Goal: Transaction & Acquisition: Purchase product/service

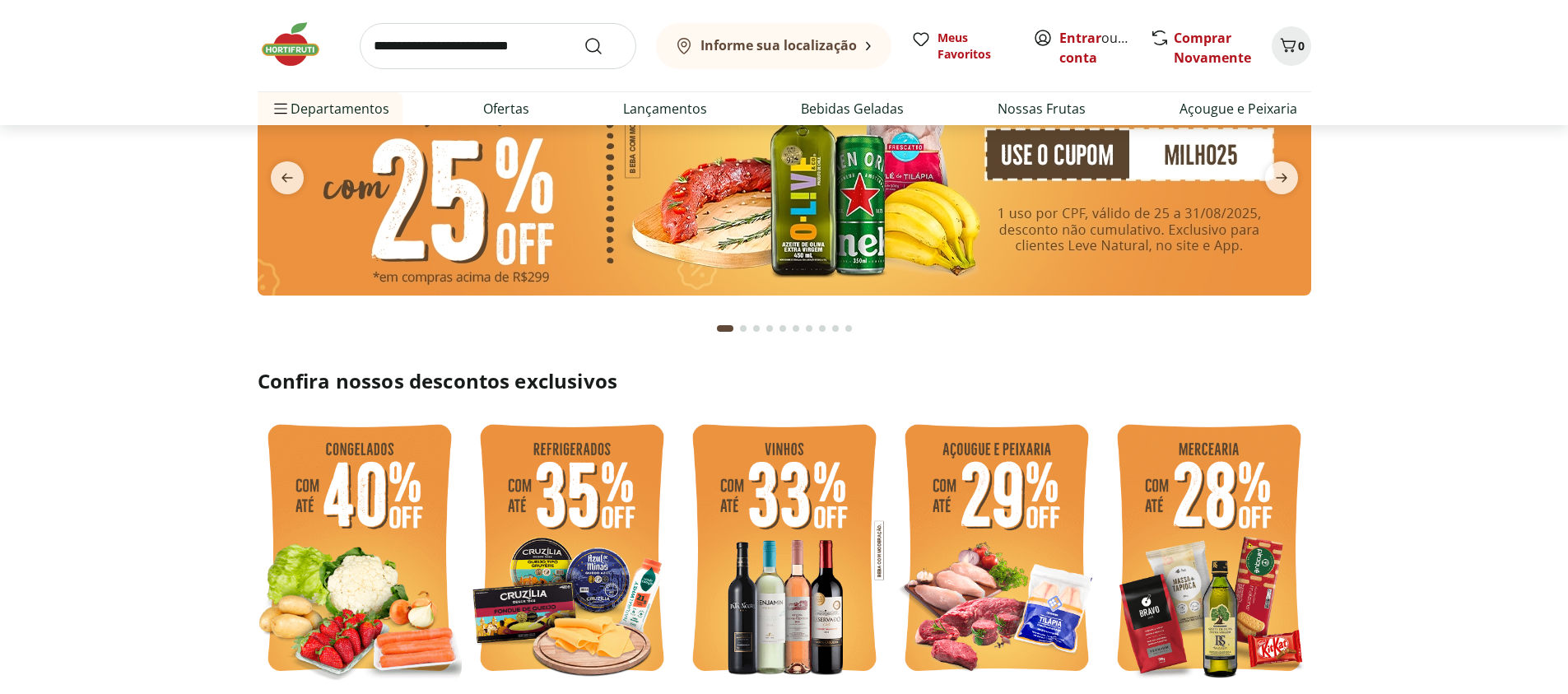
scroll to position [198, 0]
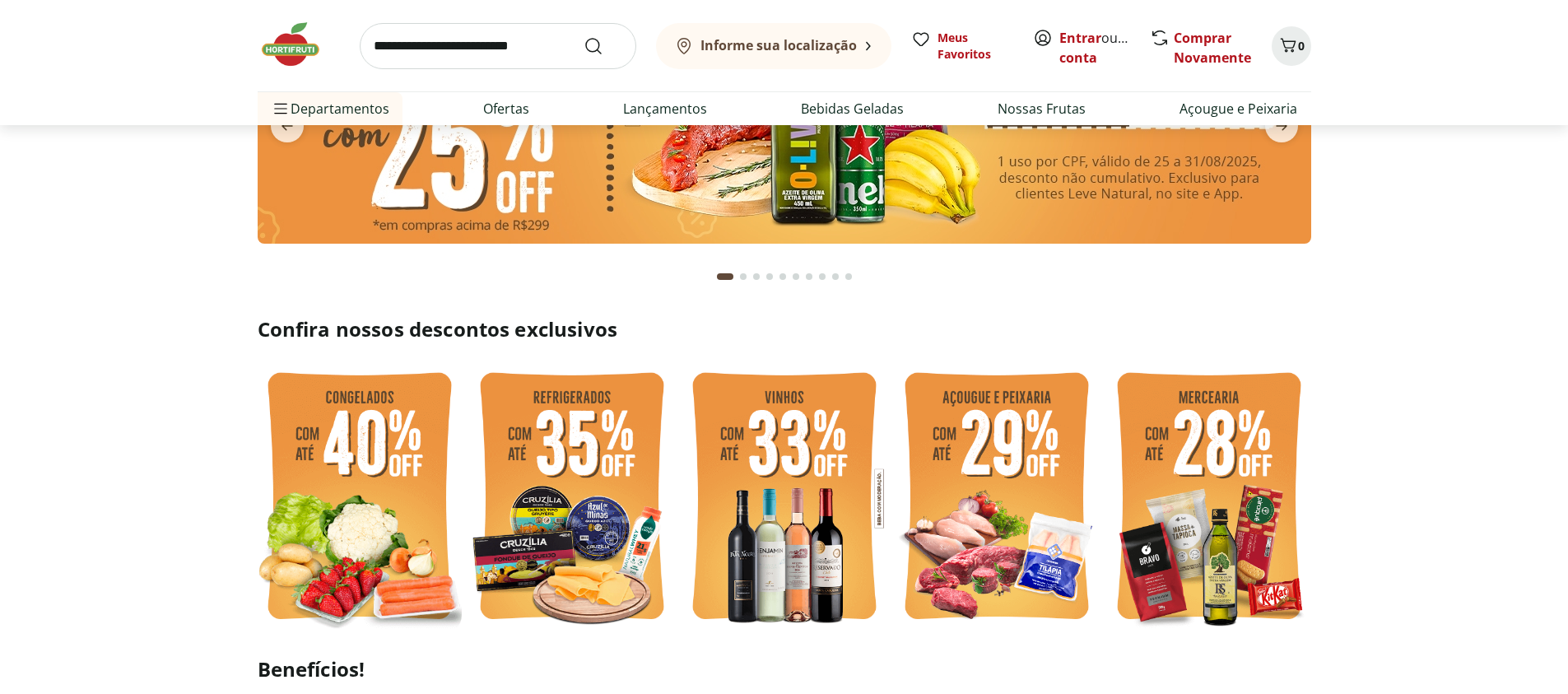
click at [358, 461] on img at bounding box center [359, 498] width 204 height 273
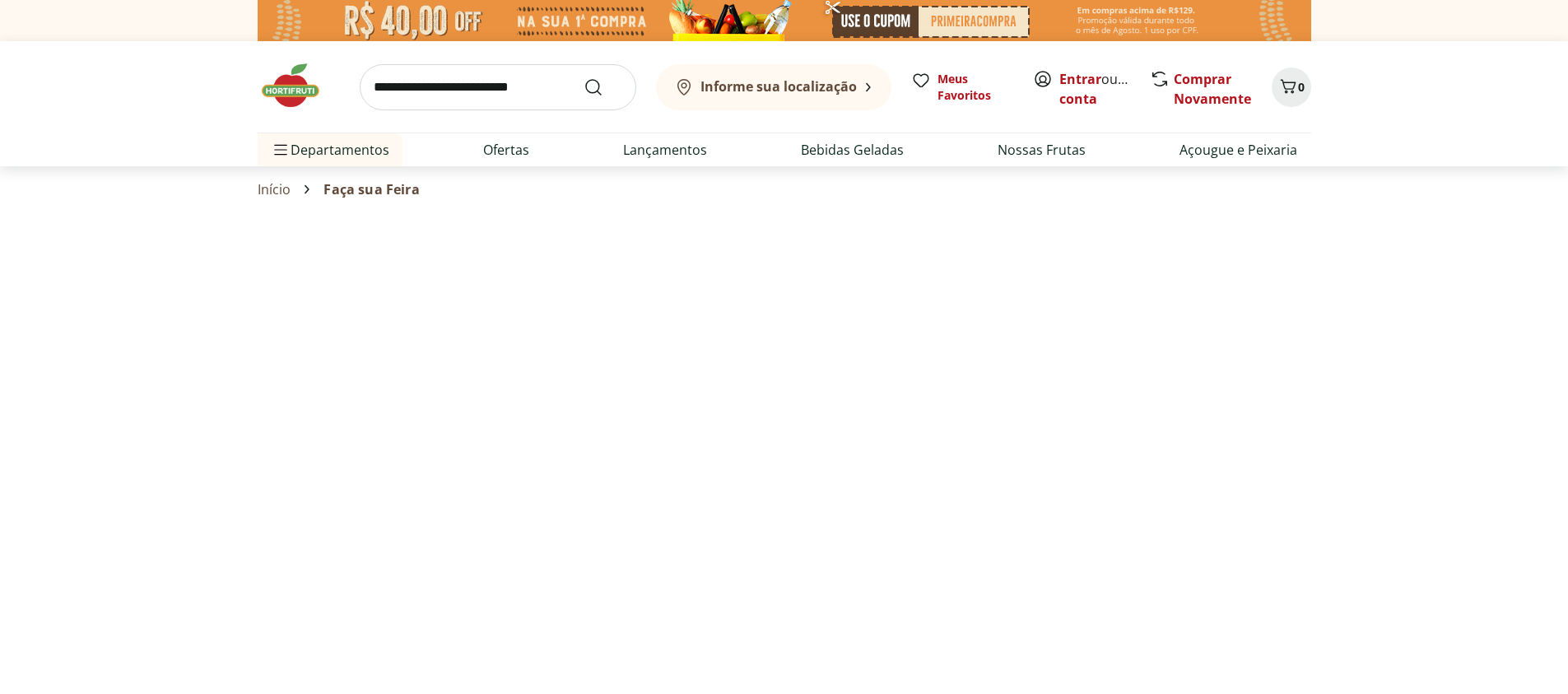
select select "**********"
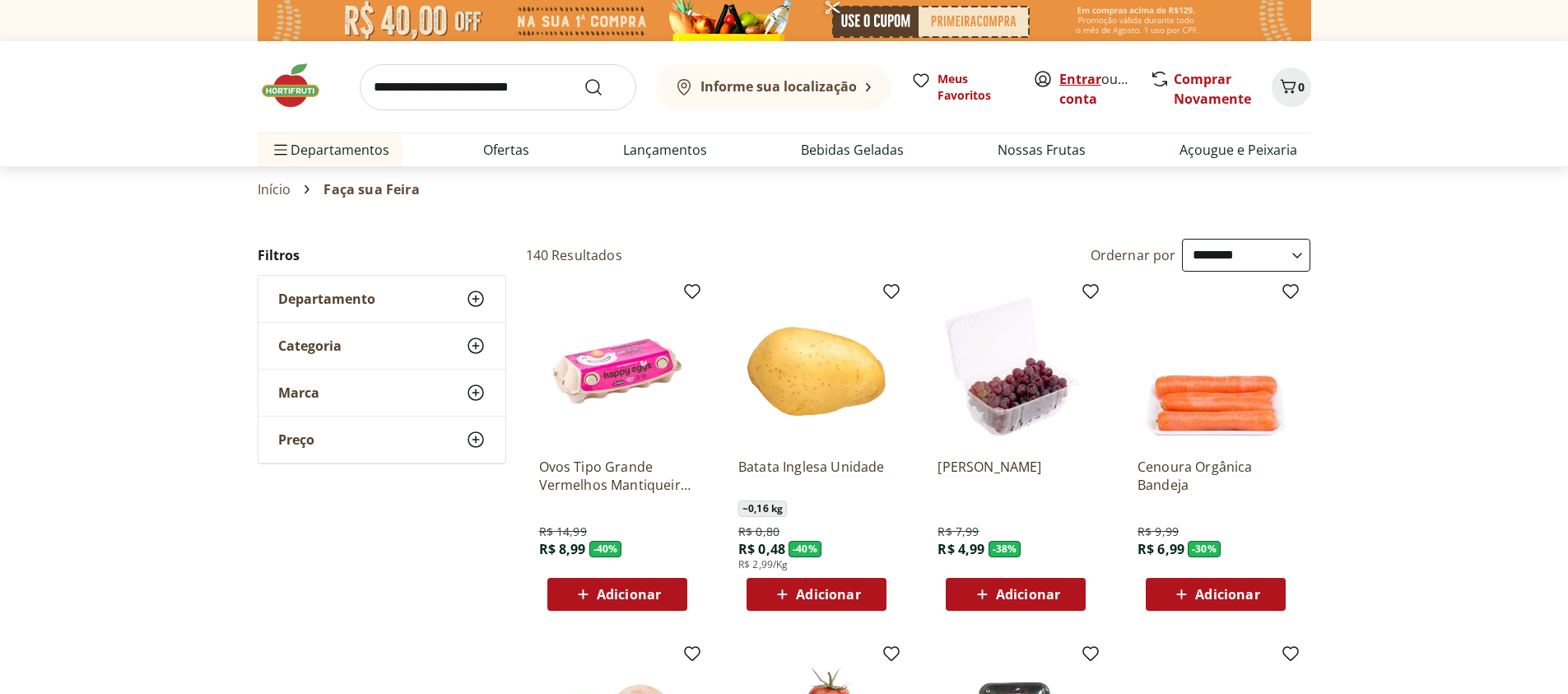
click at [1071, 80] on link "Entrar" at bounding box center [1080, 79] width 42 height 18
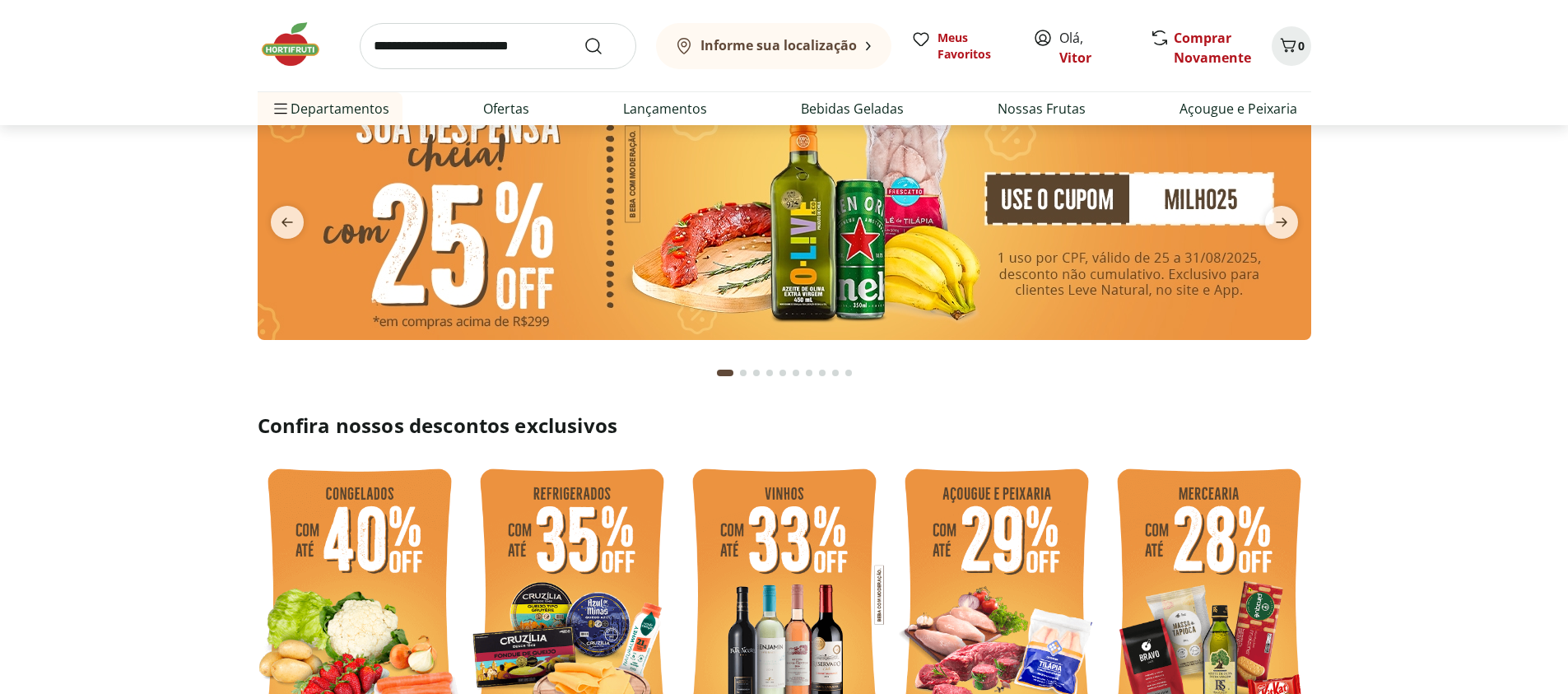
scroll to position [99, 0]
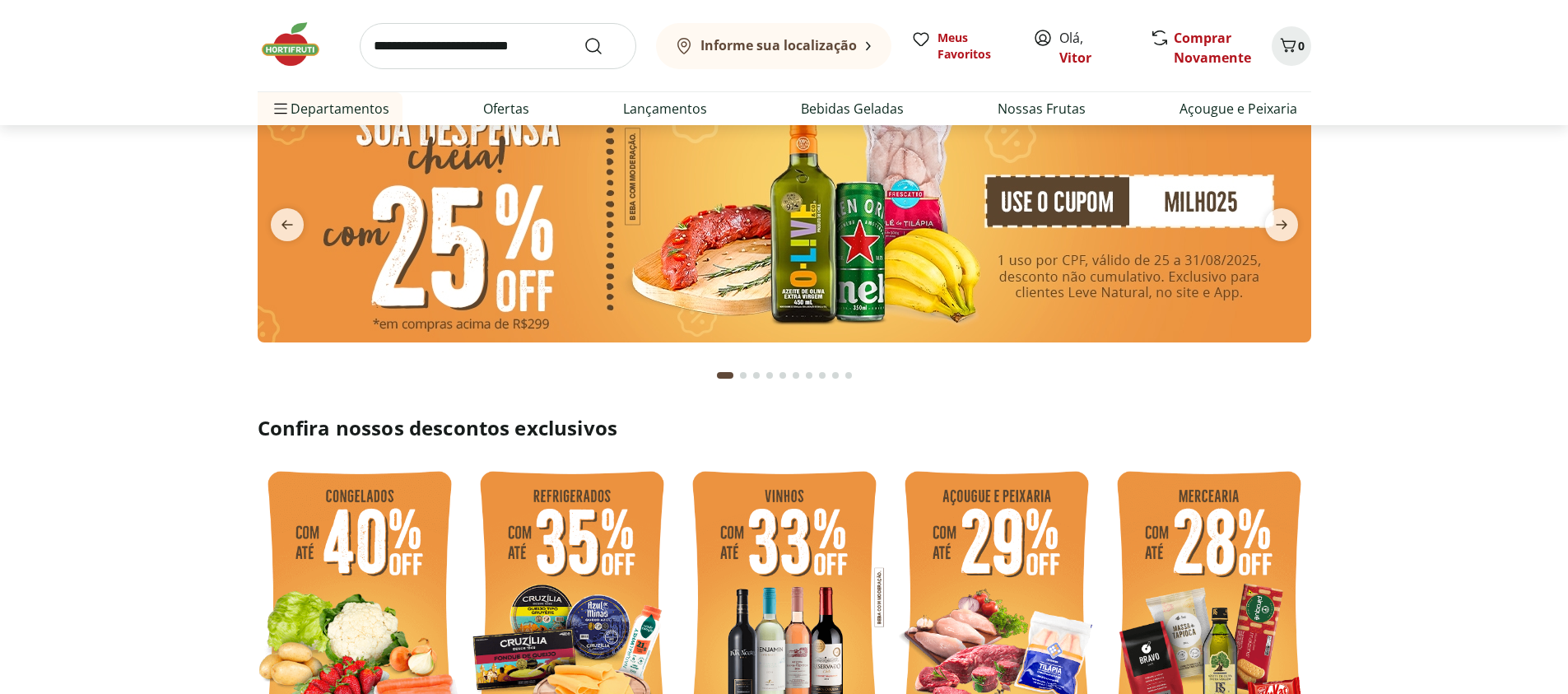
click at [722, 255] on img at bounding box center [784, 215] width 1054 height 255
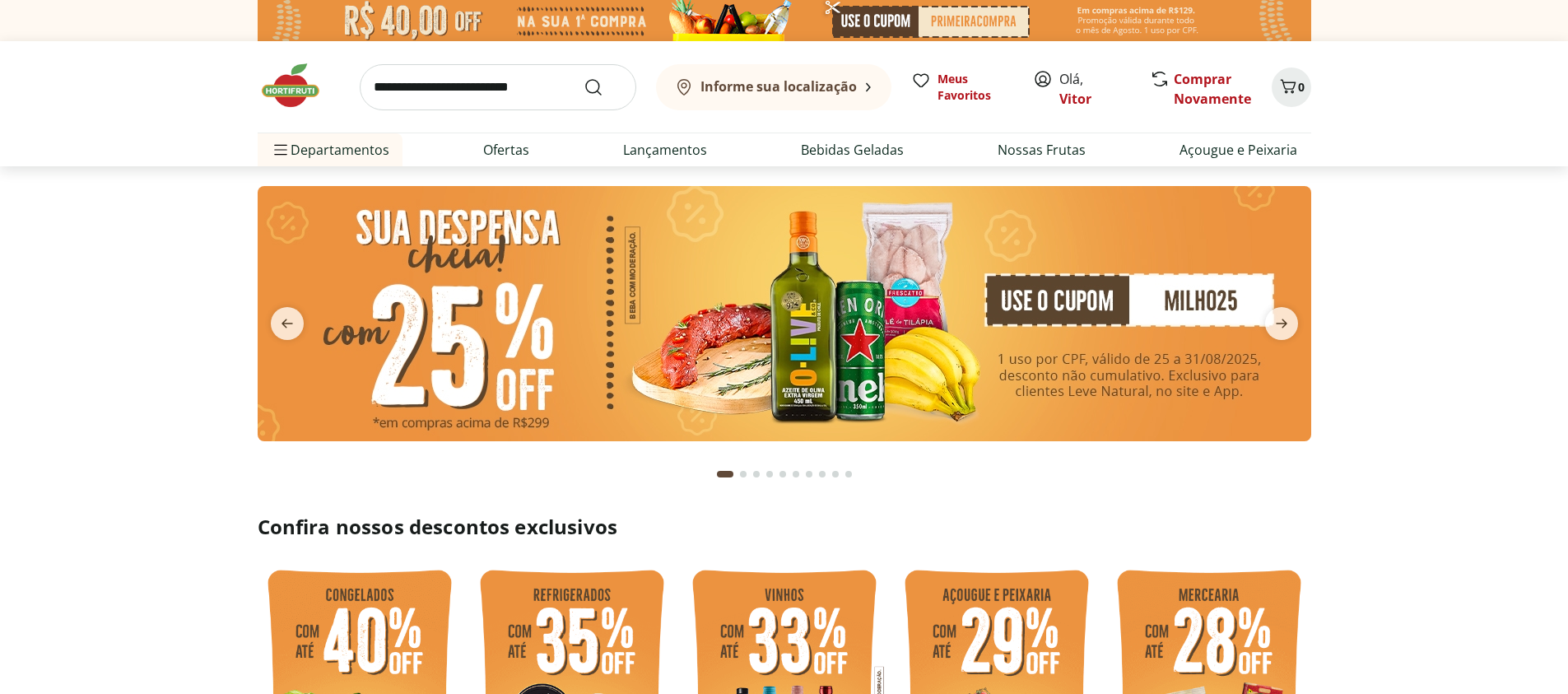
click at [703, 328] on img at bounding box center [784, 314] width 1054 height 255
click at [1280, 335] on span "next" at bounding box center [1282, 323] width 33 height 33
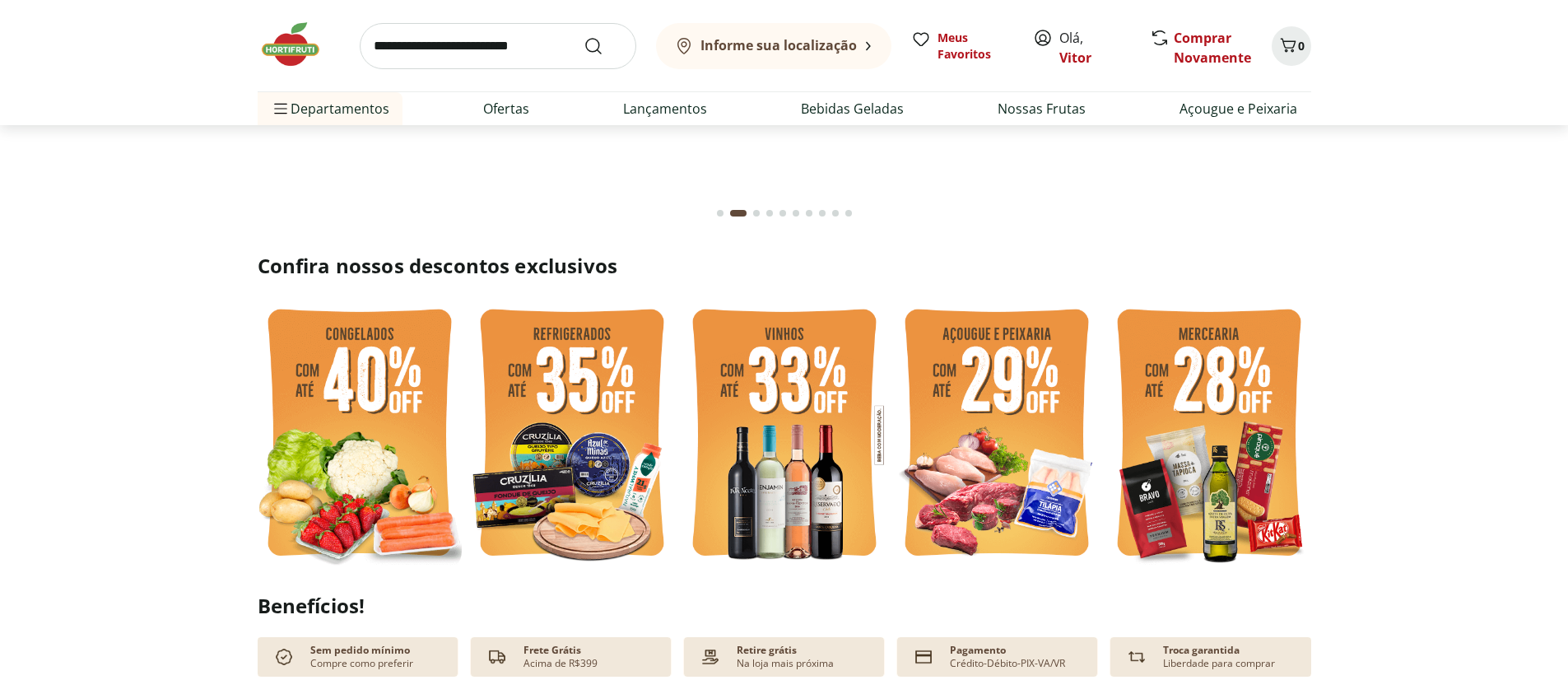
scroll to position [296, 0]
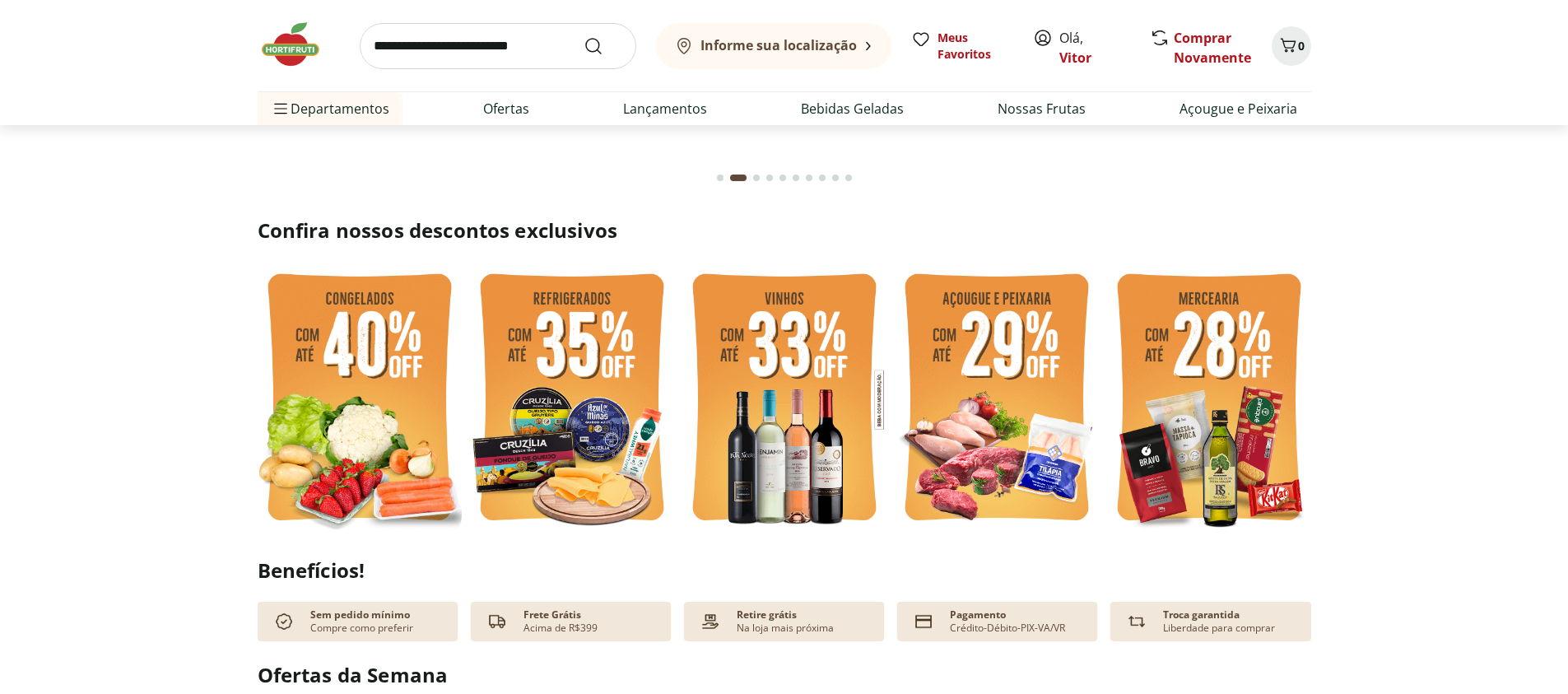
click at [398, 377] on img at bounding box center [359, 400] width 204 height 273
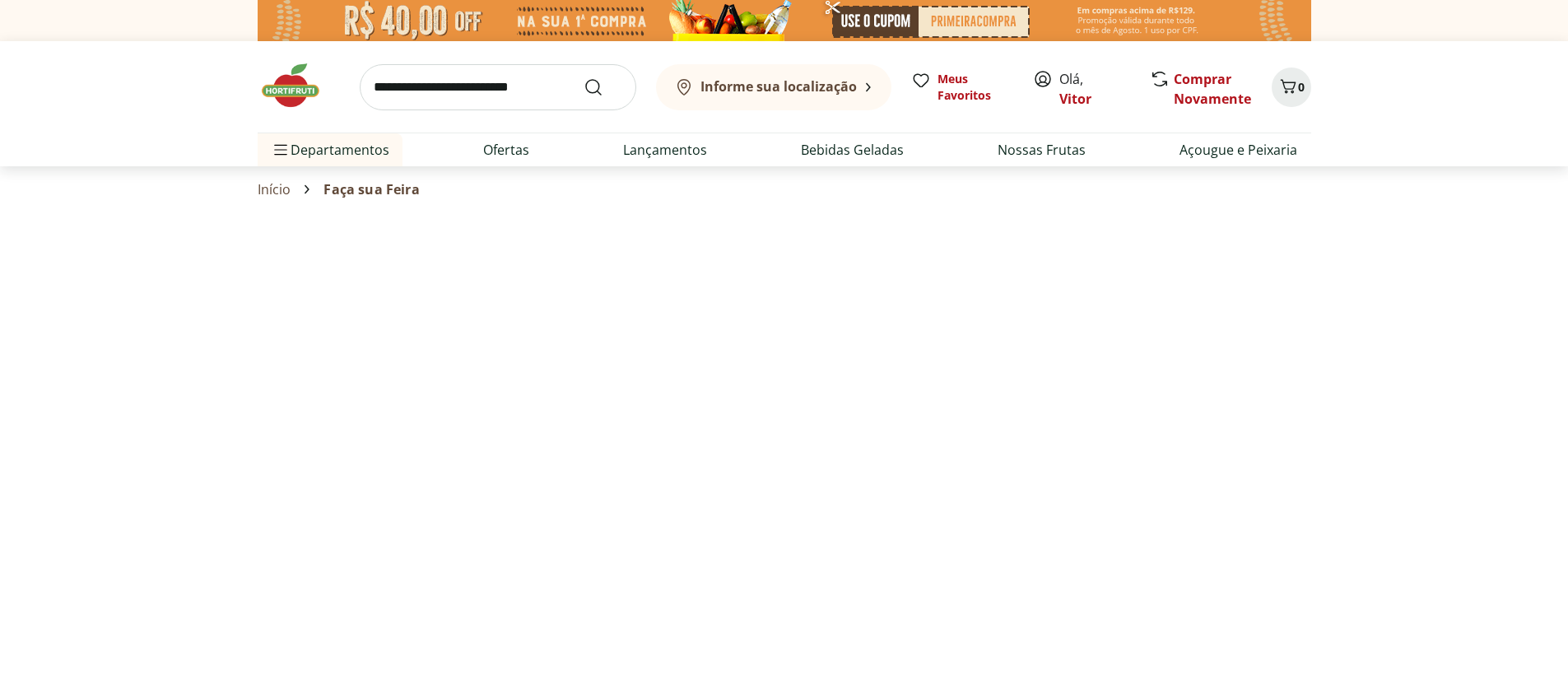
select select "**********"
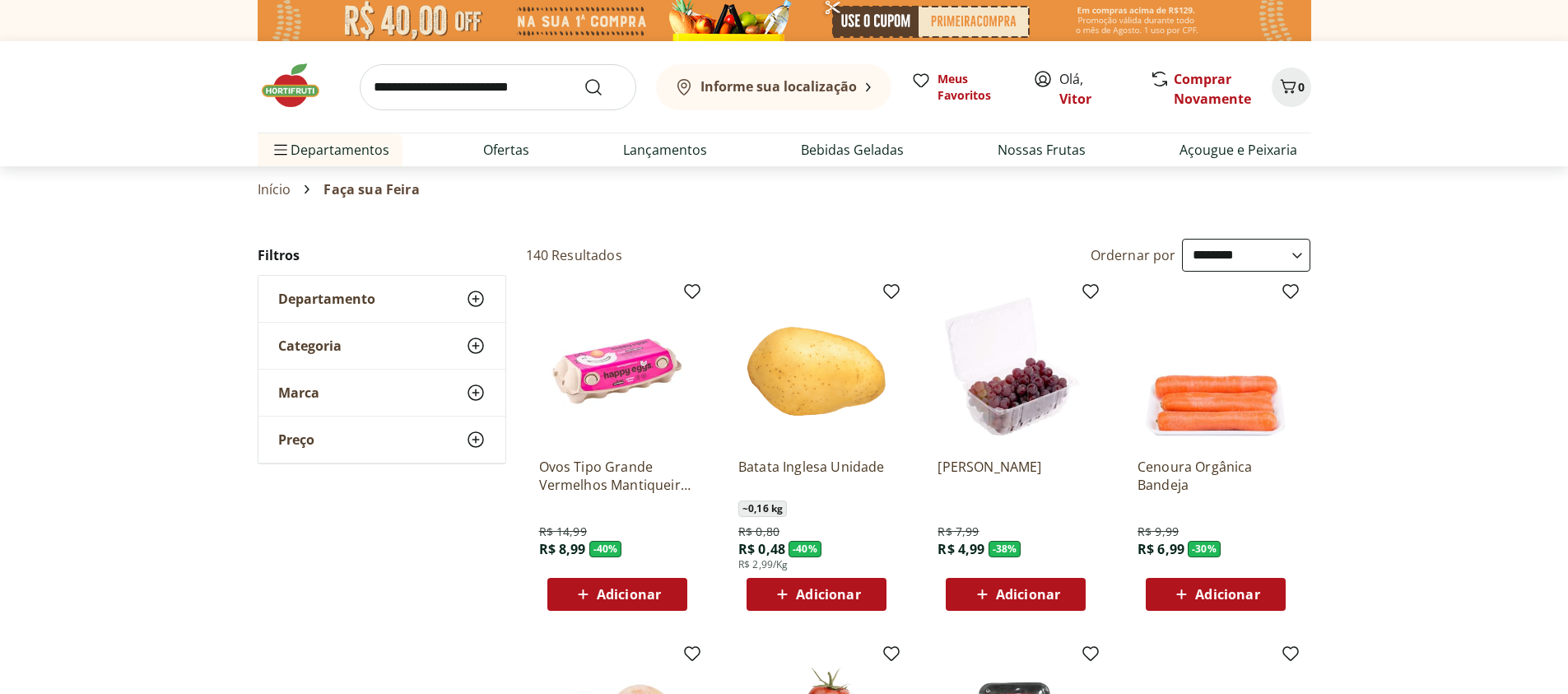
click at [613, 474] on p "Ovos Tipo Grande Vermelhos Mantiqueira Happy Eggs 10 Unidades" at bounding box center [617, 476] width 156 height 37
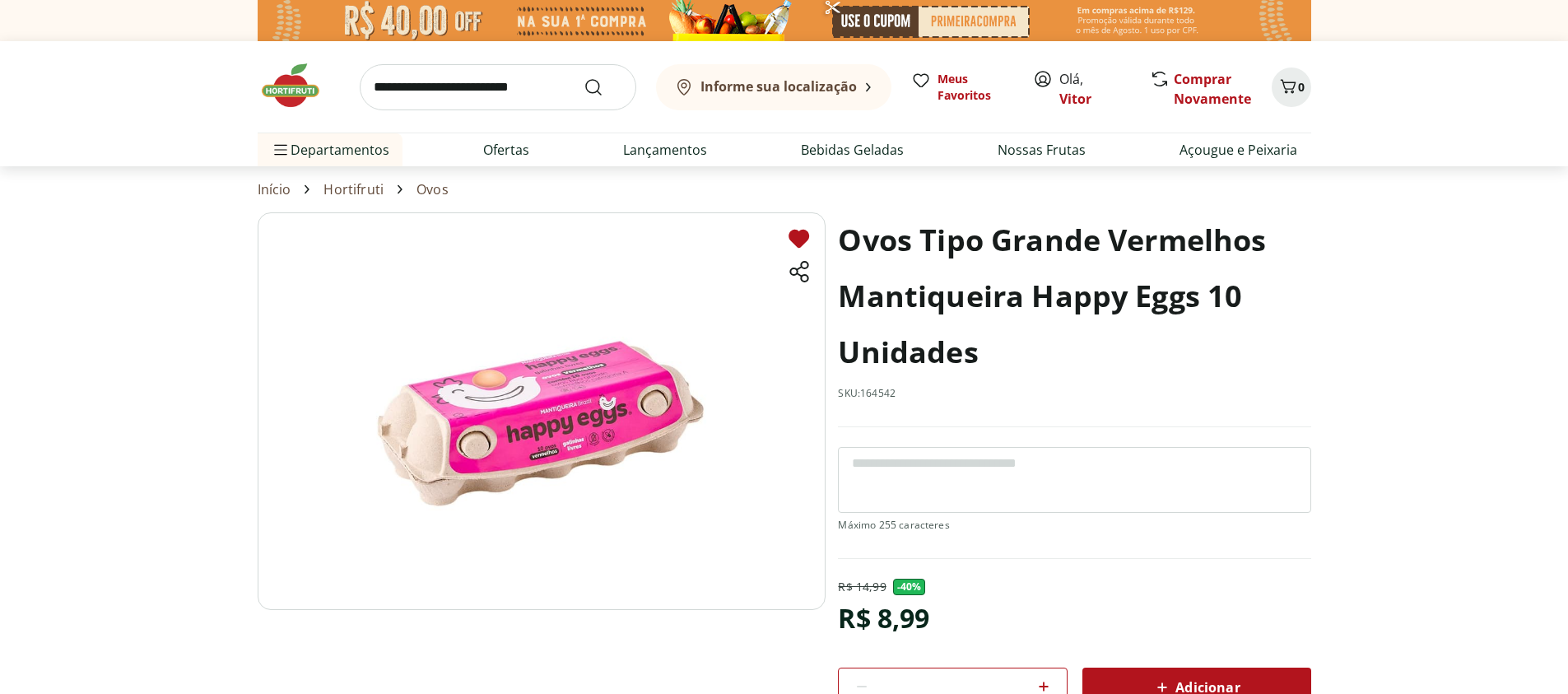
click at [801, 238] on icon at bounding box center [799, 239] width 21 height 18
click at [796, 242] on icon at bounding box center [799, 239] width 21 height 18
select select "**********"
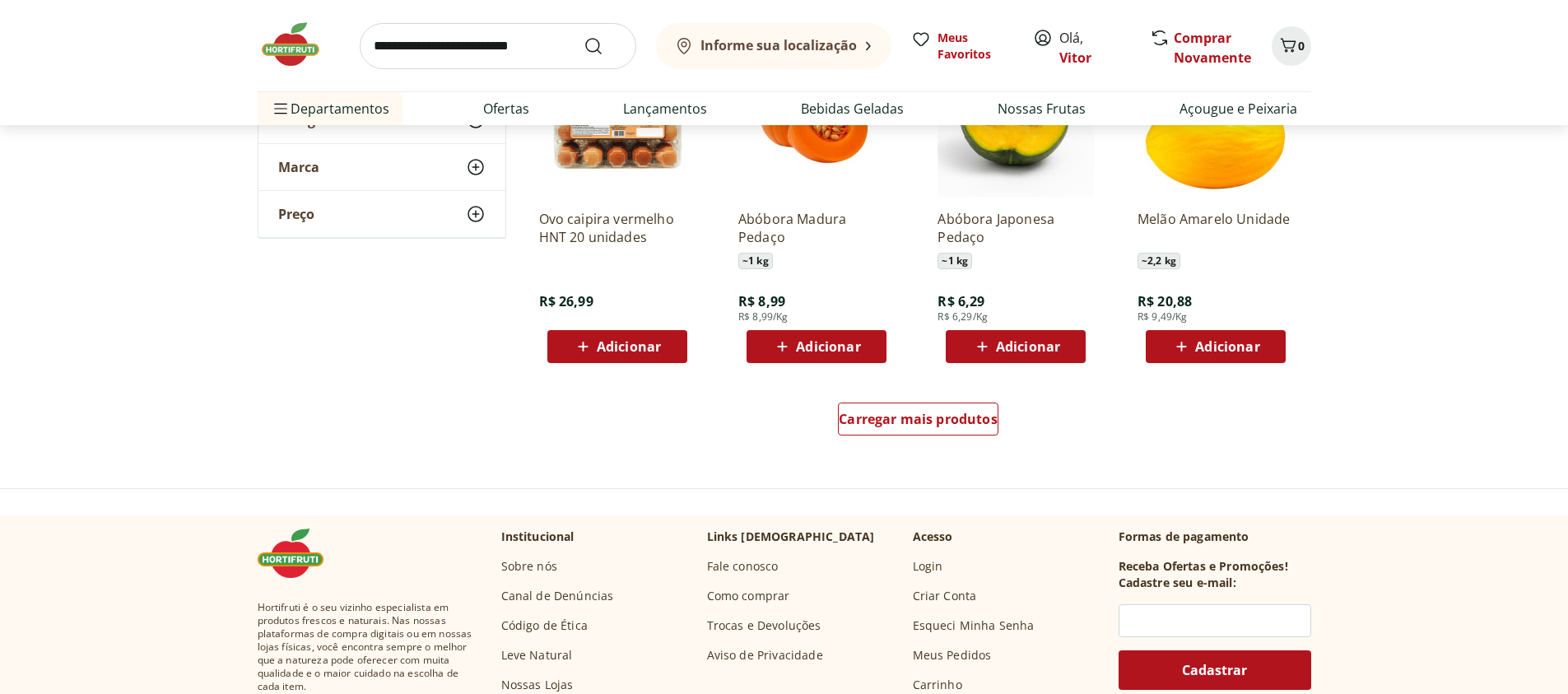
scroll to position [987, 0]
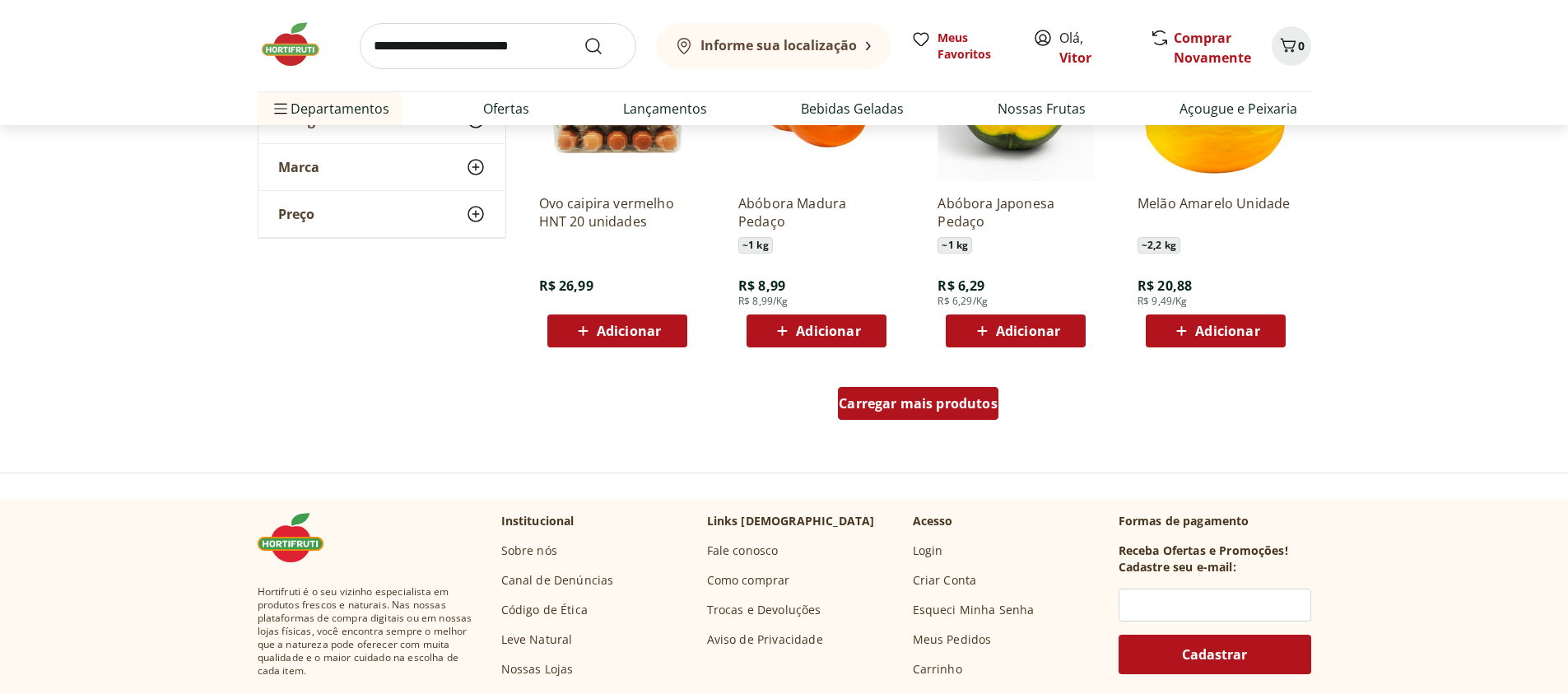
click at [982, 408] on span "Carregar mais produtos" at bounding box center [918, 403] width 159 height 13
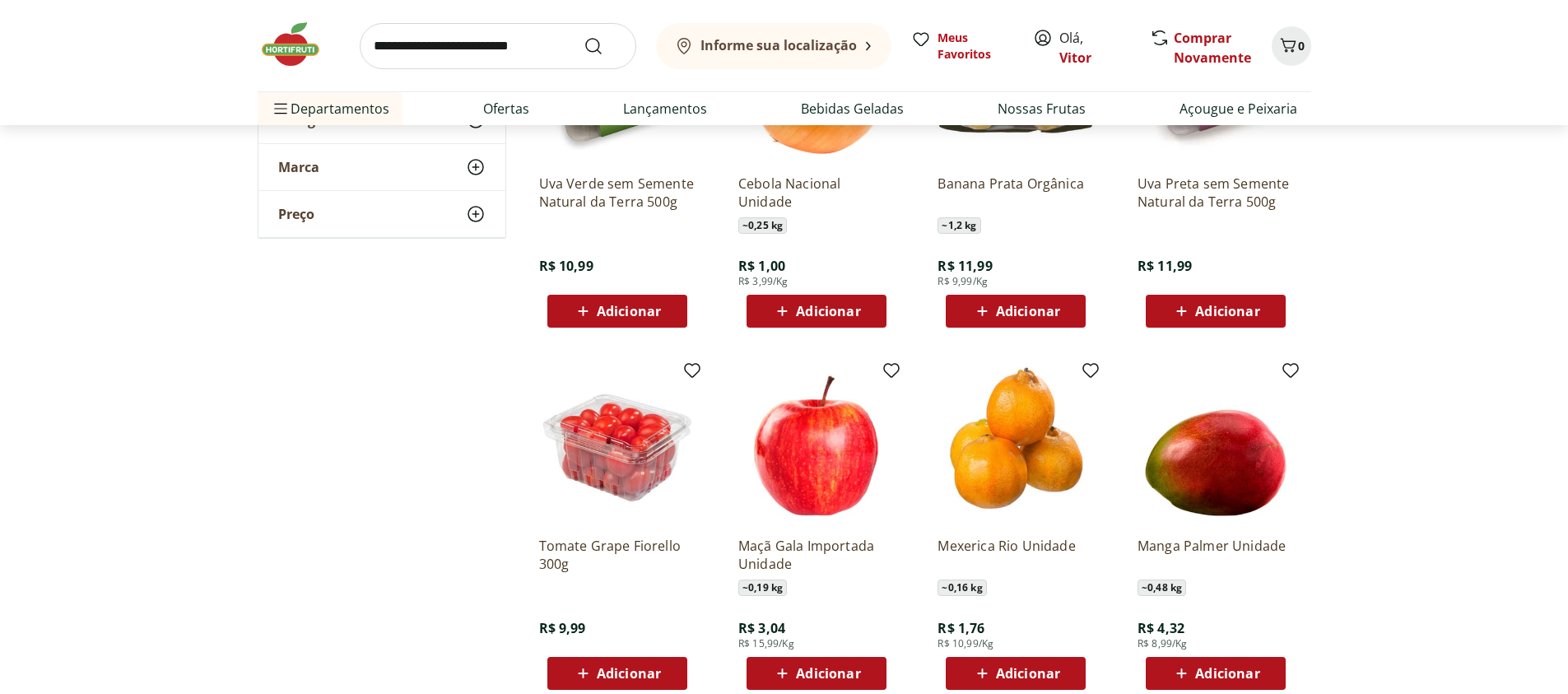
scroll to position [1383, 0]
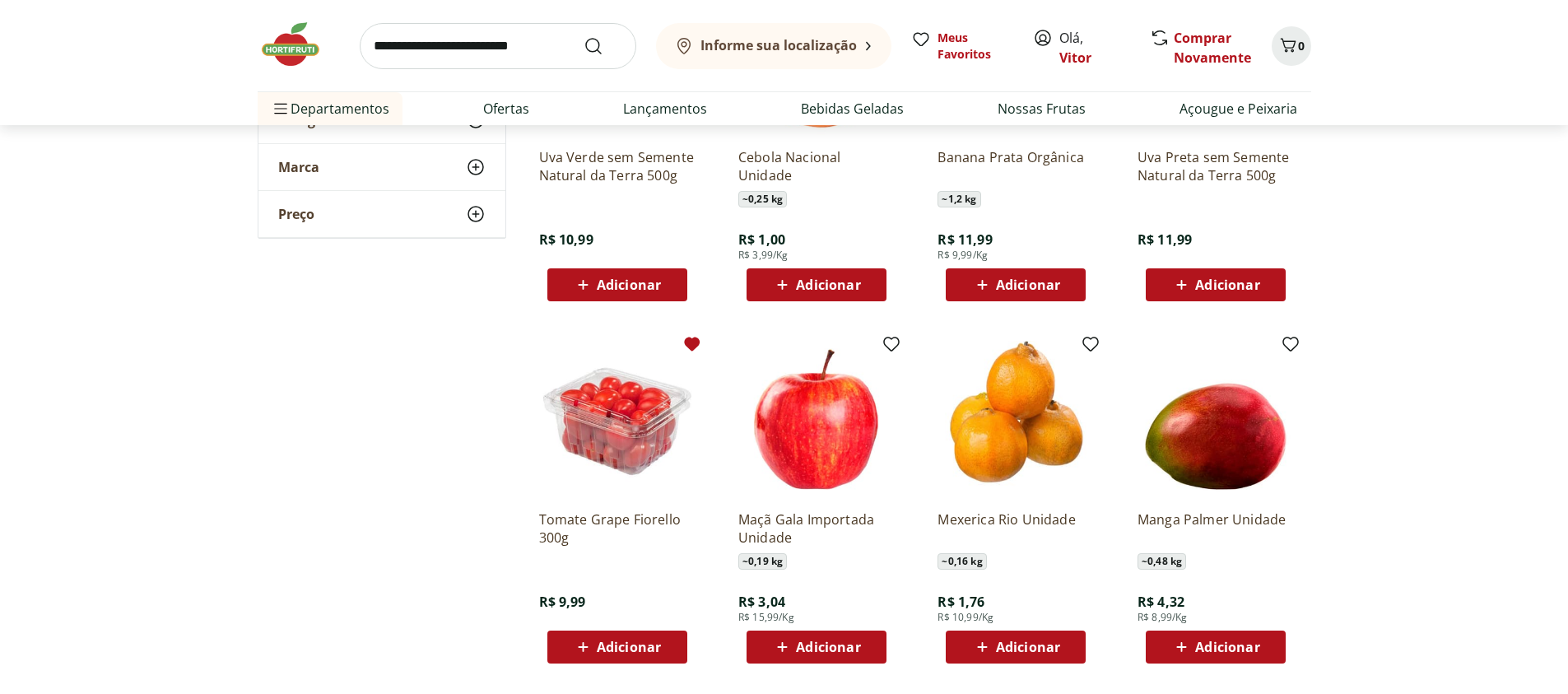
click at [696, 340] on icon at bounding box center [693, 345] width 16 height 14
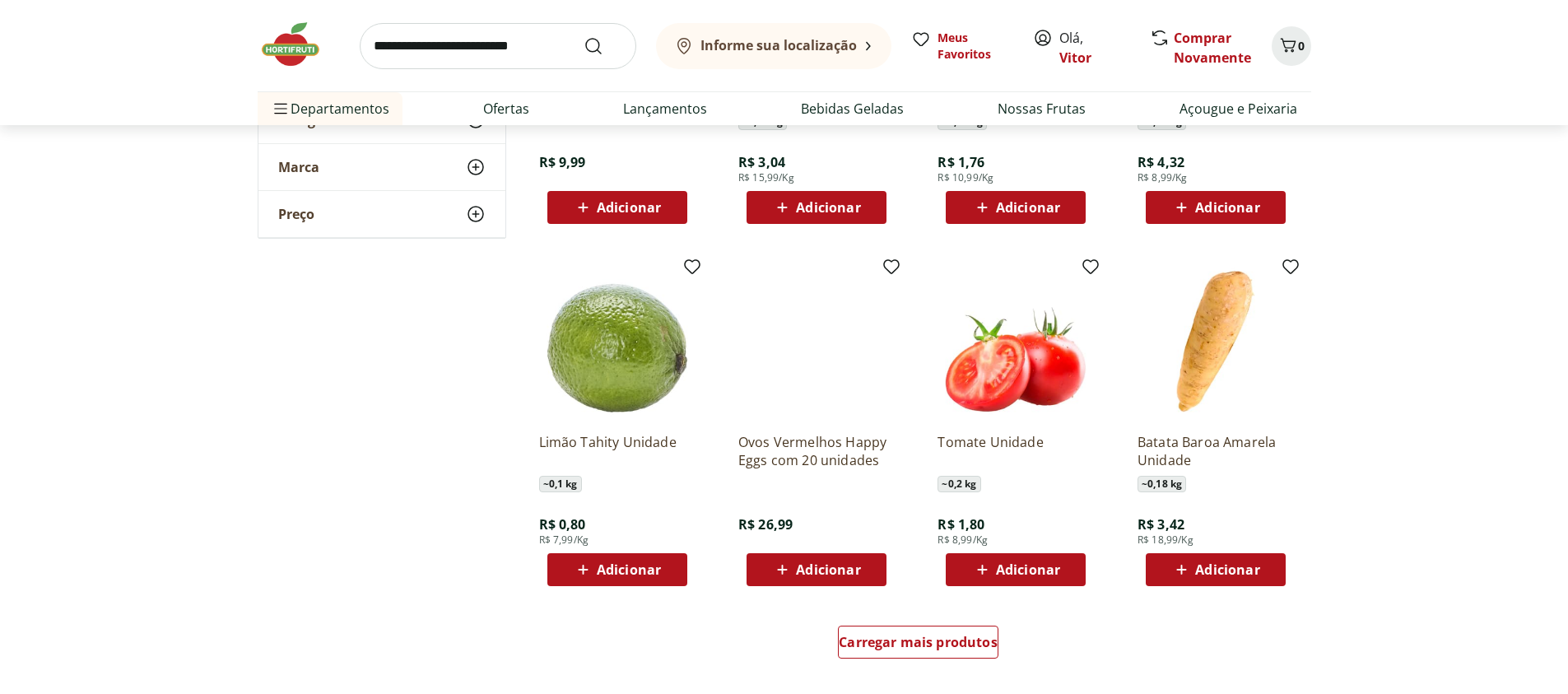
scroll to position [1876, 0]
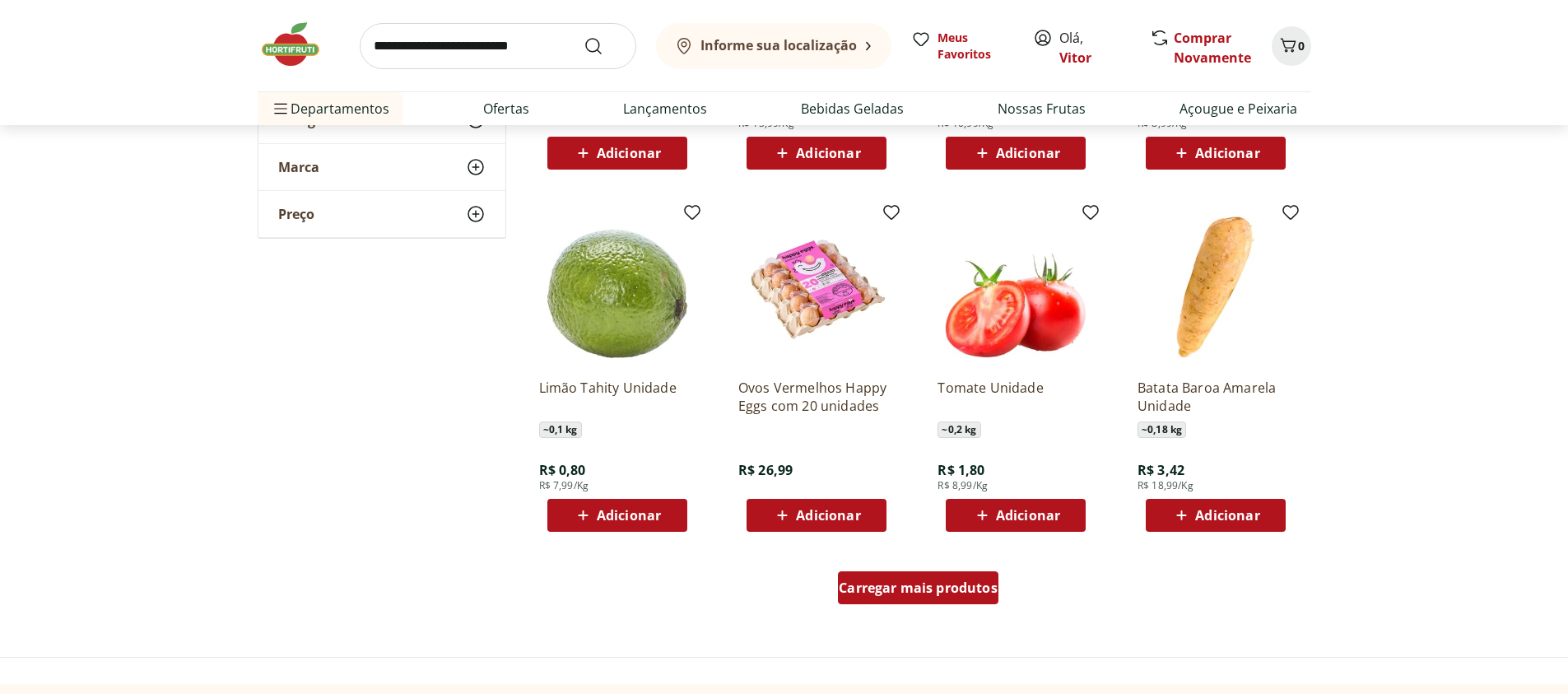
click at [949, 591] on span "Carregar mais produtos" at bounding box center [918, 587] width 159 height 13
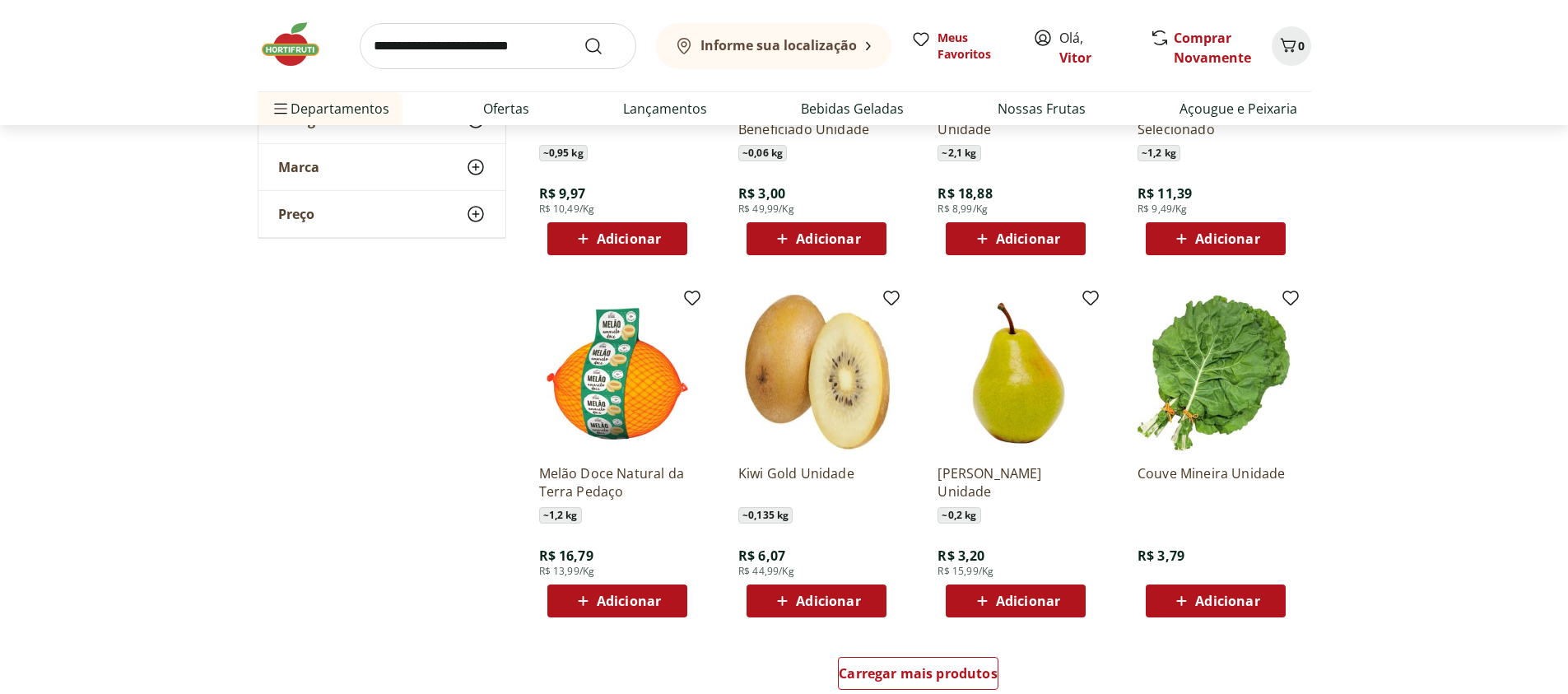
scroll to position [3160, 0]
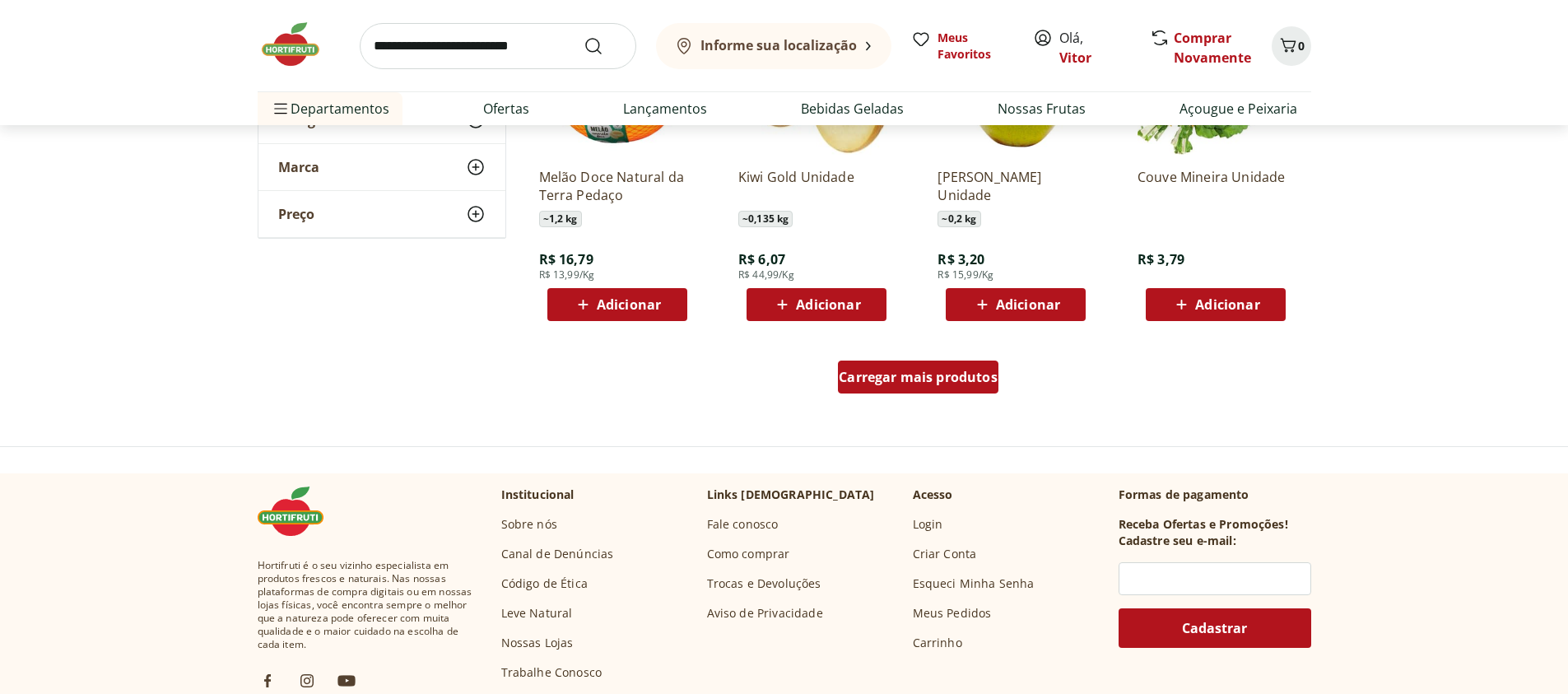
click at [847, 382] on span "Carregar mais produtos" at bounding box center [918, 377] width 159 height 13
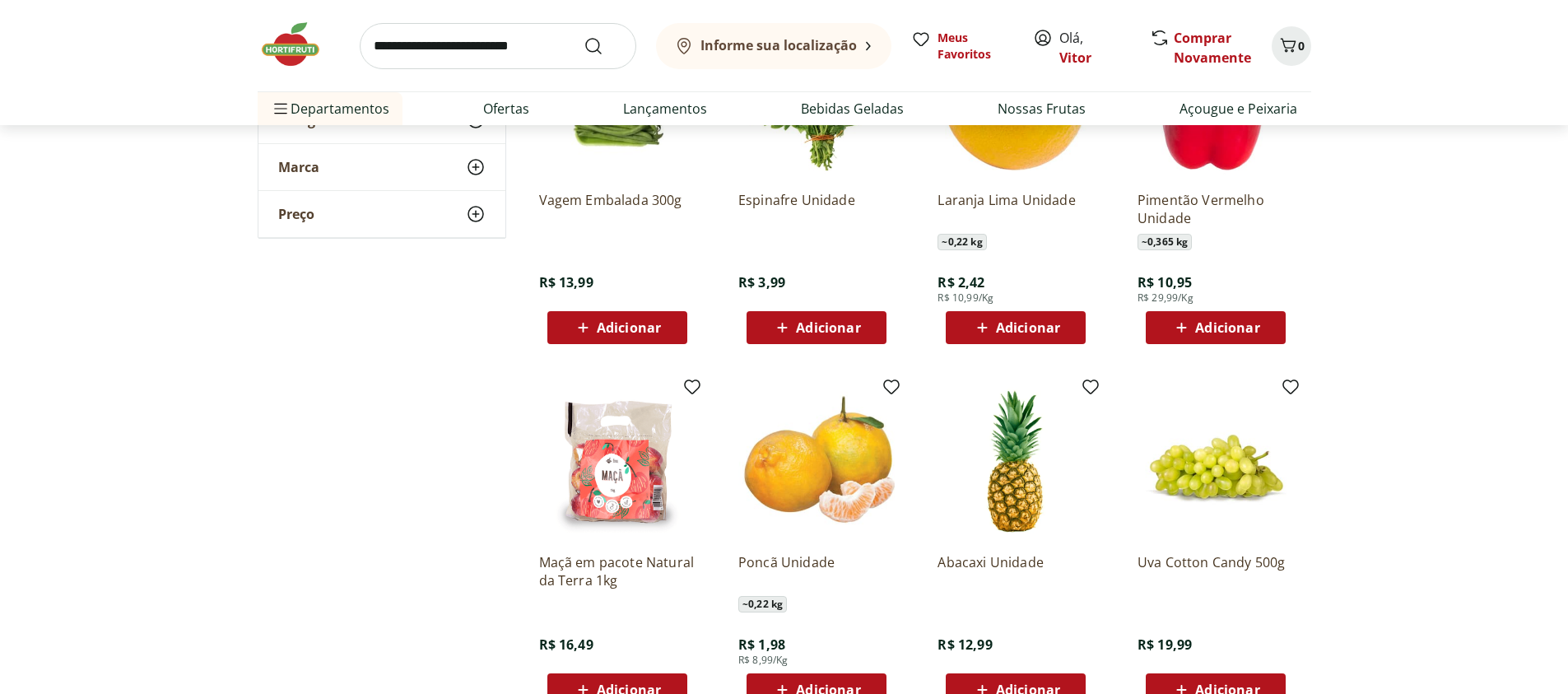
scroll to position [3949, 0]
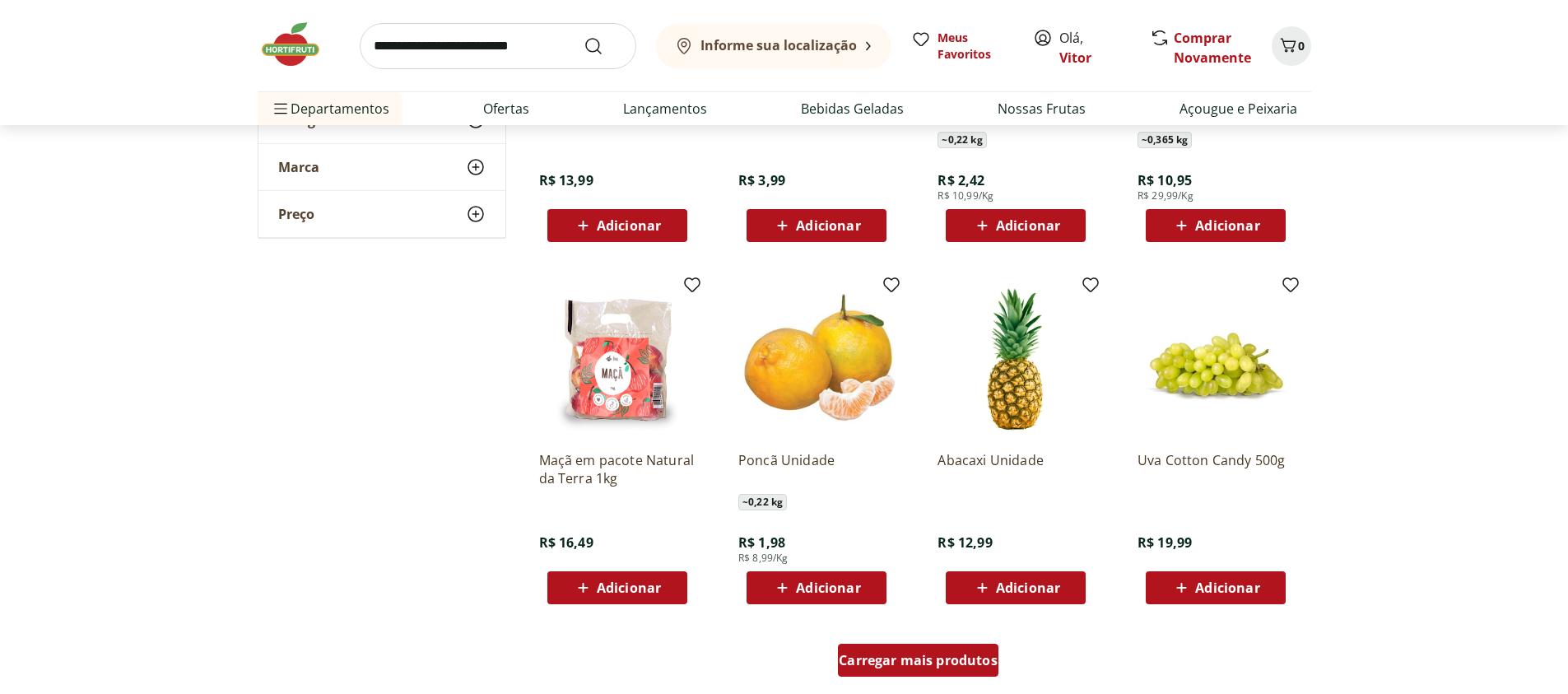
click at [989, 655] on span "Carregar mais produtos" at bounding box center [918, 659] width 159 height 13
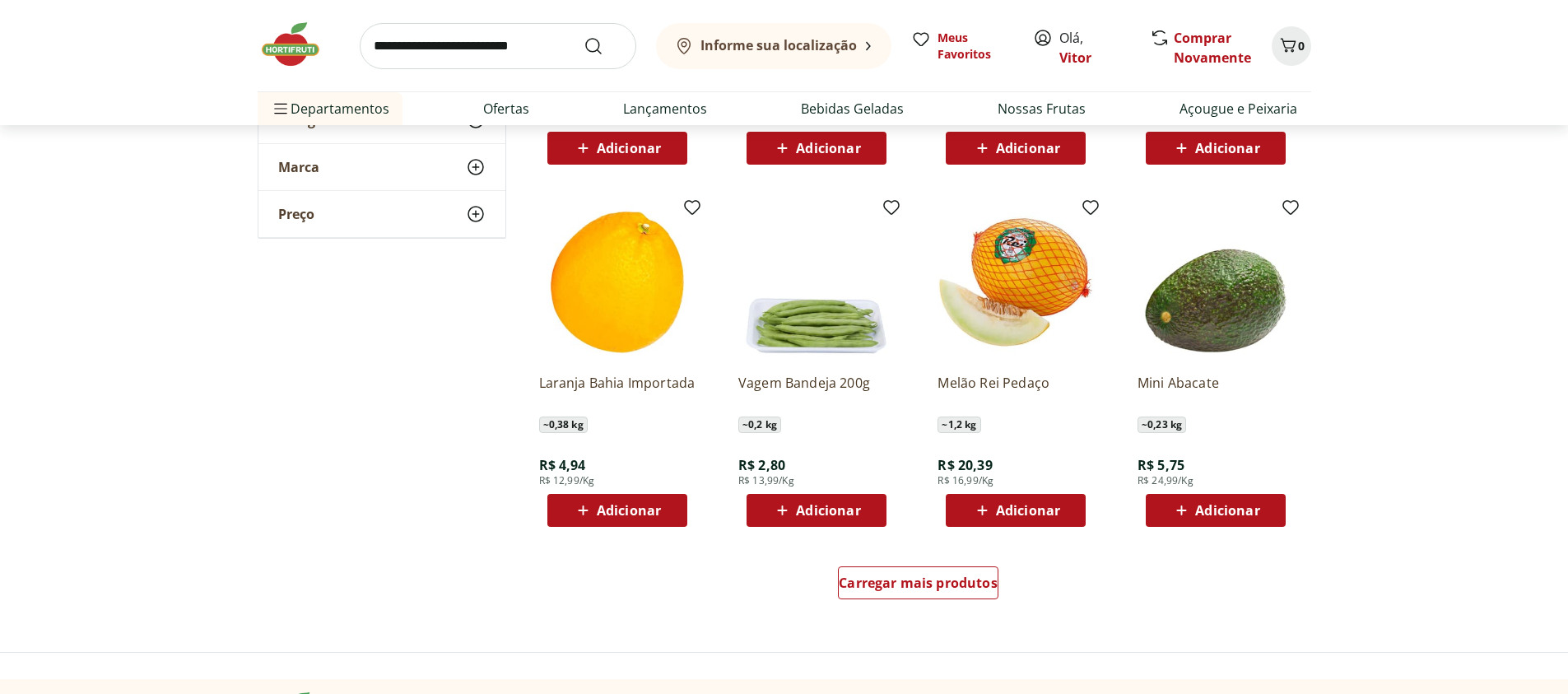
scroll to position [5134, 0]
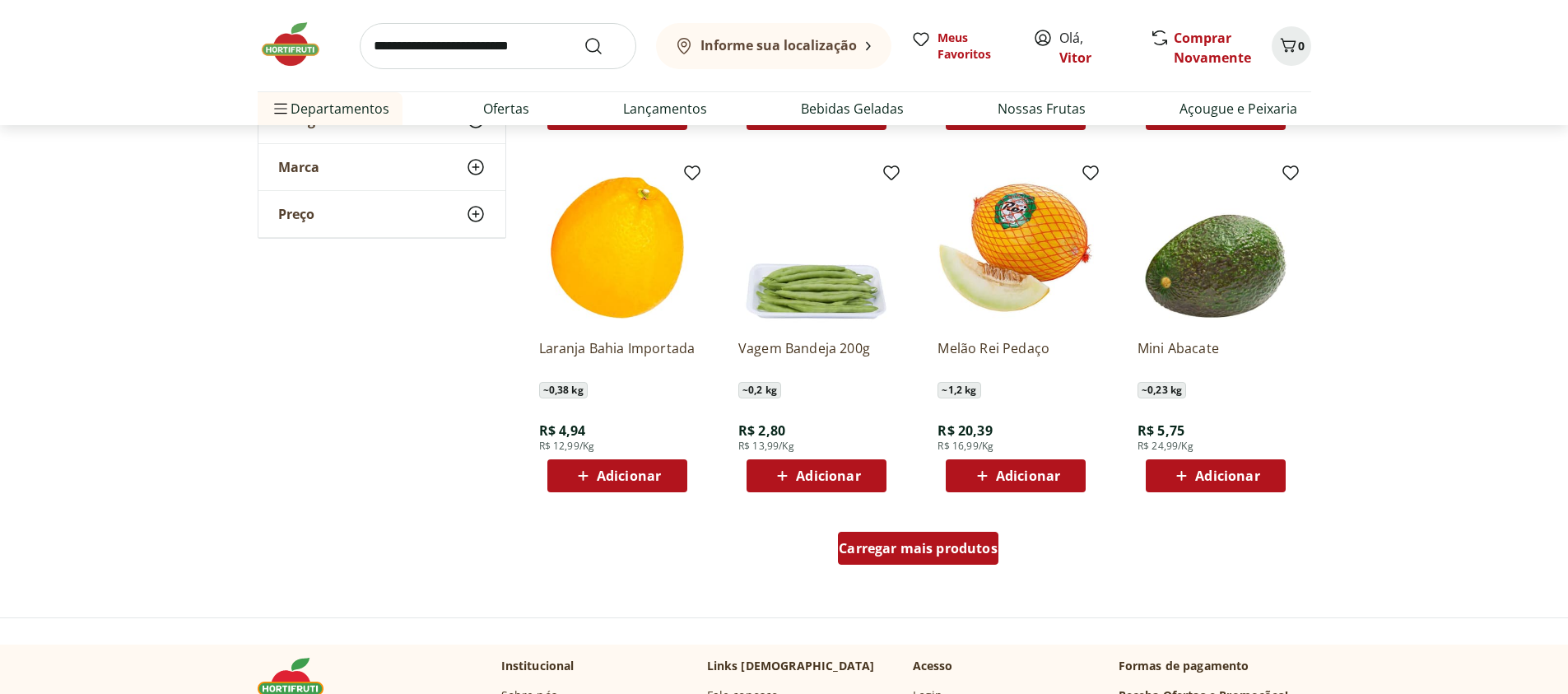
click at [915, 554] on span "Carregar mais produtos" at bounding box center [918, 548] width 159 height 13
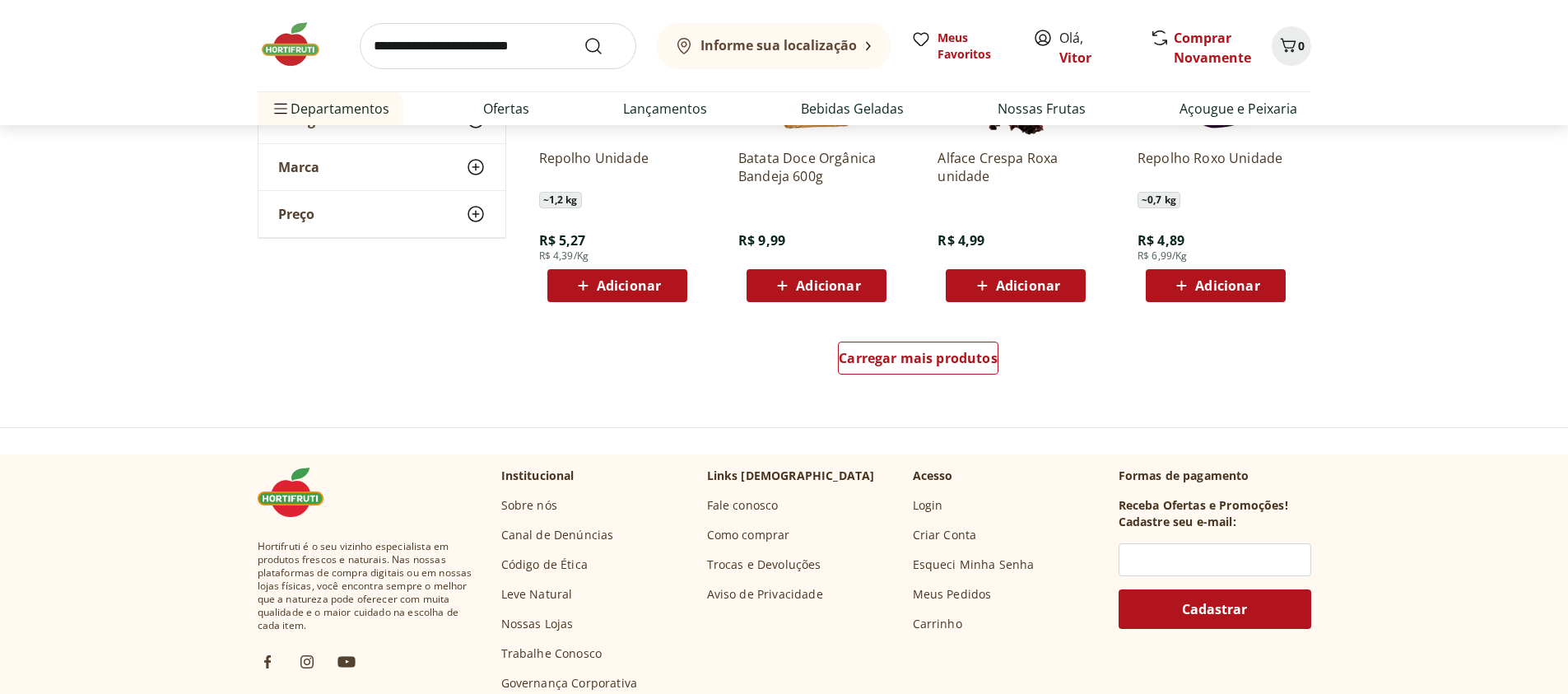
scroll to position [6418, 0]
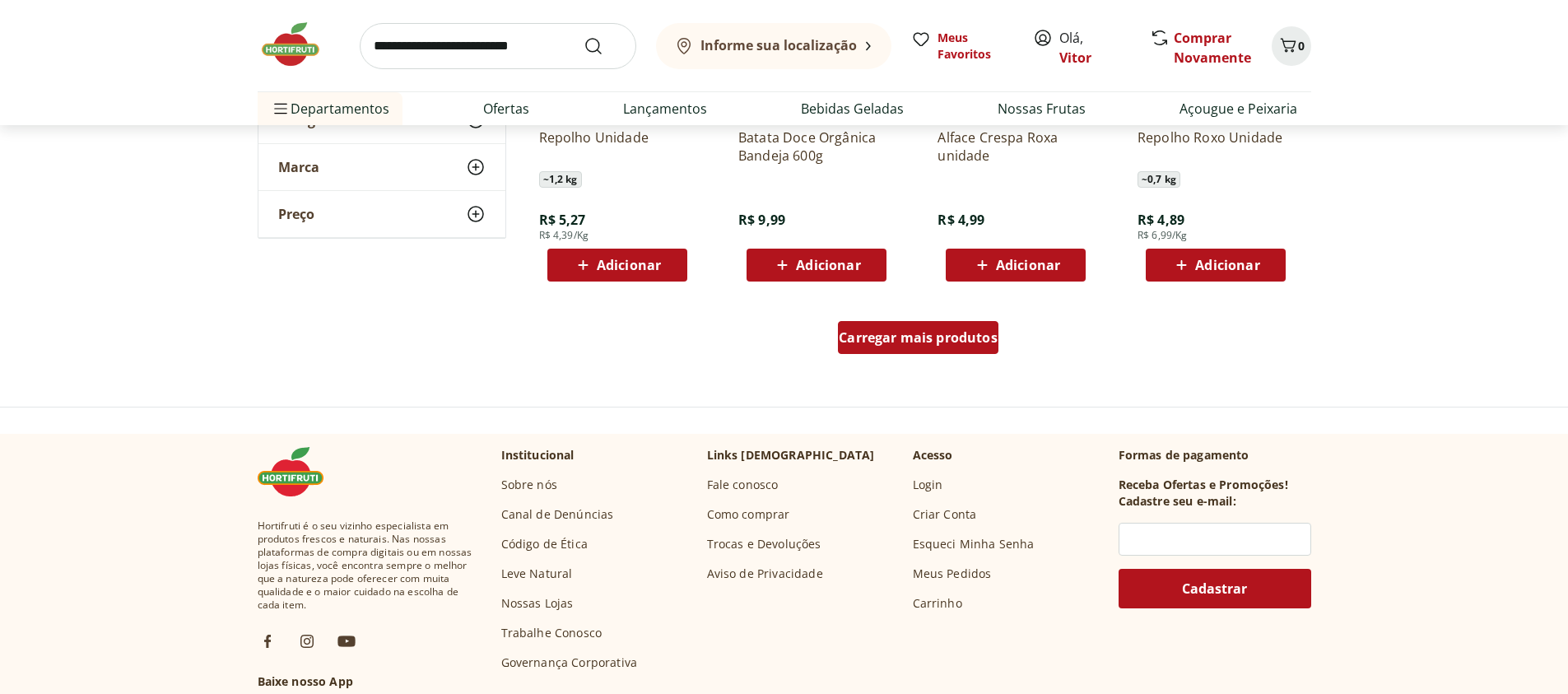
click at [904, 353] on div "Carregar mais produtos" at bounding box center [918, 337] width 160 height 33
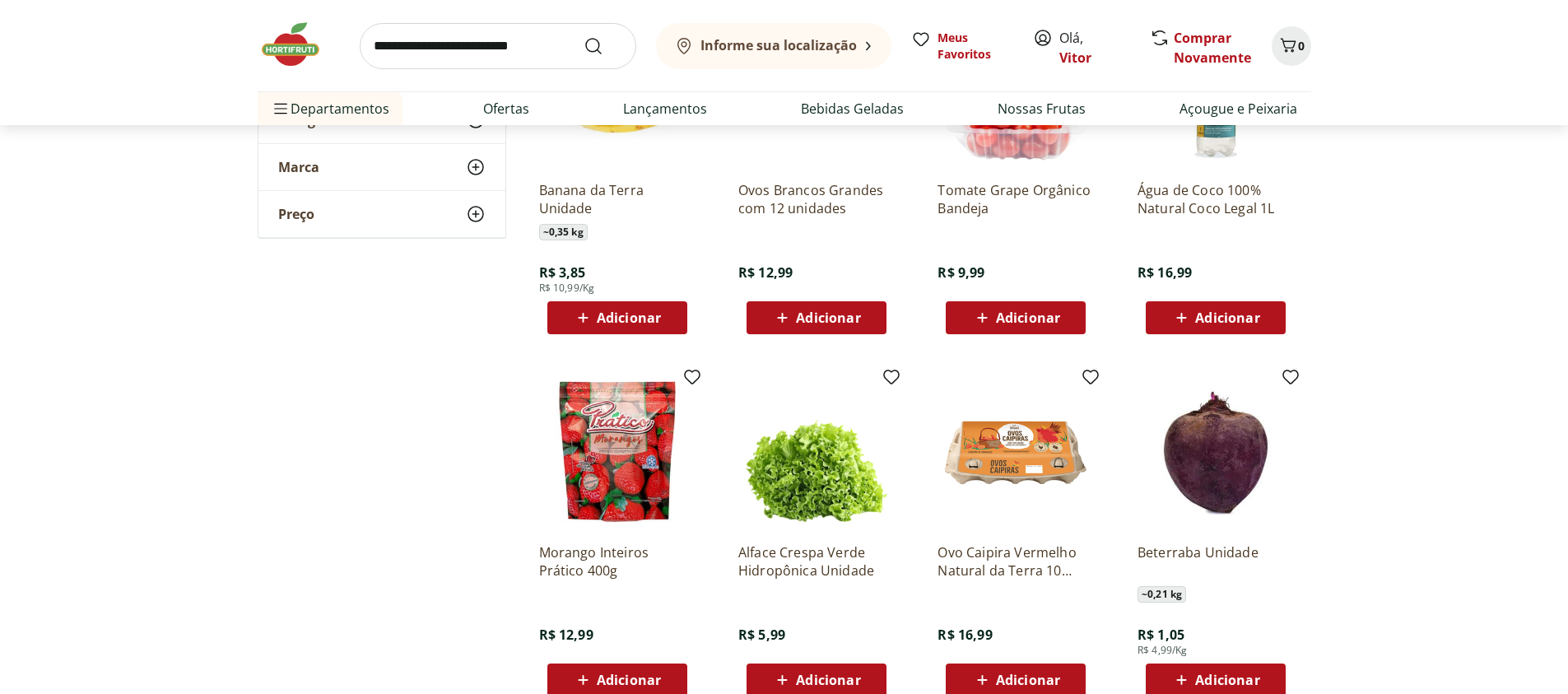
scroll to position [6813, 0]
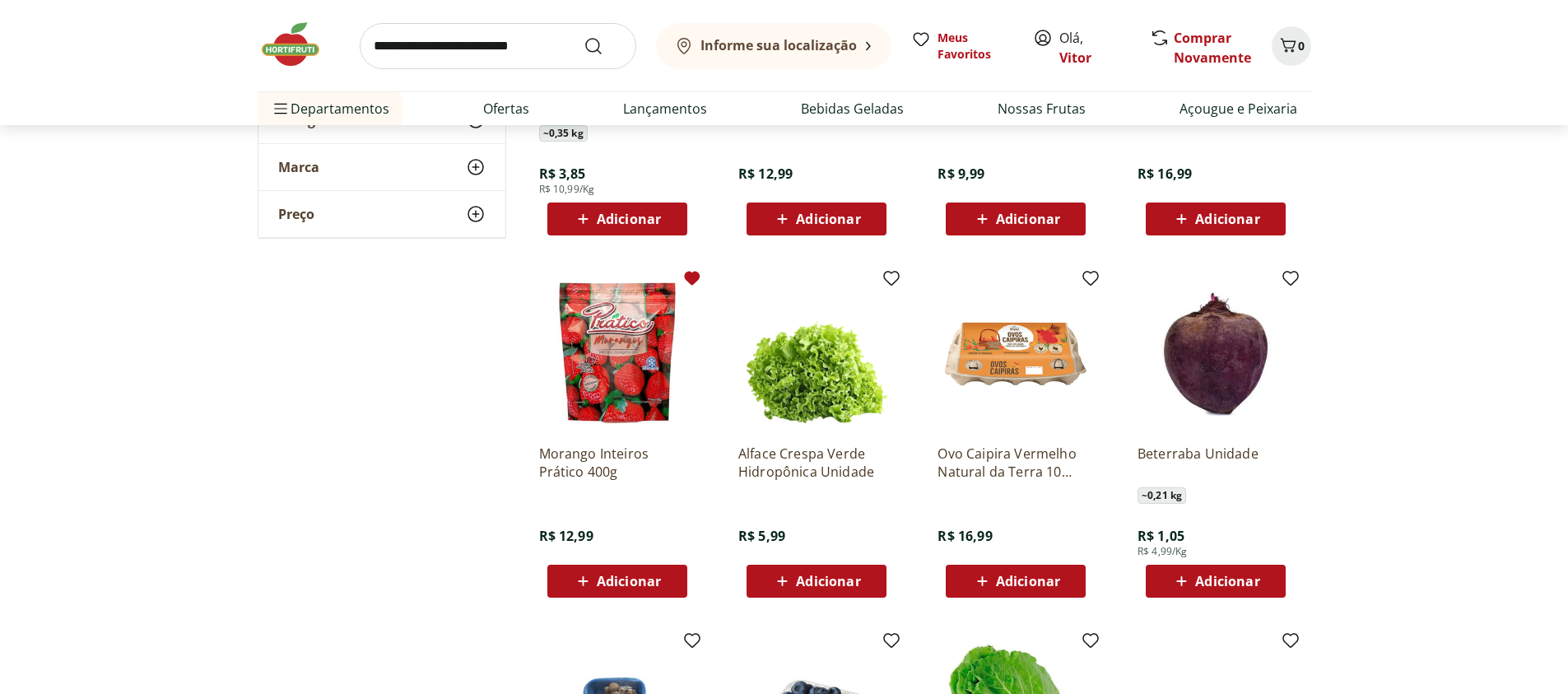
click at [694, 278] on icon at bounding box center [693, 279] width 16 height 14
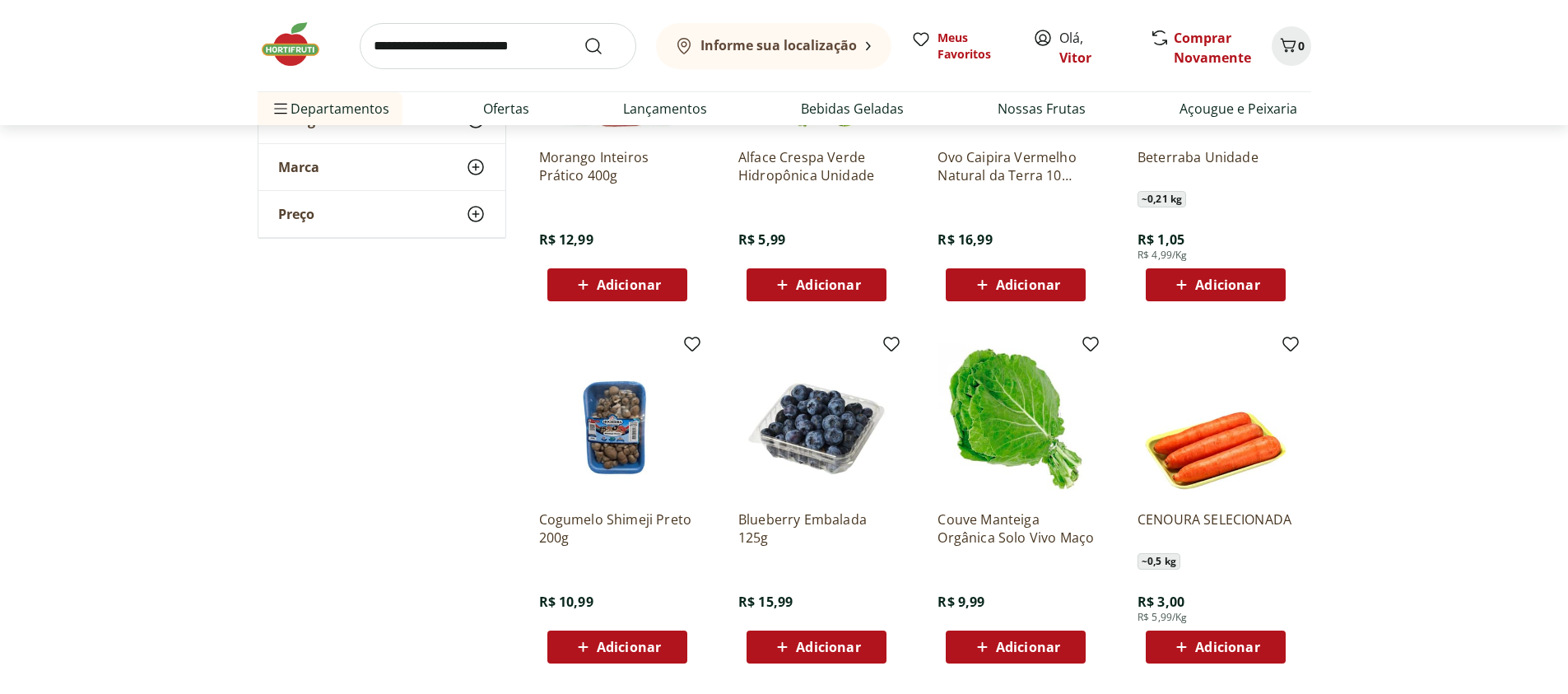
scroll to position [7504, 0]
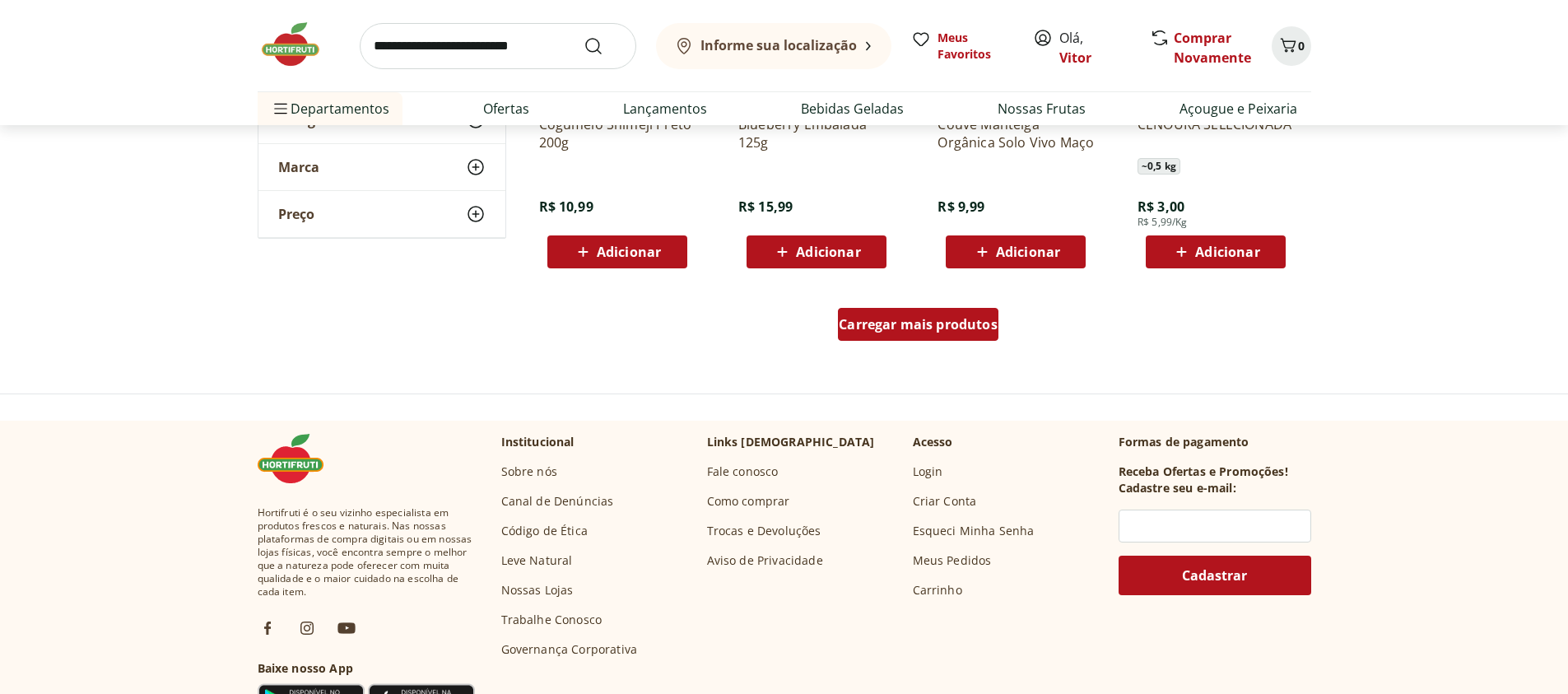
click at [991, 334] on div "Carregar mais produtos" at bounding box center [918, 323] width 160 height 33
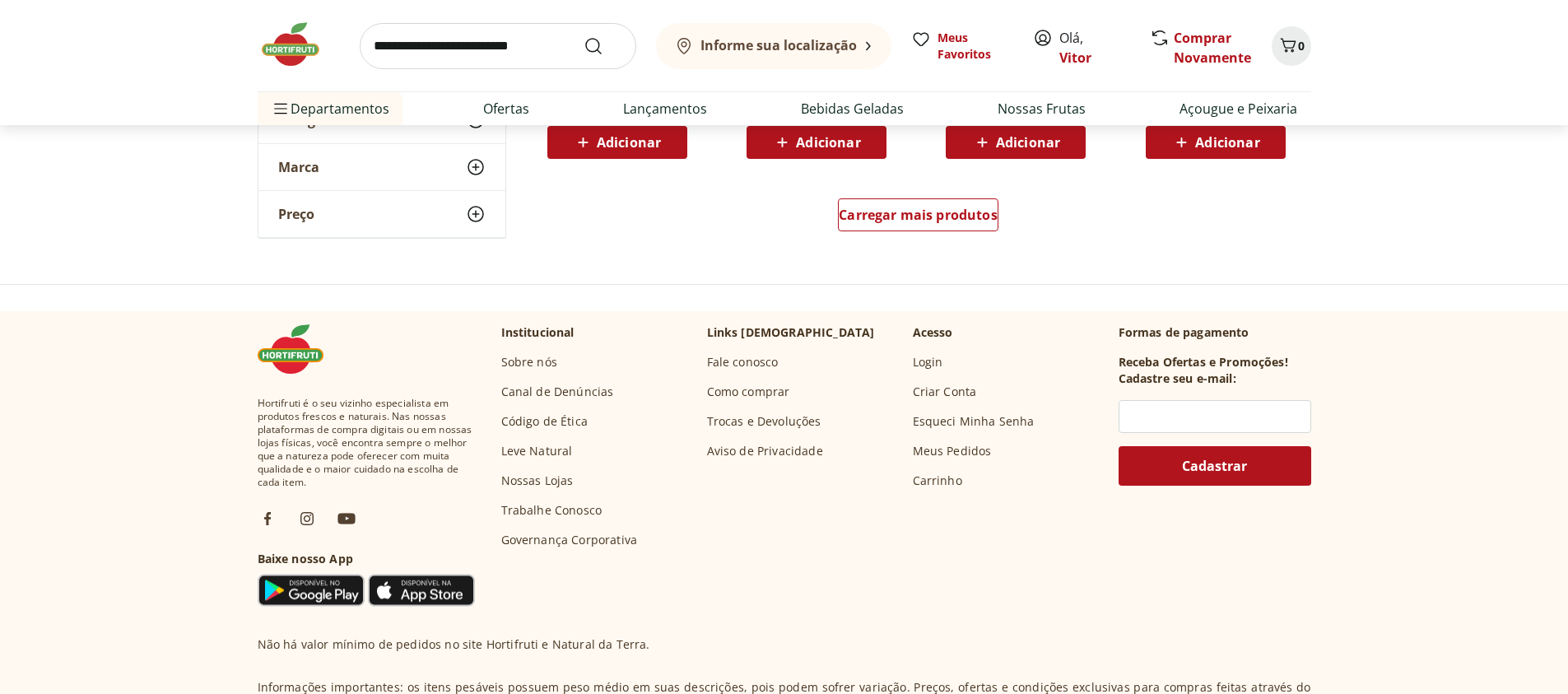
scroll to position [8689, 0]
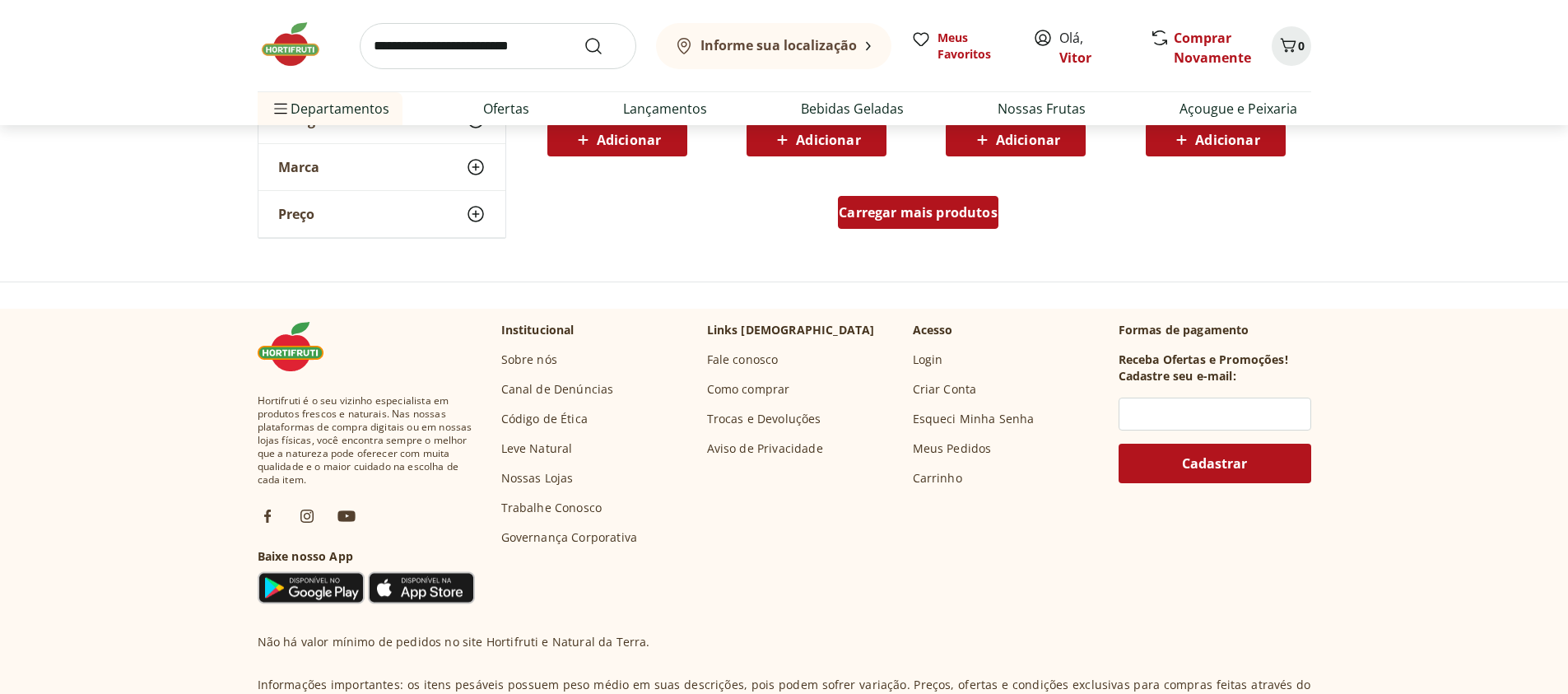
click at [975, 219] on span "Carregar mais produtos" at bounding box center [918, 212] width 159 height 13
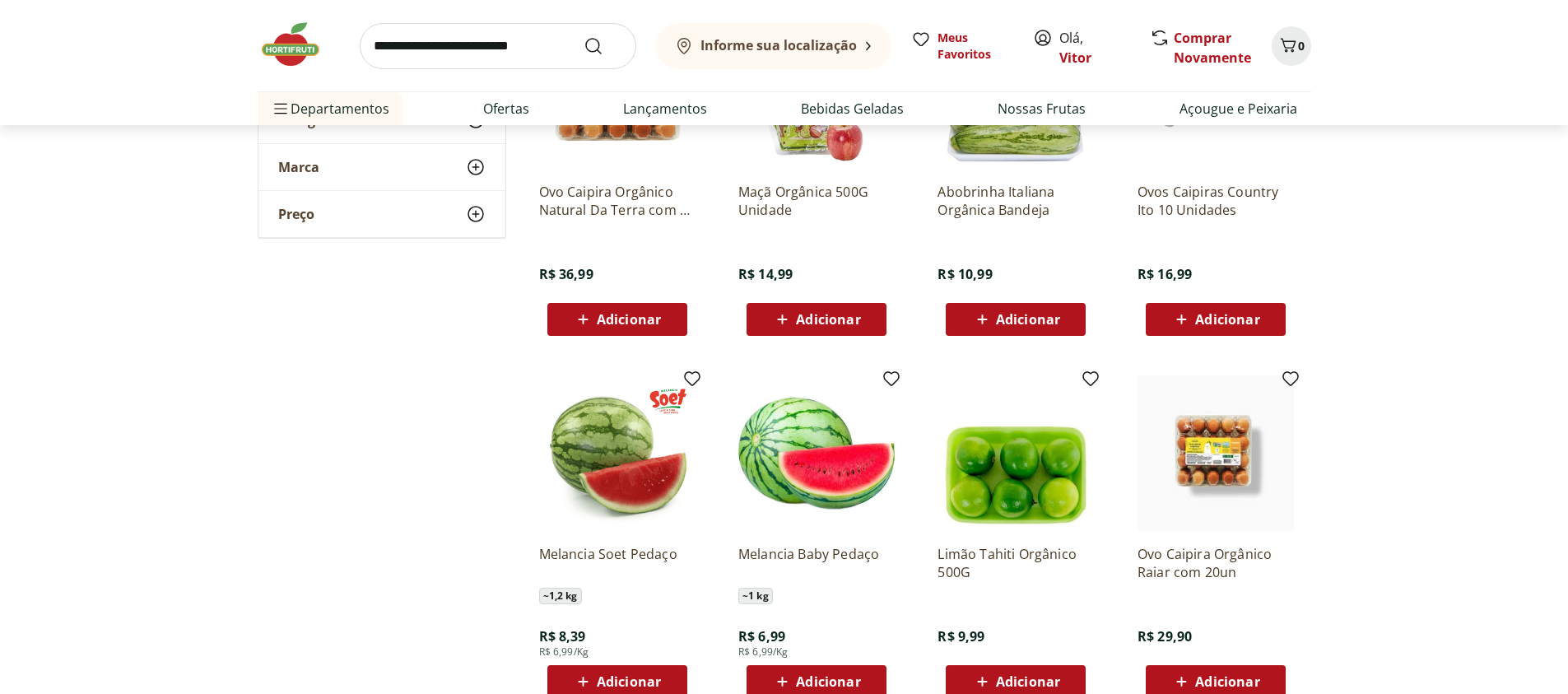
scroll to position [9380, 0]
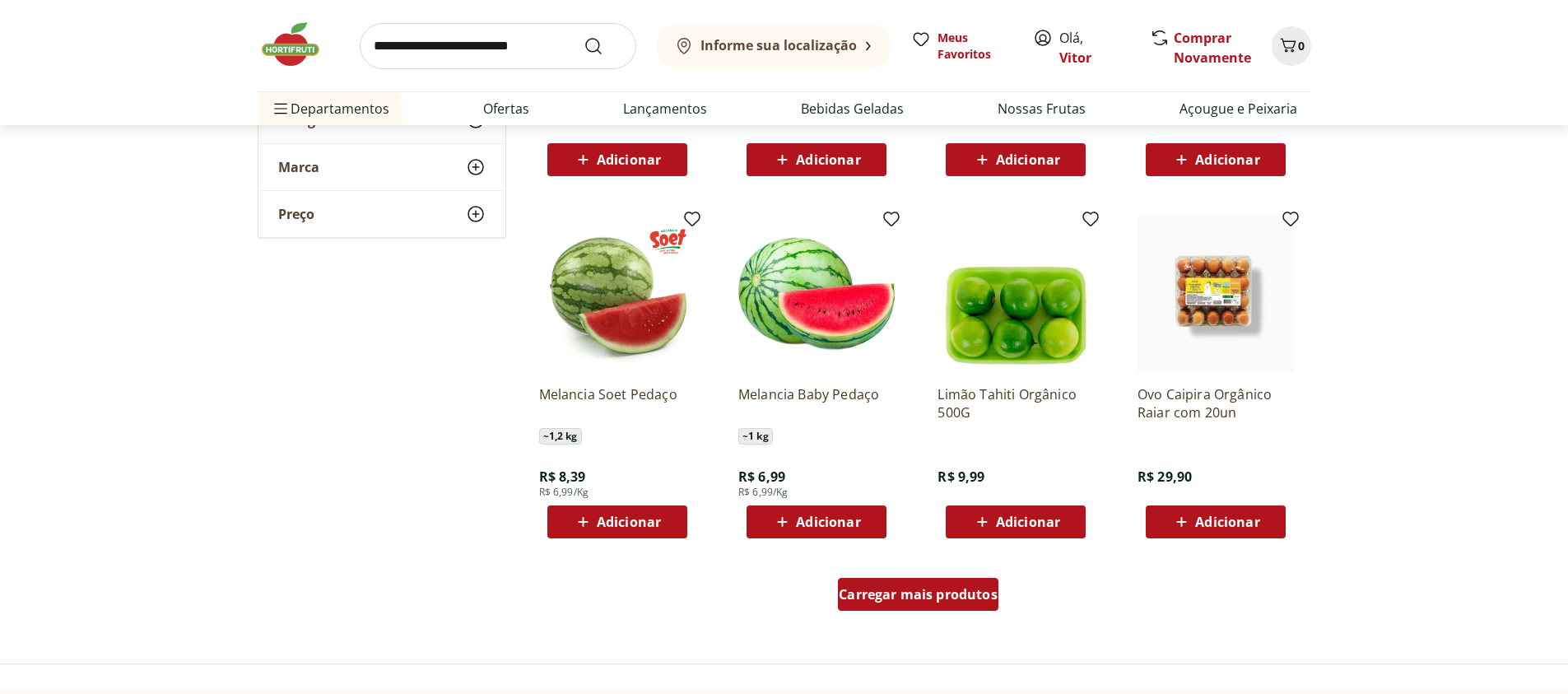
click at [943, 587] on span "Carregar mais produtos" at bounding box center [918, 593] width 159 height 13
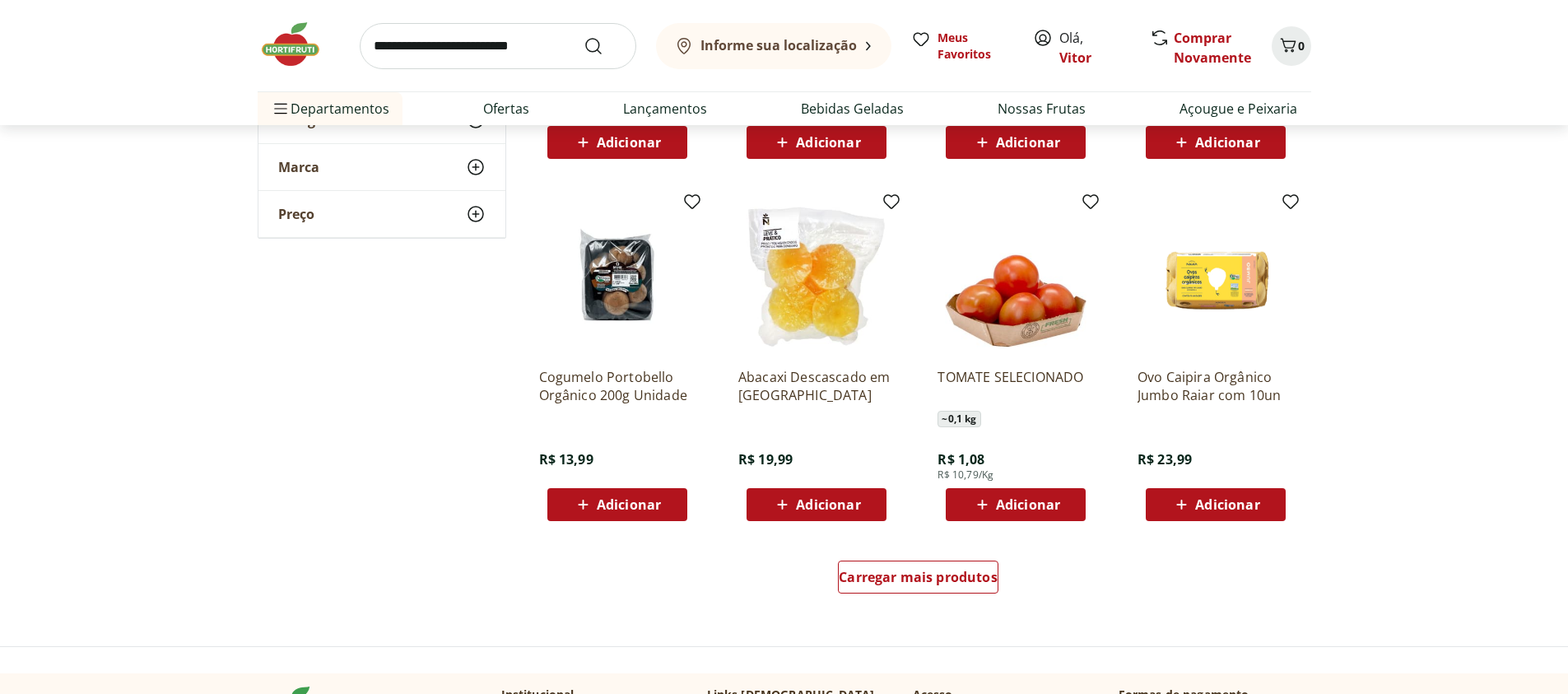
scroll to position [10664, 0]
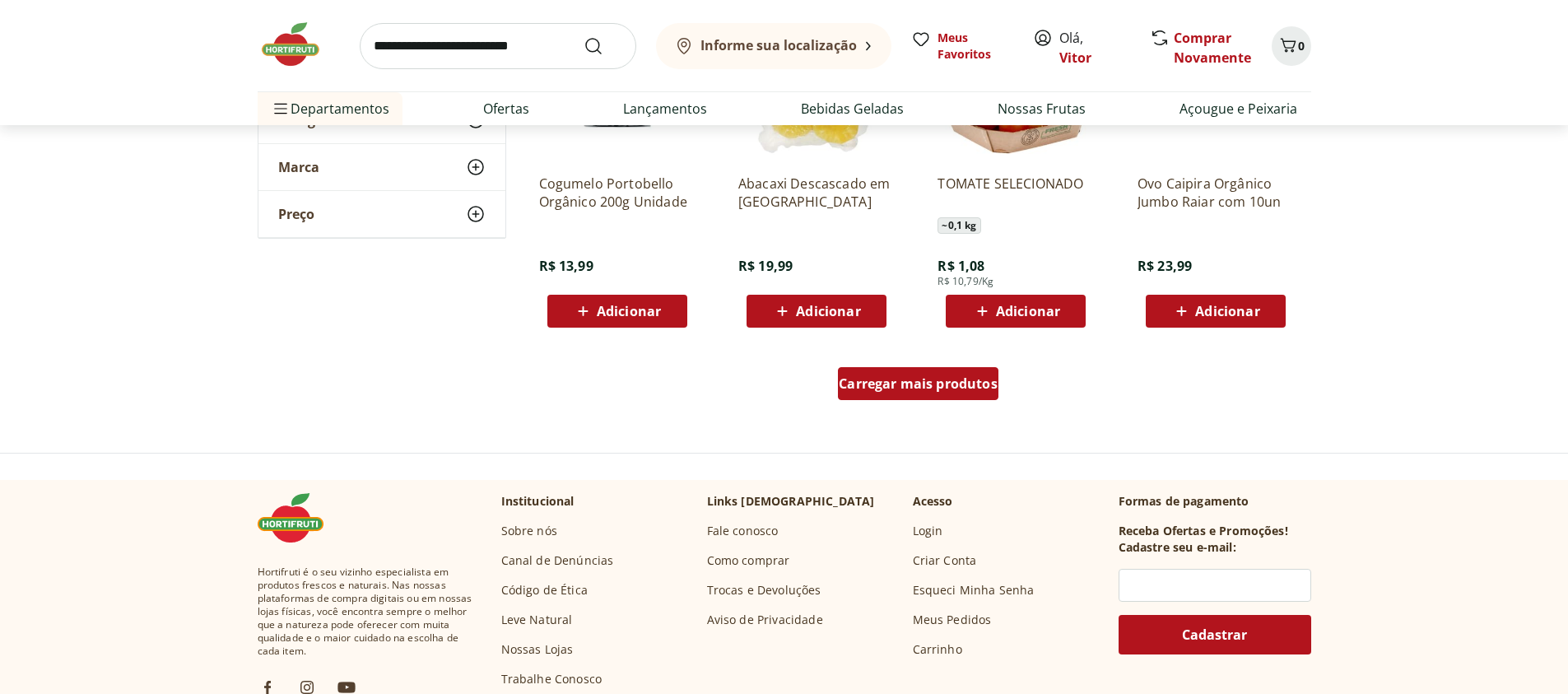
click at [943, 393] on div "Carregar mais produtos" at bounding box center [918, 383] width 160 height 33
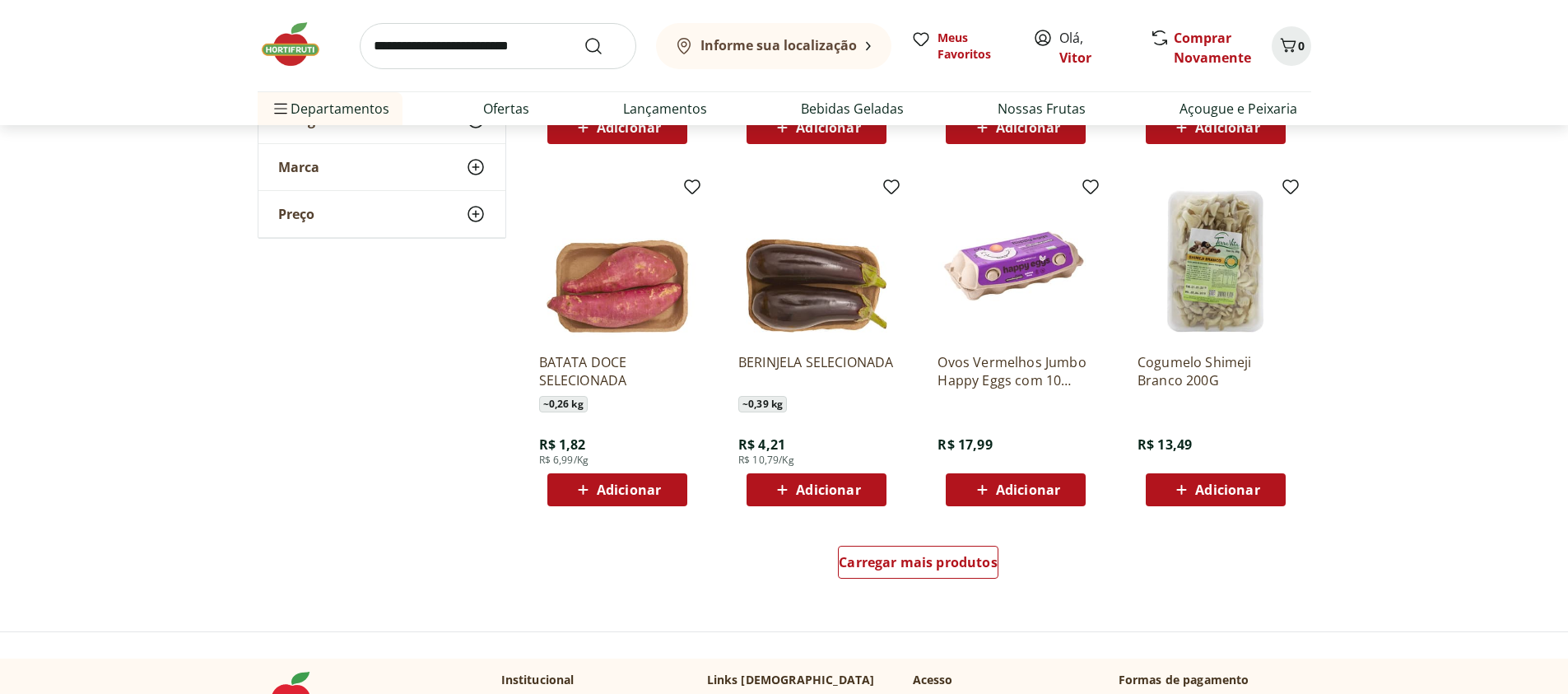
scroll to position [11651, 0]
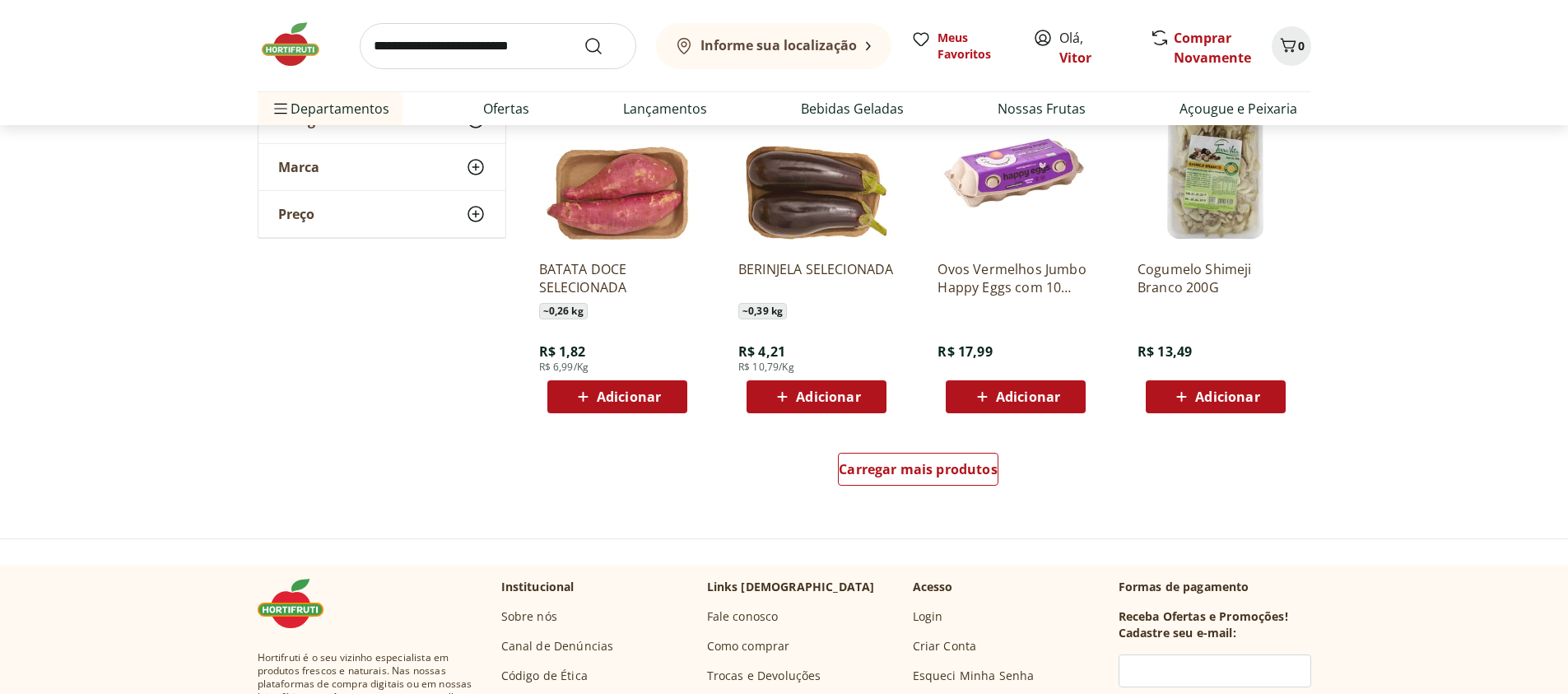
click at [911, 448] on div "Carregar mais produtos" at bounding box center [919, 472] width 799 height 79
click at [911, 458] on div "Carregar mais produtos" at bounding box center [918, 469] width 160 height 33
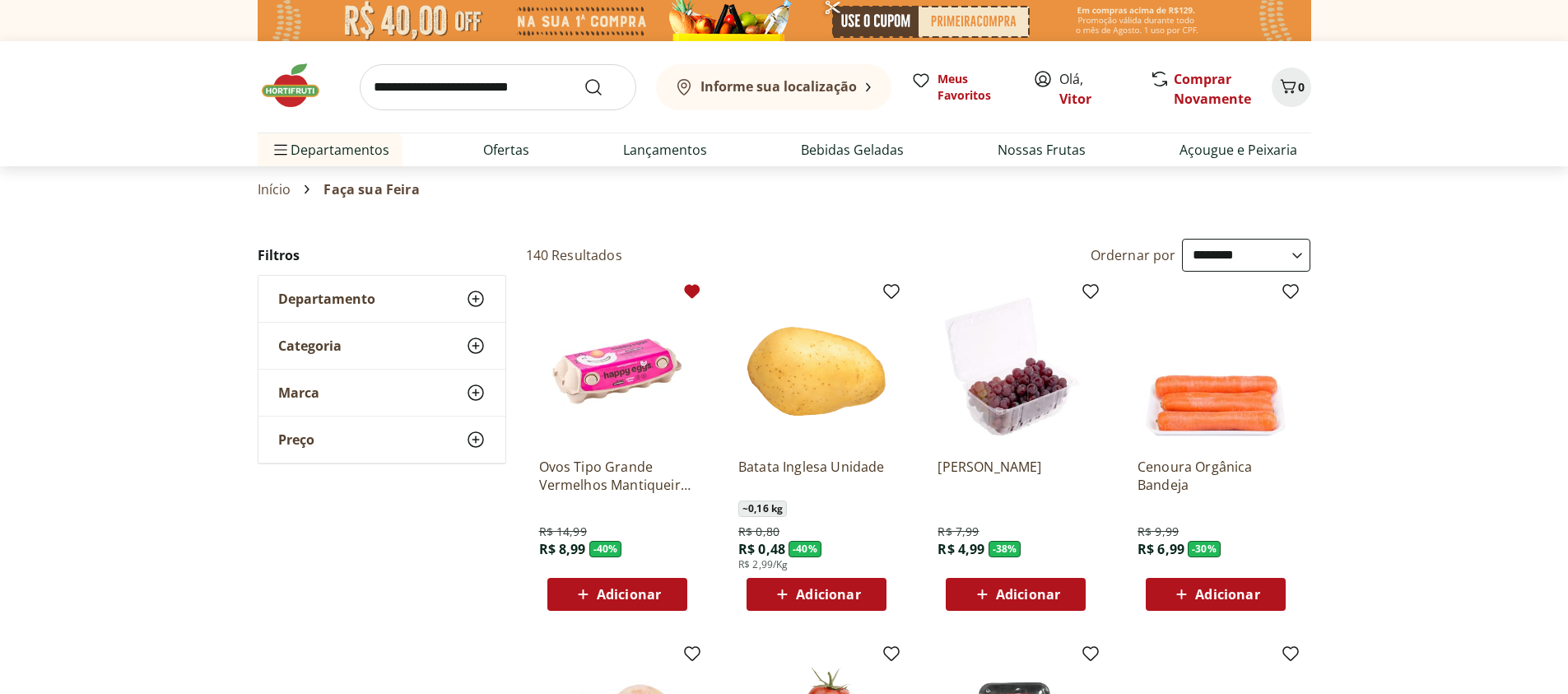
scroll to position [296, 0]
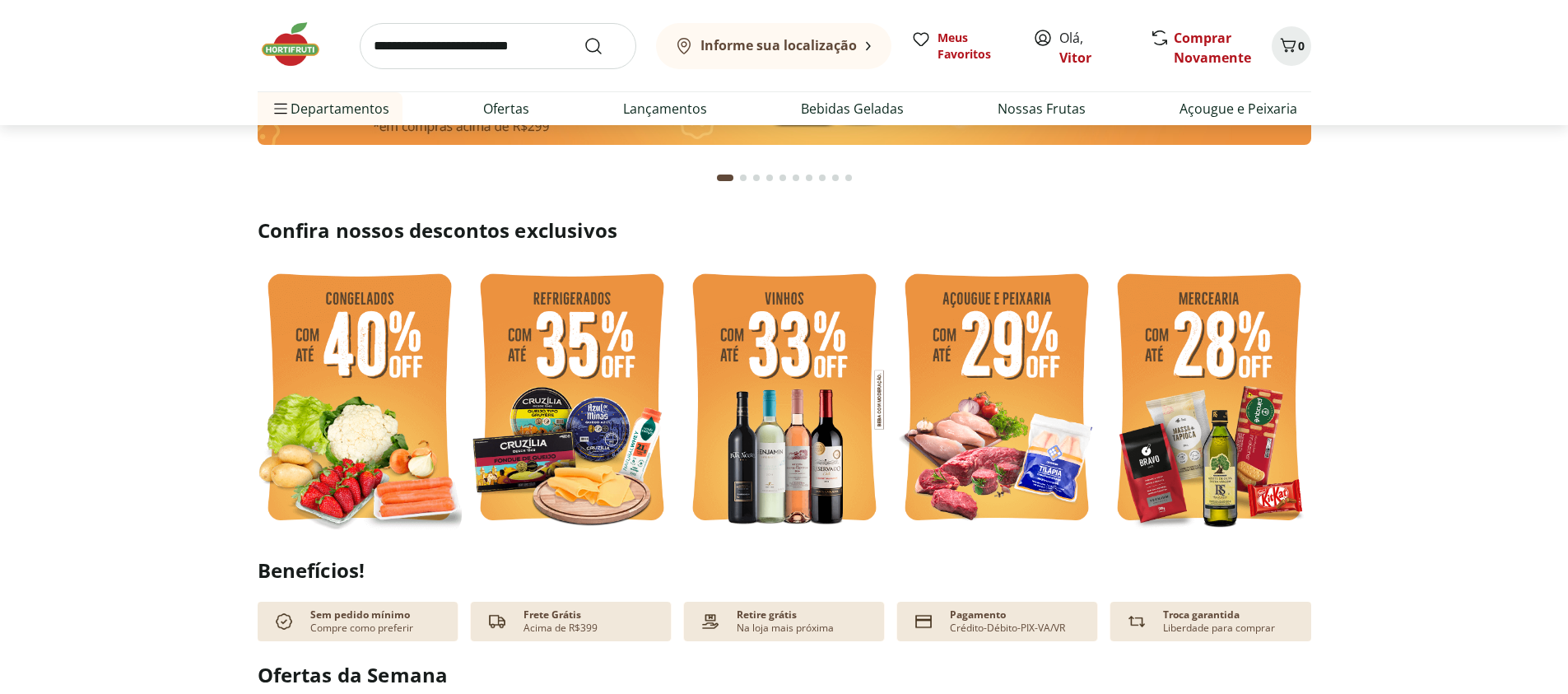
click at [605, 417] on img at bounding box center [571, 400] width 204 height 273
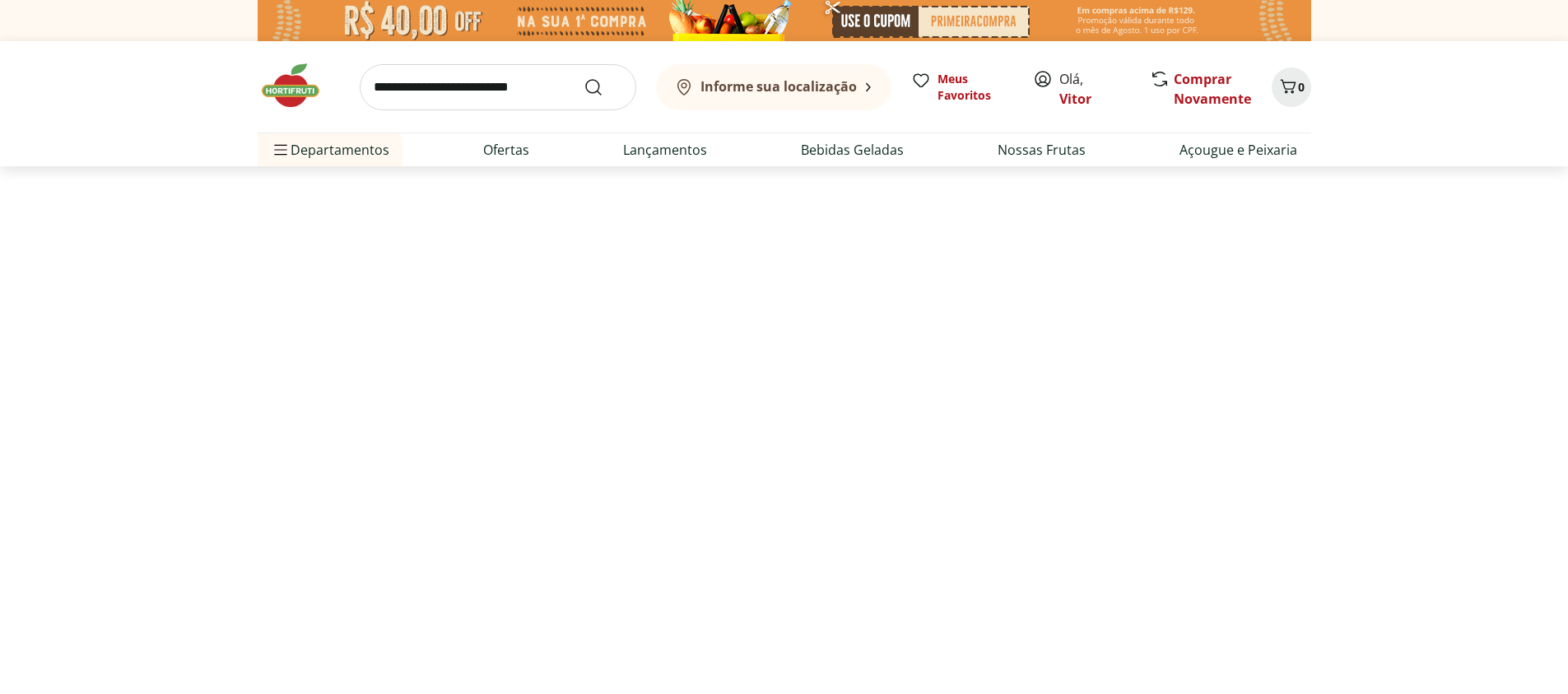
select select "**********"
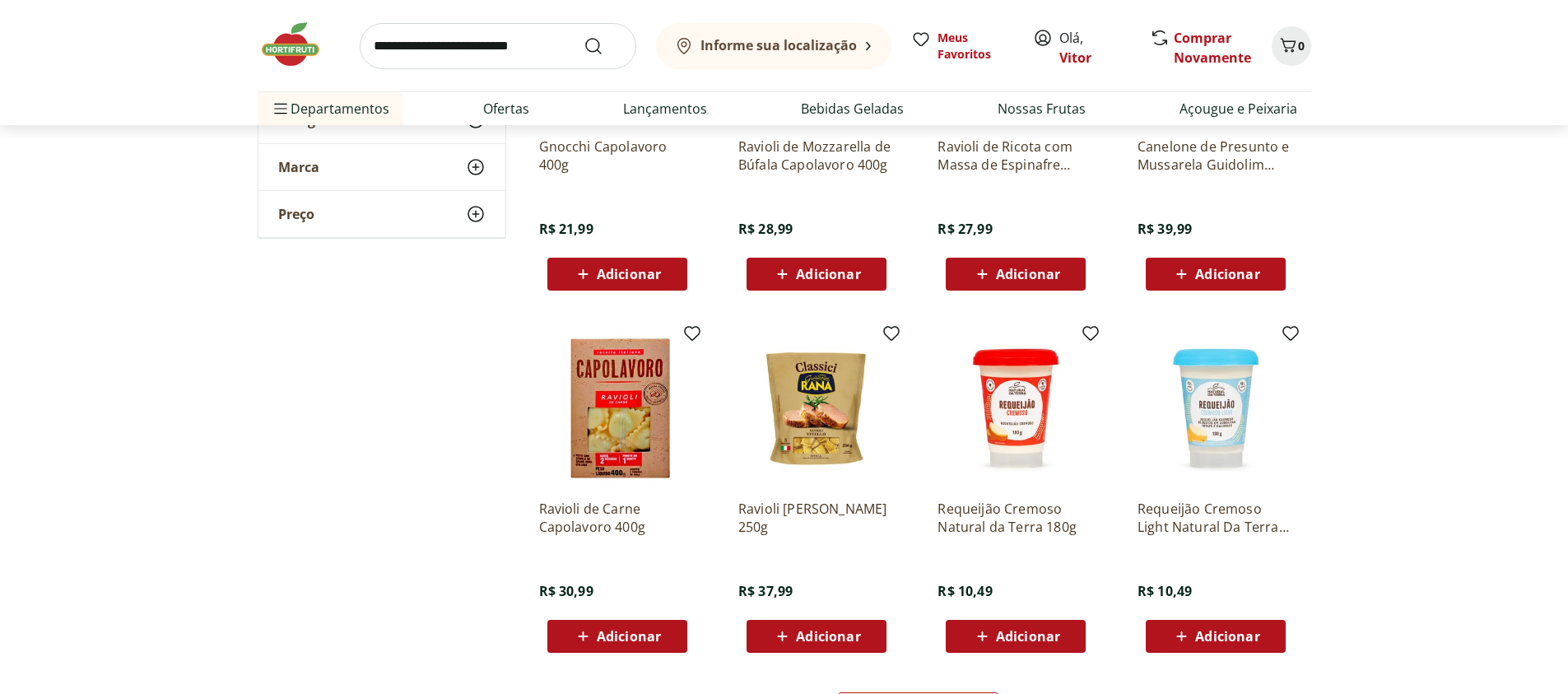
scroll to position [790, 0]
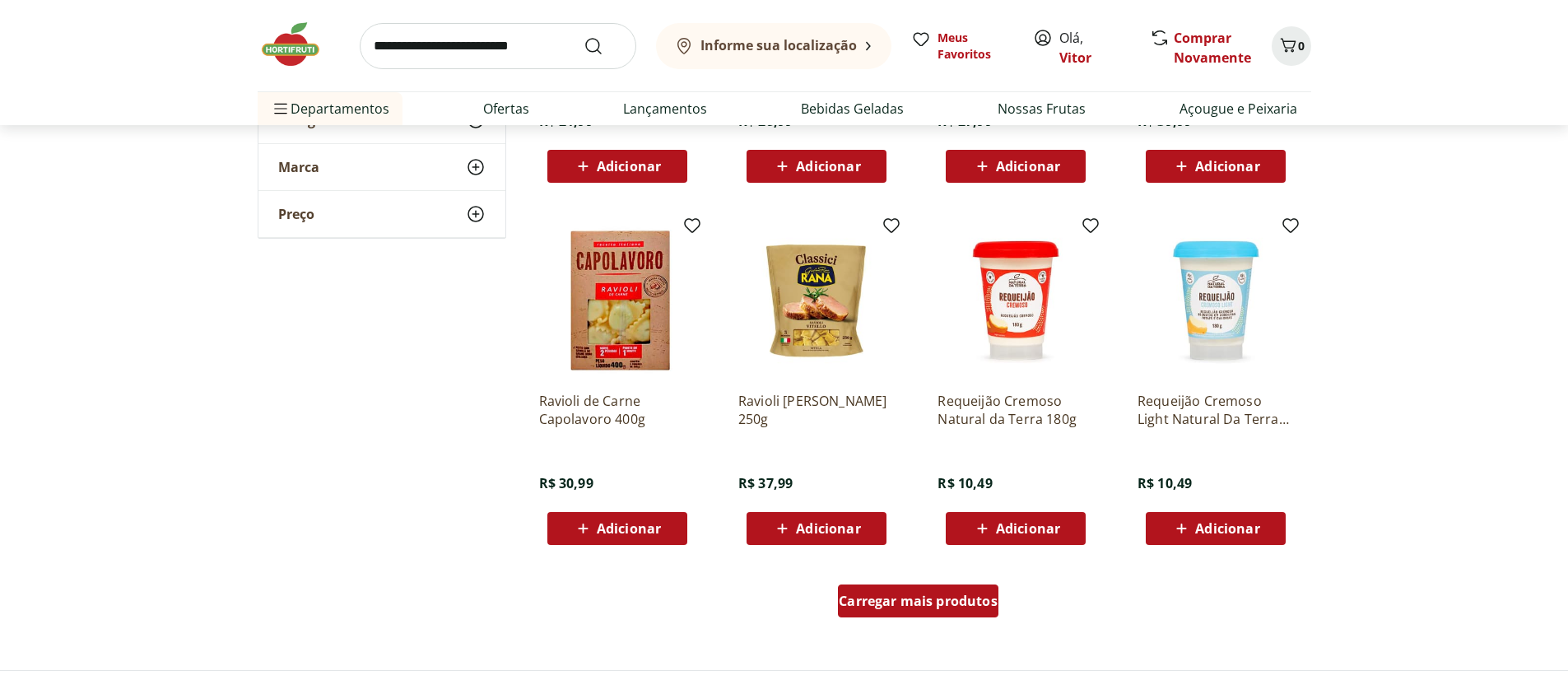
click at [984, 595] on span "Carregar mais produtos" at bounding box center [918, 600] width 159 height 13
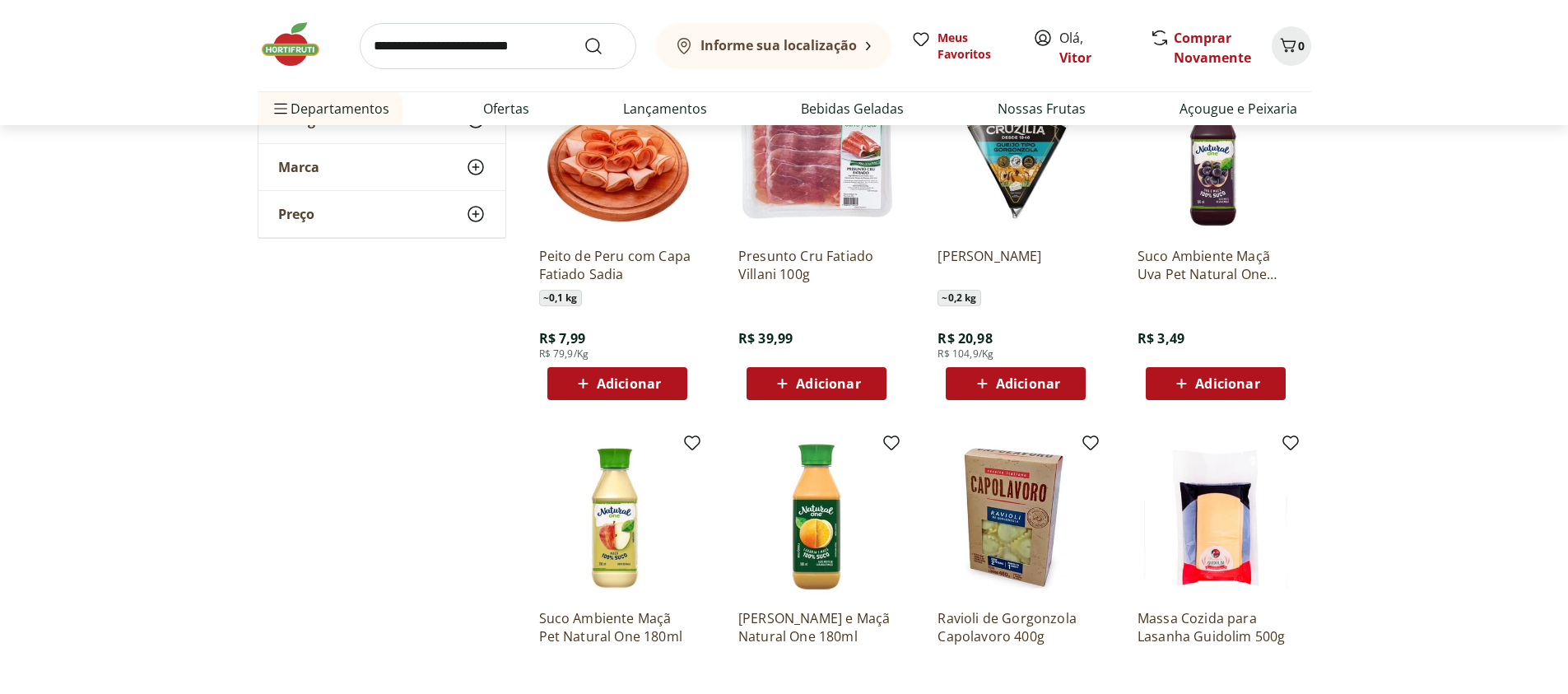
scroll to position [1185, 0]
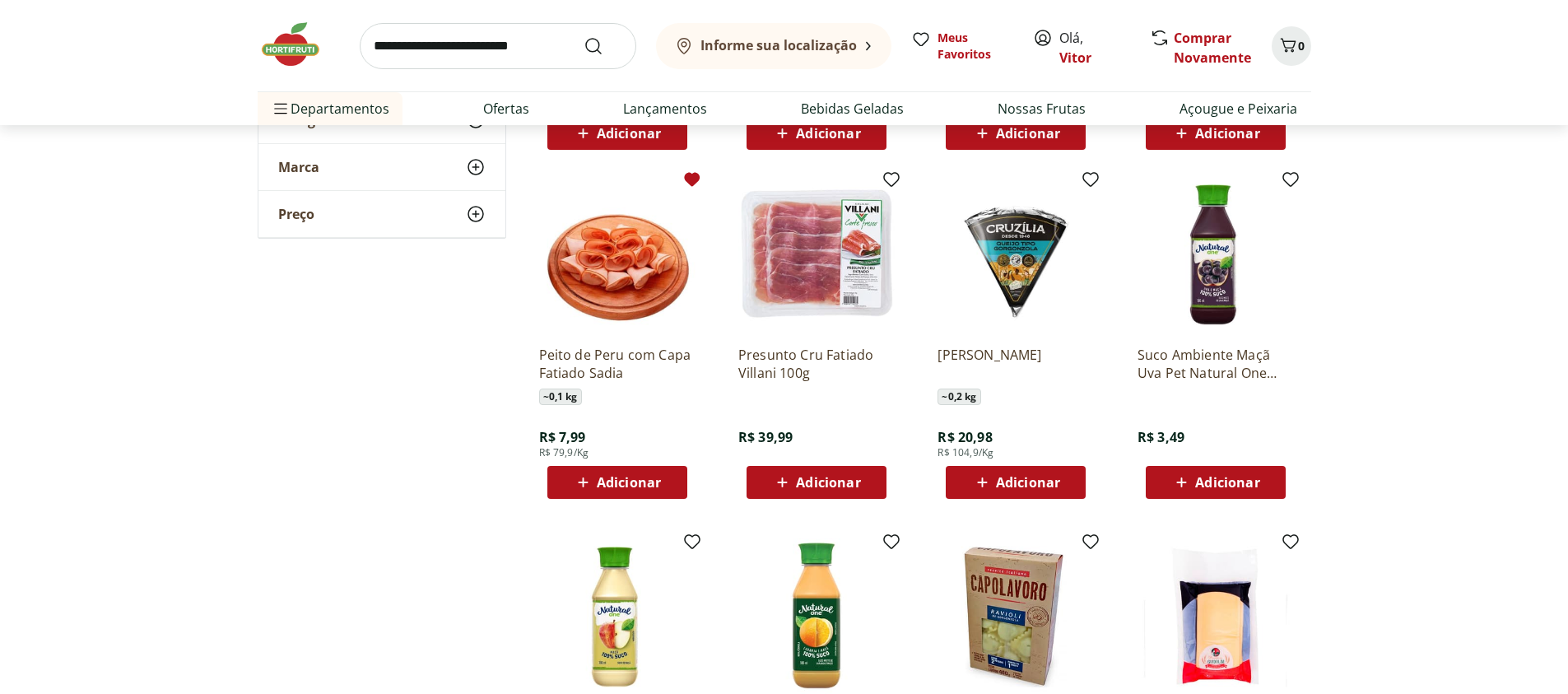
click at [695, 177] on icon at bounding box center [693, 180] width 16 height 14
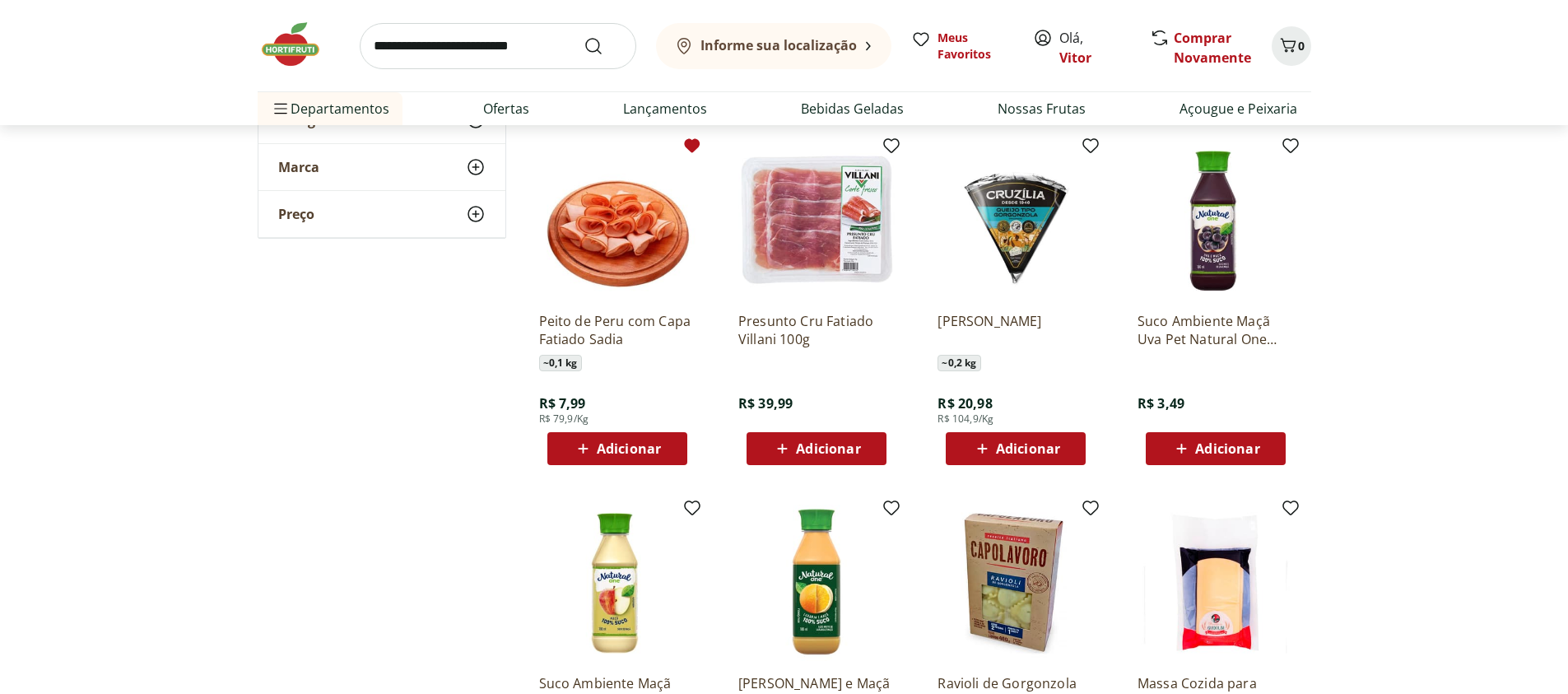
scroll to position [1086, 0]
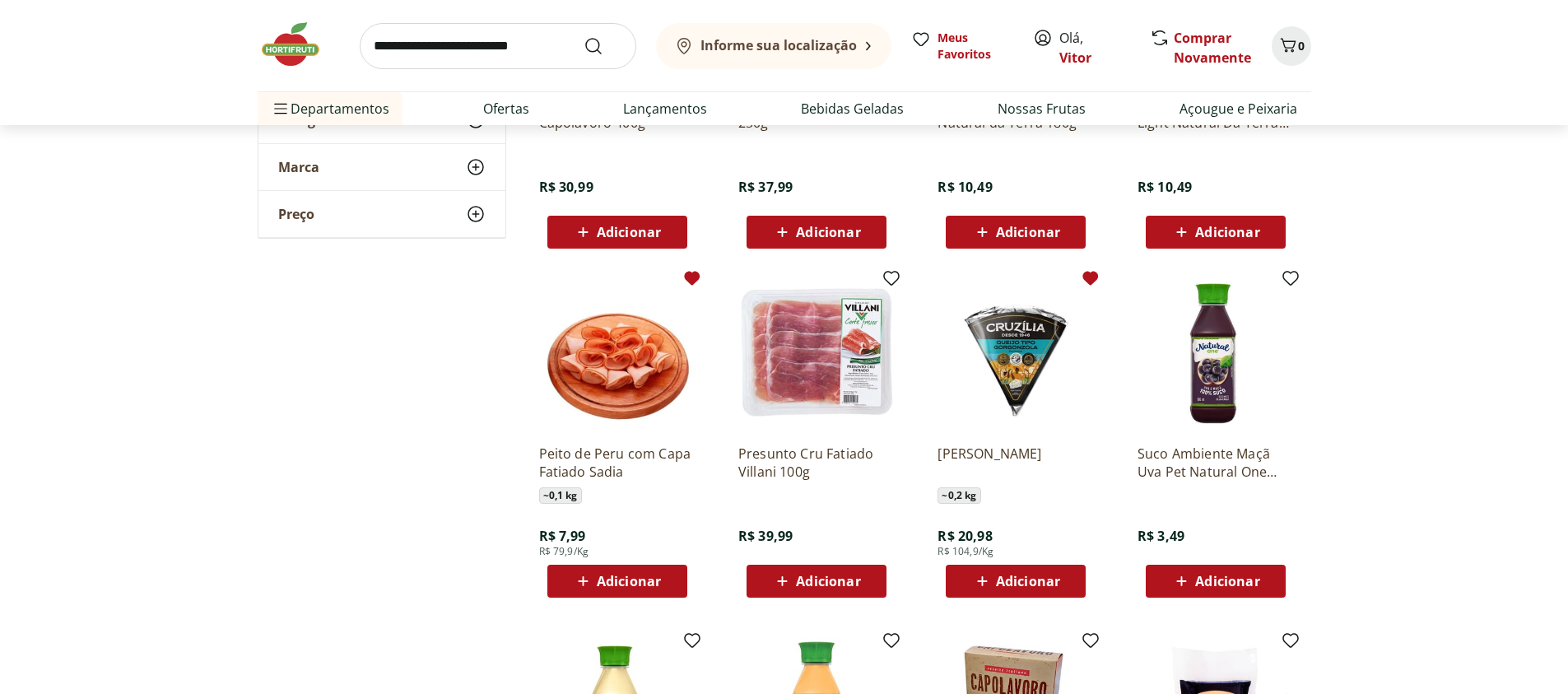
click at [1090, 278] on icon at bounding box center [1091, 279] width 16 height 14
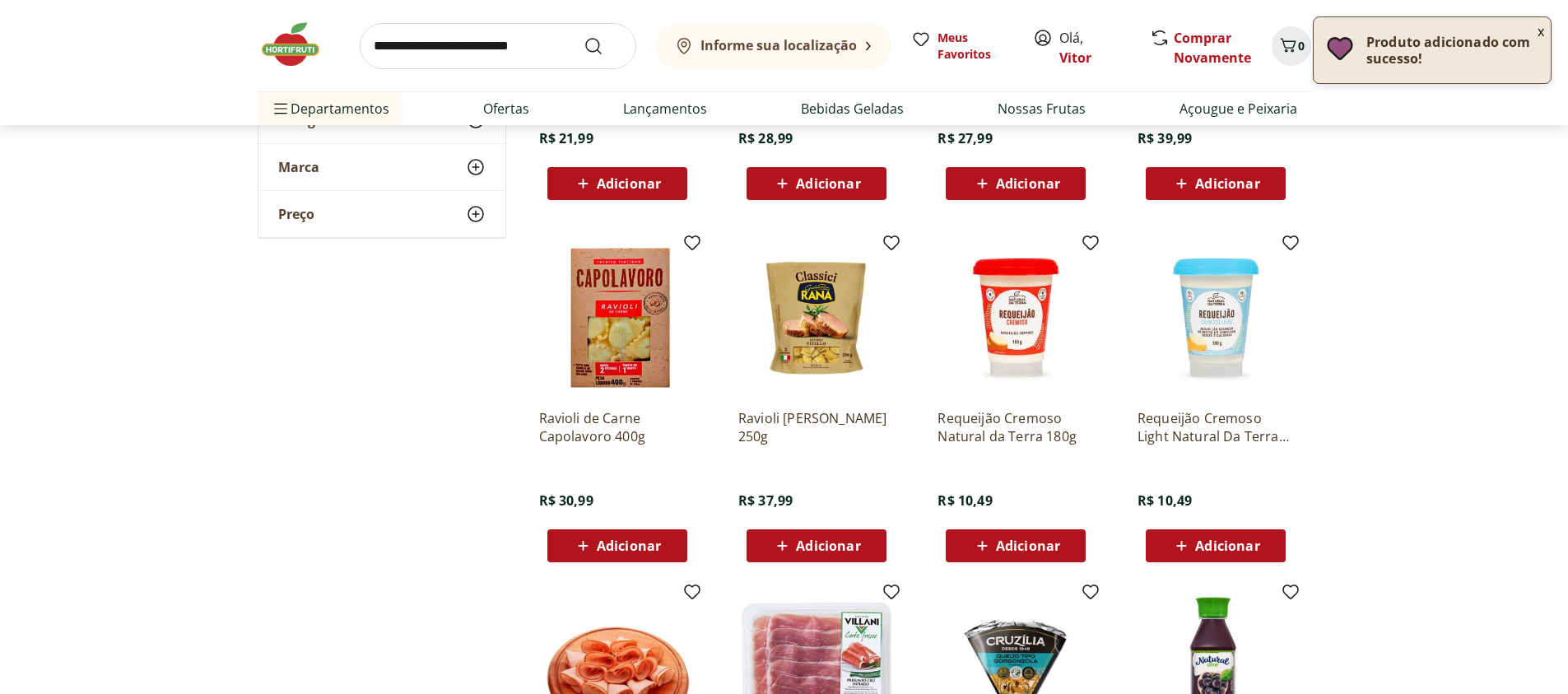
scroll to position [494, 0]
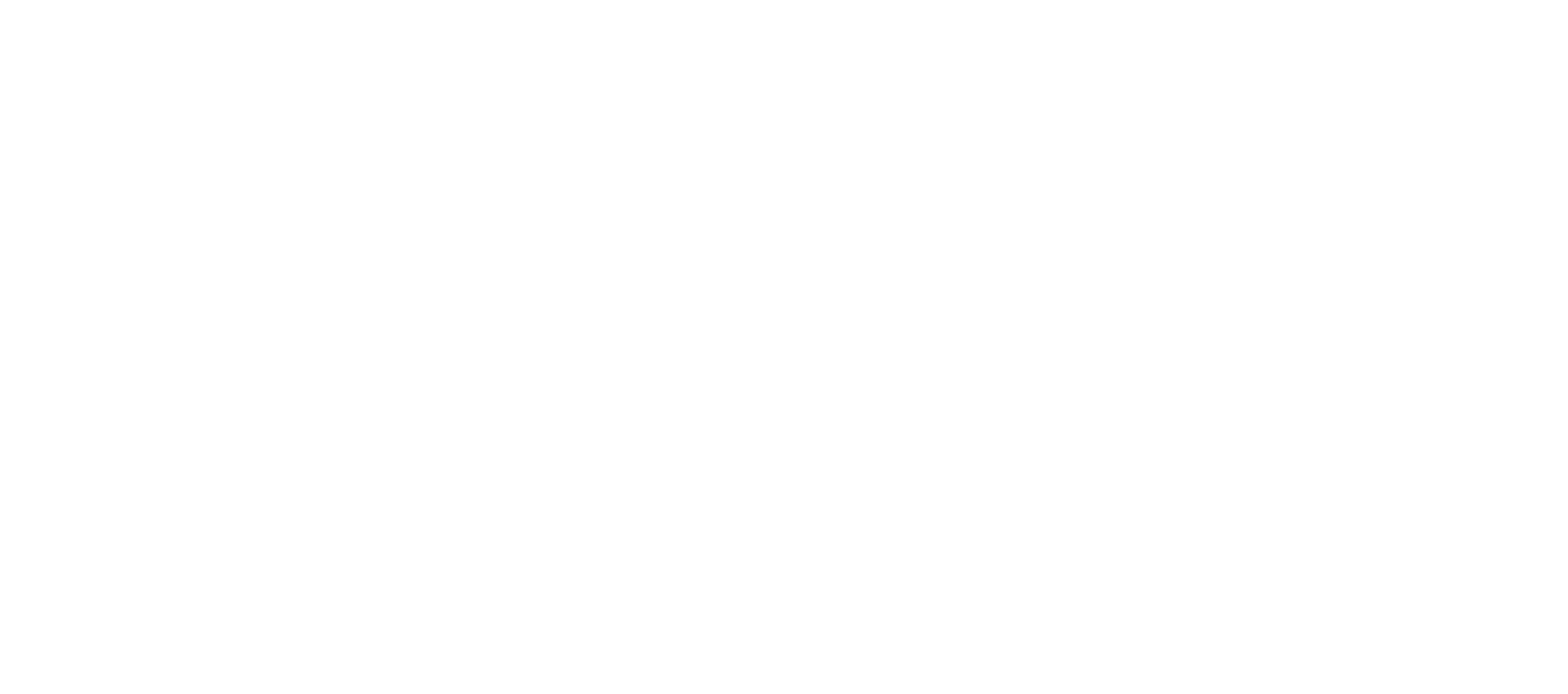
scroll to position [296, 0]
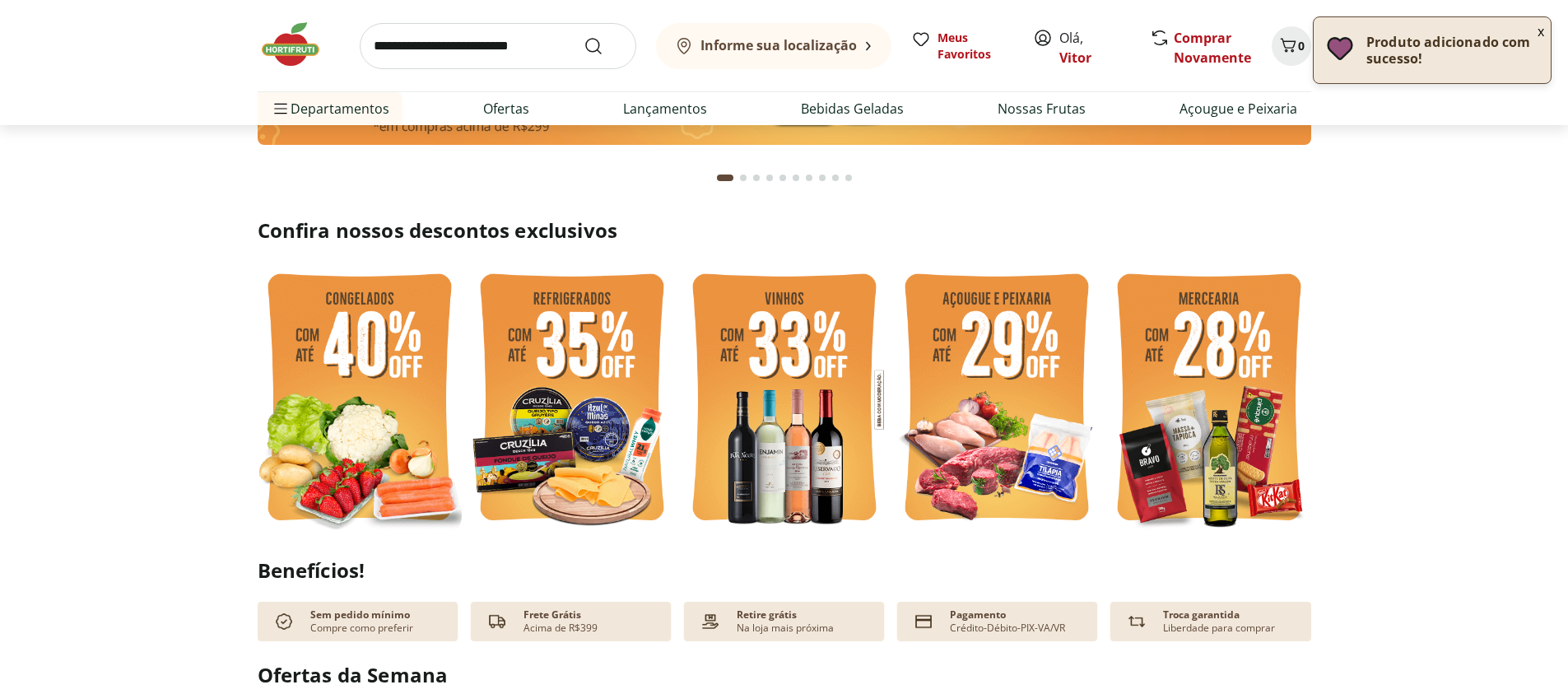
click at [1010, 416] on img at bounding box center [997, 400] width 204 height 273
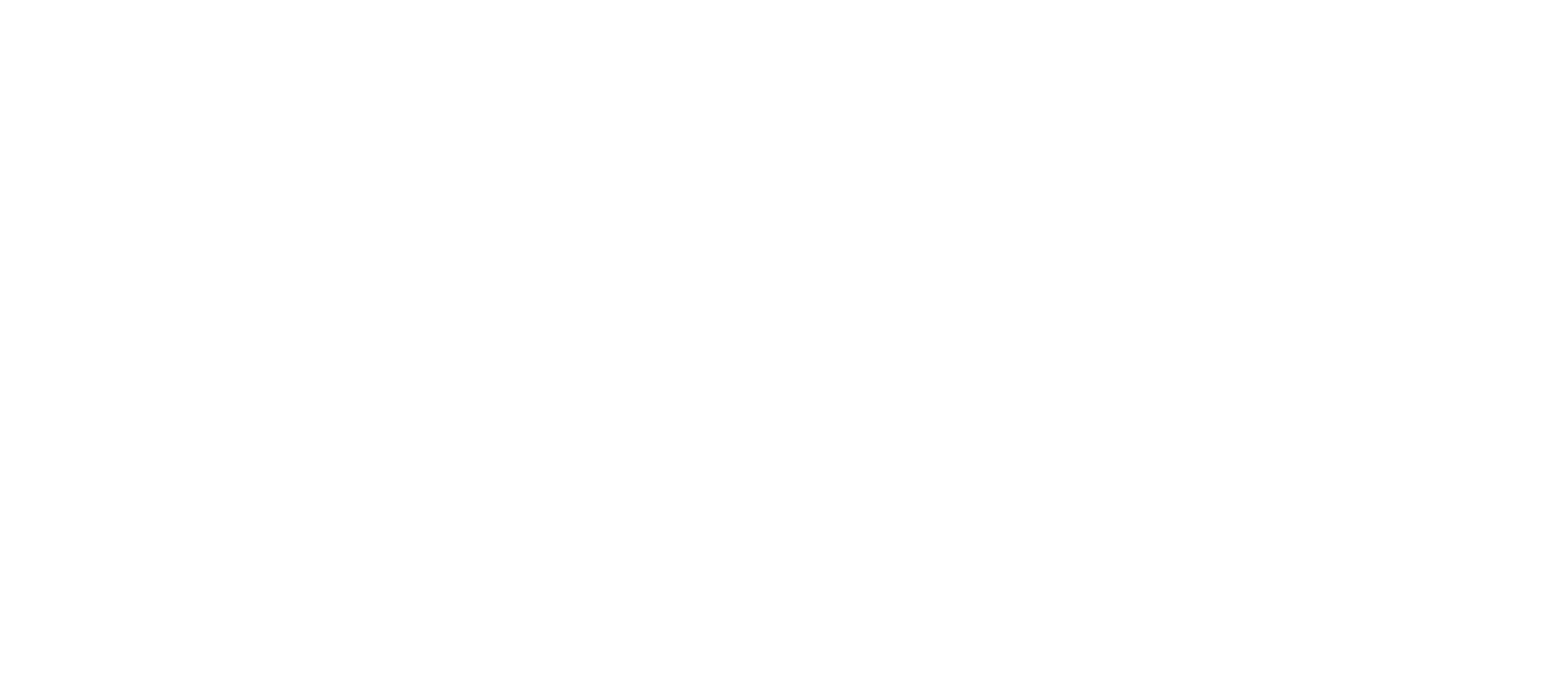
select select "**********"
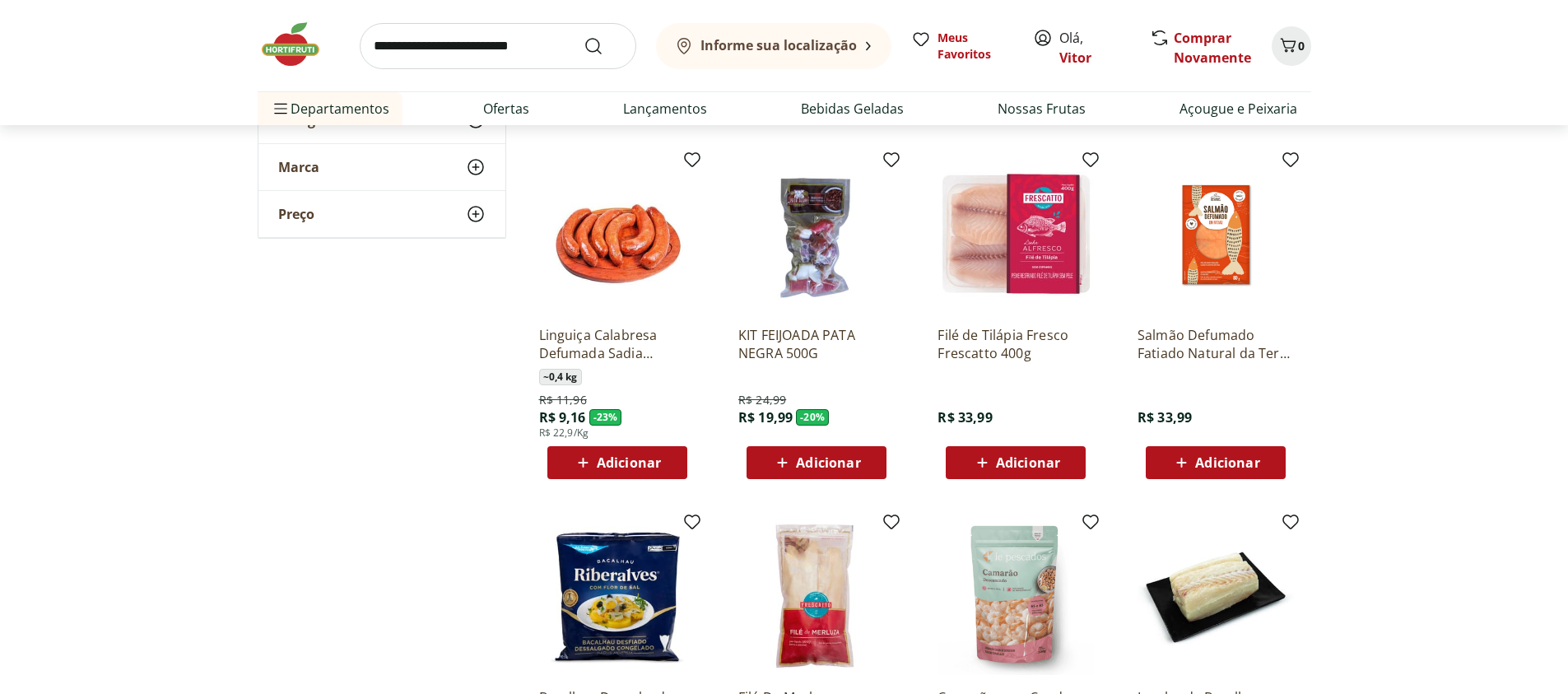
scroll to position [395, 0]
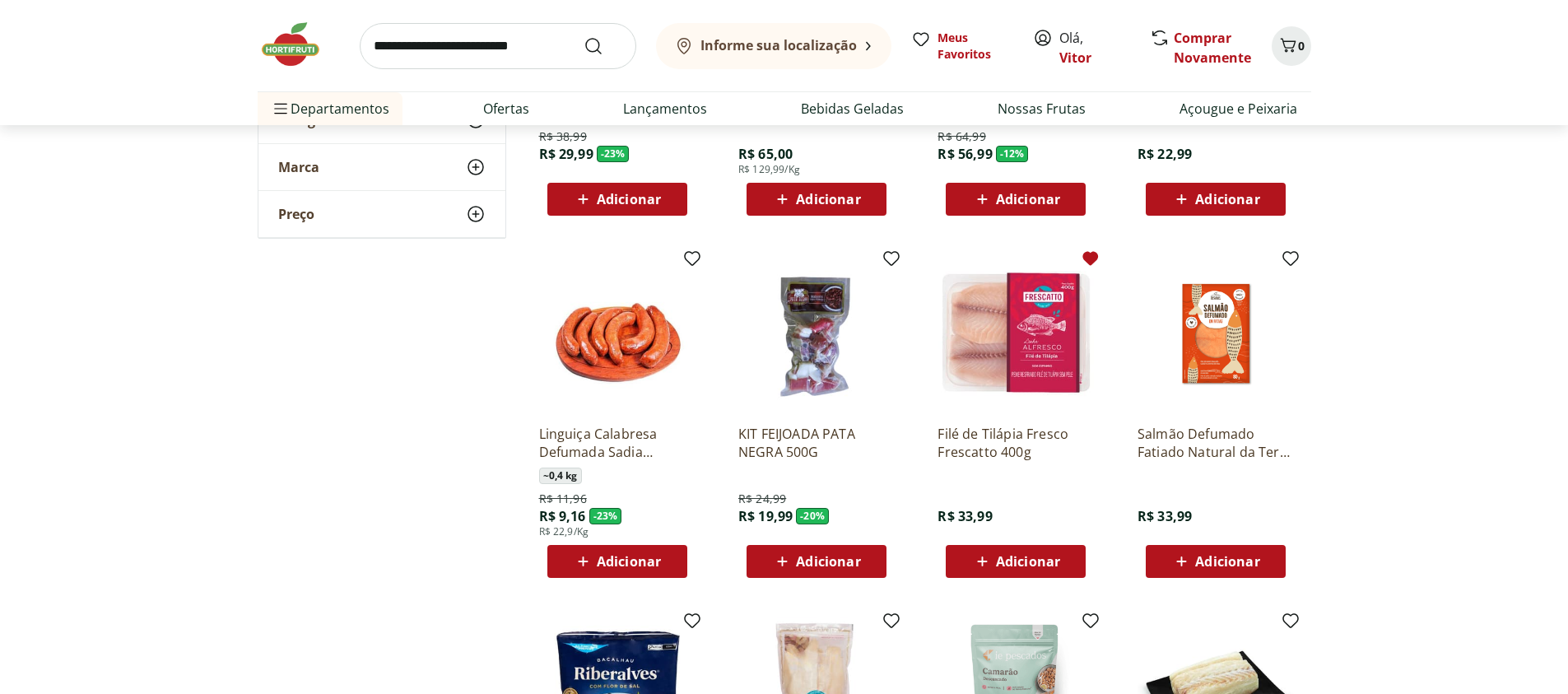
click at [1094, 257] on icon at bounding box center [1091, 259] width 16 height 14
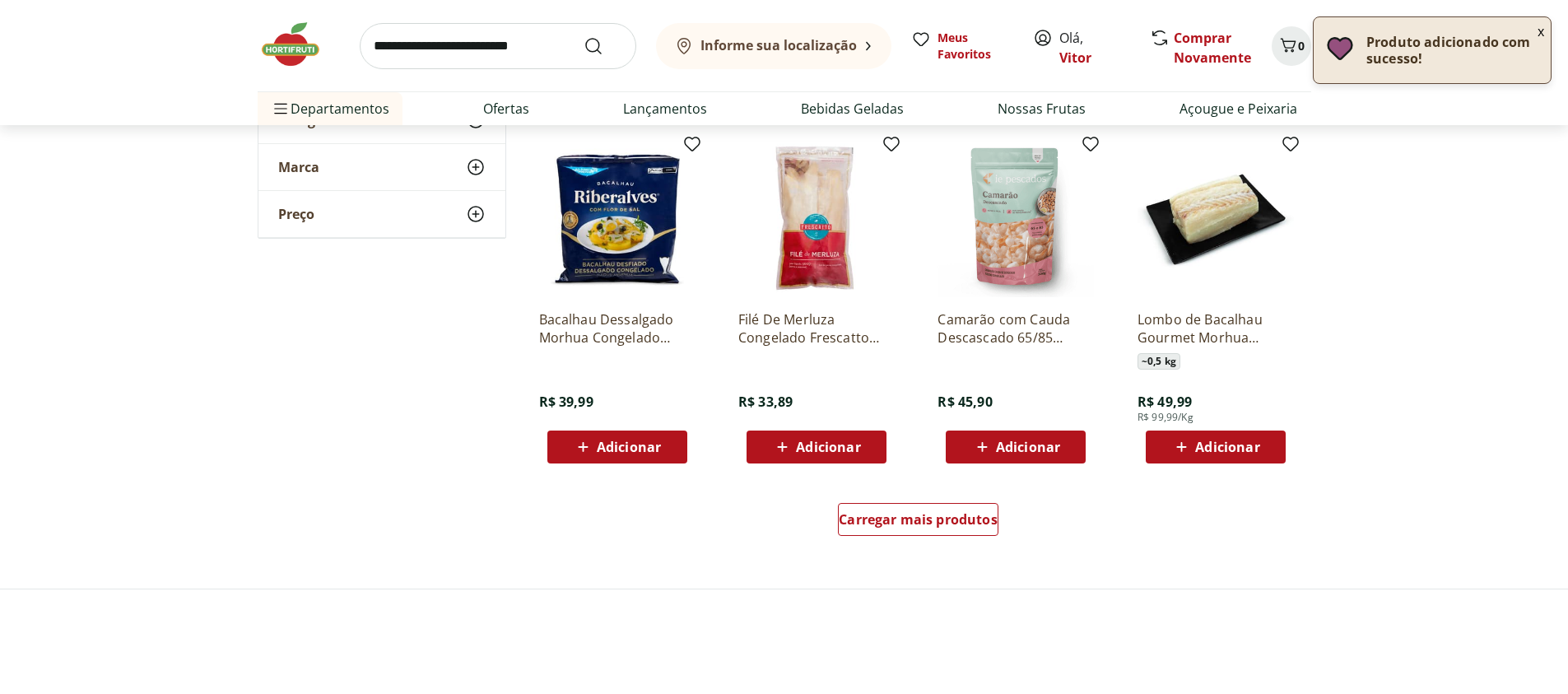
scroll to position [888, 0]
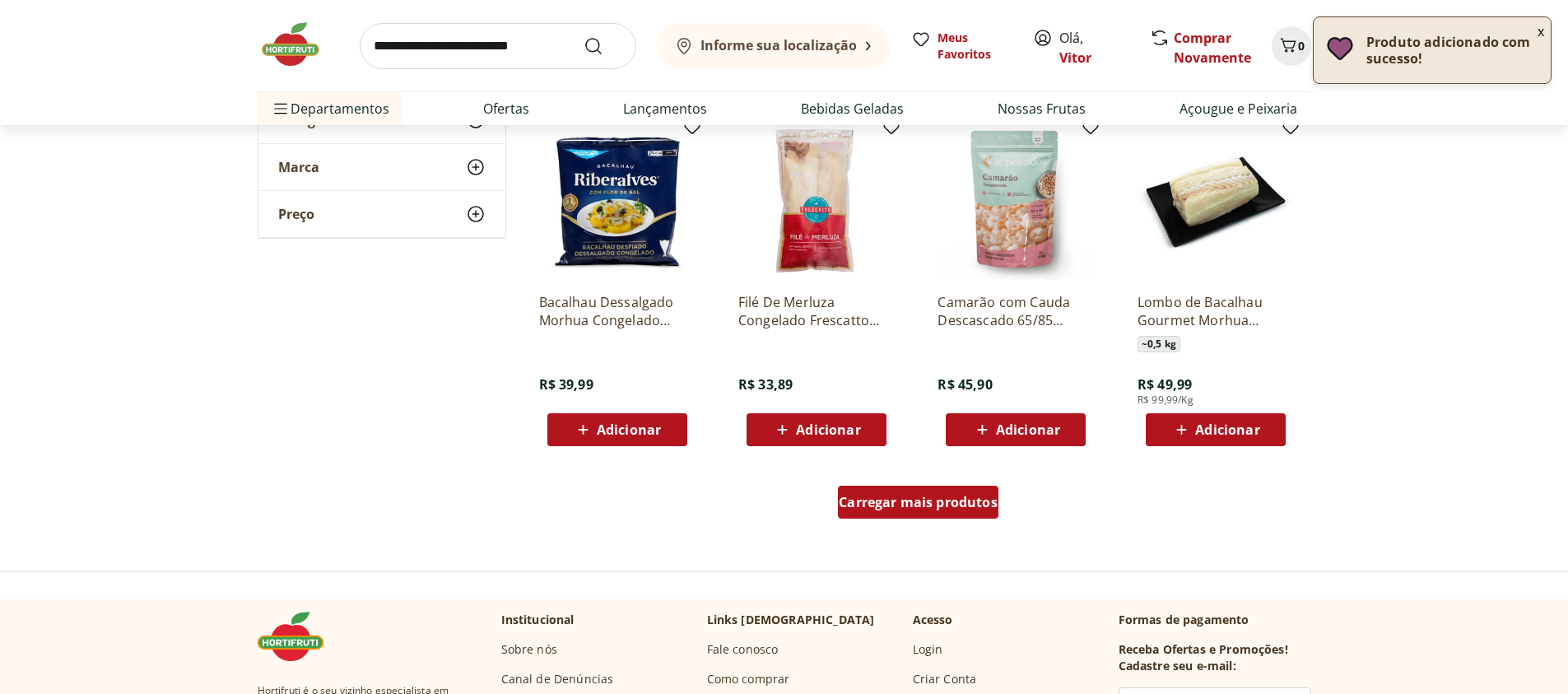
click at [952, 512] on div "Carregar mais produtos" at bounding box center [918, 502] width 160 height 33
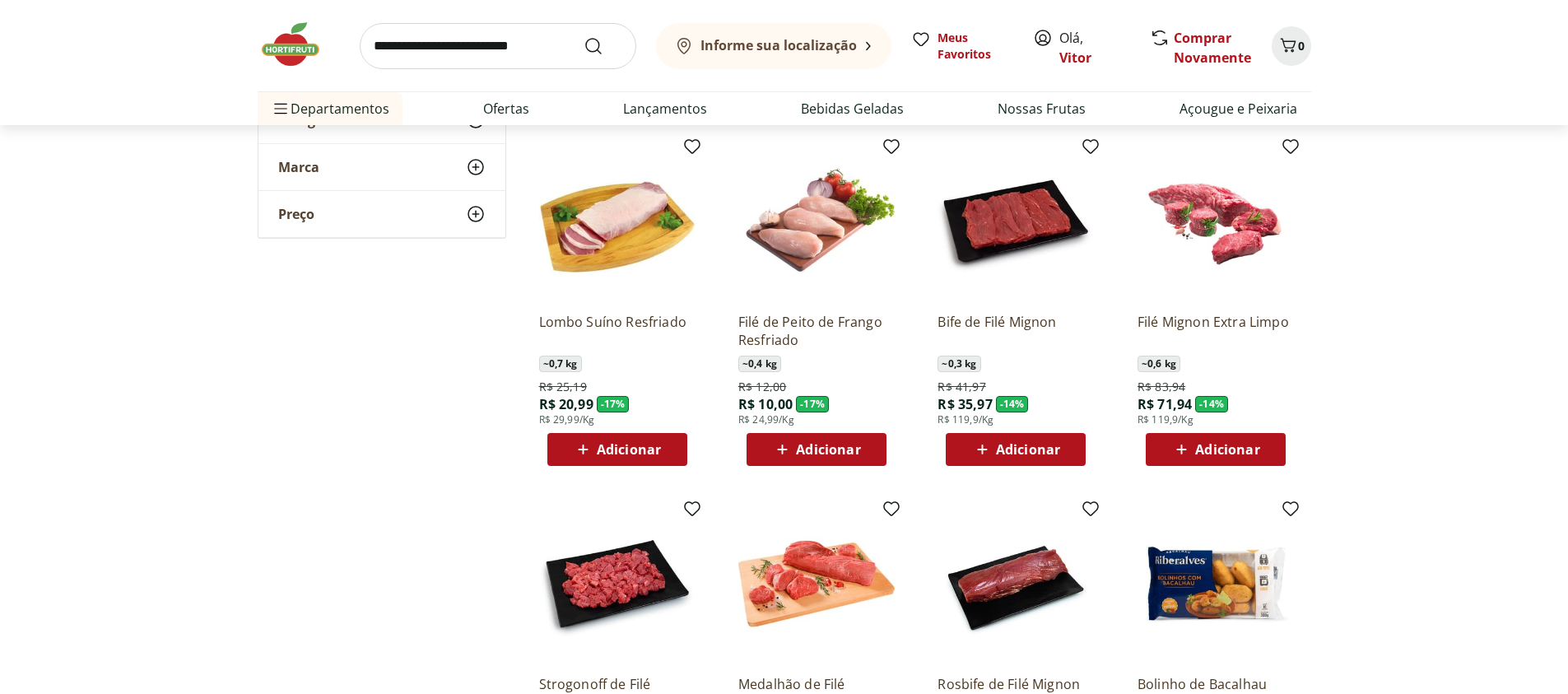
scroll to position [1975, 0]
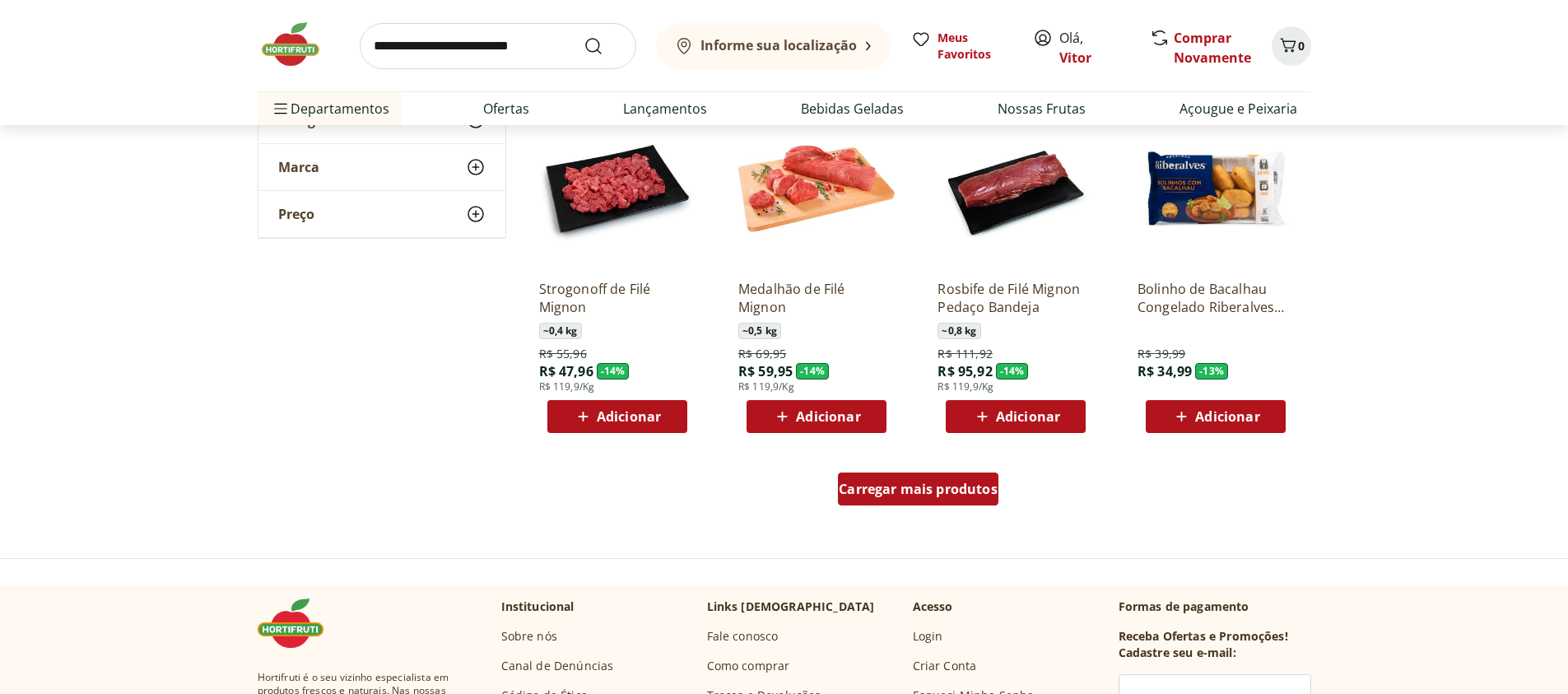
click at [976, 482] on span "Carregar mais produtos" at bounding box center [918, 488] width 159 height 13
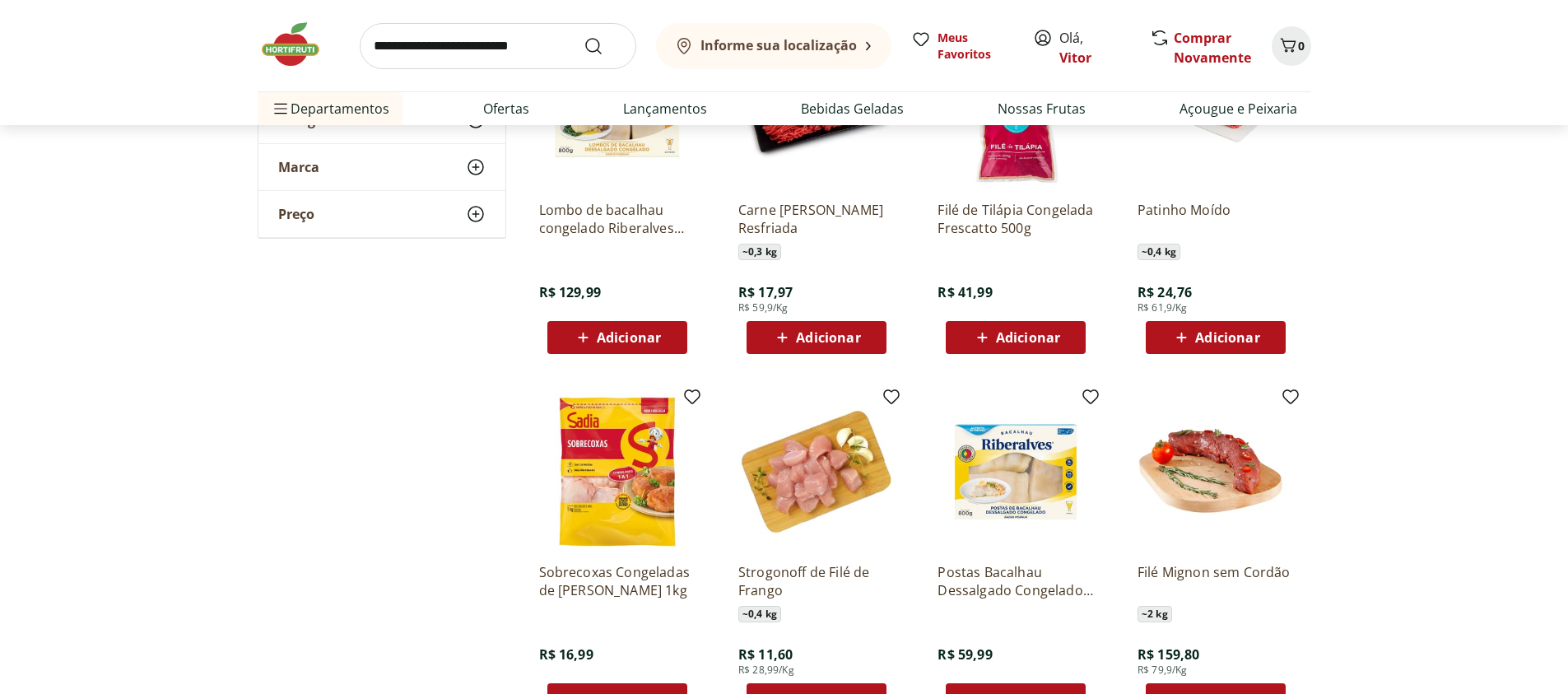
scroll to position [3061, 0]
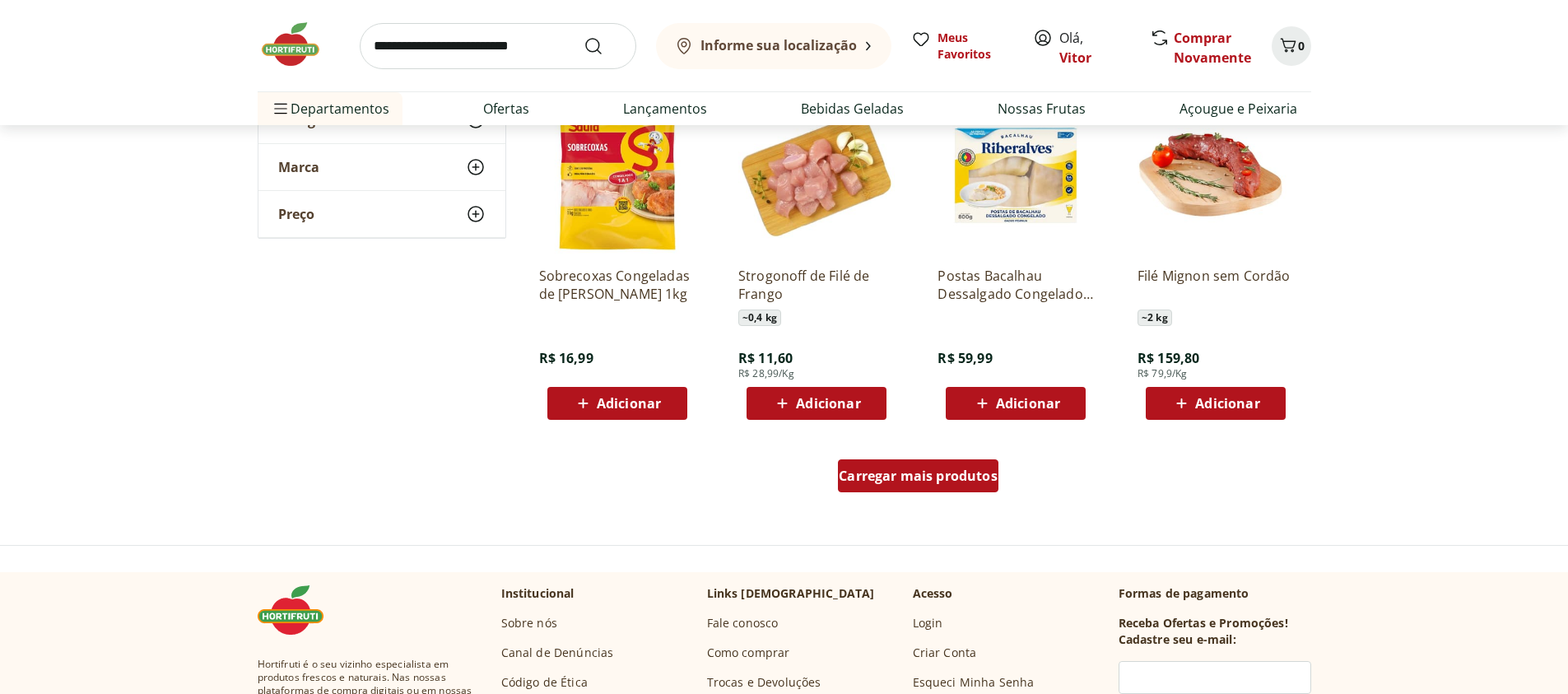
click at [907, 482] on span "Carregar mais produtos" at bounding box center [918, 475] width 159 height 13
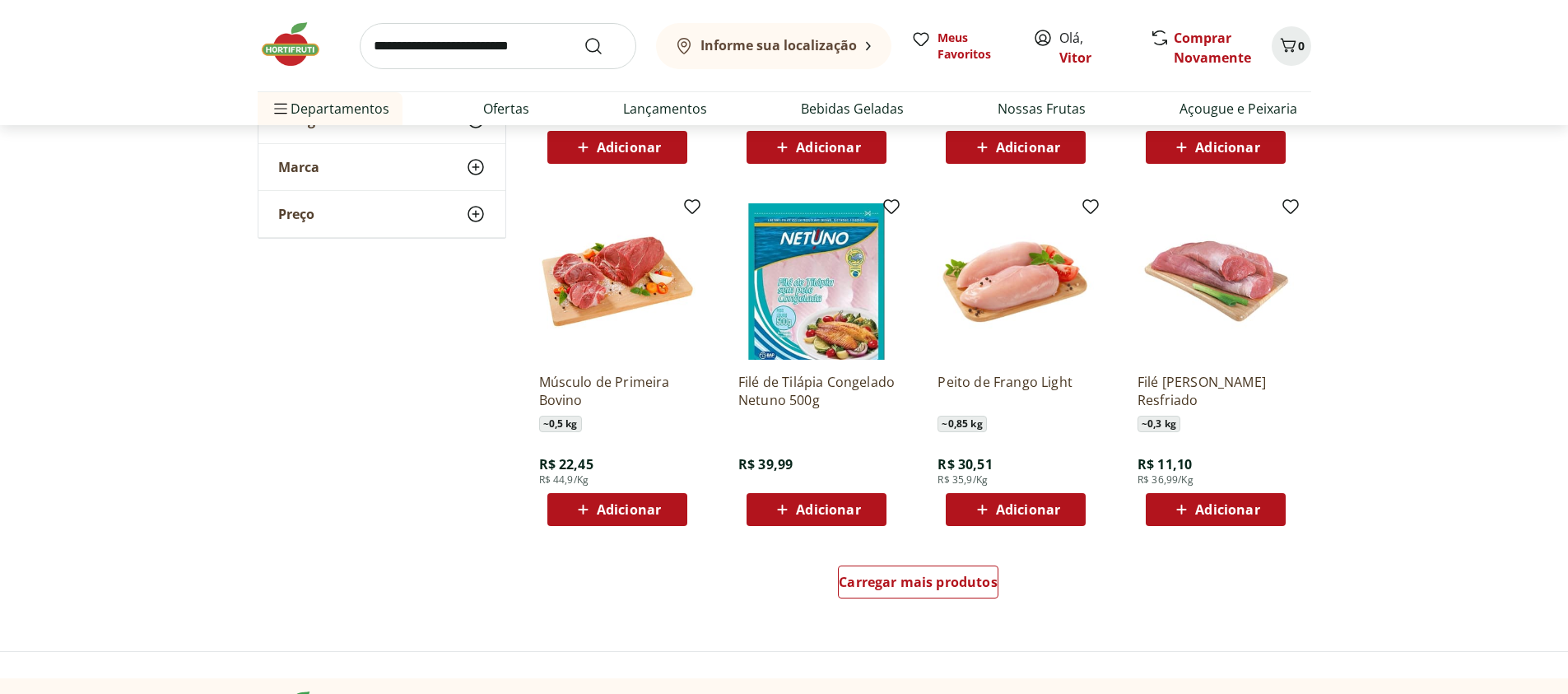
scroll to position [4246, 0]
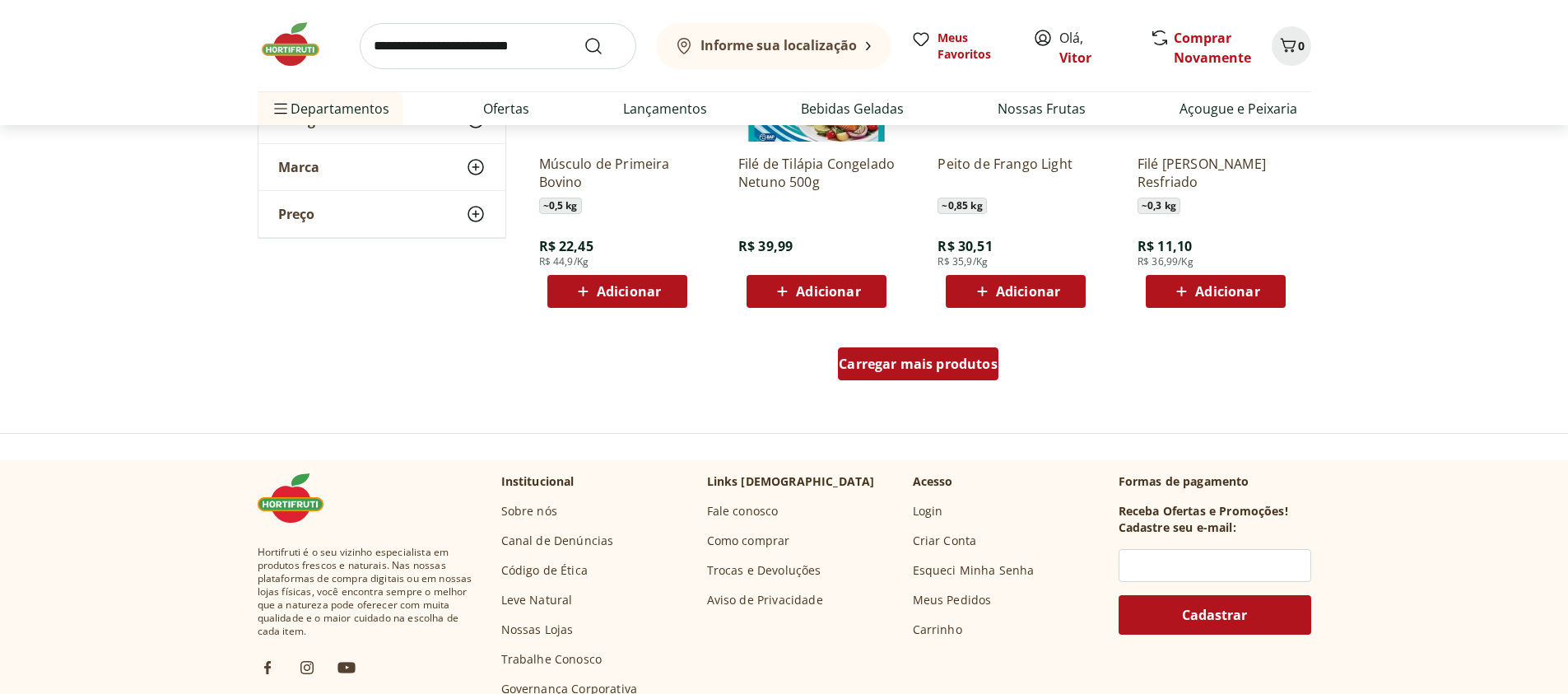
click at [953, 372] on div "Carregar mais produtos" at bounding box center [918, 363] width 160 height 33
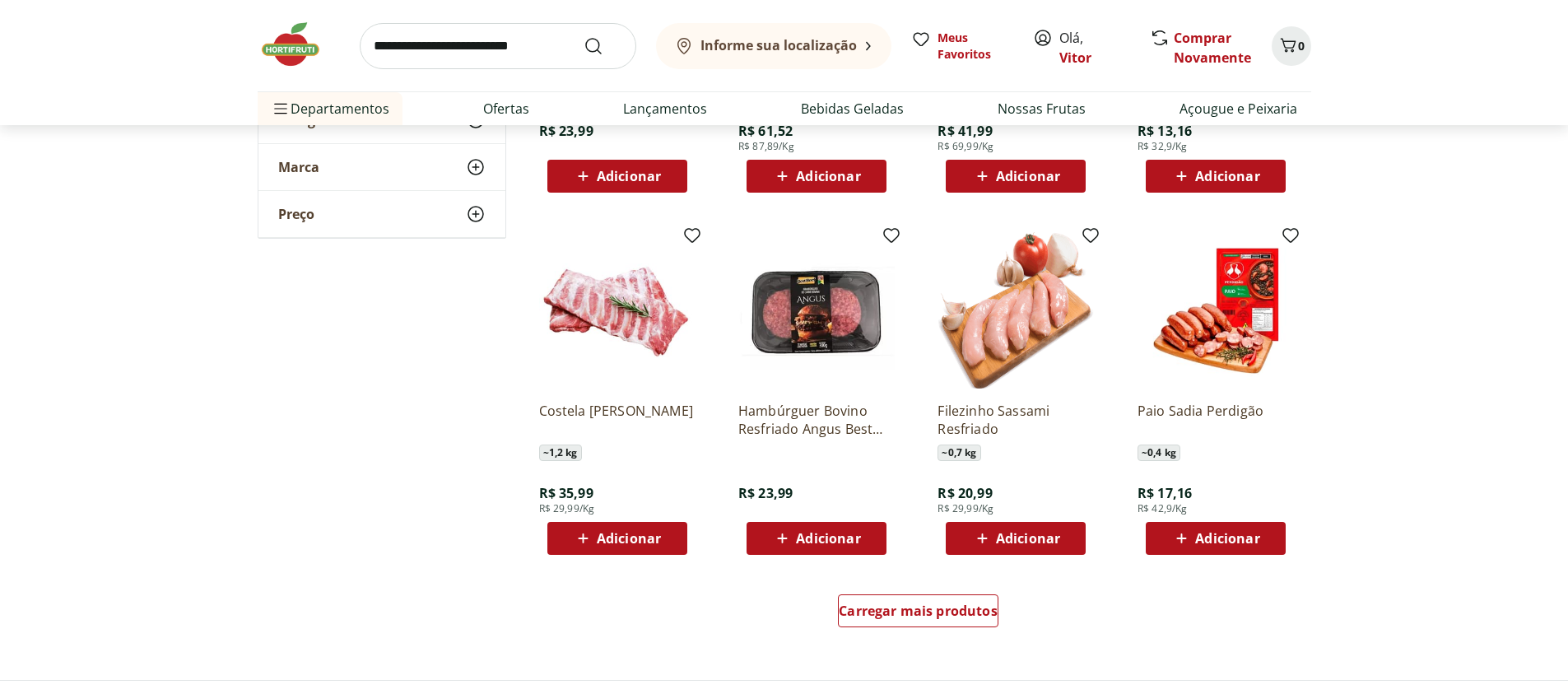
scroll to position [5233, 0]
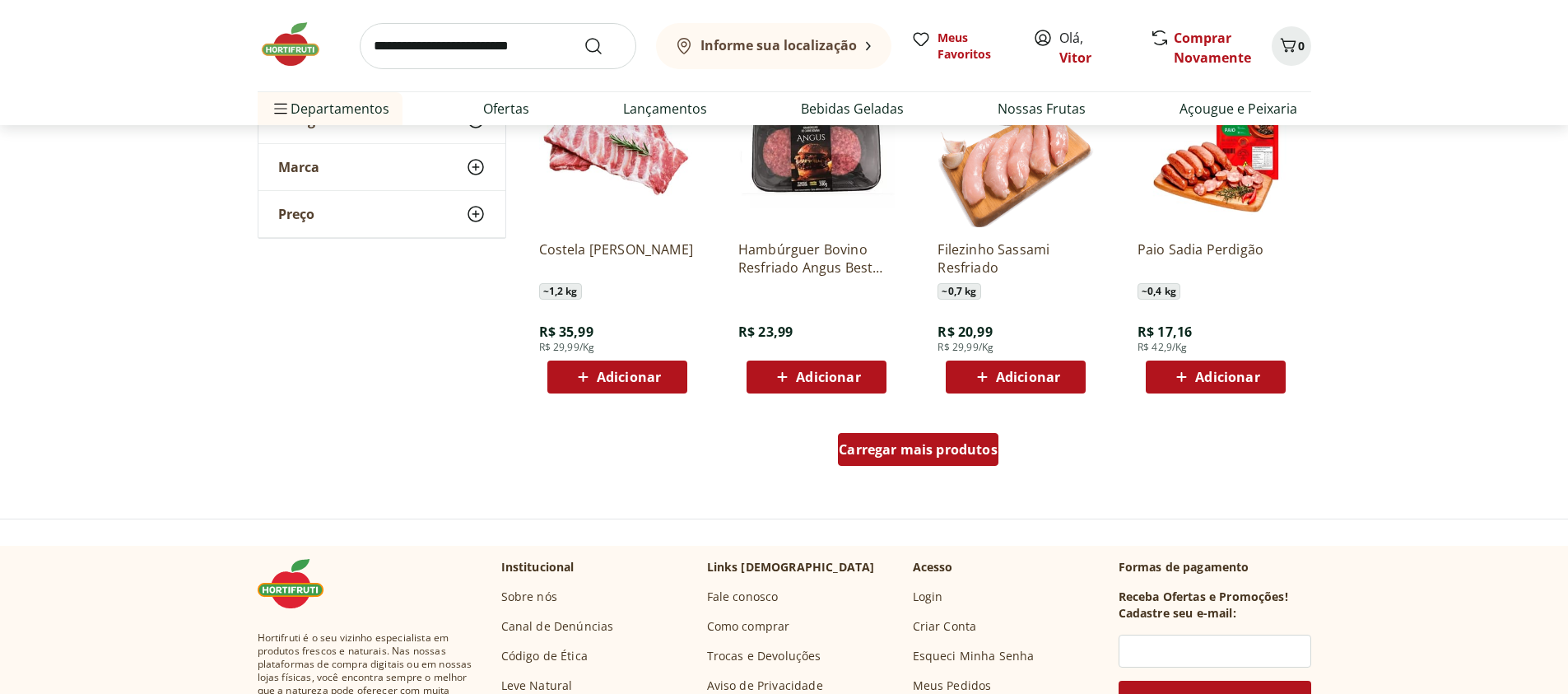
click at [960, 434] on div "Carregar mais produtos" at bounding box center [918, 449] width 160 height 33
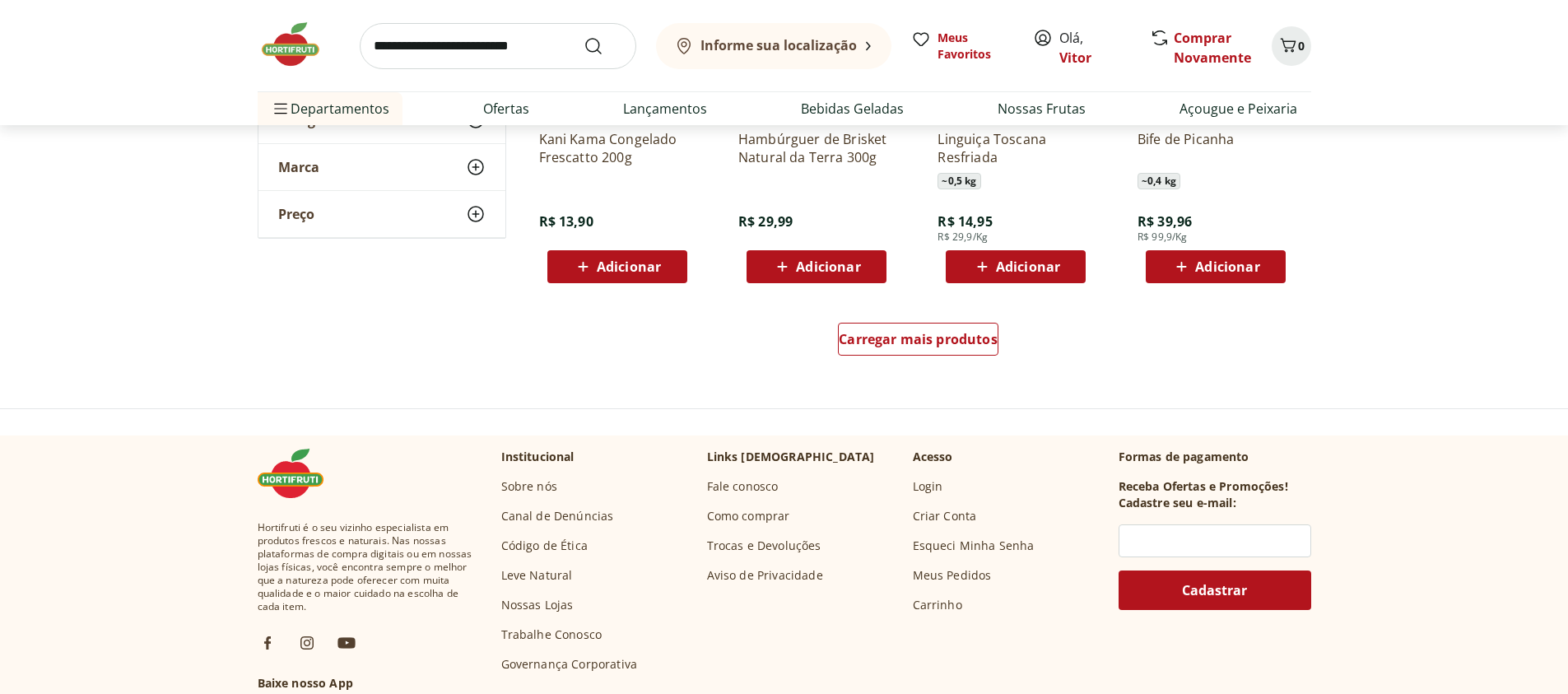
scroll to position [6418, 0]
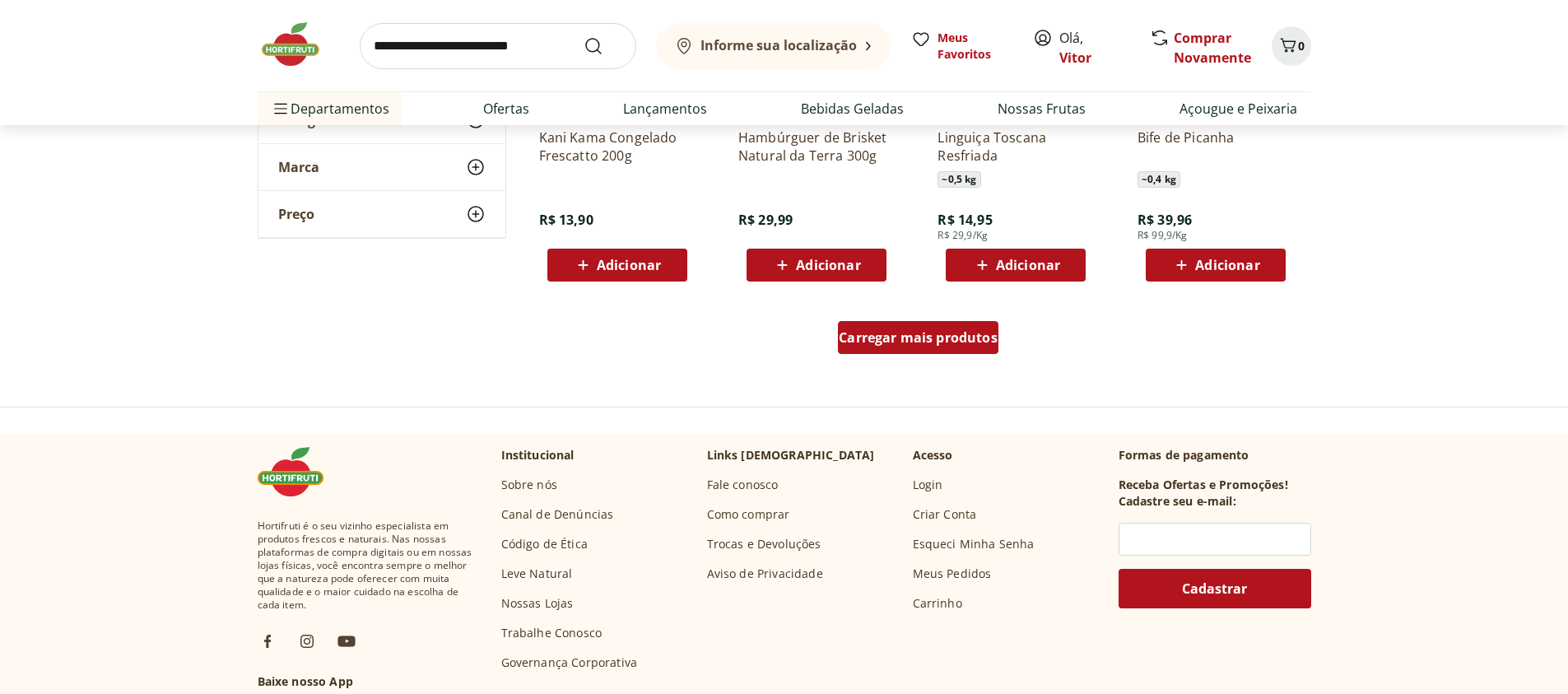
click at [878, 338] on span "Carregar mais produtos" at bounding box center [918, 337] width 159 height 13
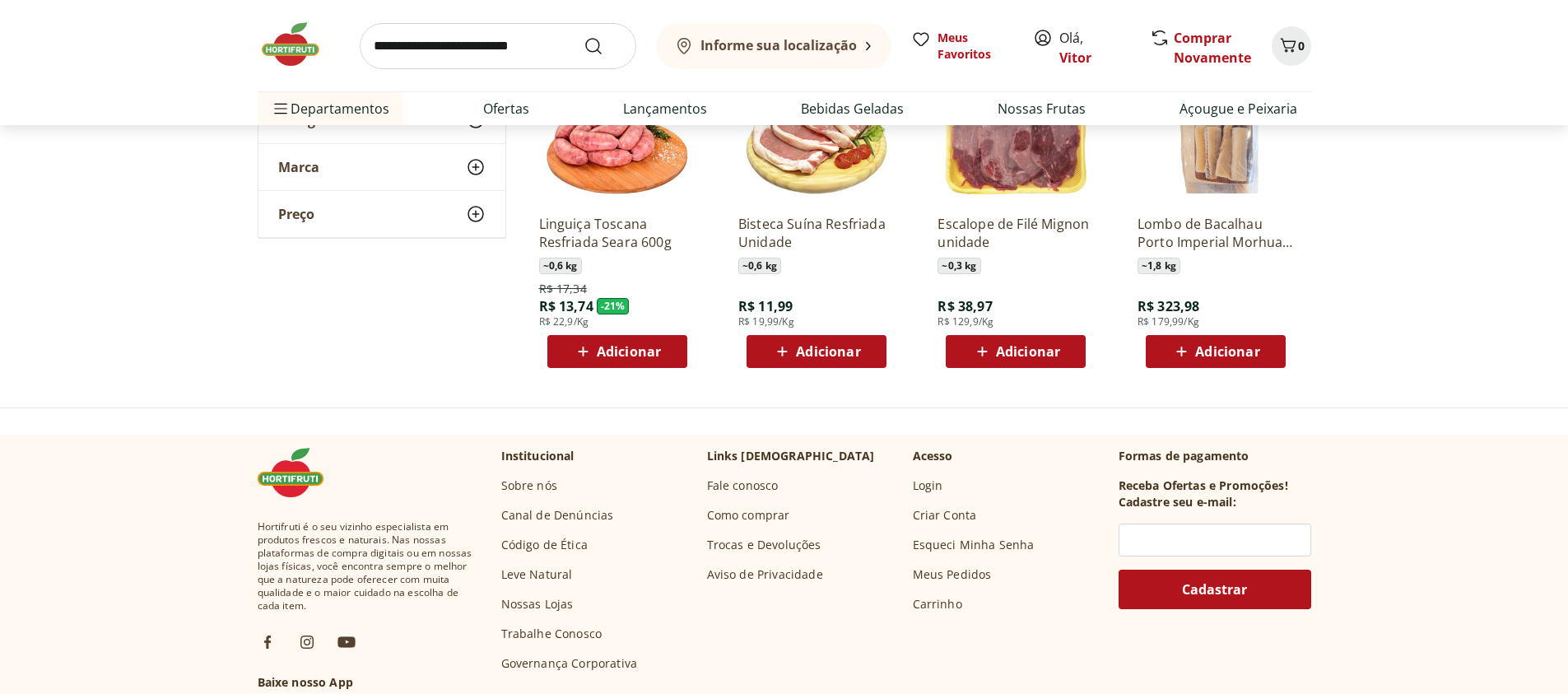
scroll to position [7405, 0]
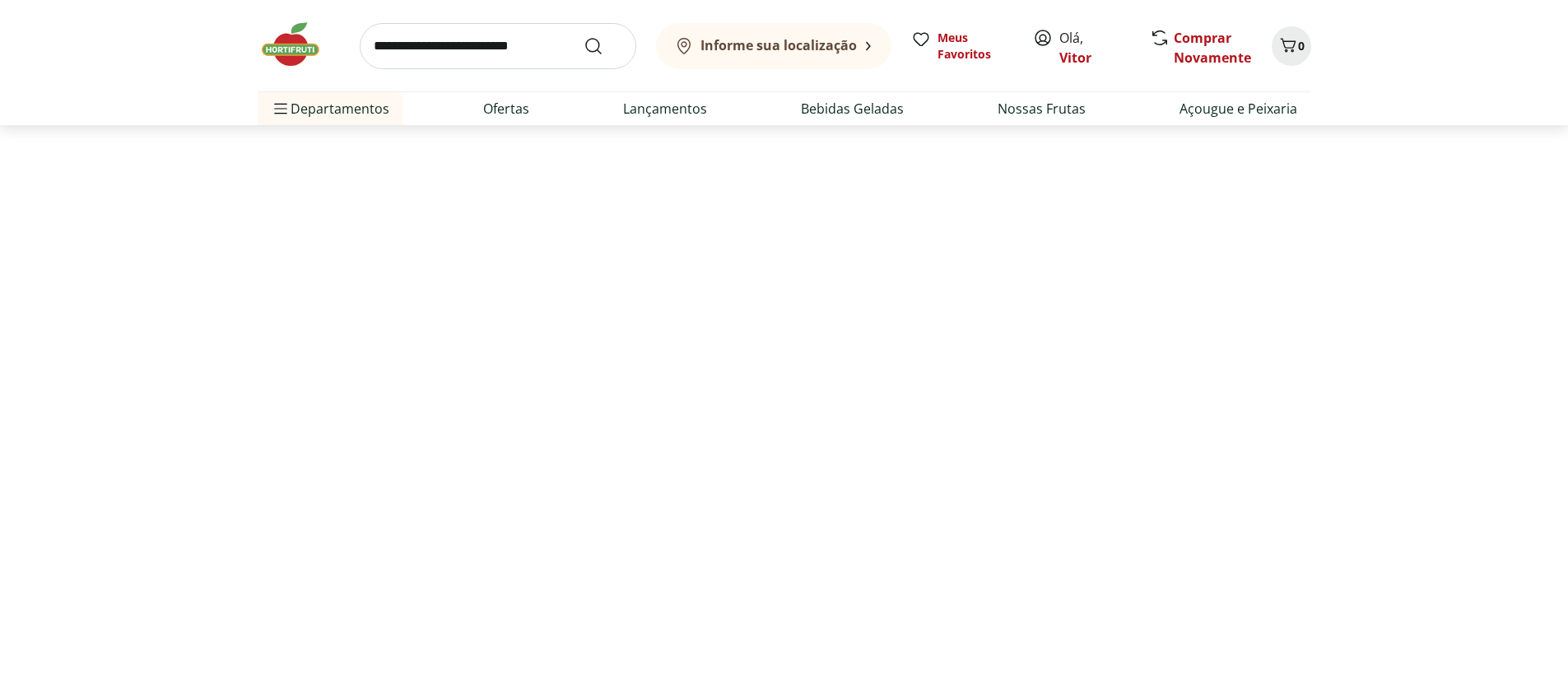
scroll to position [296, 0]
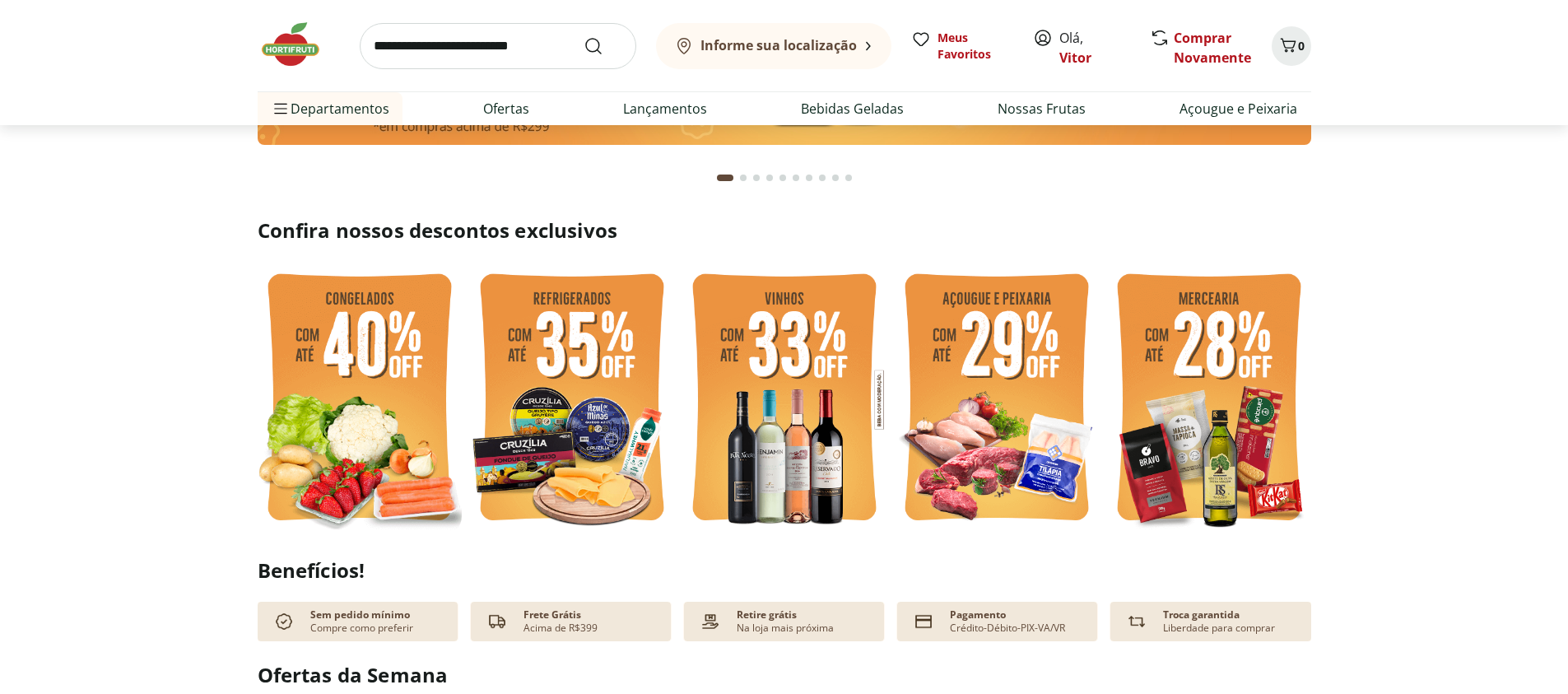
click at [1186, 323] on img at bounding box center [1209, 400] width 204 height 273
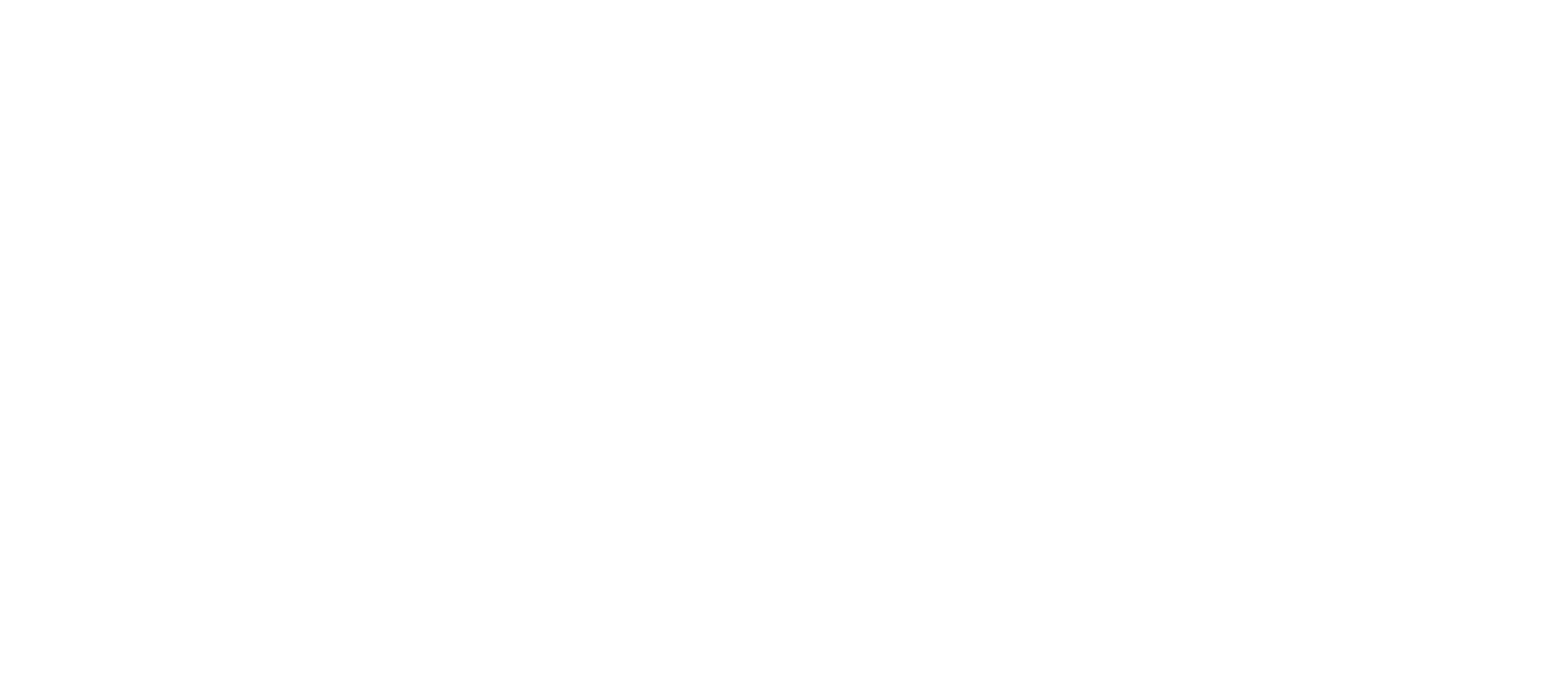
select select "**********"
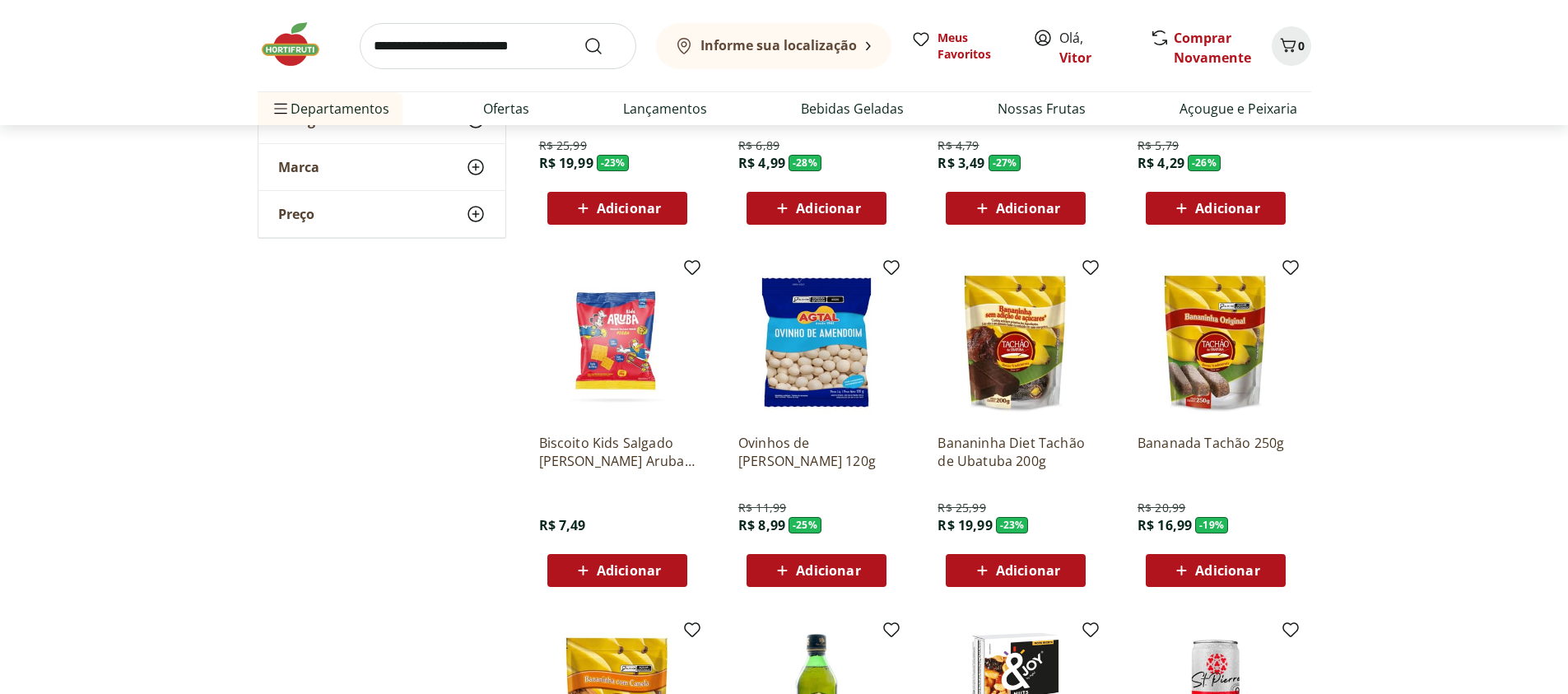
scroll to position [395, 0]
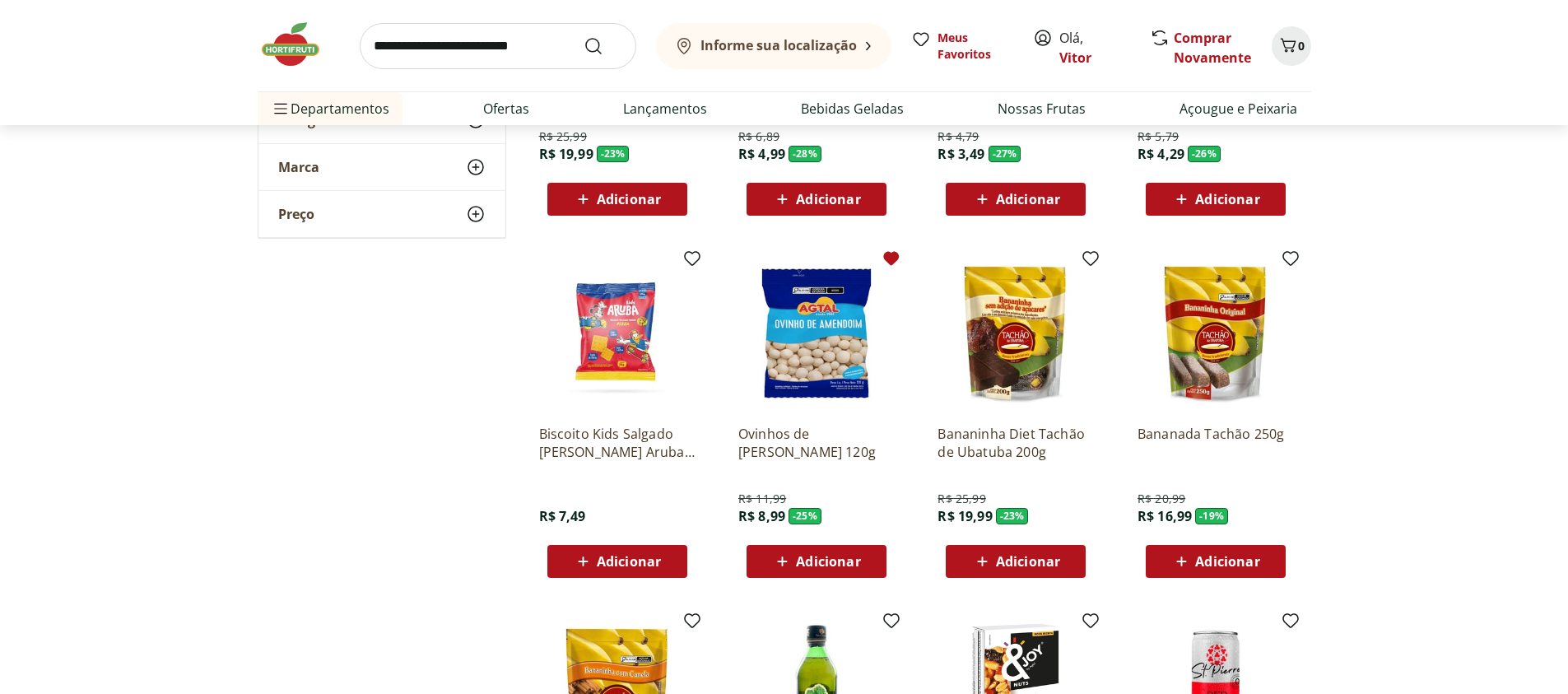
click at [892, 262] on icon at bounding box center [891, 259] width 16 height 14
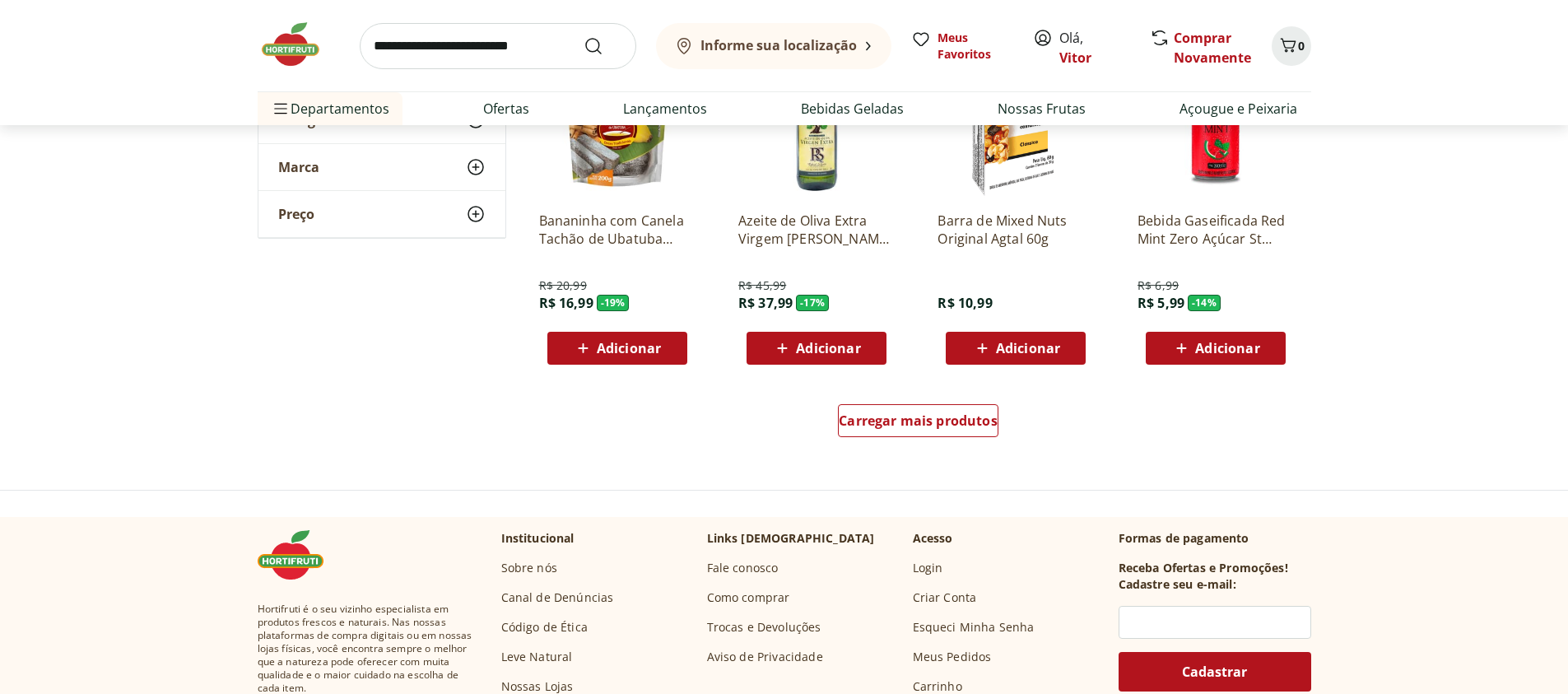
scroll to position [1086, 0]
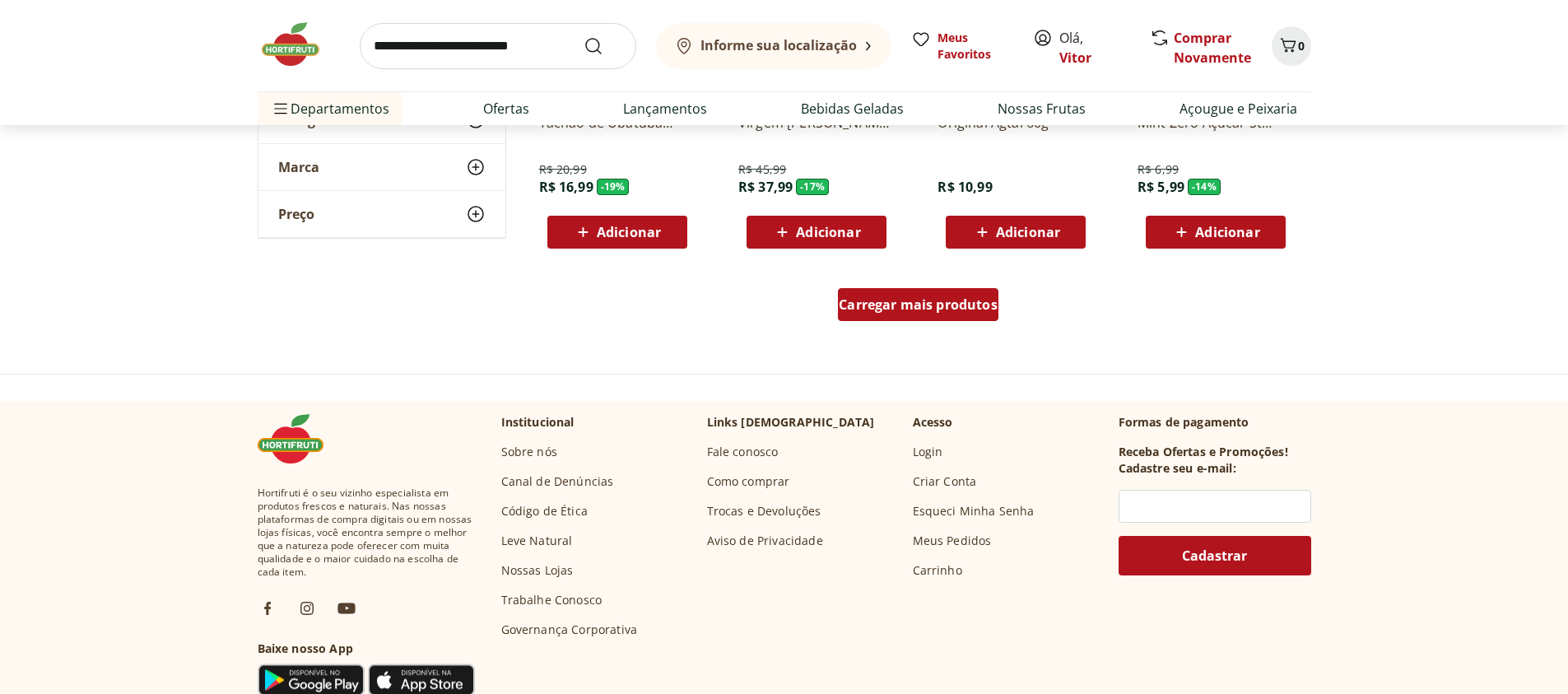
click at [968, 303] on span "Carregar mais produtos" at bounding box center [918, 304] width 159 height 13
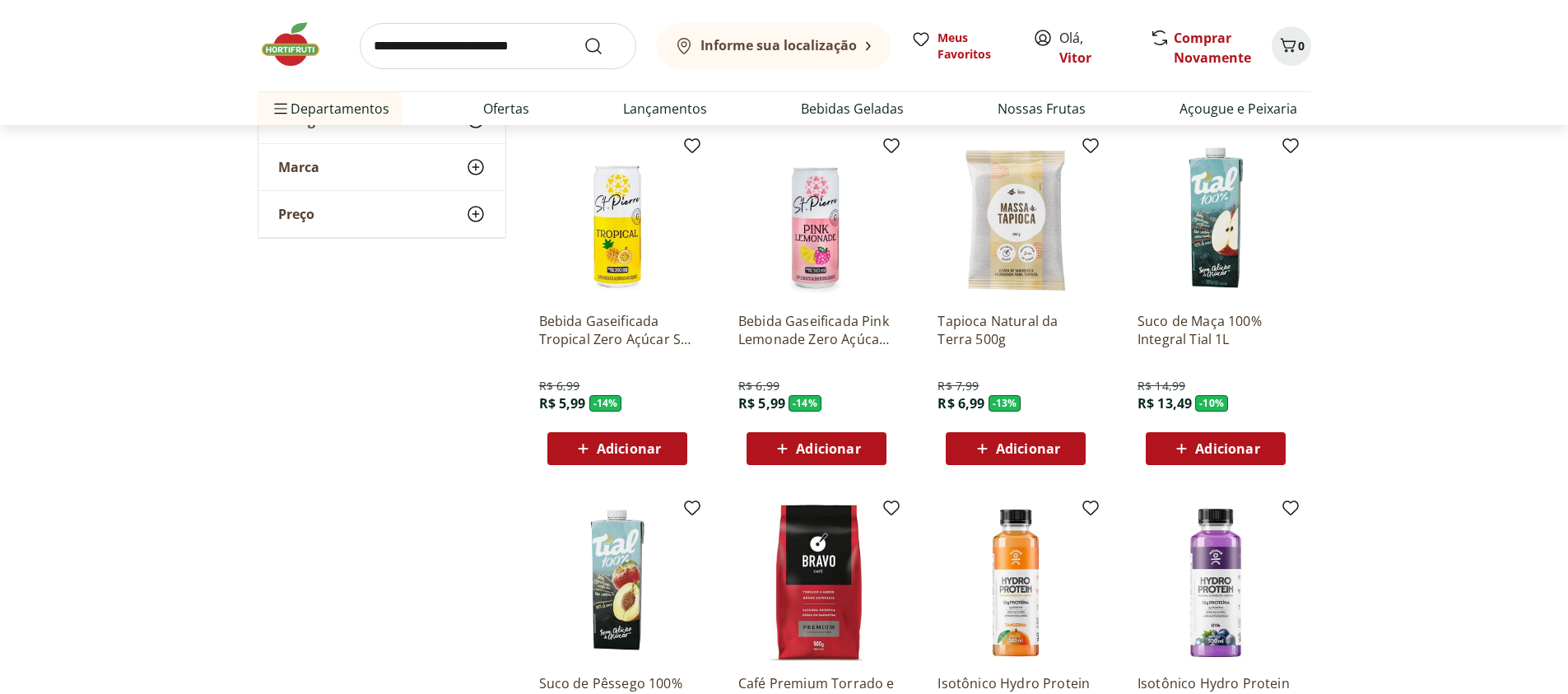
scroll to position [1185, 0]
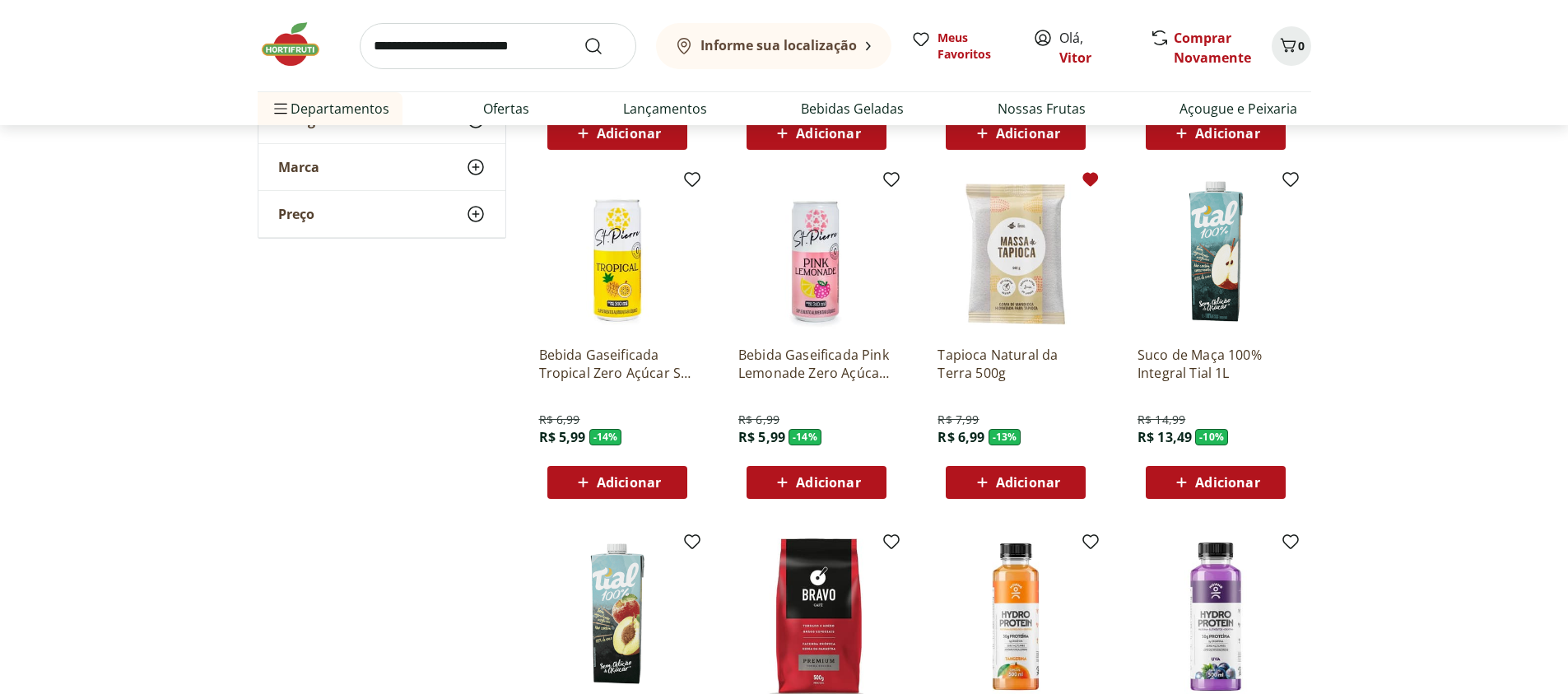
click at [1089, 180] on icon at bounding box center [1091, 180] width 16 height 14
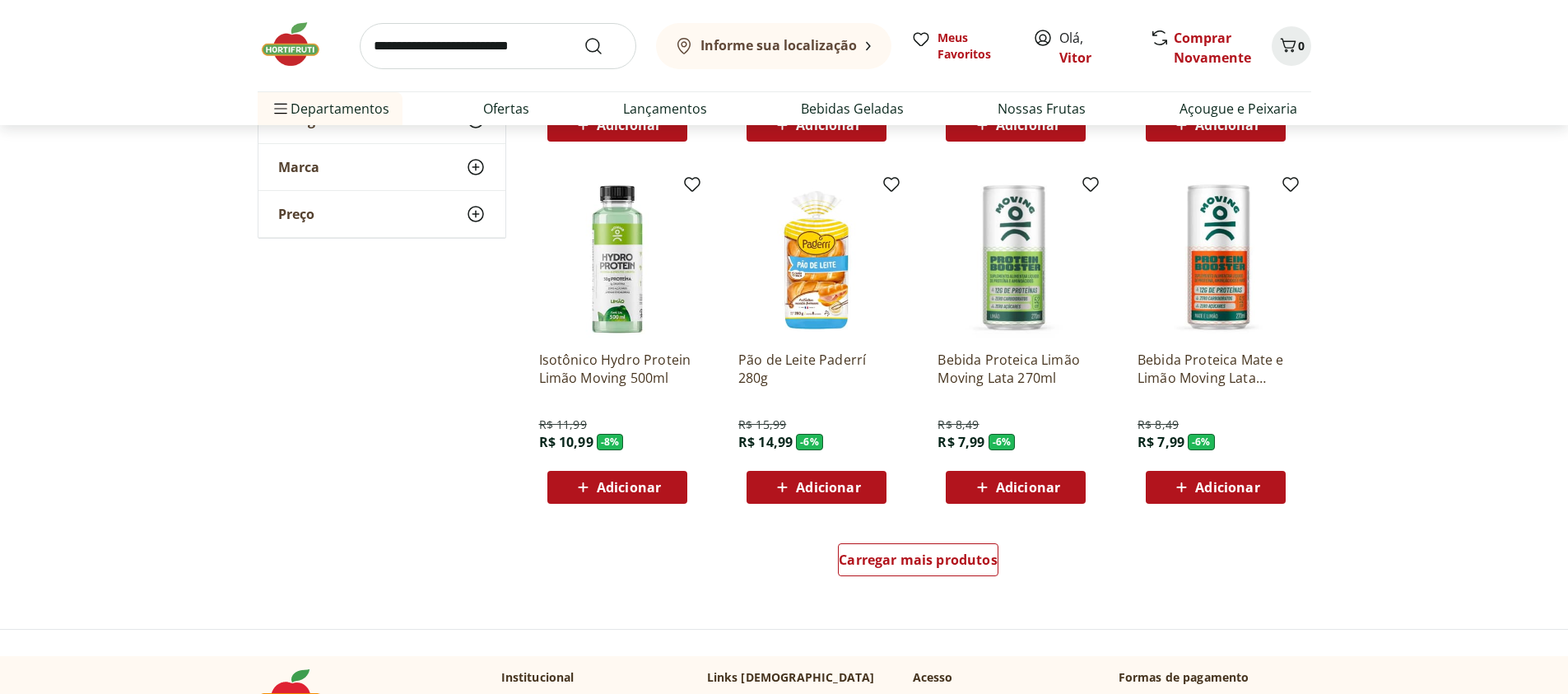
scroll to position [2073, 0]
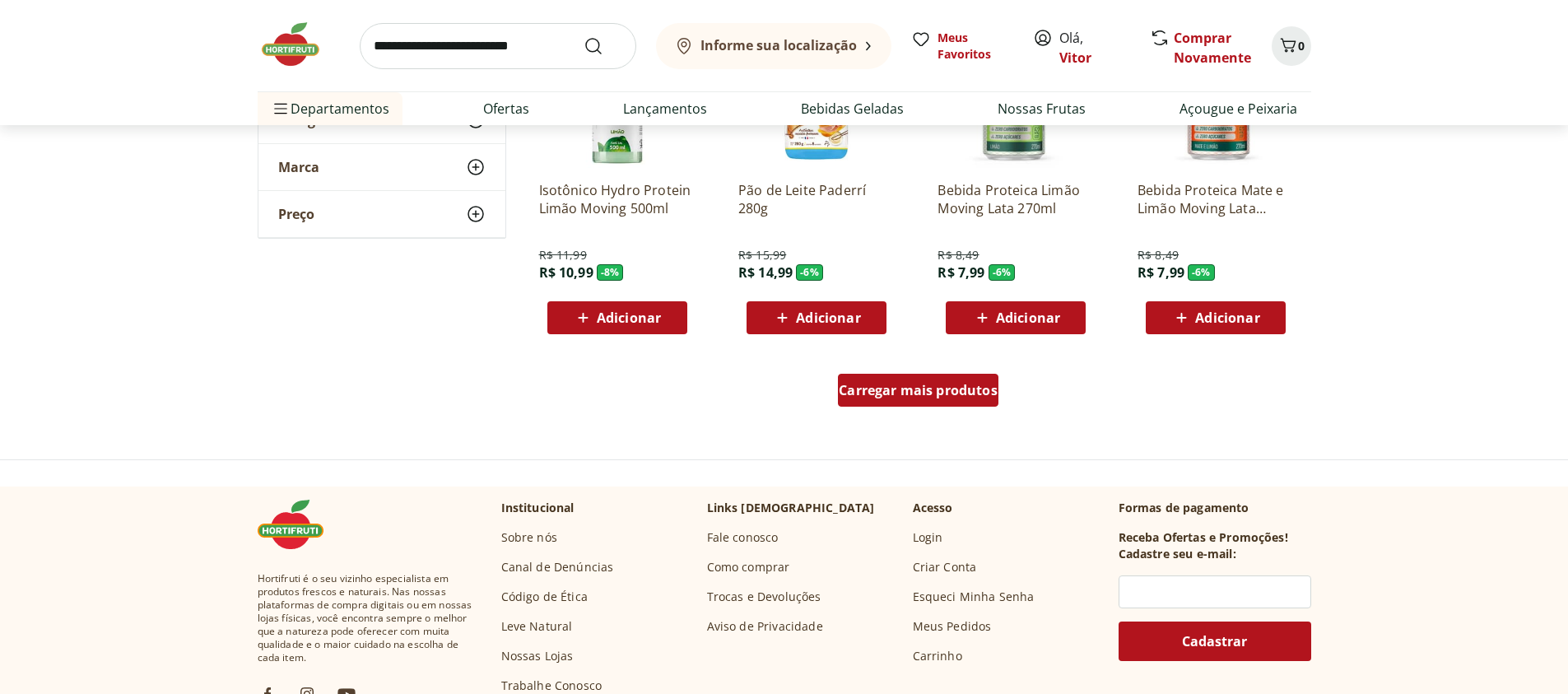
click at [896, 379] on div "Carregar mais produtos" at bounding box center [918, 389] width 160 height 33
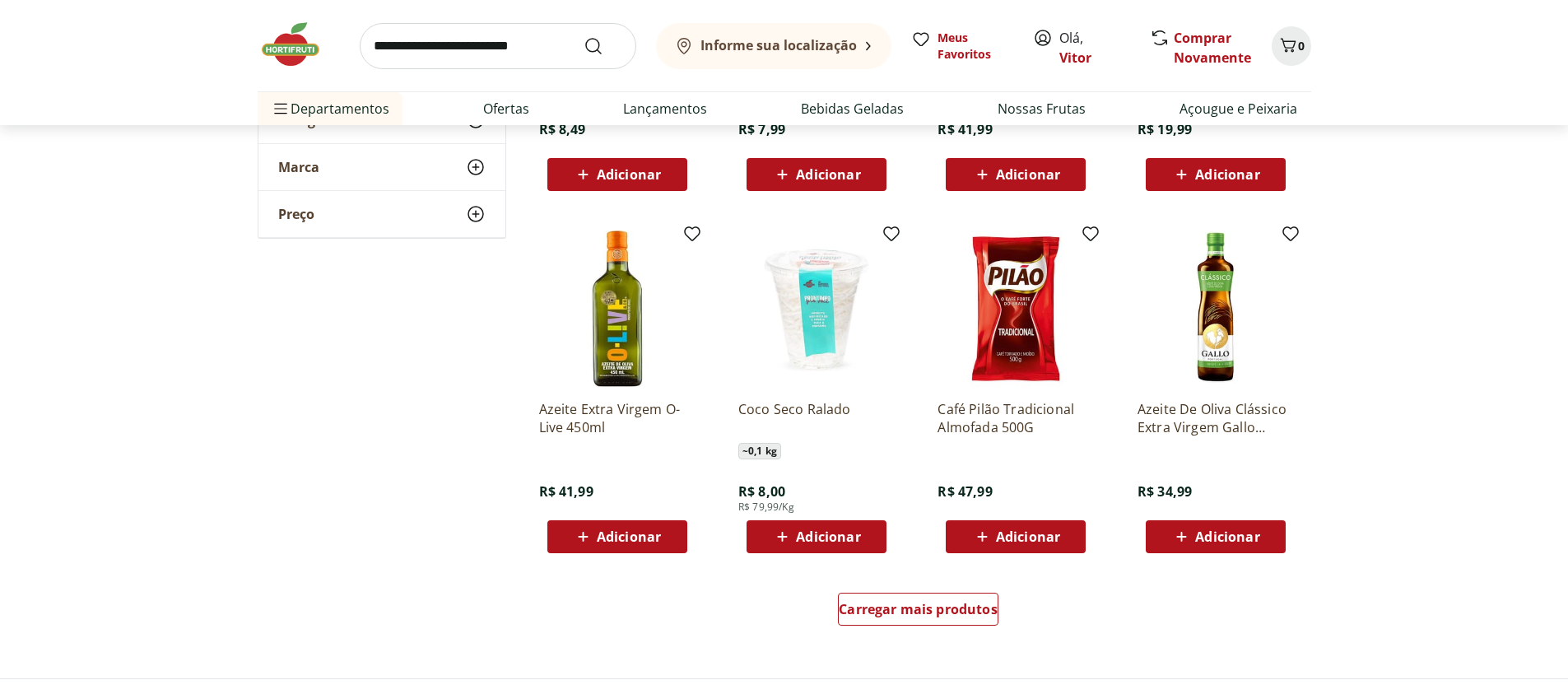
scroll to position [2962, 0]
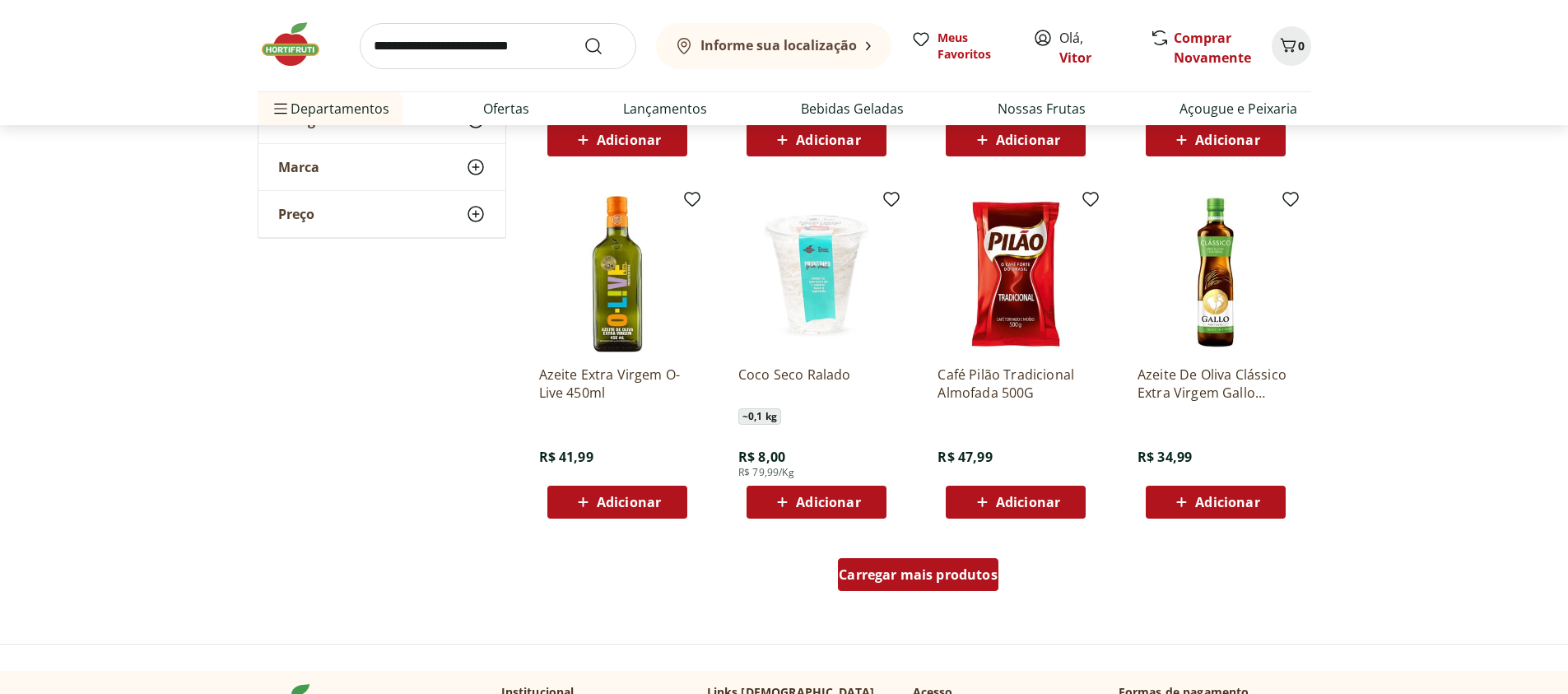
click at [872, 578] on span "Carregar mais produtos" at bounding box center [918, 574] width 159 height 13
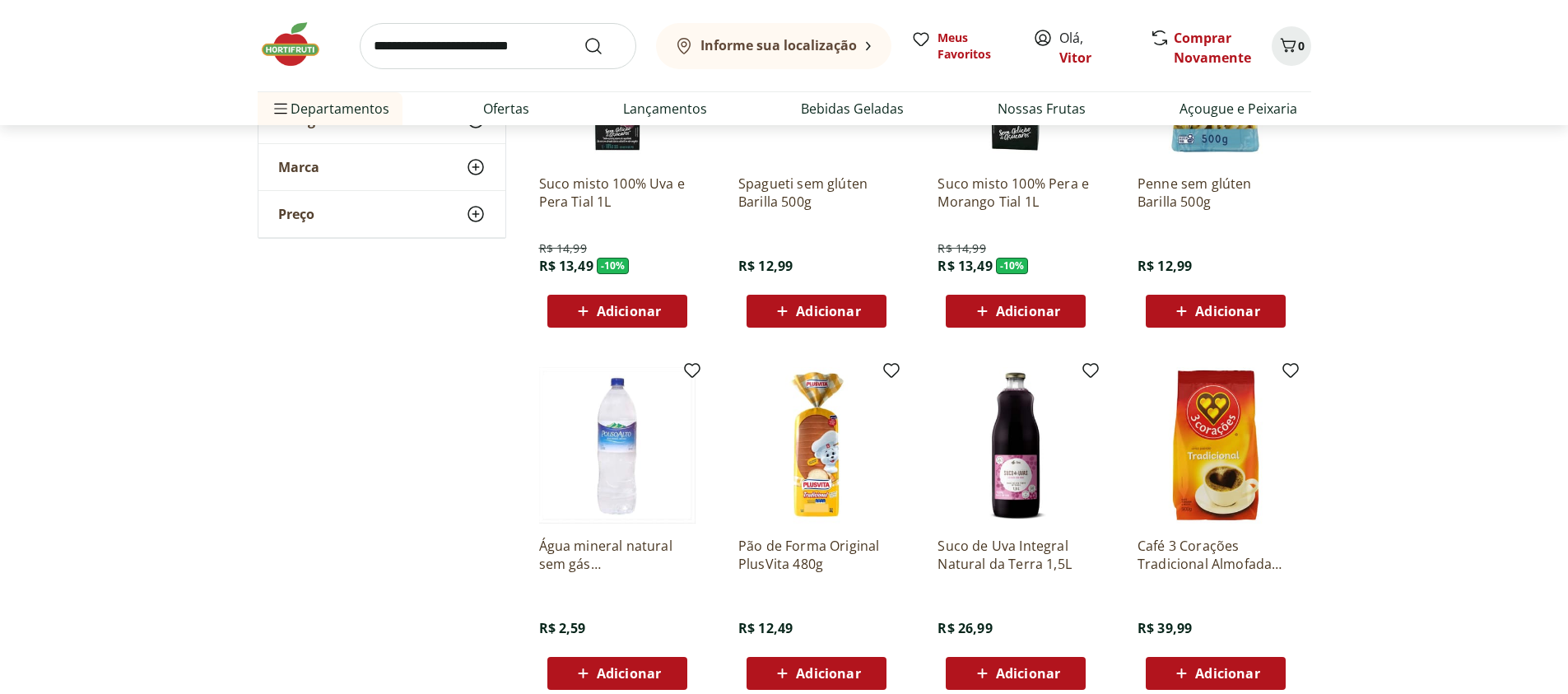
scroll to position [4048, 0]
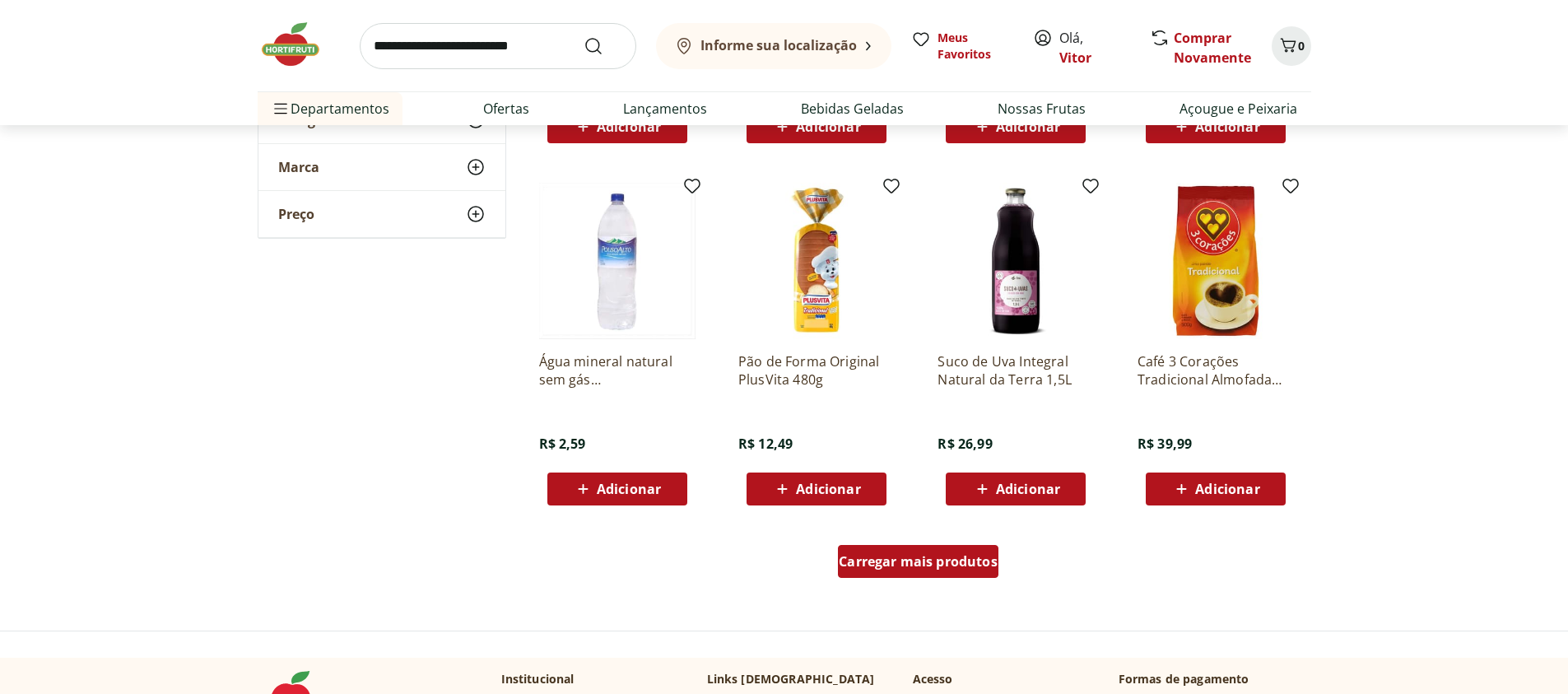
click at [947, 567] on span "Carregar mais produtos" at bounding box center [918, 560] width 159 height 13
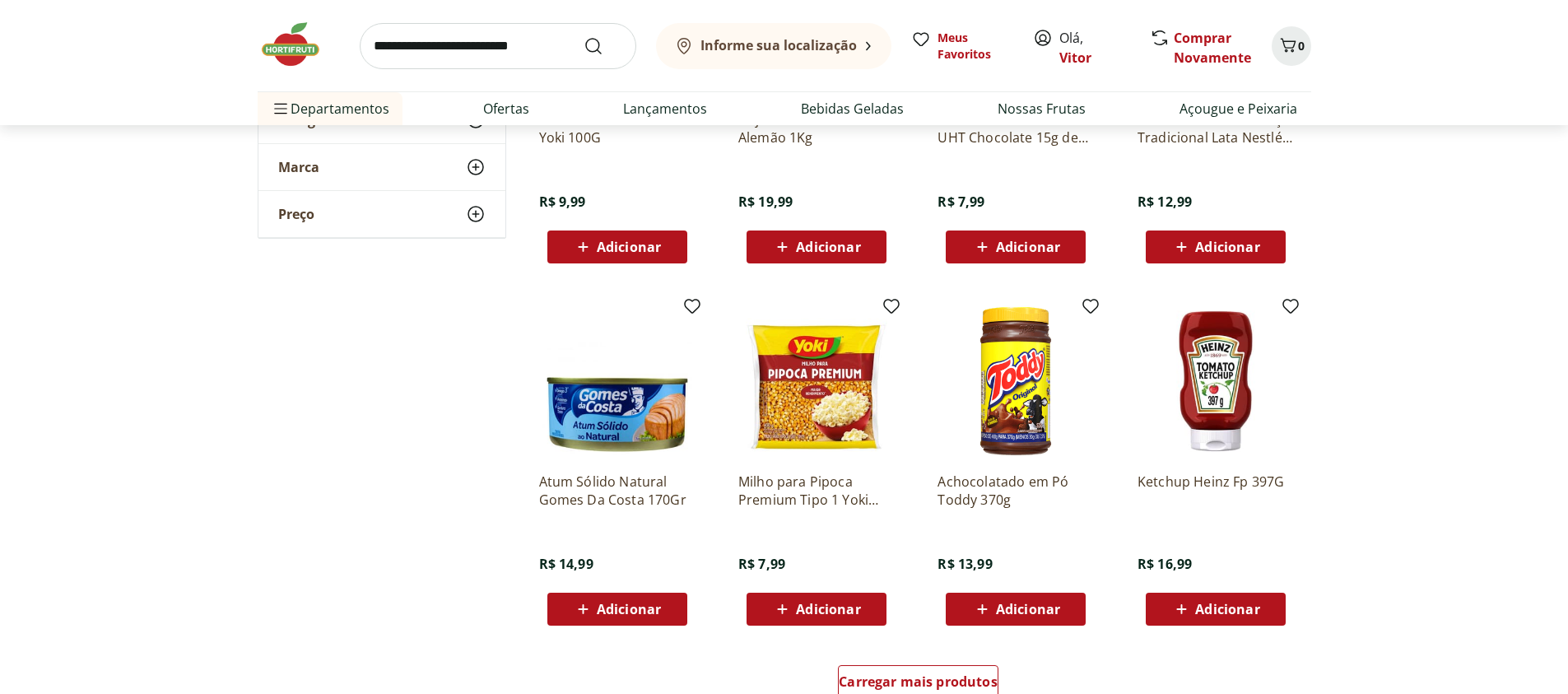
scroll to position [5035, 0]
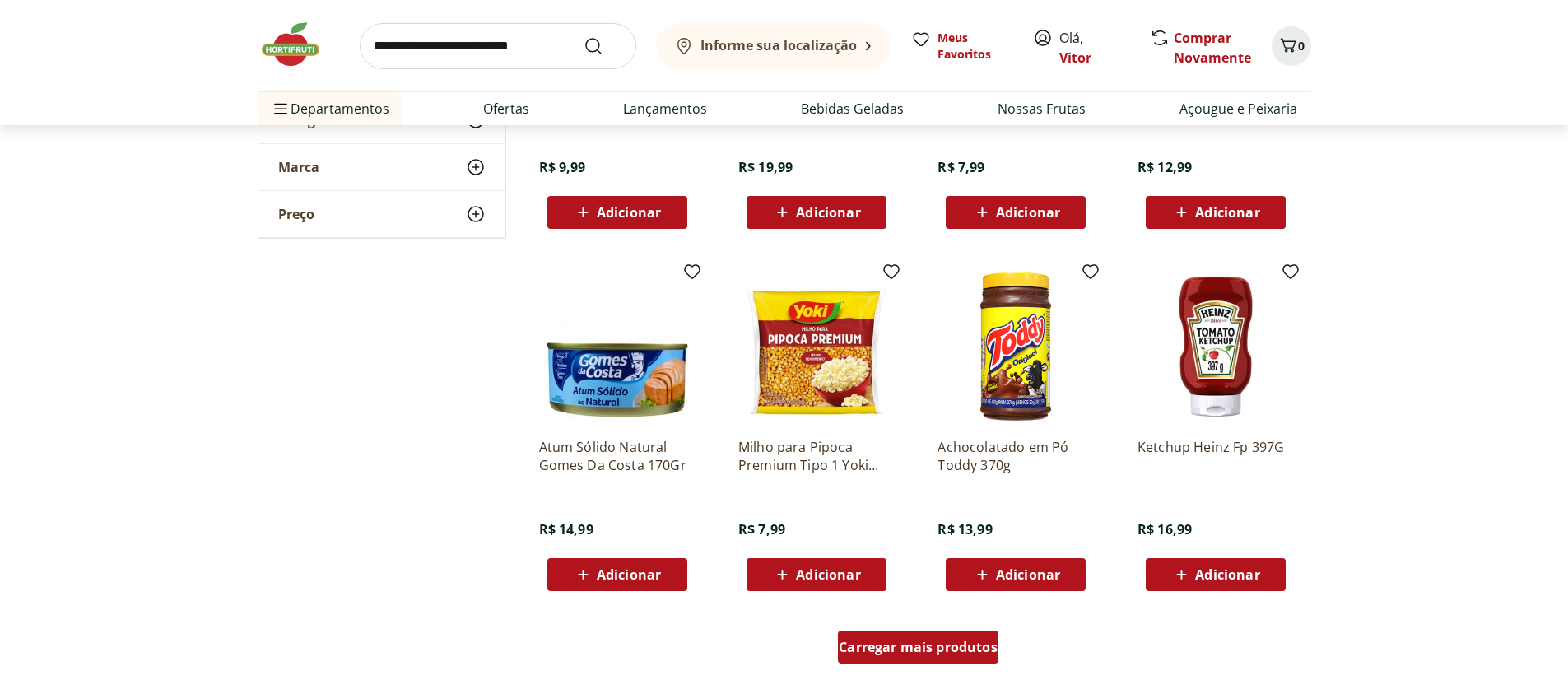
click at [936, 642] on span "Carregar mais produtos" at bounding box center [918, 647] width 159 height 13
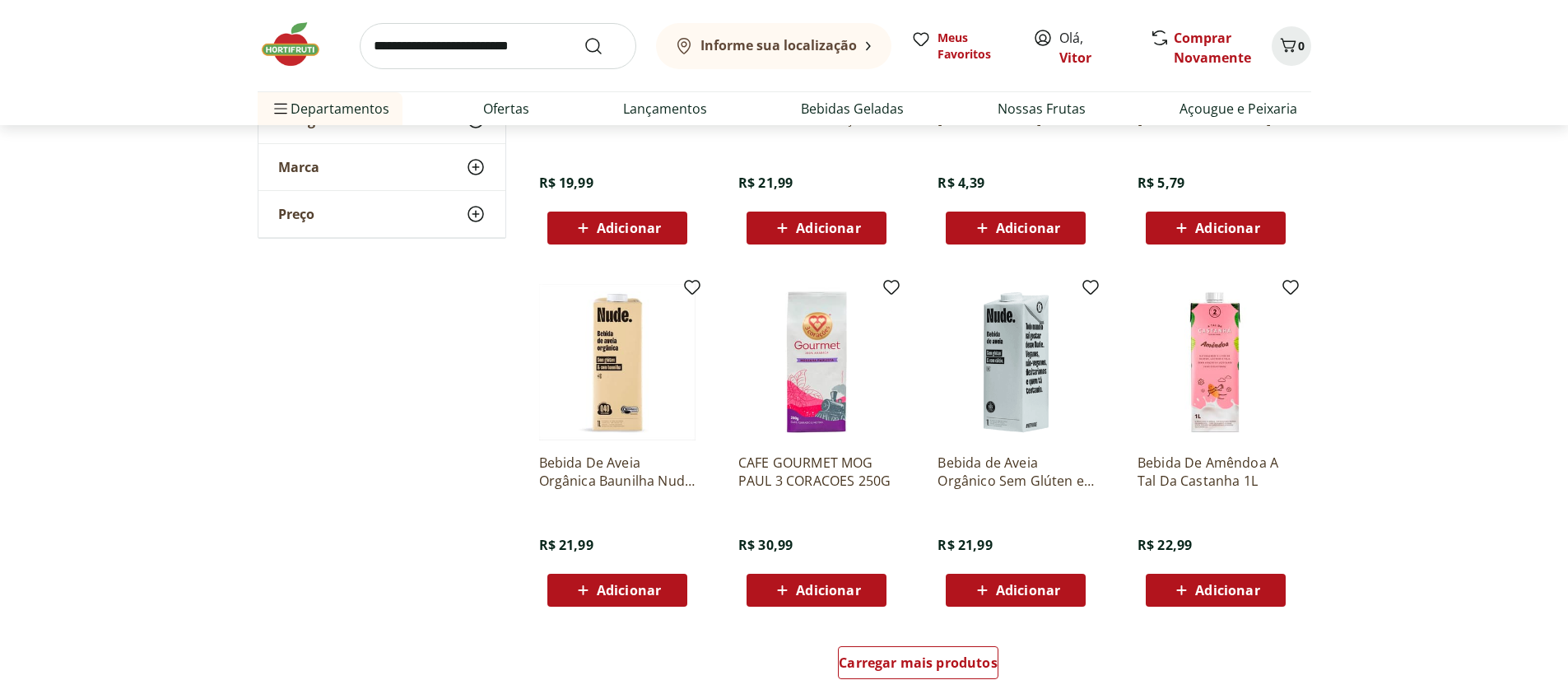
scroll to position [6121, 0]
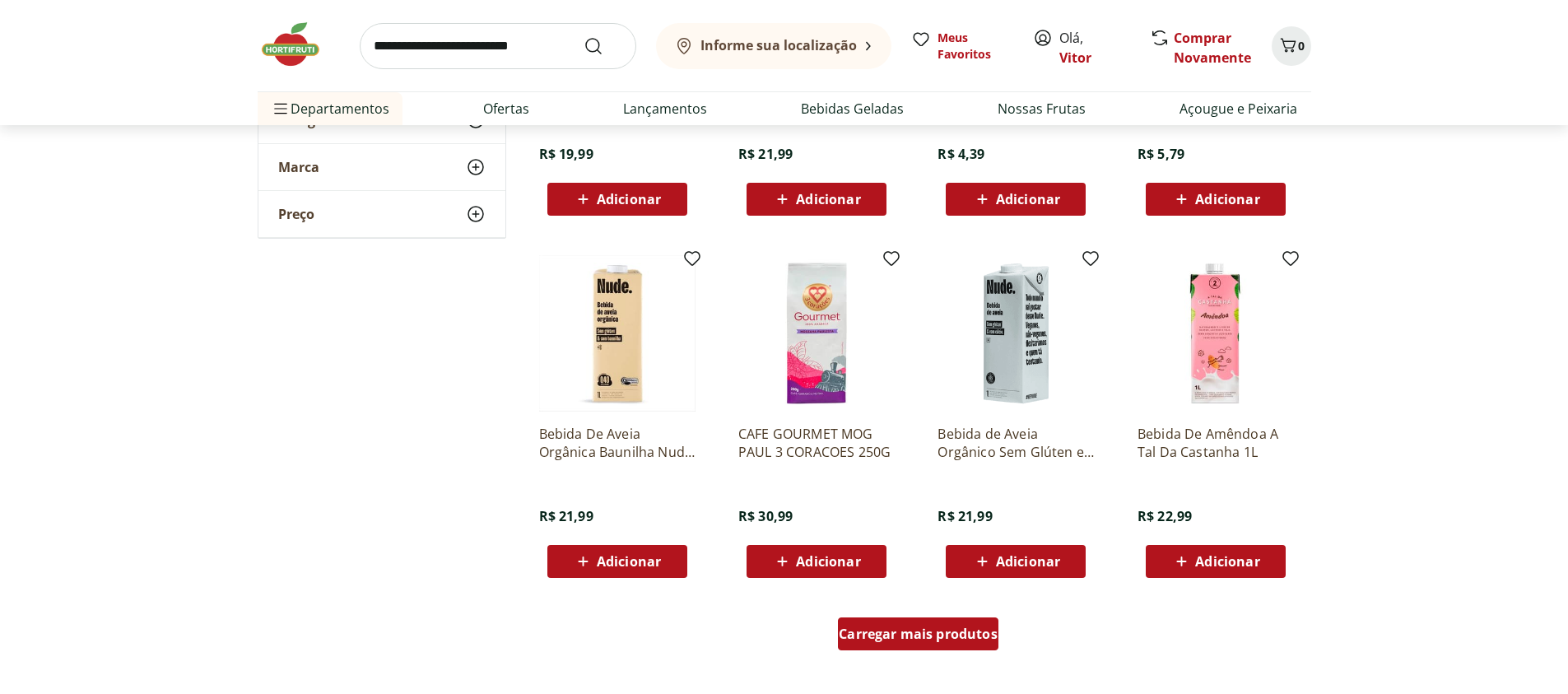
click at [907, 649] on div "Carregar mais produtos" at bounding box center [918, 633] width 160 height 33
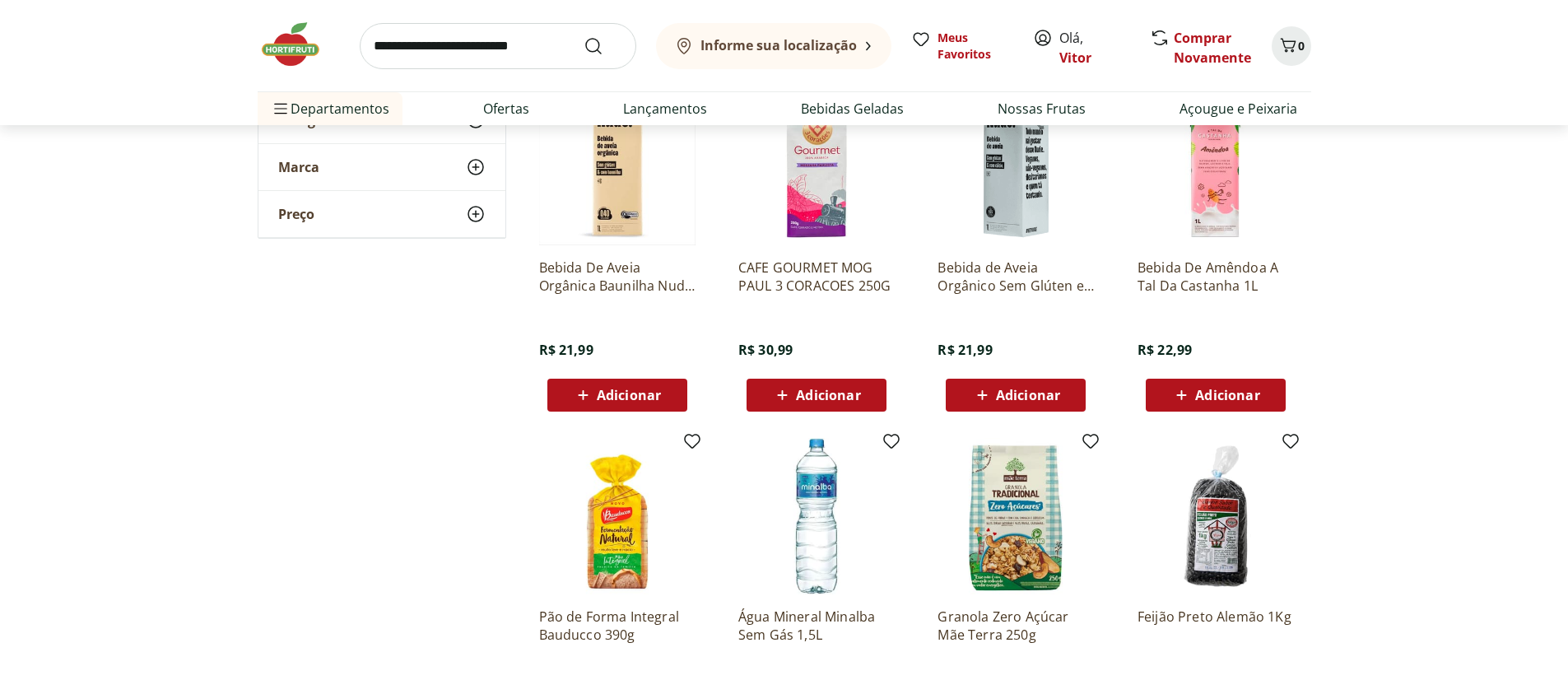
scroll to position [6517, 0]
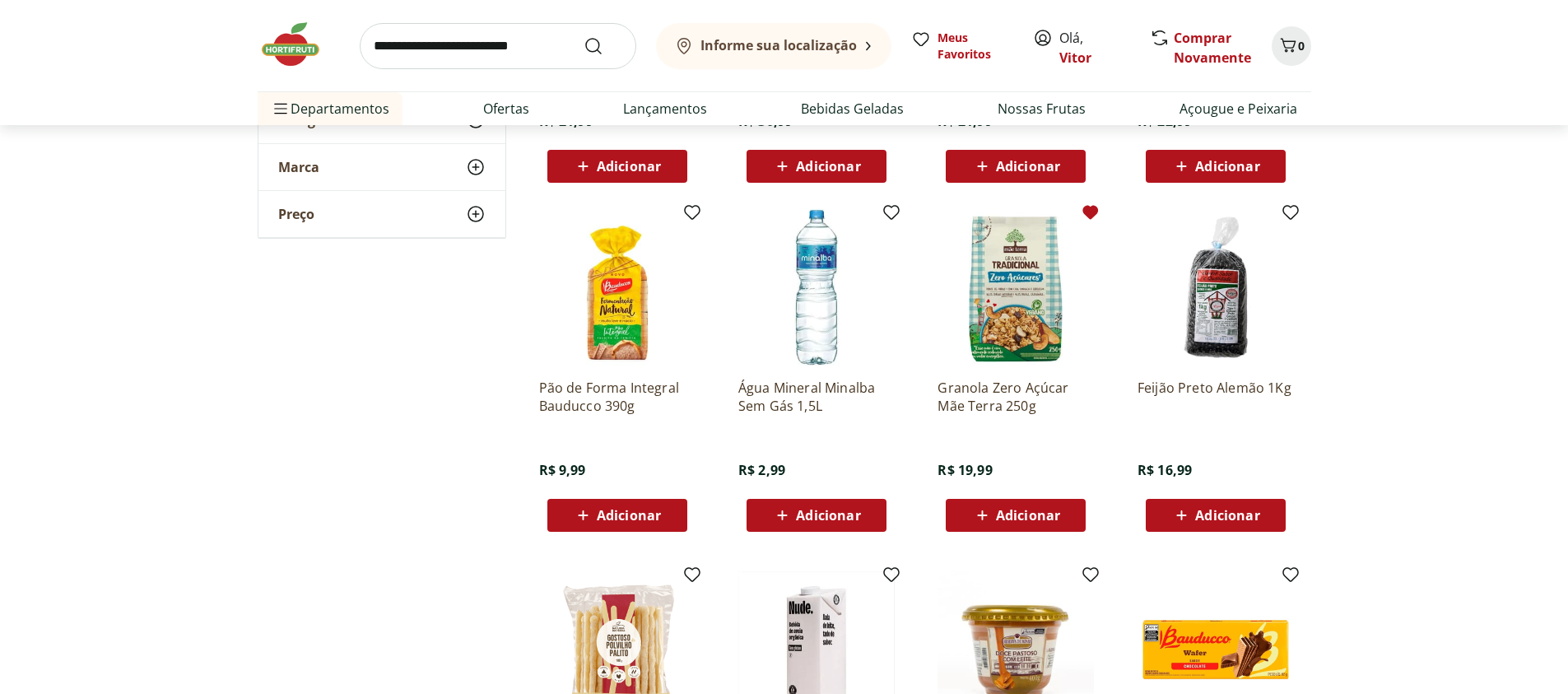
click at [1096, 215] on icon at bounding box center [1091, 213] width 16 height 14
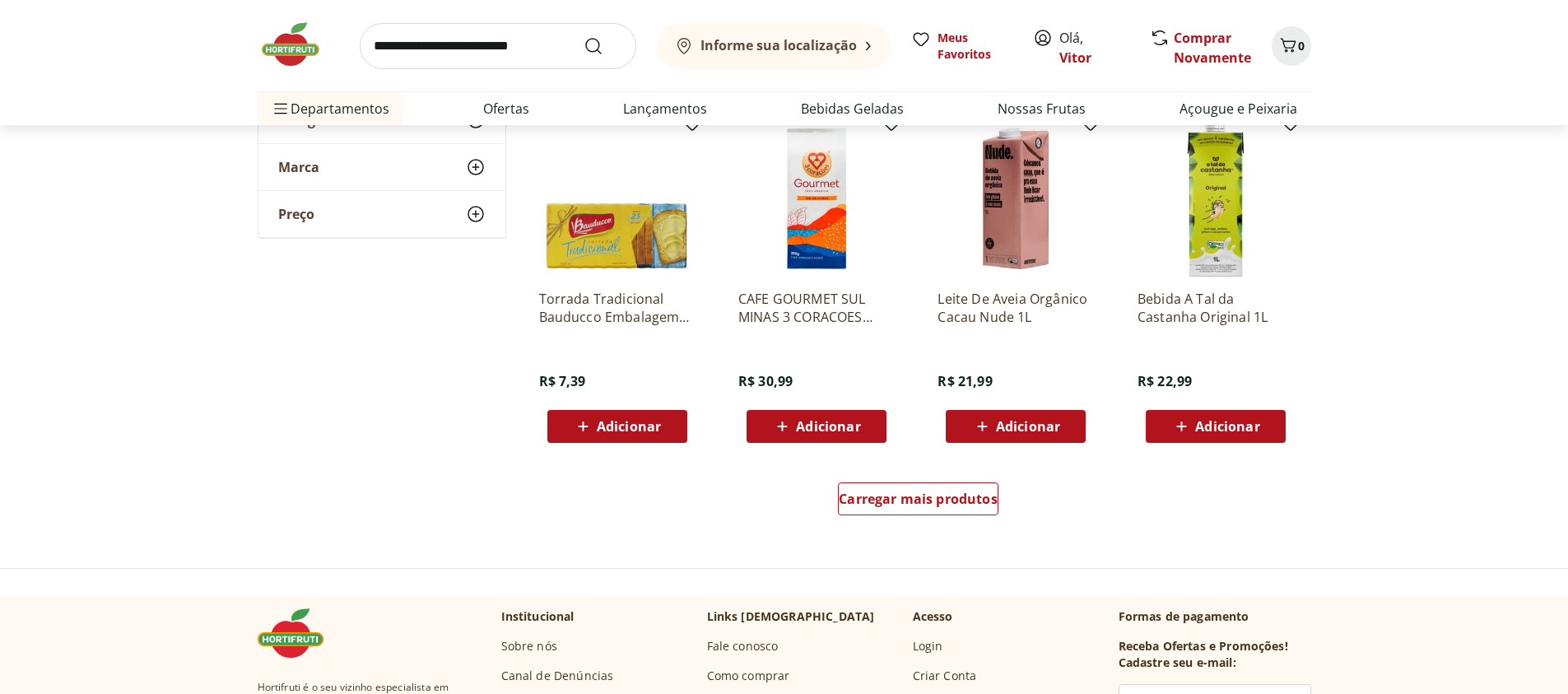
scroll to position [7504, 0]
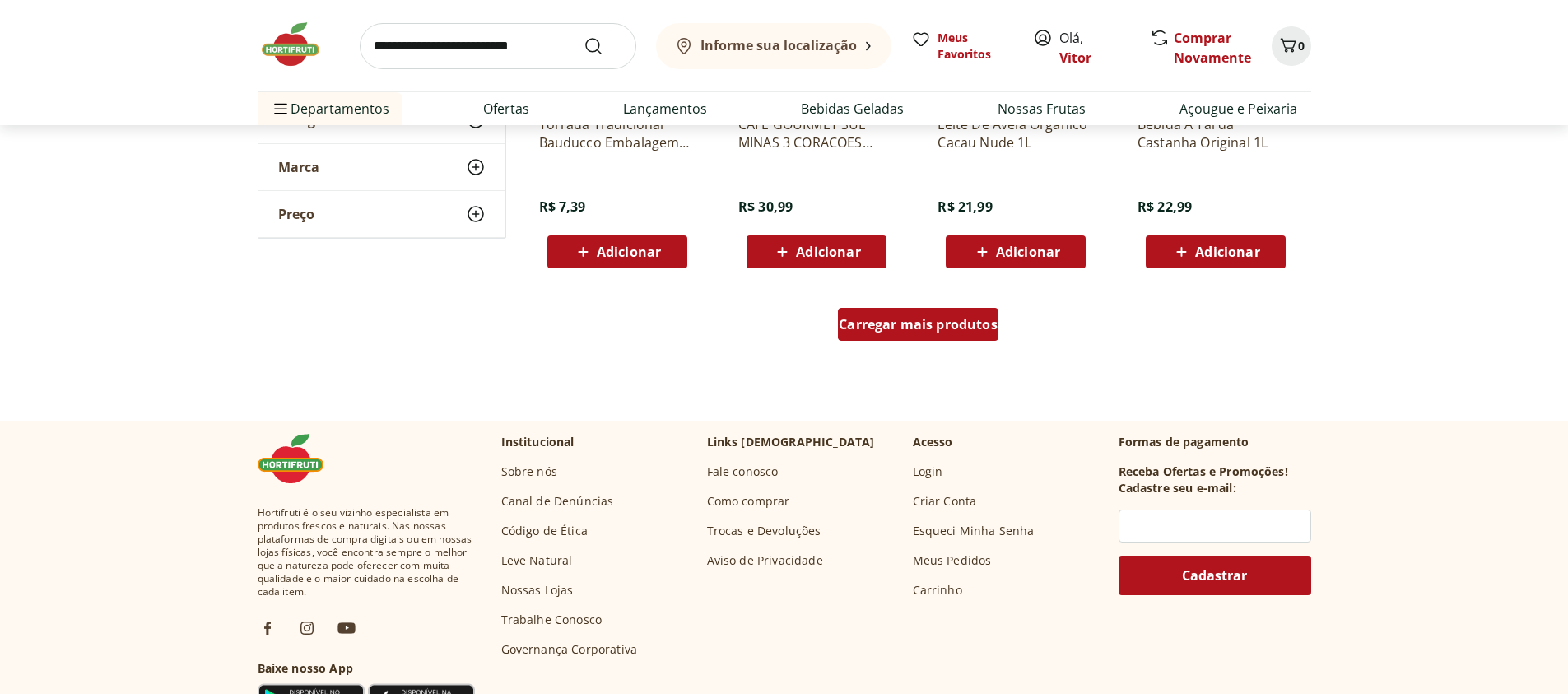
click at [991, 320] on span "Carregar mais produtos" at bounding box center [918, 324] width 159 height 13
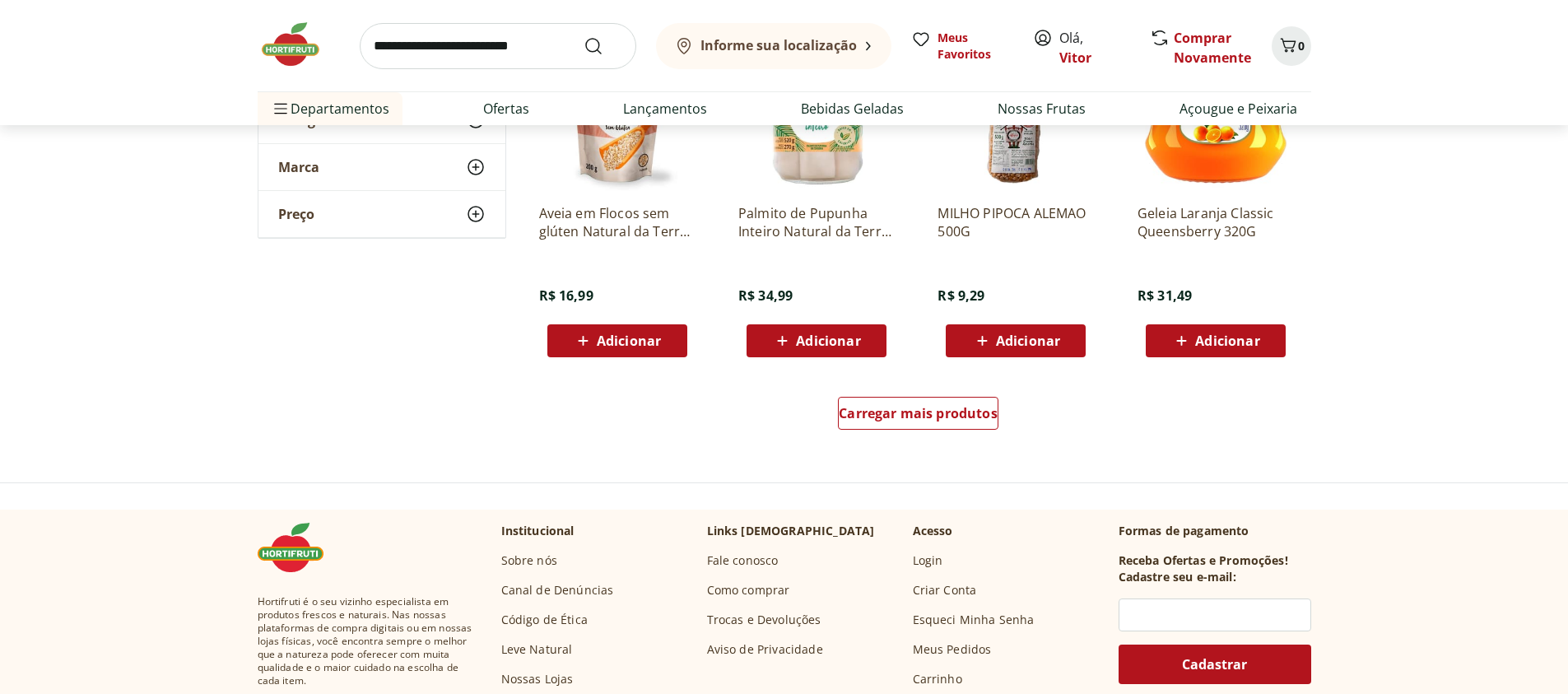
scroll to position [8491, 0]
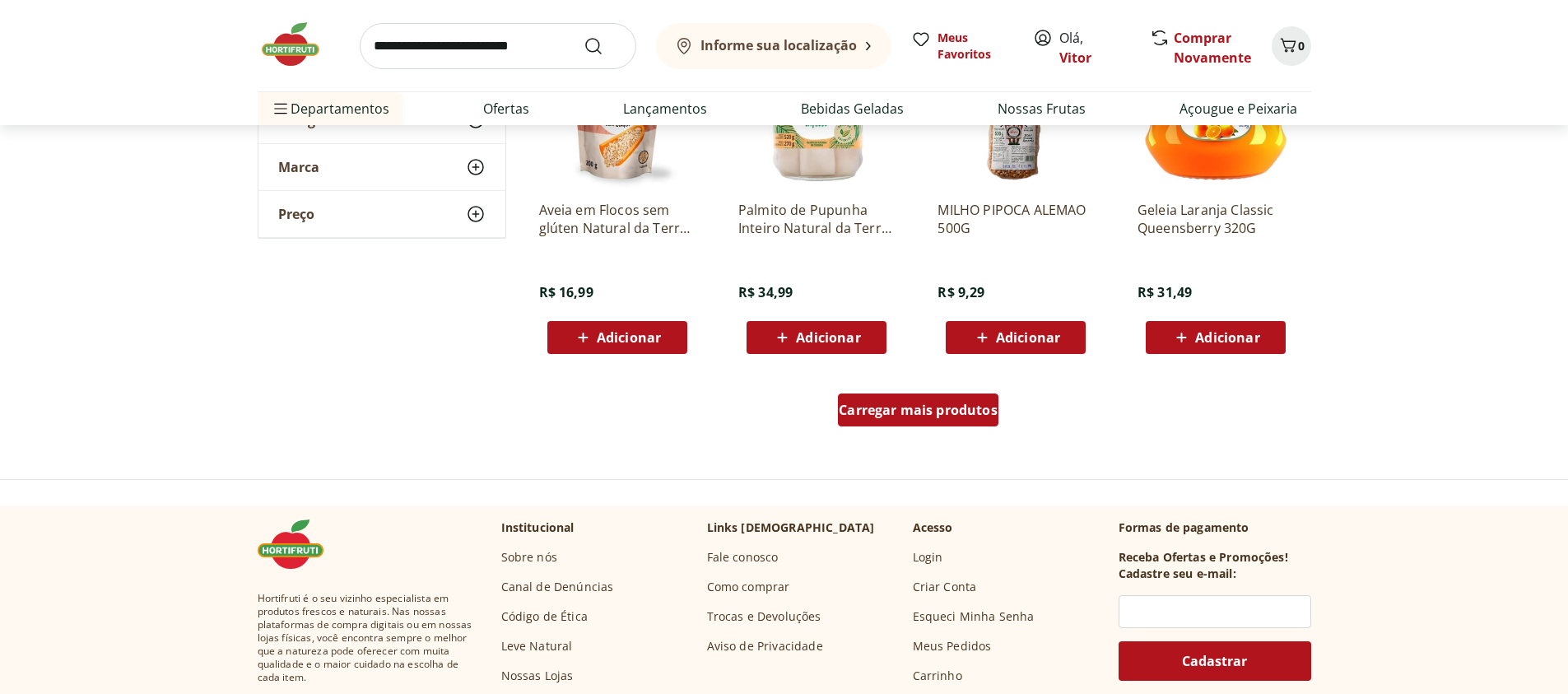
click at [946, 421] on div "Carregar mais produtos" at bounding box center [918, 409] width 160 height 33
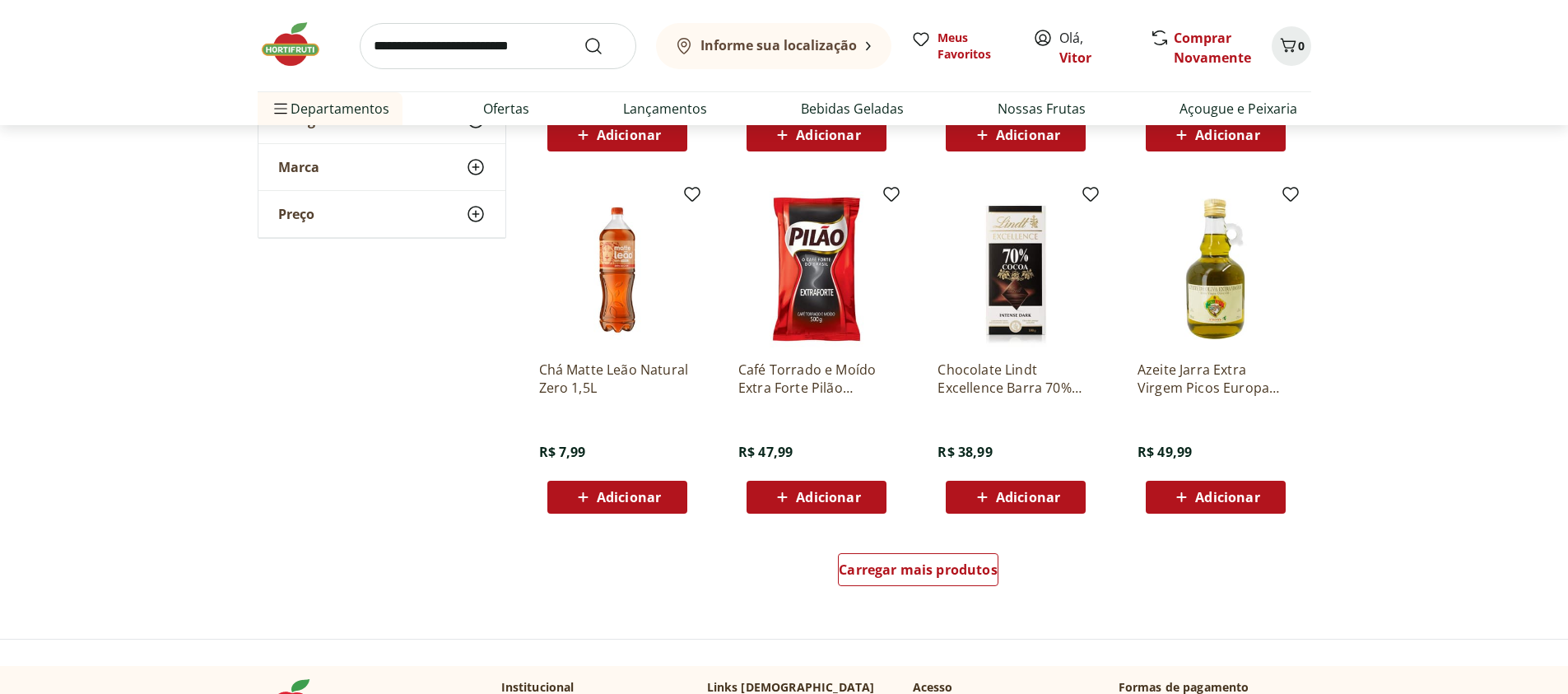
scroll to position [9578, 0]
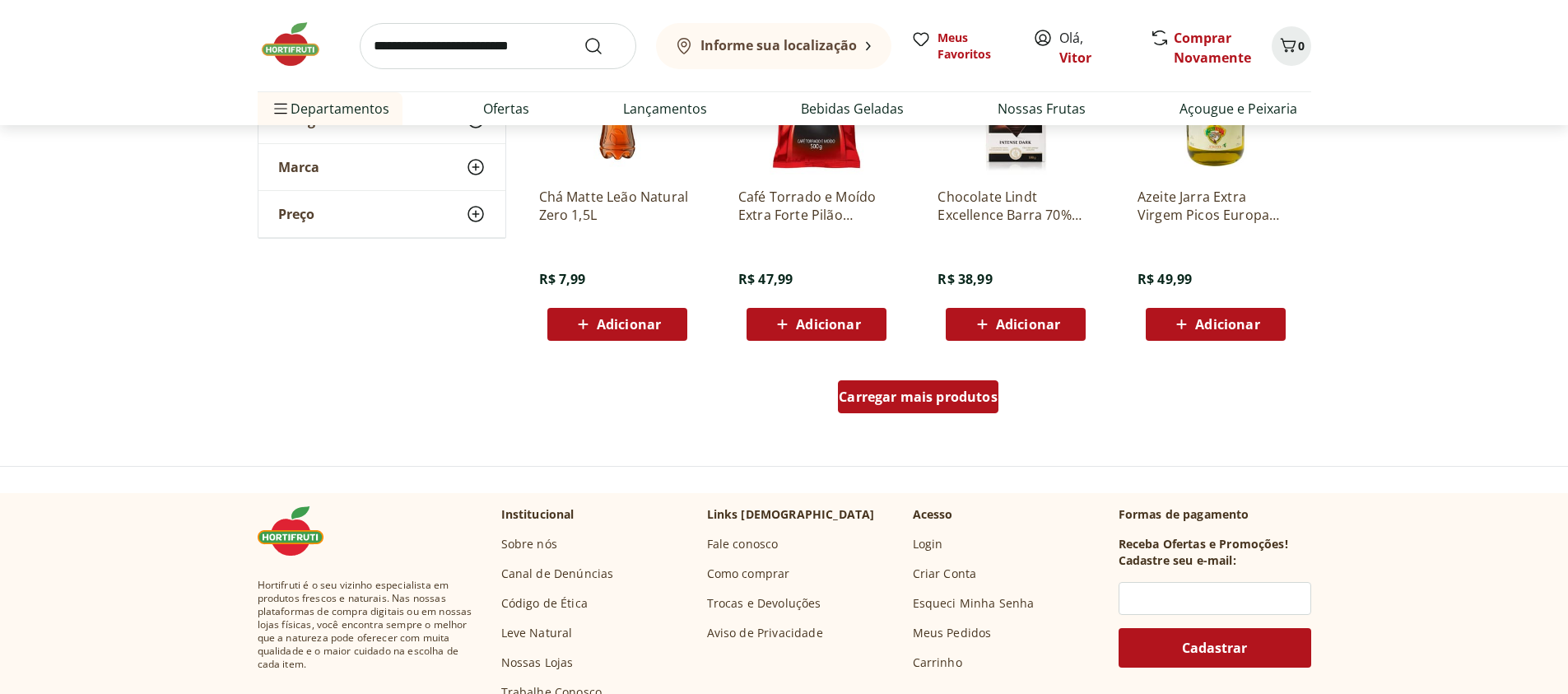
click at [882, 405] on div "Carregar mais produtos" at bounding box center [918, 396] width 160 height 33
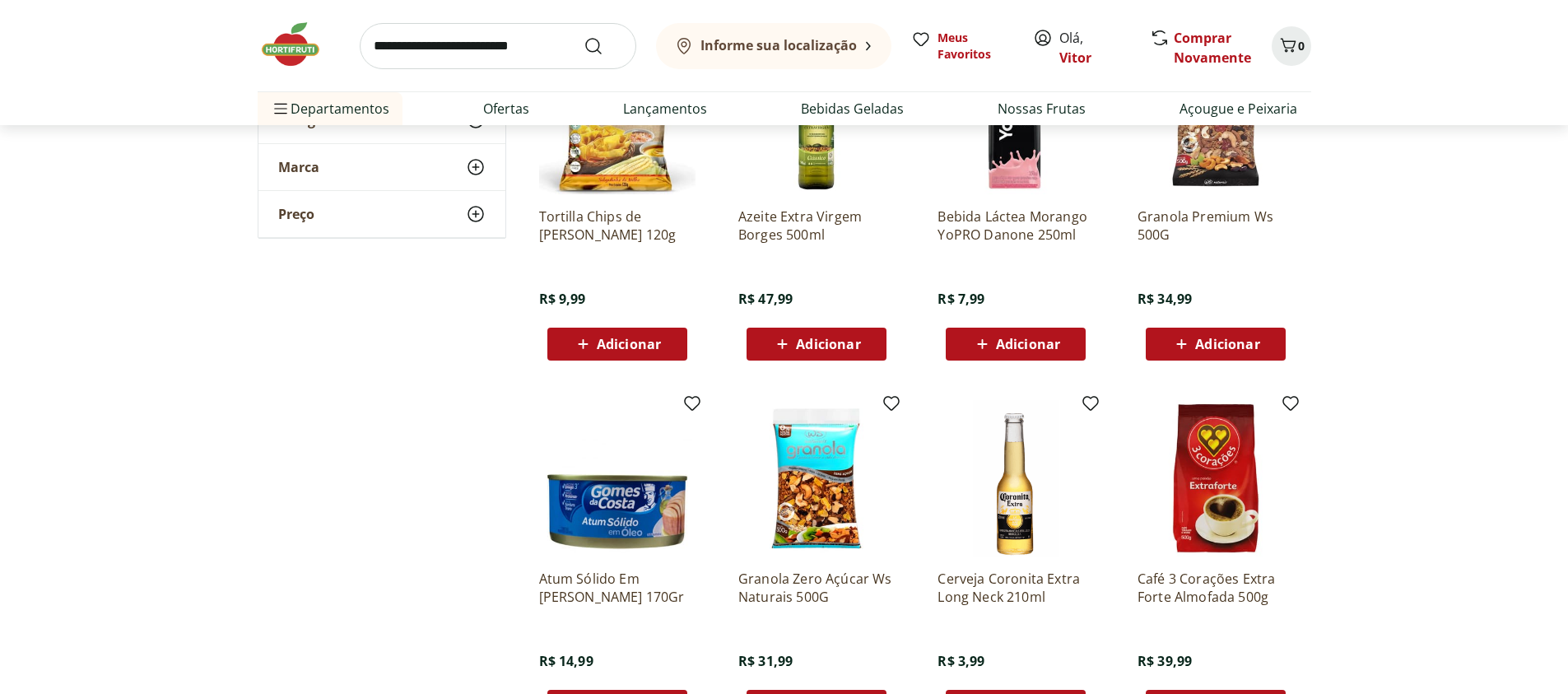
scroll to position [10170, 0]
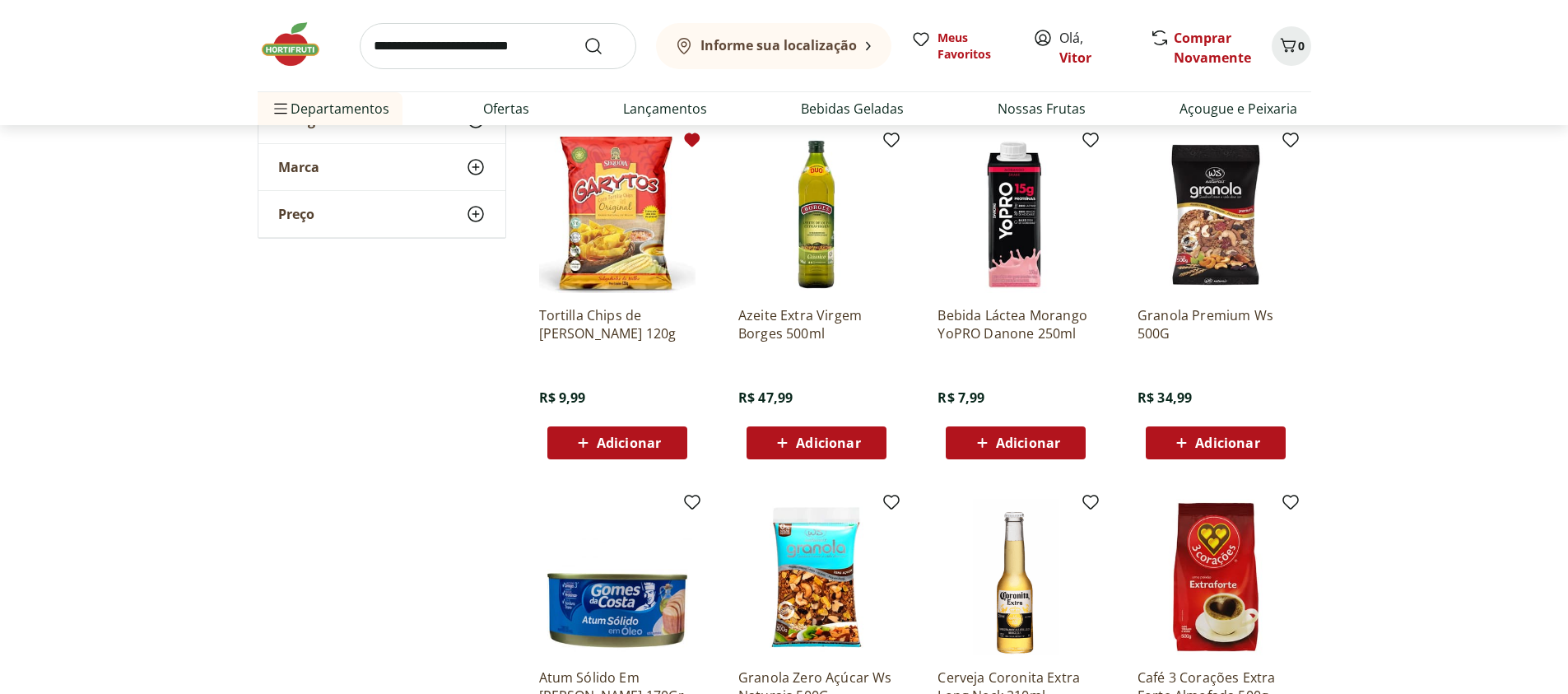
click at [692, 143] on icon at bounding box center [693, 141] width 16 height 14
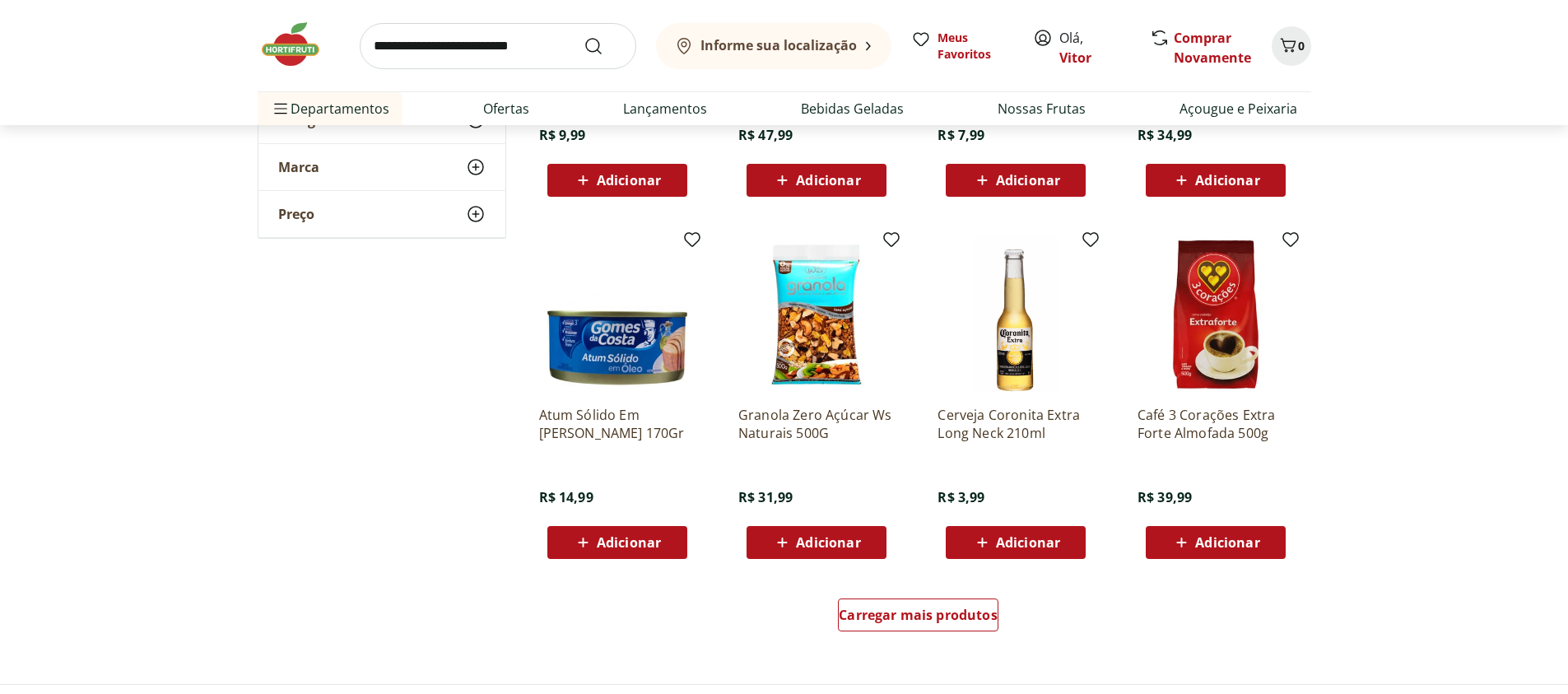
scroll to position [10466, 0]
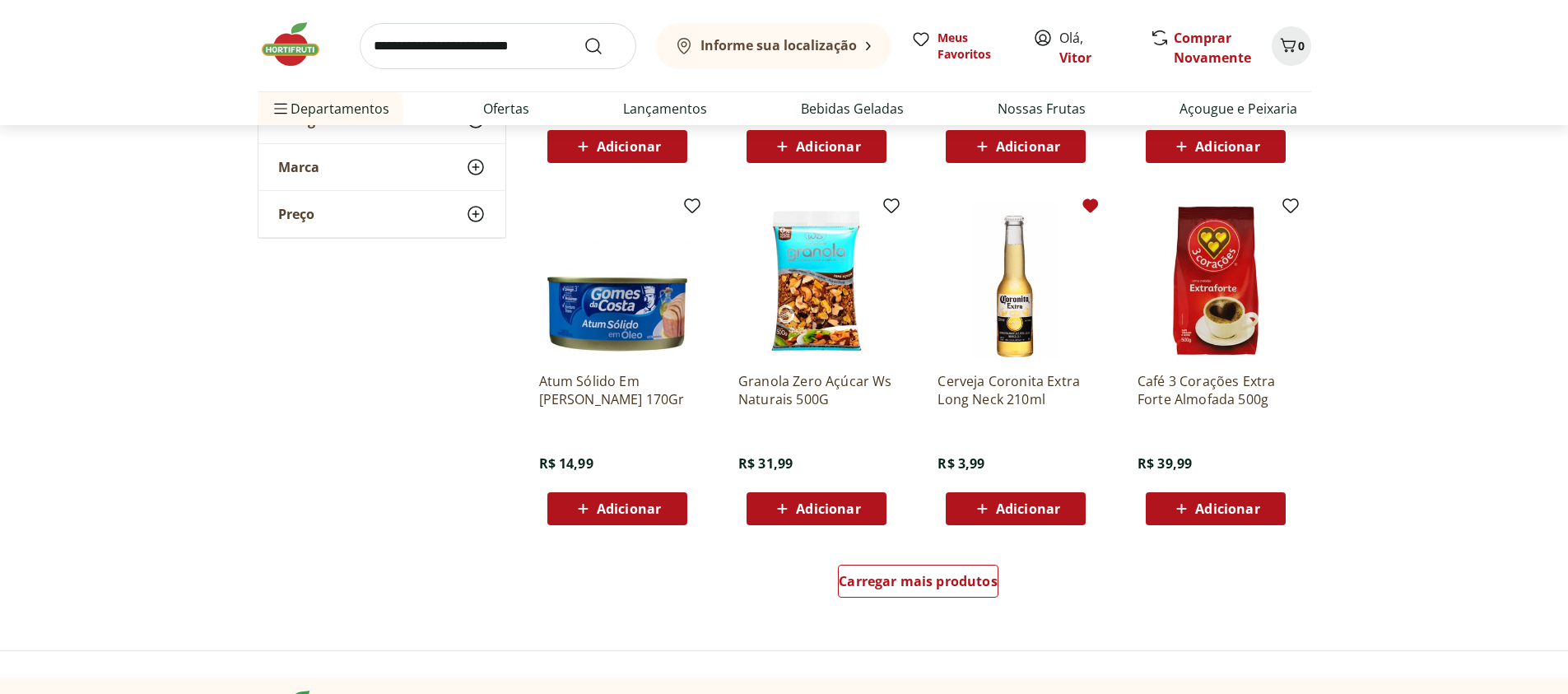
click at [1088, 210] on icon at bounding box center [1091, 207] width 16 height 14
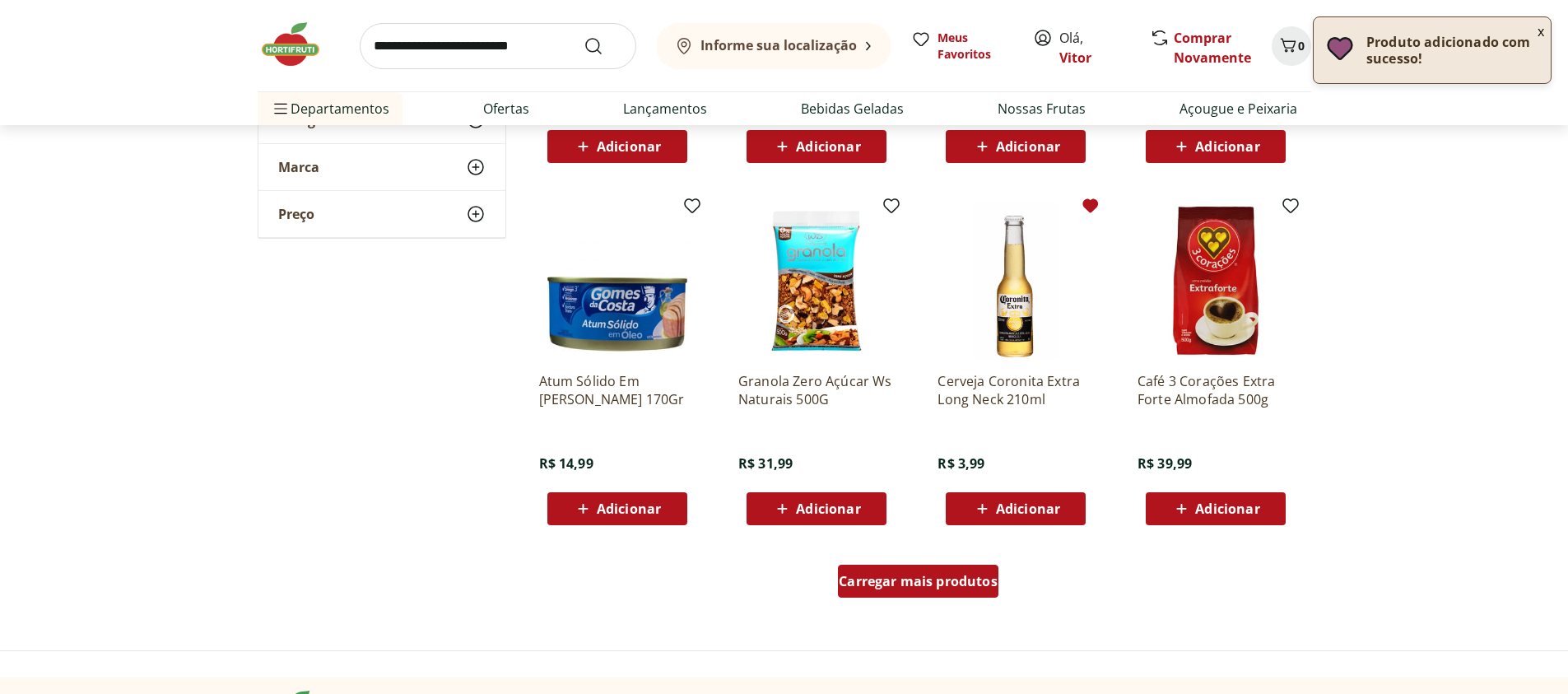
click at [929, 578] on span "Carregar mais produtos" at bounding box center [918, 581] width 159 height 13
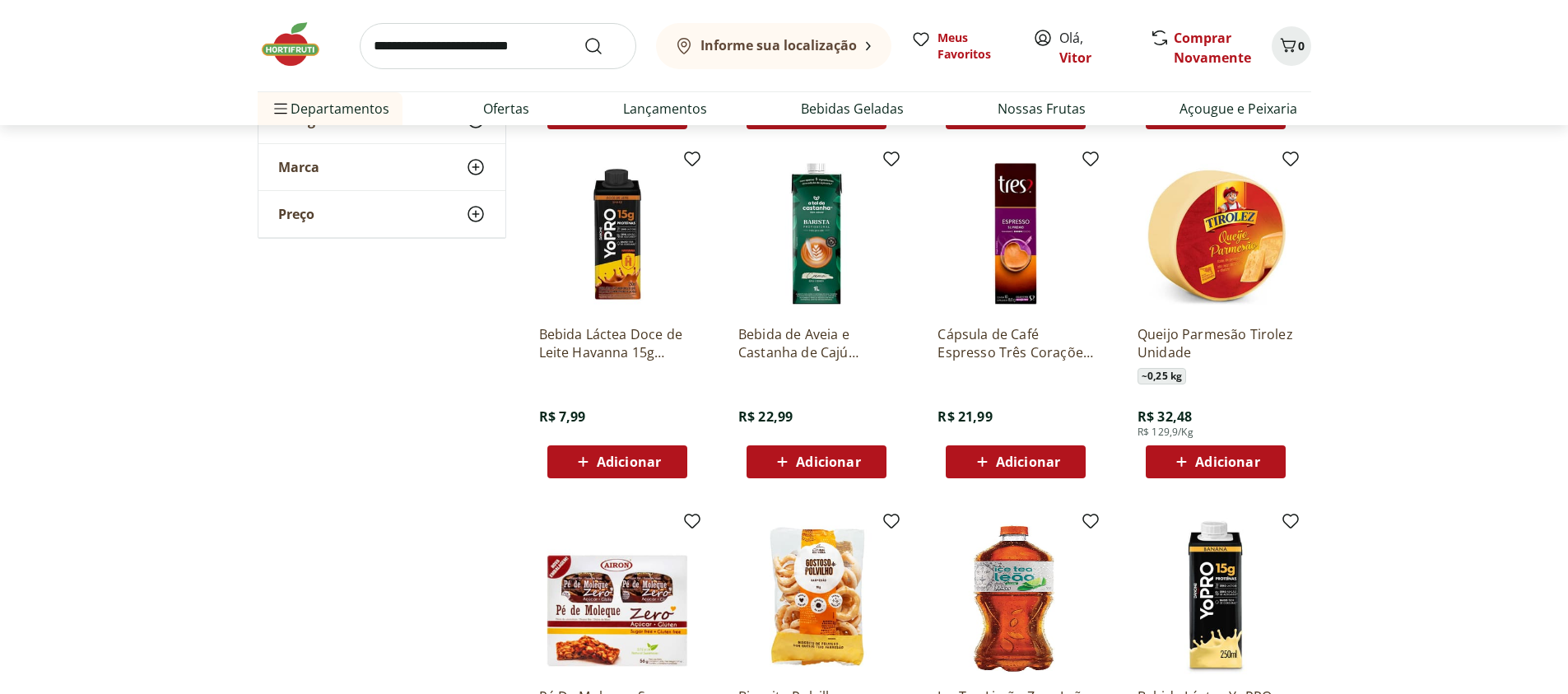
scroll to position [10861, 0]
click at [1284, 158] on icon at bounding box center [1291, 160] width 16 height 14
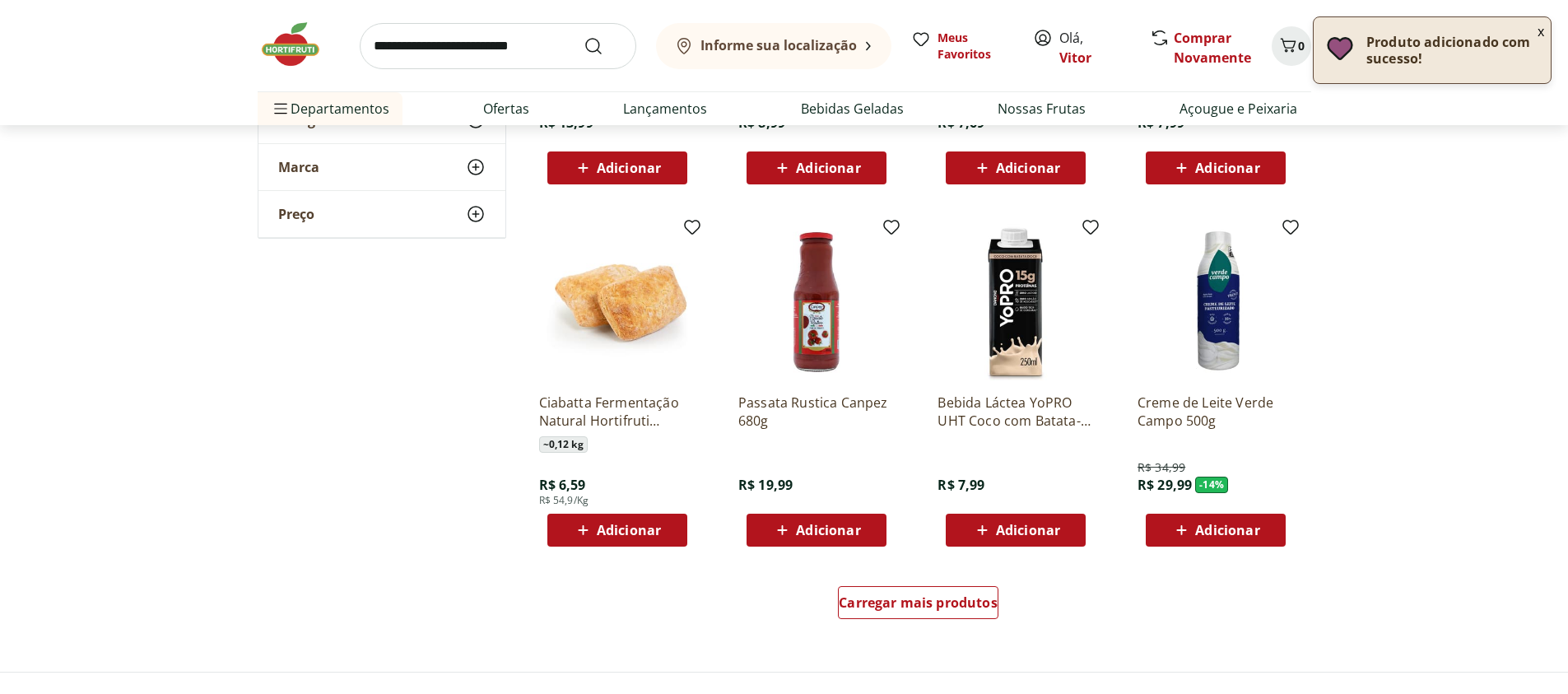
scroll to position [11552, 0]
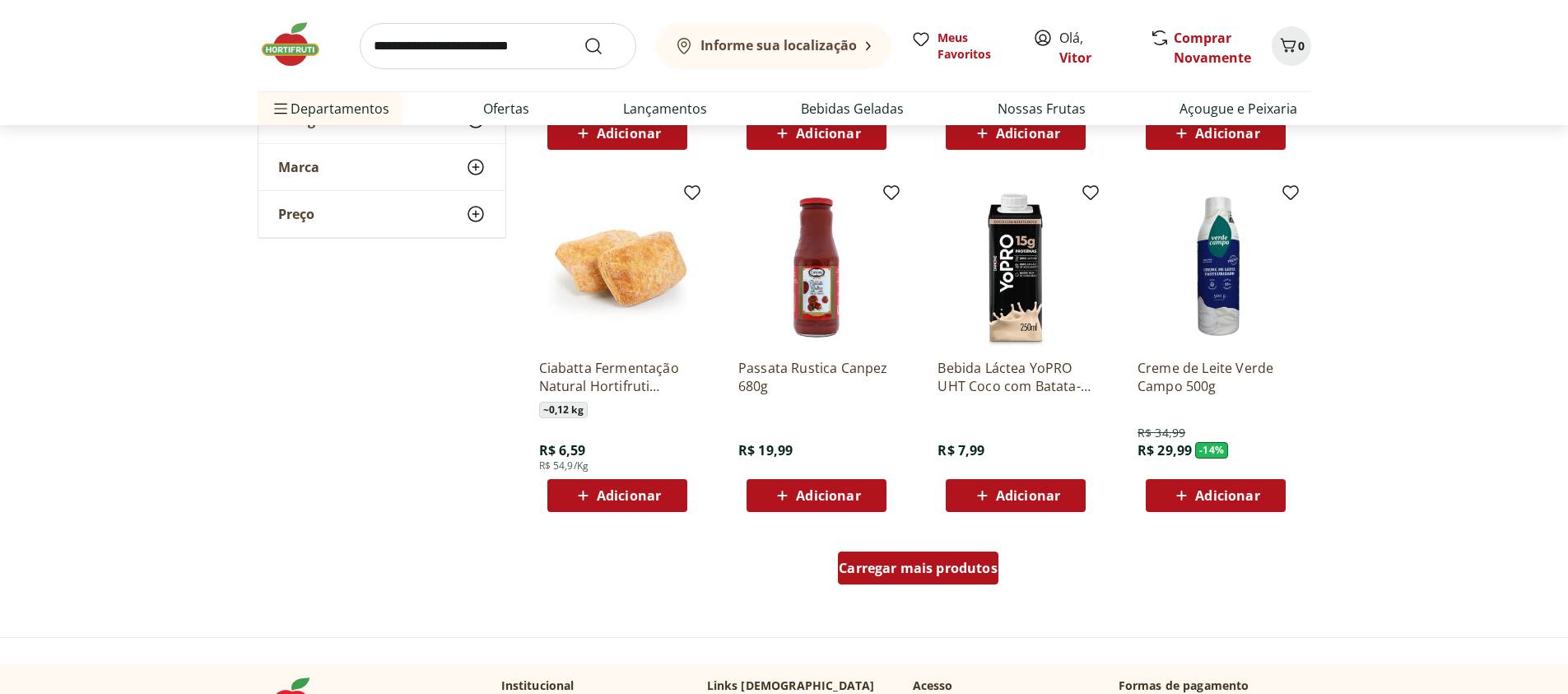
click at [898, 557] on div "Carregar mais produtos" at bounding box center [918, 567] width 160 height 33
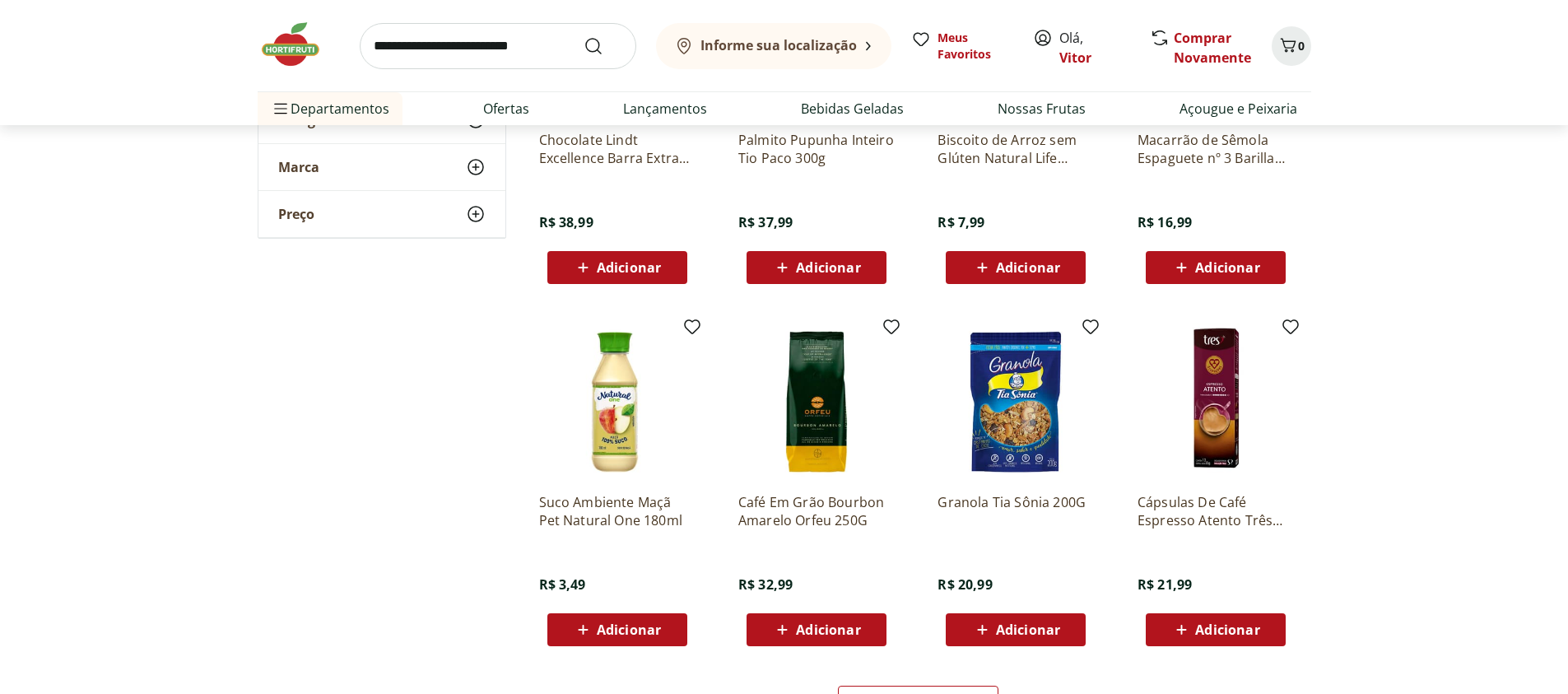
scroll to position [12539, 0]
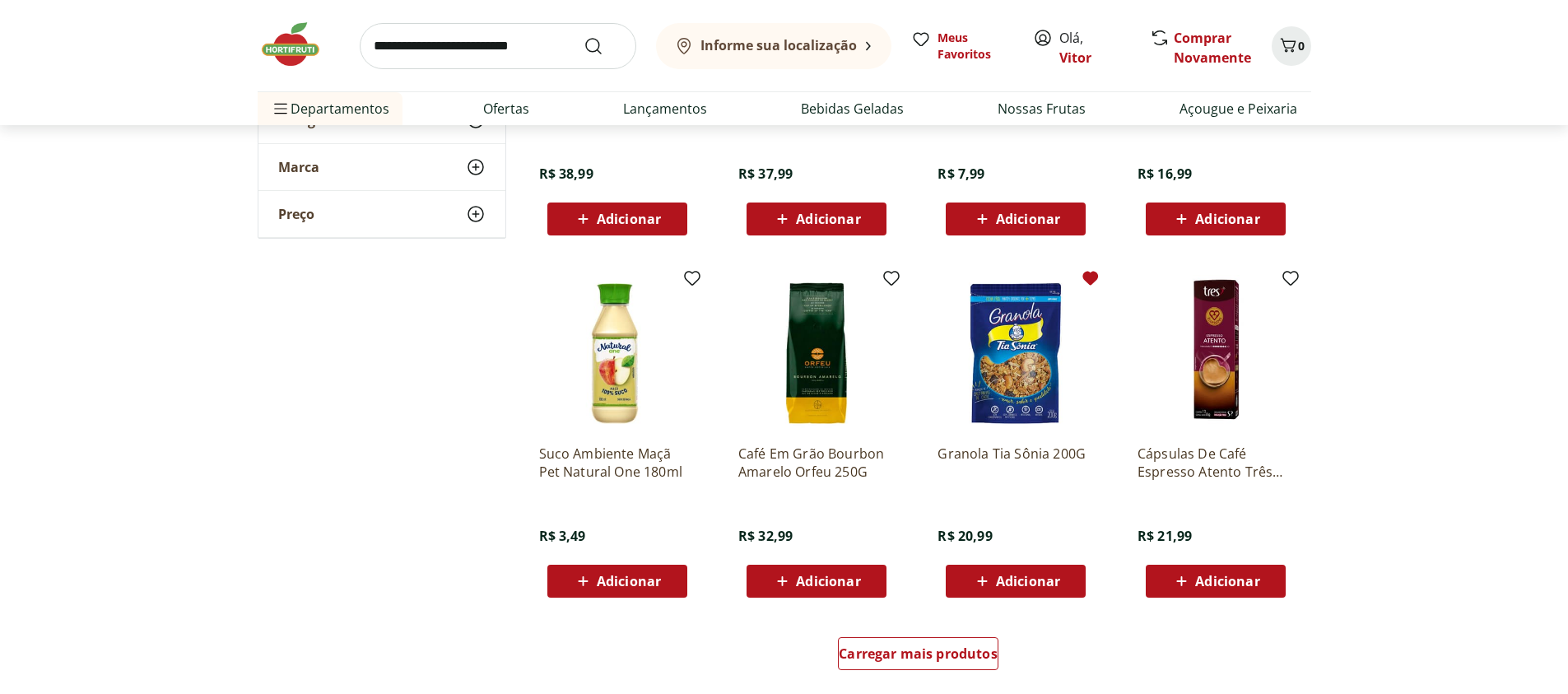
click at [1090, 279] on icon at bounding box center [1091, 279] width 16 height 14
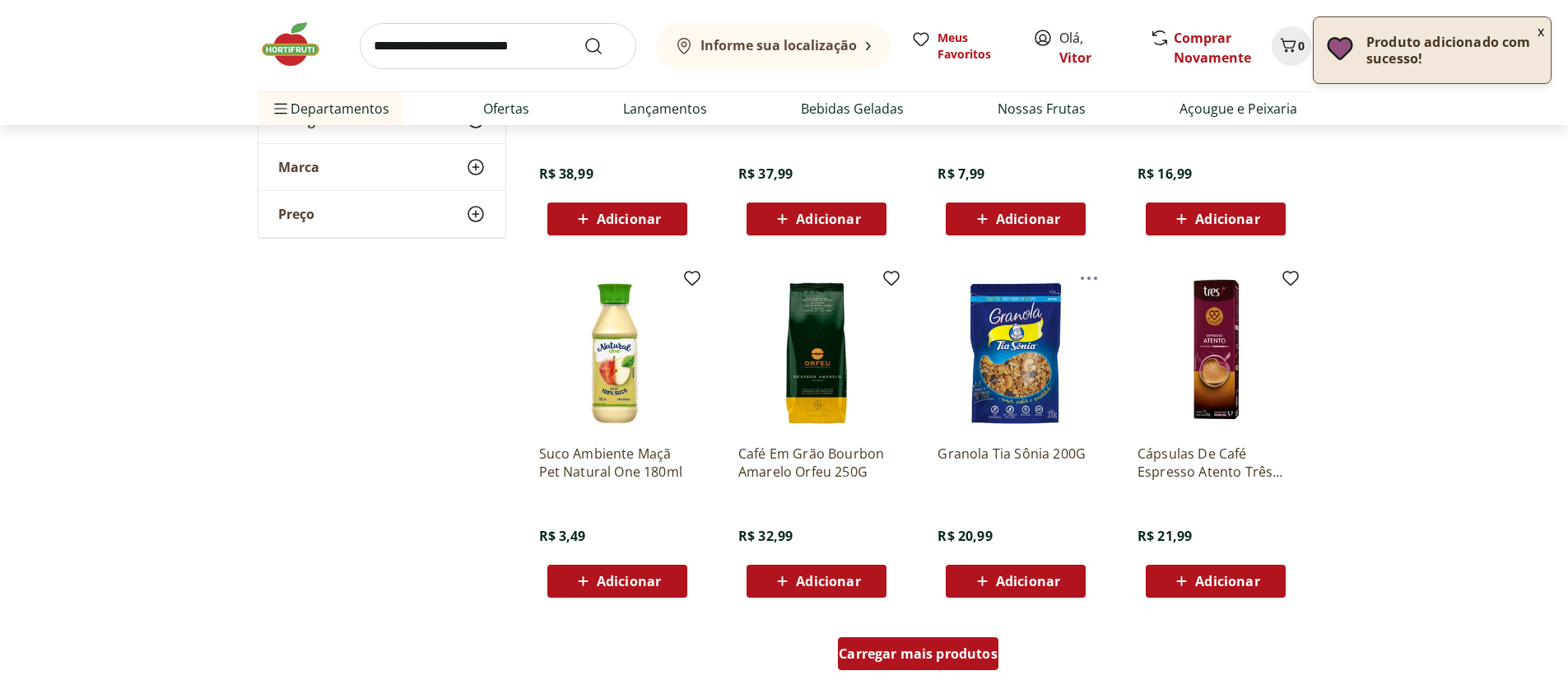
click at [905, 656] on span "Carregar mais produtos" at bounding box center [918, 653] width 159 height 13
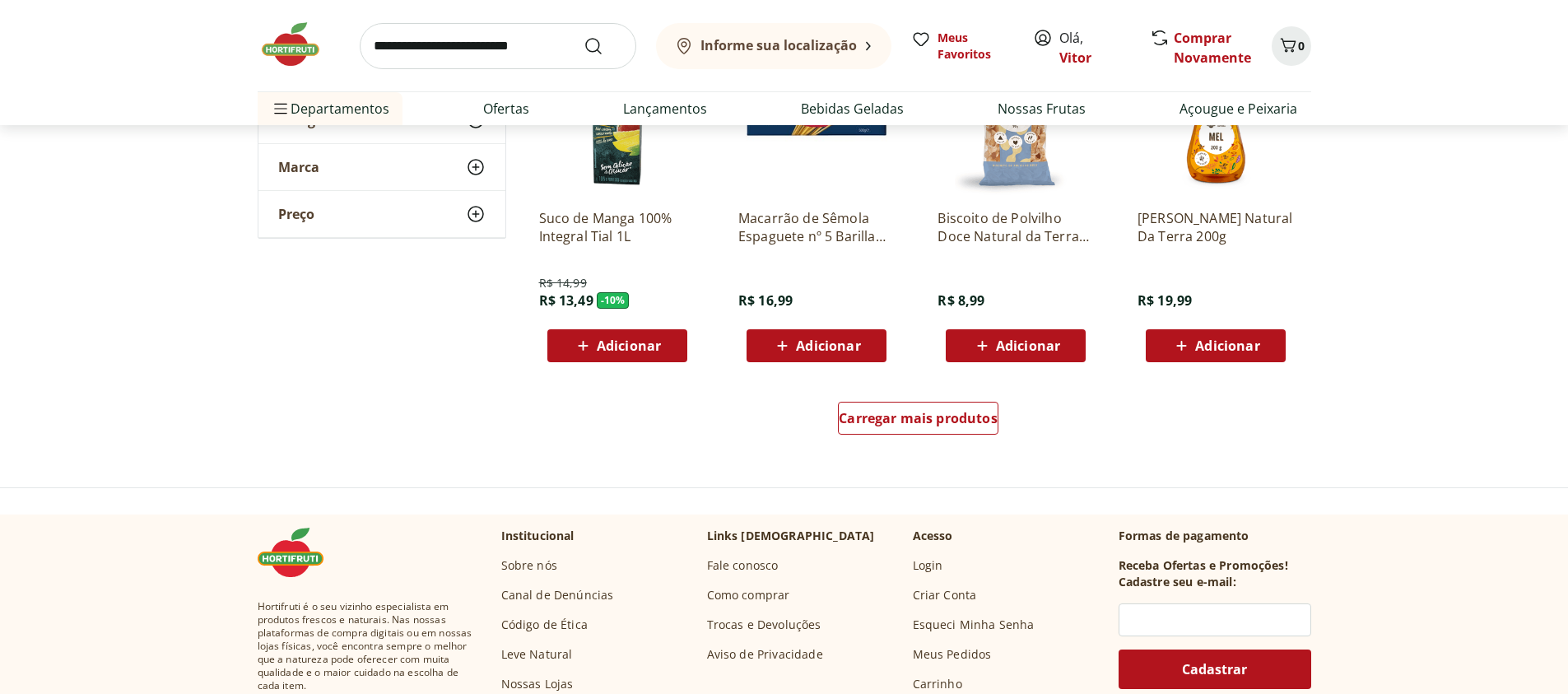
scroll to position [13626, 0]
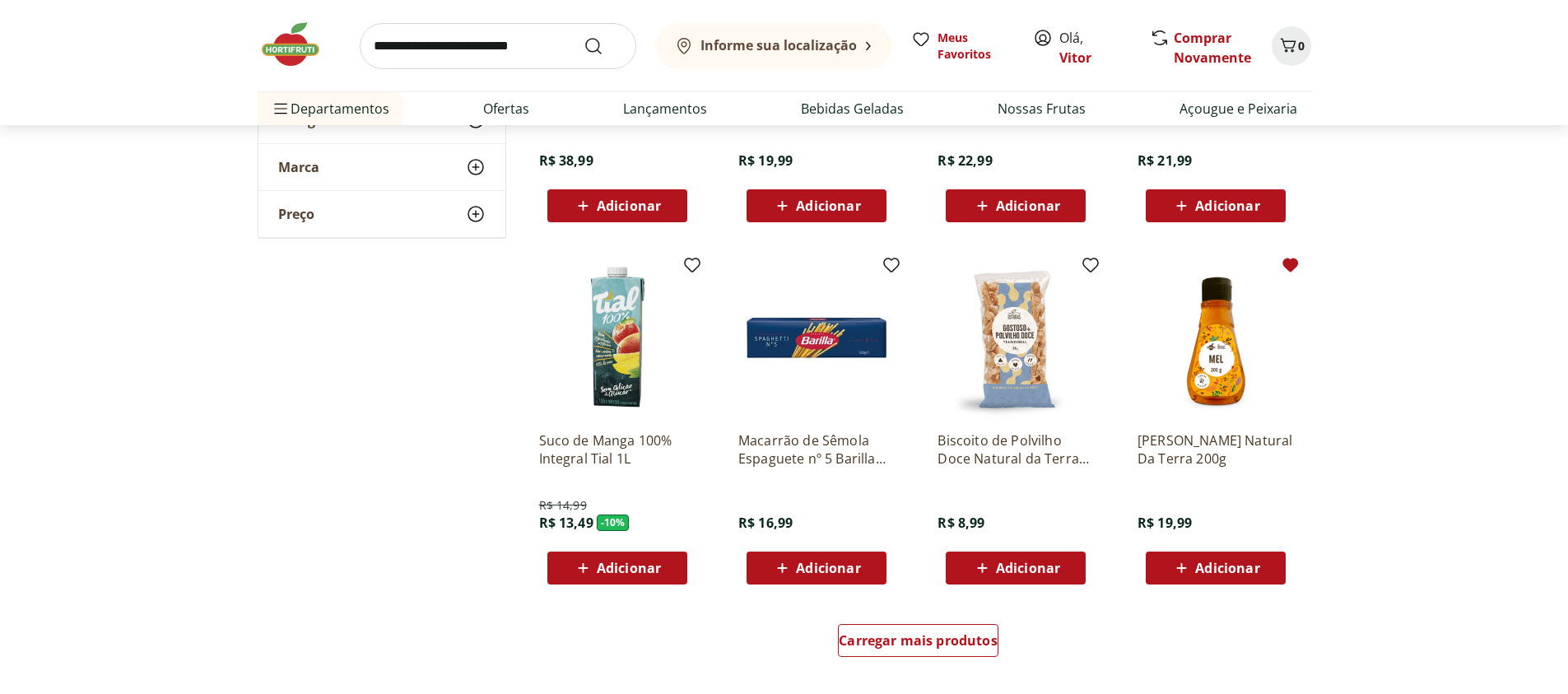
click at [1285, 268] on icon at bounding box center [1291, 265] width 20 height 20
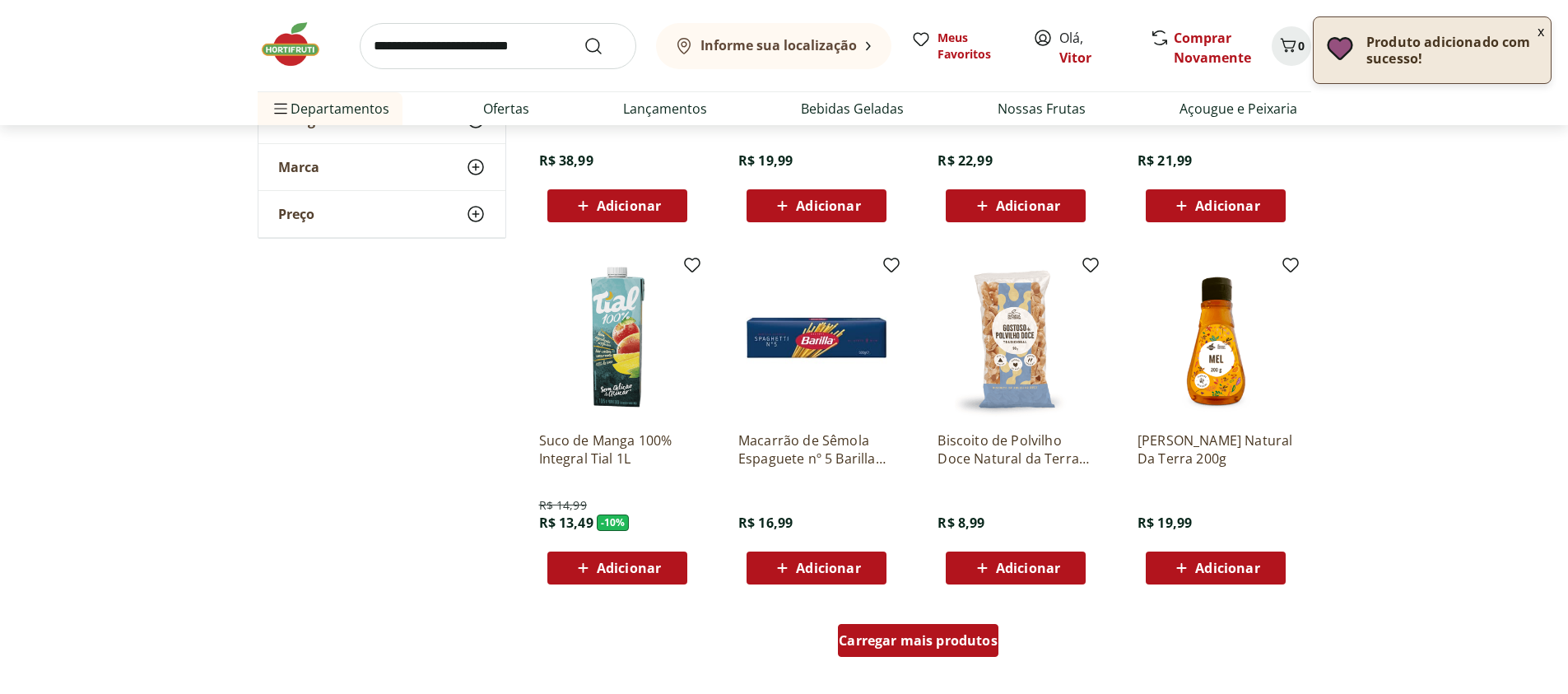
click at [922, 642] on span "Carregar mais produtos" at bounding box center [918, 640] width 159 height 13
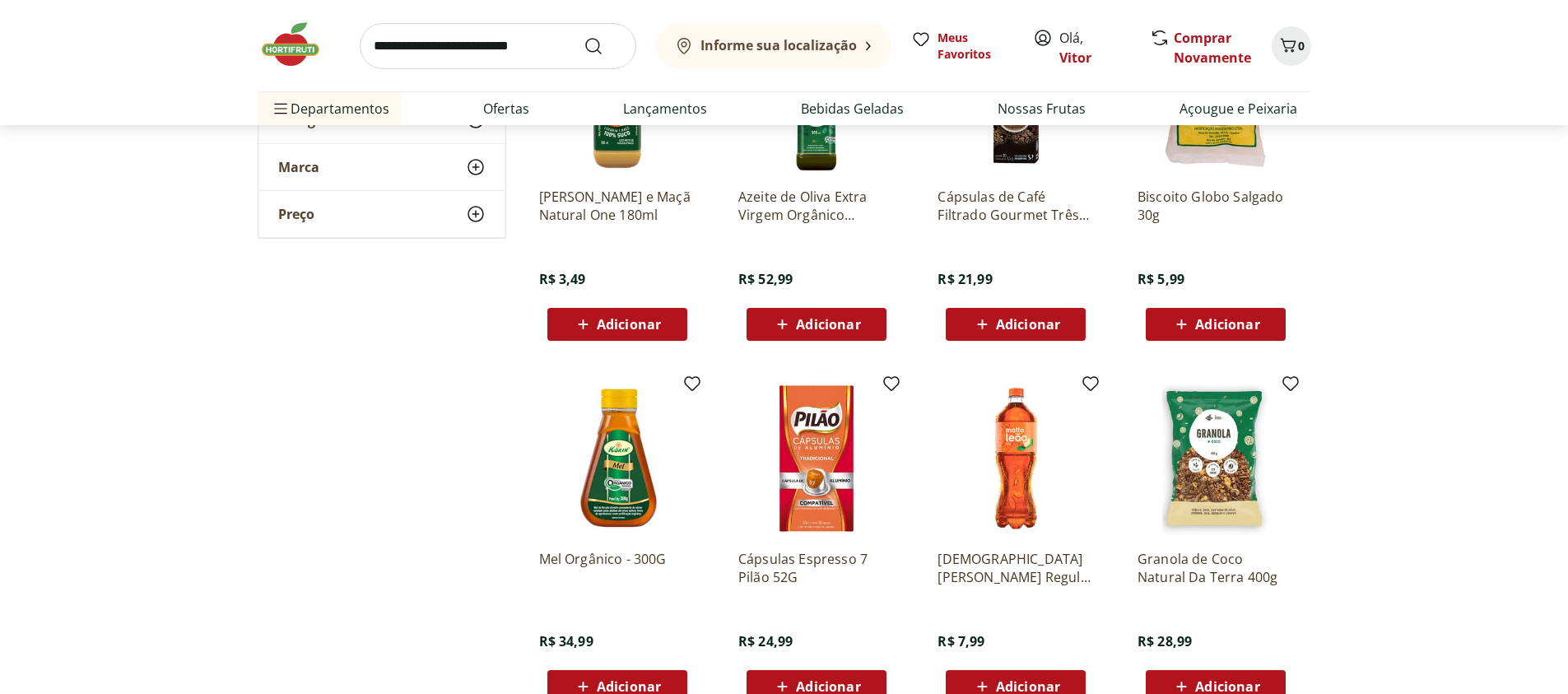
scroll to position [14317, 0]
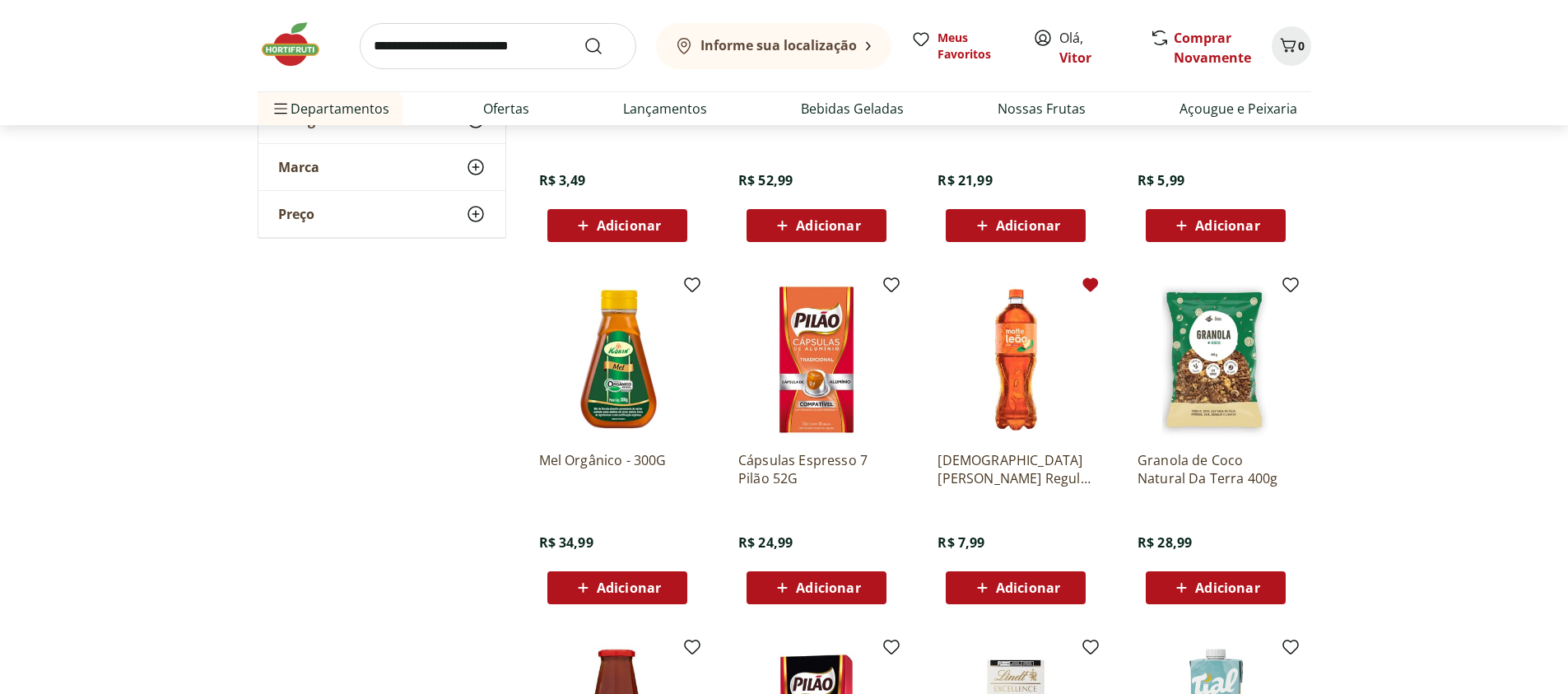
click at [1086, 286] on icon at bounding box center [1091, 285] width 16 height 14
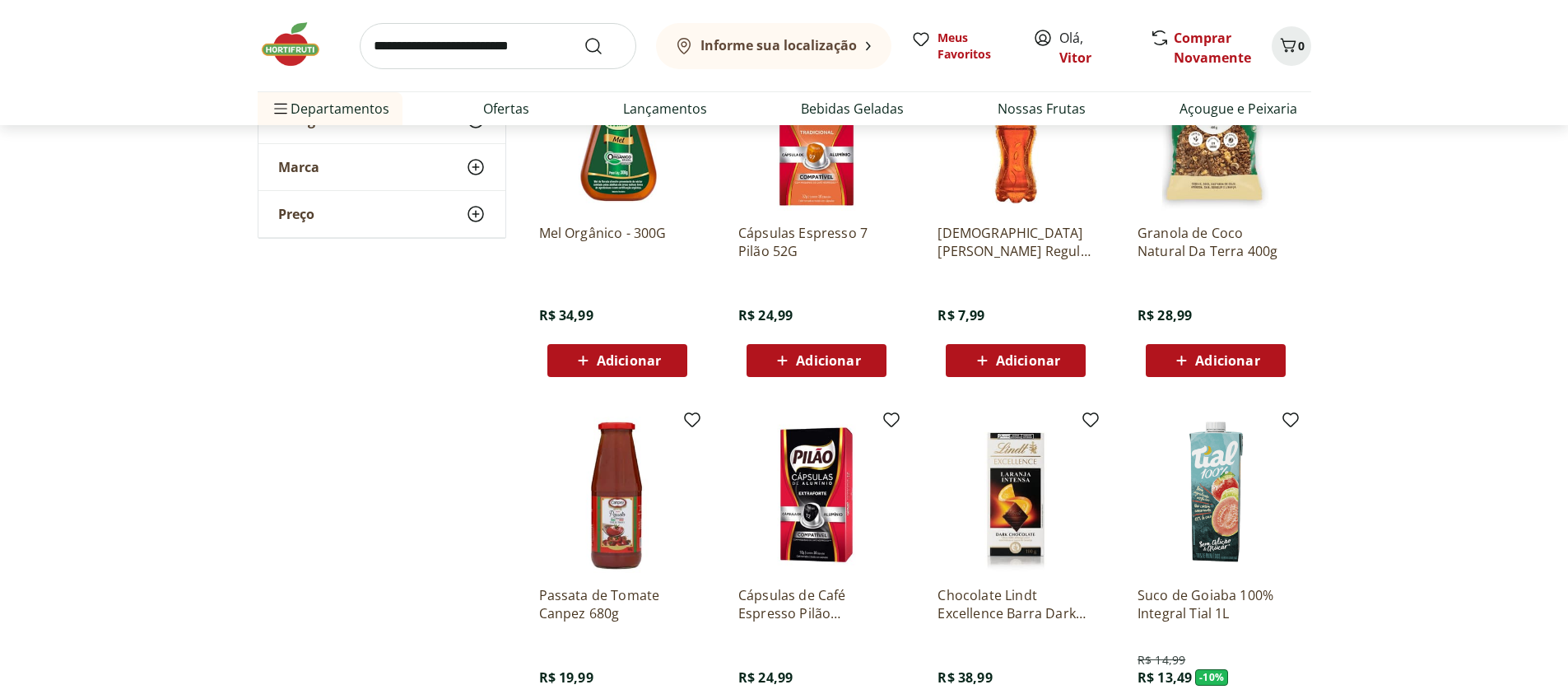
scroll to position [14712, 0]
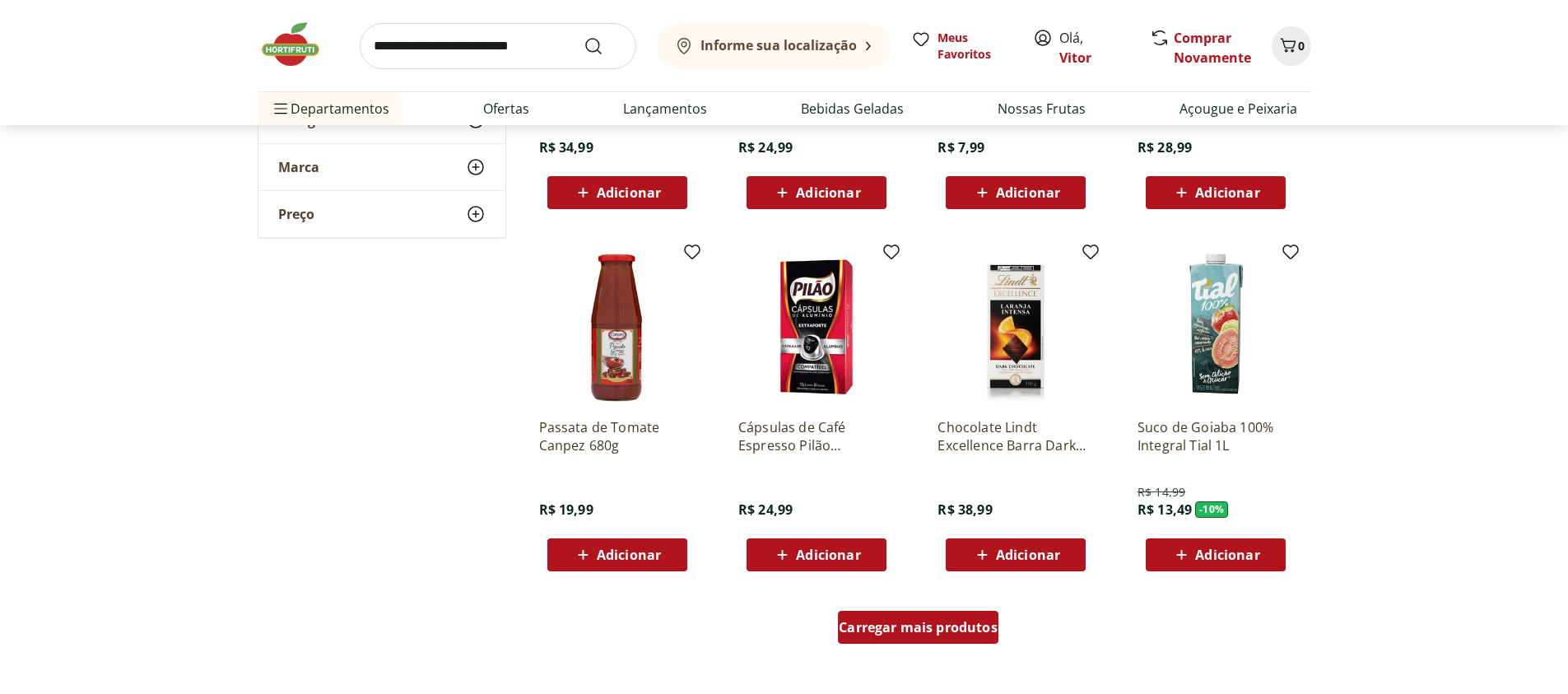
click at [950, 626] on span "Carregar mais produtos" at bounding box center [918, 626] width 159 height 13
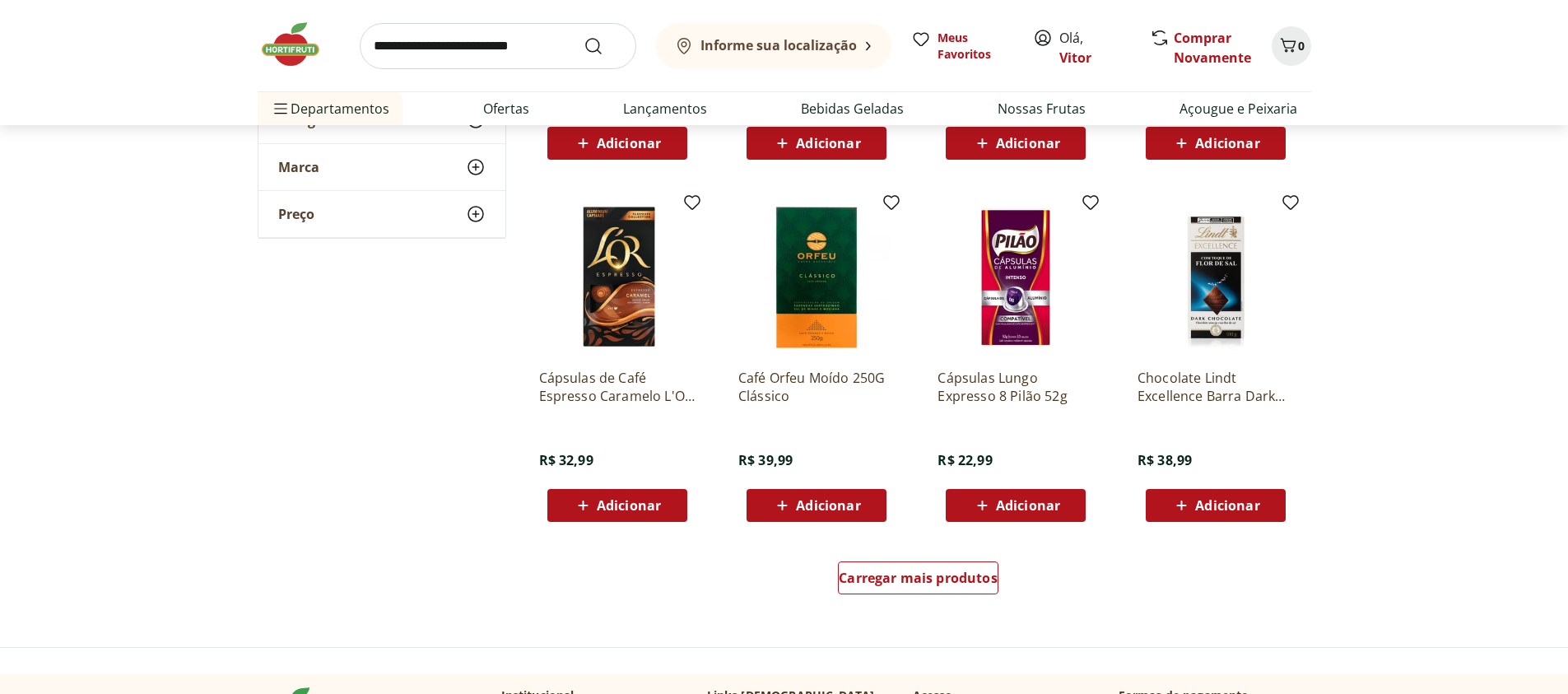
scroll to position [15798, 0]
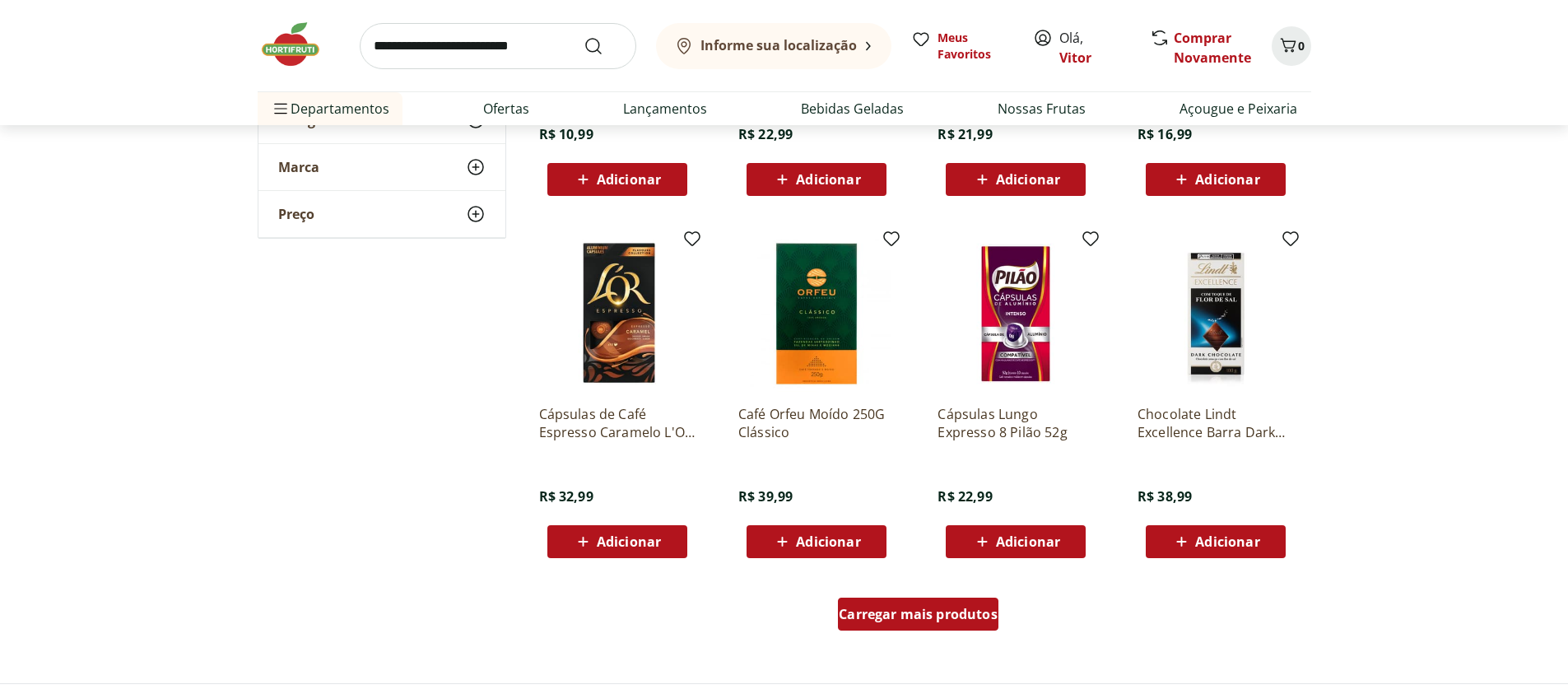
click at [879, 613] on span "Carregar mais produtos" at bounding box center [918, 614] width 159 height 13
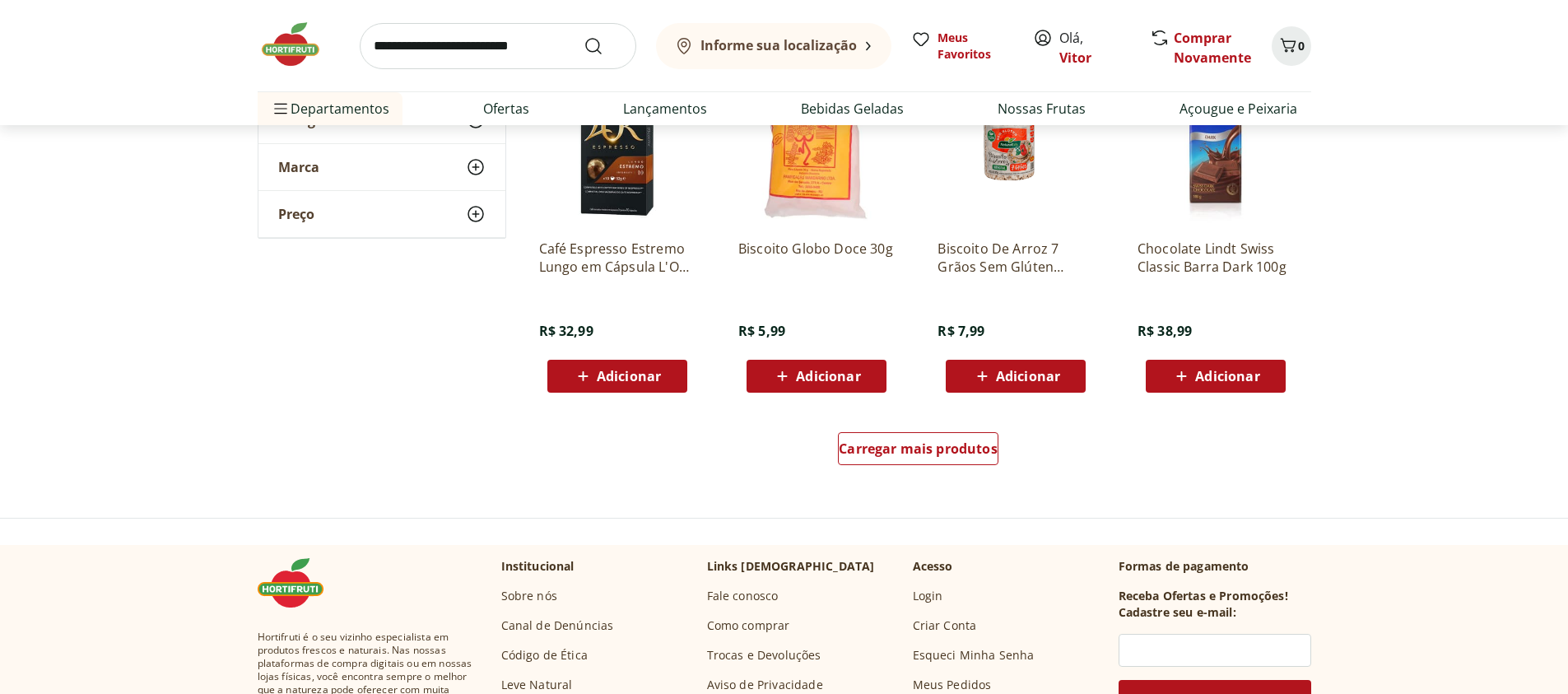
scroll to position [17082, 0]
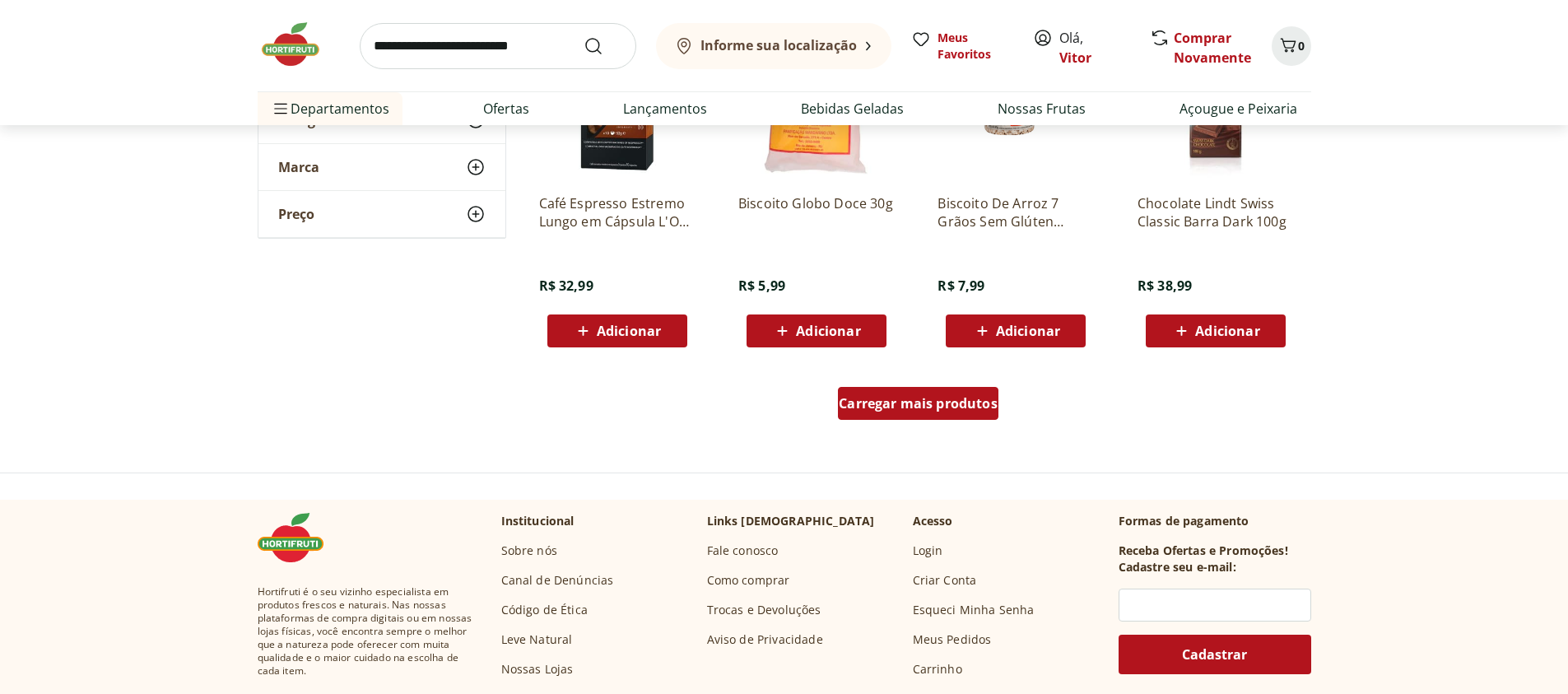
click at [972, 413] on div "Carregar mais produtos" at bounding box center [918, 403] width 160 height 33
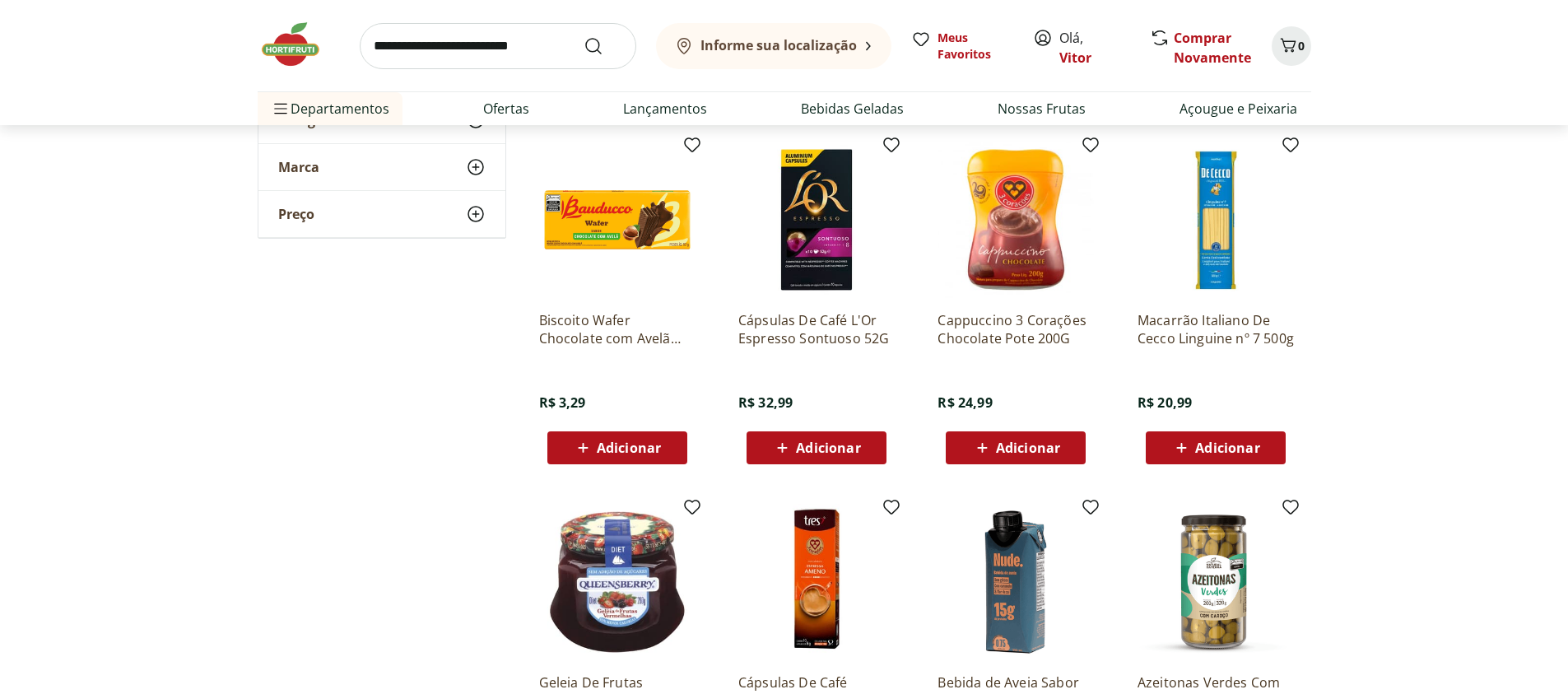
scroll to position [17279, 0]
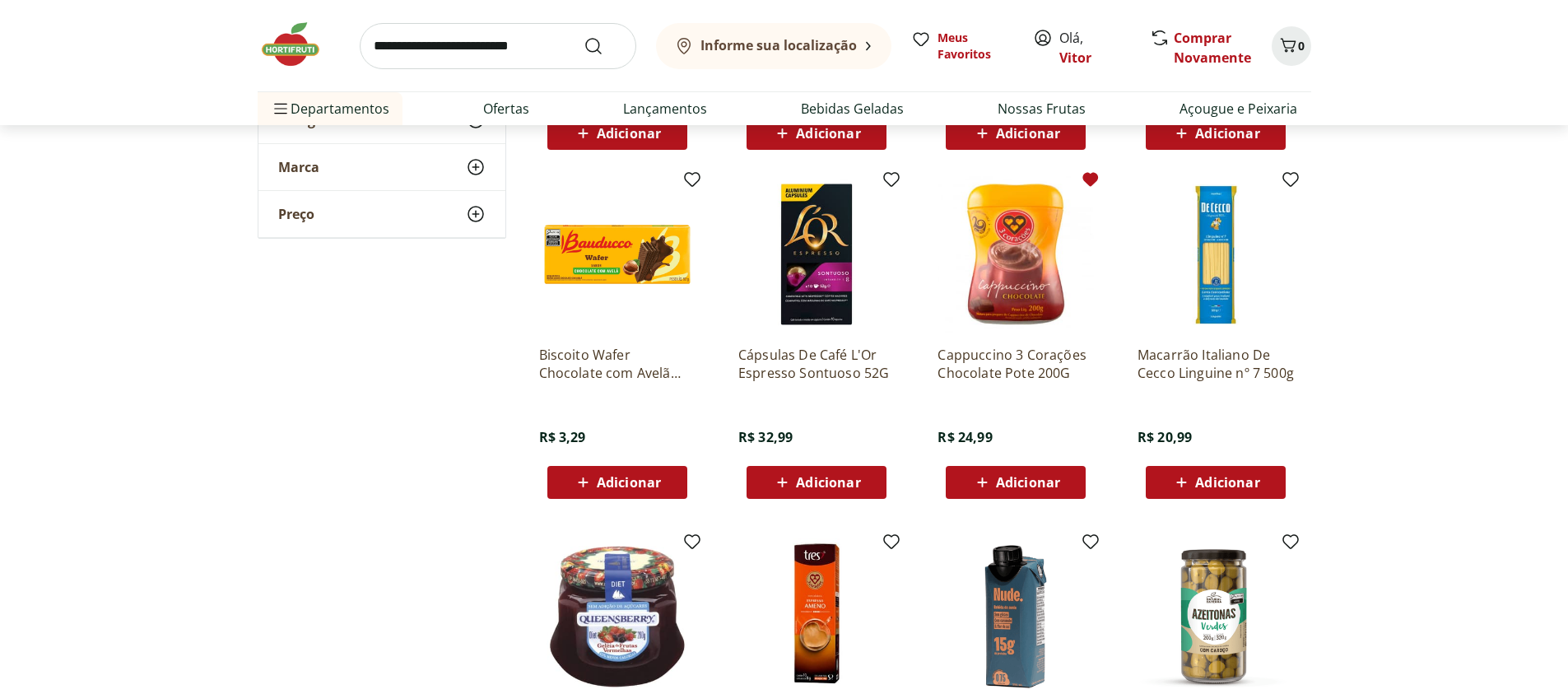
click at [1095, 177] on icon at bounding box center [1091, 180] width 16 height 14
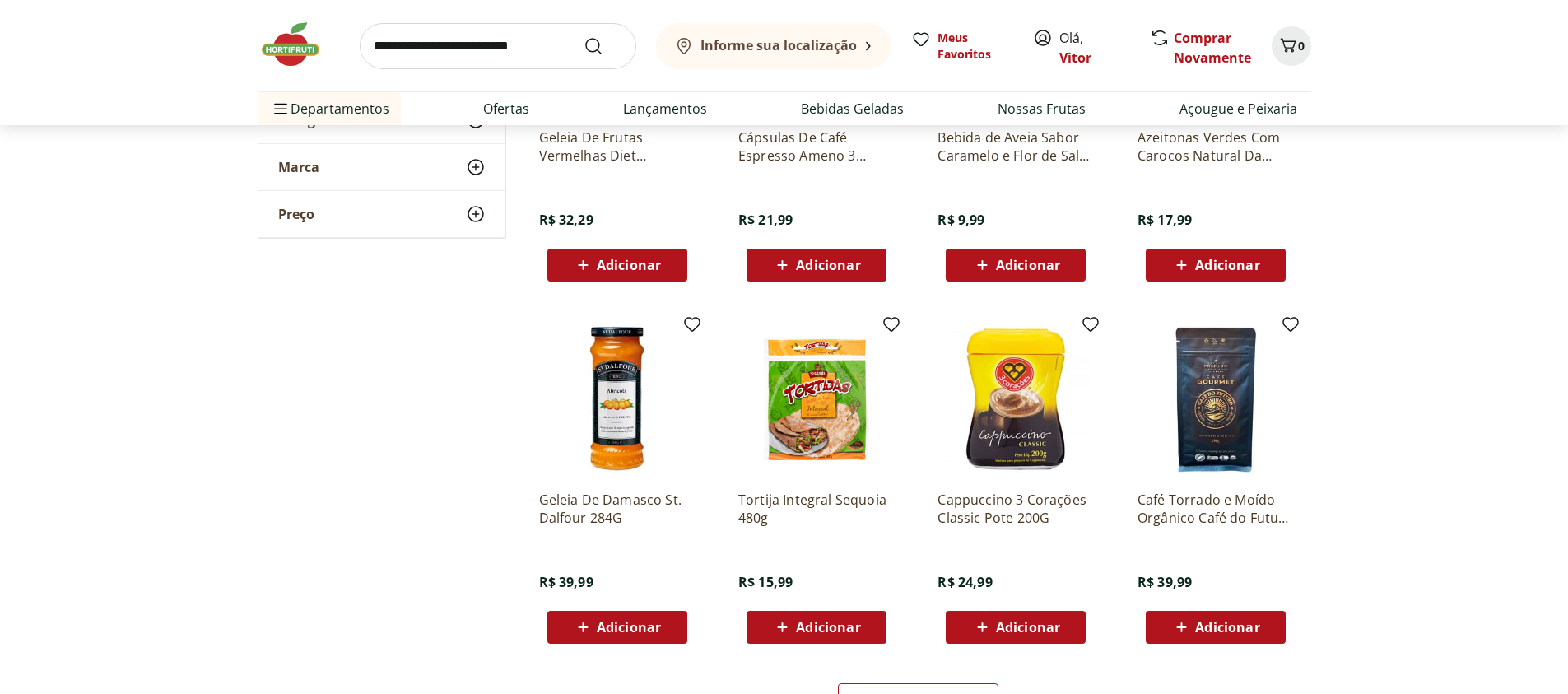
scroll to position [17871, 0]
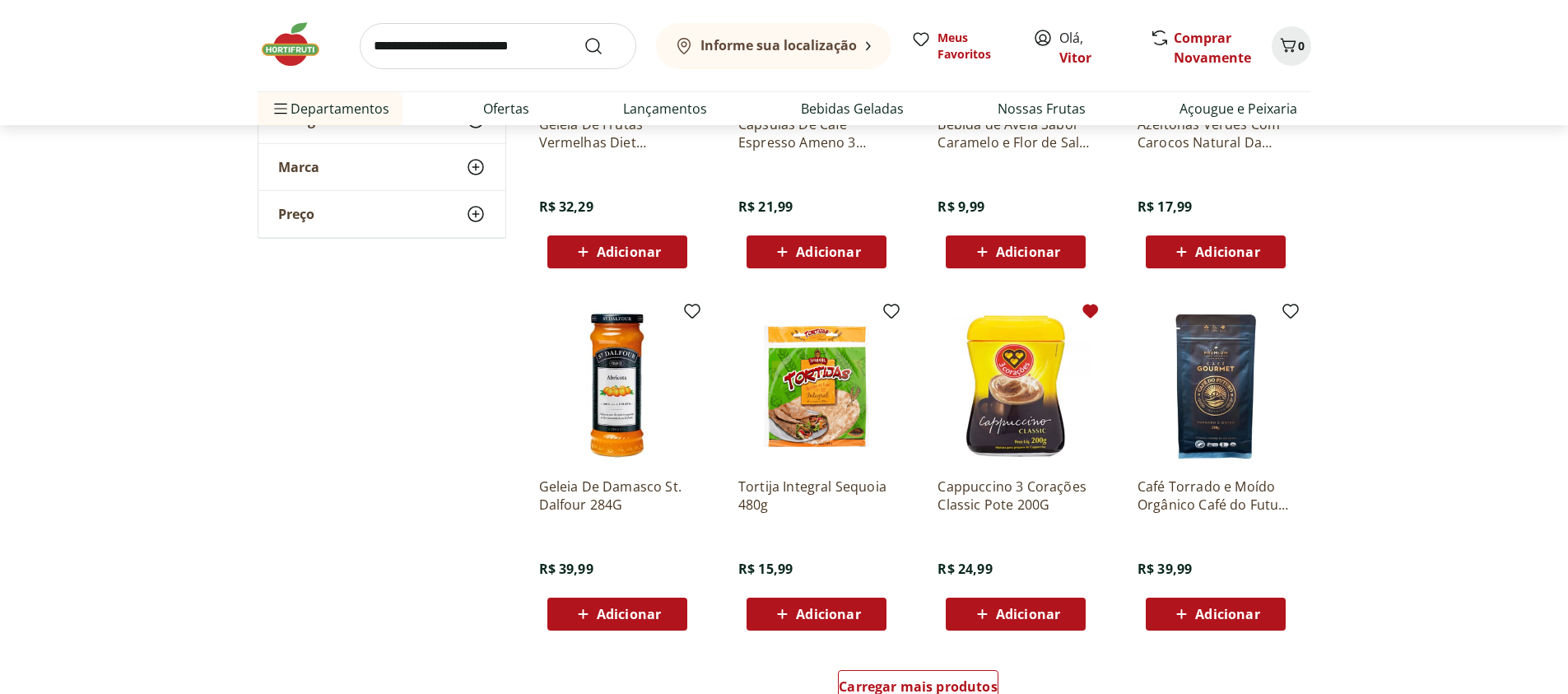
click at [1093, 312] on icon at bounding box center [1091, 312] width 16 height 14
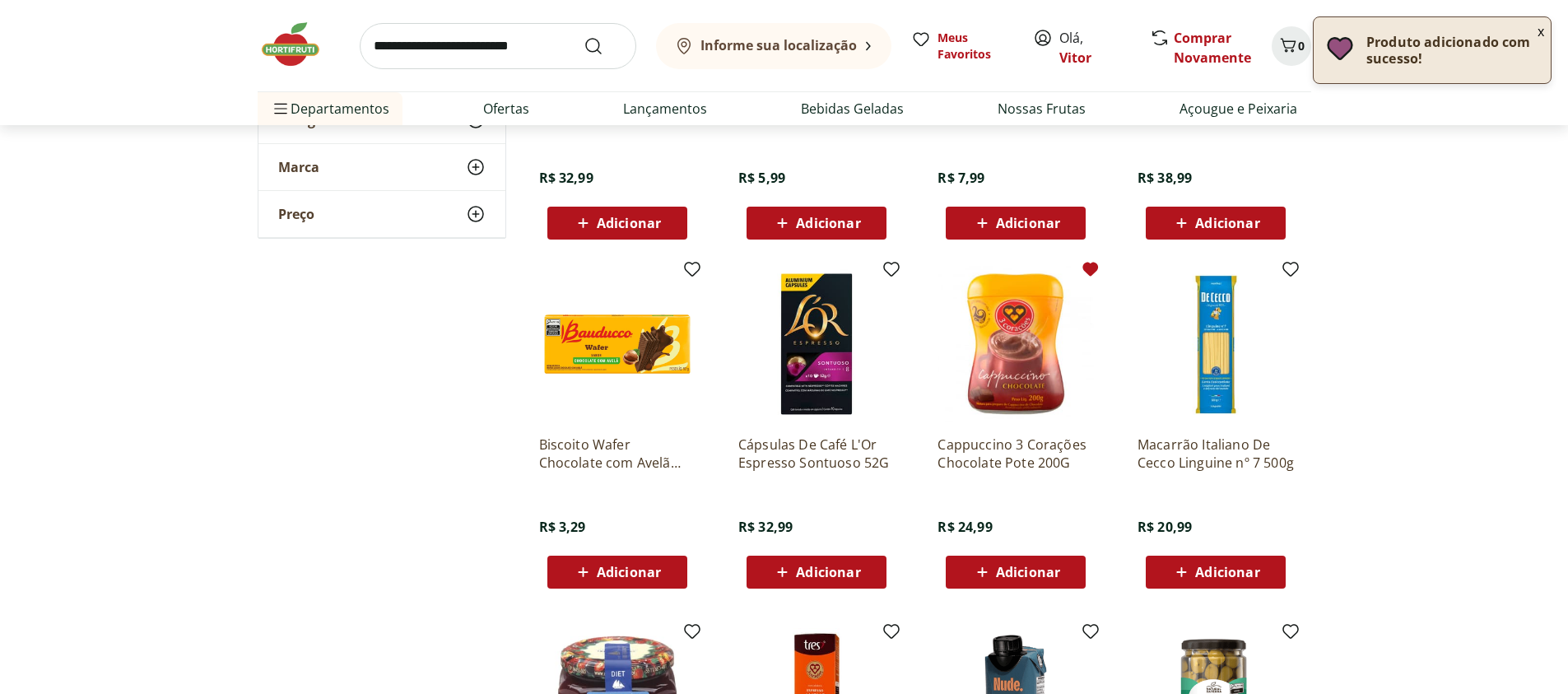
scroll to position [17181, 0]
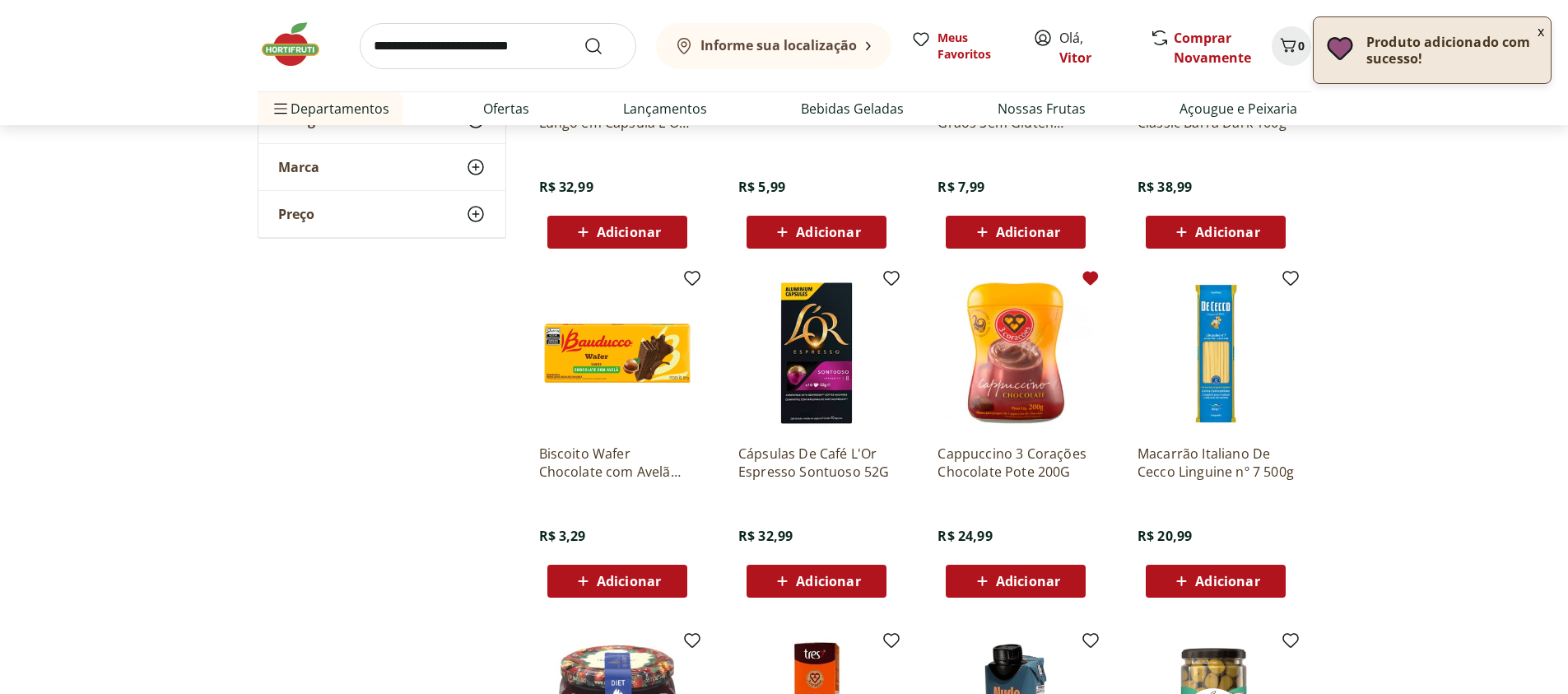
click at [1094, 277] on icon at bounding box center [1091, 279] width 16 height 14
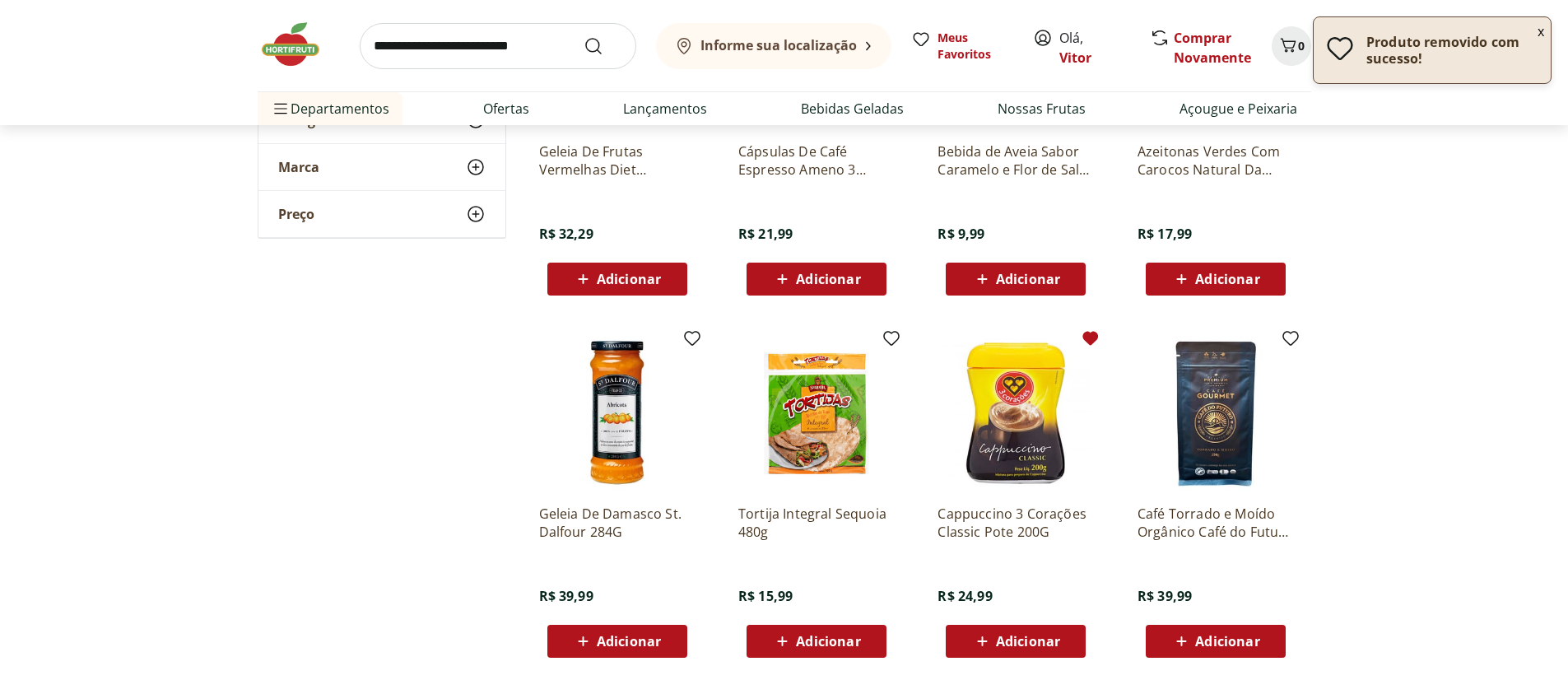
scroll to position [17970, 0]
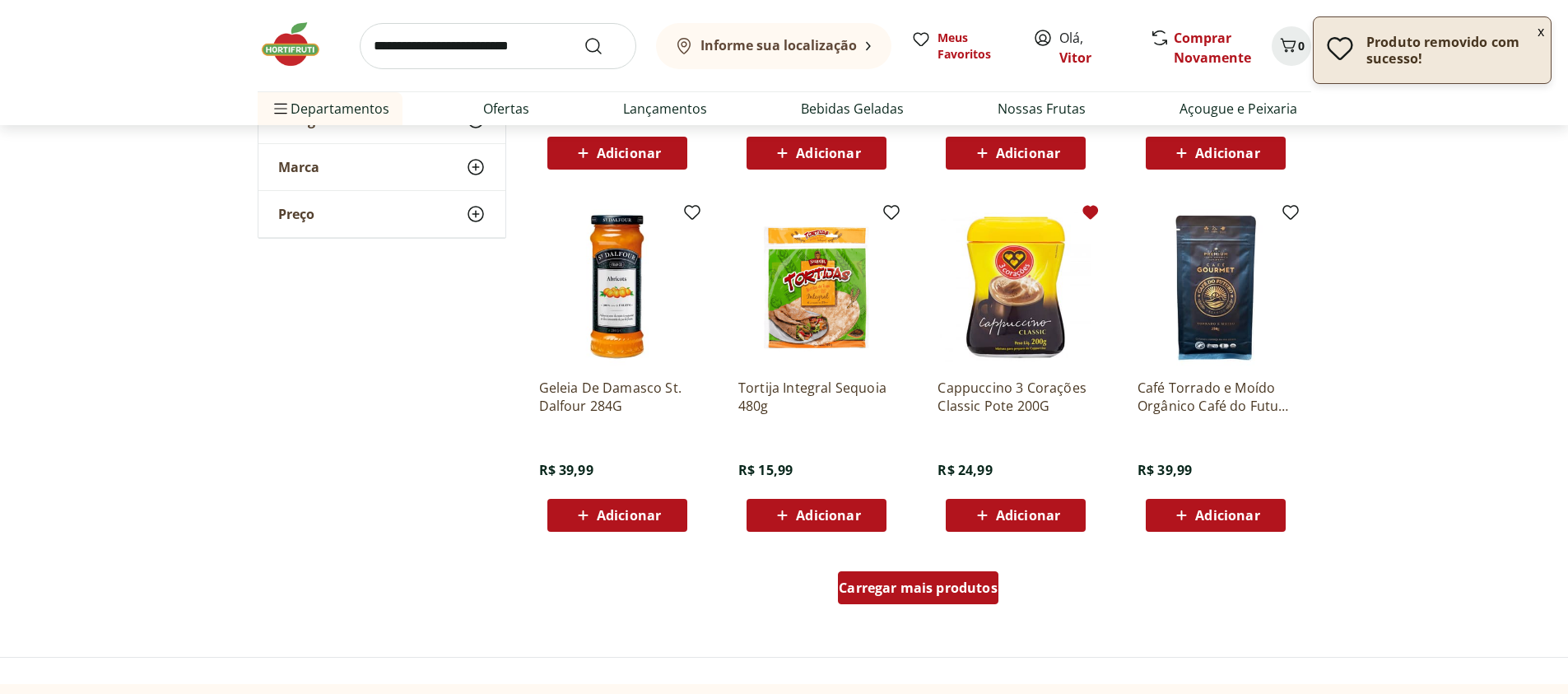
click at [981, 593] on span "Carregar mais produtos" at bounding box center [918, 587] width 159 height 13
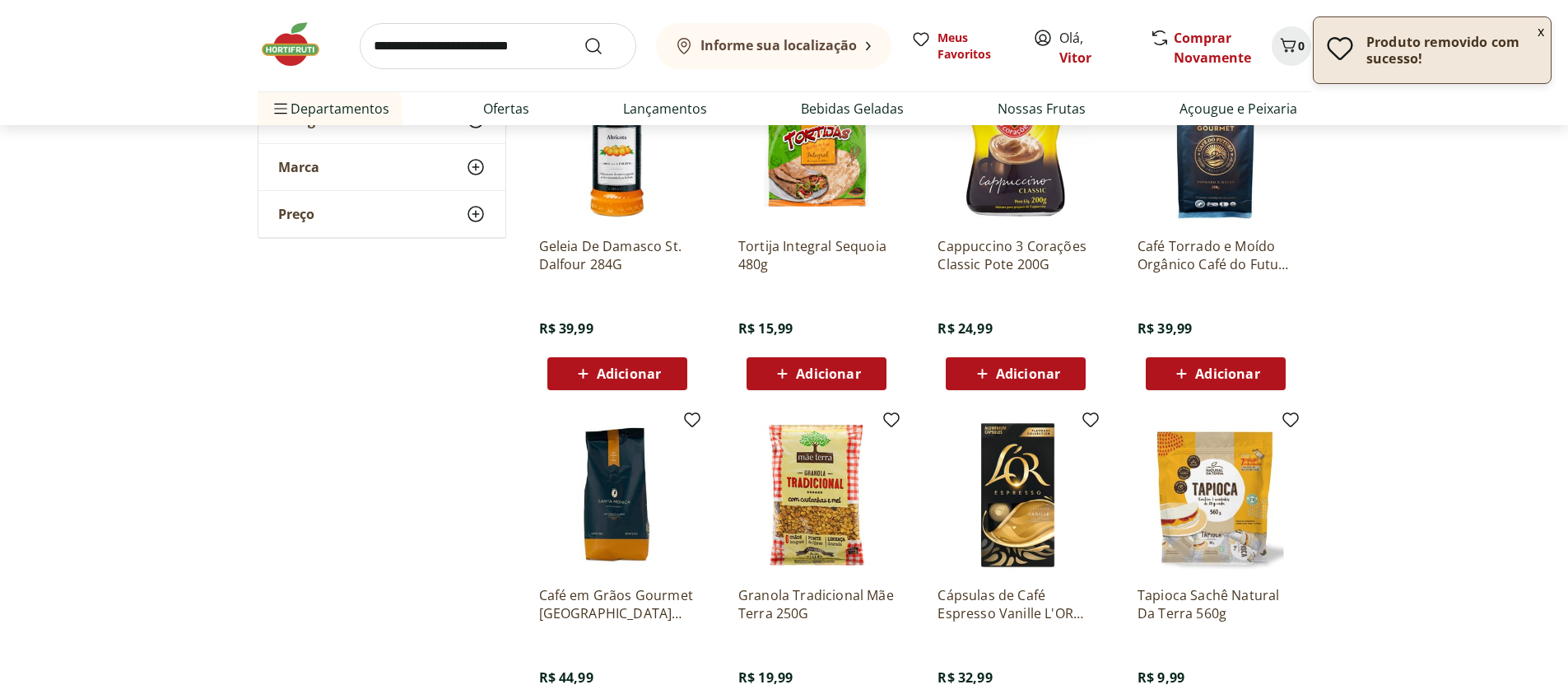
scroll to position [18267, 0]
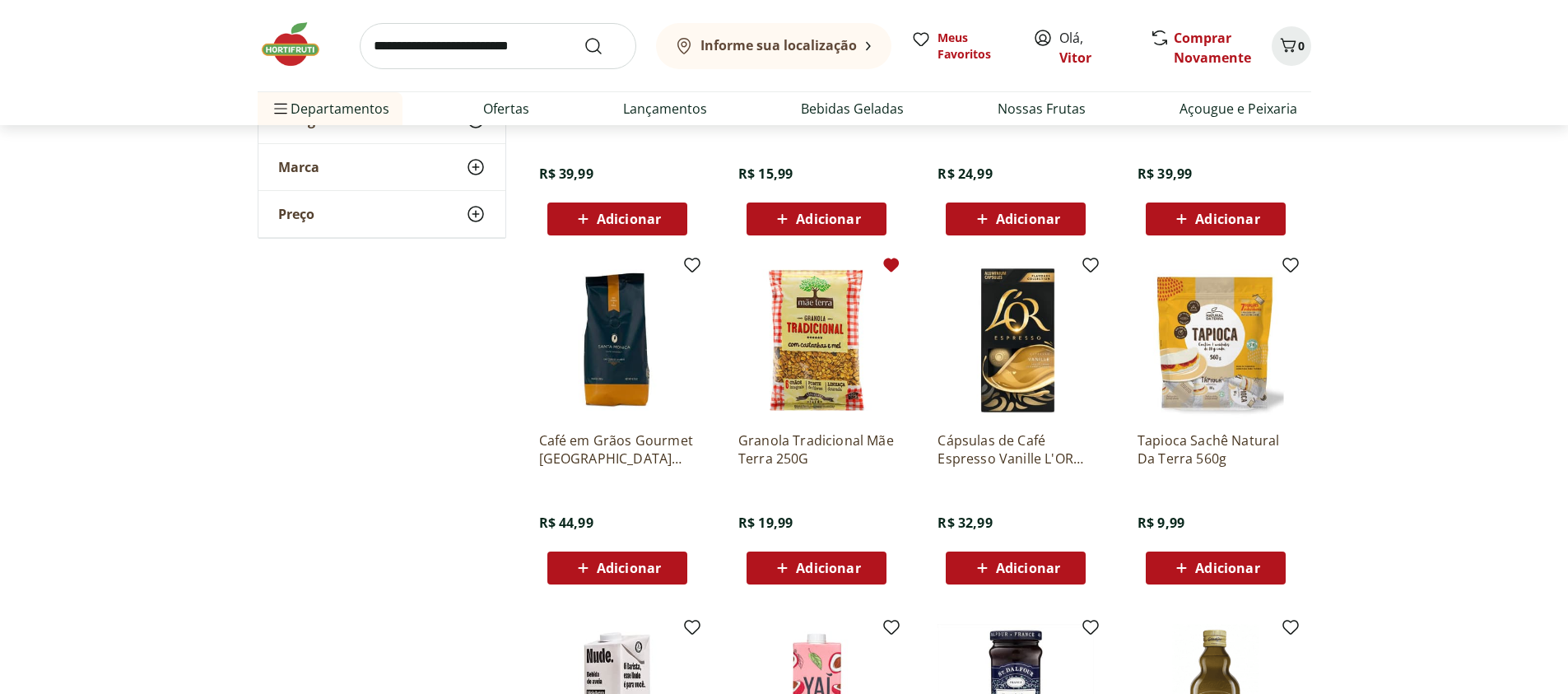
click at [884, 267] on icon at bounding box center [891, 265] width 20 height 20
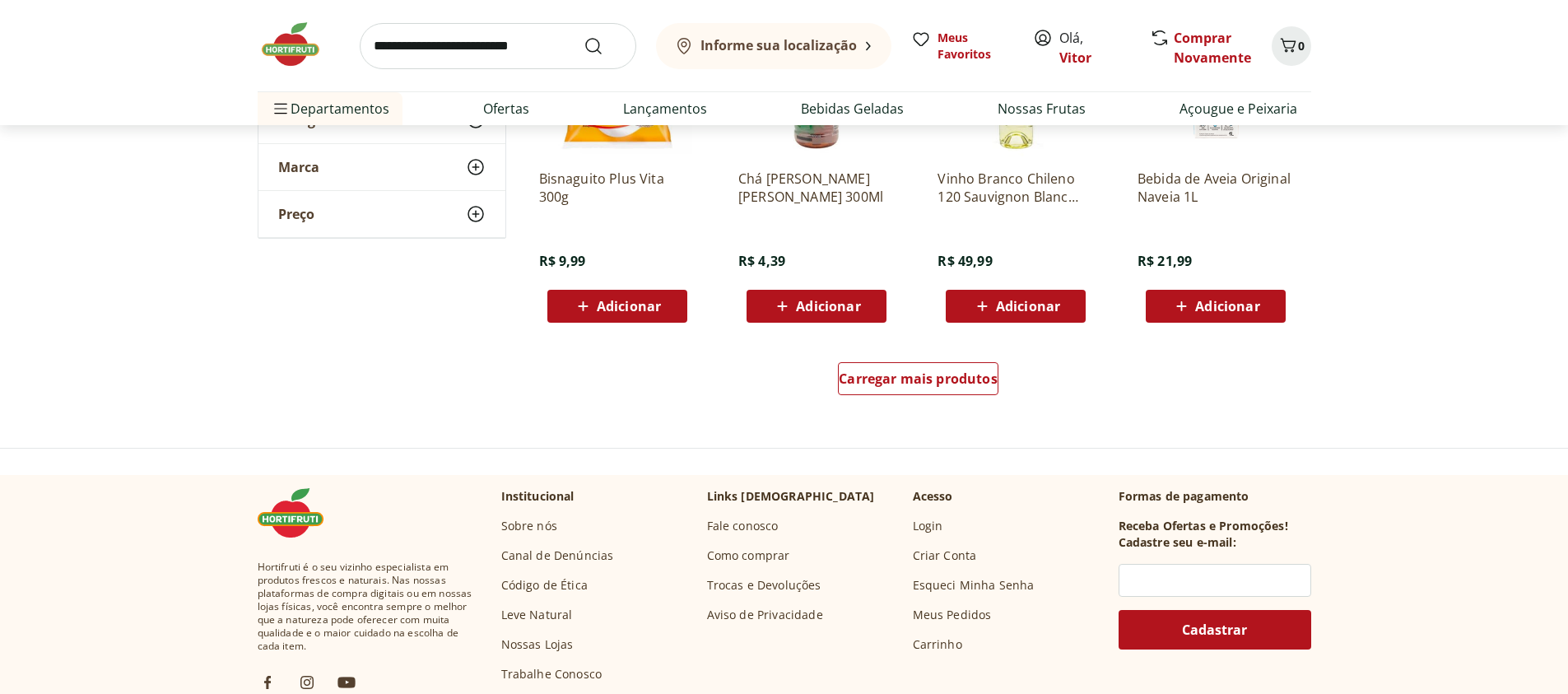
scroll to position [19254, 0]
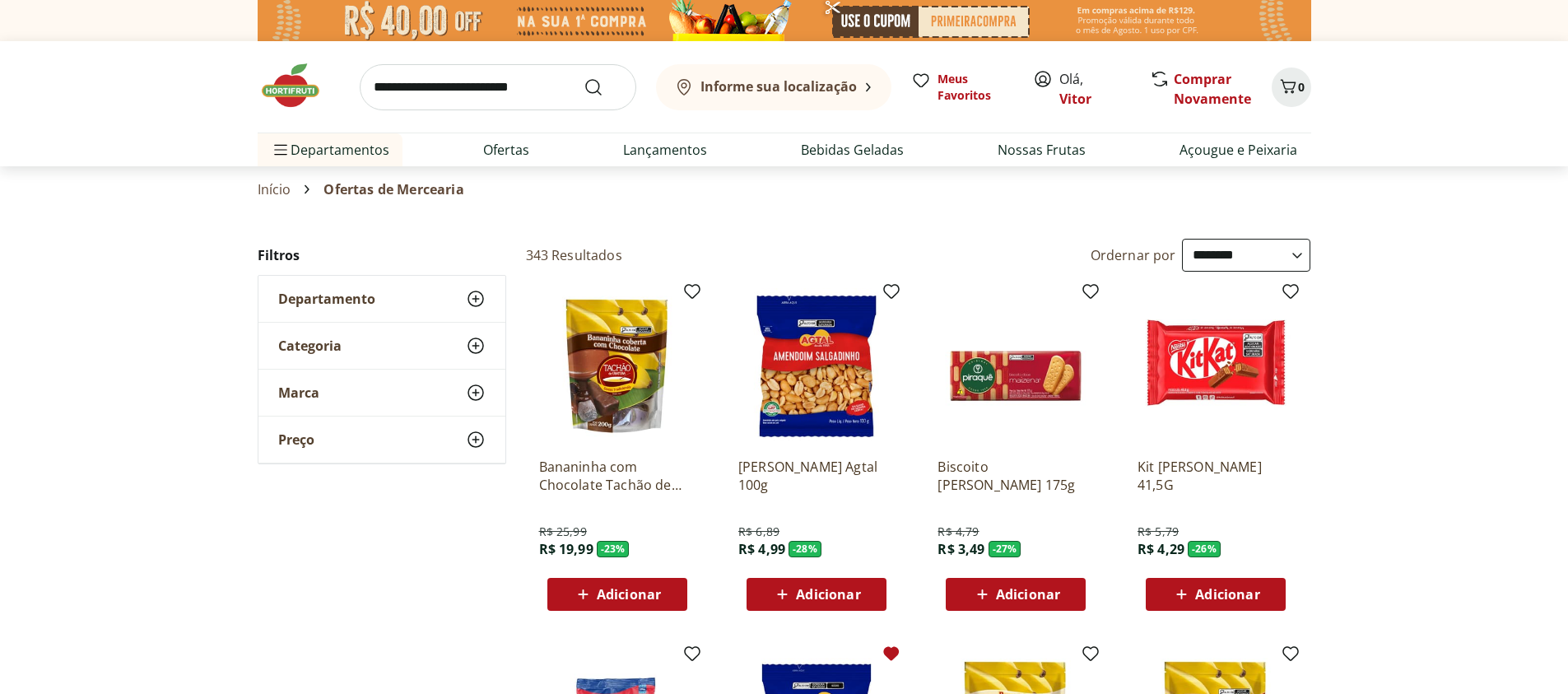
select select "**********"
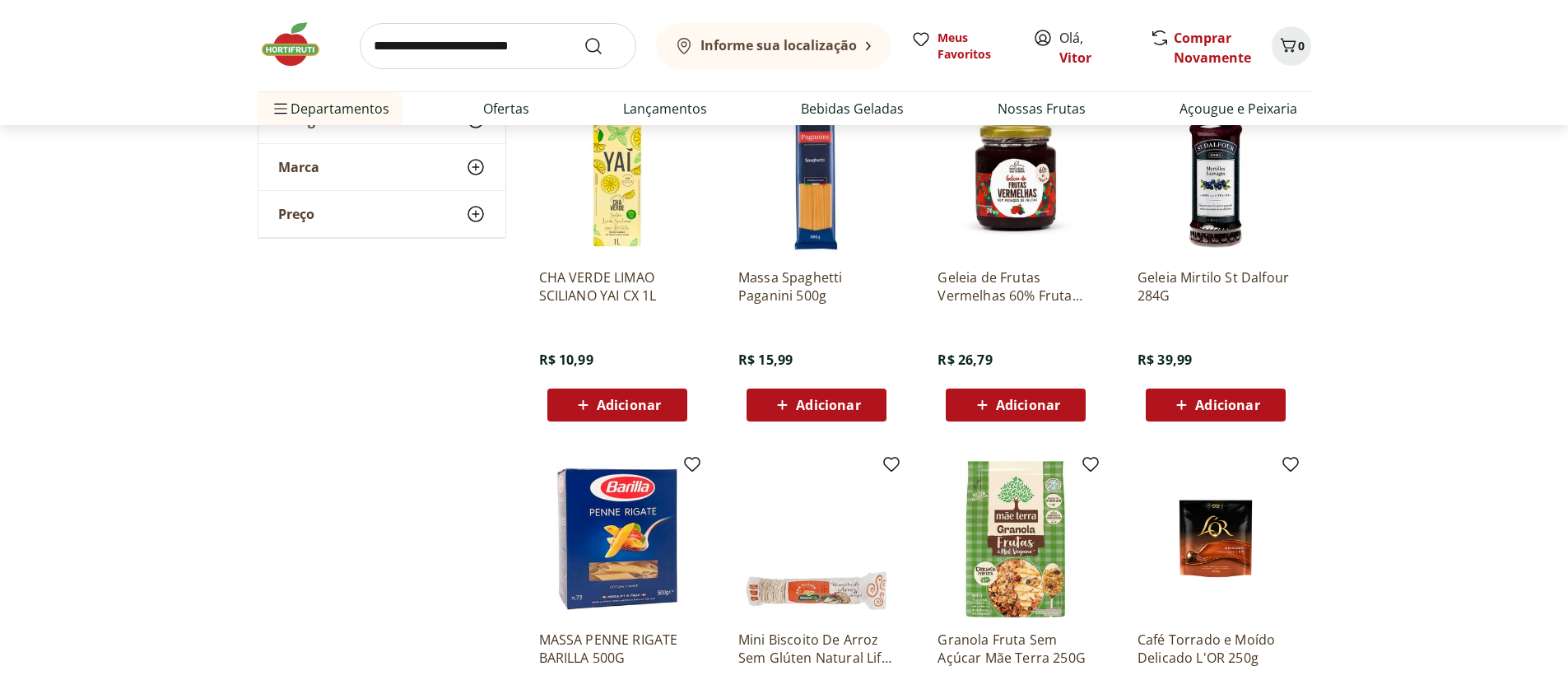
scroll to position [20044, 0]
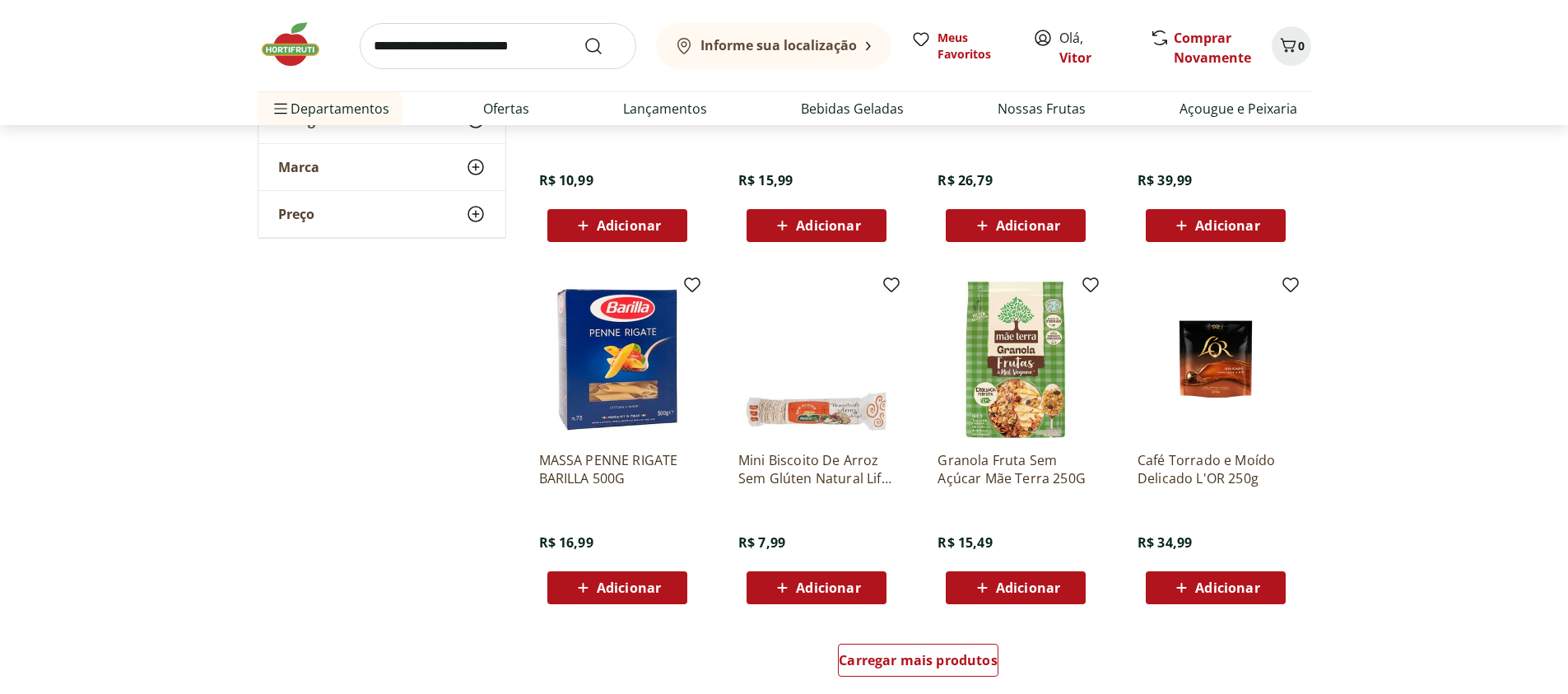
click at [894, 641] on div "Carregar mais produtos" at bounding box center [919, 663] width 799 height 79
click at [898, 653] on span "Carregar mais produtos" at bounding box center [918, 659] width 159 height 13
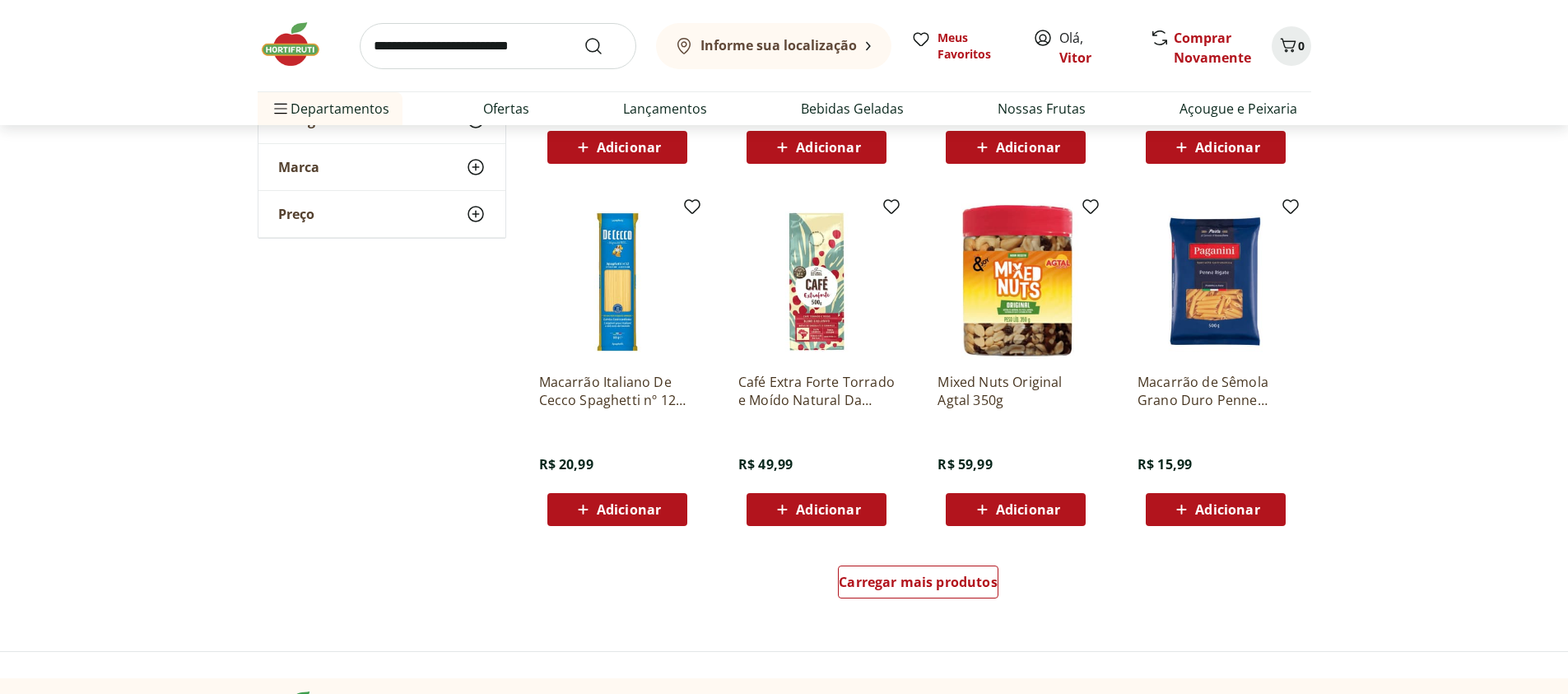
scroll to position [21229, 0]
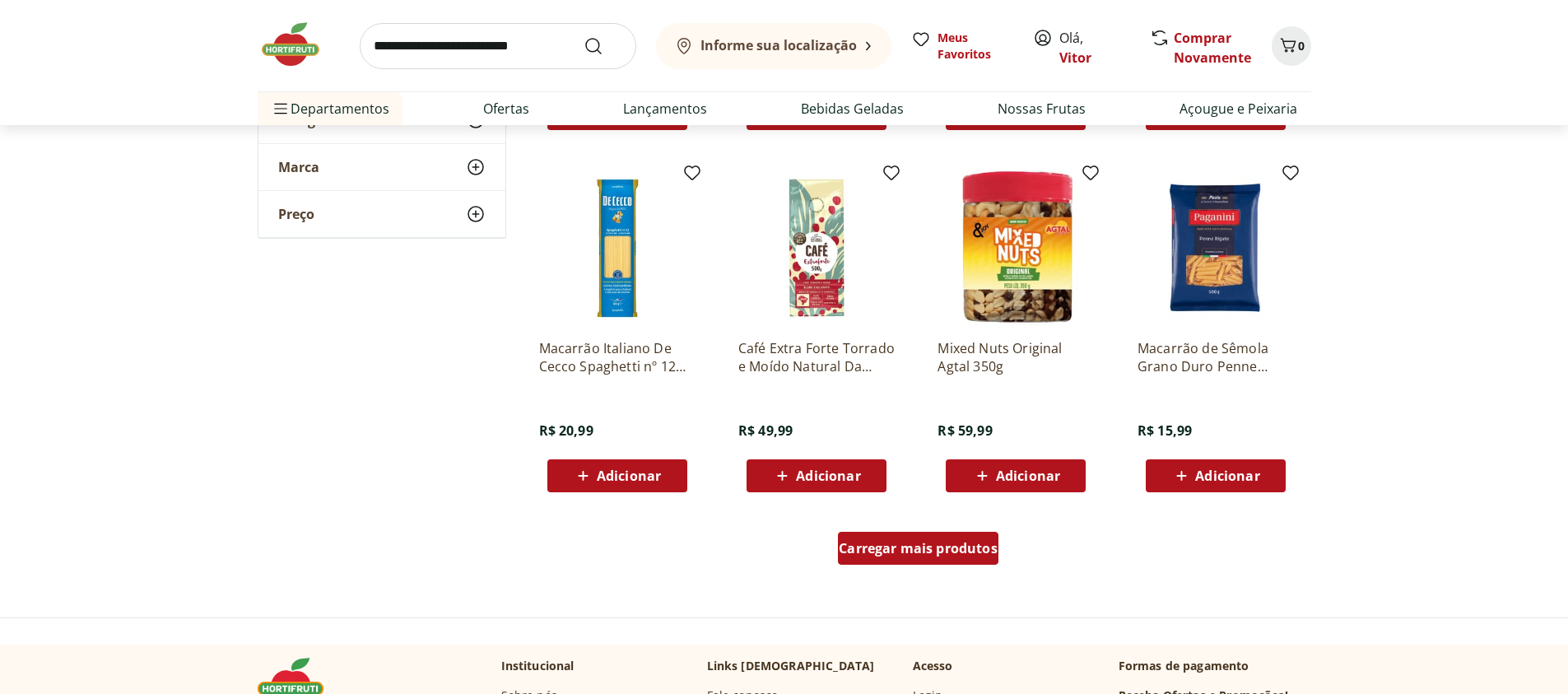
click at [966, 548] on span "Carregar mais produtos" at bounding box center [918, 548] width 159 height 13
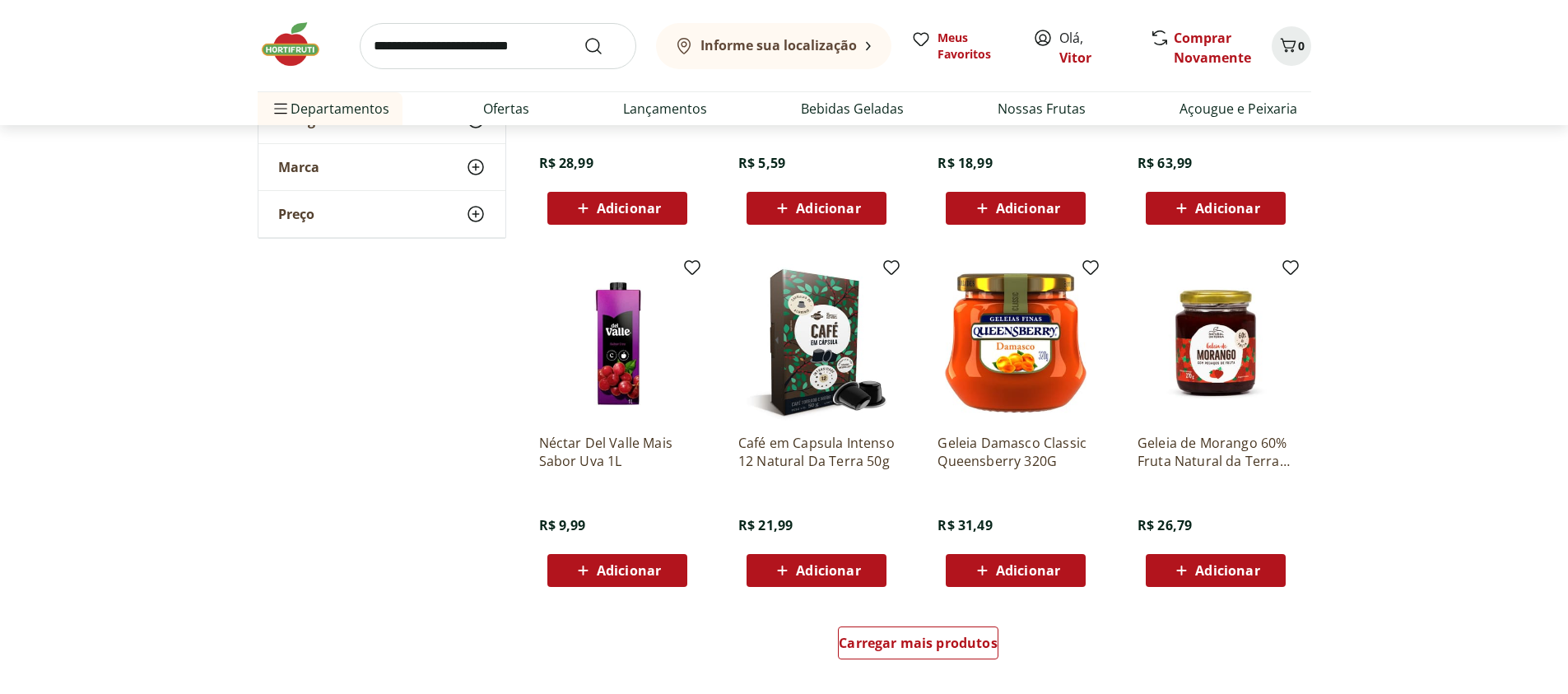
scroll to position [22315, 0]
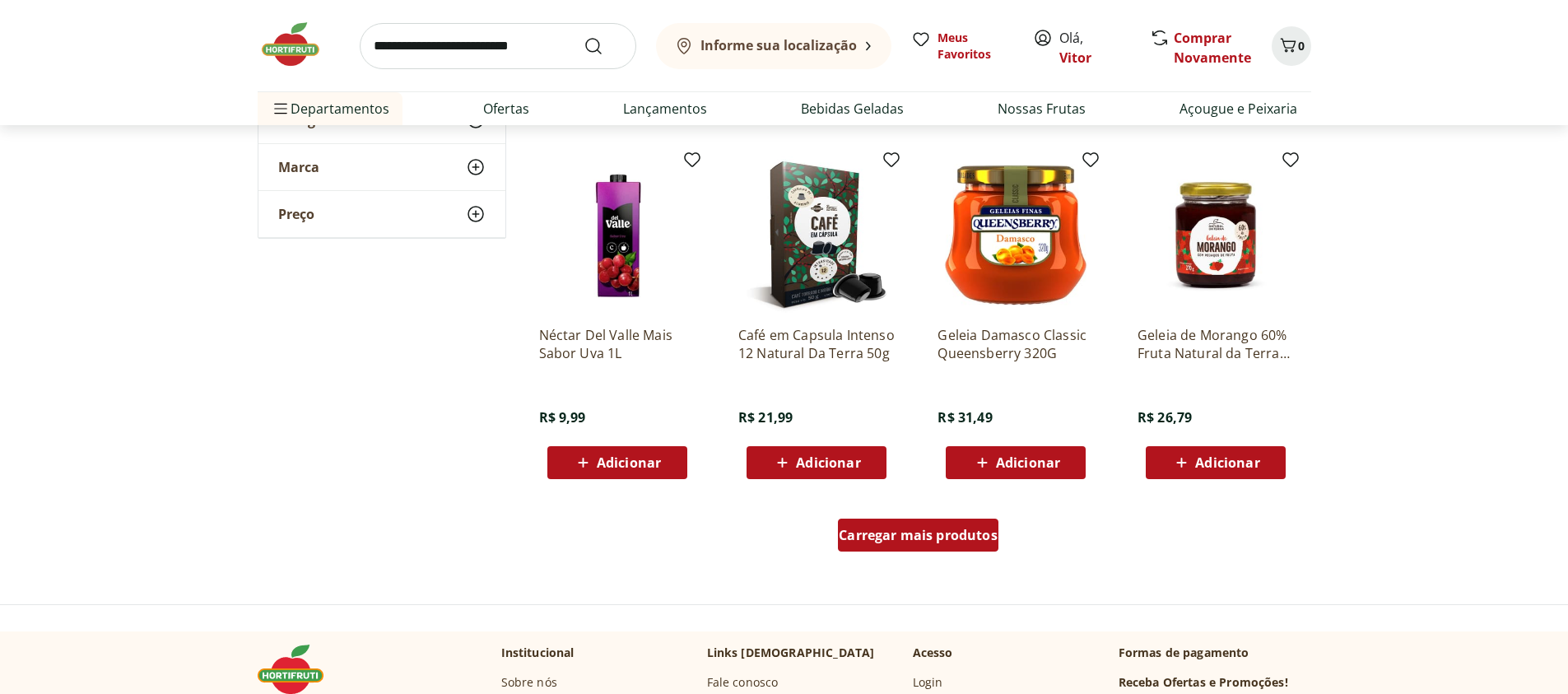
click at [962, 530] on span "Carregar mais produtos" at bounding box center [918, 535] width 159 height 13
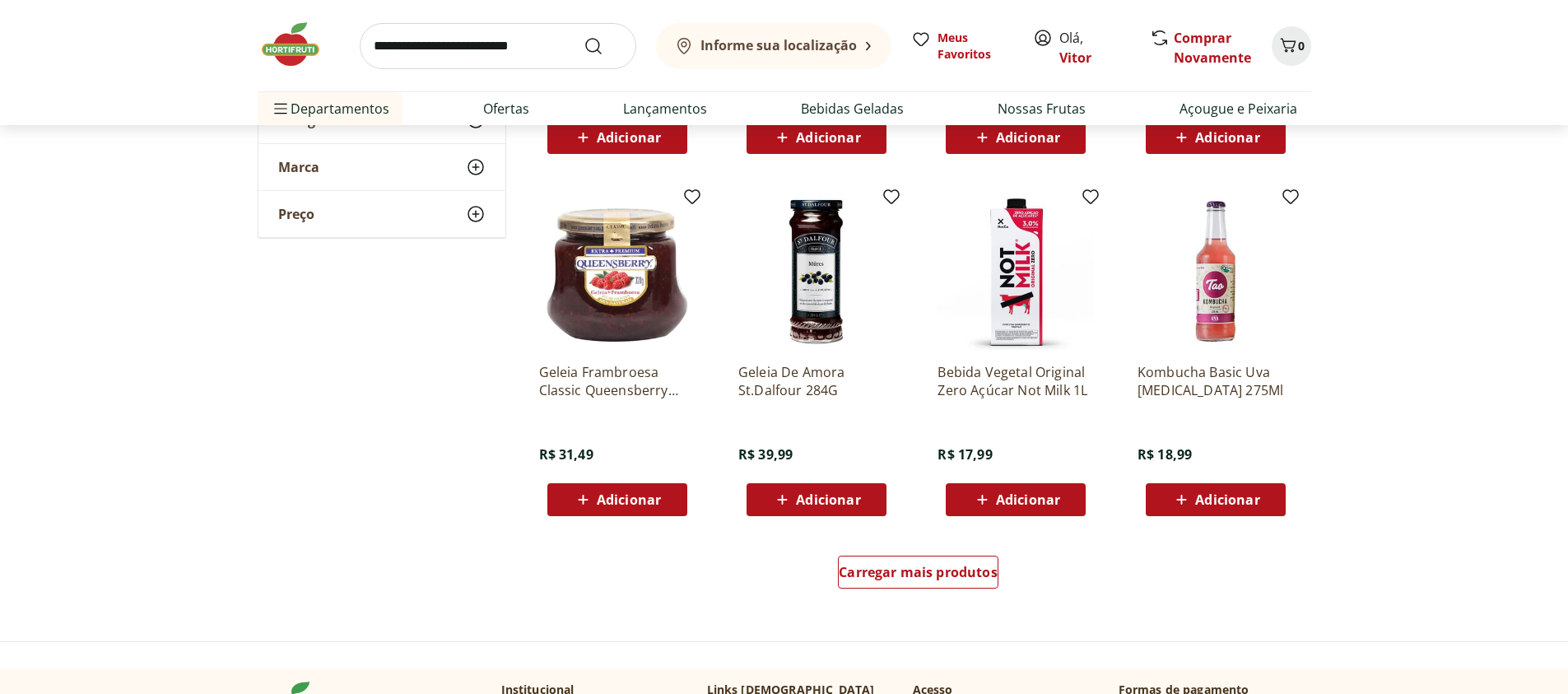
scroll to position [23500, 0]
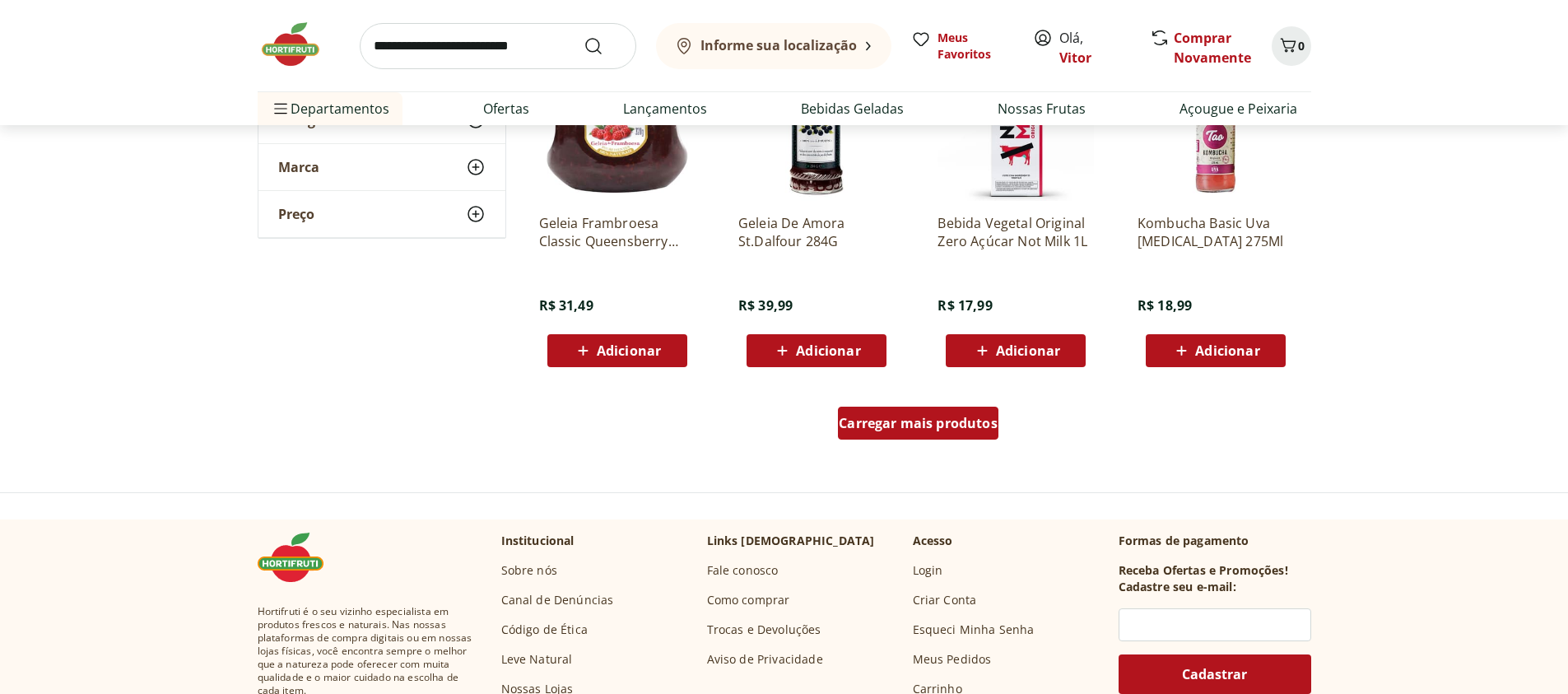
click at [866, 424] on span "Carregar mais produtos" at bounding box center [918, 422] width 159 height 13
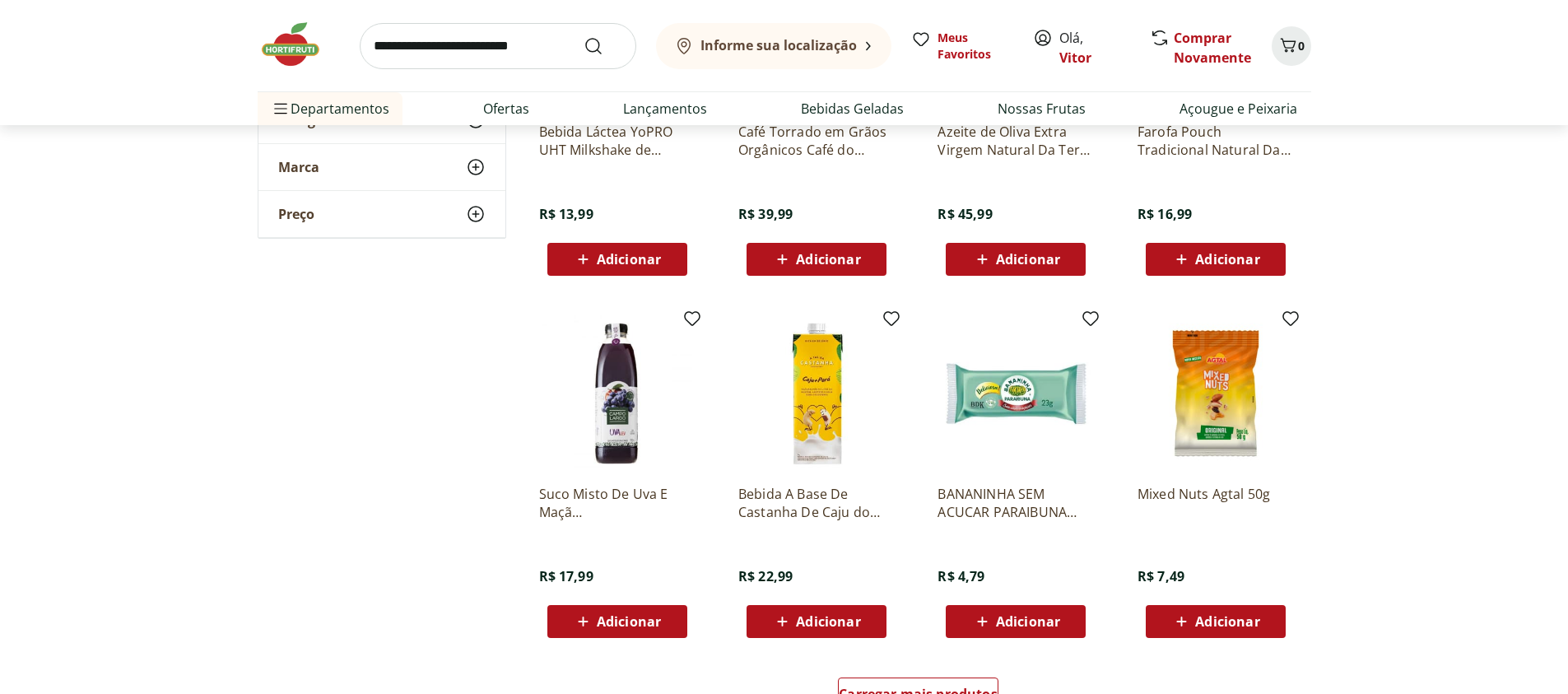
scroll to position [24487, 0]
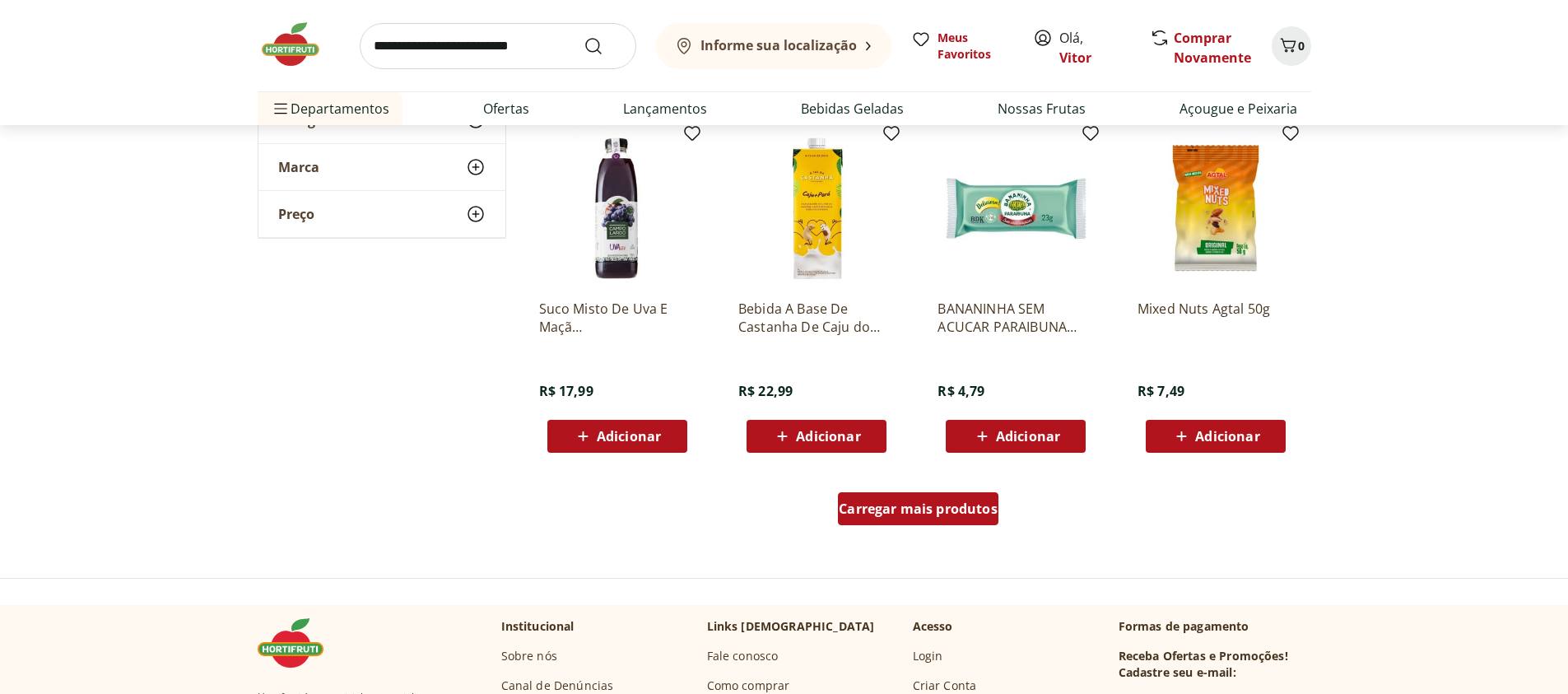
click at [967, 502] on span "Carregar mais produtos" at bounding box center [918, 508] width 159 height 13
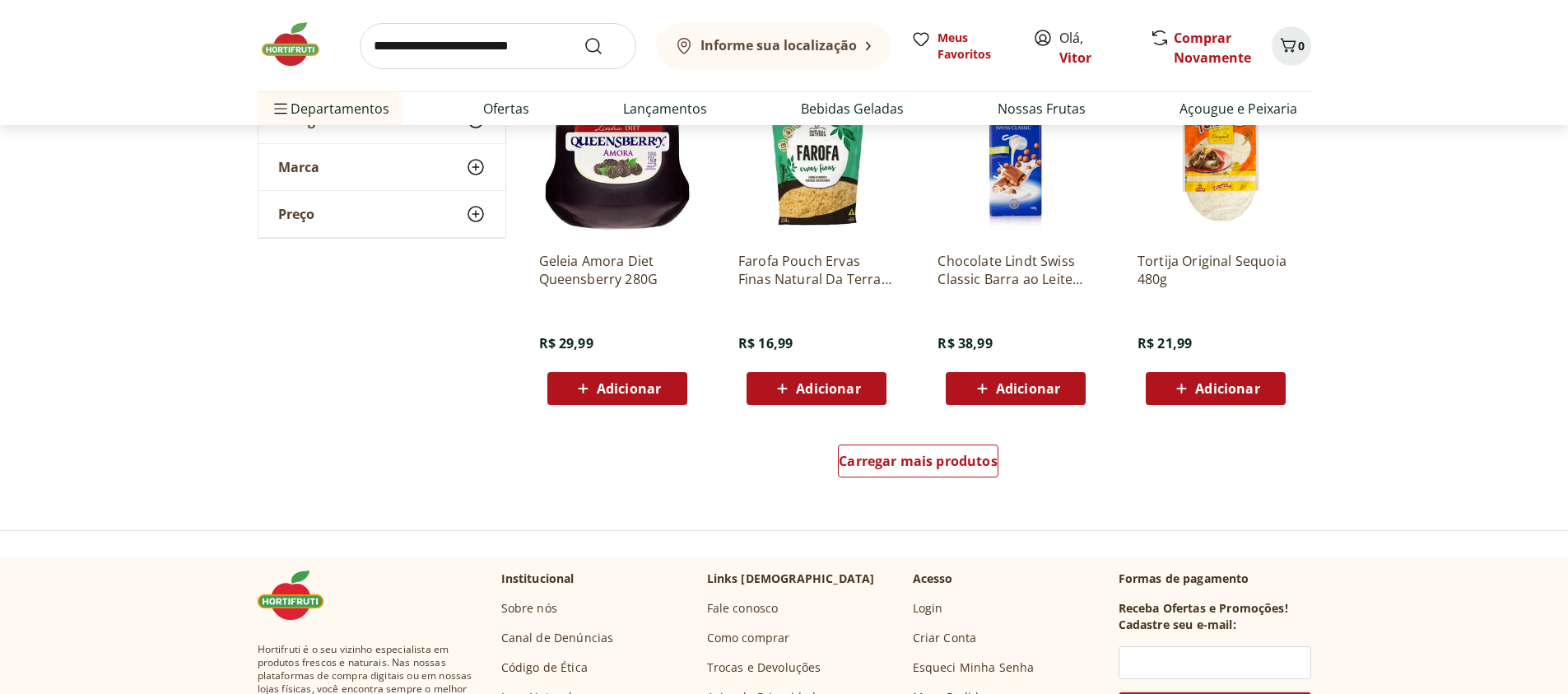
scroll to position [25573, 0]
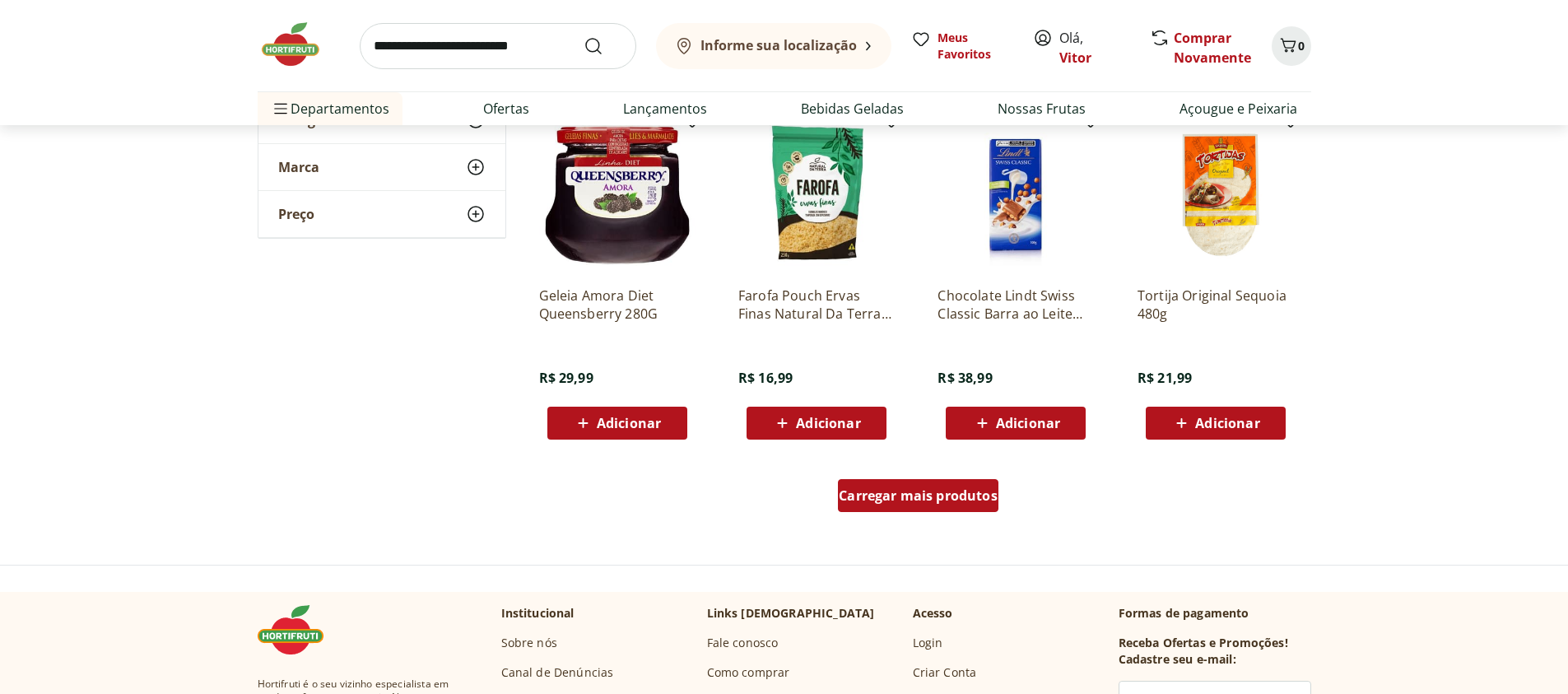
click at [954, 500] on span "Carregar mais produtos" at bounding box center [918, 495] width 159 height 13
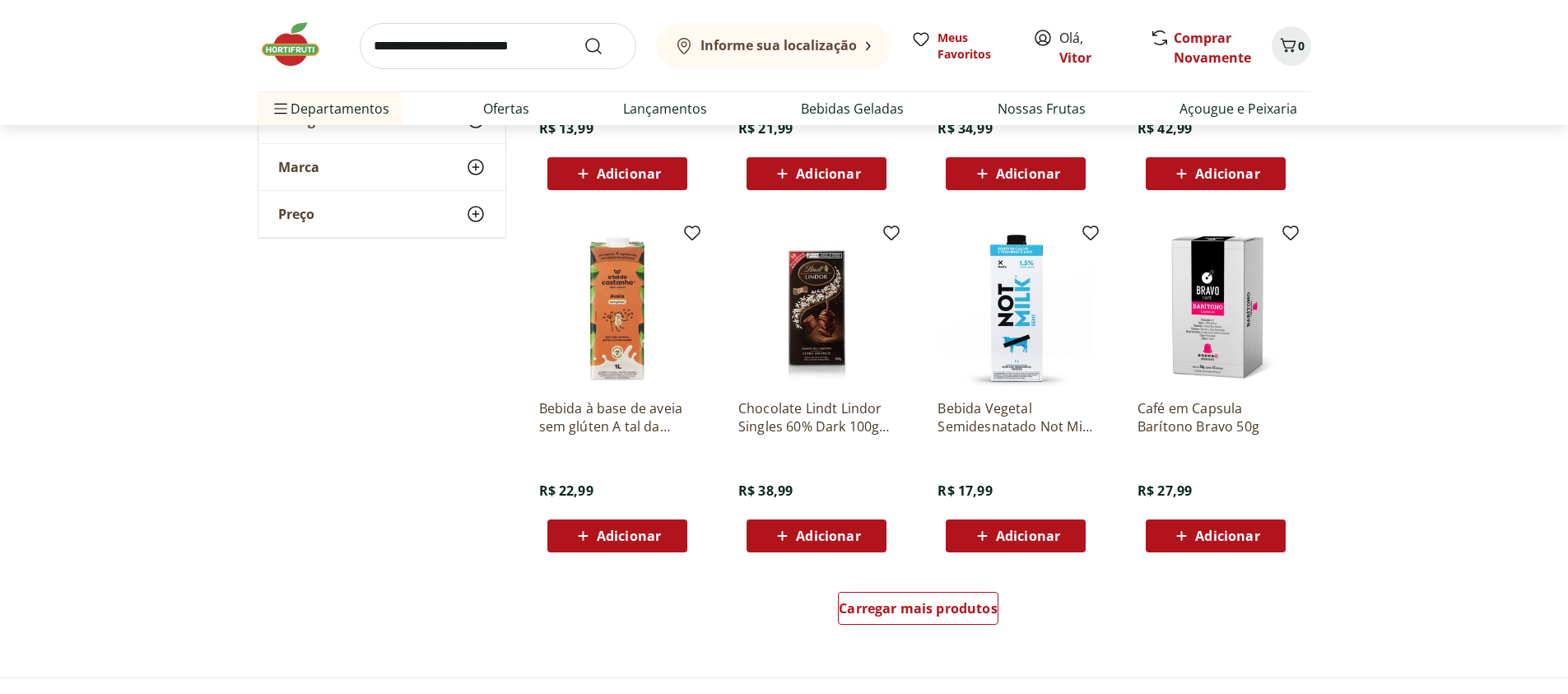
scroll to position [26659, 0]
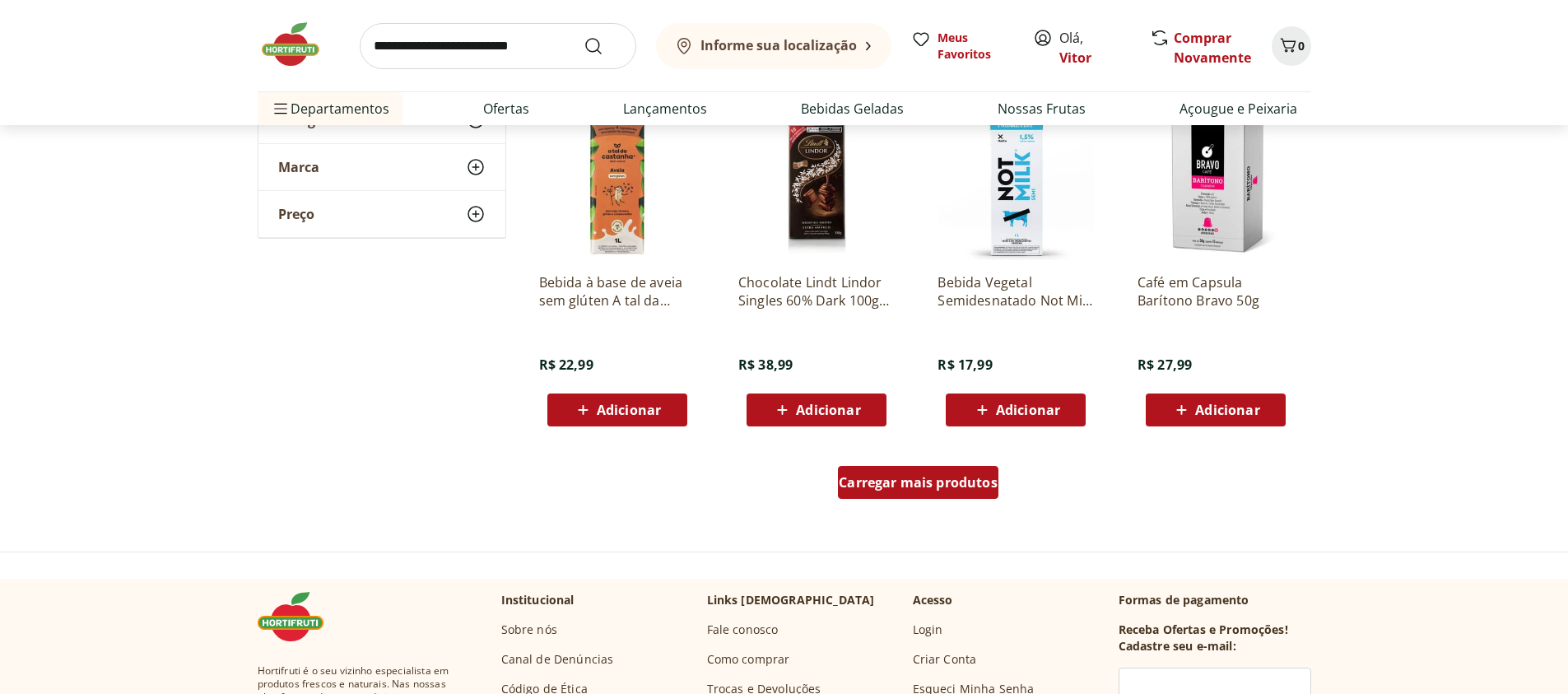
click at [953, 489] on span "Carregar mais produtos" at bounding box center [918, 482] width 159 height 13
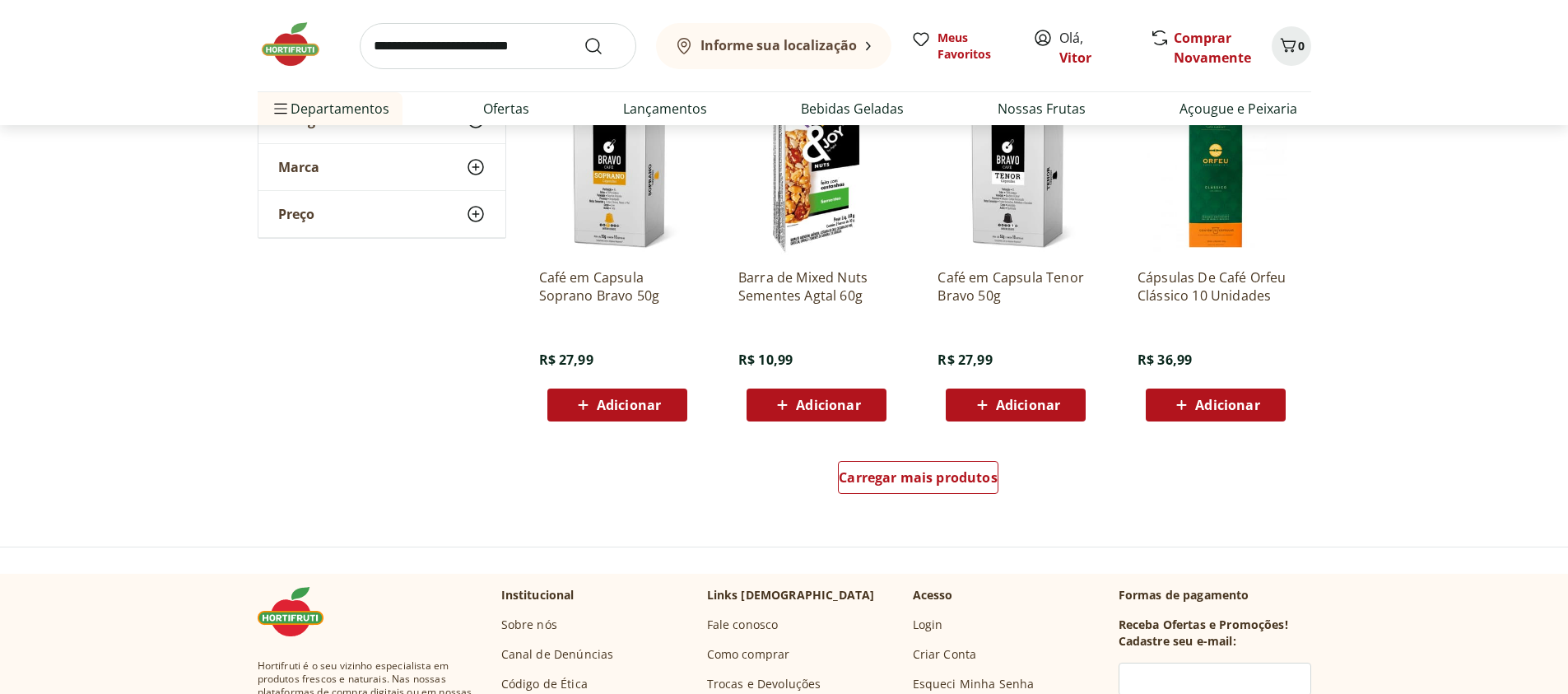
scroll to position [27844, 0]
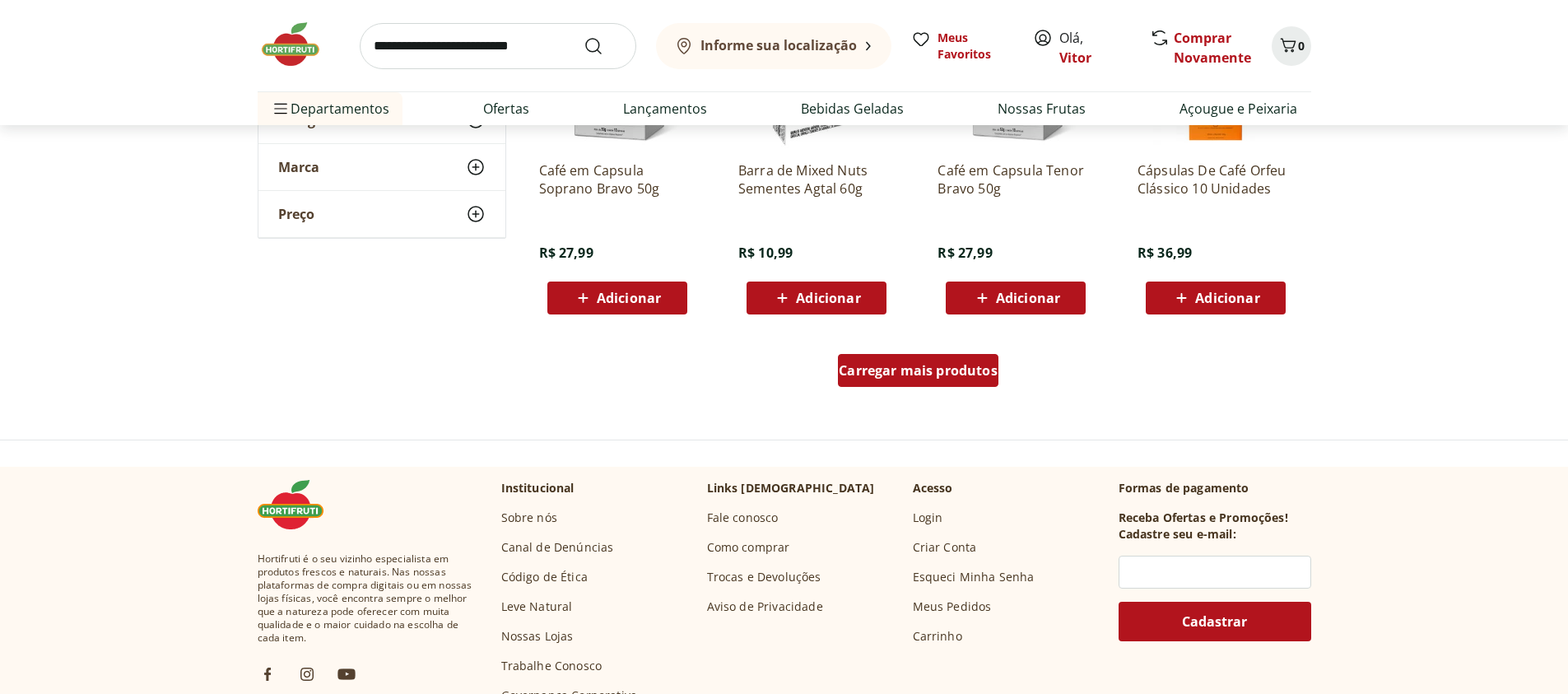
click at [870, 372] on span "Carregar mais produtos" at bounding box center [918, 370] width 159 height 13
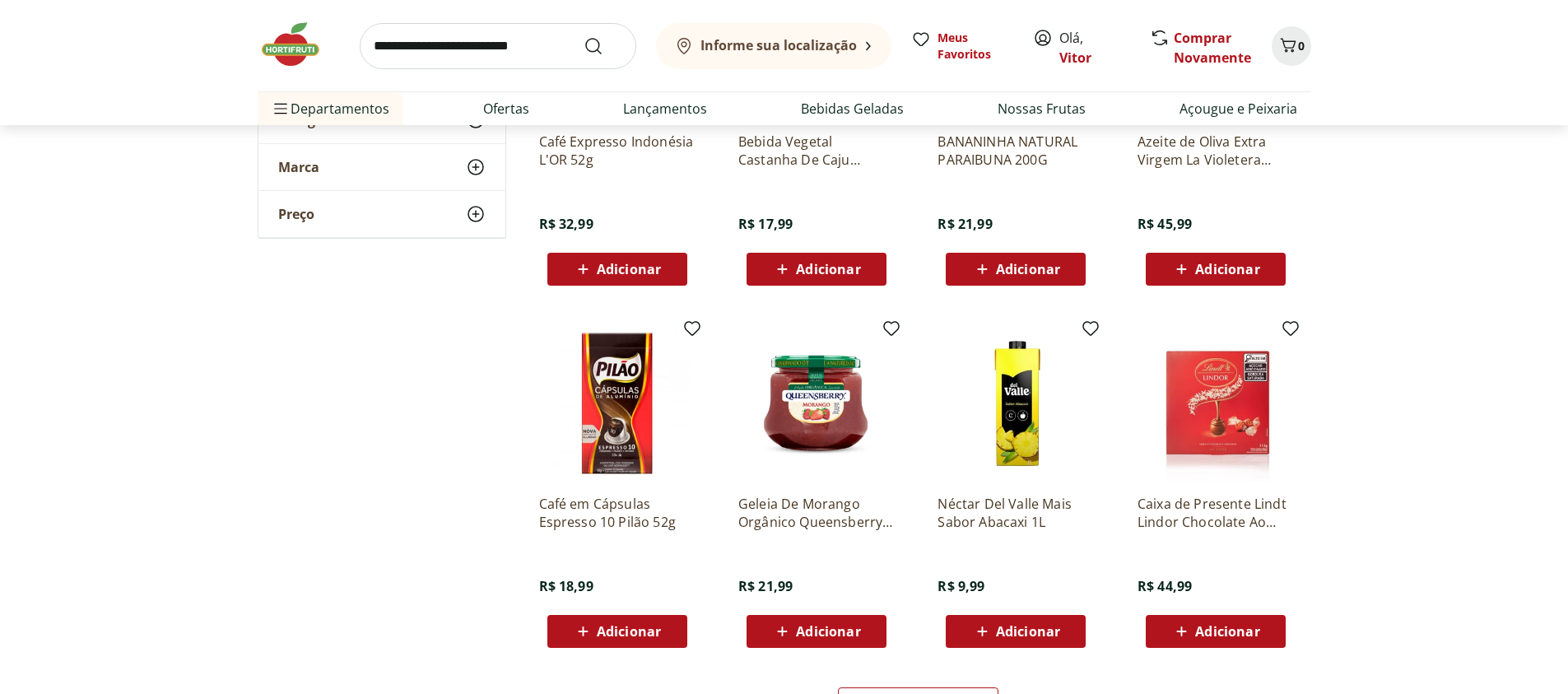
scroll to position [28634, 0]
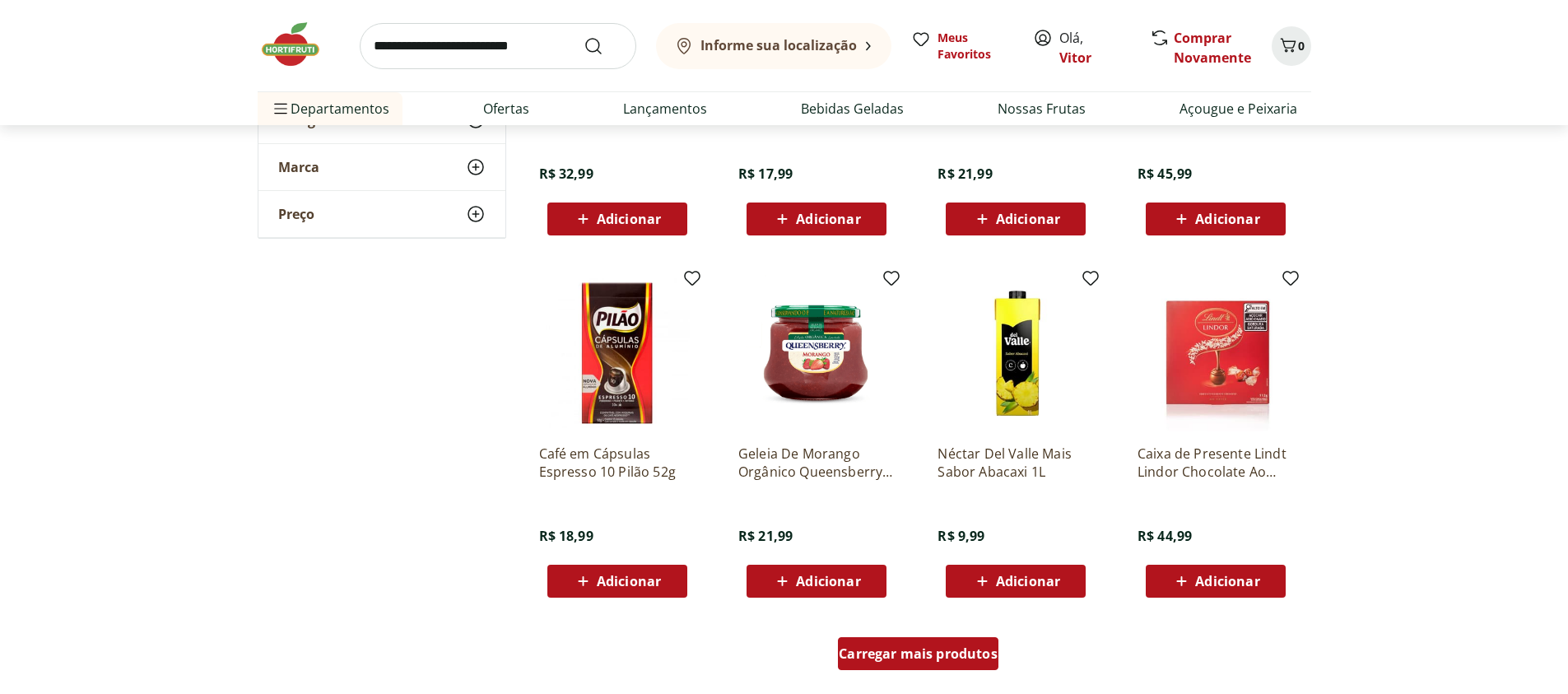
click at [918, 657] on span "Carregar mais produtos" at bounding box center [918, 653] width 159 height 13
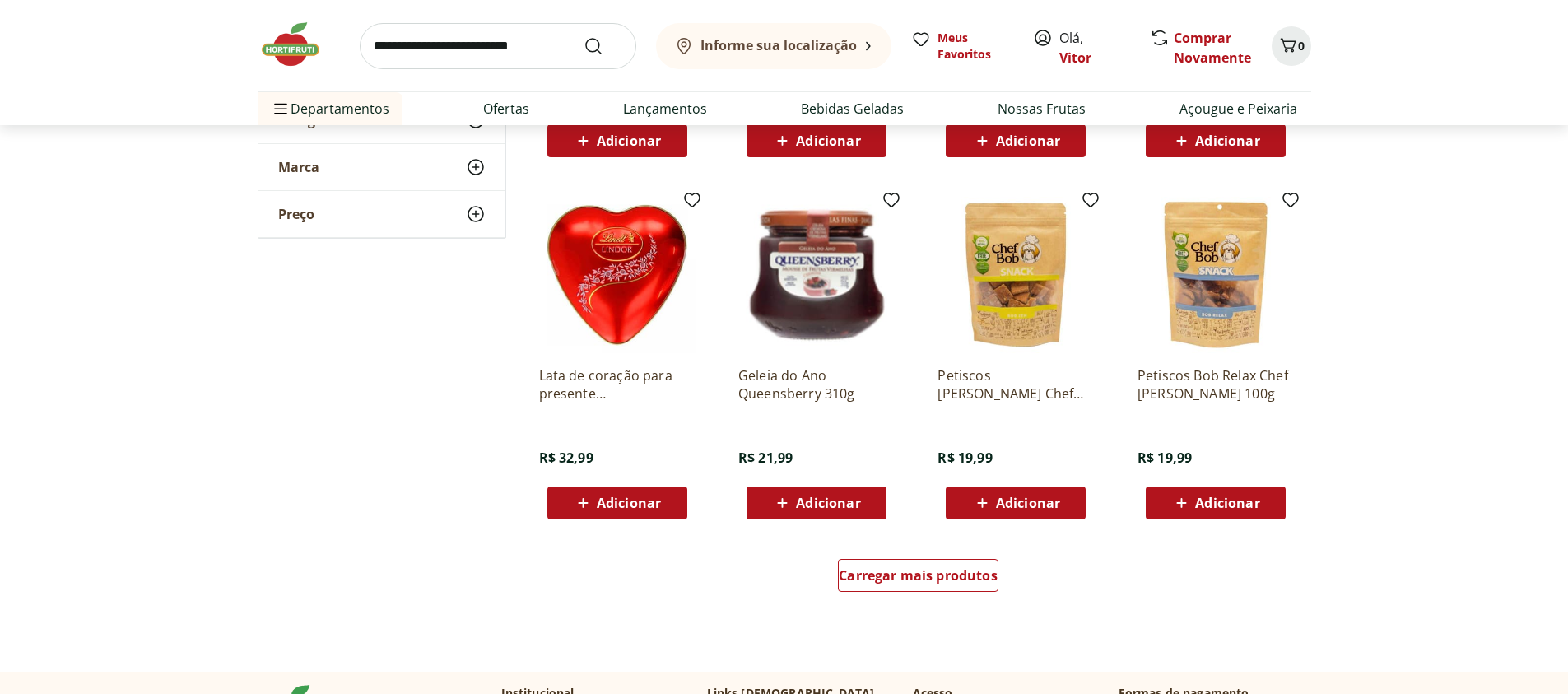
scroll to position [29819, 0]
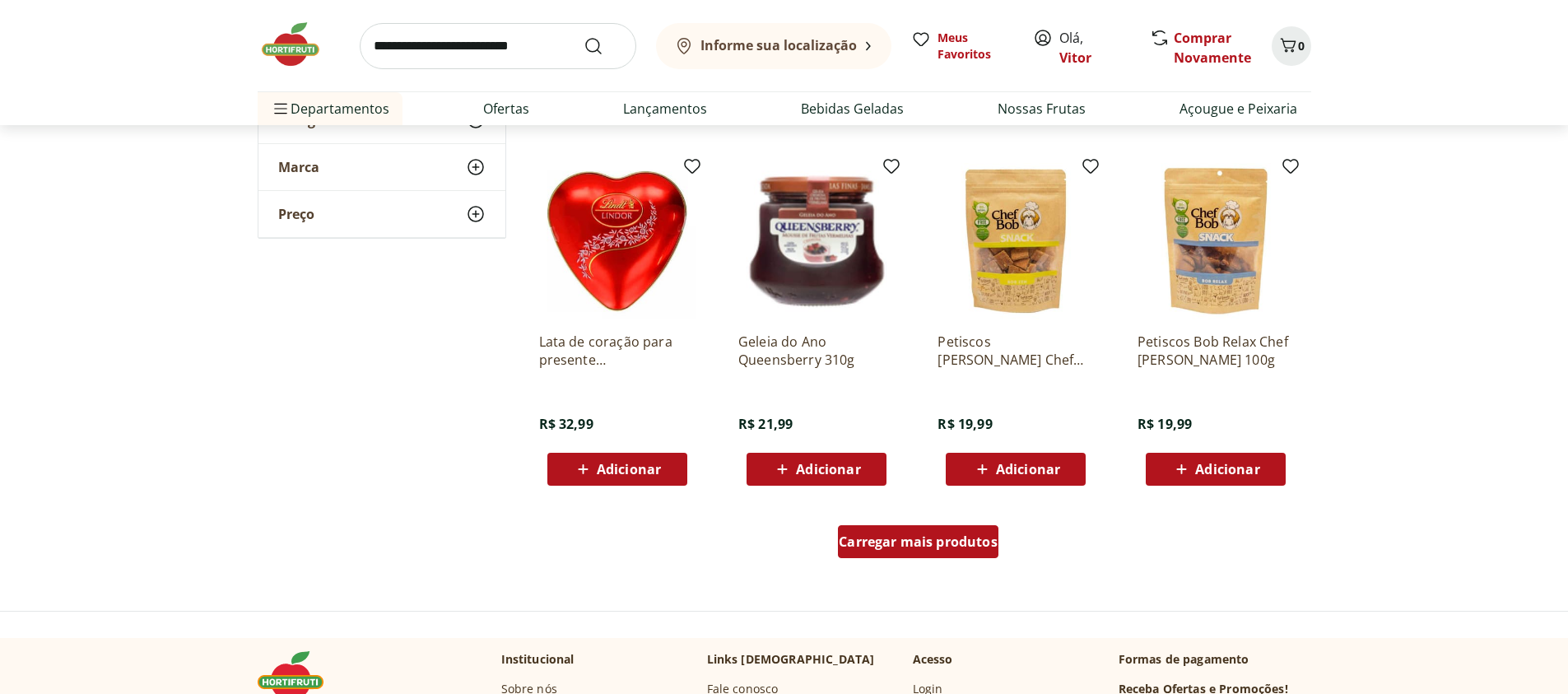
click at [920, 547] on span "Carregar mais produtos" at bounding box center [918, 541] width 159 height 13
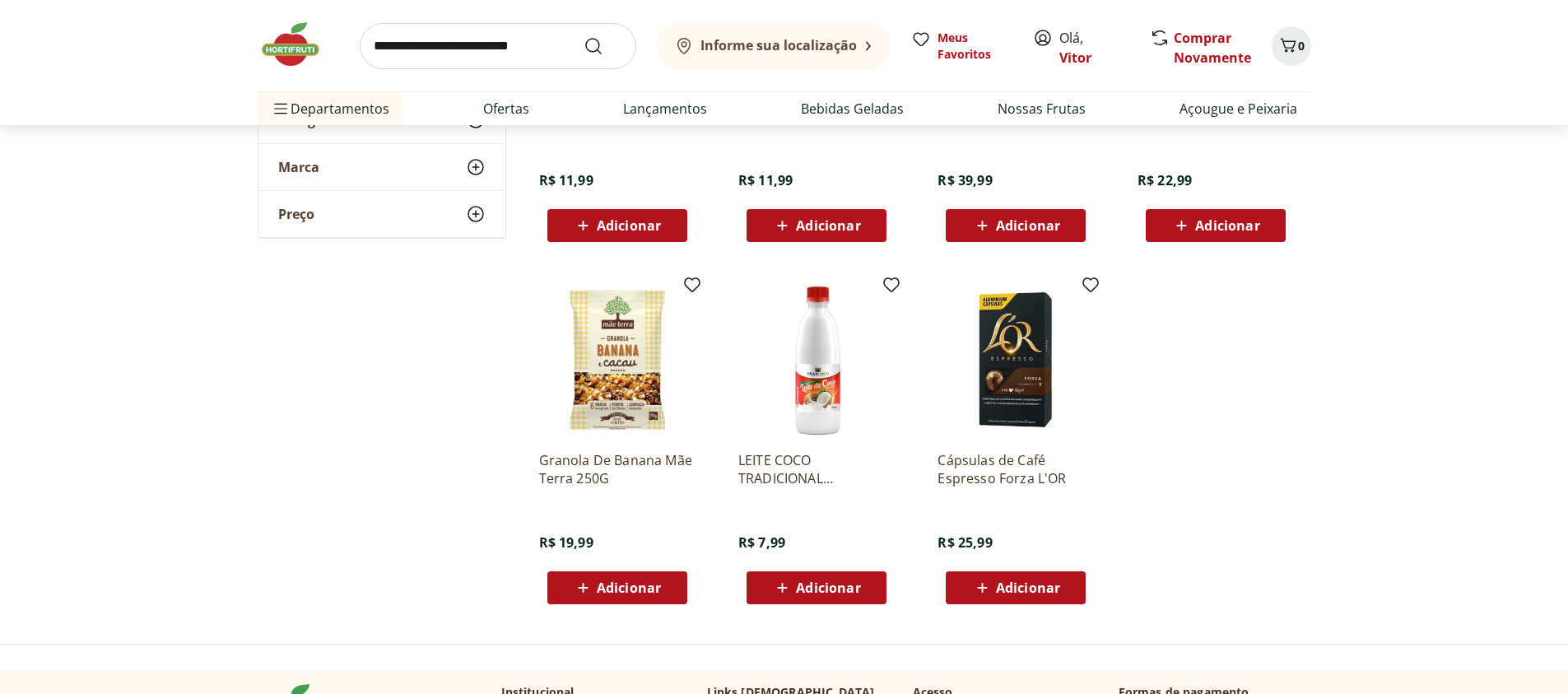
scroll to position [30608, 0]
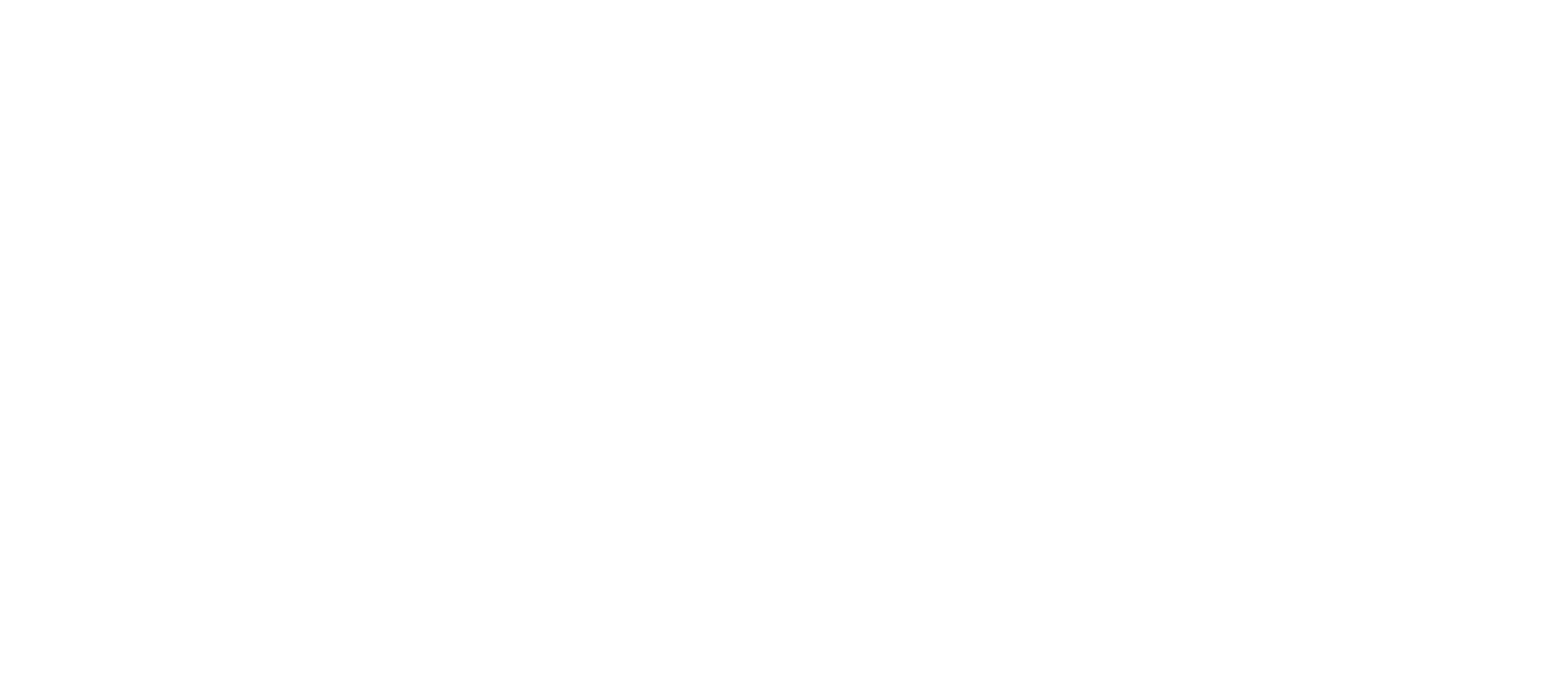
scroll to position [296, 0]
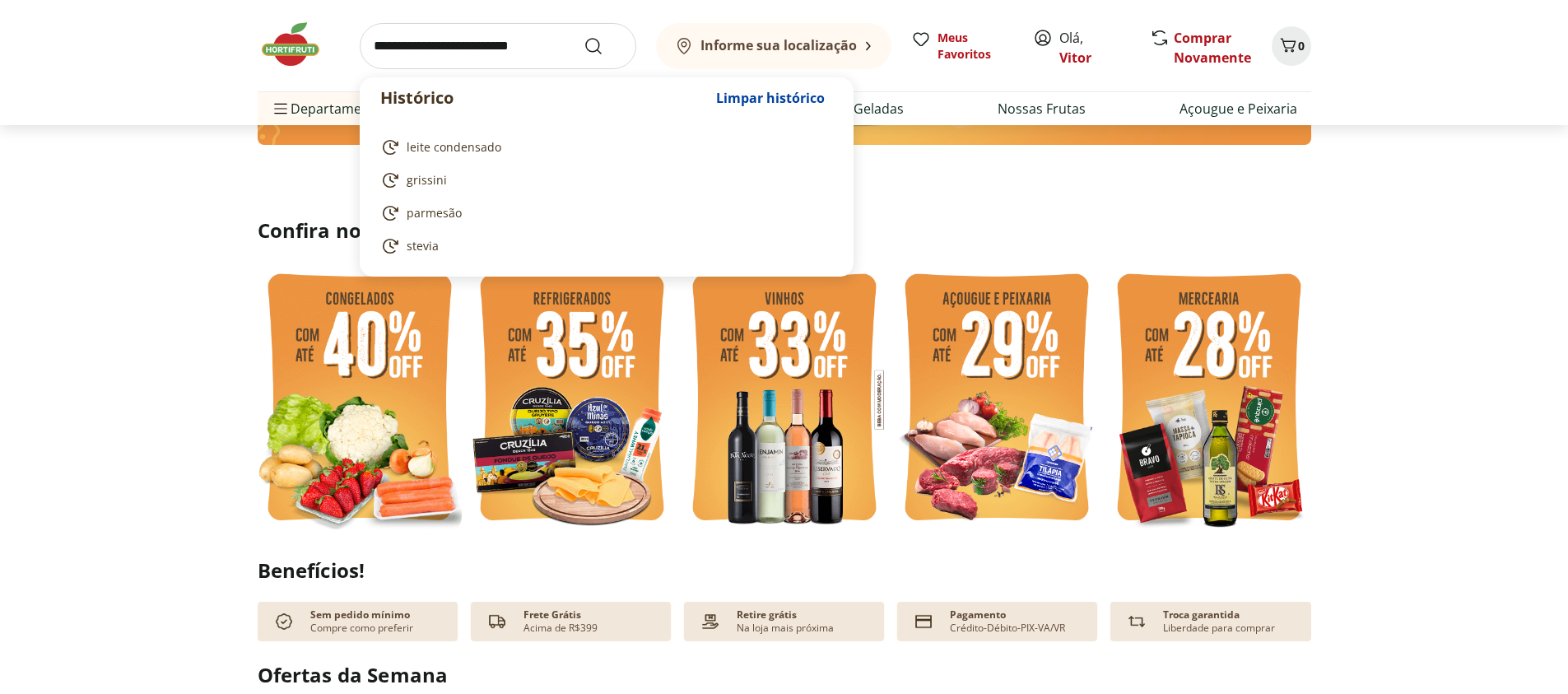
click at [512, 49] on input "search" at bounding box center [498, 46] width 276 height 46
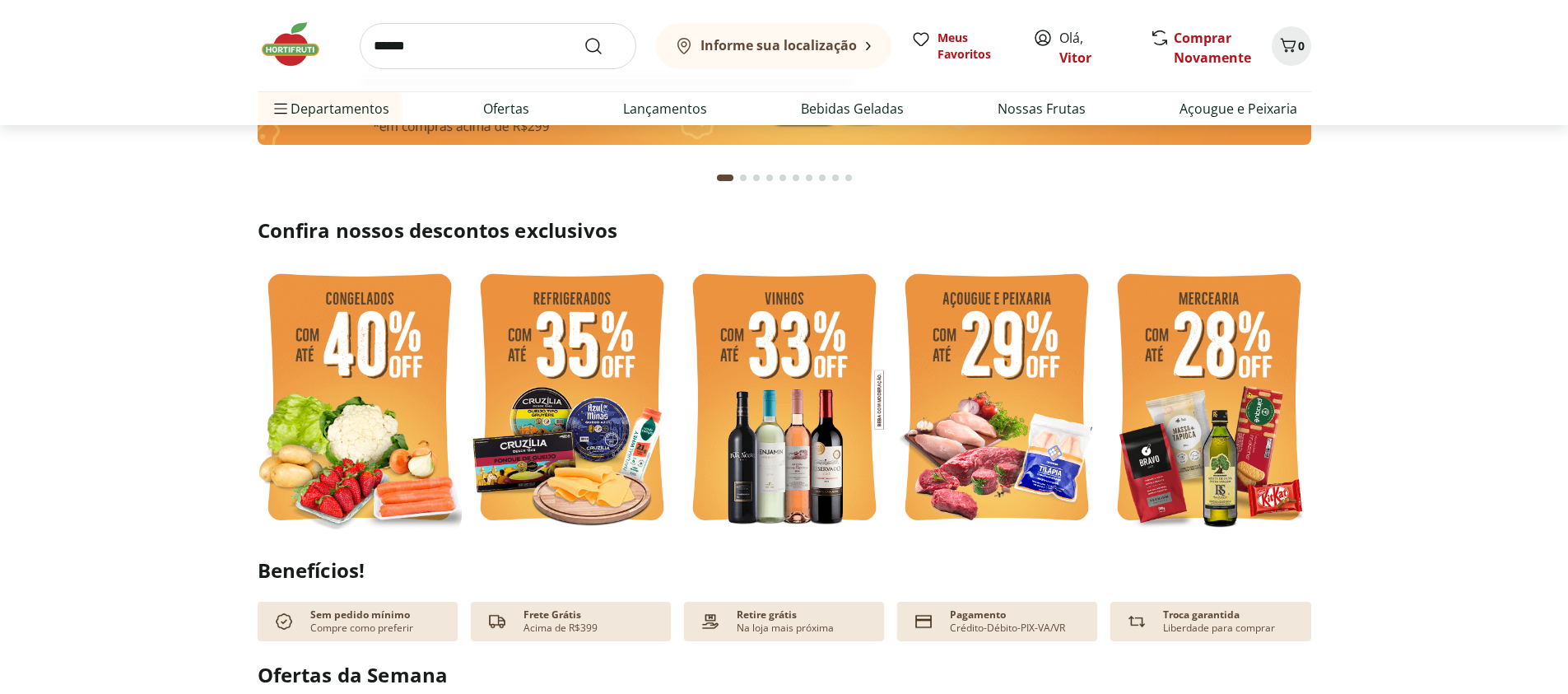
type input "******"
click at [584, 37] on button "Submit Search" at bounding box center [603, 46] width 39 height 20
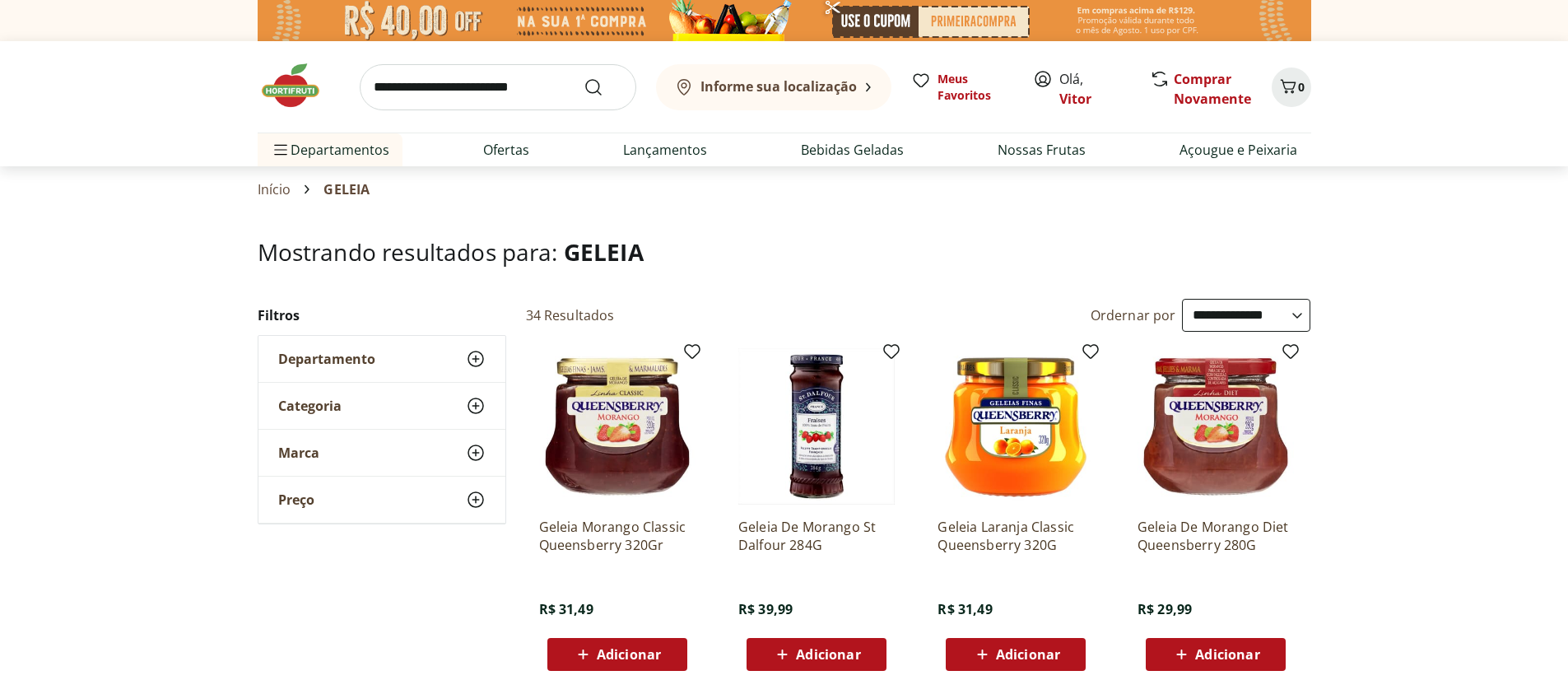
click at [1182, 298] on select "**********" at bounding box center [1246, 314] width 128 height 33
select select "**********"
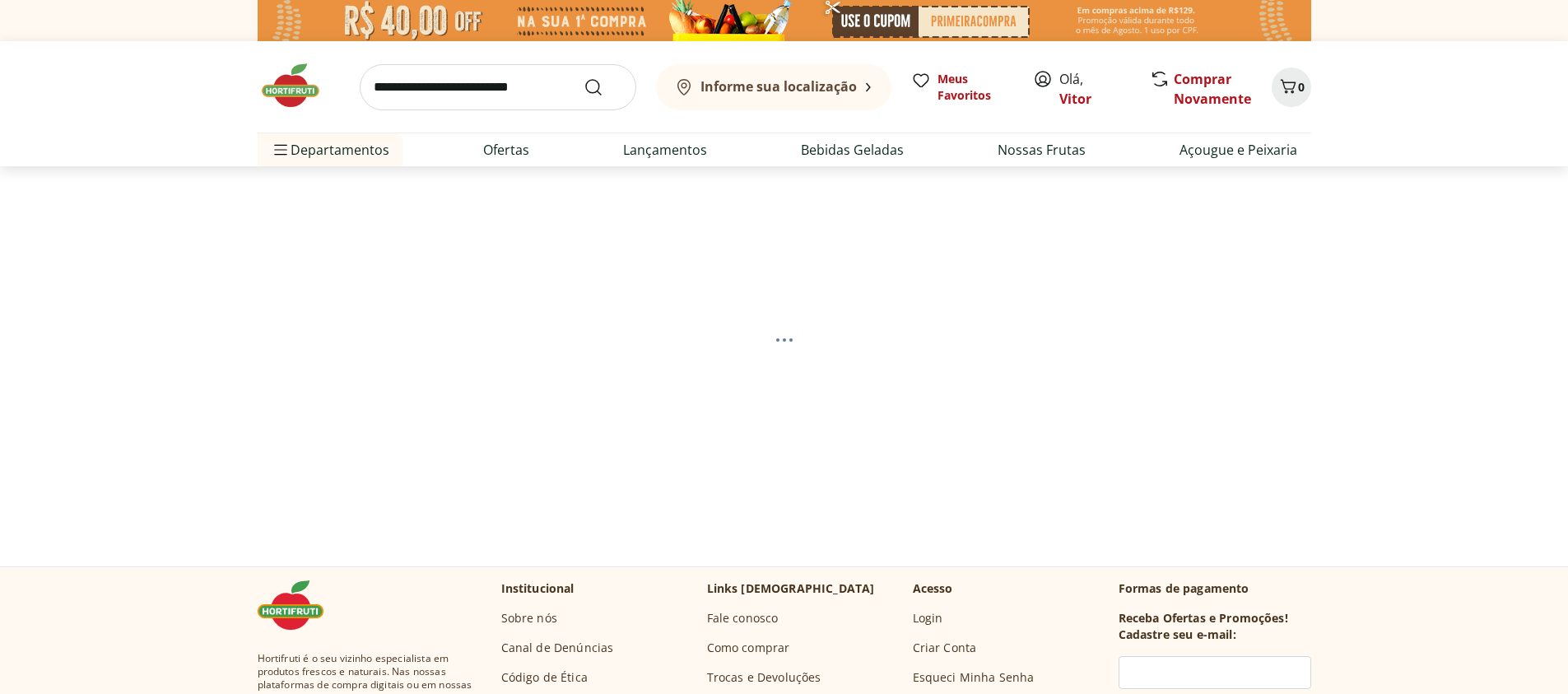
select select "*********"
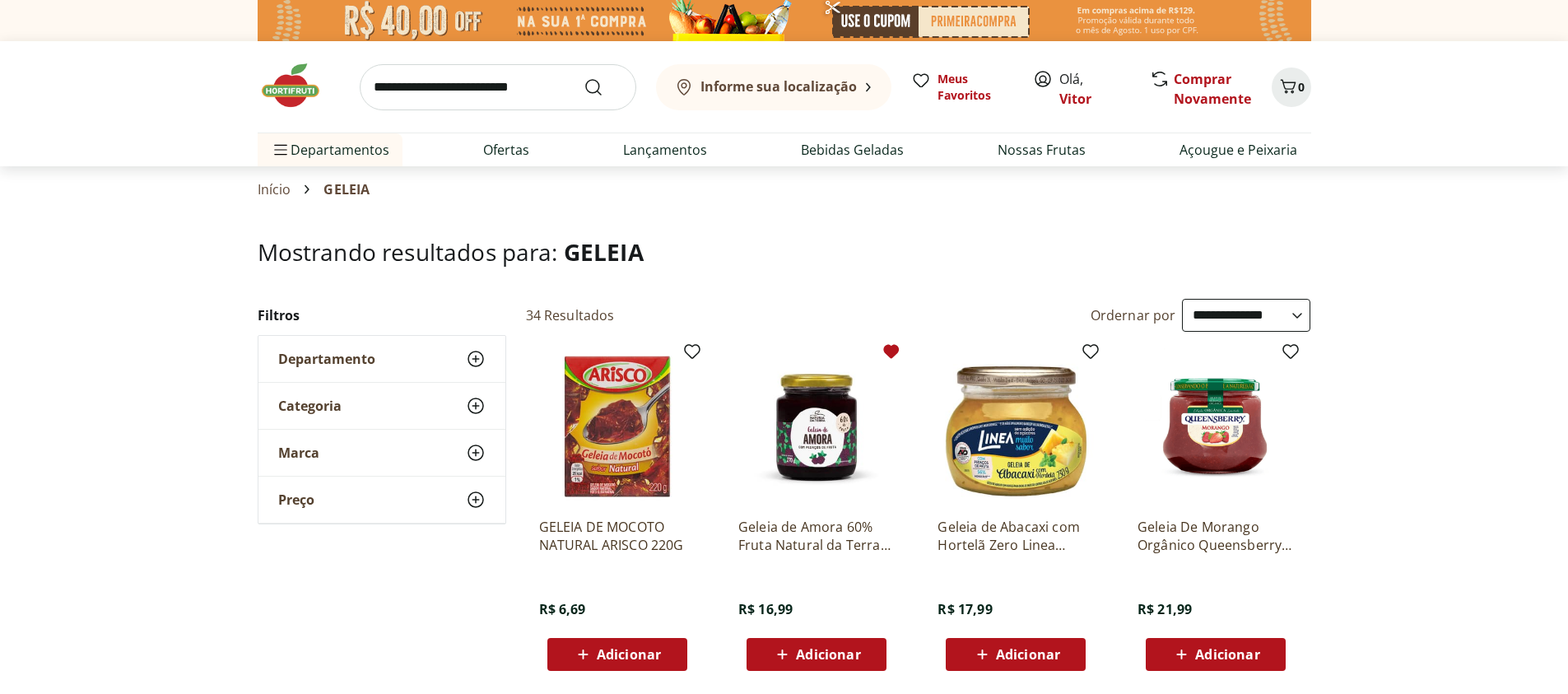
click at [884, 354] on icon at bounding box center [891, 351] width 20 height 20
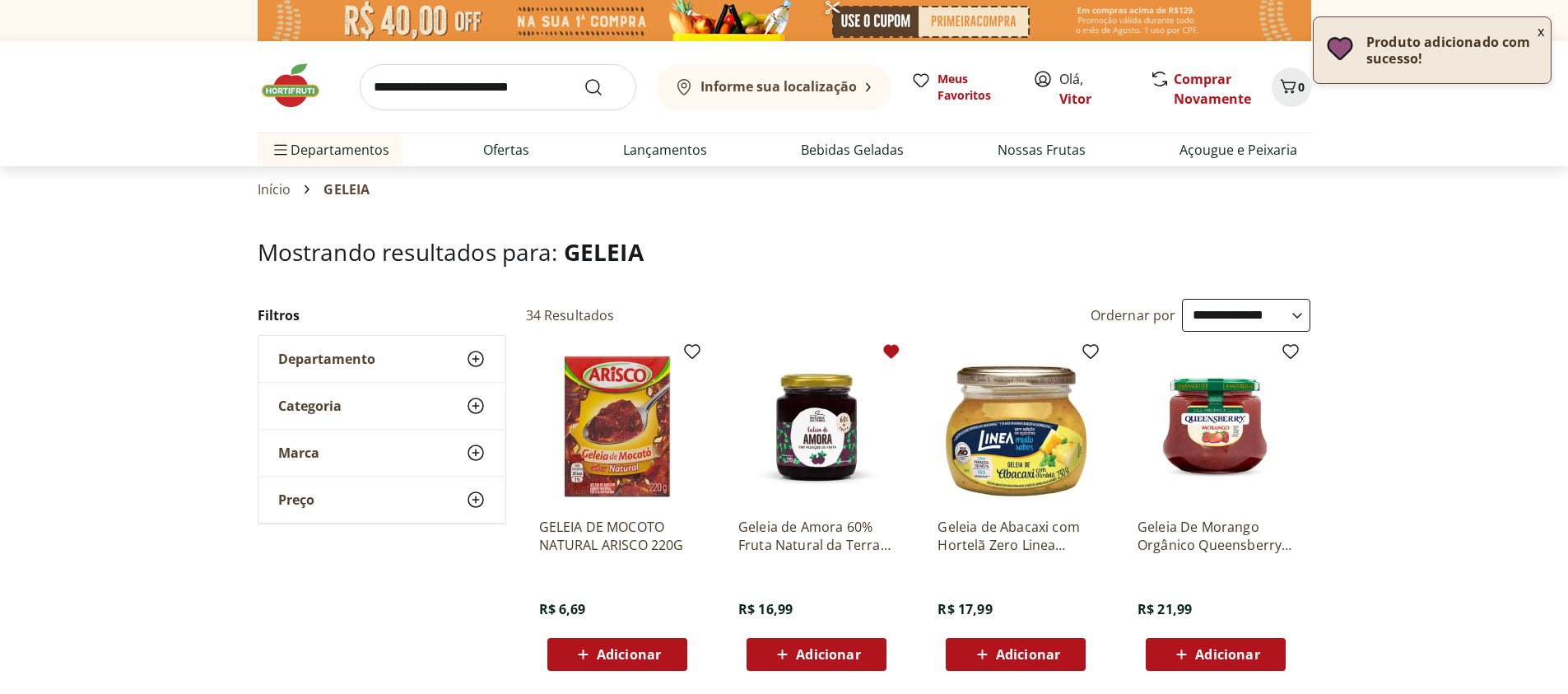
click at [289, 89] on img at bounding box center [299, 85] width 82 height 49
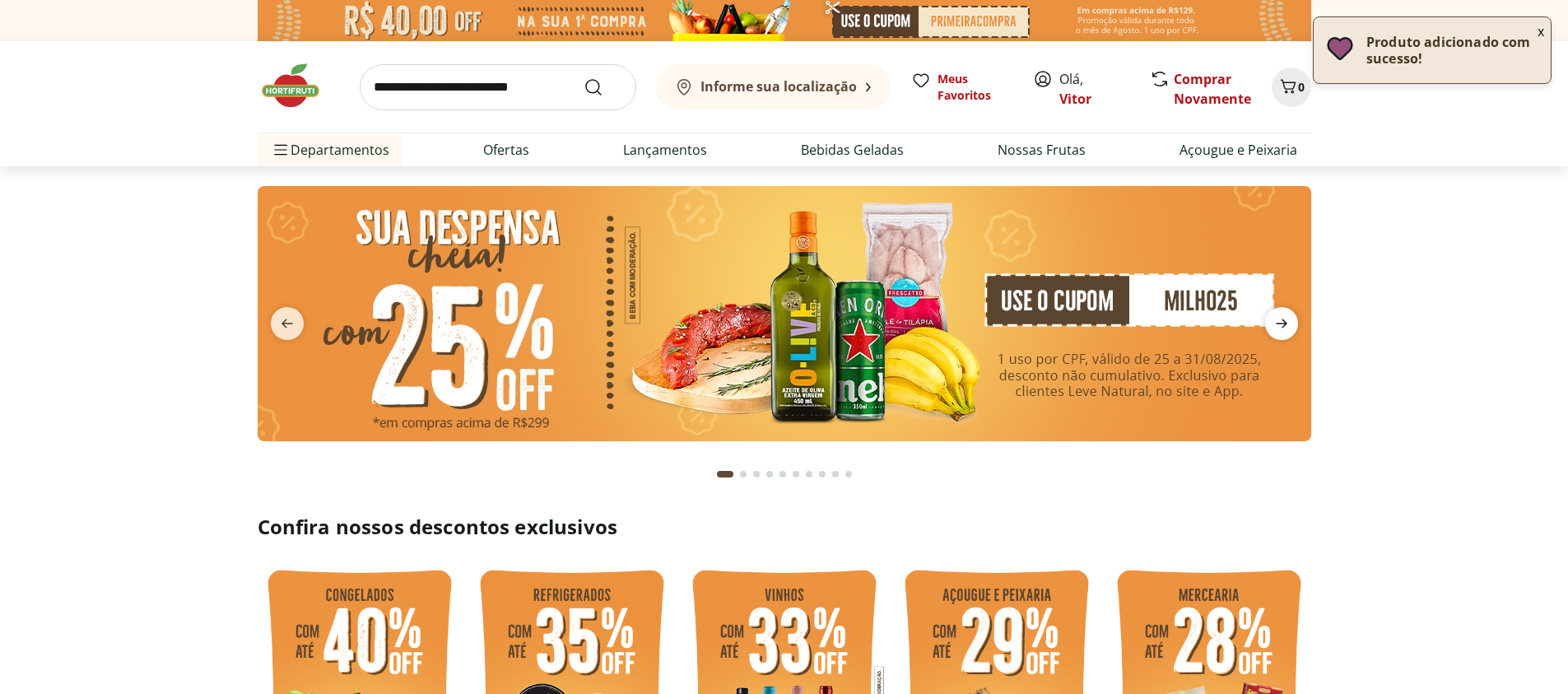
click at [1277, 323] on icon "next" at bounding box center [1282, 323] width 12 height 9
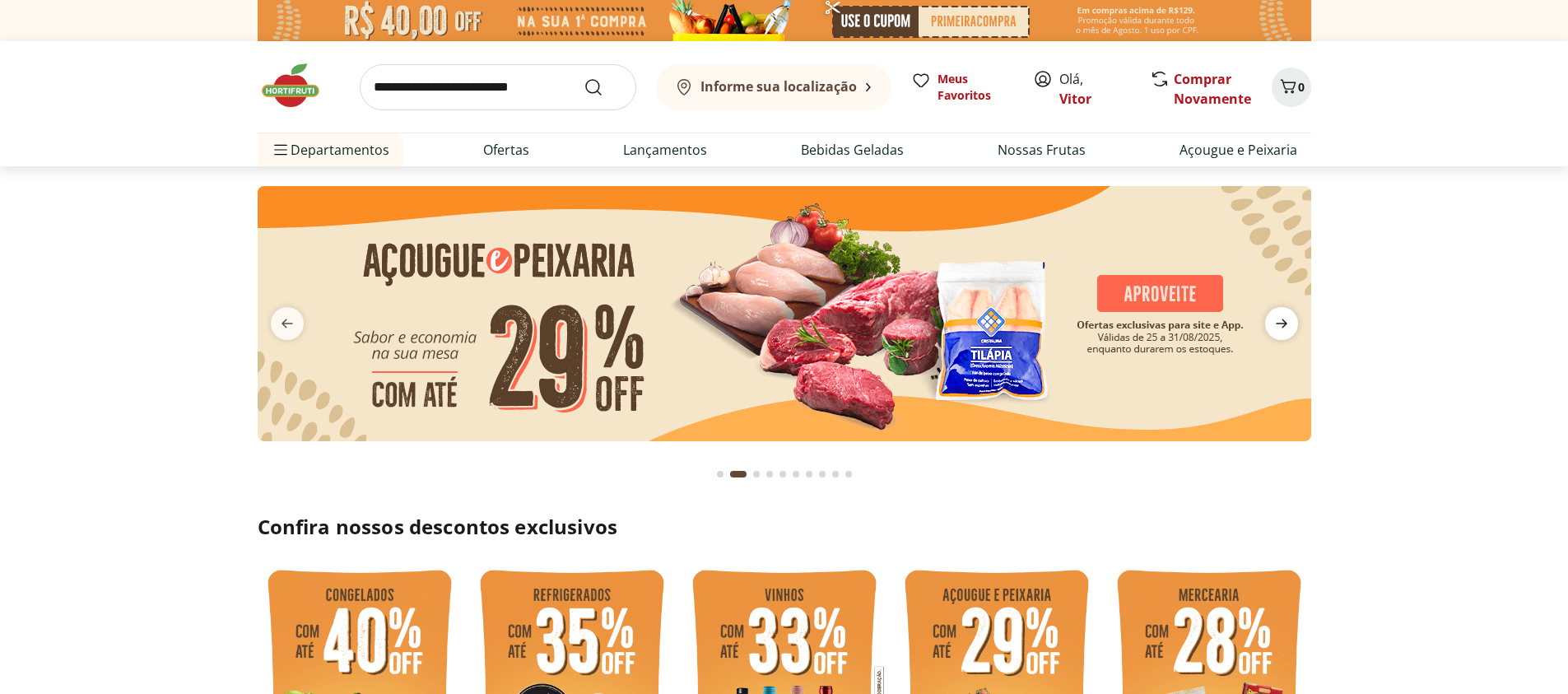
click at [1277, 323] on icon "next" at bounding box center [1282, 323] width 12 height 9
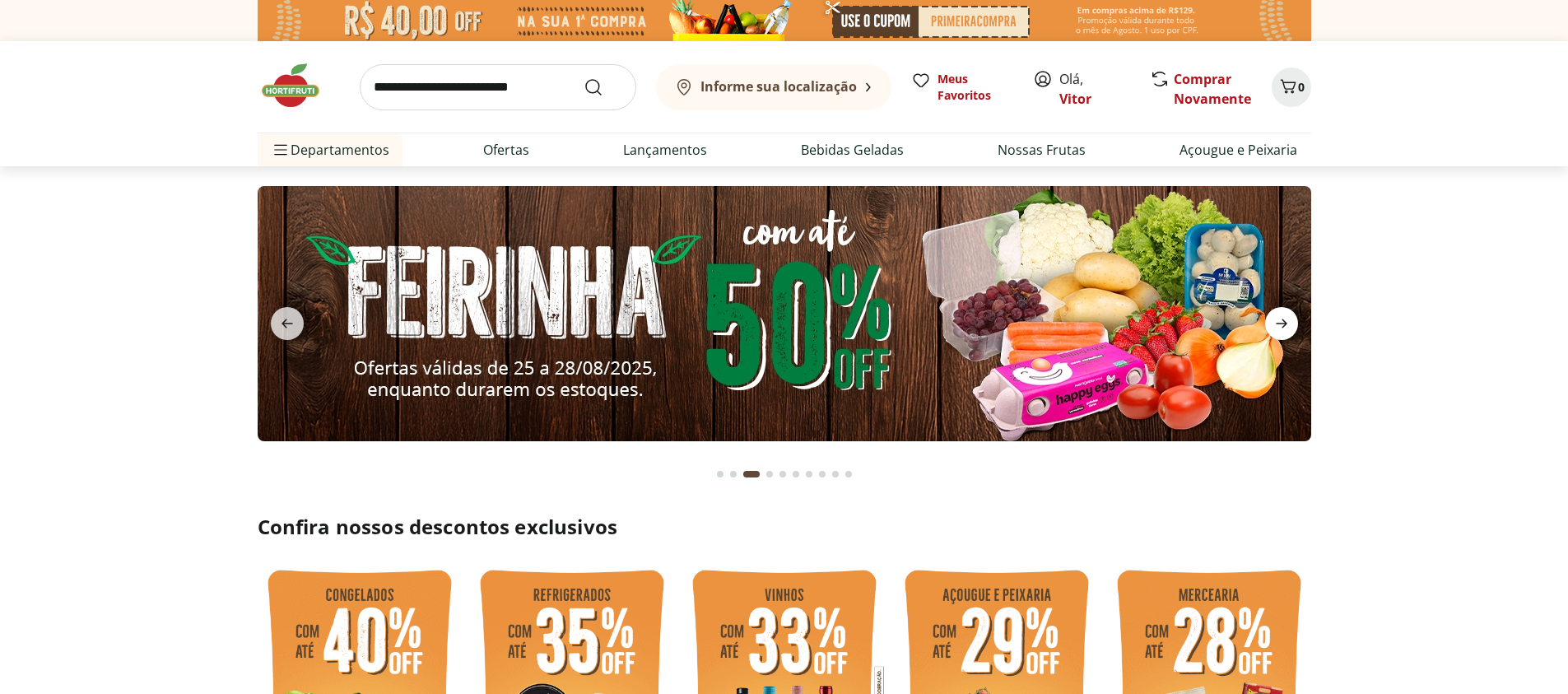
click at [1277, 323] on icon "next" at bounding box center [1282, 323] width 12 height 9
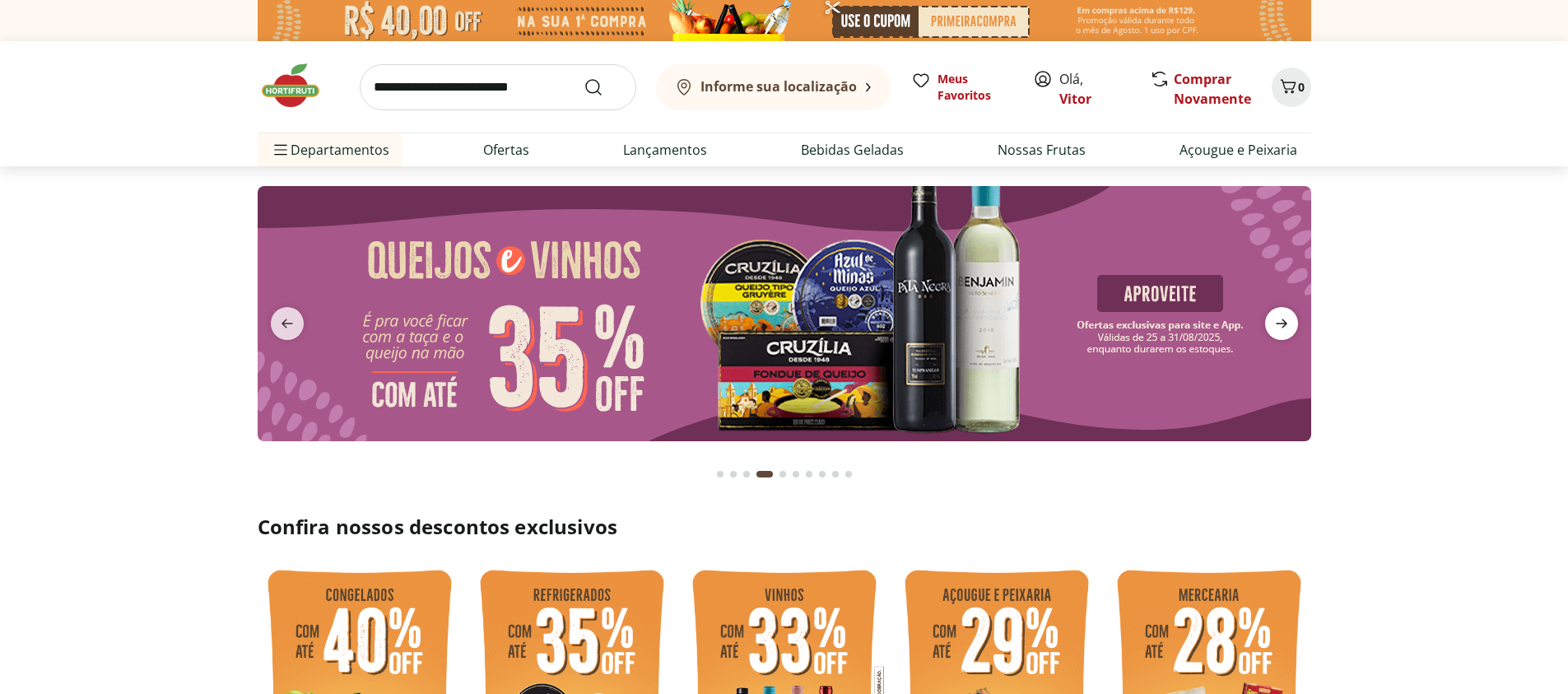
drag, startPoint x: 1277, startPoint y: 323, endPoint x: 1271, endPoint y: 330, distance: 9.2
click at [1272, 330] on icon "next" at bounding box center [1282, 323] width 20 height 20
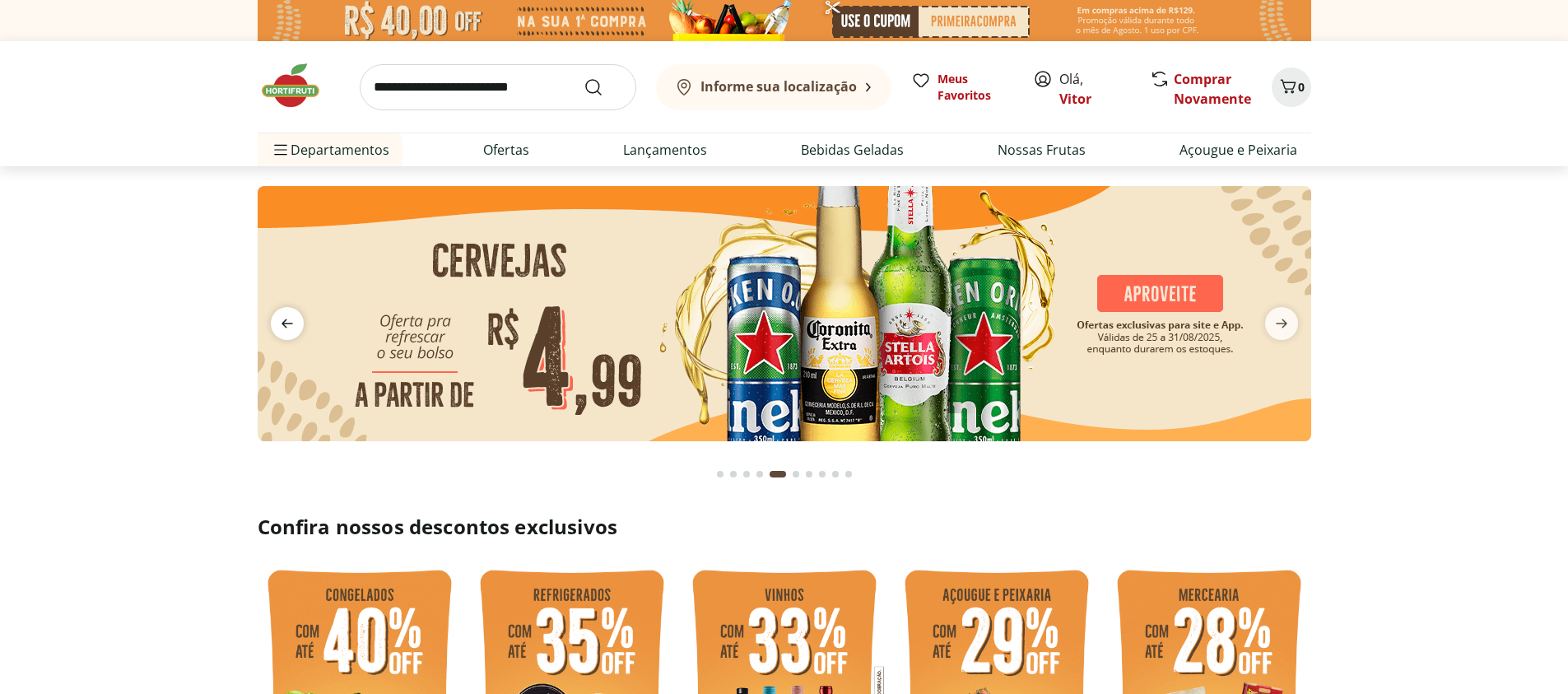
click at [282, 314] on icon "previous" at bounding box center [287, 323] width 20 height 20
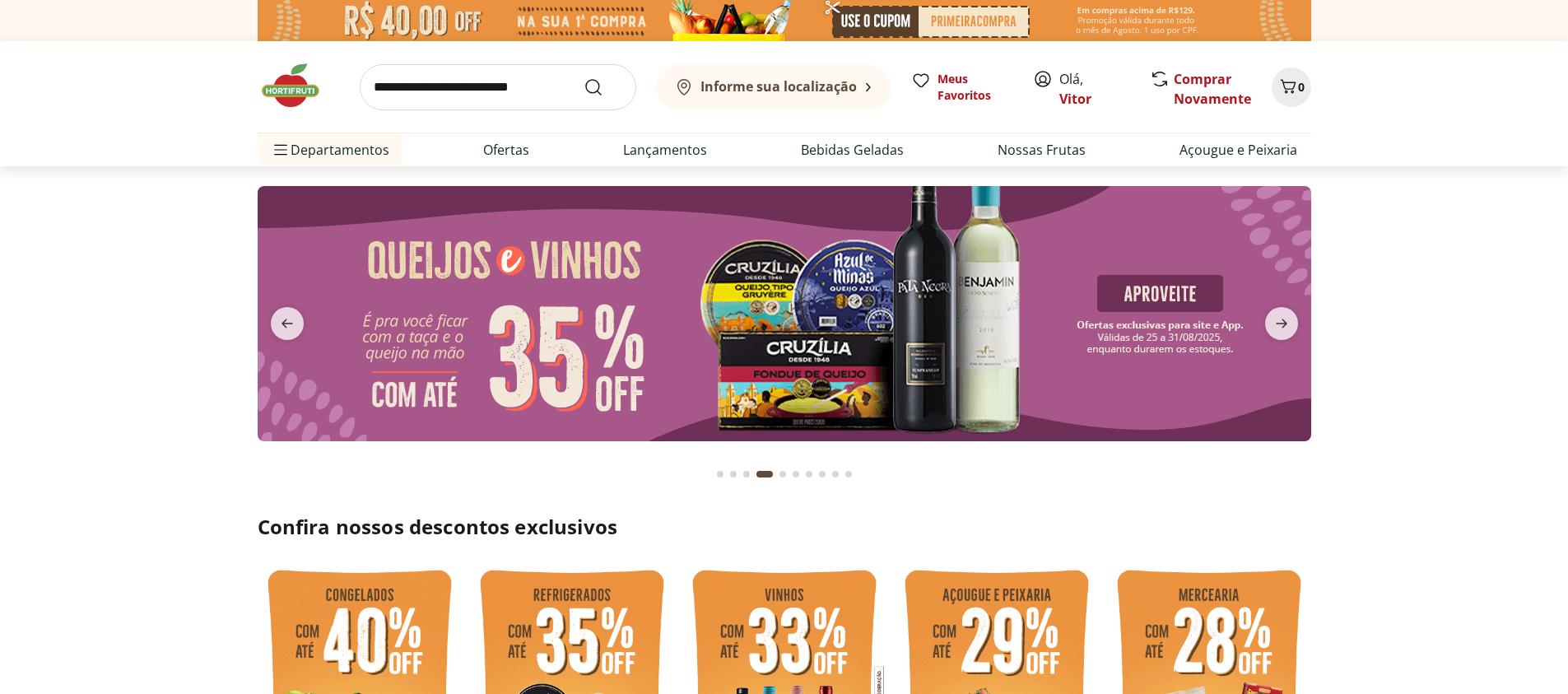
click at [603, 316] on img at bounding box center [784, 314] width 1054 height 255
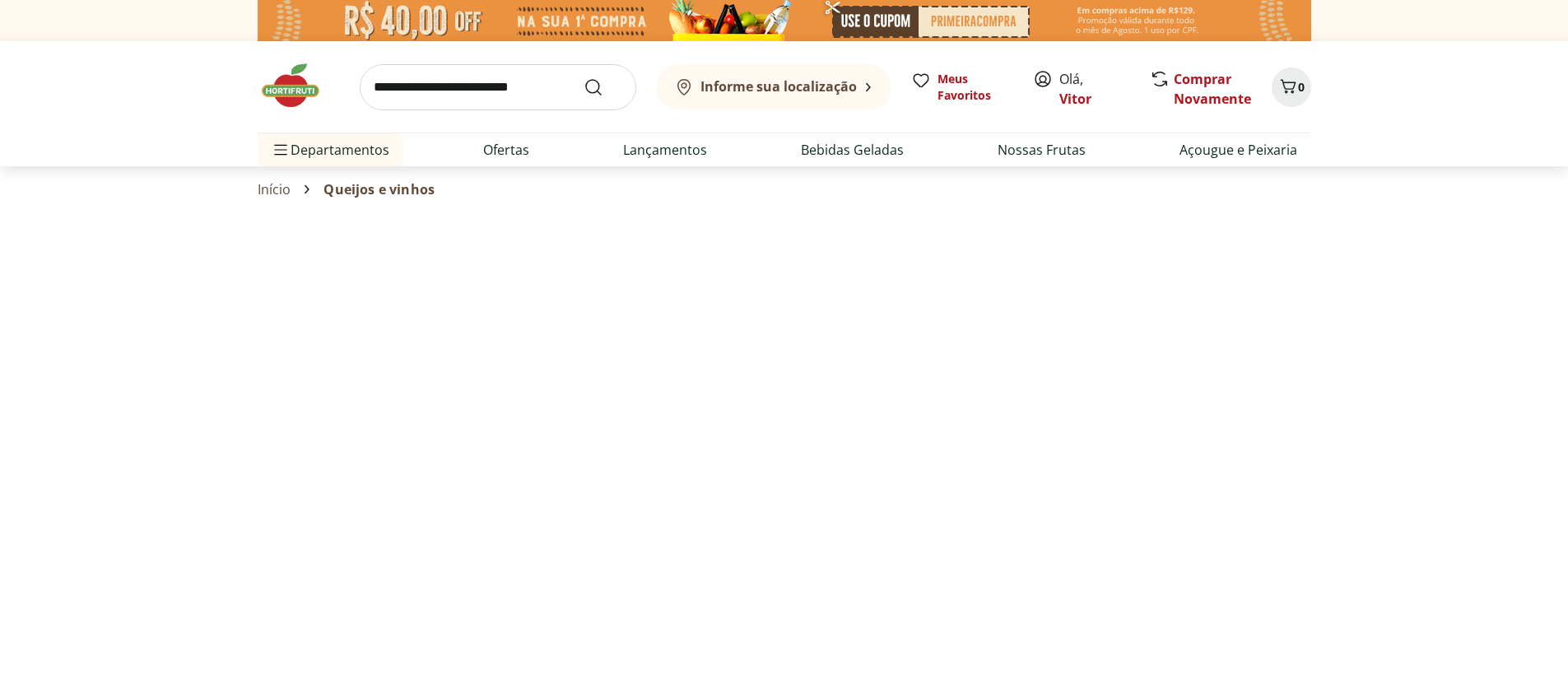
select select "**********"
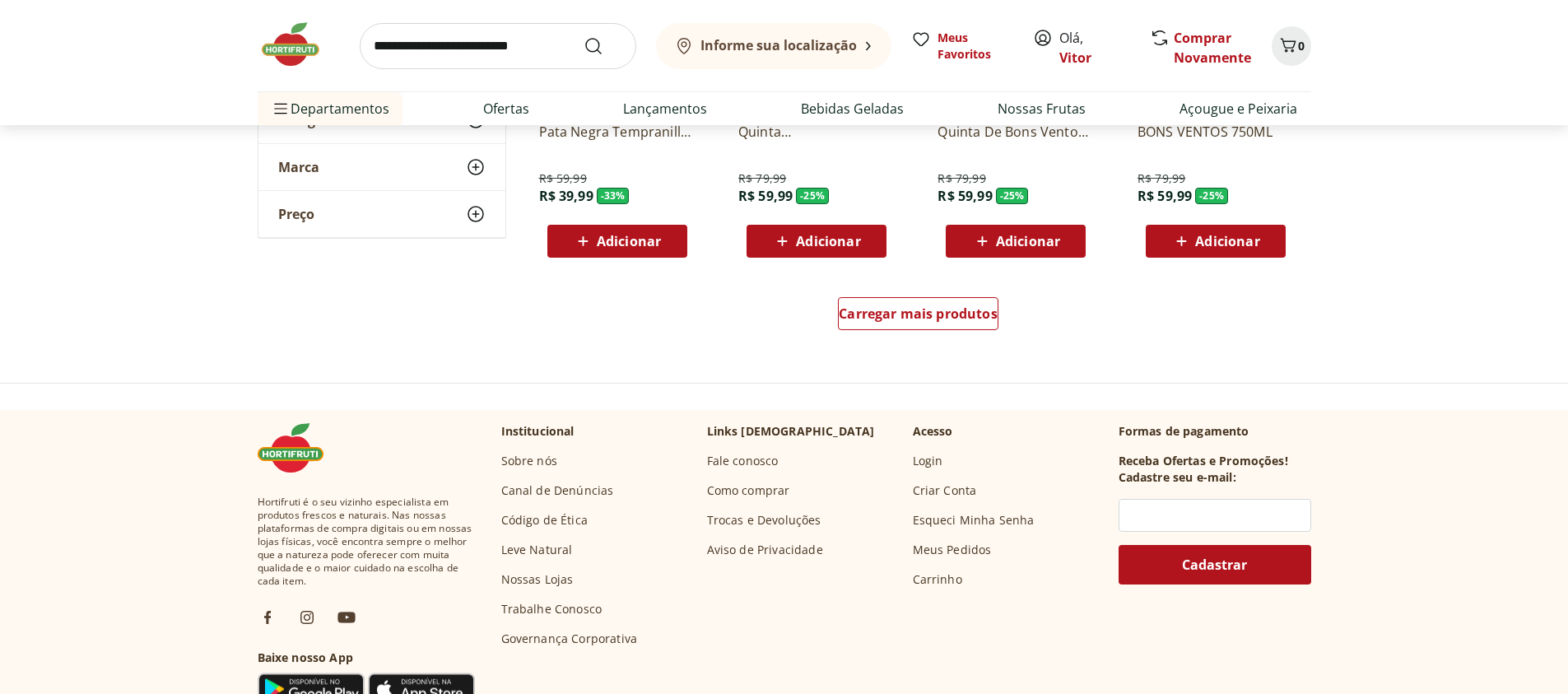
scroll to position [1086, 0]
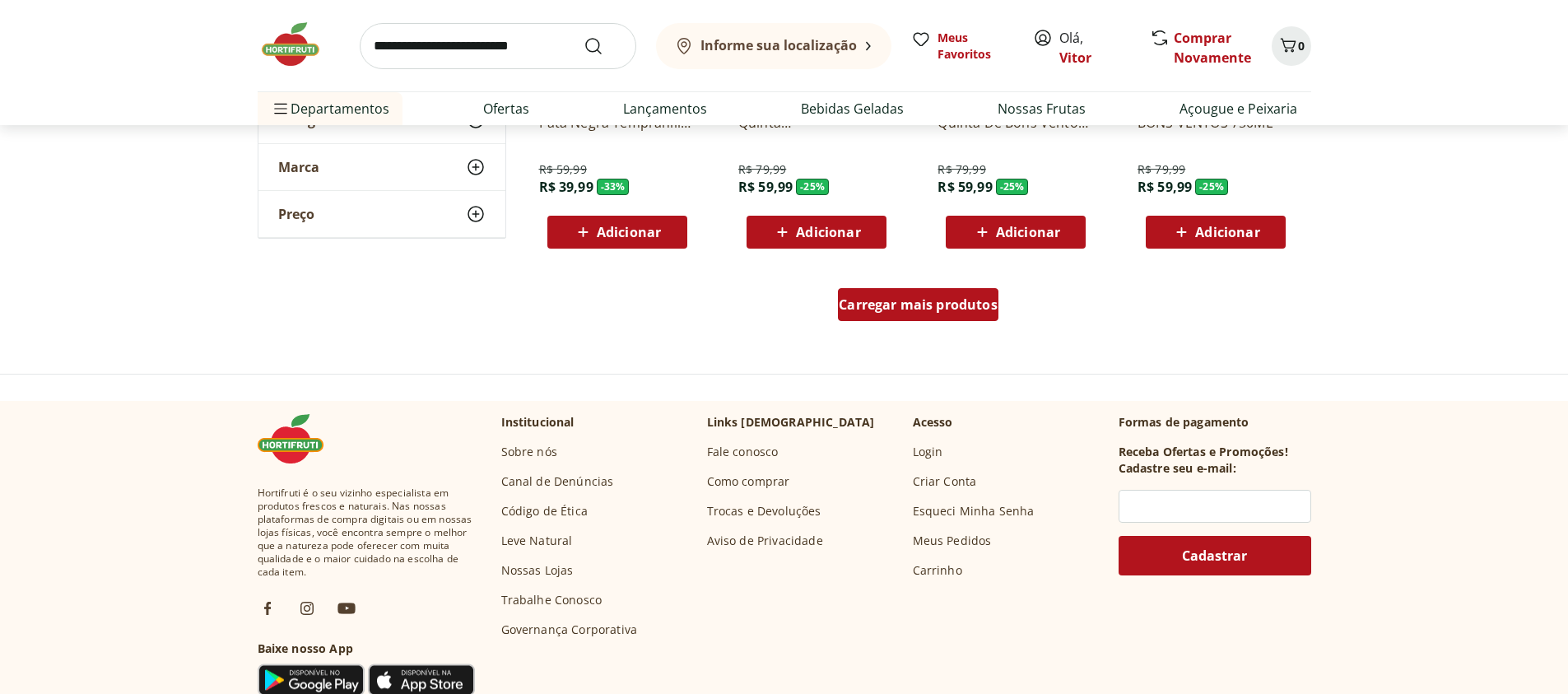
click at [872, 314] on div "Carregar mais produtos" at bounding box center [918, 304] width 160 height 33
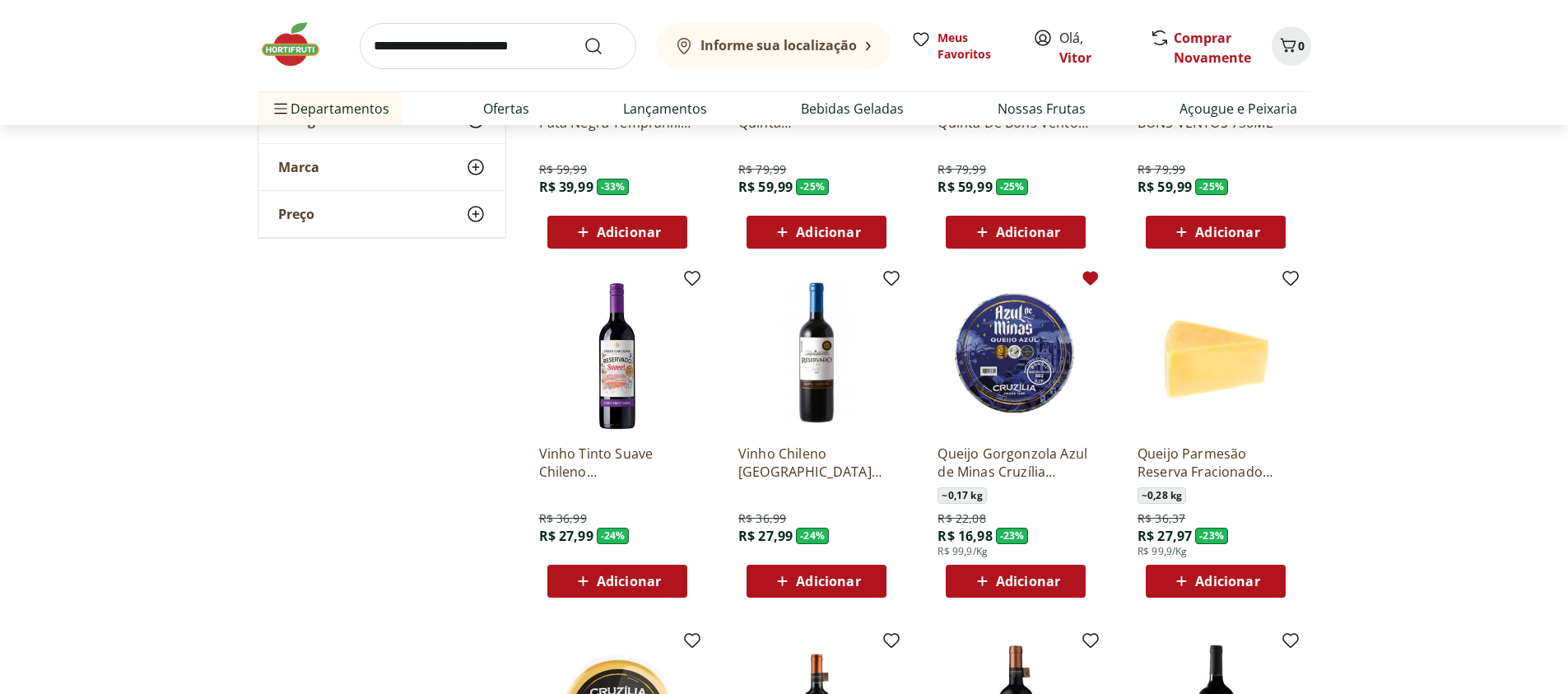
click at [1092, 275] on icon at bounding box center [1091, 279] width 16 height 14
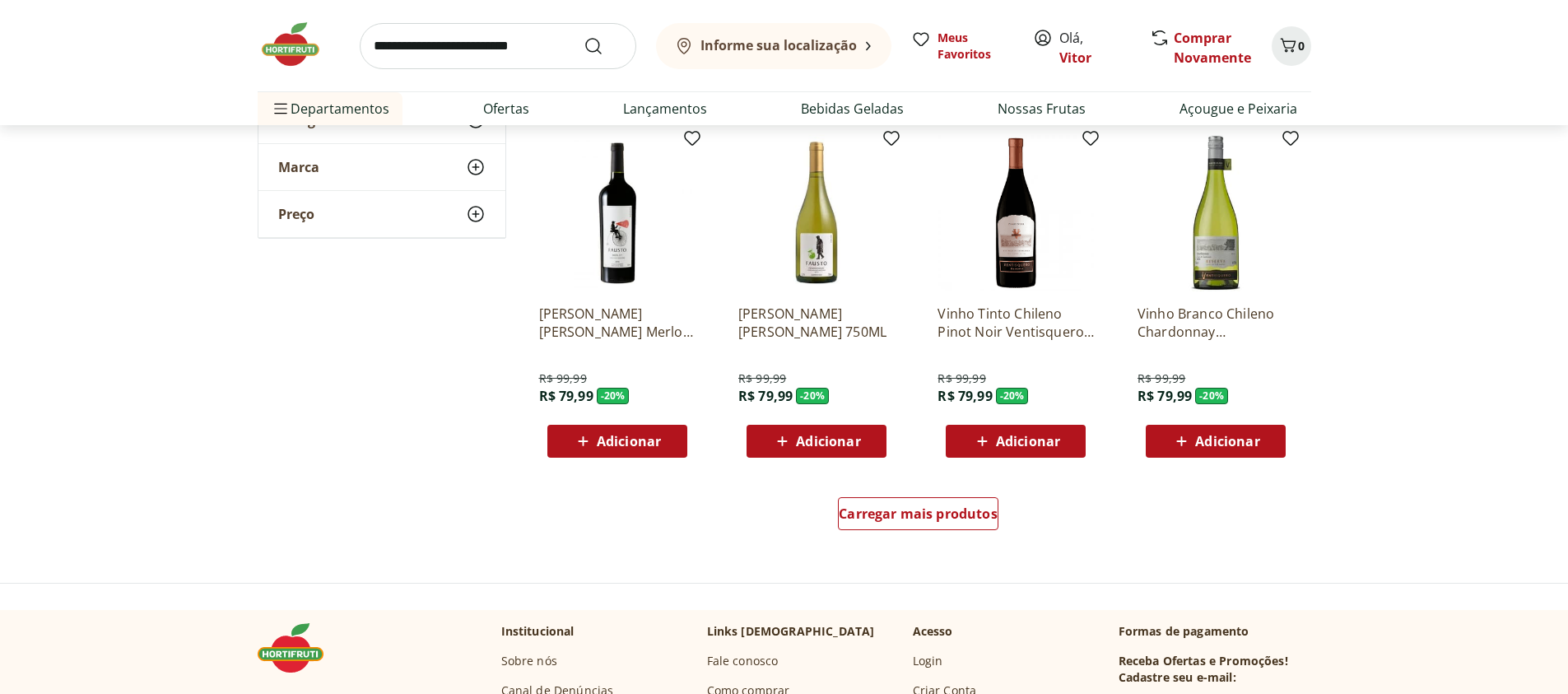
scroll to position [2172, 0]
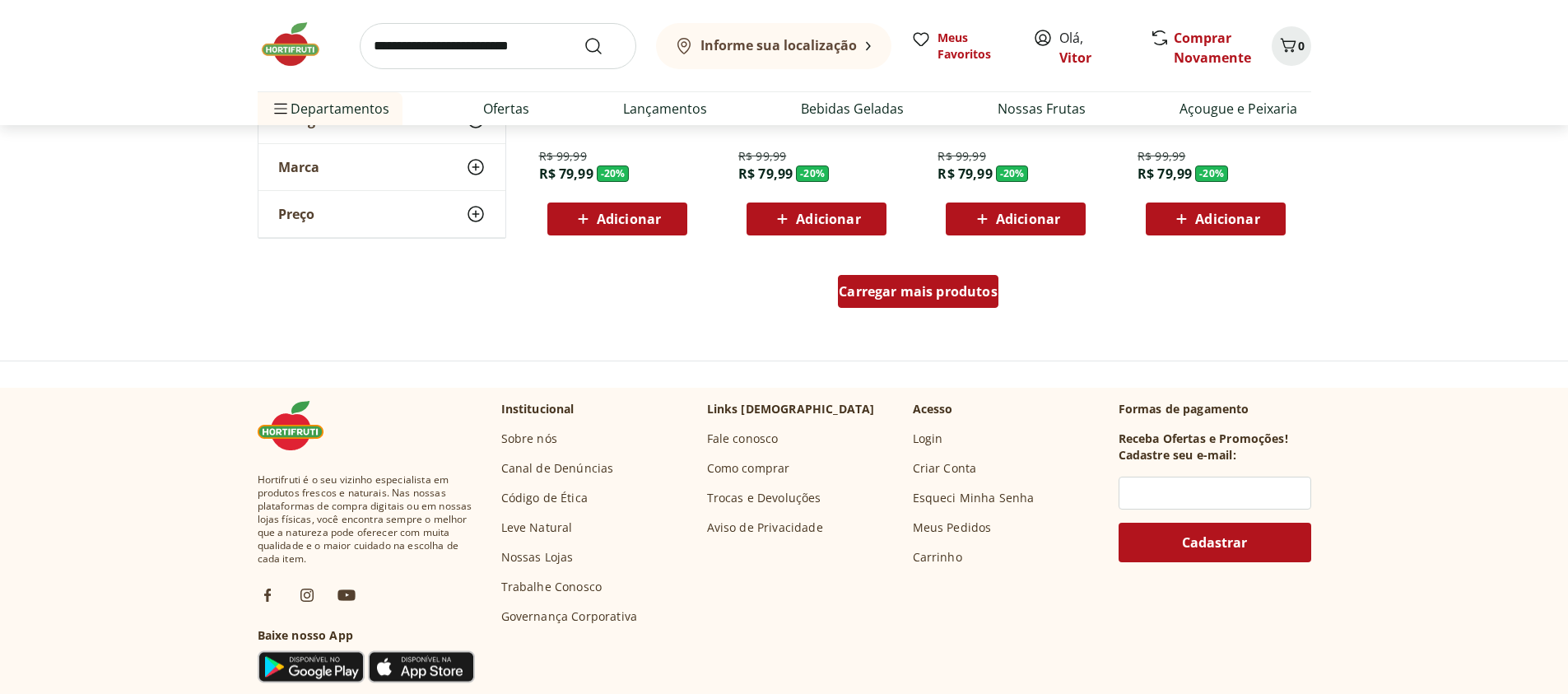
click at [965, 306] on div "Carregar mais produtos" at bounding box center [918, 290] width 160 height 33
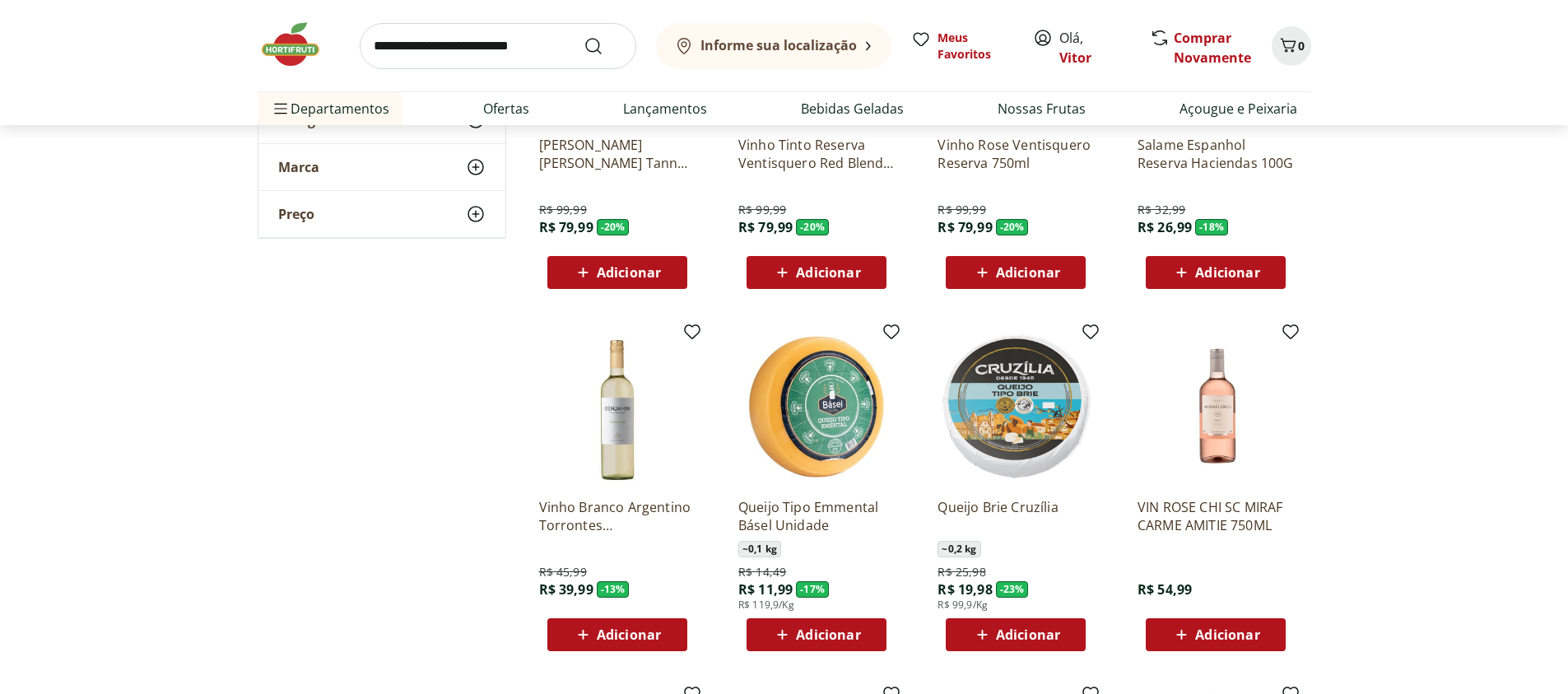
scroll to position [2469, 0]
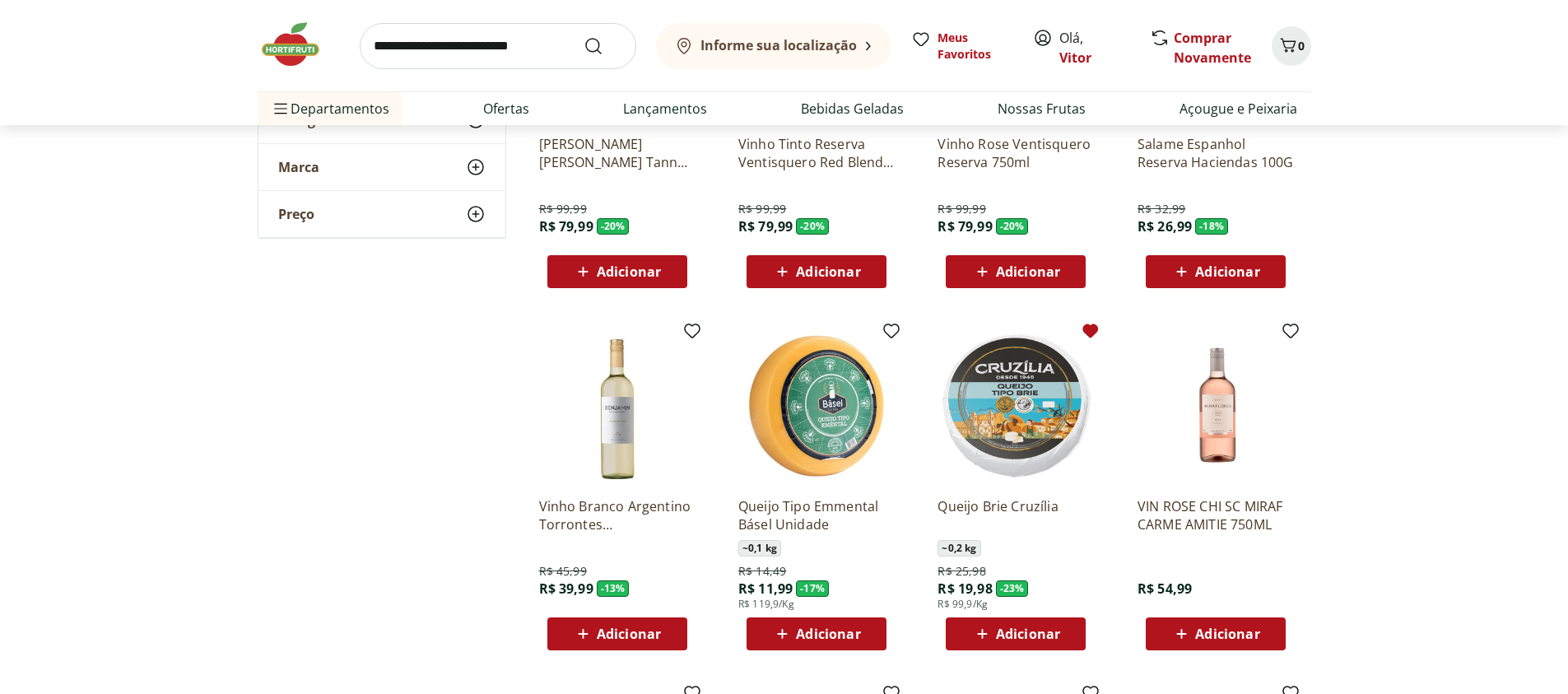
click at [1092, 329] on icon at bounding box center [1091, 331] width 16 height 14
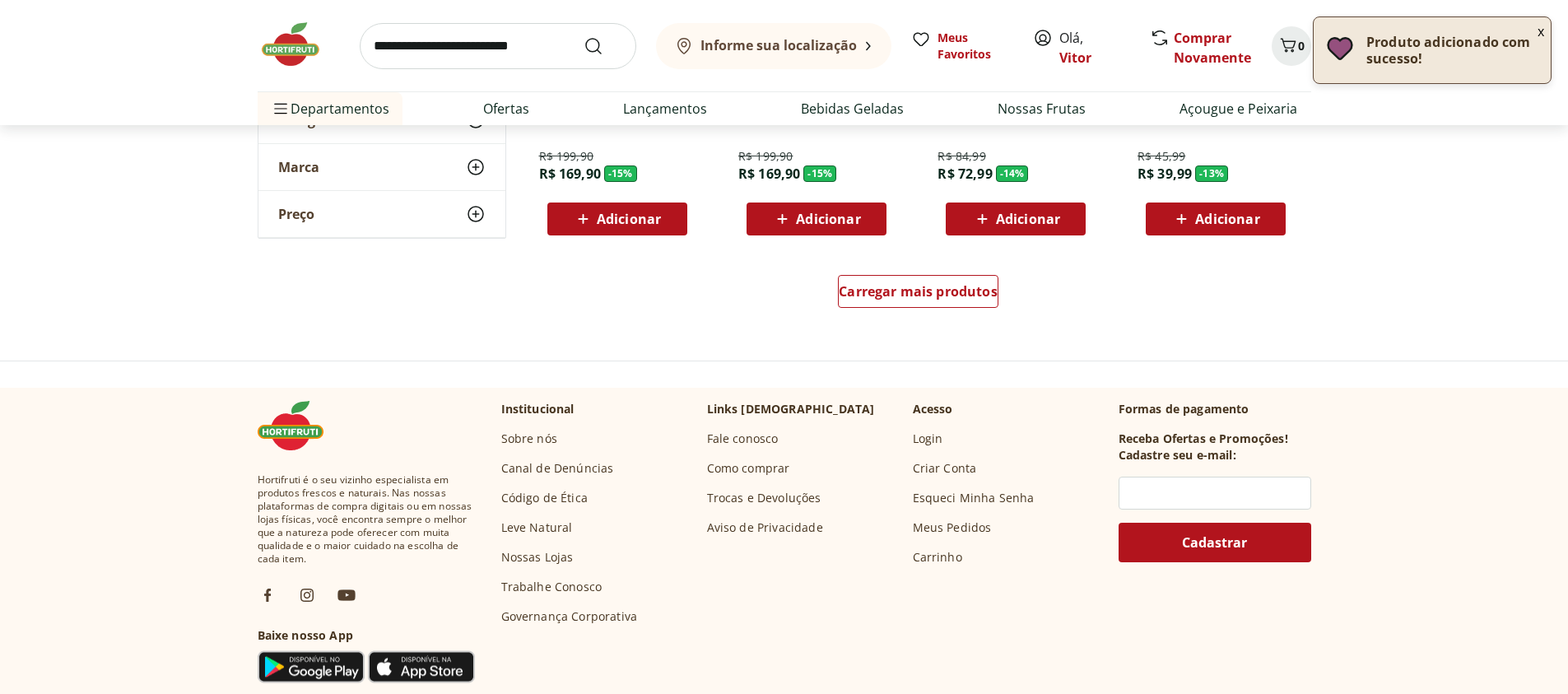
scroll to position [3258, 0]
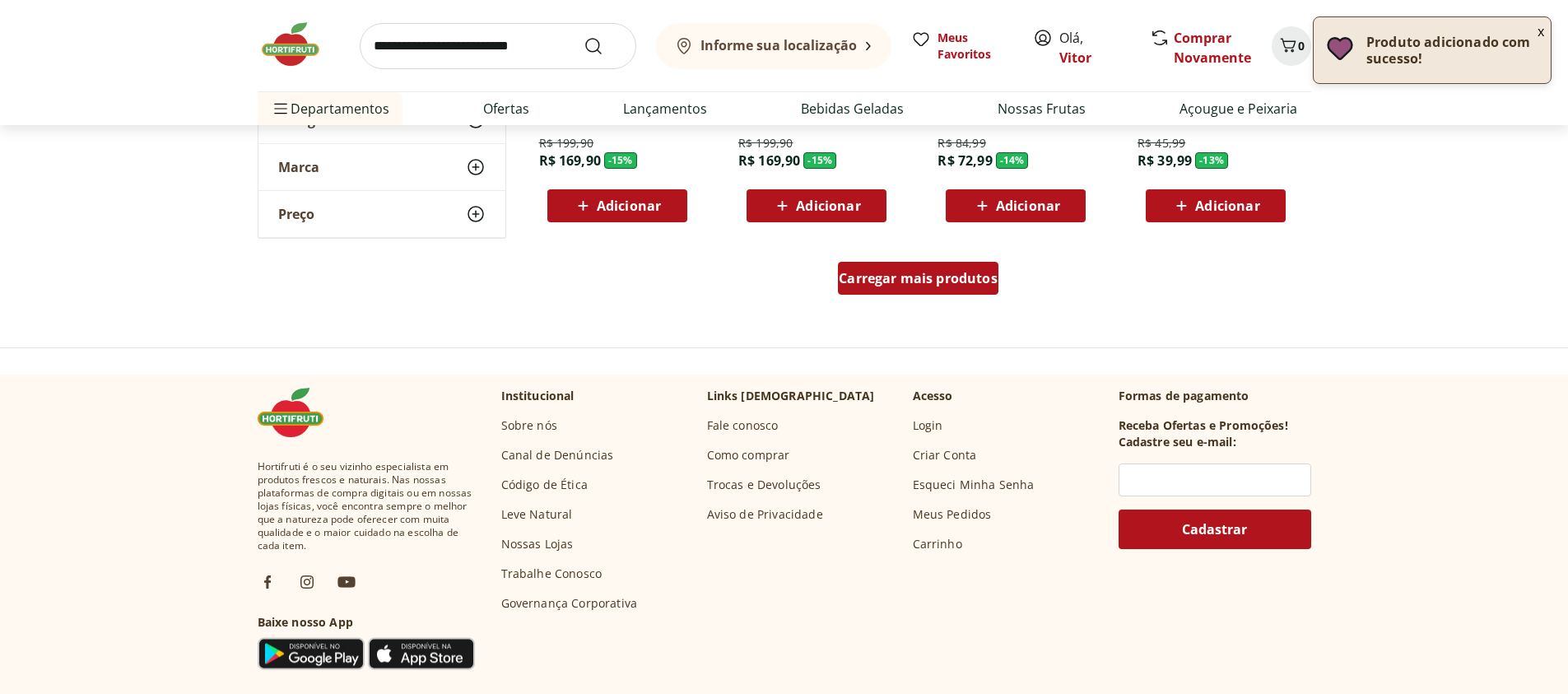
click at [917, 282] on span "Carregar mais produtos" at bounding box center [918, 278] width 159 height 13
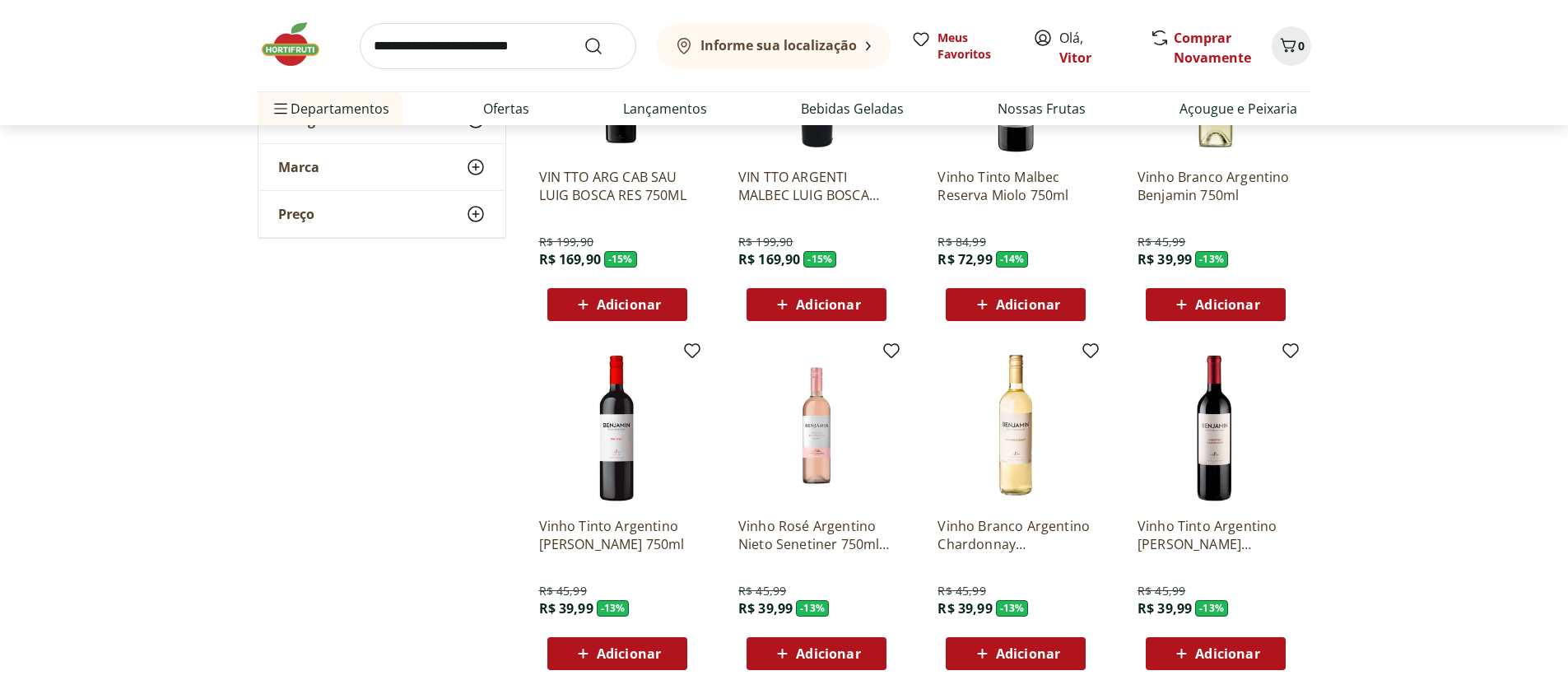
scroll to position [2568, 0]
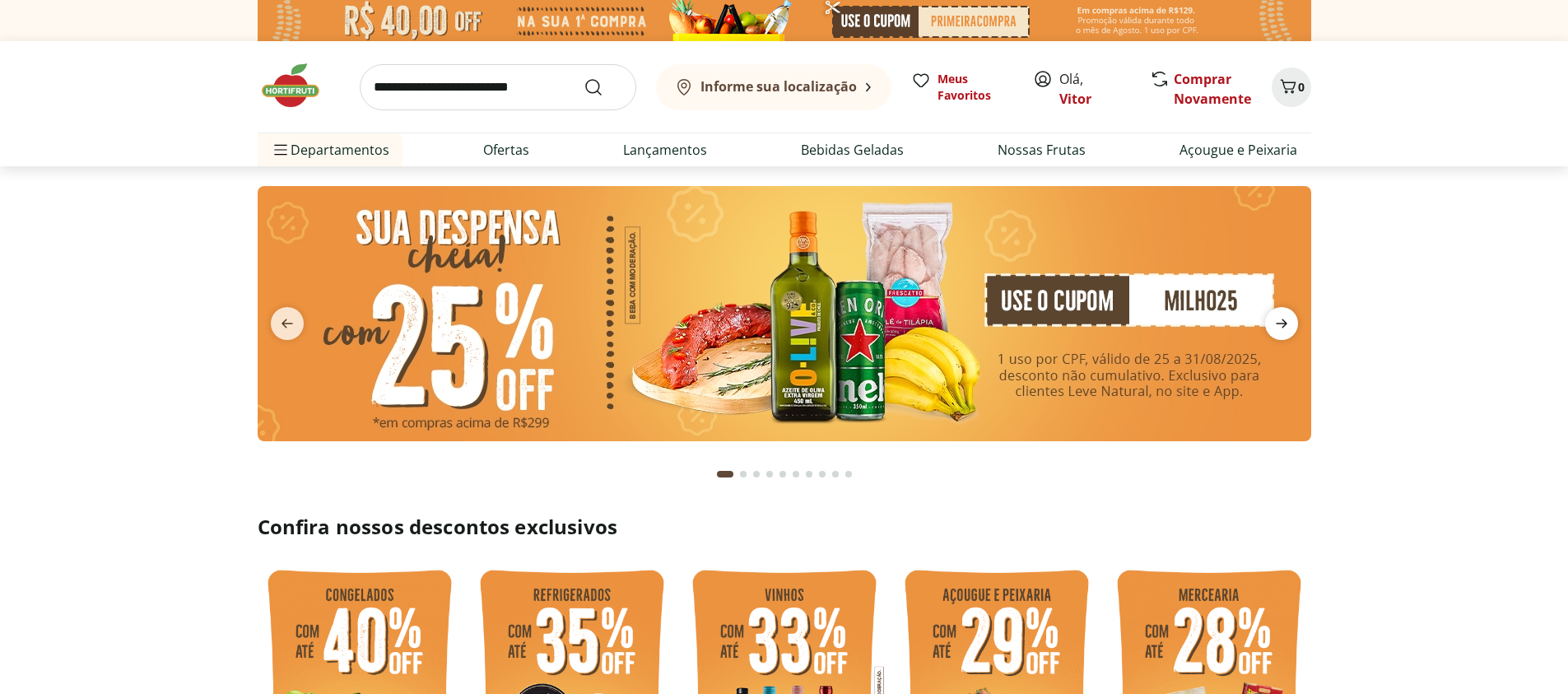
click at [1279, 328] on icon "next" at bounding box center [1282, 323] width 20 height 20
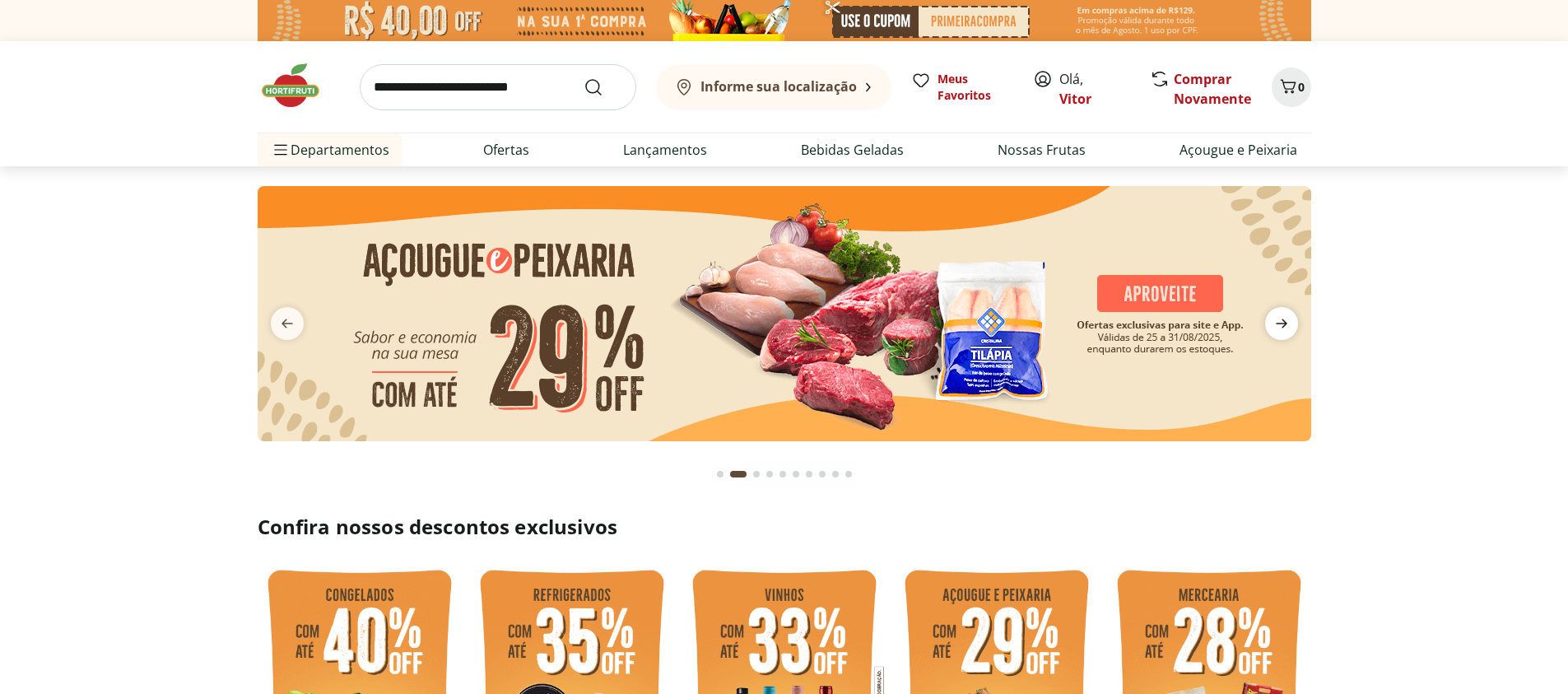
click at [1279, 328] on icon "next" at bounding box center [1282, 323] width 20 height 20
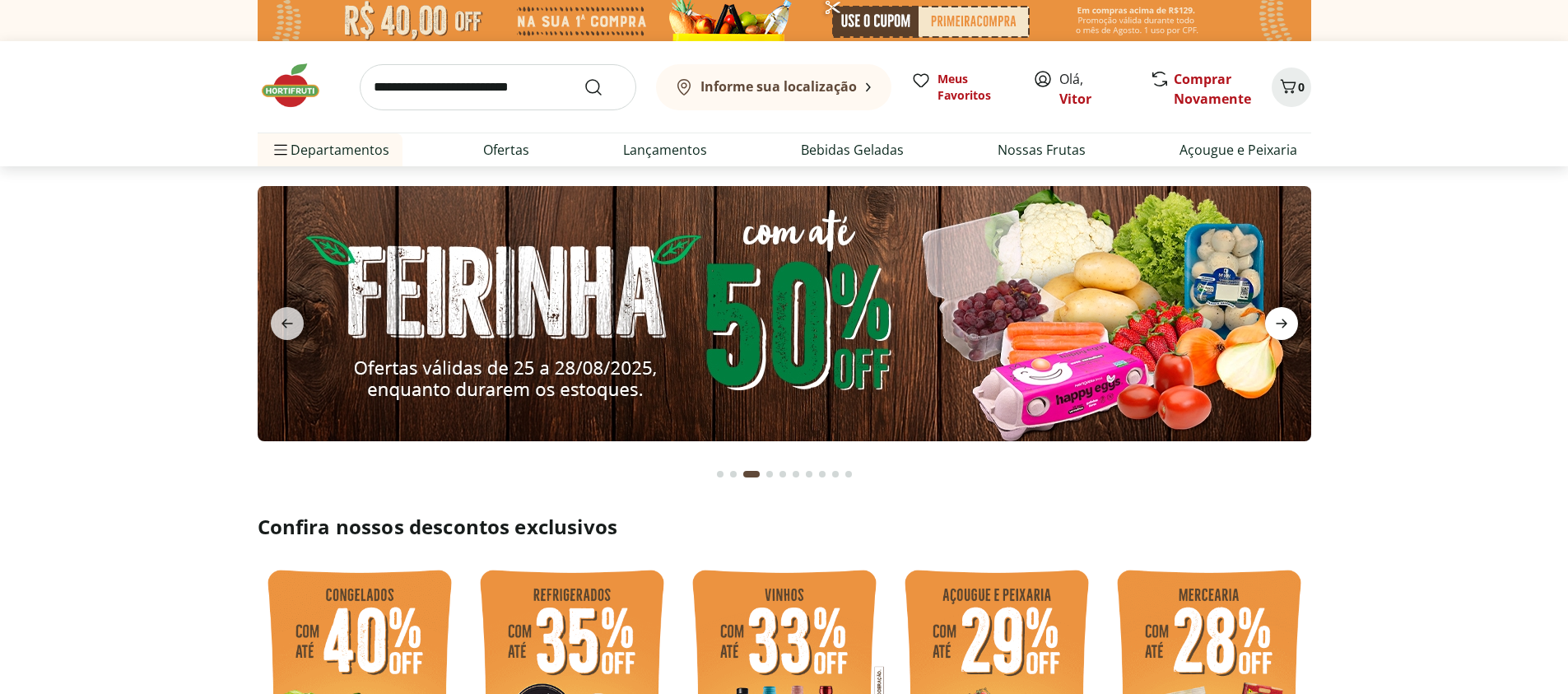
click at [1279, 328] on icon "next" at bounding box center [1282, 323] width 20 height 20
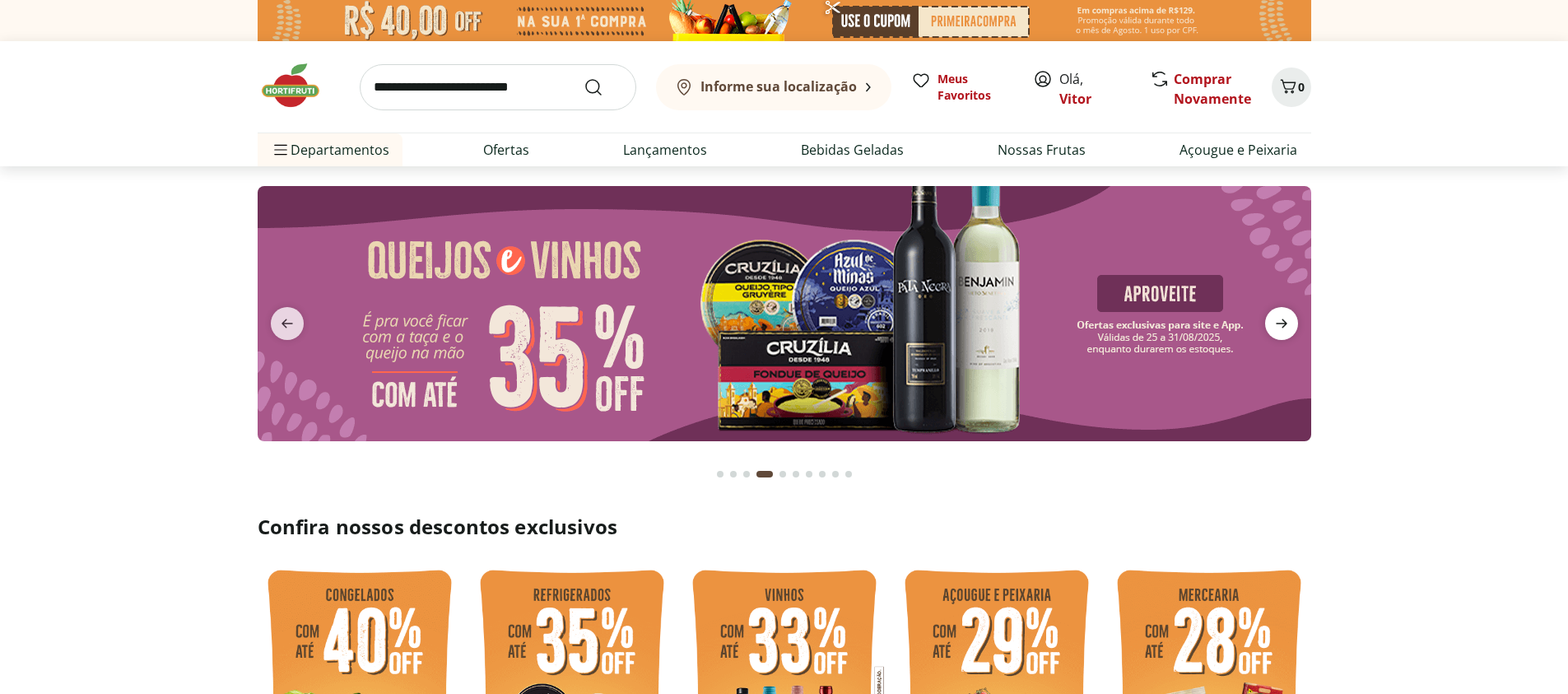
click at [1279, 328] on icon "next" at bounding box center [1282, 323] width 20 height 20
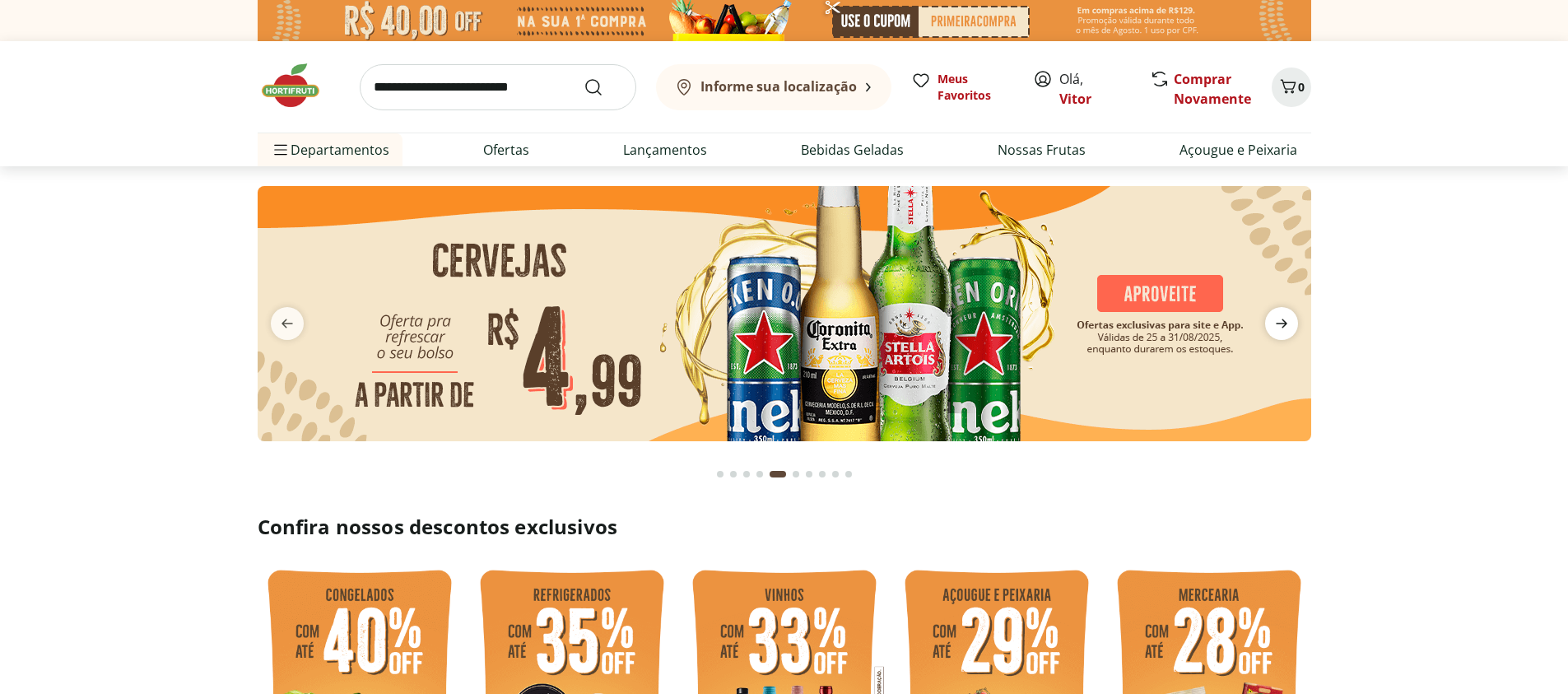
click at [1279, 328] on icon "next" at bounding box center [1282, 323] width 20 height 20
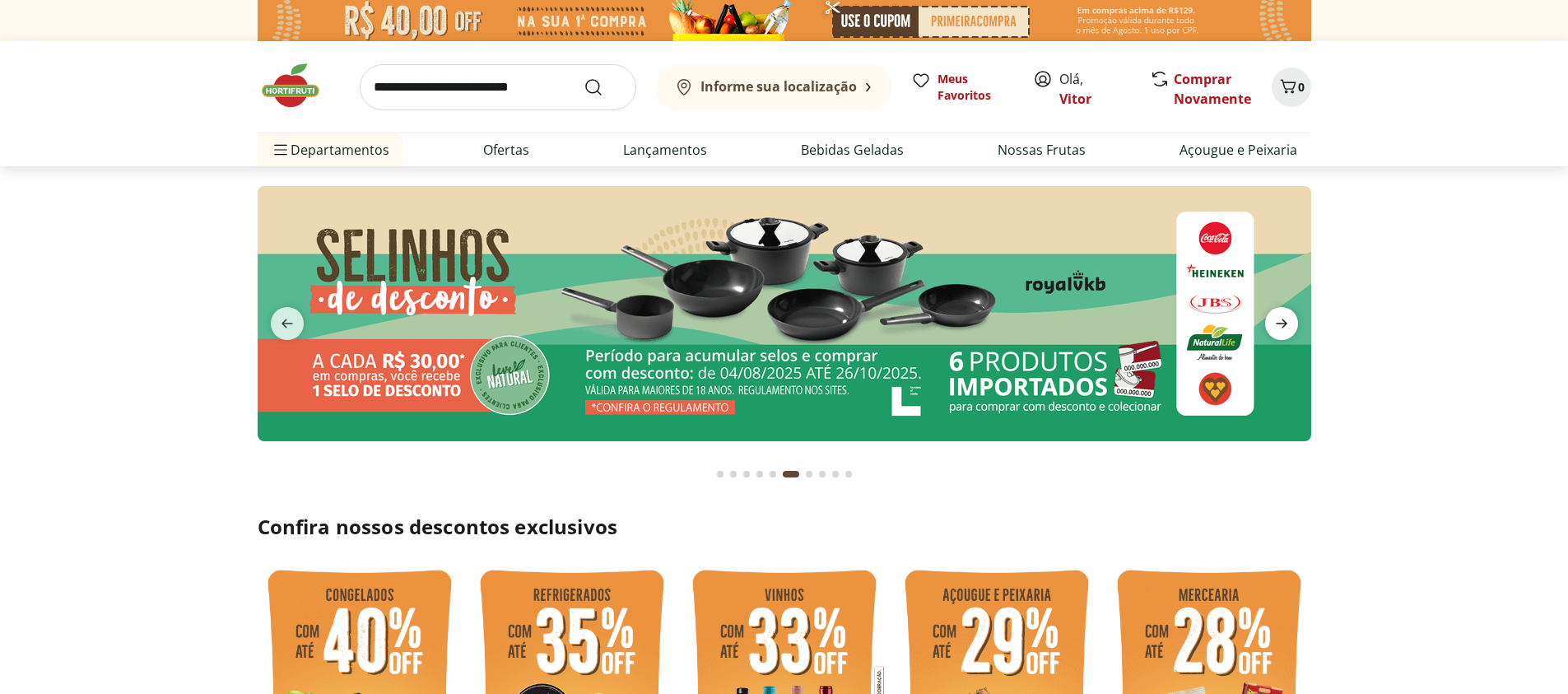
click at [1279, 328] on icon "next" at bounding box center [1282, 323] width 20 height 20
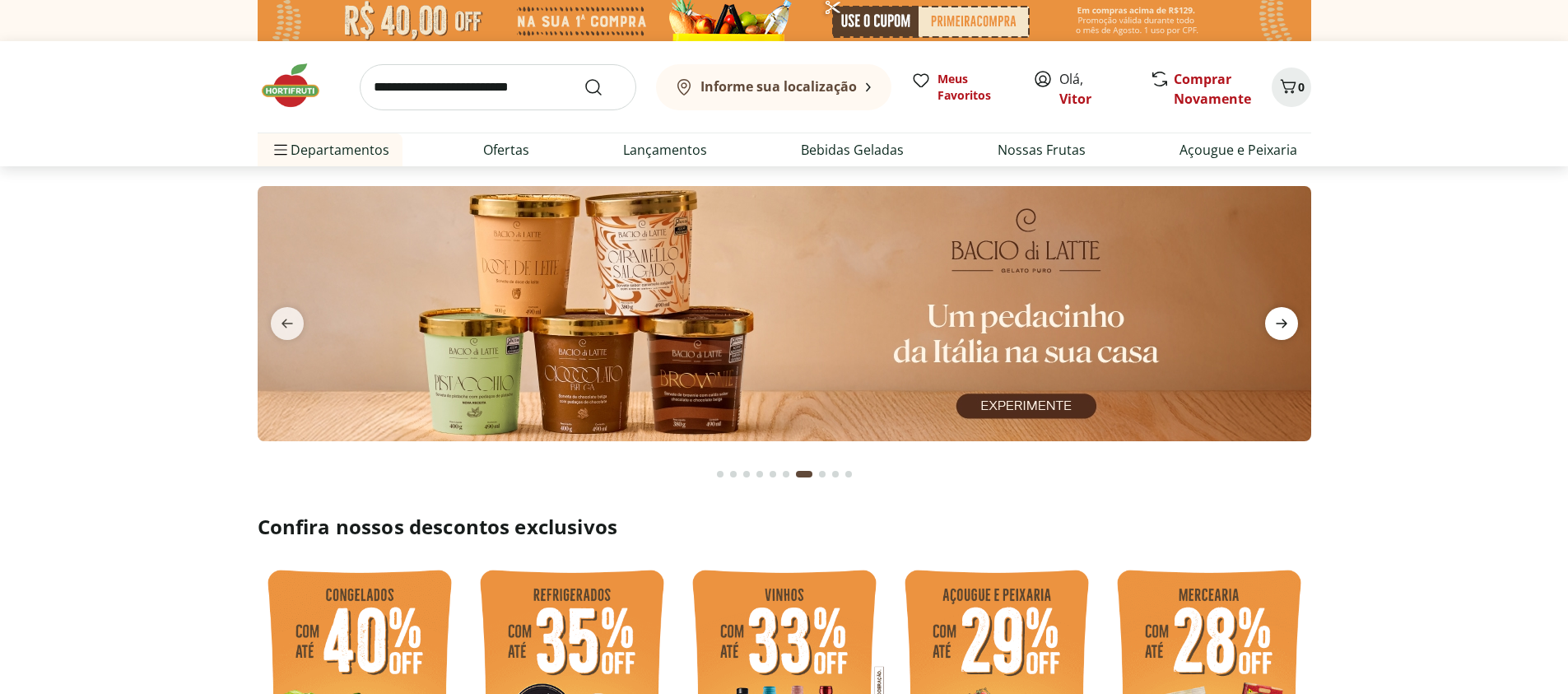
click at [1279, 328] on icon "next" at bounding box center [1282, 323] width 20 height 20
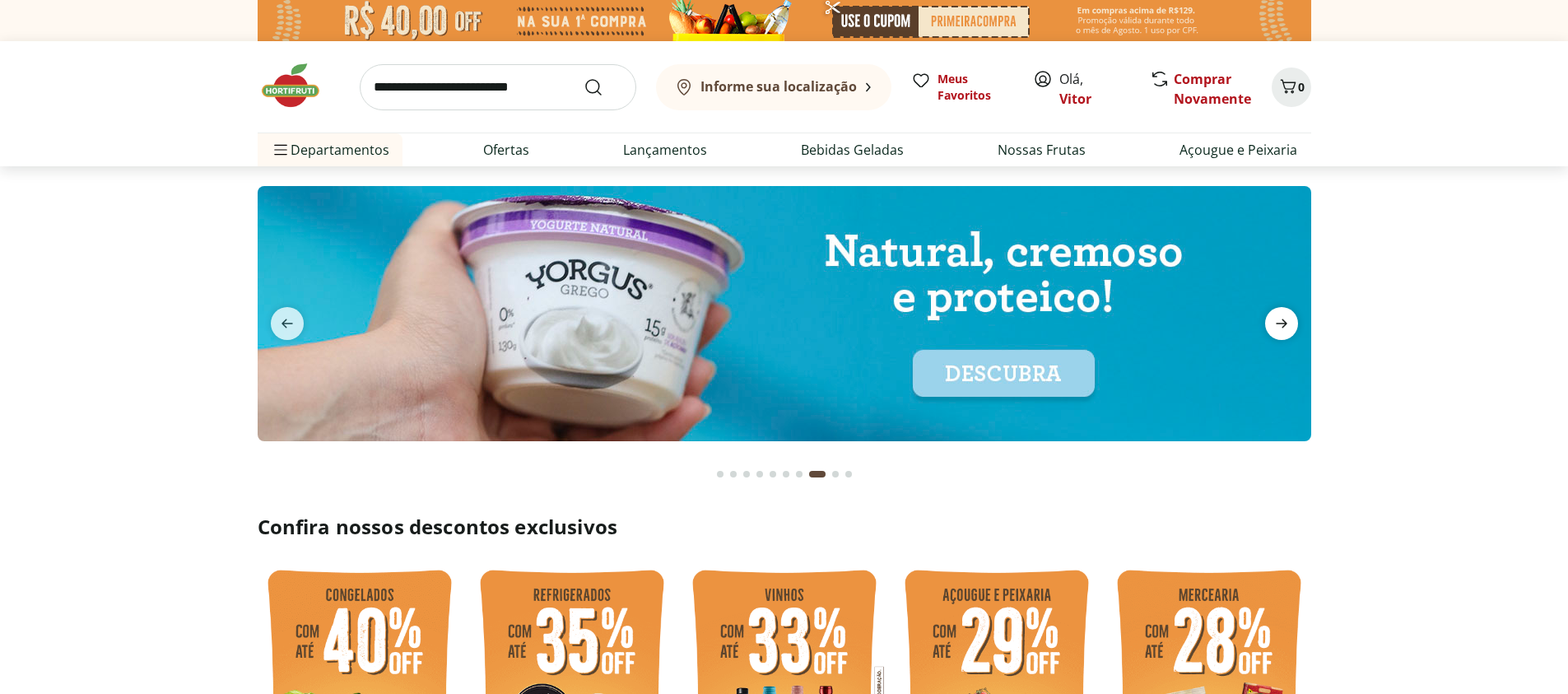
click at [1278, 329] on icon "next" at bounding box center [1282, 323] width 20 height 20
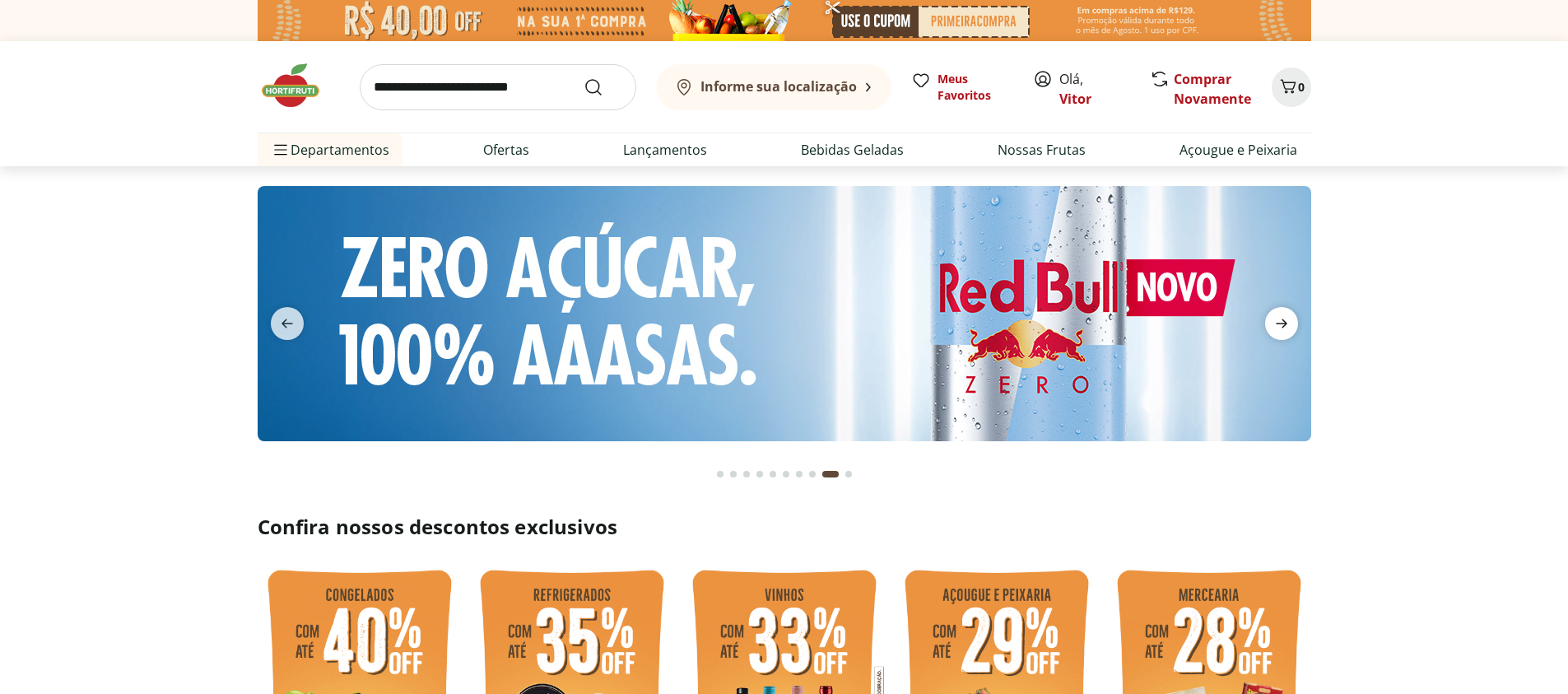
click at [1278, 329] on icon "next" at bounding box center [1282, 323] width 20 height 20
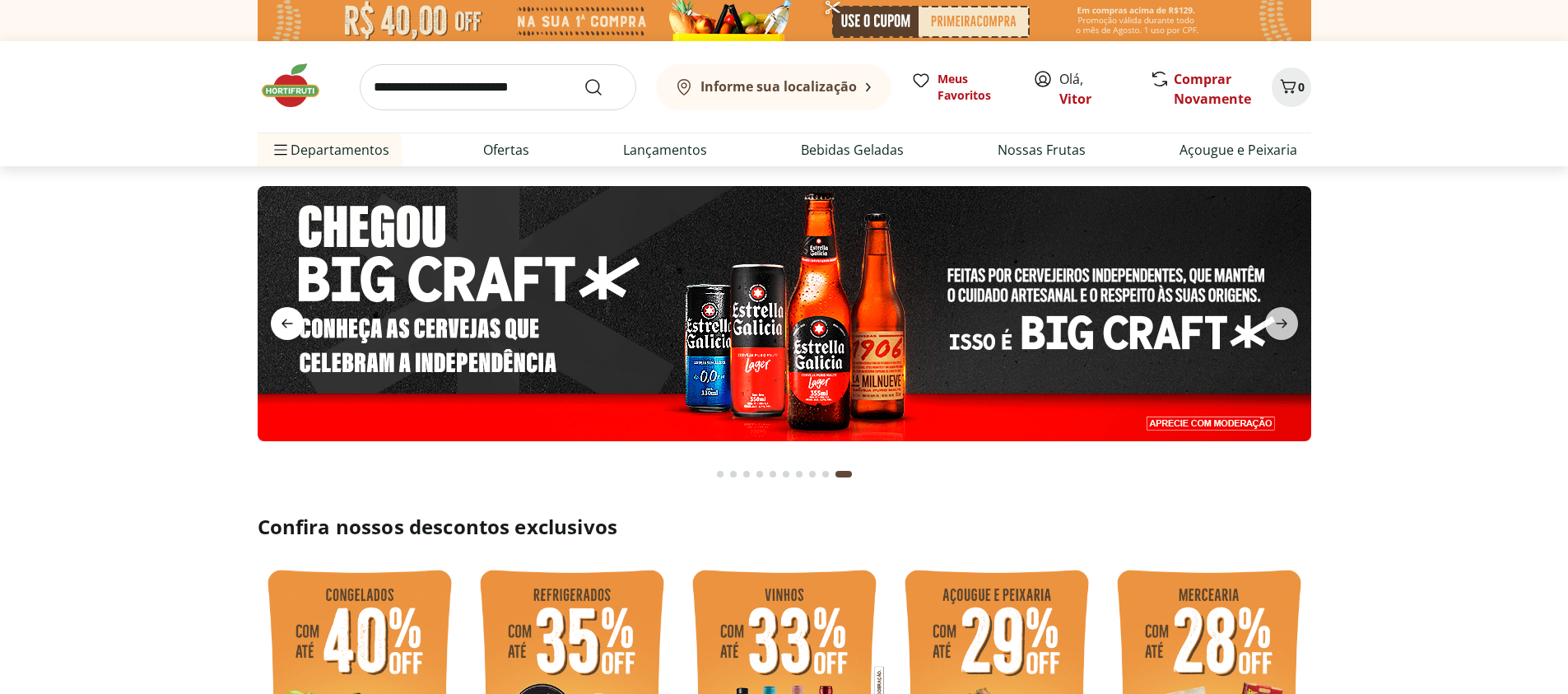
click at [295, 320] on icon "previous" at bounding box center [287, 323] width 20 height 20
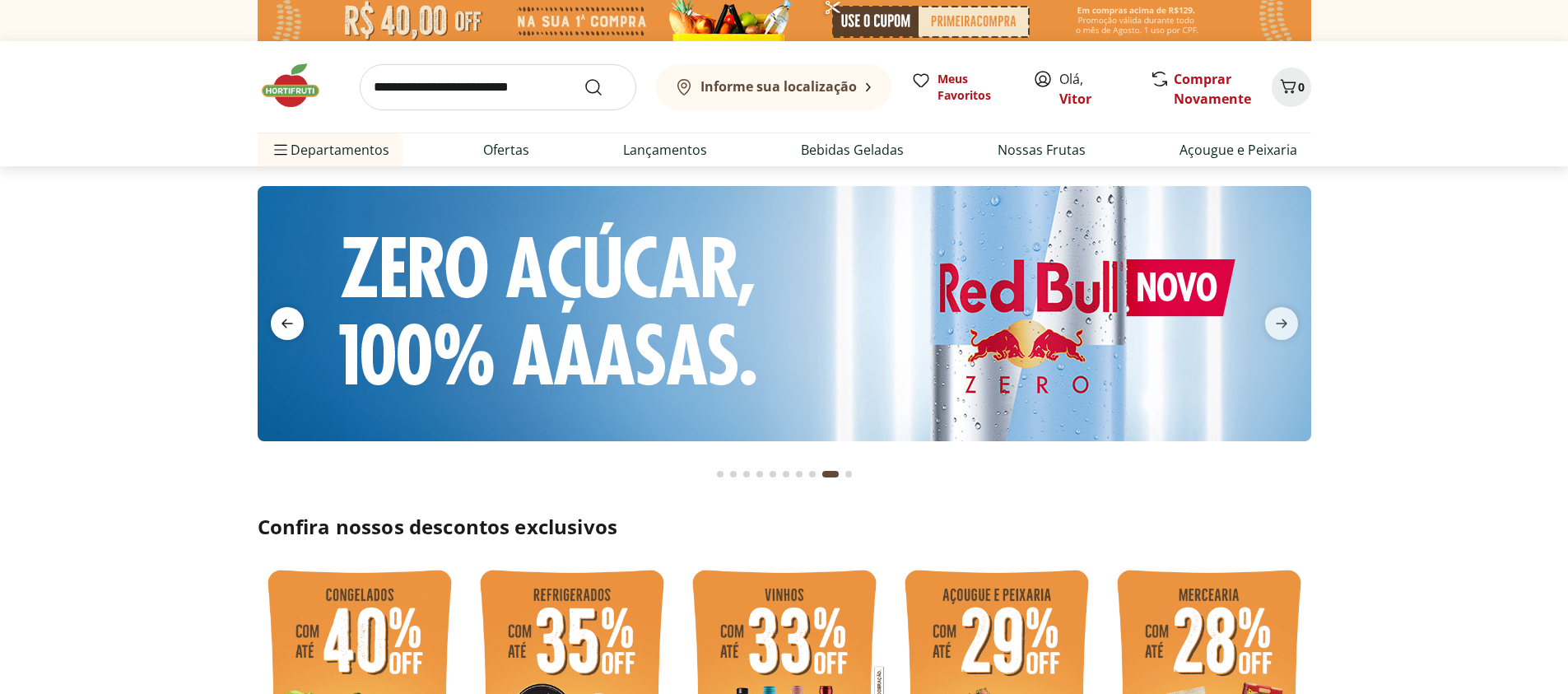
click at [295, 320] on icon "previous" at bounding box center [287, 323] width 20 height 20
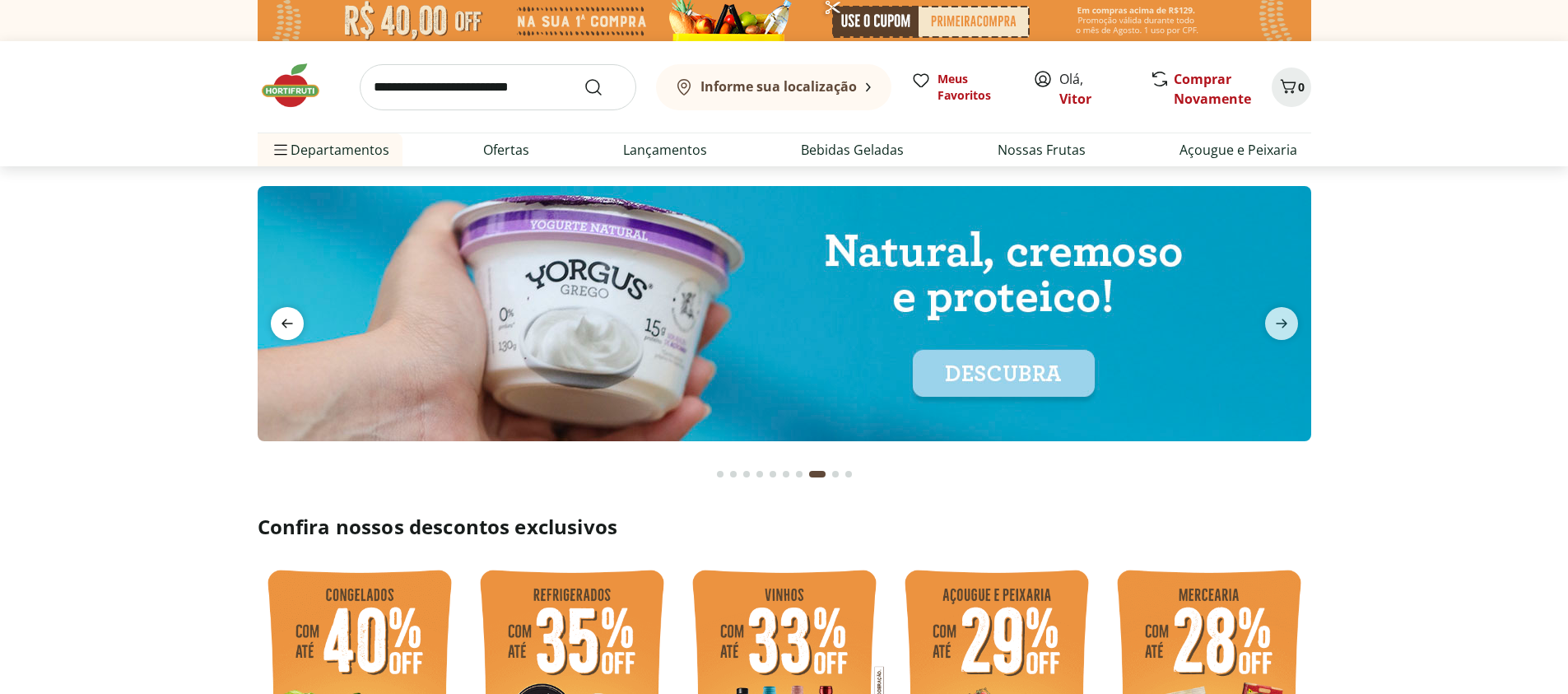
click at [295, 320] on icon "previous" at bounding box center [287, 323] width 20 height 20
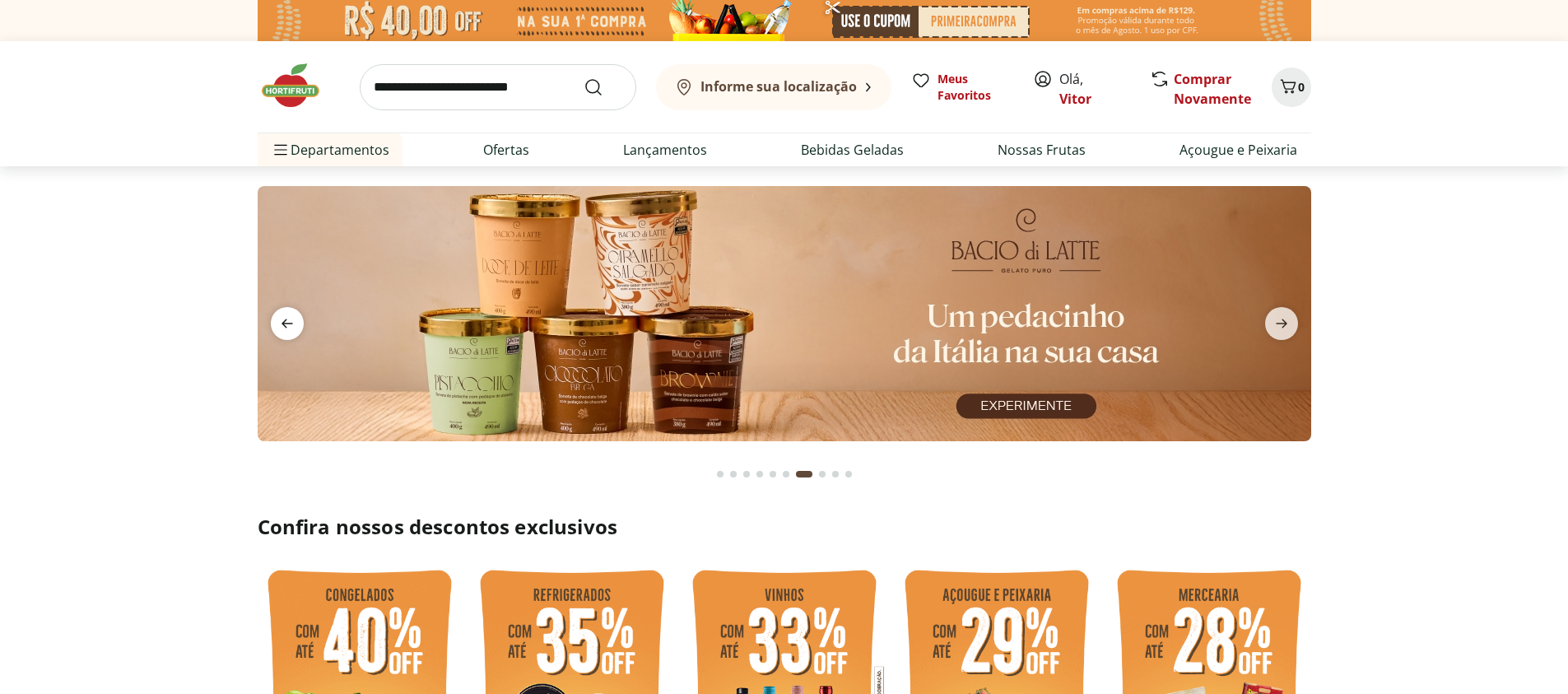
click at [295, 320] on icon "previous" at bounding box center [287, 323] width 20 height 20
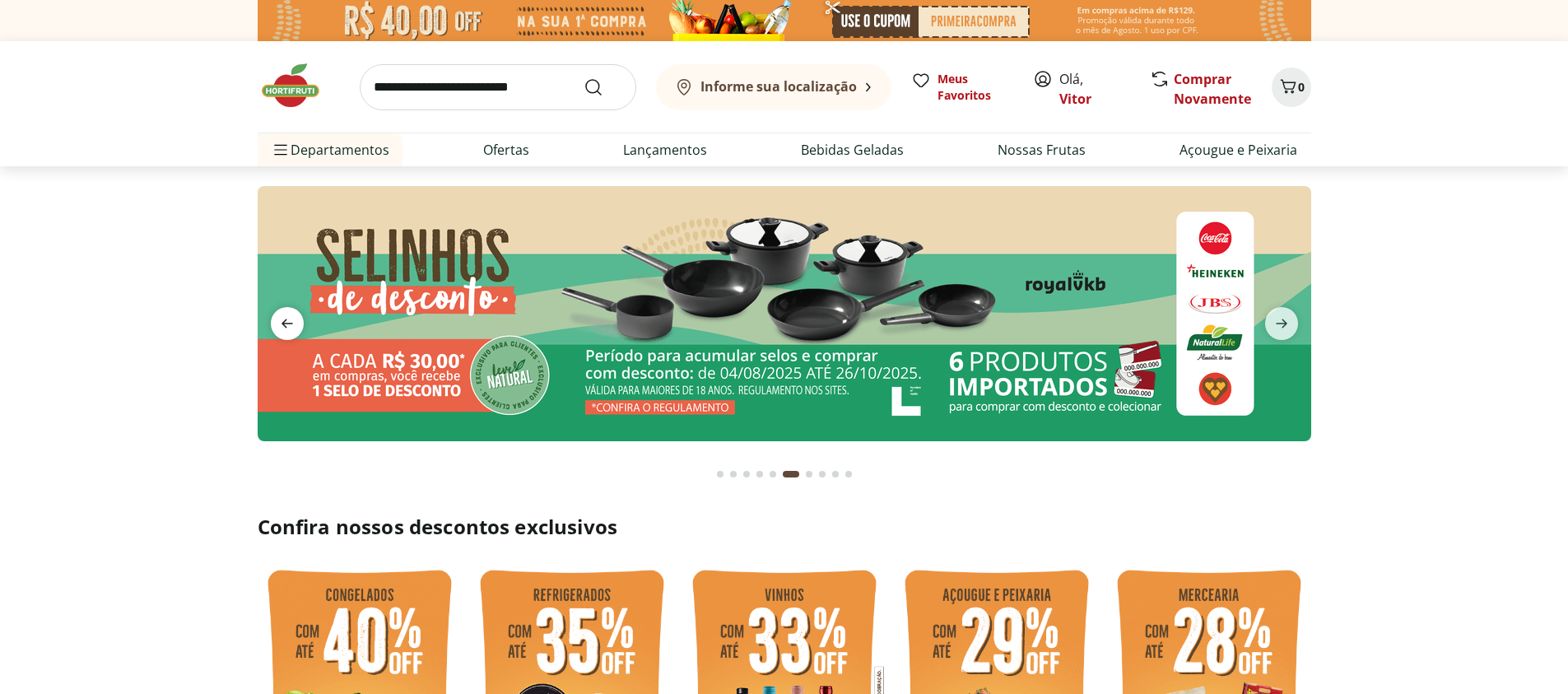
click at [291, 323] on icon "previous" at bounding box center [287, 323] width 12 height 9
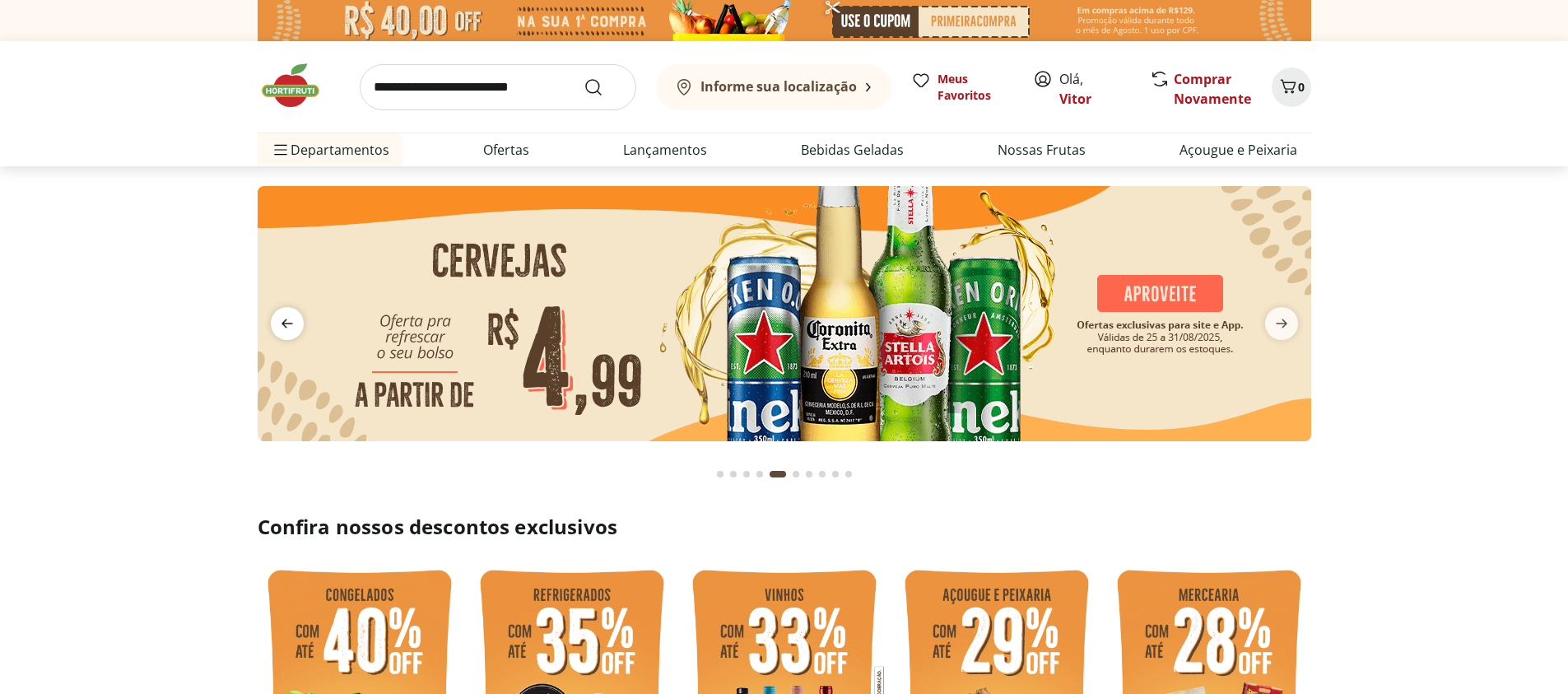
click at [291, 323] on icon "previous" at bounding box center [287, 323] width 12 height 9
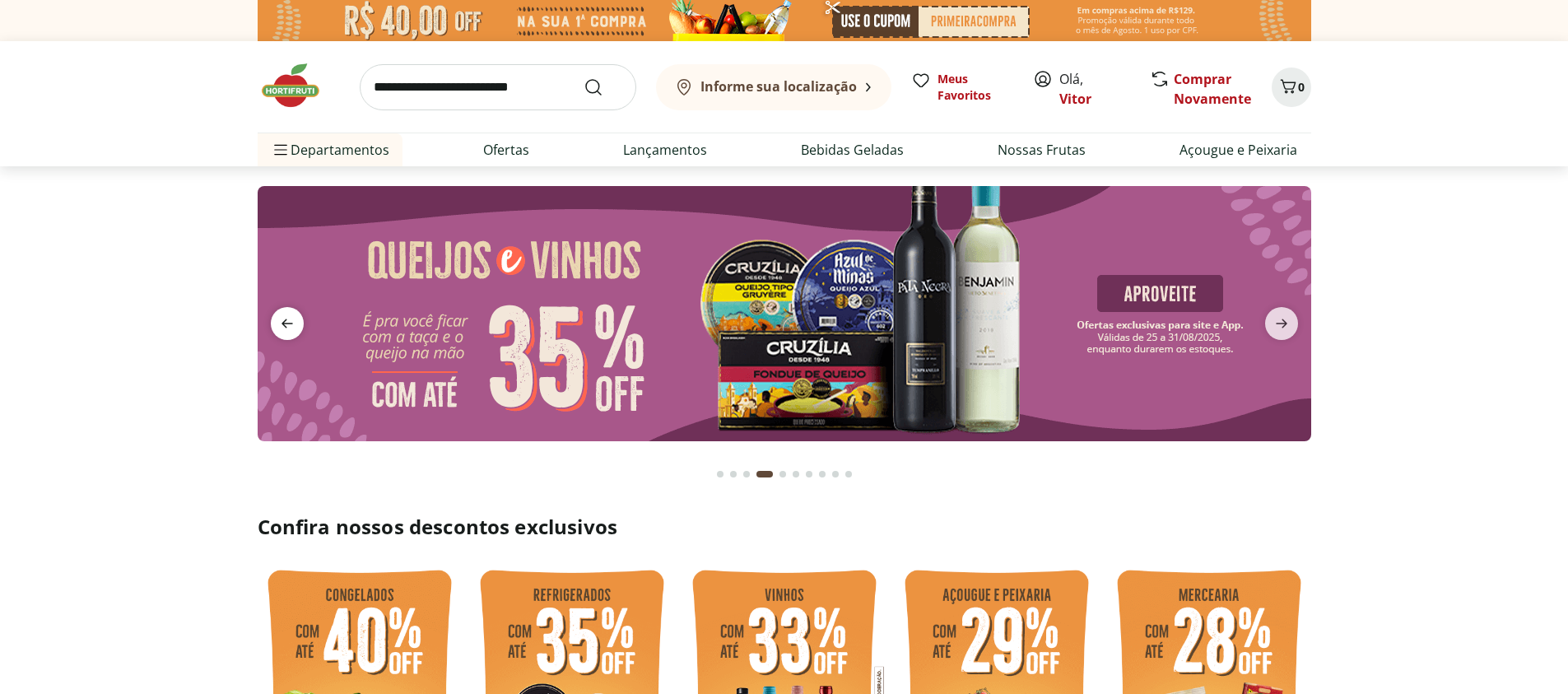
click at [291, 323] on icon "previous" at bounding box center [287, 323] width 12 height 9
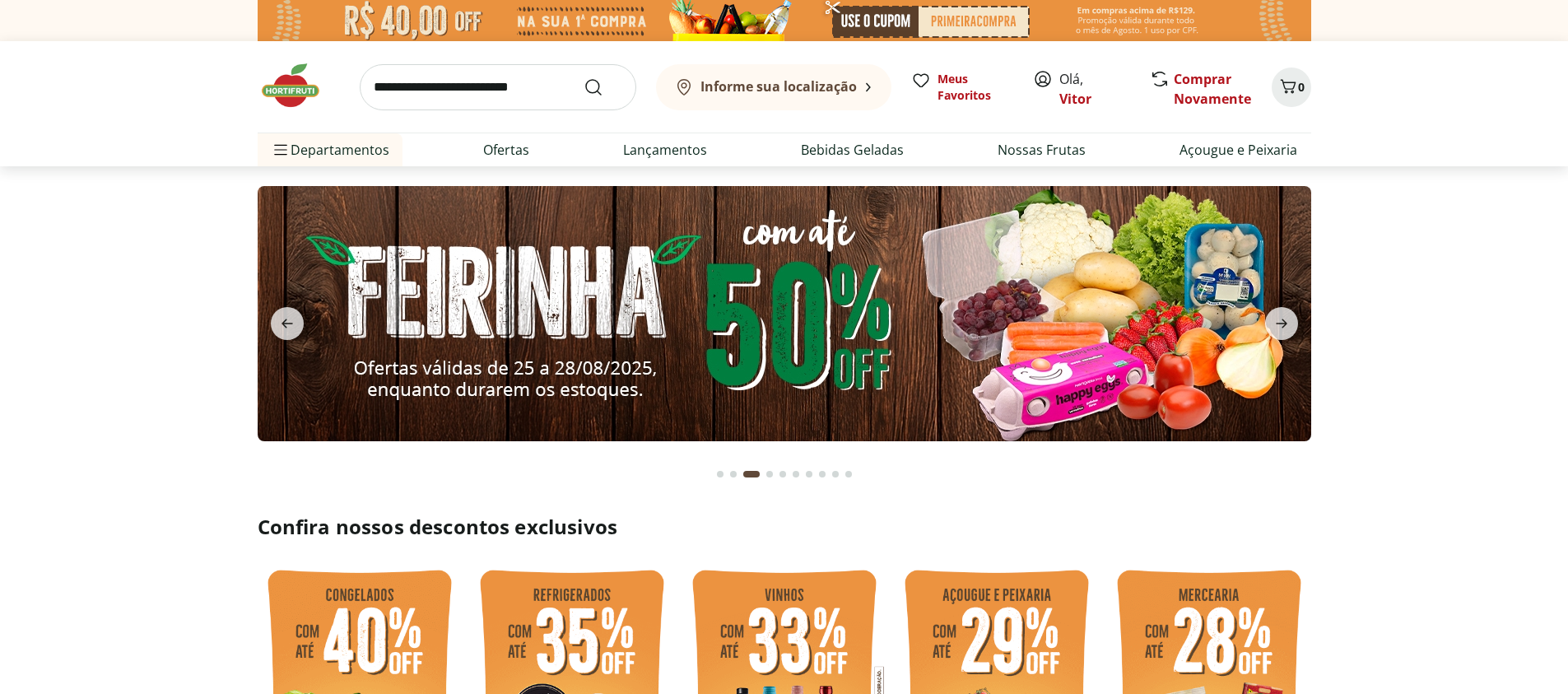
click at [519, 339] on img at bounding box center [784, 314] width 1054 height 255
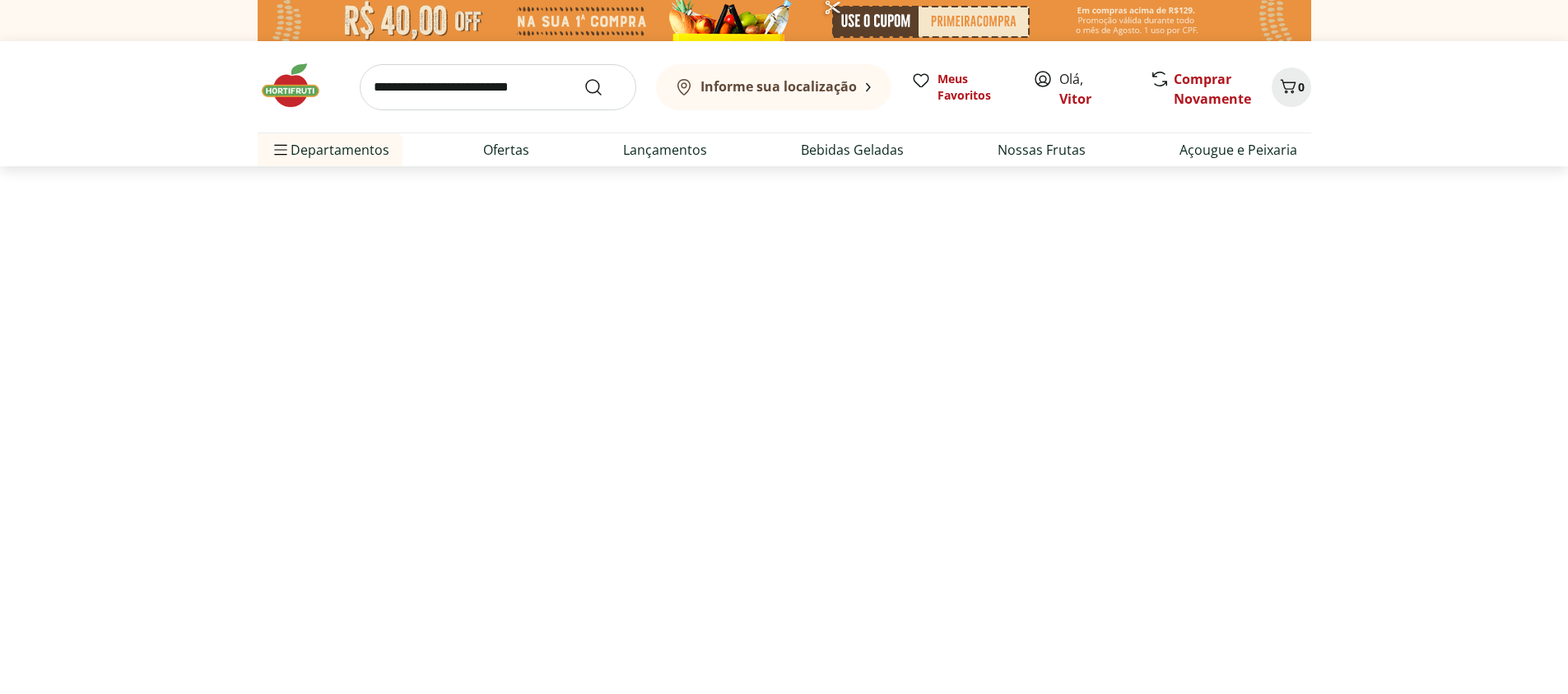
select select "**********"
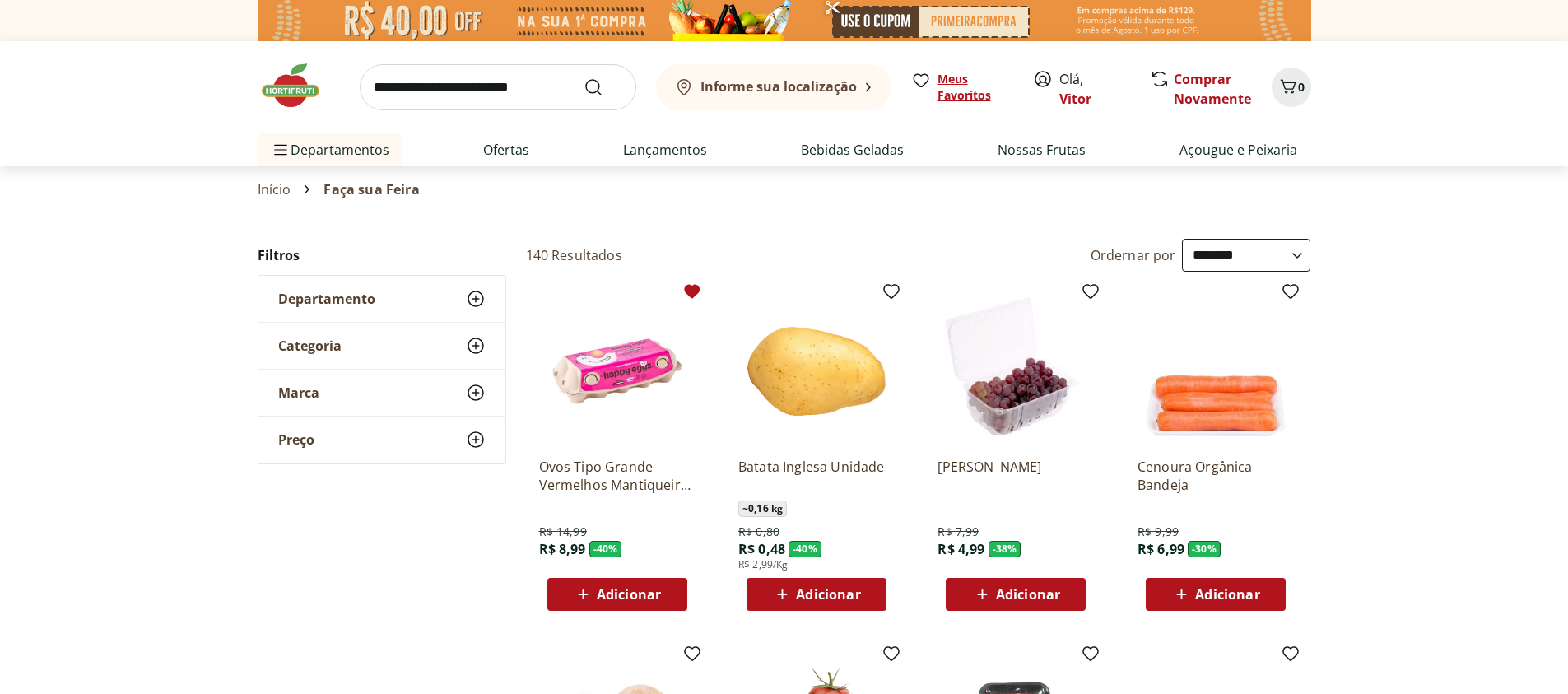
click at [961, 102] on span "Meus Favoritos" at bounding box center [975, 86] width 76 height 33
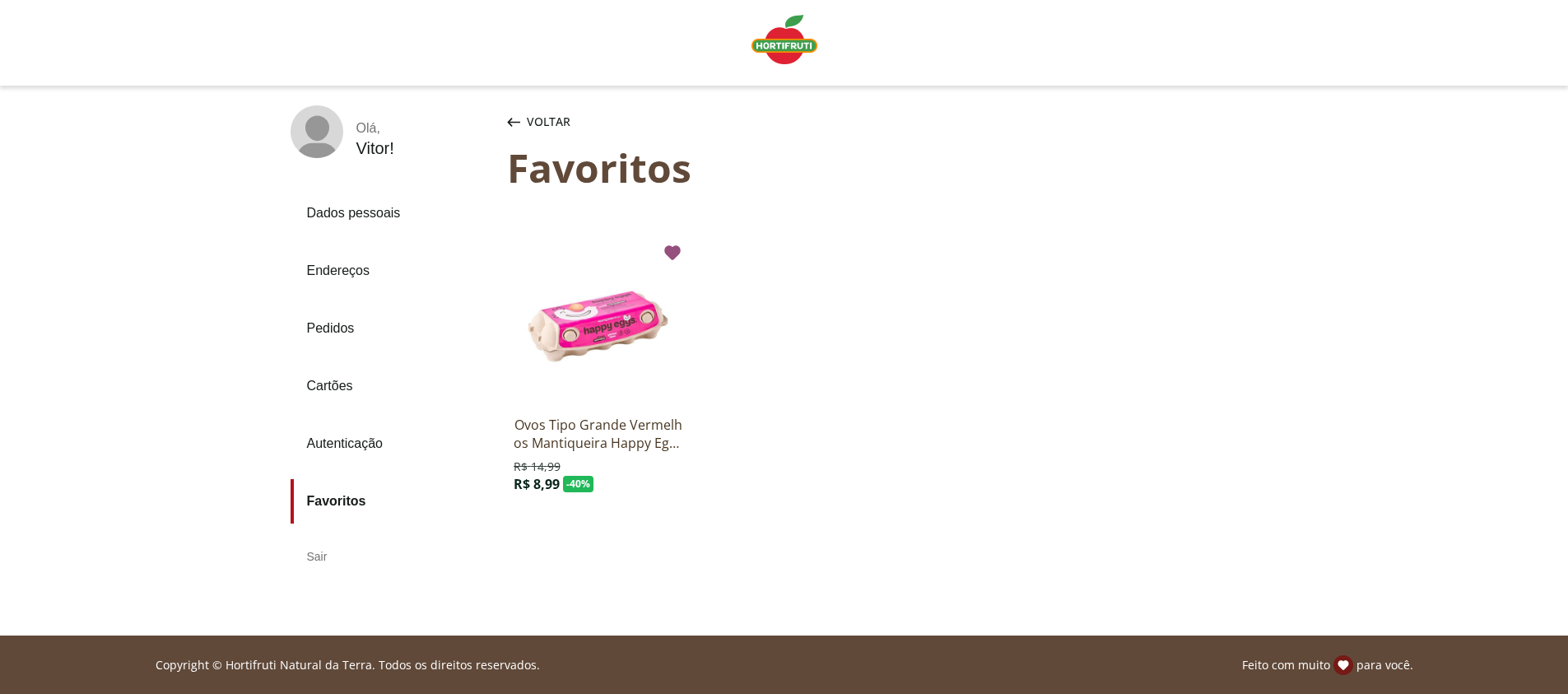
scroll to position [4, 0]
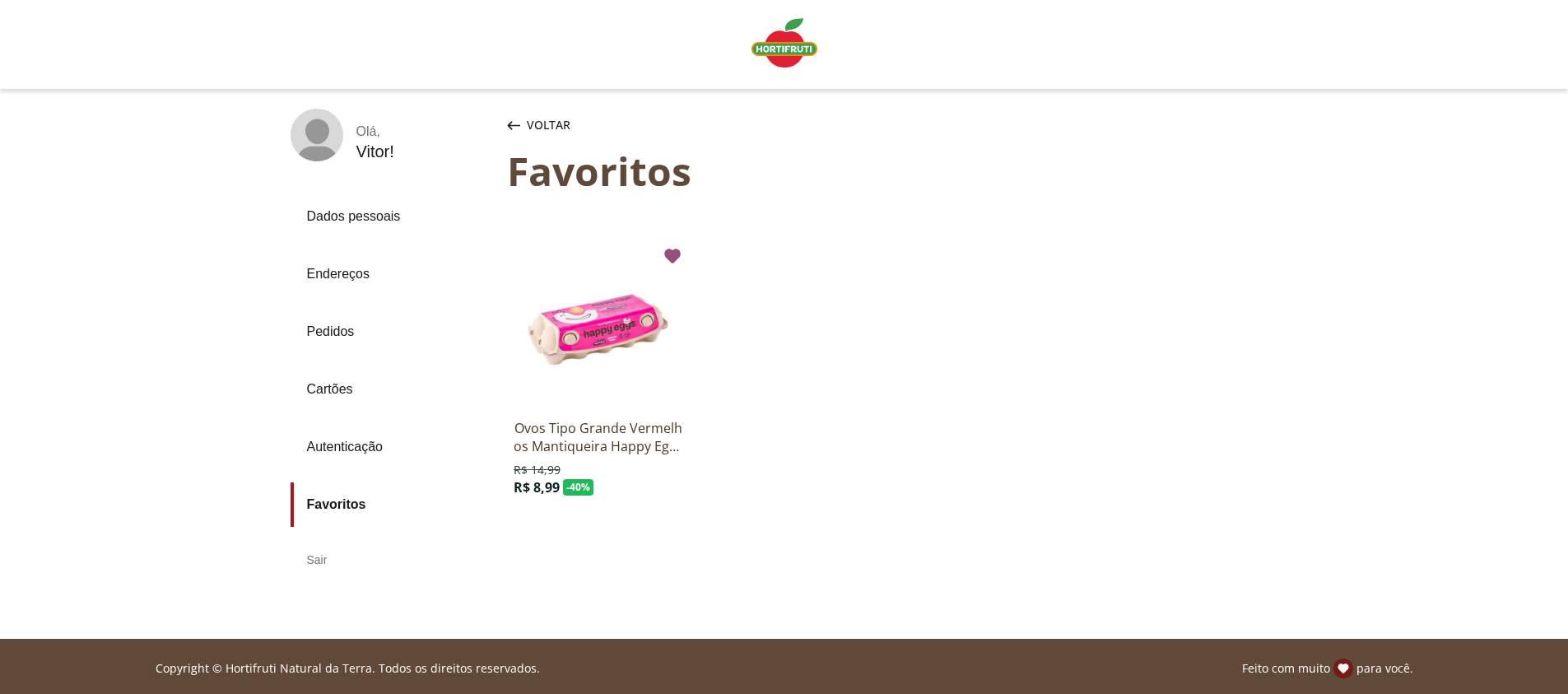
click at [777, 51] on img "Linha de sessão" at bounding box center [784, 42] width 66 height 49
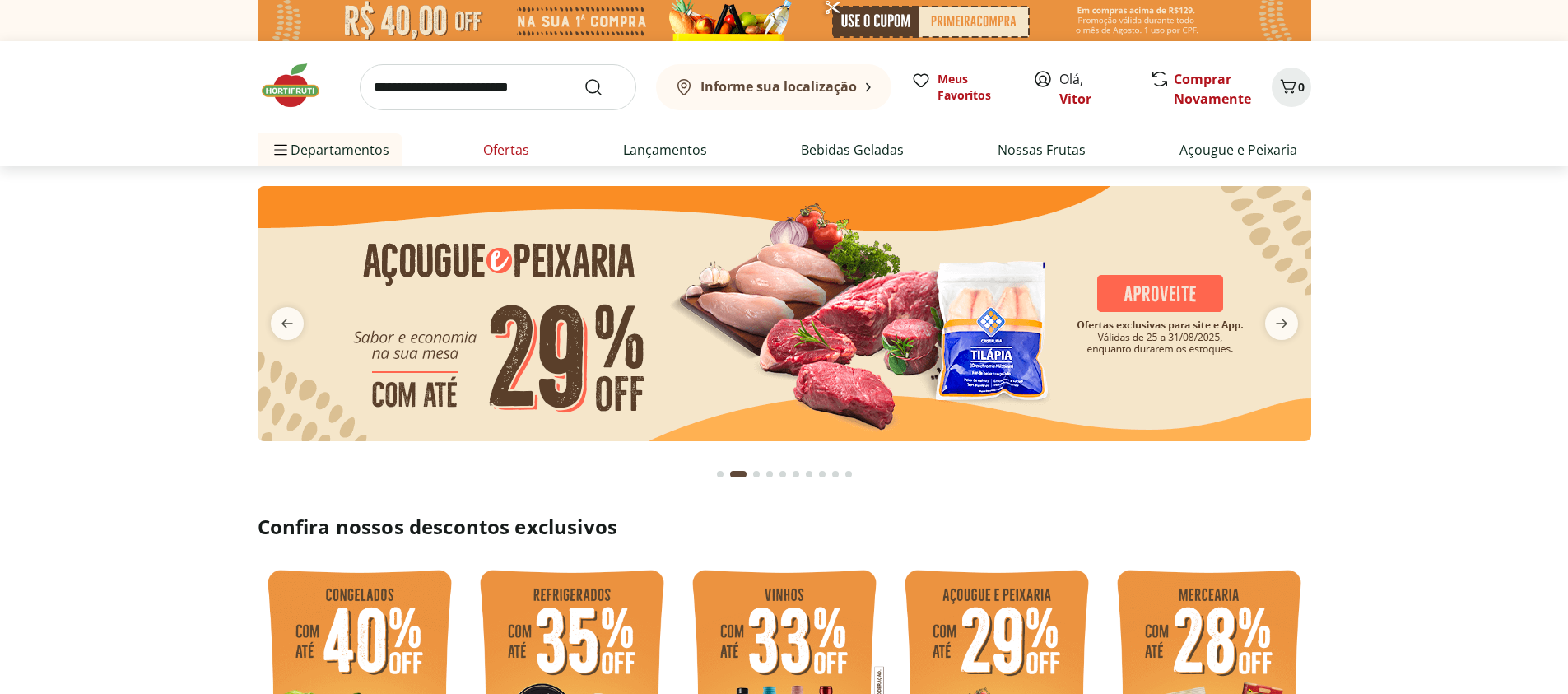
click at [533, 148] on li "Ofertas" at bounding box center [505, 150] width 72 height 33
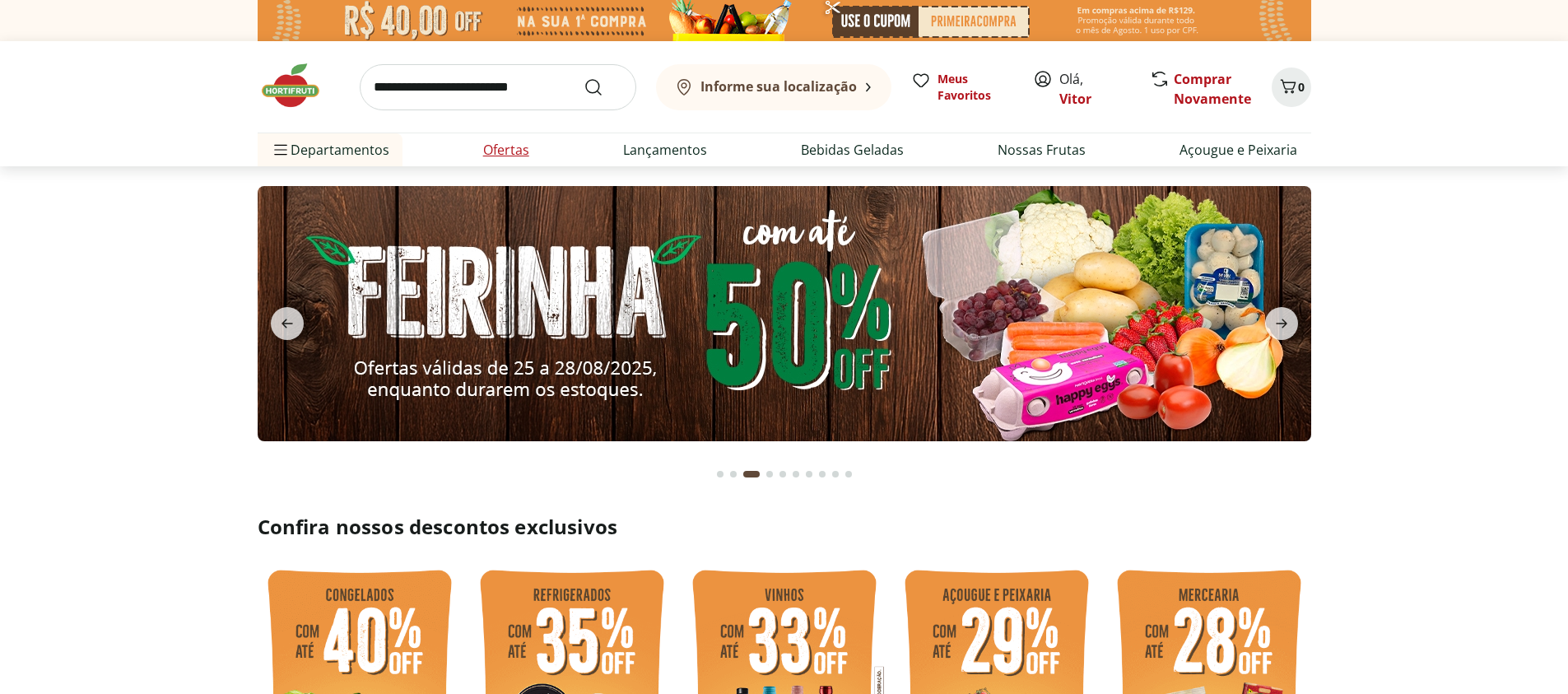
click at [502, 145] on link "Ofertas" at bounding box center [506, 150] width 46 height 20
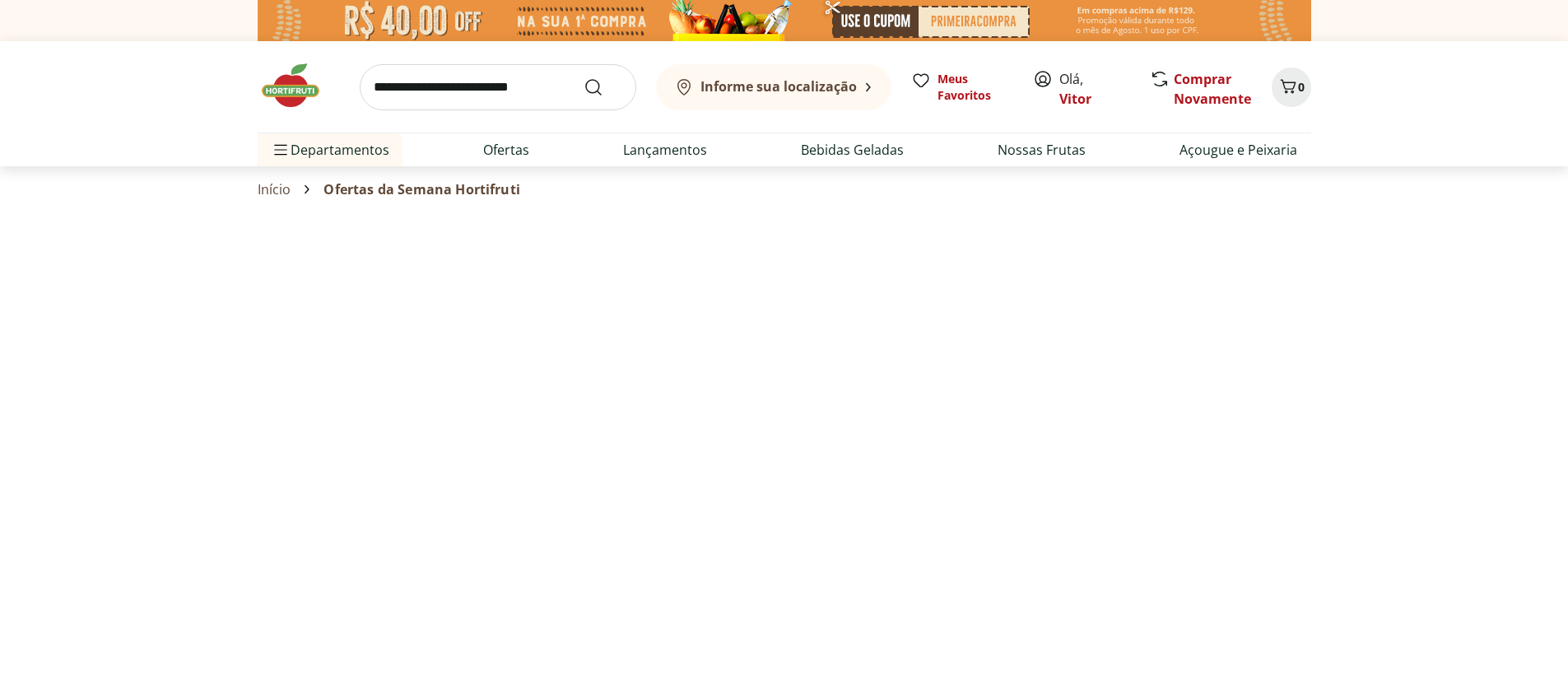
select select "**********"
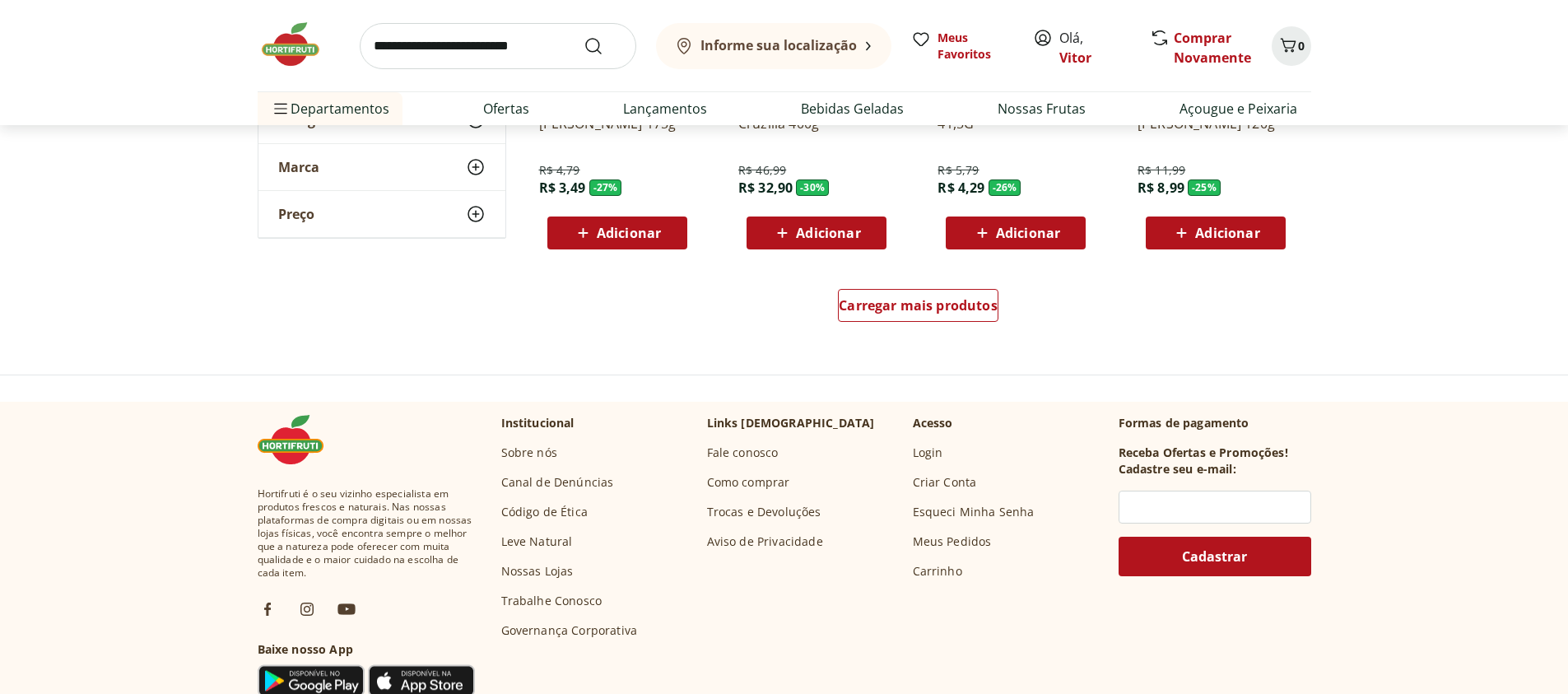
scroll to position [1086, 0]
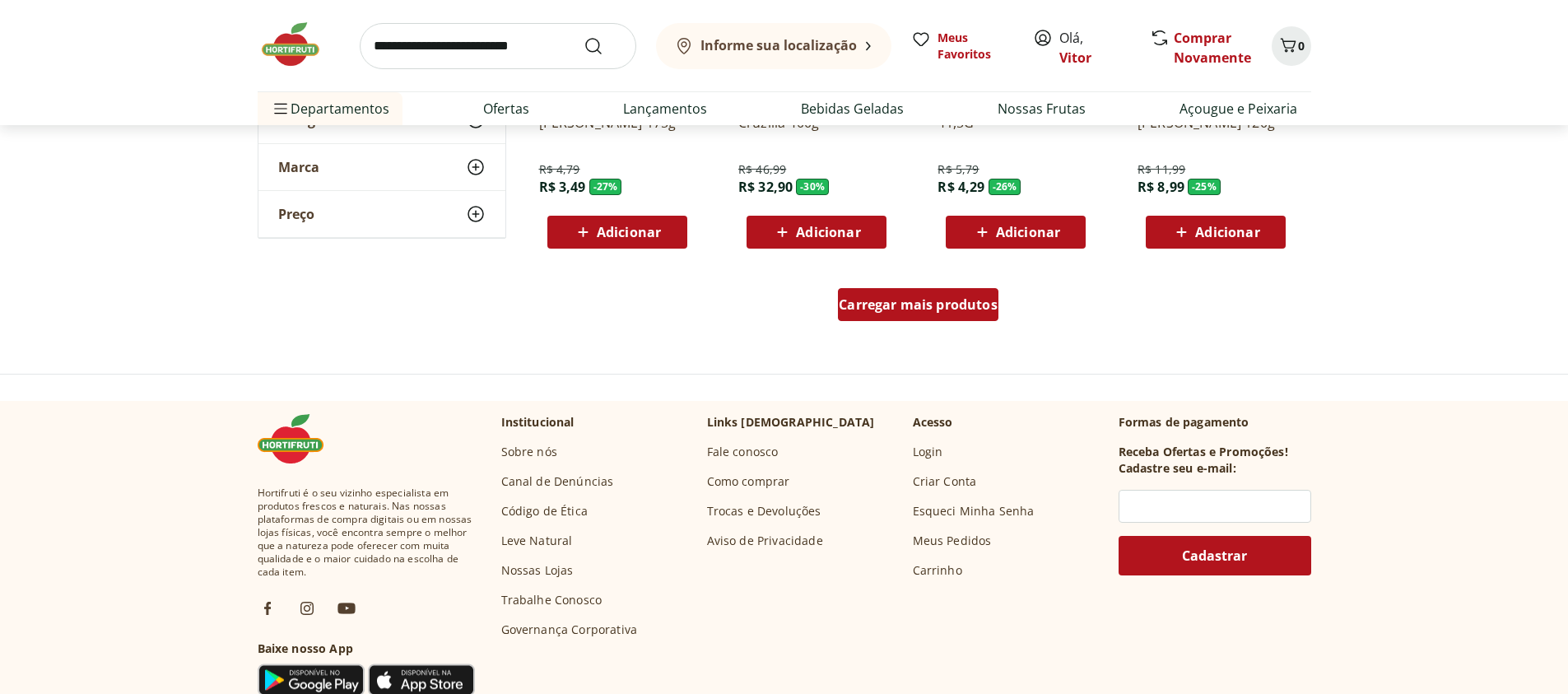
click at [956, 294] on div "Carregar mais produtos" at bounding box center [918, 304] width 160 height 33
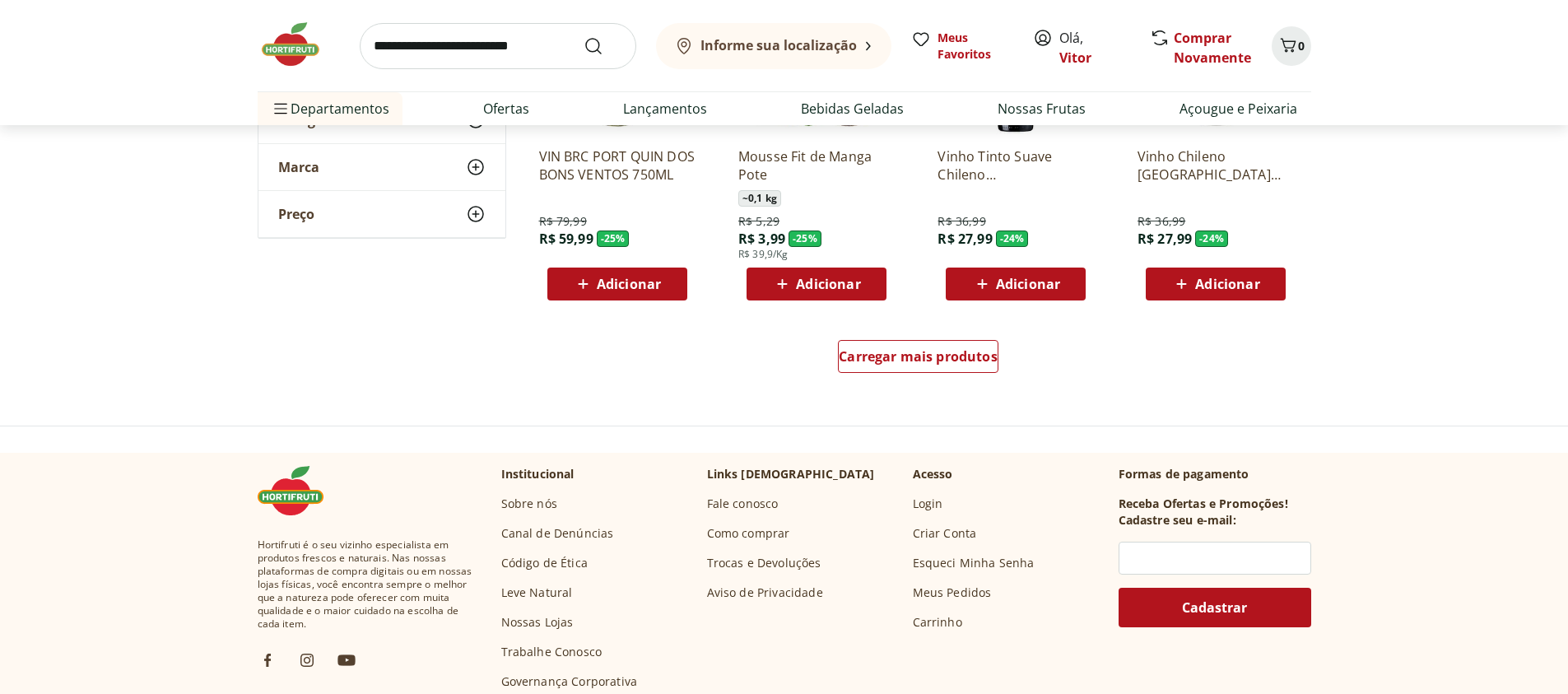
scroll to position [2073, 0]
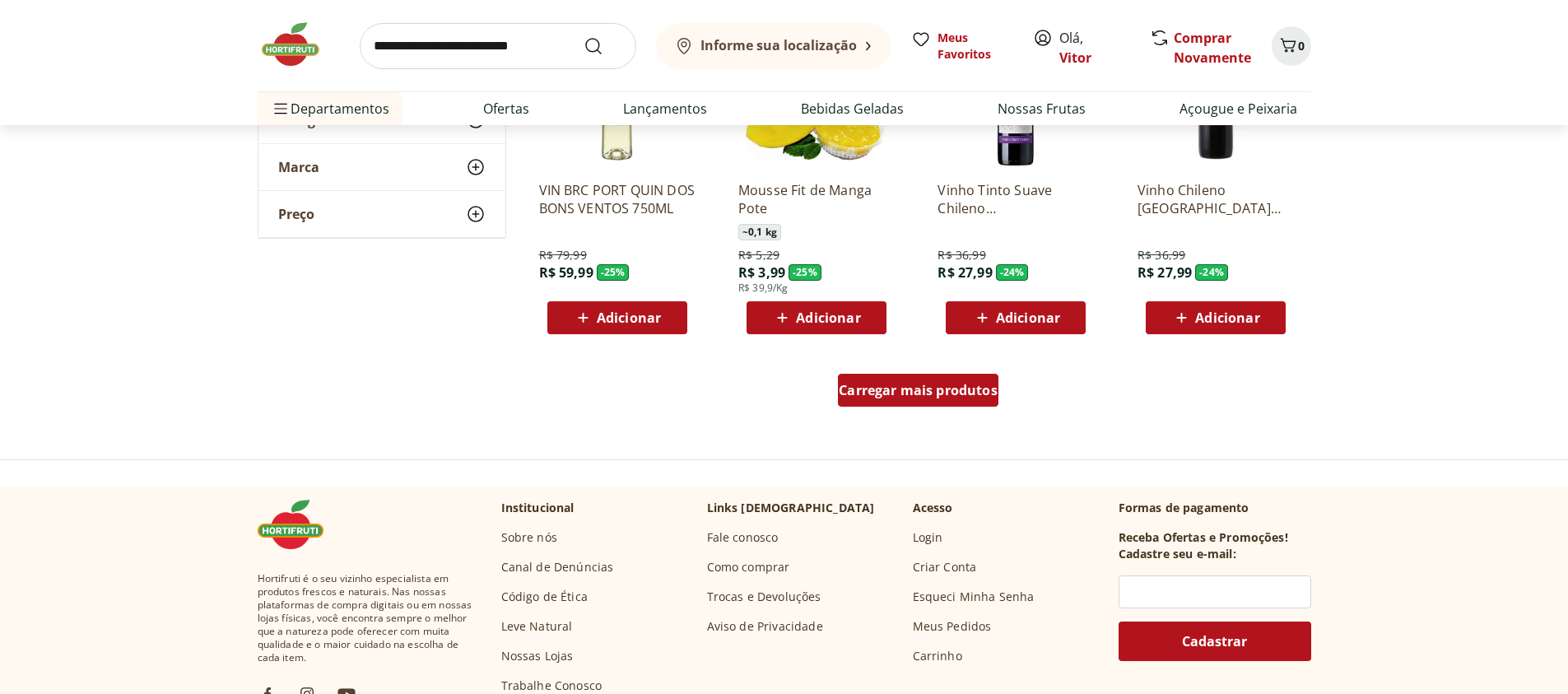
click at [945, 391] on span "Carregar mais produtos" at bounding box center [918, 389] width 159 height 13
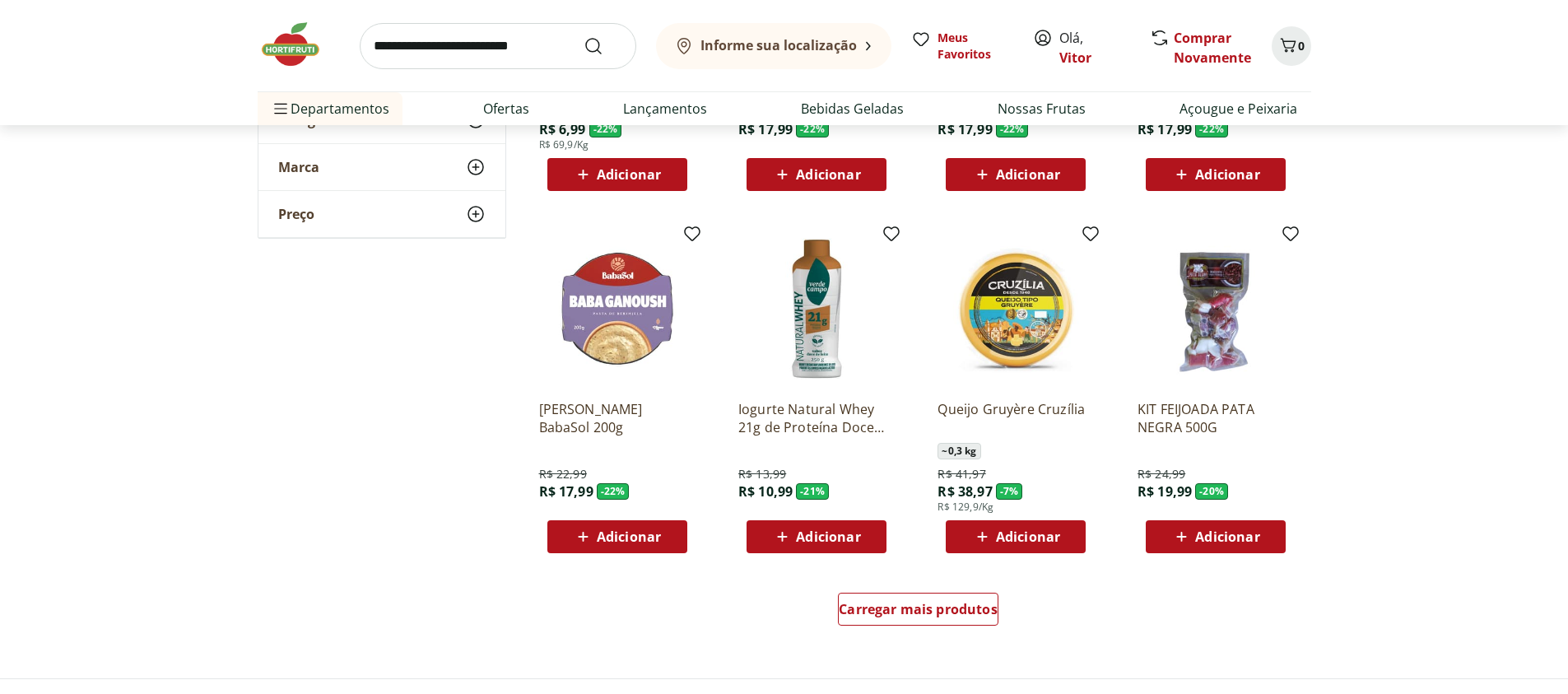
scroll to position [2962, 0]
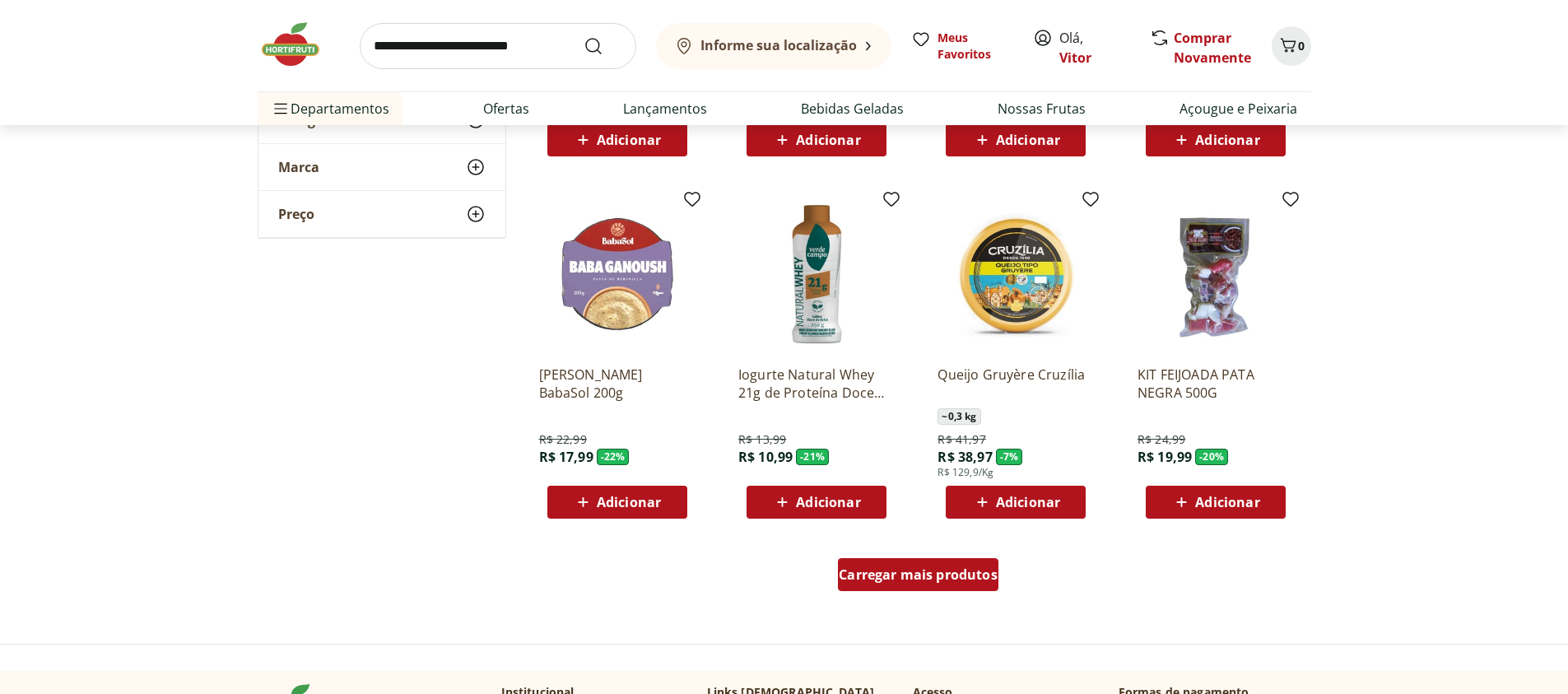
click at [858, 577] on span "Carregar mais produtos" at bounding box center [918, 574] width 159 height 13
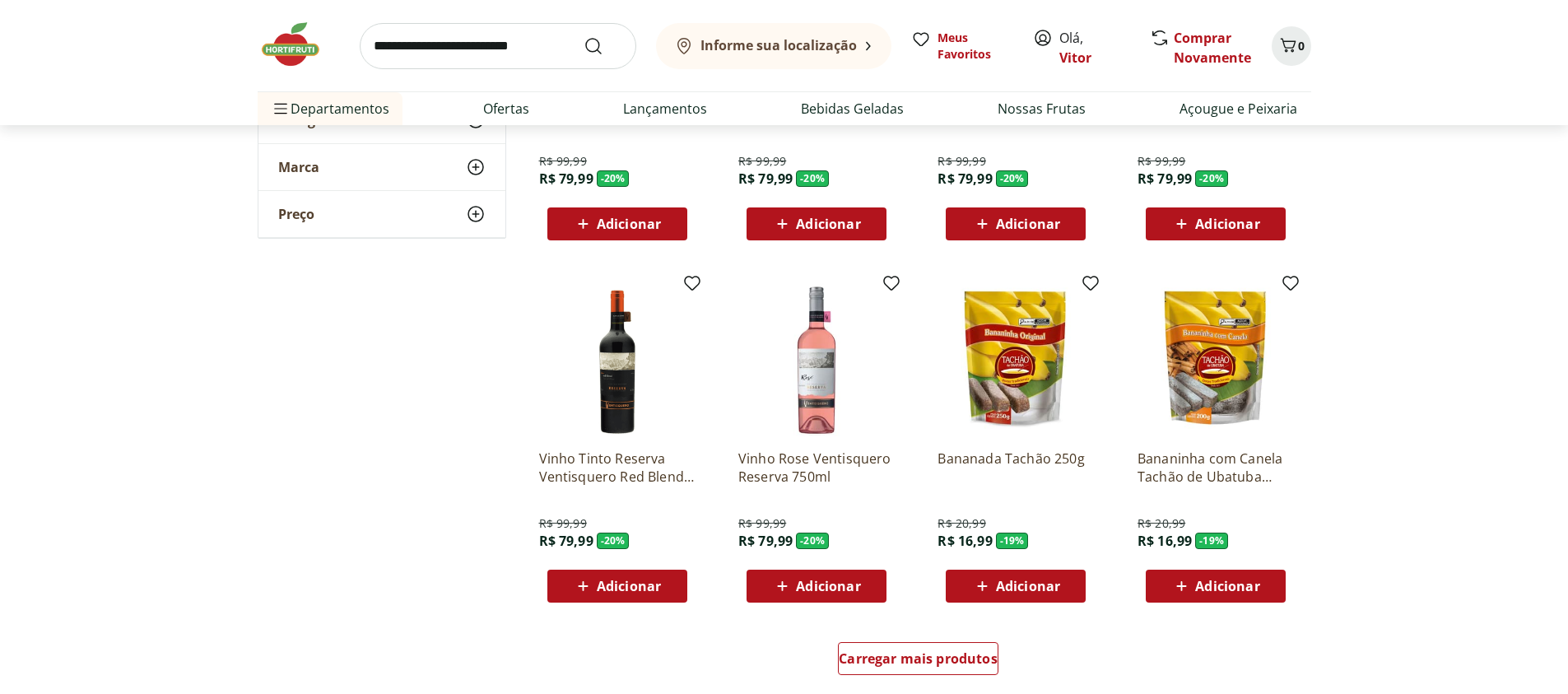
scroll to position [4048, 0]
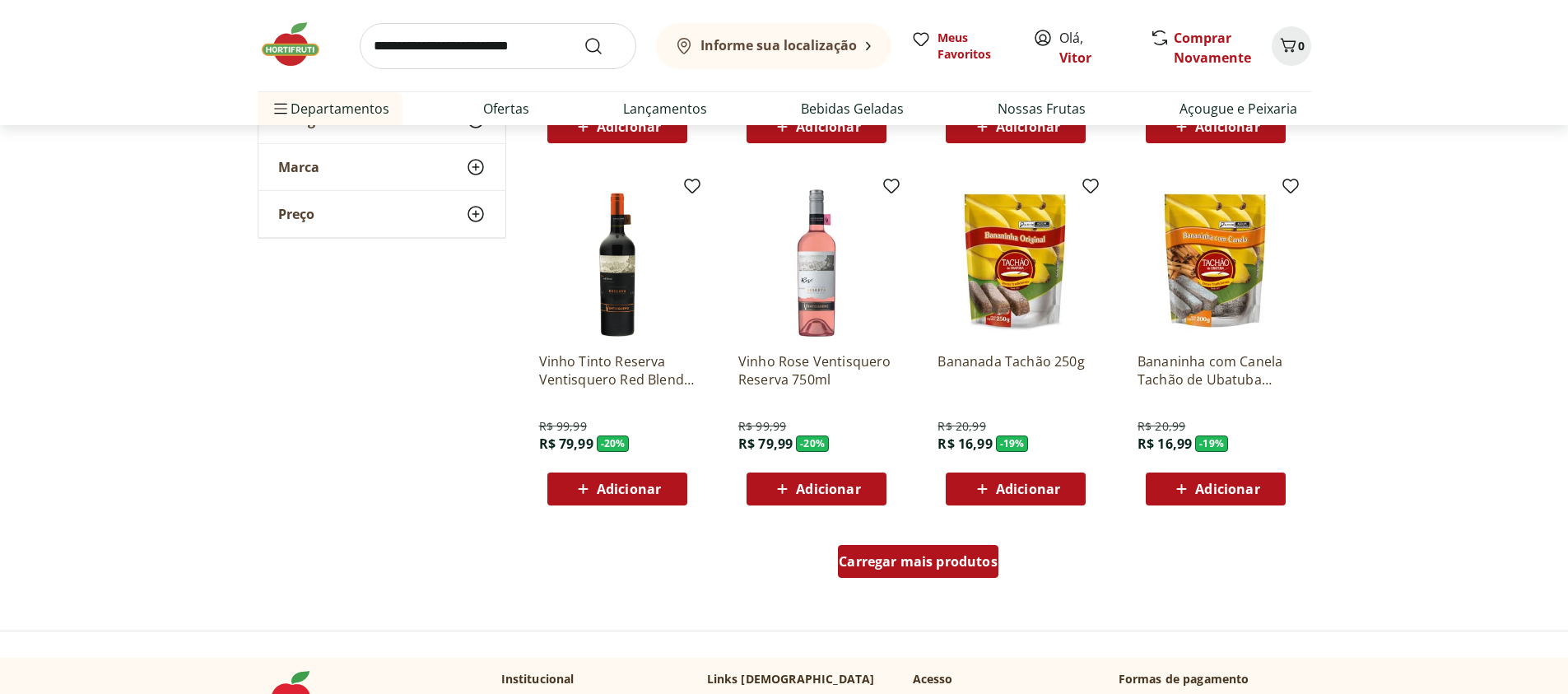
click at [884, 559] on span "Carregar mais produtos" at bounding box center [918, 560] width 159 height 13
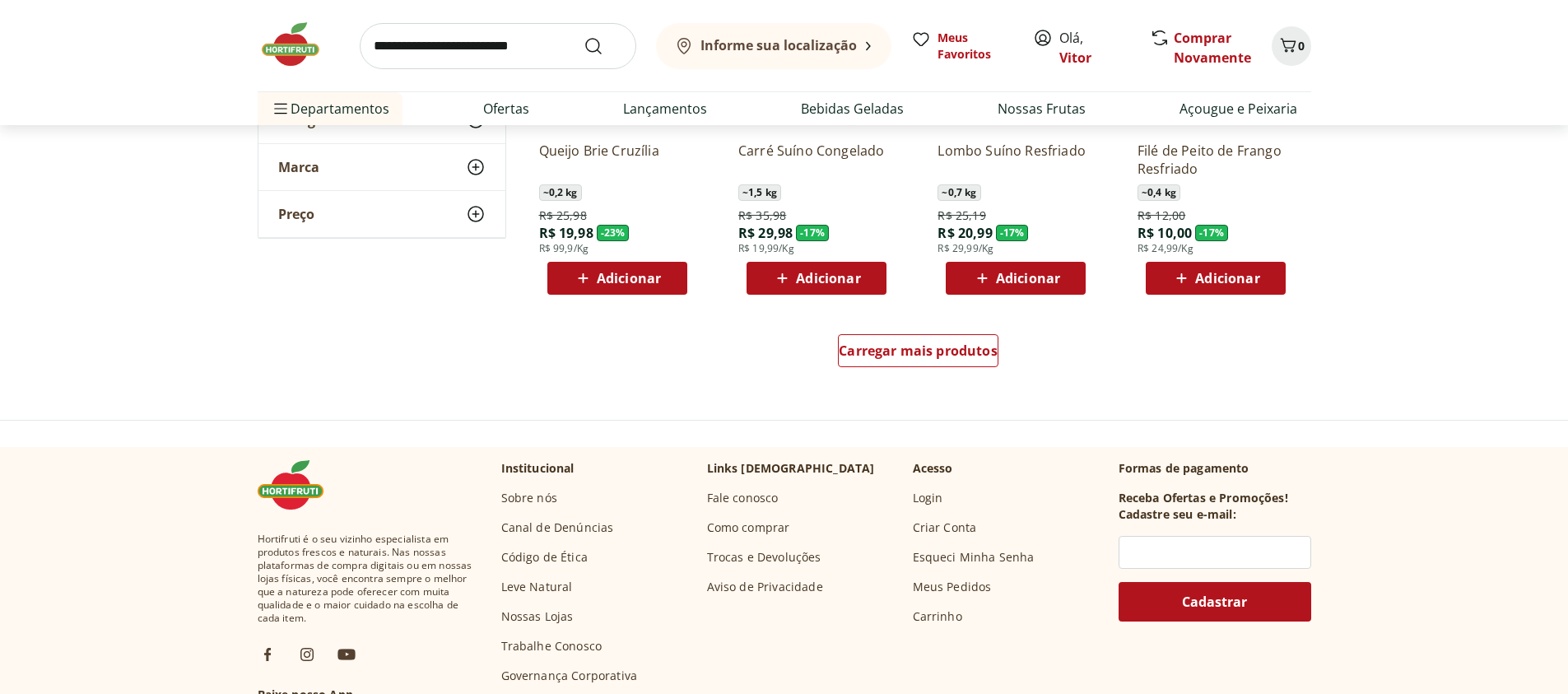
scroll to position [5233, 0]
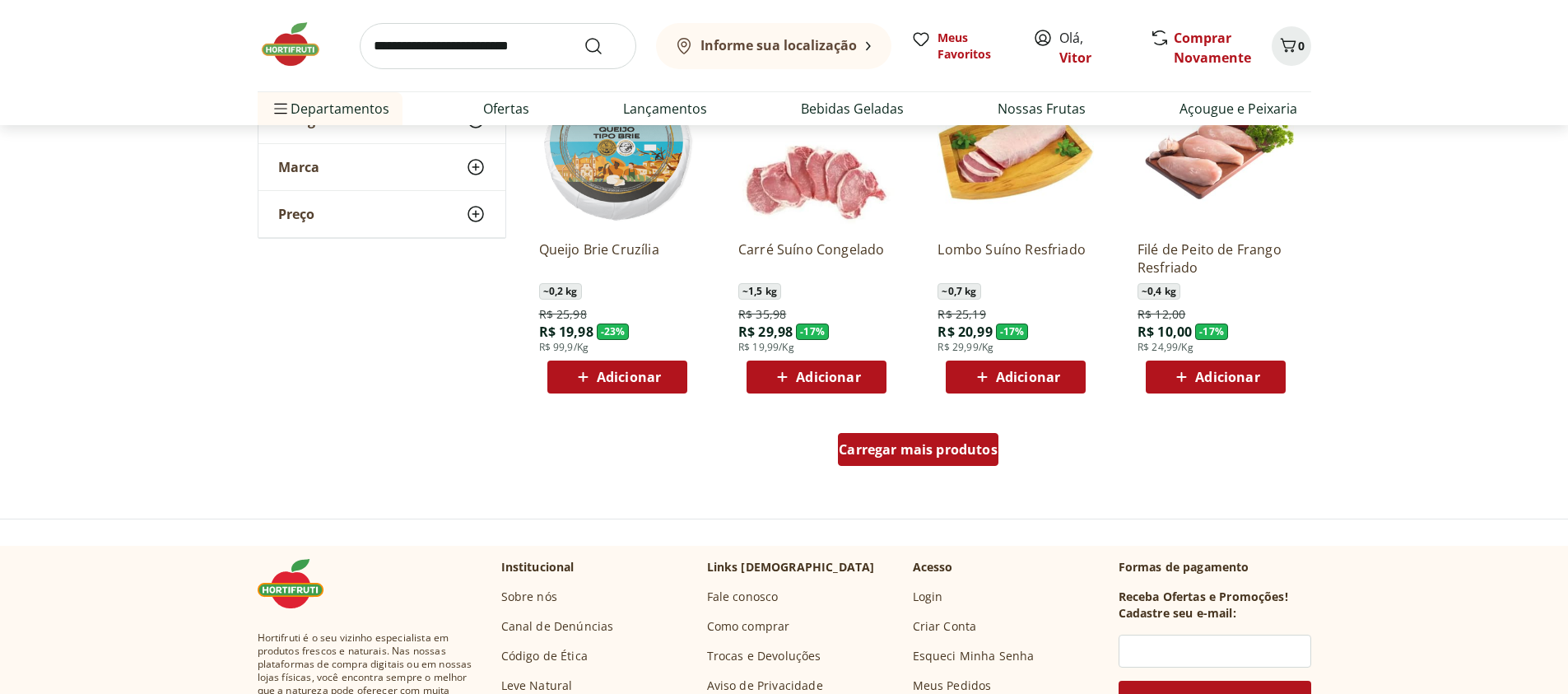
click at [949, 455] on span "Carregar mais produtos" at bounding box center [918, 449] width 159 height 13
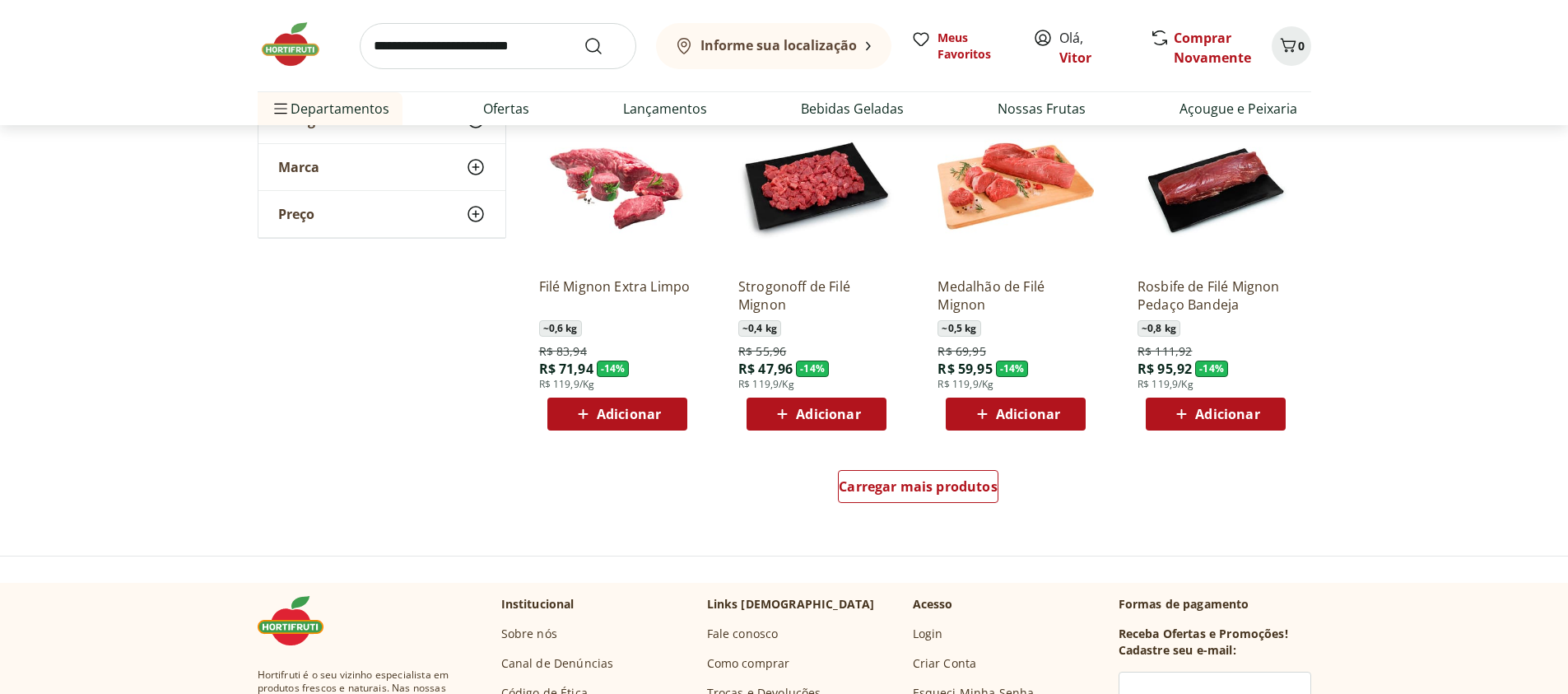
scroll to position [6319, 0]
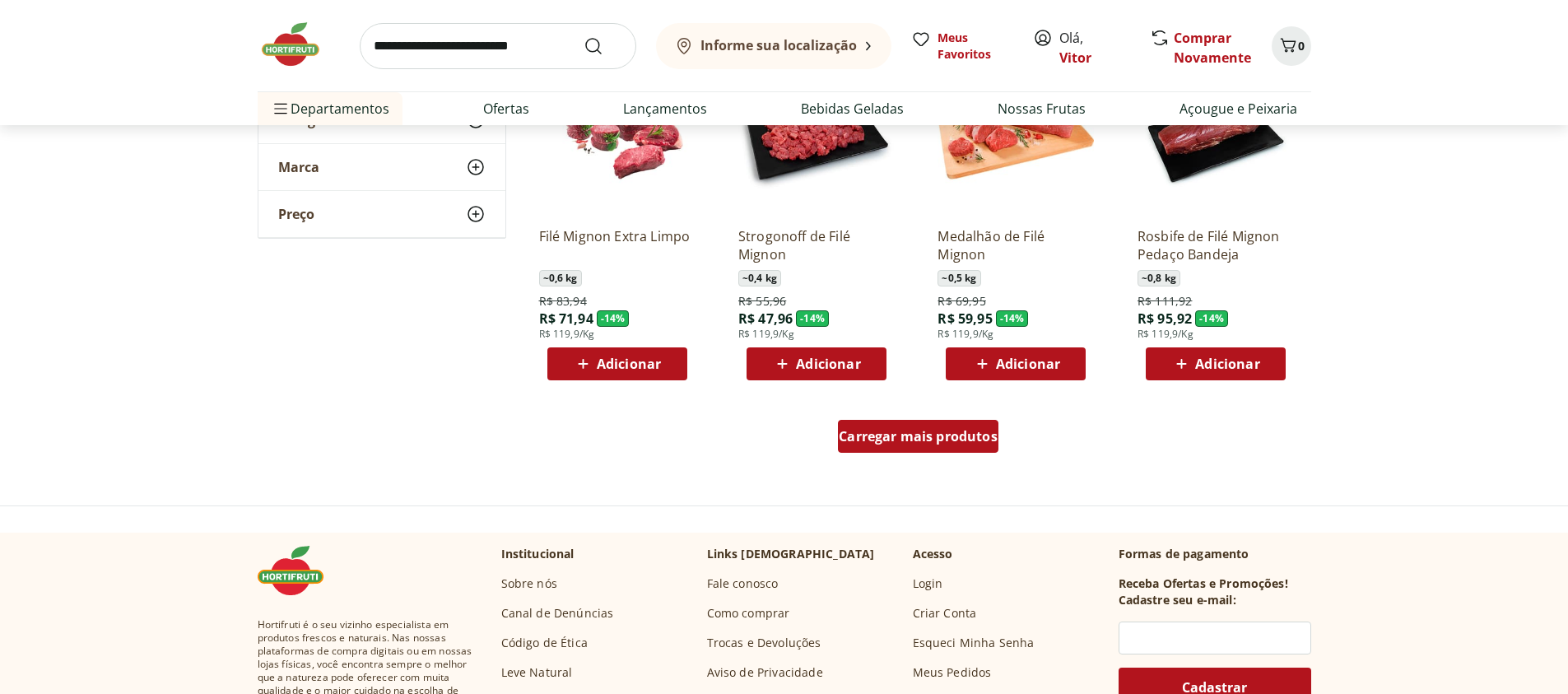
click at [971, 435] on span "Carregar mais produtos" at bounding box center [918, 436] width 159 height 13
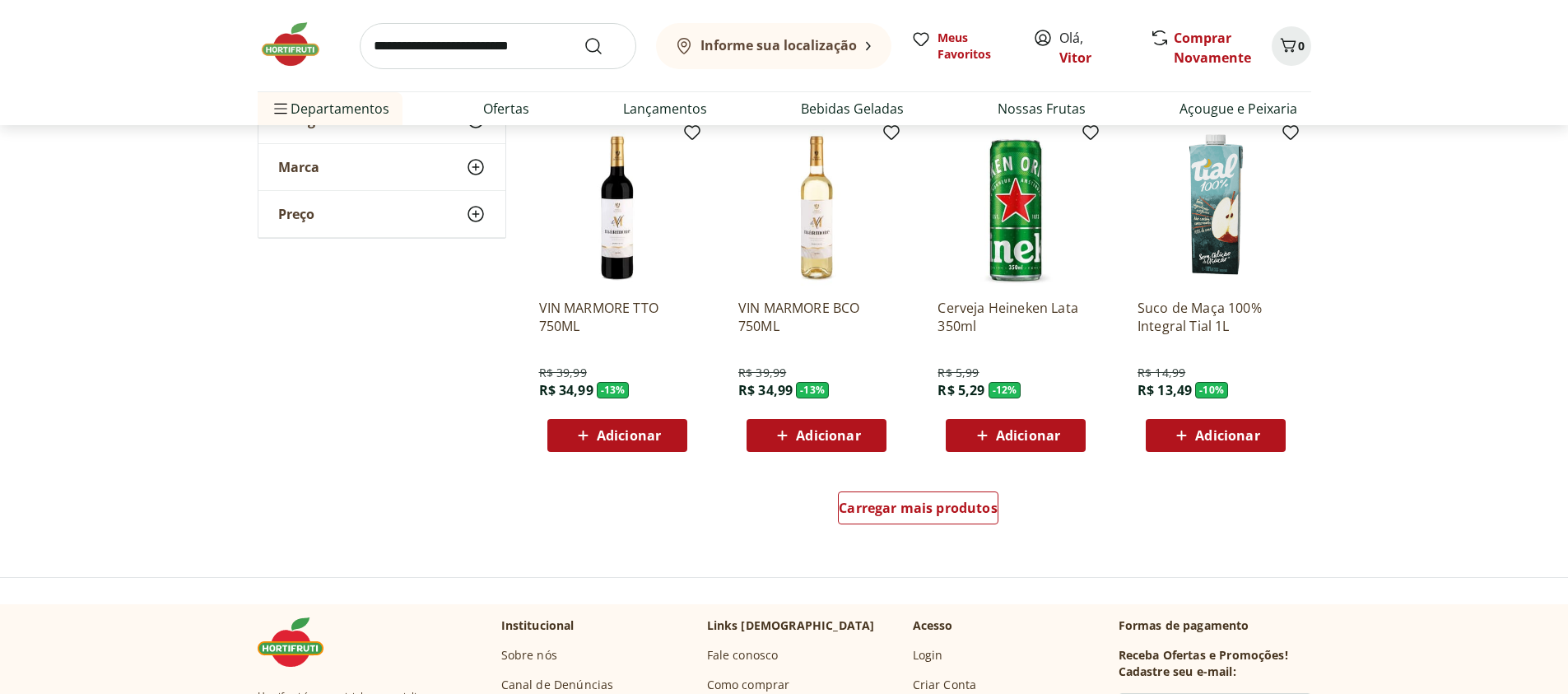
scroll to position [7405, 0]
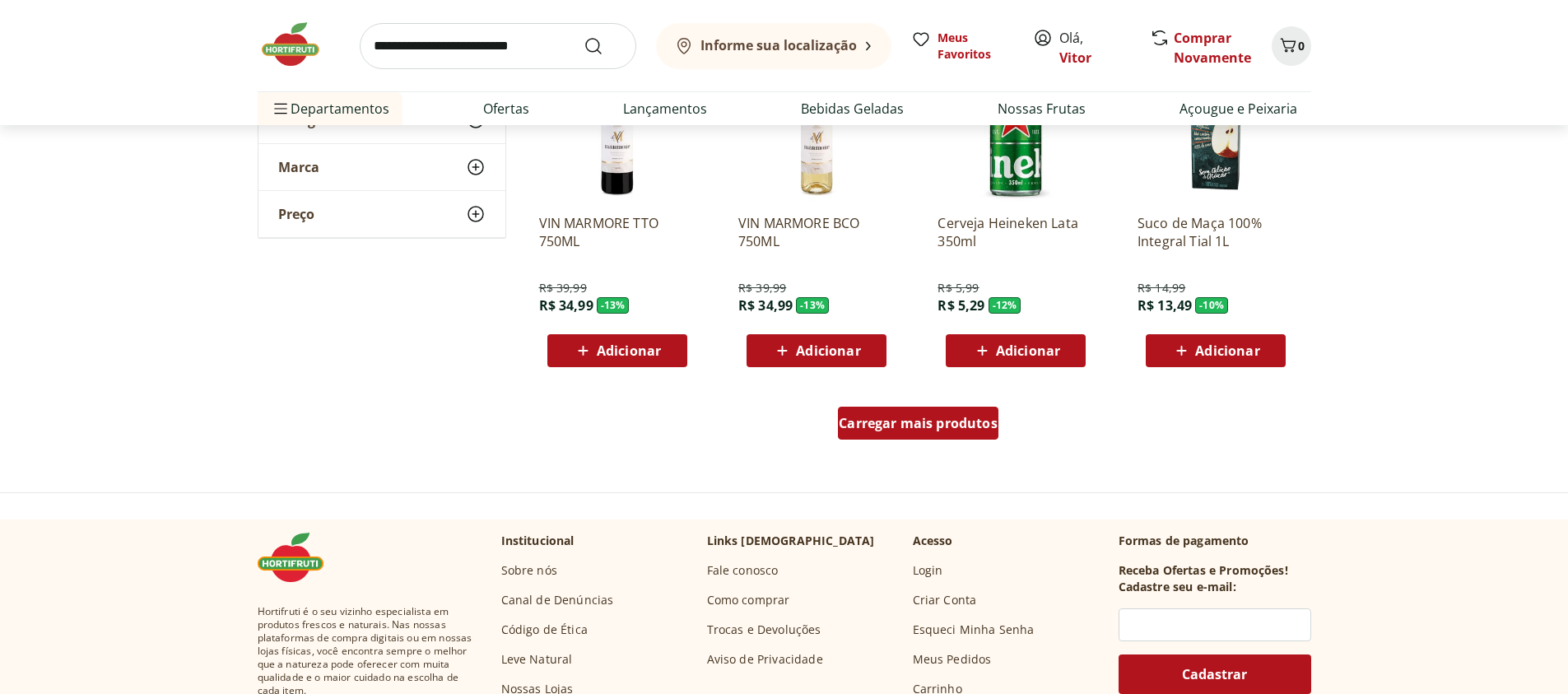
click at [937, 408] on div "Carregar mais produtos" at bounding box center [918, 422] width 160 height 33
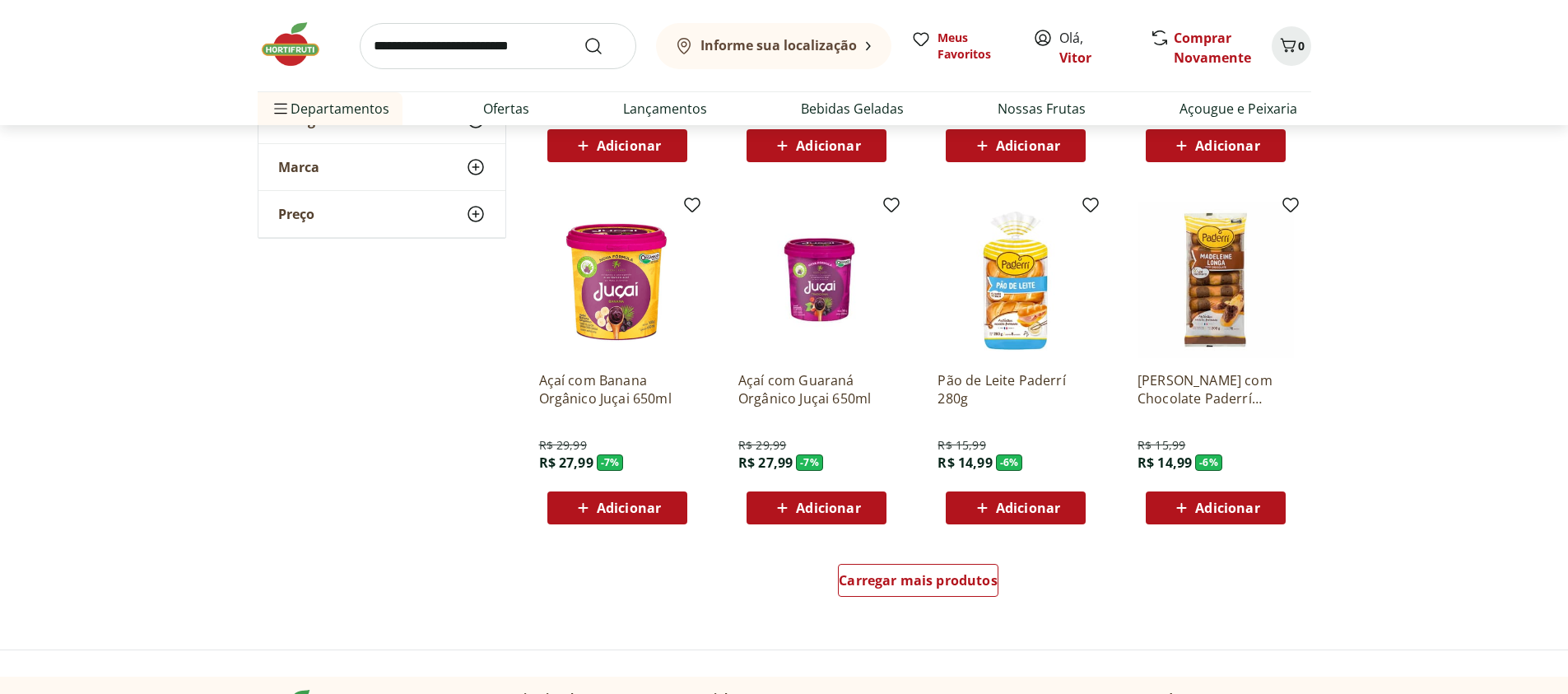
scroll to position [8491, 0]
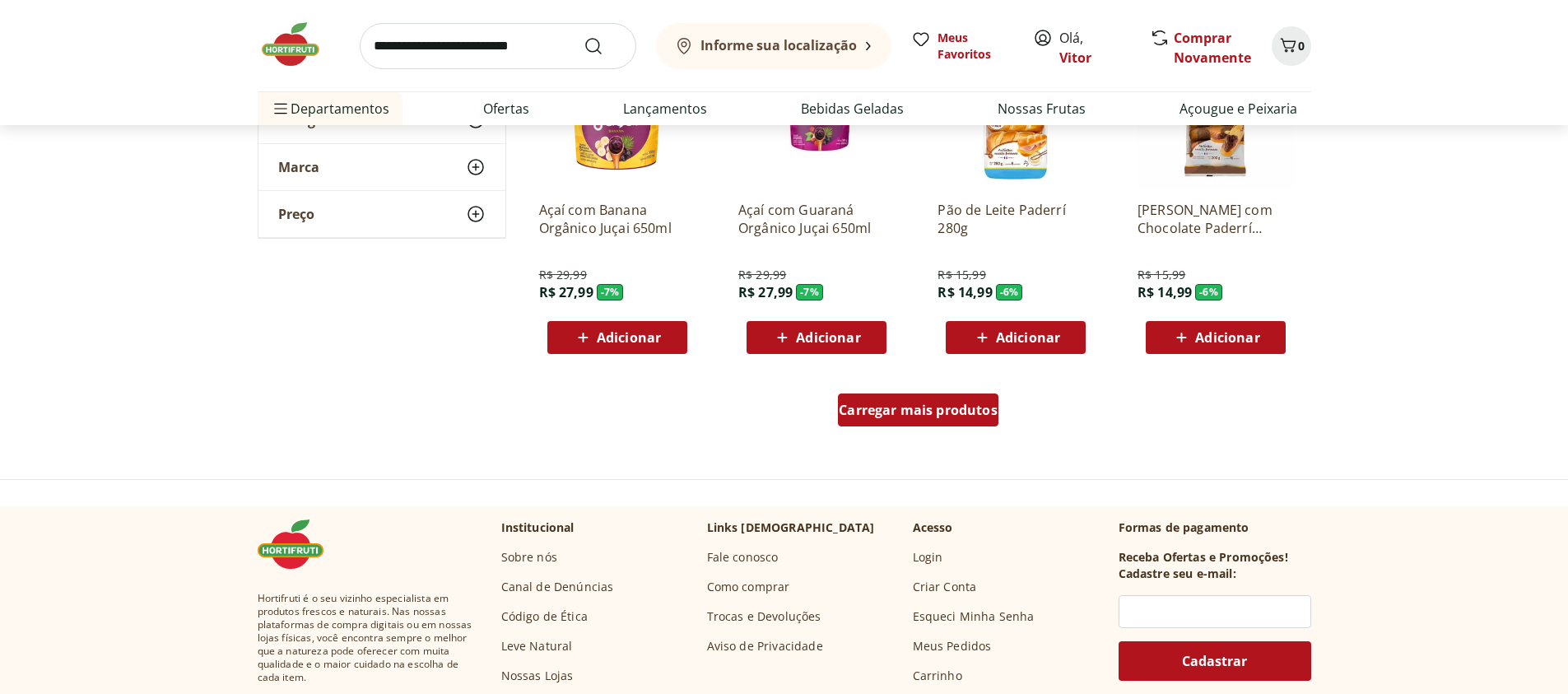
click at [981, 416] on span "Carregar mais produtos" at bounding box center [918, 410] width 159 height 13
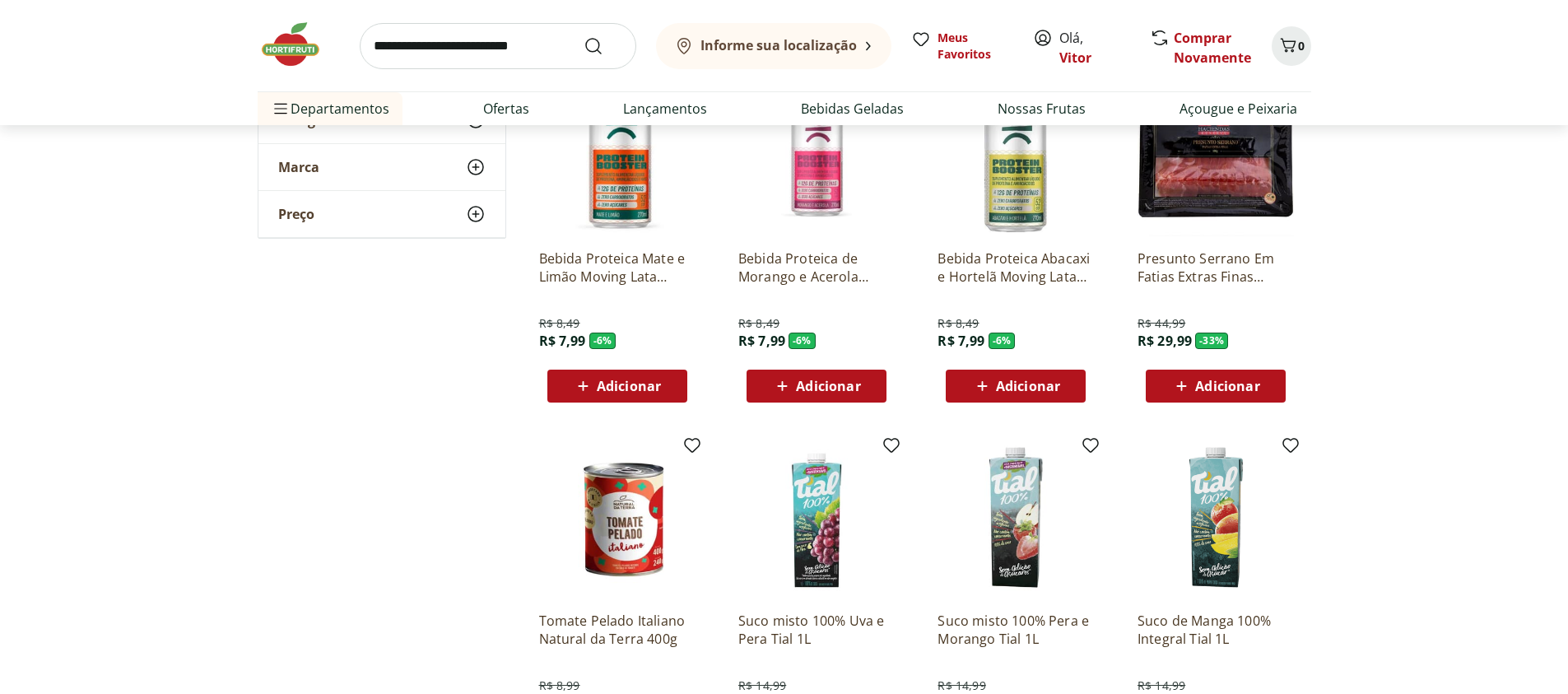
scroll to position [9380, 0]
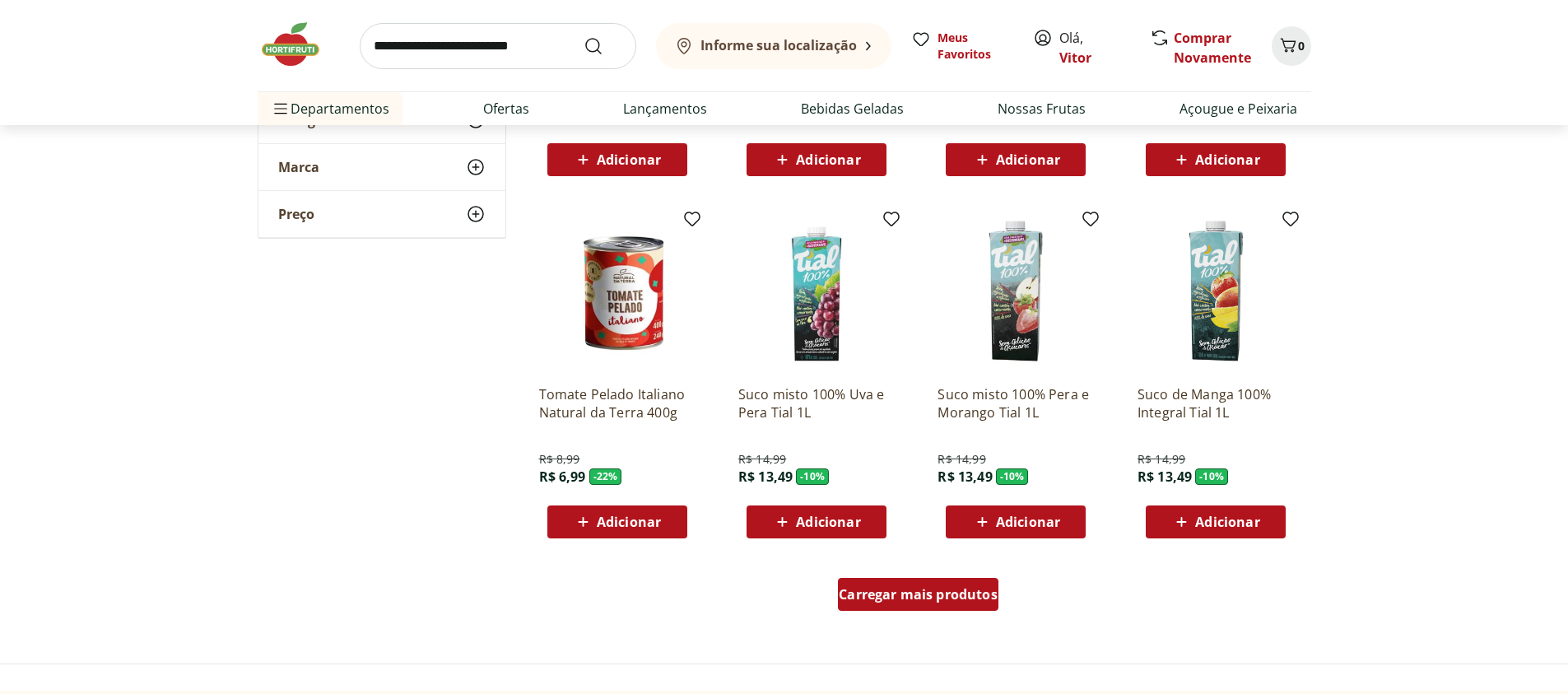
click at [912, 583] on div "Carregar mais produtos" at bounding box center [918, 593] width 160 height 33
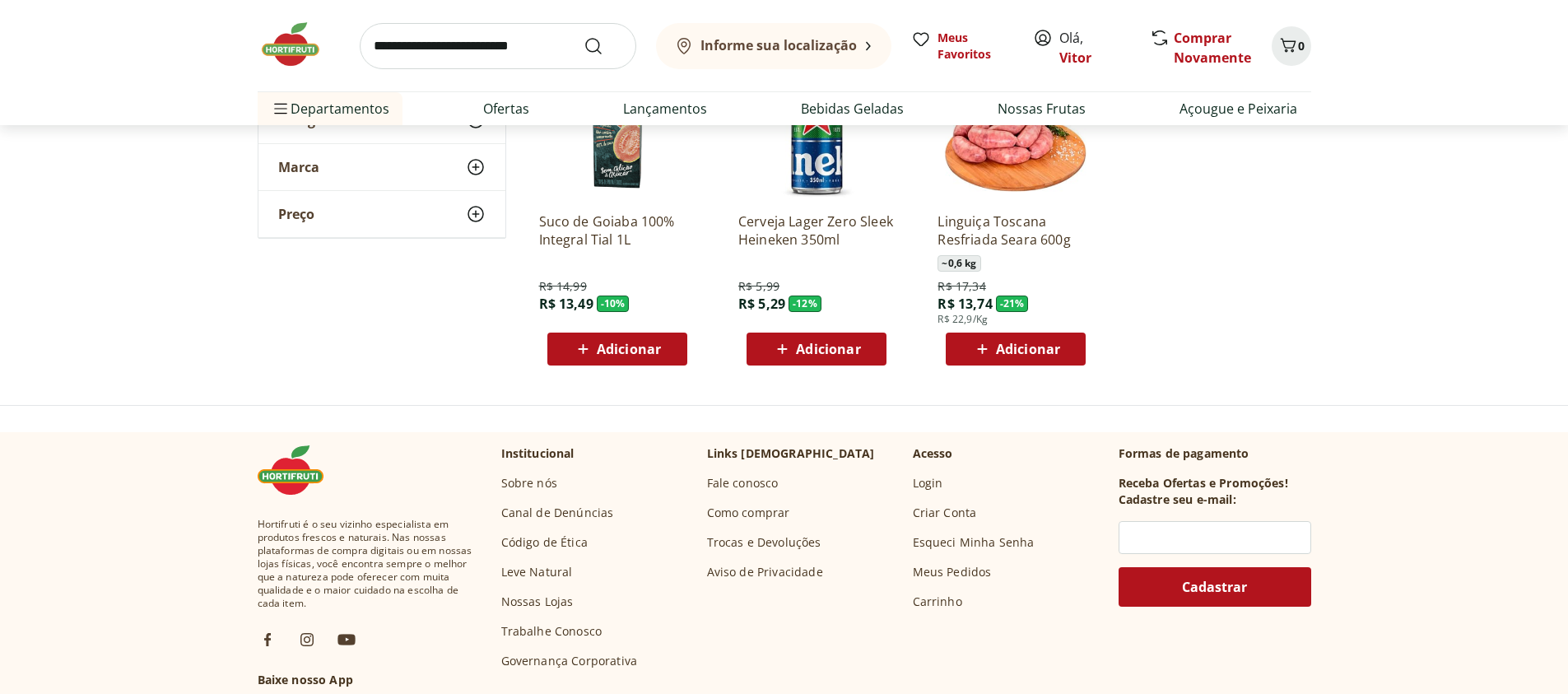
scroll to position [9973, 0]
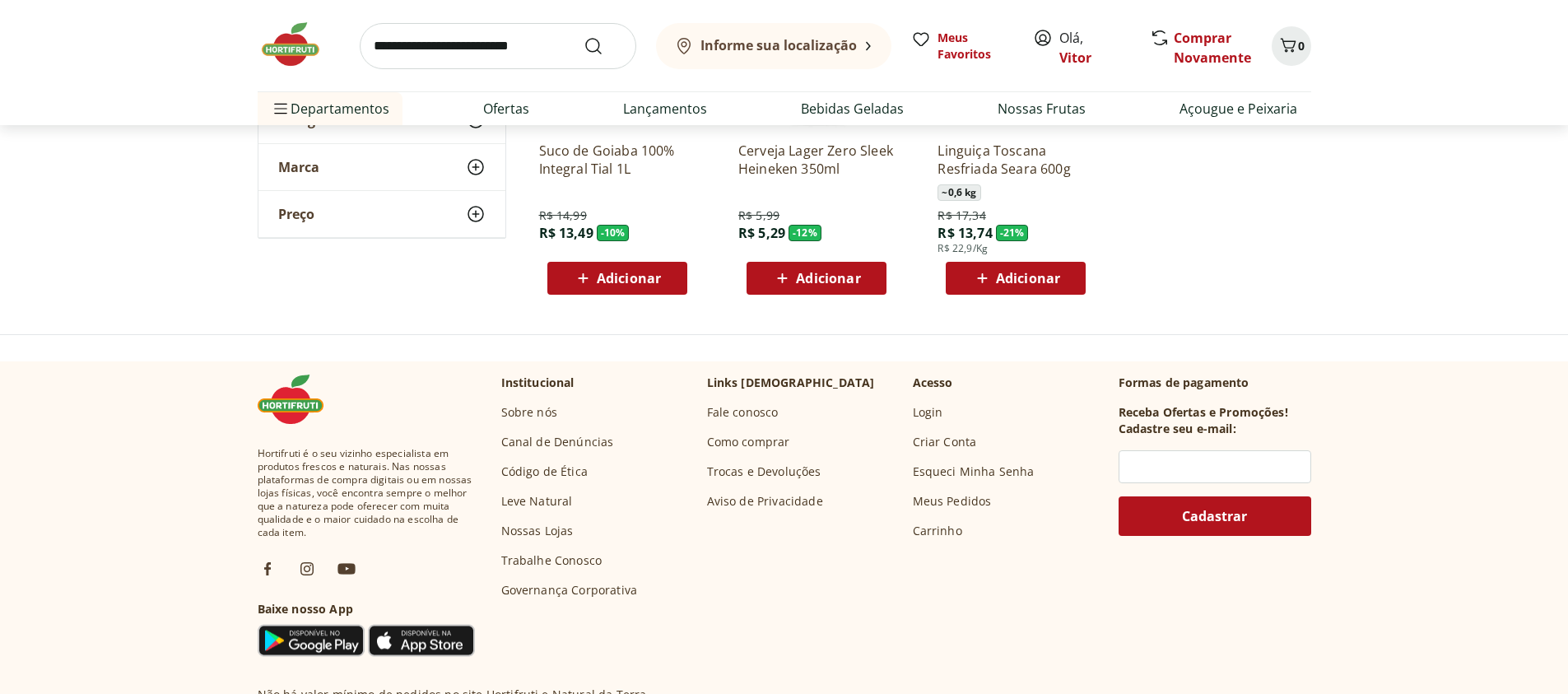
click at [285, 52] on img at bounding box center [299, 44] width 82 height 49
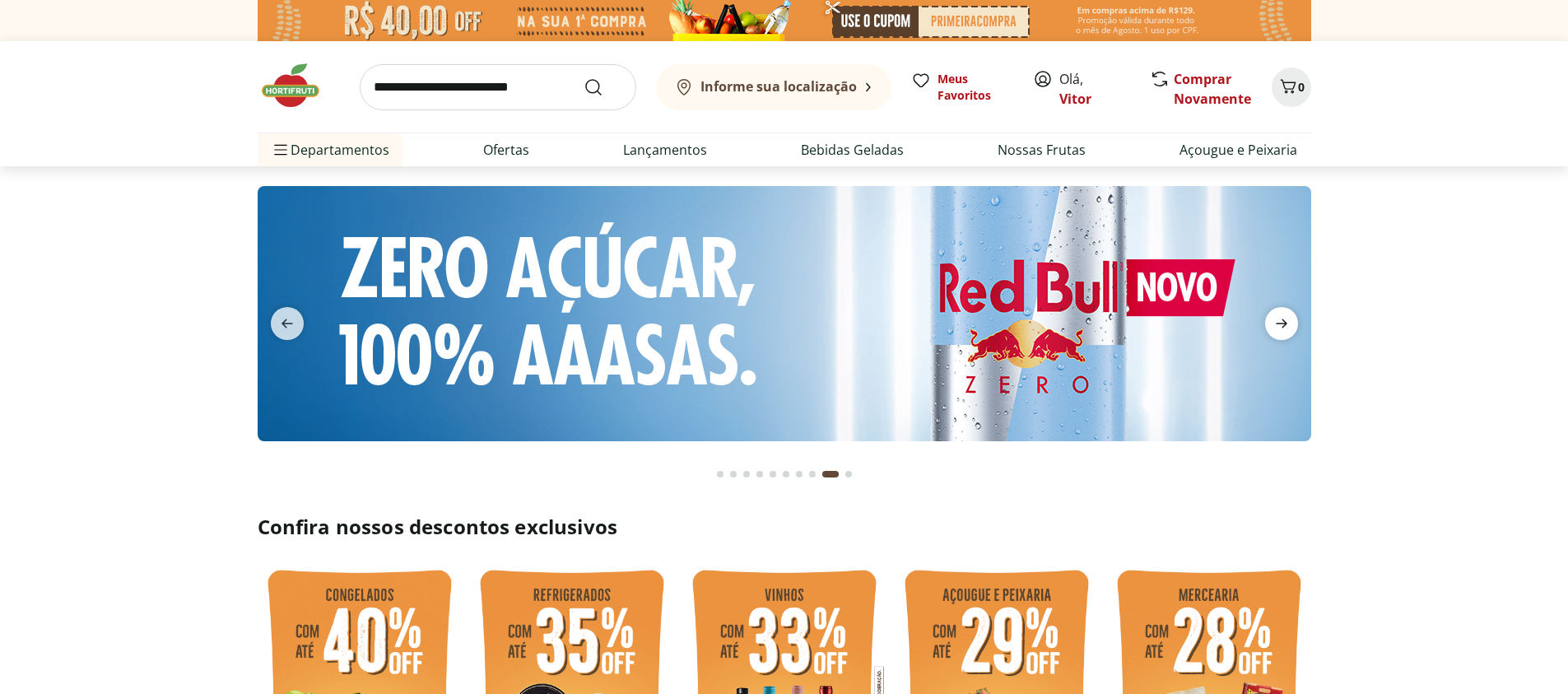
click at [1278, 329] on icon "next" at bounding box center [1282, 323] width 20 height 20
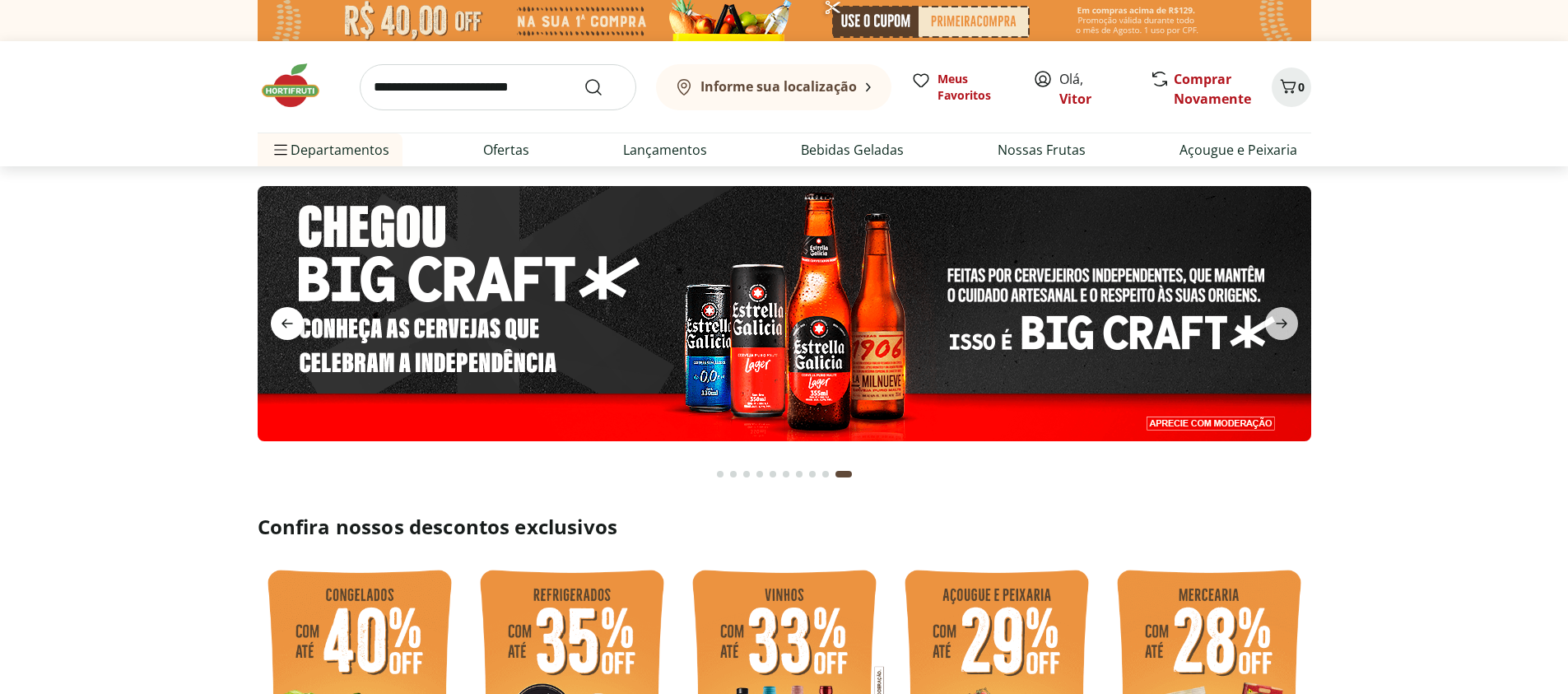
click at [288, 330] on icon "previous" at bounding box center [287, 323] width 20 height 20
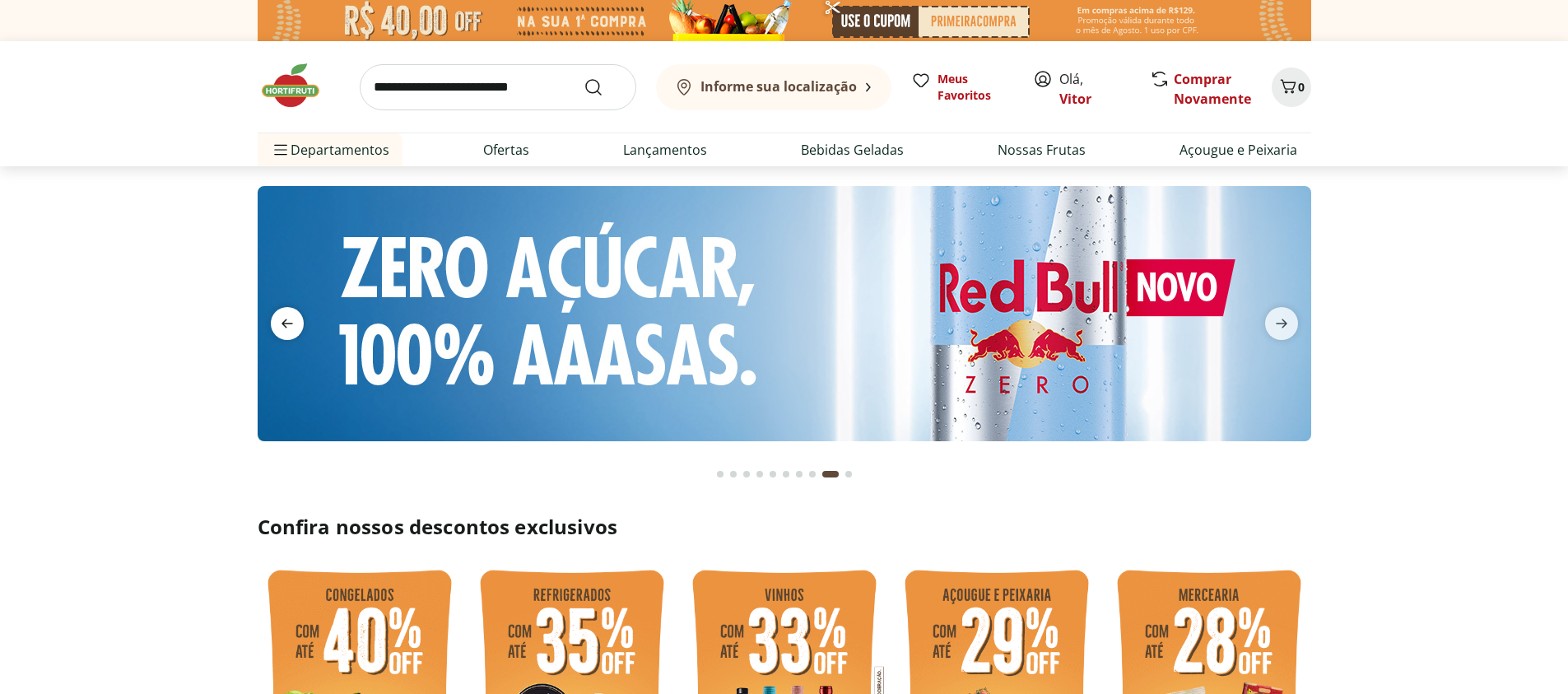
click at [288, 330] on icon "previous" at bounding box center [287, 323] width 20 height 20
click at [287, 330] on icon "previous" at bounding box center [287, 323] width 20 height 20
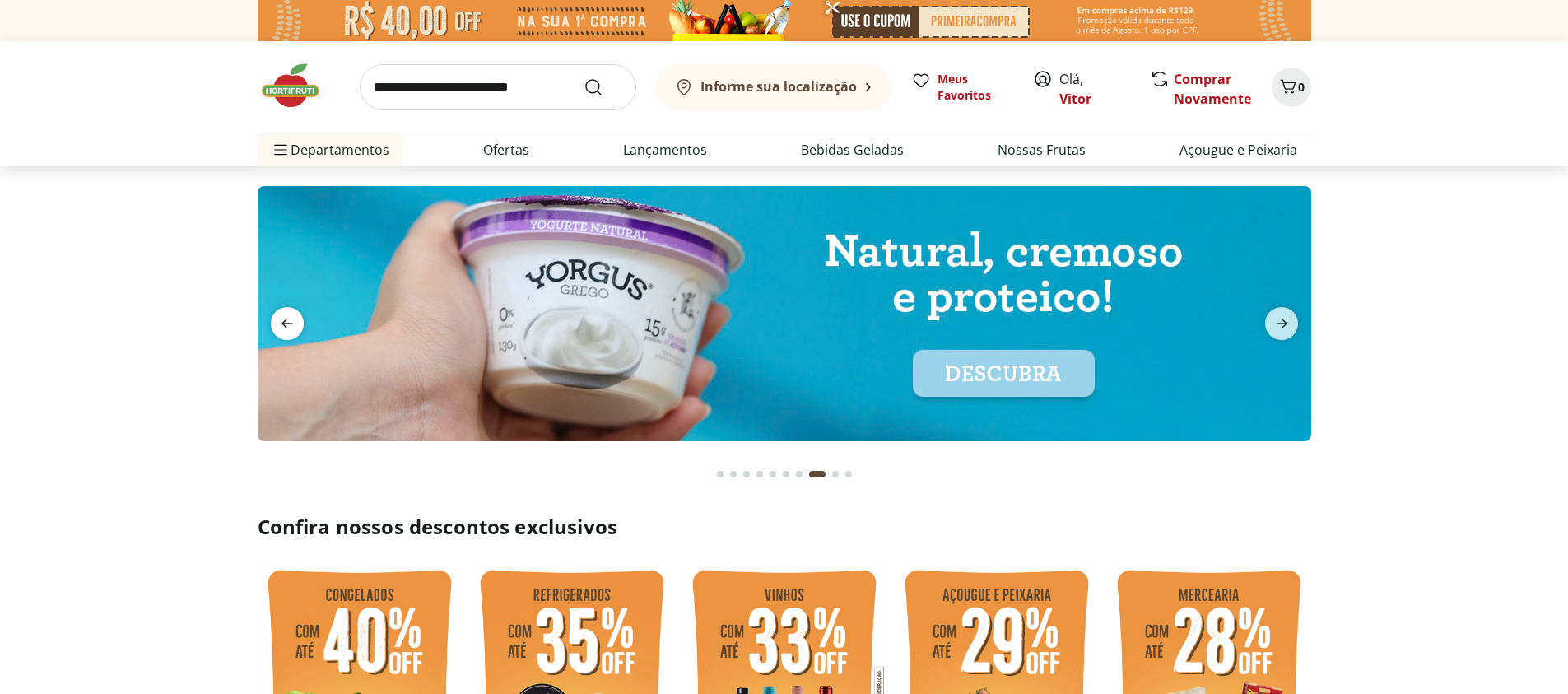
click at [284, 330] on icon "previous" at bounding box center [287, 323] width 20 height 20
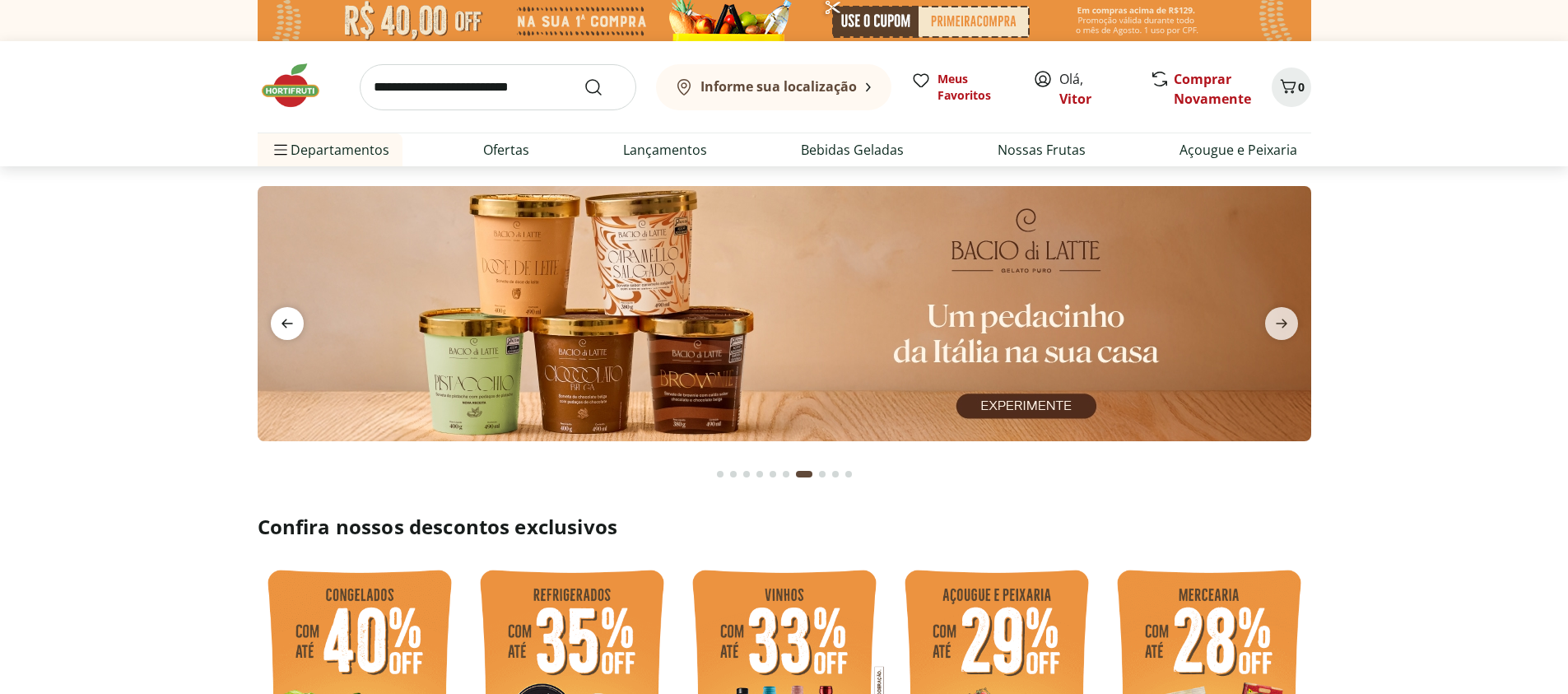
click at [284, 330] on icon "previous" at bounding box center [287, 323] width 20 height 20
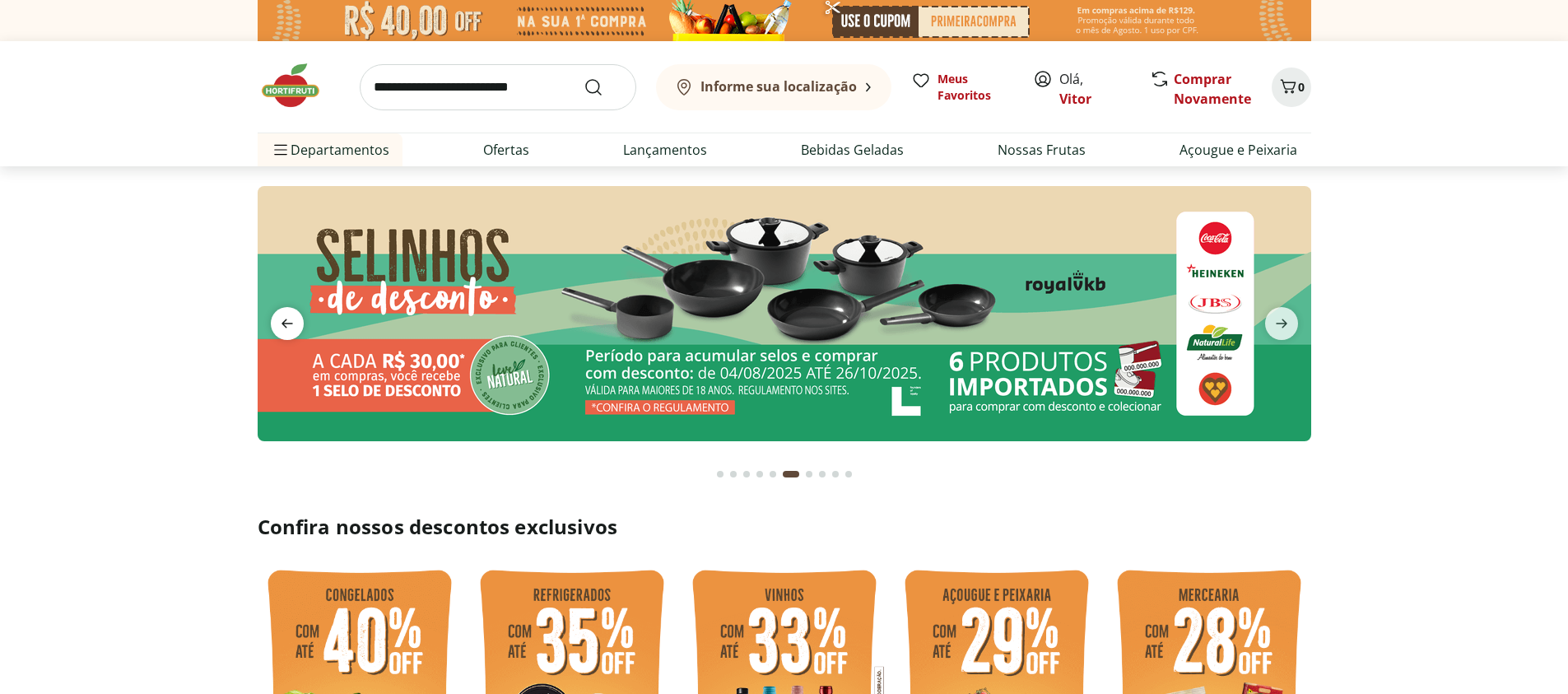
click at [284, 330] on icon "previous" at bounding box center [287, 323] width 20 height 20
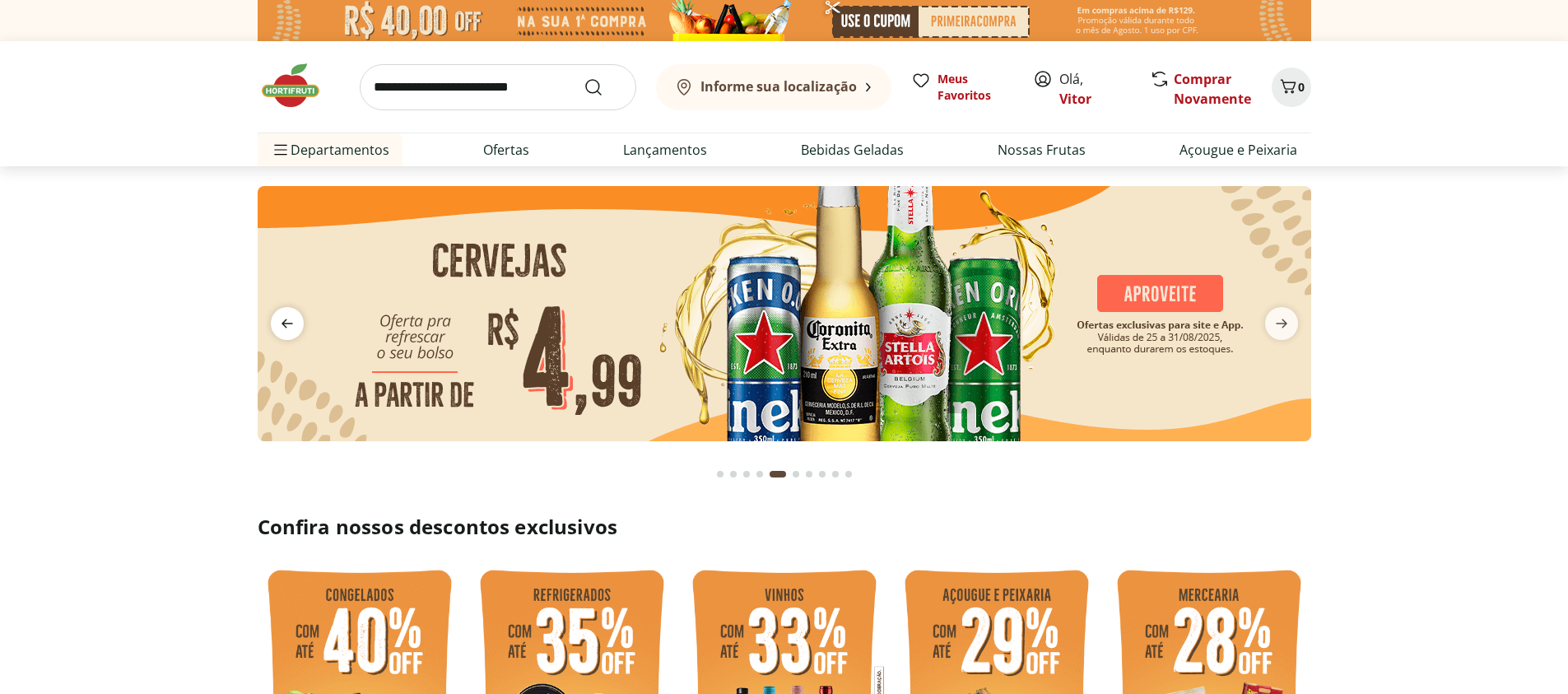
click at [284, 330] on icon "previous" at bounding box center [287, 323] width 20 height 20
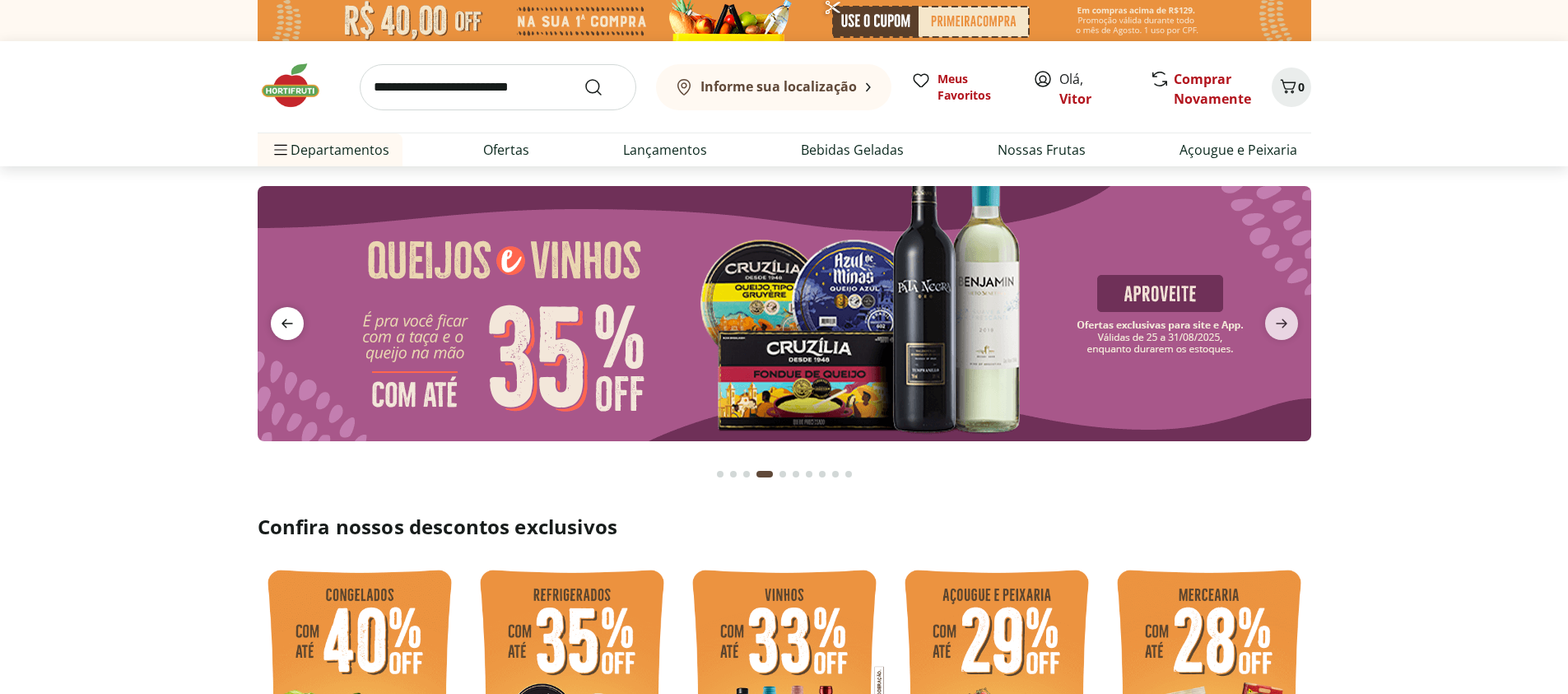
click at [284, 330] on icon "previous" at bounding box center [287, 323] width 20 height 20
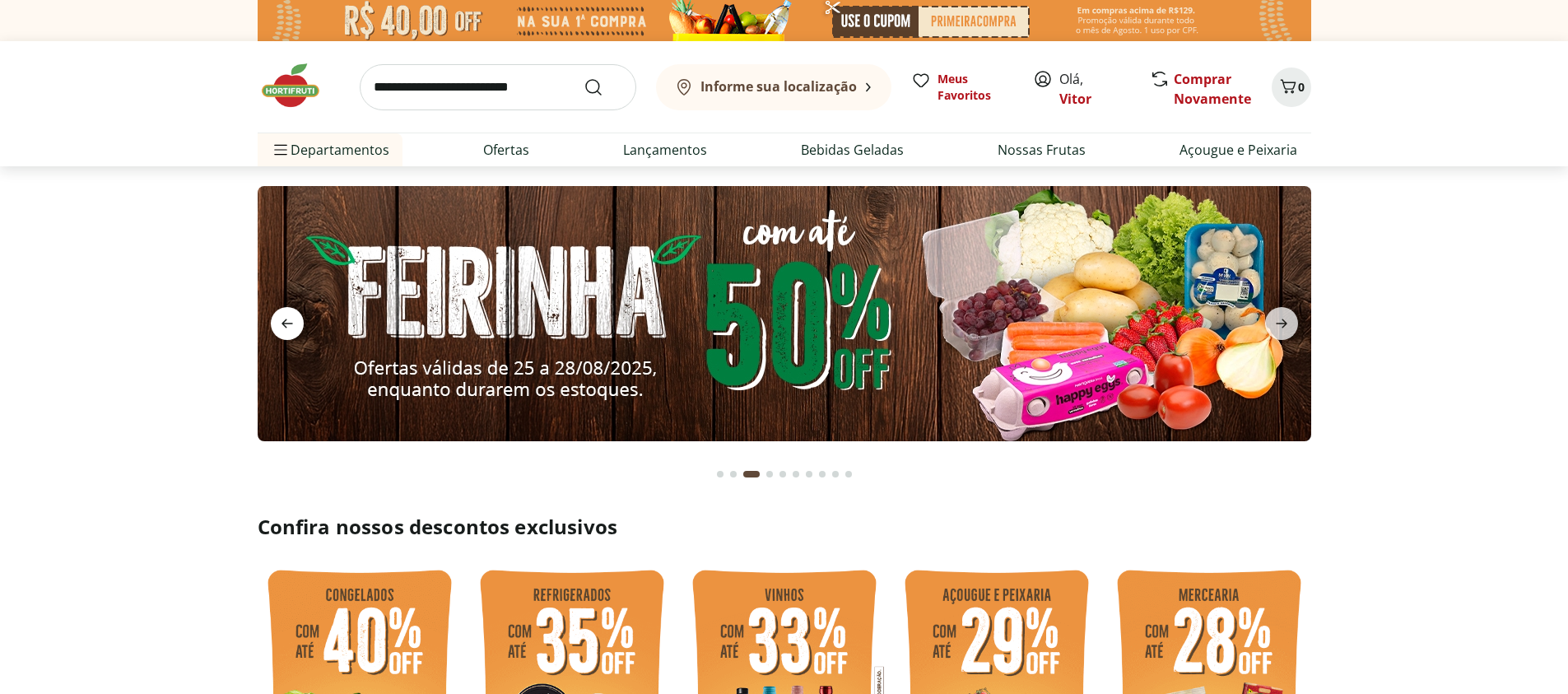
click at [284, 330] on icon "previous" at bounding box center [287, 323] width 20 height 20
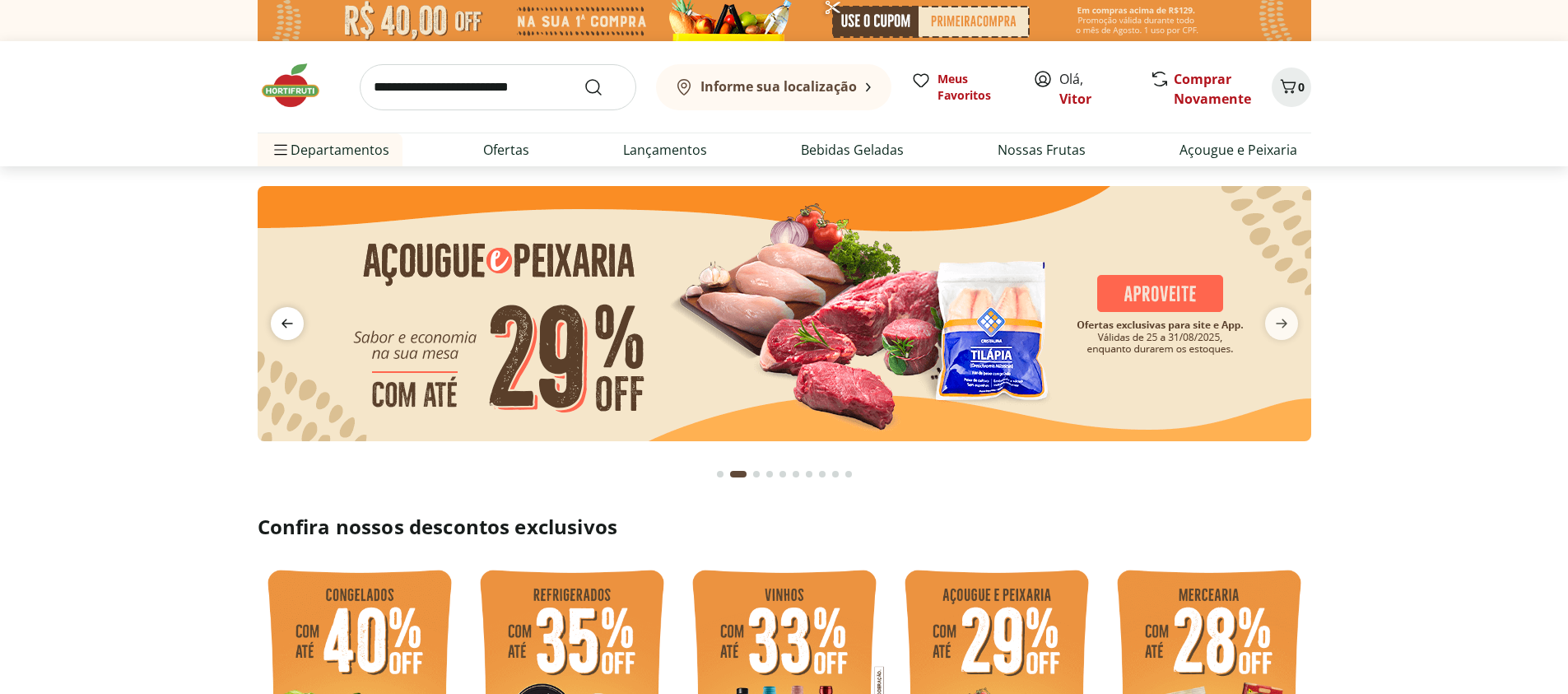
click at [283, 329] on icon "previous" at bounding box center [287, 323] width 20 height 20
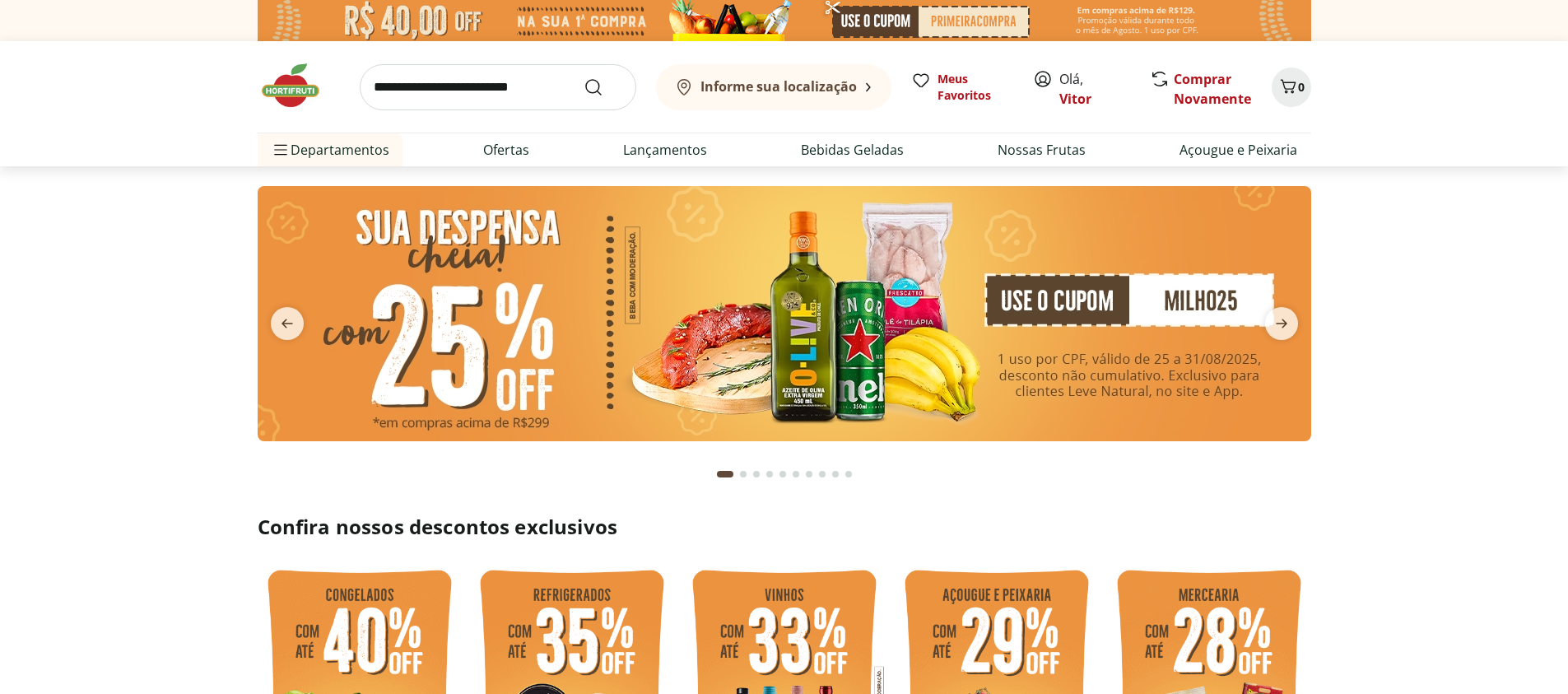
click at [773, 317] on img at bounding box center [784, 314] width 1054 height 255
click at [469, 94] on input "search" at bounding box center [498, 87] width 276 height 46
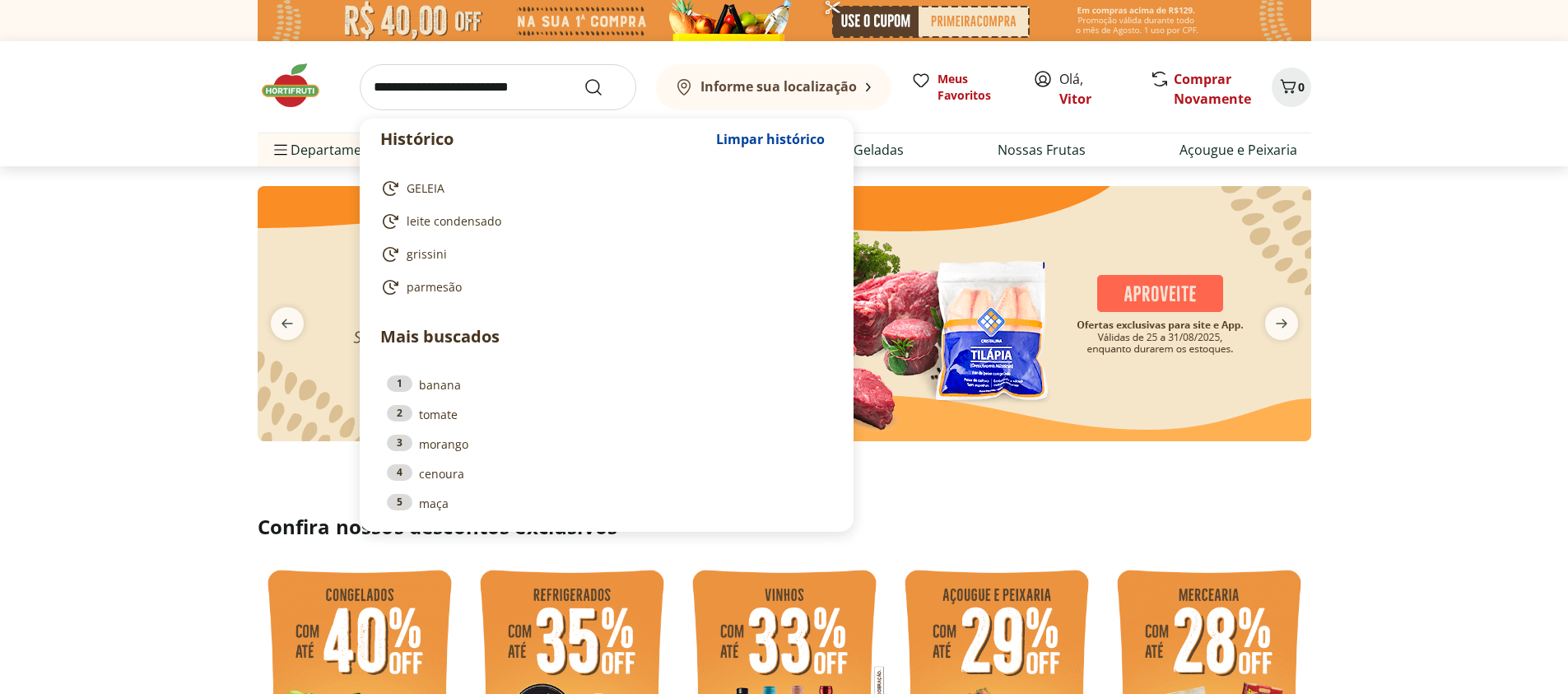
drag, startPoint x: 172, startPoint y: 256, endPoint x: 229, endPoint y: 185, distance: 91.0
click at [172, 256] on section at bounding box center [784, 331] width 1568 height 328
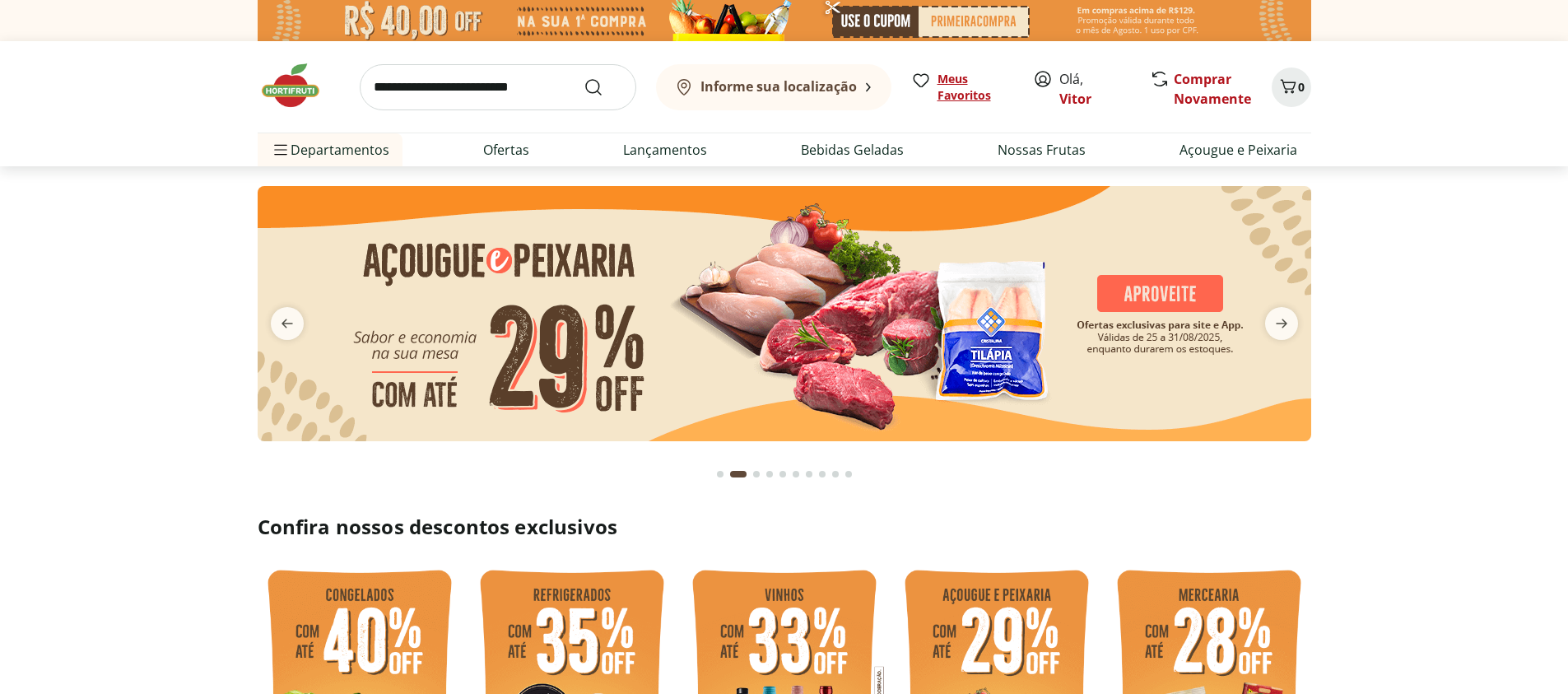
click at [957, 89] on span "Meus Favoritos" at bounding box center [975, 86] width 76 height 33
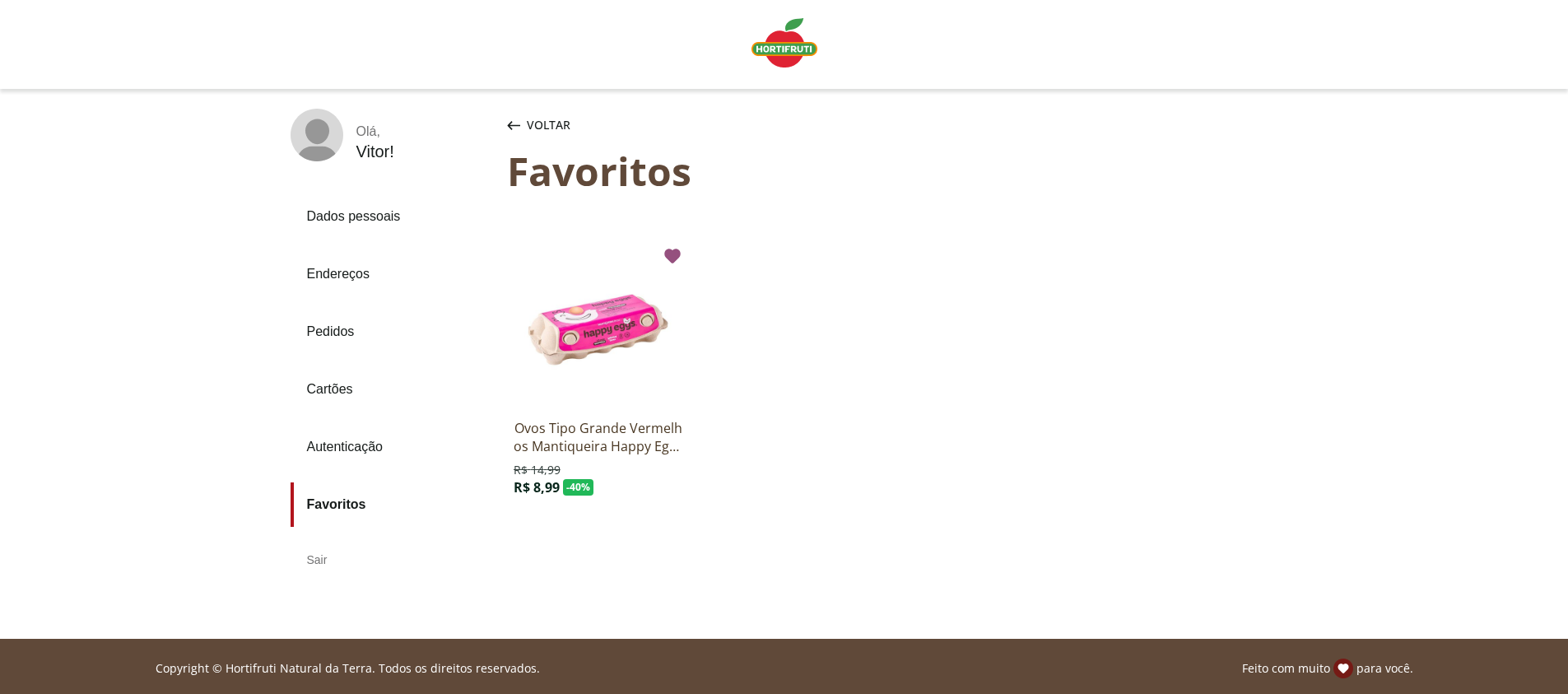
click at [523, 126] on div "Voltar" at bounding box center [538, 125] width 70 height 33
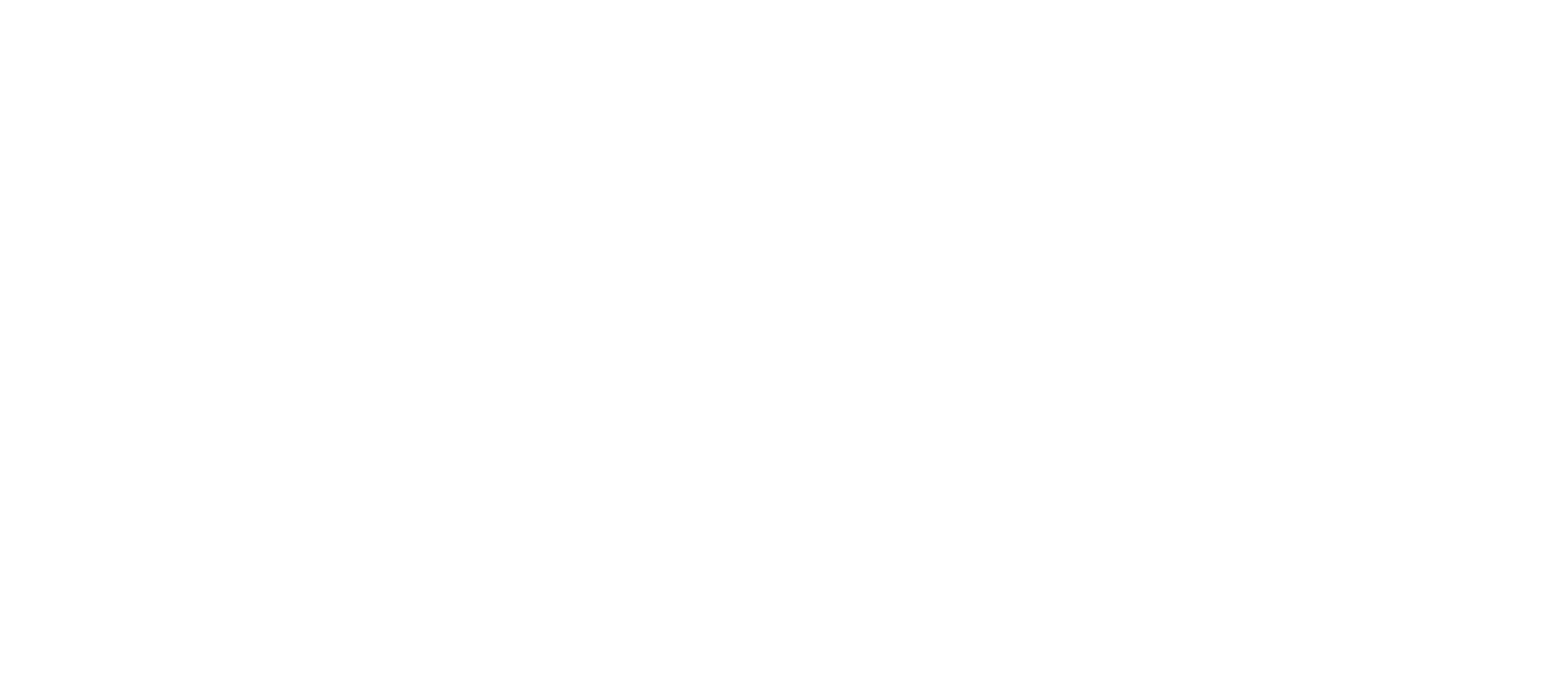
select select "**********"
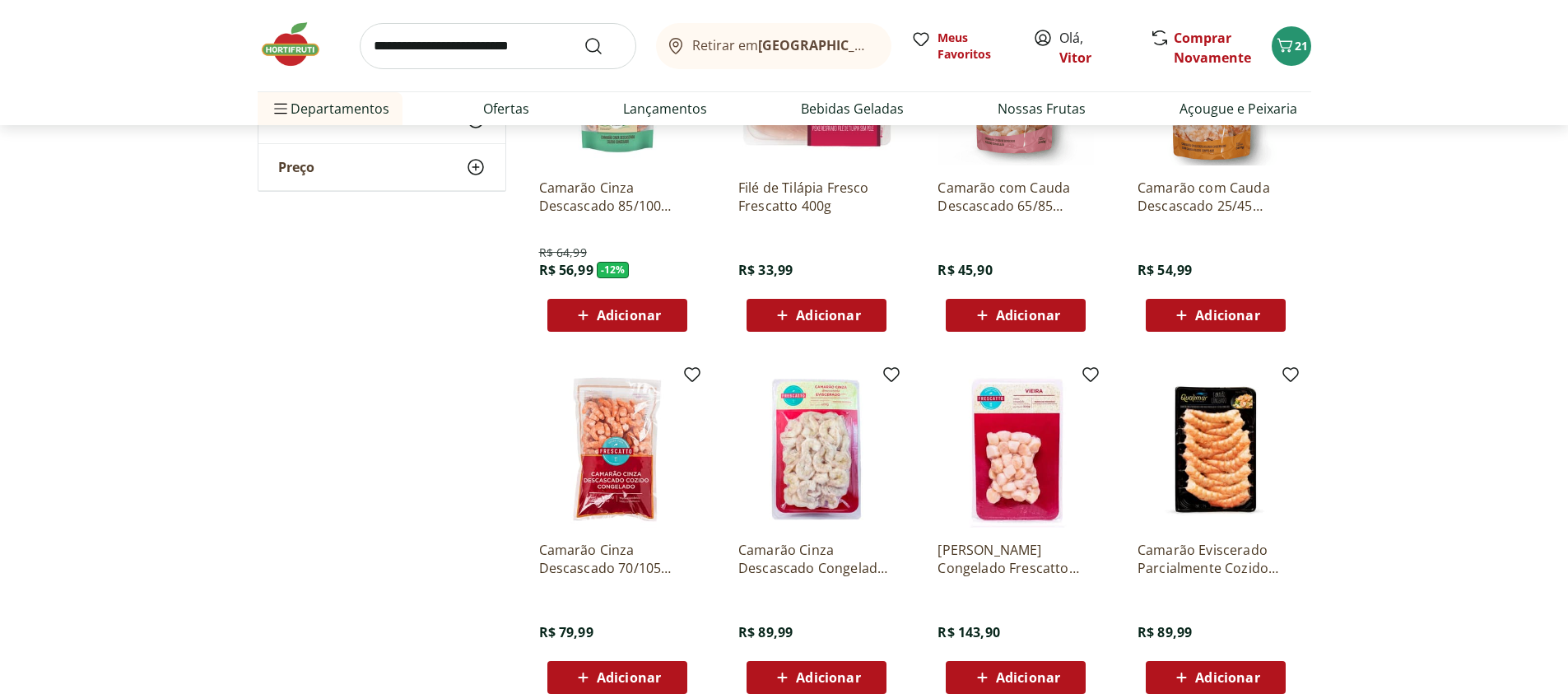
scroll to position [99, 0]
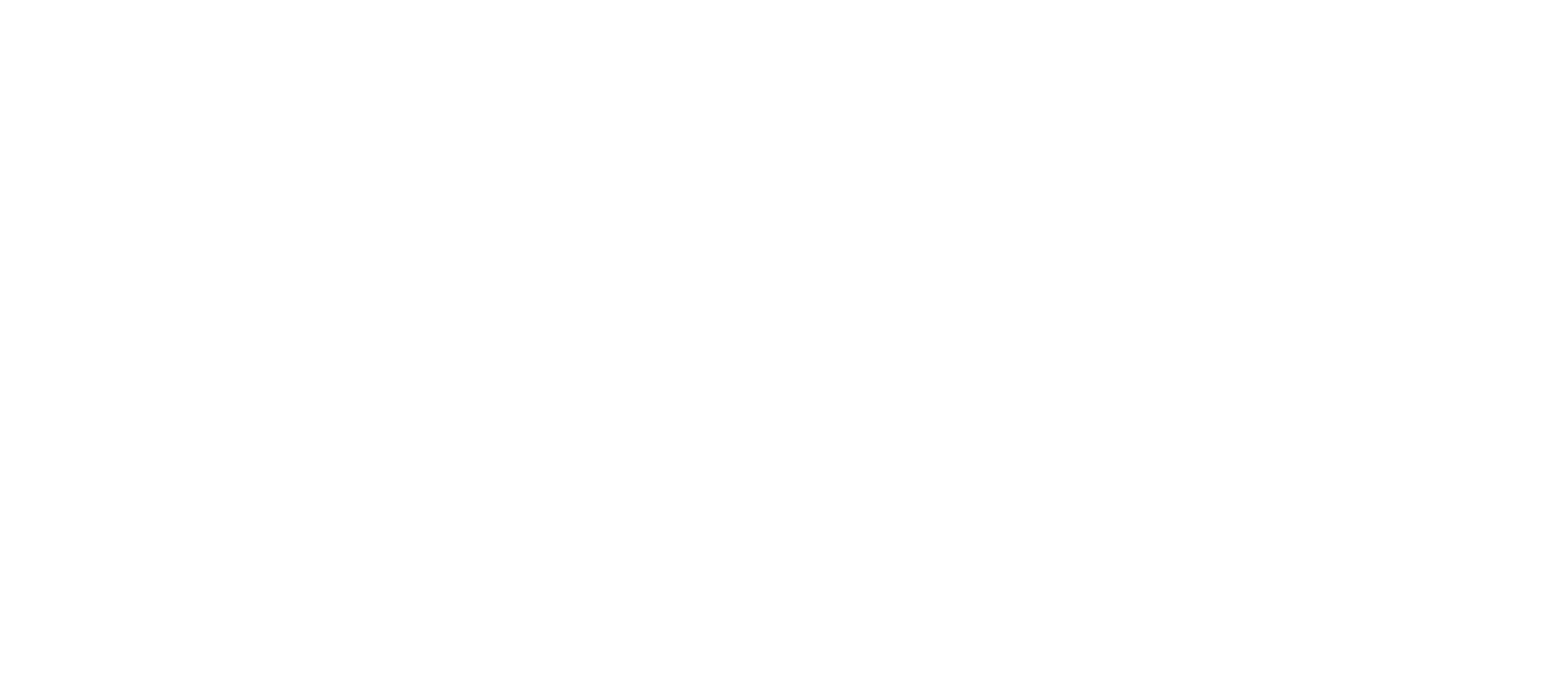
select select "**********"
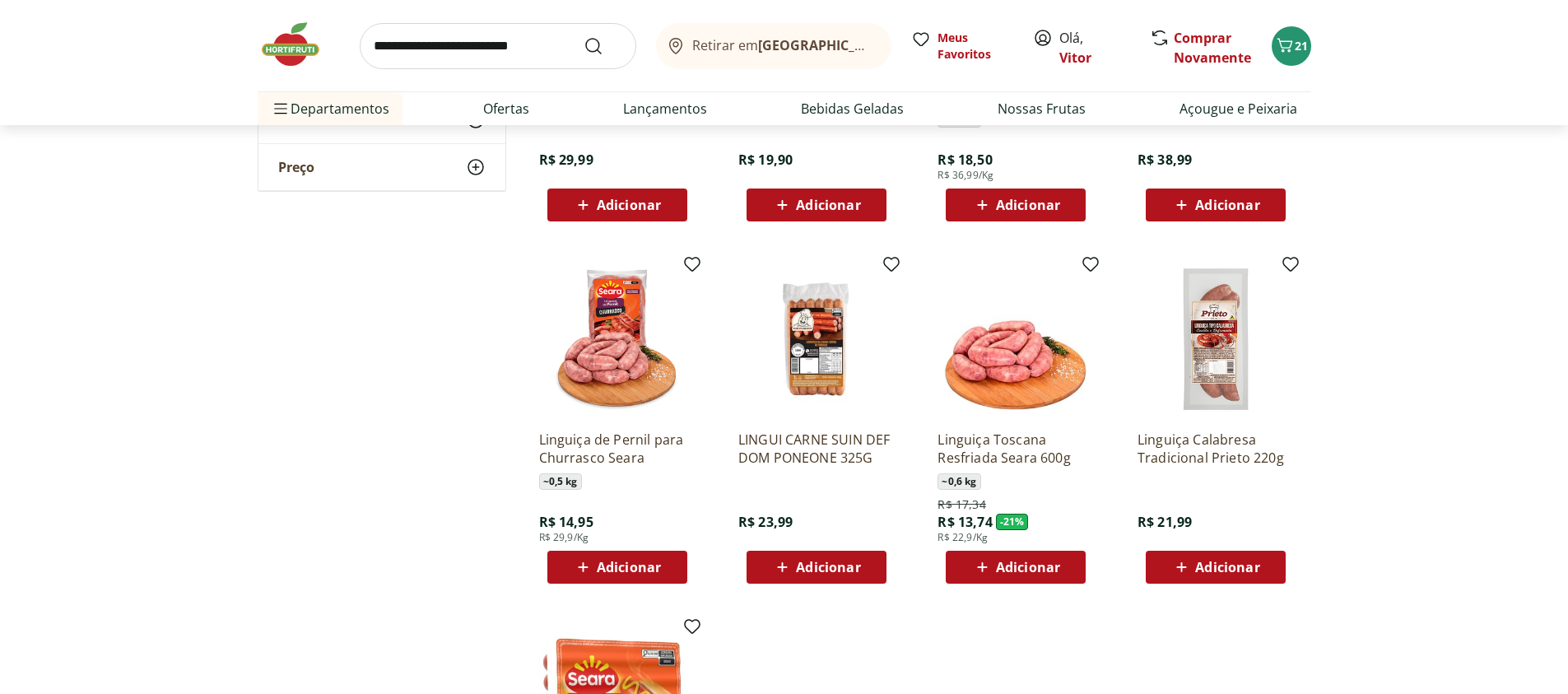
scroll to position [691, 0]
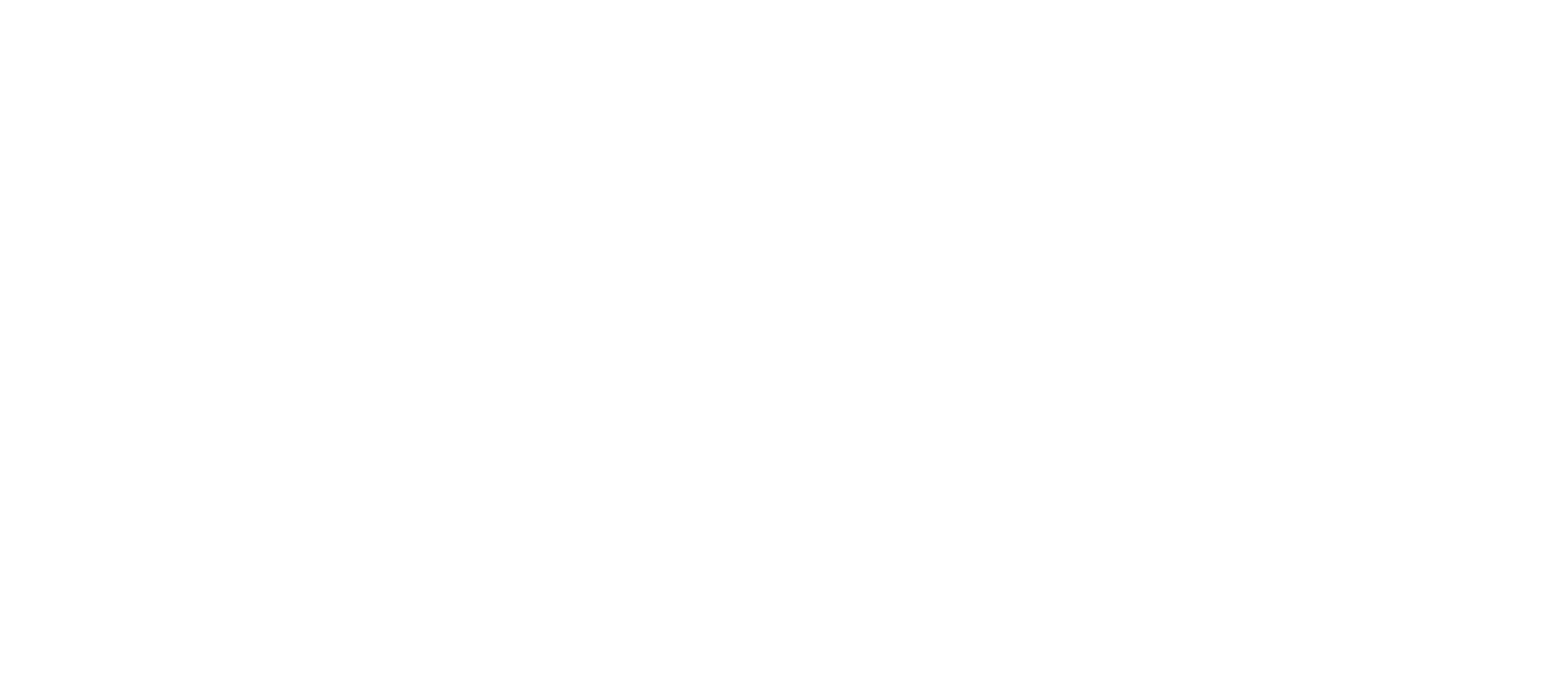
select select "**********"
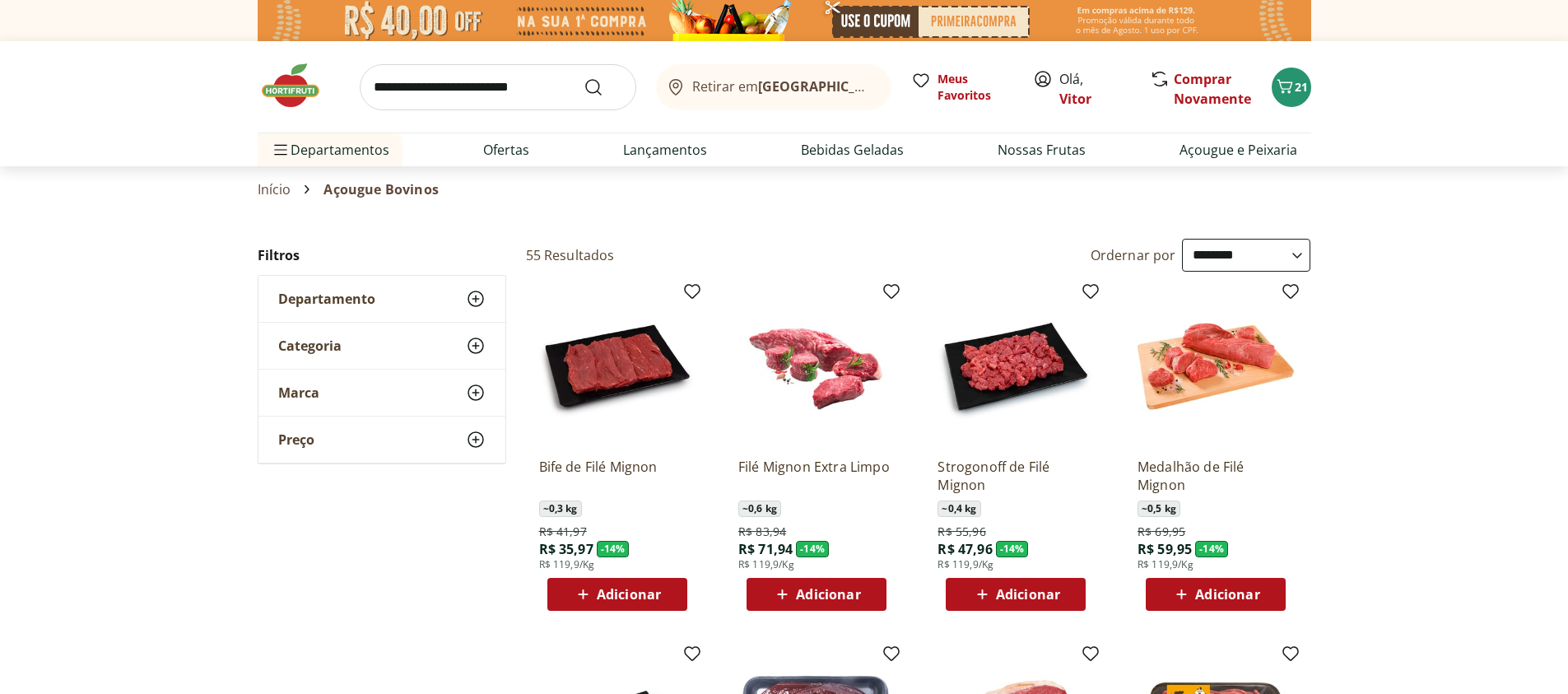
click at [480, 391] on icon at bounding box center [476, 392] width 20 height 20
click at [313, 455] on label "Best Beef 2" at bounding box center [391, 453] width 188 height 16
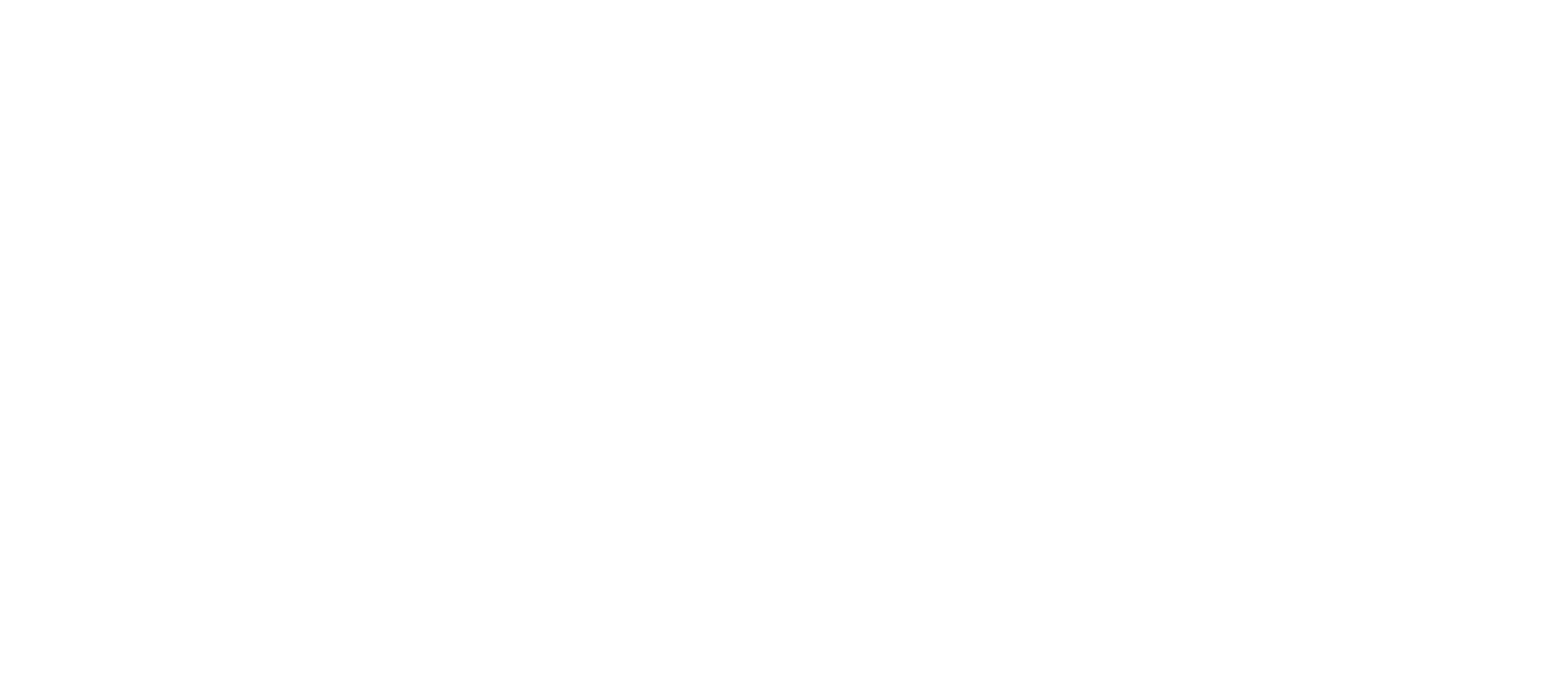
select select "**********"
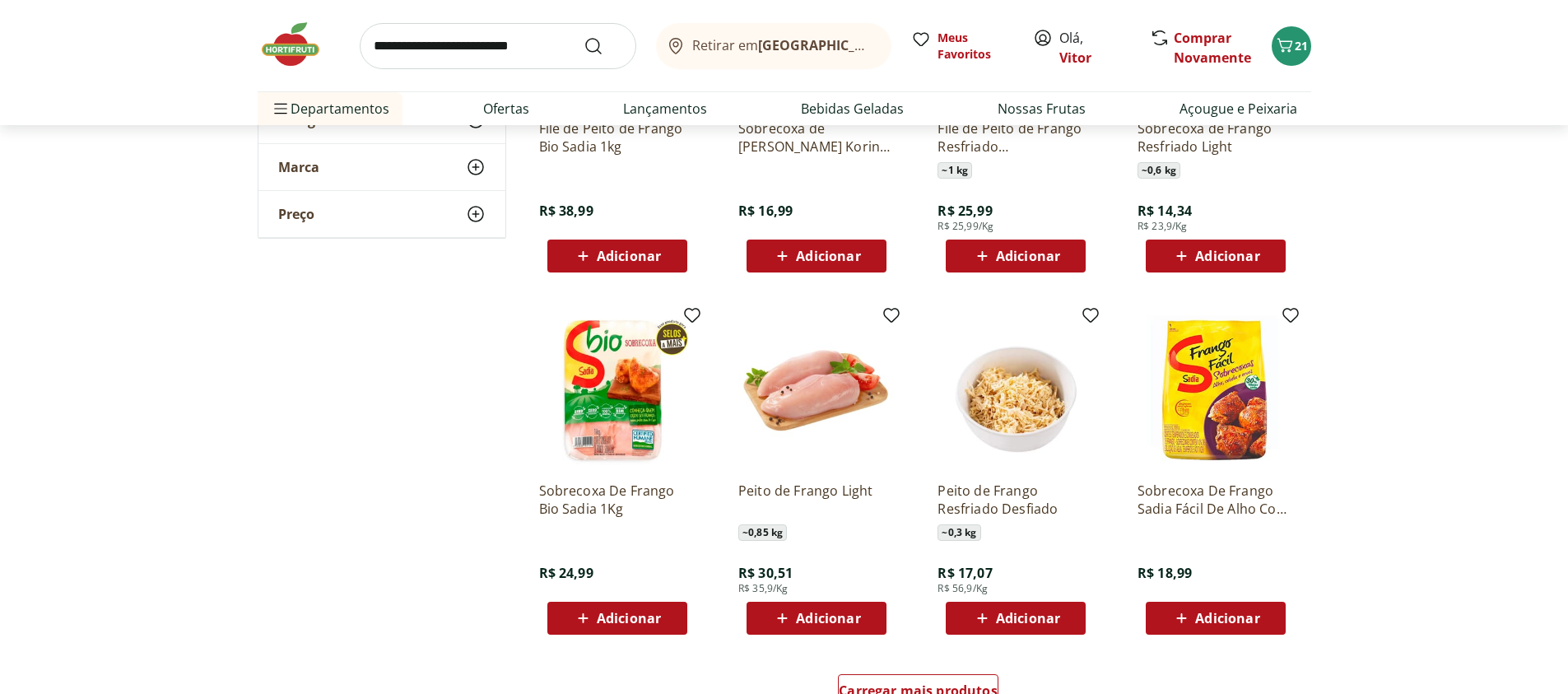
scroll to position [790, 0]
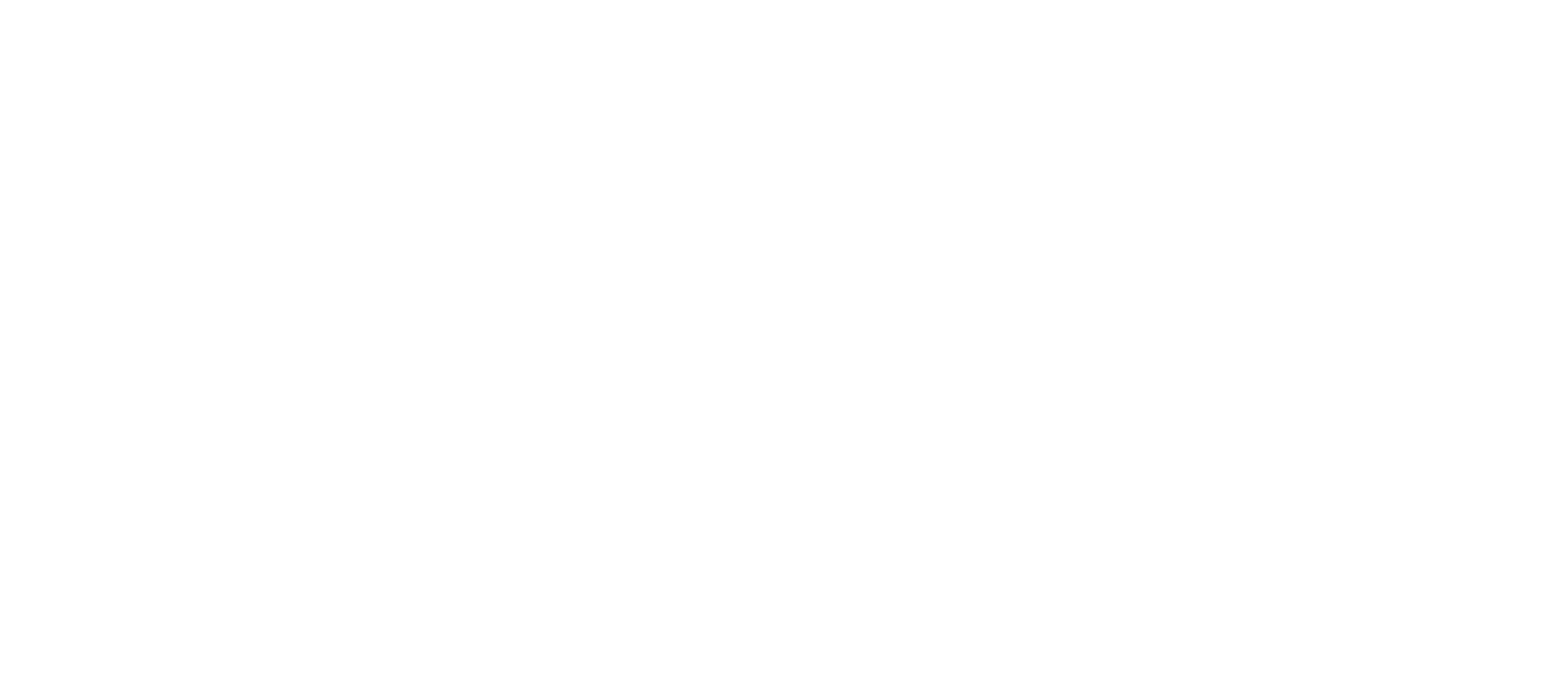
select select "**********"
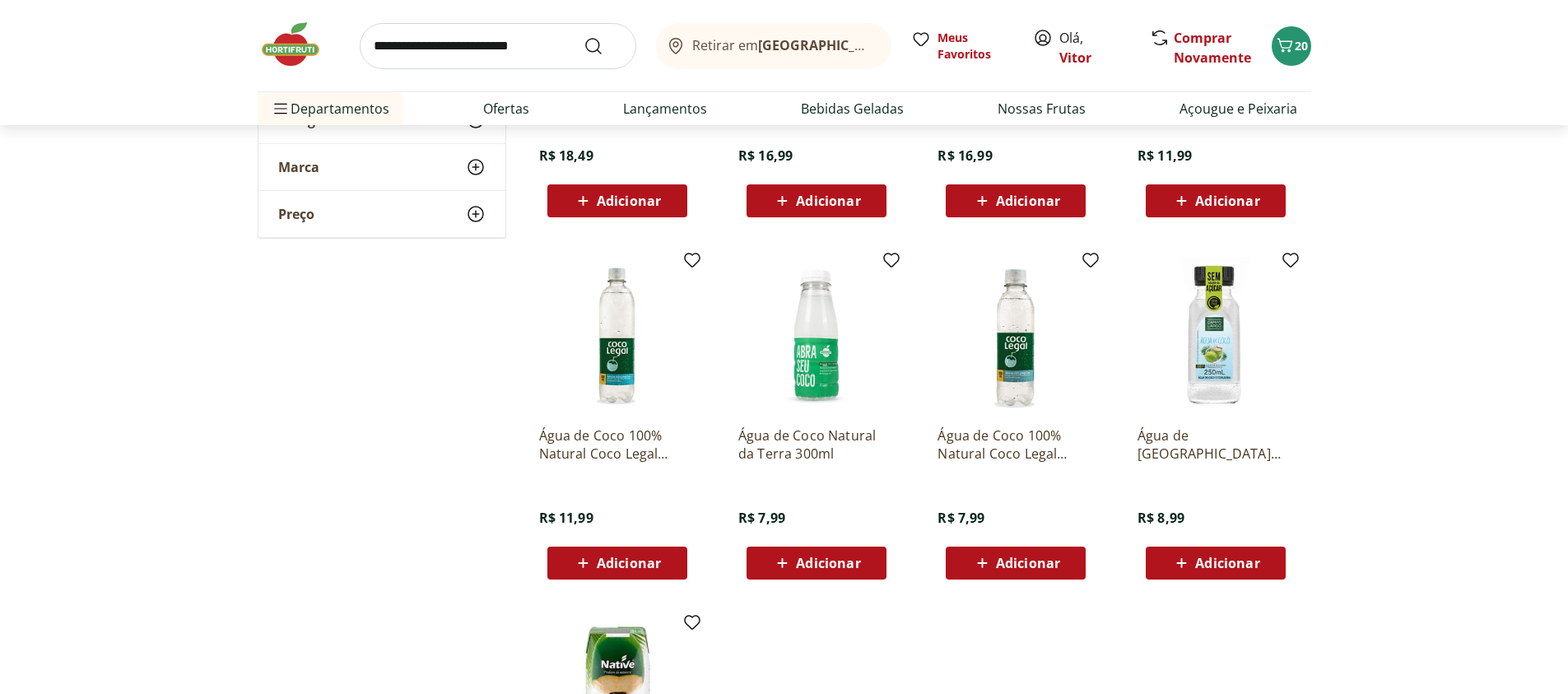
scroll to position [99, 0]
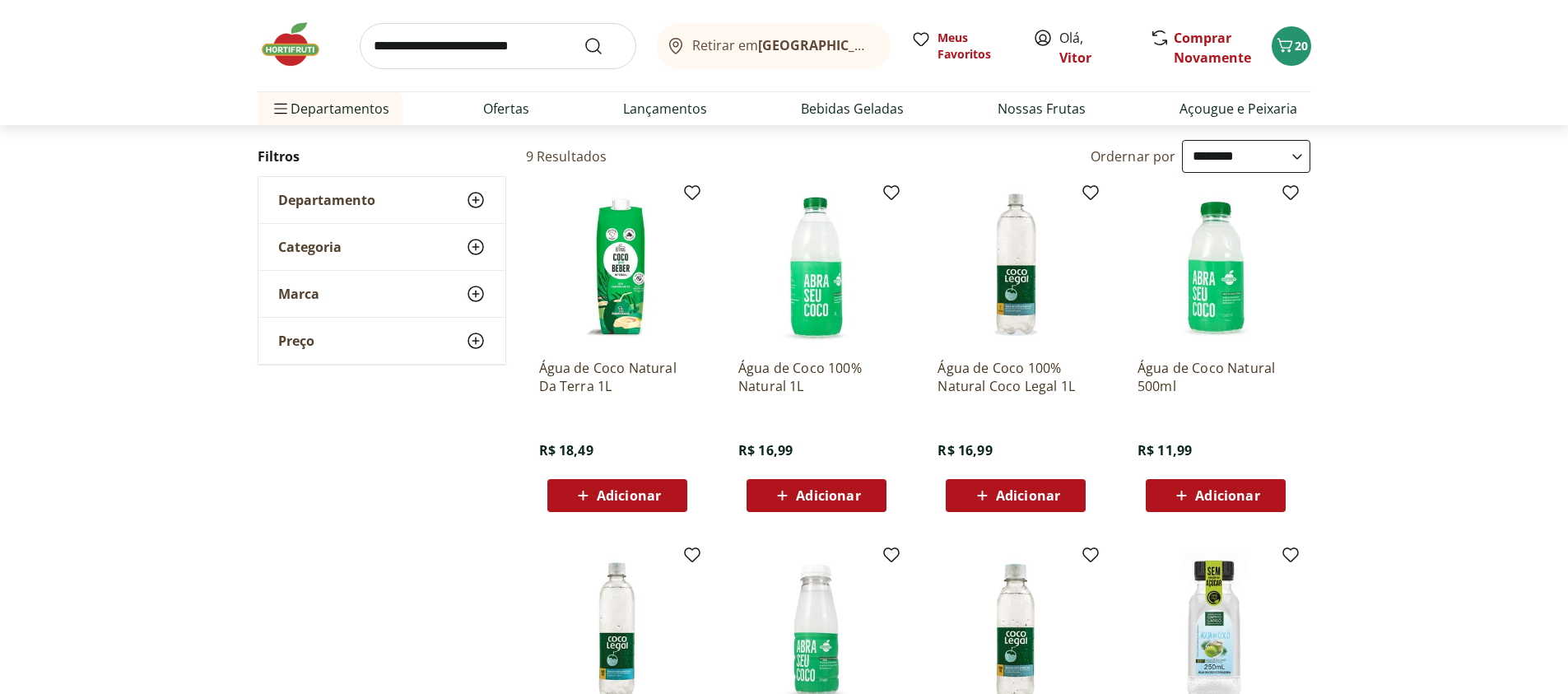
click at [608, 493] on span "Adicionar" at bounding box center [629, 495] width 64 height 13
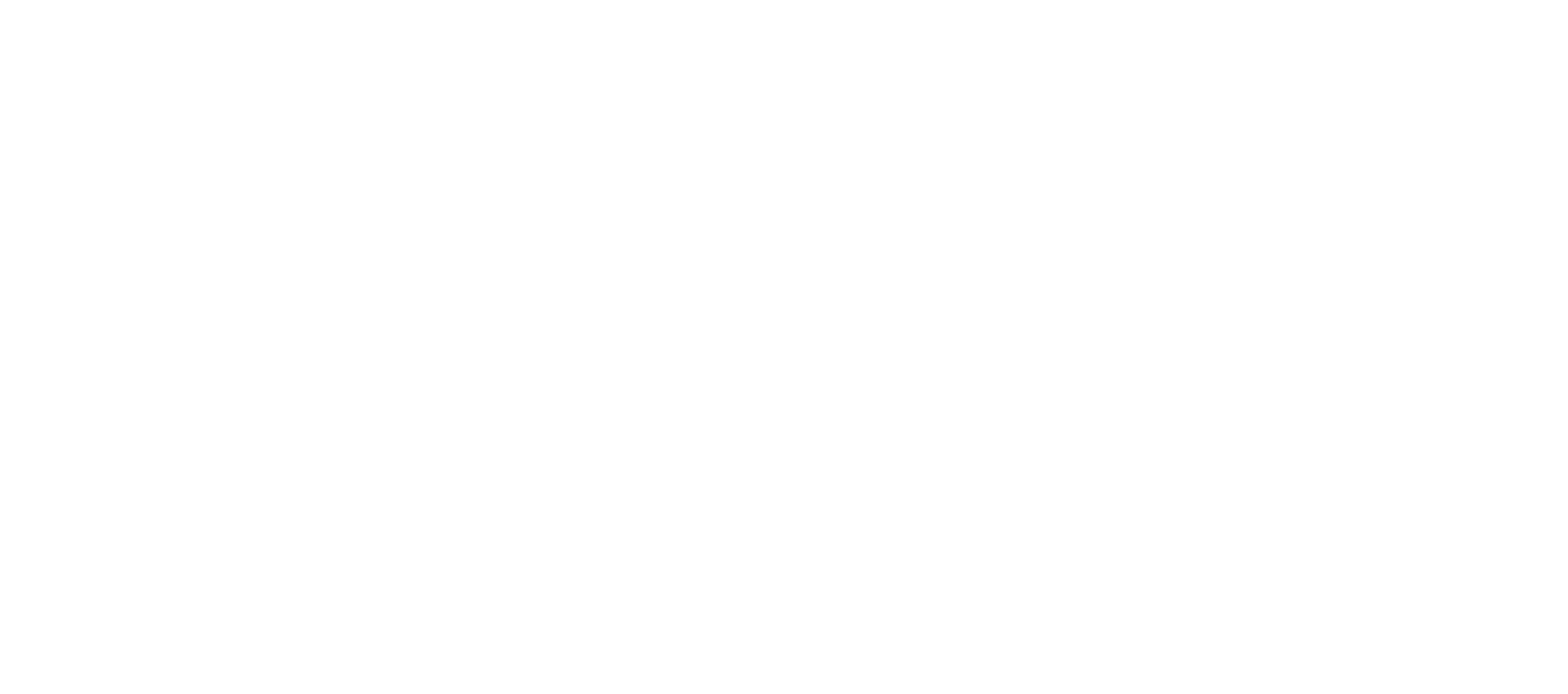
select select "**********"
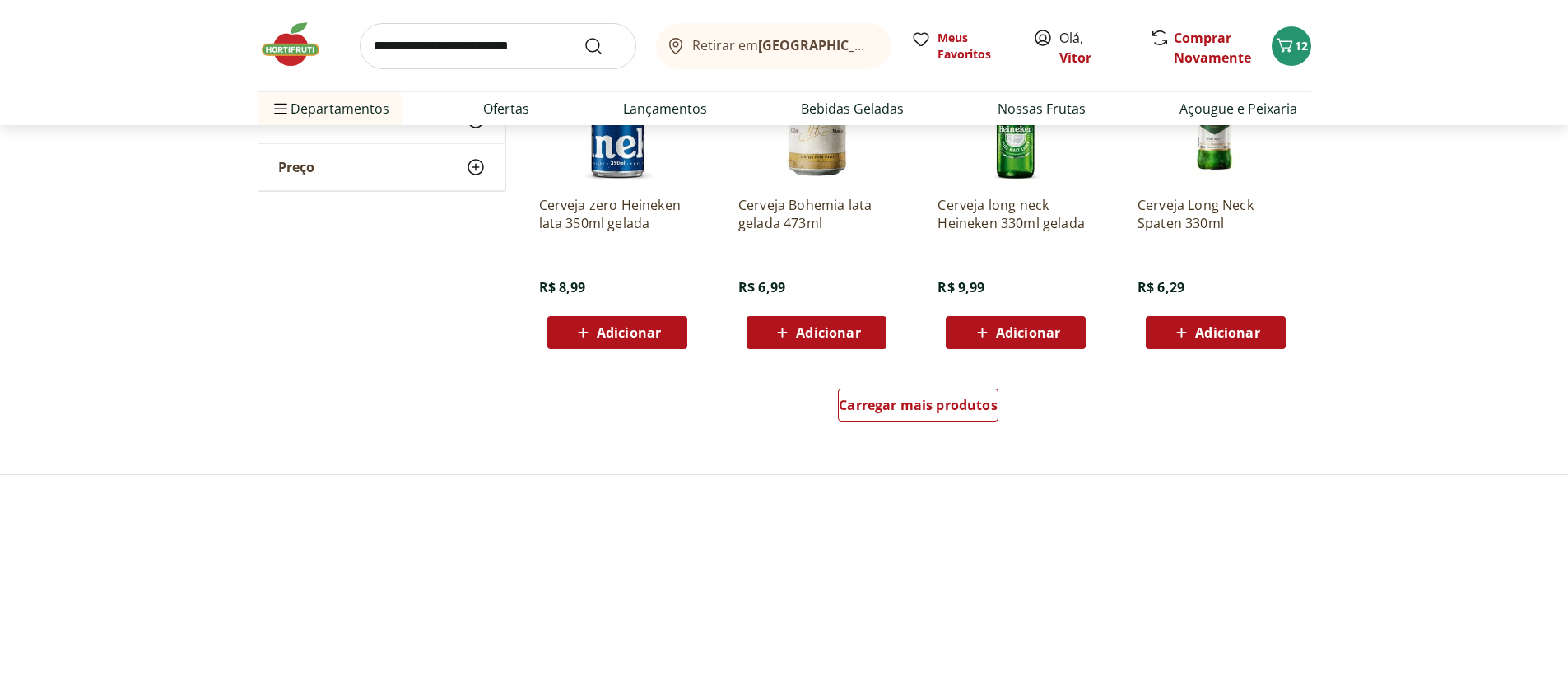
scroll to position [987, 0]
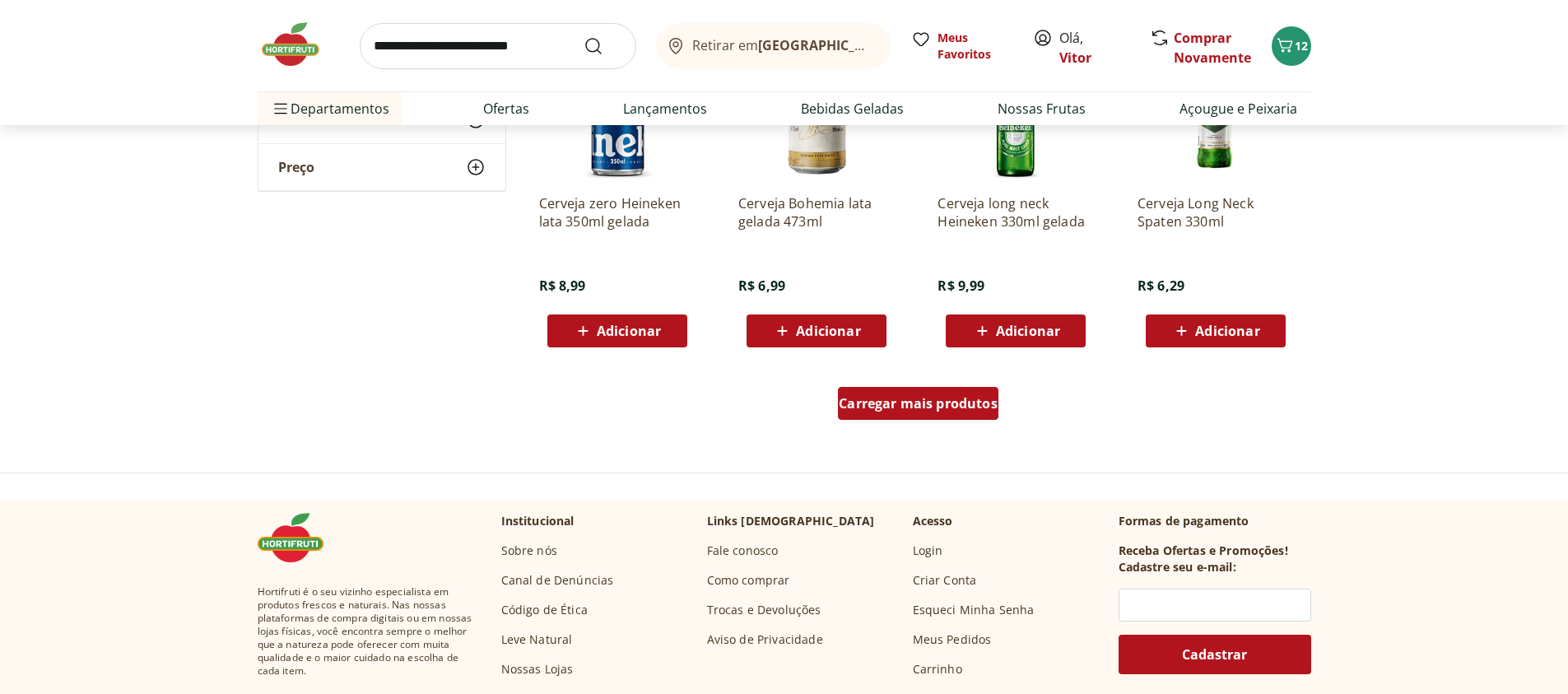
click at [905, 396] on span "Carregar mais produtos" at bounding box center [918, 403] width 159 height 13
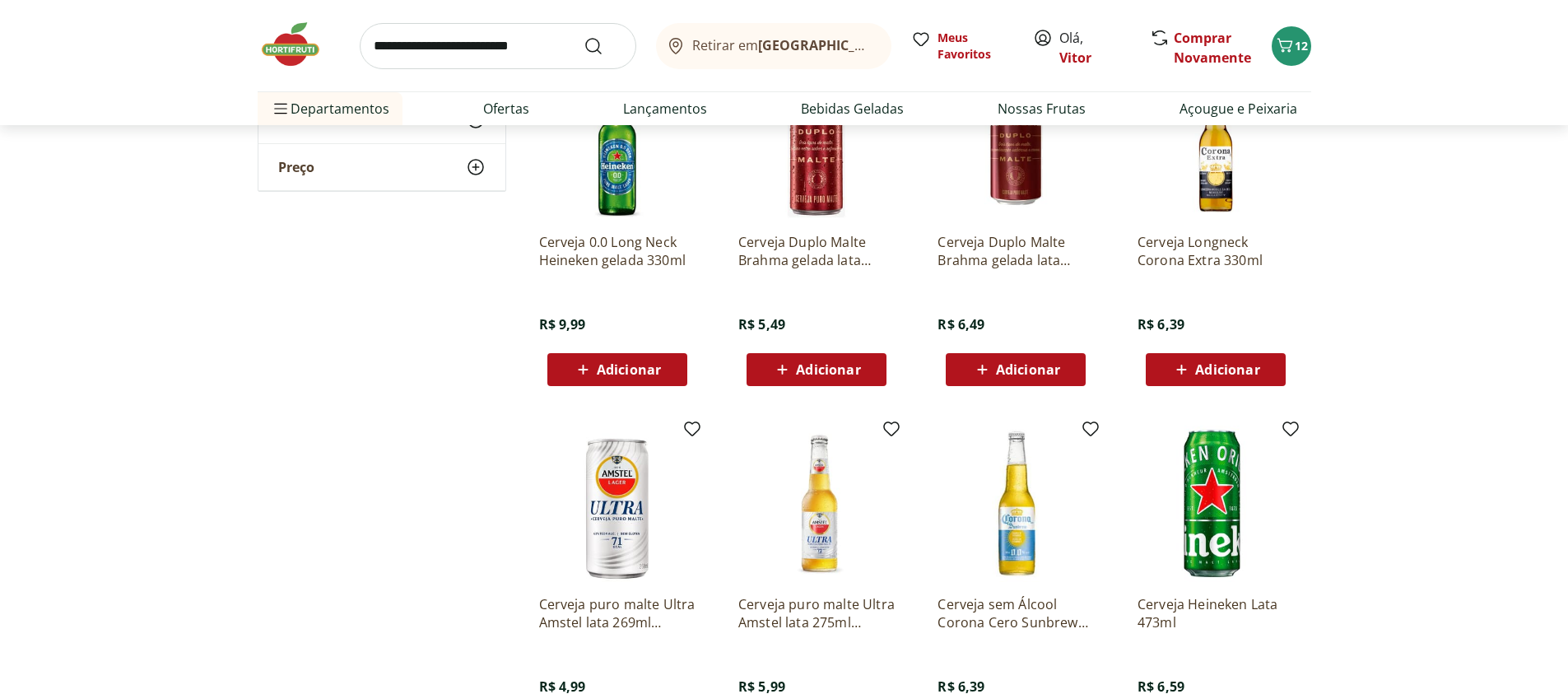
scroll to position [1876, 0]
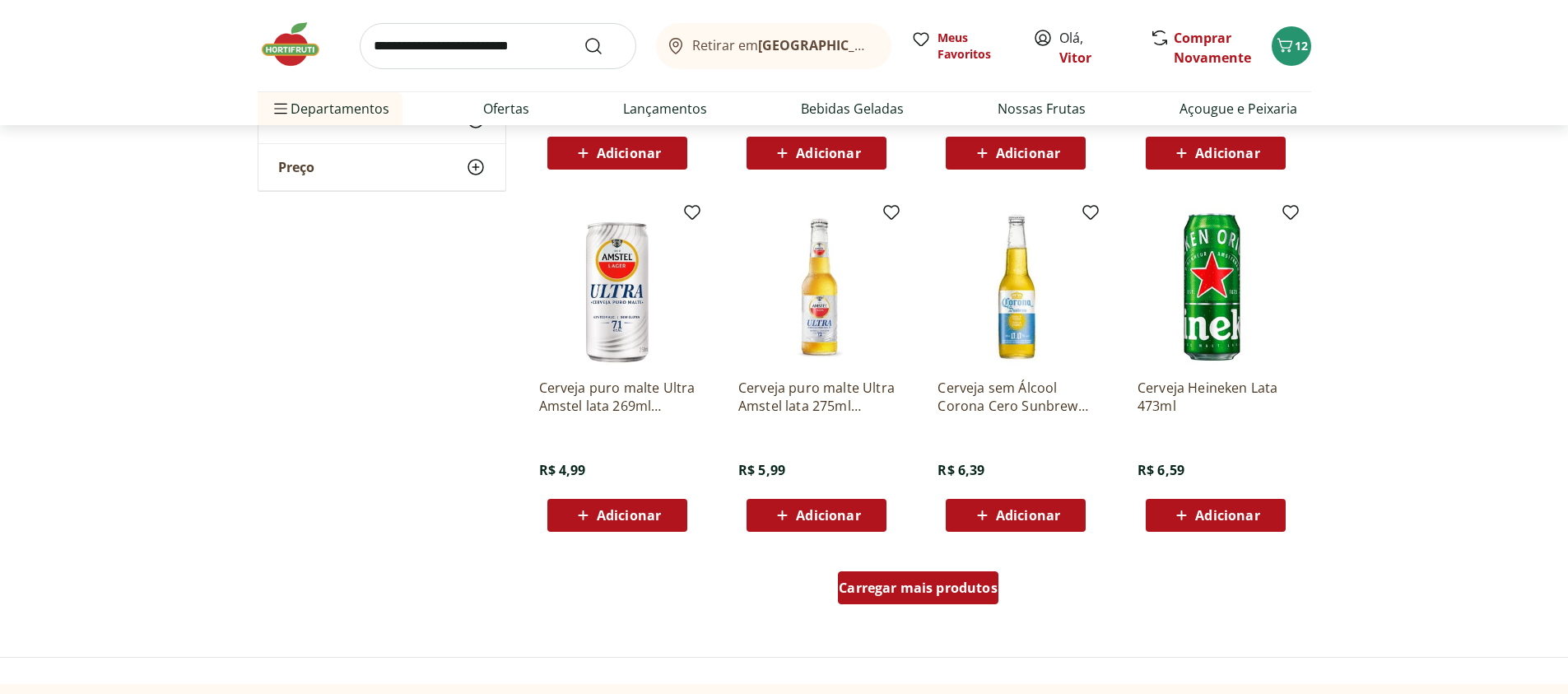
click at [893, 585] on span "Carregar mais produtos" at bounding box center [918, 587] width 159 height 13
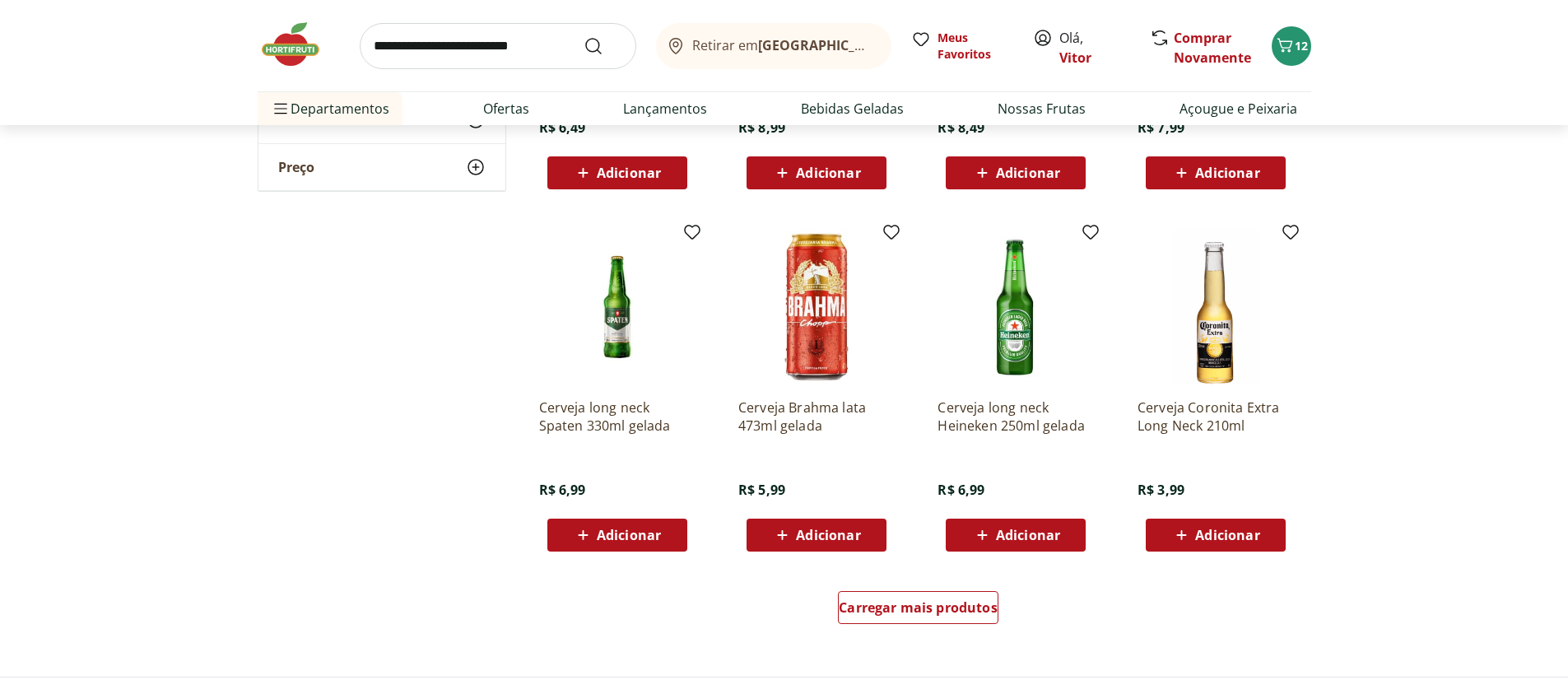
scroll to position [2962, 0]
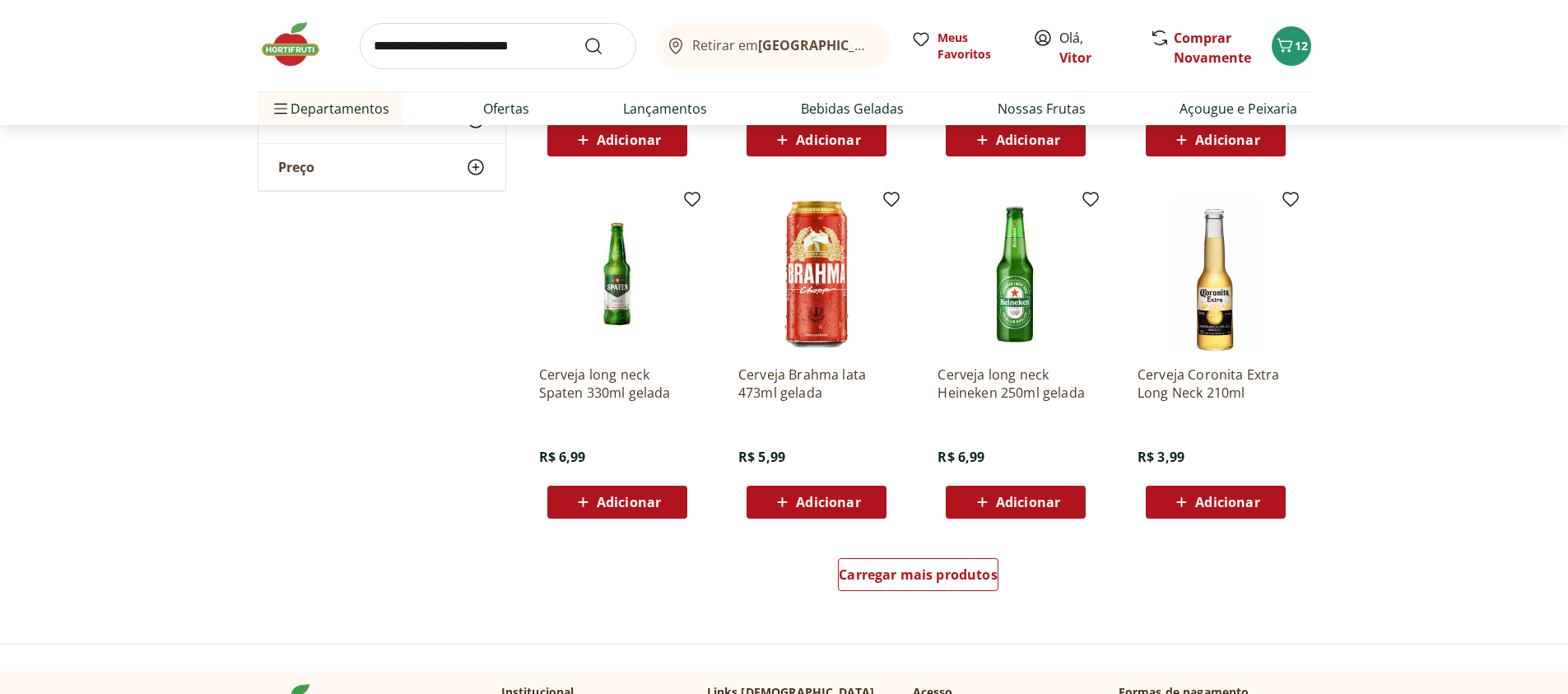
click at [1192, 505] on icon at bounding box center [1181, 502] width 21 height 20
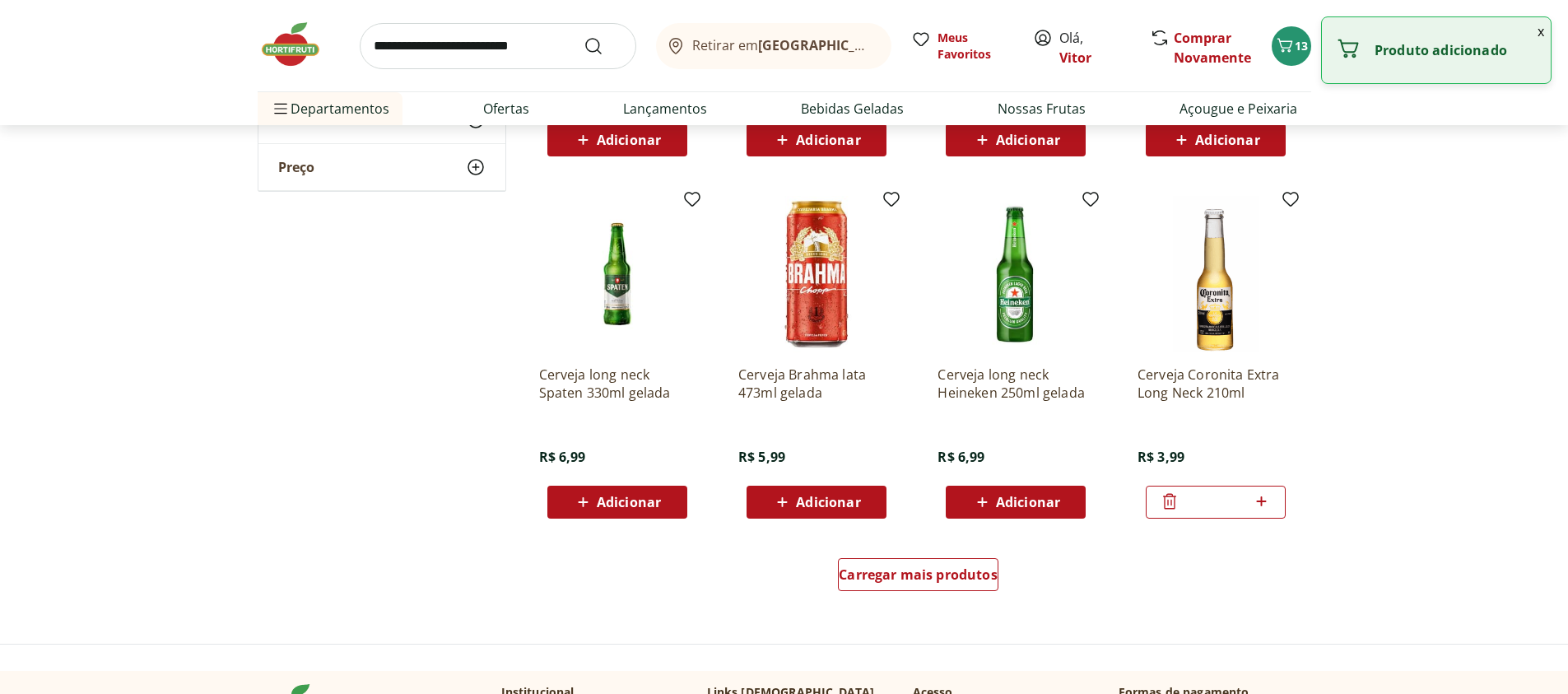
click at [1267, 500] on icon at bounding box center [1261, 501] width 21 height 20
click at [1264, 503] on icon at bounding box center [1261, 501] width 21 height 20
click at [1262, 502] on icon at bounding box center [1261, 501] width 10 height 10
click at [1263, 503] on icon at bounding box center [1261, 501] width 21 height 20
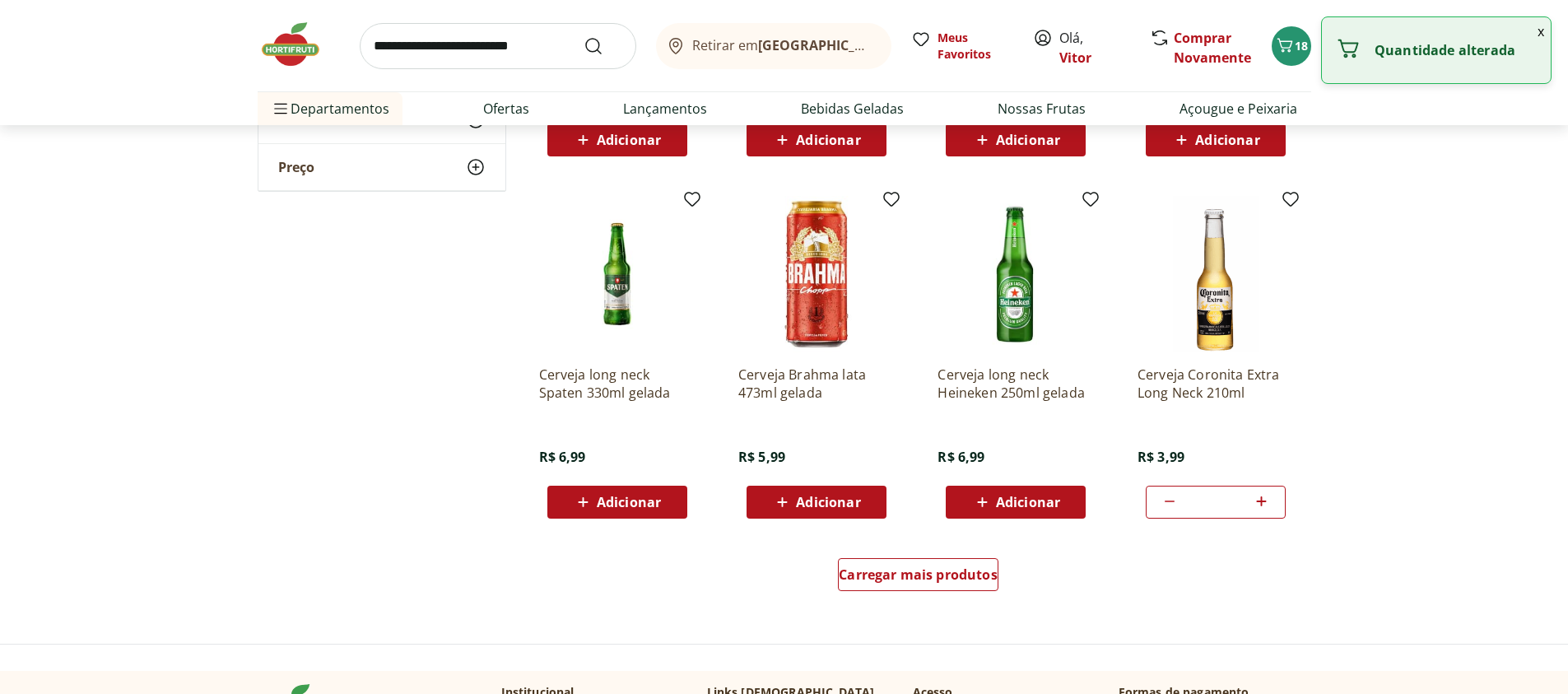
click at [1263, 503] on icon at bounding box center [1261, 501] width 21 height 20
click at [1260, 503] on icon at bounding box center [1261, 501] width 21 height 20
click at [1259, 503] on icon at bounding box center [1261, 501] width 21 height 20
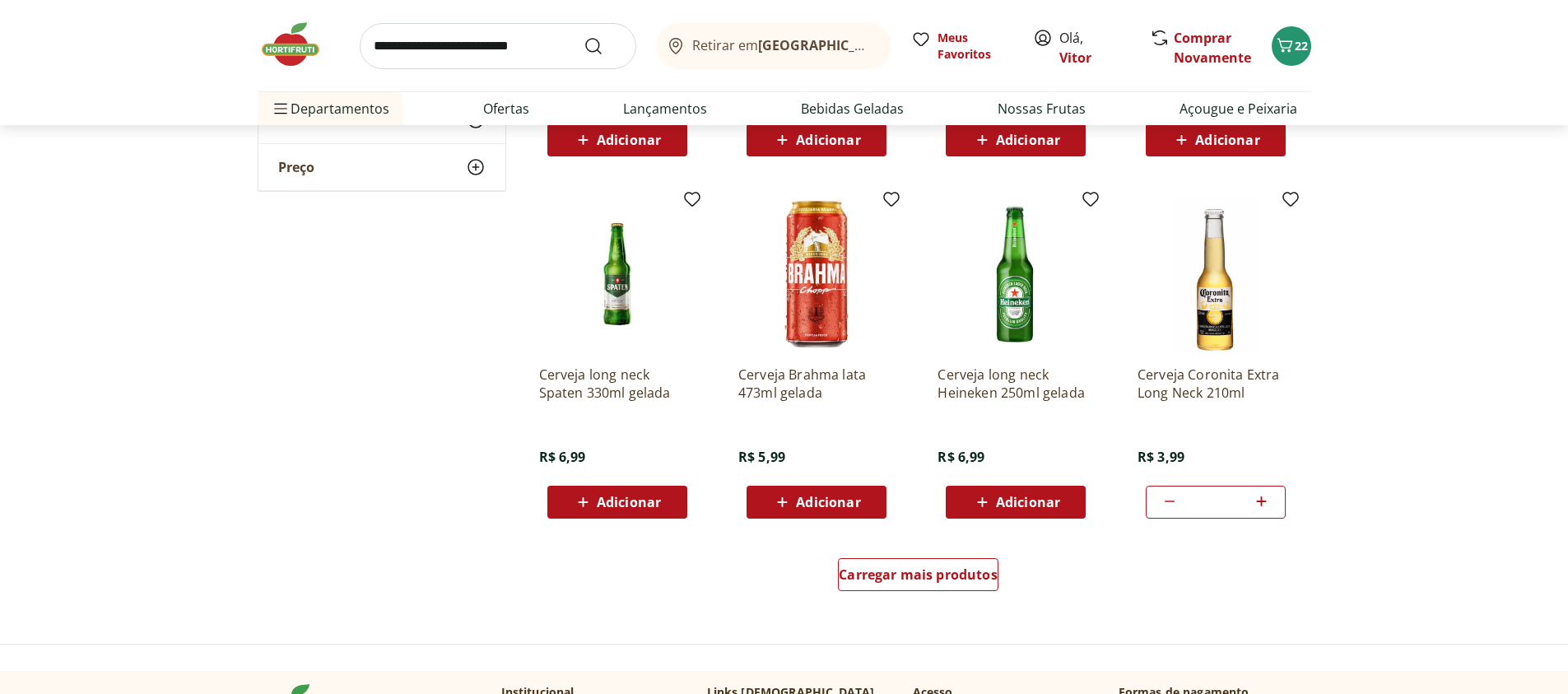
click at [1176, 508] on icon at bounding box center [1170, 501] width 20 height 20
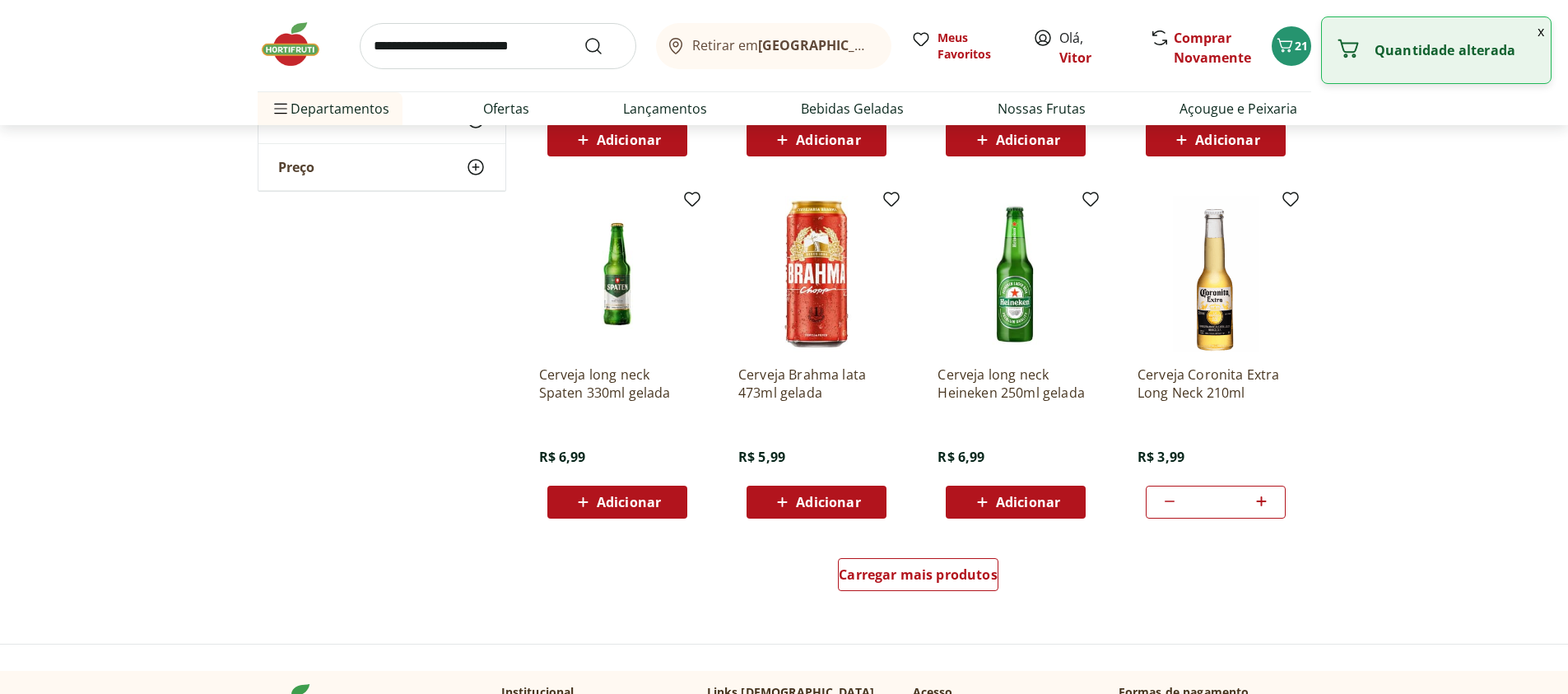
click at [1176, 508] on icon at bounding box center [1170, 501] width 20 height 20
type input "*"
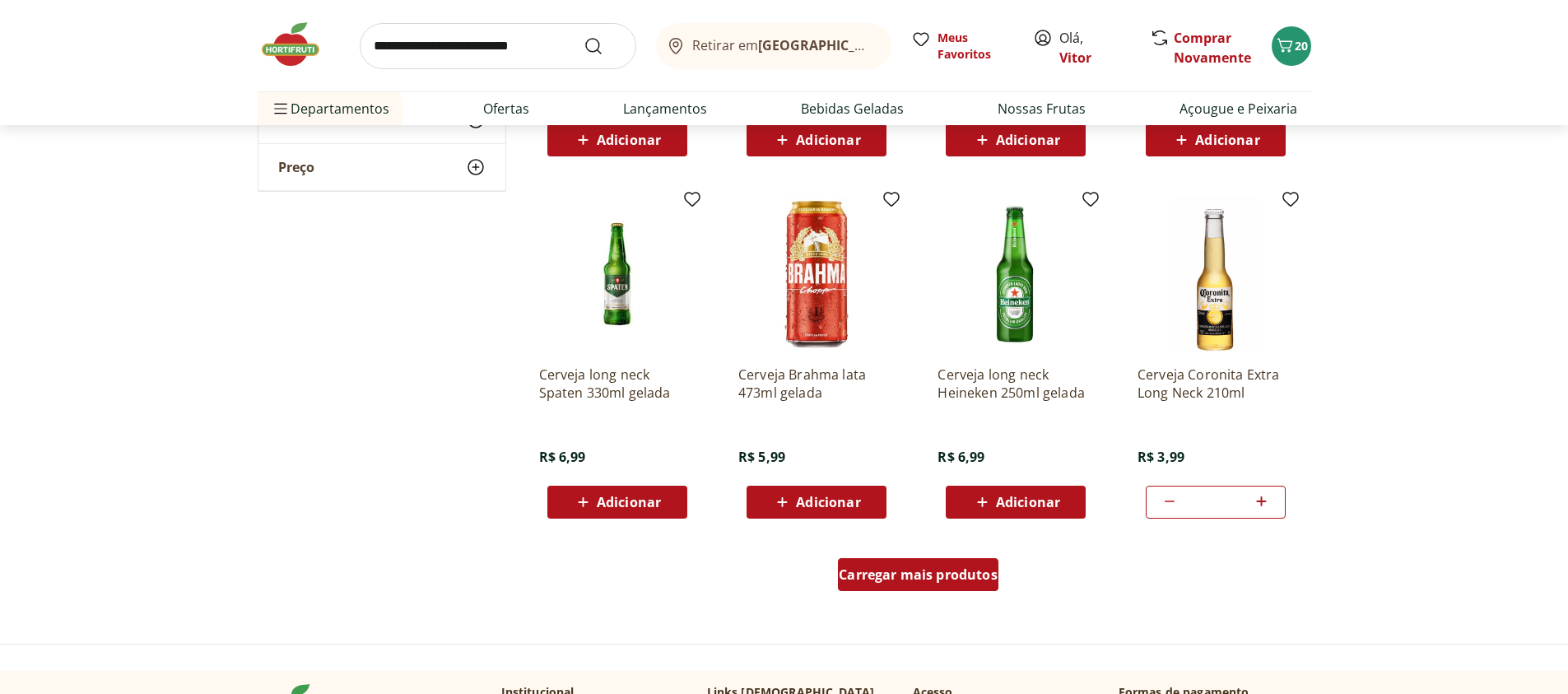
click at [948, 571] on span "Carregar mais produtos" at bounding box center [918, 574] width 159 height 13
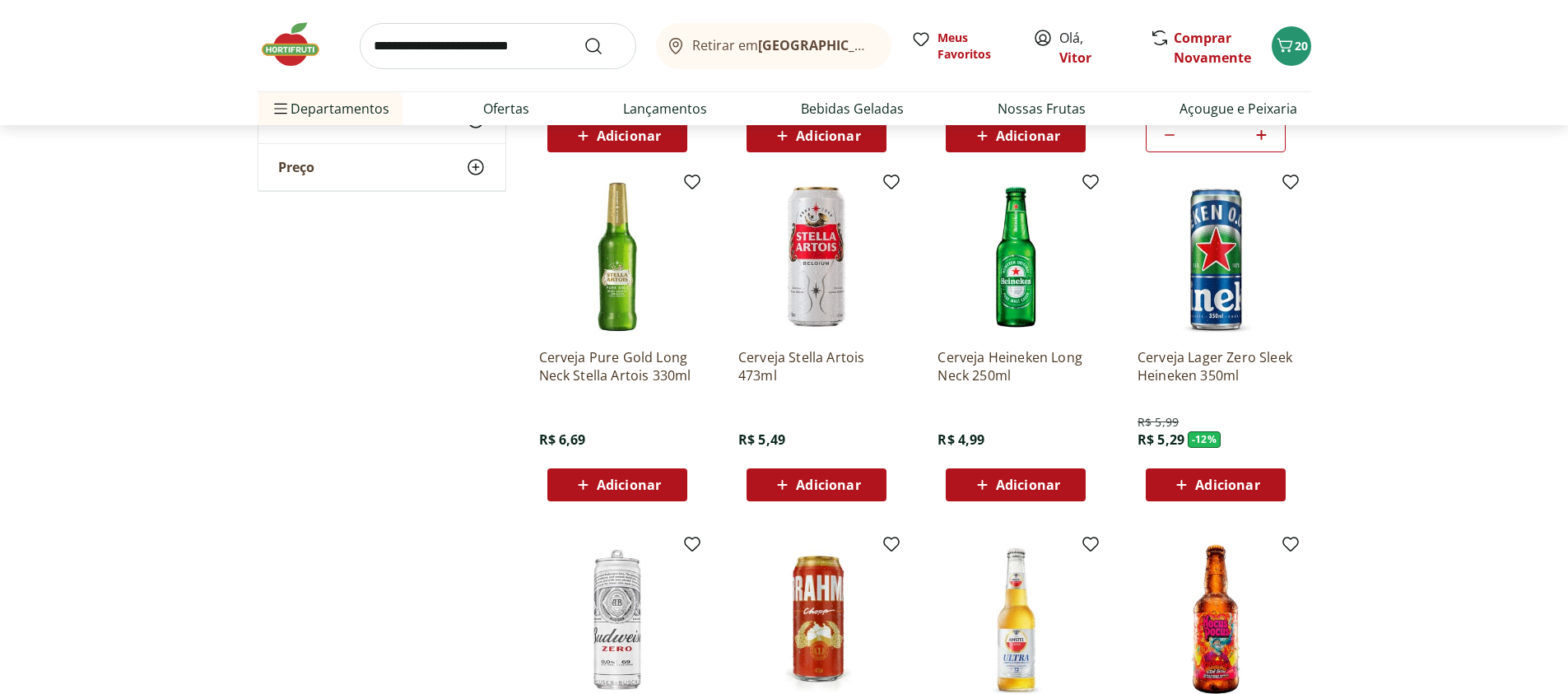
scroll to position [3654, 0]
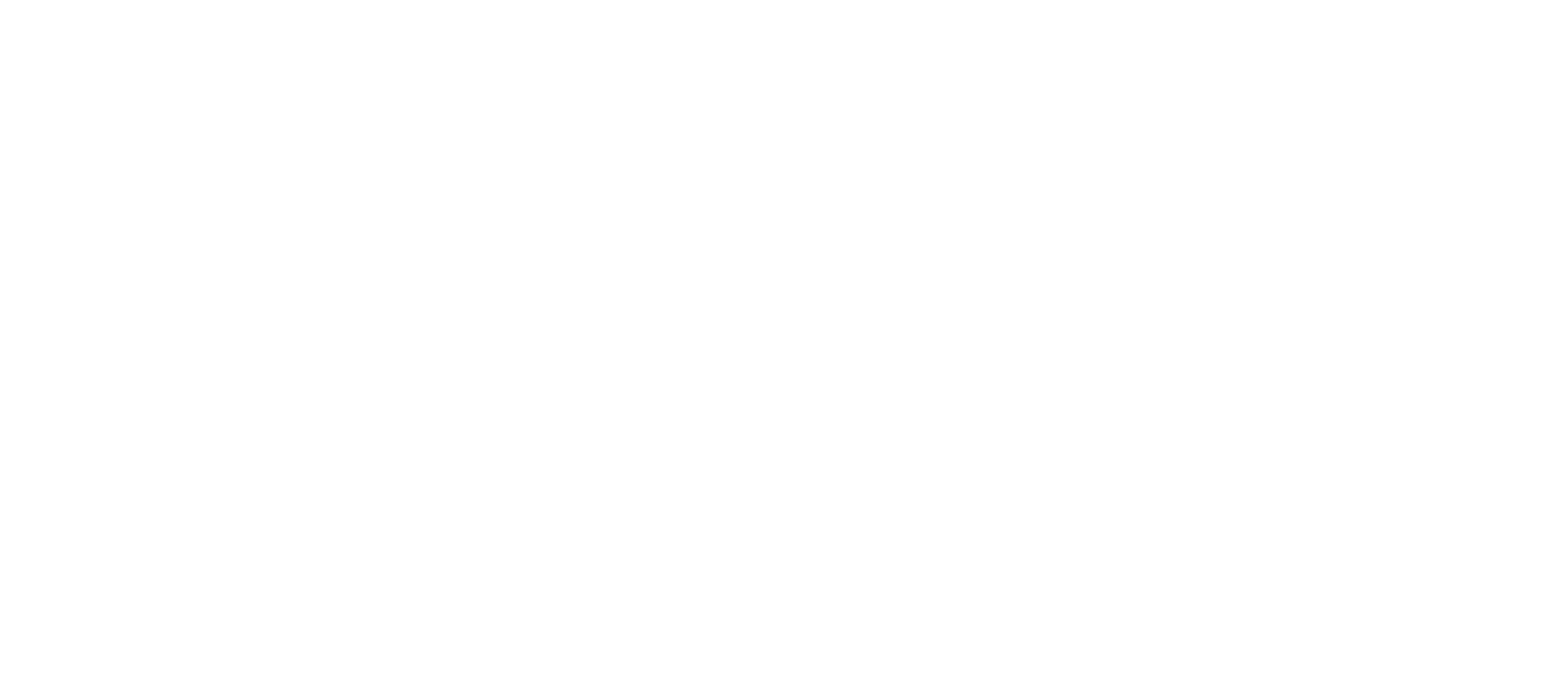
select select "**********"
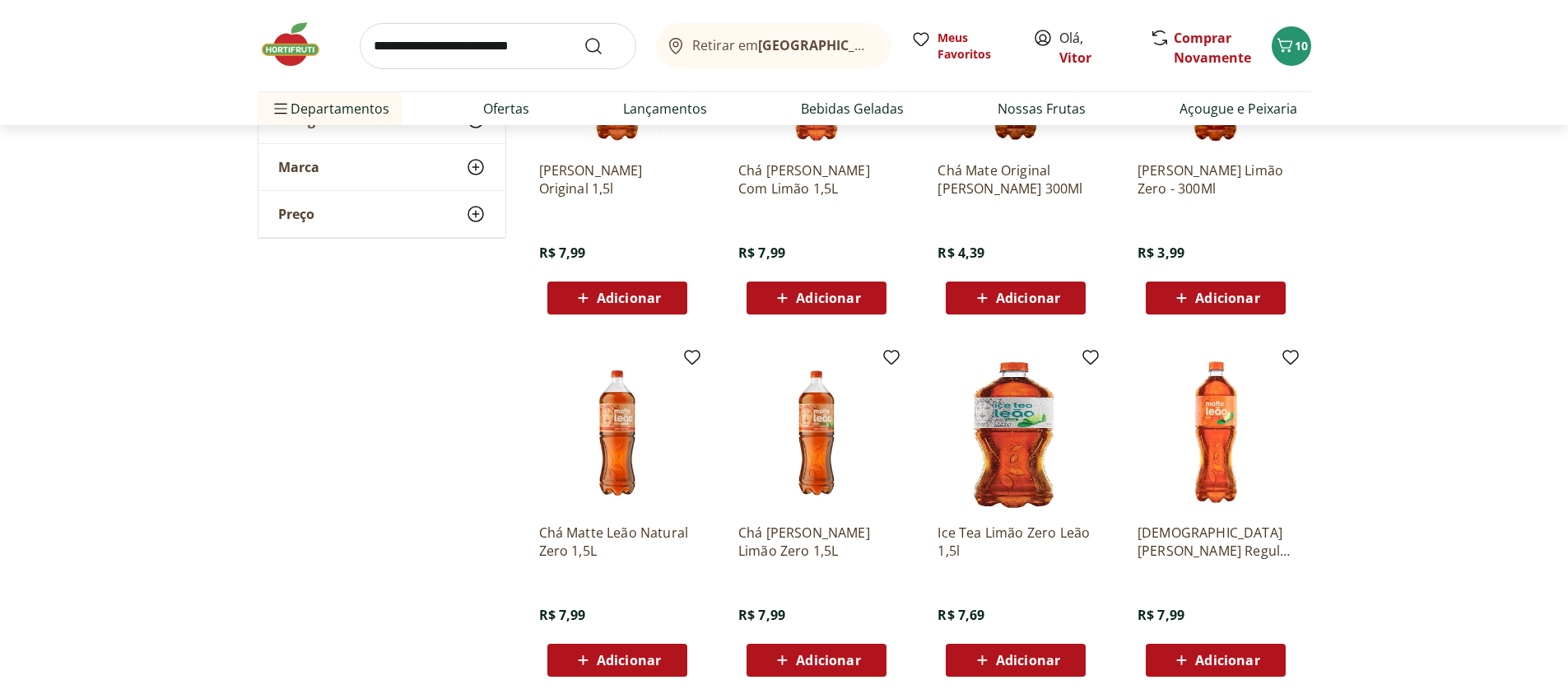
scroll to position [592, 0]
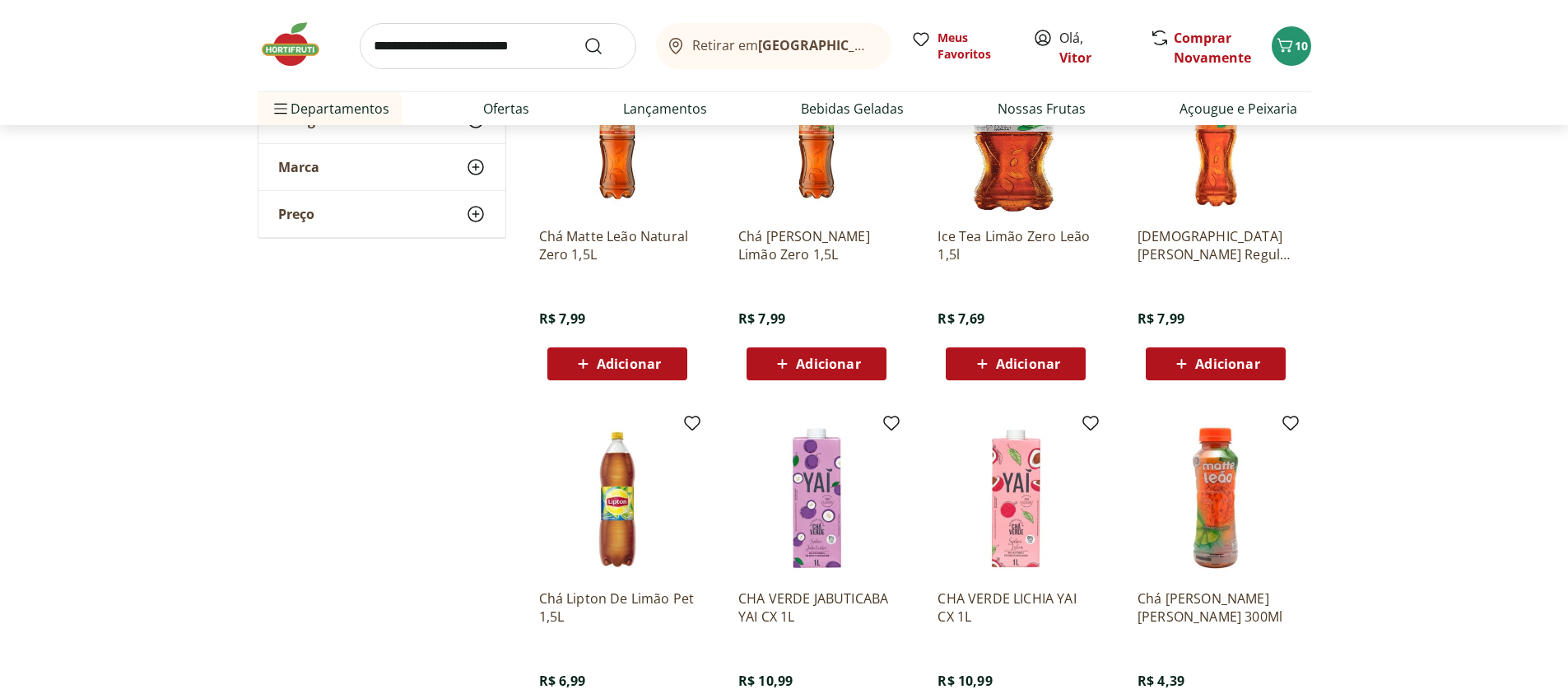
click at [1202, 358] on span "Adicionar" at bounding box center [1227, 363] width 64 height 13
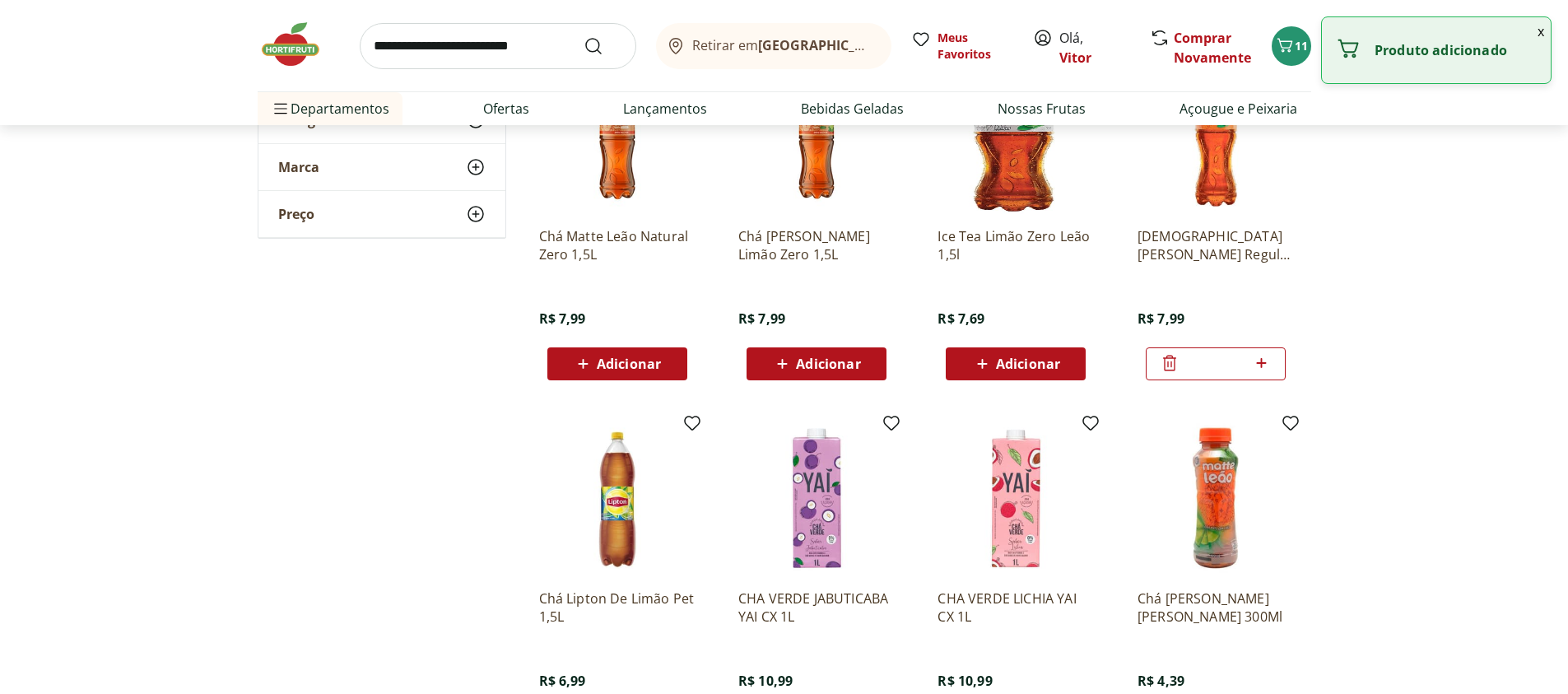
click at [1260, 358] on icon at bounding box center [1261, 363] width 21 height 20
type input "*"
click at [1348, 366] on section "**********" at bounding box center [784, 243] width 1568 height 1195
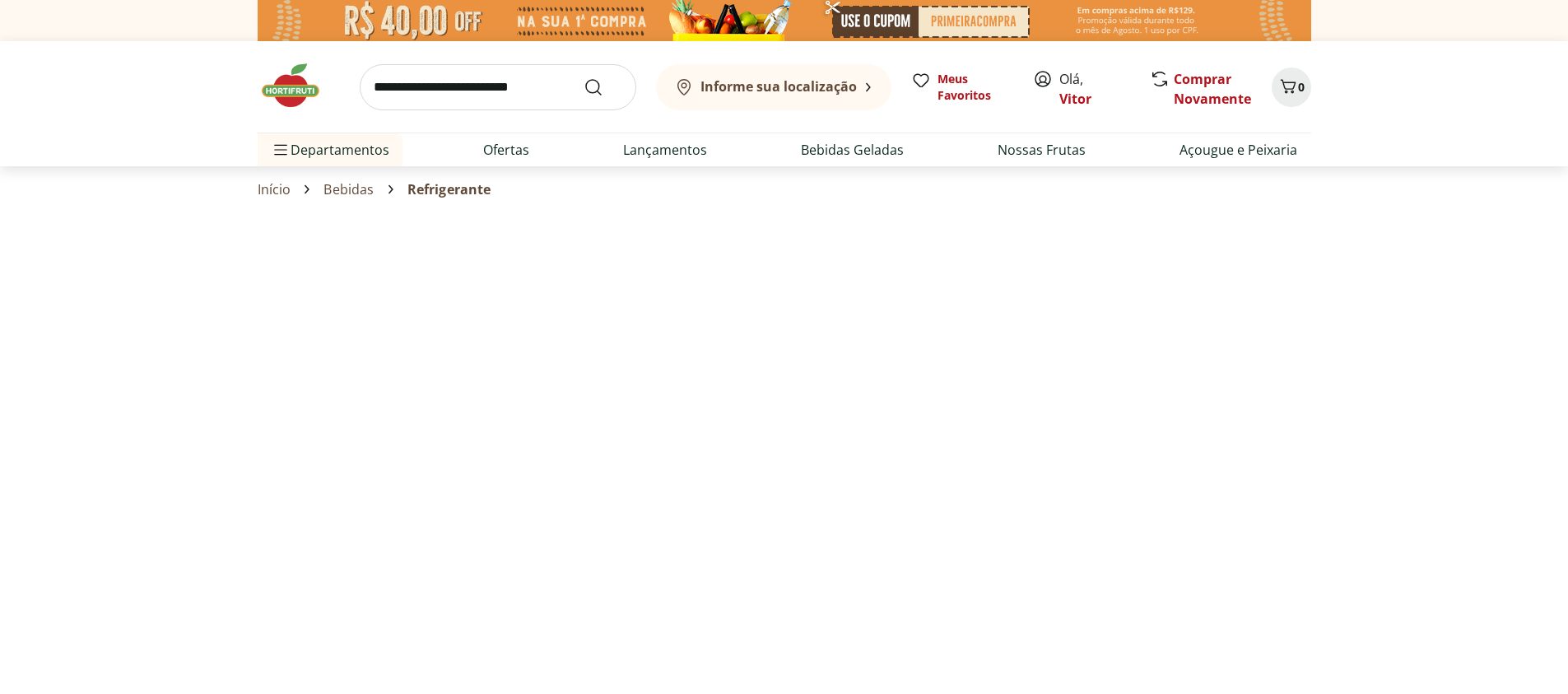
select select "**********"
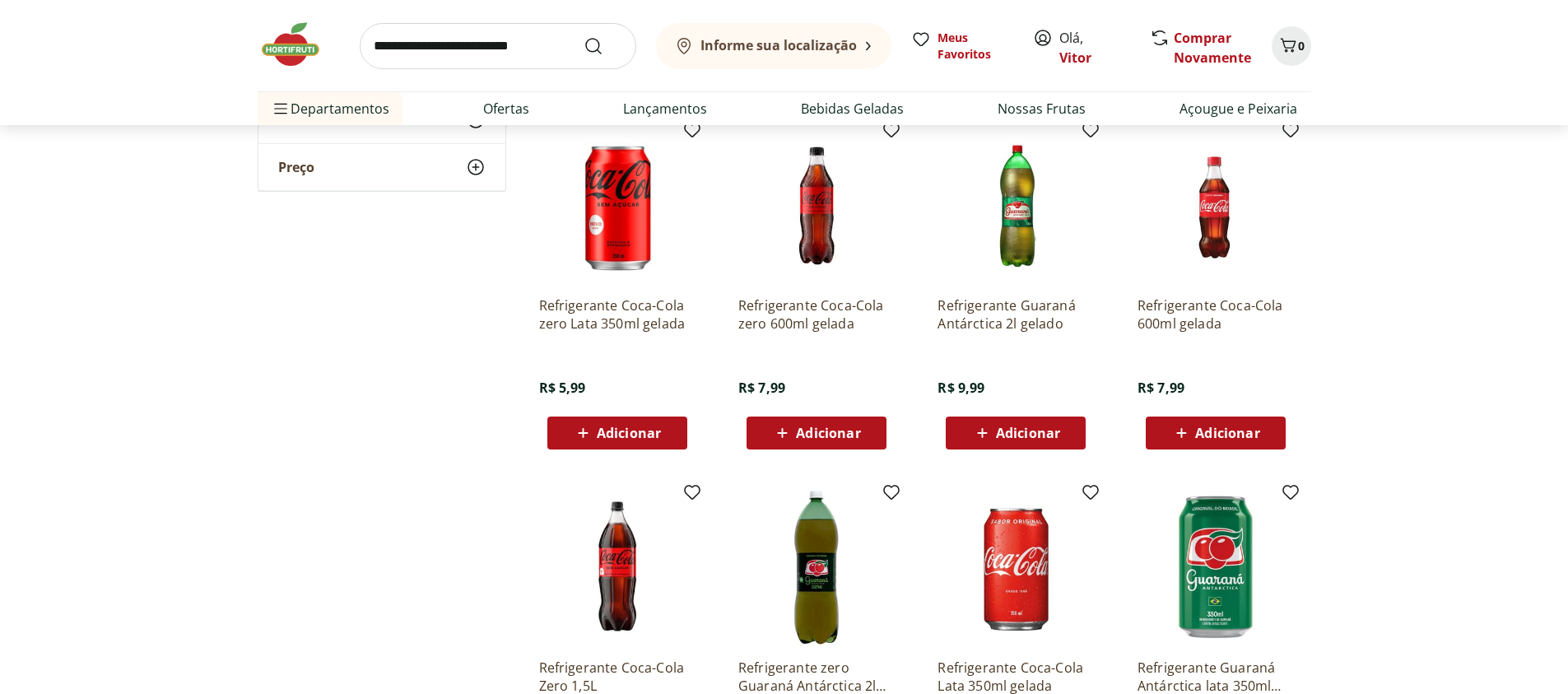
scroll to position [790, 0]
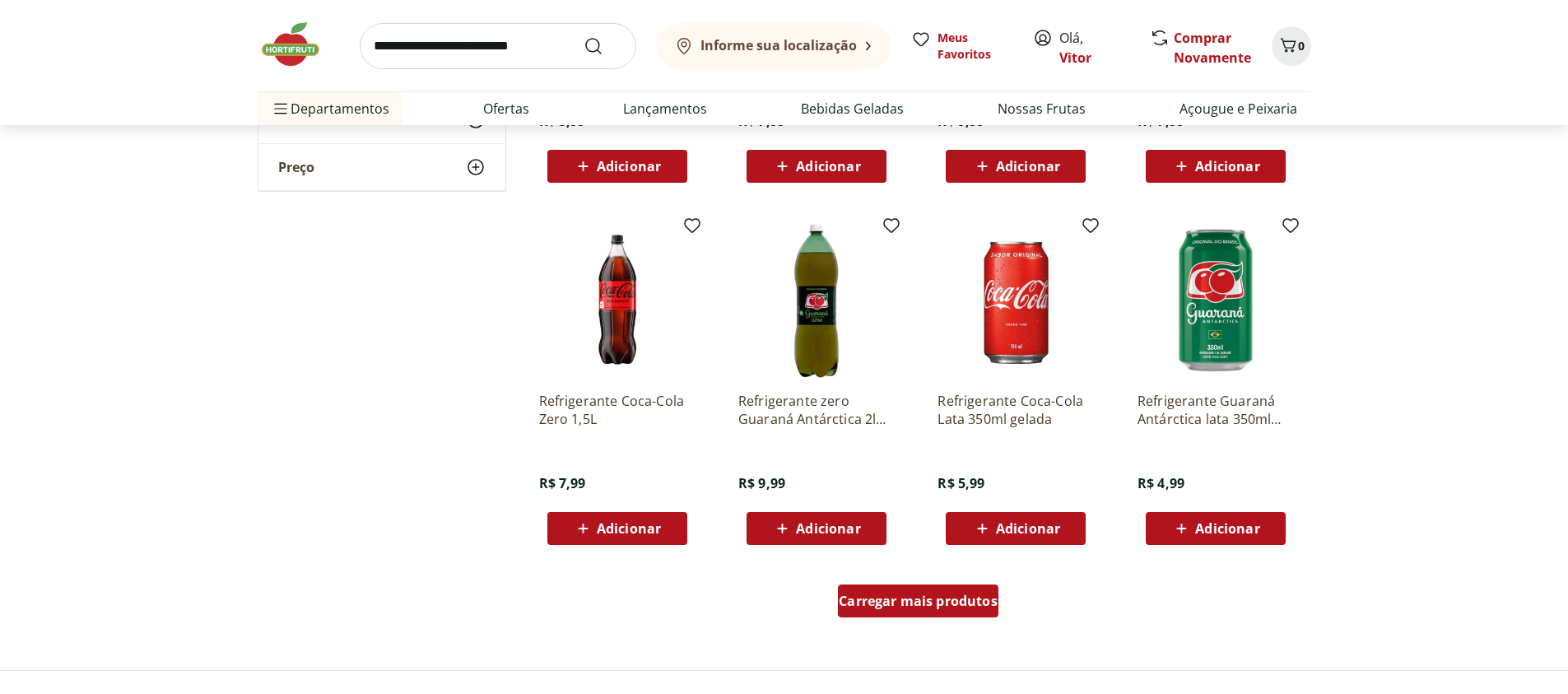
click at [977, 605] on span "Carregar mais produtos" at bounding box center [918, 600] width 159 height 13
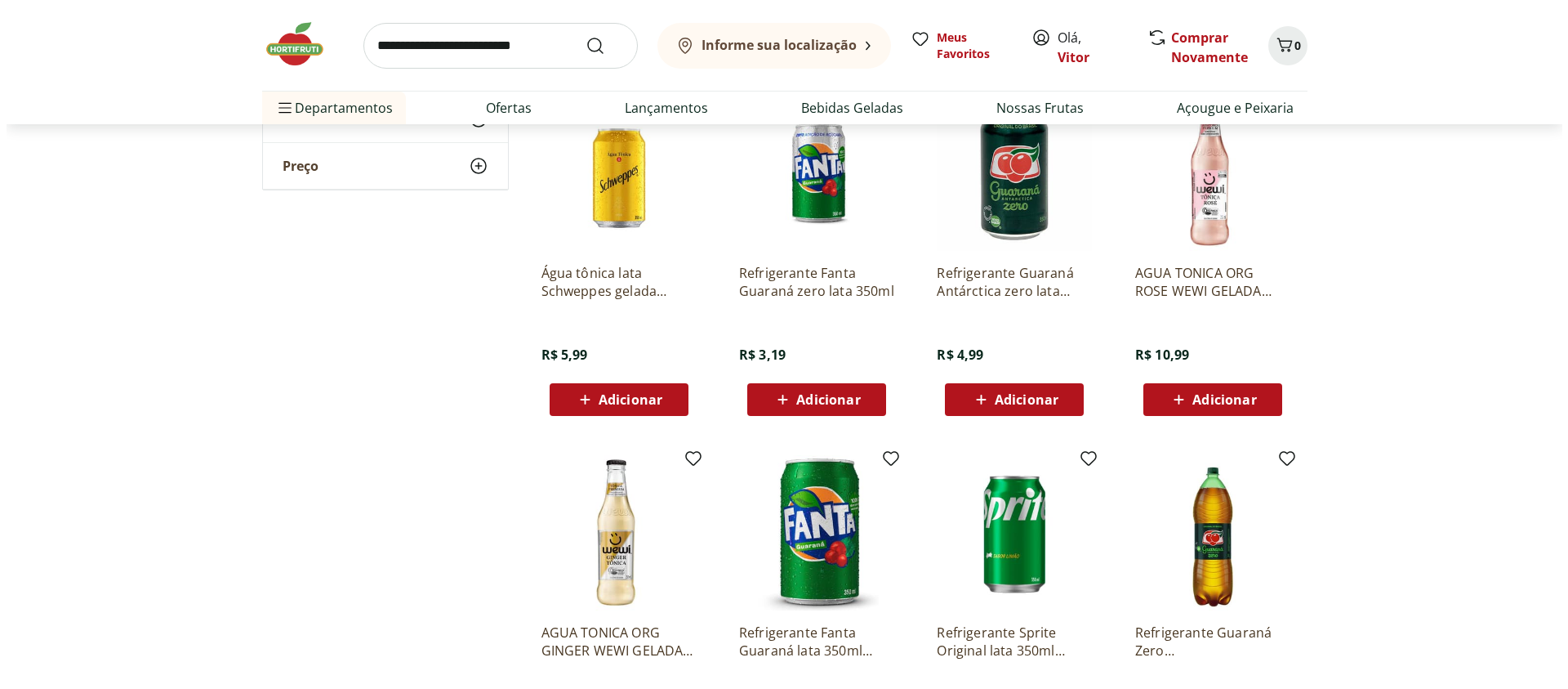
scroll to position [1373, 0]
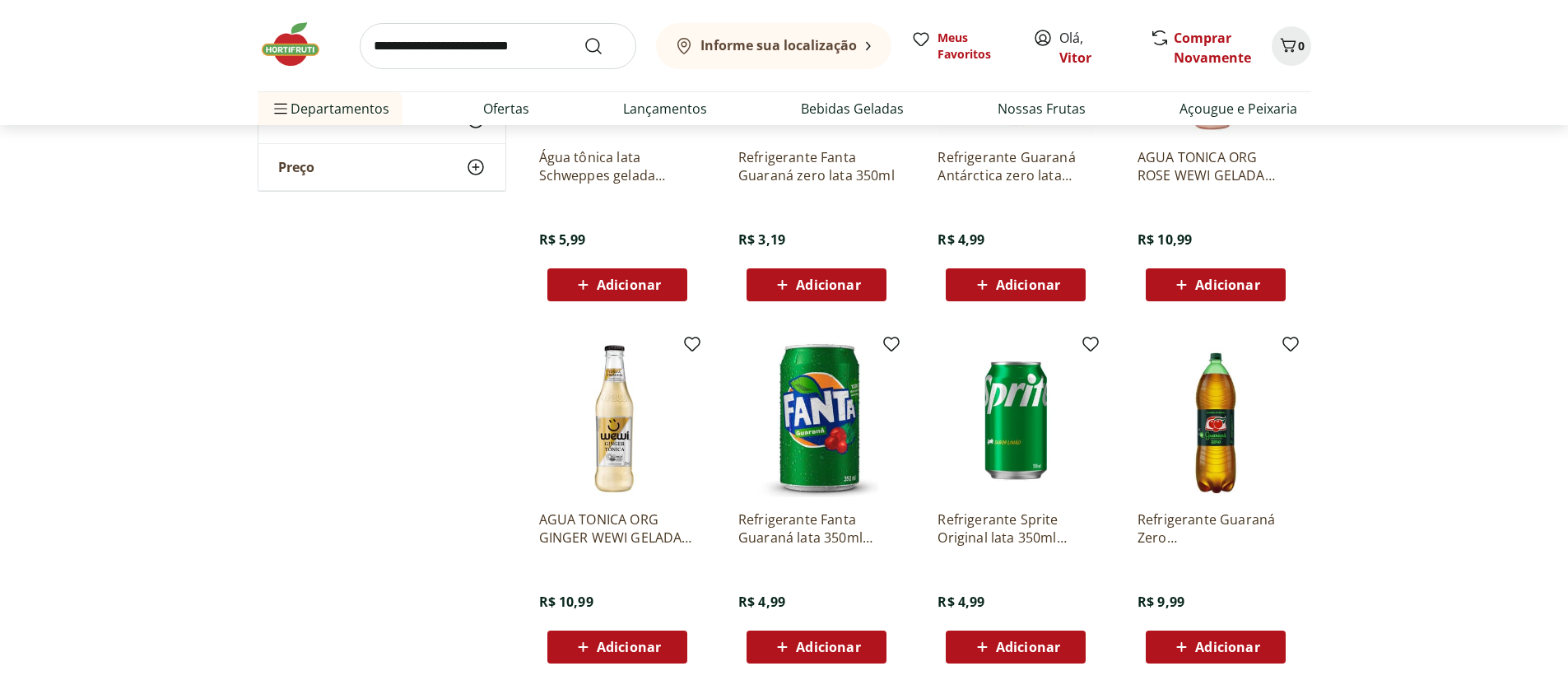
click at [1210, 653] on span "Adicionar" at bounding box center [1227, 647] width 64 height 13
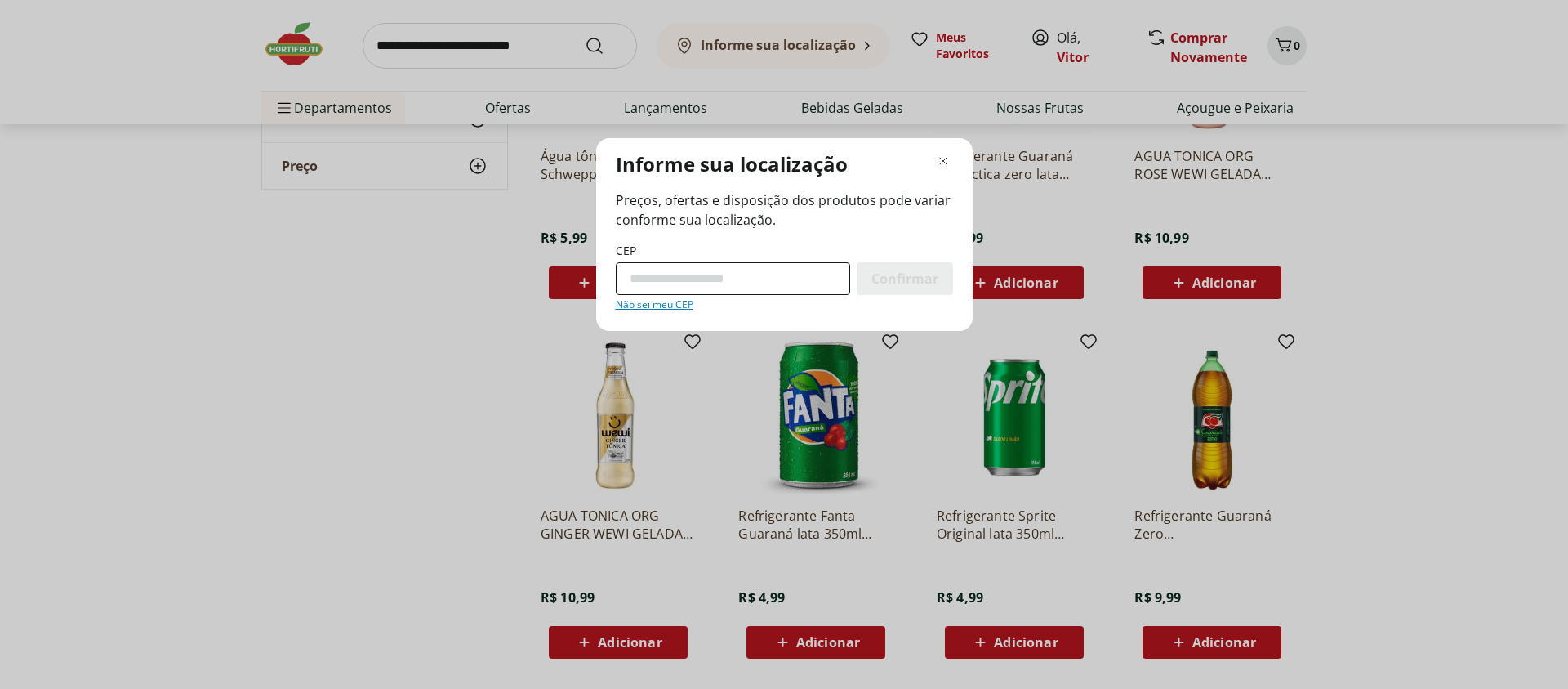
click at [648, 287] on input "CEP" at bounding box center [732, 278] width 234 height 33
type input "*********"
click at [894, 280] on span "Confirmar" at bounding box center [905, 279] width 67 height 13
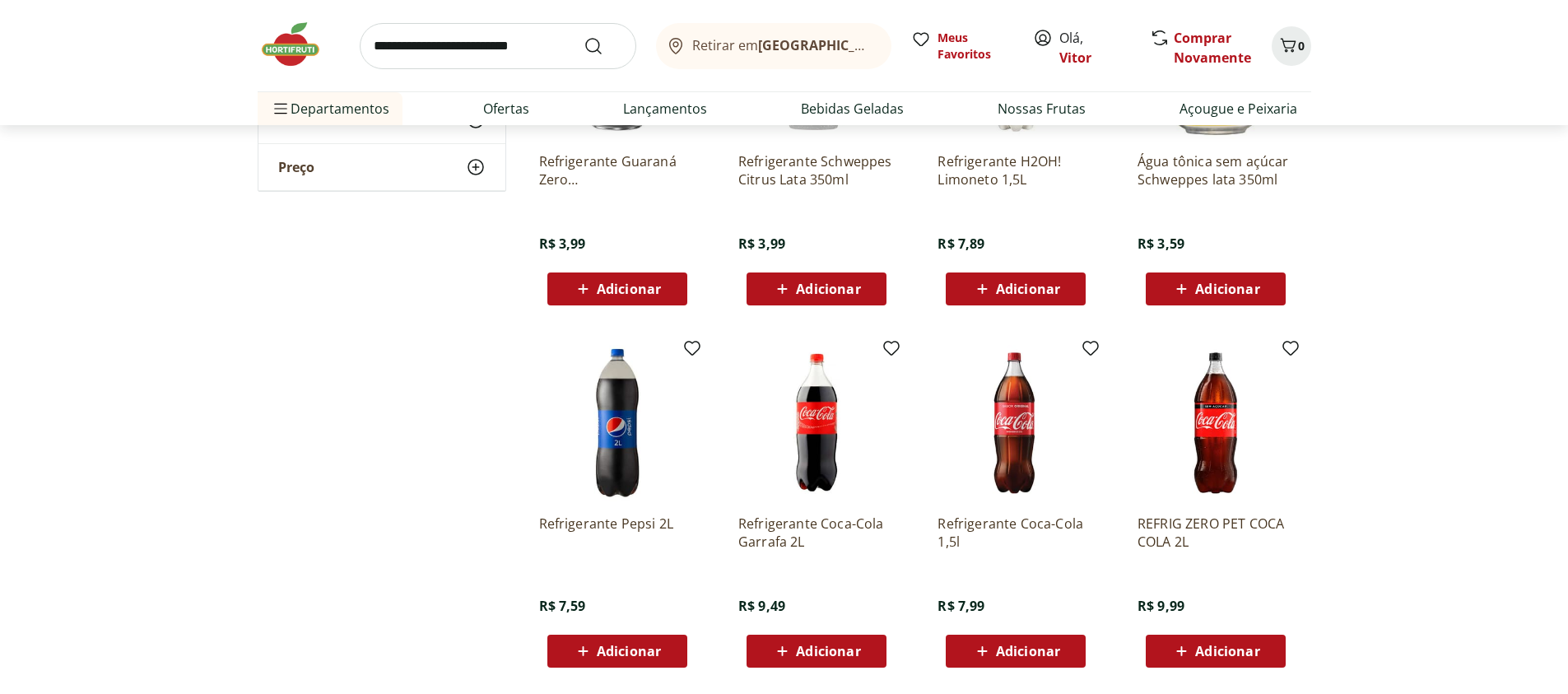
scroll to position [1952, 0]
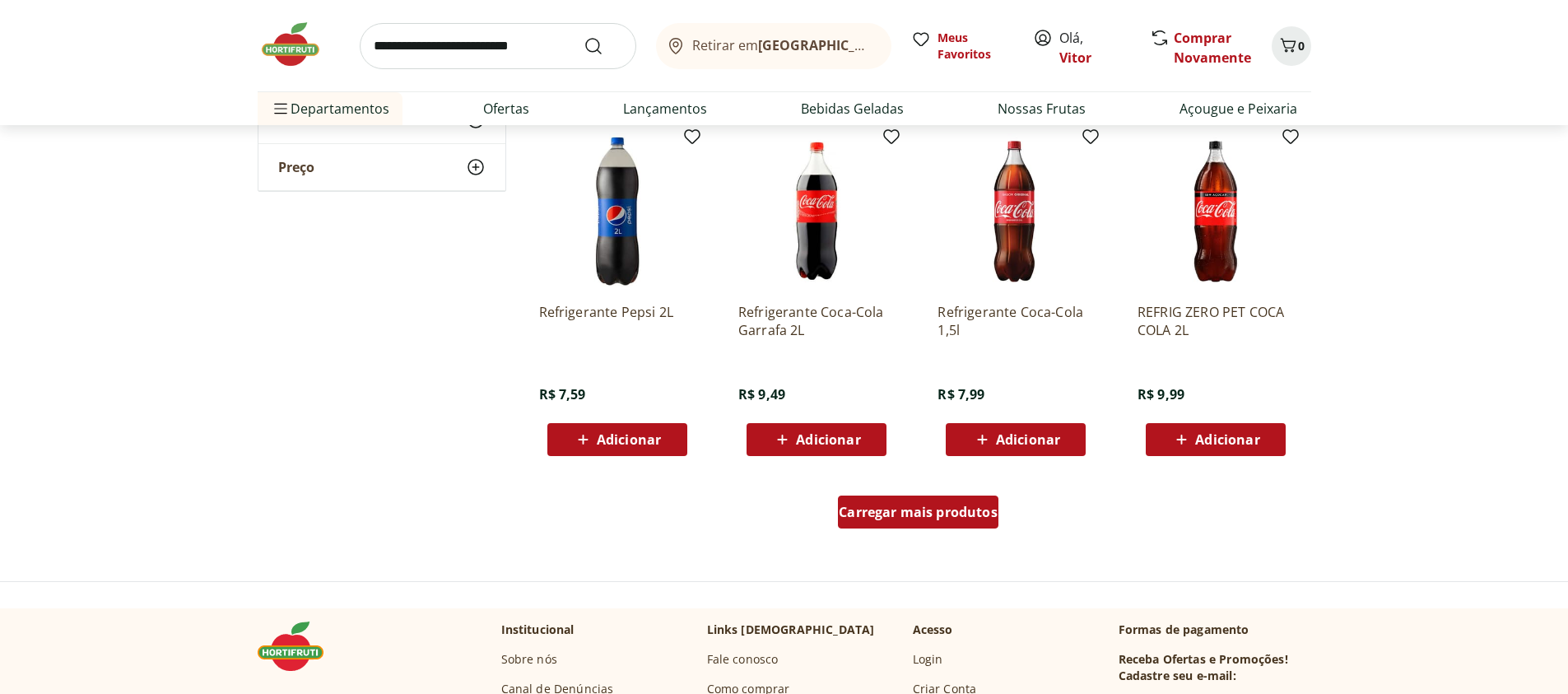
click at [919, 515] on span "Carregar mais produtos" at bounding box center [918, 511] width 159 height 13
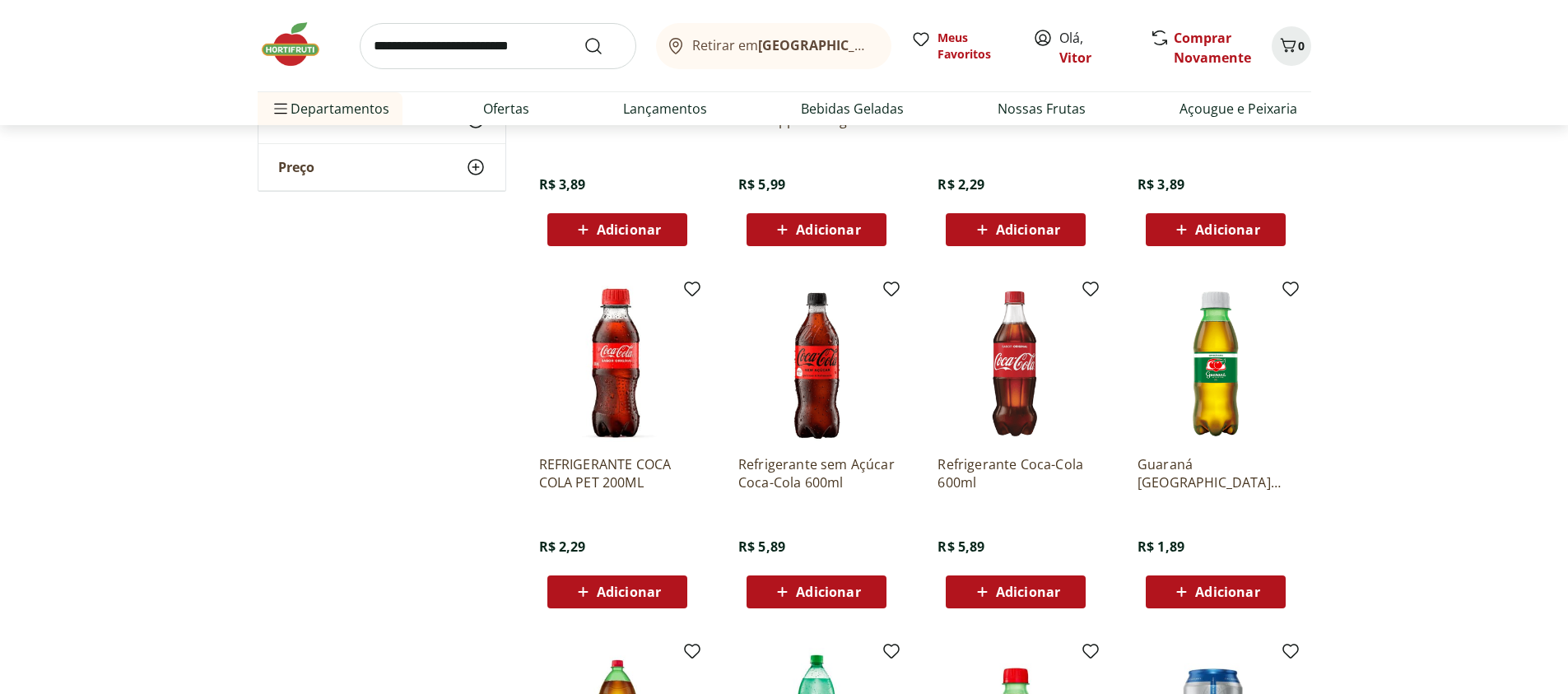
scroll to position [2544, 0]
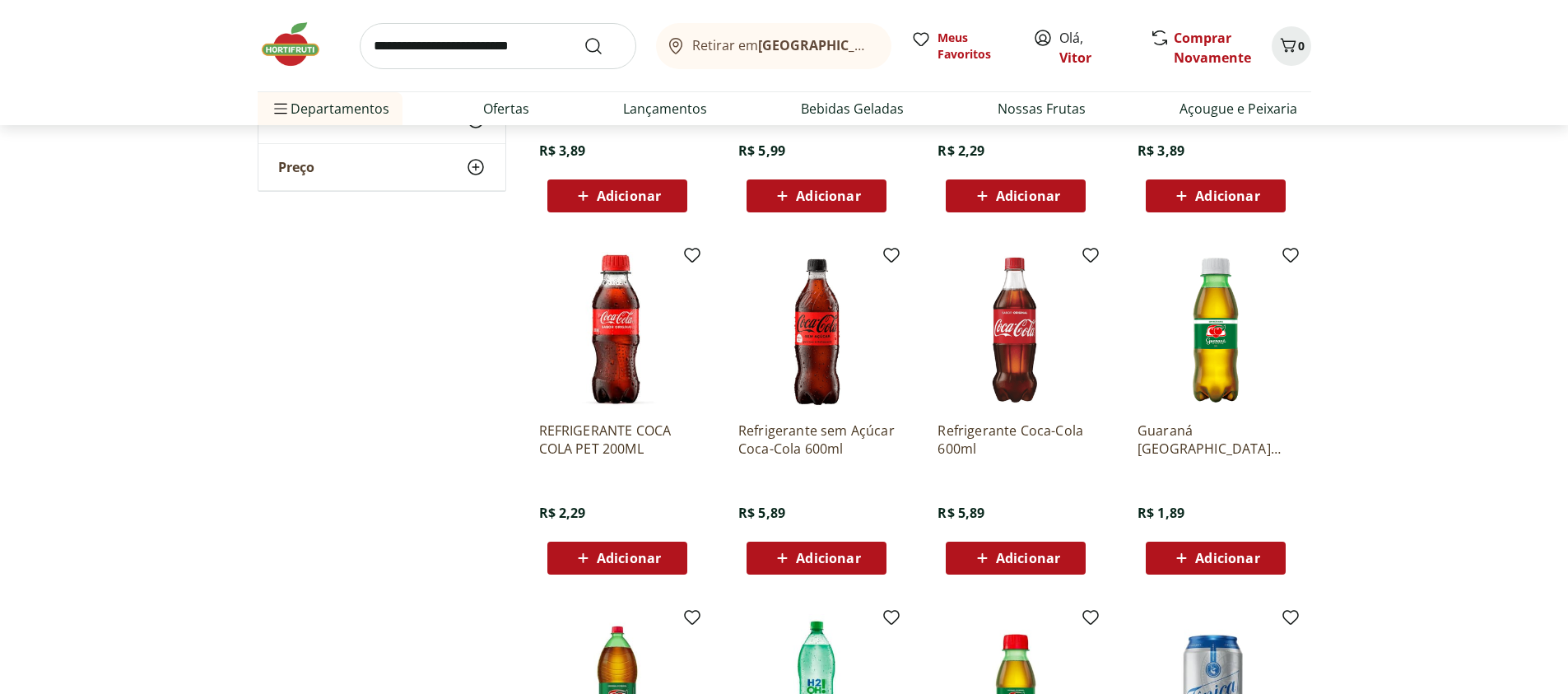
click at [592, 558] on icon at bounding box center [583, 558] width 21 height 20
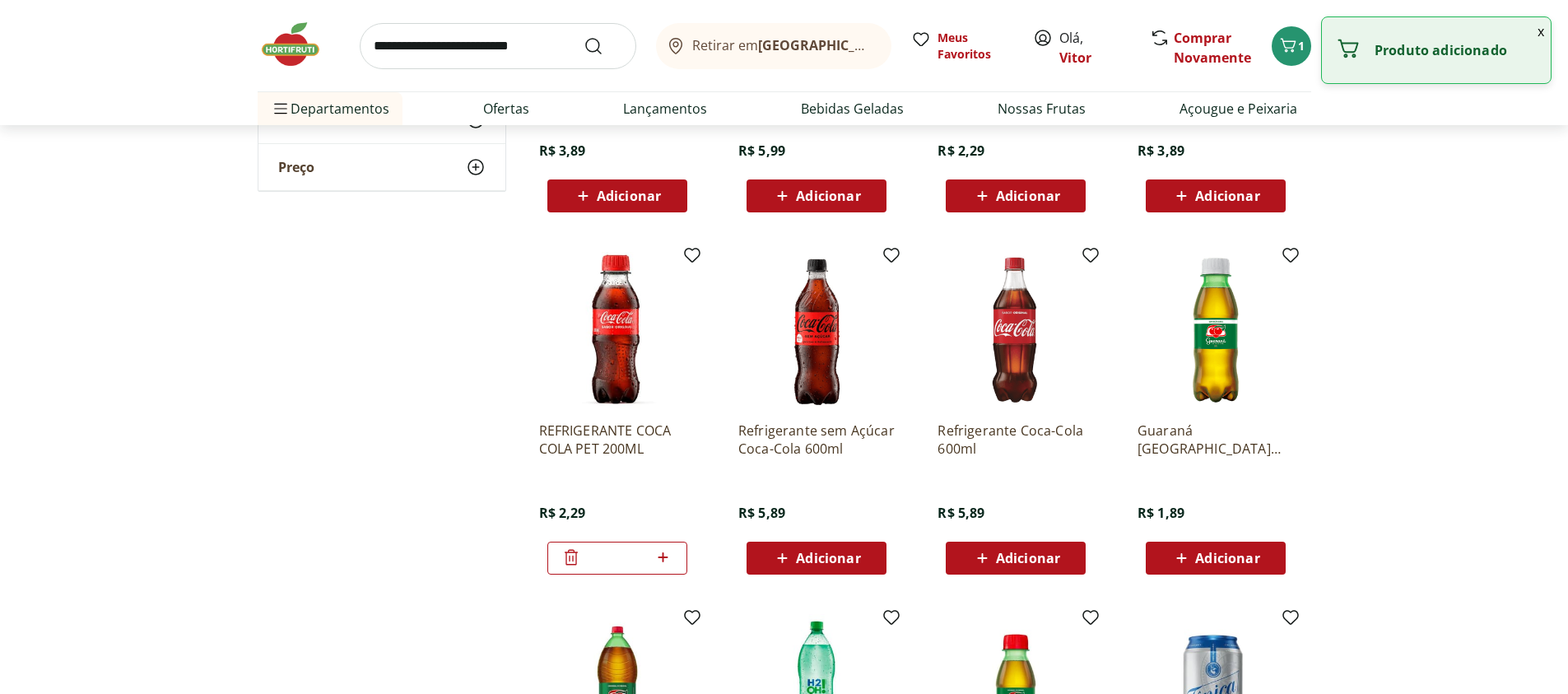
click at [672, 554] on icon at bounding box center [662, 557] width 21 height 20
click at [663, 557] on icon at bounding box center [663, 557] width 10 height 10
click at [662, 557] on icon at bounding box center [663, 557] width 10 height 10
type input "*"
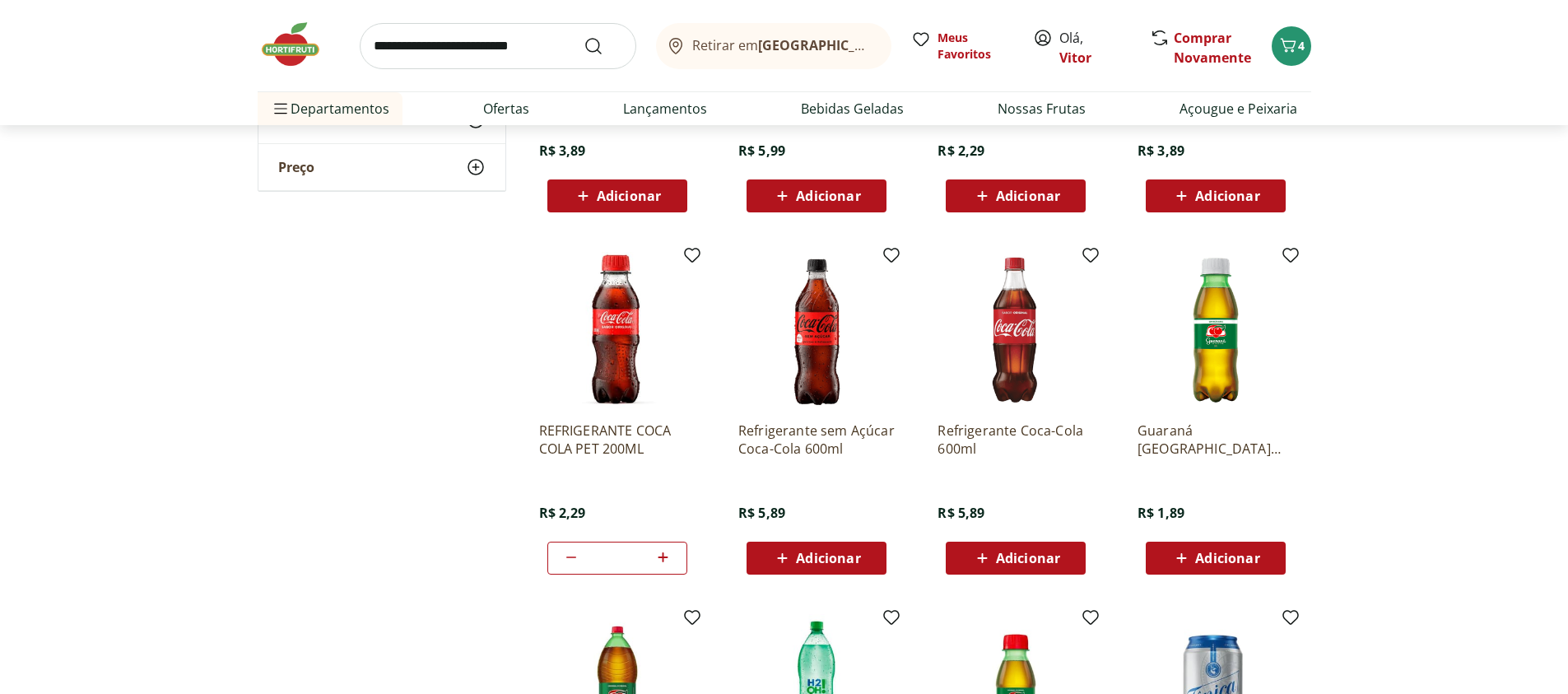
click at [1194, 557] on span "Adicionar" at bounding box center [1215, 558] width 88 height 20
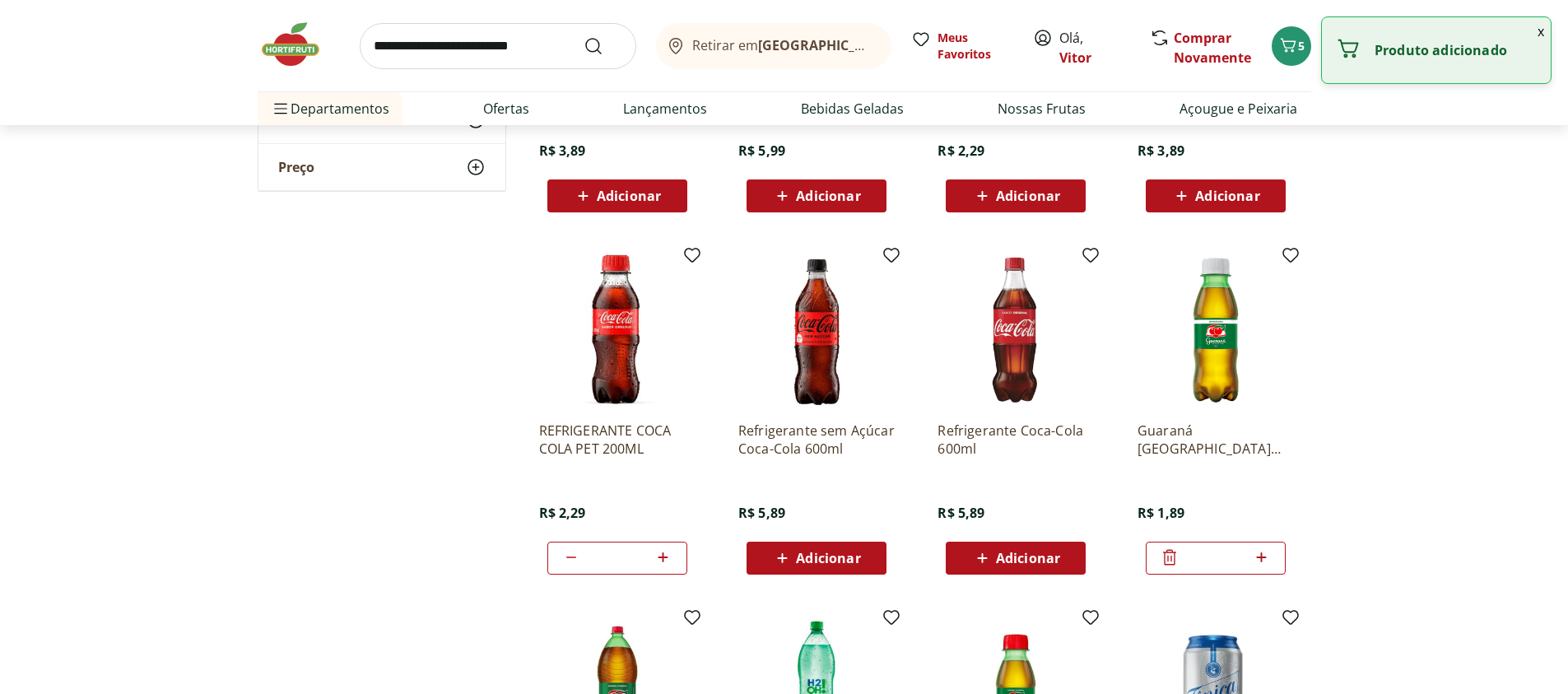
click at [1262, 557] on icon at bounding box center [1261, 557] width 10 height 10
click at [1260, 557] on icon at bounding box center [1261, 557] width 10 height 10
click at [1260, 559] on icon at bounding box center [1261, 557] width 21 height 20
click at [1260, 555] on icon at bounding box center [1261, 557] width 21 height 20
type input "*"
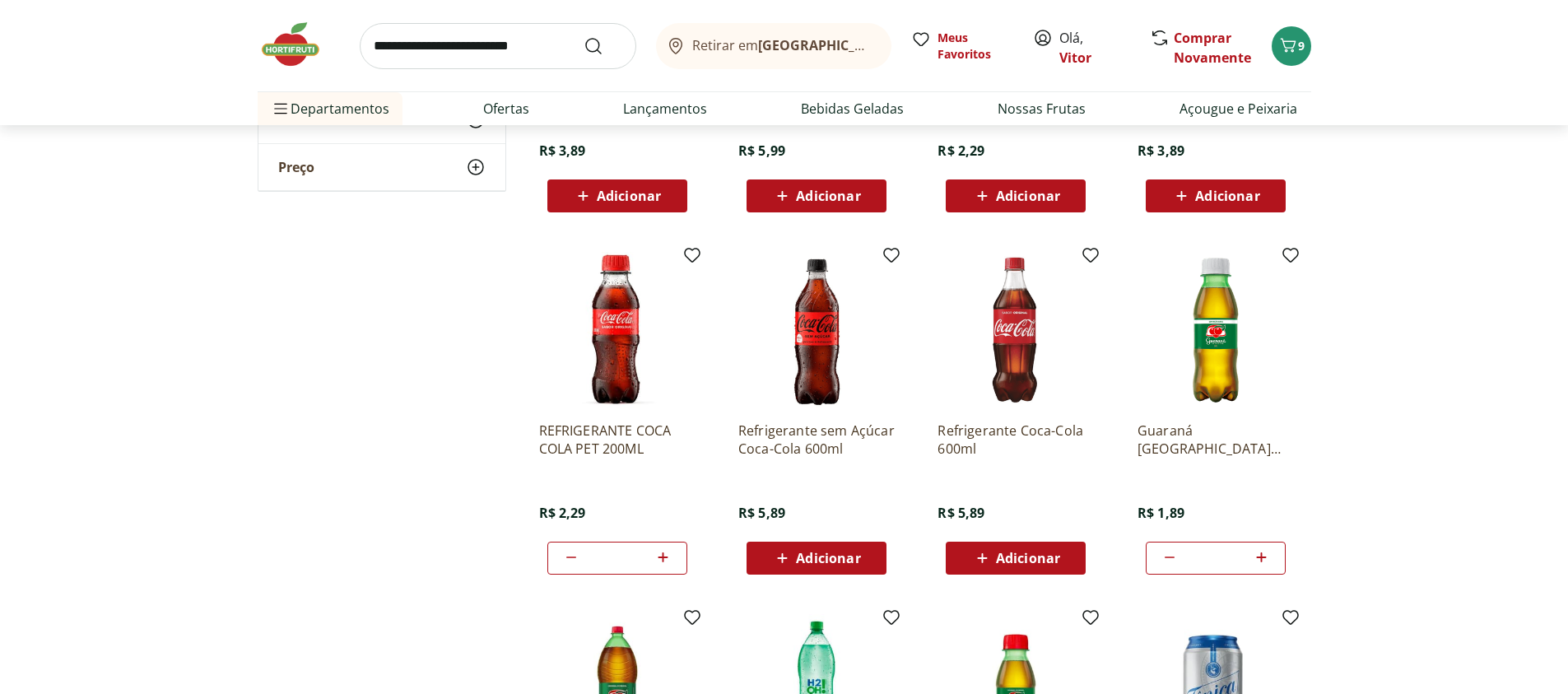
click at [661, 554] on icon at bounding box center [662, 557] width 21 height 20
type input "*"
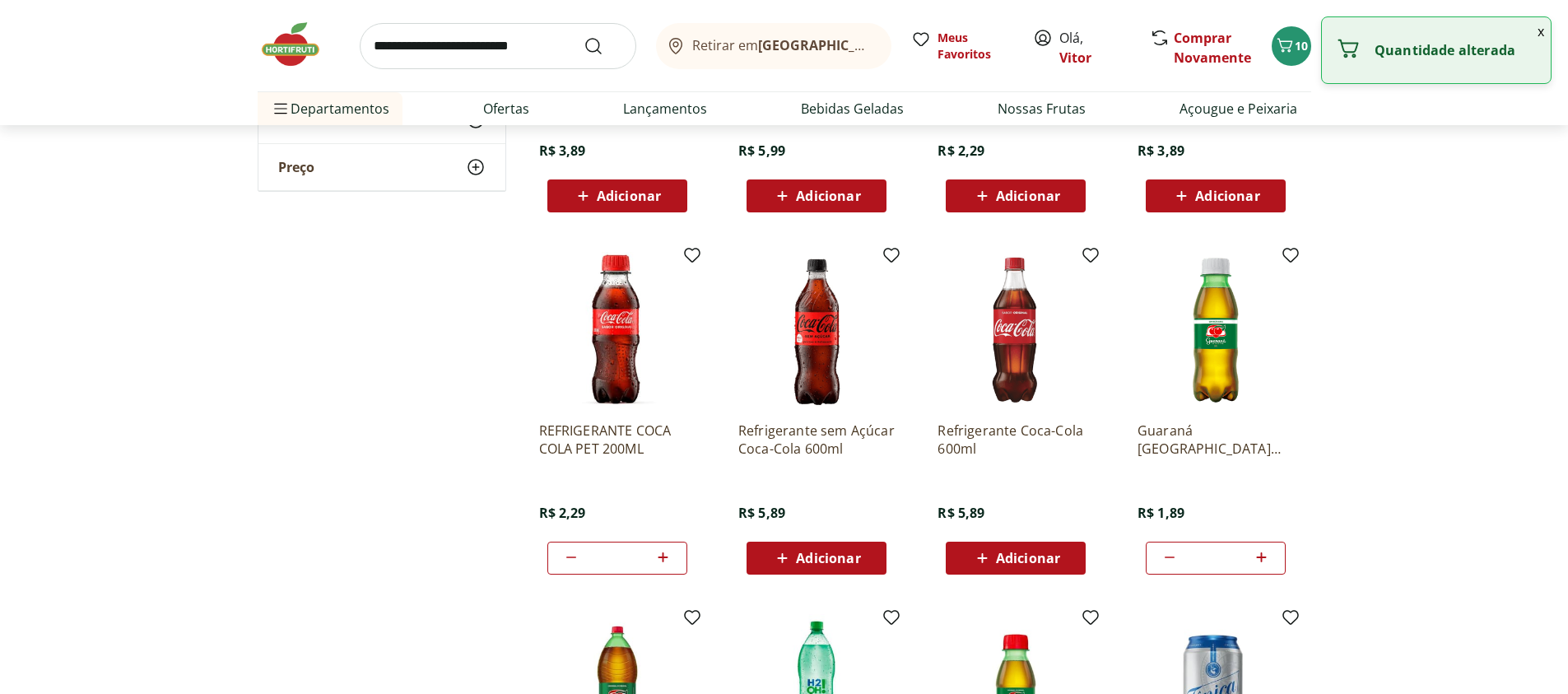
scroll to position [2939, 0]
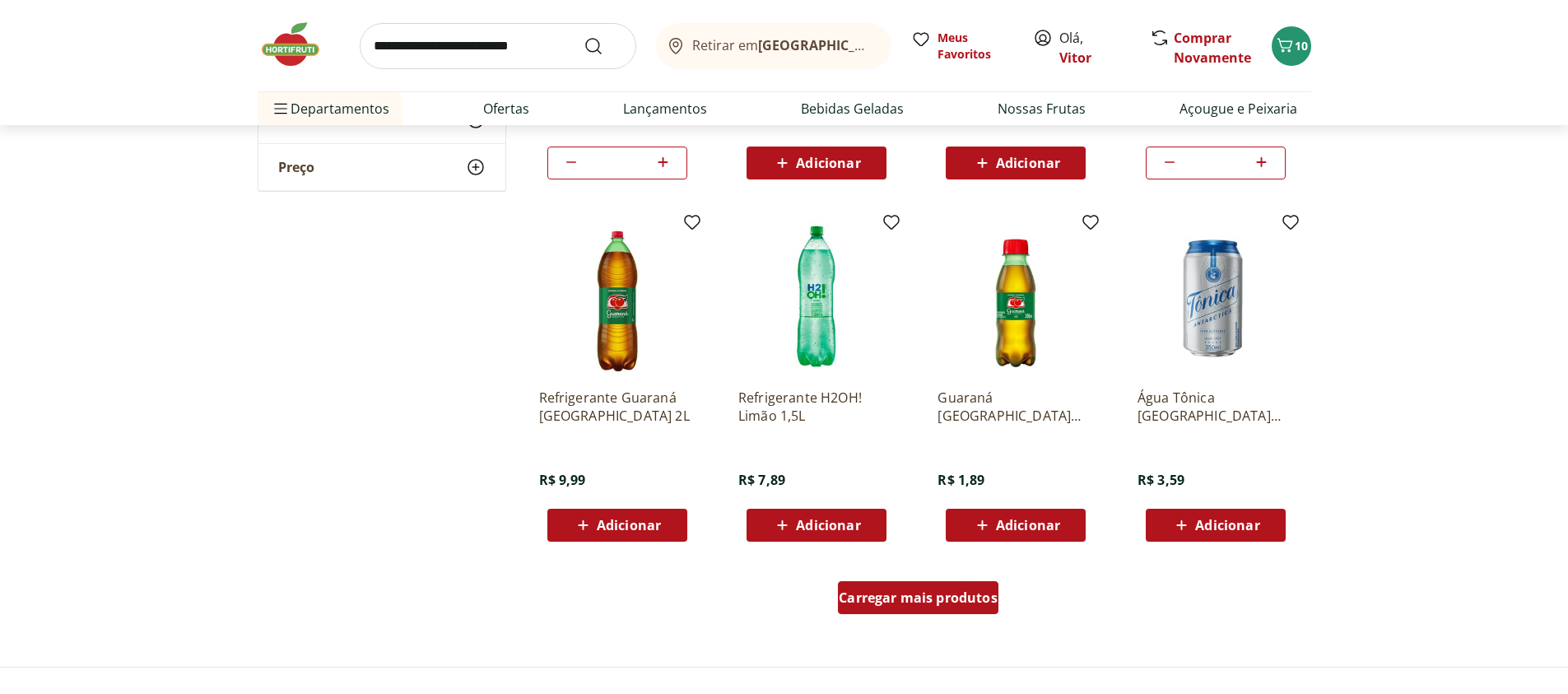
click at [932, 598] on span "Carregar mais produtos" at bounding box center [918, 597] width 159 height 13
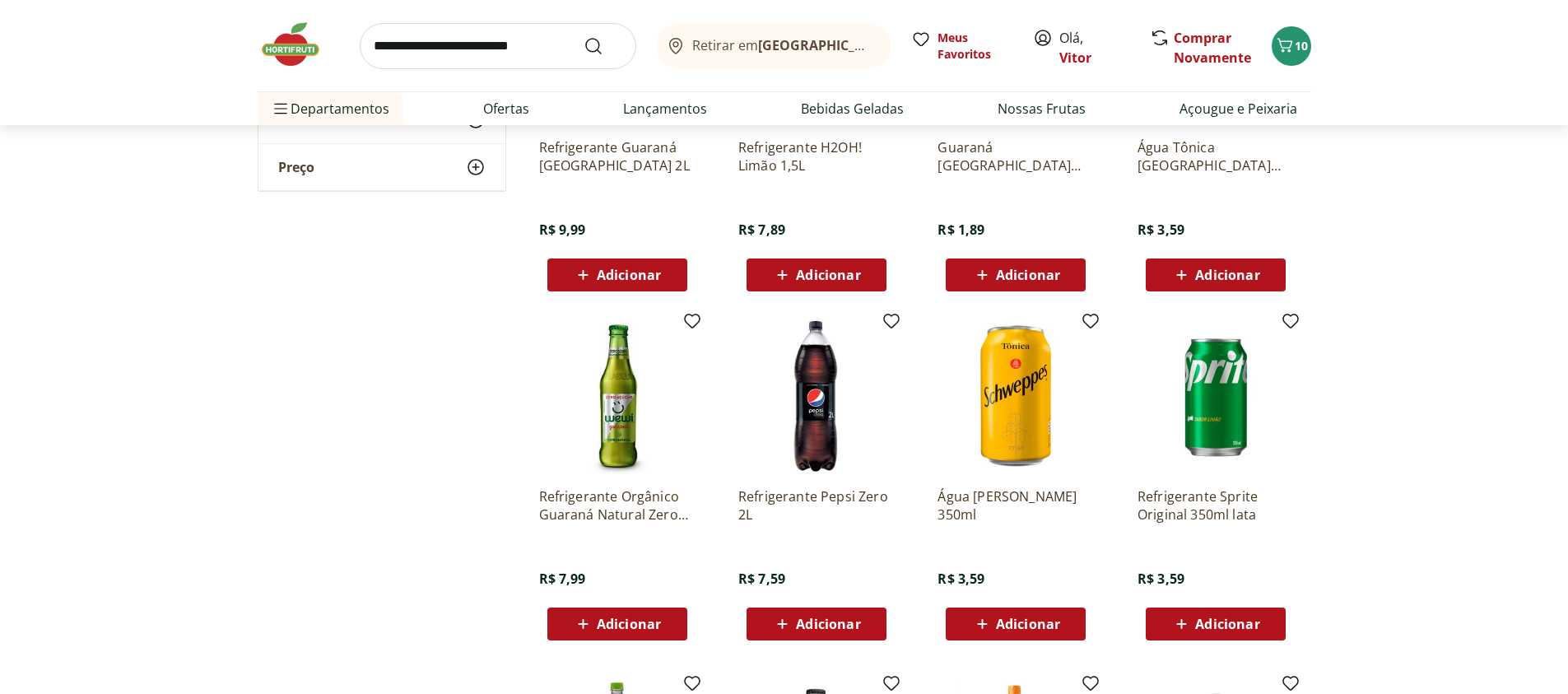
scroll to position [3334, 0]
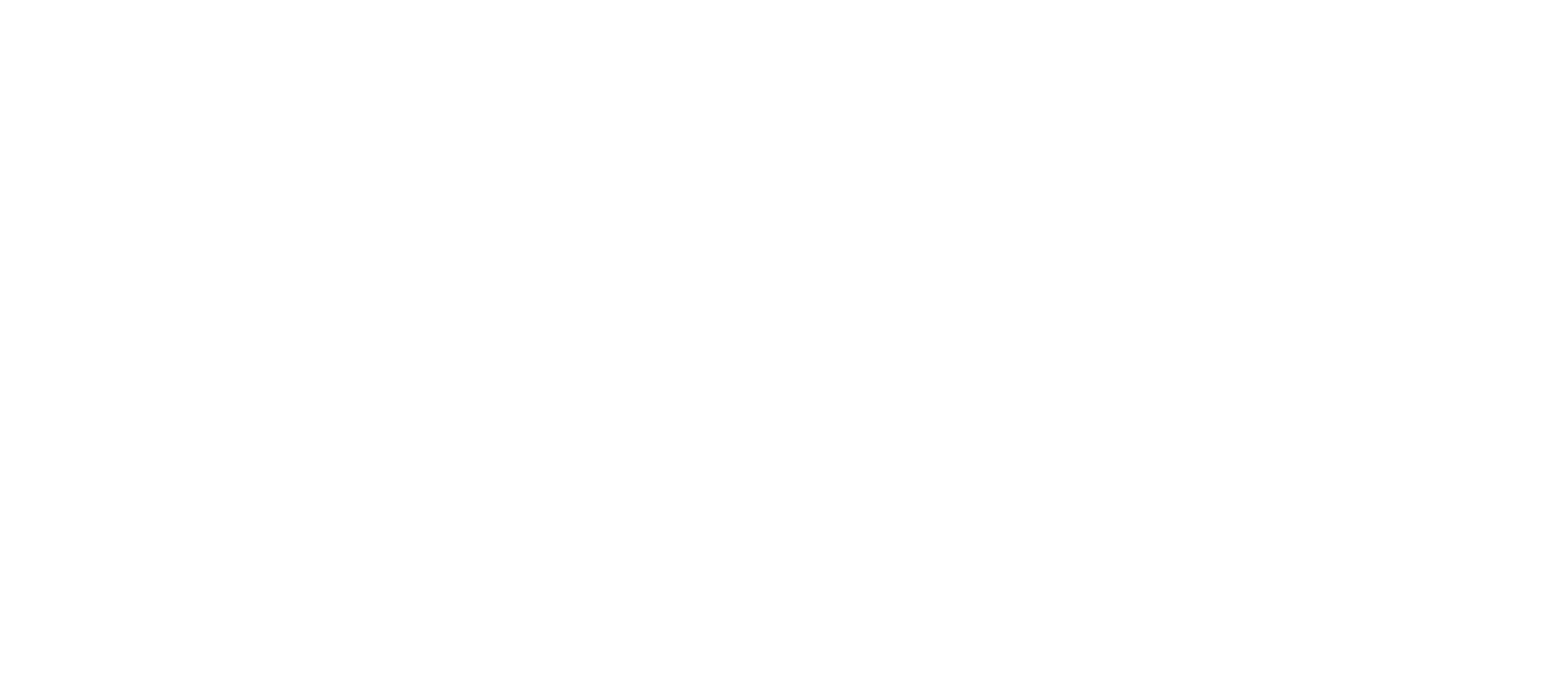
select select "**********"
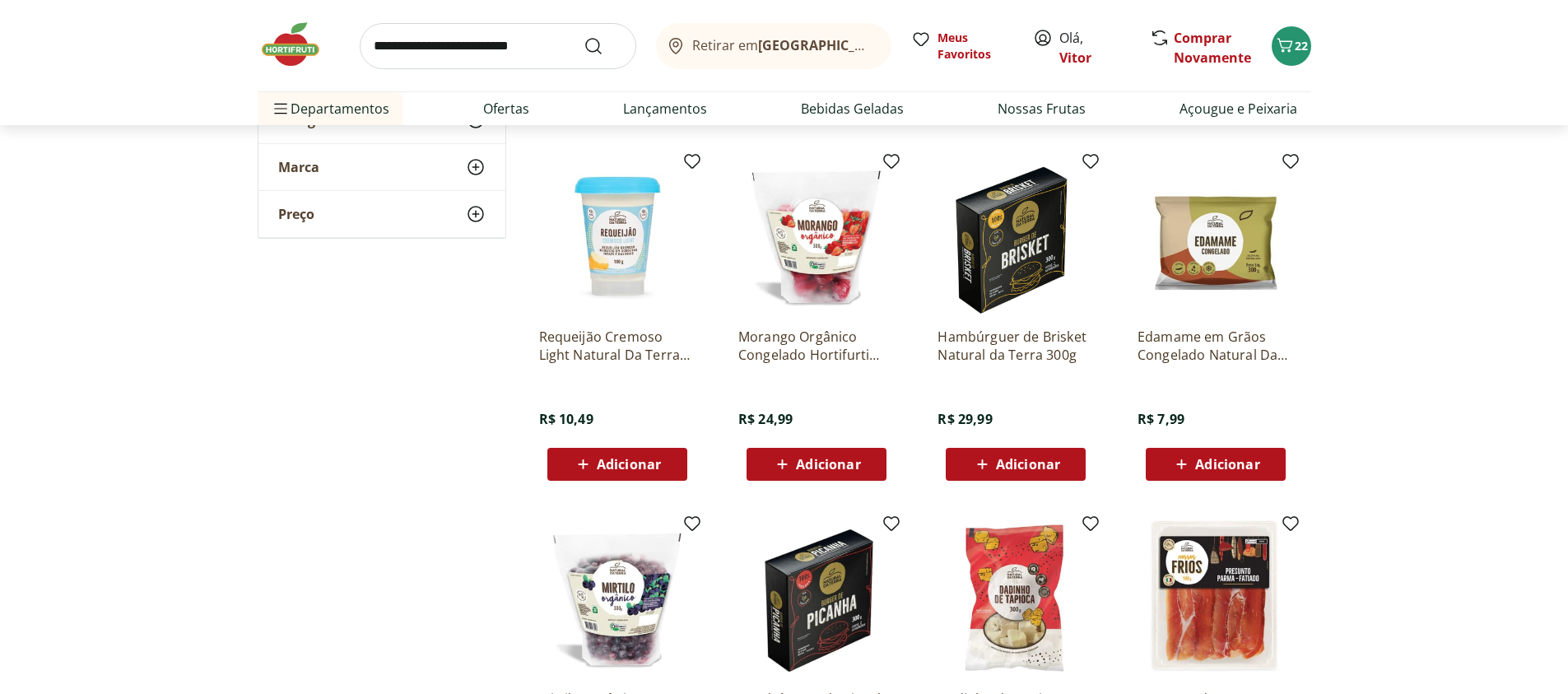
scroll to position [691, 0]
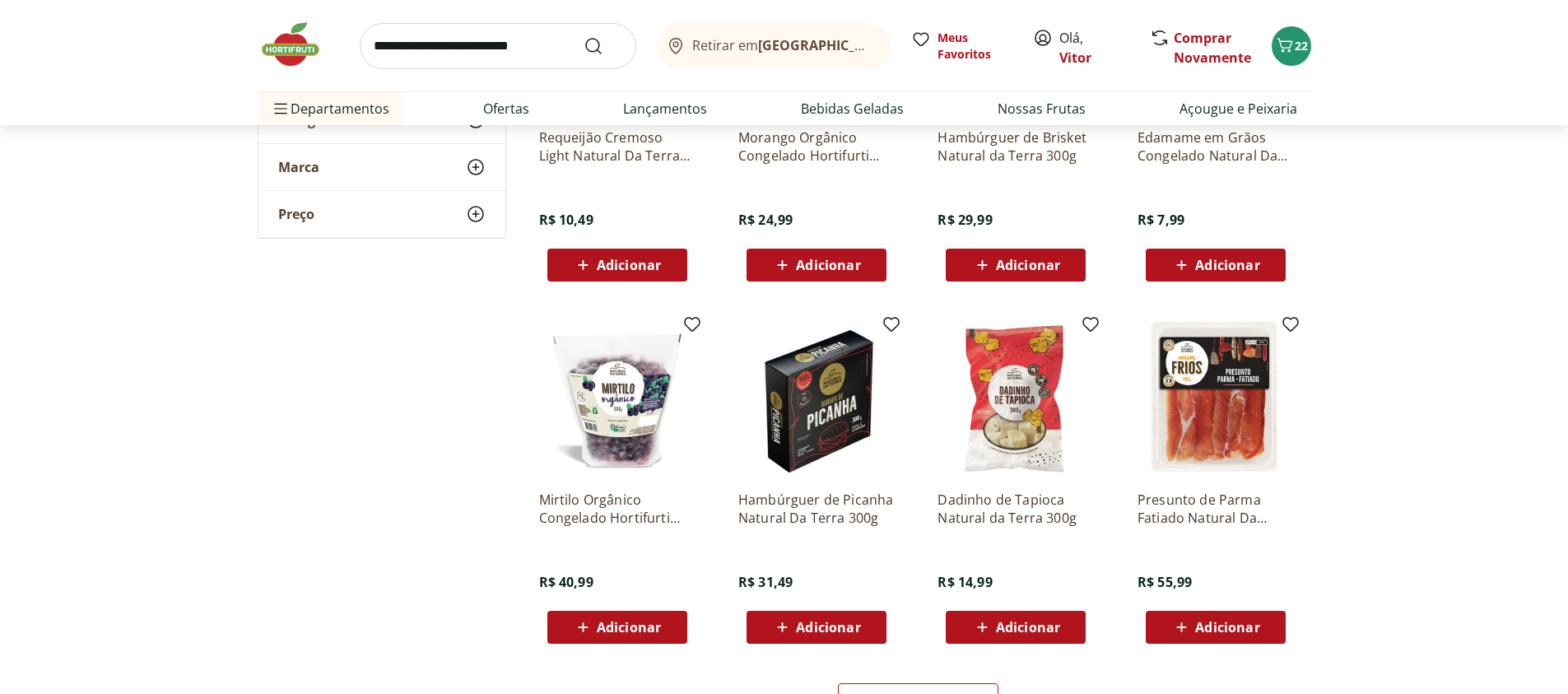
click at [821, 265] on span "Adicionar" at bounding box center [828, 265] width 64 height 13
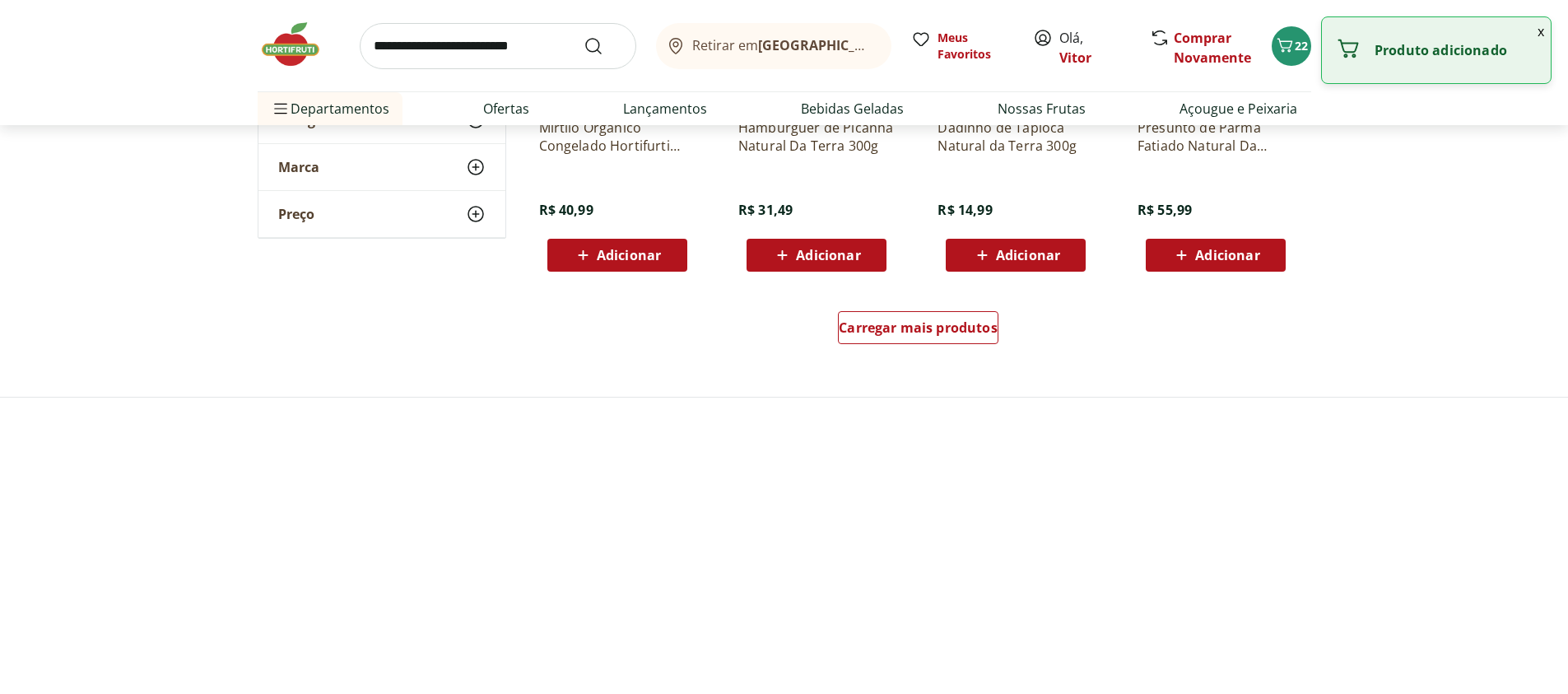
scroll to position [1086, 0]
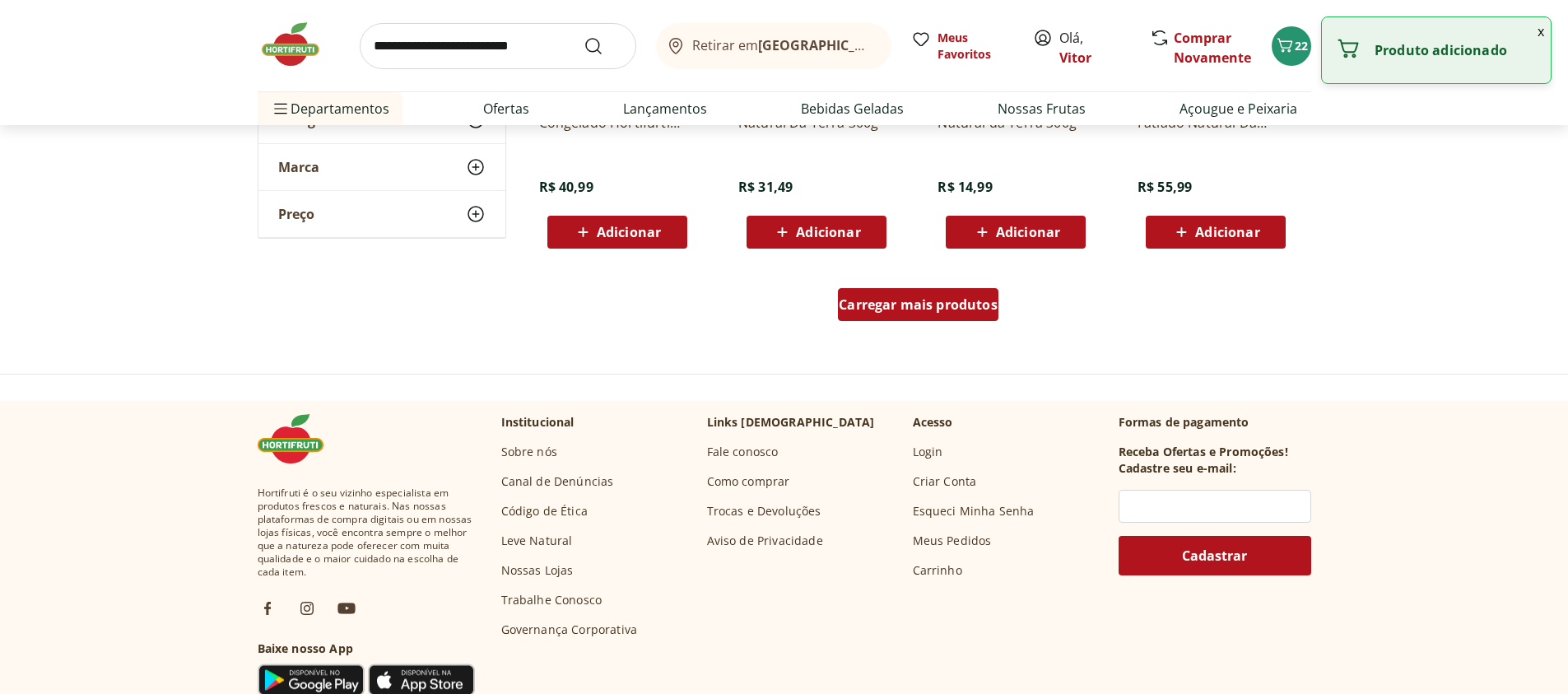
click at [896, 311] on span "Carregar mais produtos" at bounding box center [918, 304] width 159 height 13
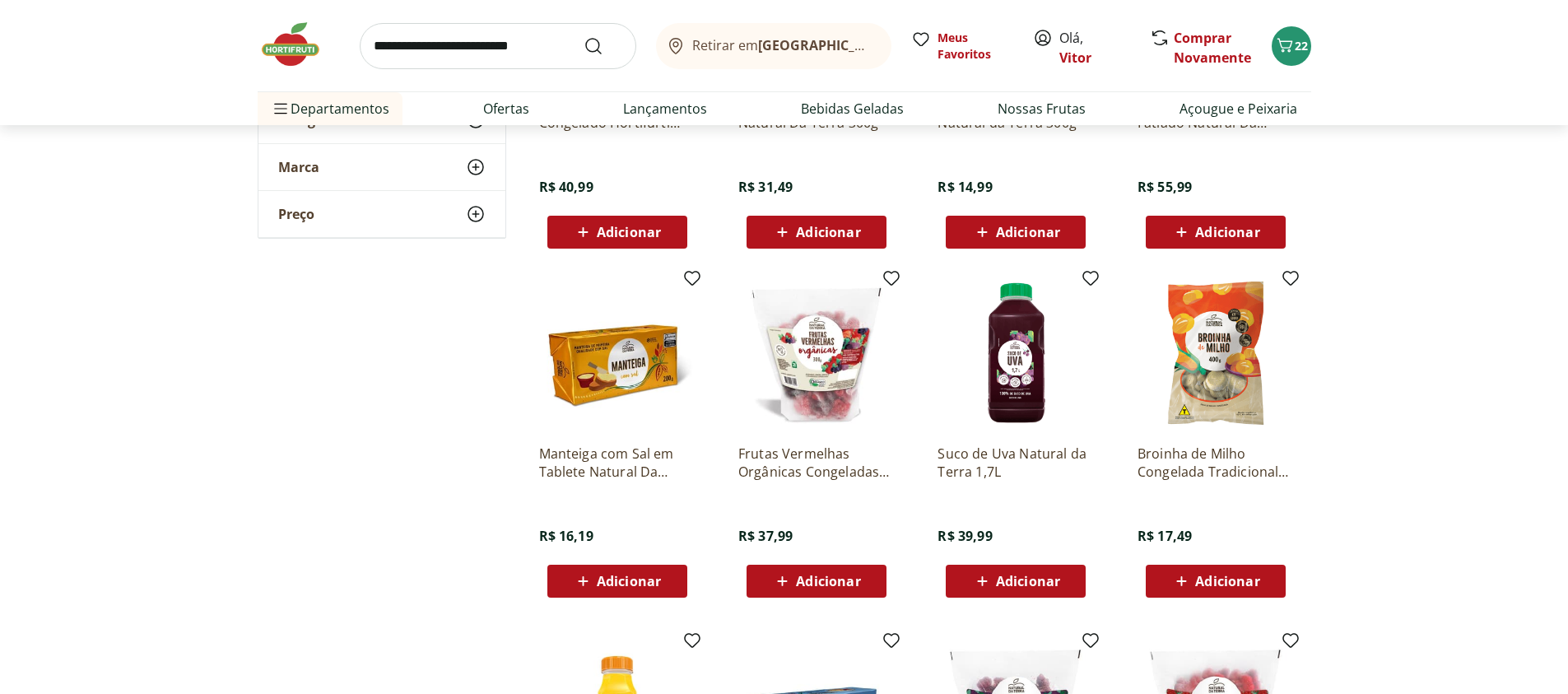
click at [610, 587] on span "Adicionar" at bounding box center [629, 581] width 64 height 13
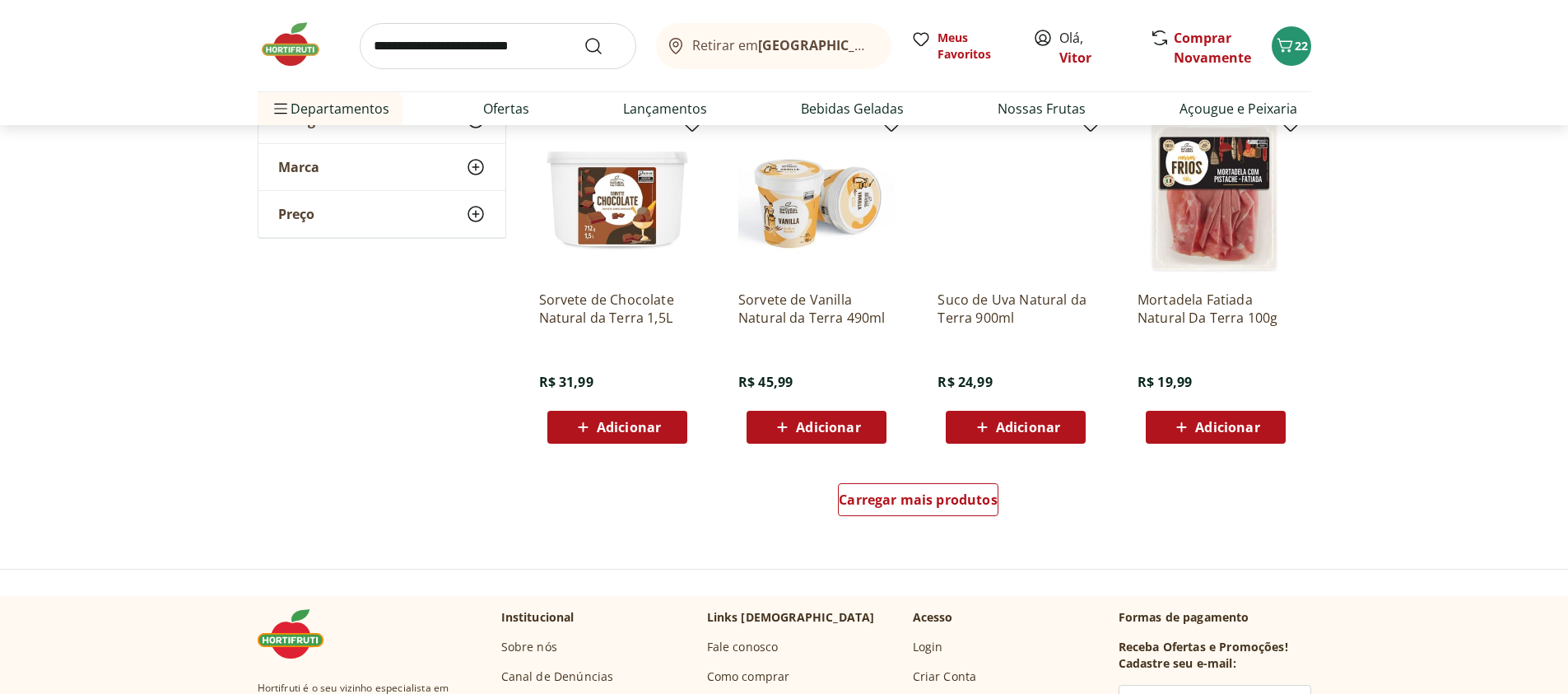
scroll to position [1975, 0]
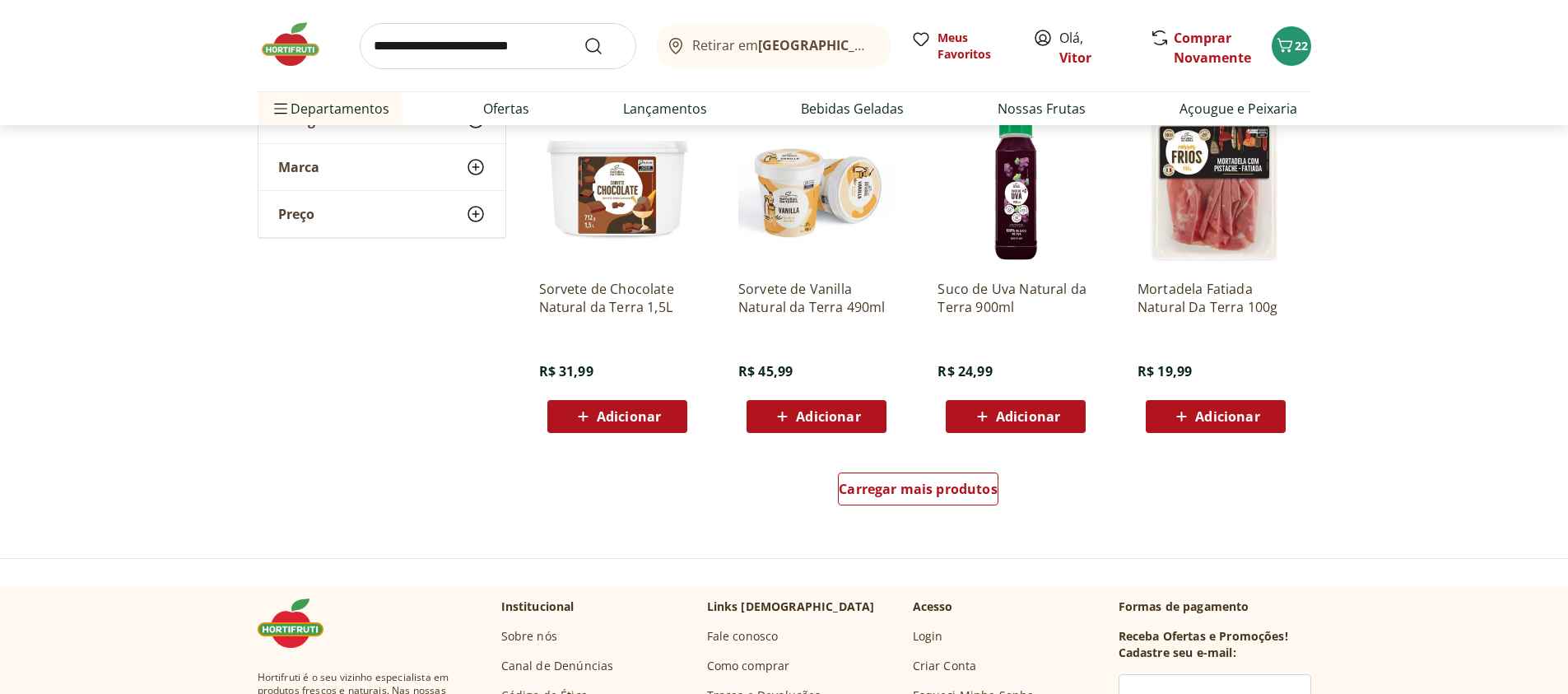
click at [978, 526] on div "Carregar mais produtos" at bounding box center [919, 492] width 799 height 79
click at [955, 494] on span "Carregar mais produtos" at bounding box center [918, 488] width 159 height 13
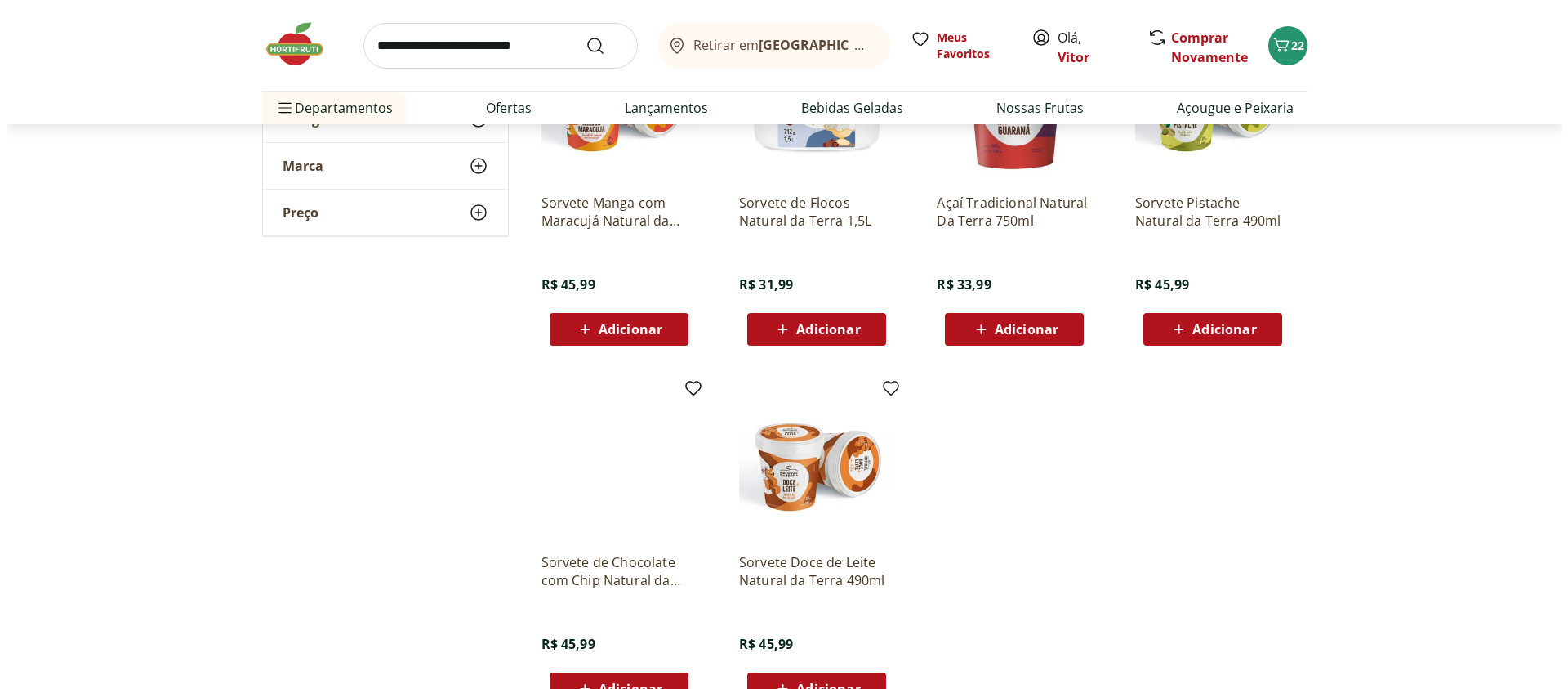
scroll to position [2549, 0]
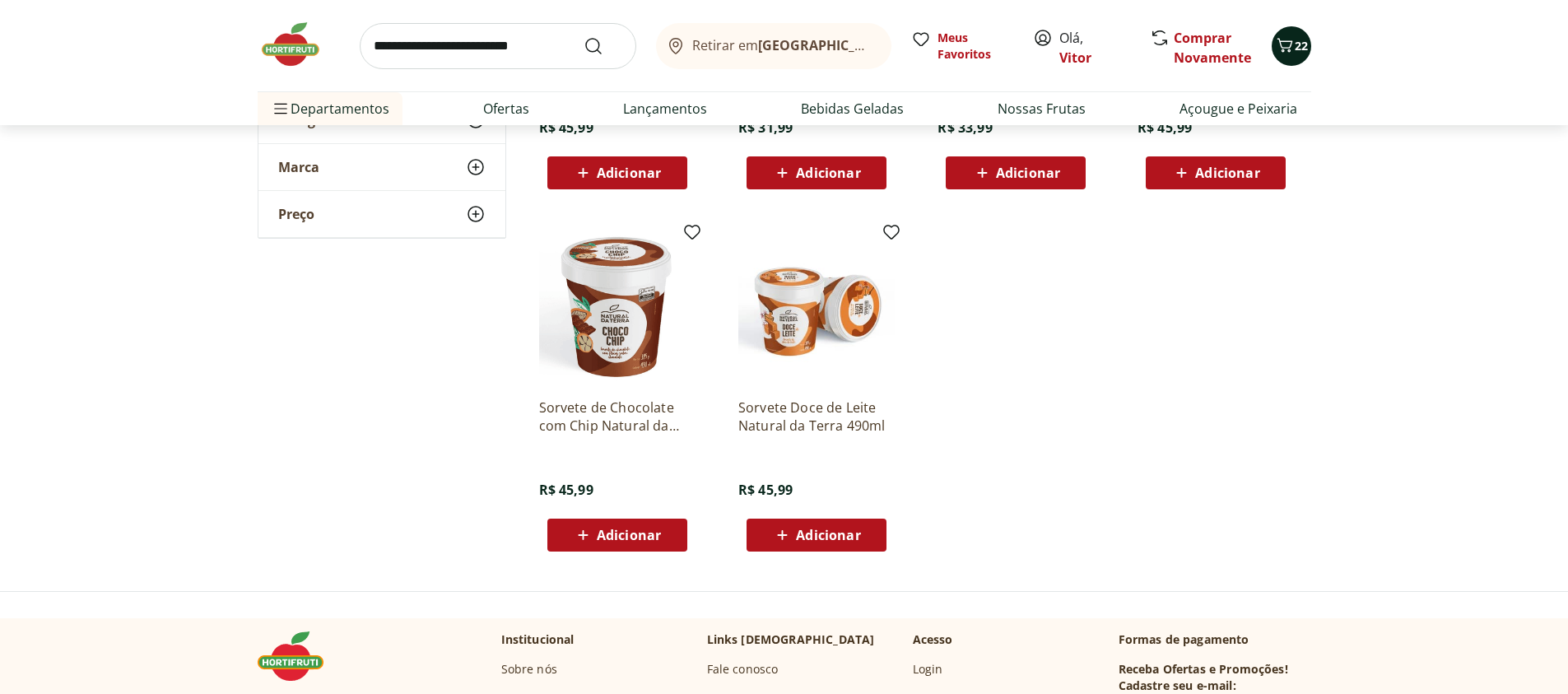
click at [1290, 59] on button "22" at bounding box center [1292, 46] width 39 height 39
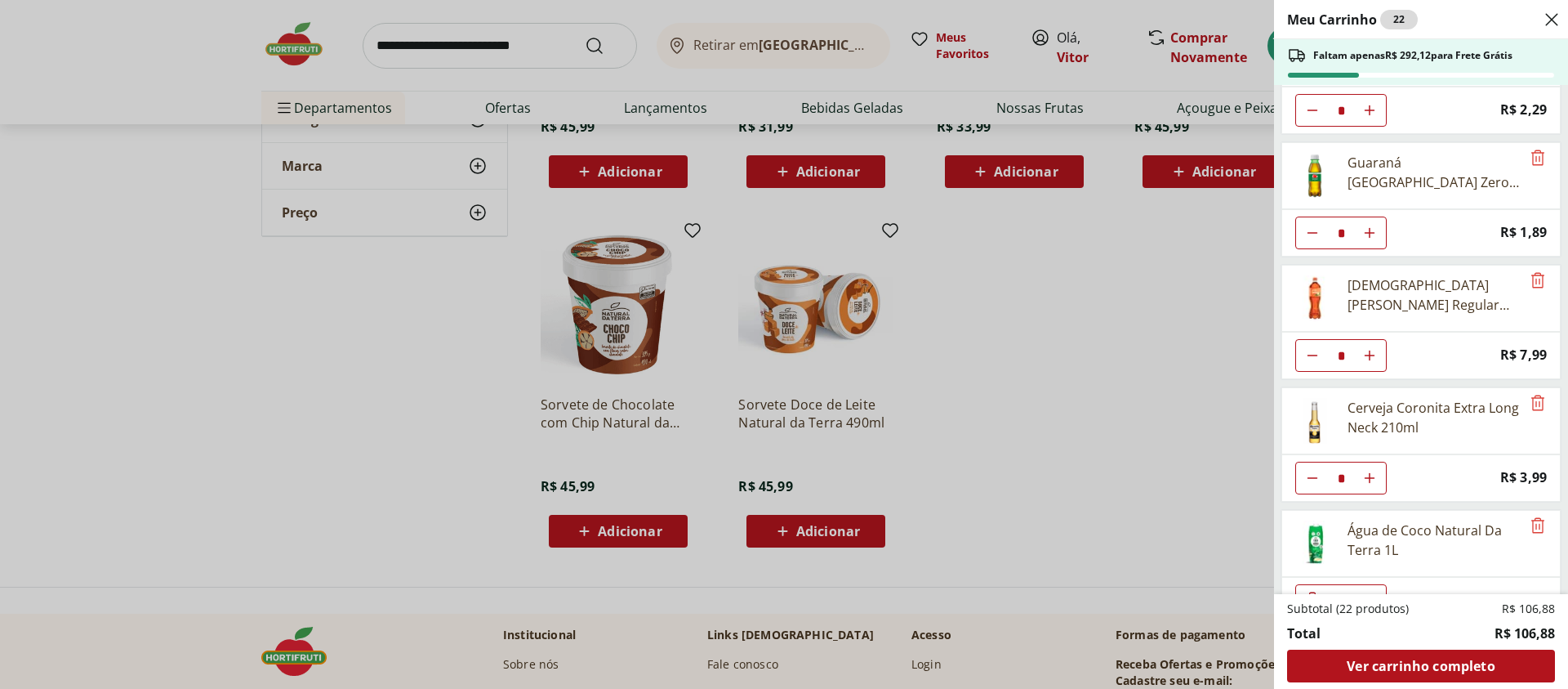
scroll to position [233, 0]
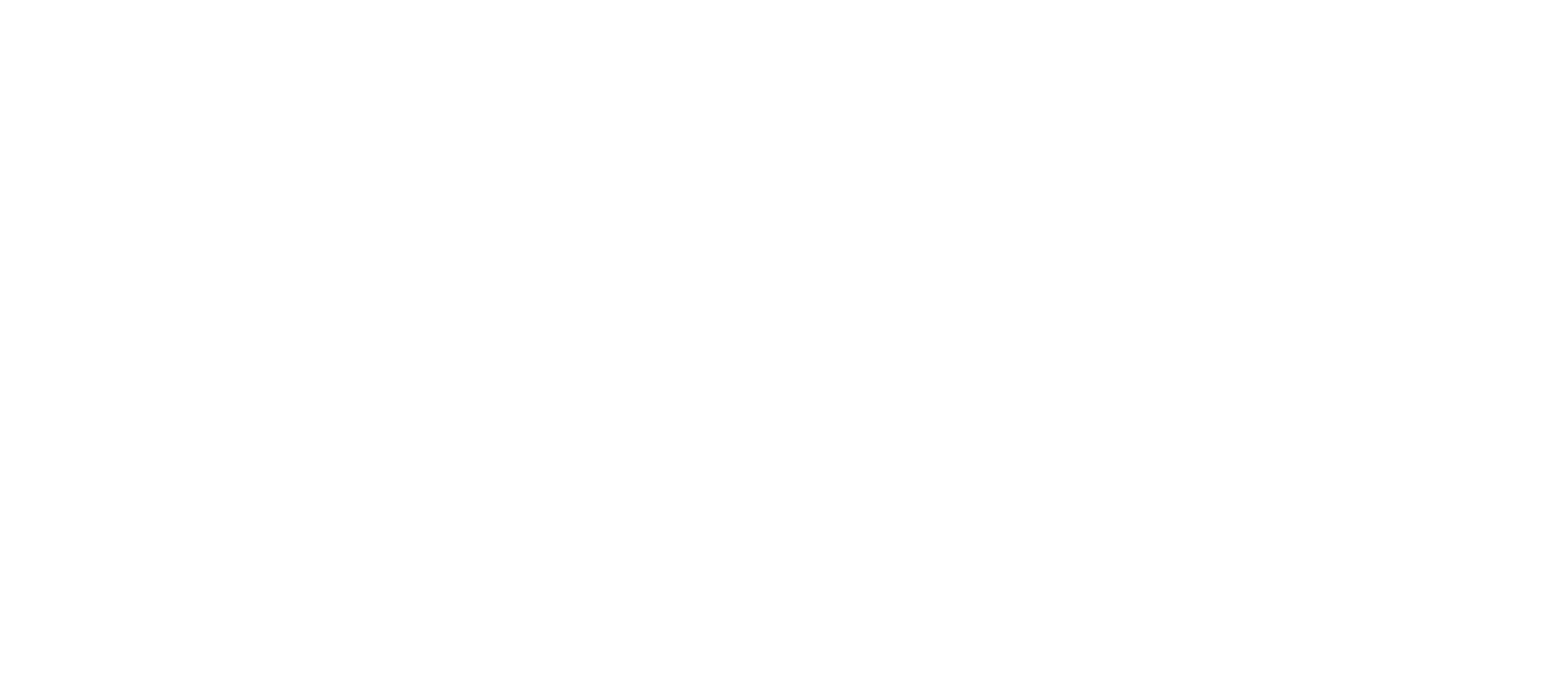
select select "**********"
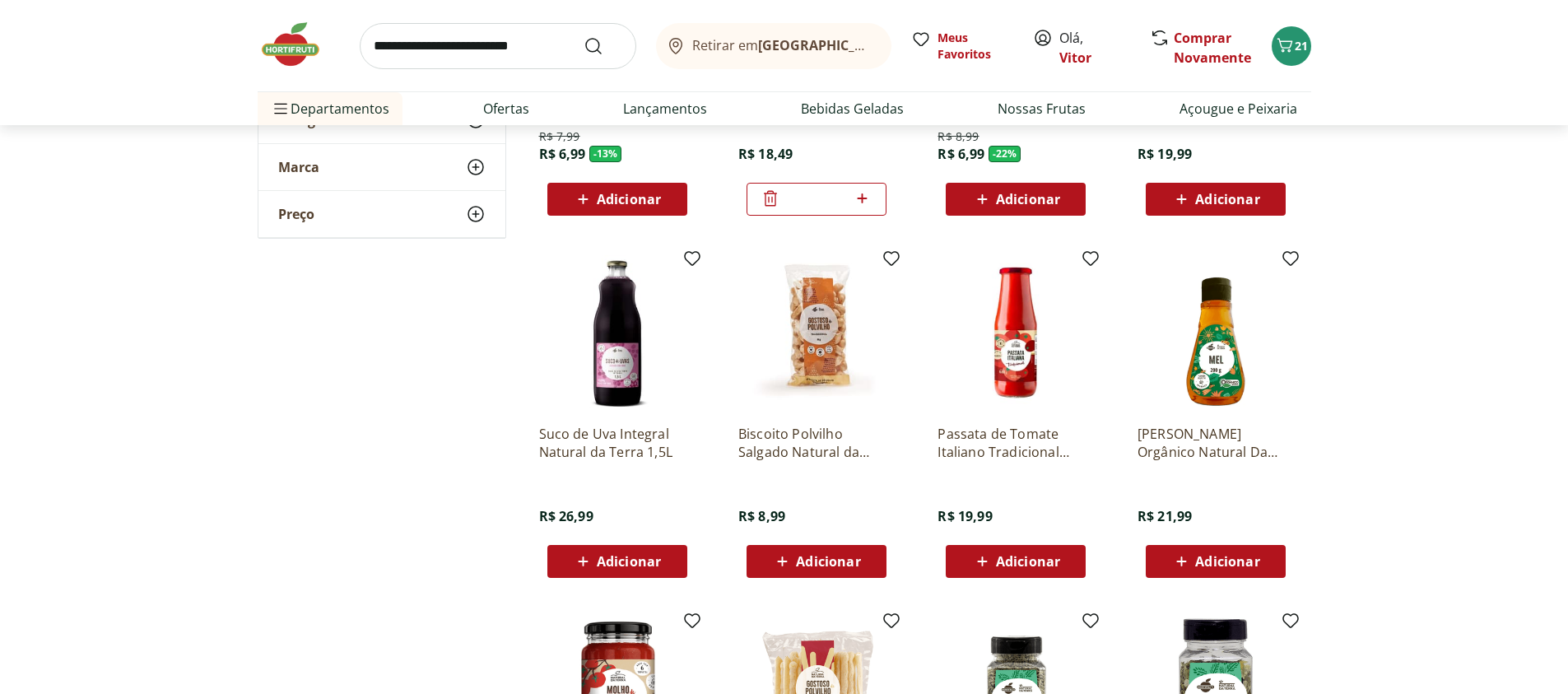
scroll to position [592, 0]
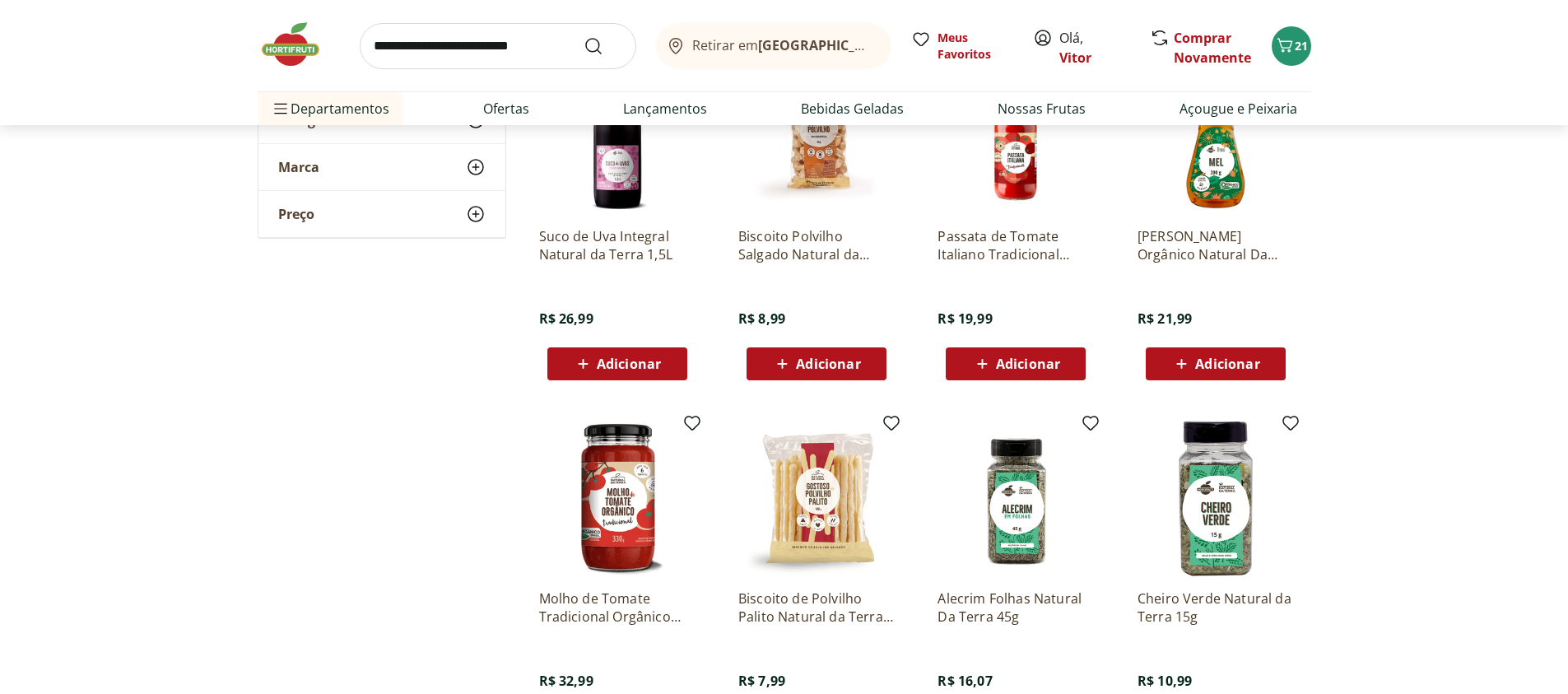
click at [1234, 371] on span "Adicionar" at bounding box center [1227, 363] width 64 height 13
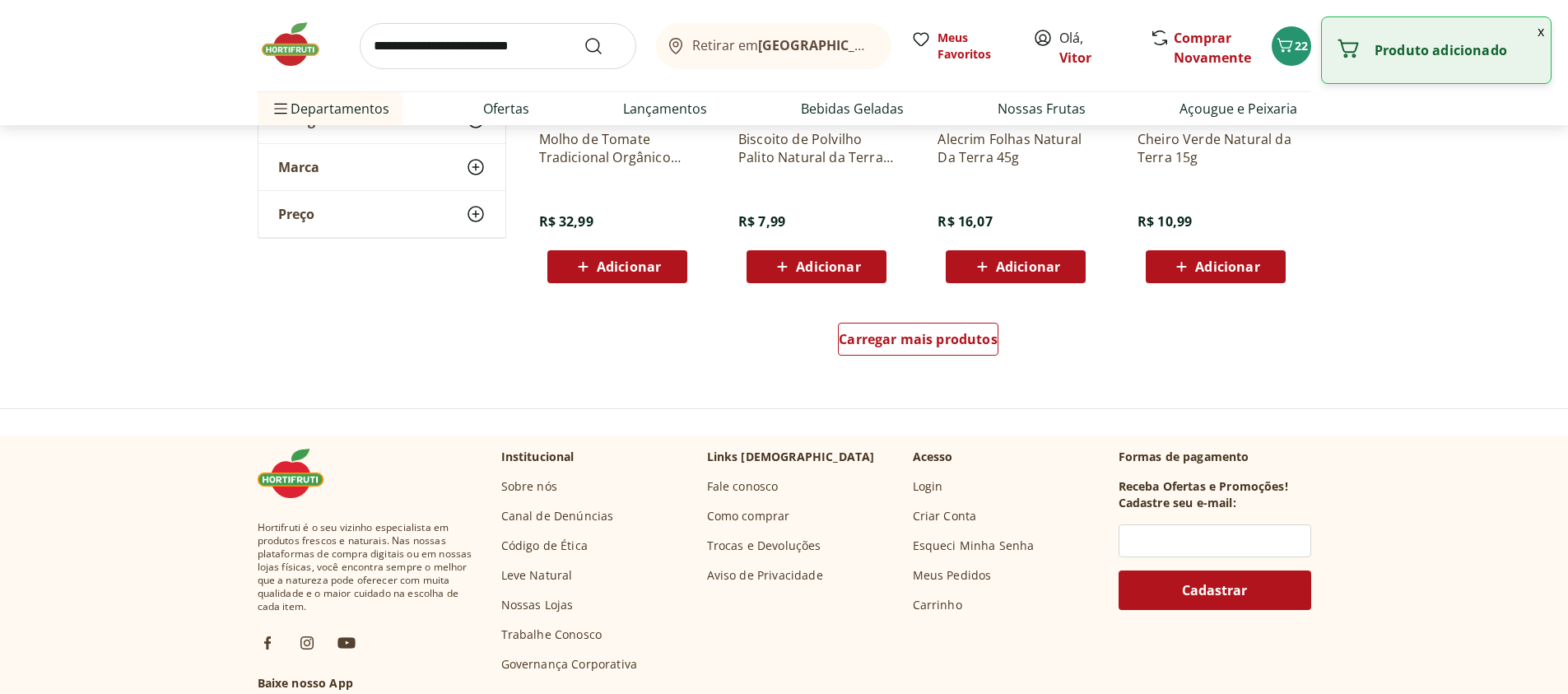
scroll to position [1086, 0]
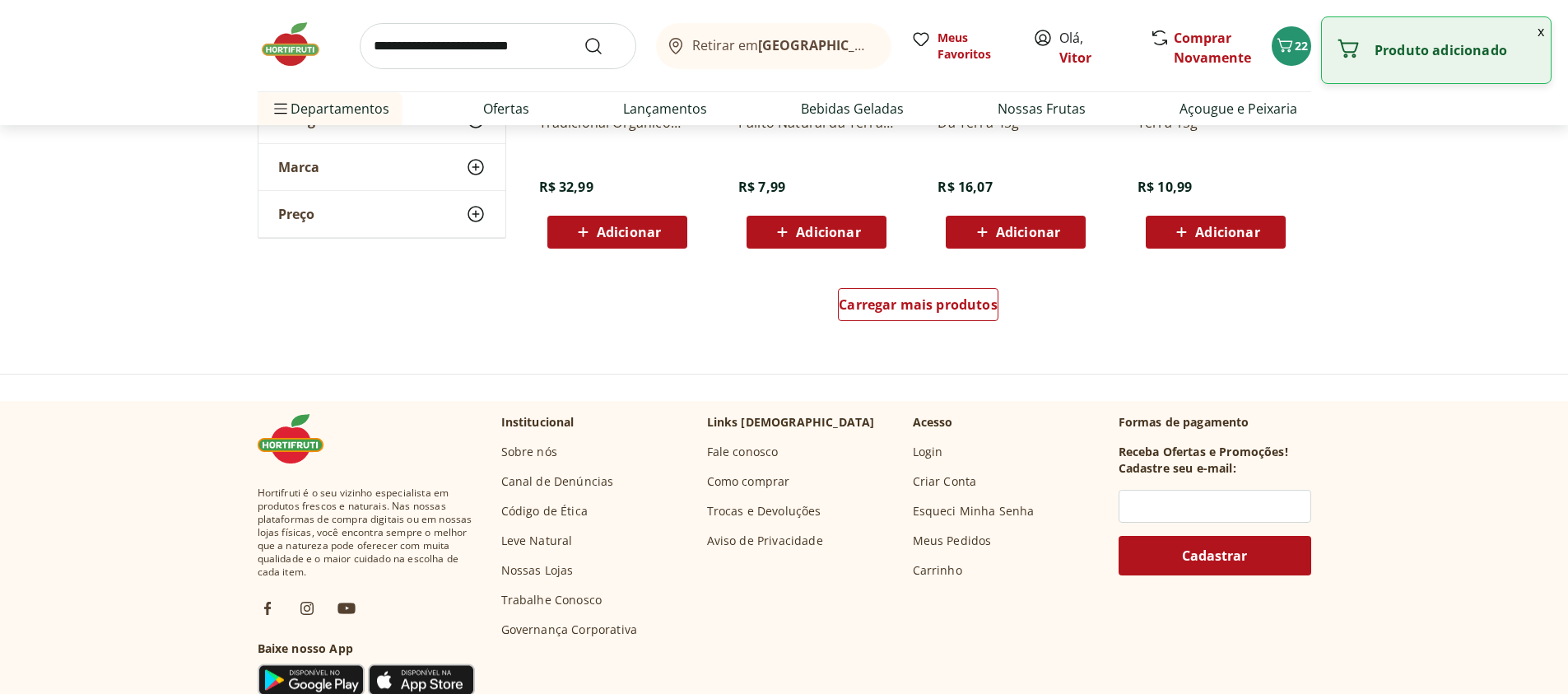
click at [862, 285] on div "Carregar mais produtos" at bounding box center [919, 307] width 799 height 79
click at [861, 298] on span "Carregar mais produtos" at bounding box center [918, 304] width 159 height 13
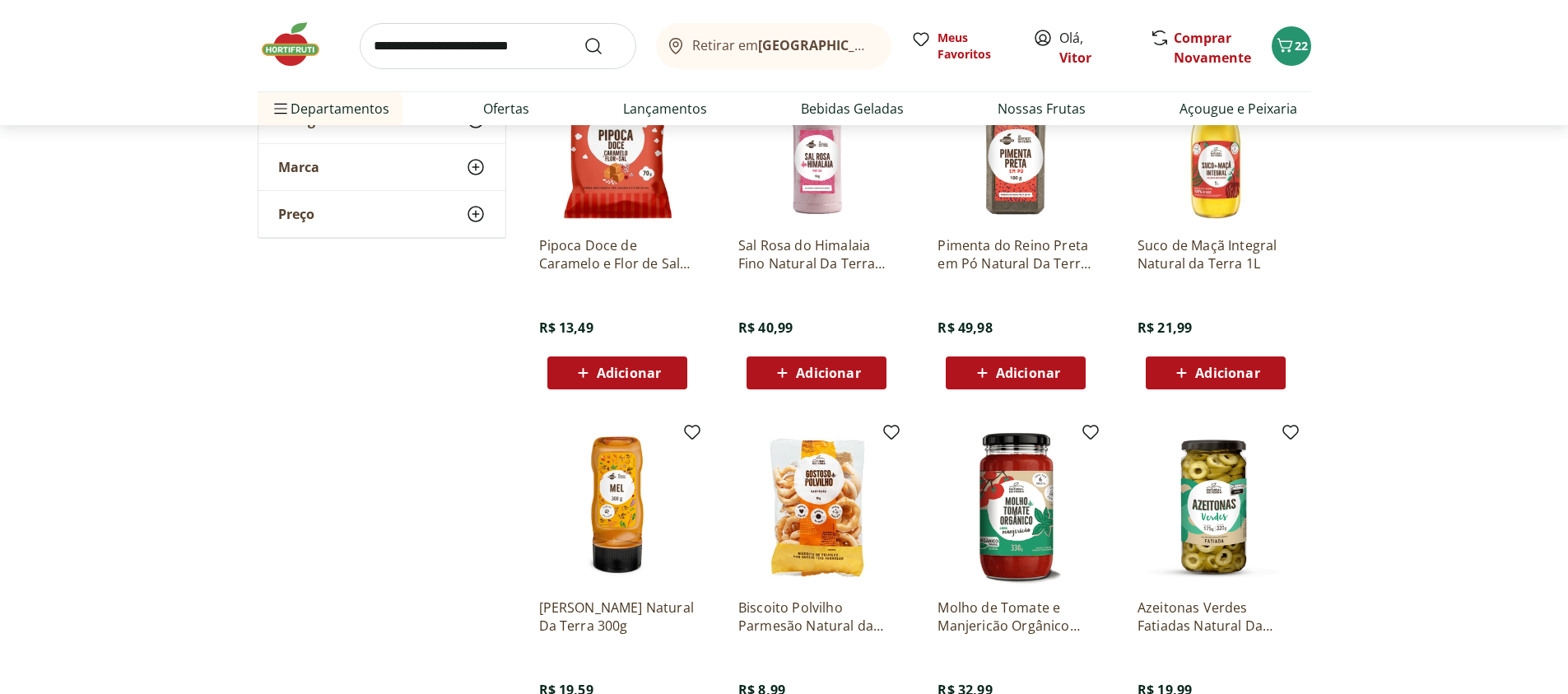
scroll to position [1777, 0]
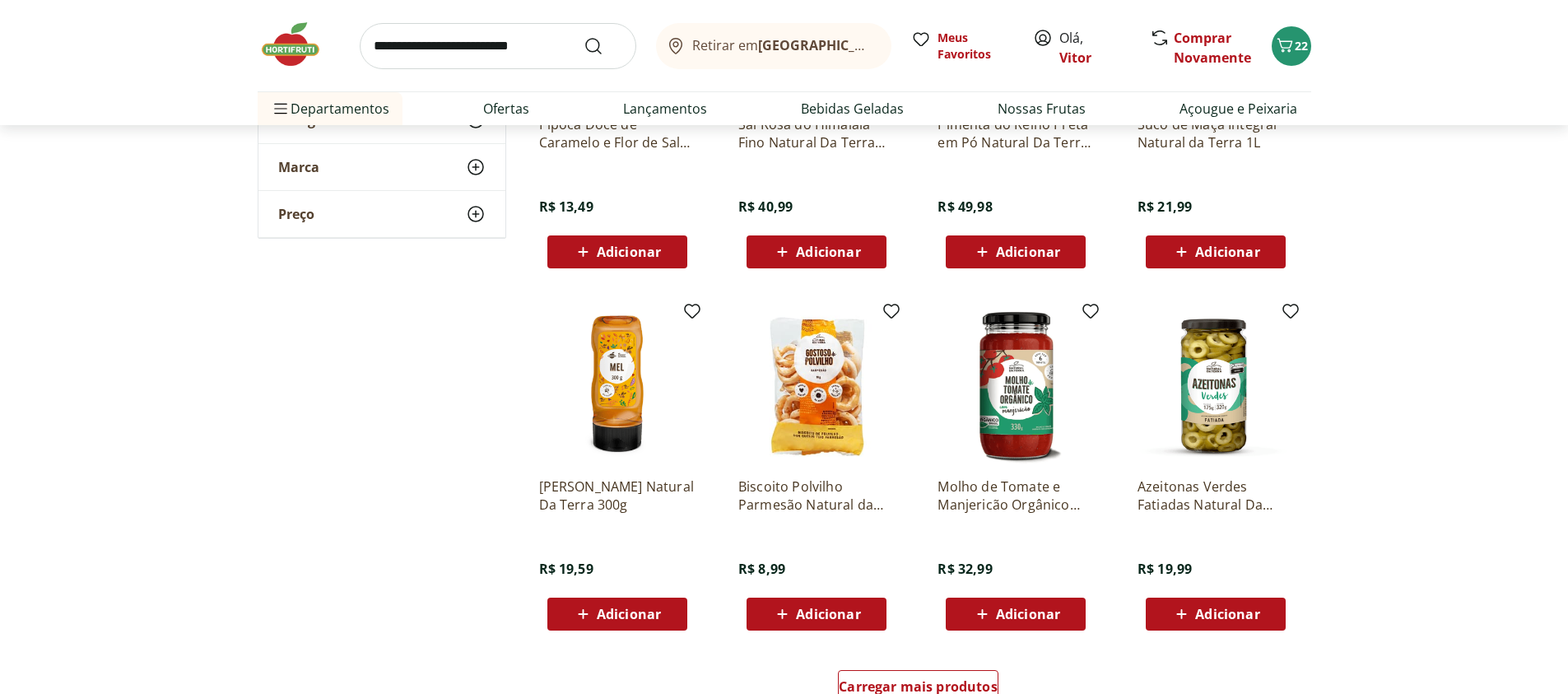
click at [591, 615] on icon at bounding box center [583, 614] width 21 height 20
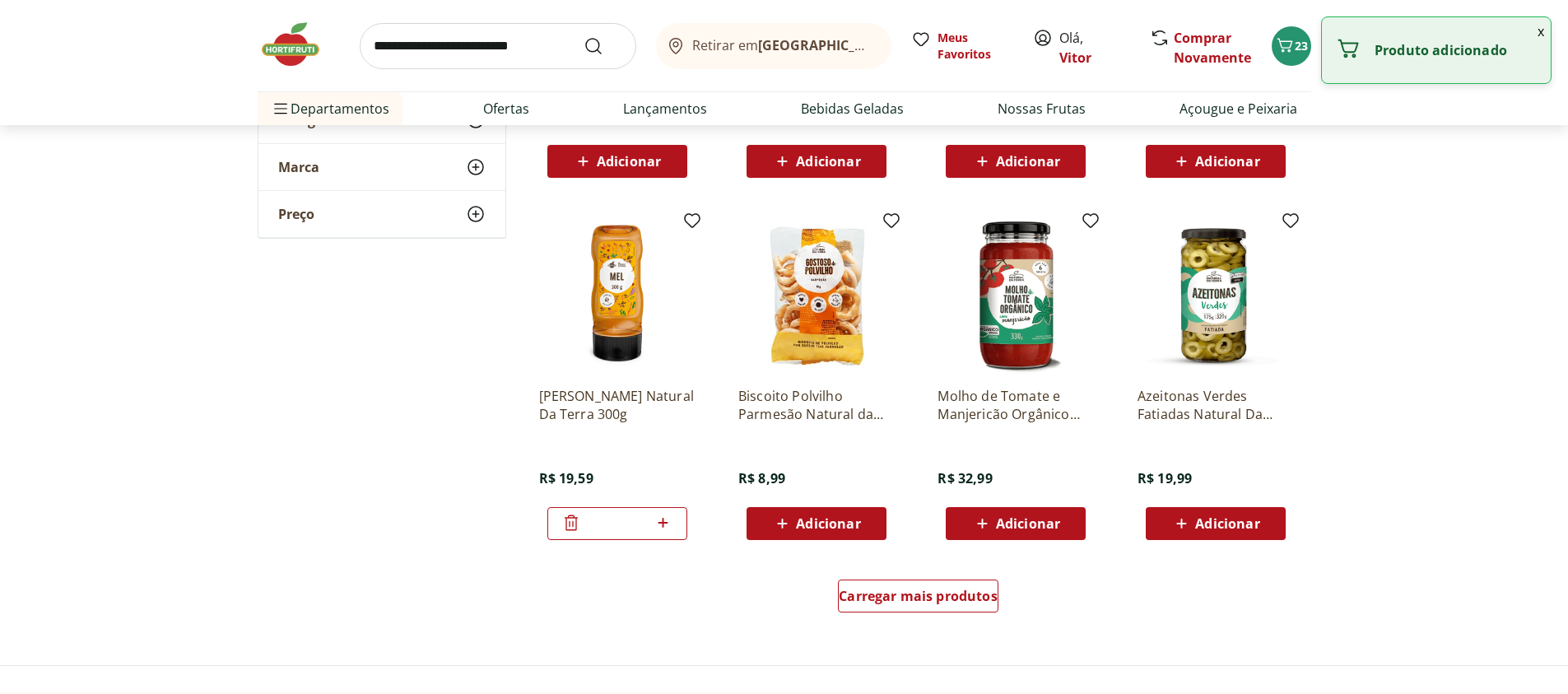
scroll to position [1975, 0]
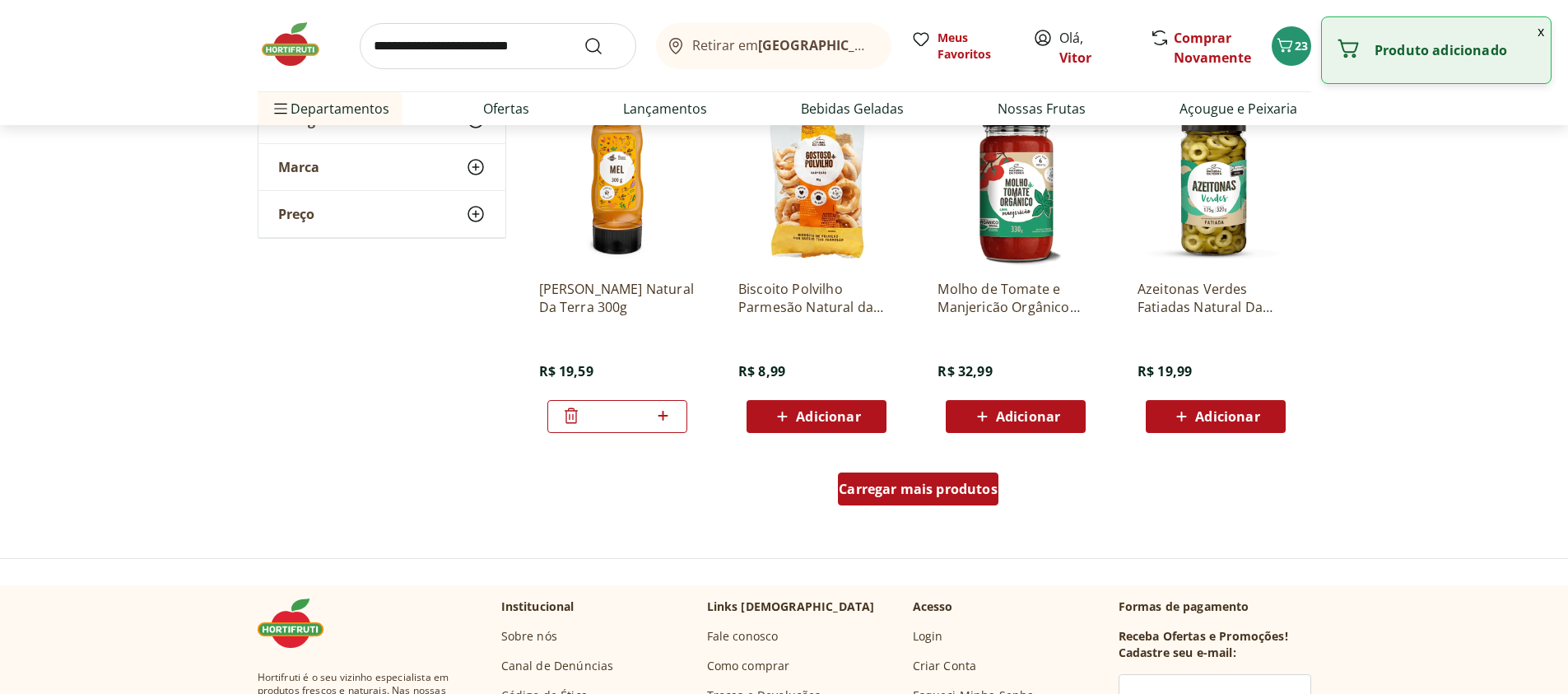
click at [878, 482] on span "Carregar mais produtos" at bounding box center [918, 488] width 159 height 13
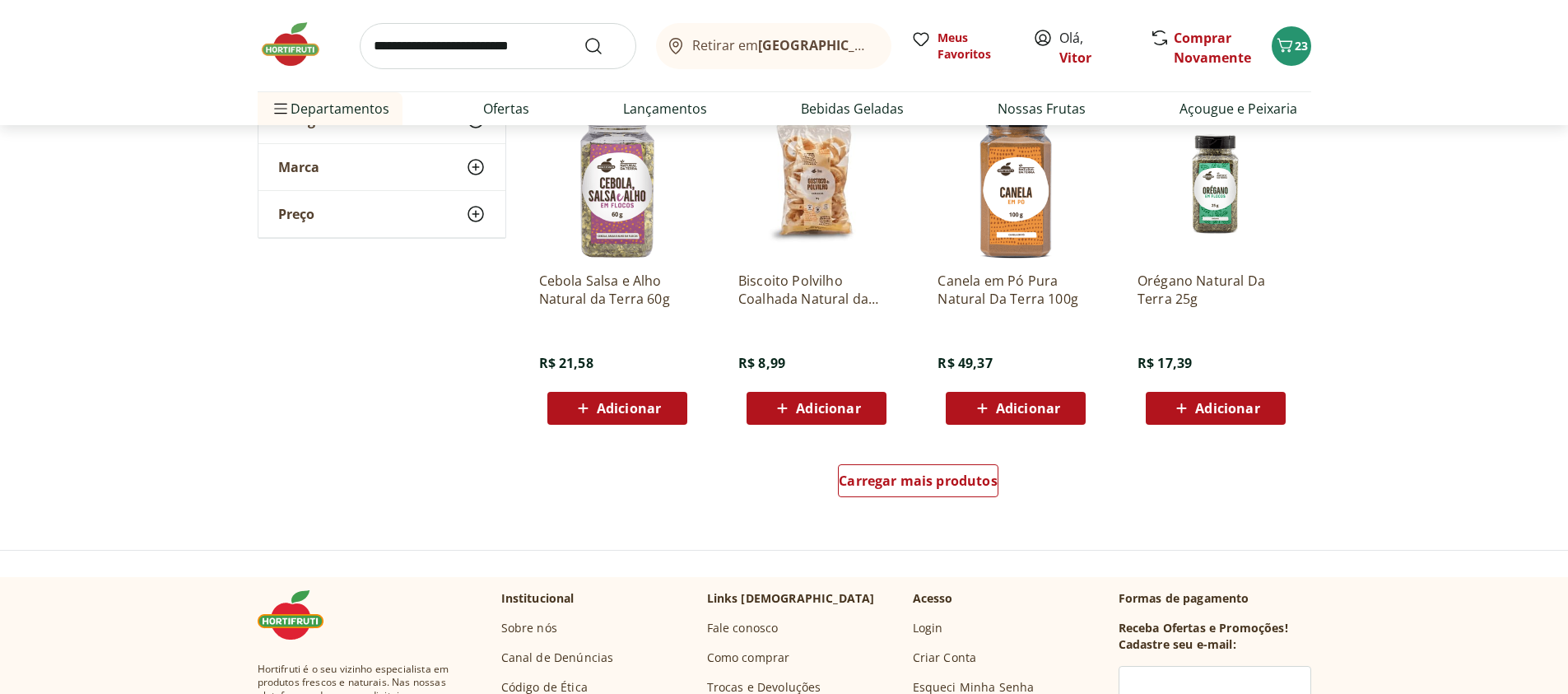
scroll to position [3061, 0]
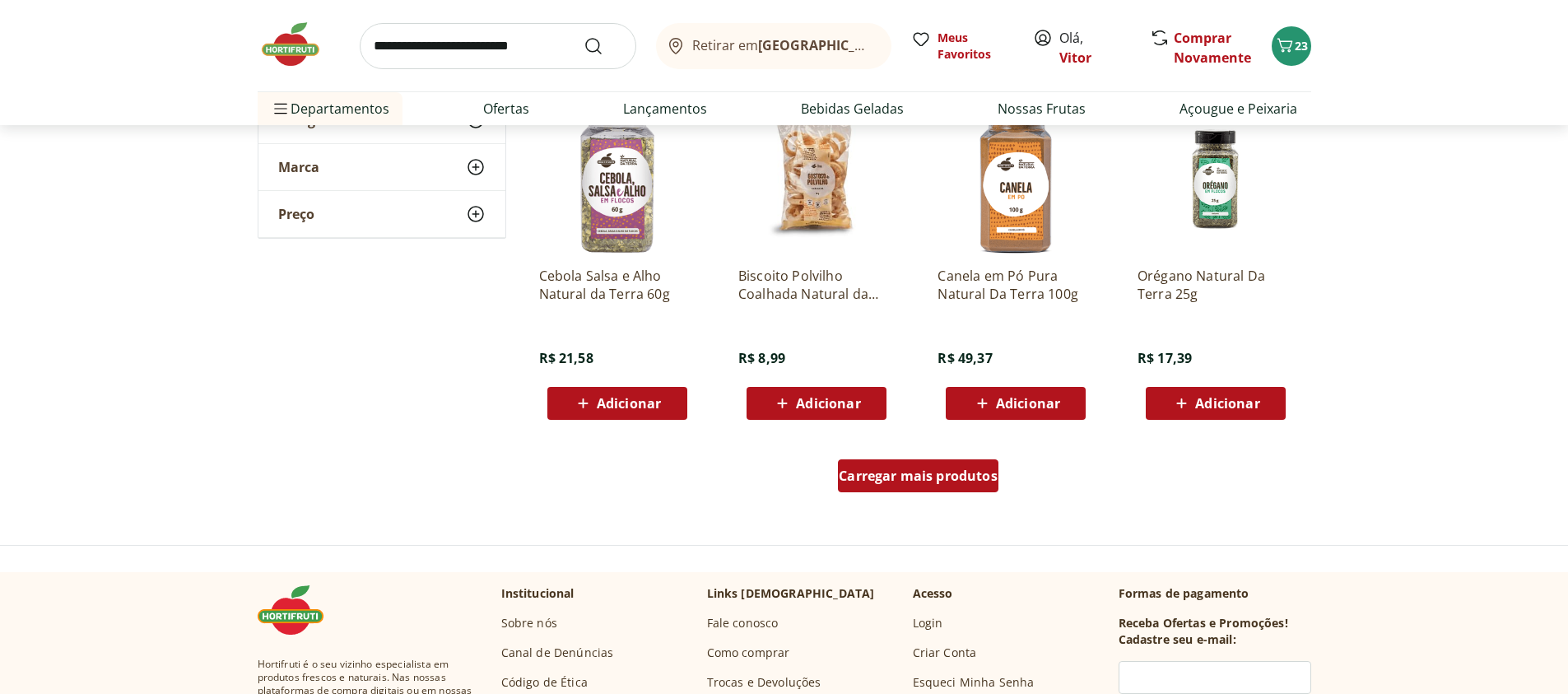
click at [902, 486] on div "Carregar mais produtos" at bounding box center [918, 475] width 160 height 33
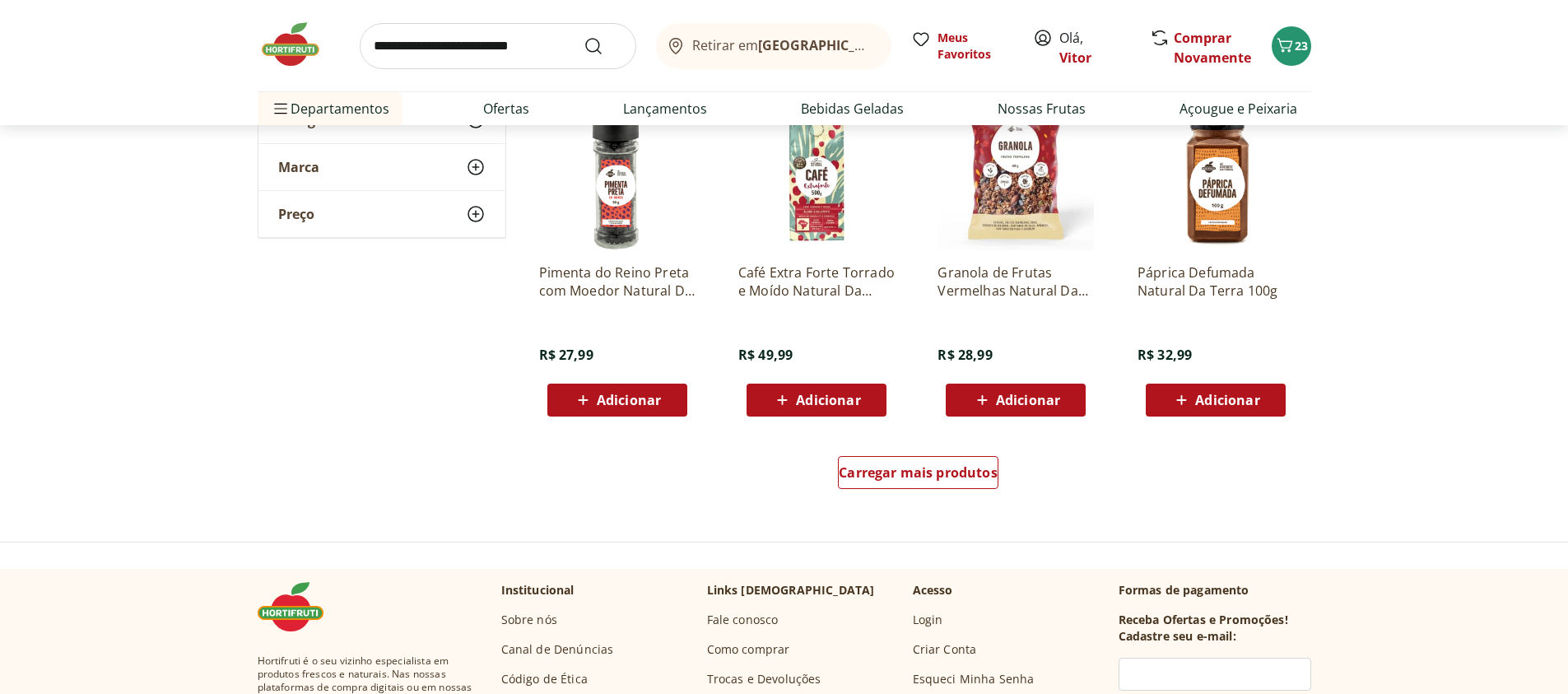
scroll to position [4147, 0]
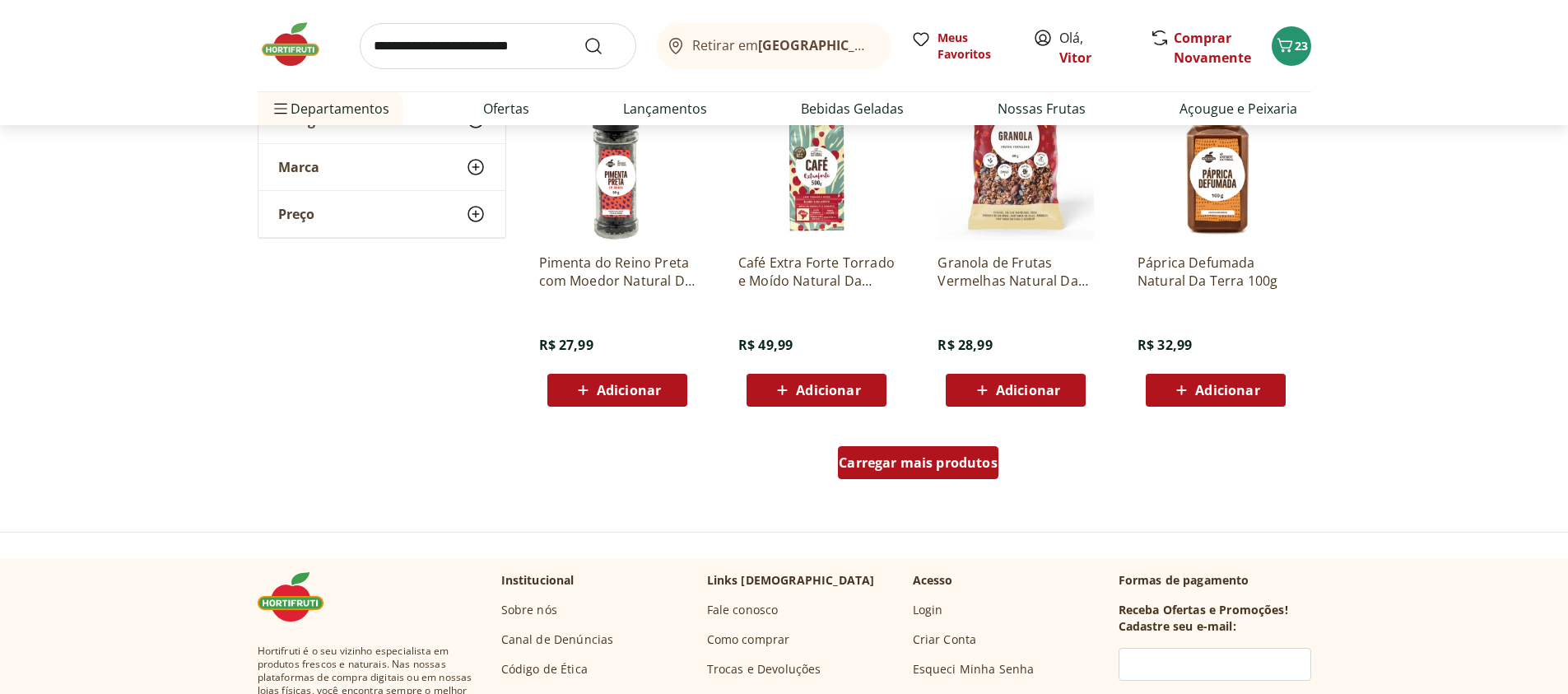
click at [935, 457] on span "Carregar mais produtos" at bounding box center [918, 462] width 159 height 13
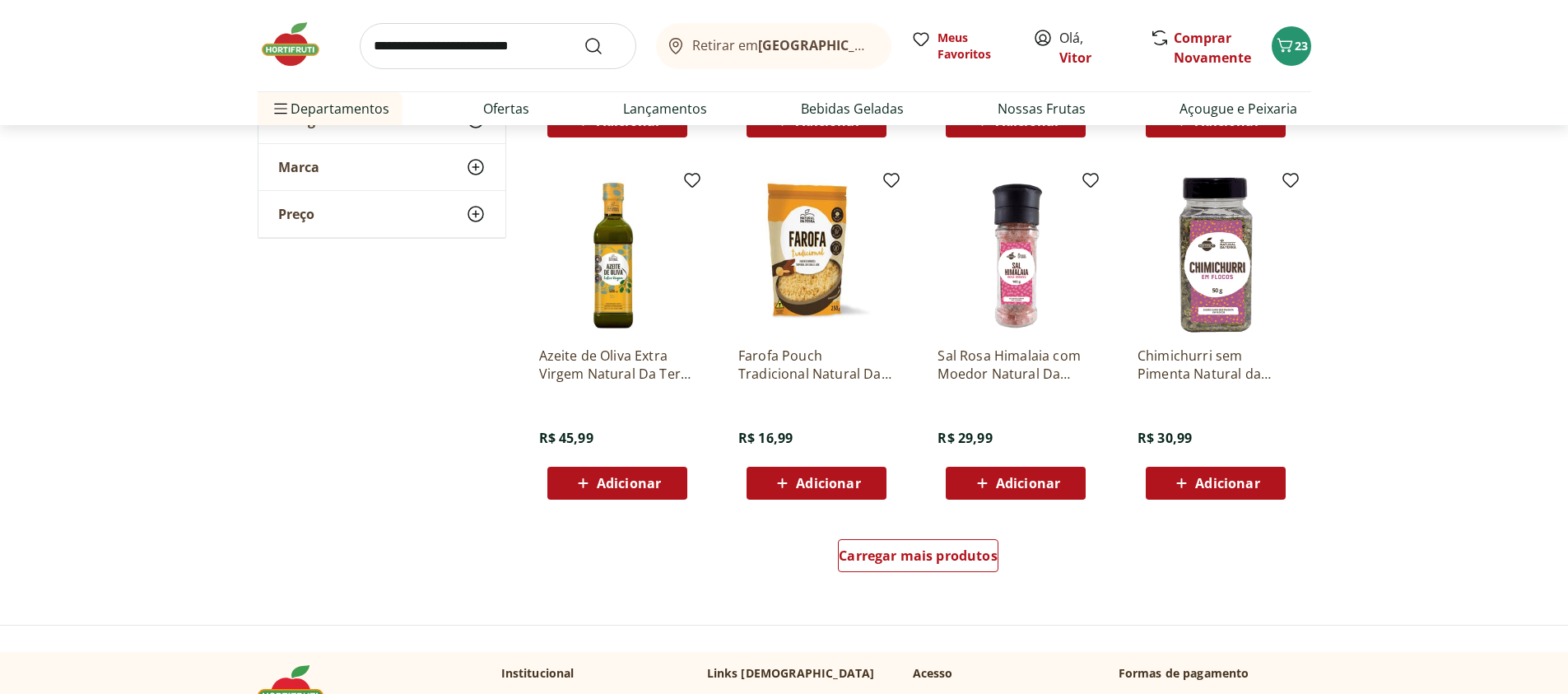
scroll to position [5233, 0]
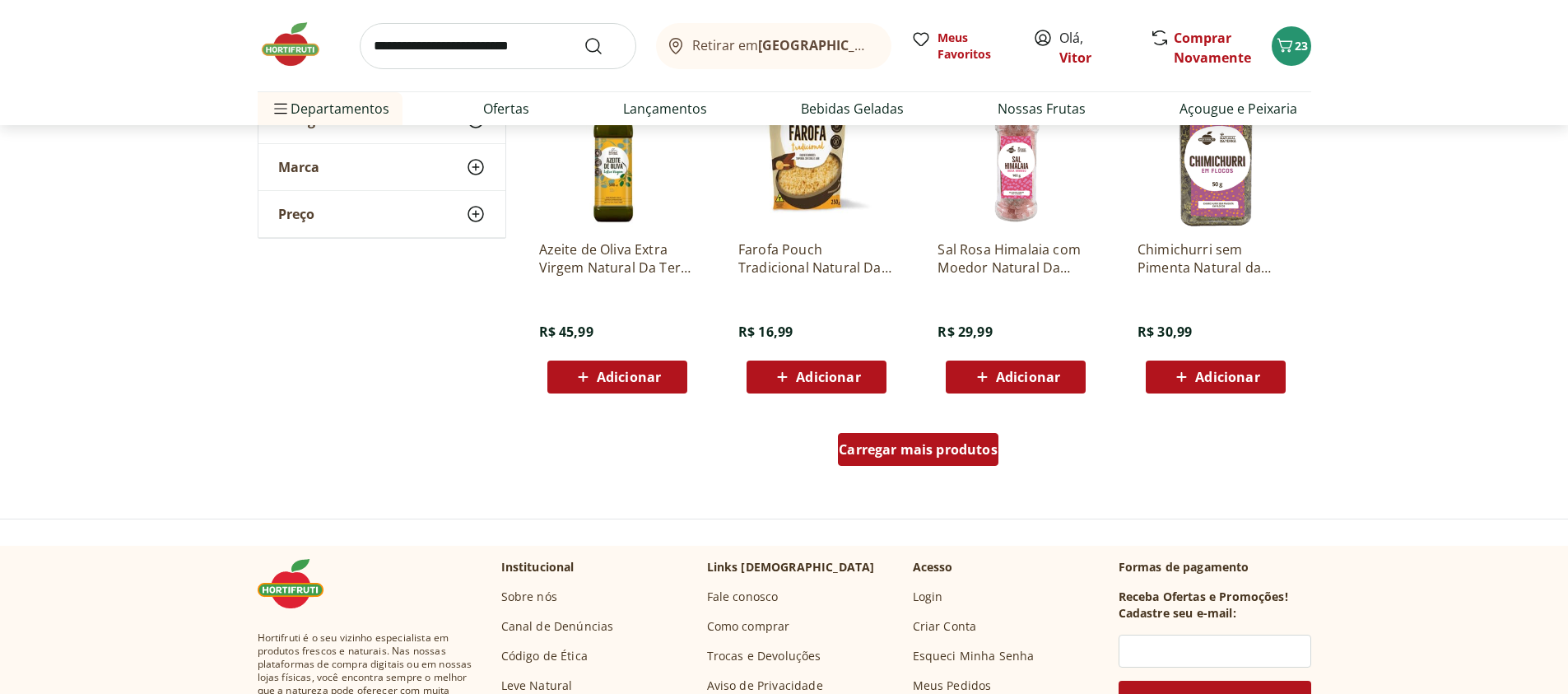
click at [887, 453] on span "Carregar mais produtos" at bounding box center [918, 449] width 159 height 13
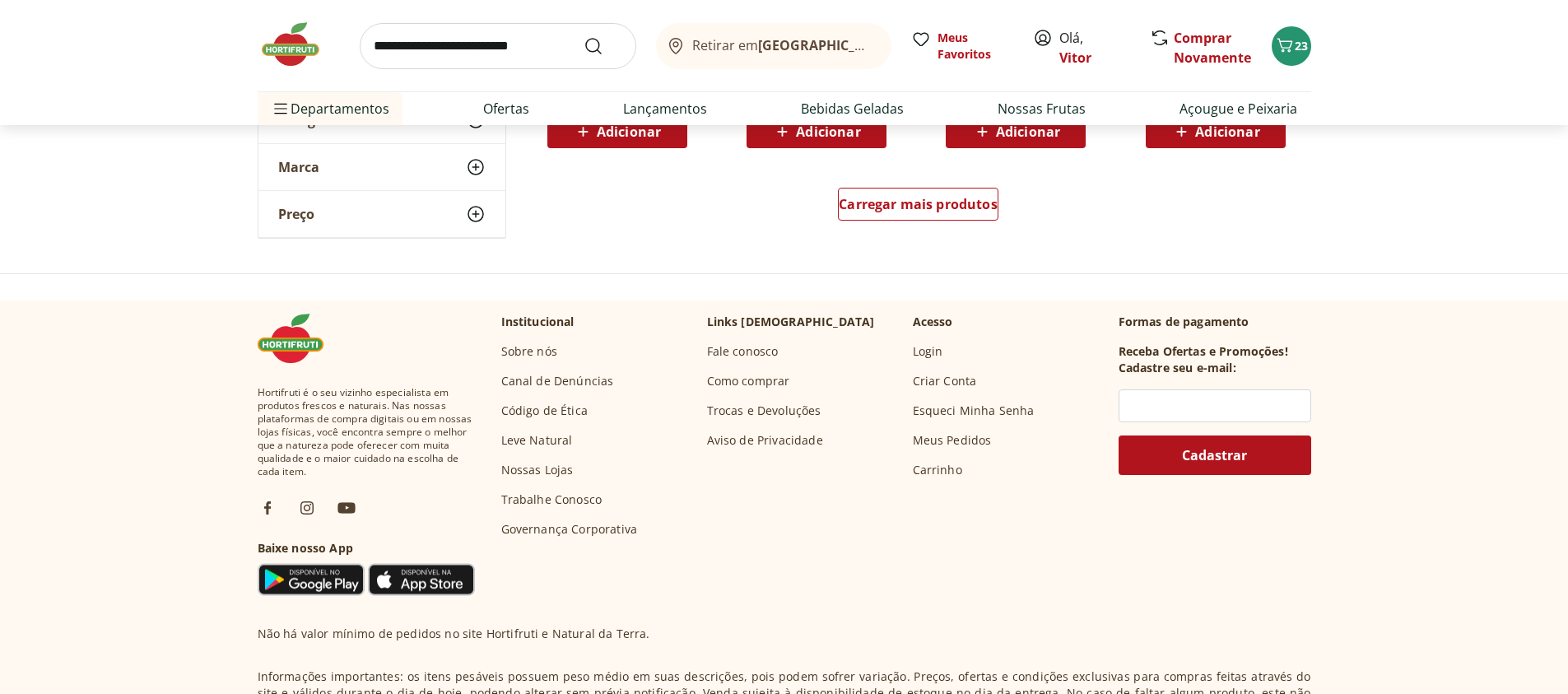
scroll to position [6517, 0]
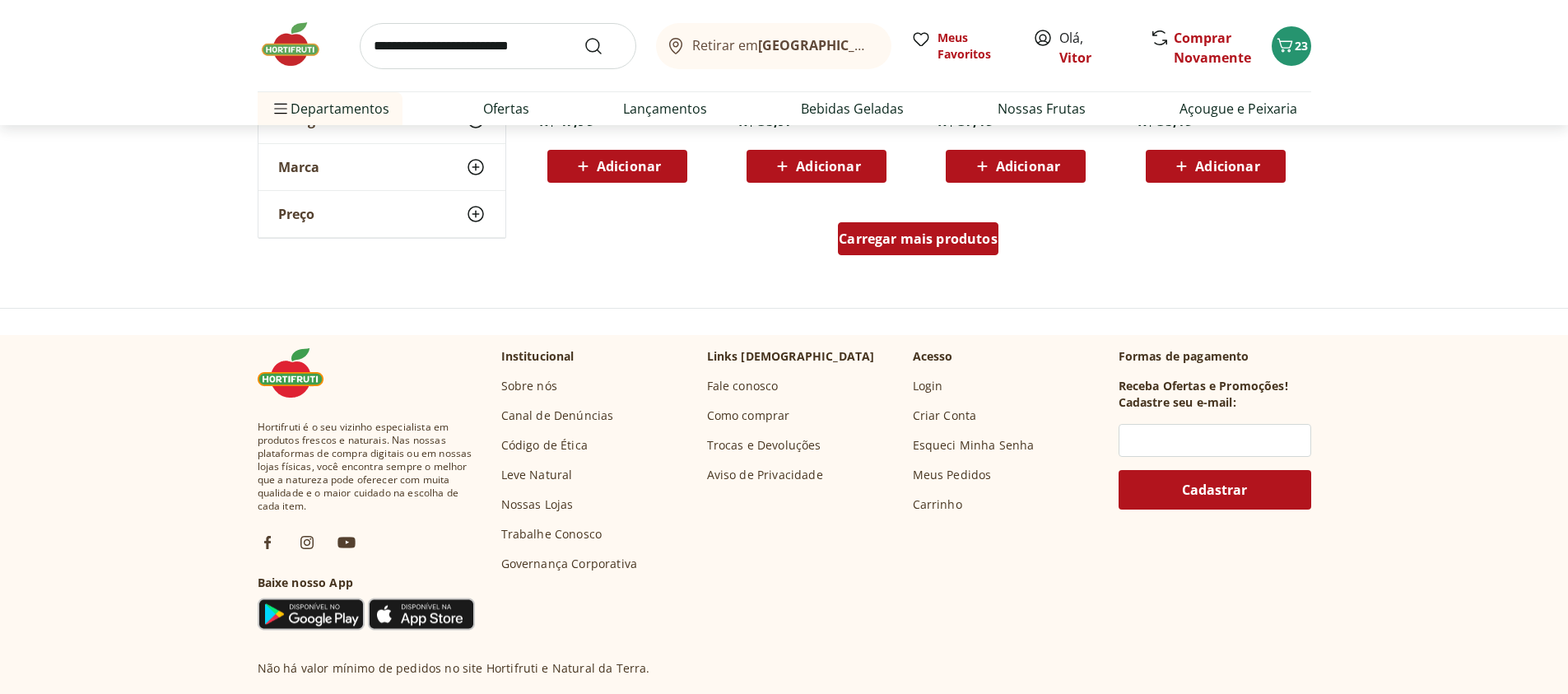
click at [939, 225] on div "Carregar mais produtos" at bounding box center [918, 238] width 160 height 33
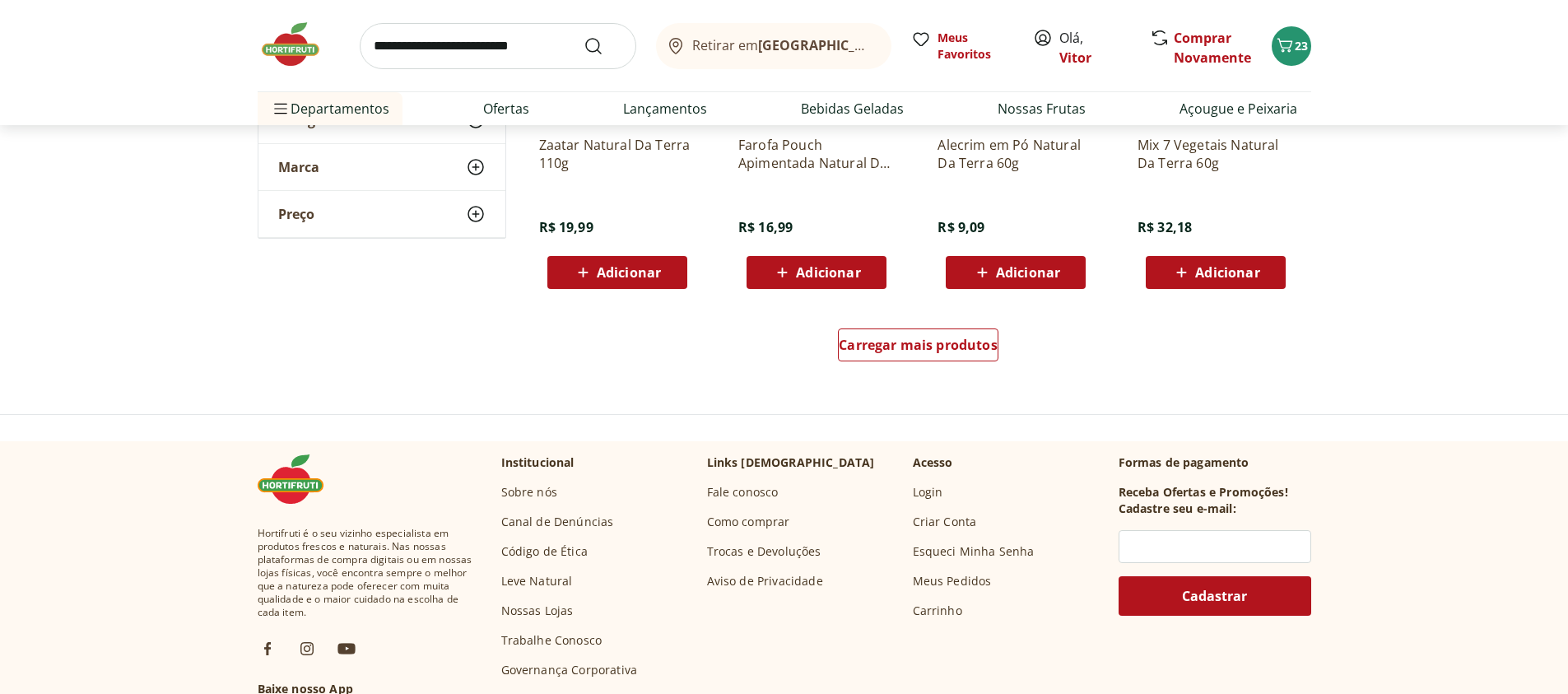
scroll to position [7504, 0]
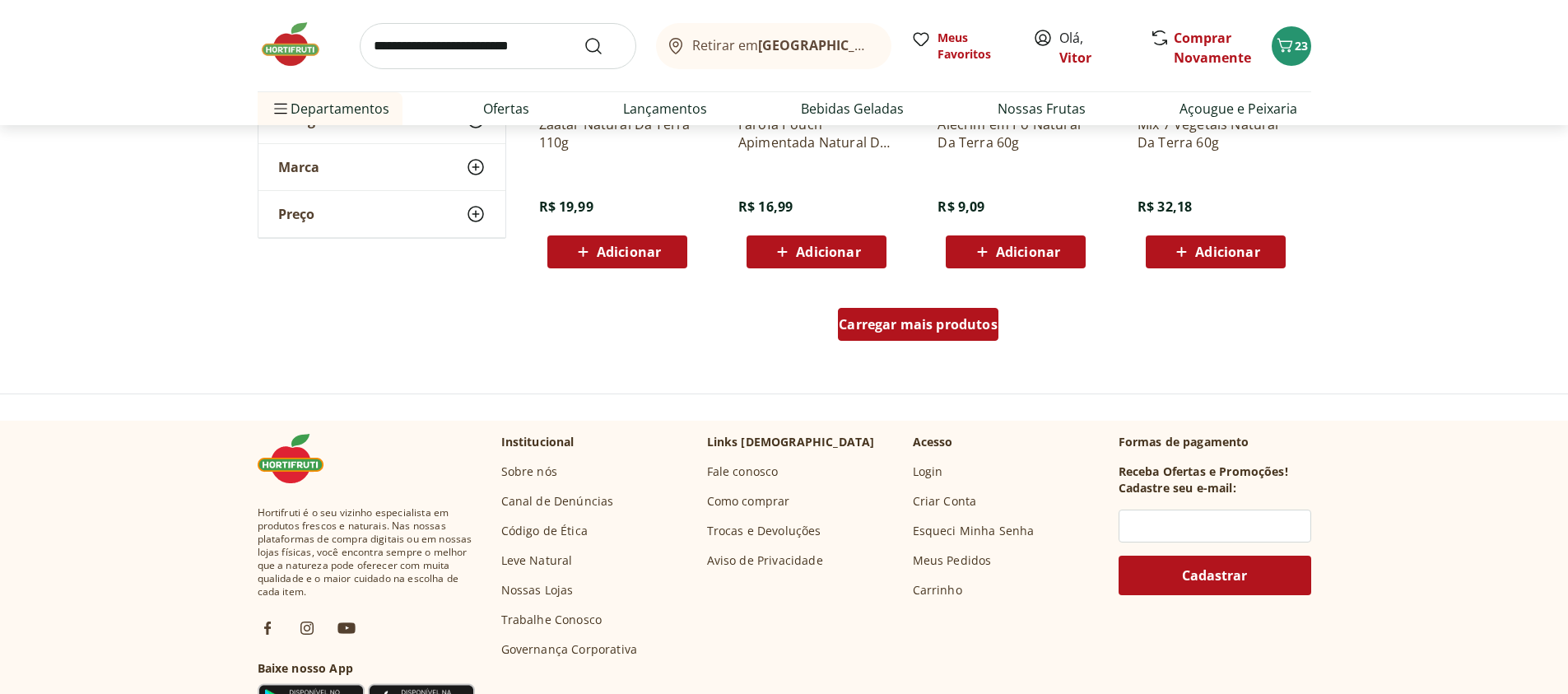
click at [997, 330] on div "Carregar mais produtos" at bounding box center [918, 323] width 160 height 33
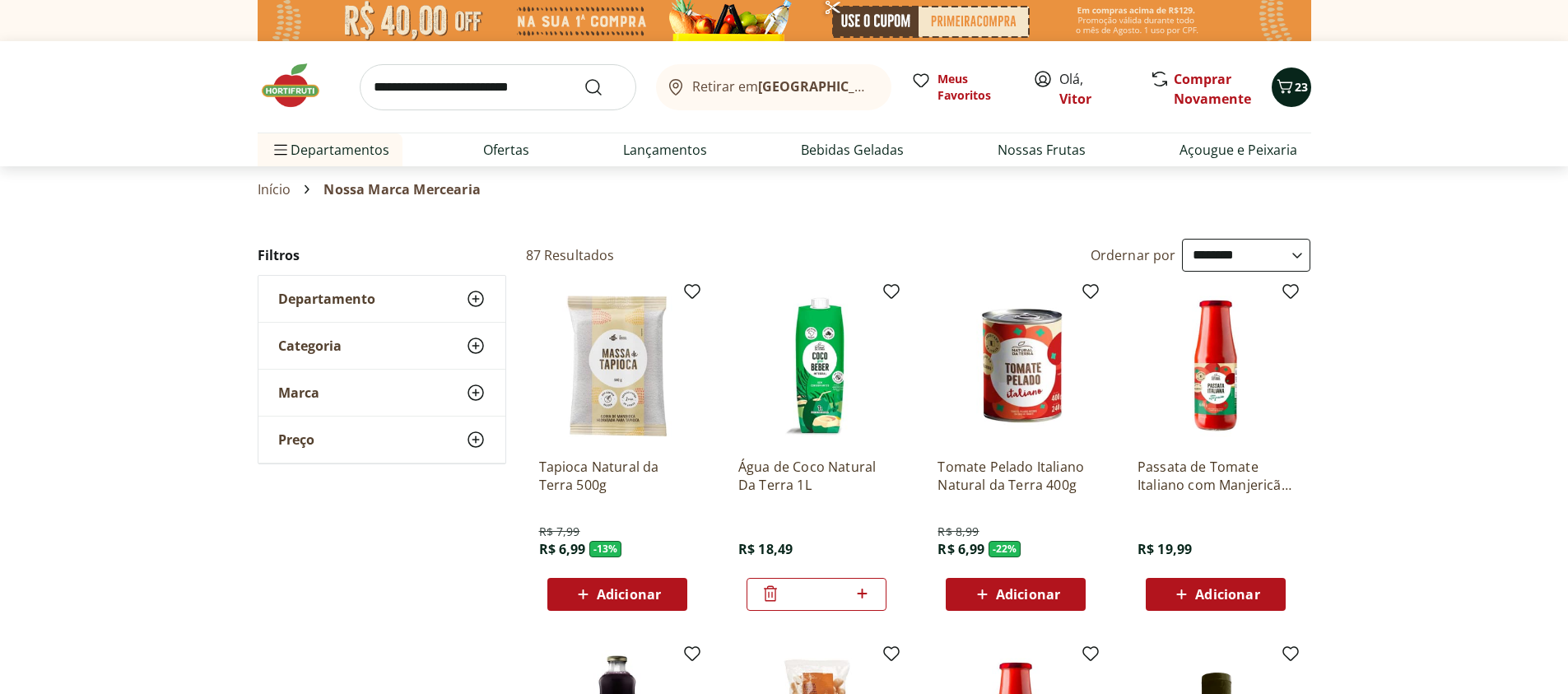
click at [1281, 83] on icon "Carrinho" at bounding box center [1285, 86] width 20 height 20
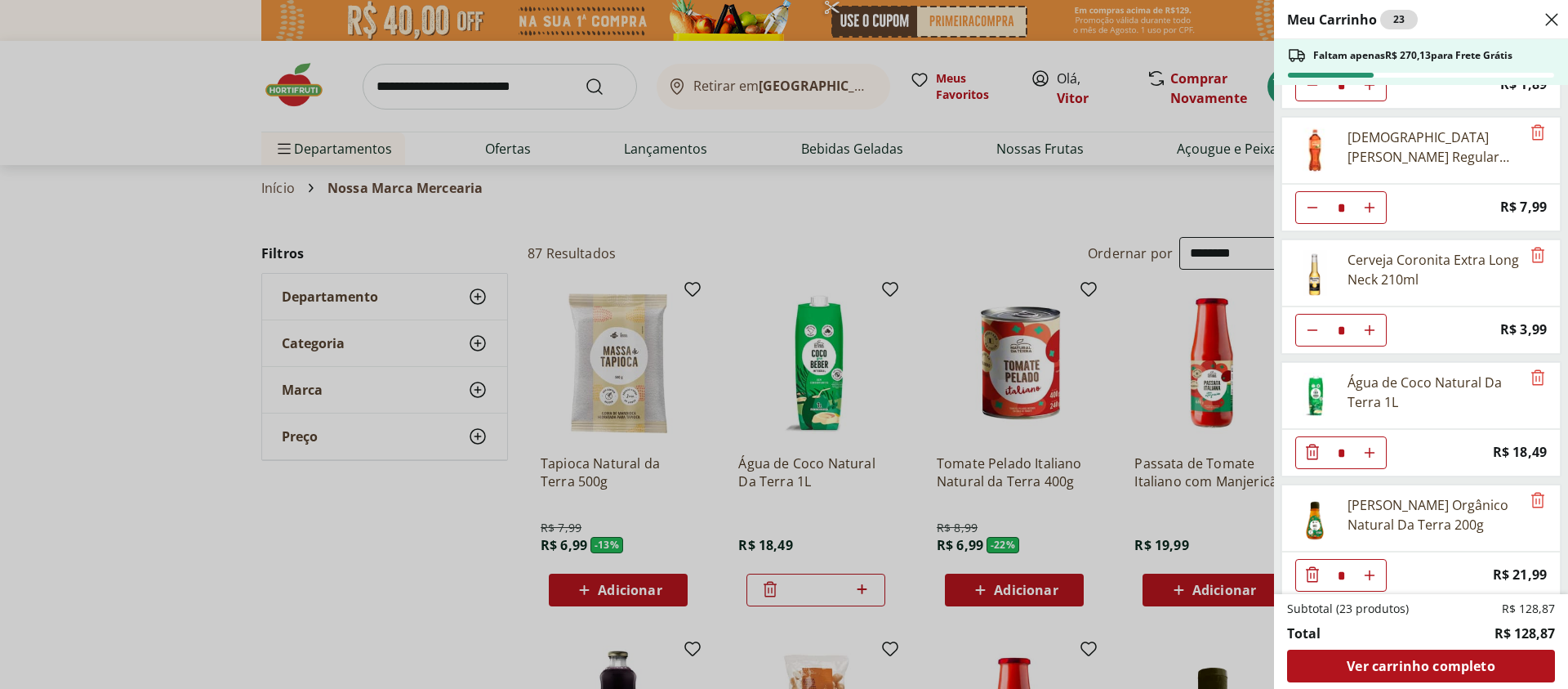
scroll to position [356, 0]
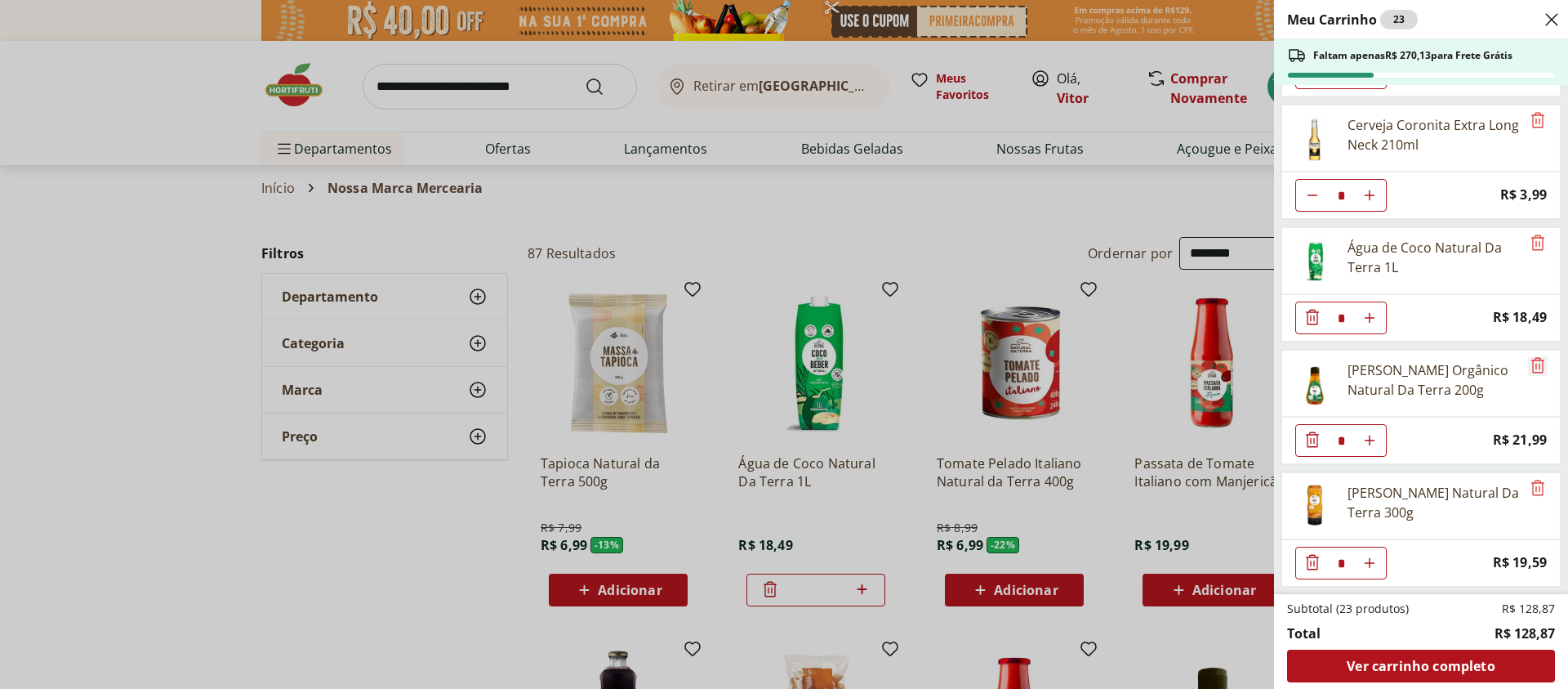
click at [1535, 364] on icon "Remove" at bounding box center [1538, 365] width 19 height 19
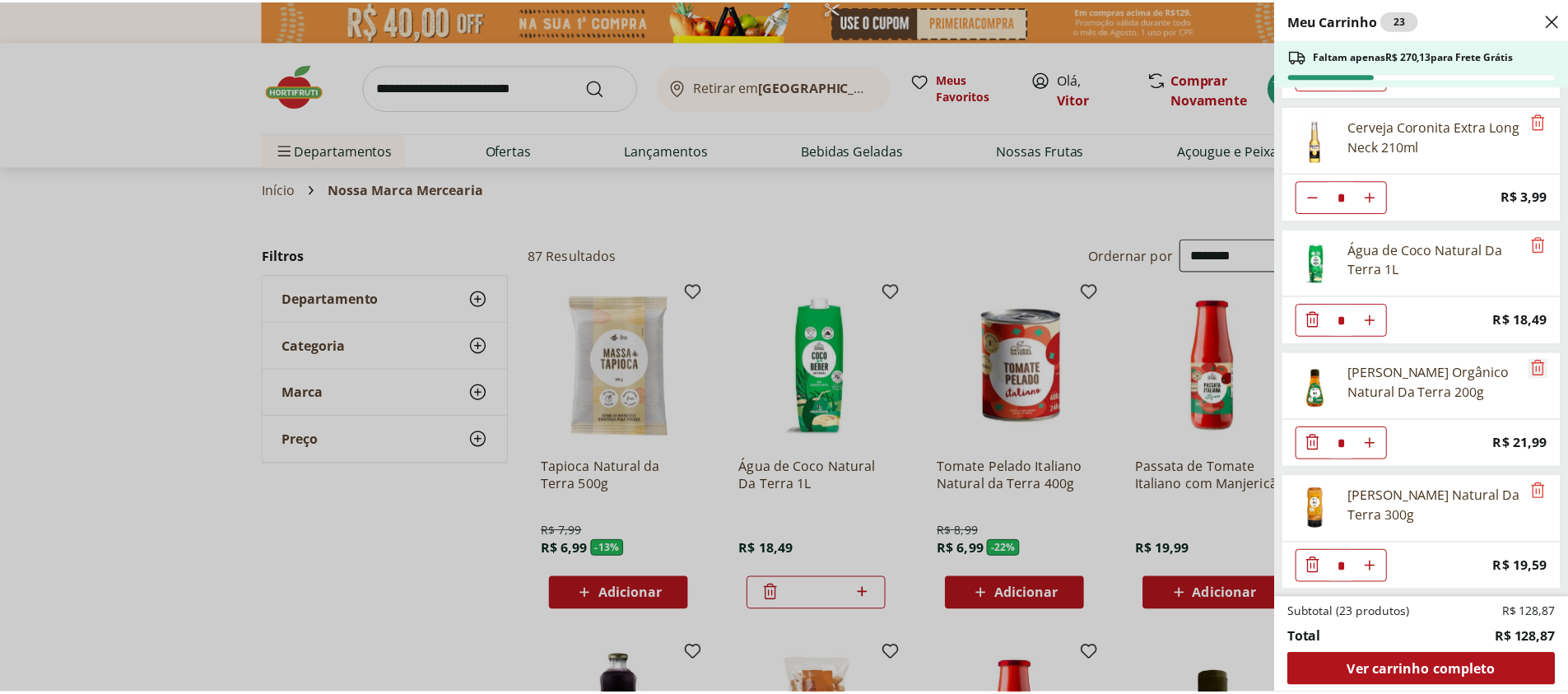
scroll to position [234, 0]
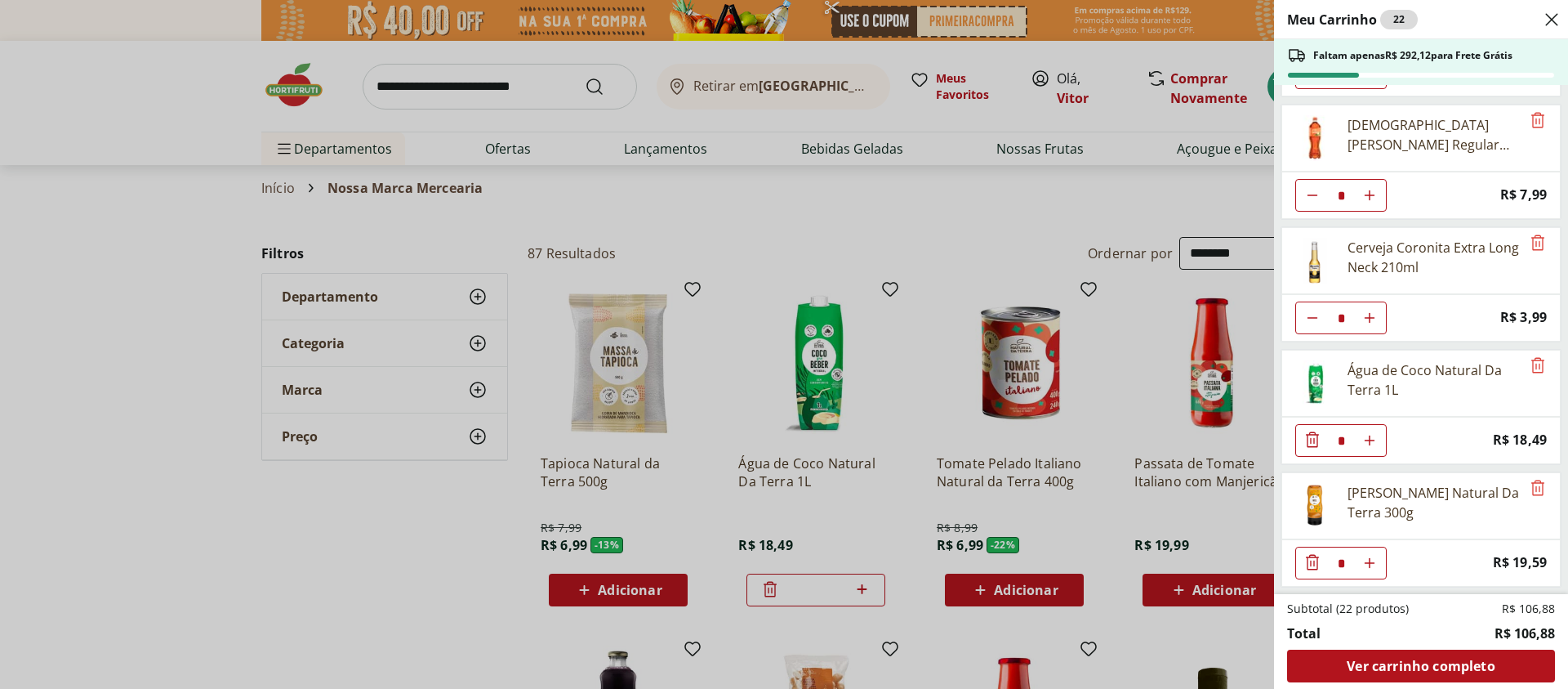
click at [410, 540] on div "Meu Carrinho 22 Faltam apenas R$ 292,12 para Frete Grátis REFRIGERANTE COCA COL…" at bounding box center [784, 344] width 1568 height 689
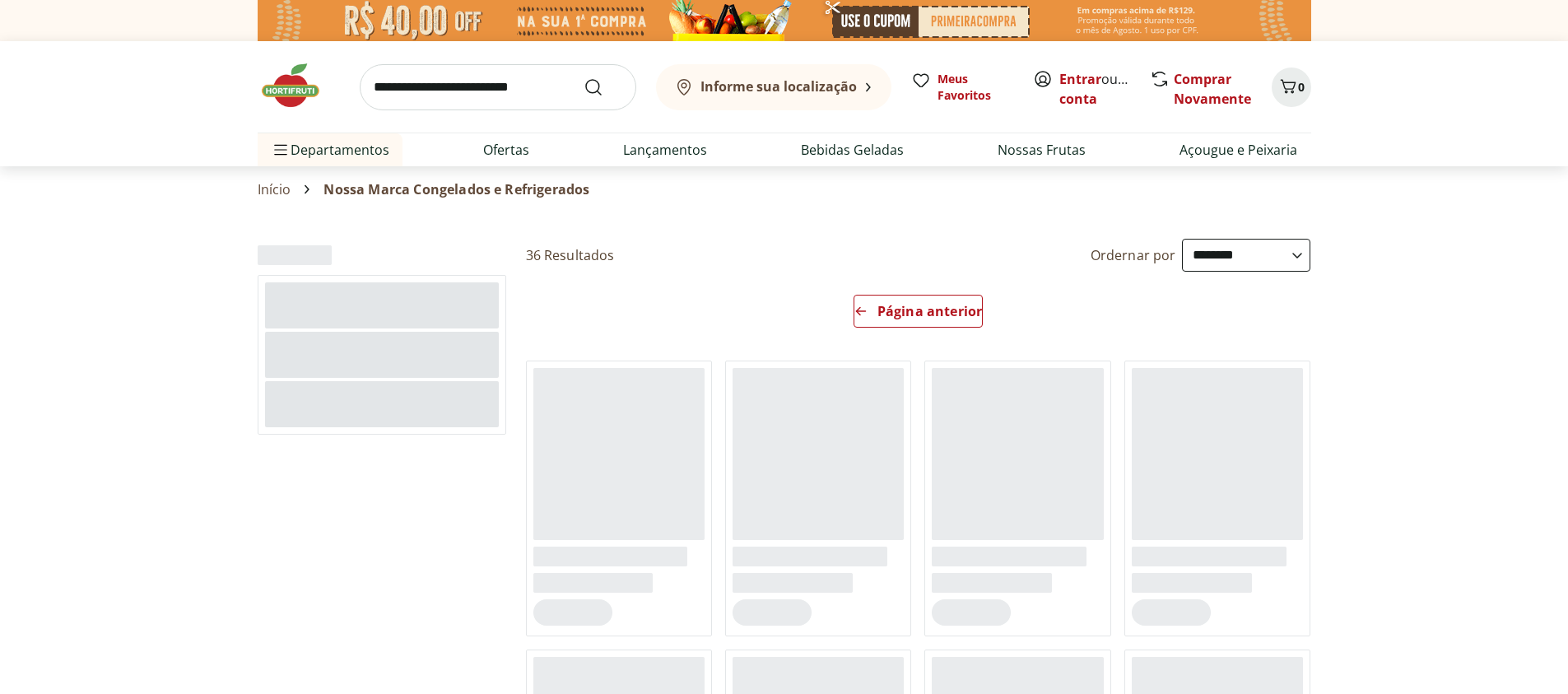
select select "**********"
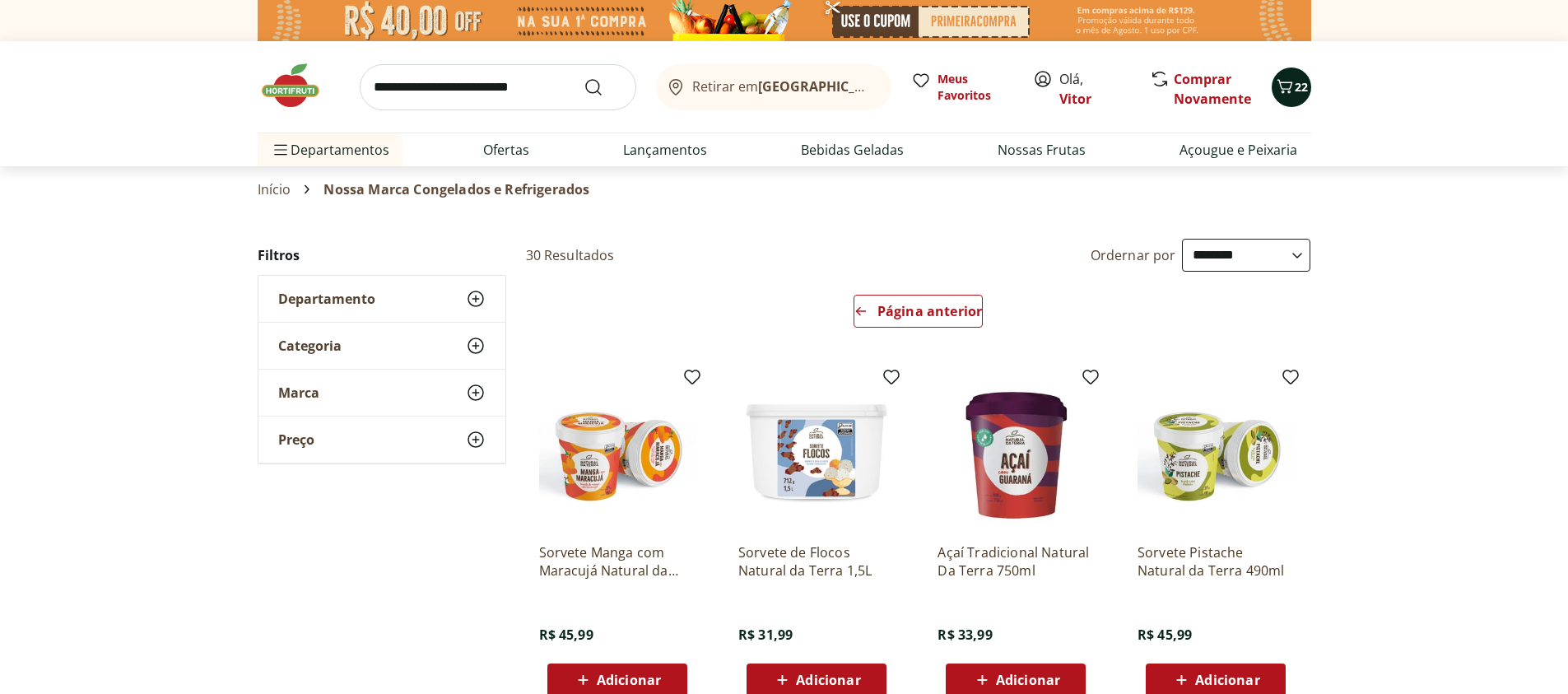
click at [1285, 97] on span "Carrinho" at bounding box center [1285, 87] width 20 height 21
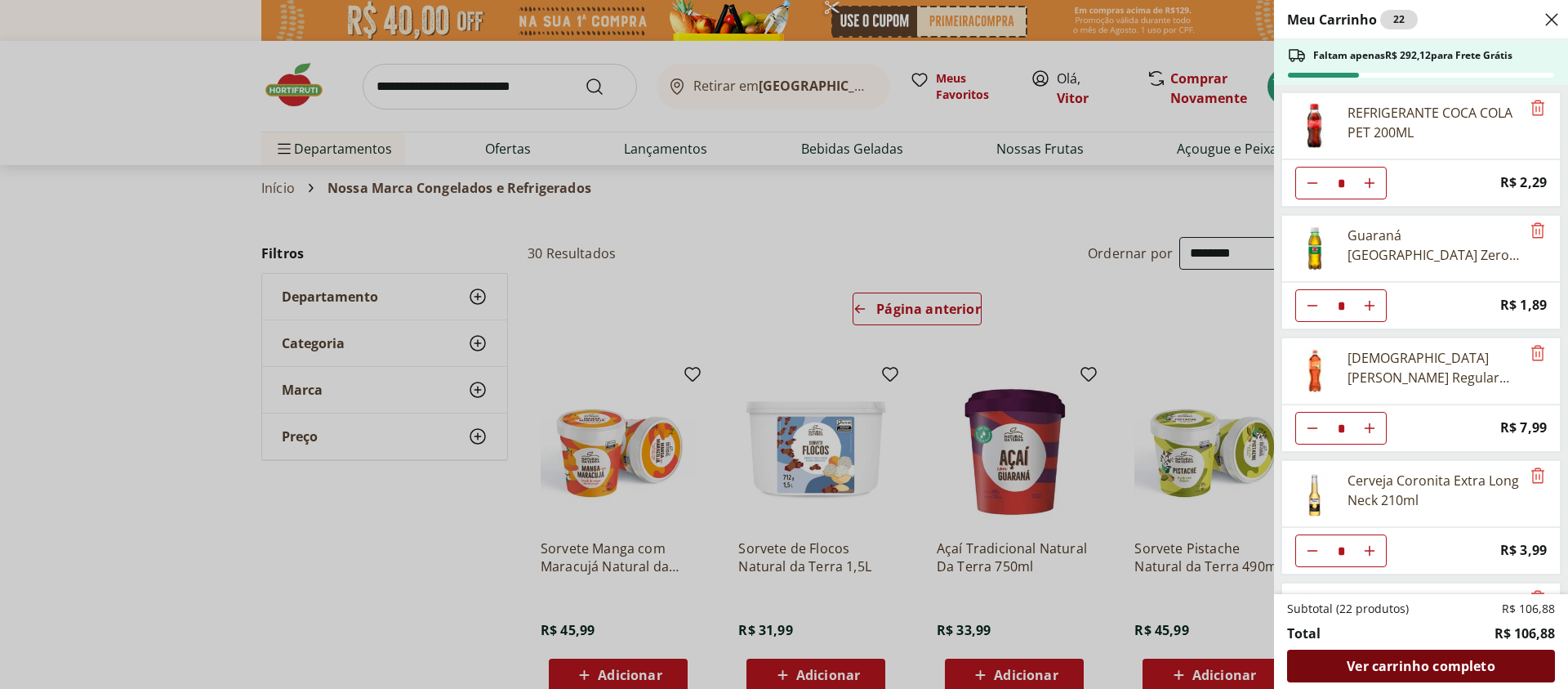
click at [1442, 662] on span "Ver carrinho completo" at bounding box center [1420, 665] width 148 height 13
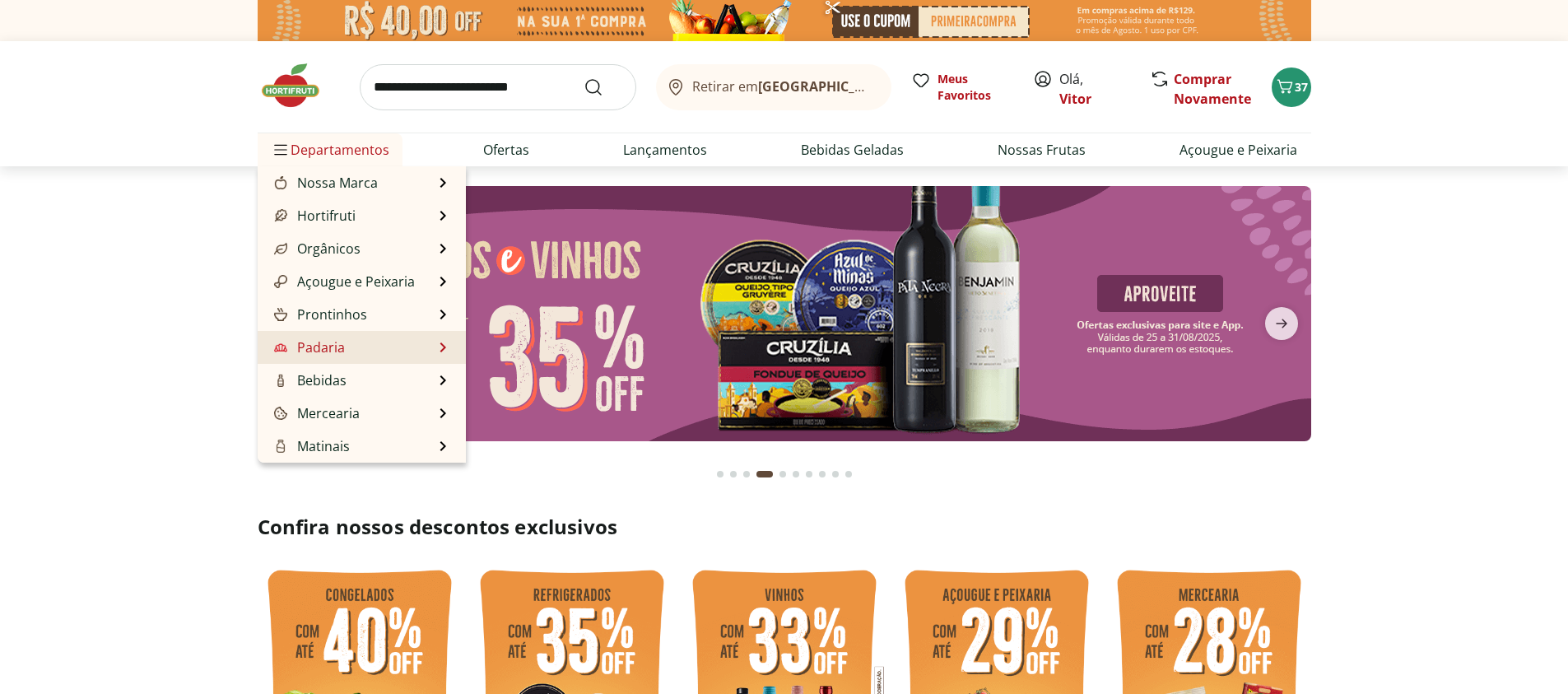
click at [339, 355] on link "Padaria" at bounding box center [308, 347] width 74 height 20
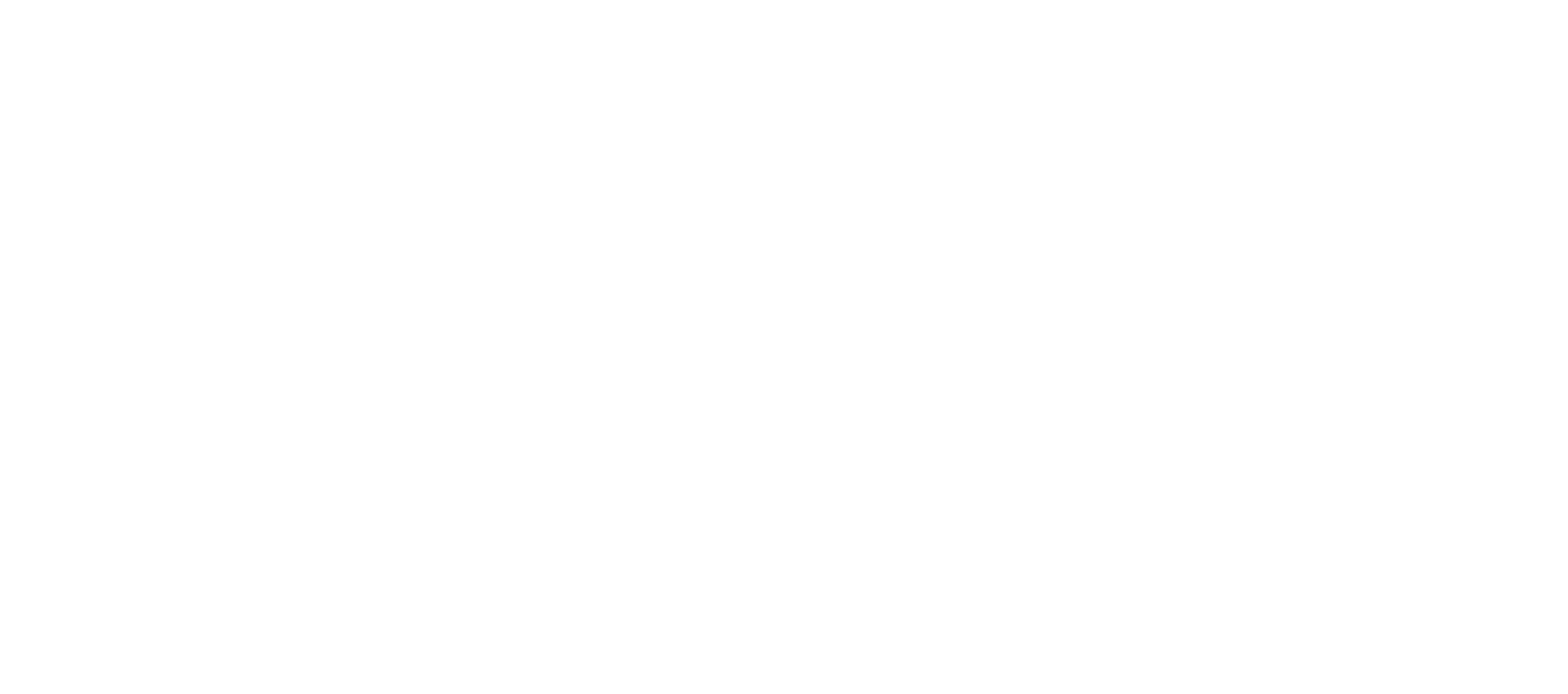
select select "**********"
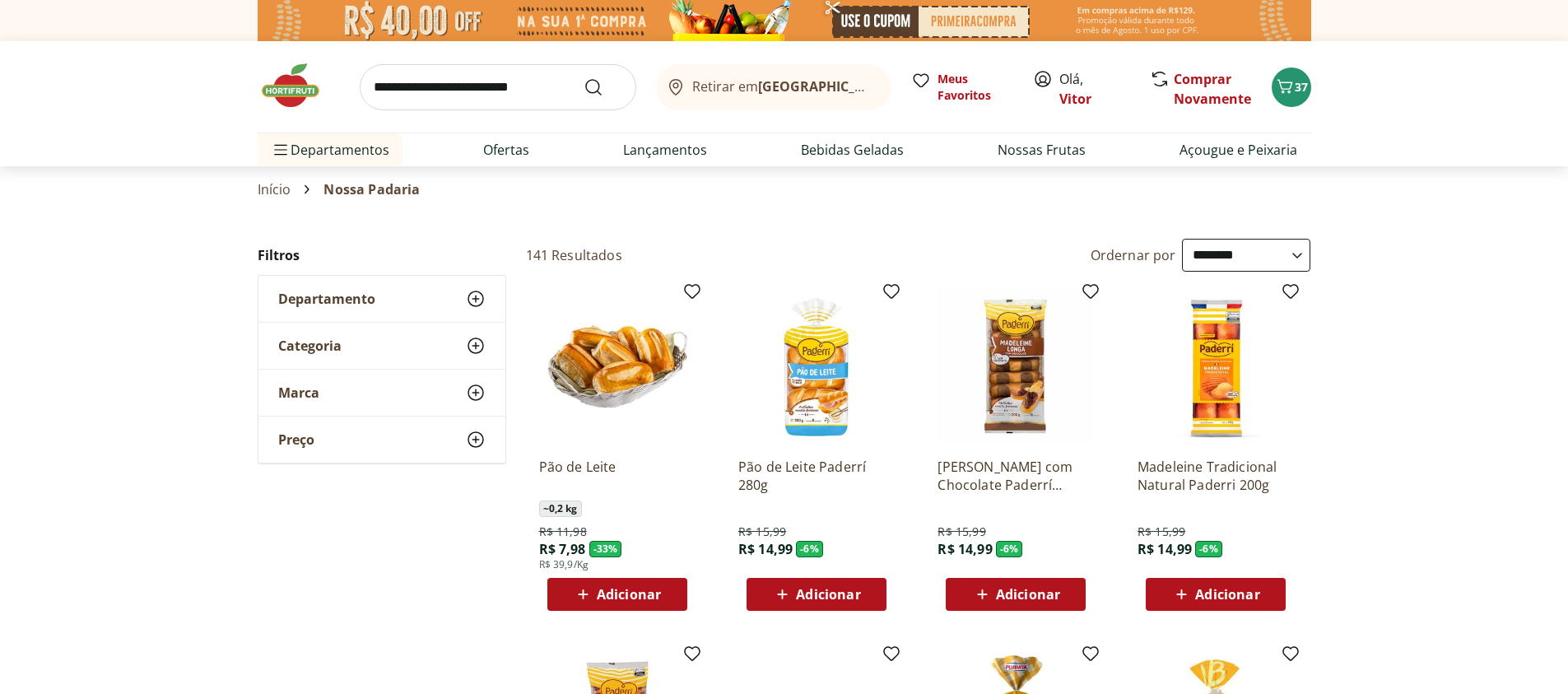
click at [543, 76] on input "search" at bounding box center [498, 87] width 276 height 46
type input "********"
click at [584, 78] on button "Submit Search" at bounding box center [603, 87] width 39 height 20
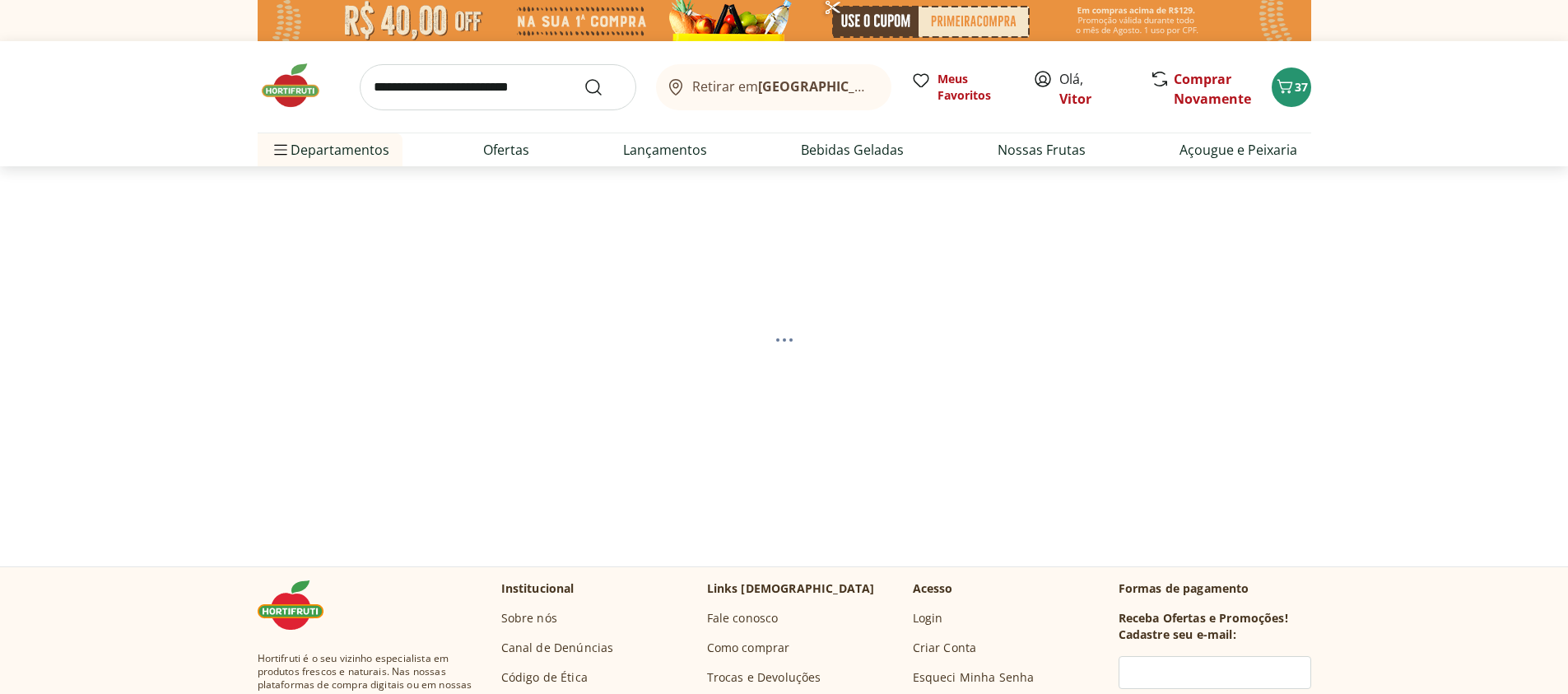
select select "**********"
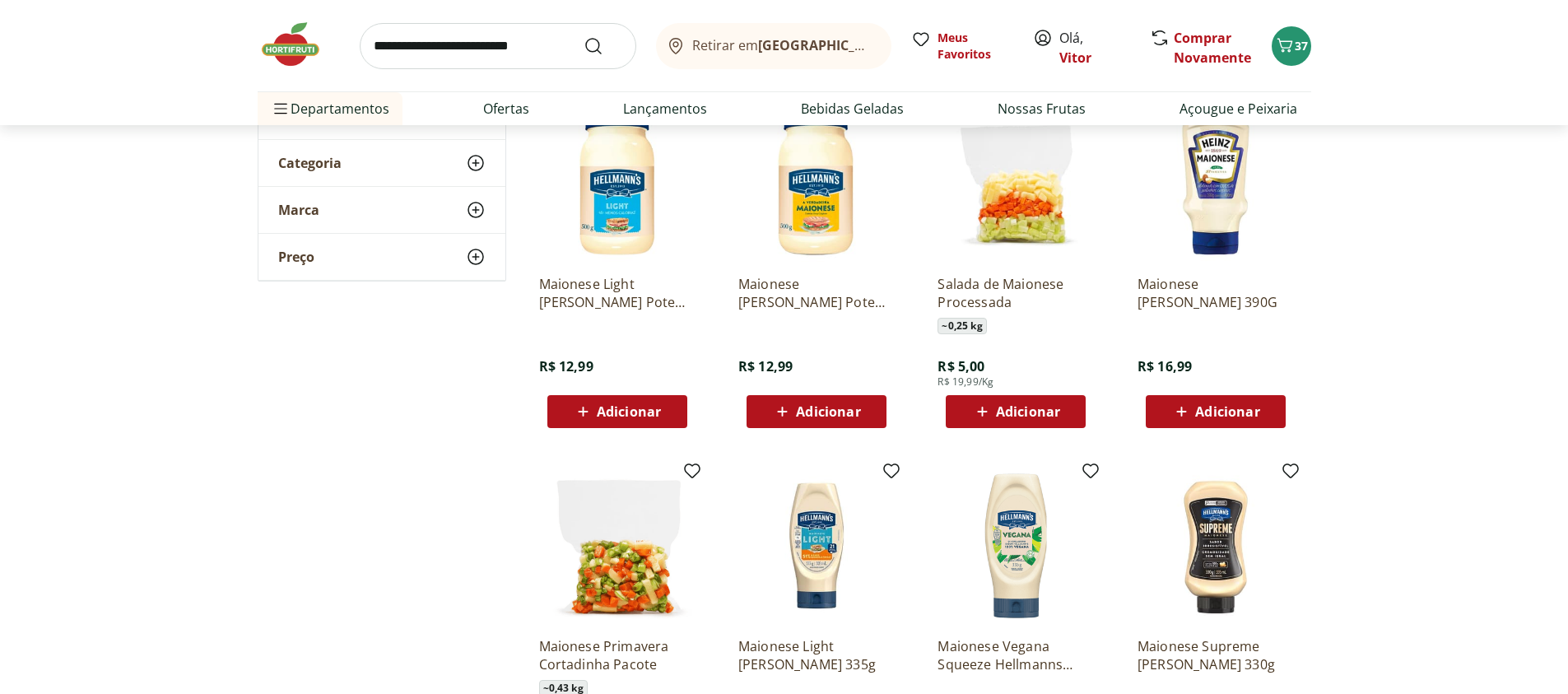
scroll to position [198, 0]
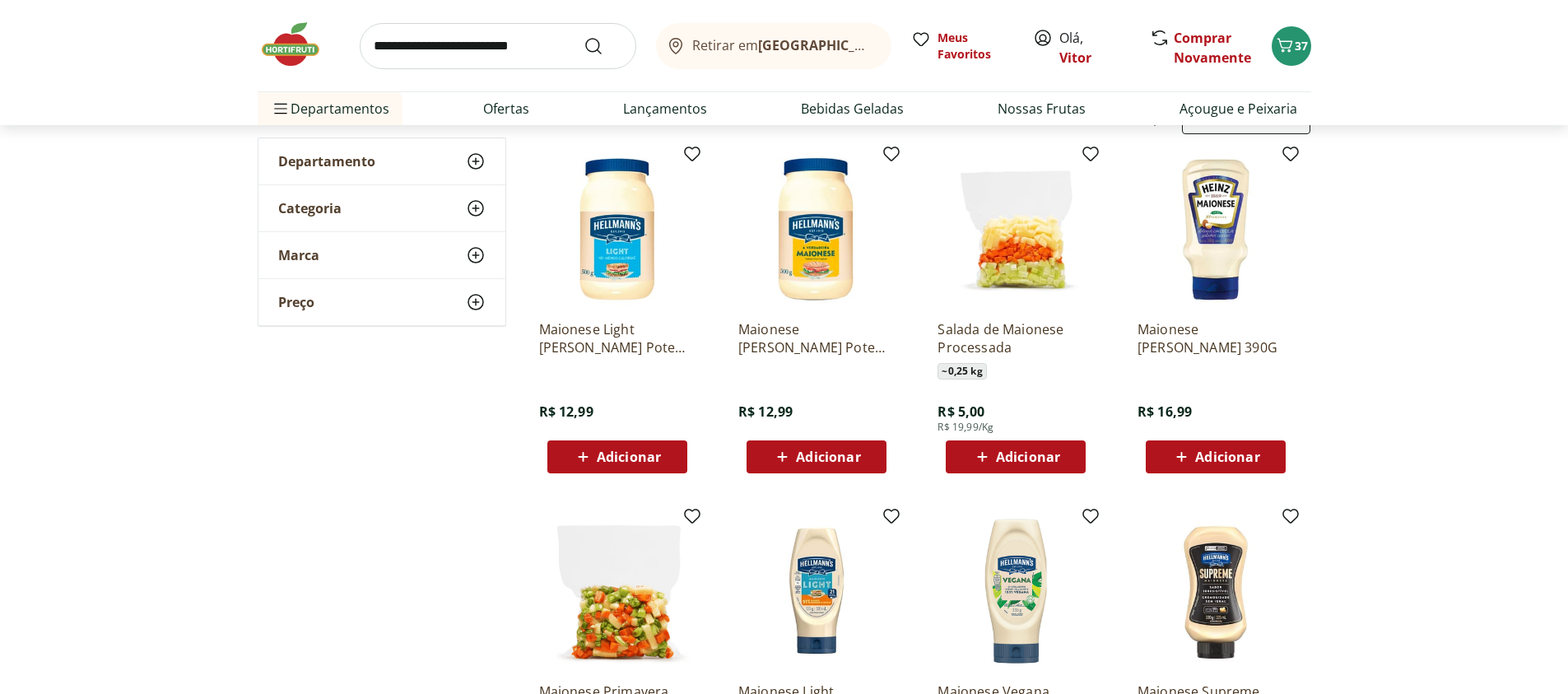
click at [395, 53] on input "search" at bounding box center [498, 46] width 276 height 46
type input "**********"
click at [584, 37] on button "Submit Search" at bounding box center [603, 46] width 39 height 20
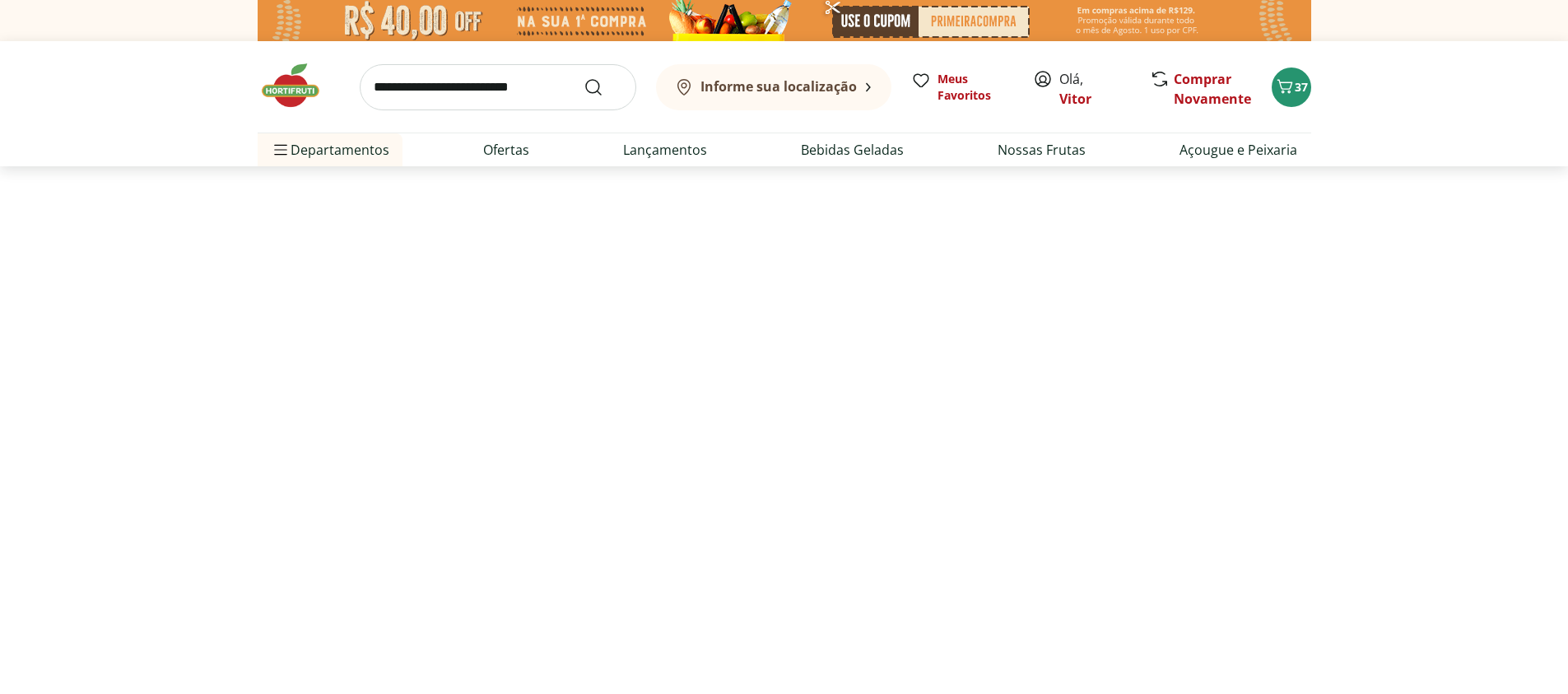
select select "**********"
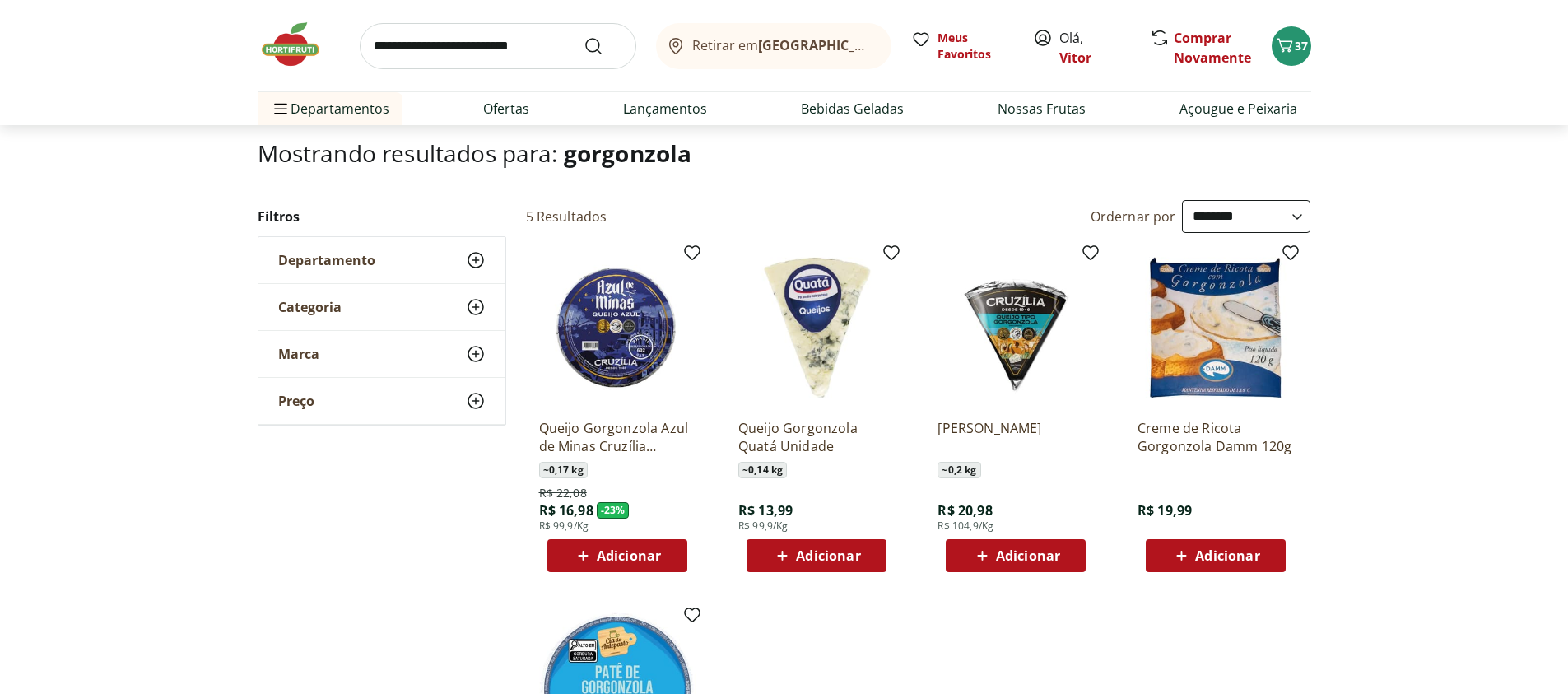
scroll to position [198, 0]
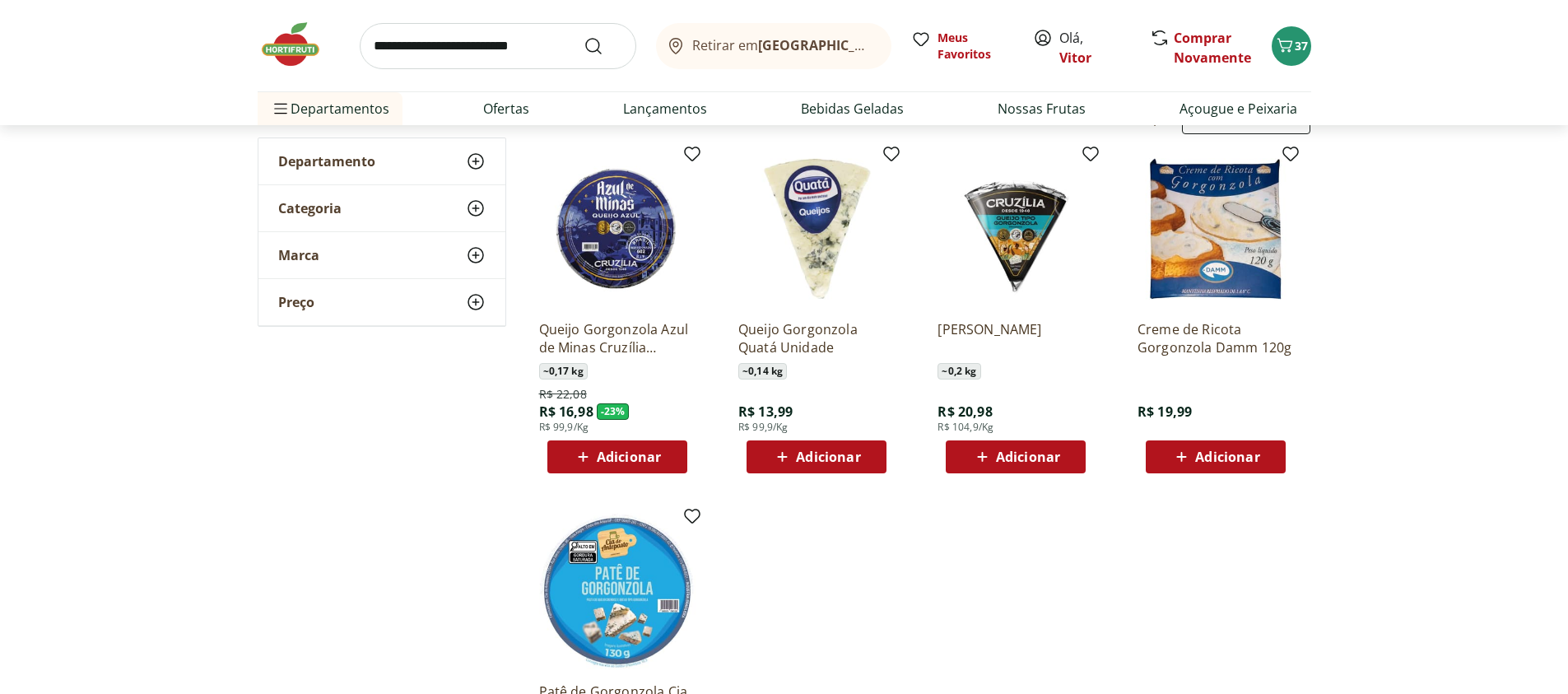
click at [788, 461] on icon at bounding box center [782, 457] width 21 height 20
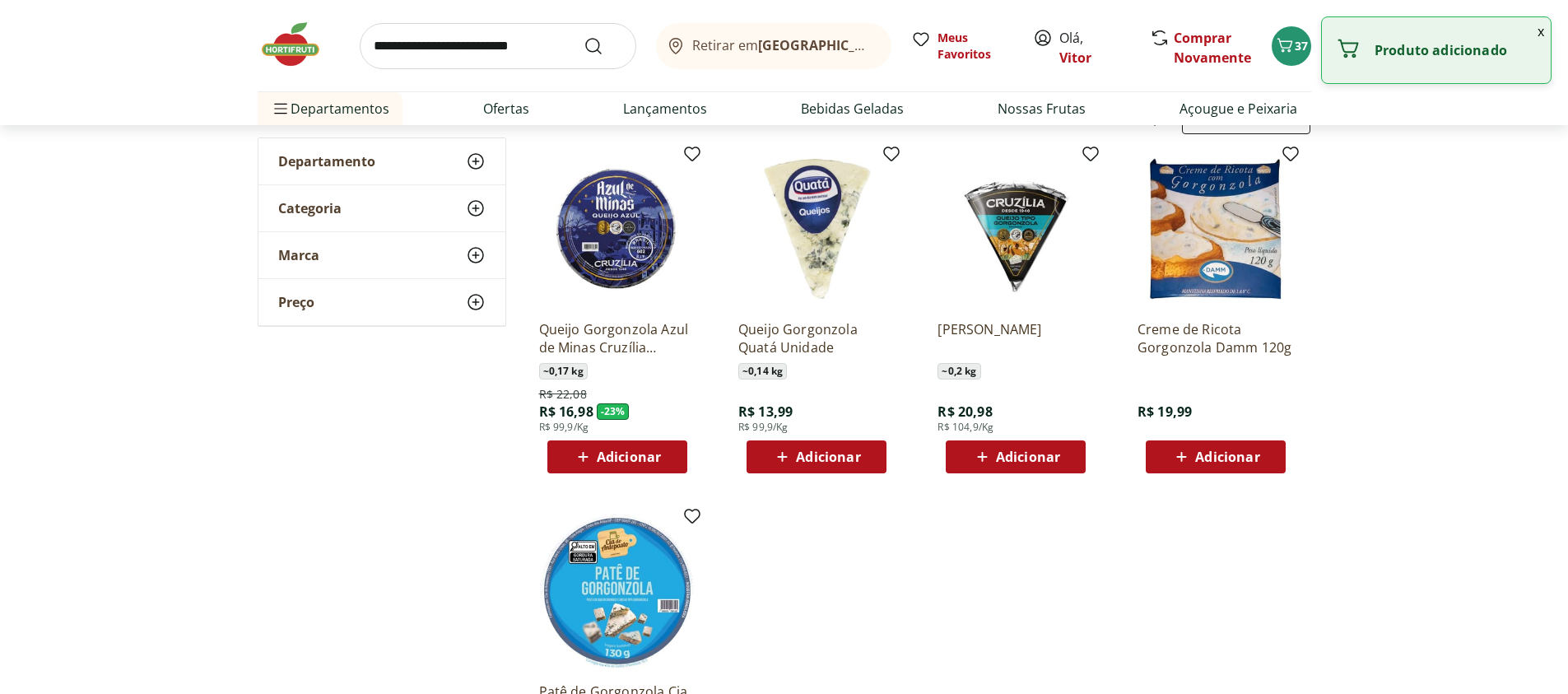
click at [788, 461] on icon at bounding box center [782, 457] width 21 height 20
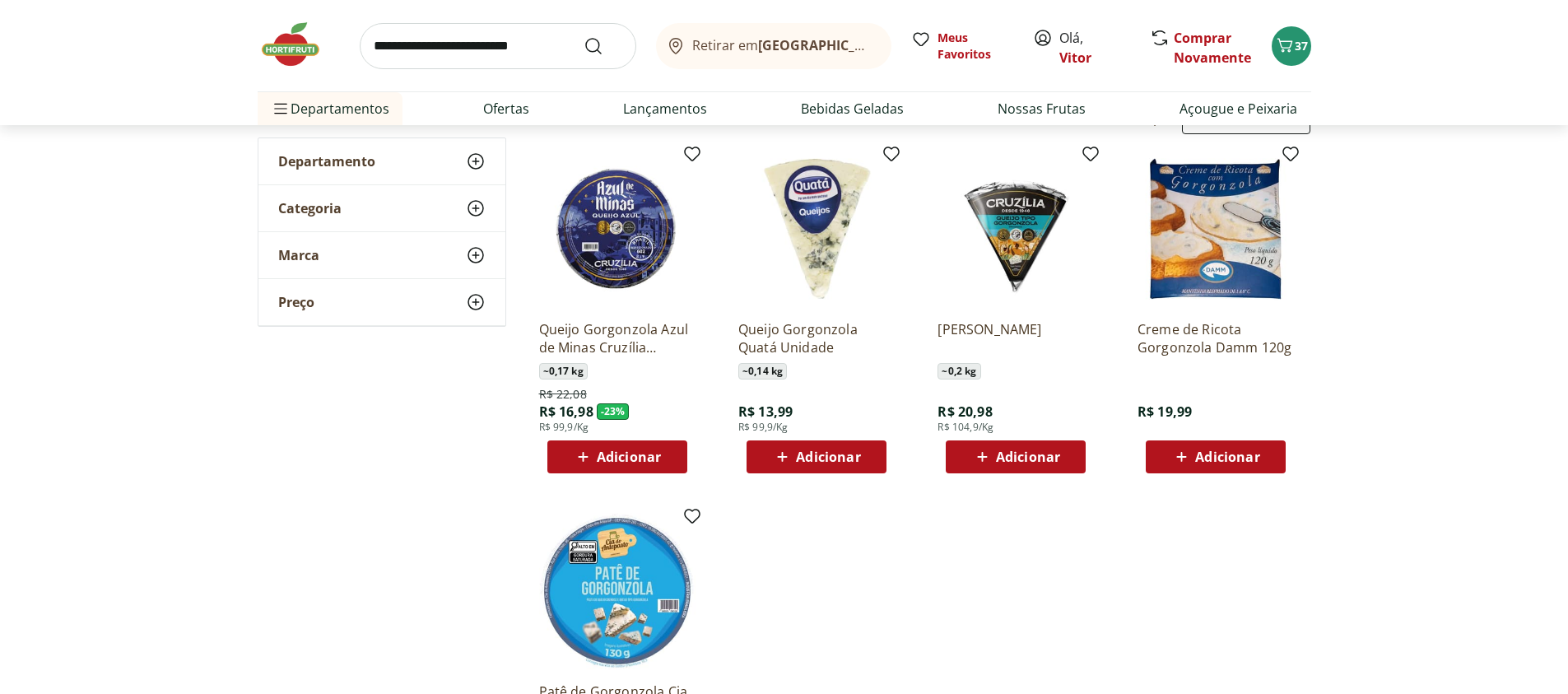
click at [772, 442] on div "Adicionar" at bounding box center [816, 456] width 113 height 29
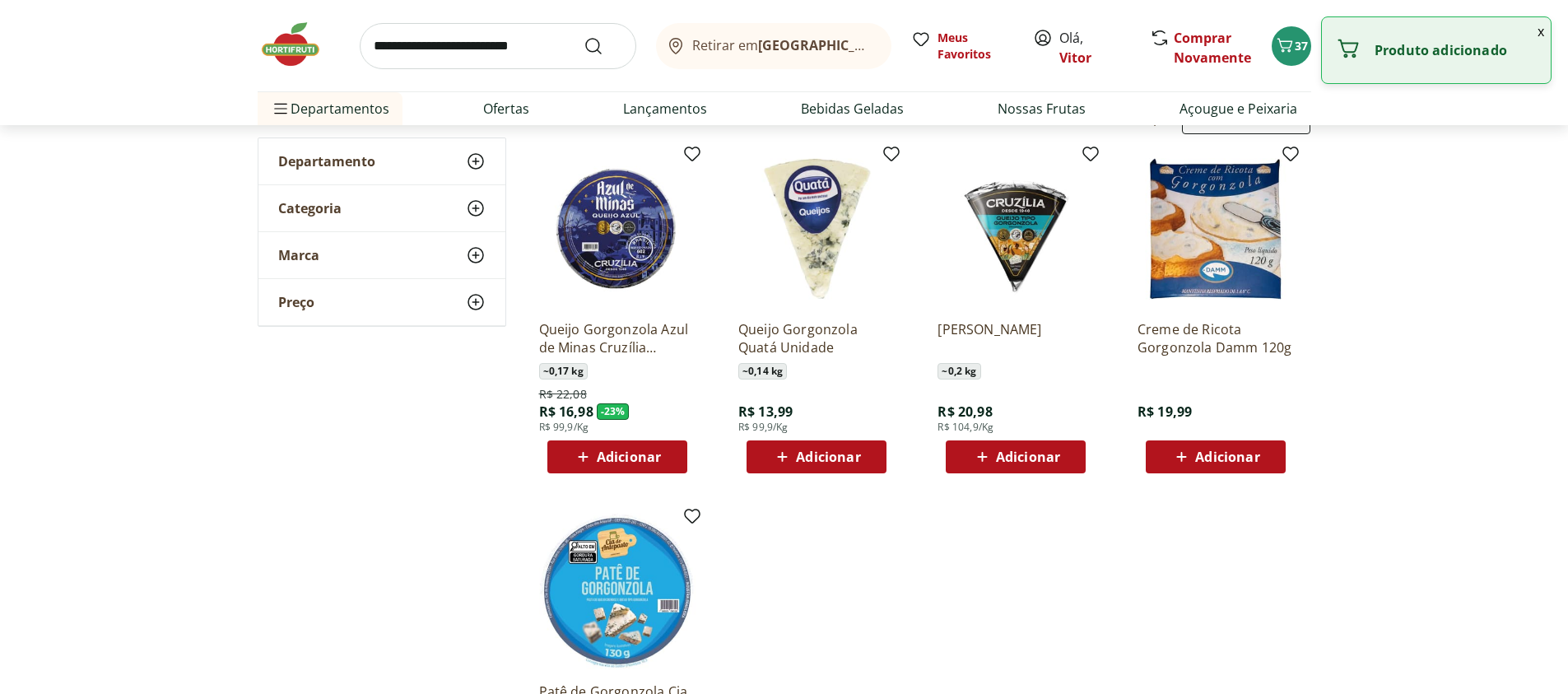
click at [776, 447] on icon at bounding box center [782, 457] width 21 height 20
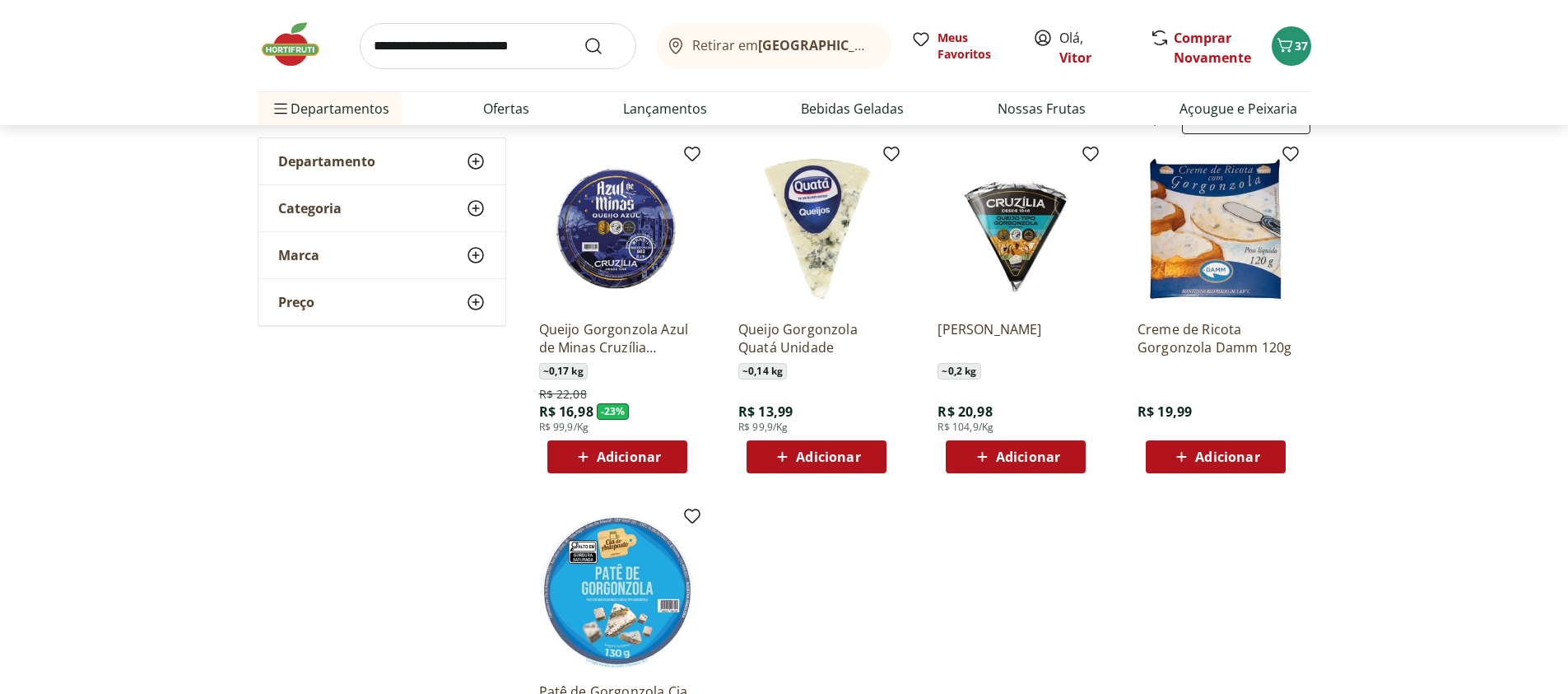
click at [846, 460] on span "Adicionar" at bounding box center [828, 456] width 64 height 13
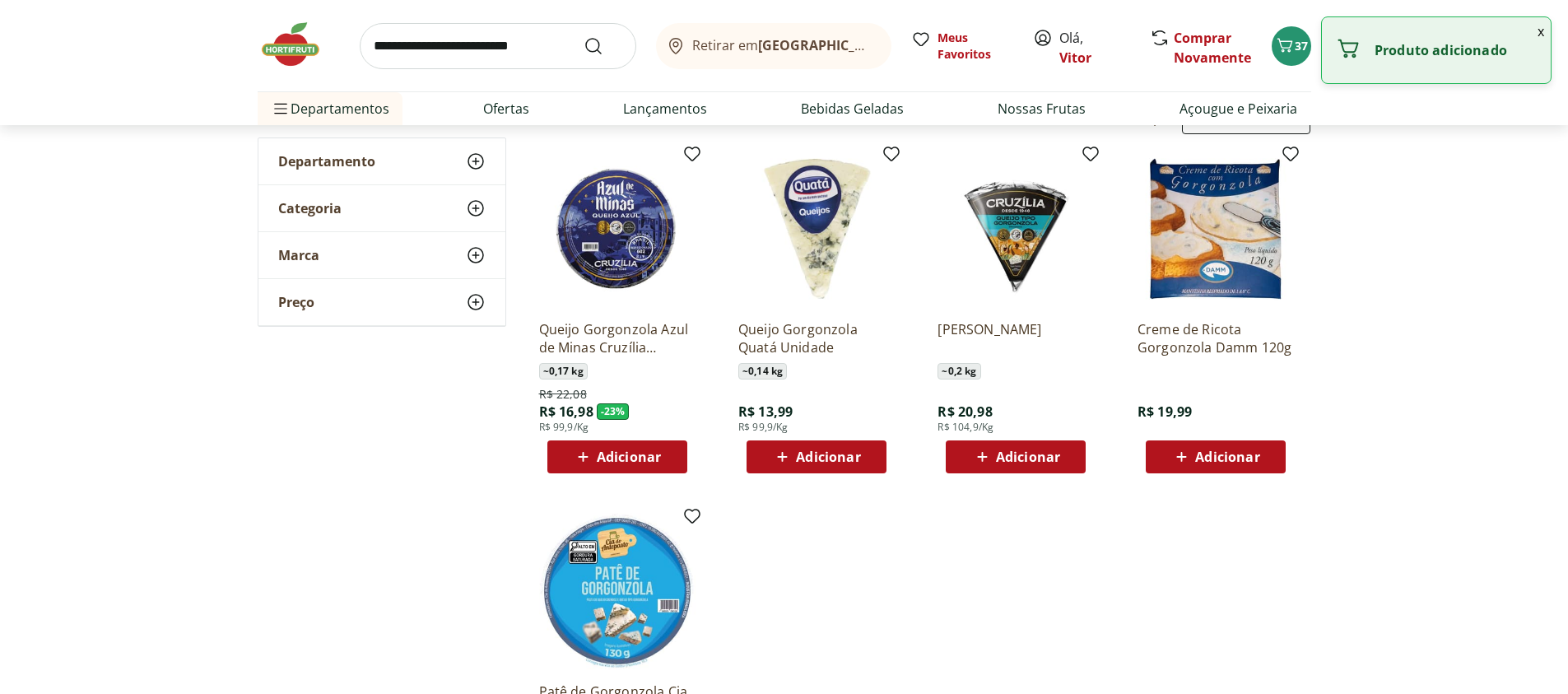
click at [829, 459] on span "Adicionar" at bounding box center [828, 456] width 64 height 13
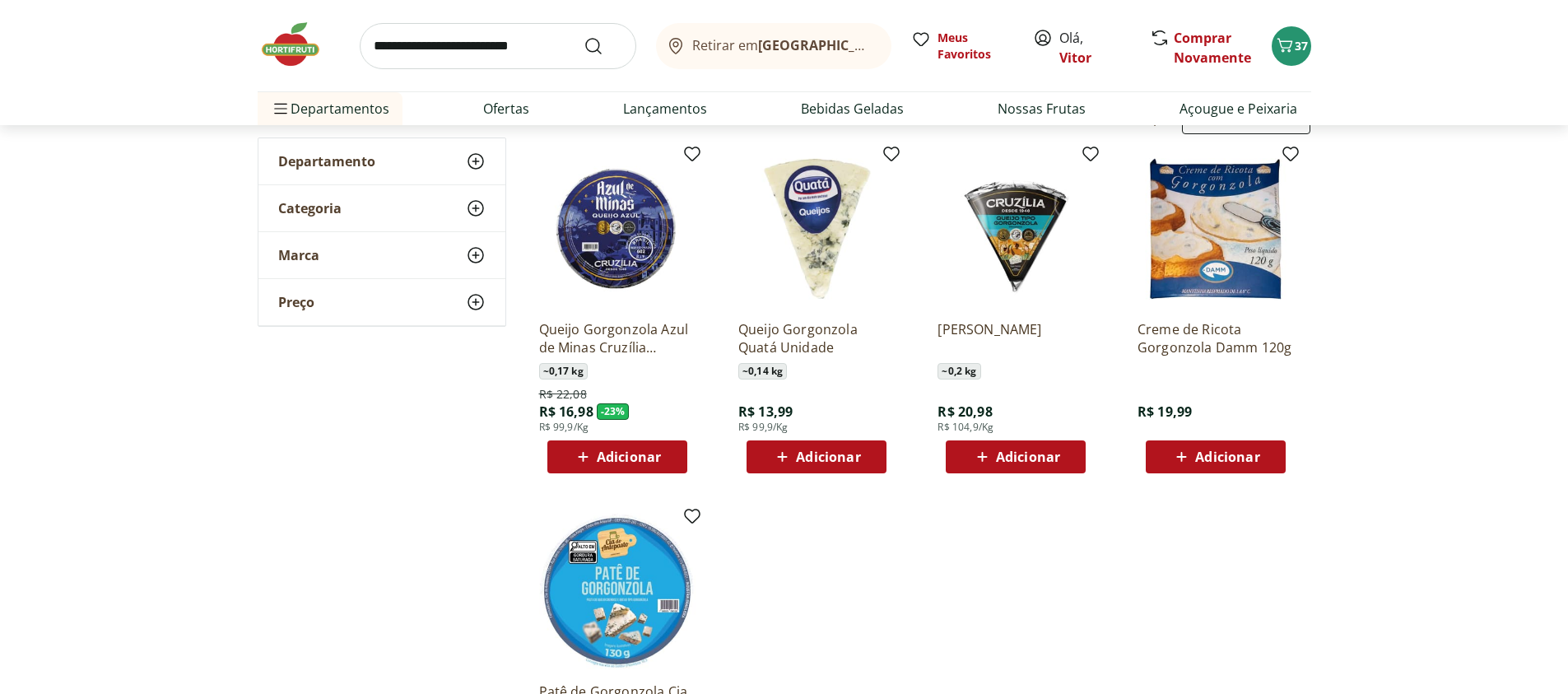
click at [829, 459] on span "Adicionar" at bounding box center [828, 456] width 64 height 13
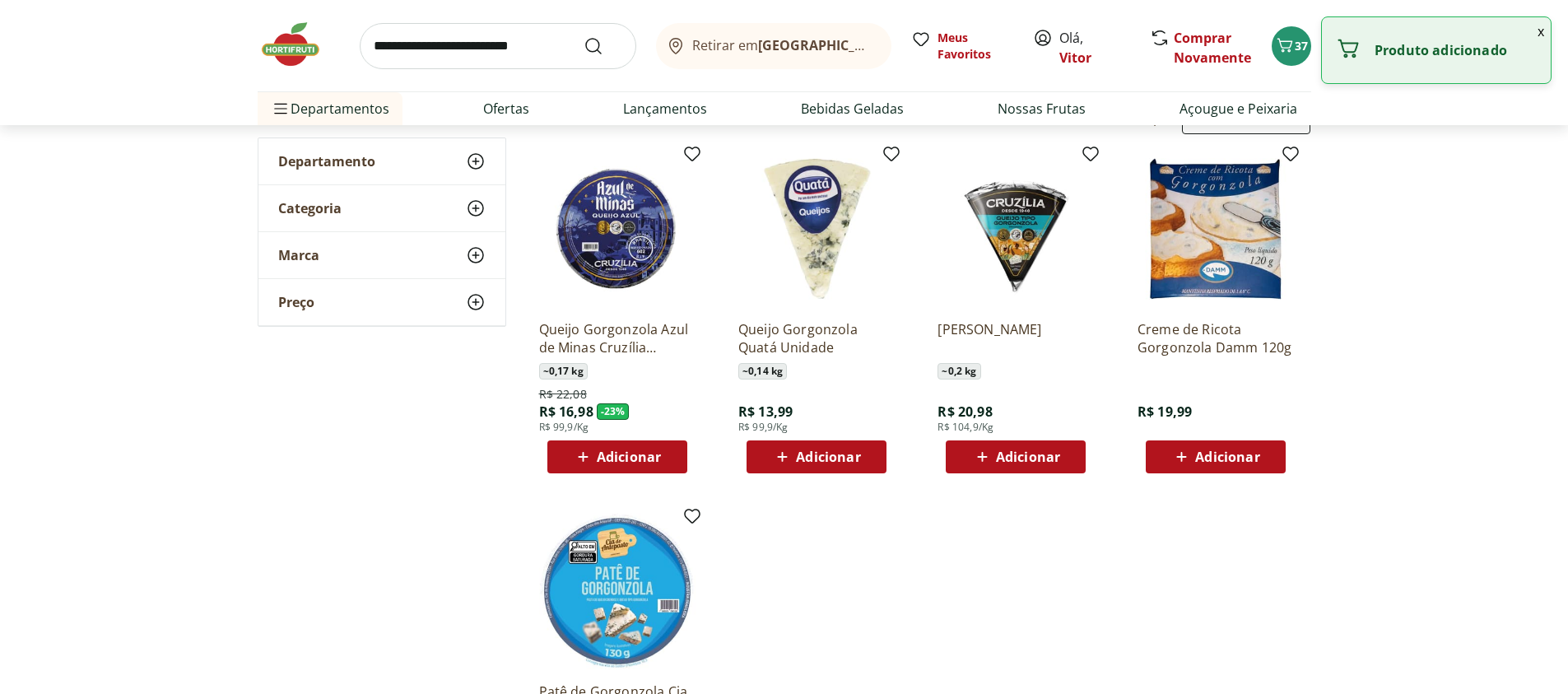
click at [829, 459] on span "Adicionar" at bounding box center [828, 456] width 64 height 13
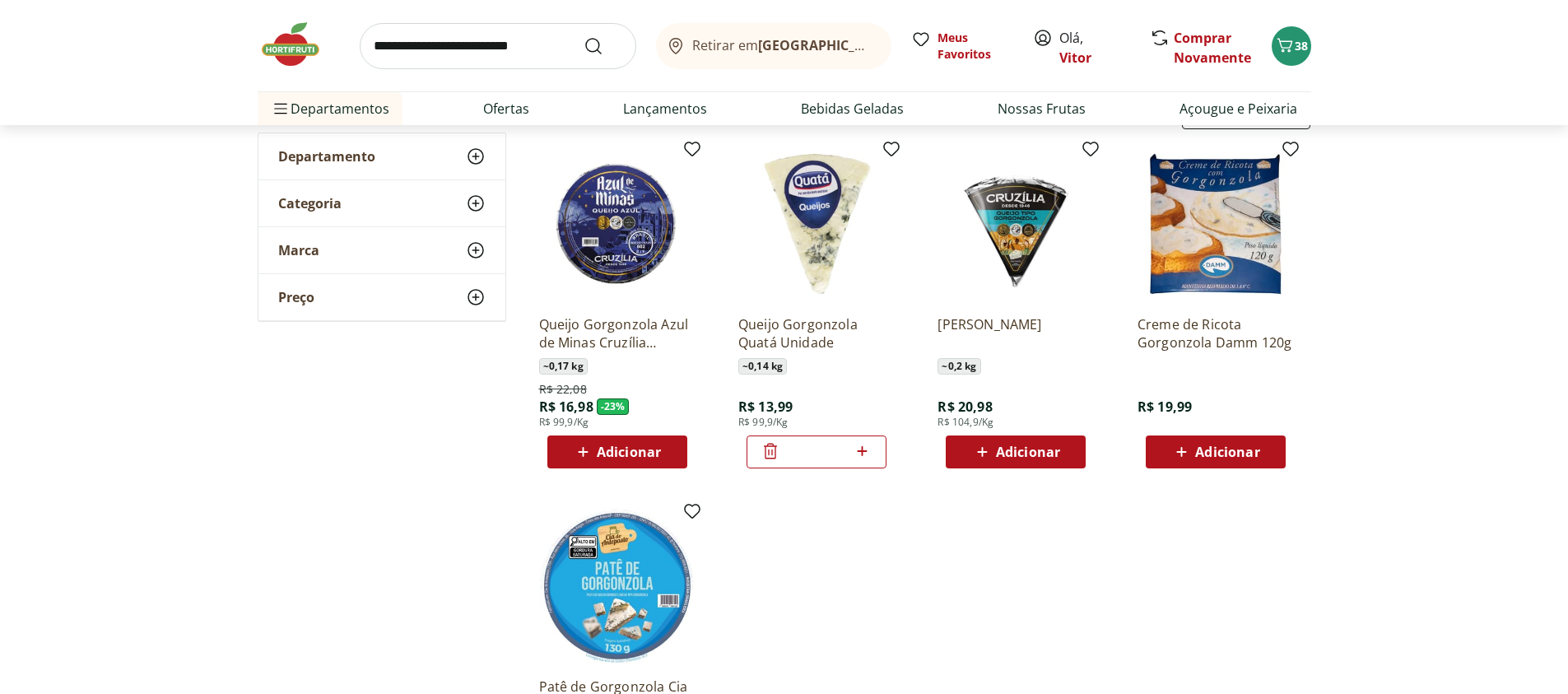
scroll to position [99, 0]
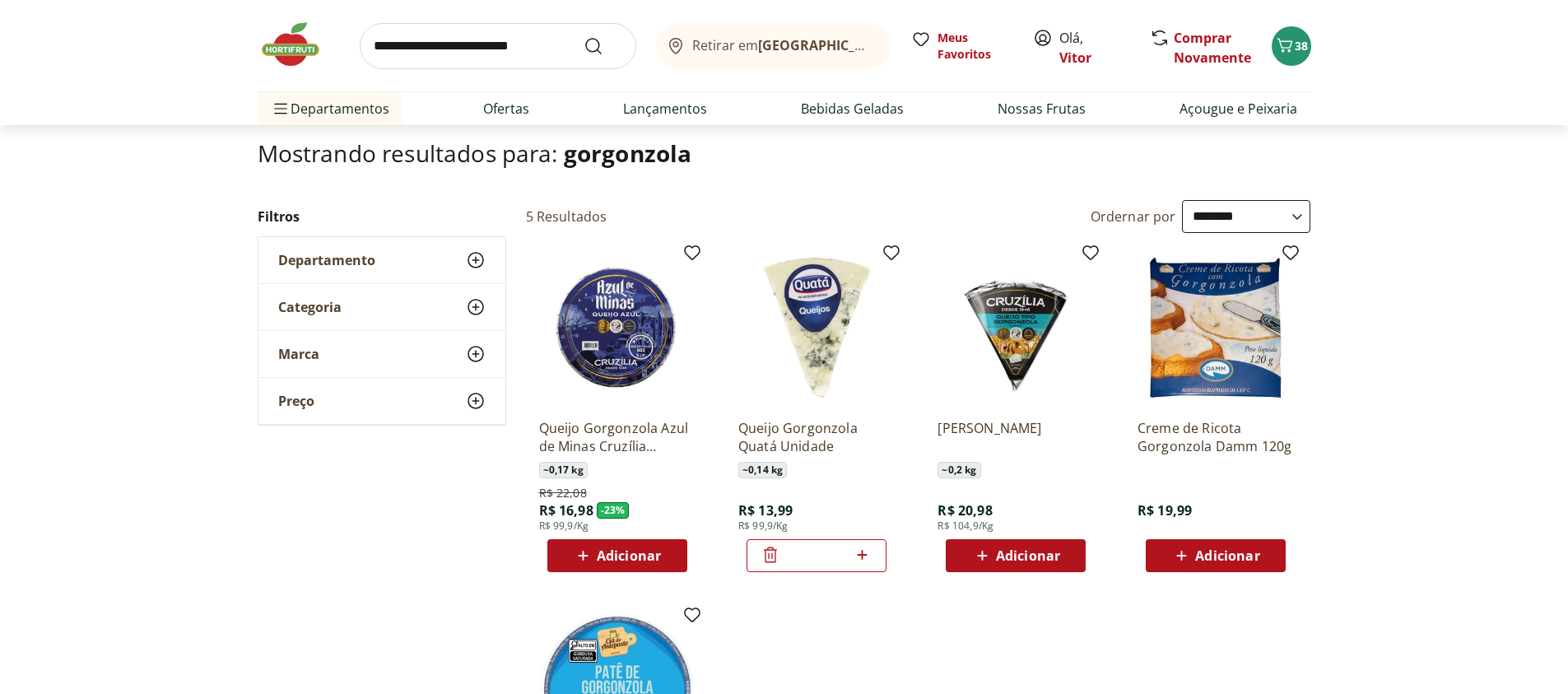
click at [421, 38] on input "search" at bounding box center [498, 46] width 276 height 46
type input "**********"
click at [584, 37] on button "Submit Search" at bounding box center [603, 46] width 39 height 20
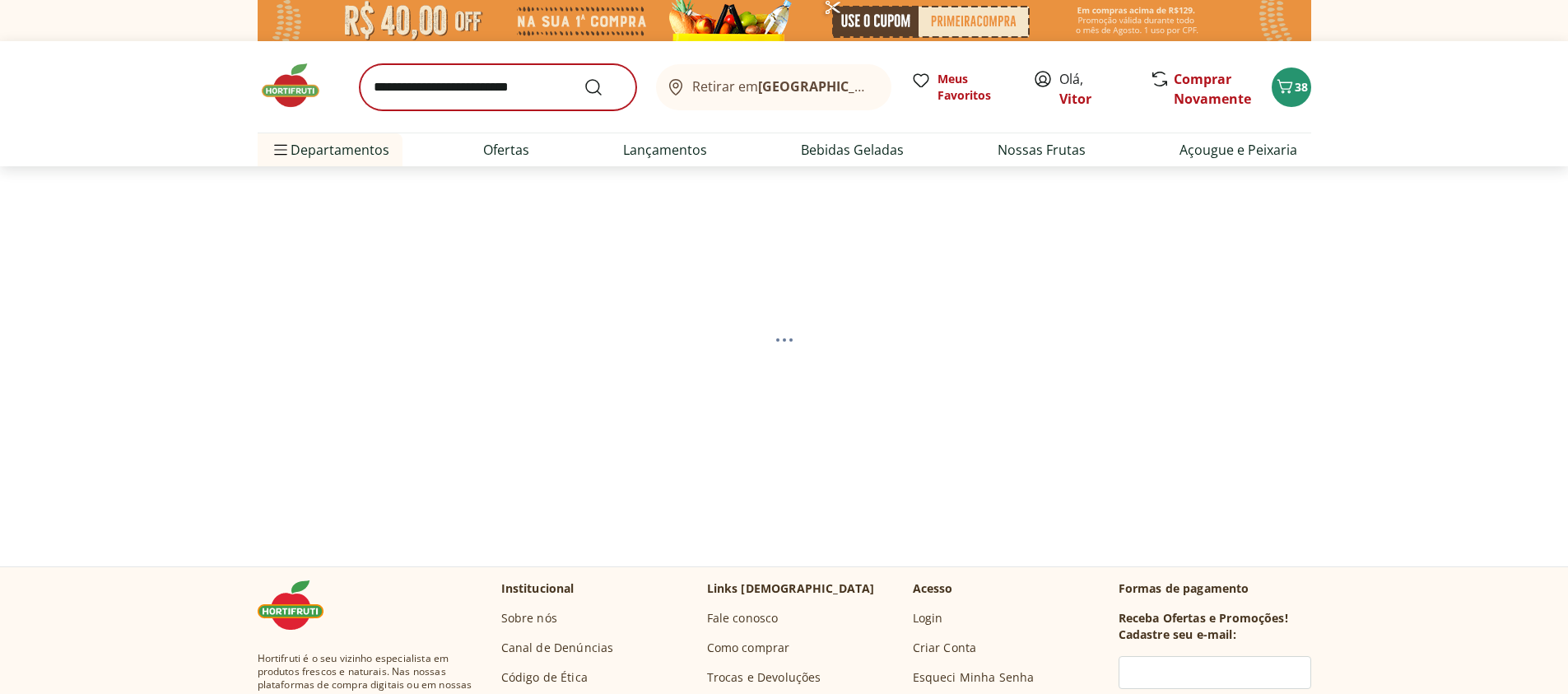
select select "**********"
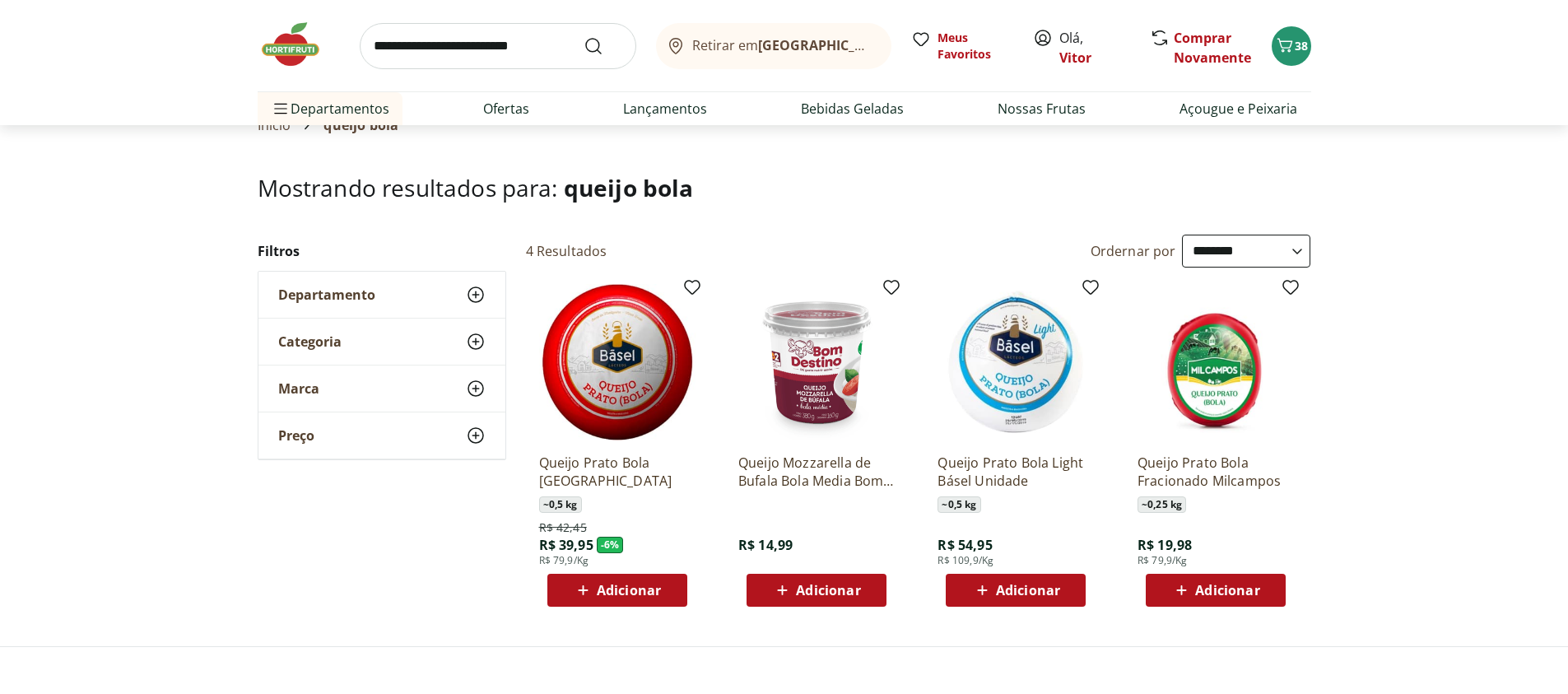
scroll to position [99, 0]
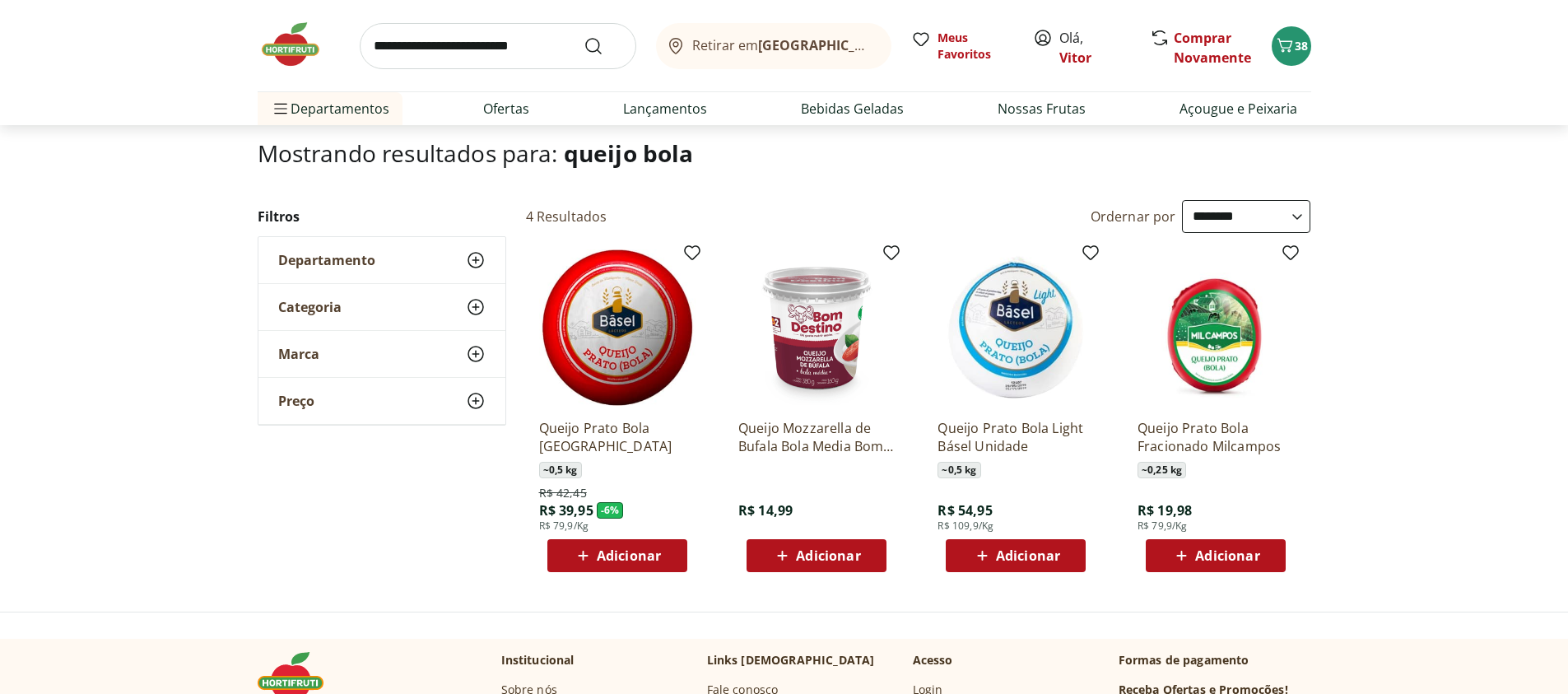
click at [440, 48] on input "search" at bounding box center [498, 46] width 276 height 46
type input "**********"
click at [584, 37] on button "Submit Search" at bounding box center [603, 46] width 39 height 20
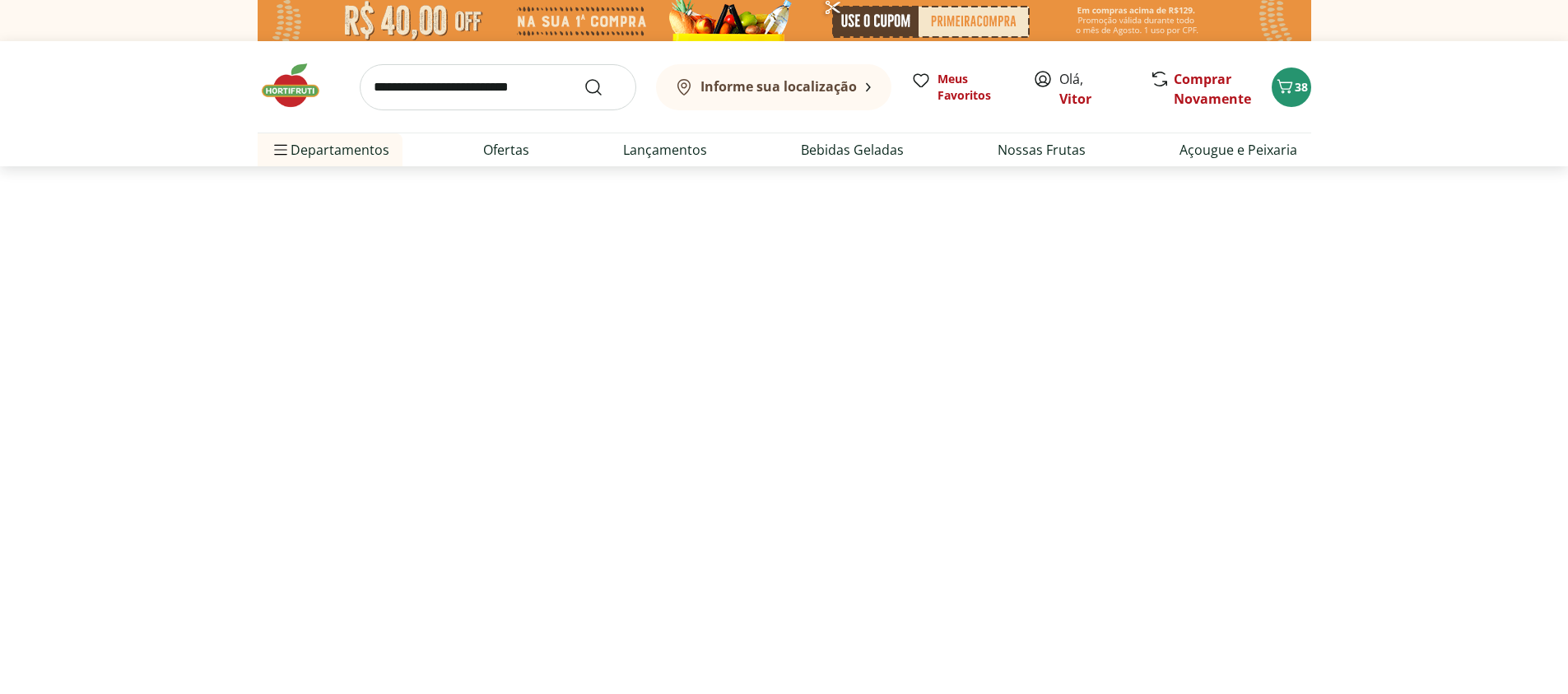
select select "**********"
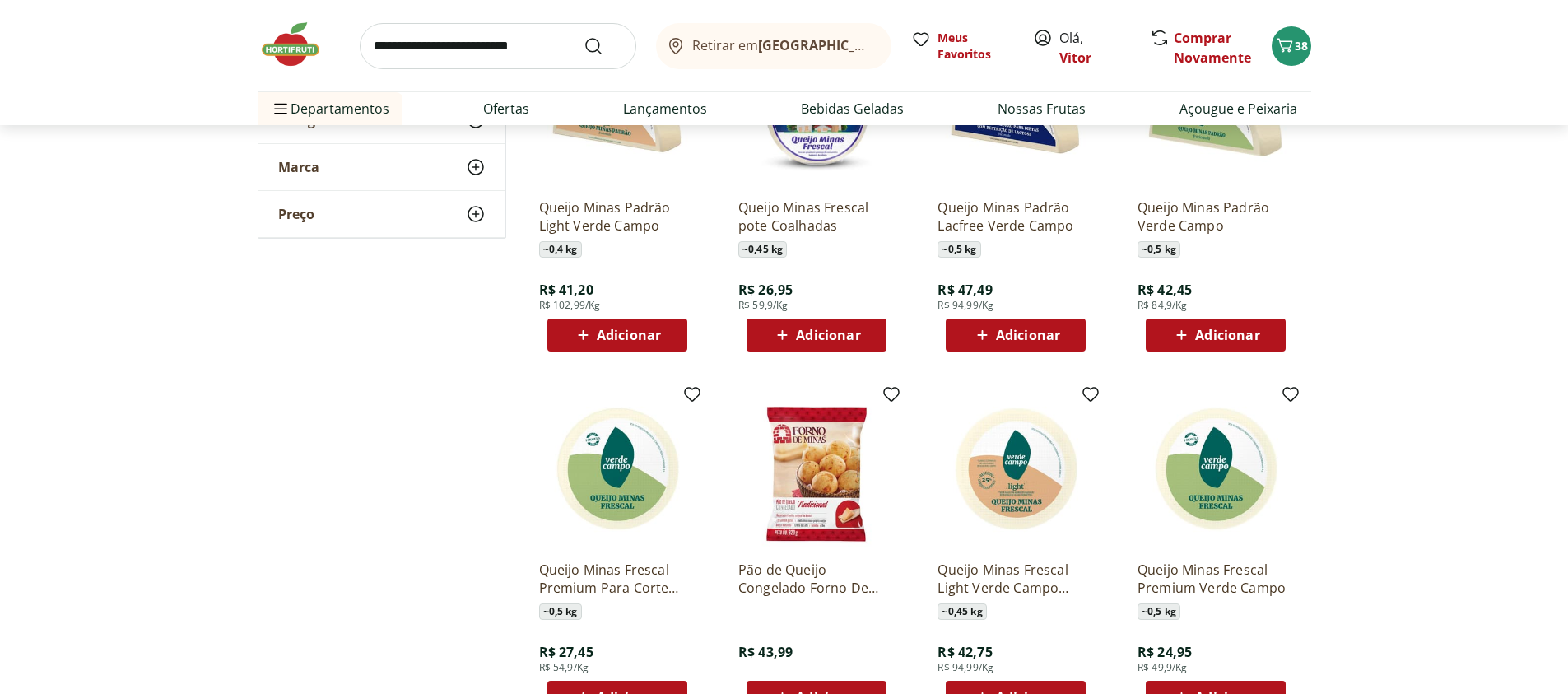
scroll to position [888, 0]
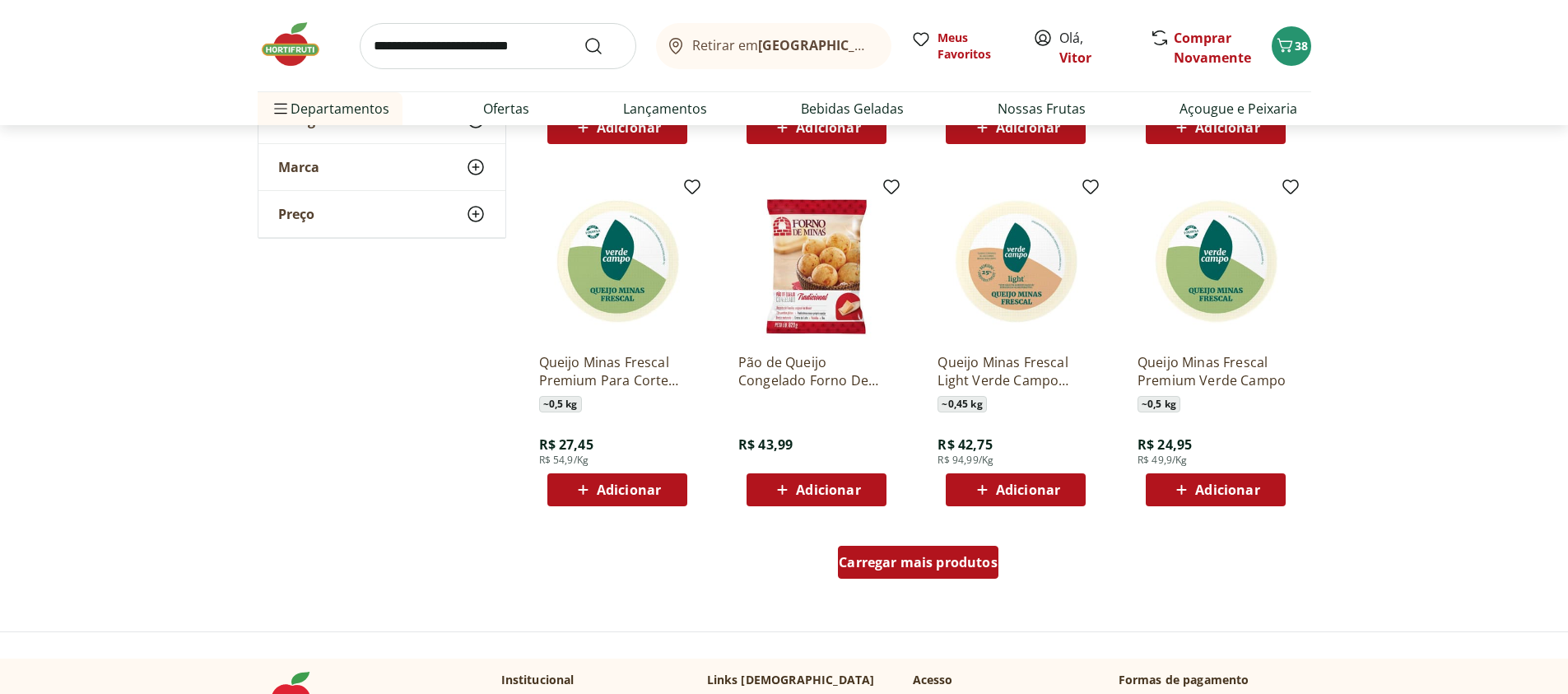
click at [934, 561] on span "Carregar mais produtos" at bounding box center [918, 561] width 159 height 13
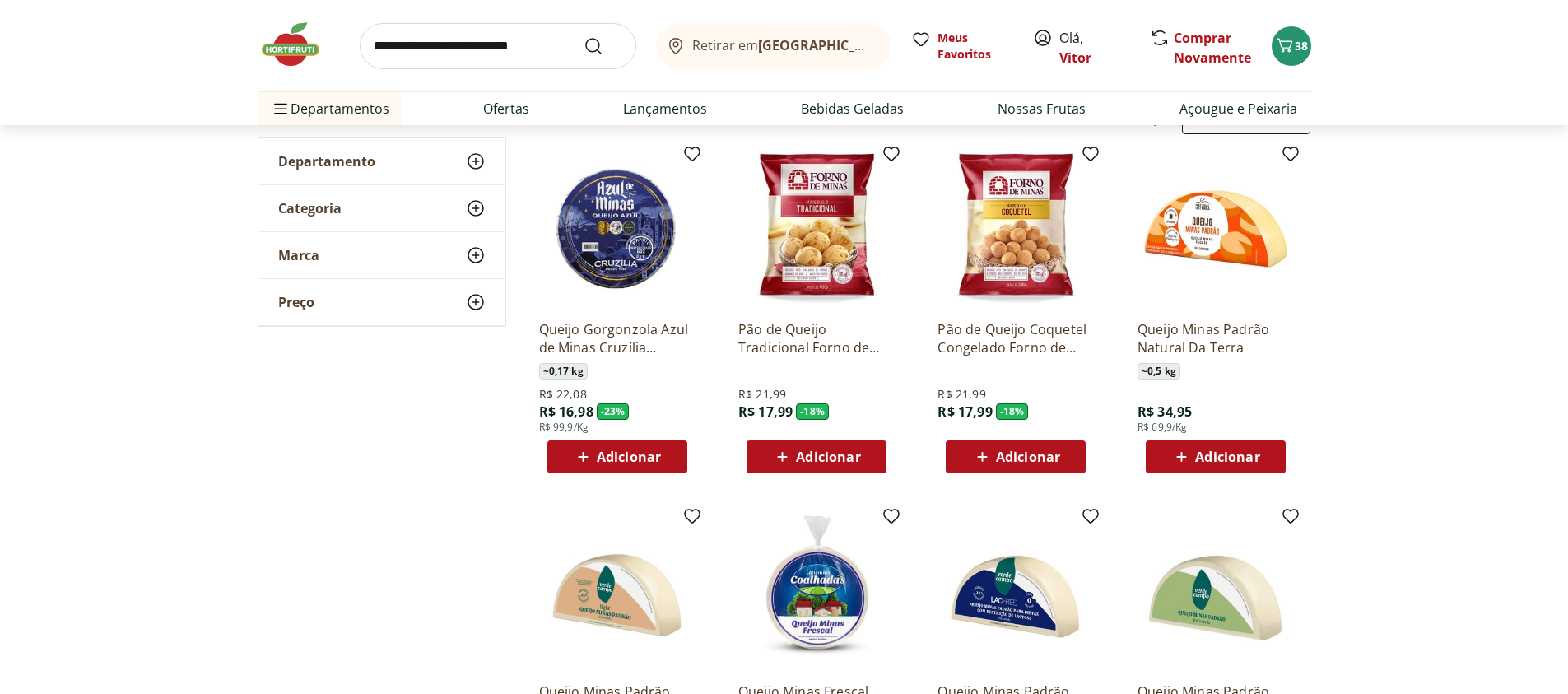
scroll to position [0, 0]
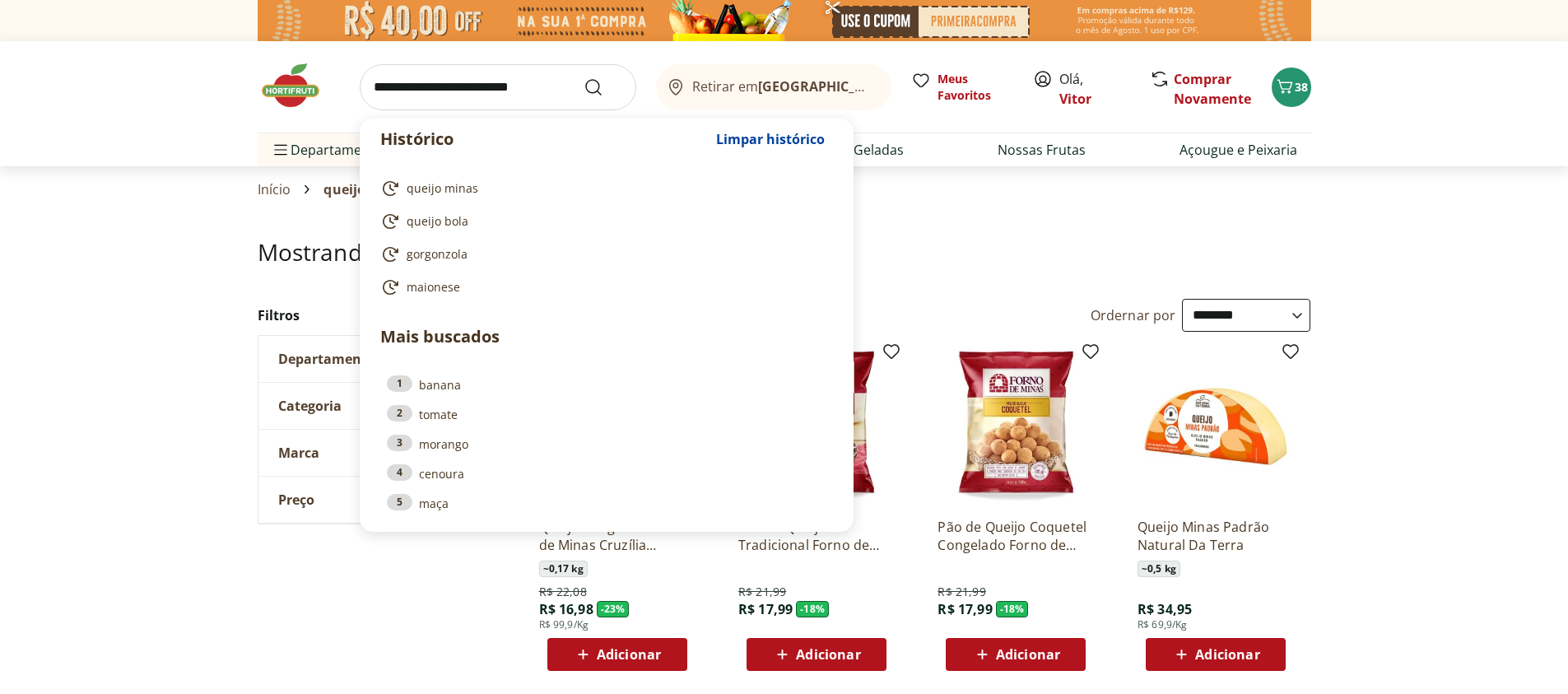
click at [480, 94] on input "search" at bounding box center [498, 87] width 276 height 46
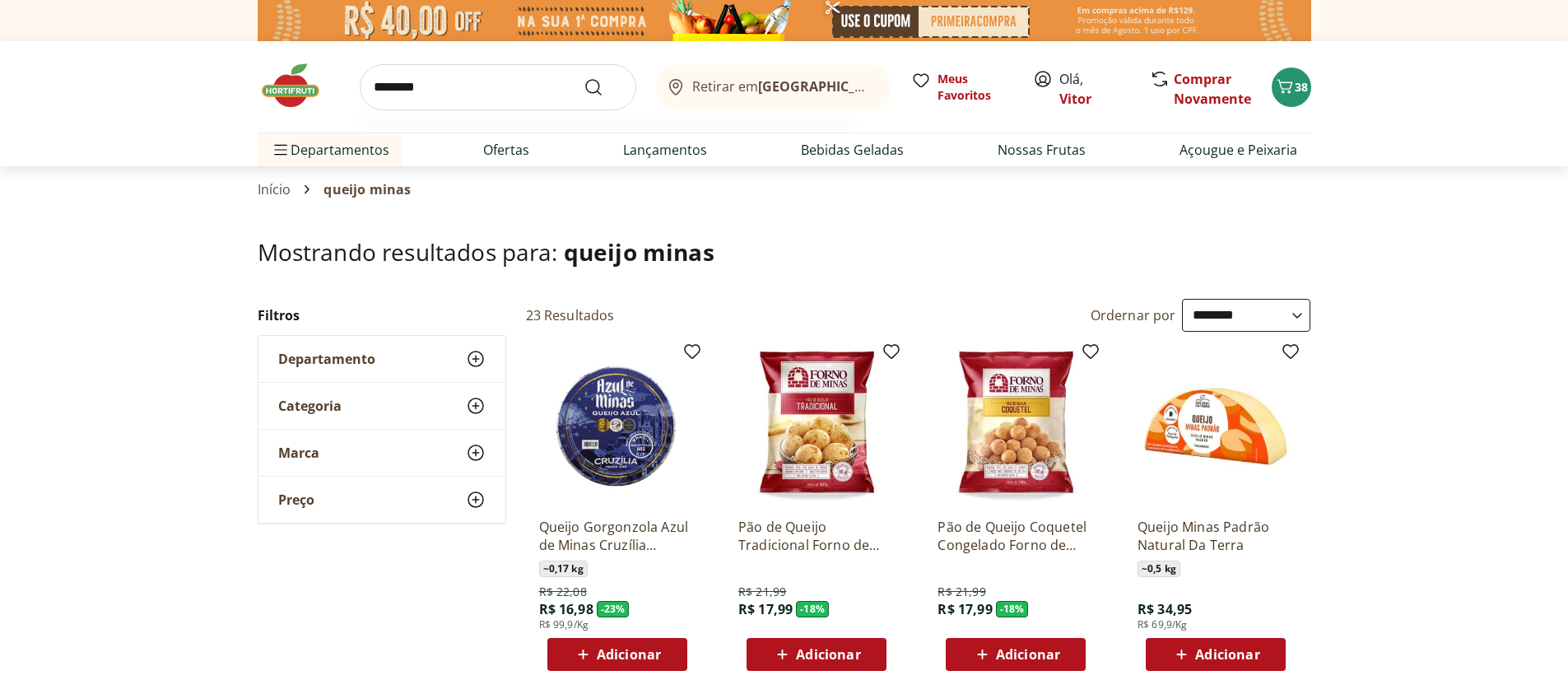
type input "********"
click at [584, 78] on button "Submit Search" at bounding box center [603, 87] width 39 height 20
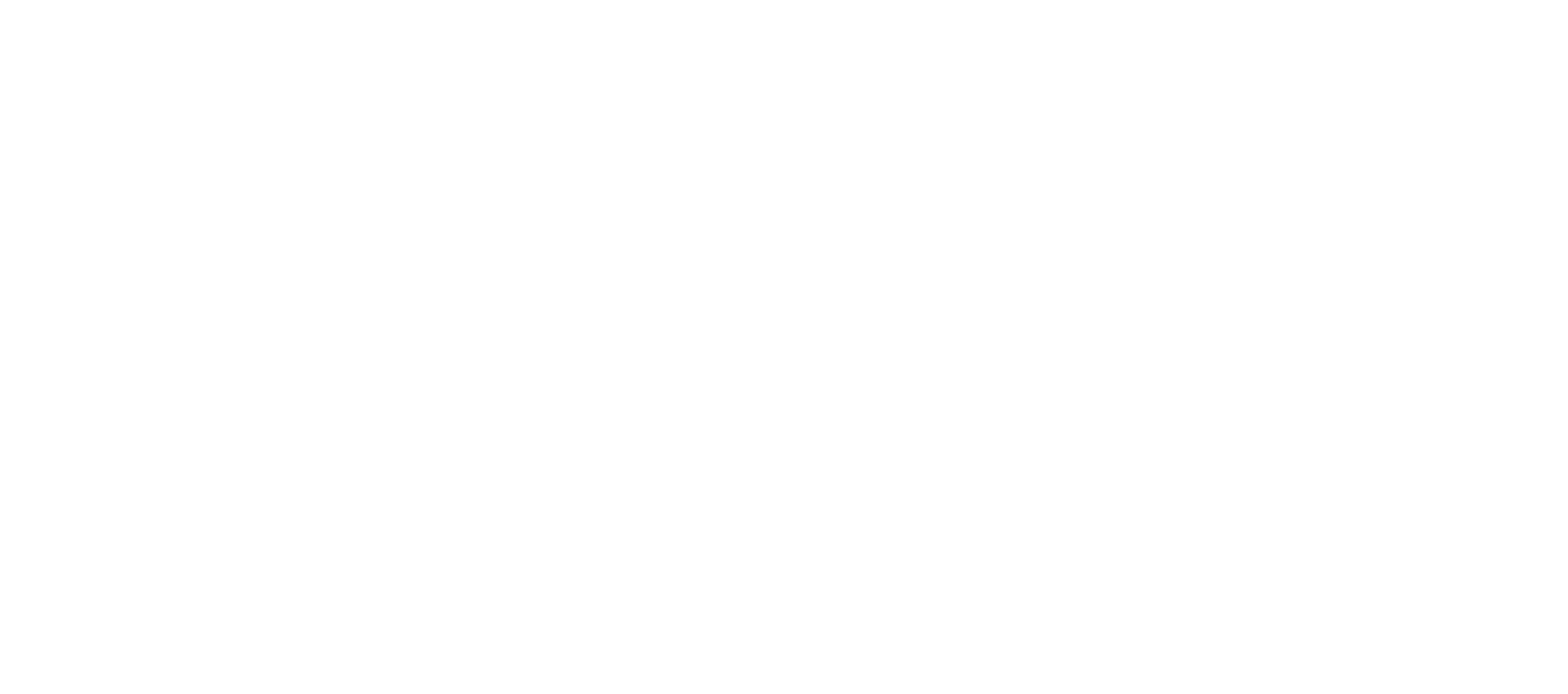
select select "**********"
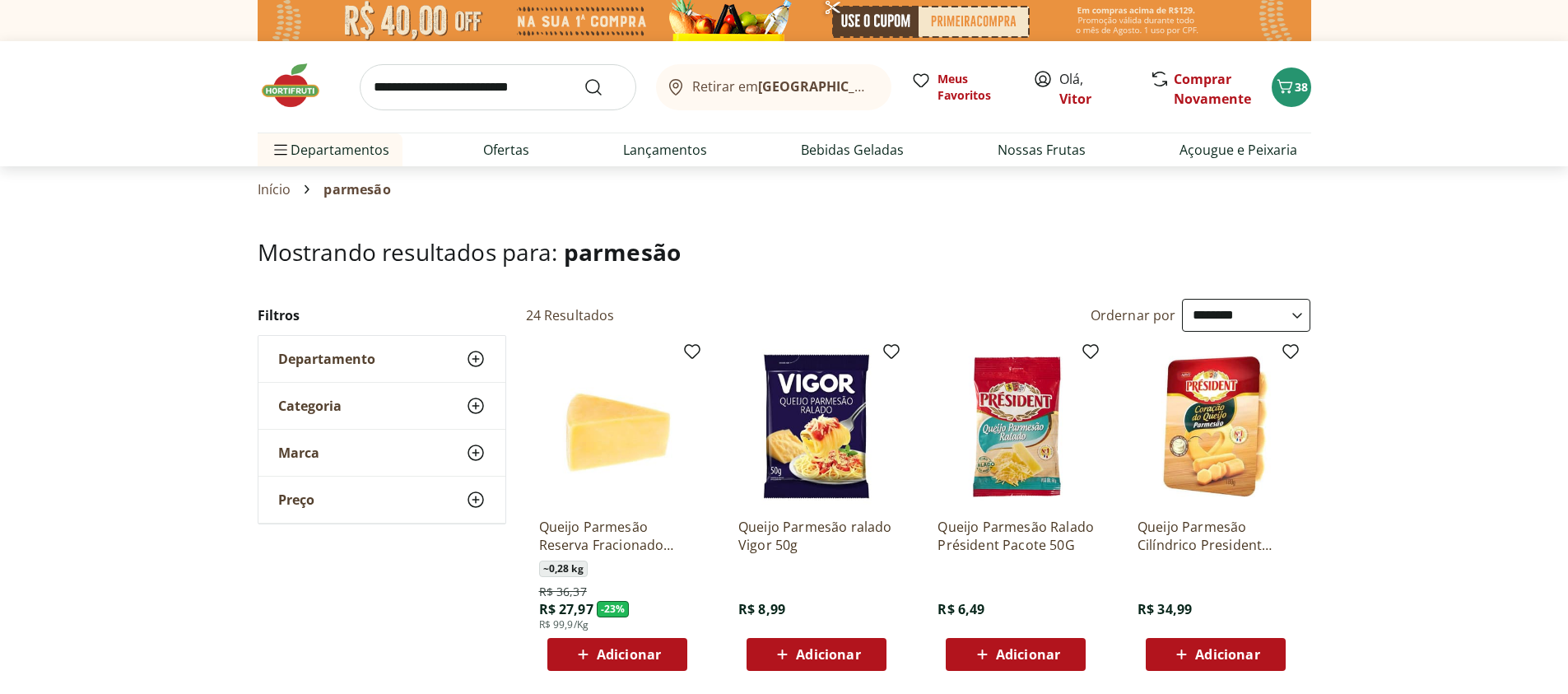
click at [984, 650] on icon at bounding box center [982, 654] width 21 height 20
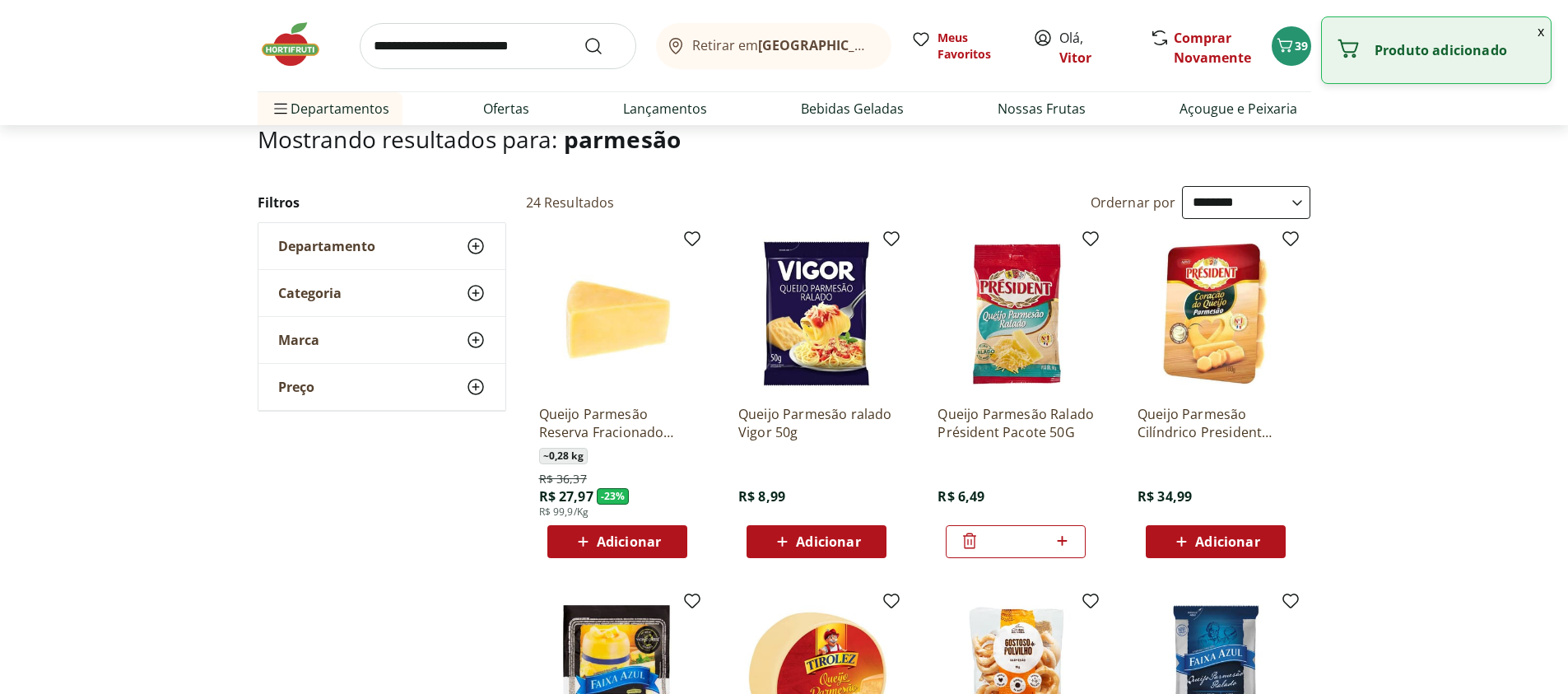
scroll to position [198, 0]
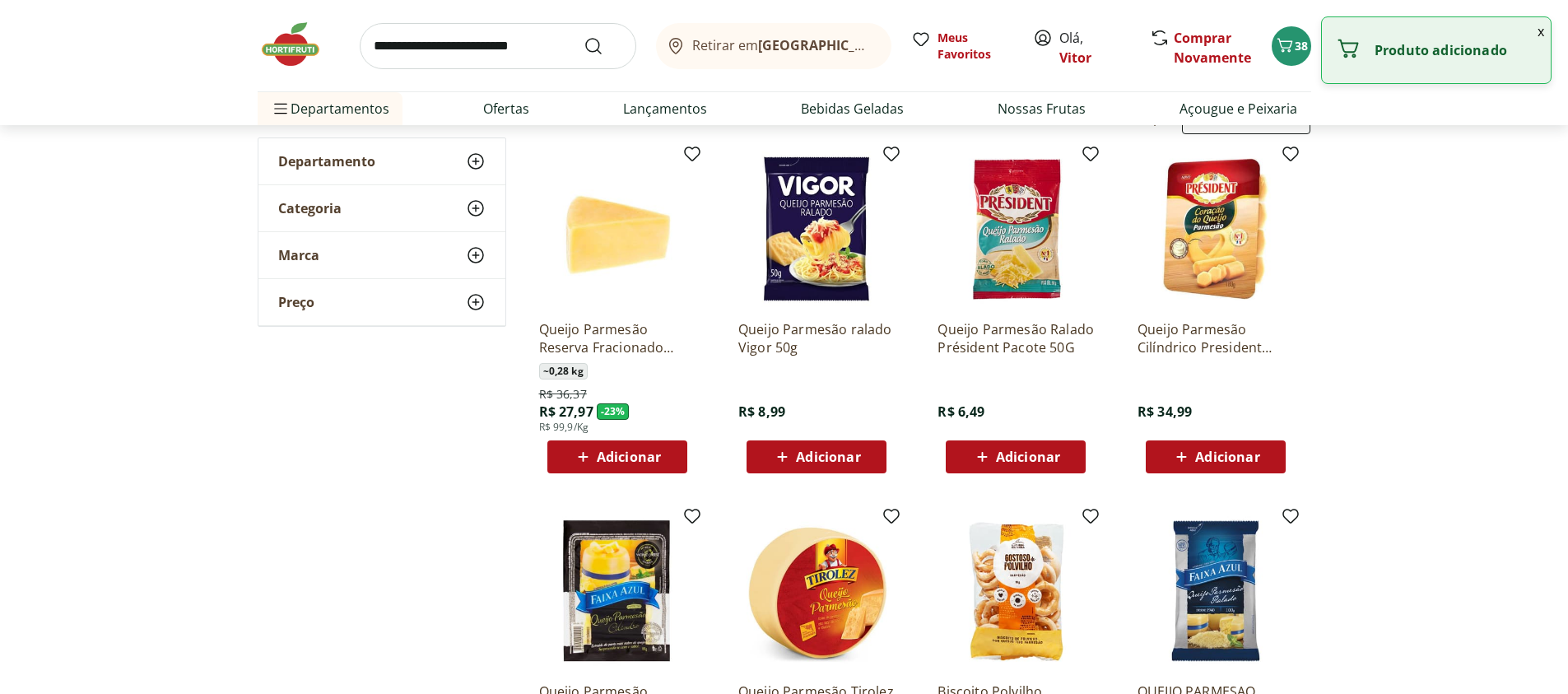
click at [1040, 465] on span "Adicionar" at bounding box center [1016, 457] width 88 height 20
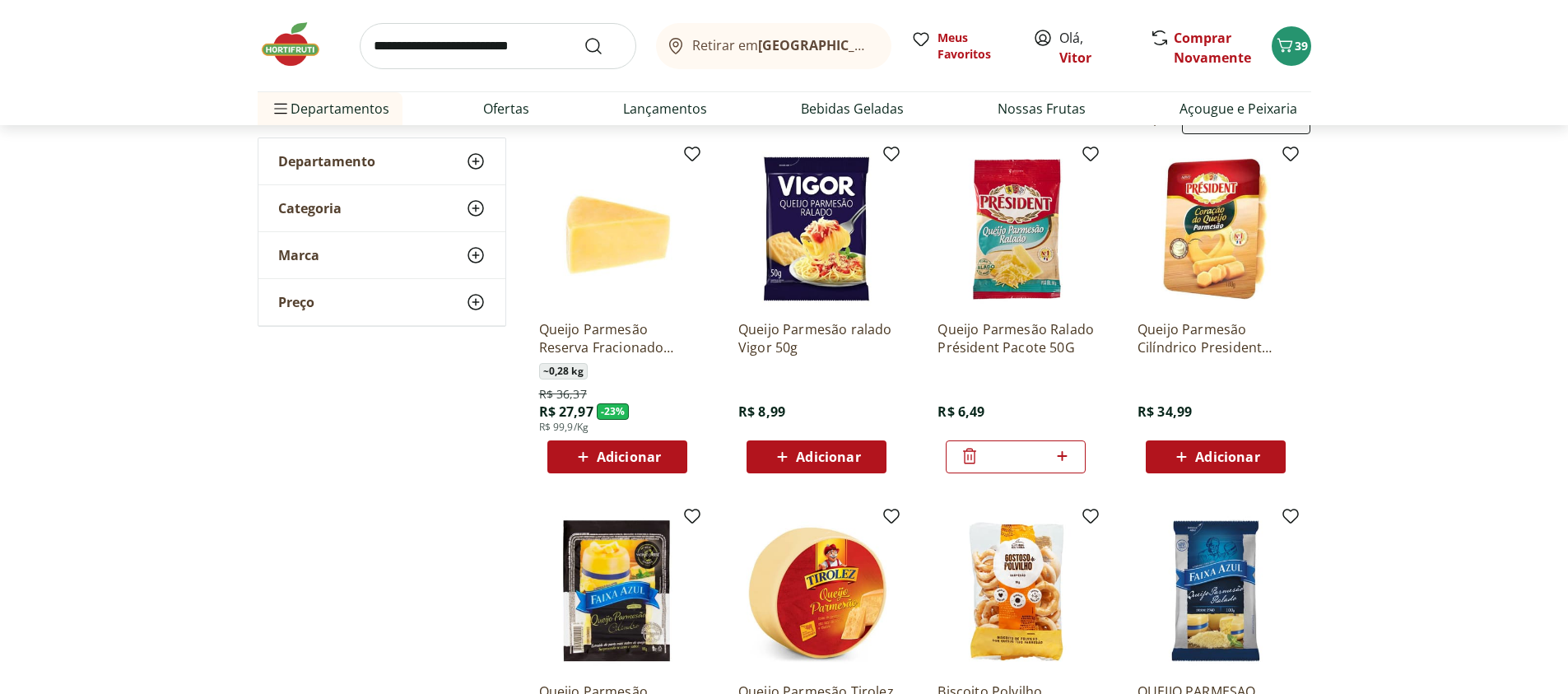
click at [1064, 459] on icon at bounding box center [1062, 456] width 21 height 20
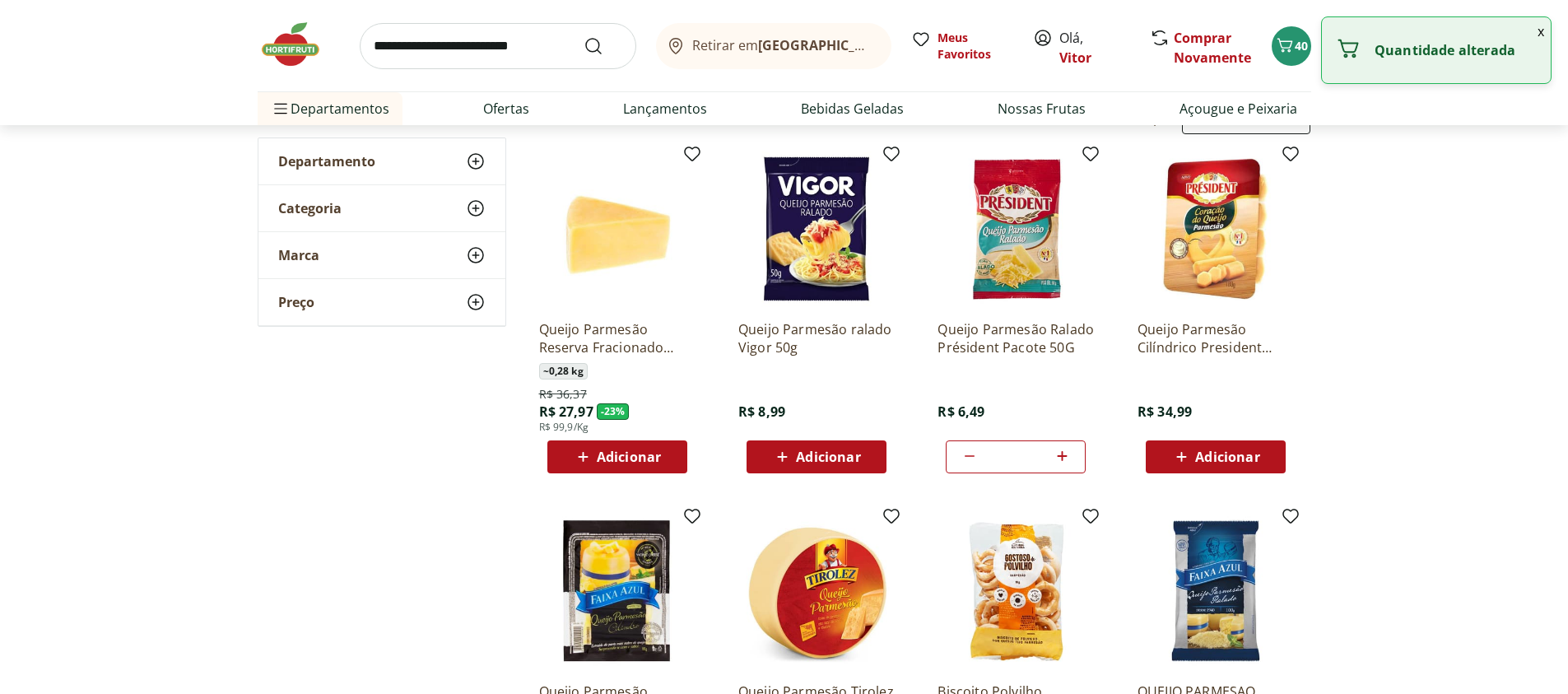
click at [1064, 459] on icon at bounding box center [1062, 456] width 21 height 20
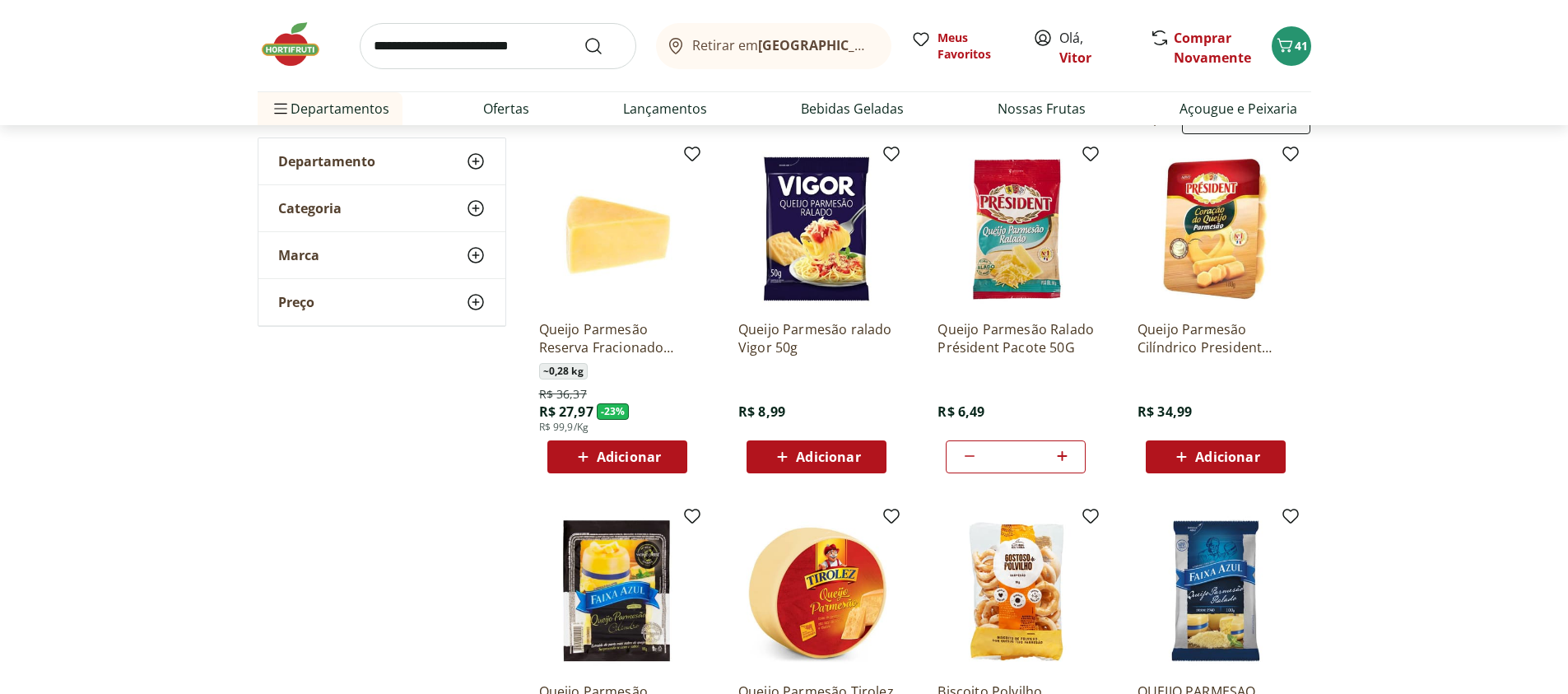
drag, startPoint x: 1064, startPoint y: 459, endPoint x: 1057, endPoint y: 469, distance: 12.2
click at [1057, 469] on div at bounding box center [1062, 456] width 20 height 39
type input "*"
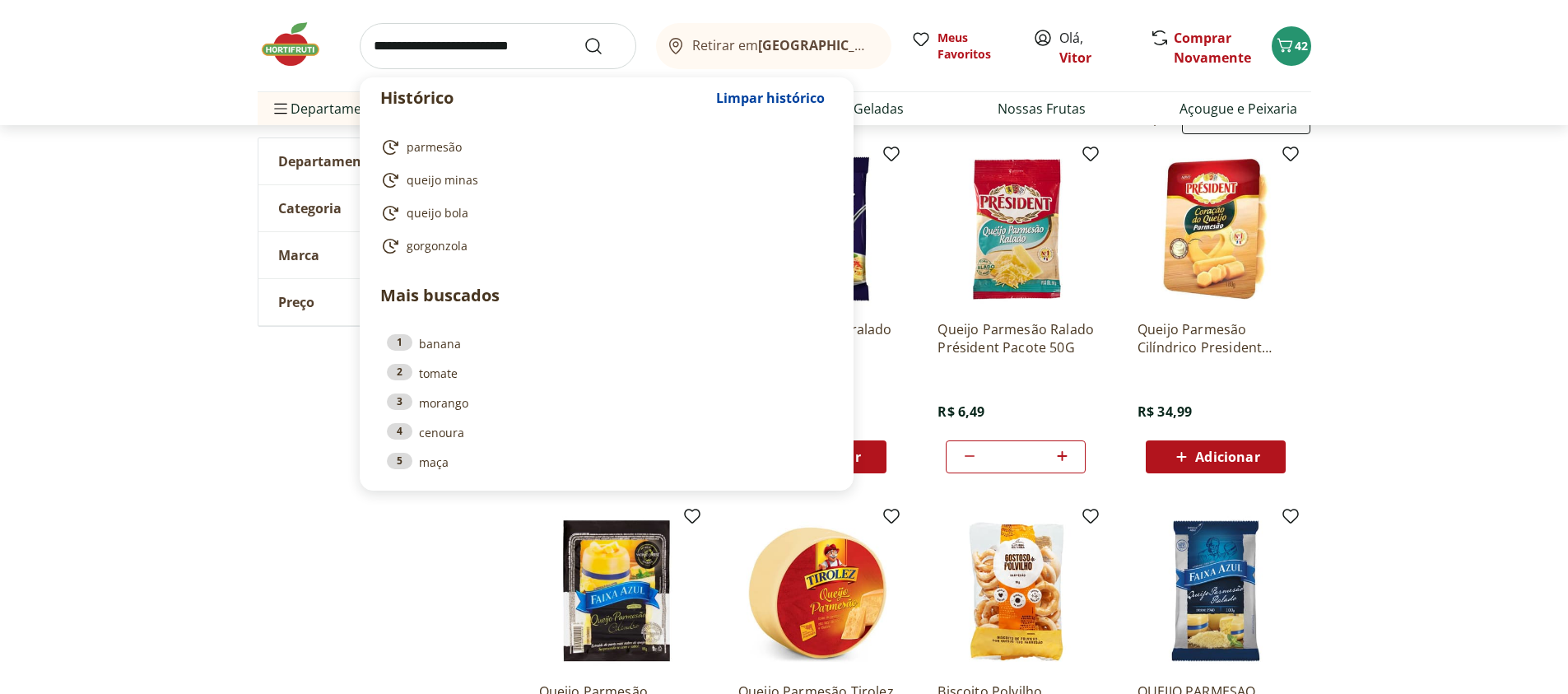
click at [442, 46] on input "search" at bounding box center [498, 46] width 276 height 46
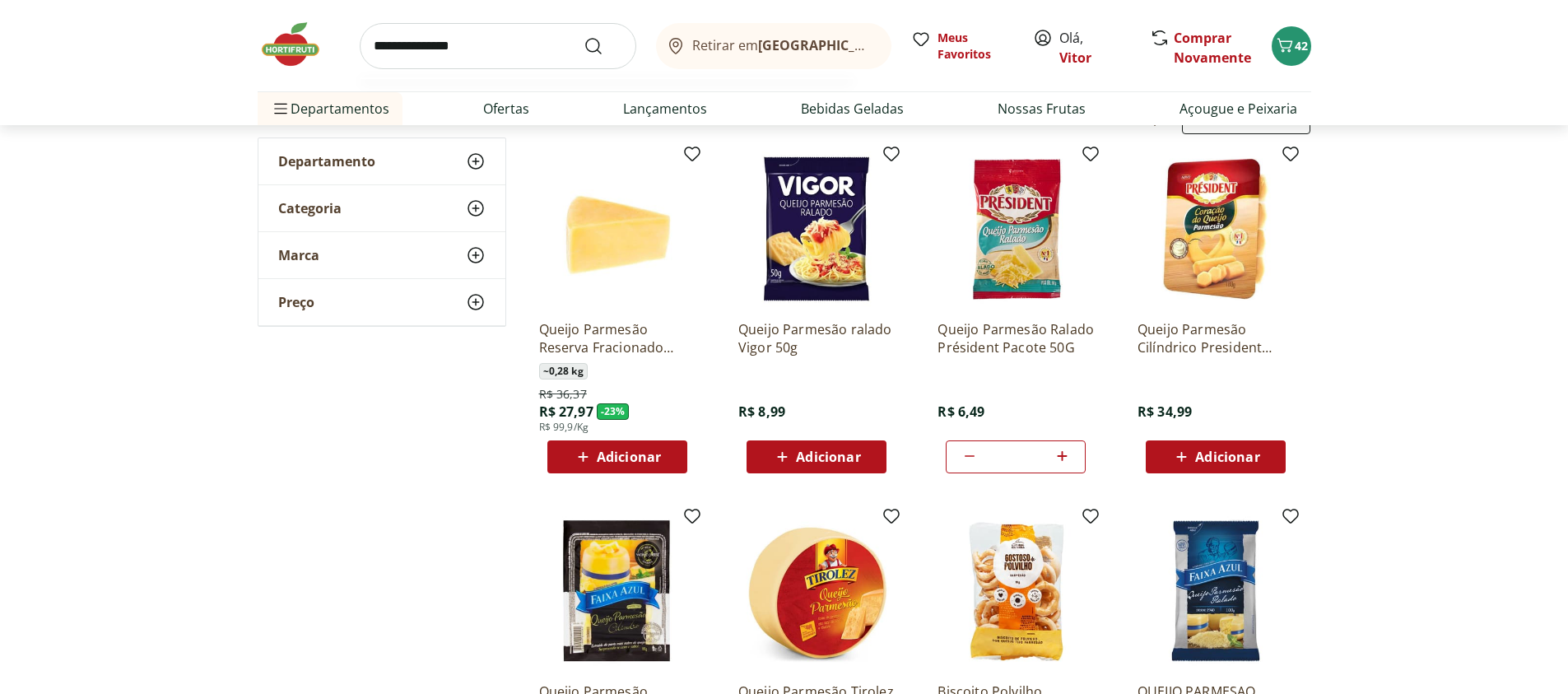
type input "**********"
click at [584, 37] on button "Submit Search" at bounding box center [603, 46] width 39 height 20
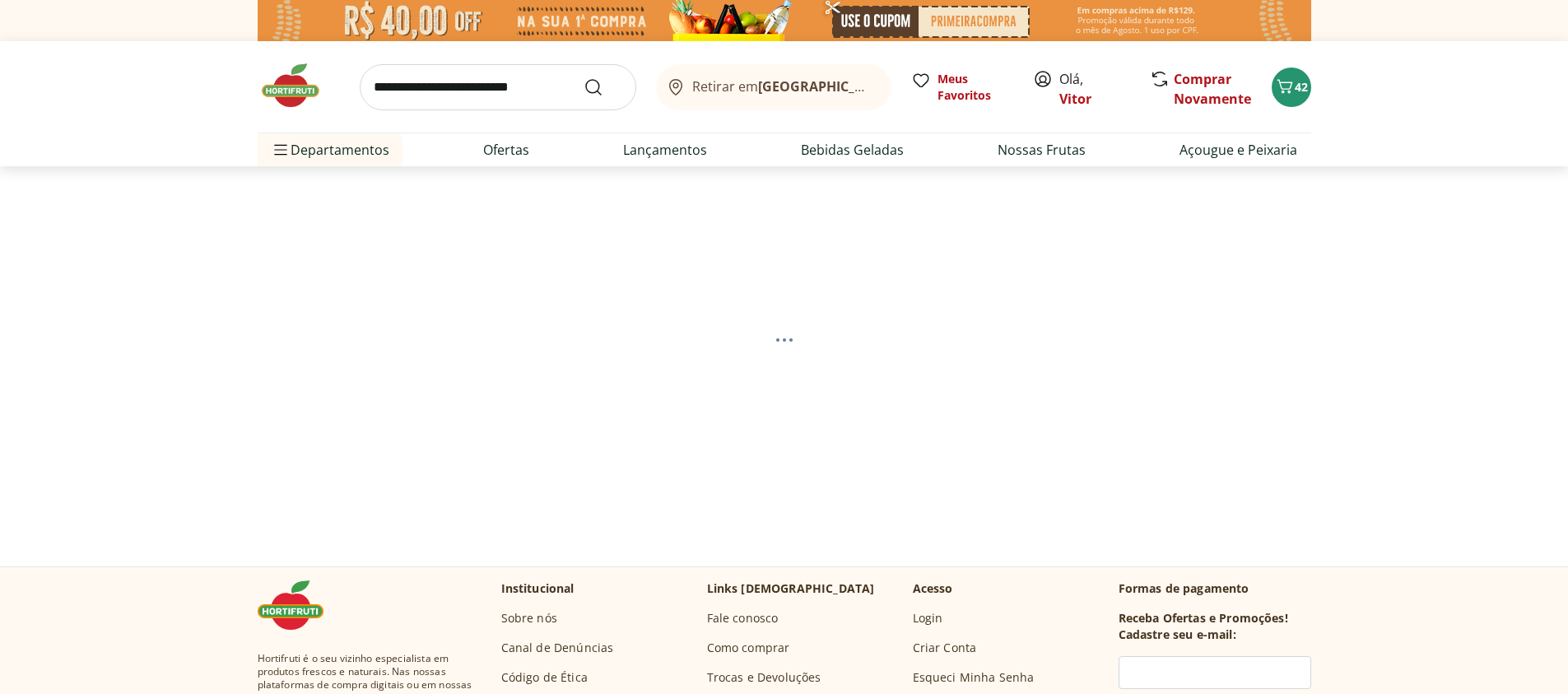
select select "**********"
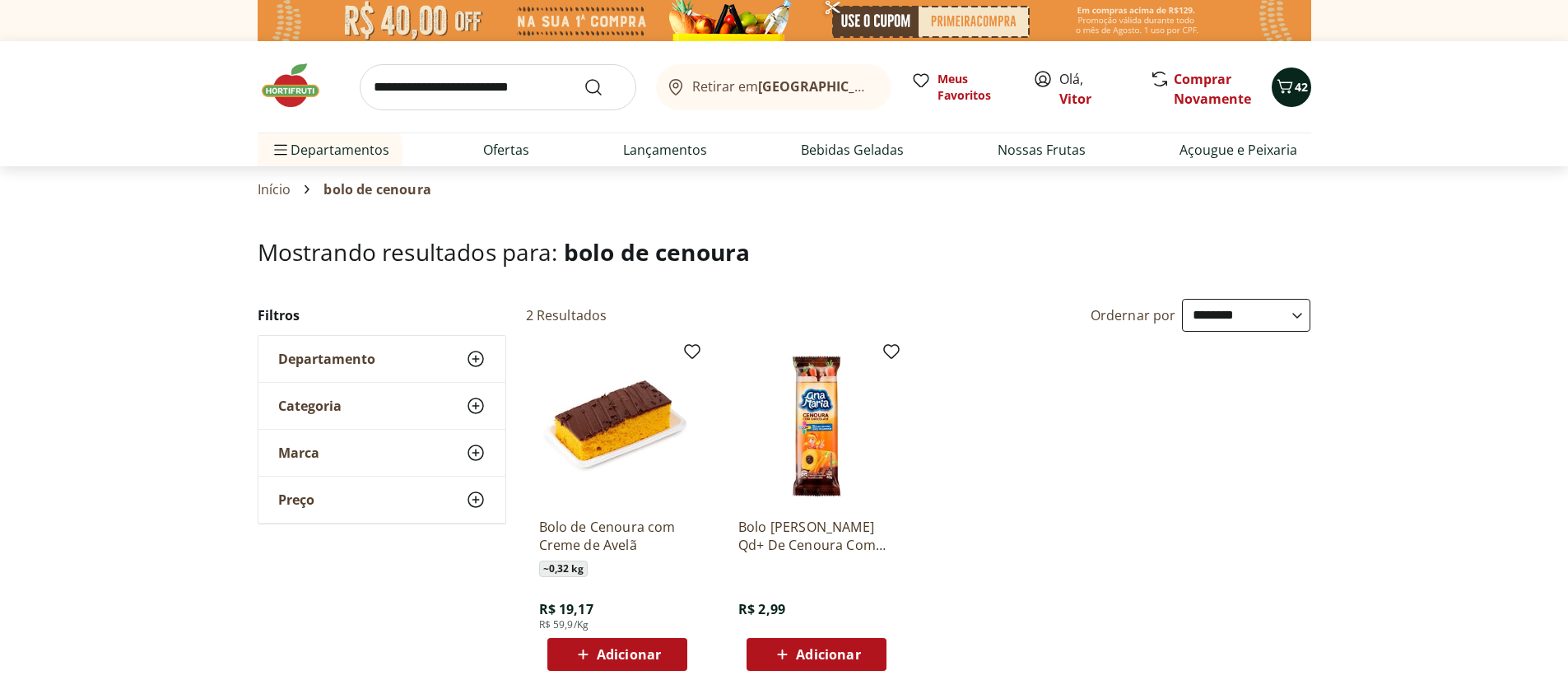
click at [1295, 84] on span "42" at bounding box center [1301, 87] width 13 height 16
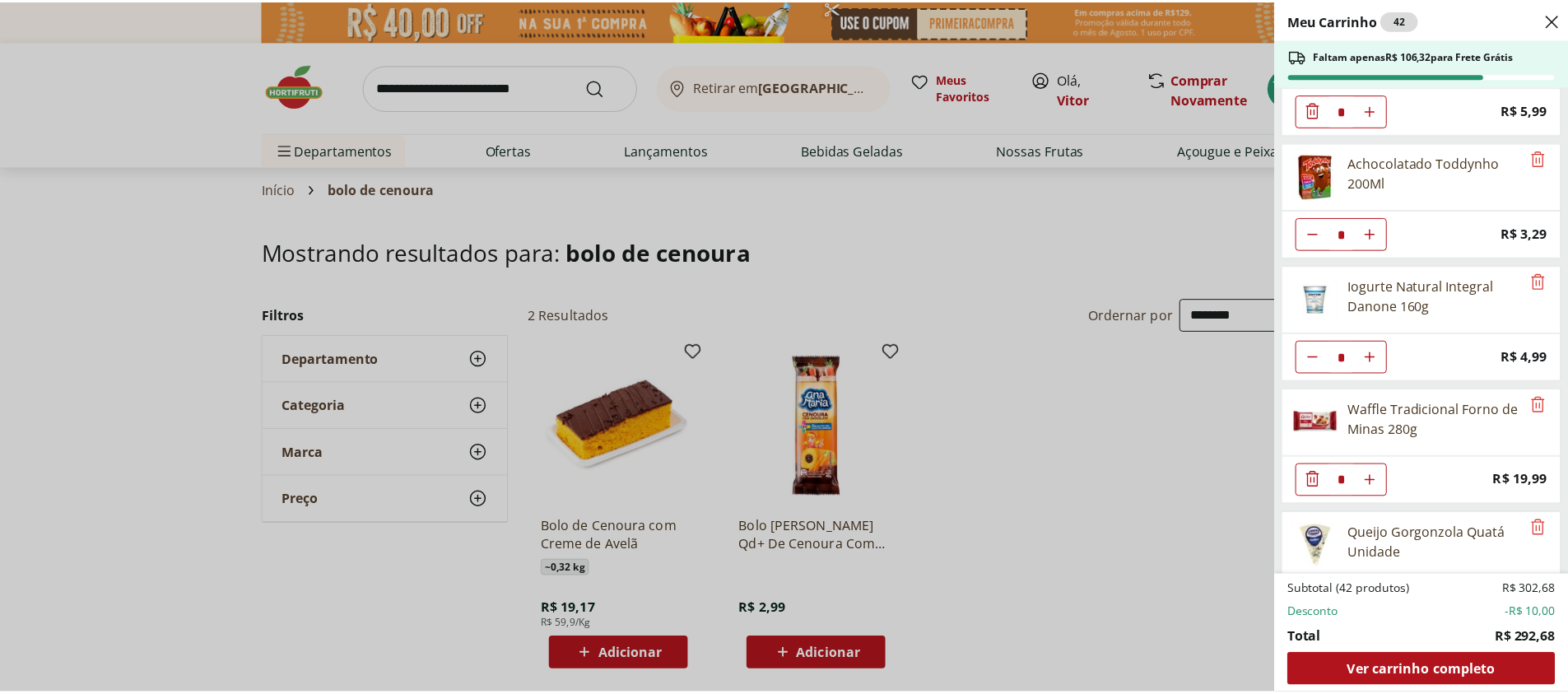
scroll to position [1862, 0]
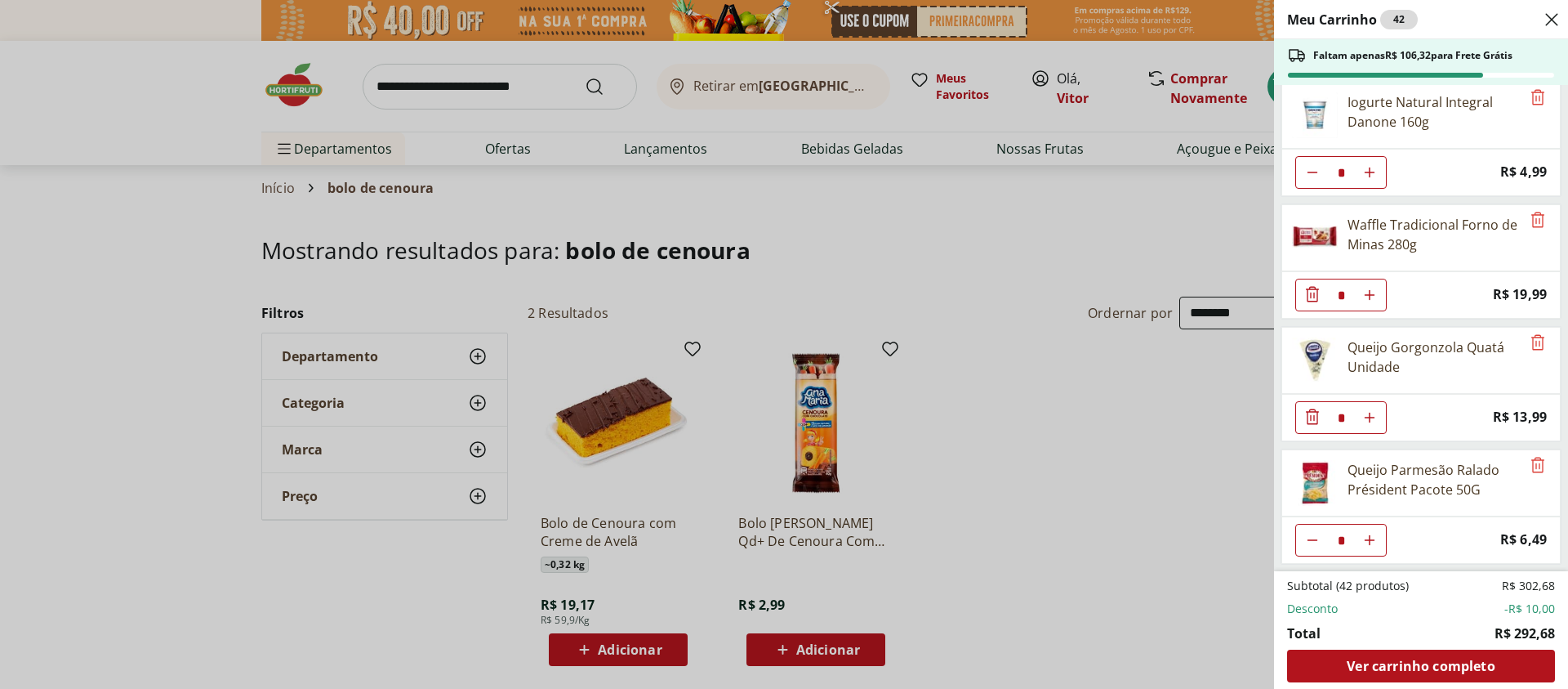
click at [1117, 457] on div "Meu Carrinho 42 Faltam apenas R$ 106,32 para Frete Grátis REFRIGERANTE COCA COL…" at bounding box center [784, 344] width 1568 height 689
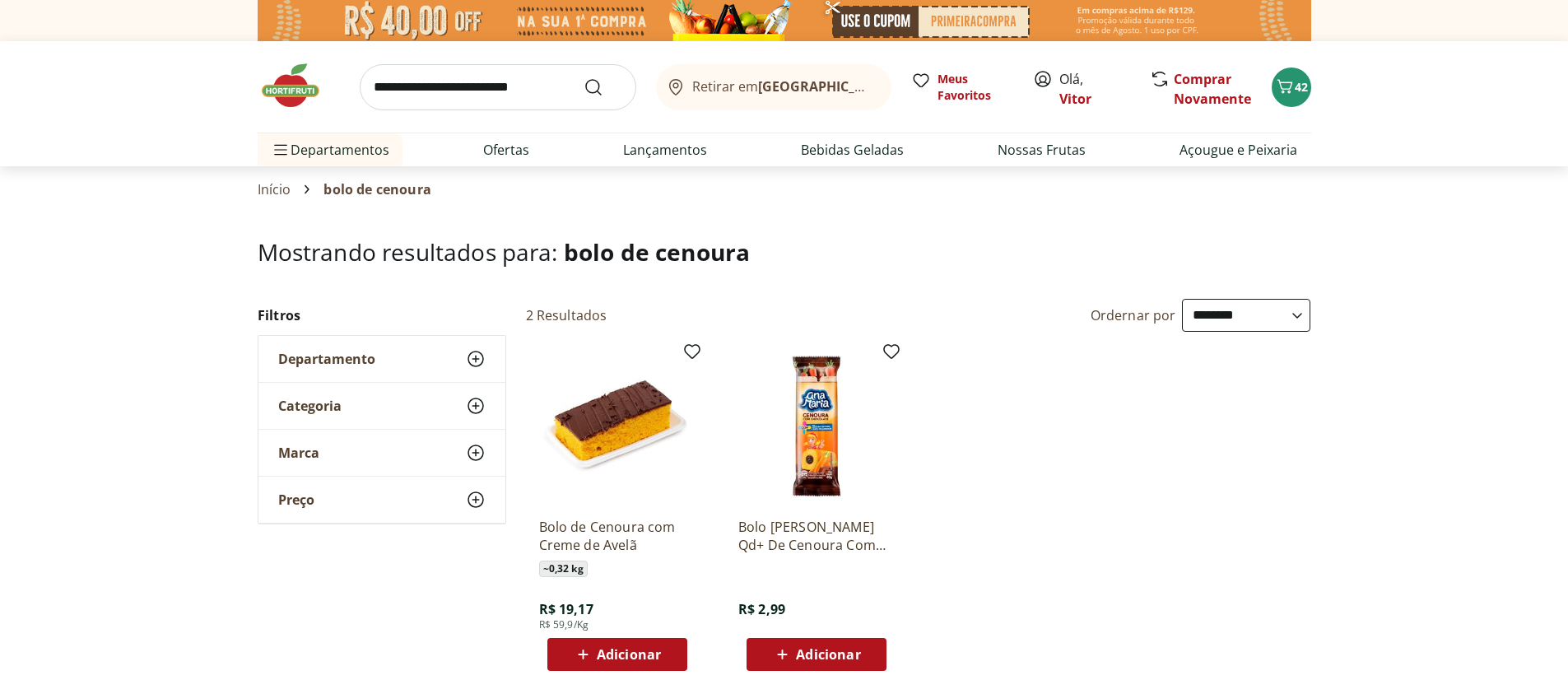
click at [289, 100] on img at bounding box center [299, 85] width 82 height 49
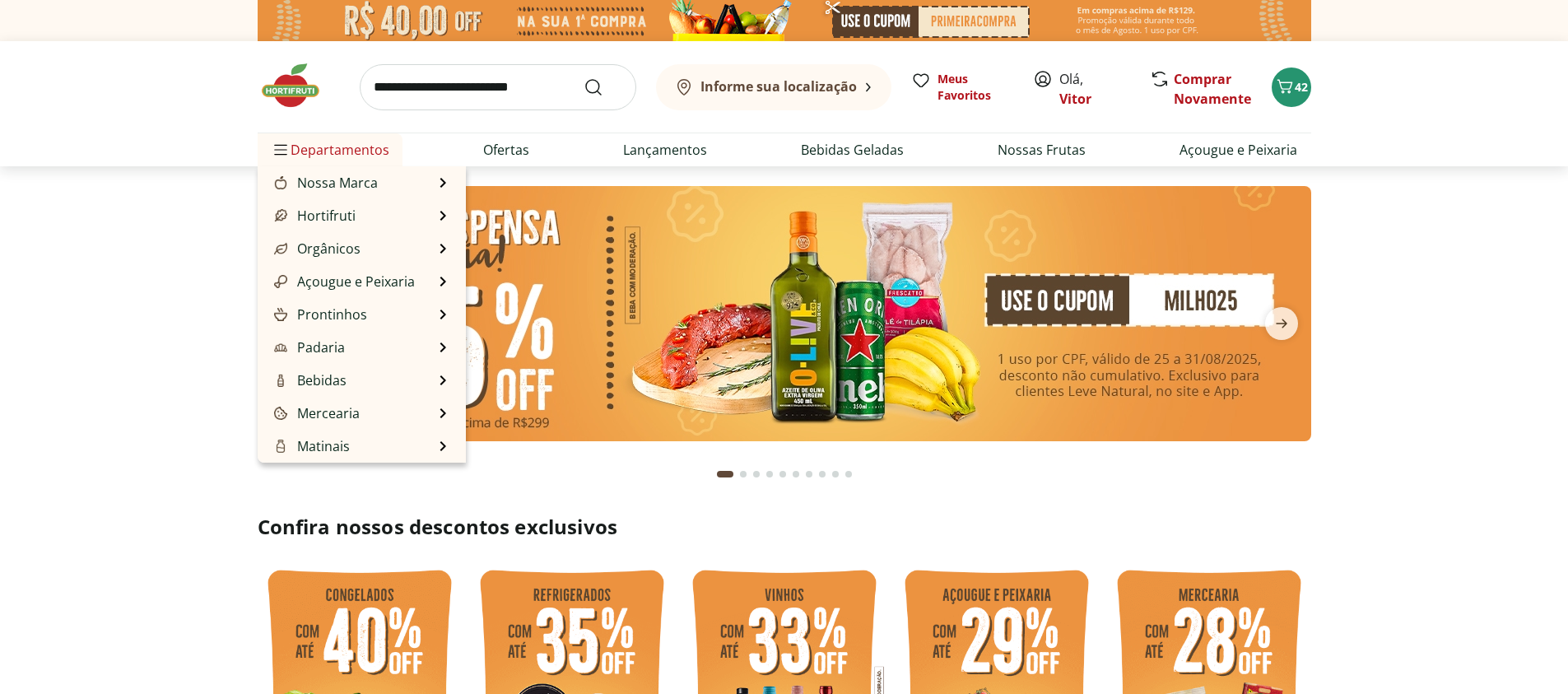
type input "*"
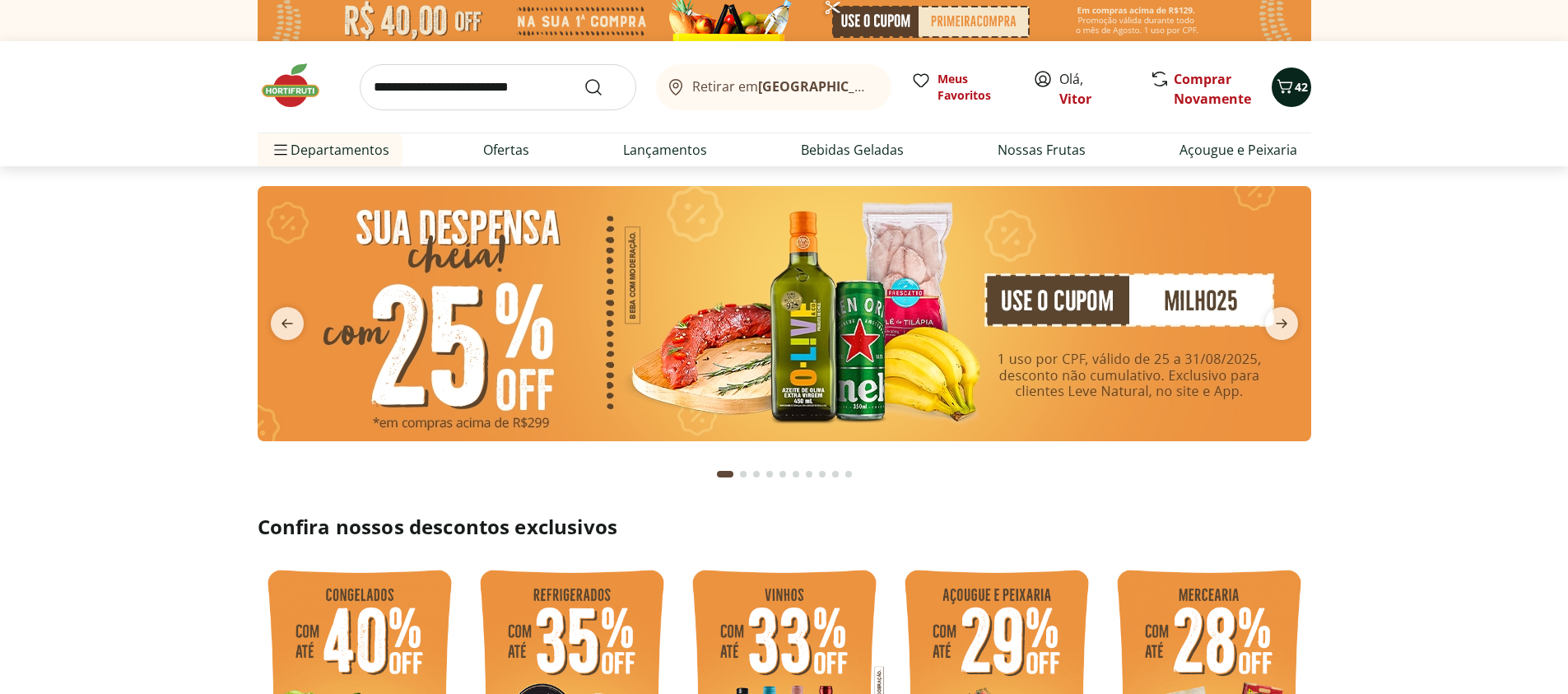
click at [1290, 86] on icon "Carrinho" at bounding box center [1285, 86] width 16 height 14
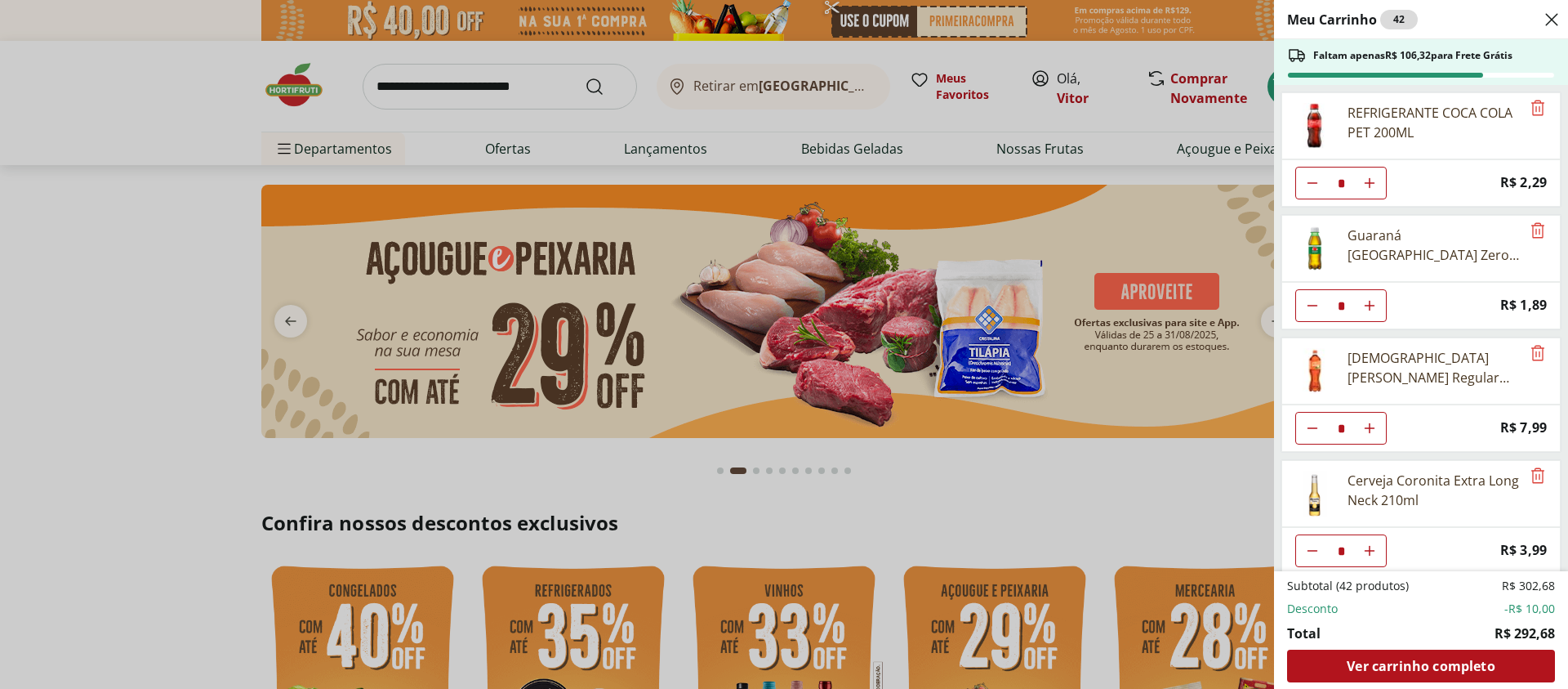
click at [88, 336] on div "Meu Carrinho 42 Faltam apenas R$ 106,32 para Frete Grátis REFRIGERANTE COCA COL…" at bounding box center [784, 344] width 1568 height 689
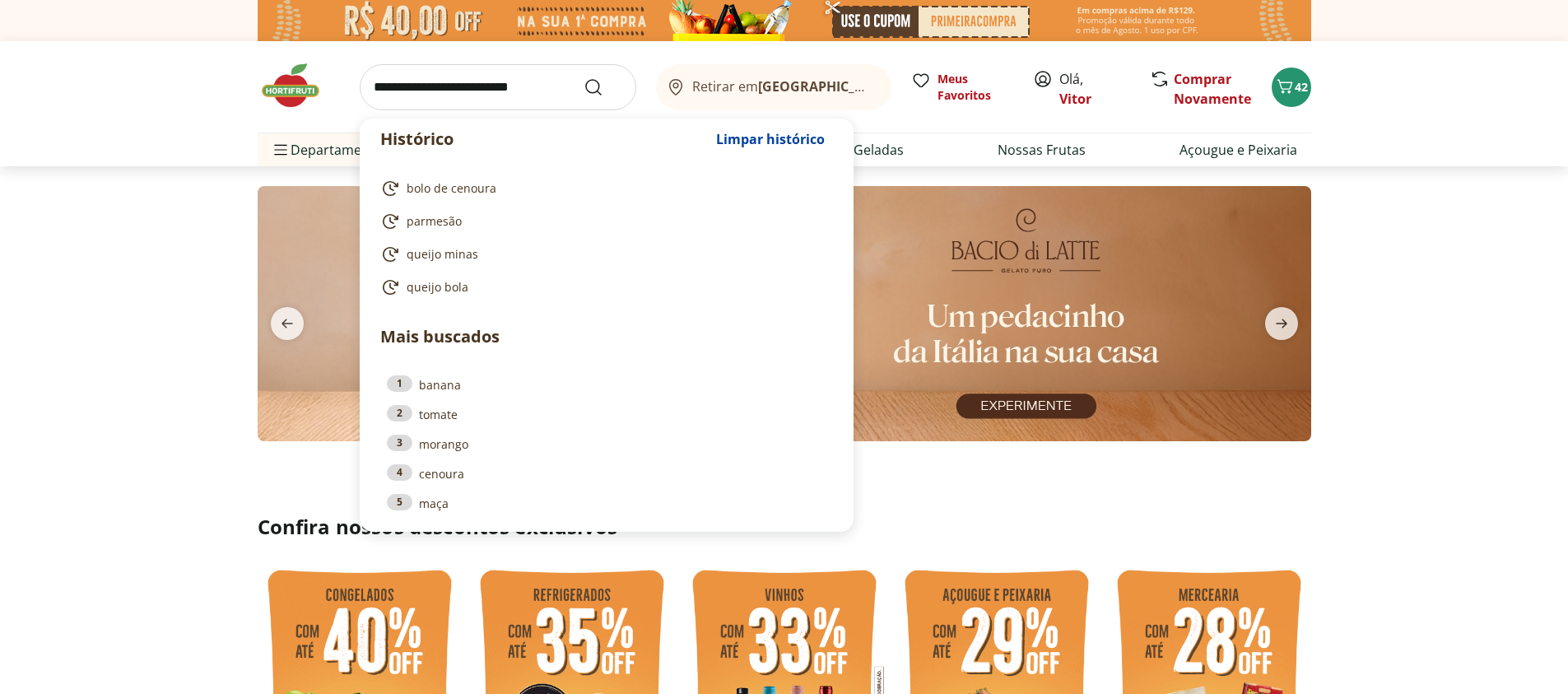
click at [407, 84] on input "search" at bounding box center [498, 87] width 276 height 46
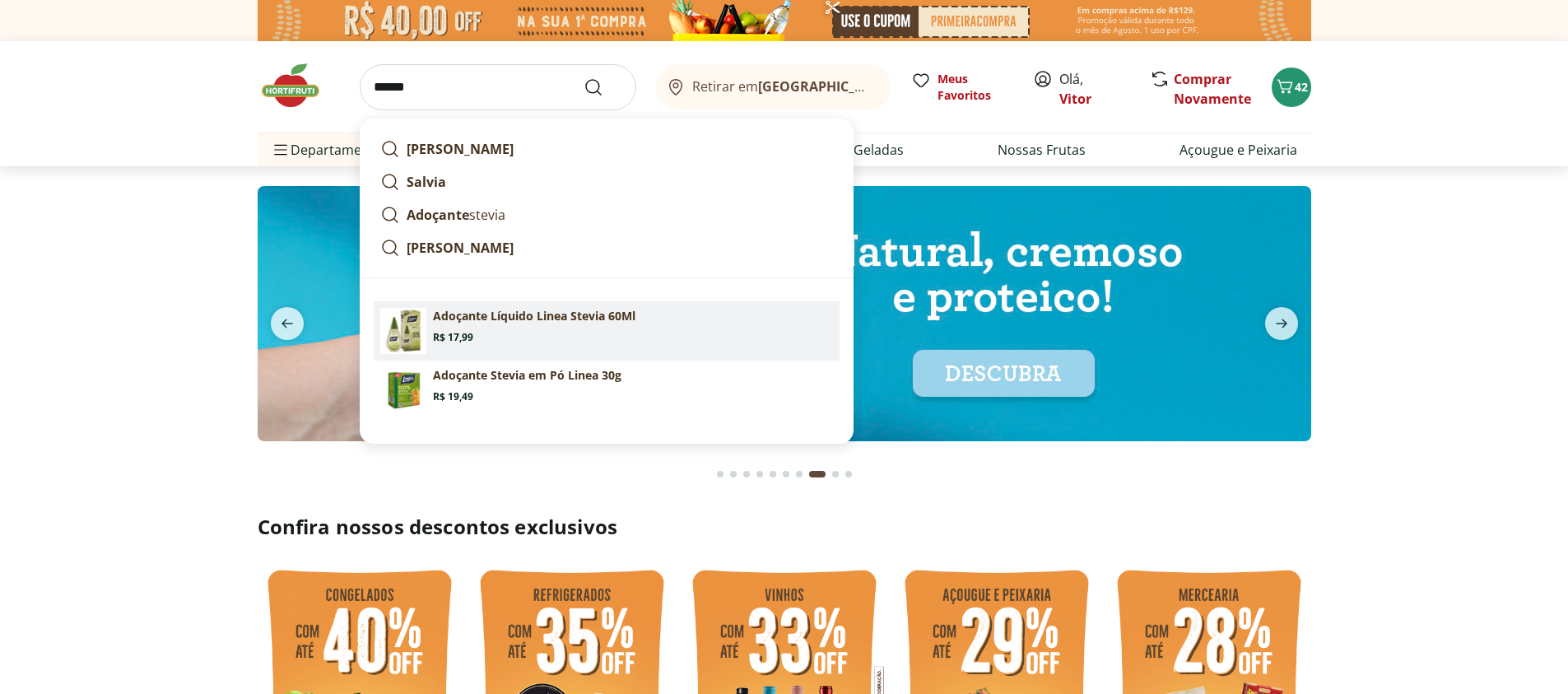
click at [474, 336] on section "Adoçante Líquido Linea Stevia 60Ml Price: R$ 17,99" at bounding box center [633, 325] width 400 height 37
type input "**********"
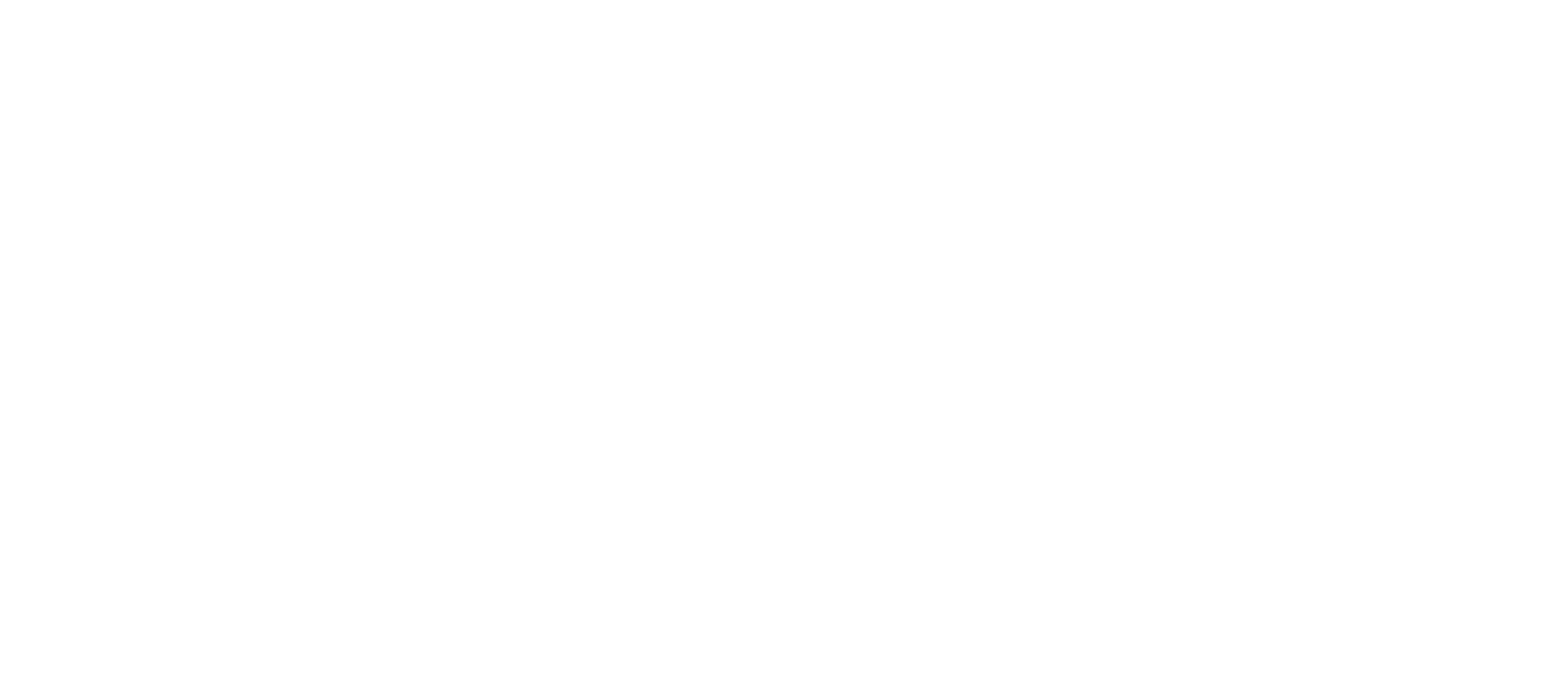
select select "**********"
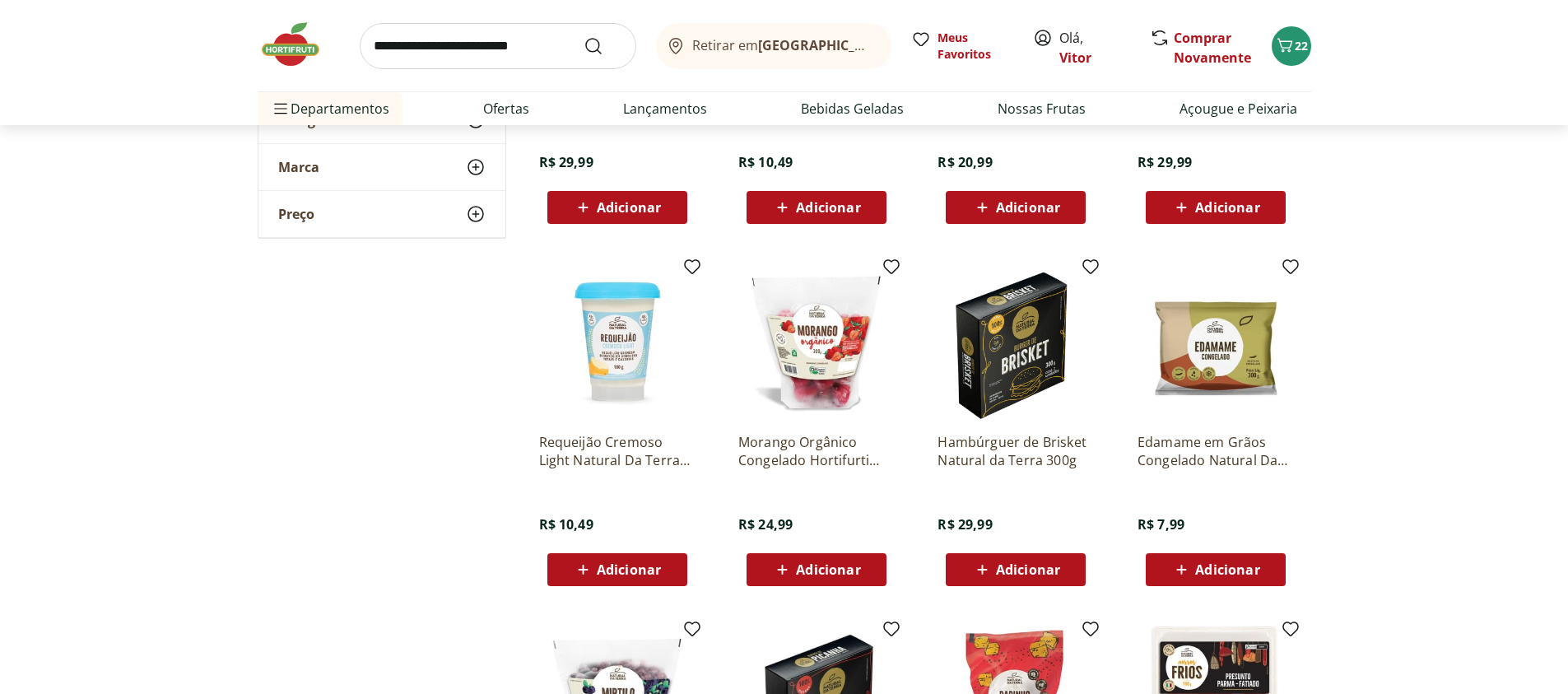
scroll to position [494, 0]
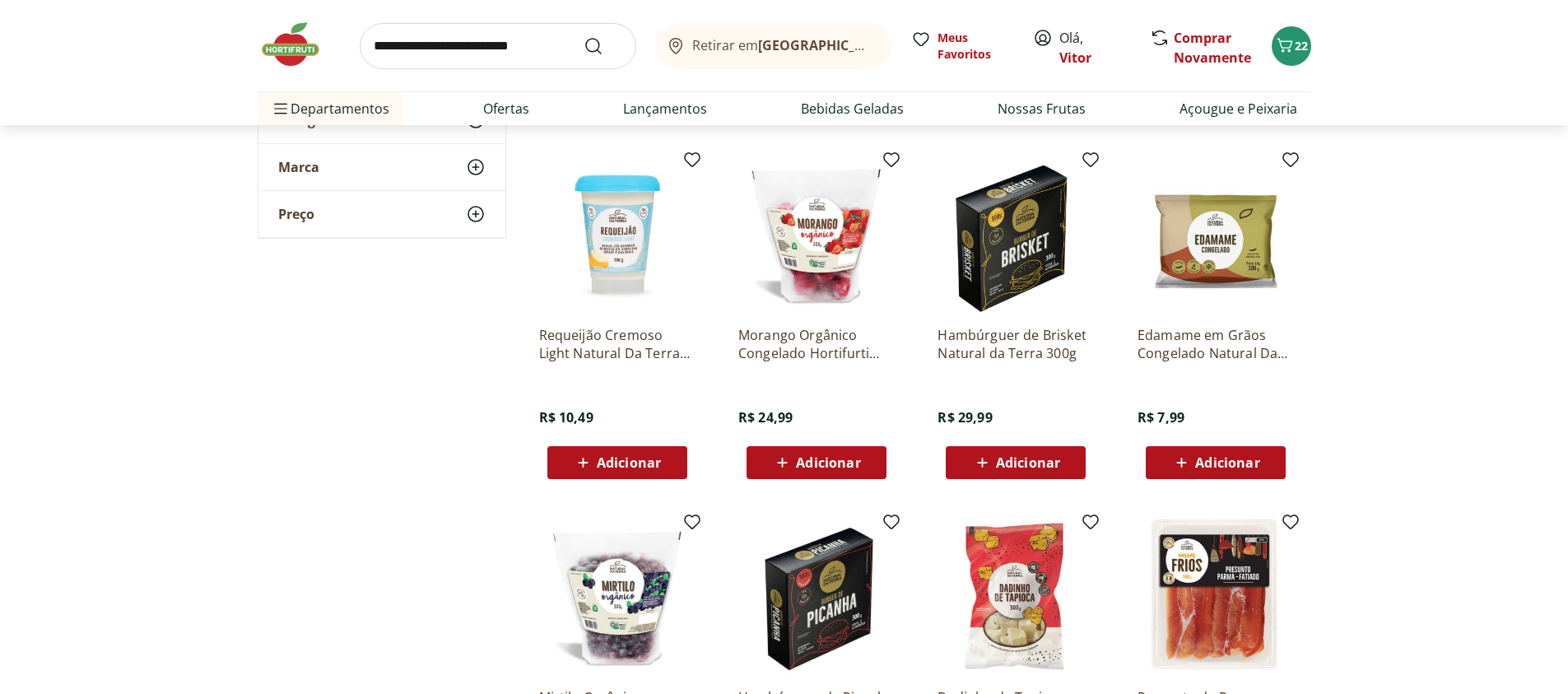
click at [806, 464] on span "Adicionar" at bounding box center [828, 462] width 64 height 13
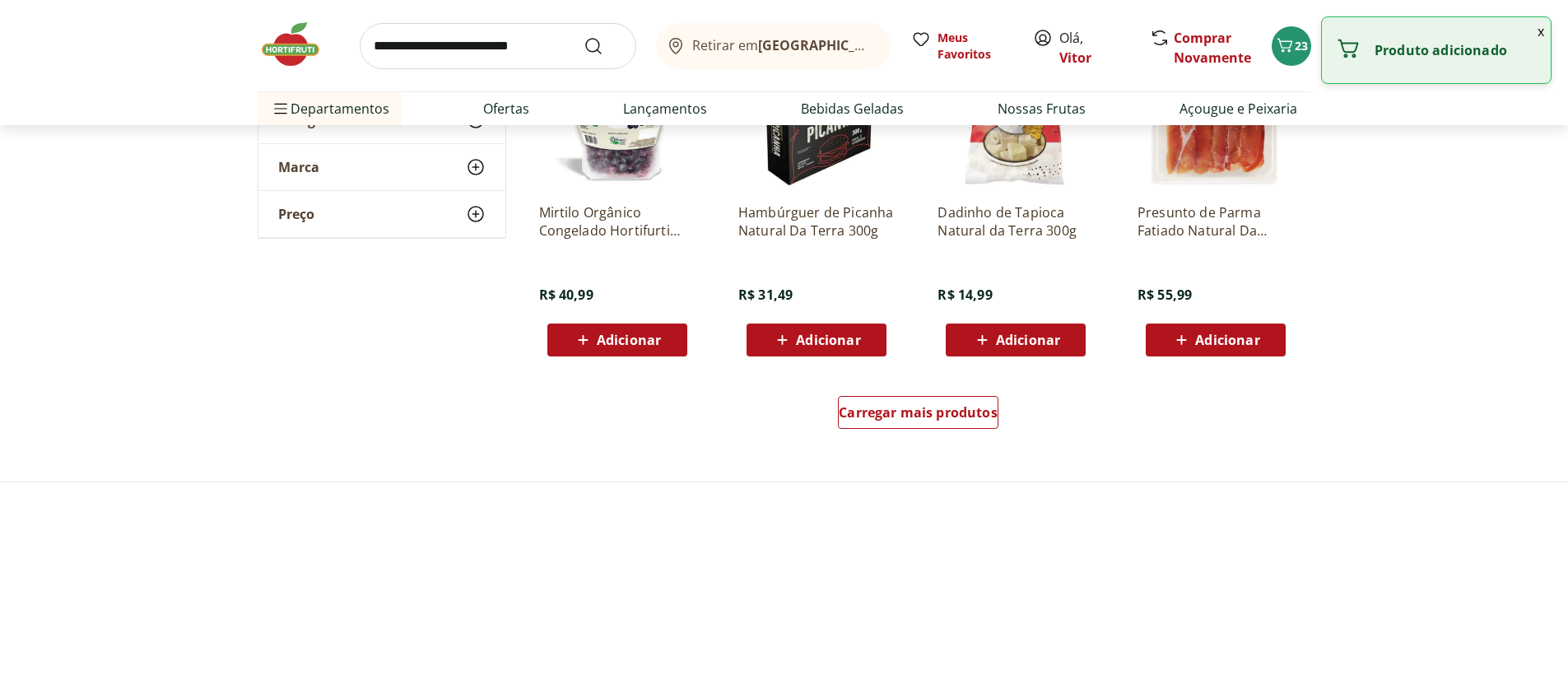
scroll to position [987, 0]
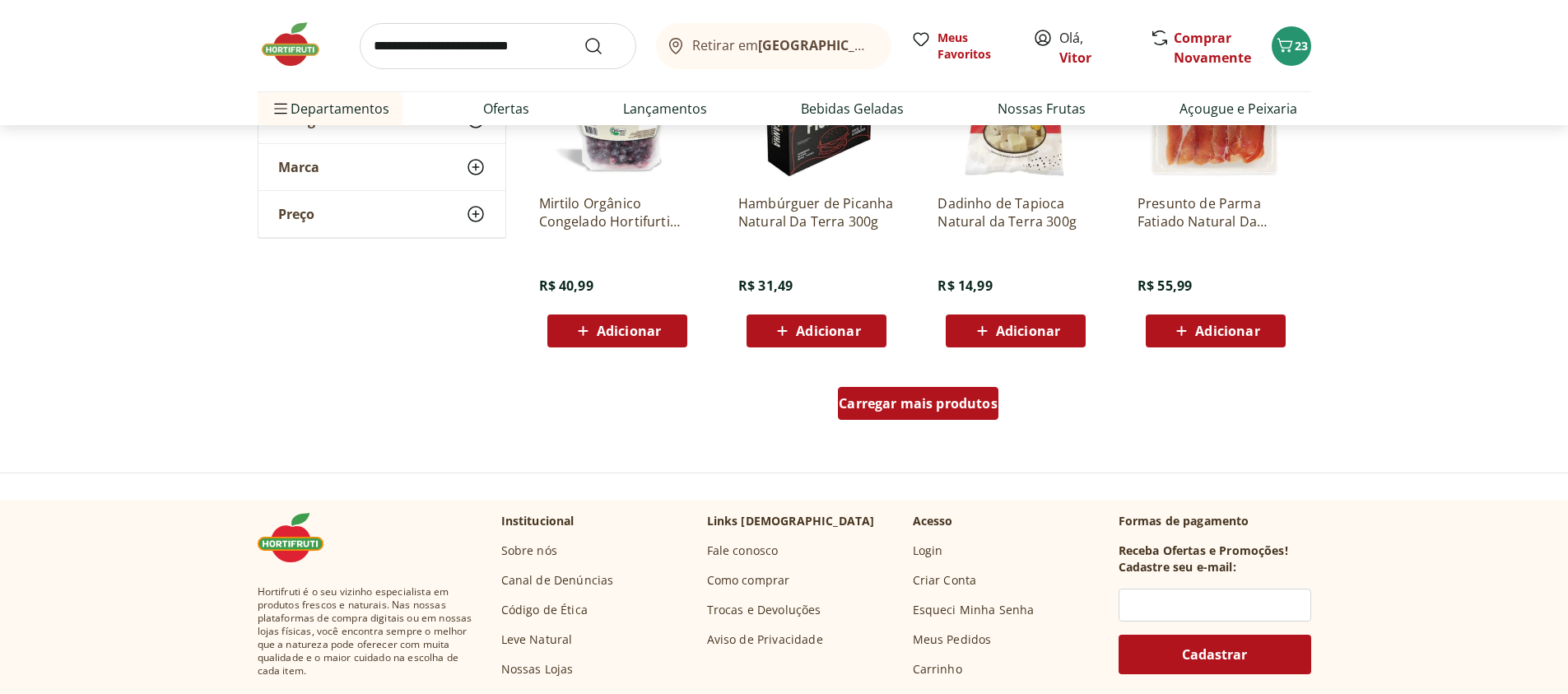
click at [923, 412] on div "Carregar mais produtos" at bounding box center [918, 403] width 160 height 33
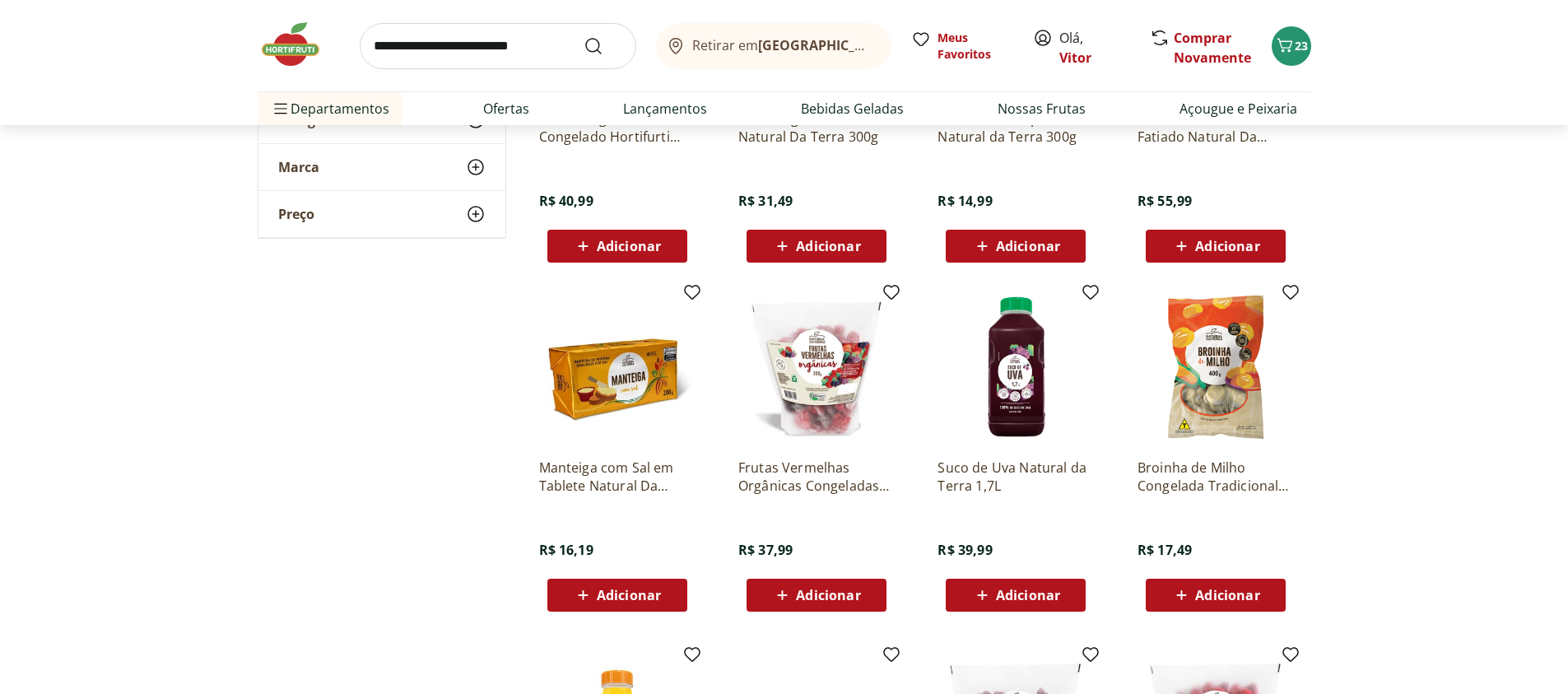
scroll to position [1185, 0]
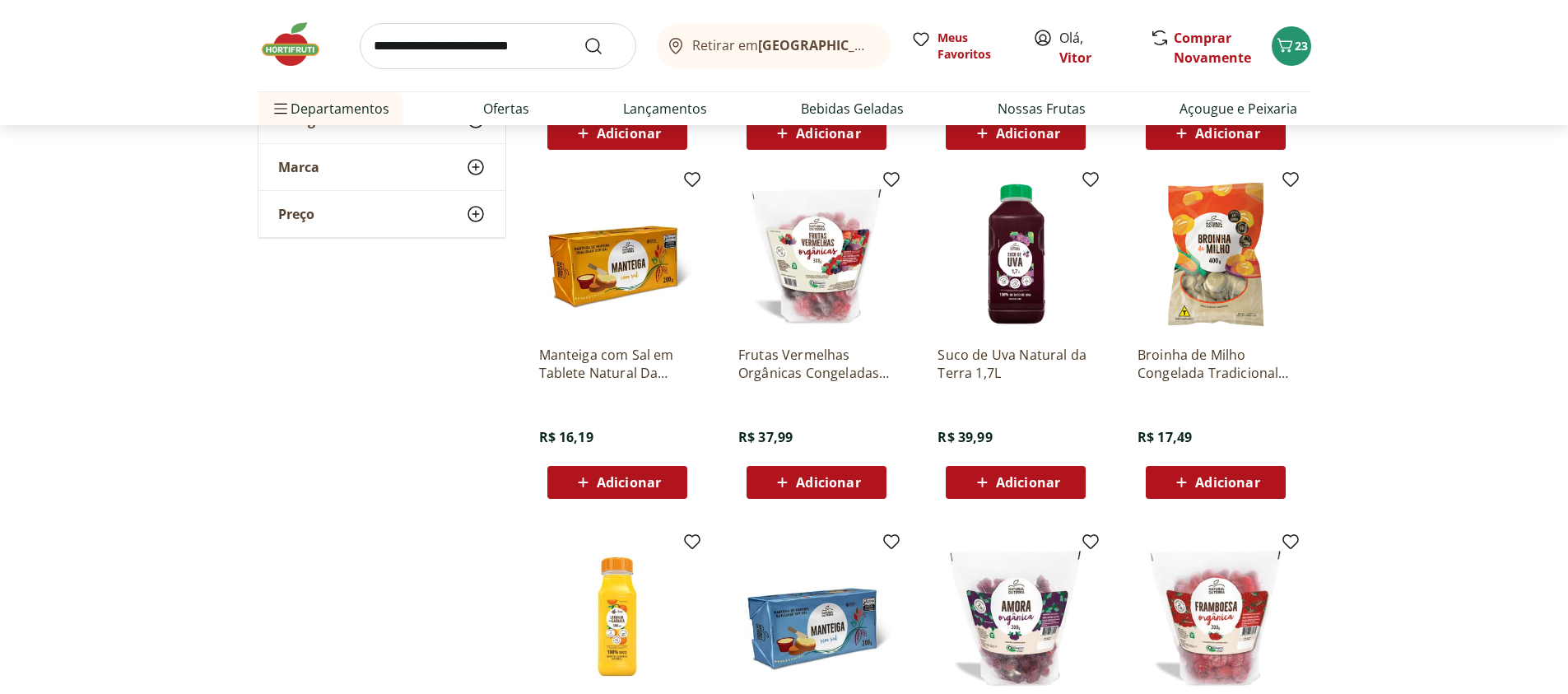
click at [595, 480] on span "Adicionar" at bounding box center [617, 482] width 88 height 20
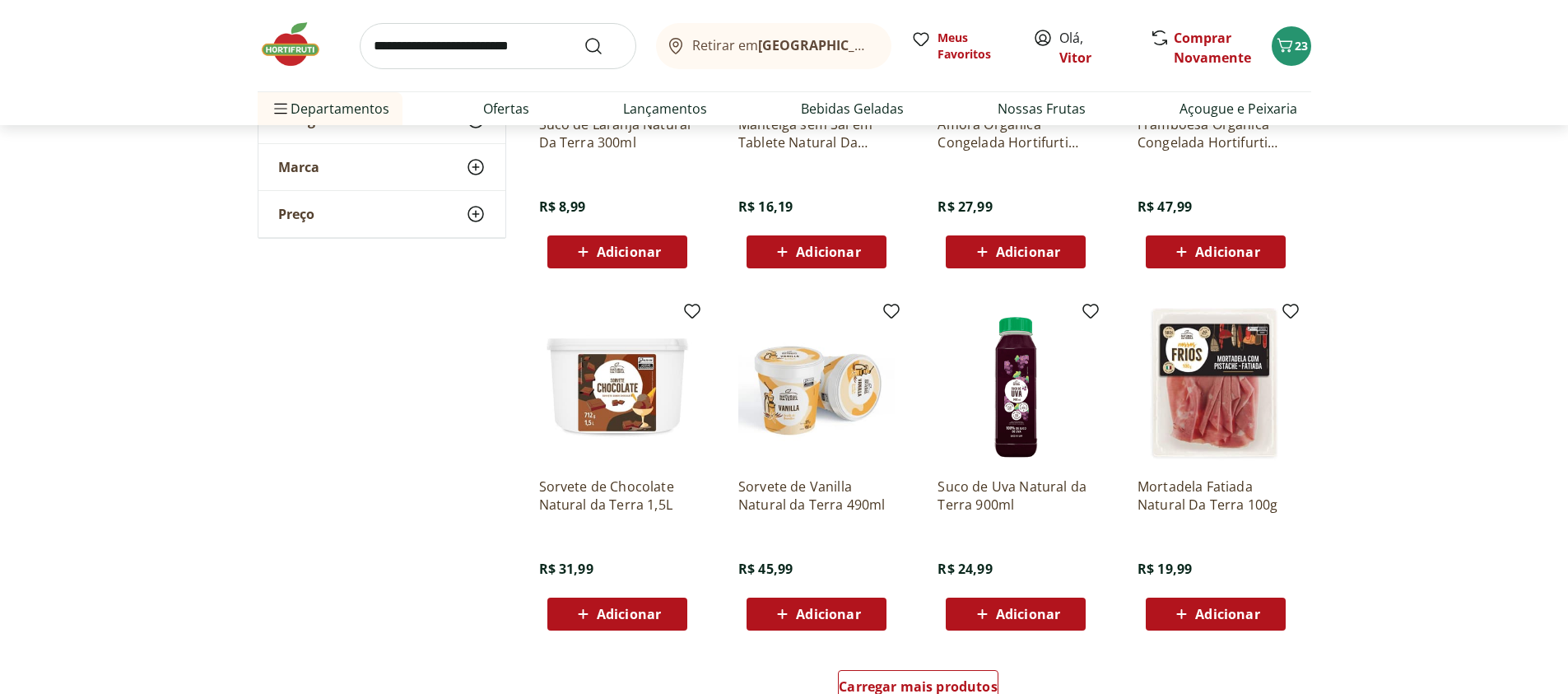
scroll to position [2172, 0]
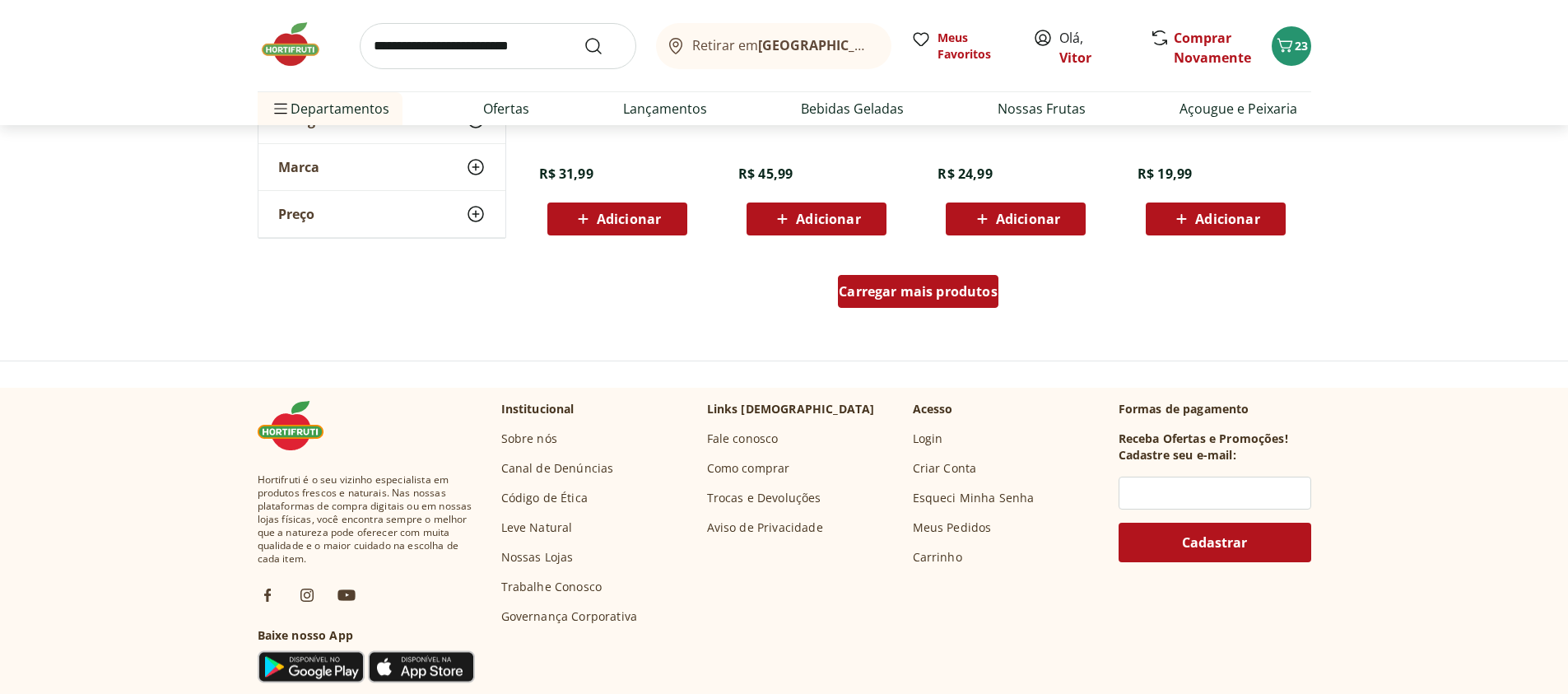
click at [890, 296] on span "Carregar mais produtos" at bounding box center [918, 291] width 159 height 13
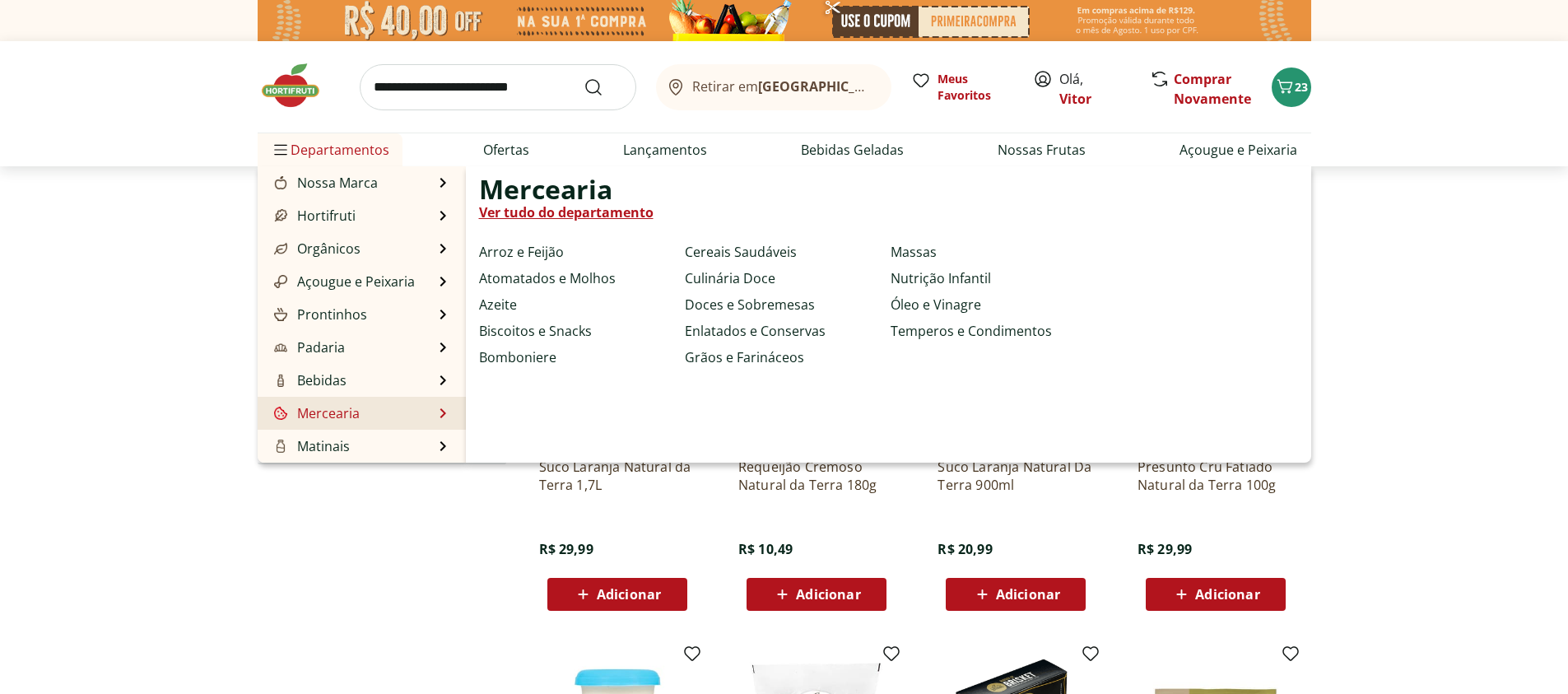
drag, startPoint x: 744, startPoint y: 305, endPoint x: 586, endPoint y: 402, distance: 185.4
click at [586, 402] on div "Mercearia Ver tudo do departamento Arroz e Feijão Atomatados e Molhos Azeite Bi…" at bounding box center [685, 314] width 412 height 270
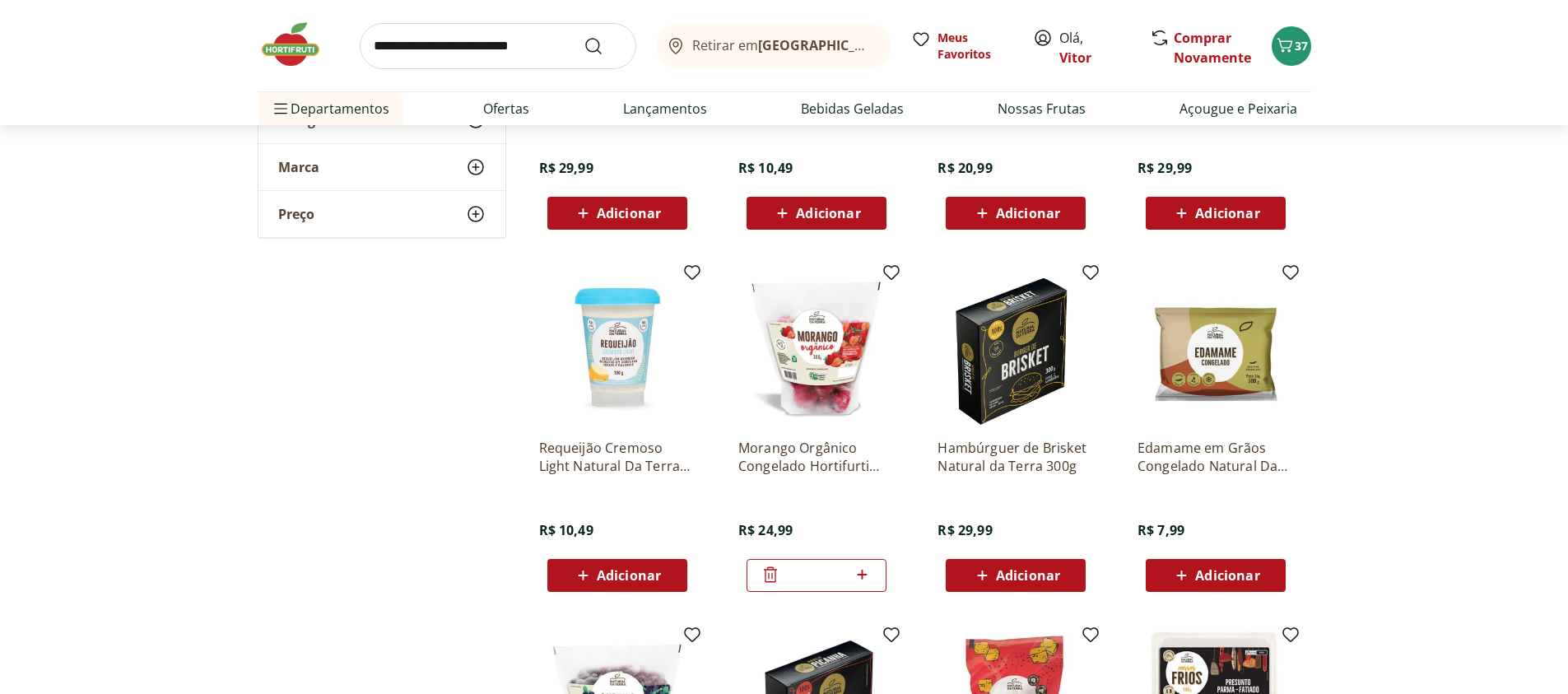
scroll to position [296, 0]
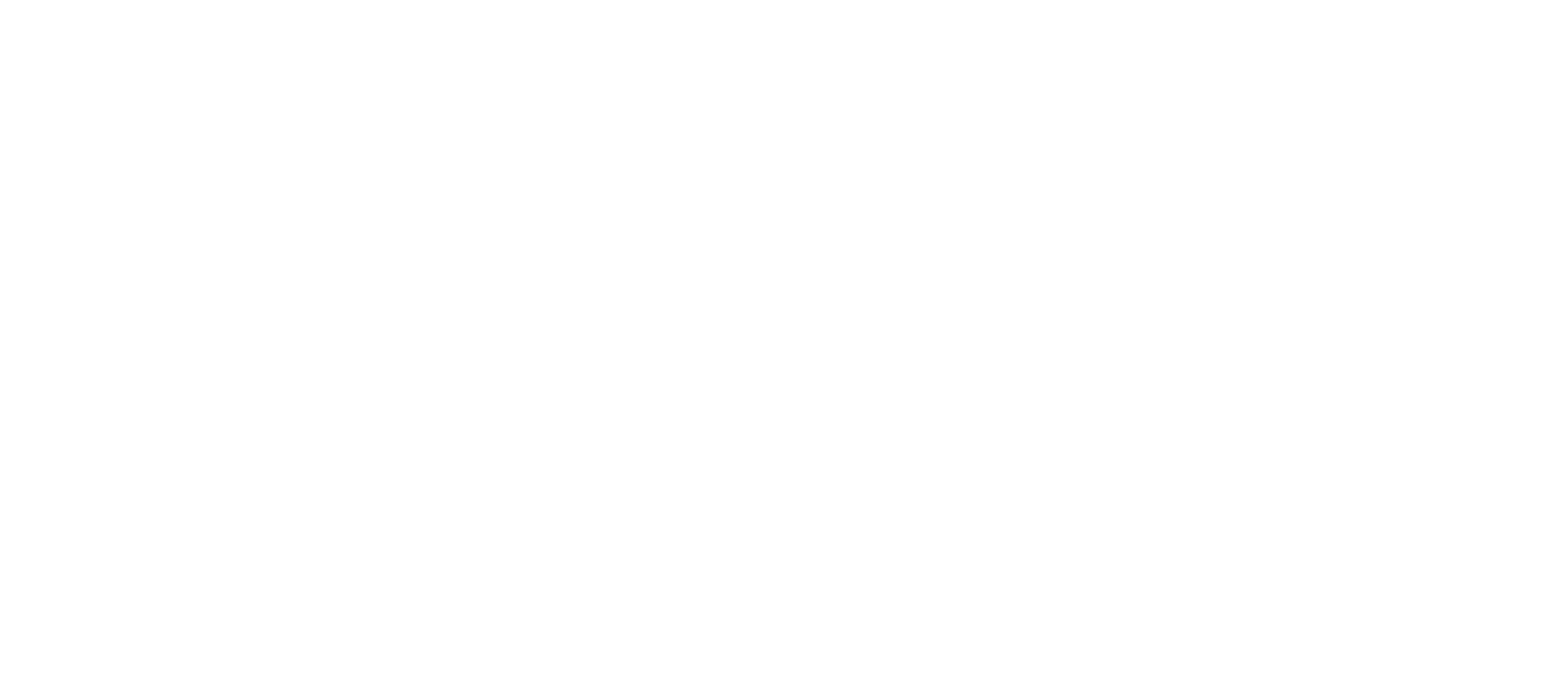
select select "**********"
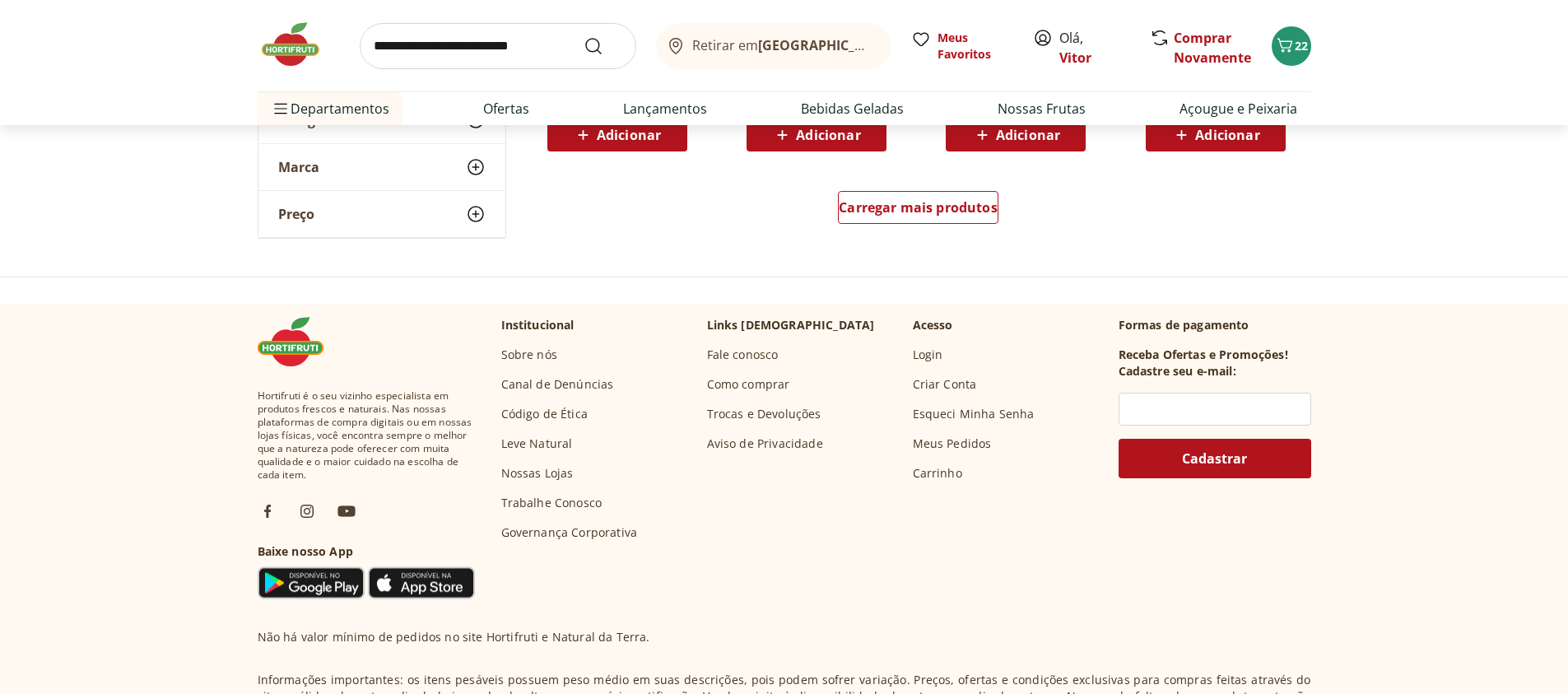
scroll to position [1185, 0]
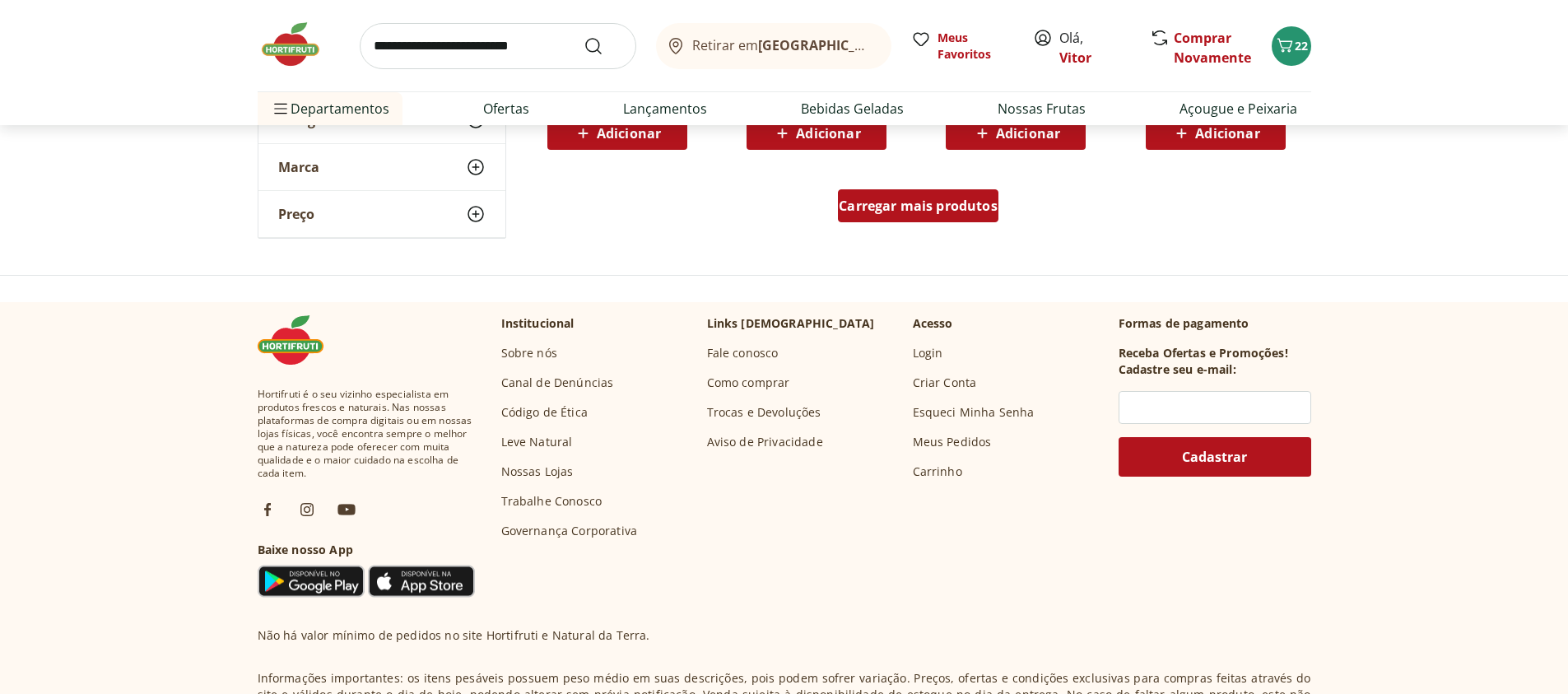
click at [948, 208] on span "Carregar mais produtos" at bounding box center [918, 206] width 159 height 13
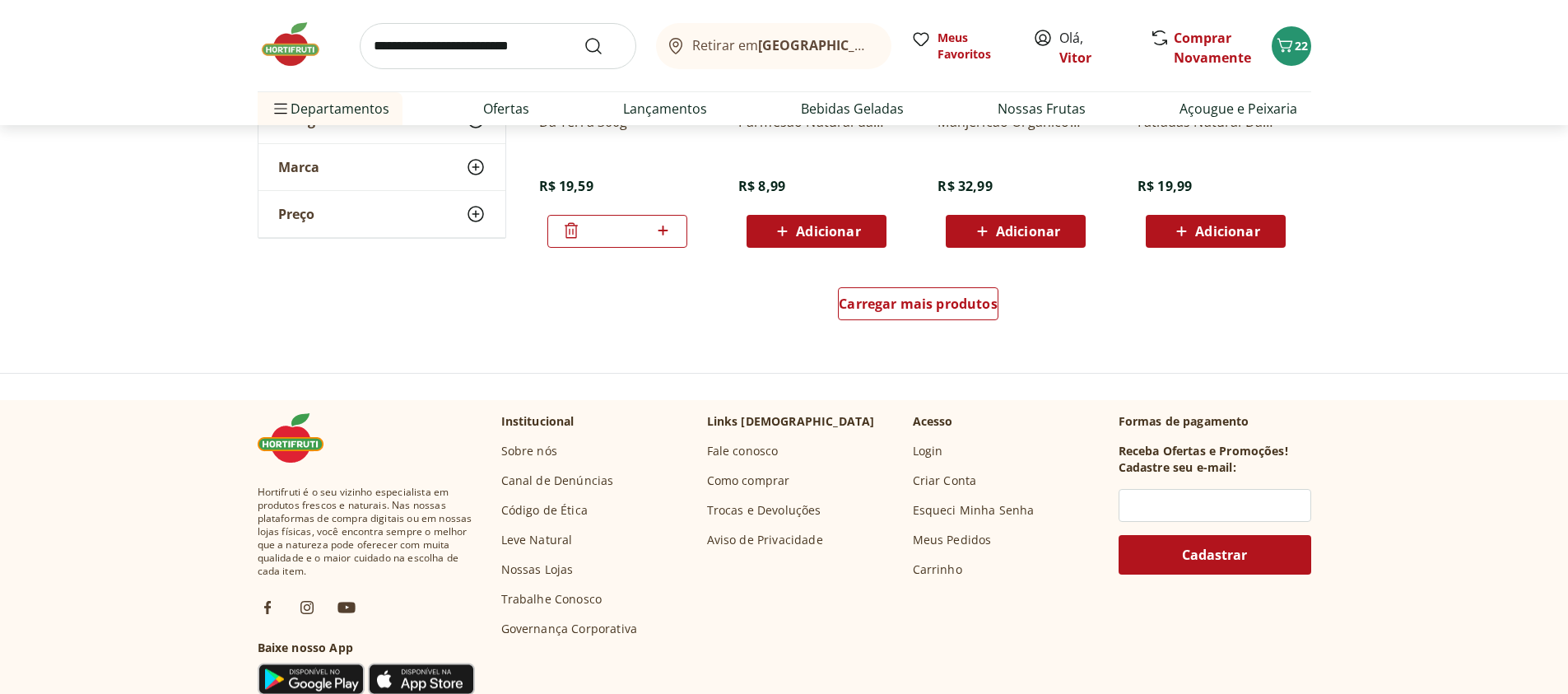
scroll to position [2172, 0]
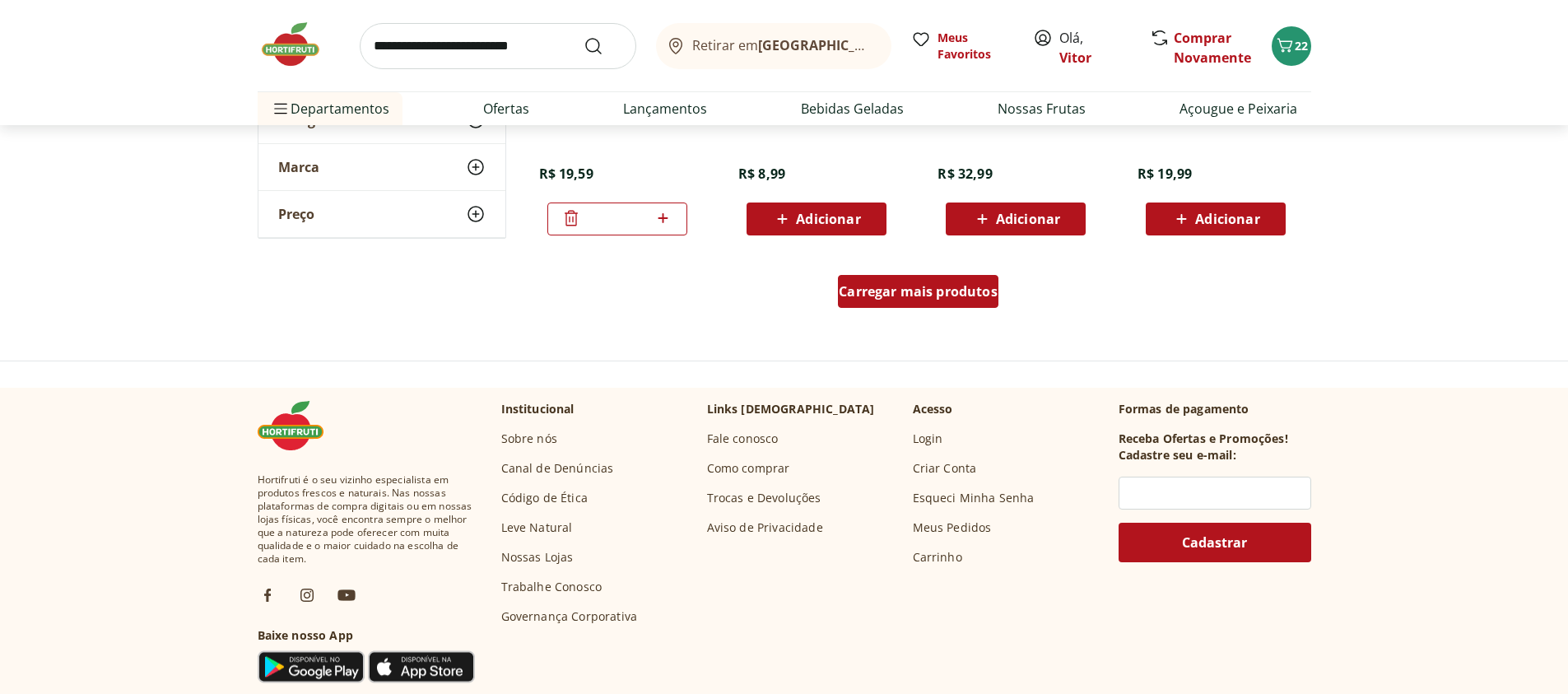
click at [965, 302] on div "Carregar mais produtos" at bounding box center [918, 290] width 160 height 33
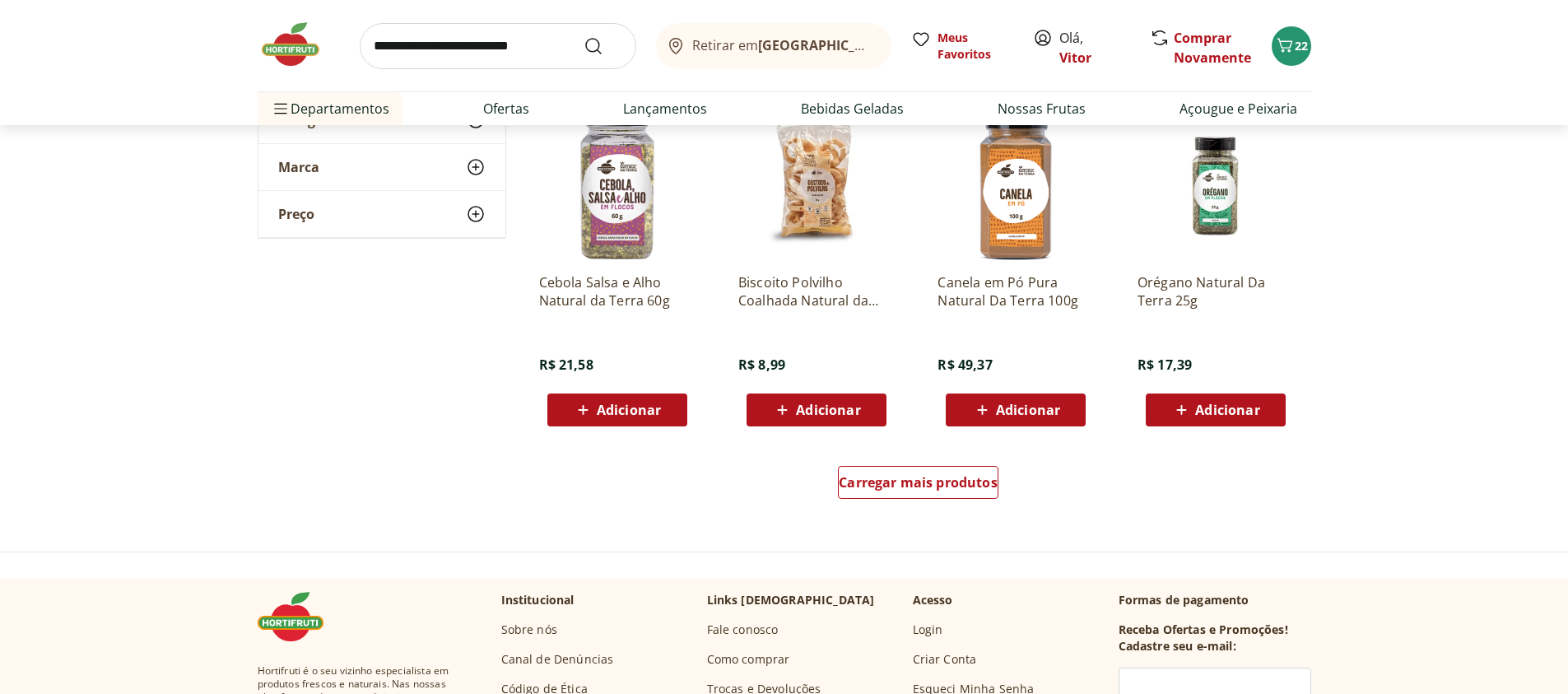
scroll to position [3160, 0]
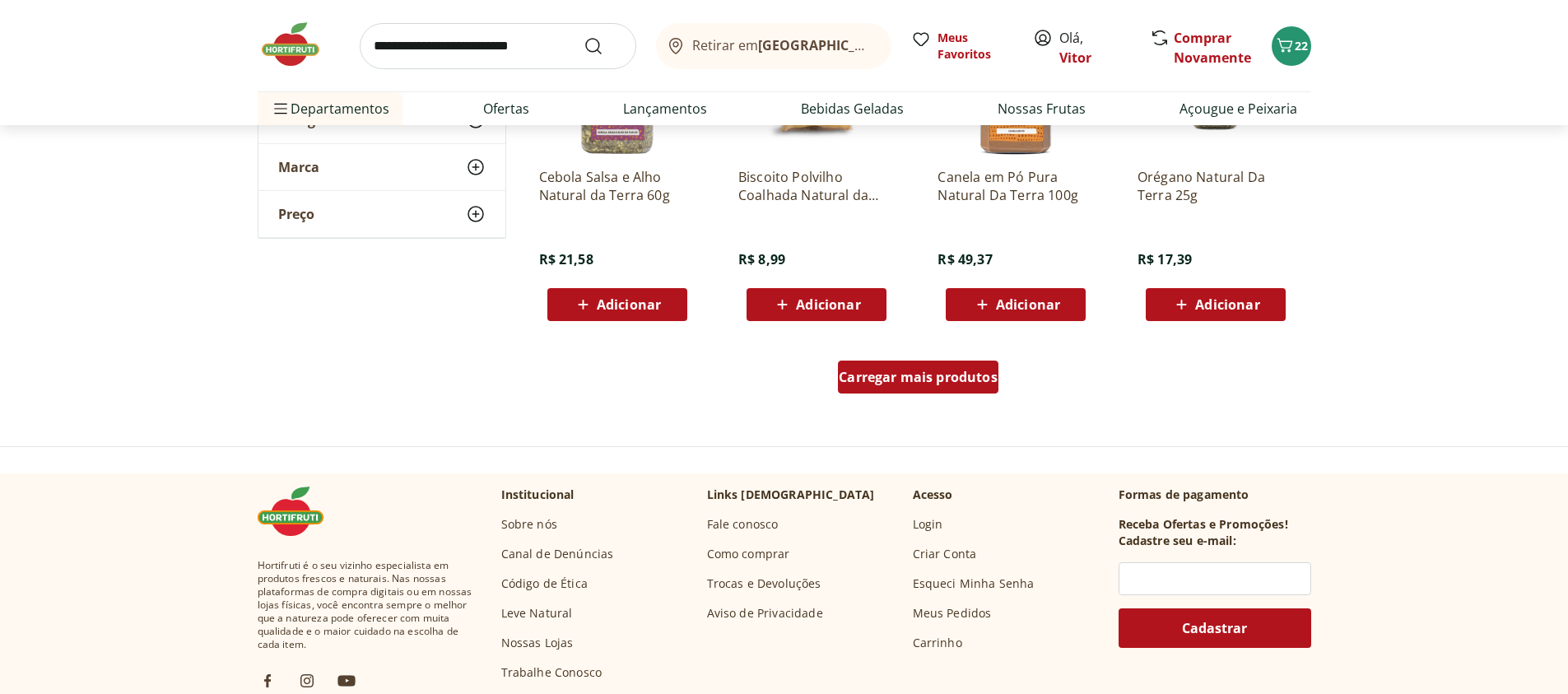
click at [974, 388] on div "Carregar mais produtos" at bounding box center [918, 377] width 160 height 33
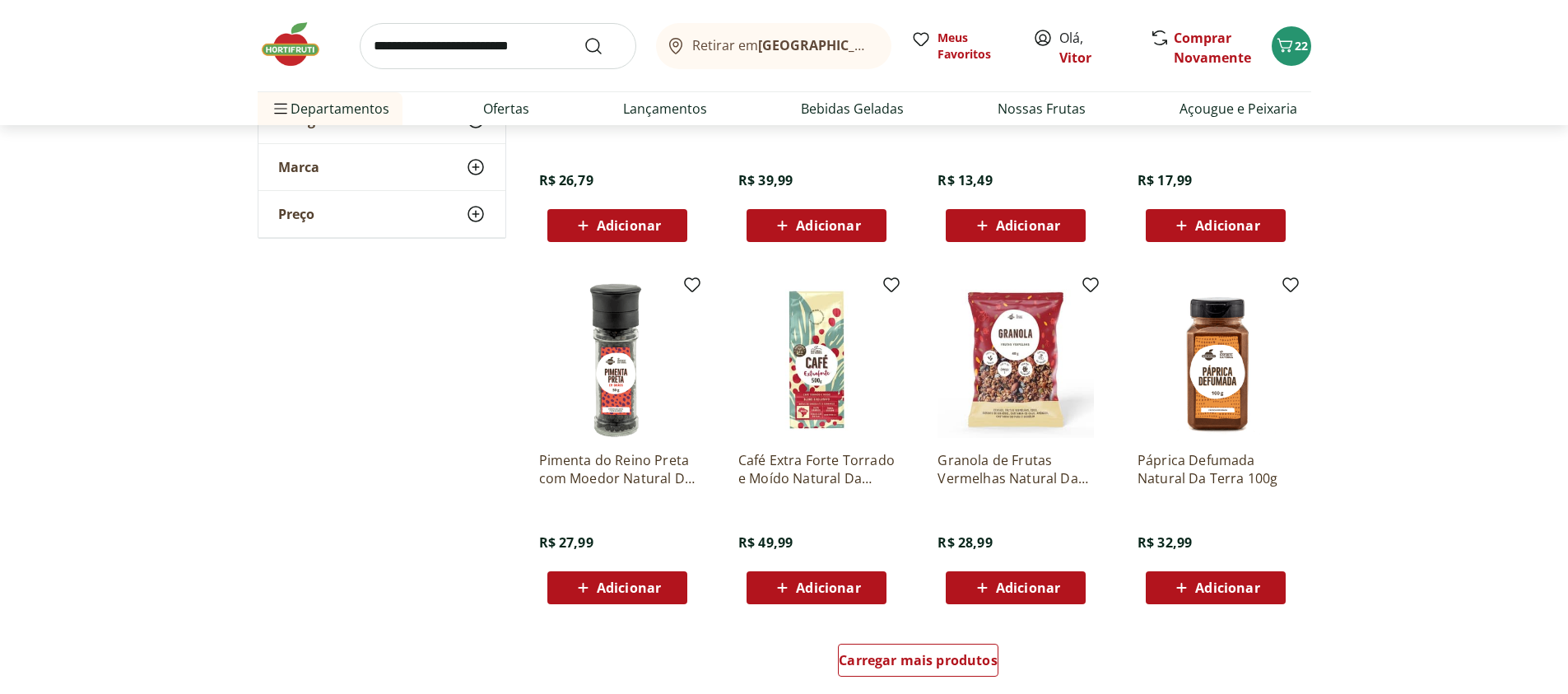
scroll to position [4048, 0]
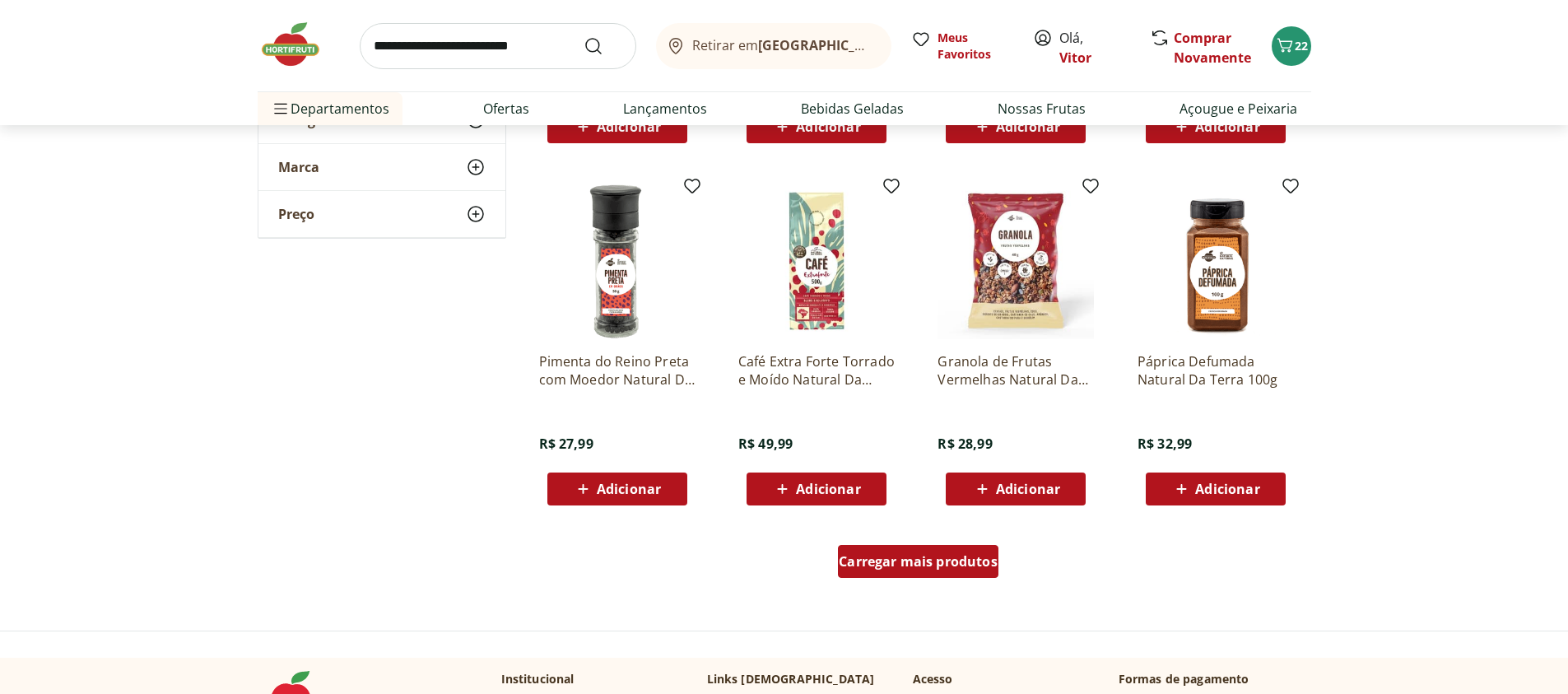
click at [943, 579] on link "Carregar mais produtos" at bounding box center [918, 564] width 160 height 39
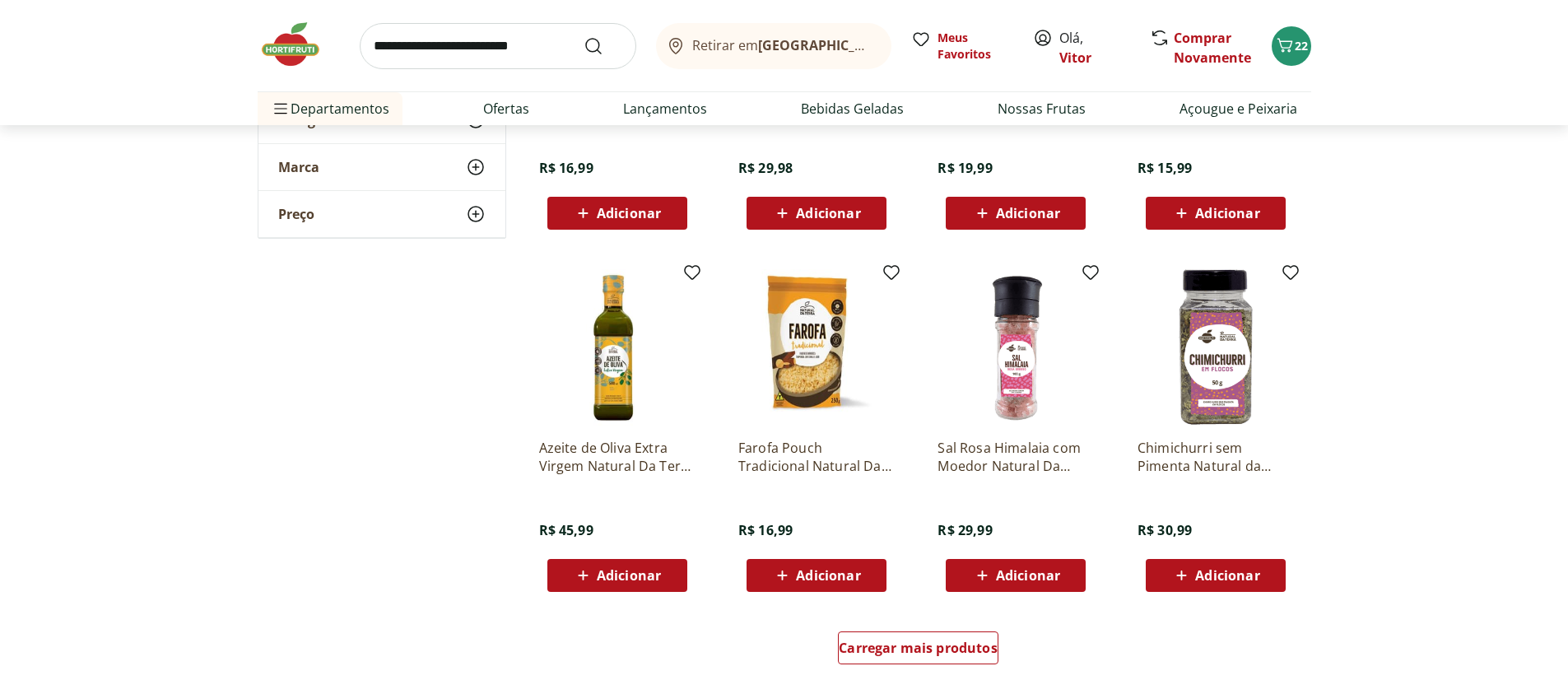
scroll to position [5035, 0]
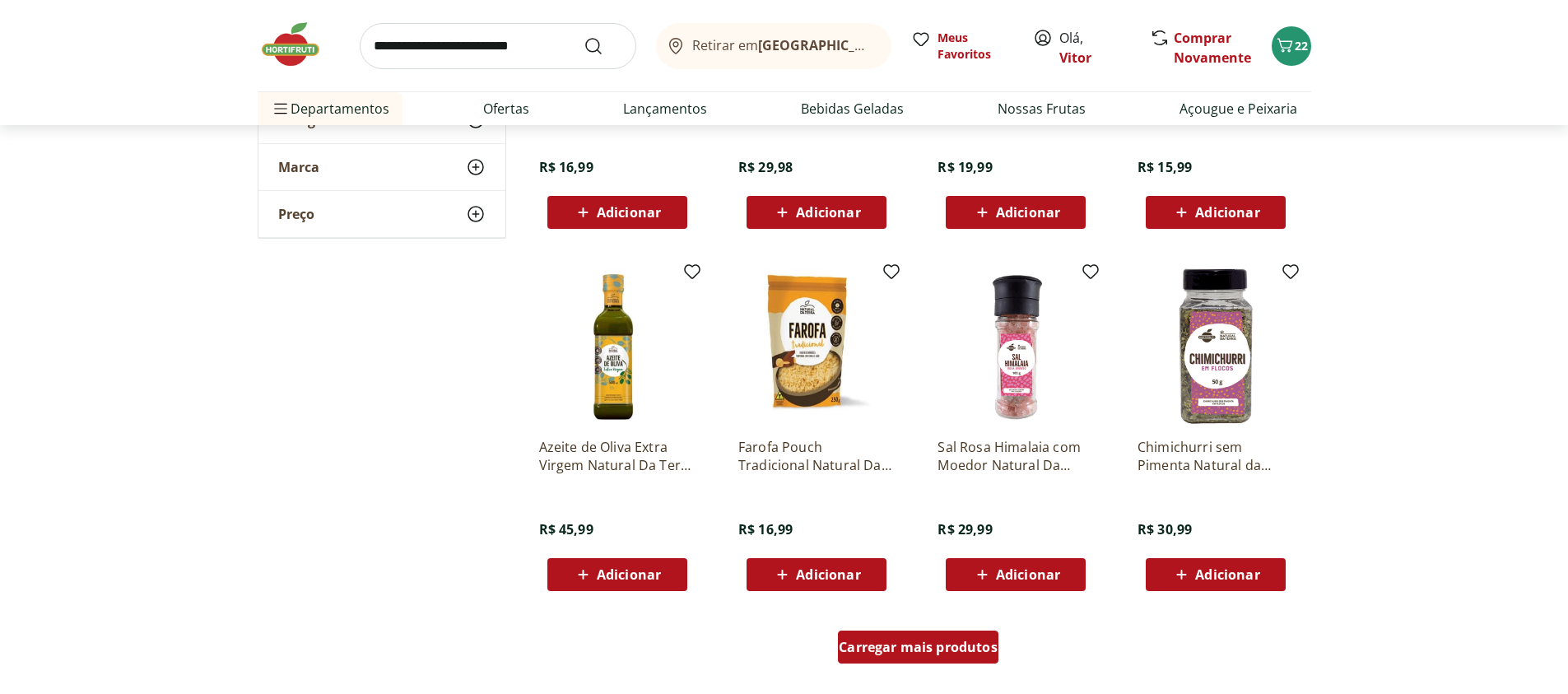
click at [922, 662] on div "Carregar mais produtos" at bounding box center [918, 646] width 160 height 33
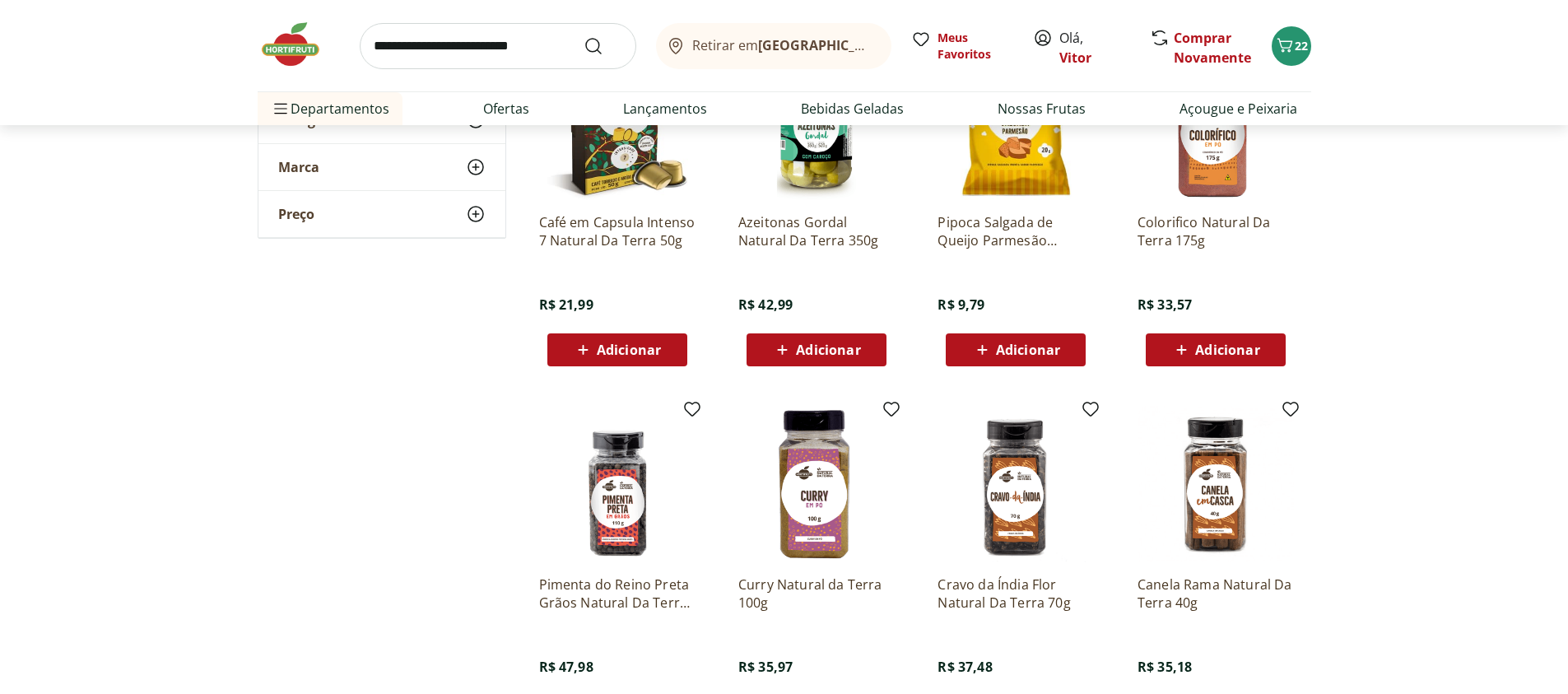
scroll to position [6121, 0]
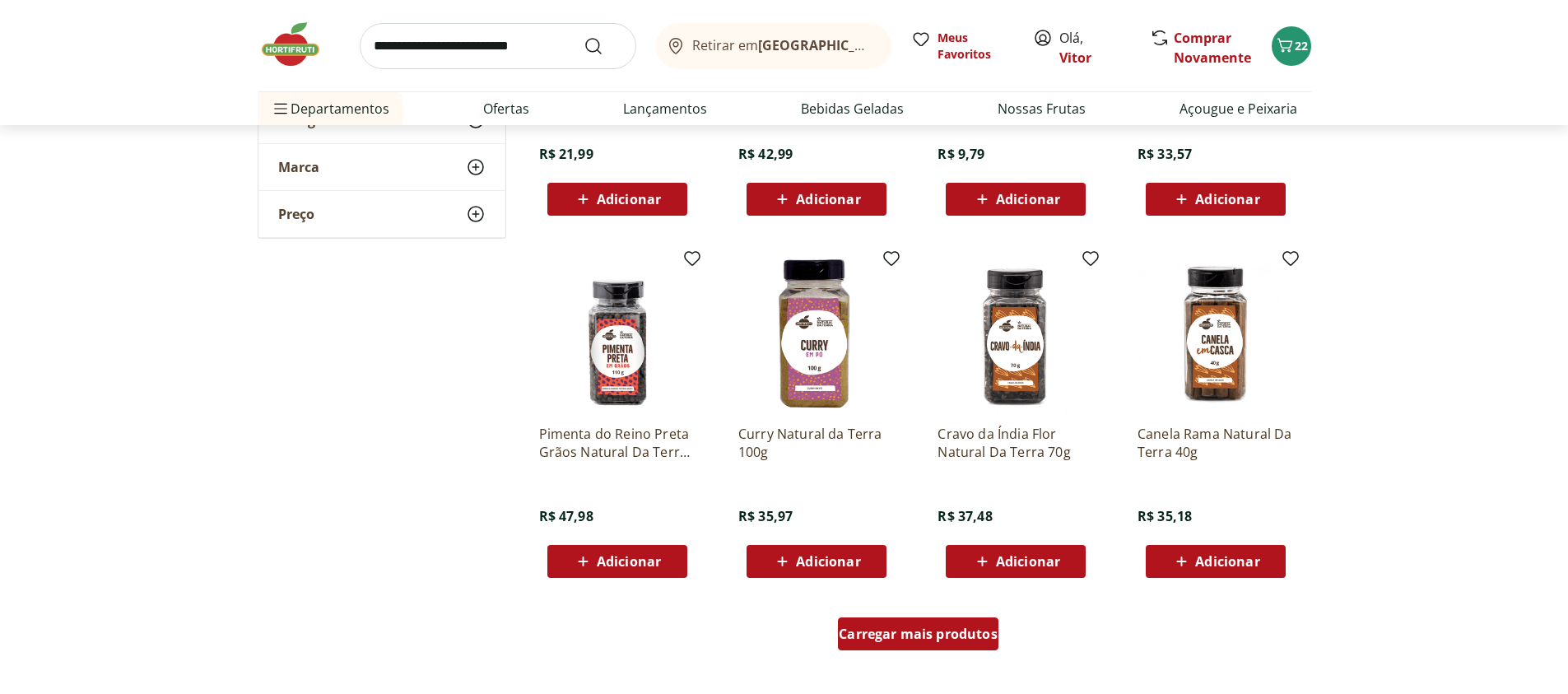
click at [913, 644] on div "Carregar mais produtos" at bounding box center [918, 633] width 160 height 33
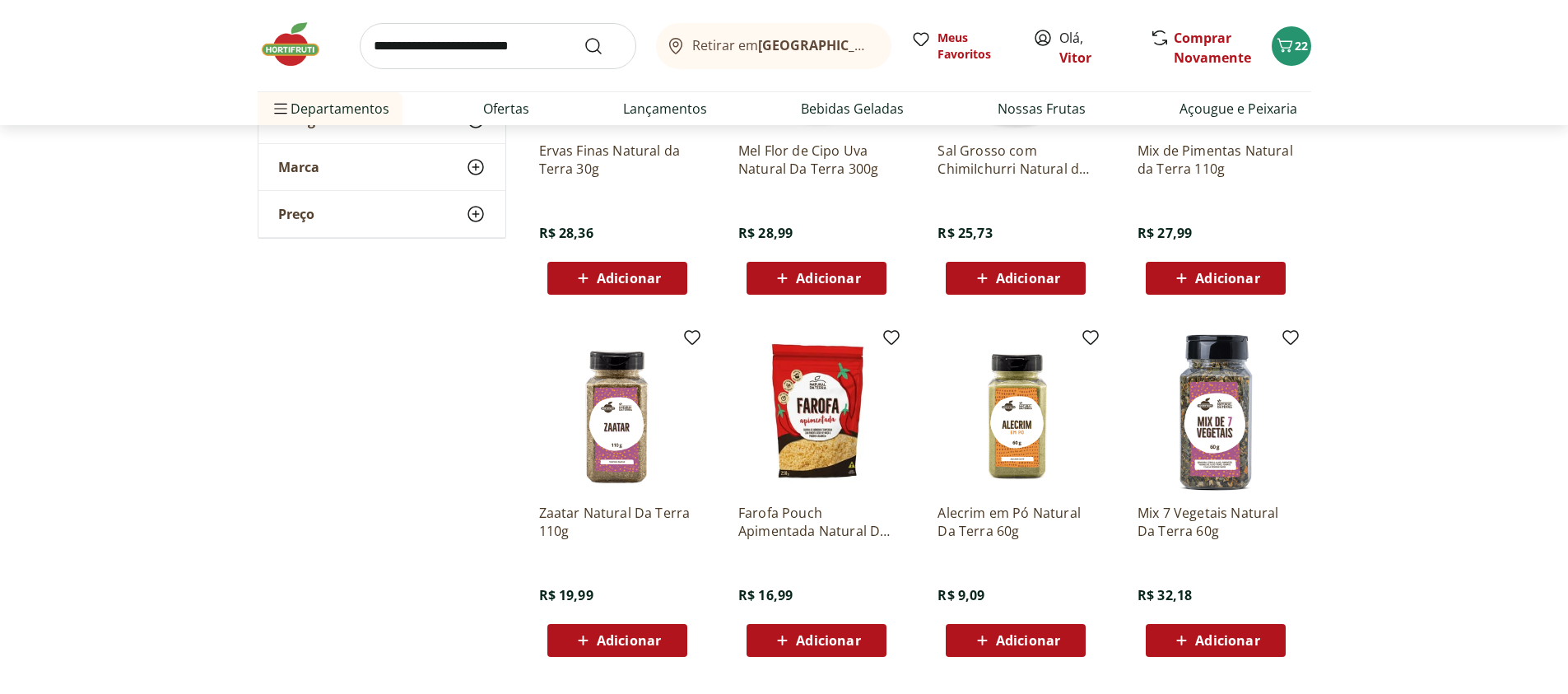
scroll to position [7306, 0]
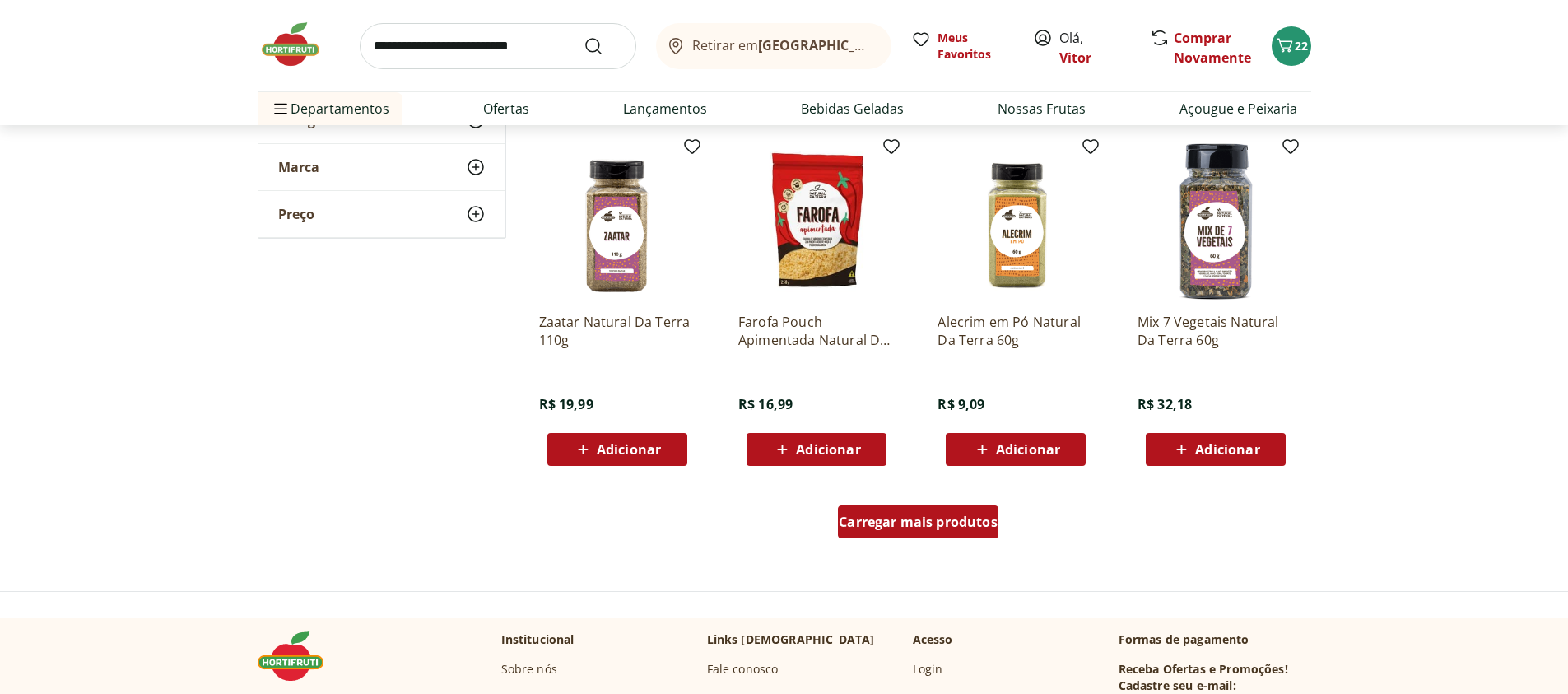
click at [956, 531] on div "Carregar mais produtos" at bounding box center [918, 521] width 160 height 33
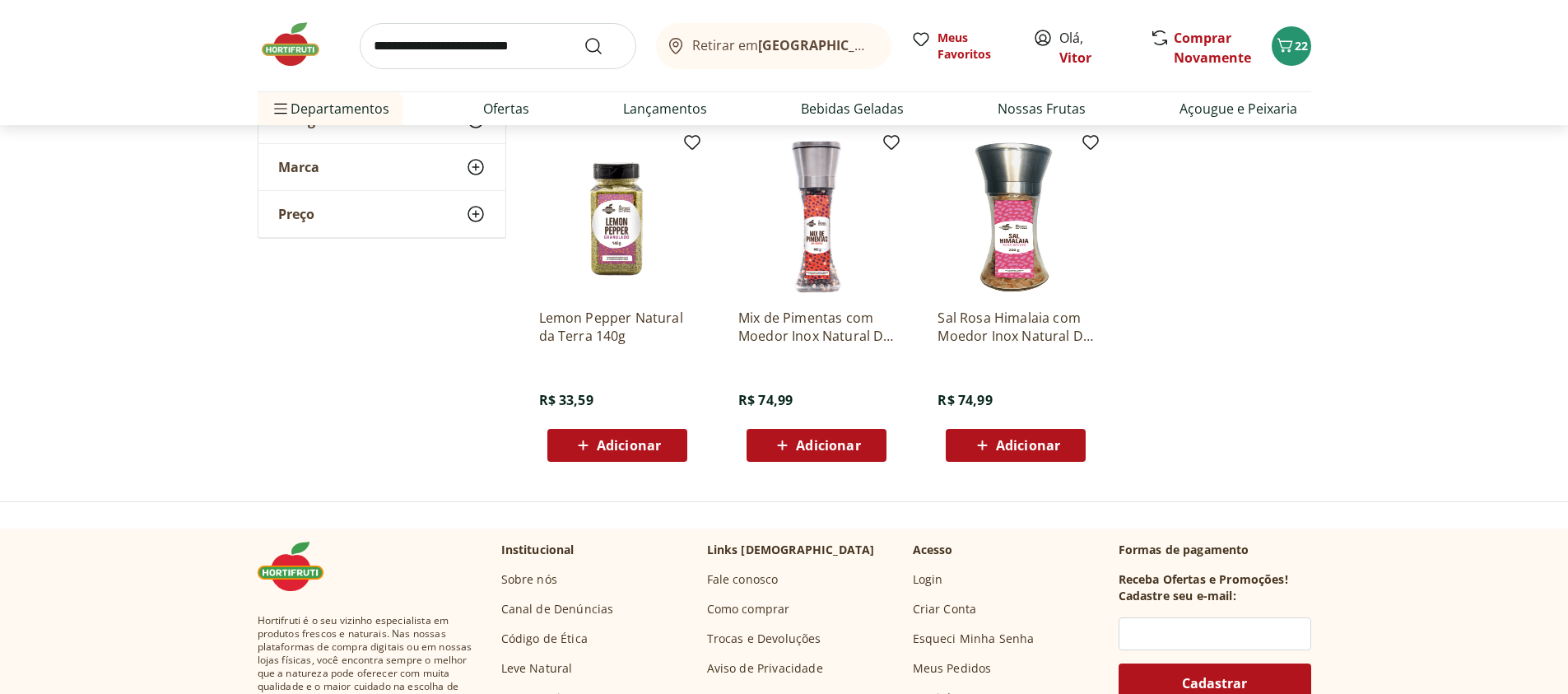
scroll to position [7702, 0]
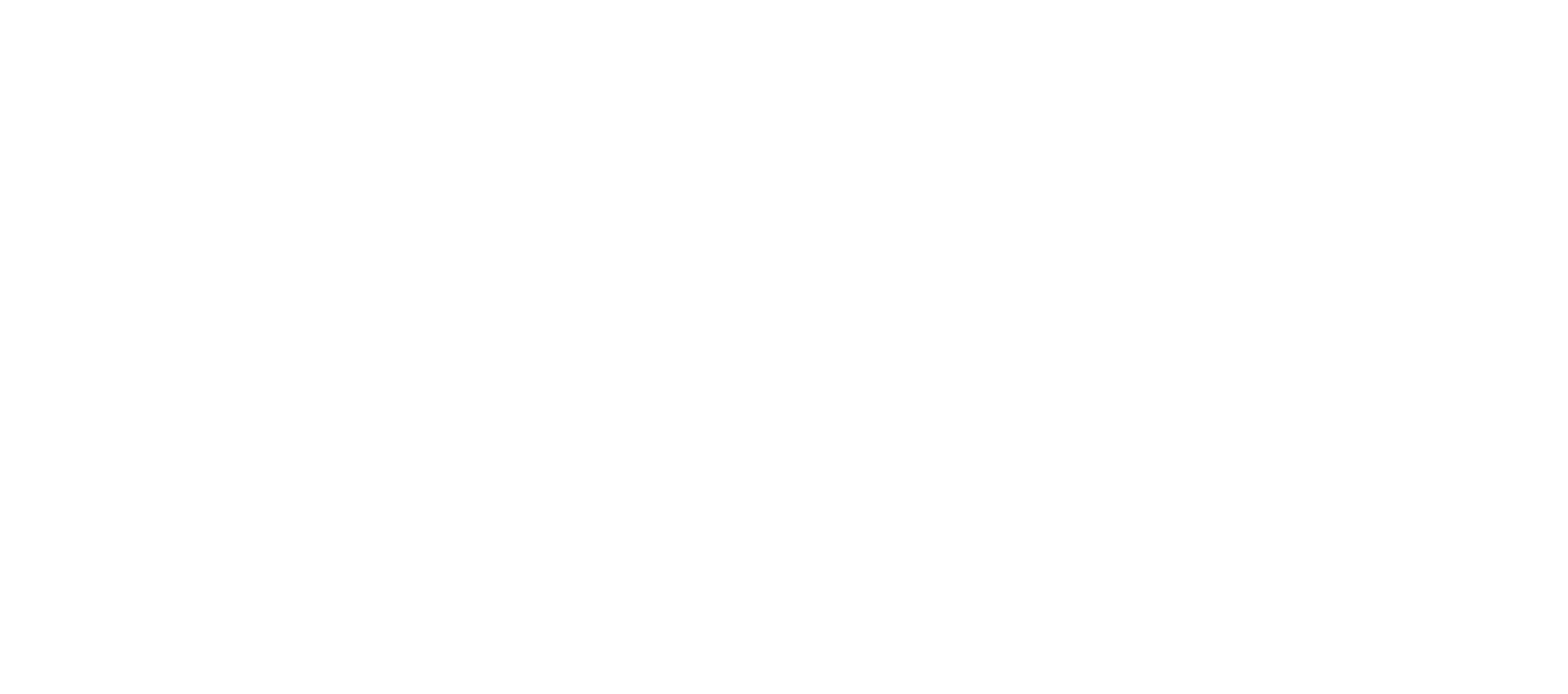
select select "**********"
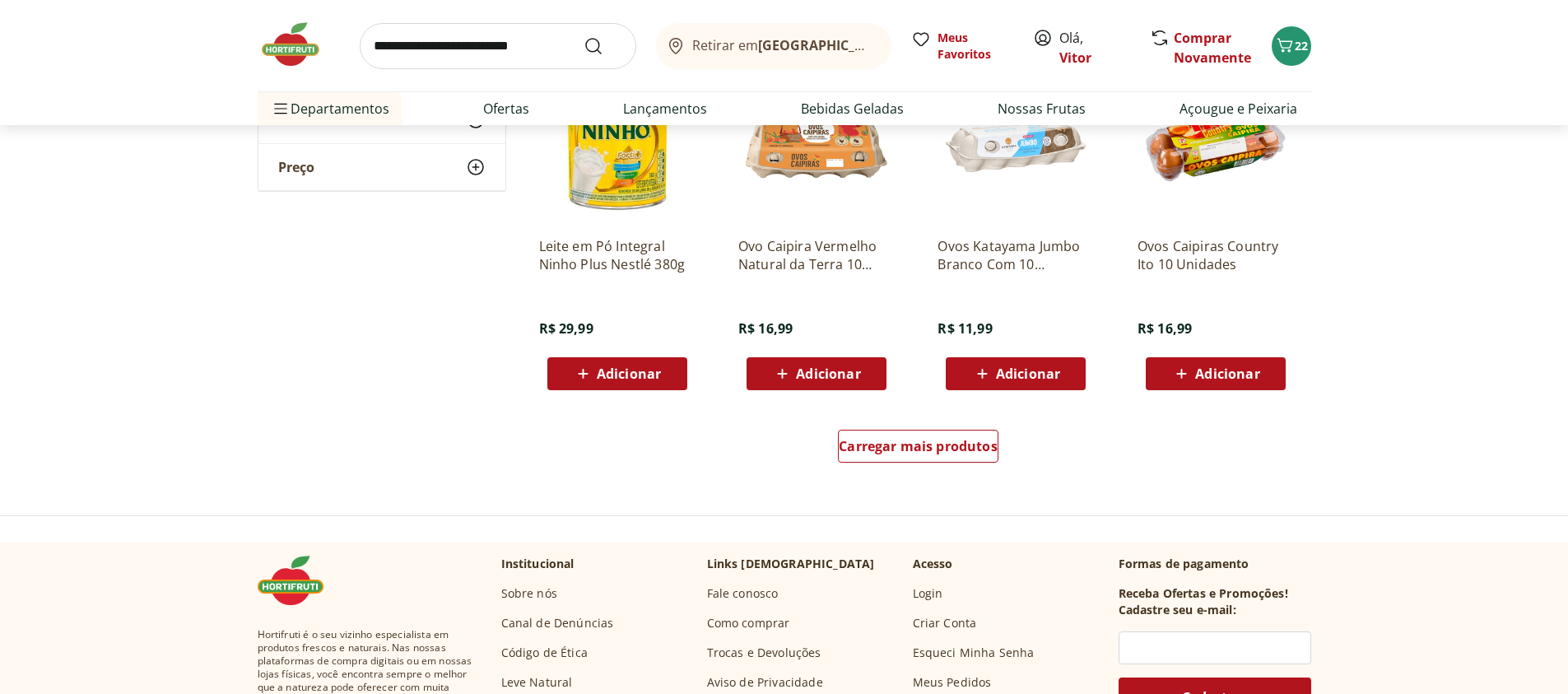
scroll to position [987, 0]
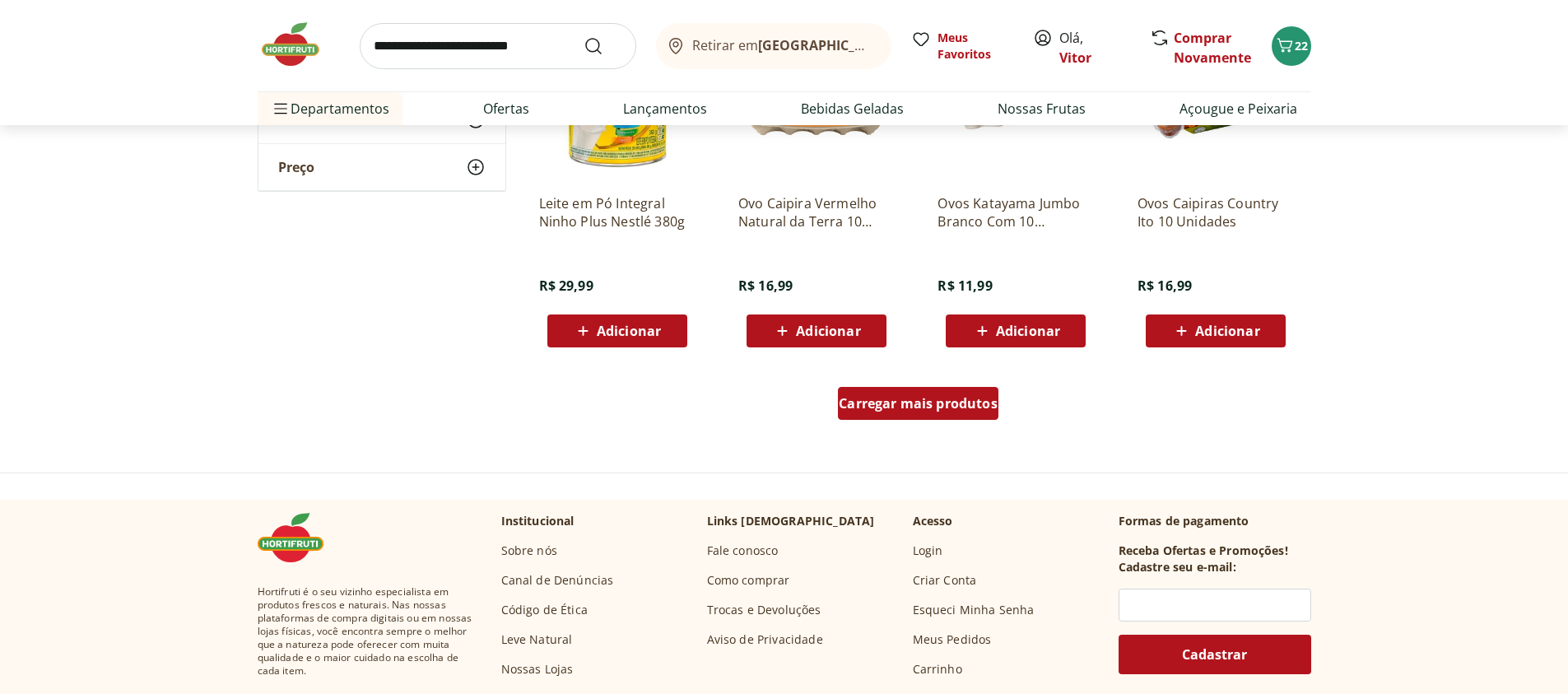
click at [905, 410] on span "Carregar mais produtos" at bounding box center [918, 403] width 159 height 13
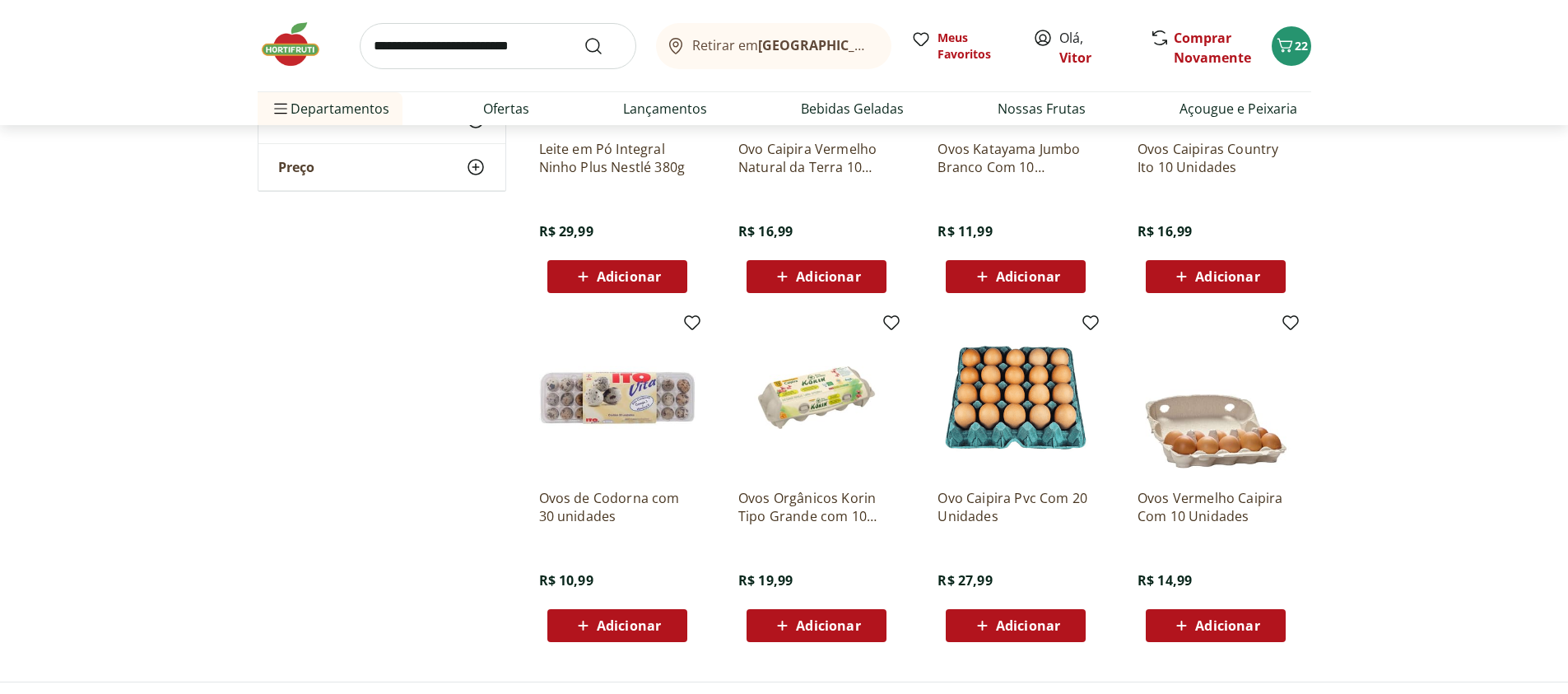
scroll to position [1284, 0]
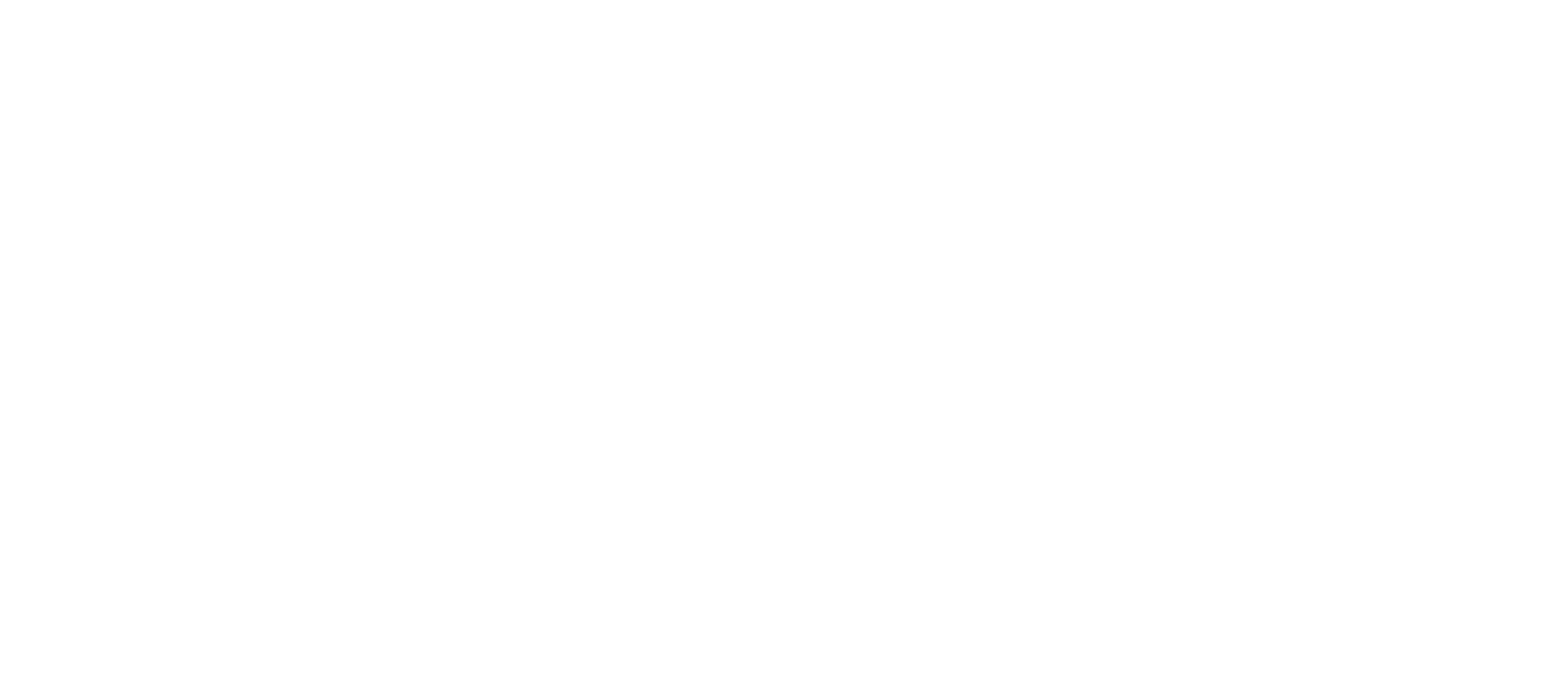
select select "**********"
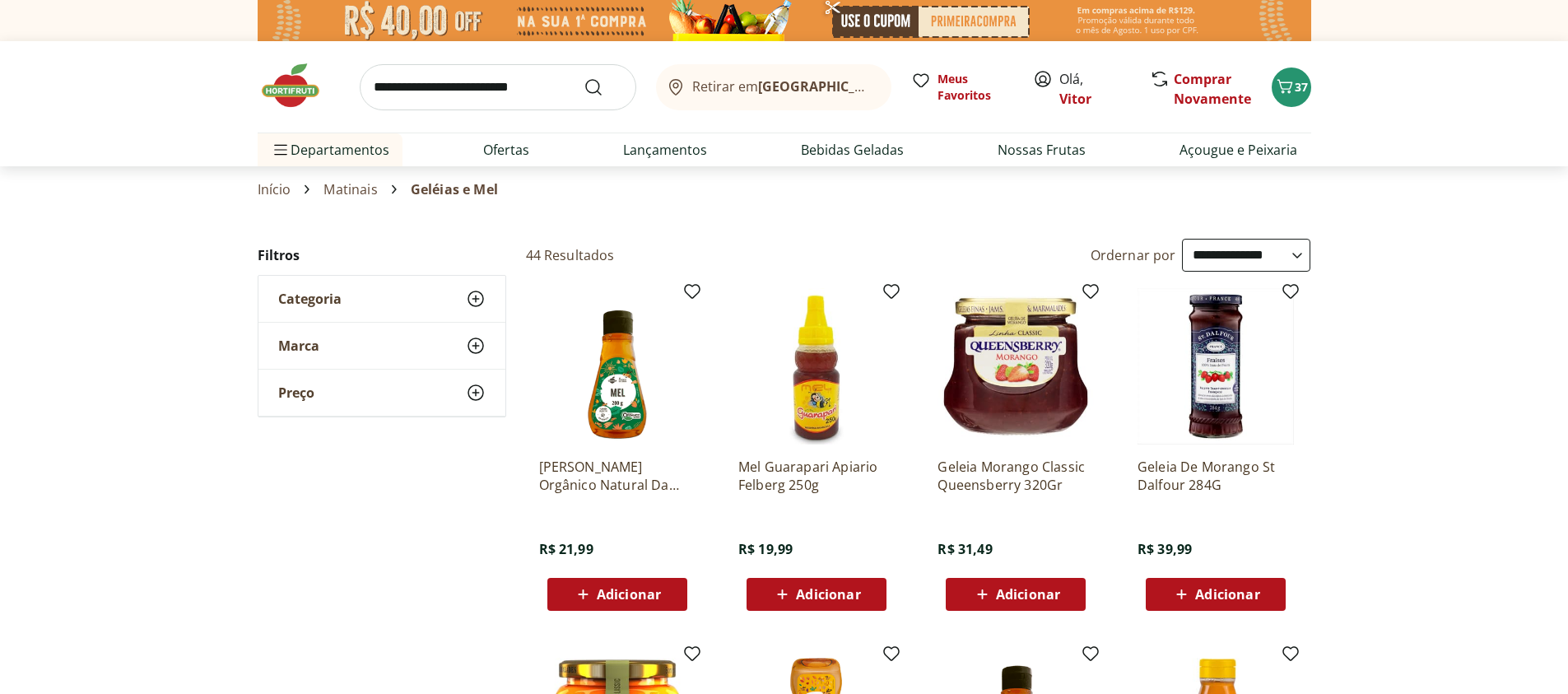
click at [1182, 239] on select "**********" at bounding box center [1246, 255] width 128 height 33
select select "*********"
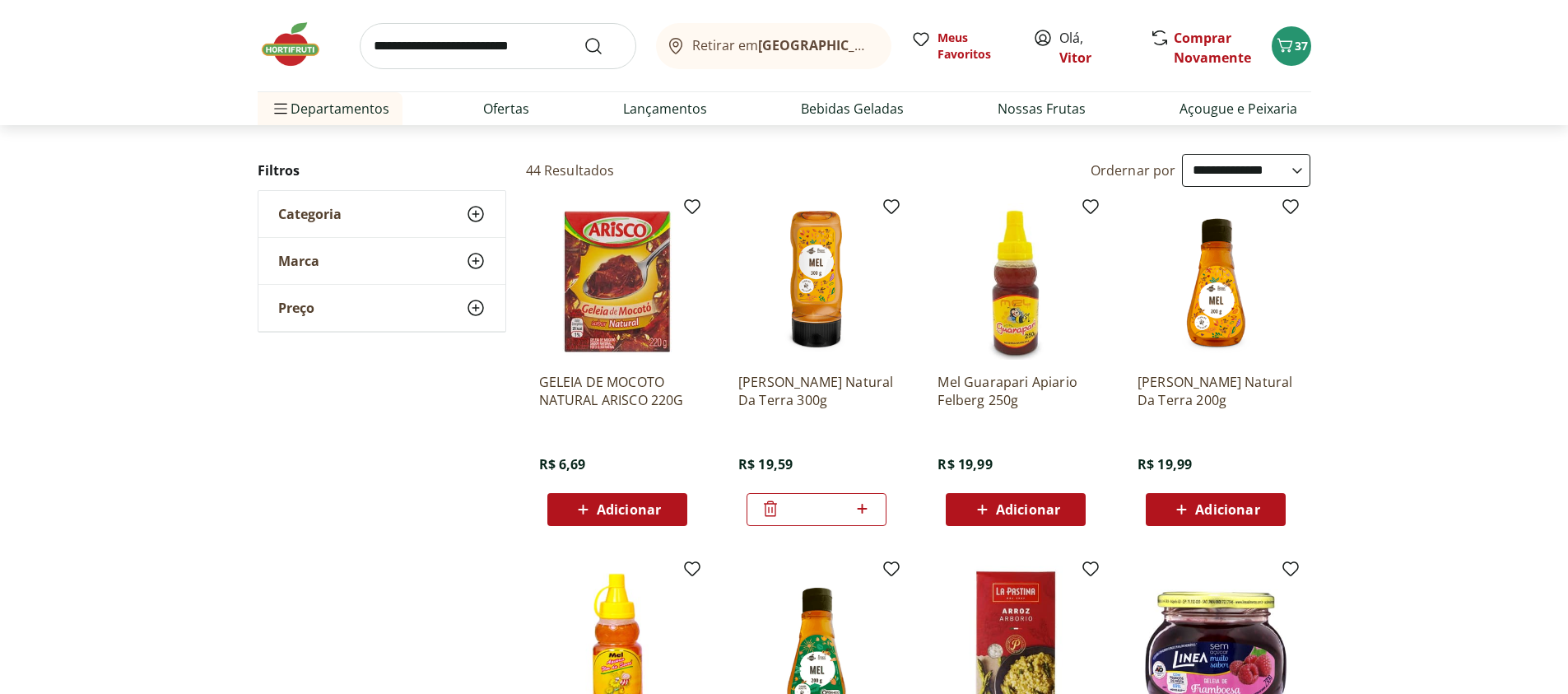
scroll to position [198, 0]
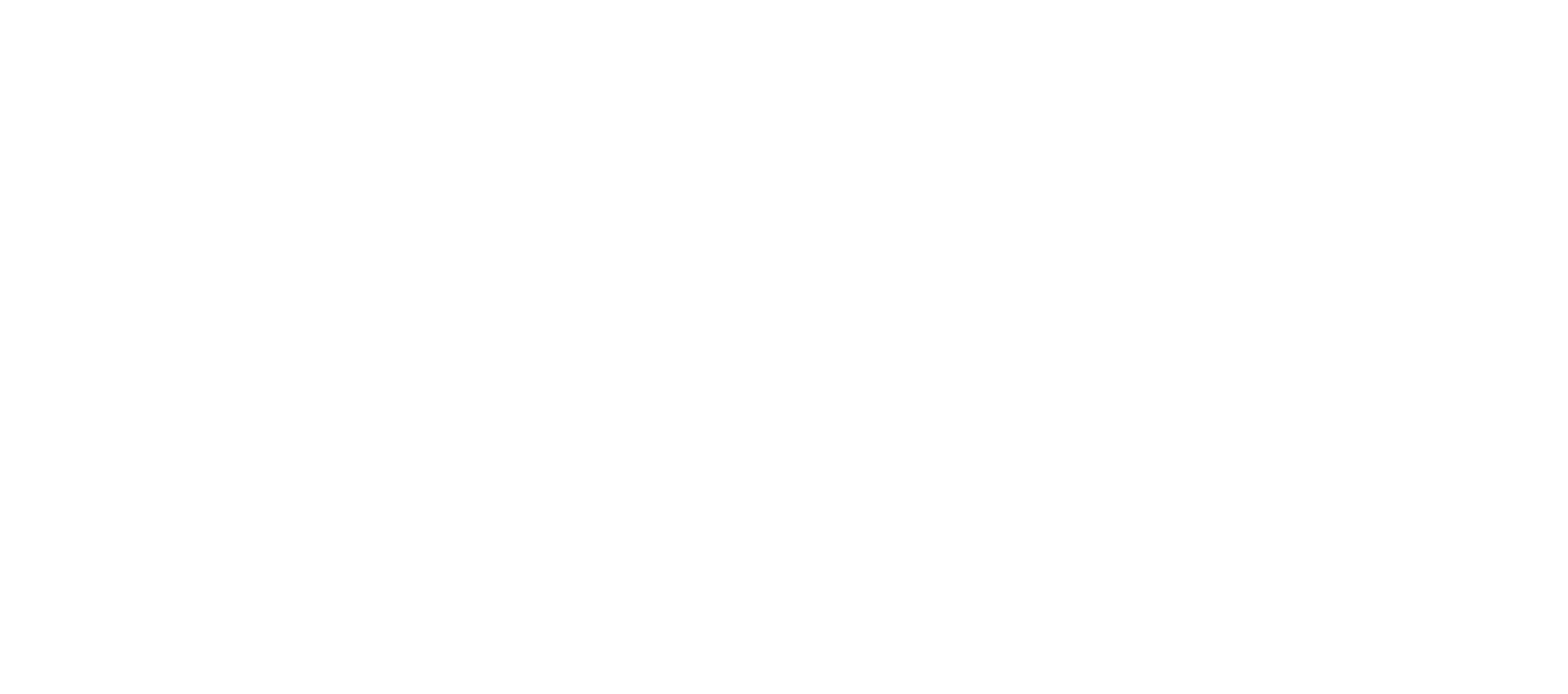
select select "**********"
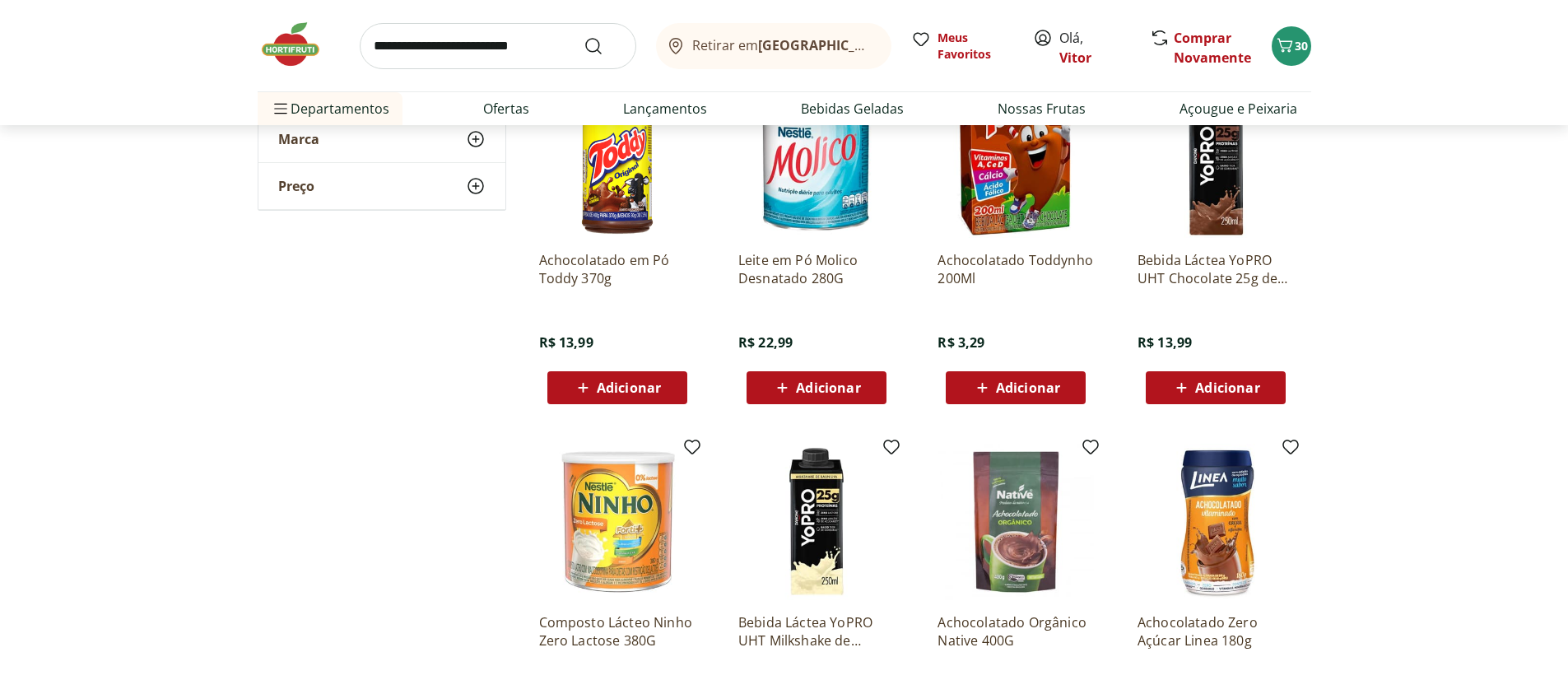
scroll to position [99, 0]
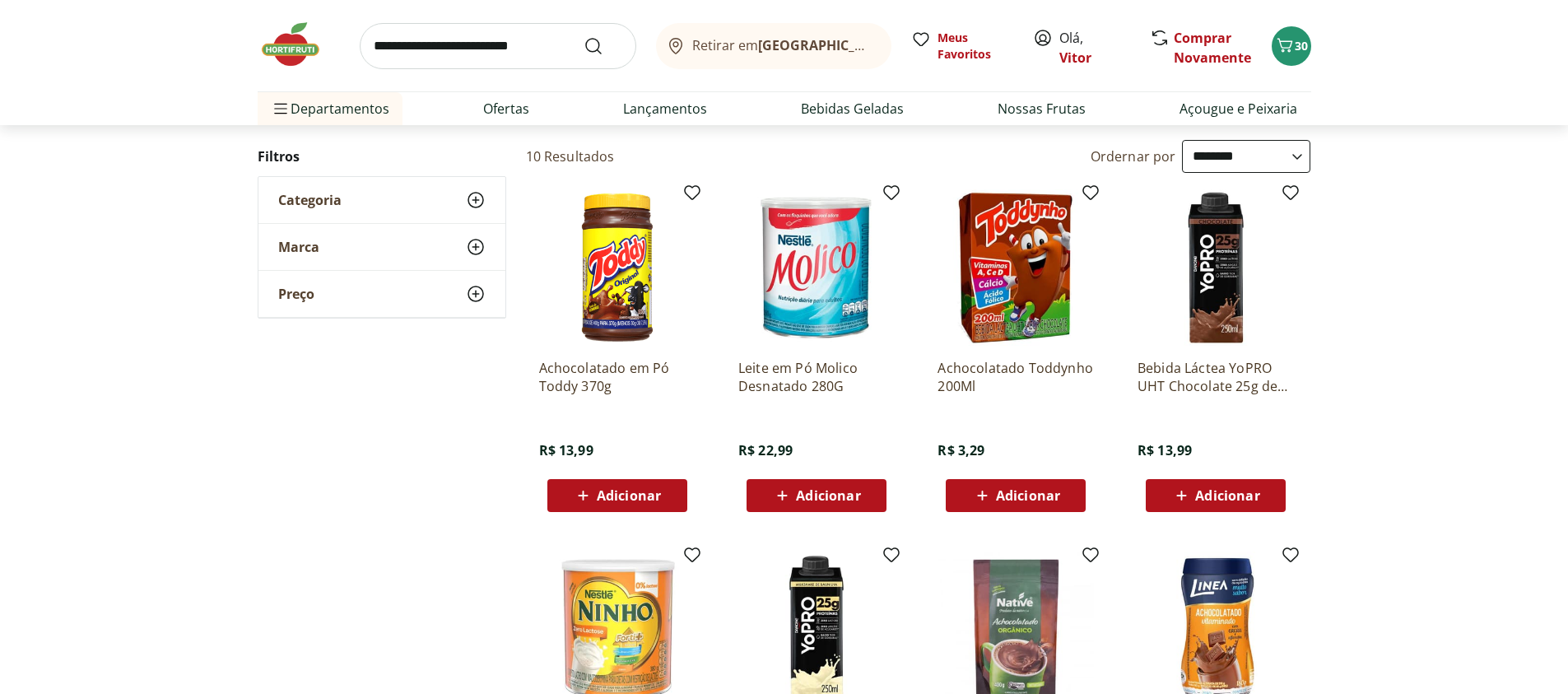
click at [978, 502] on icon at bounding box center [982, 495] width 21 height 20
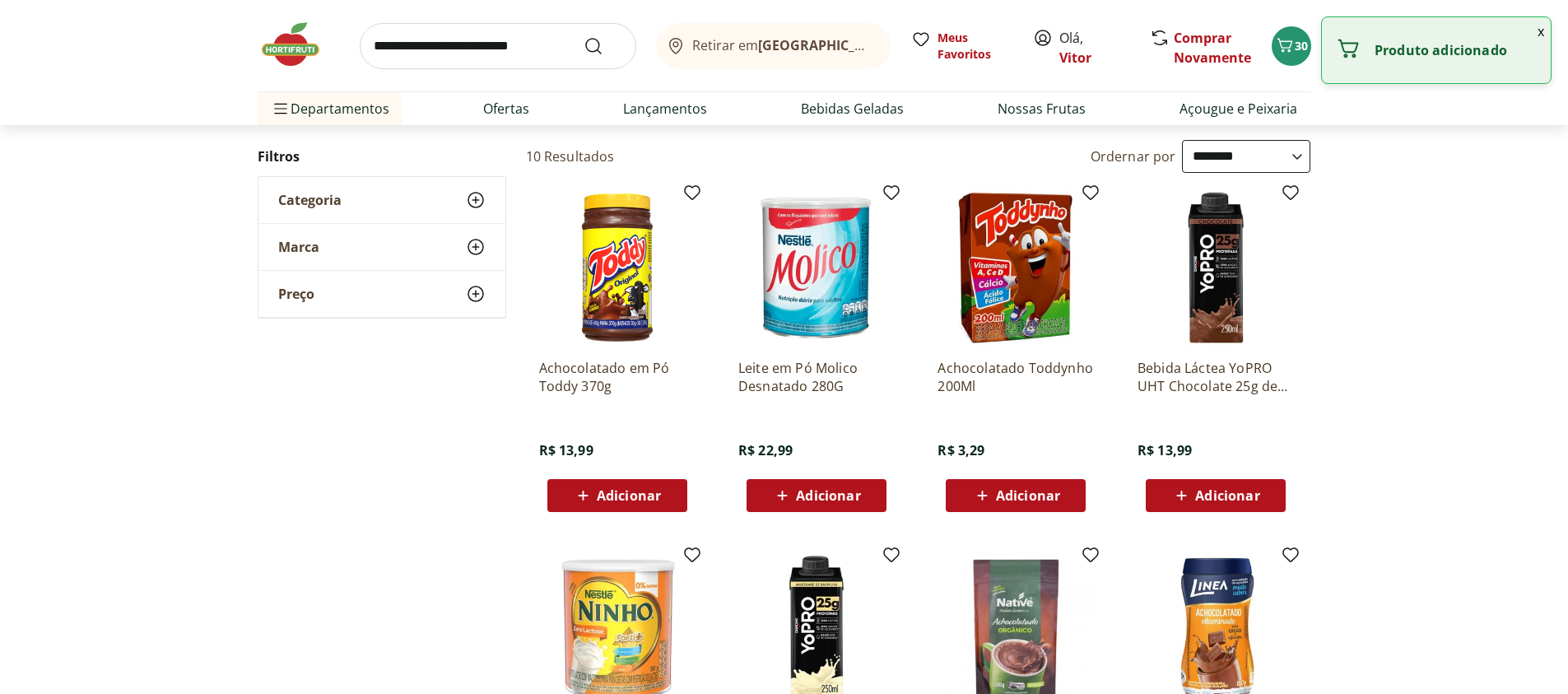
click at [977, 501] on icon at bounding box center [982, 495] width 21 height 20
click at [1062, 498] on icon at bounding box center [1062, 494] width 21 height 20
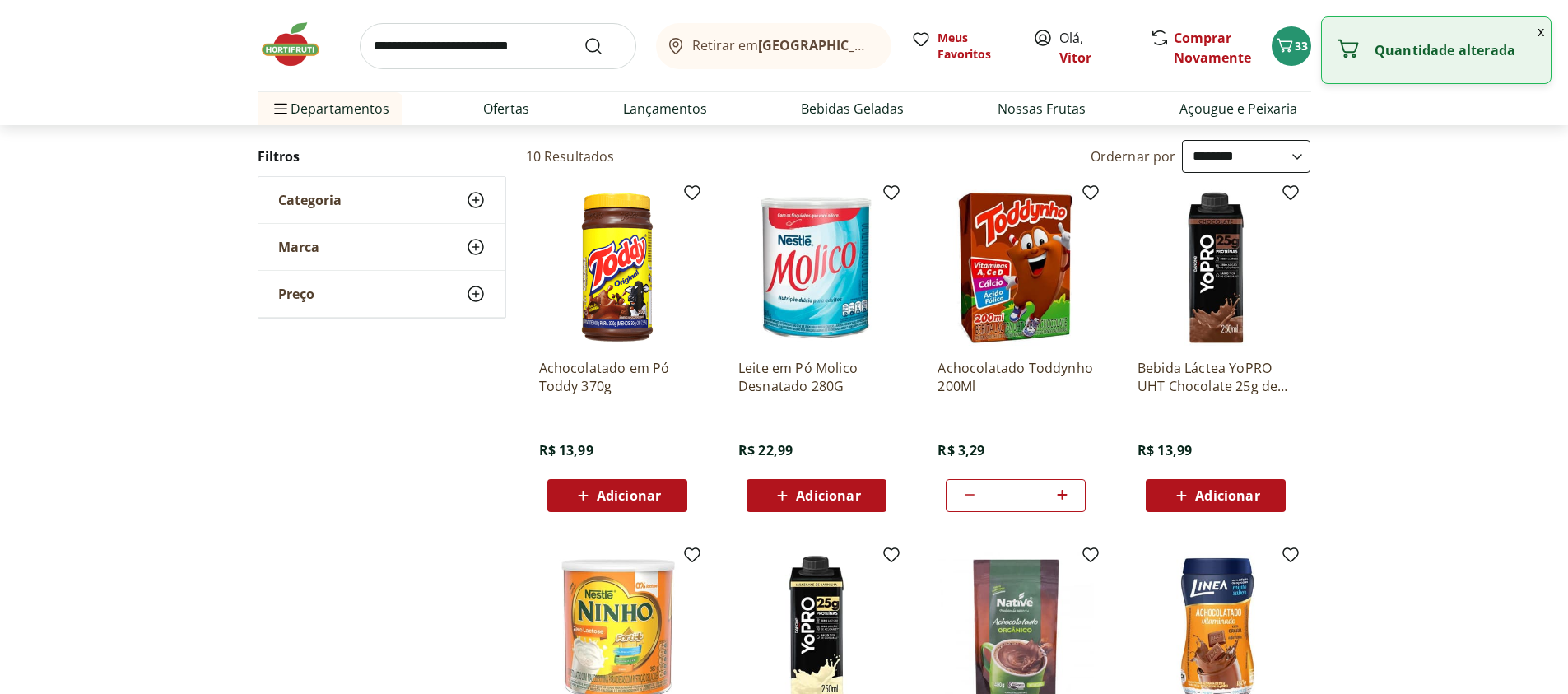
click at [1062, 498] on icon at bounding box center [1062, 494] width 21 height 20
type input "*"
click at [1435, 253] on section "**********" at bounding box center [784, 694] width 1568 height 1109
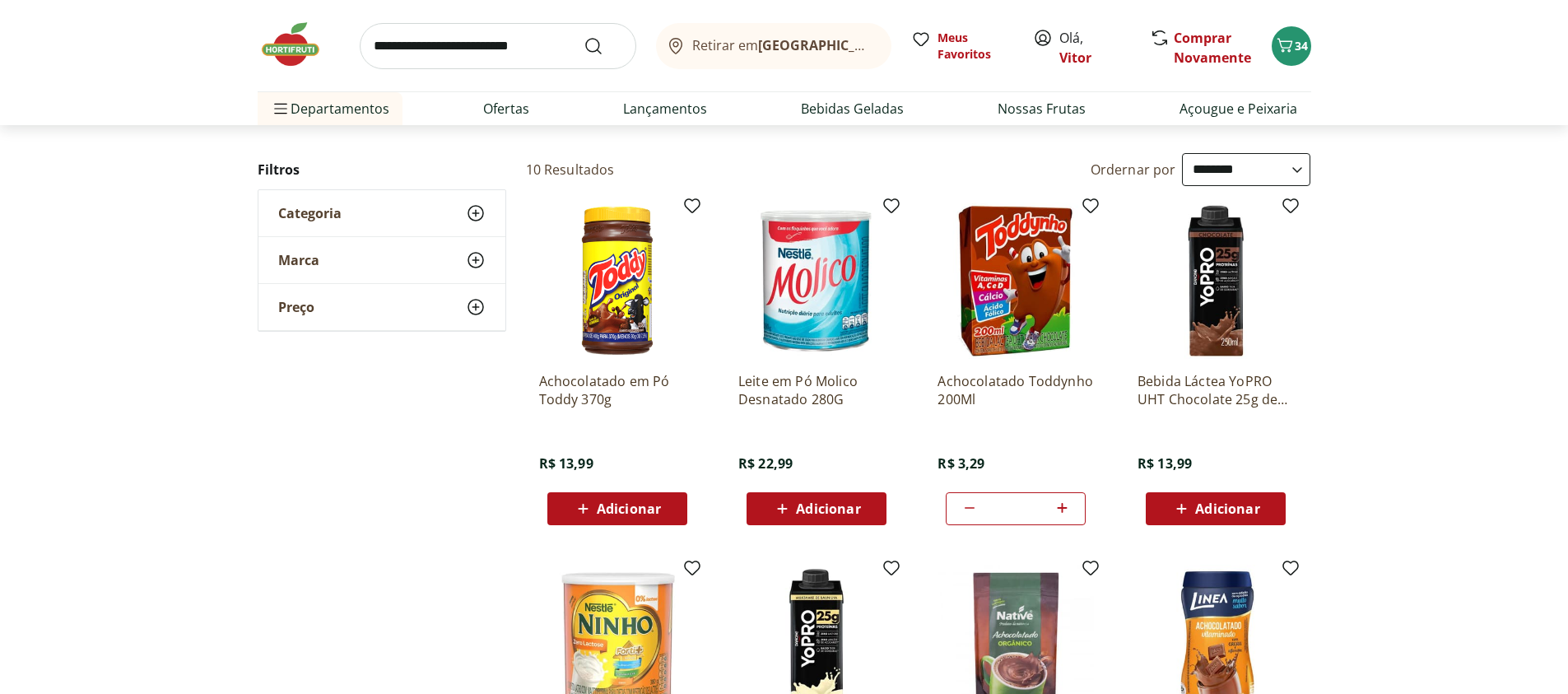
scroll to position [0, 0]
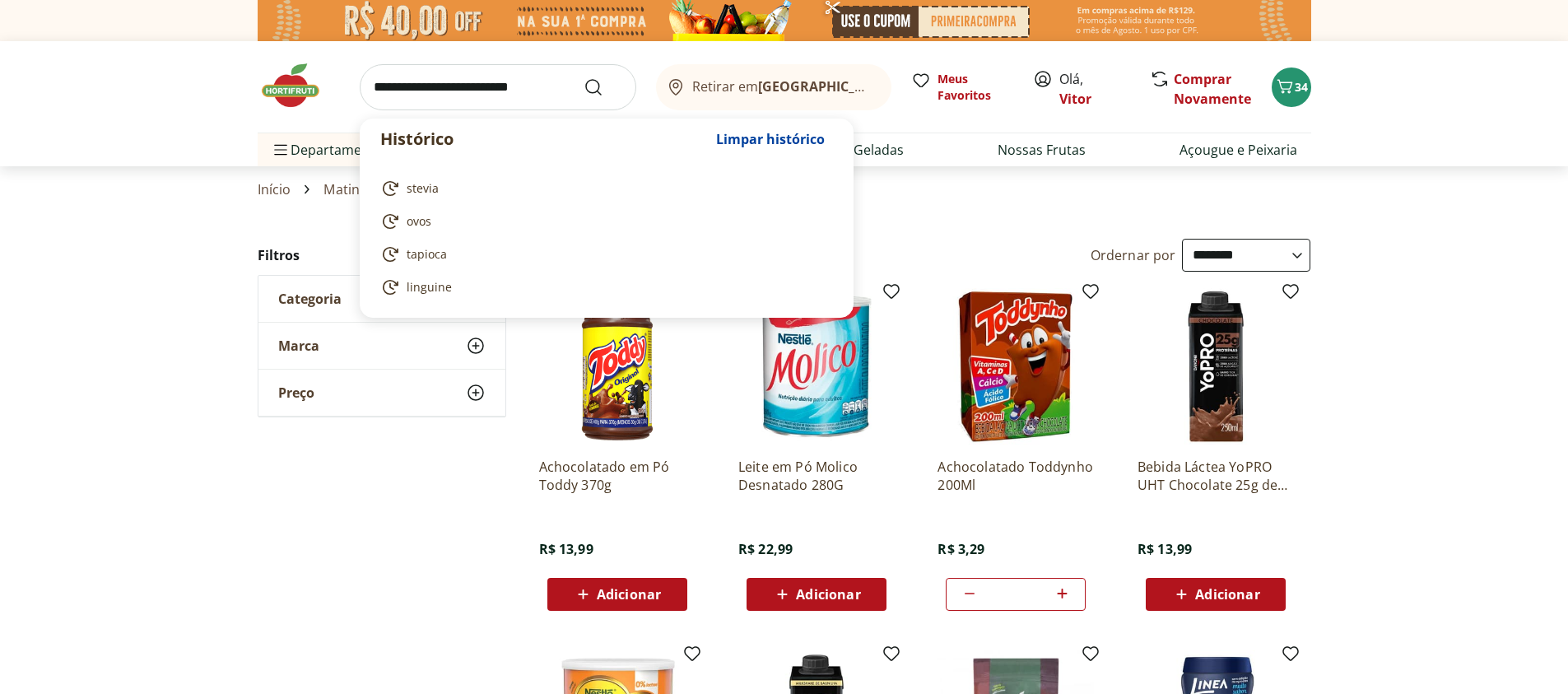
click at [523, 96] on input "search" at bounding box center [498, 87] width 276 height 46
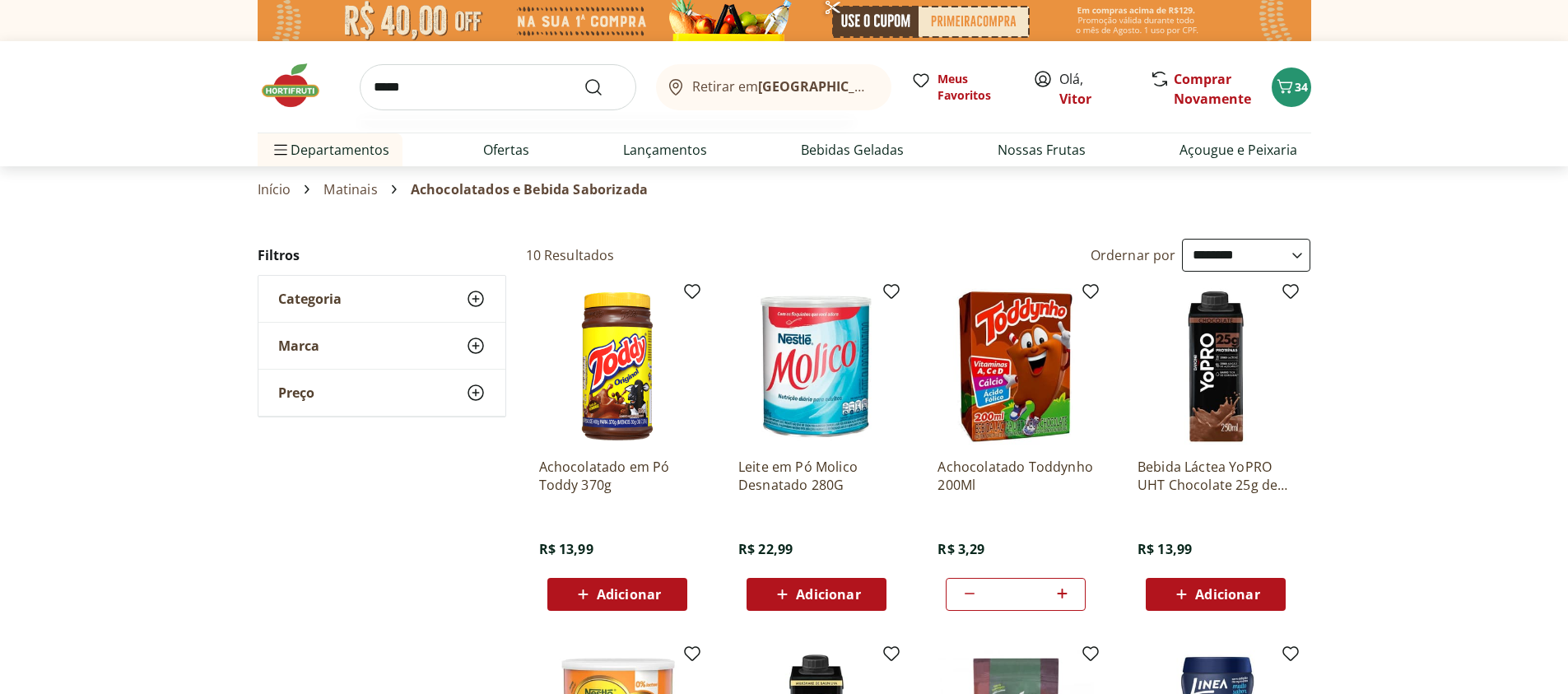
type input "*****"
click at [584, 78] on button "Submit Search" at bounding box center [603, 87] width 39 height 20
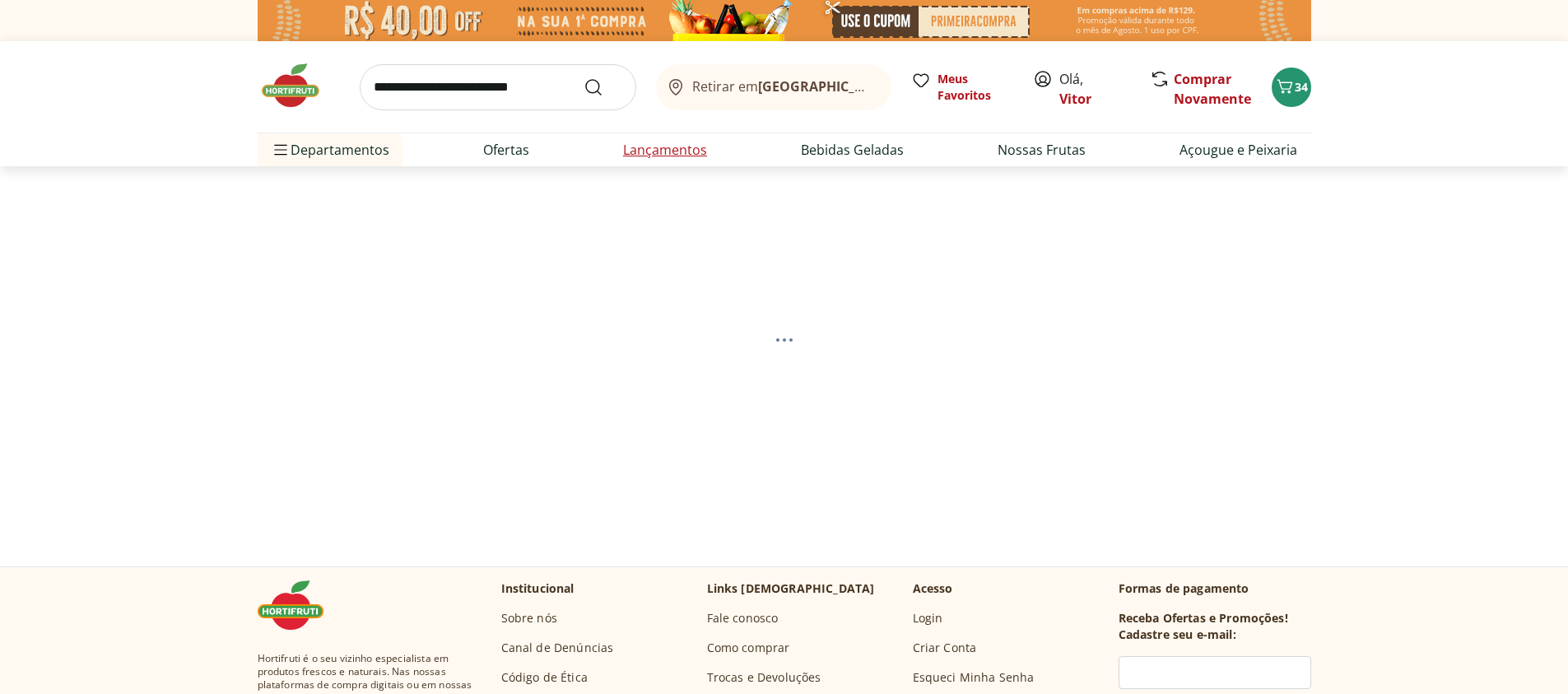
select select "**********"
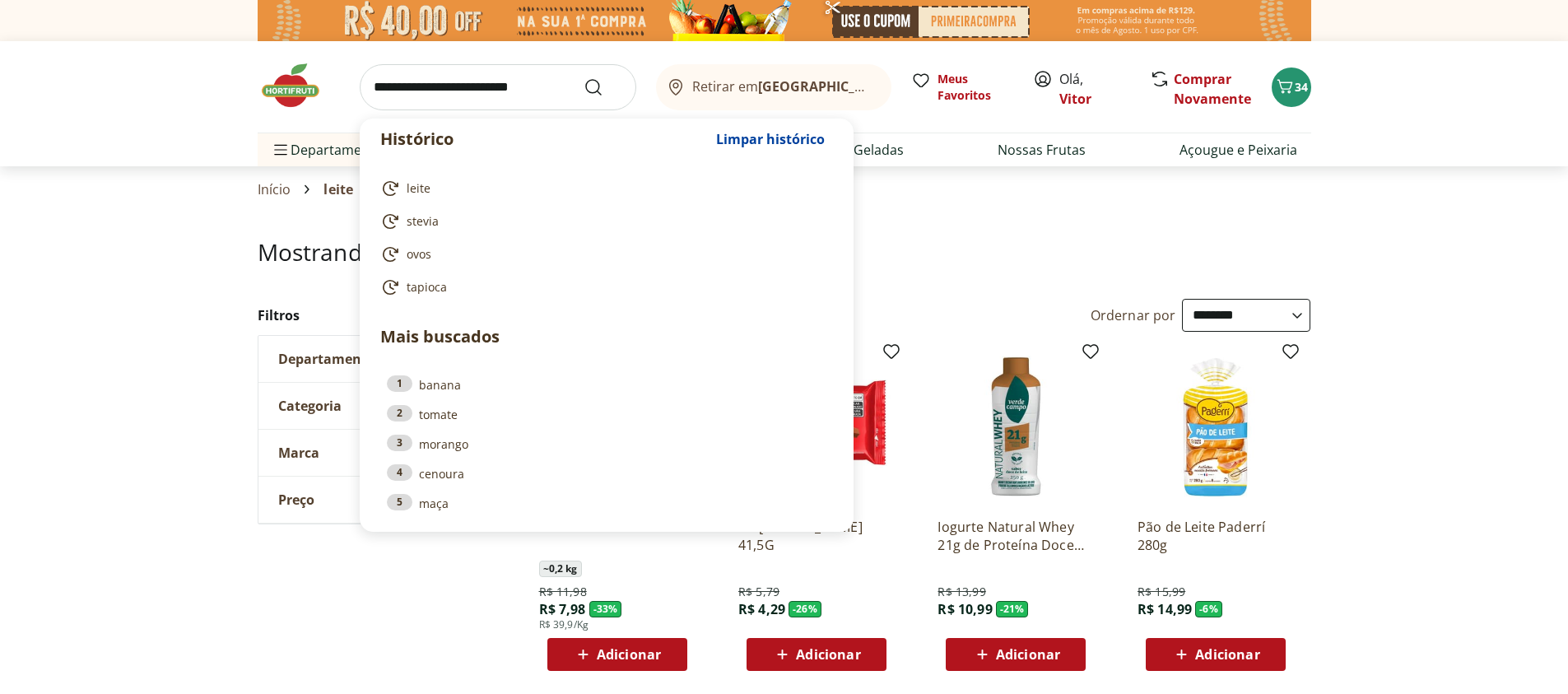
click at [434, 73] on input "search" at bounding box center [498, 87] width 276 height 46
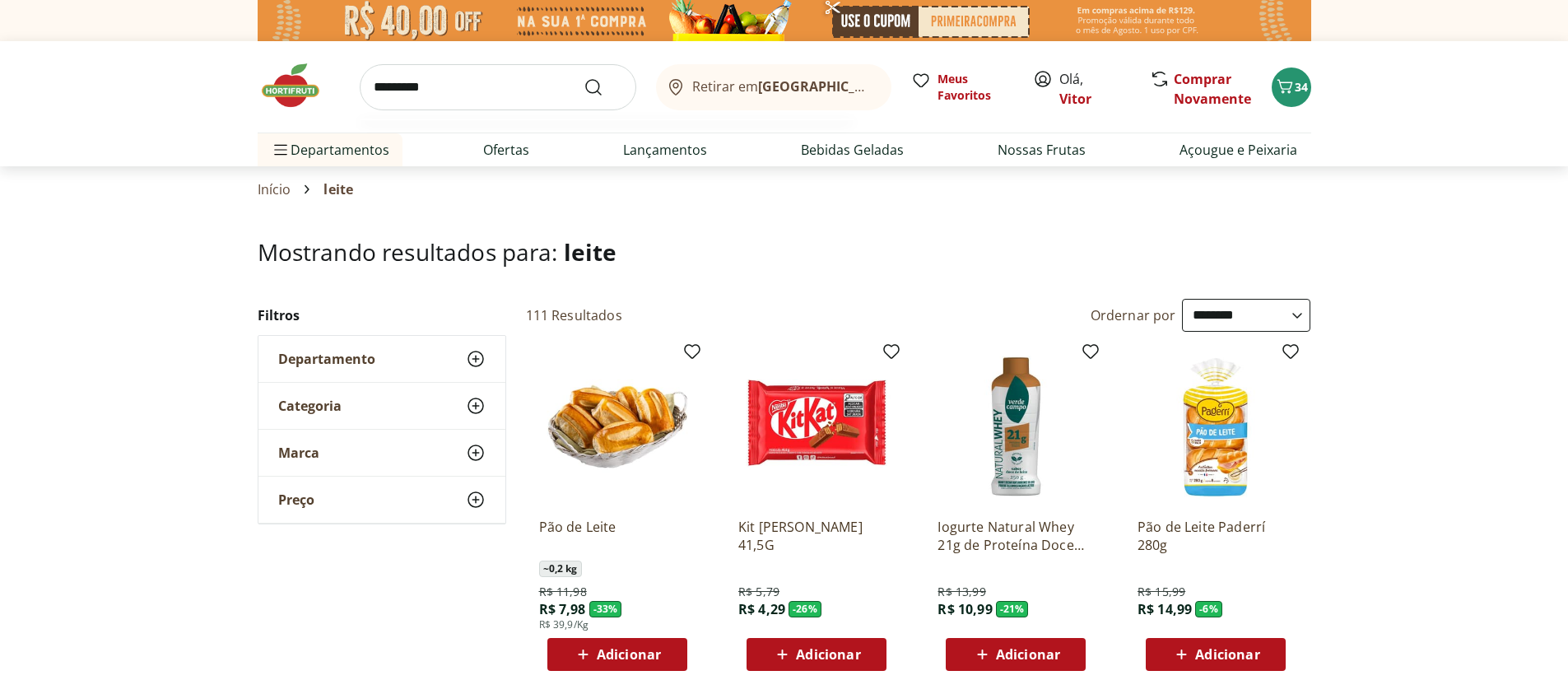
type input "*********"
click at [584, 78] on button "Submit Search" at bounding box center [603, 87] width 39 height 20
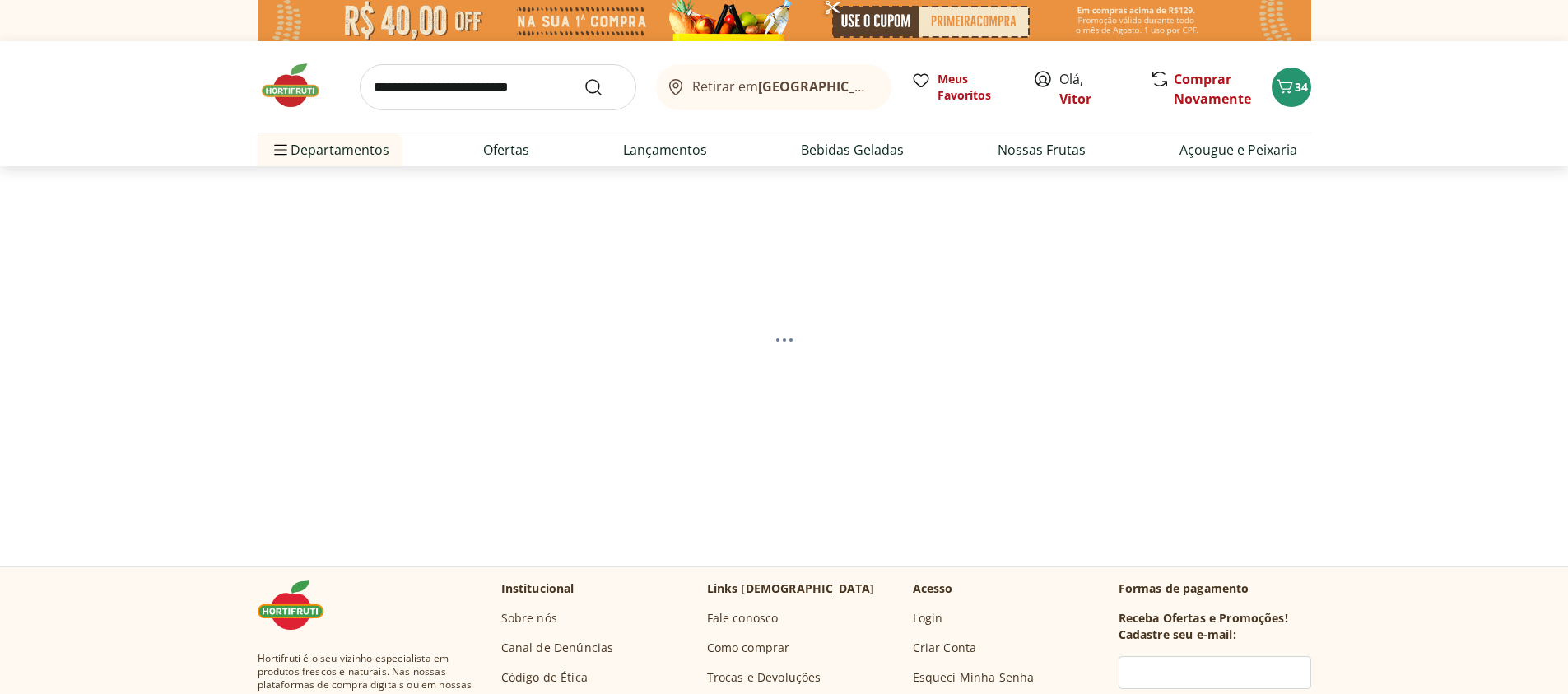
select select "**********"
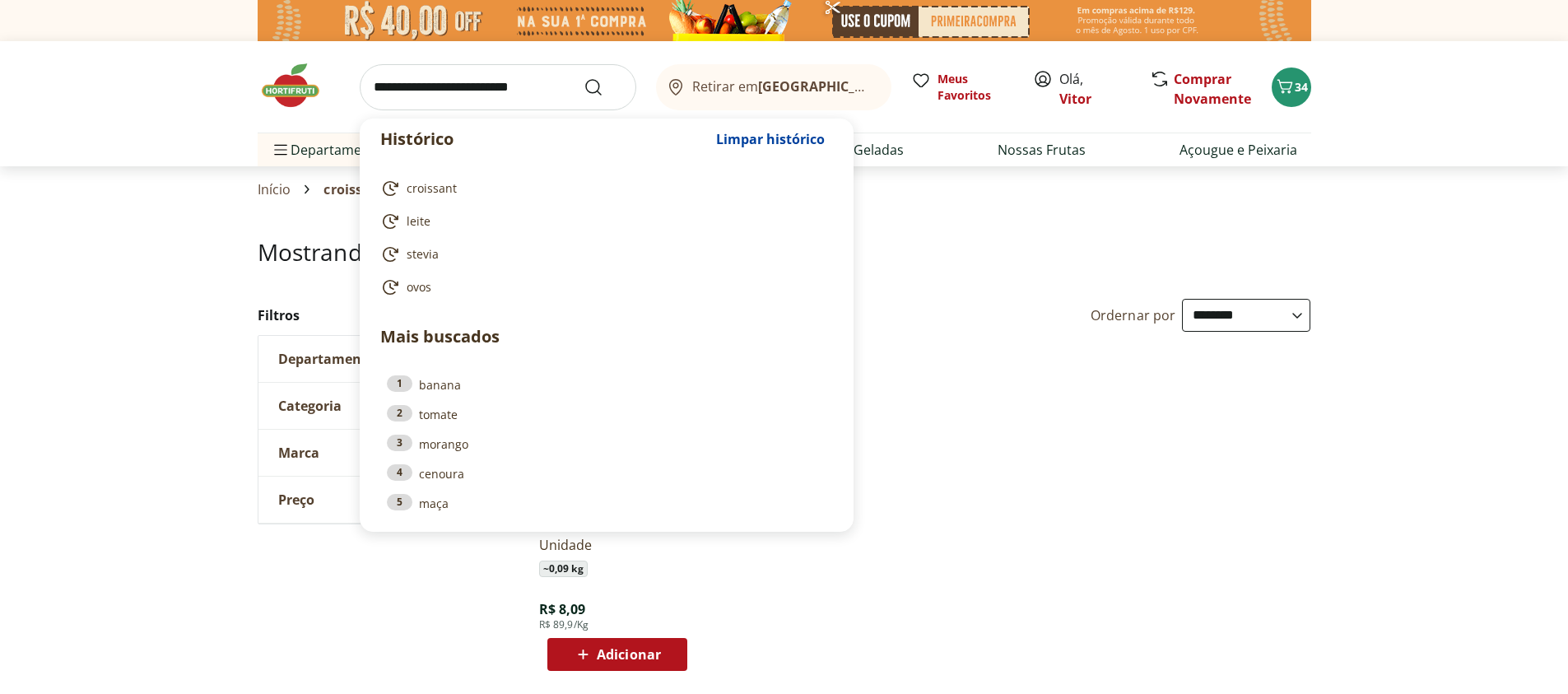
click at [434, 73] on input "search" at bounding box center [498, 87] width 276 height 46
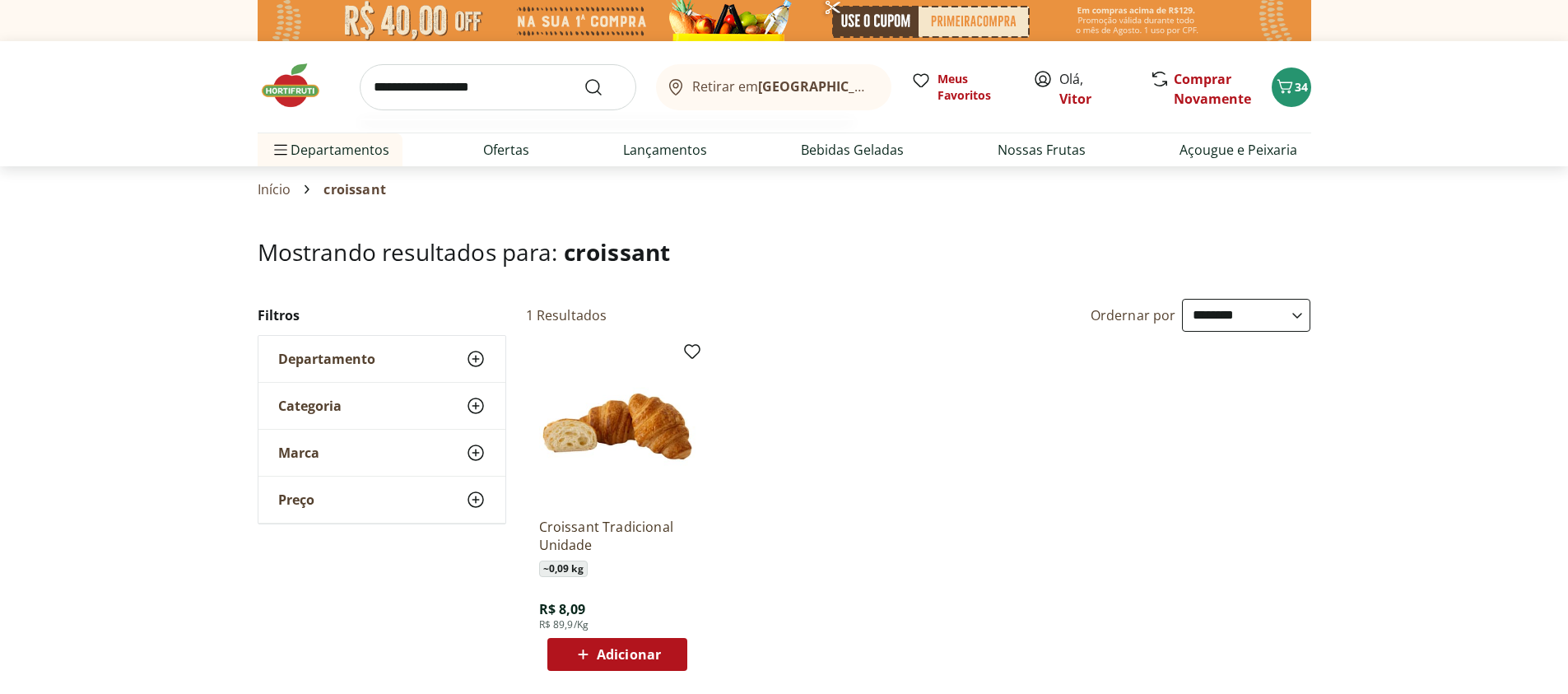
type input "**********"
click at [584, 78] on button "Submit Search" at bounding box center [603, 87] width 39 height 20
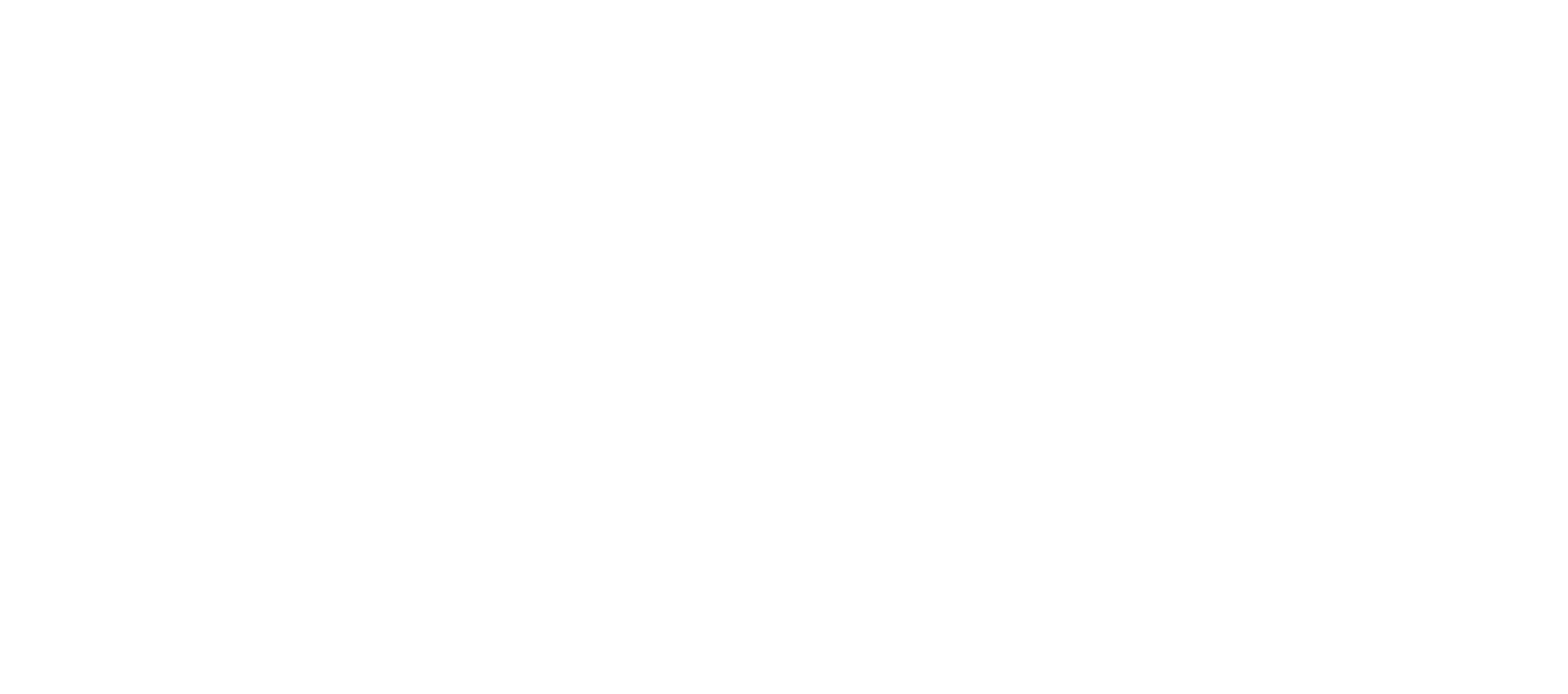
select select "**********"
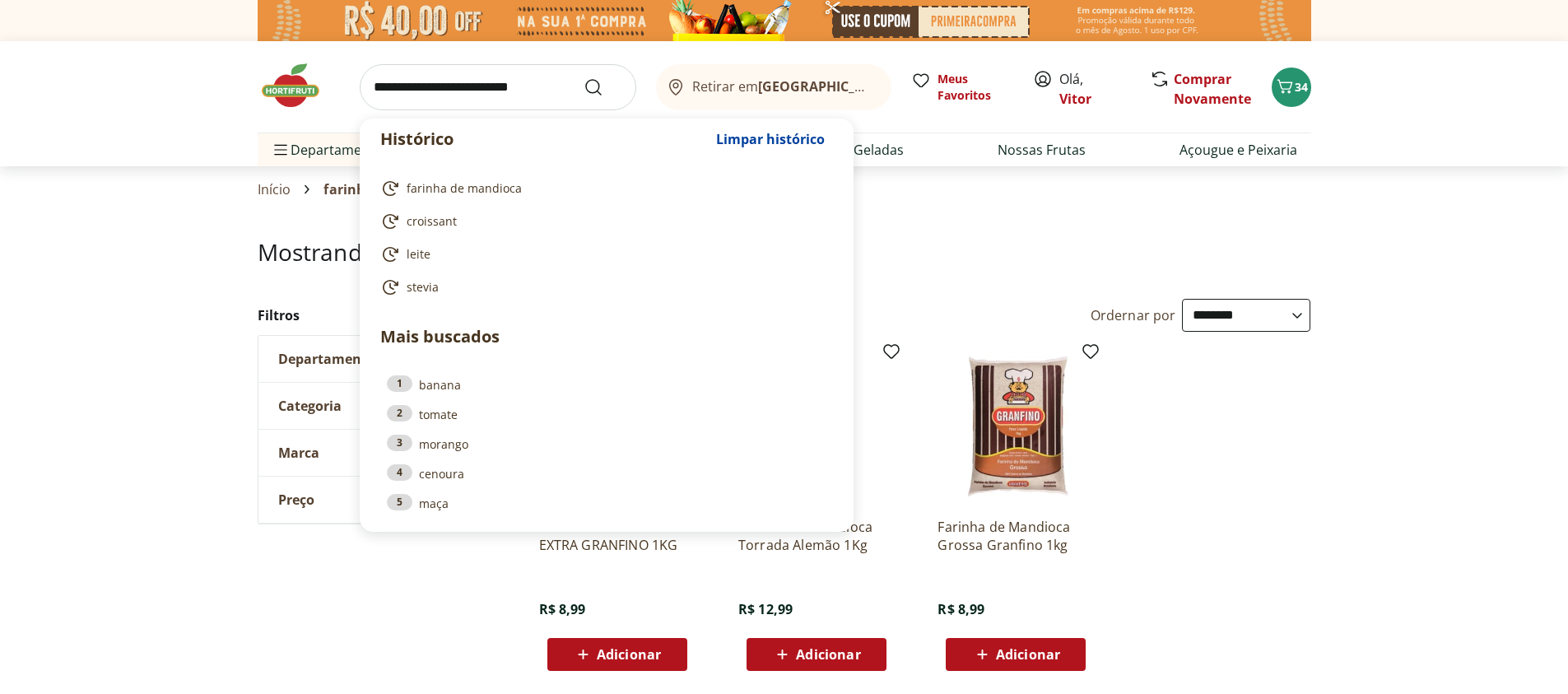
click at [512, 92] on input "search" at bounding box center [498, 87] width 276 height 46
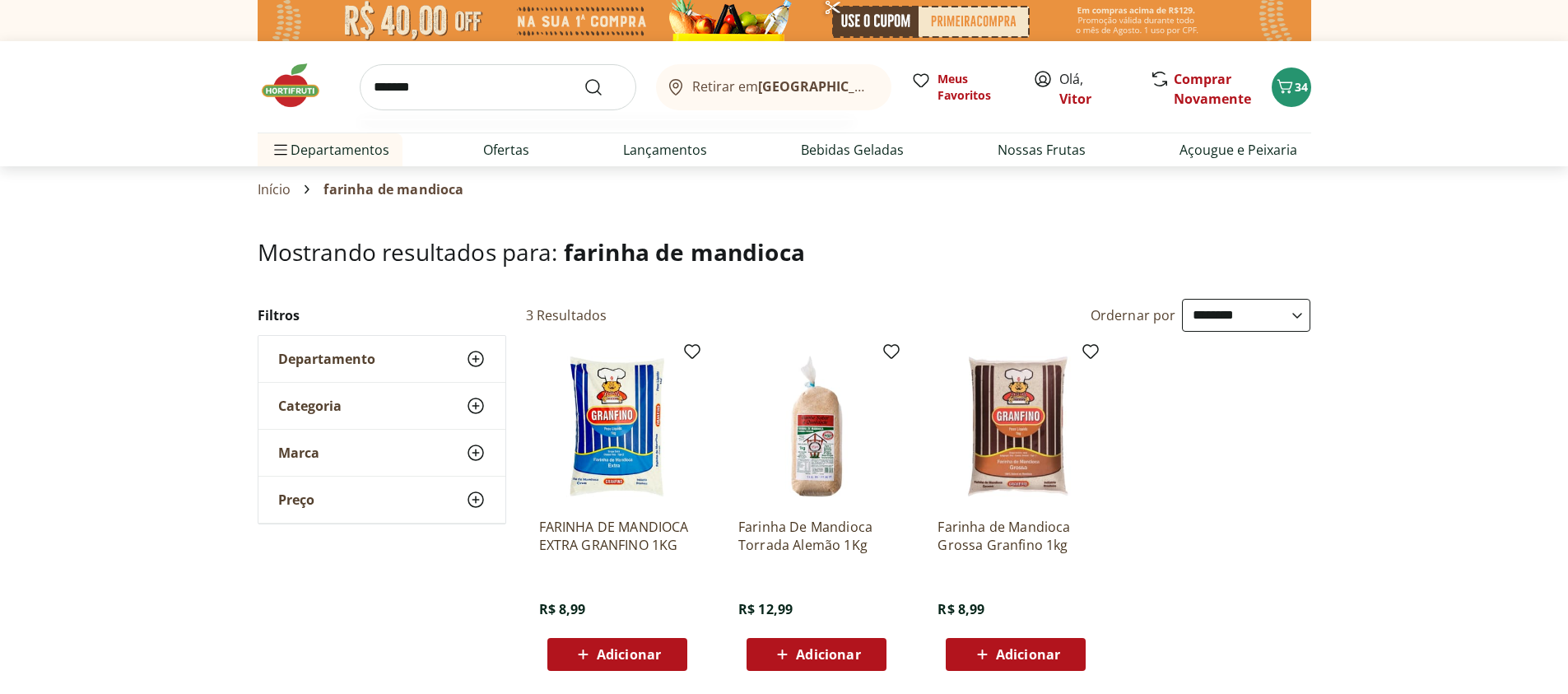
type input "*******"
click at [584, 78] on button "Submit Search" at bounding box center [603, 87] width 39 height 20
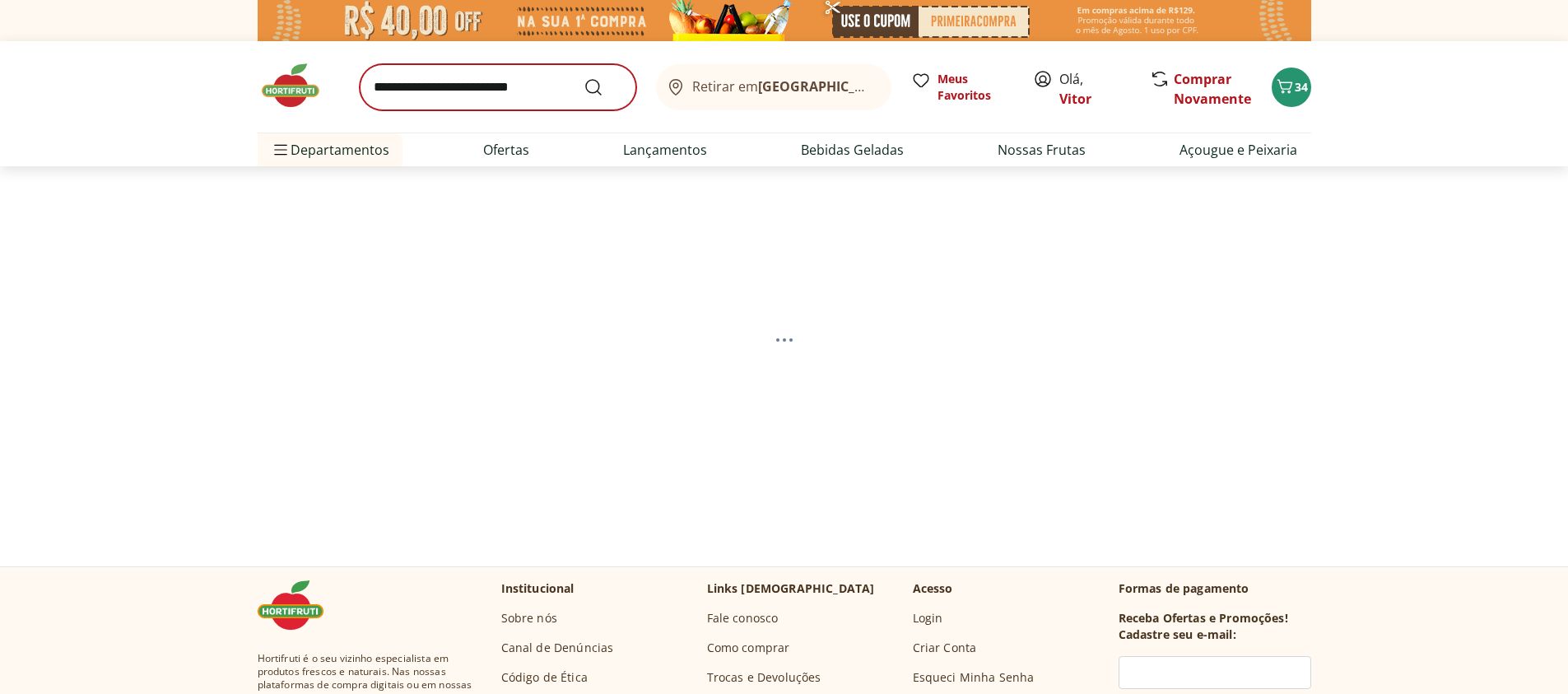
select select "**********"
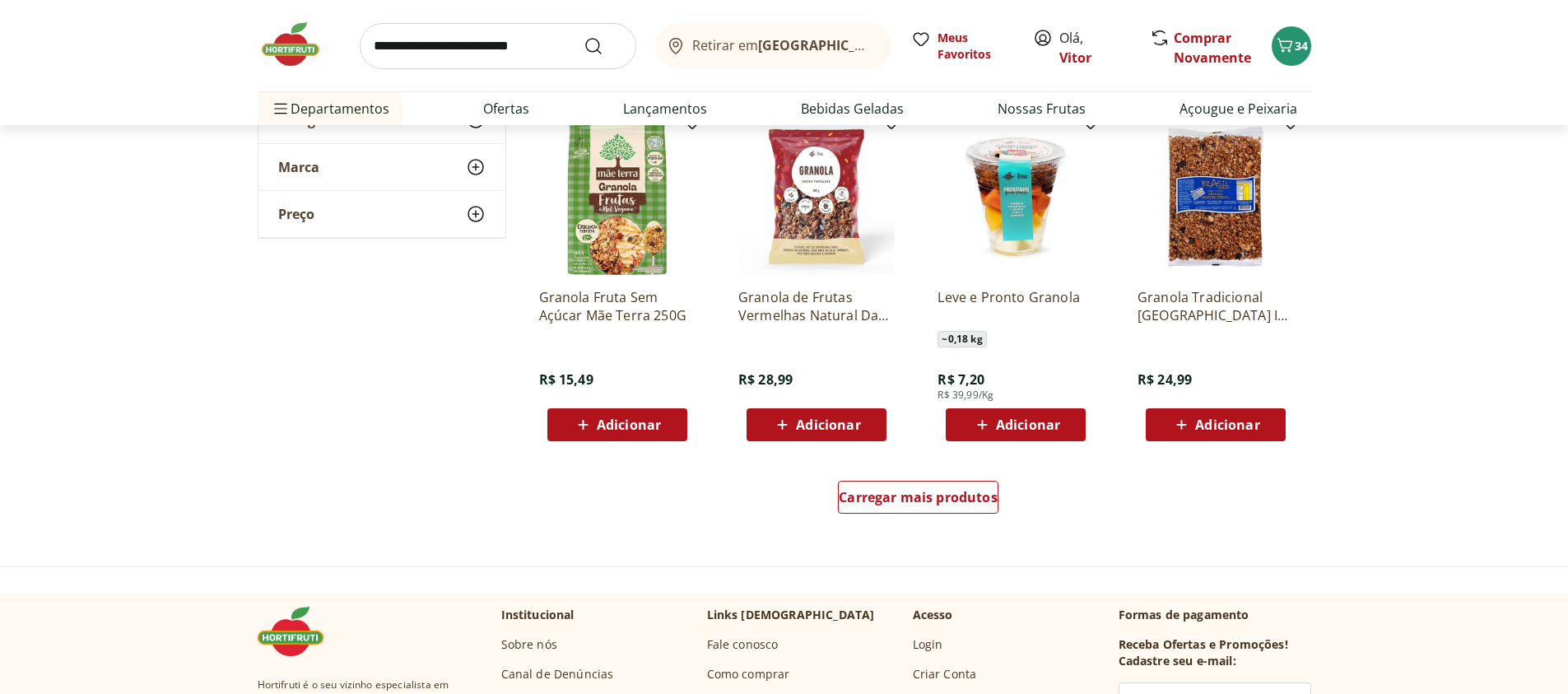
scroll to position [987, 0]
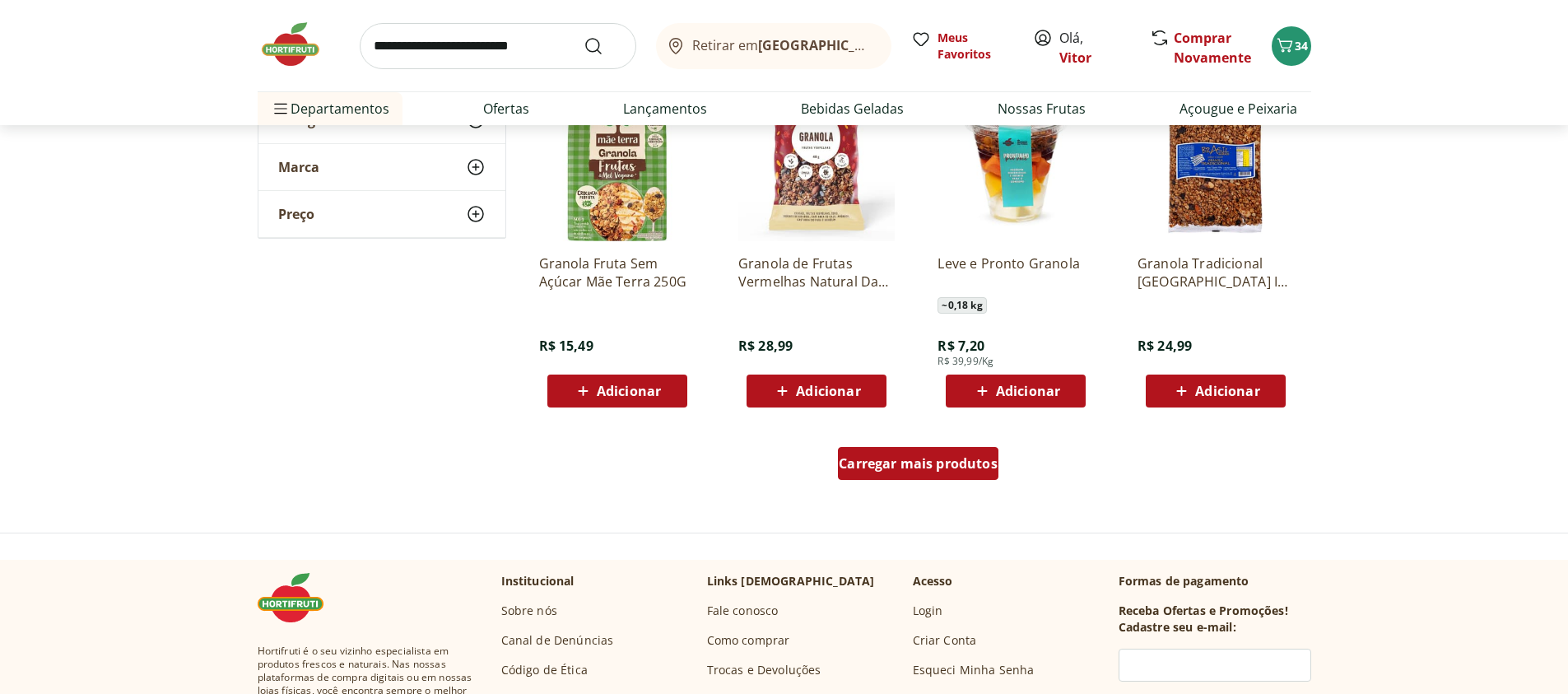
click at [973, 461] on span "Carregar mais produtos" at bounding box center [918, 463] width 159 height 13
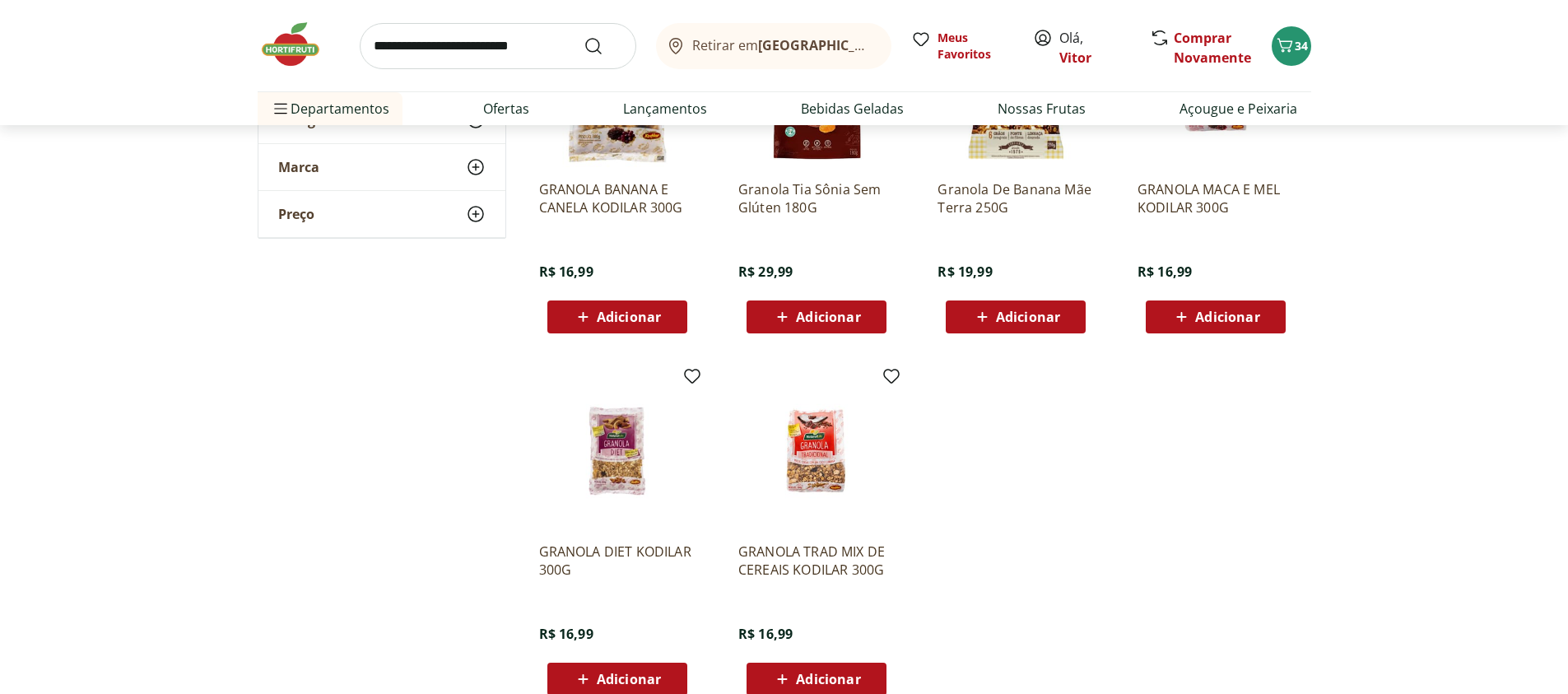
scroll to position [1777, 0]
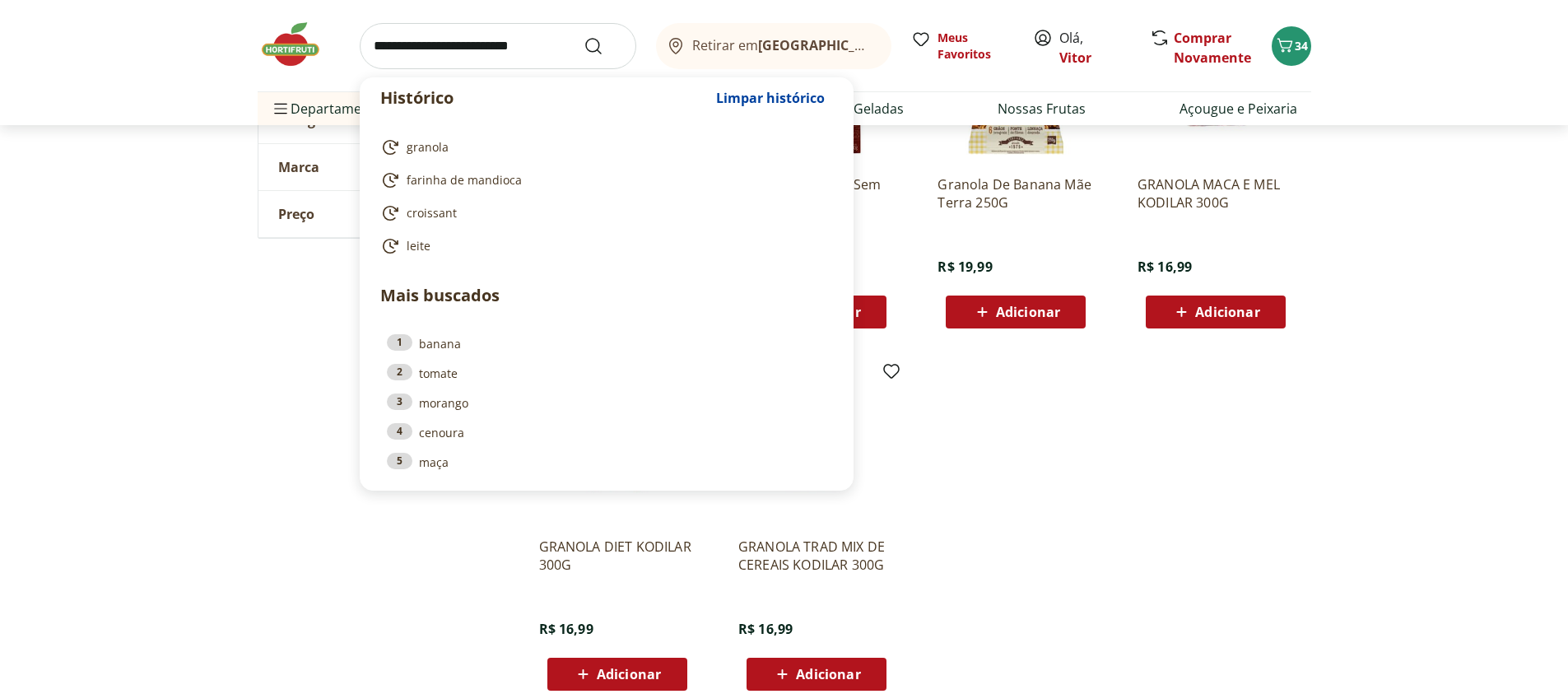
click at [393, 41] on input "search" at bounding box center [498, 46] width 276 height 46
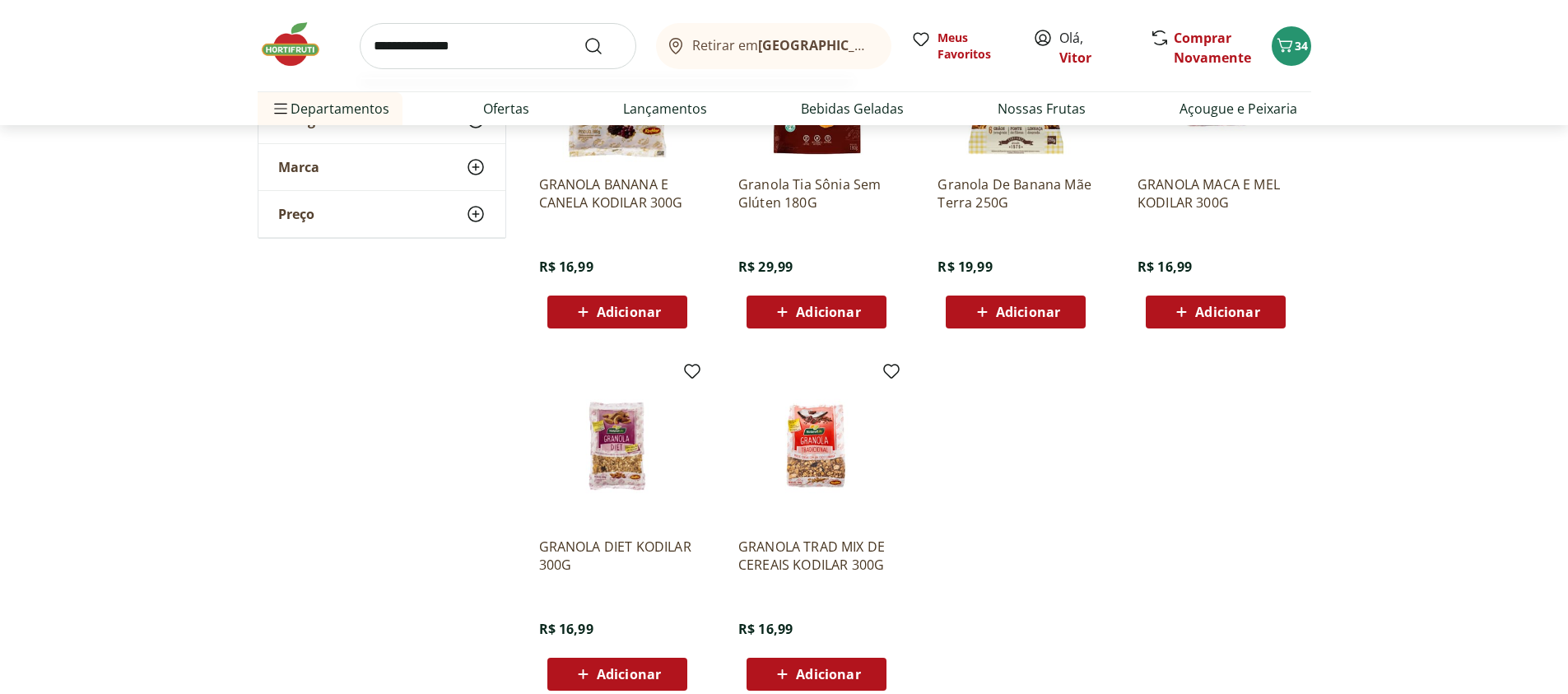
type input "**********"
click at [584, 37] on button "Submit Search" at bounding box center [603, 46] width 39 height 20
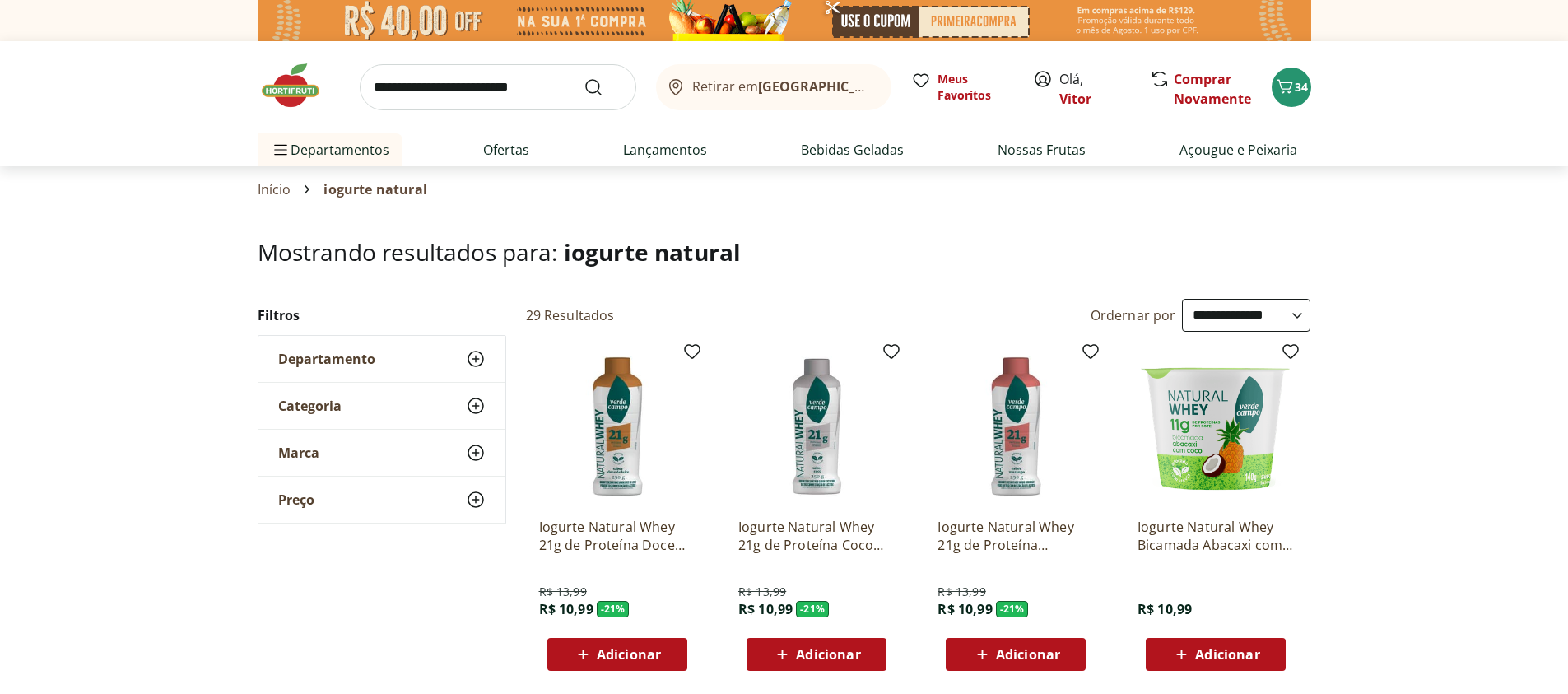
click at [1182, 298] on select "**********" at bounding box center [1246, 314] width 128 height 33
select select "**********"
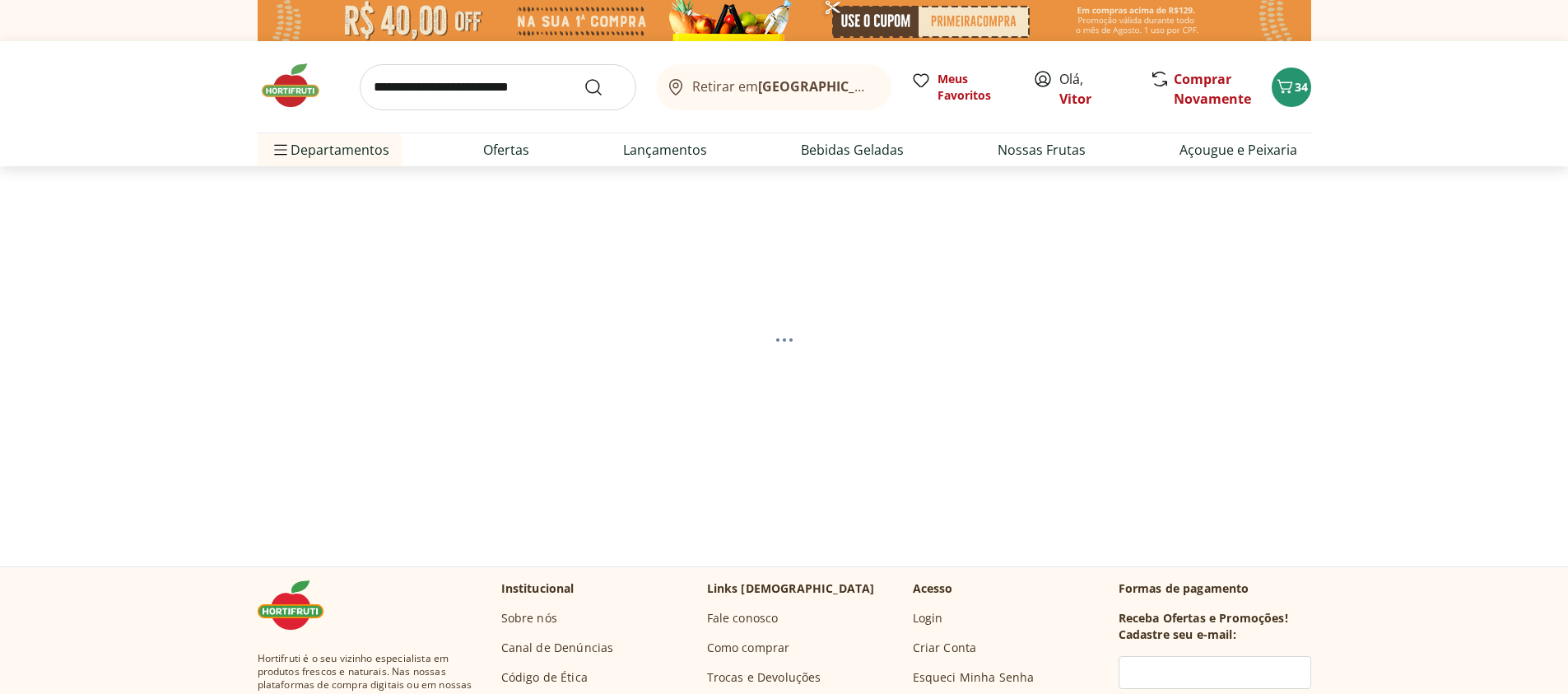
select select "*********"
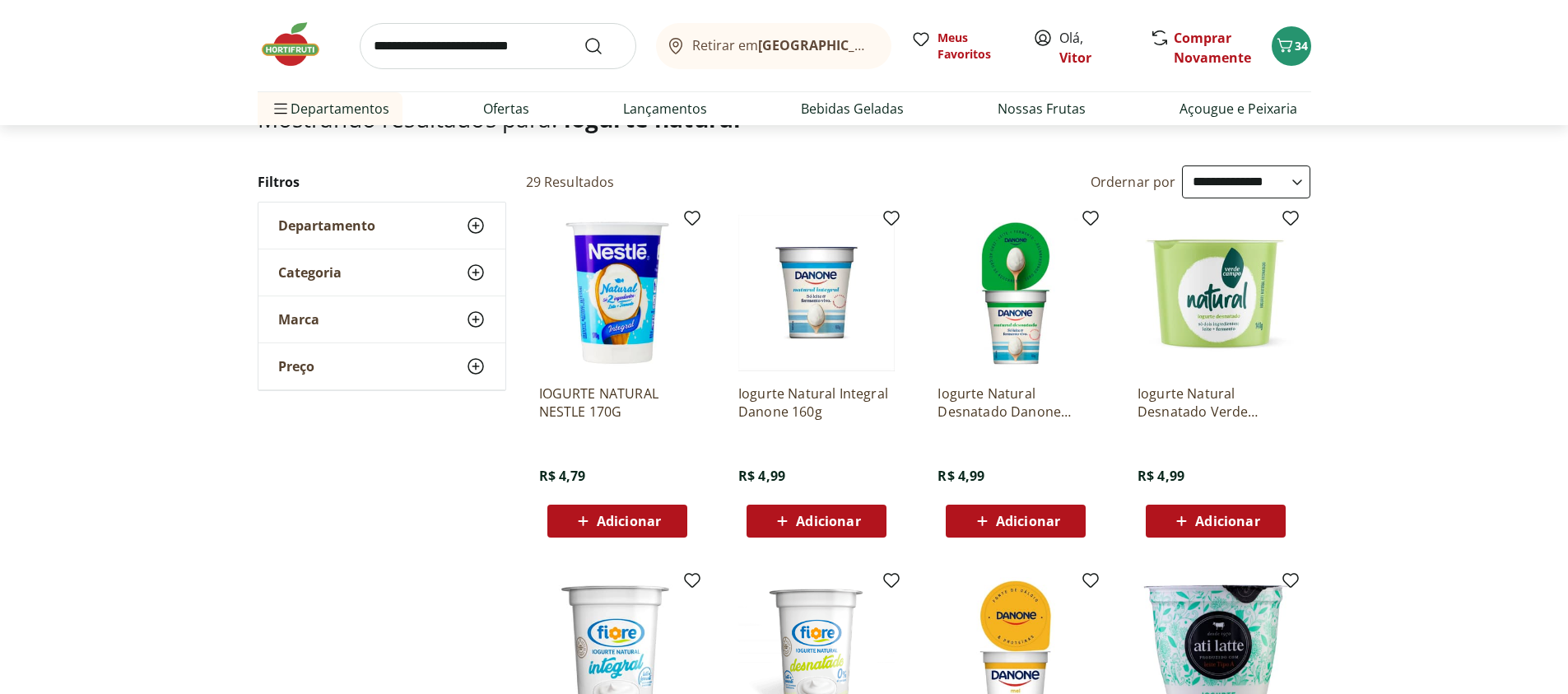
scroll to position [99, 0]
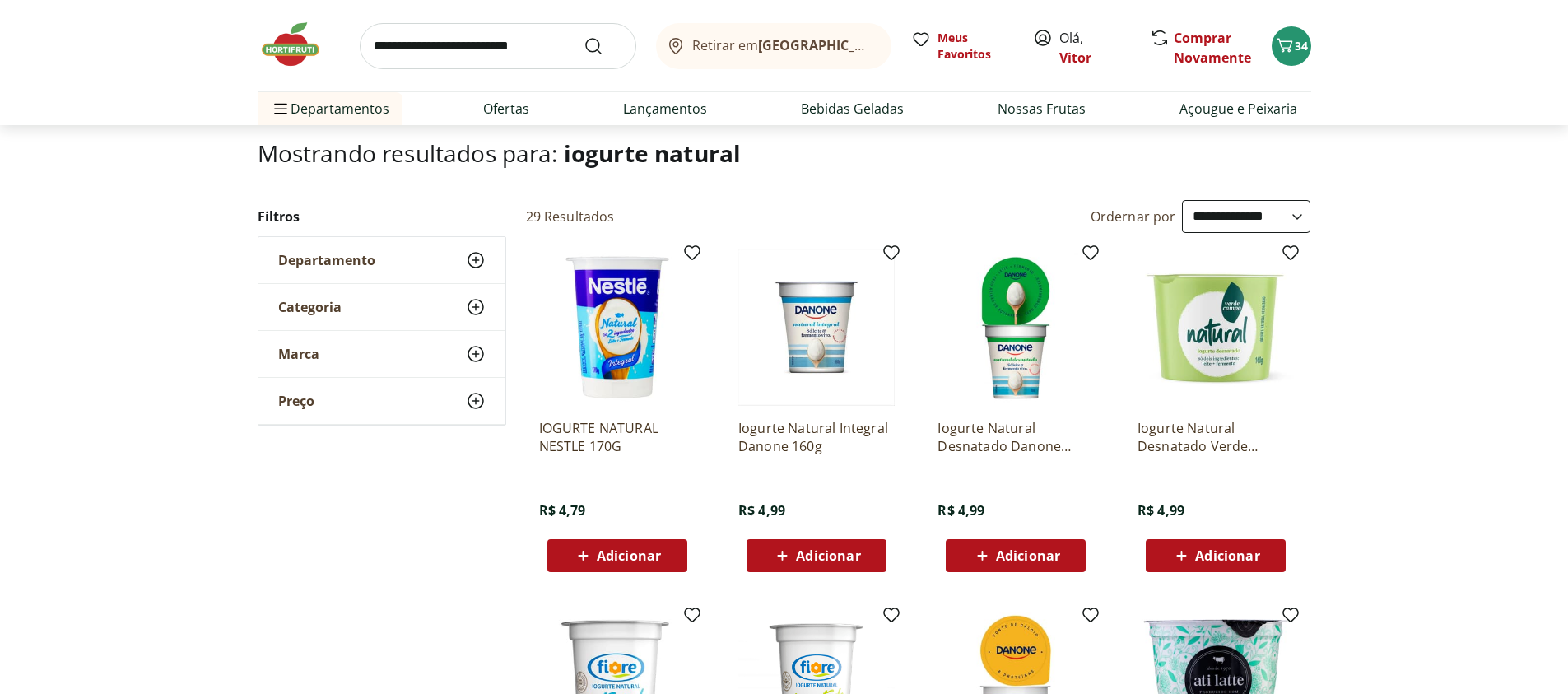
click at [781, 558] on icon at bounding box center [782, 555] width 21 height 20
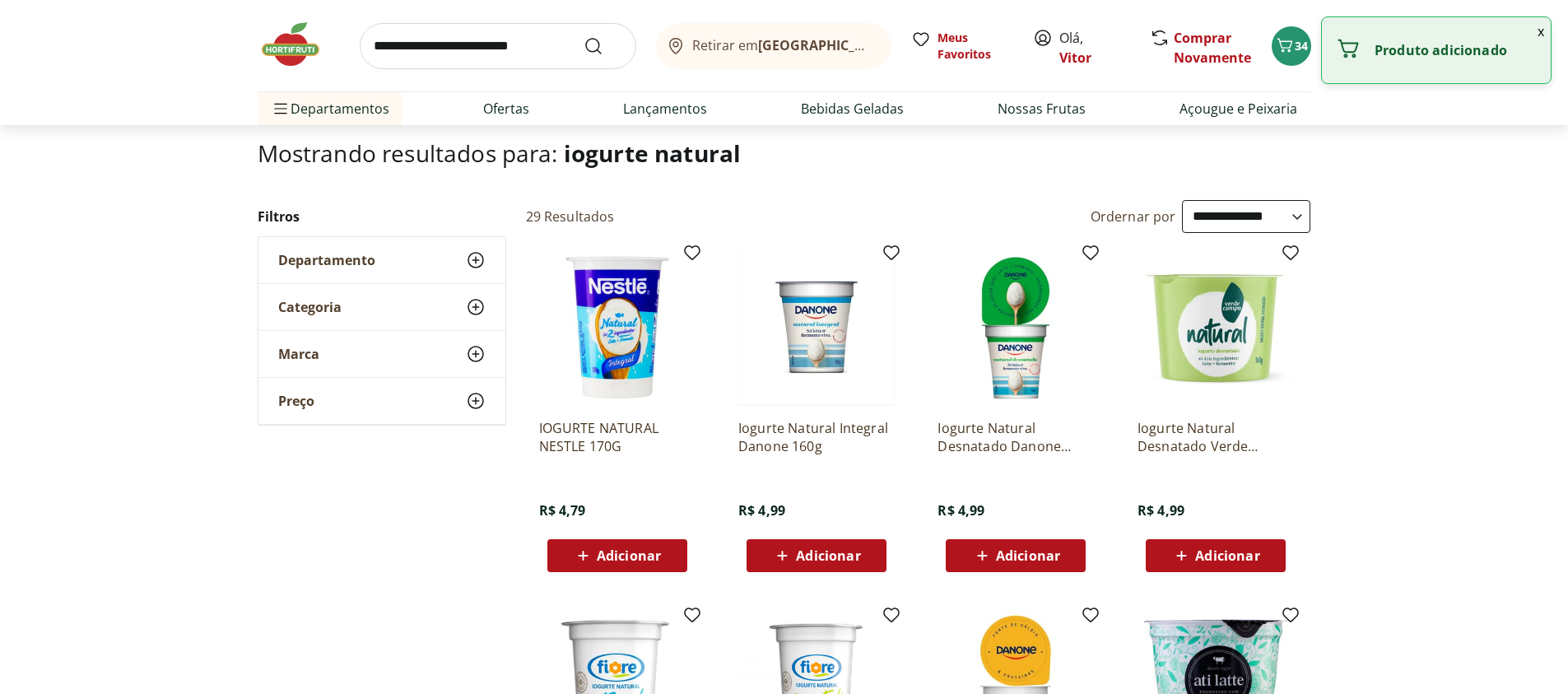
click at [863, 557] on div "Adicionar" at bounding box center [816, 555] width 113 height 29
click at [862, 557] on icon at bounding box center [862, 554] width 21 height 20
type input "*"
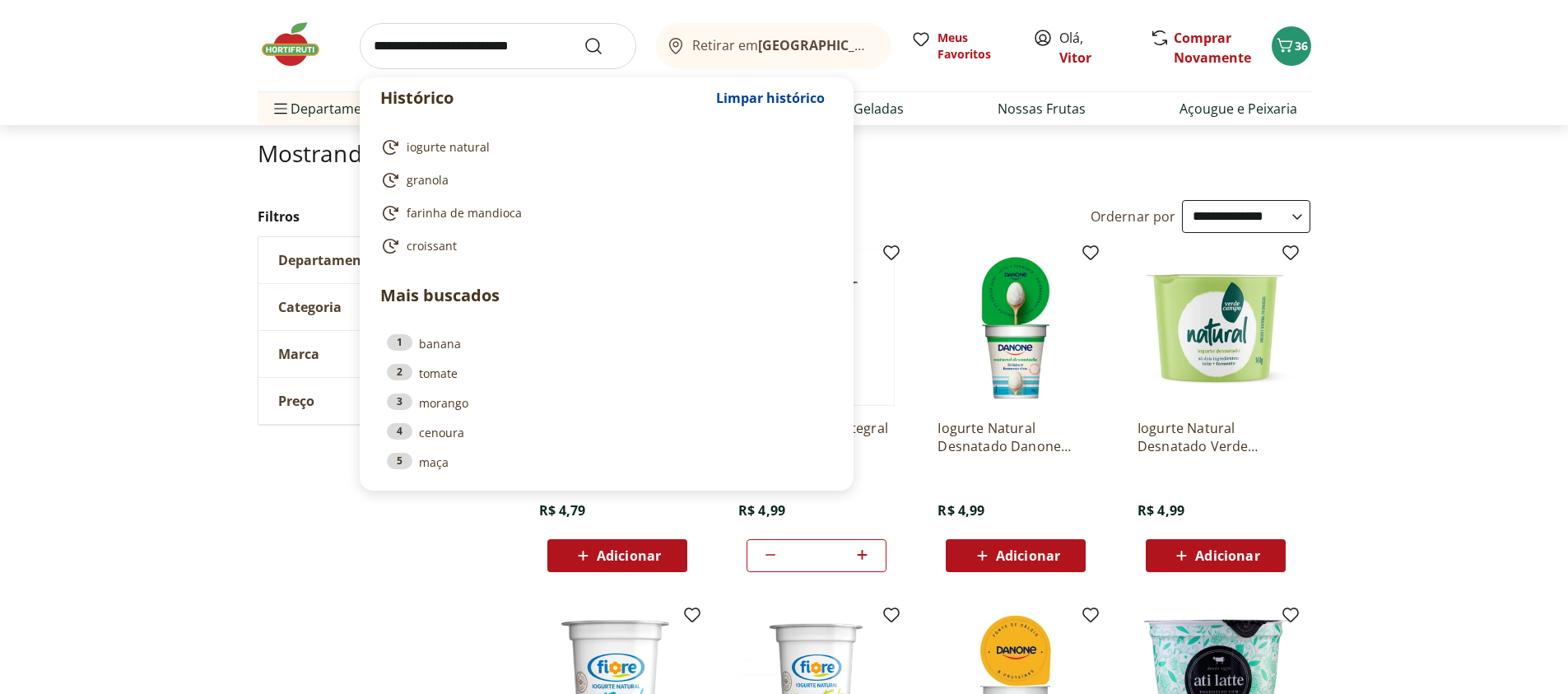
click at [428, 47] on input "search" at bounding box center [498, 46] width 276 height 46
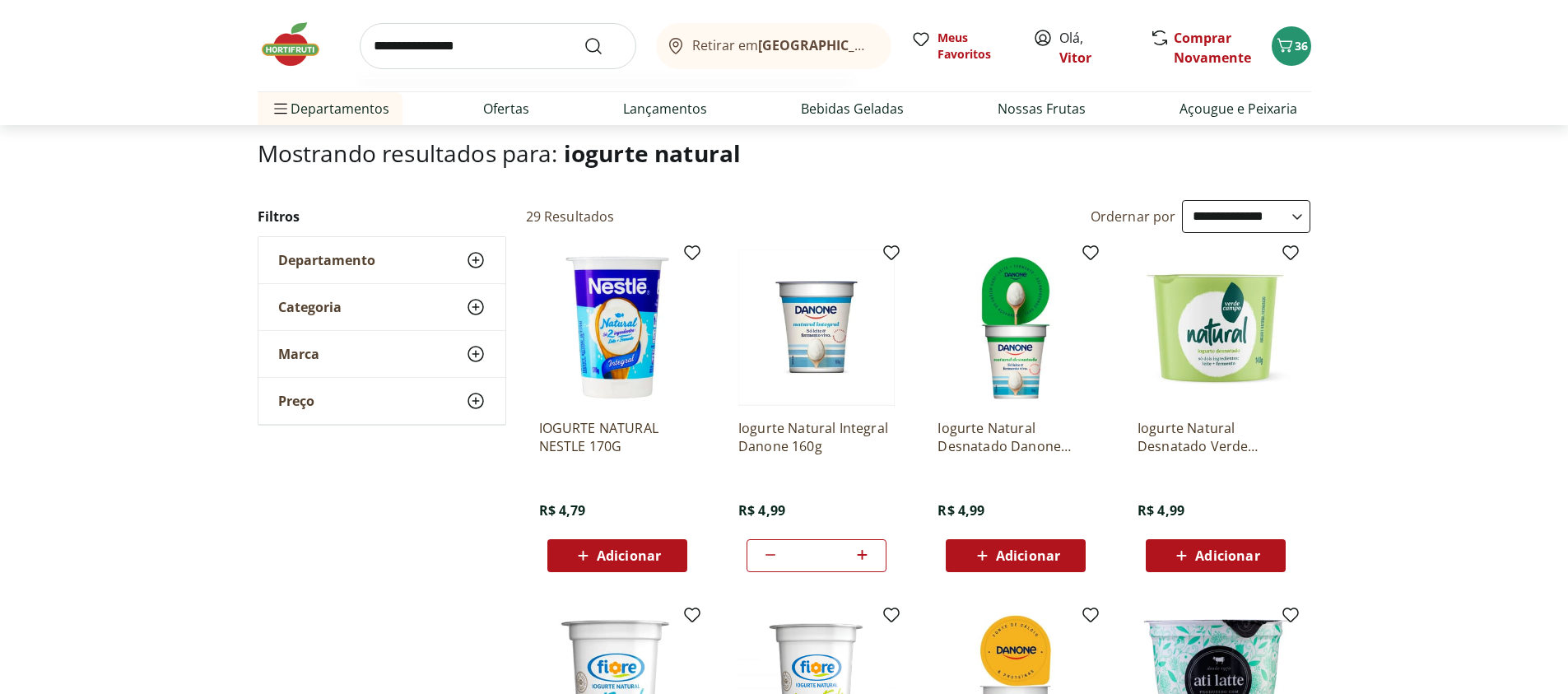
type input "**********"
click at [584, 37] on button "Submit Search" at bounding box center [603, 46] width 39 height 20
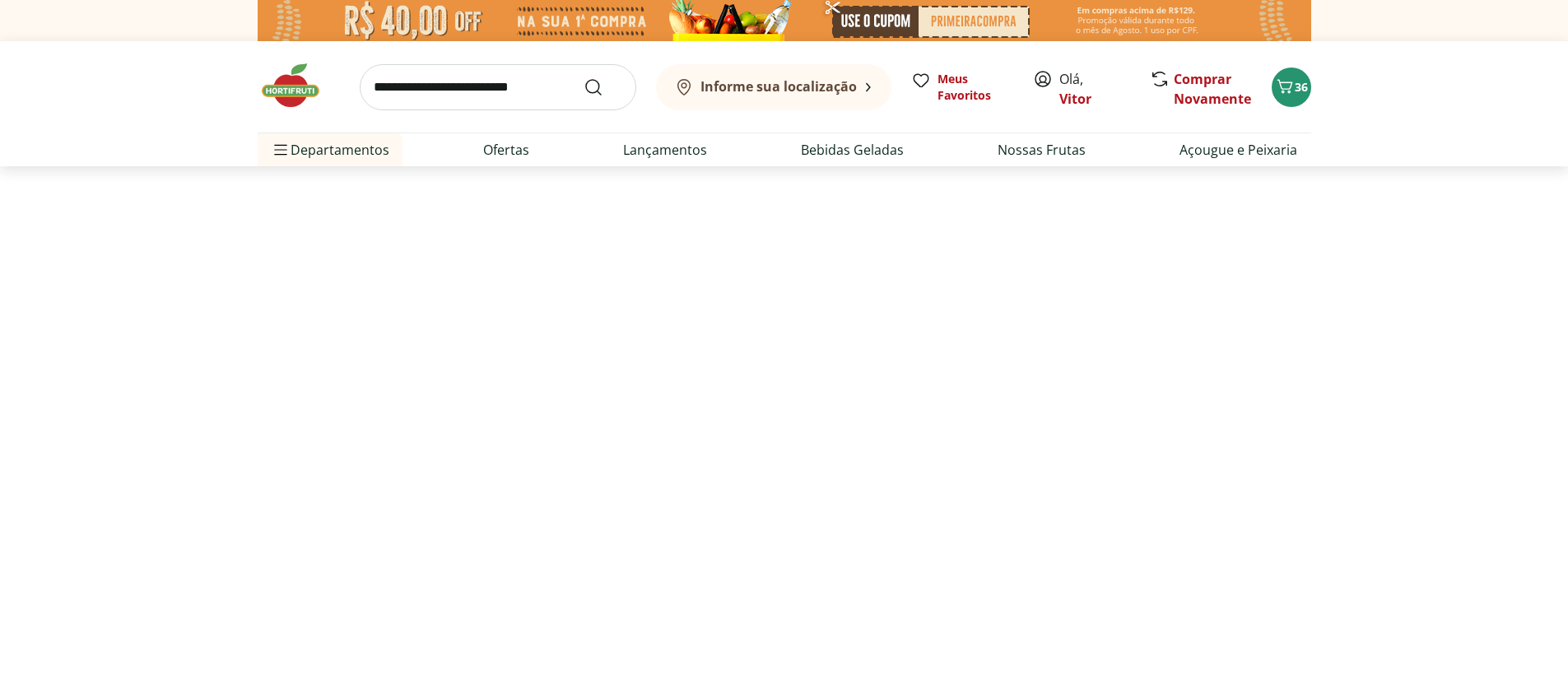
select select "**********"
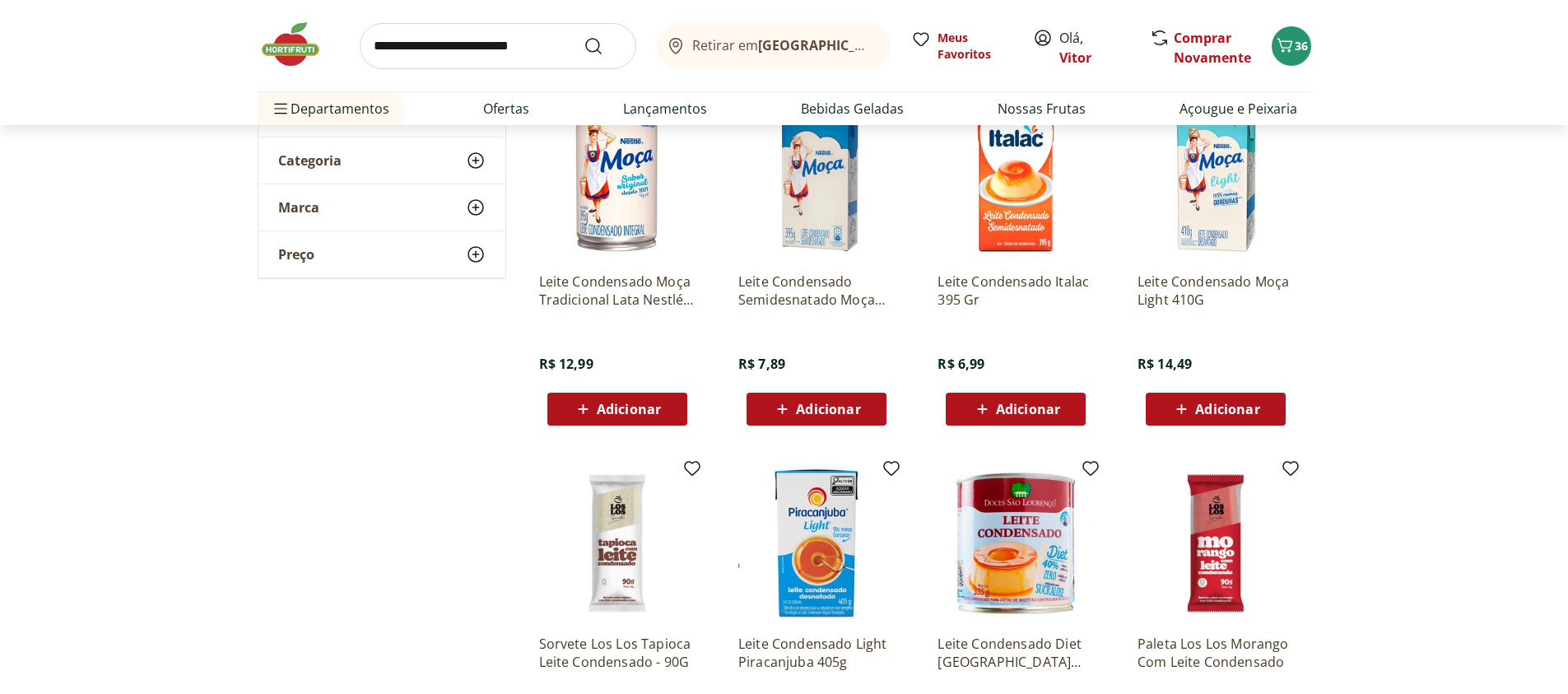
scroll to position [198, 0]
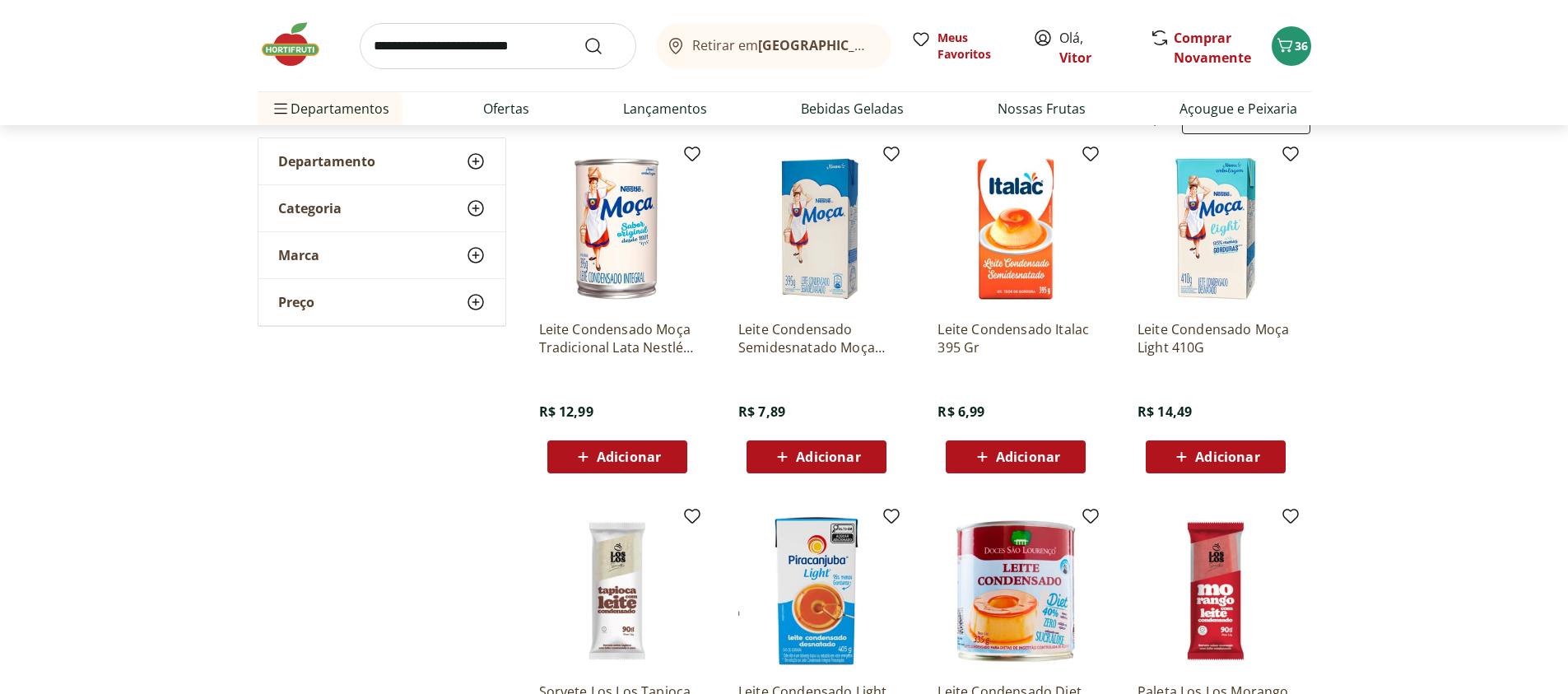
click at [524, 43] on input "search" at bounding box center [498, 46] width 276 height 46
type input "**********"
click at [584, 37] on button "Submit Search" at bounding box center [603, 46] width 39 height 20
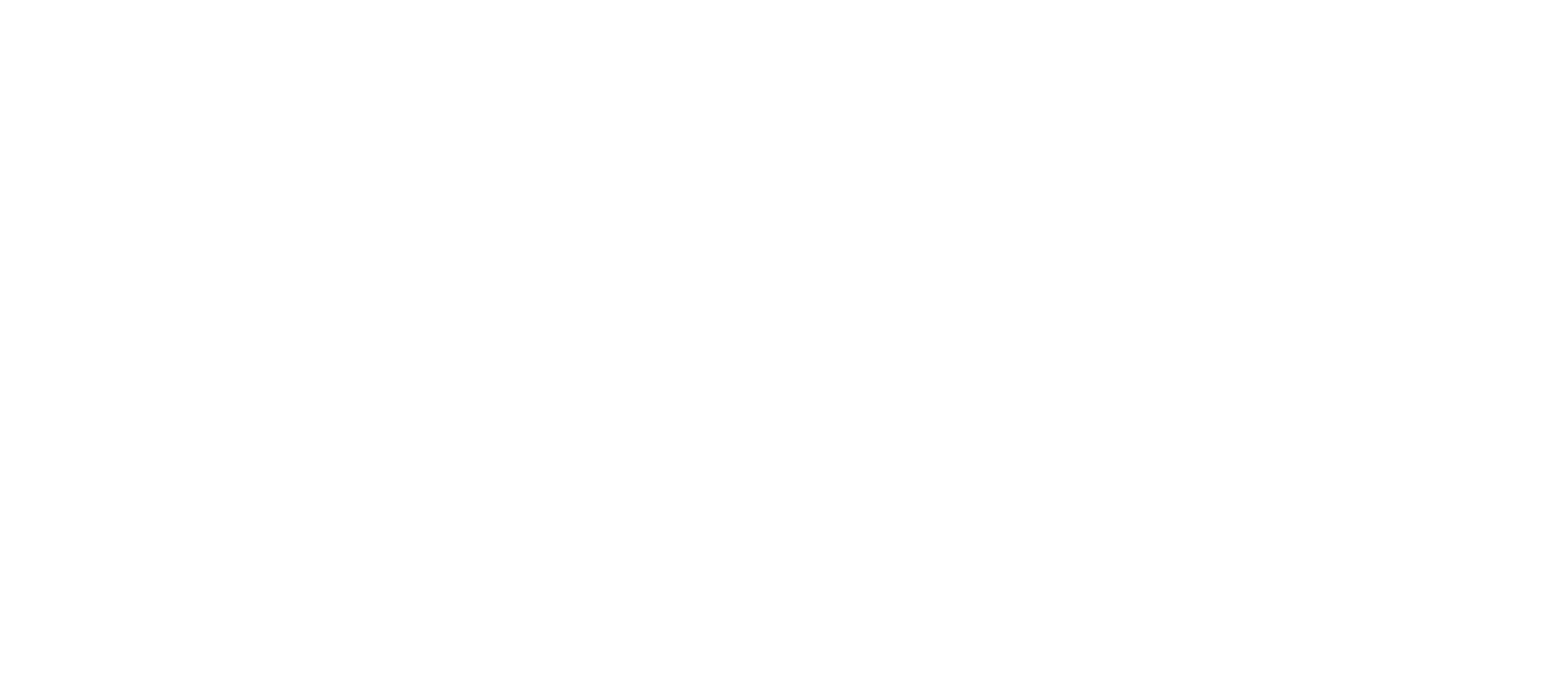
select select "**********"
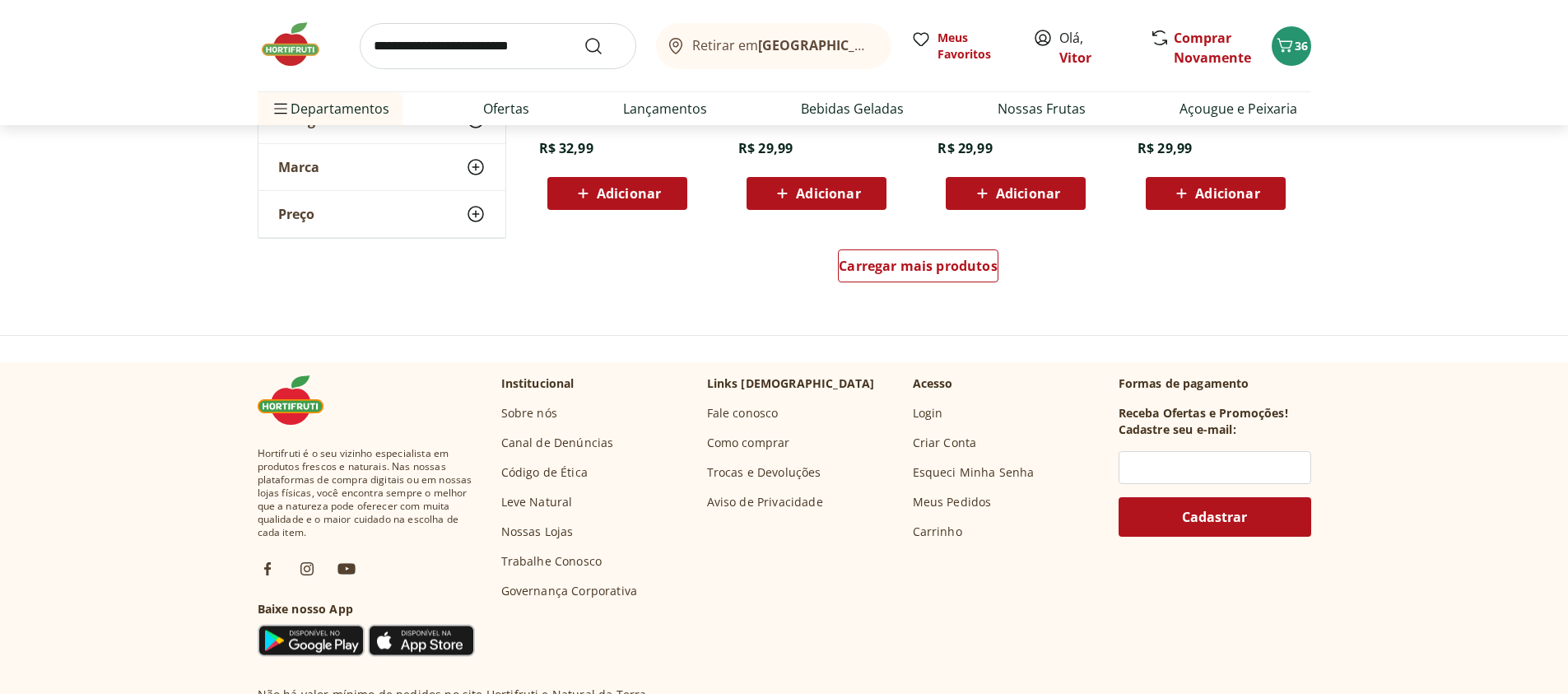
scroll to position [494, 0]
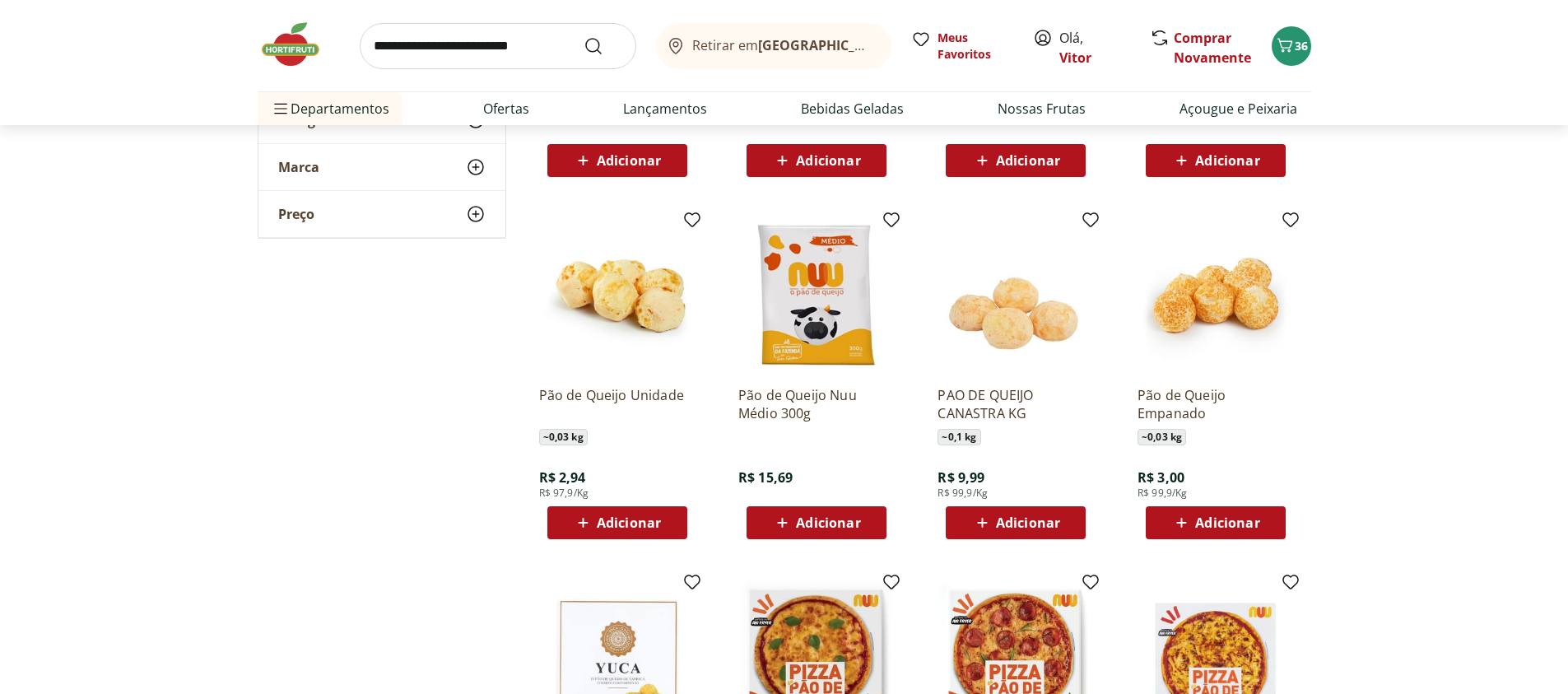
click at [472, 167] on icon at bounding box center [476, 167] width 20 height 20
click at [472, 173] on use at bounding box center [476, 167] width 20 height 20
click at [509, 49] on input "search" at bounding box center [498, 46] width 276 height 46
type input "*****"
click at [584, 37] on button "Submit Search" at bounding box center [603, 46] width 39 height 20
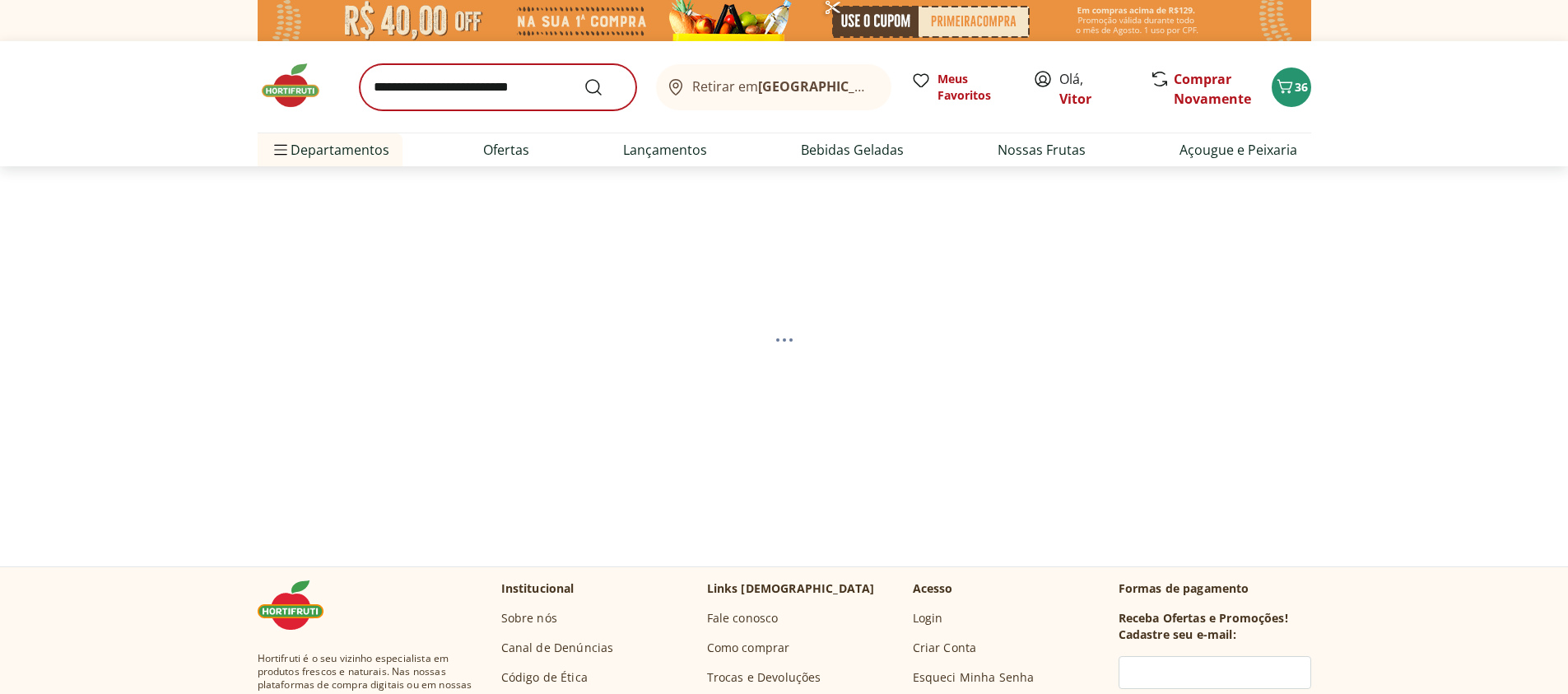
select select "**********"
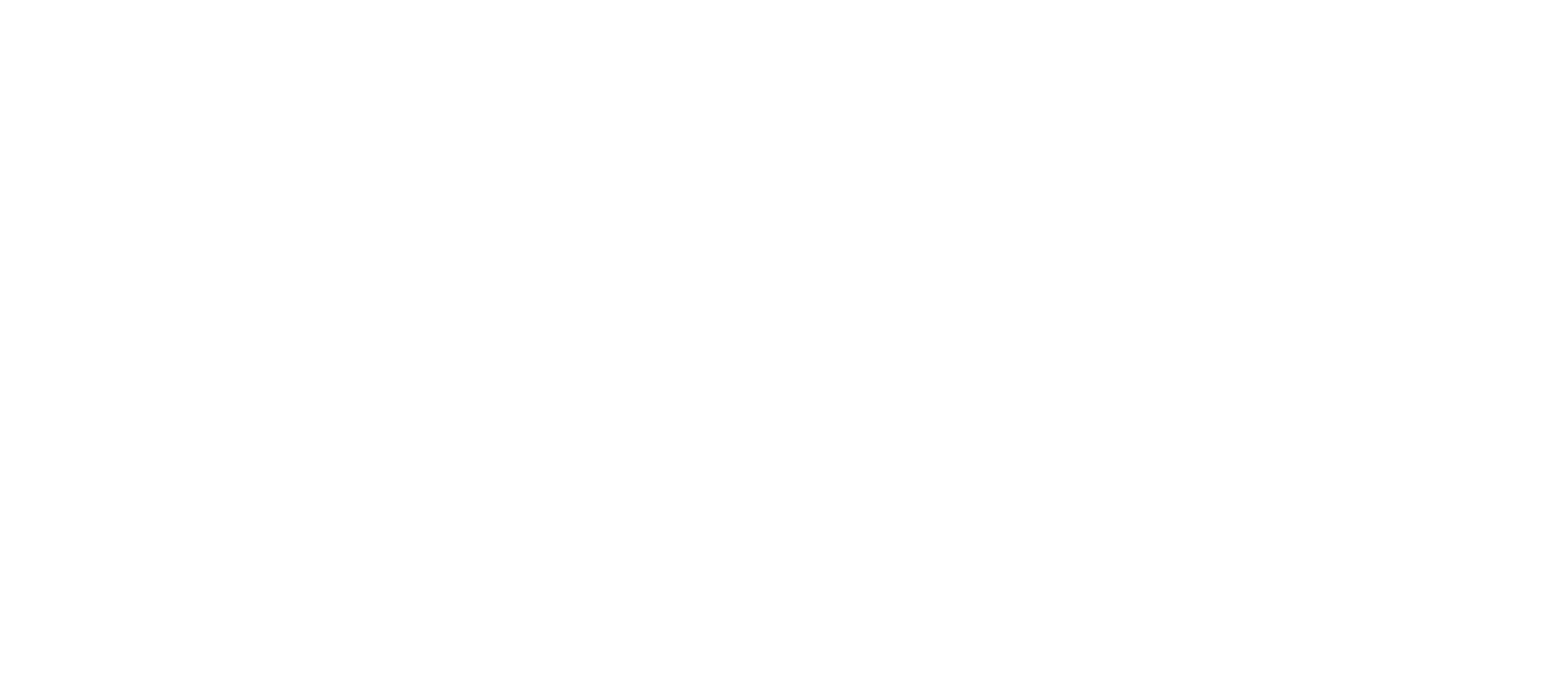
select select "**********"
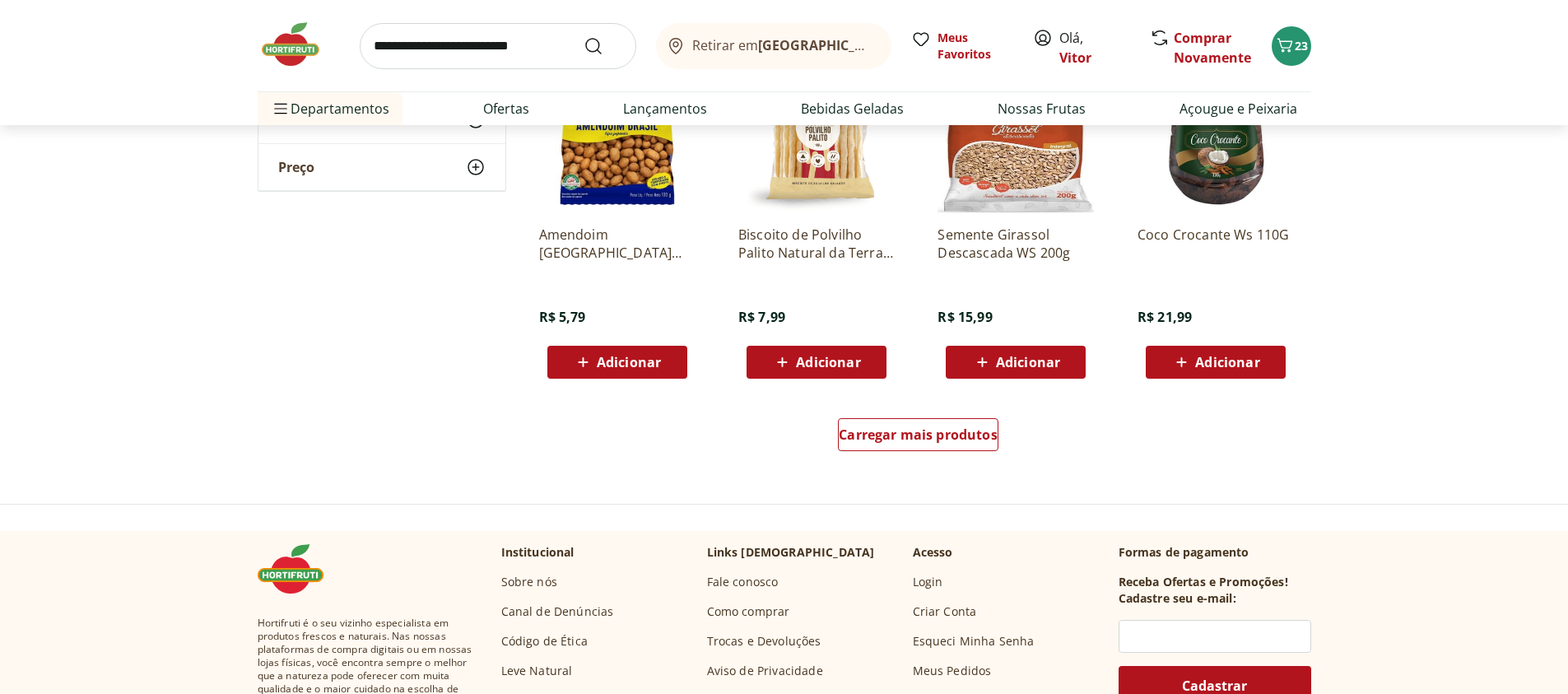
scroll to position [1086, 0]
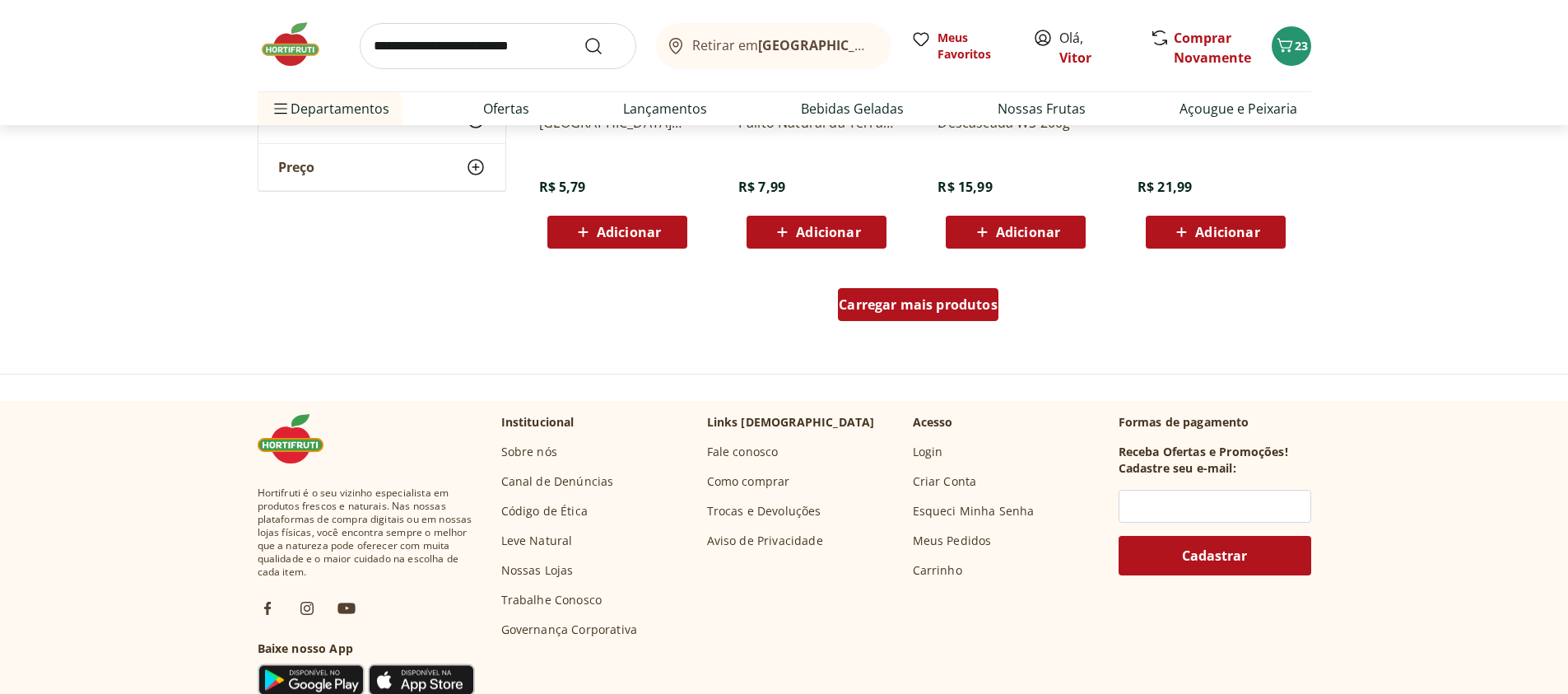
click at [975, 307] on span "Carregar mais produtos" at bounding box center [918, 304] width 159 height 13
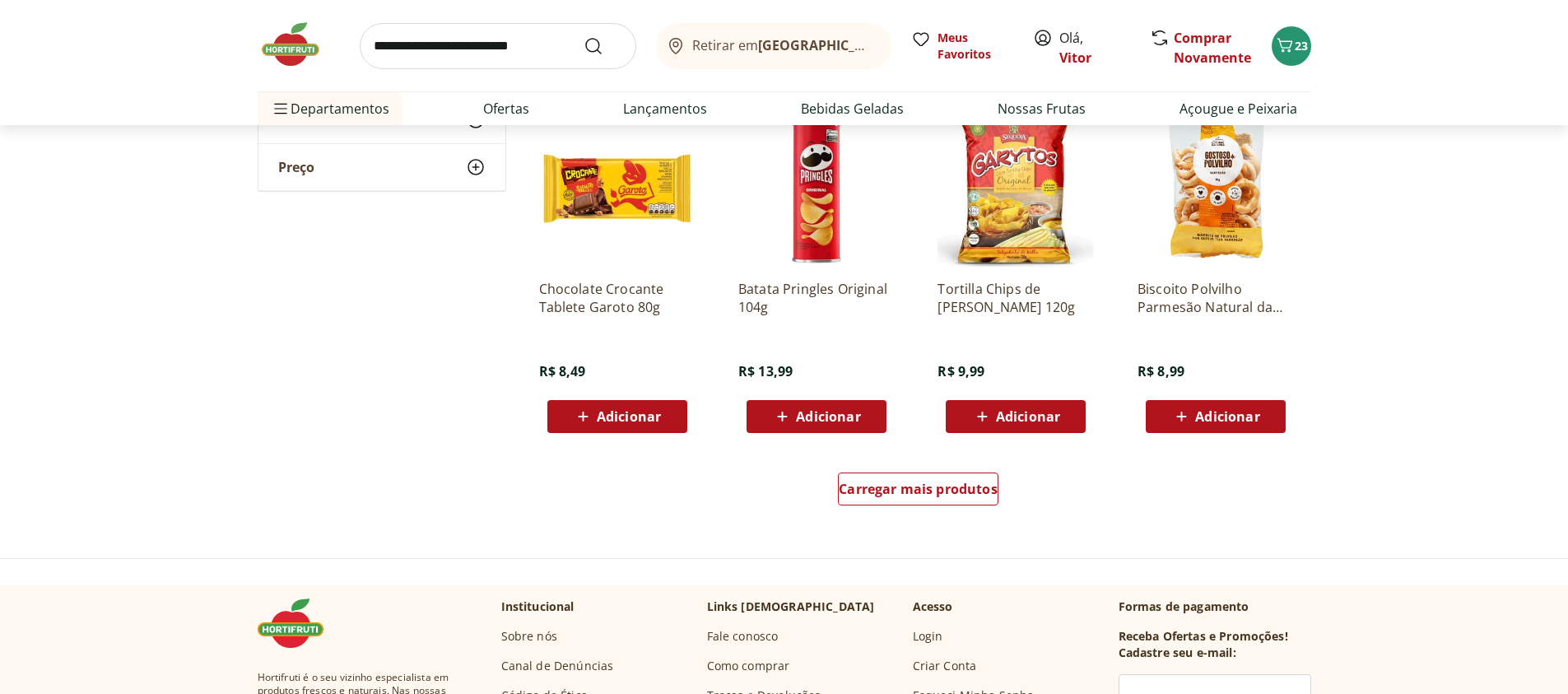
scroll to position [1876, 0]
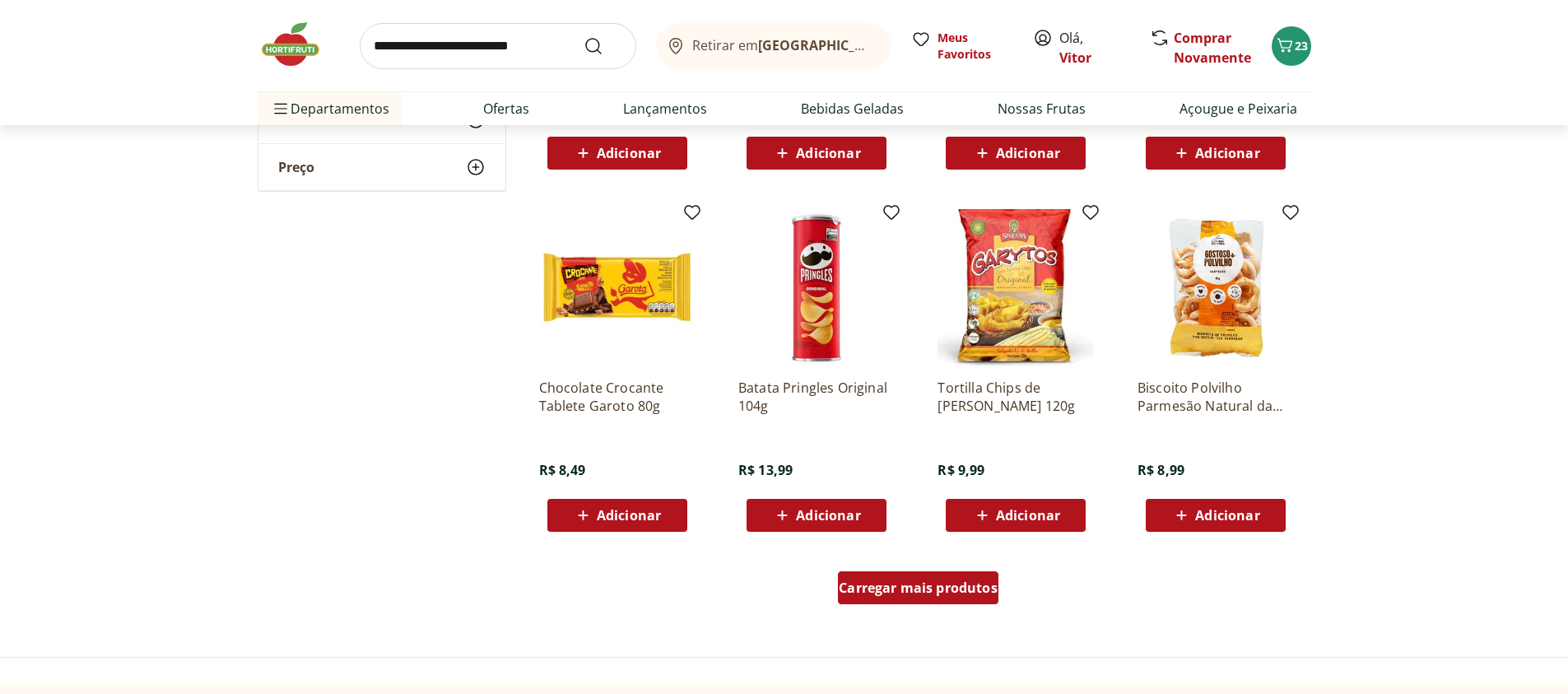
click at [954, 588] on span "Carregar mais produtos" at bounding box center [918, 587] width 159 height 13
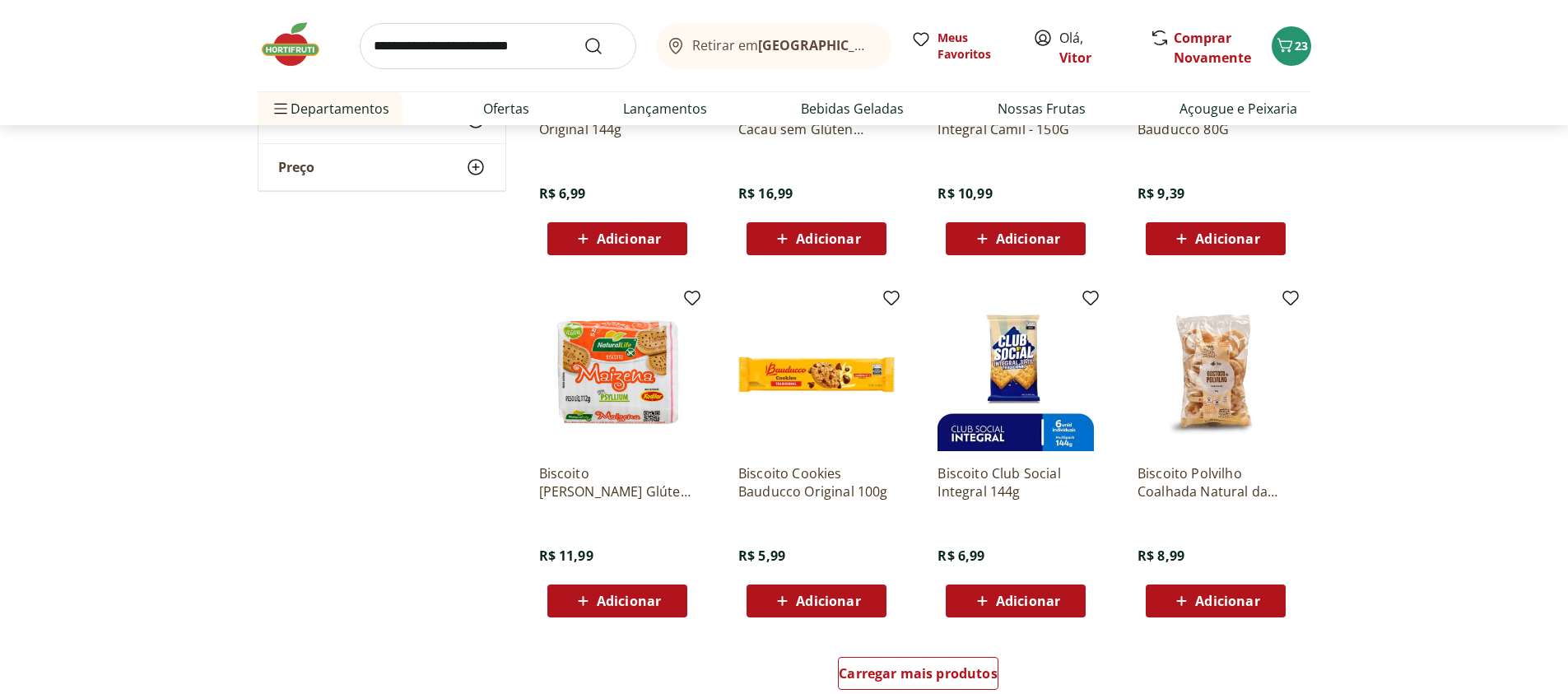
scroll to position [3160, 0]
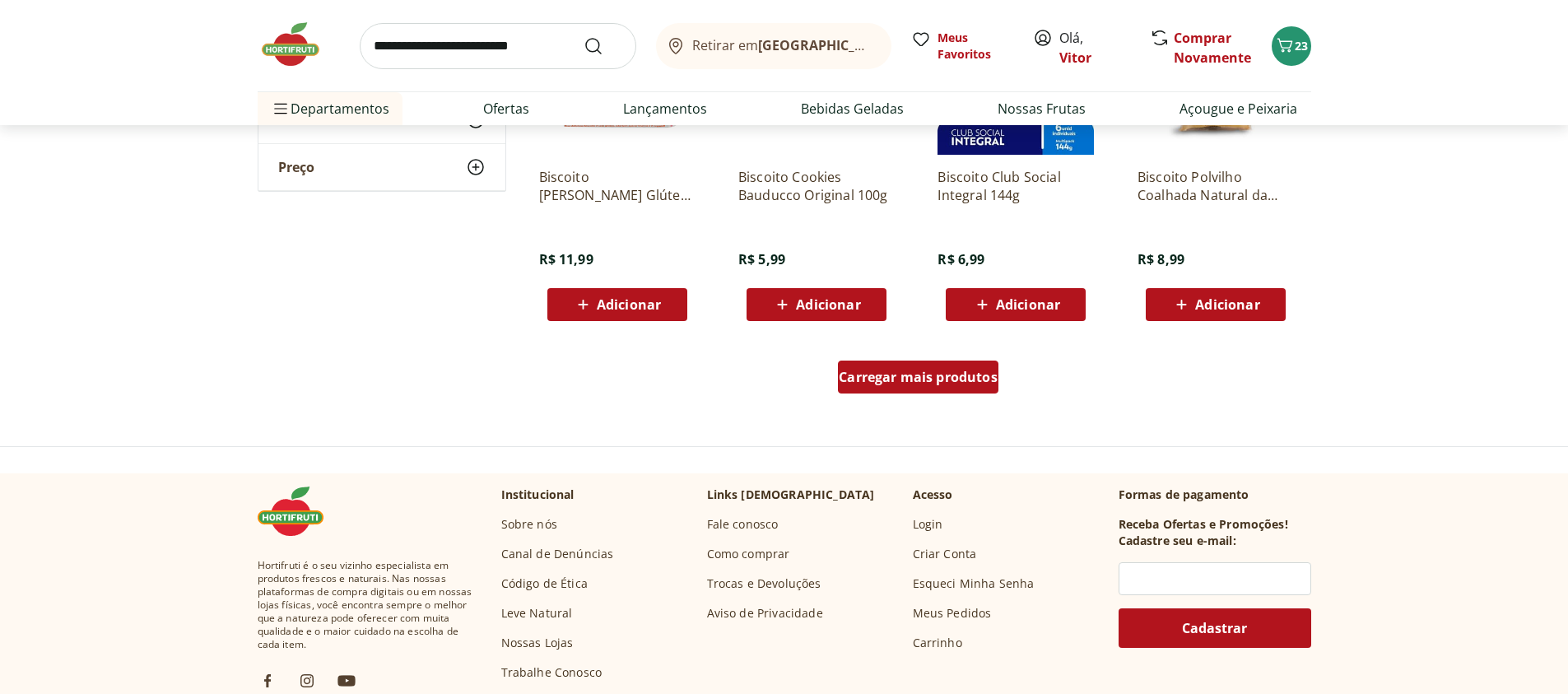
click at [936, 383] on span "Carregar mais produtos" at bounding box center [918, 377] width 159 height 13
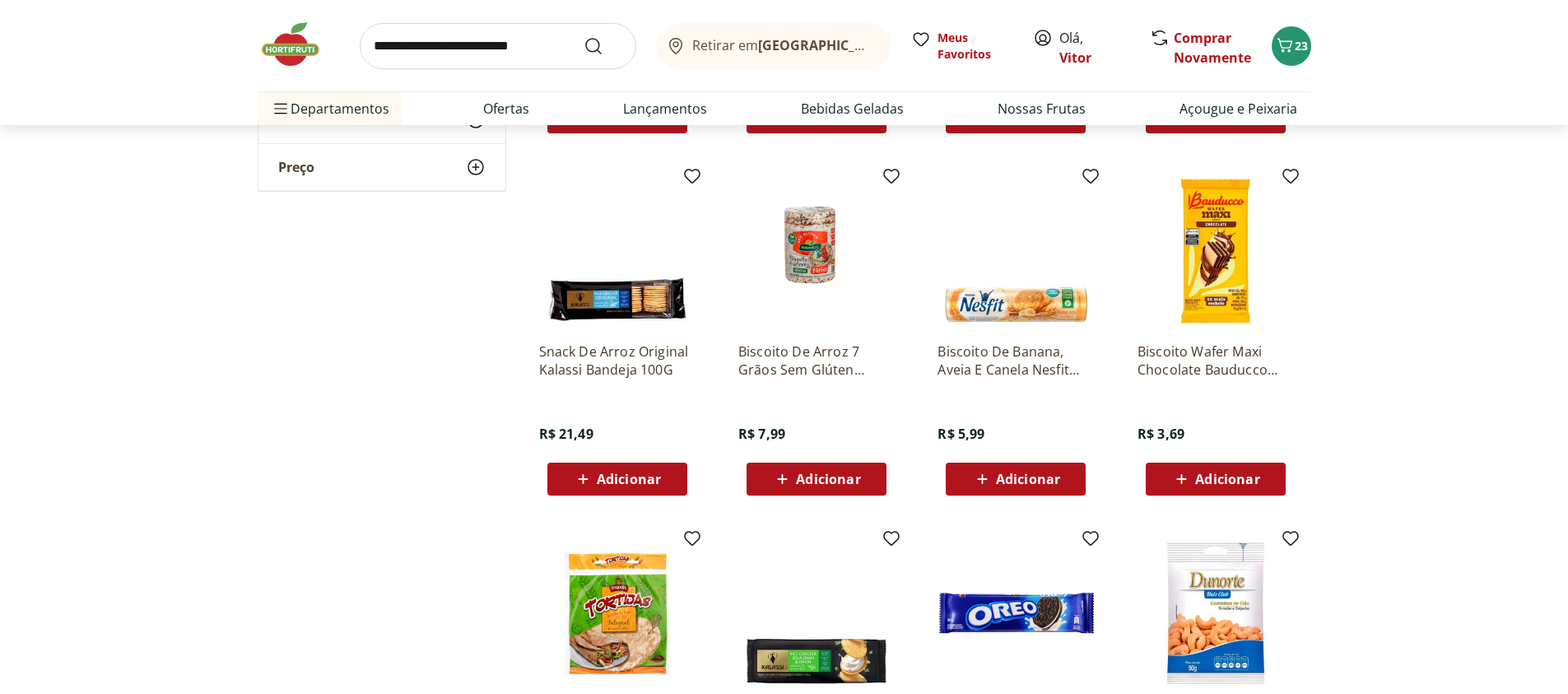
scroll to position [3949, 0]
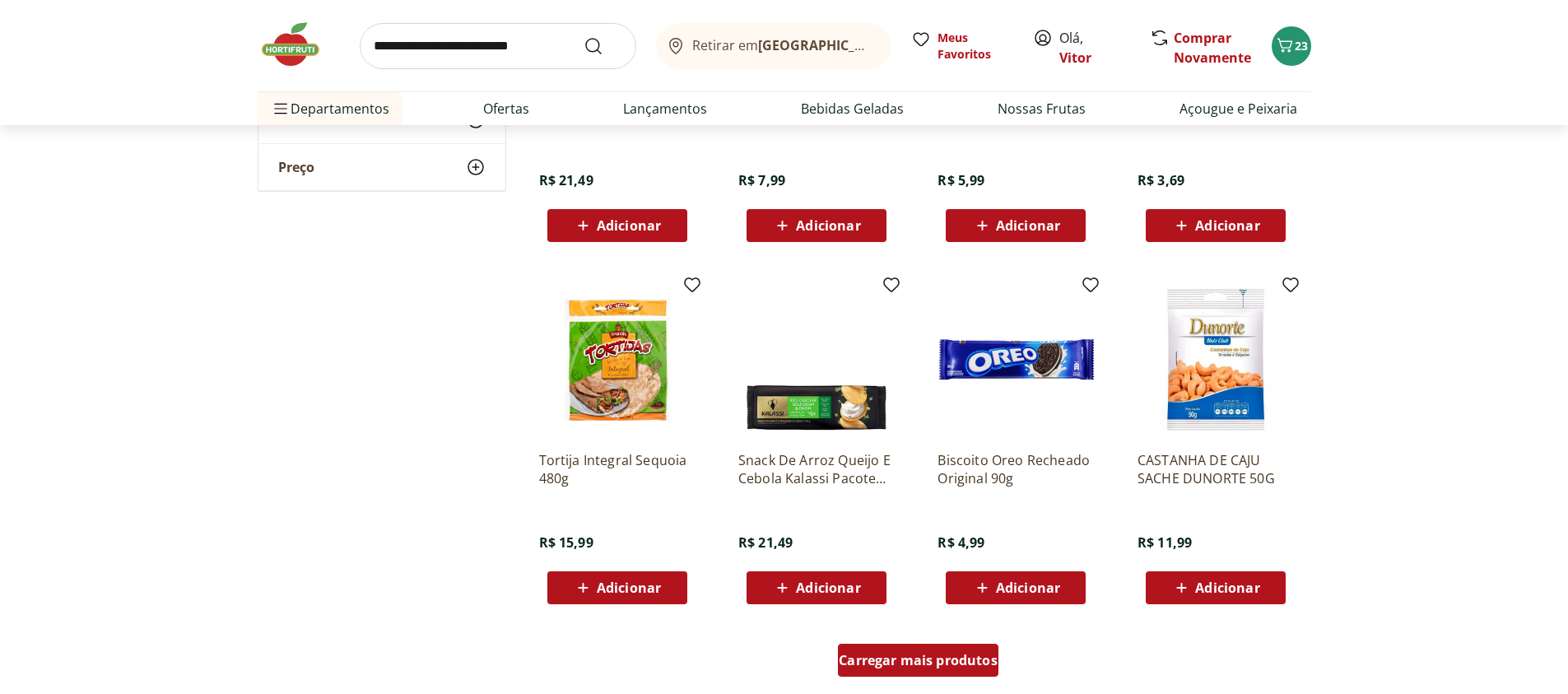
click at [959, 664] on span "Carregar mais produtos" at bounding box center [918, 659] width 159 height 13
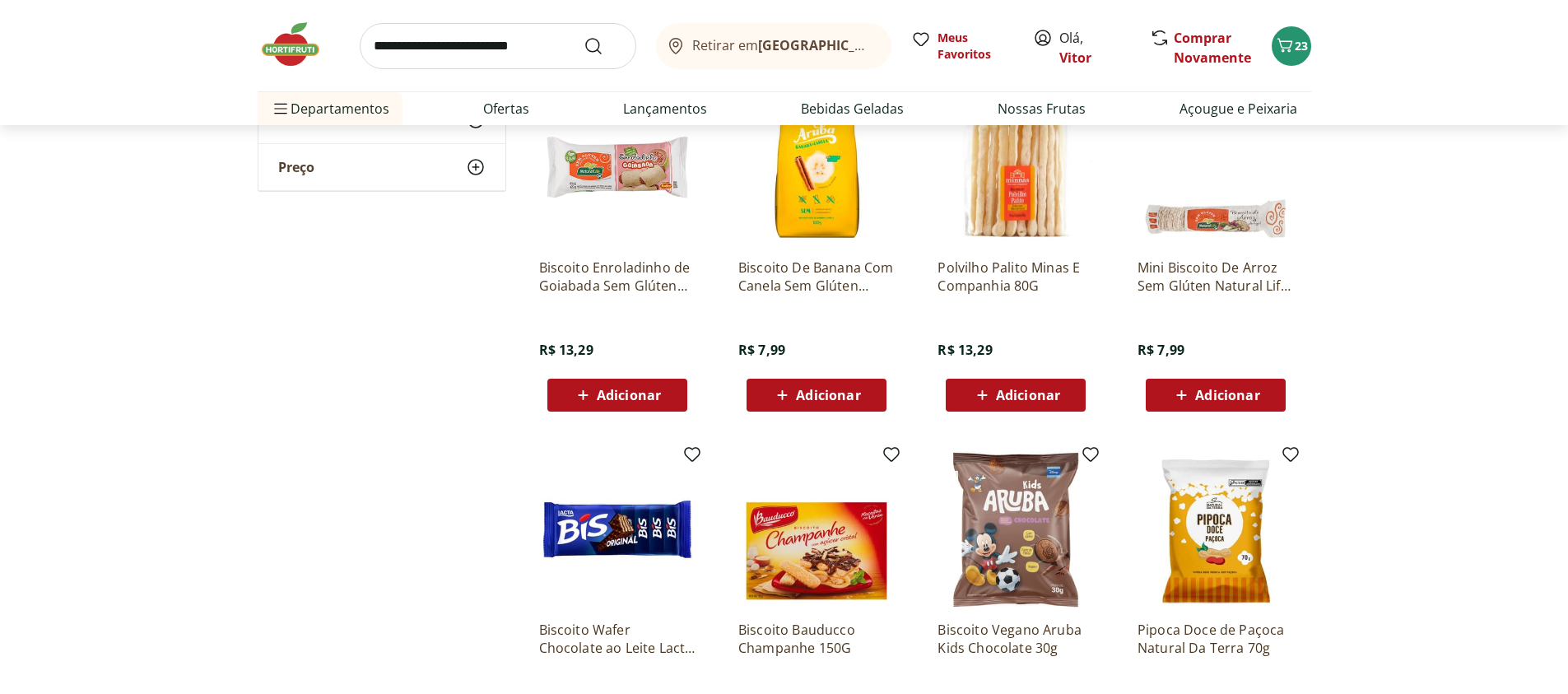
scroll to position [5035, 0]
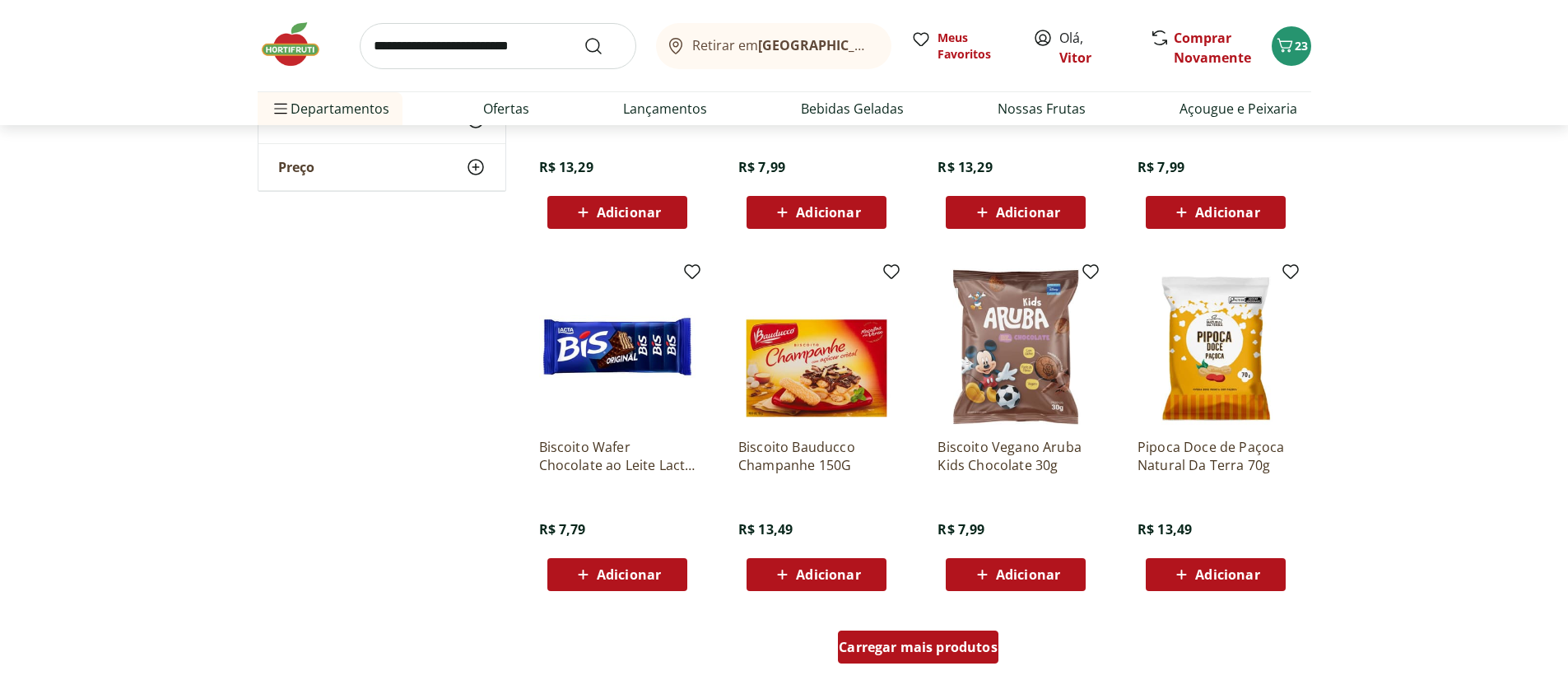
click at [881, 649] on span "Carregar mais produtos" at bounding box center [918, 647] width 159 height 13
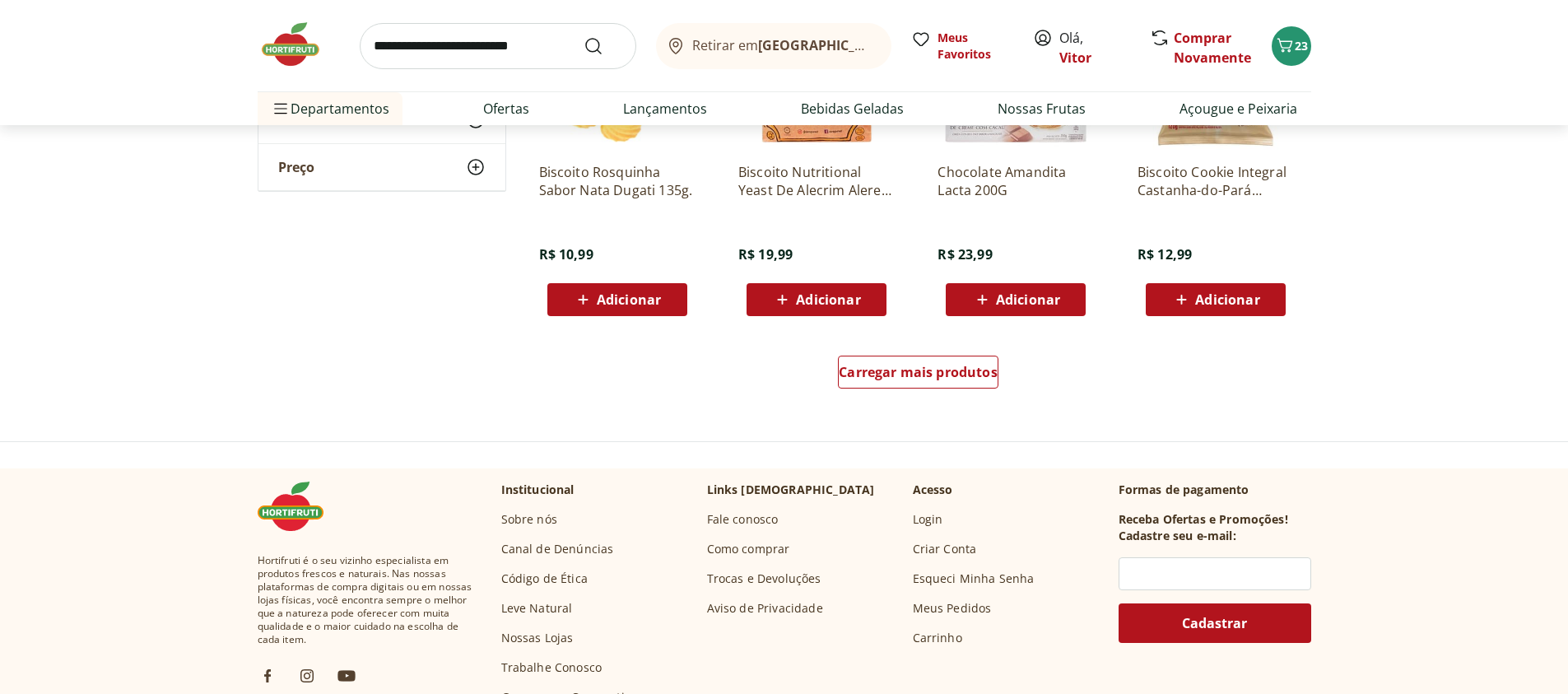
scroll to position [6220, 0]
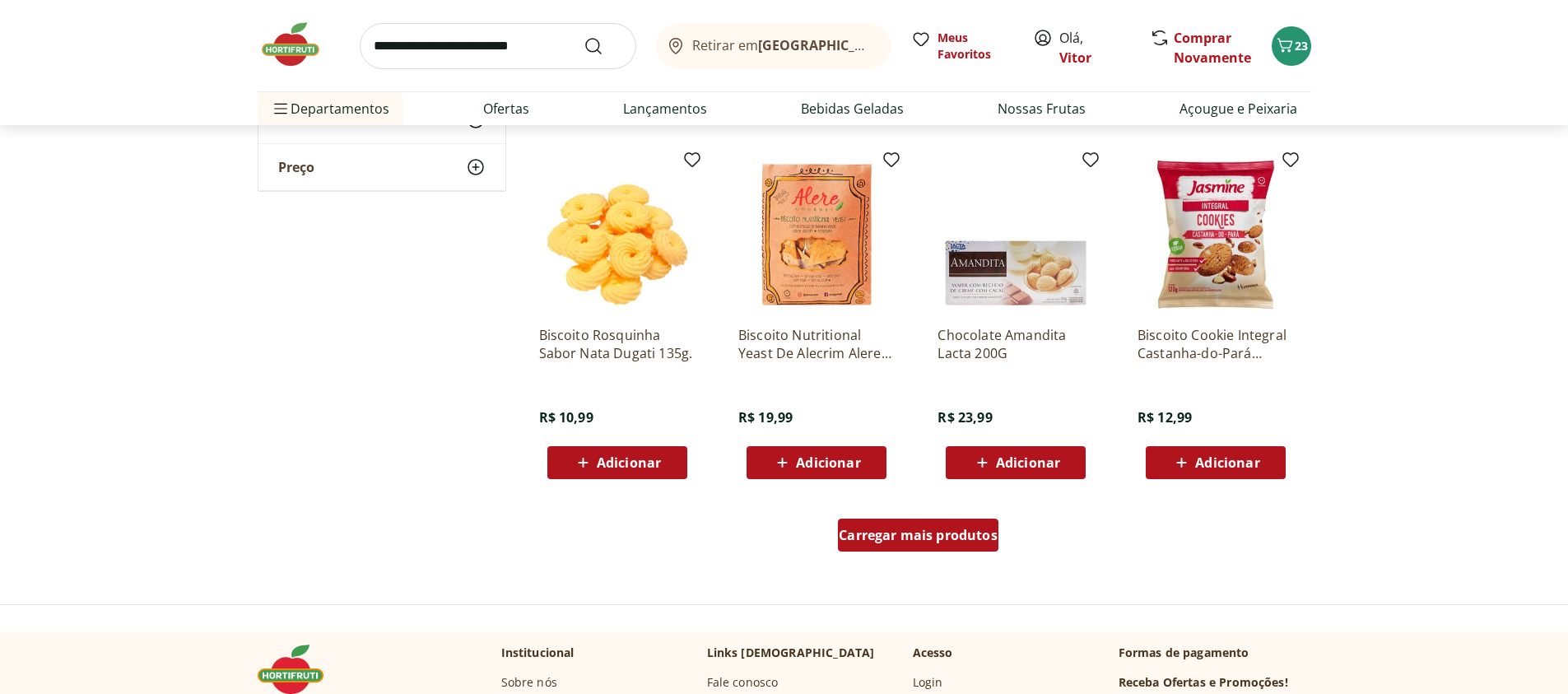
click at [912, 532] on span "Carregar mais produtos" at bounding box center [918, 535] width 159 height 13
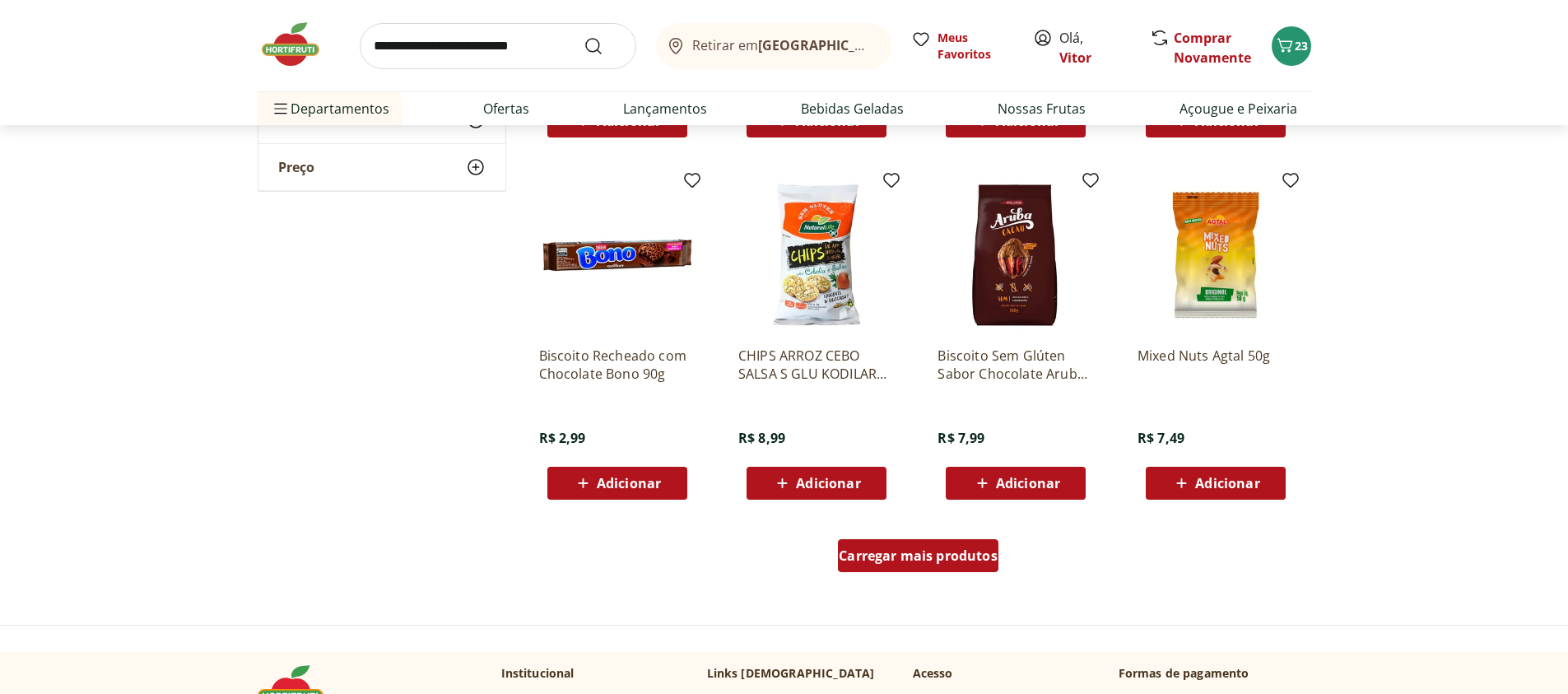
scroll to position [7306, 0]
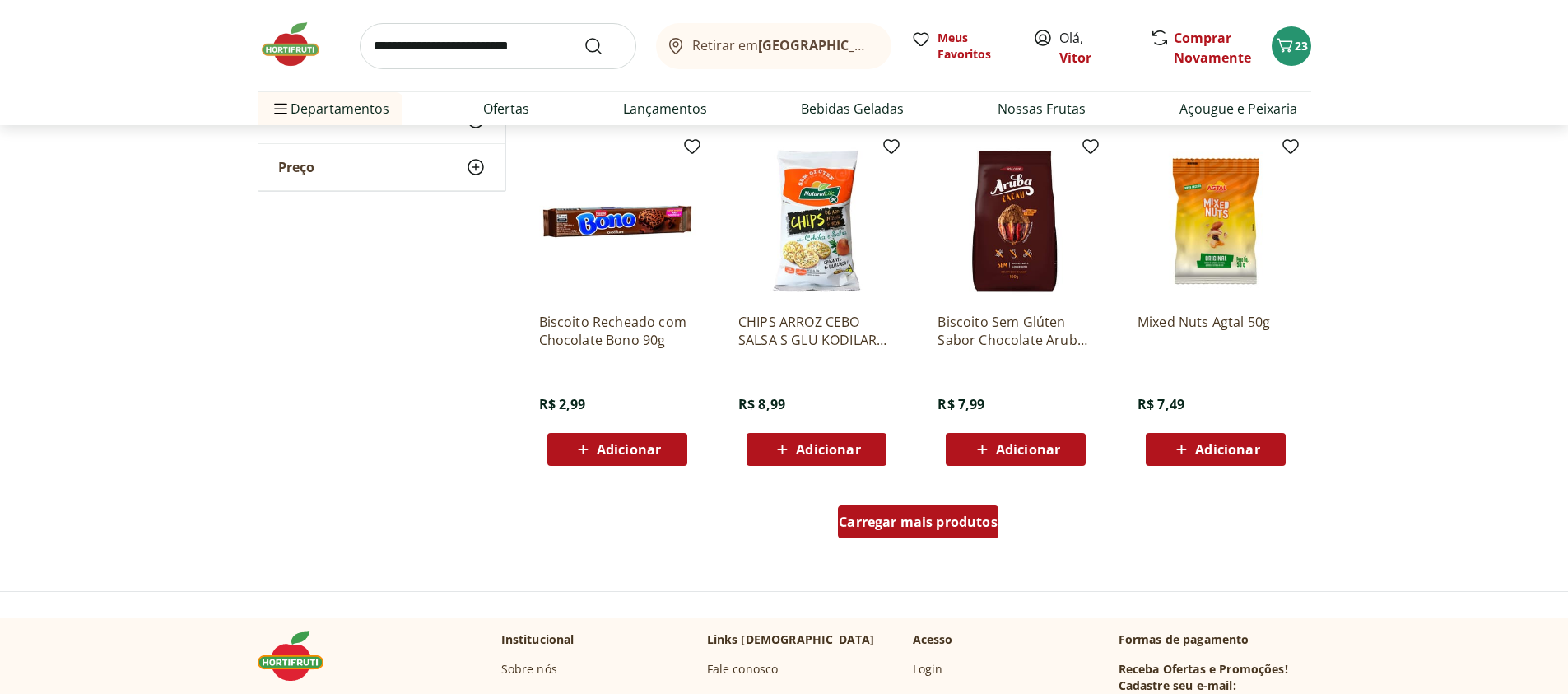
click at [876, 537] on div "Carregar mais produtos" at bounding box center [918, 521] width 160 height 33
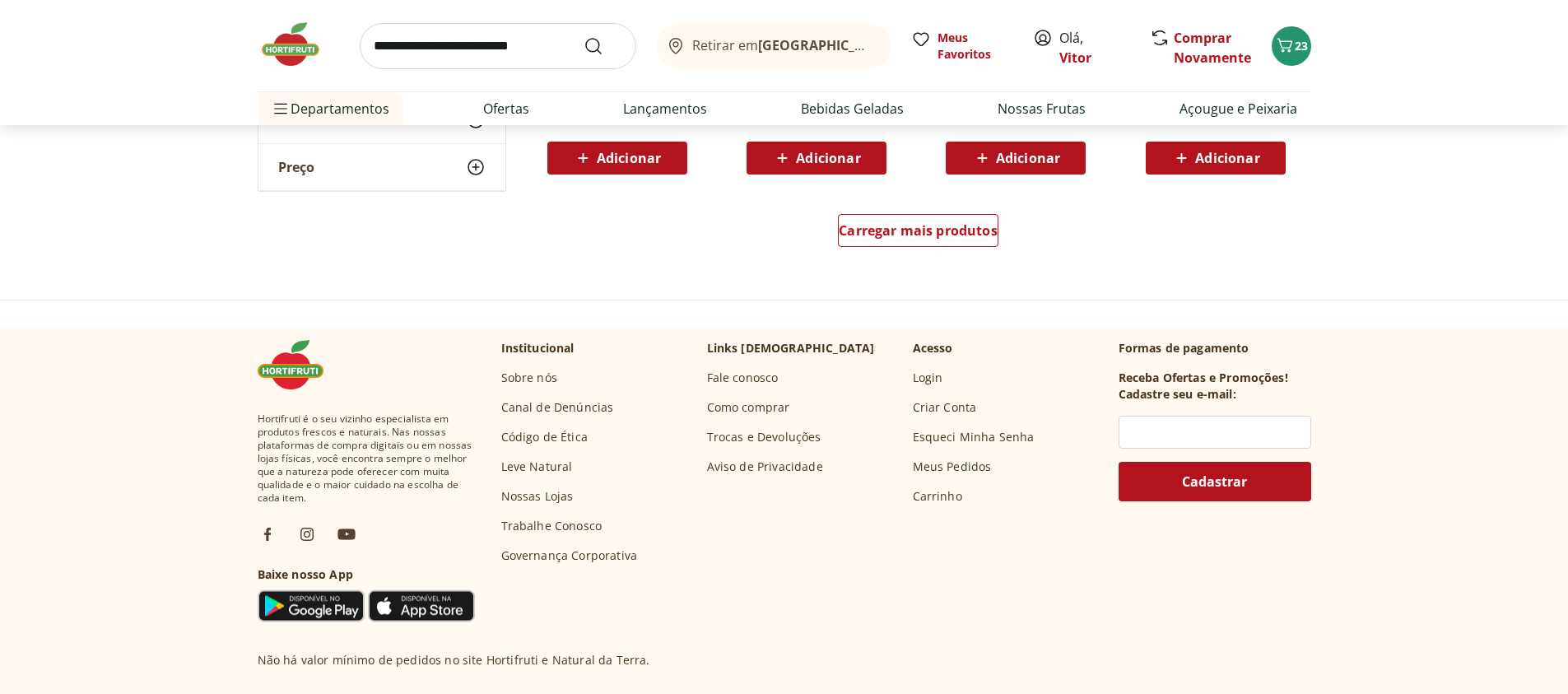
scroll to position [8689, 0]
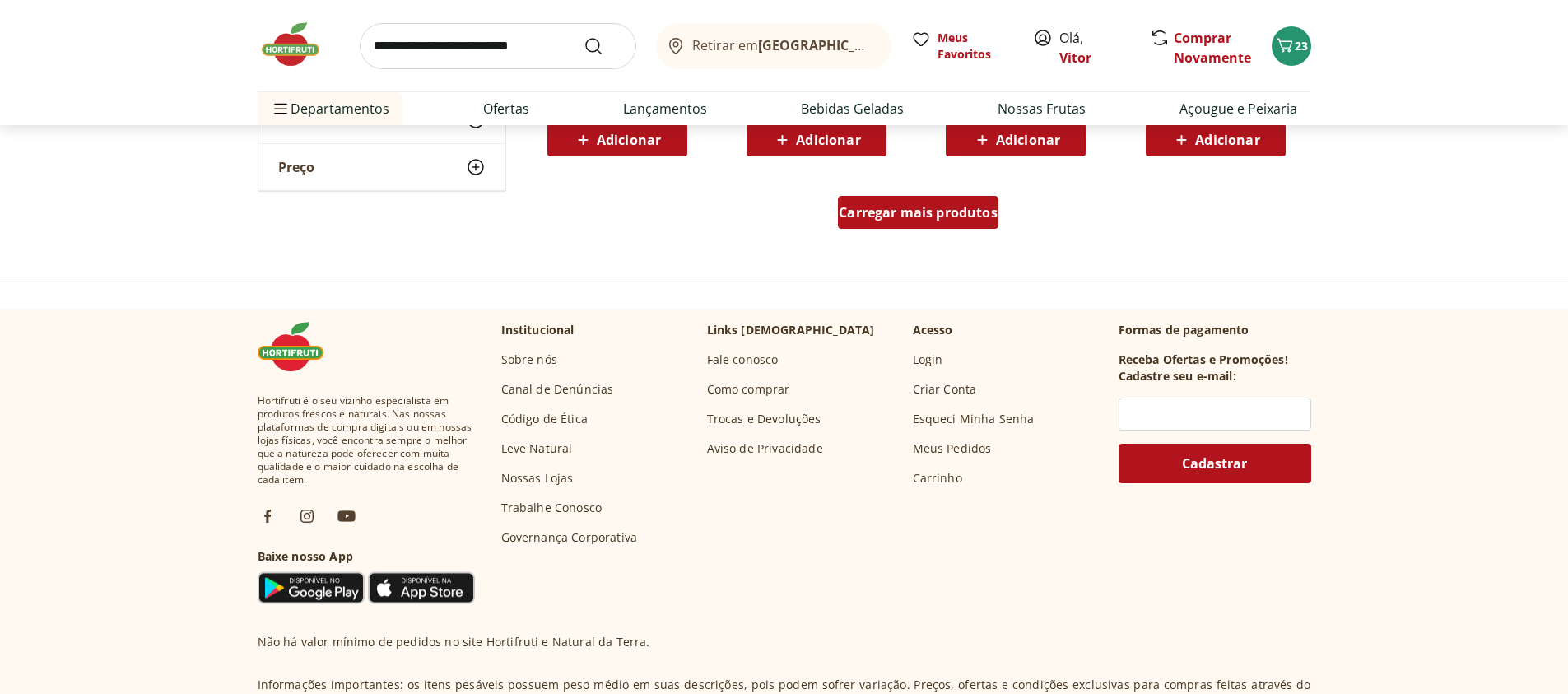
click at [910, 213] on span "Carregar mais produtos" at bounding box center [918, 212] width 159 height 13
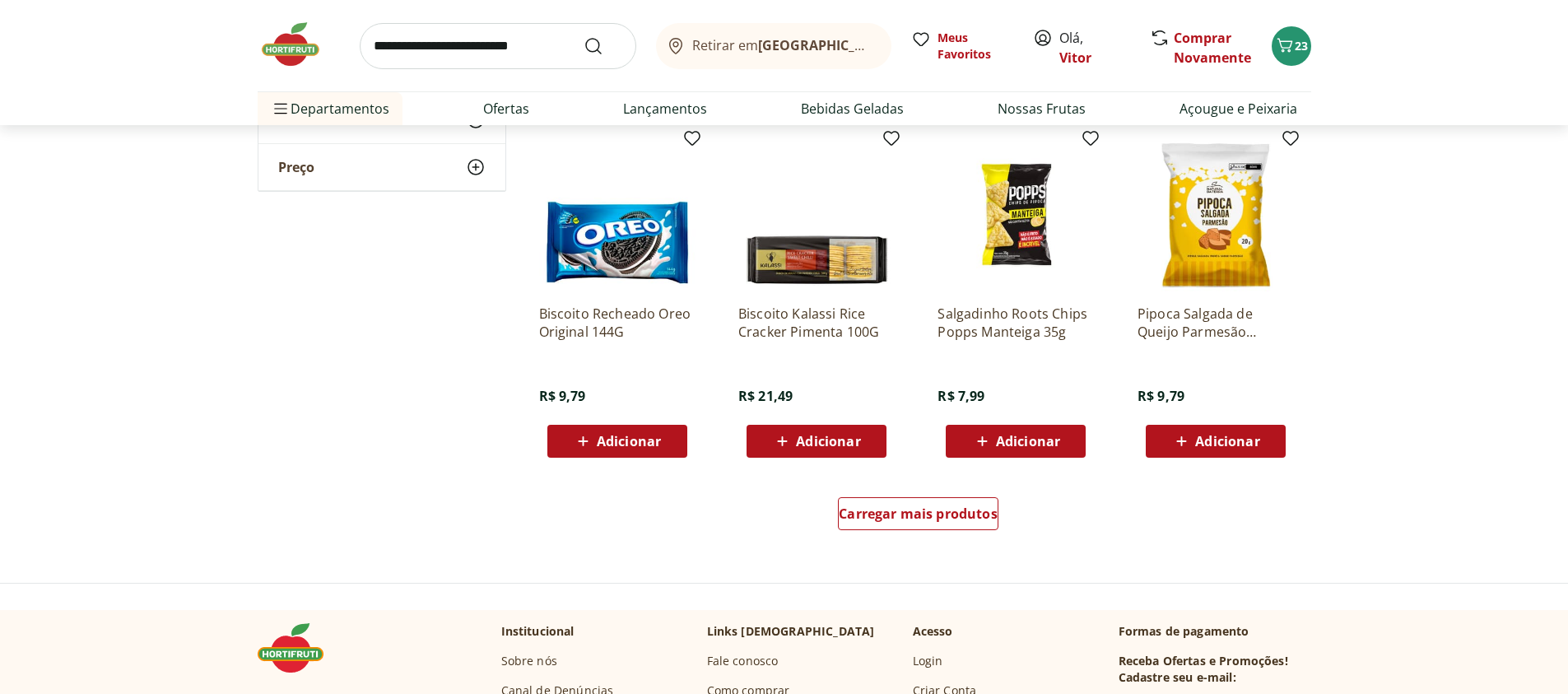
scroll to position [9676, 0]
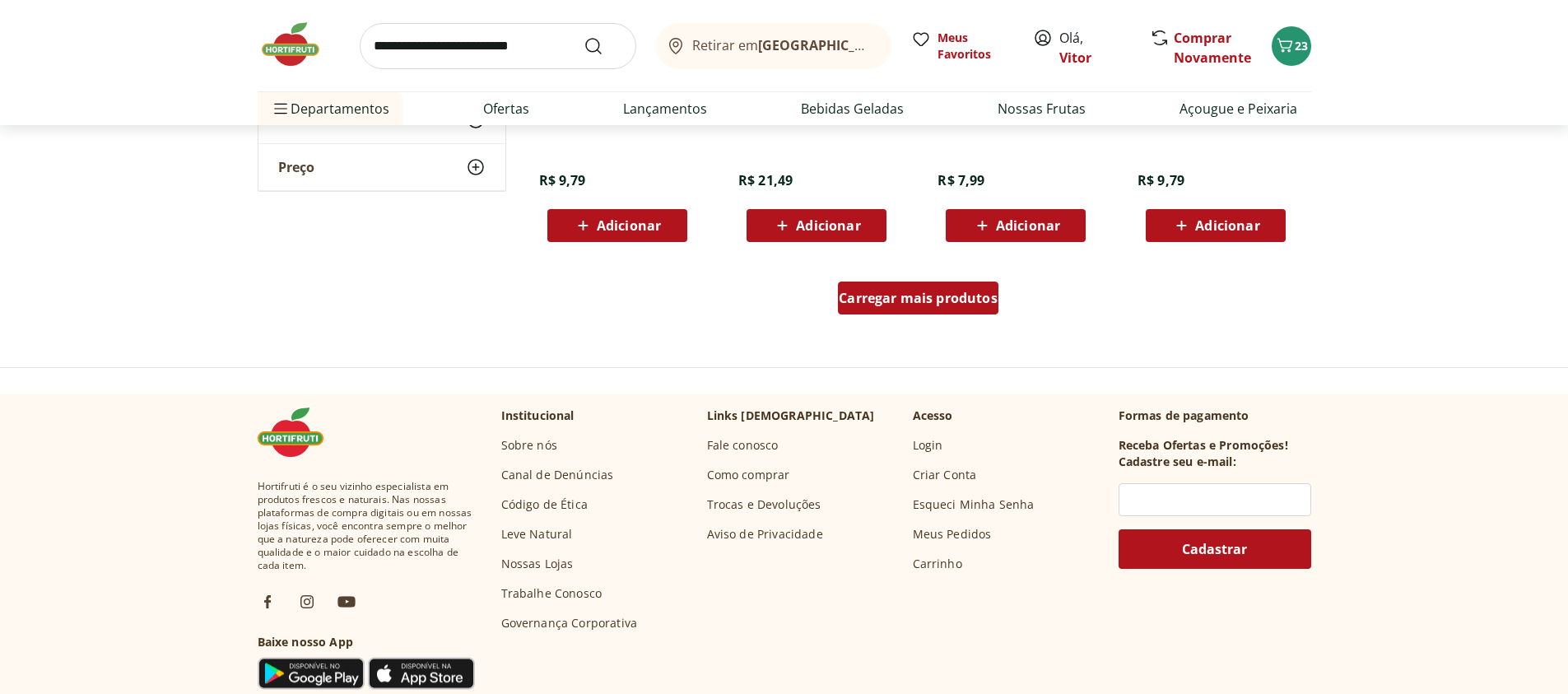
click at [910, 295] on span "Carregar mais produtos" at bounding box center [918, 298] width 159 height 13
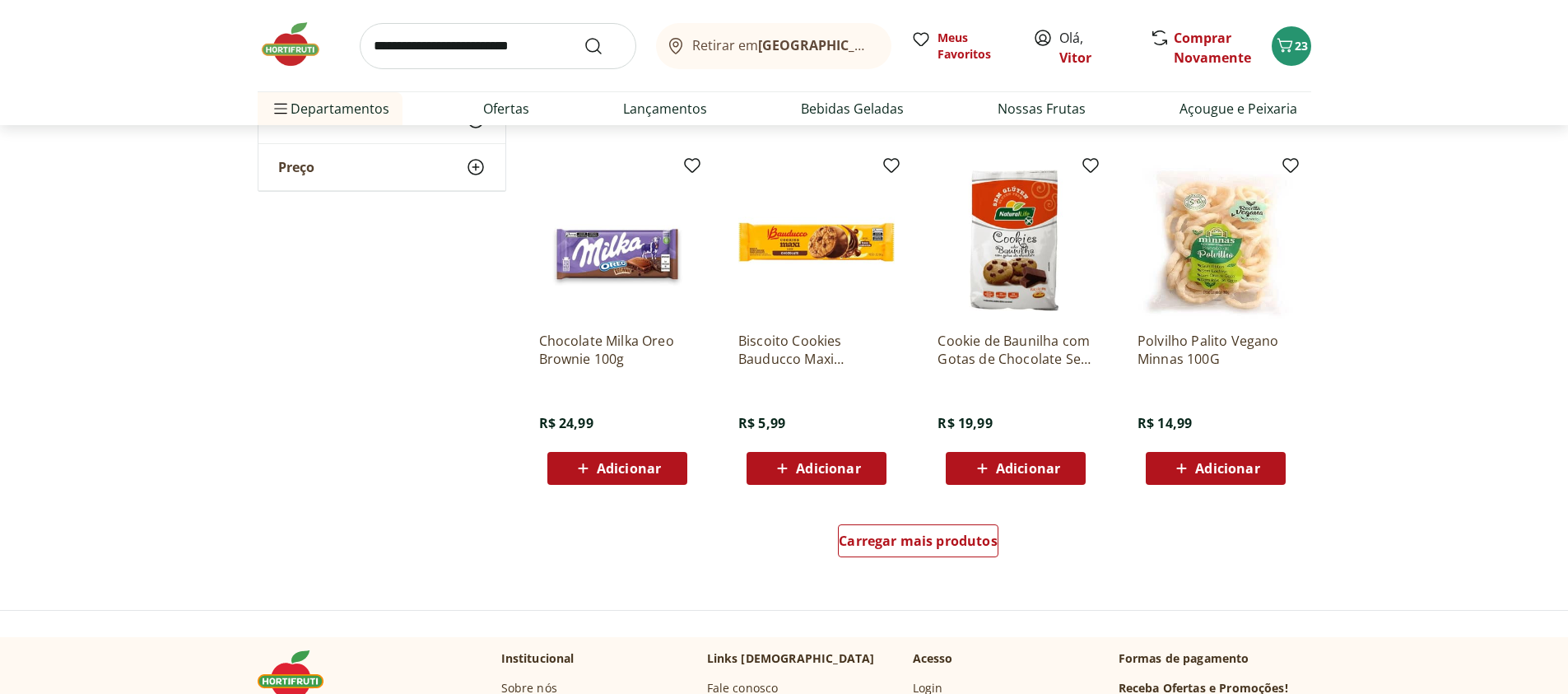
scroll to position [10664, 0]
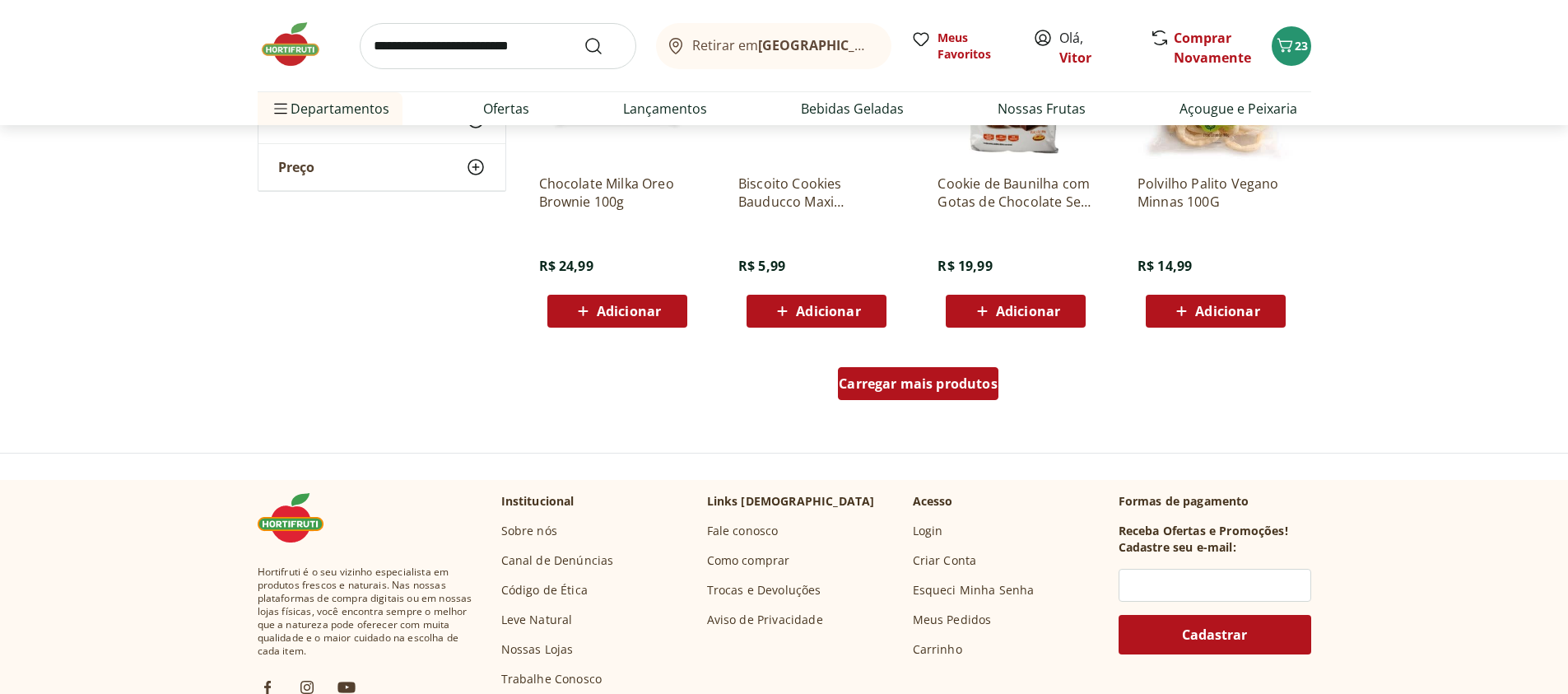
click at [895, 384] on span "Carregar mais produtos" at bounding box center [918, 383] width 159 height 13
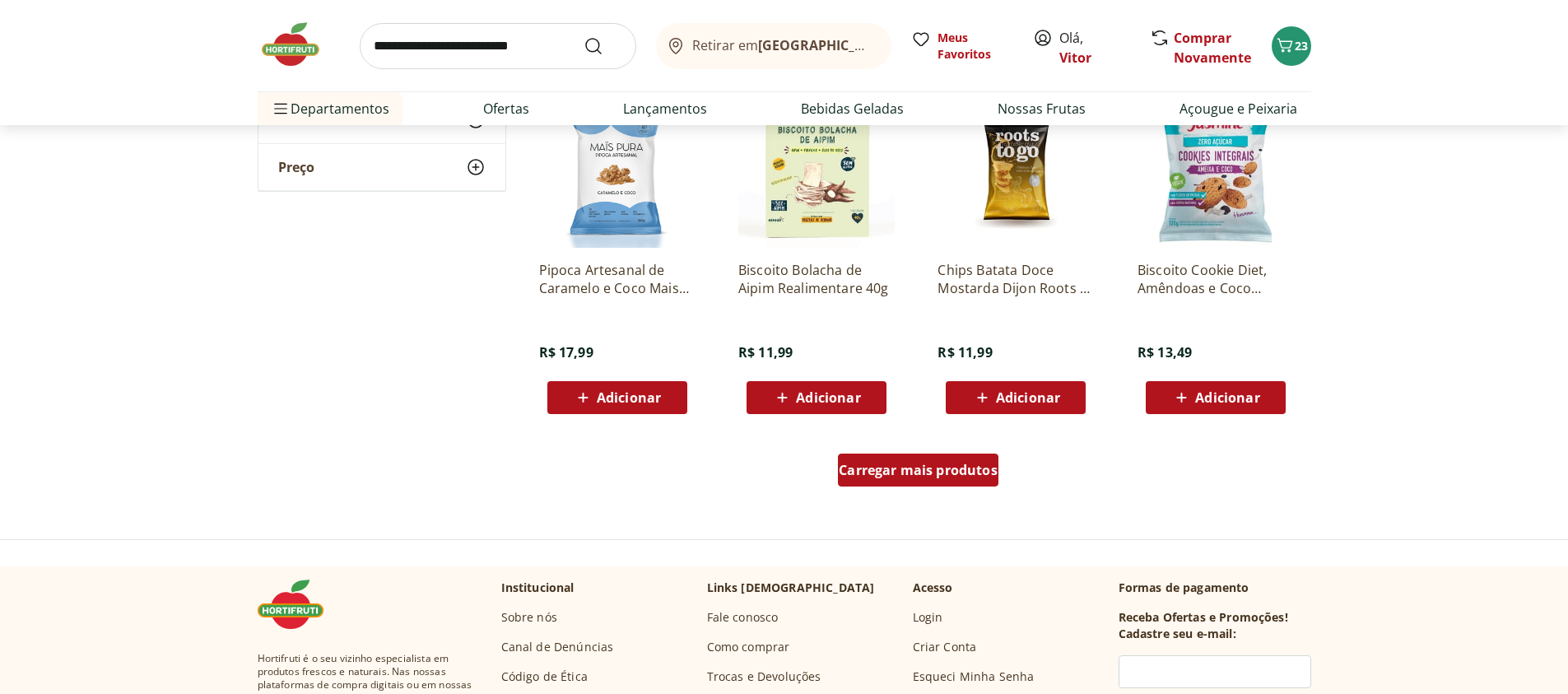
scroll to position [11651, 0]
click at [858, 453] on div "Carregar mais produtos" at bounding box center [918, 469] width 160 height 33
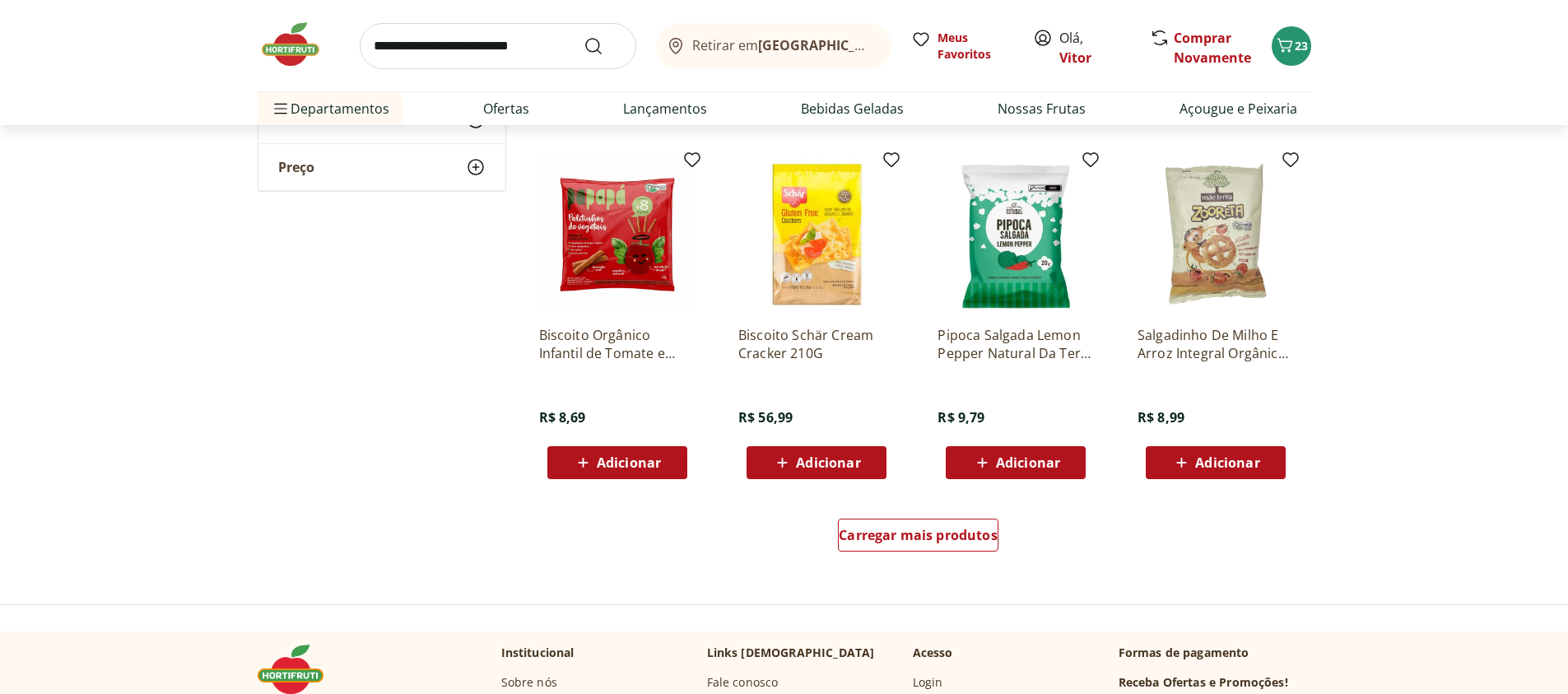
scroll to position [12836, 0]
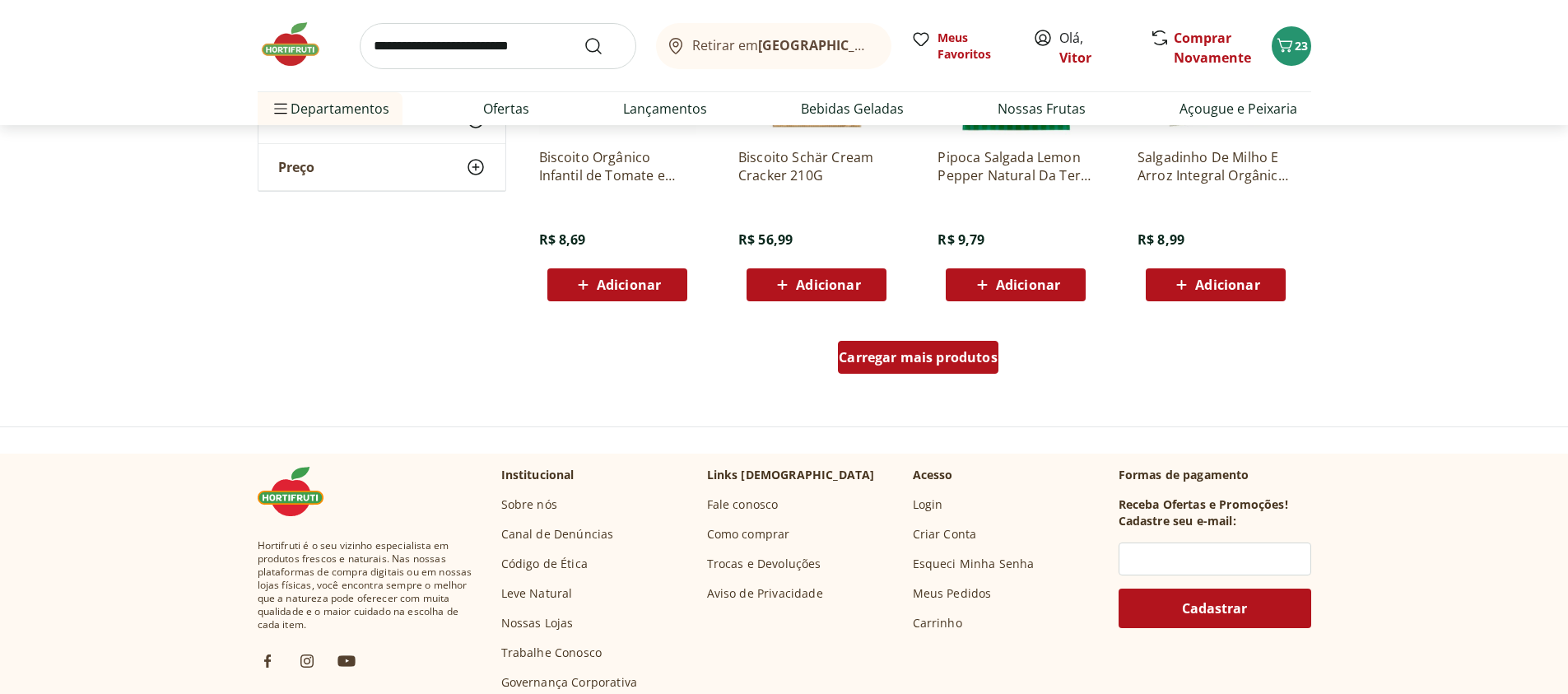
click at [869, 361] on span "Carregar mais produtos" at bounding box center [918, 356] width 159 height 13
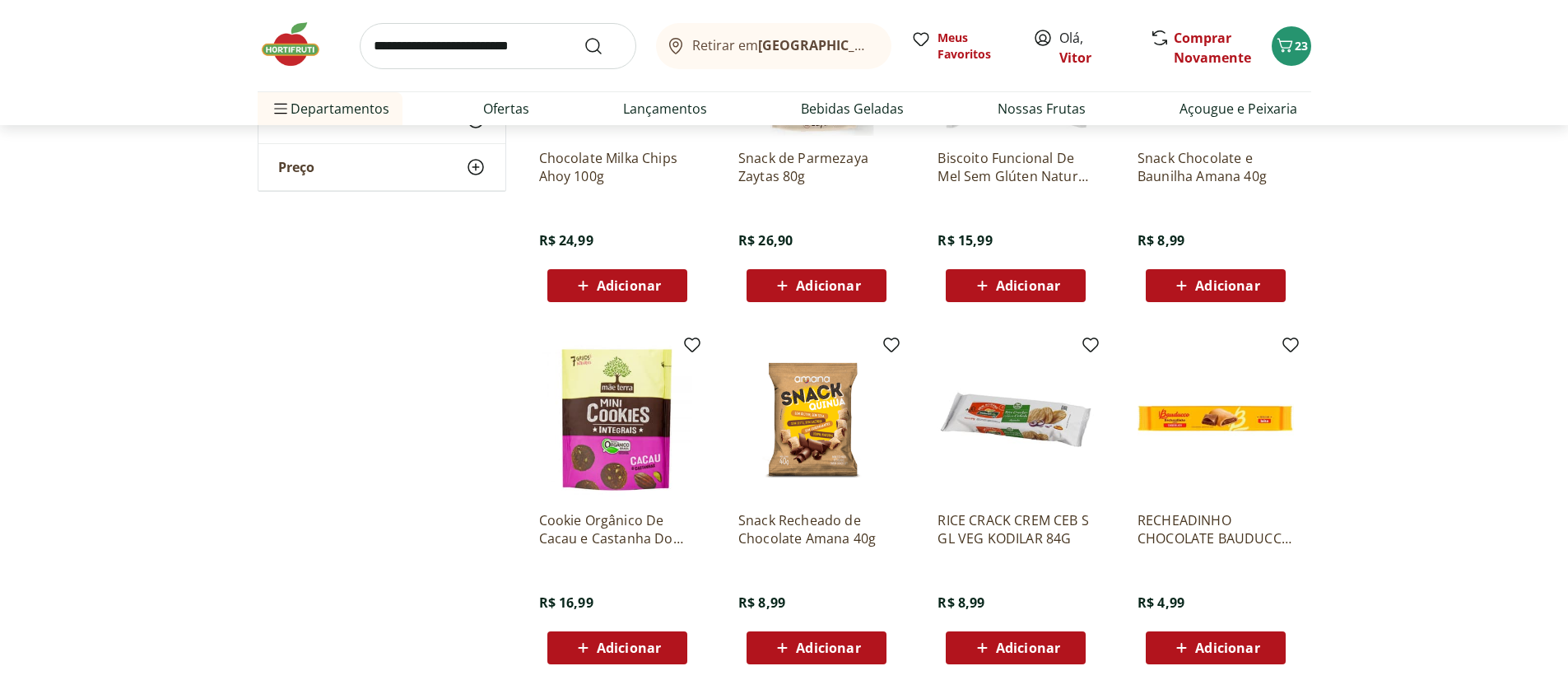
scroll to position [13724, 0]
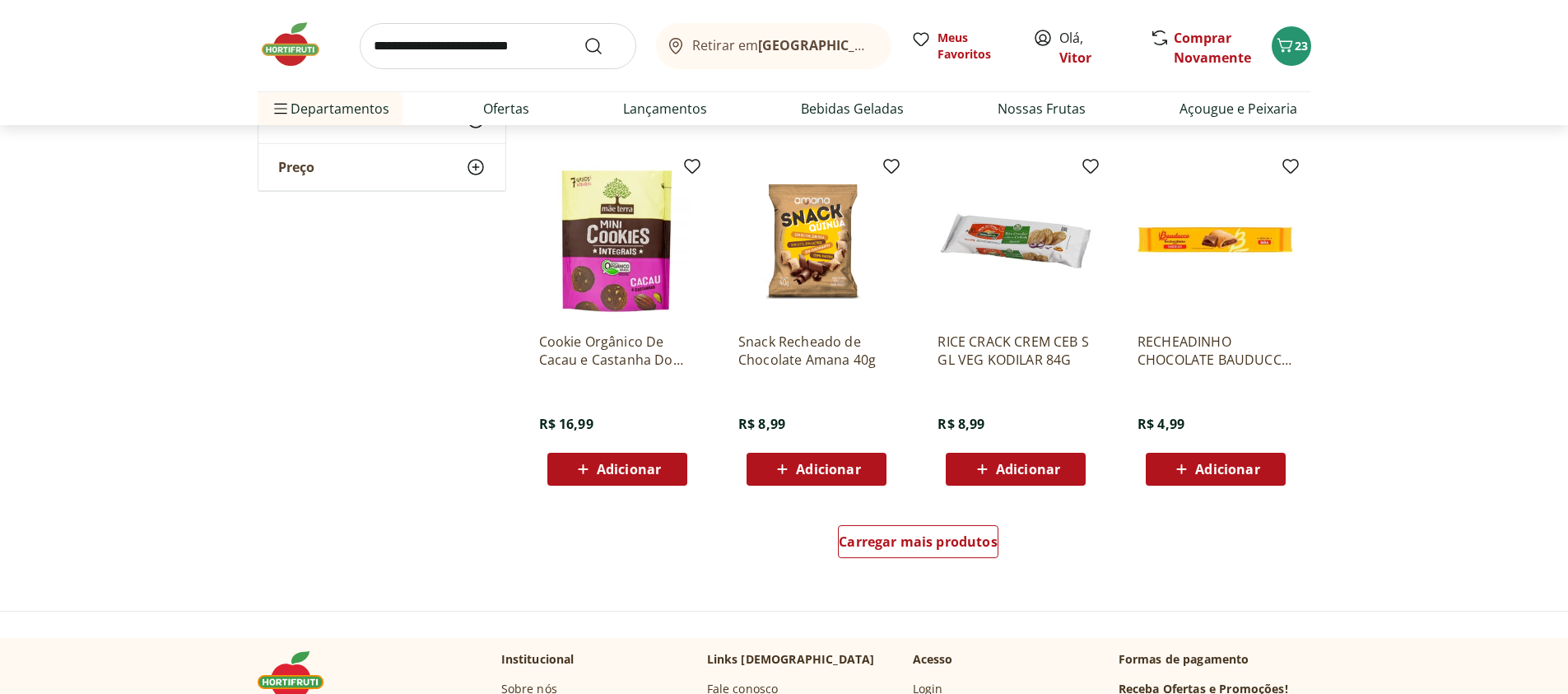
click at [472, 54] on input "search" at bounding box center [498, 46] width 276 height 46
type input "*******"
click at [584, 37] on button "Submit Search" at bounding box center [603, 46] width 39 height 20
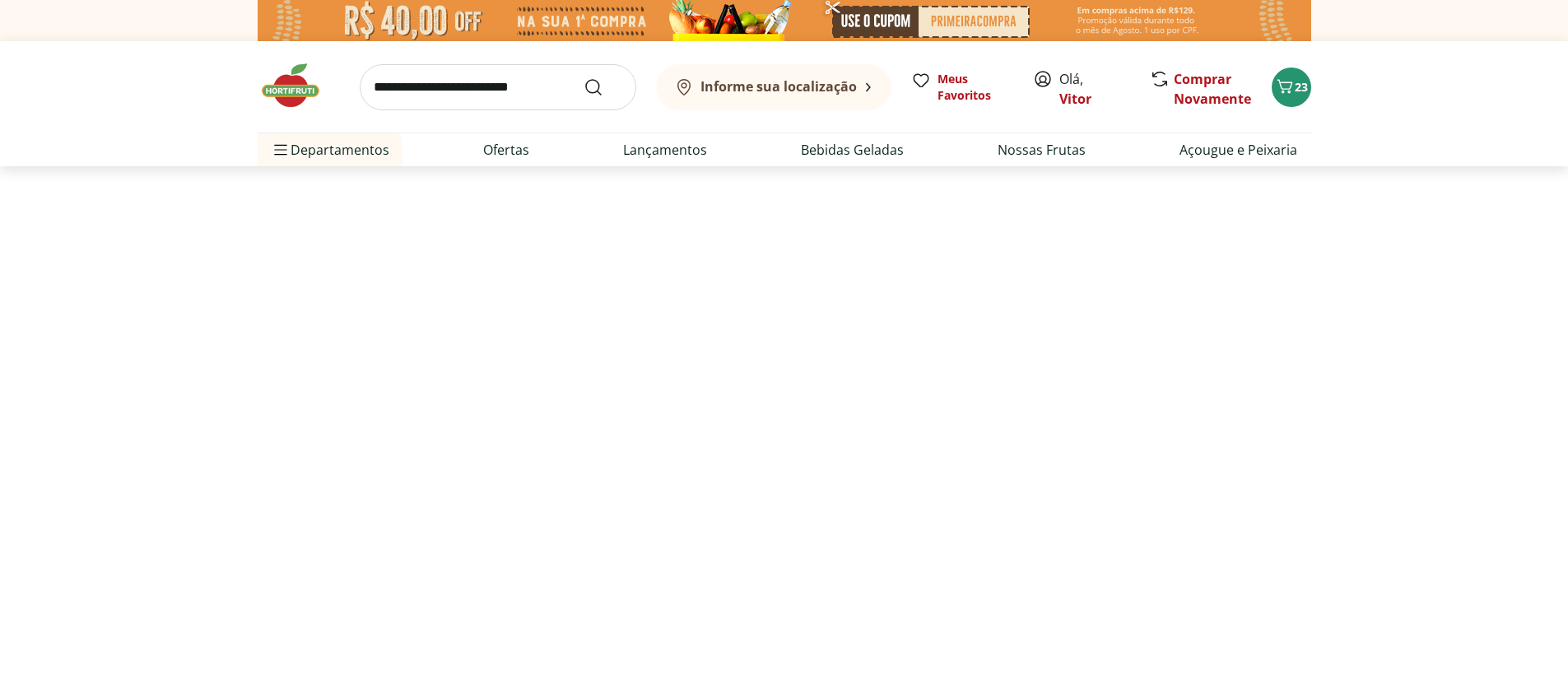
select select "**********"
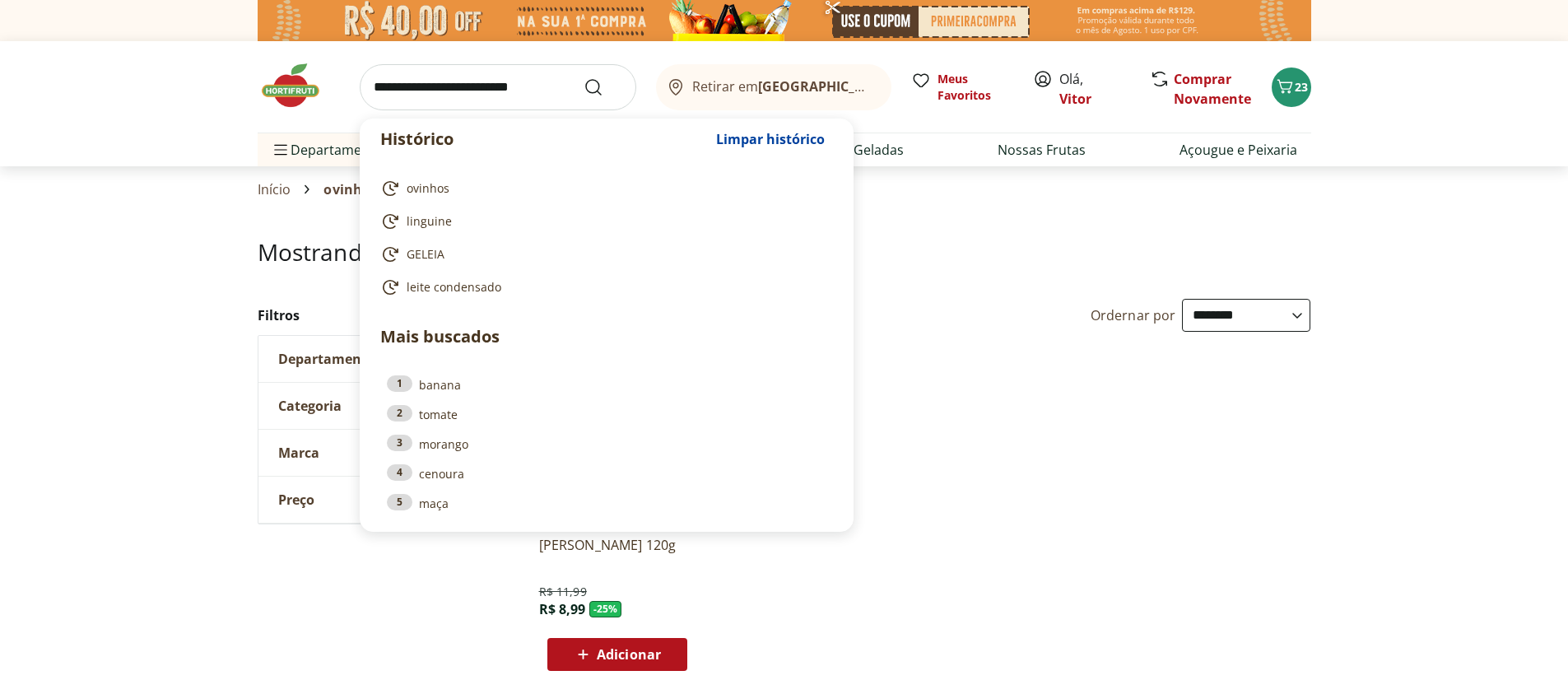
click at [418, 92] on input "search" at bounding box center [498, 87] width 276 height 46
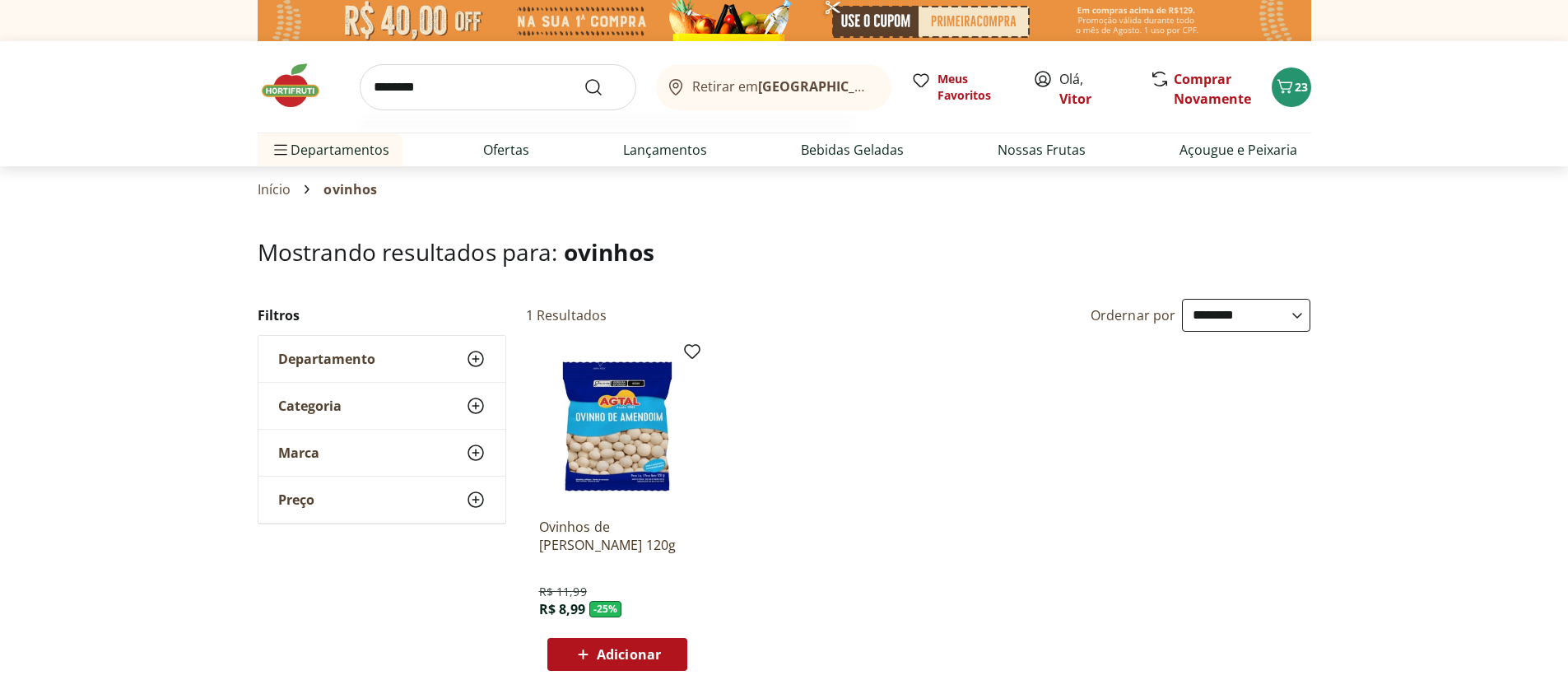
type input "********"
click at [584, 78] on button "Submit Search" at bounding box center [603, 87] width 39 height 20
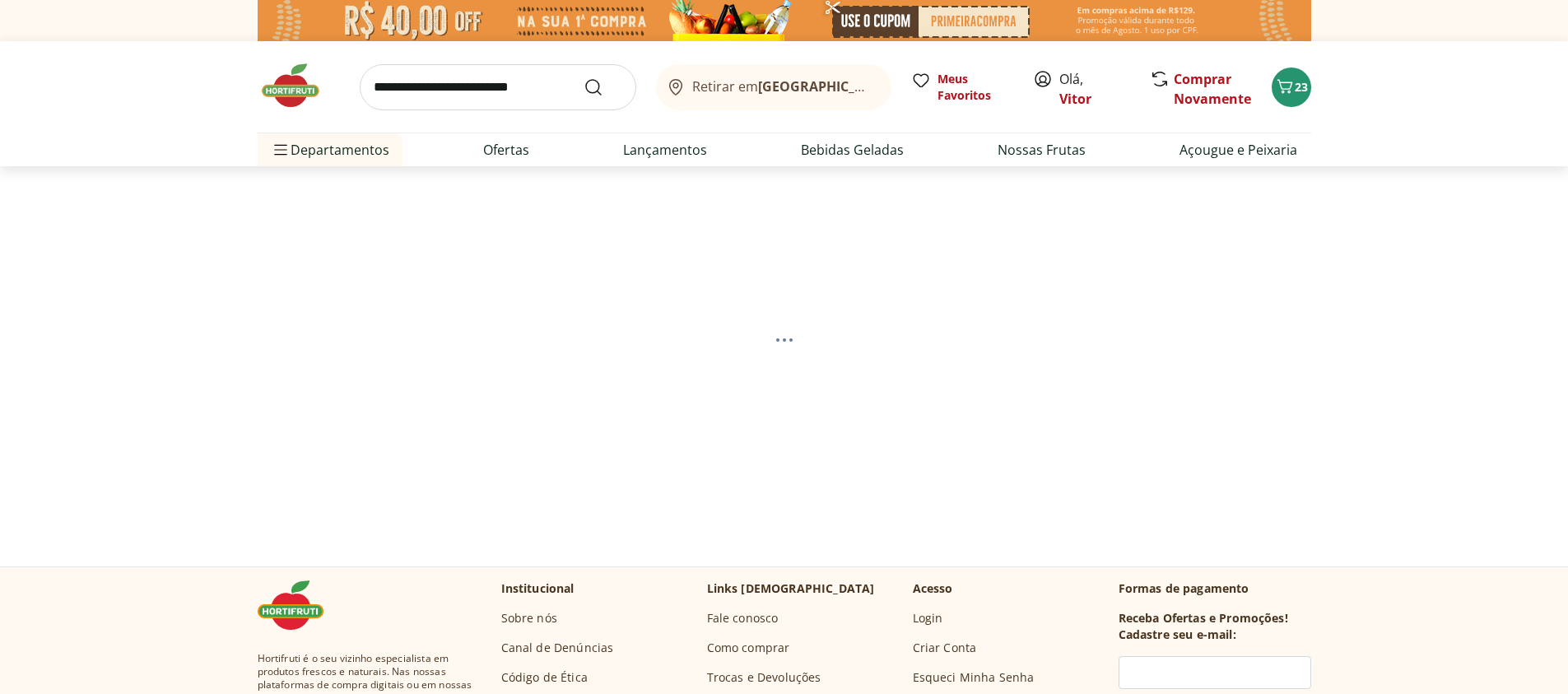
select select "**********"
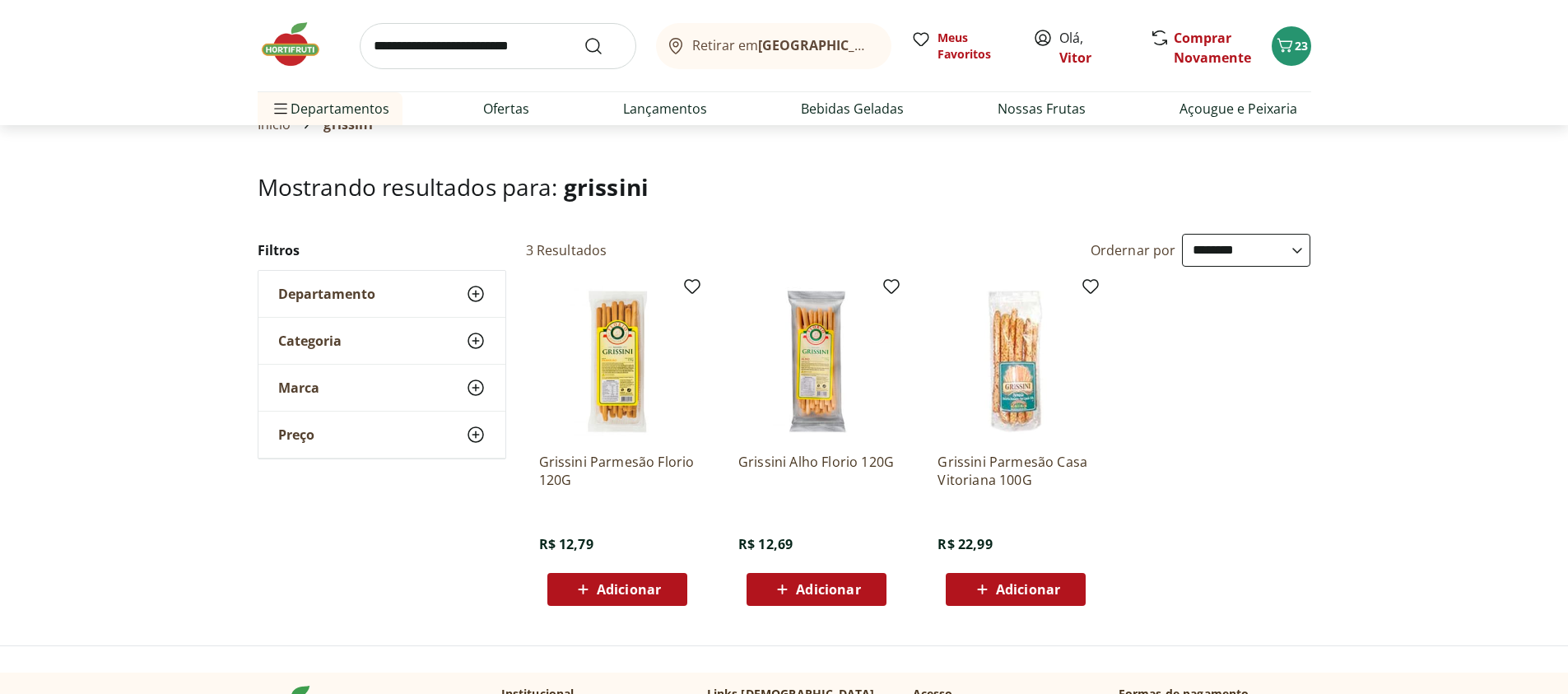
scroll to position [99, 0]
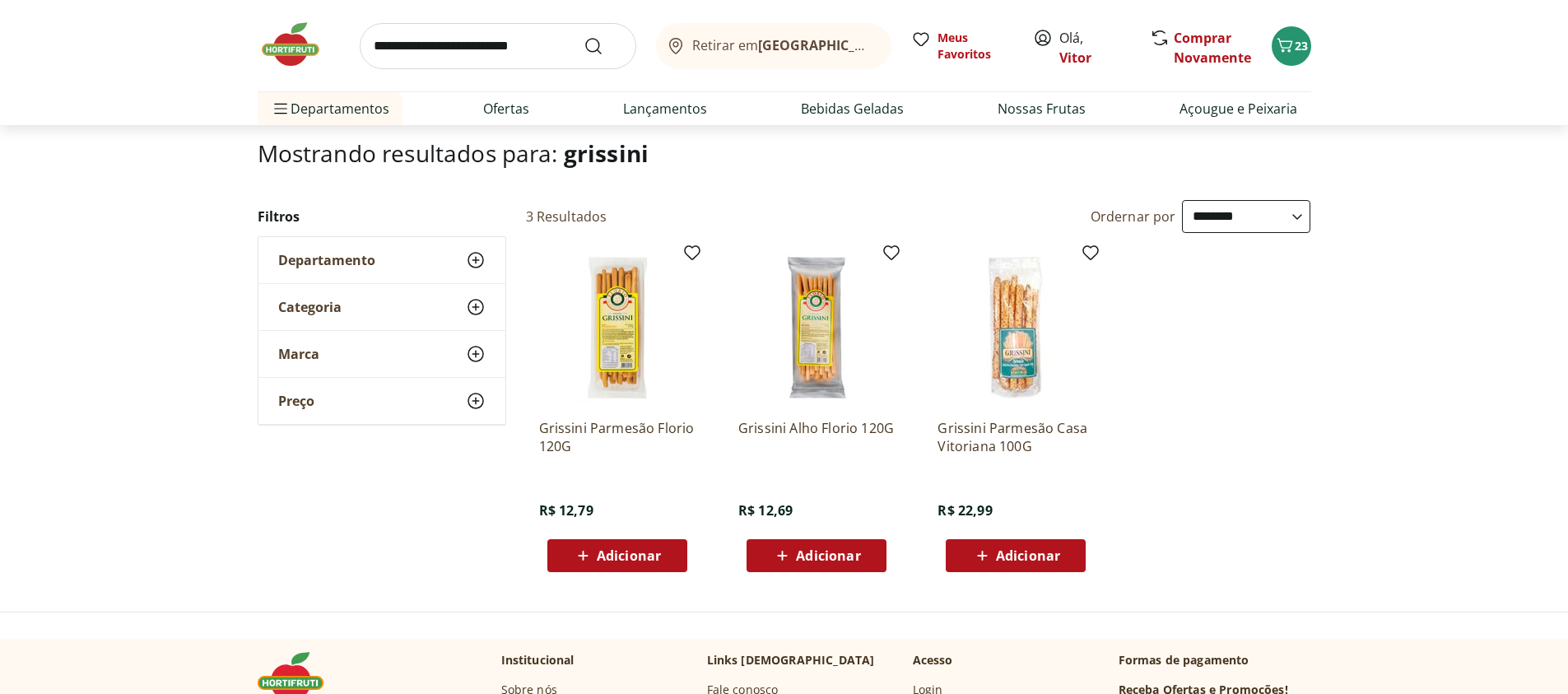
click at [636, 562] on span "Adicionar" at bounding box center [629, 555] width 64 height 13
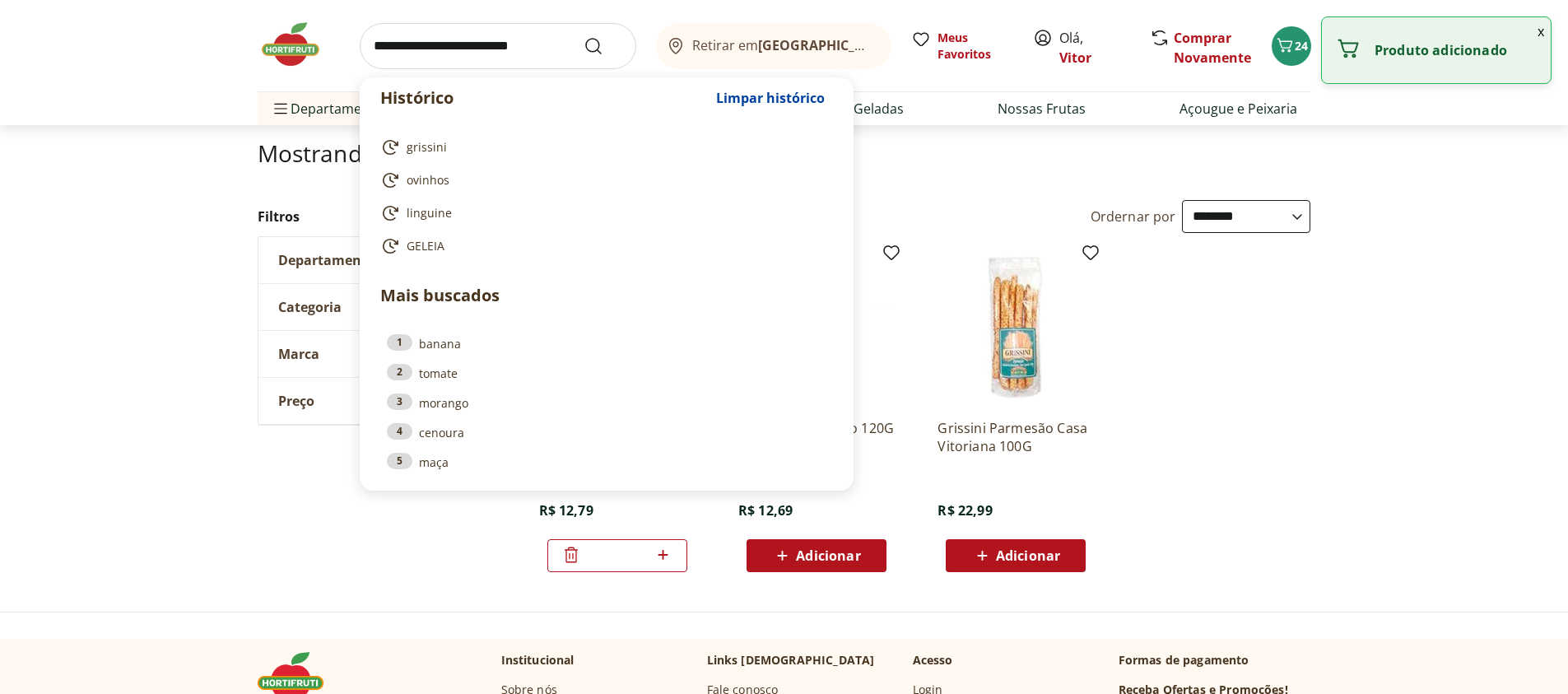
click at [439, 41] on input "search" at bounding box center [498, 46] width 276 height 46
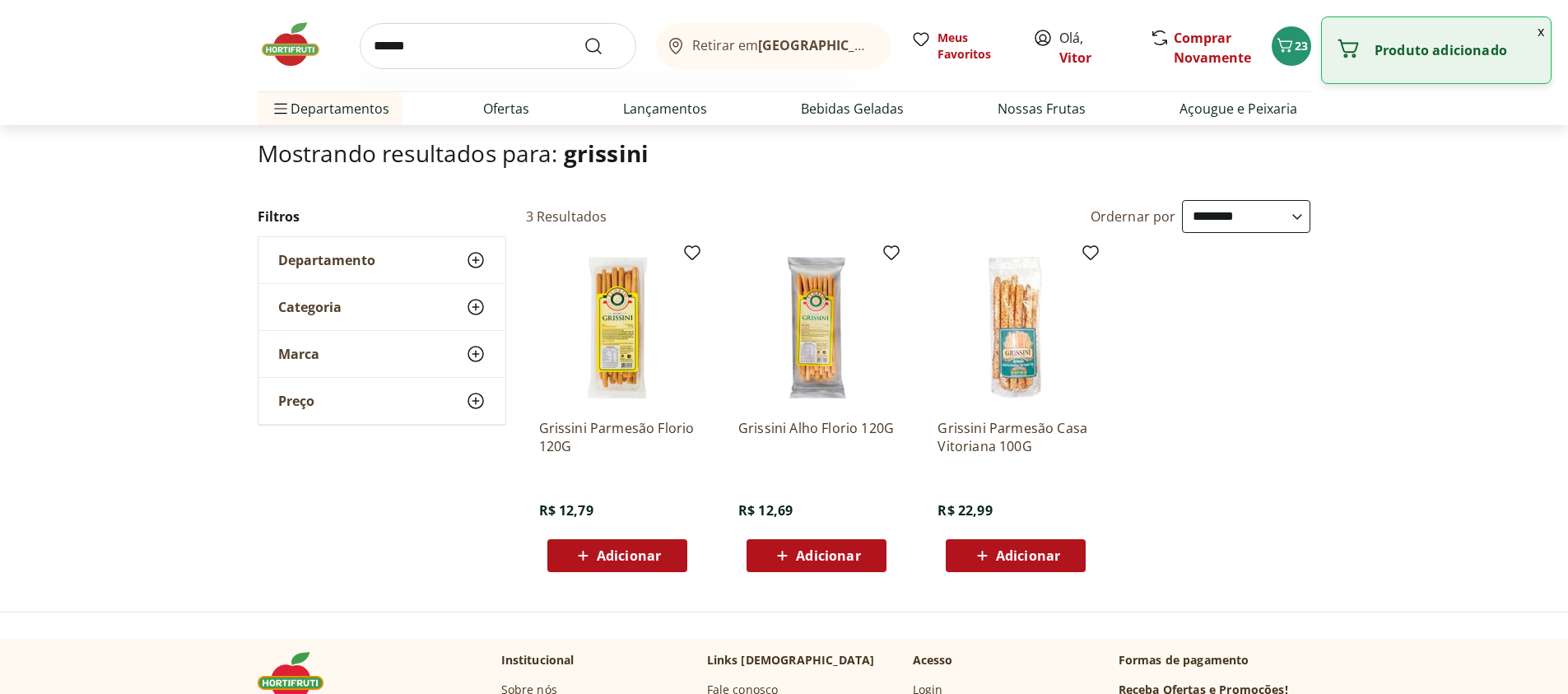
type input "******"
click at [584, 37] on button "Submit Search" at bounding box center [603, 46] width 39 height 20
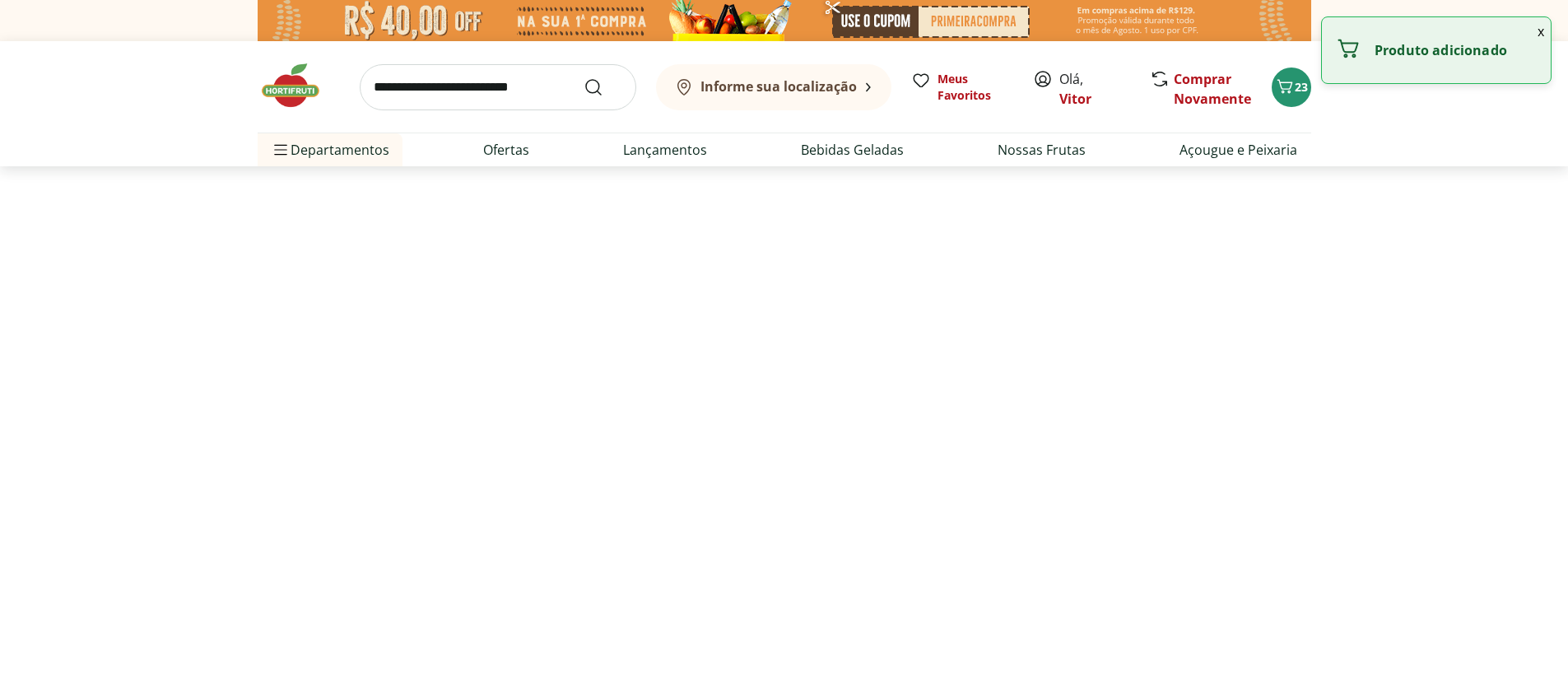
select select "**********"
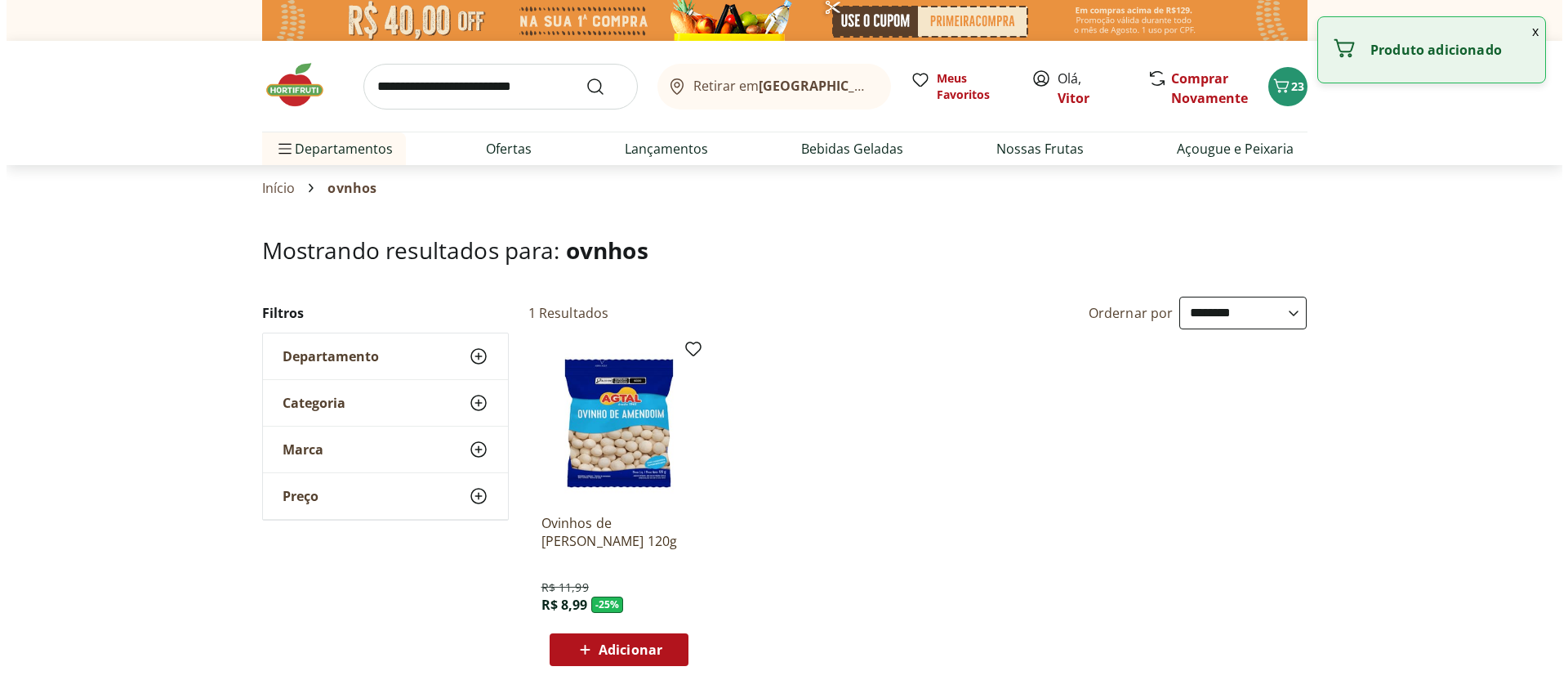
scroll to position [98, 0]
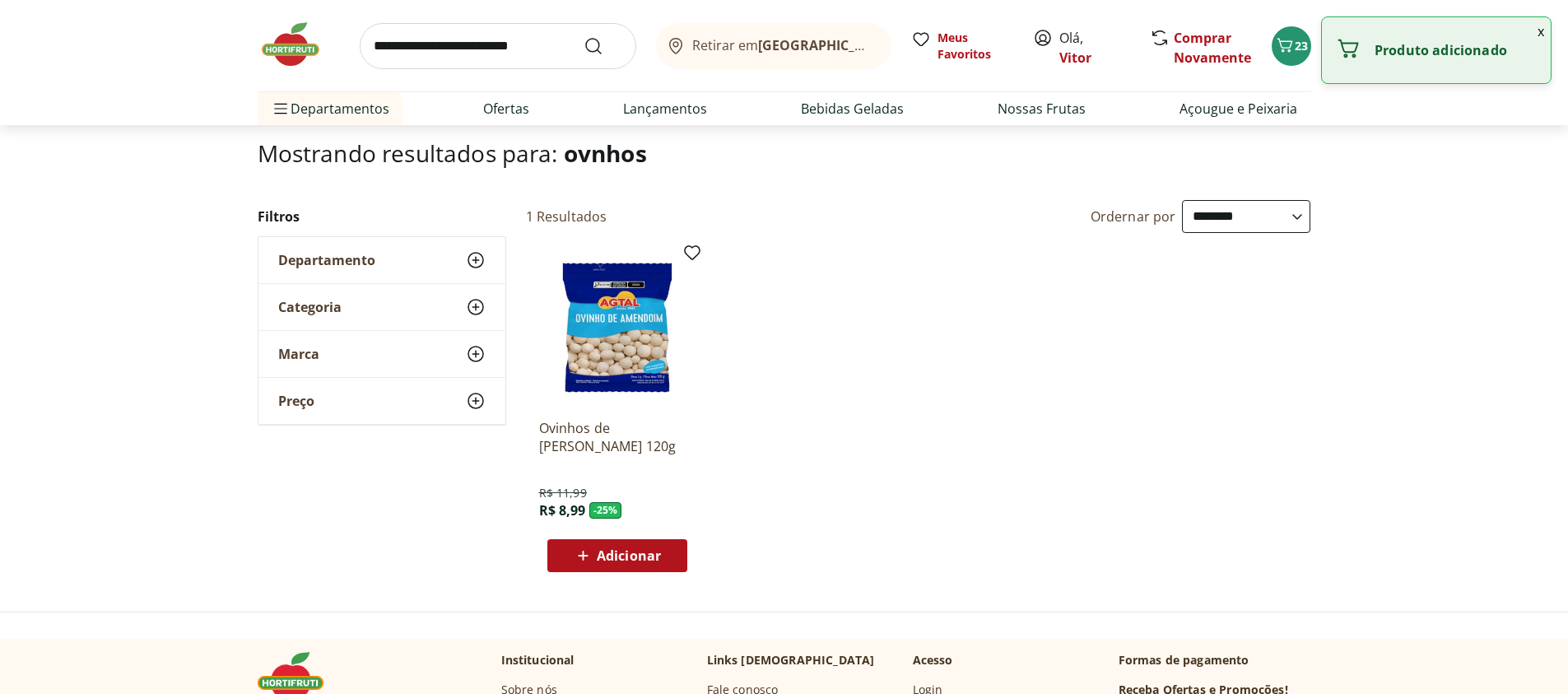
click at [665, 562] on div "Adicionar" at bounding box center [617, 555] width 113 height 29
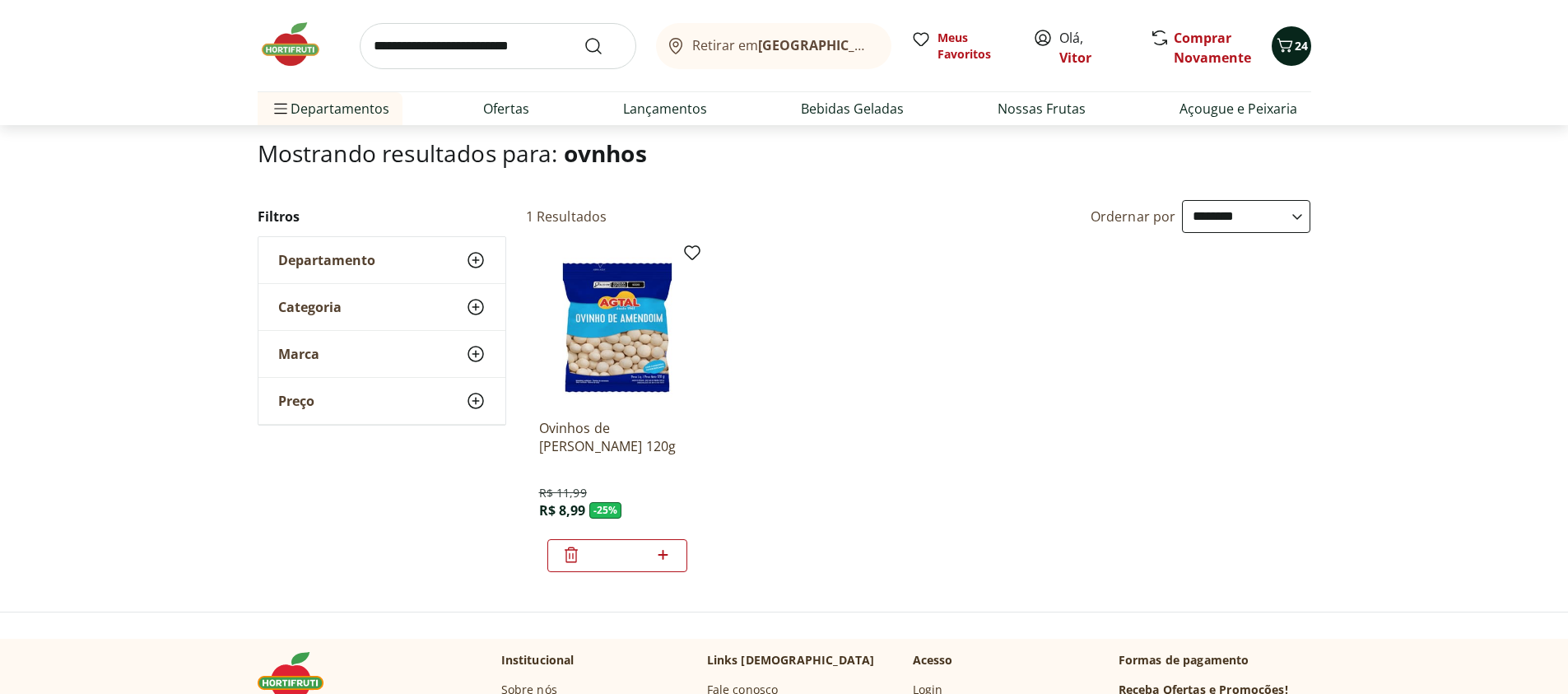
click at [1304, 42] on span "24" at bounding box center [1301, 45] width 13 height 16
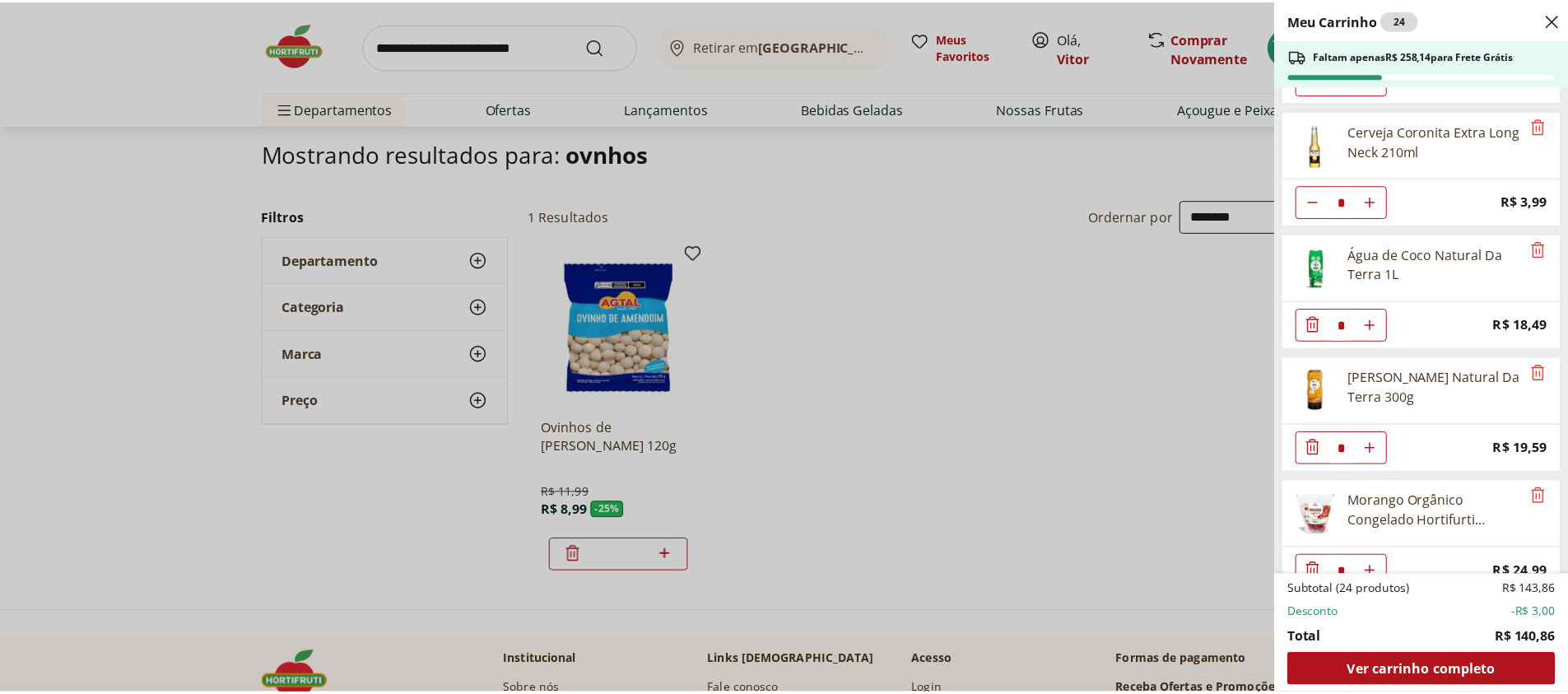
scroll to position [504, 0]
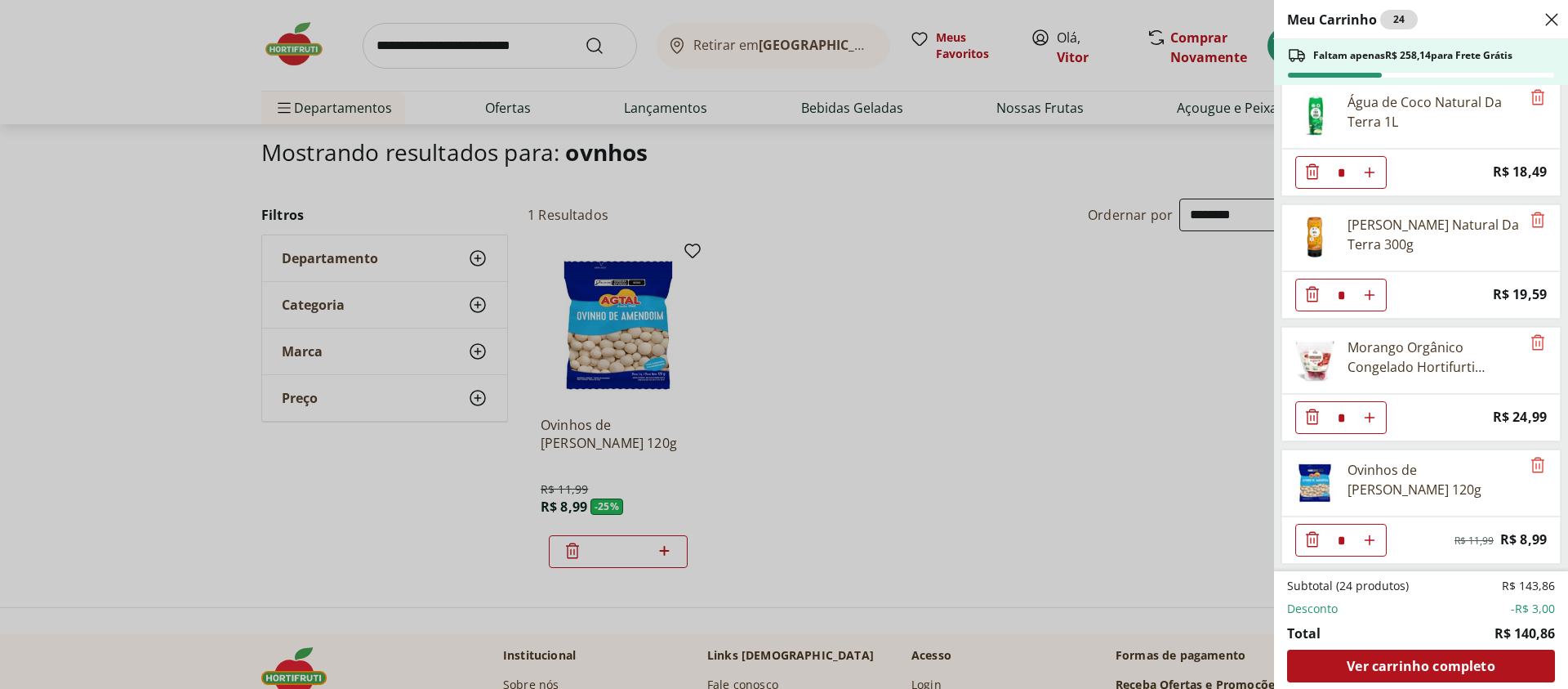
click at [1040, 422] on div "Meu Carrinho 24 Faltam apenas R$ 258,14 para Frete Grátis REFRIGERANTE COCA COL…" at bounding box center [784, 344] width 1568 height 689
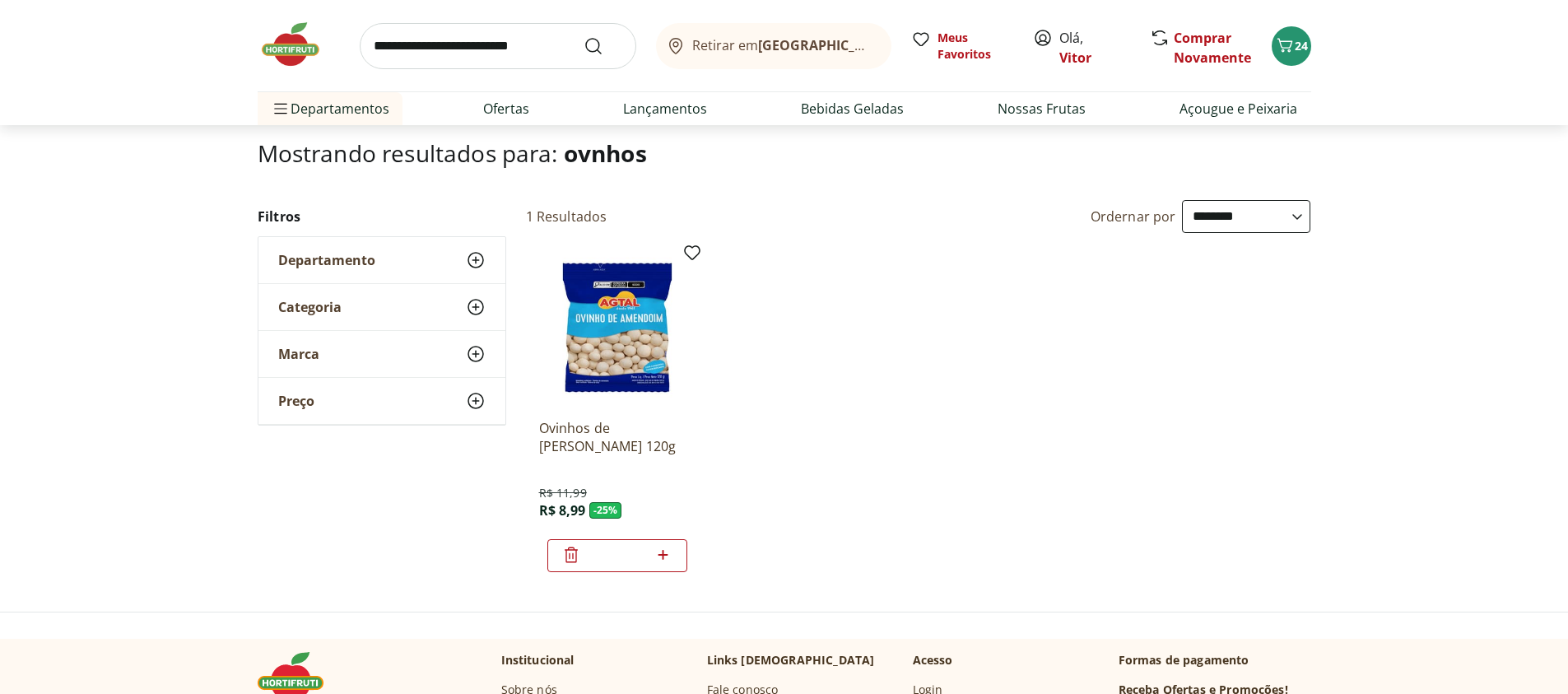
click at [425, 48] on input "search" at bounding box center [498, 46] width 276 height 46
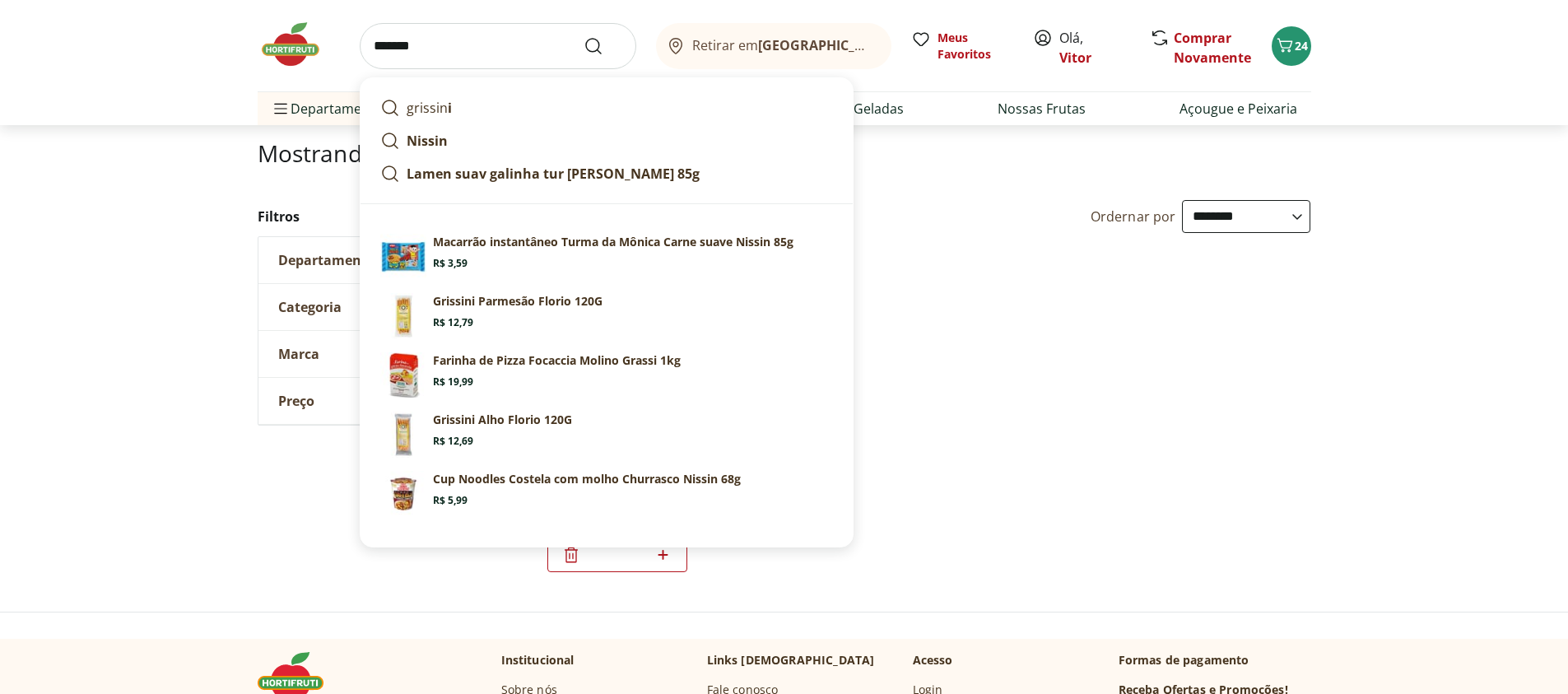
type input "********"
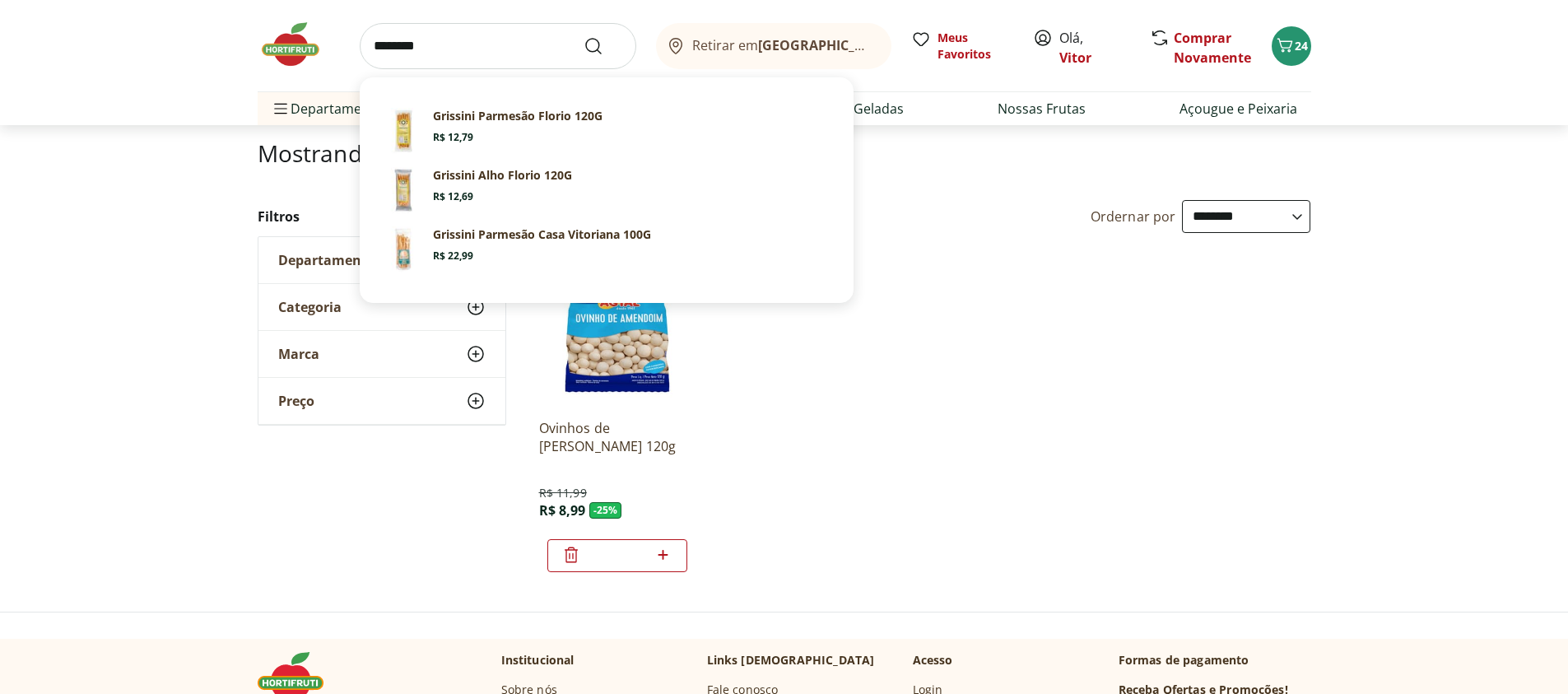
click button "Submit Search" at bounding box center [603, 46] width 39 height 20
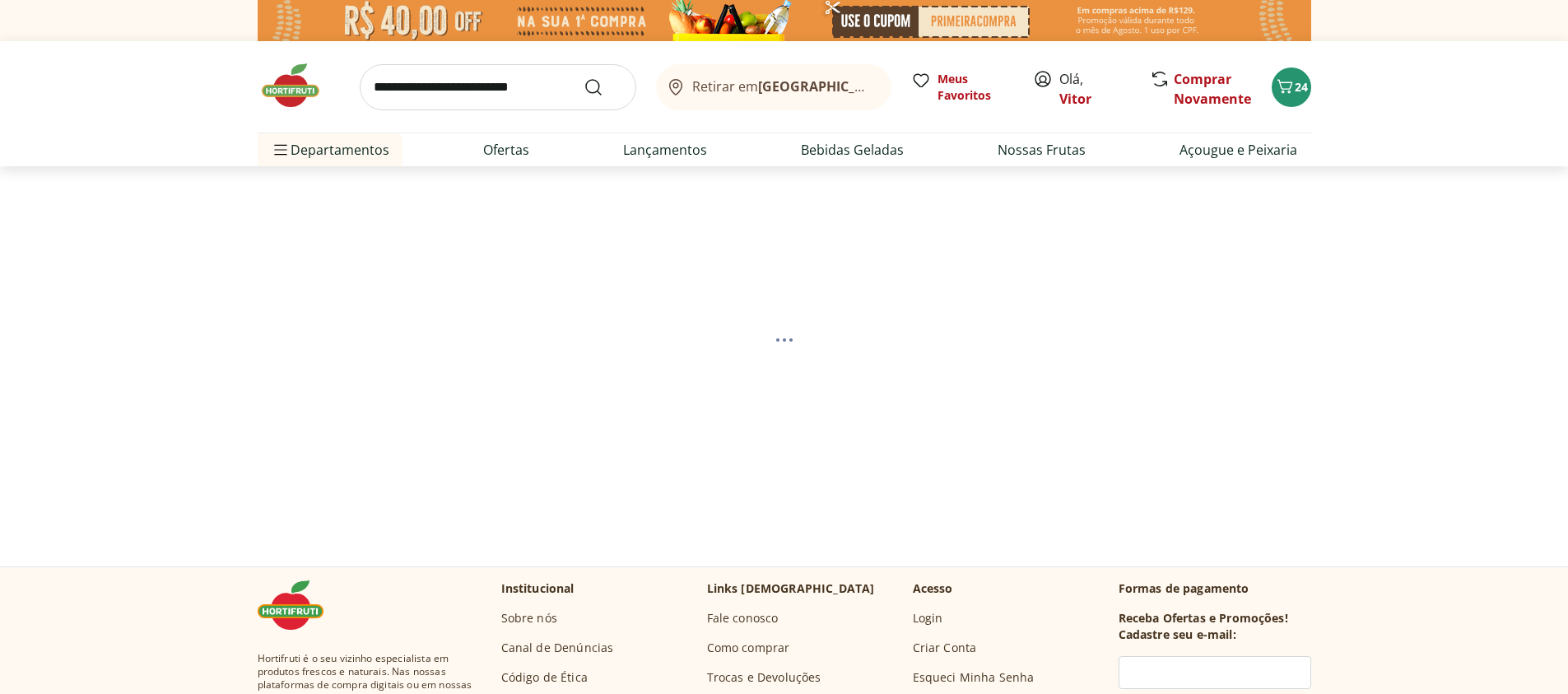
select select "**********"
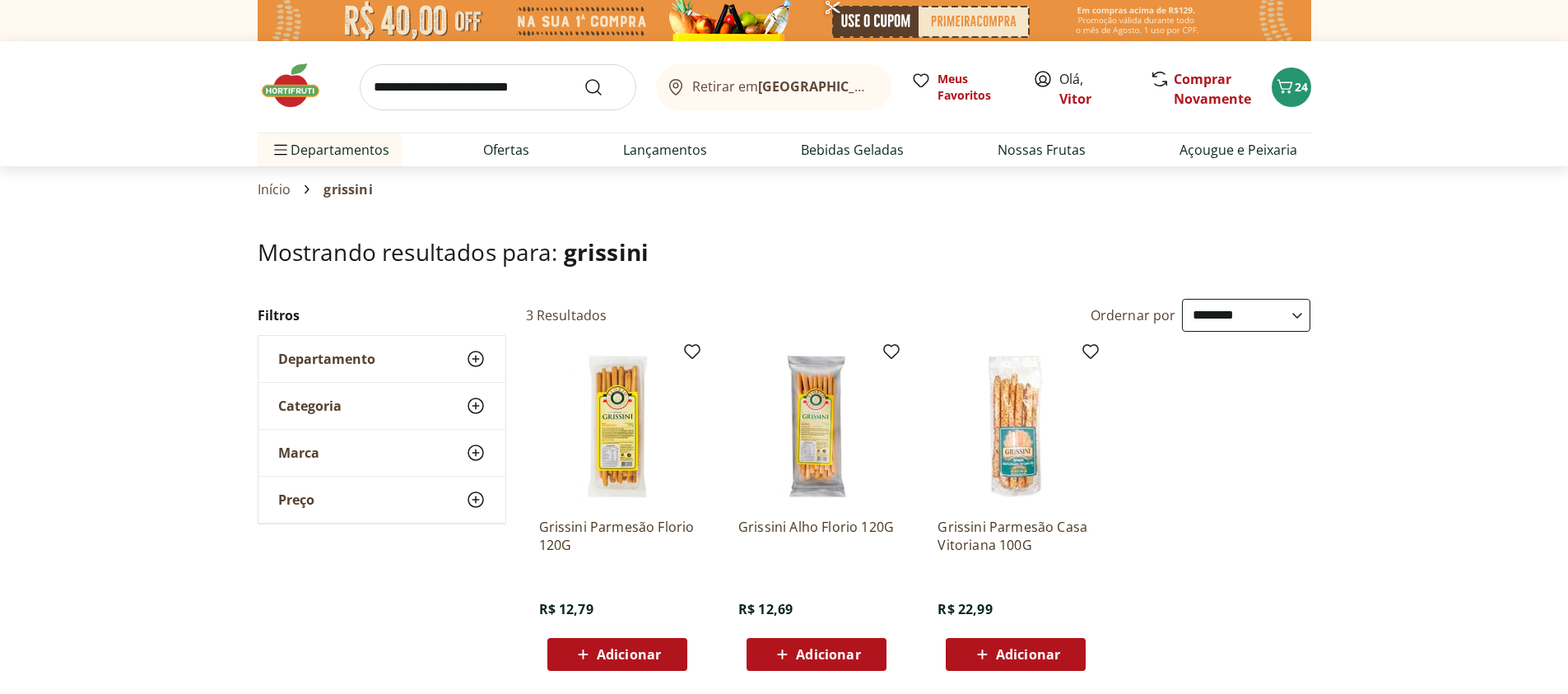
click at [638, 648] on span "Adicionar" at bounding box center [629, 654] width 64 height 13
click at [1304, 84] on span "25" at bounding box center [1301, 87] width 13 height 16
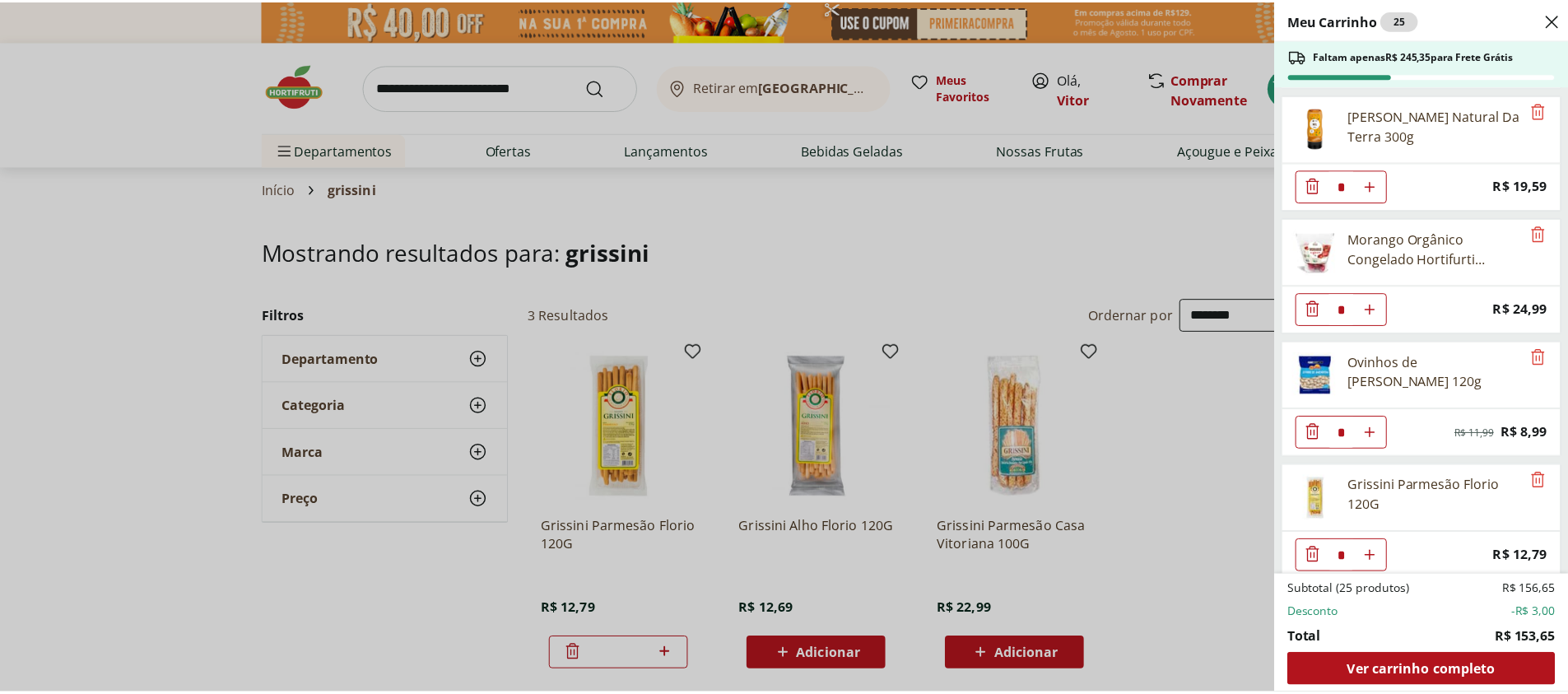
scroll to position [628, 0]
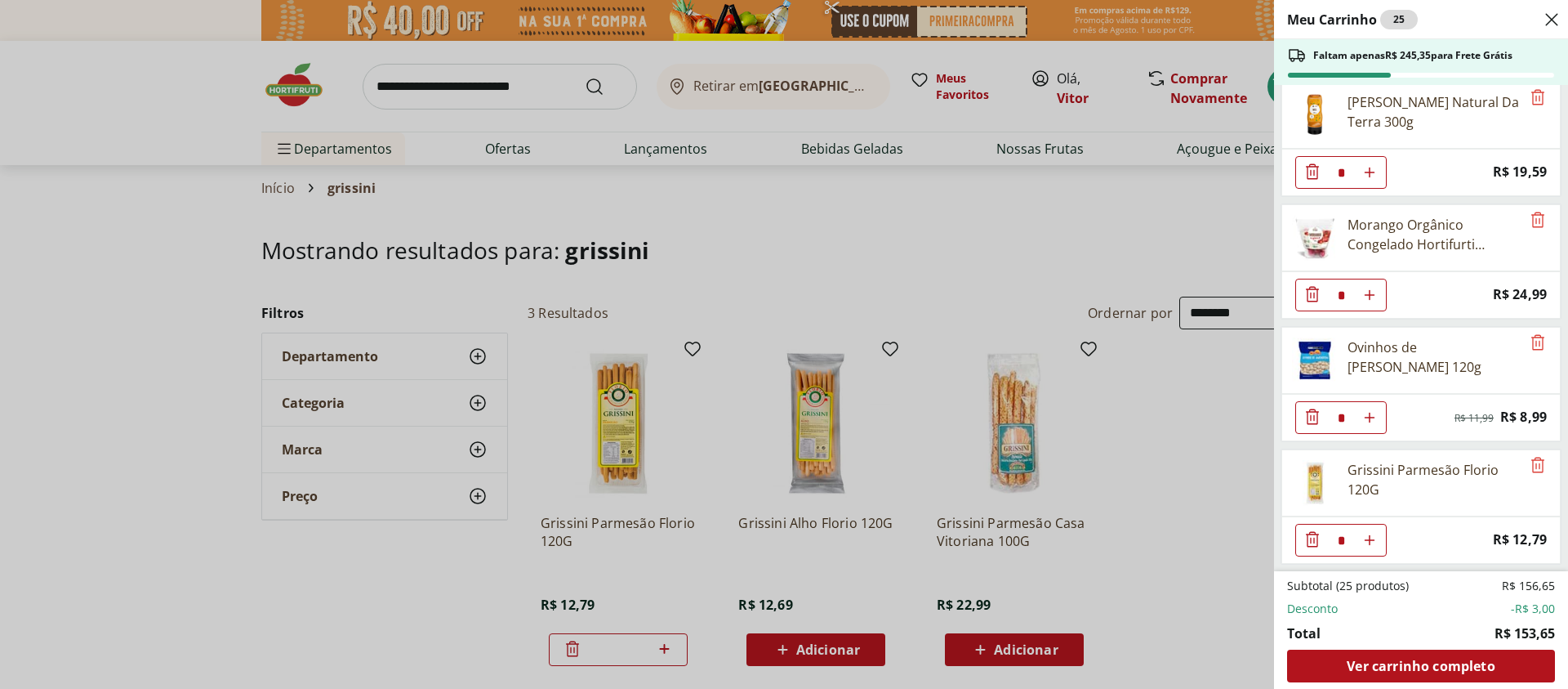
click at [414, 84] on div "Meu Carrinho 25 Faltam apenas R$ 245,35 para Frete Grátis REFRIGERANTE COCA COL…" at bounding box center [784, 344] width 1568 height 689
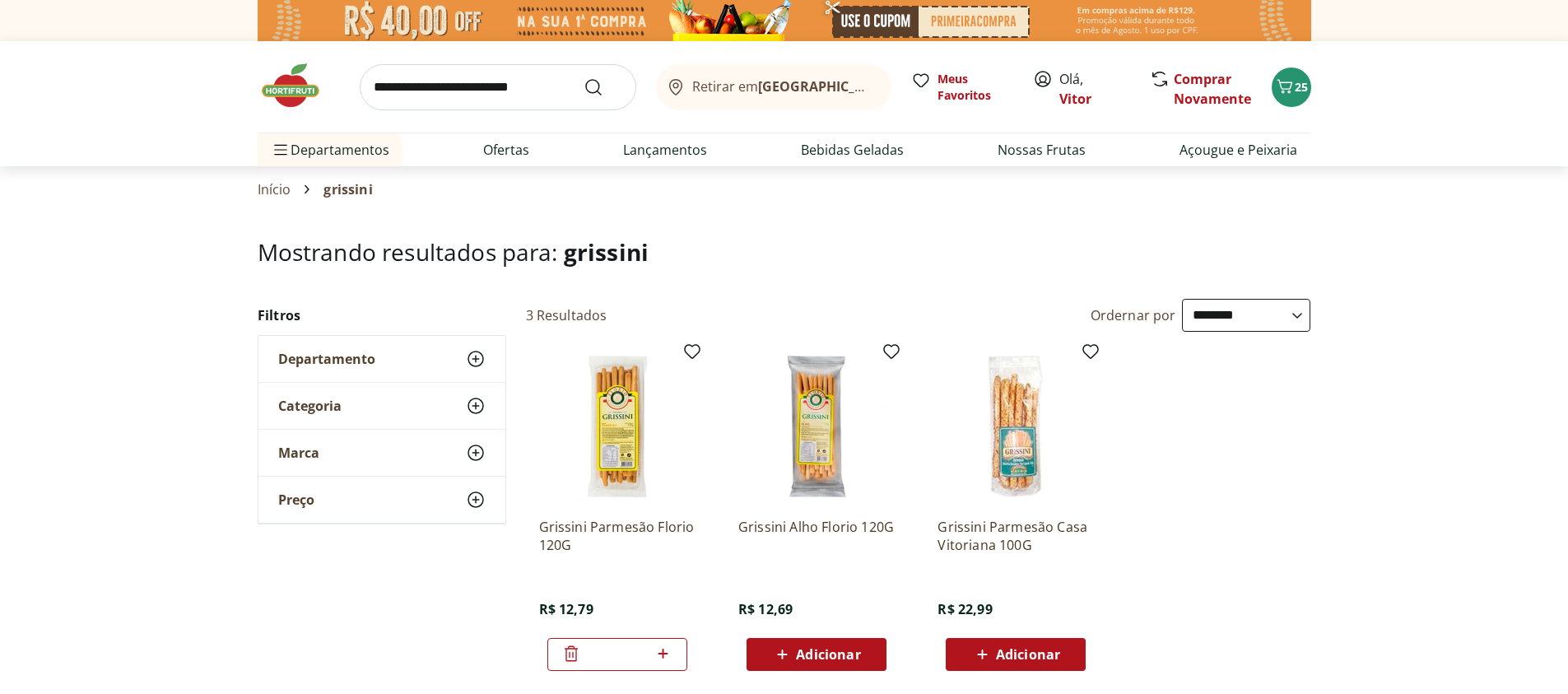
click at [422, 88] on input "search" at bounding box center [498, 87] width 276 height 46
type input "********"
click at [584, 78] on button "Submit Search" at bounding box center [603, 87] width 39 height 20
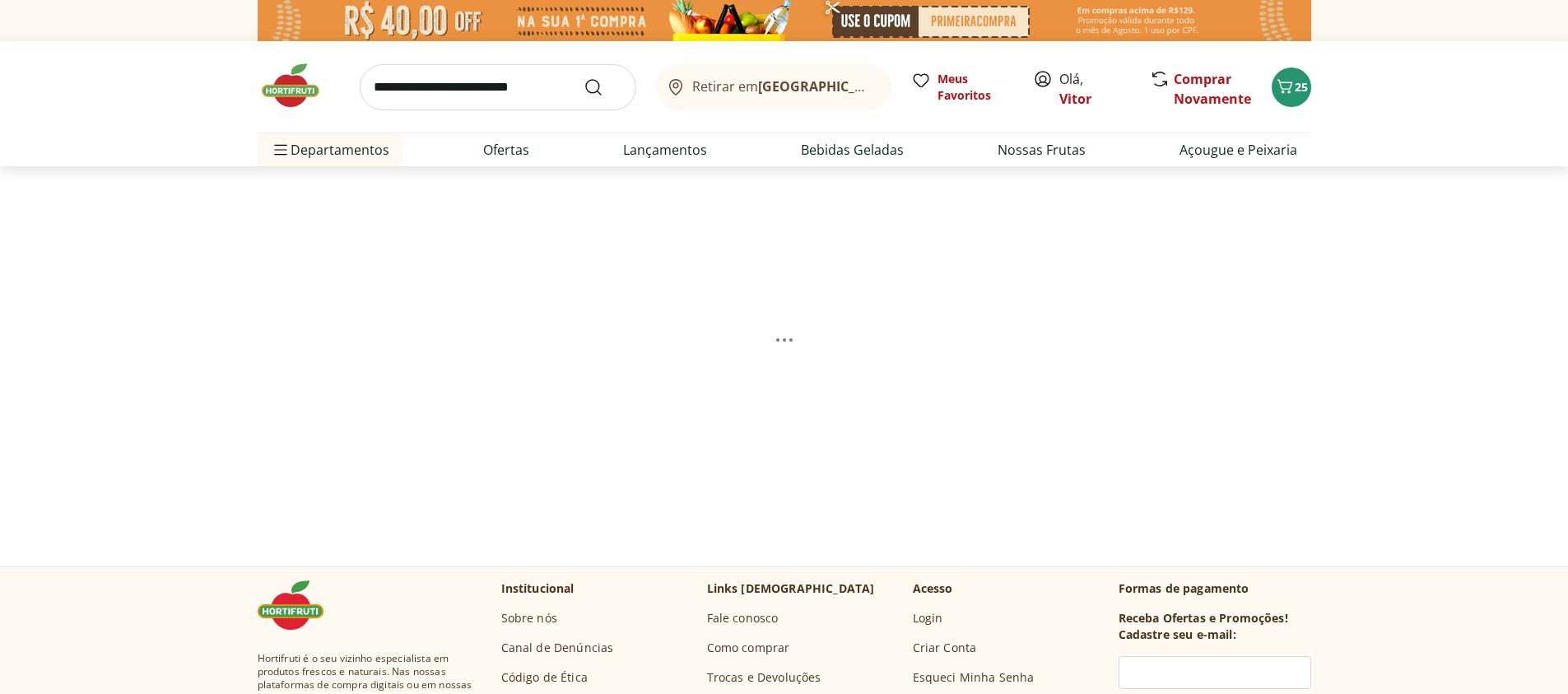
select select "**********"
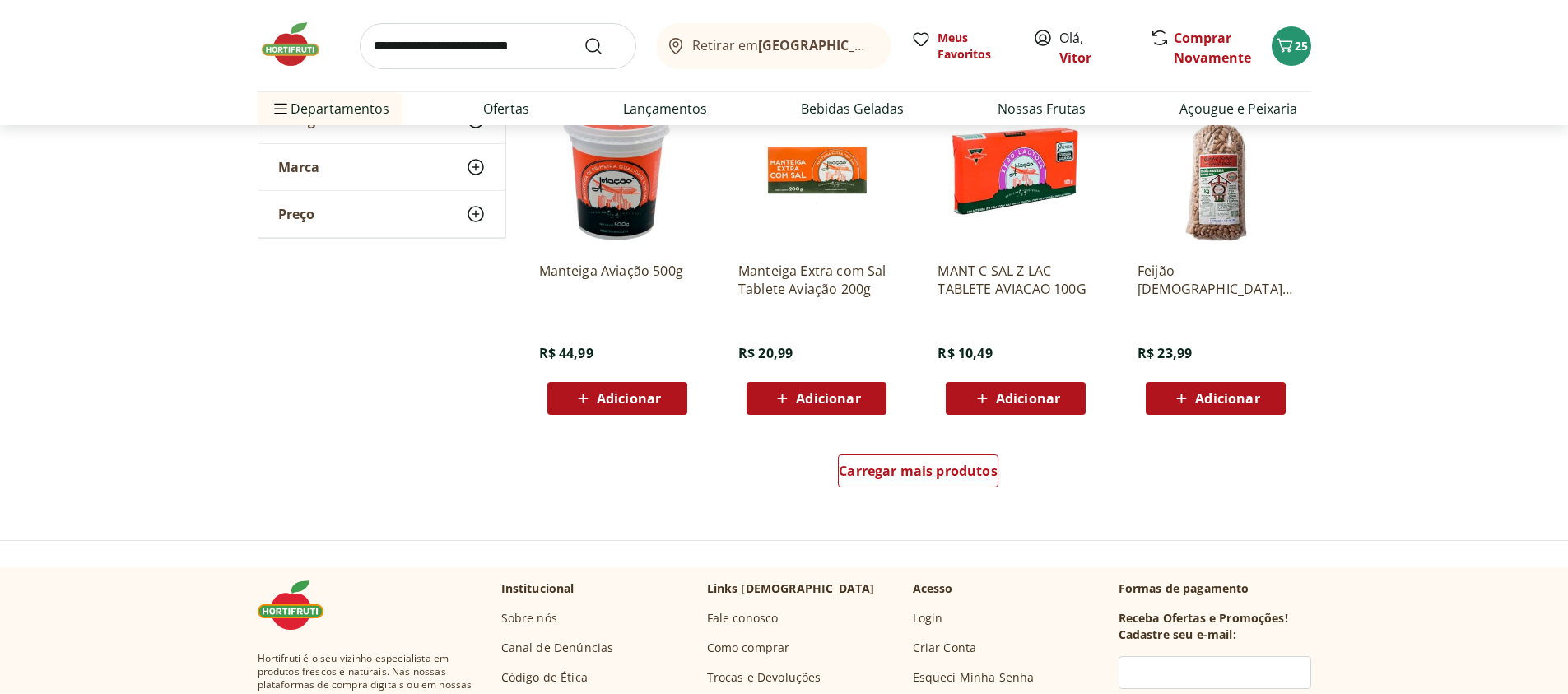
scroll to position [1086, 0]
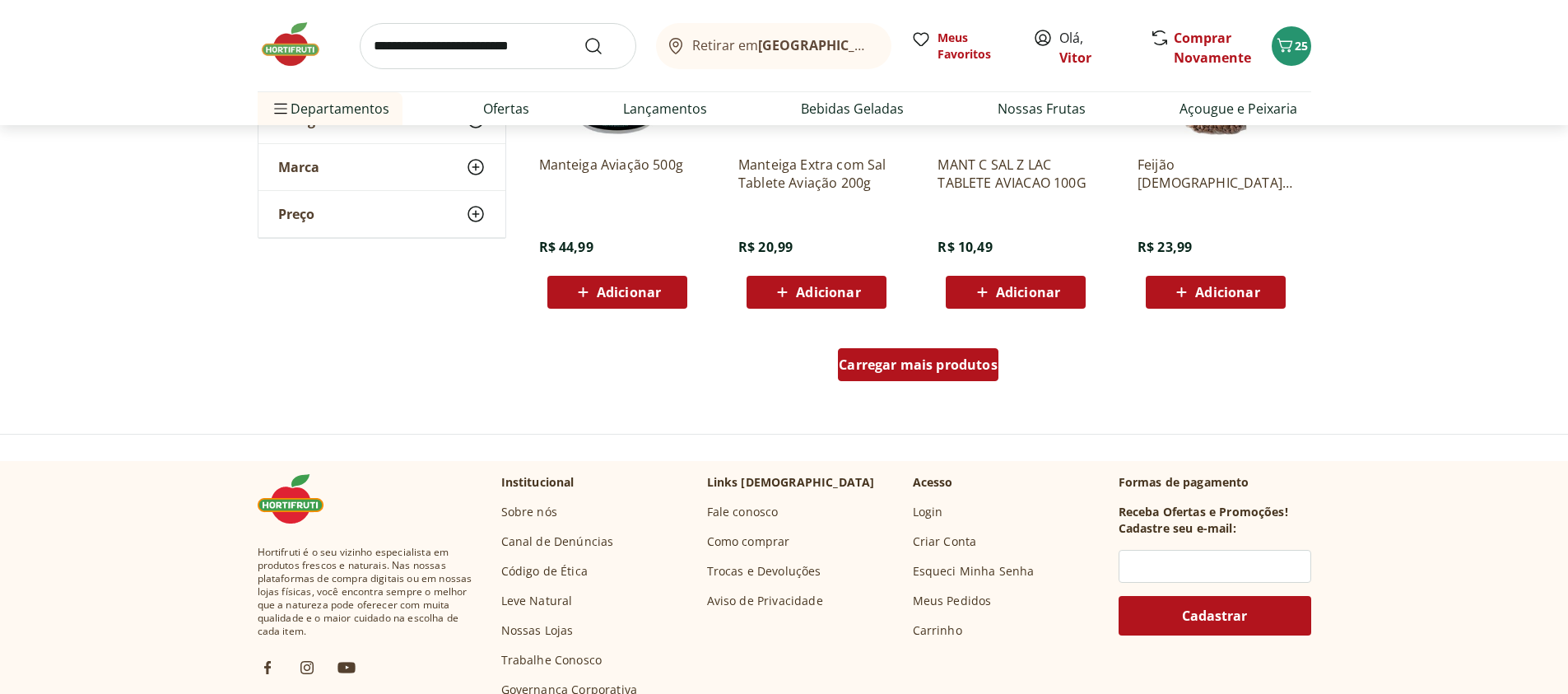
click at [924, 368] on span "Carregar mais produtos" at bounding box center [918, 364] width 159 height 13
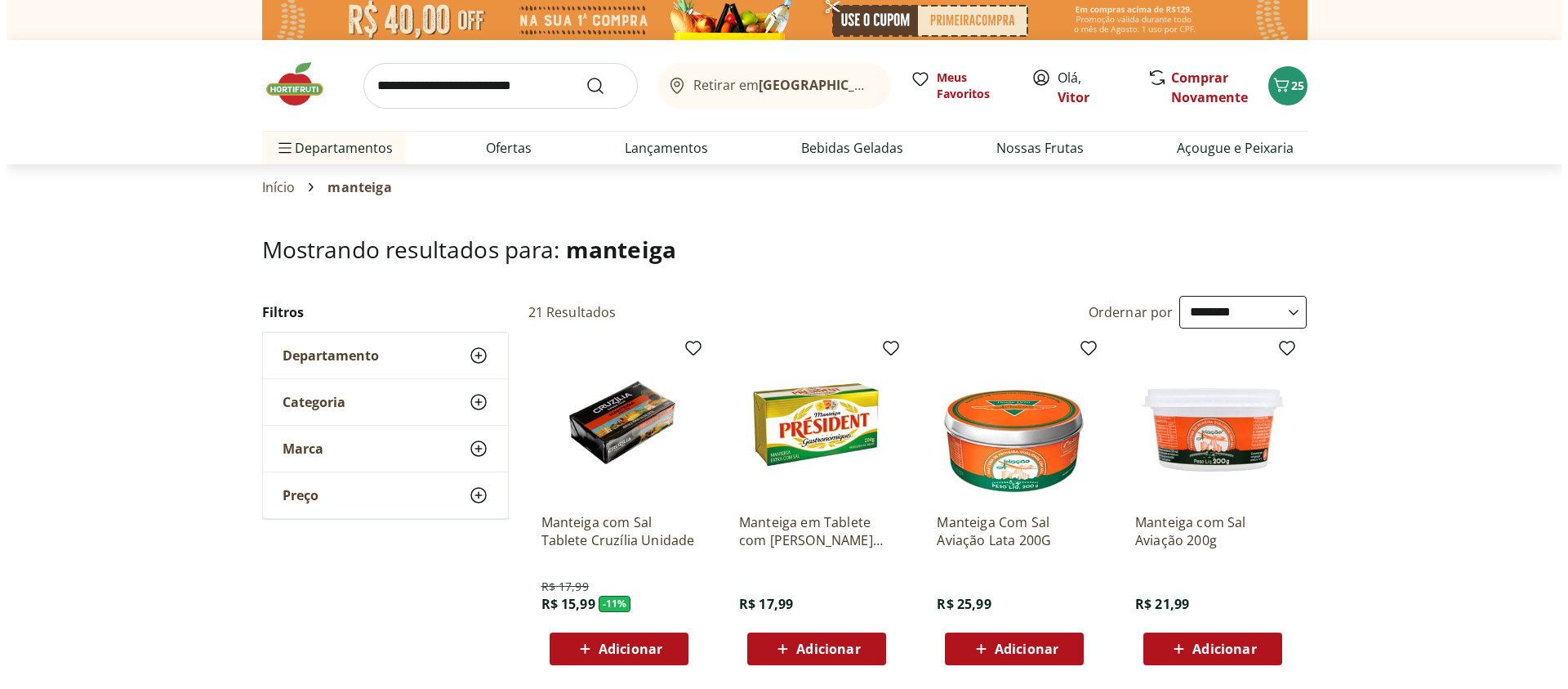
scroll to position [0, 0]
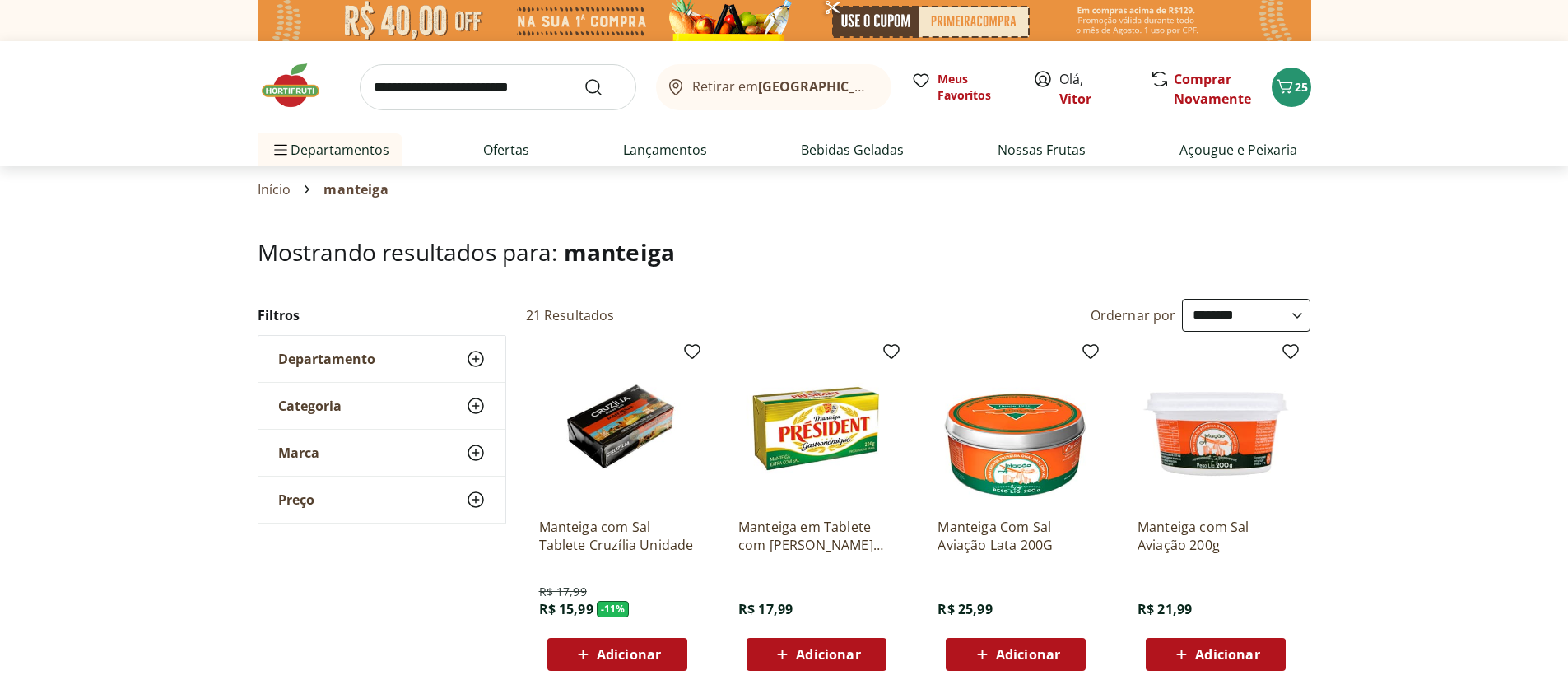
click at [797, 652] on span "Adicionar" at bounding box center [828, 654] width 64 height 13
click at [1301, 84] on span "25" at bounding box center [1301, 87] width 13 height 16
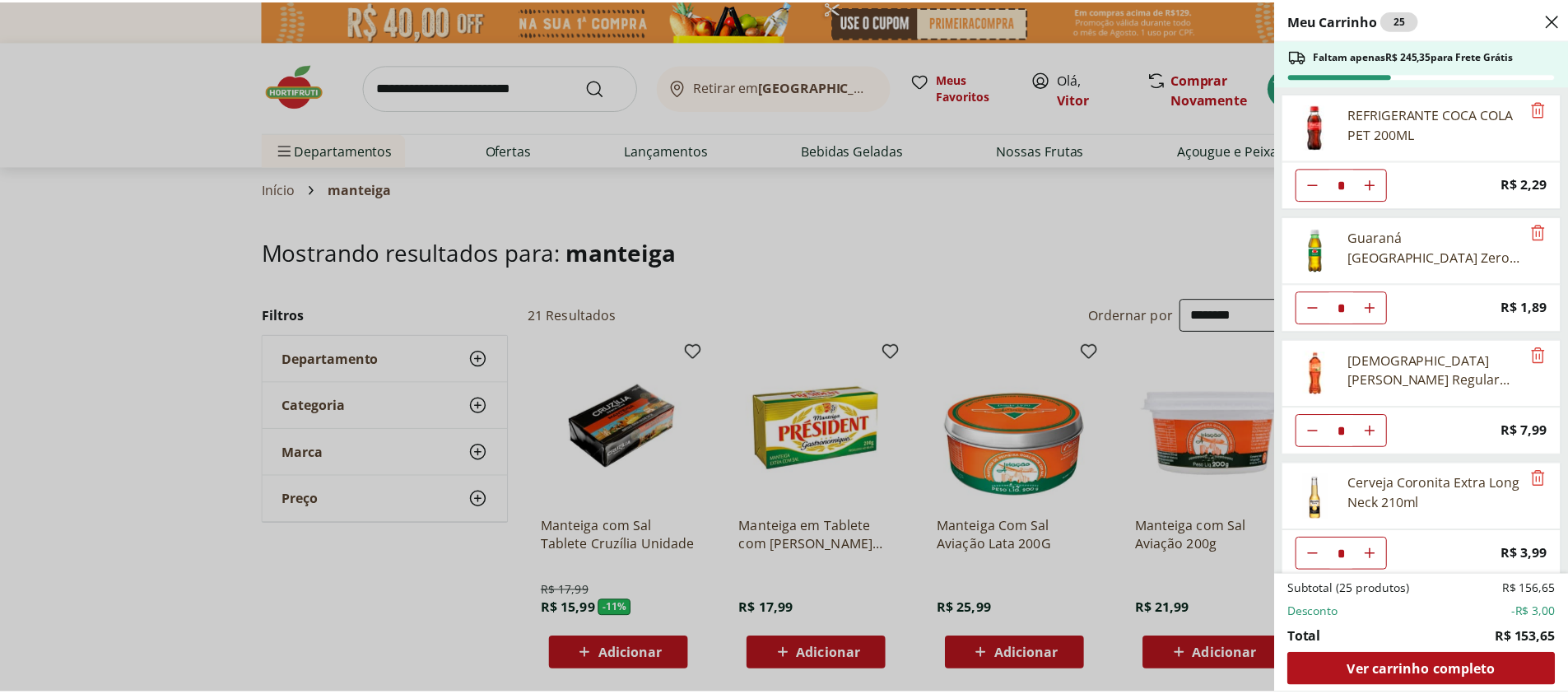
scroll to position [628, 0]
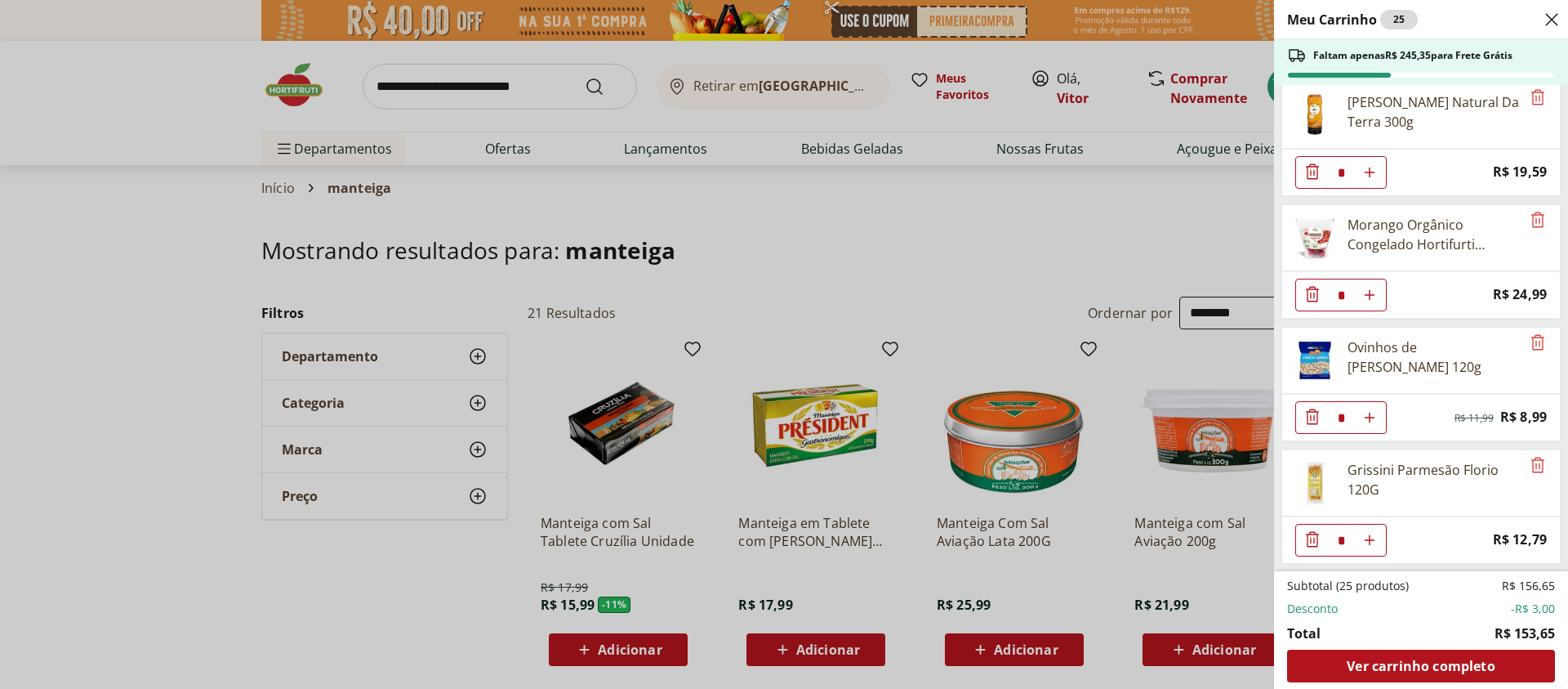
click at [884, 226] on div "Meu Carrinho 25 Faltam apenas R$ 245,35 para Frete Grátis REFRIGERANTE COCA COL…" at bounding box center [784, 344] width 1568 height 689
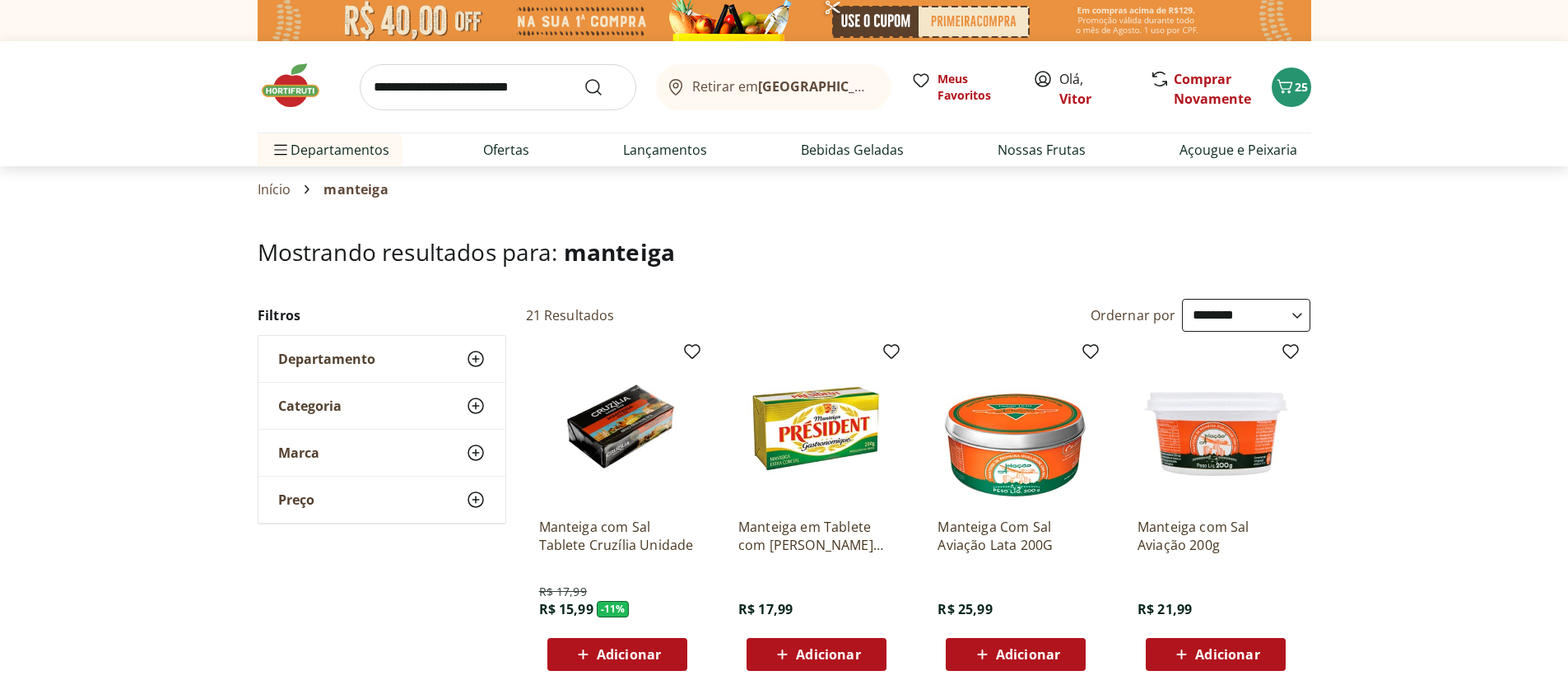
click at [830, 657] on span "Adicionar" at bounding box center [828, 654] width 64 height 13
click at [833, 656] on span "Adicionar" at bounding box center [828, 654] width 64 height 13
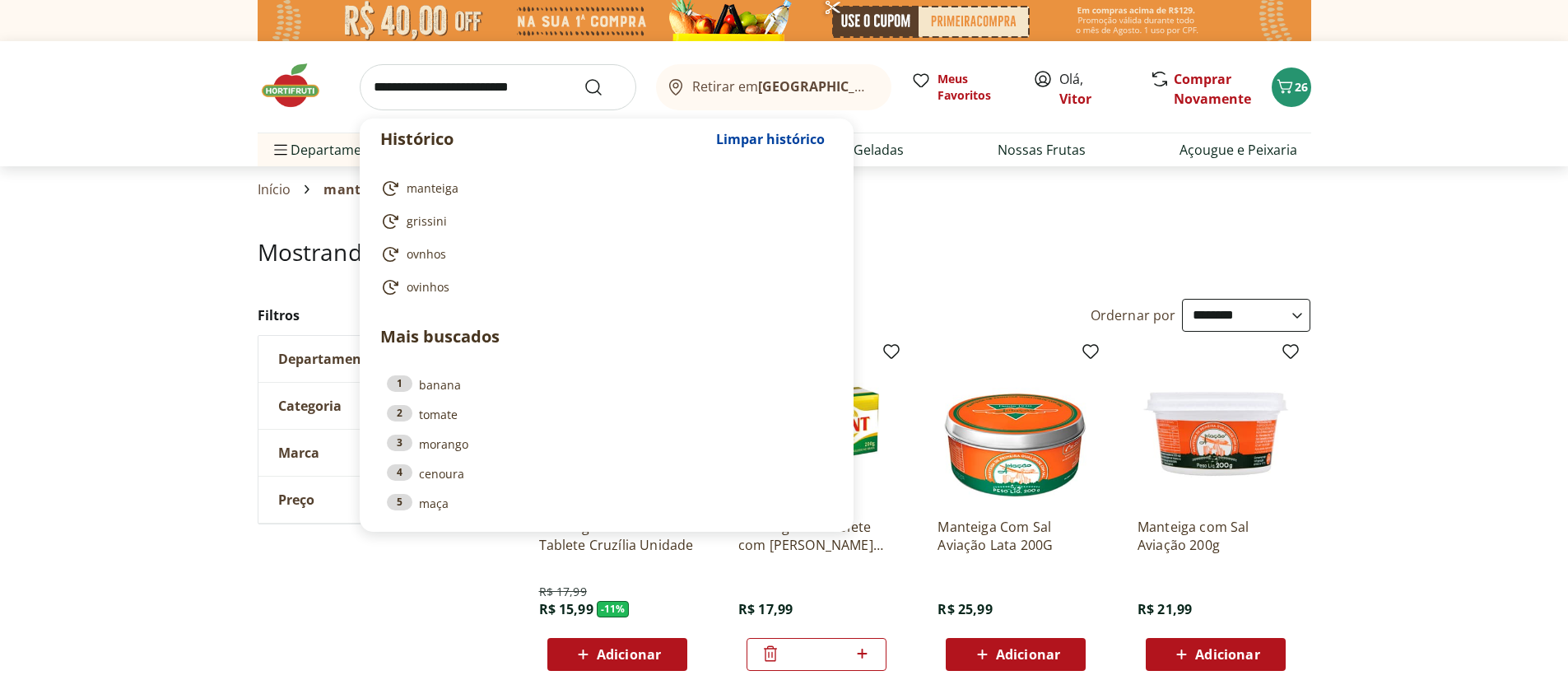
click at [549, 92] on input "search" at bounding box center [498, 87] width 276 height 46
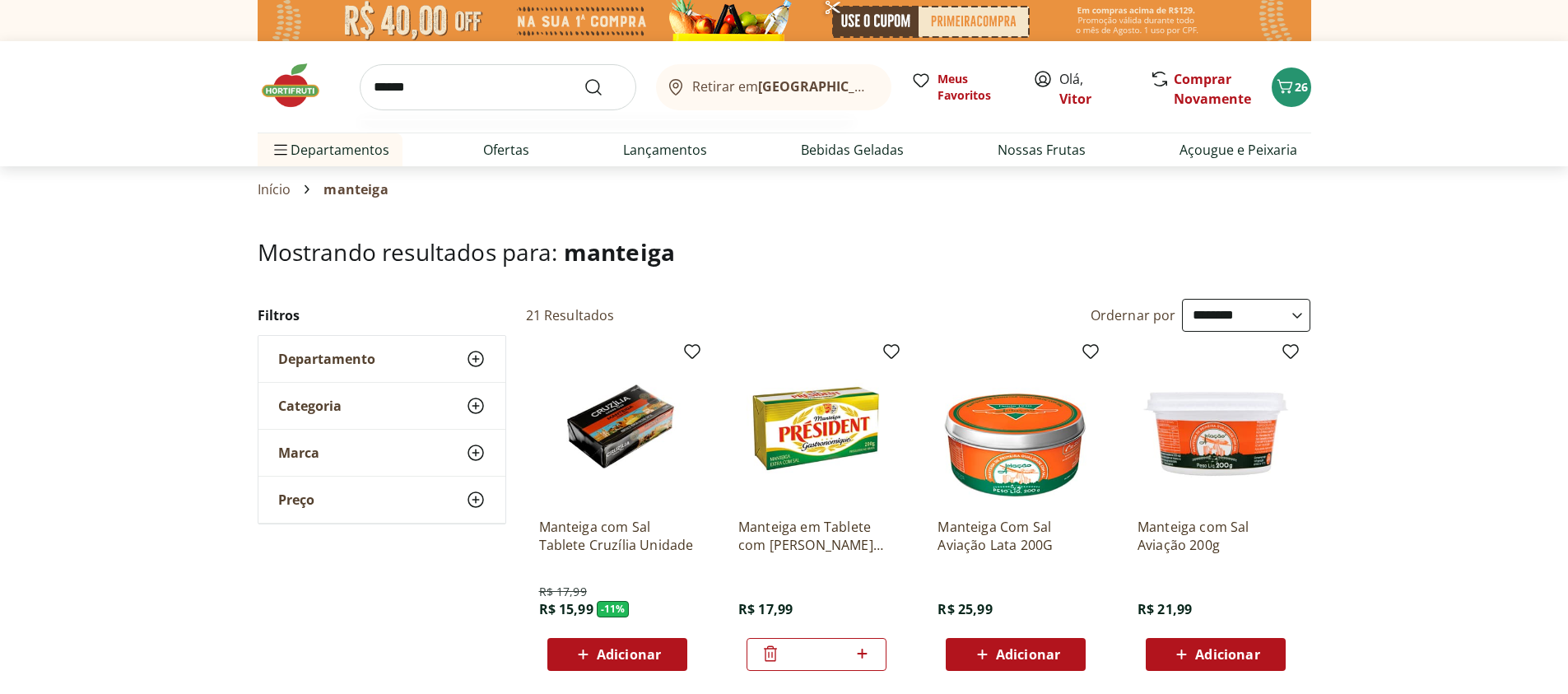
type input "******"
click at [584, 78] on button "Submit Search" at bounding box center [603, 87] width 39 height 20
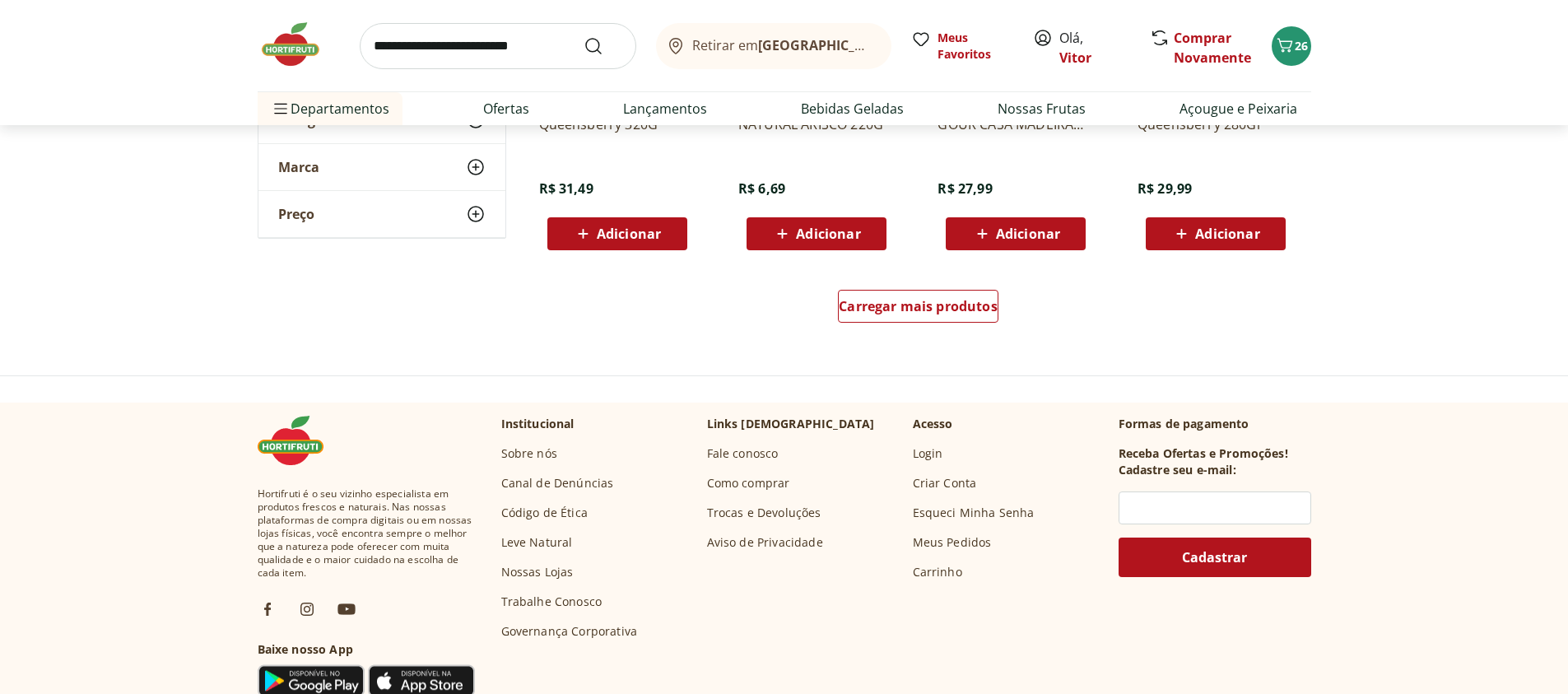
scroll to position [2271, 0]
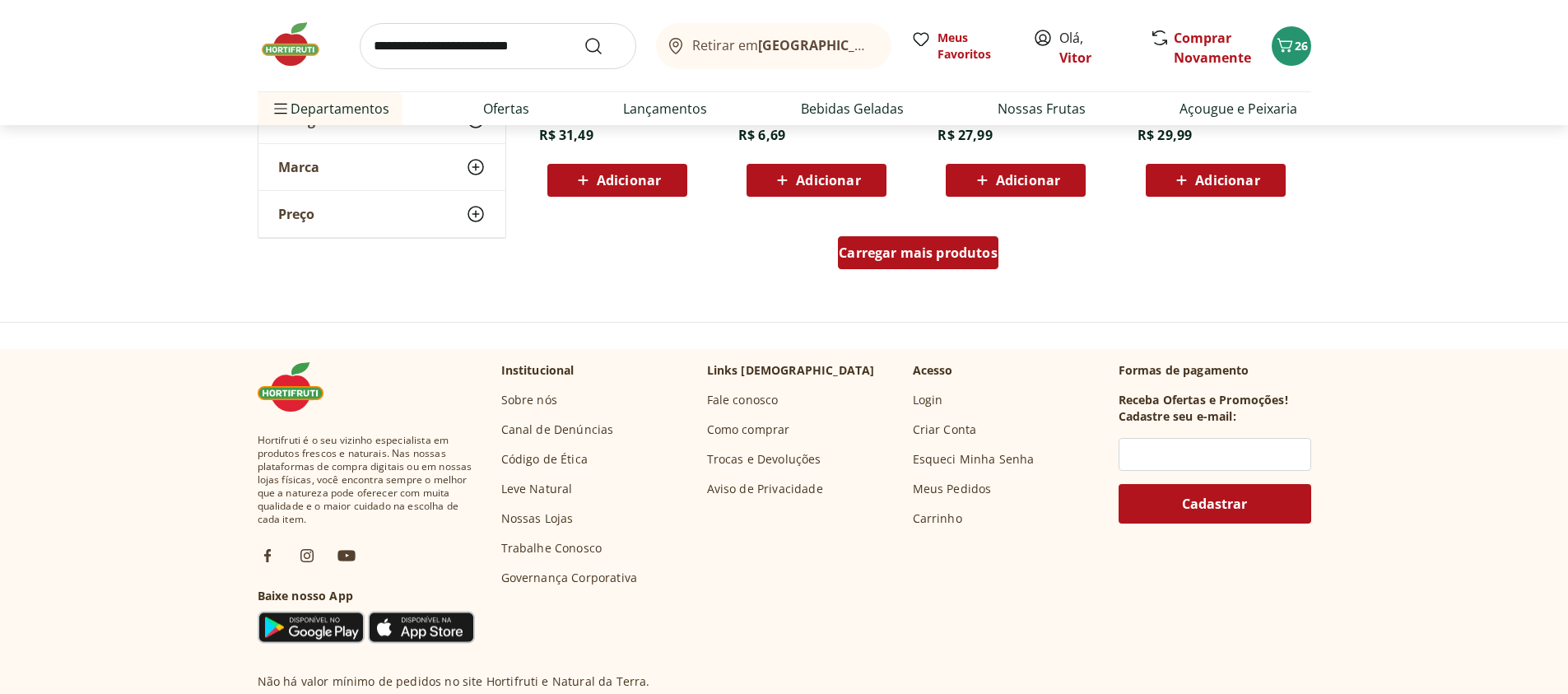
click at [978, 246] on span "Carregar mais produtos" at bounding box center [918, 252] width 159 height 13
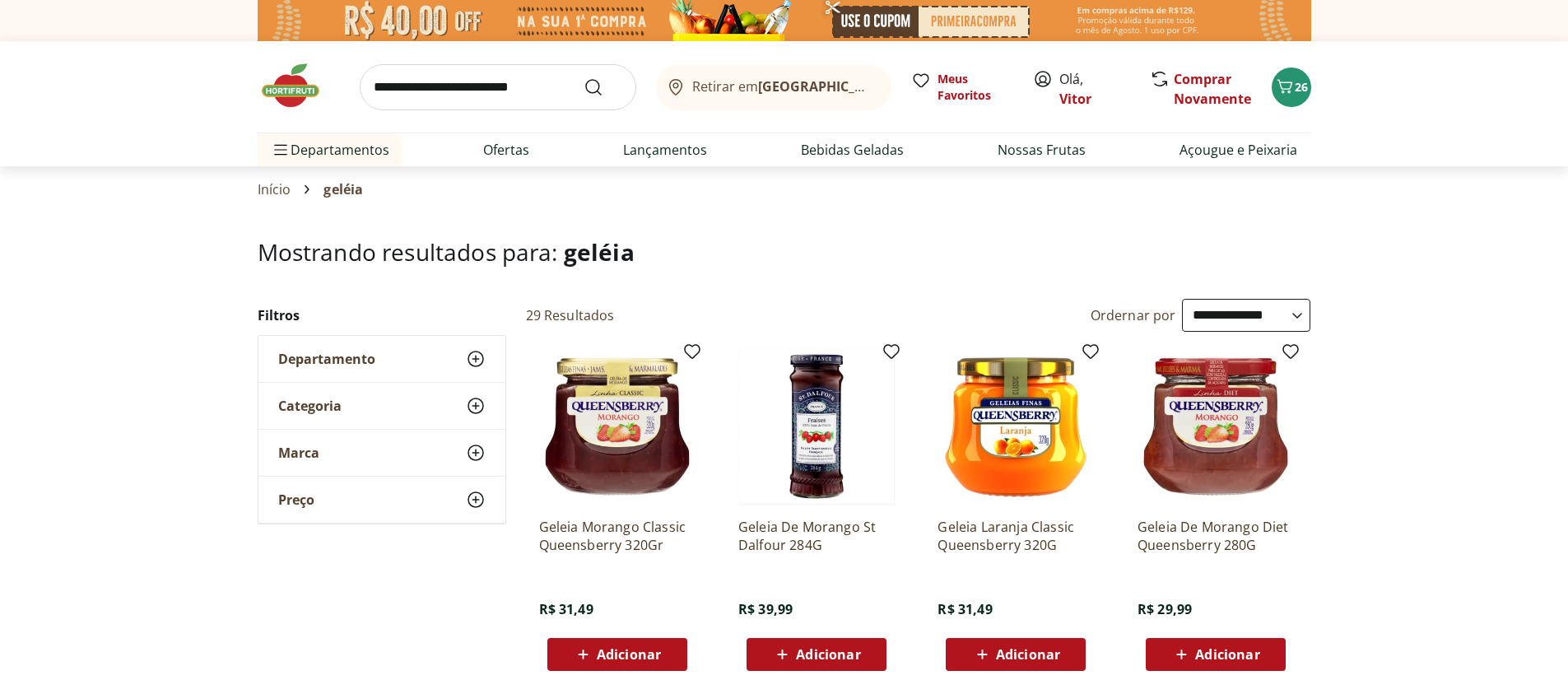
click at [1182, 298] on select "**********" at bounding box center [1246, 314] width 128 height 33
select select "**********"
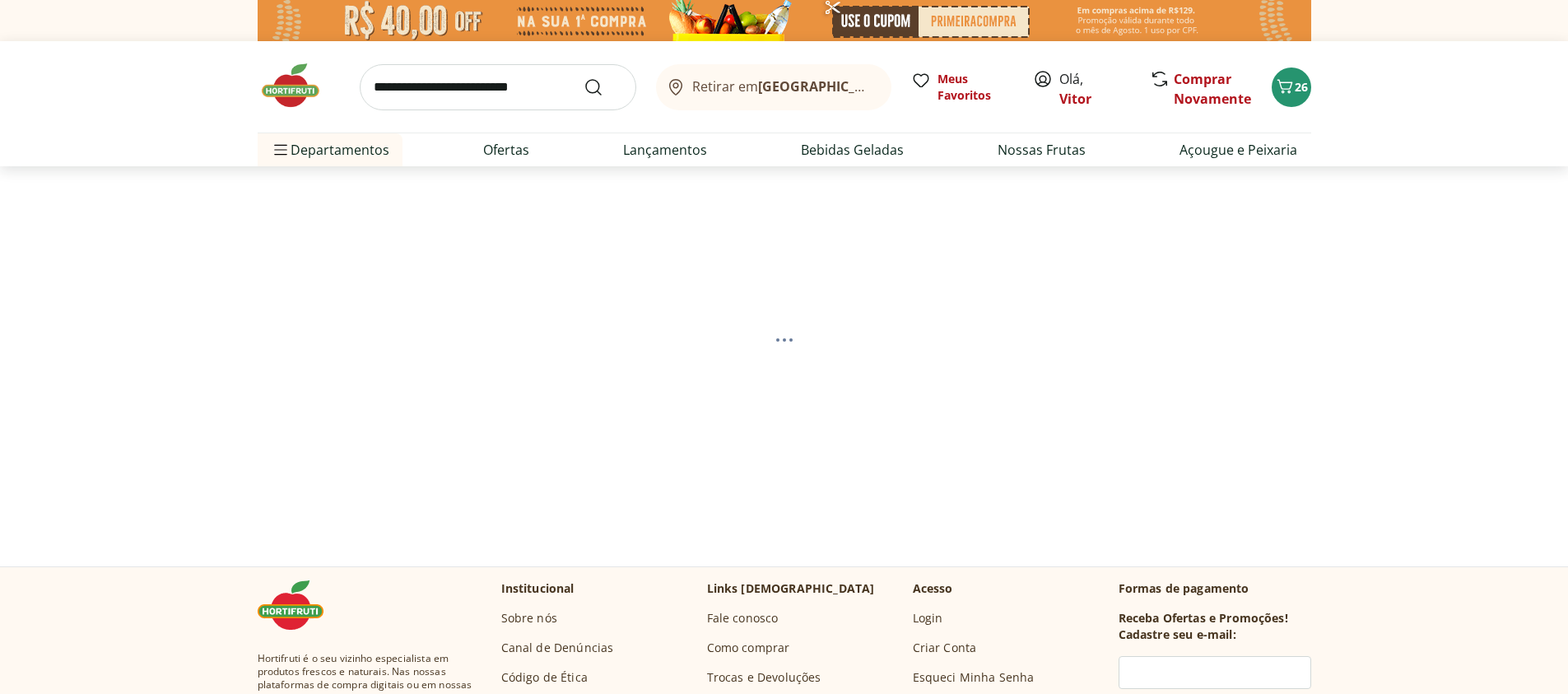
select select "*********"
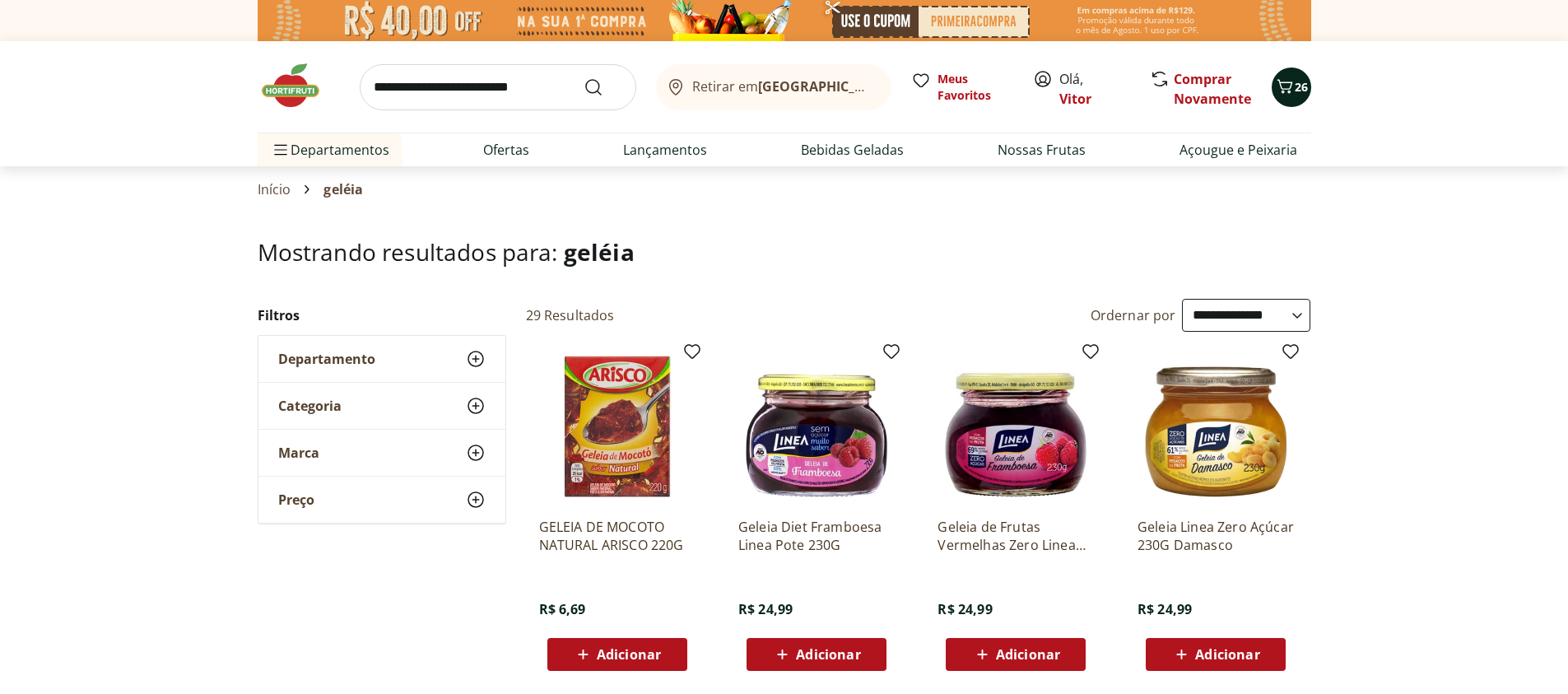
click at [1300, 97] on button "26" at bounding box center [1292, 87] width 39 height 39
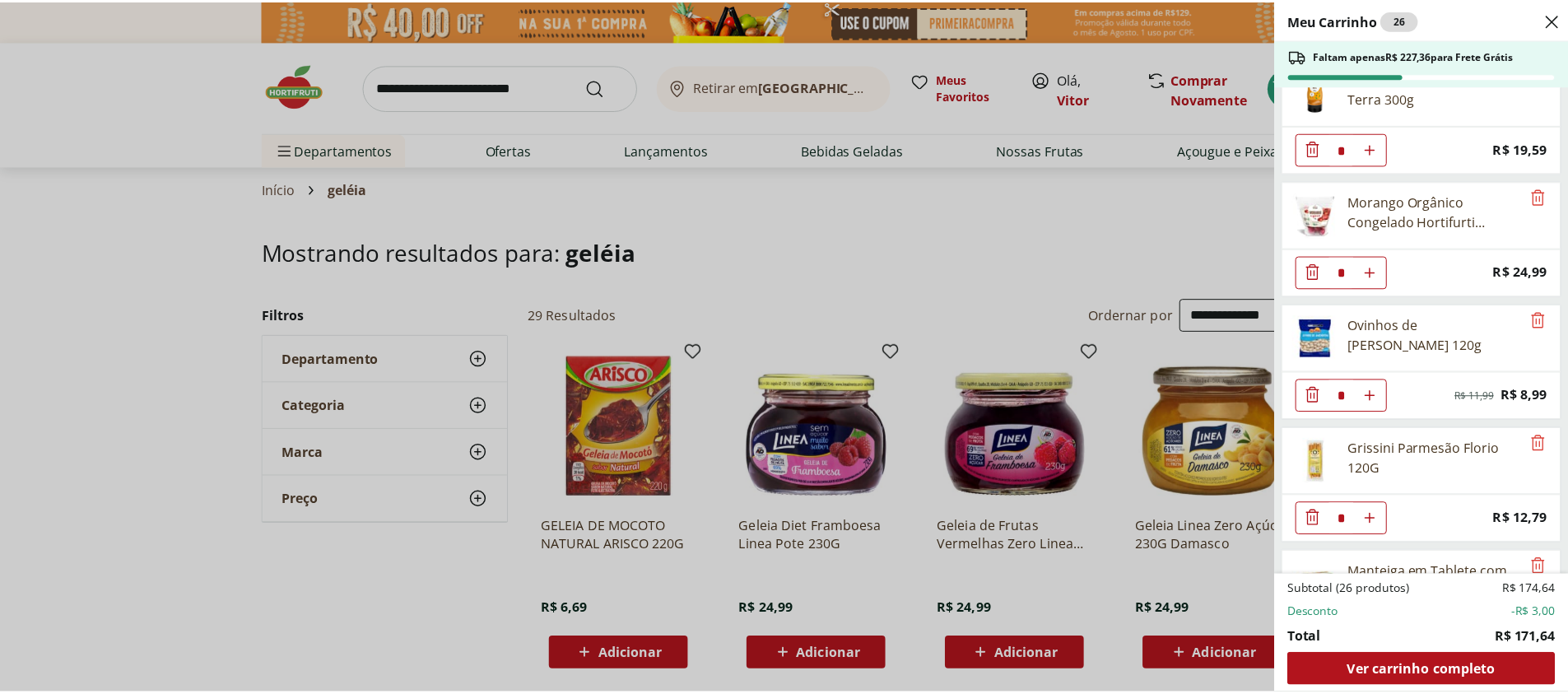
scroll to position [455, 0]
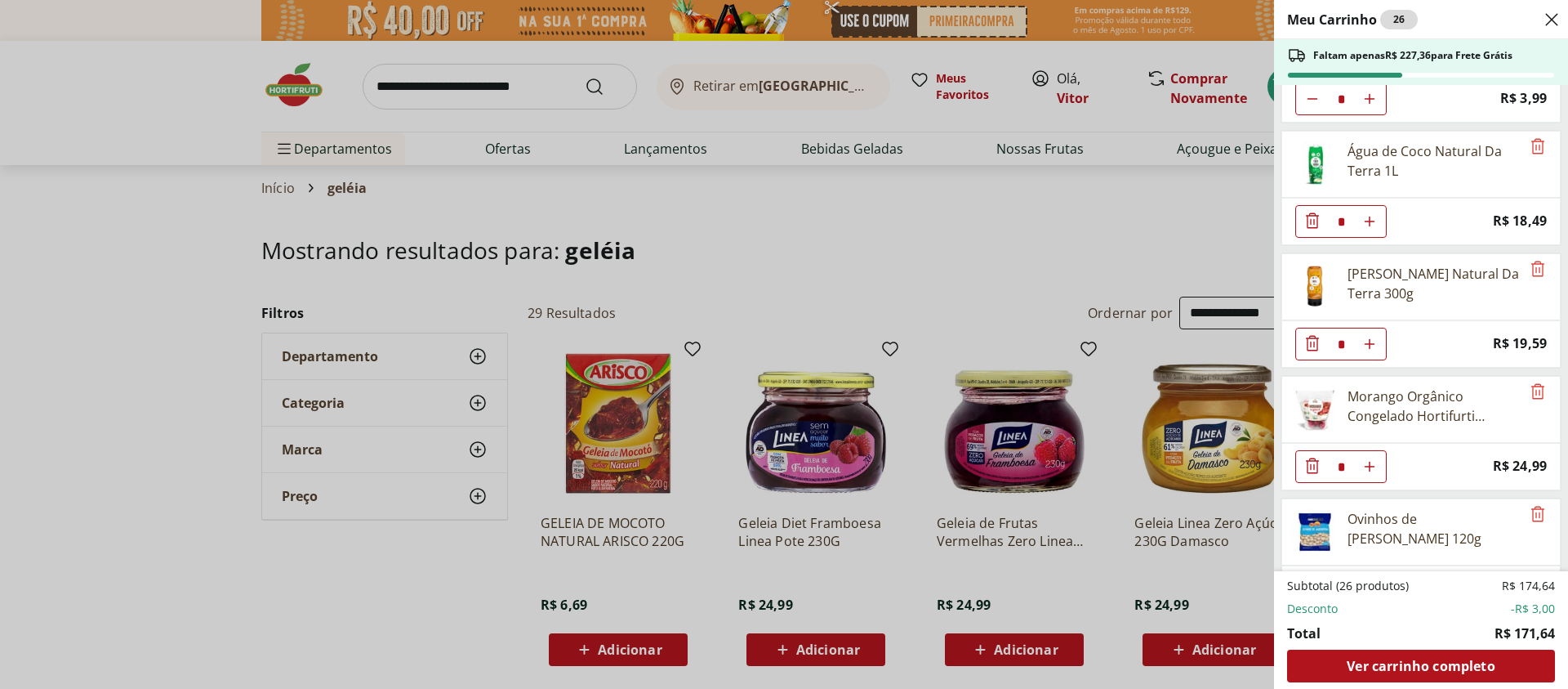
click at [449, 88] on div "Meu Carrinho 26 Faltam apenas R$ 227,36 para Frete Grátis REFRIGERANTE COCA COL…" at bounding box center [784, 344] width 1568 height 689
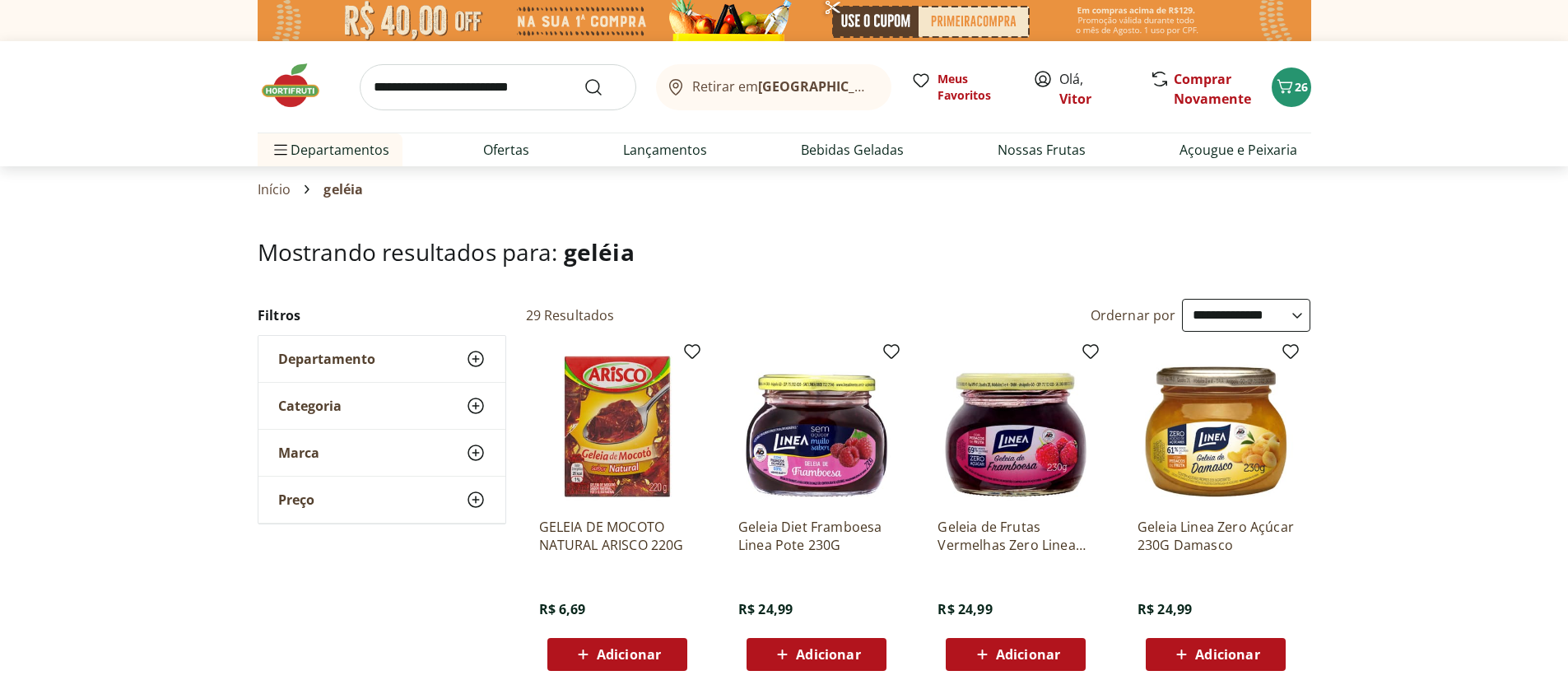
click at [457, 81] on input "search" at bounding box center [498, 87] width 276 height 46
type input "********"
click at [584, 78] on button "Submit Search" at bounding box center [603, 87] width 39 height 20
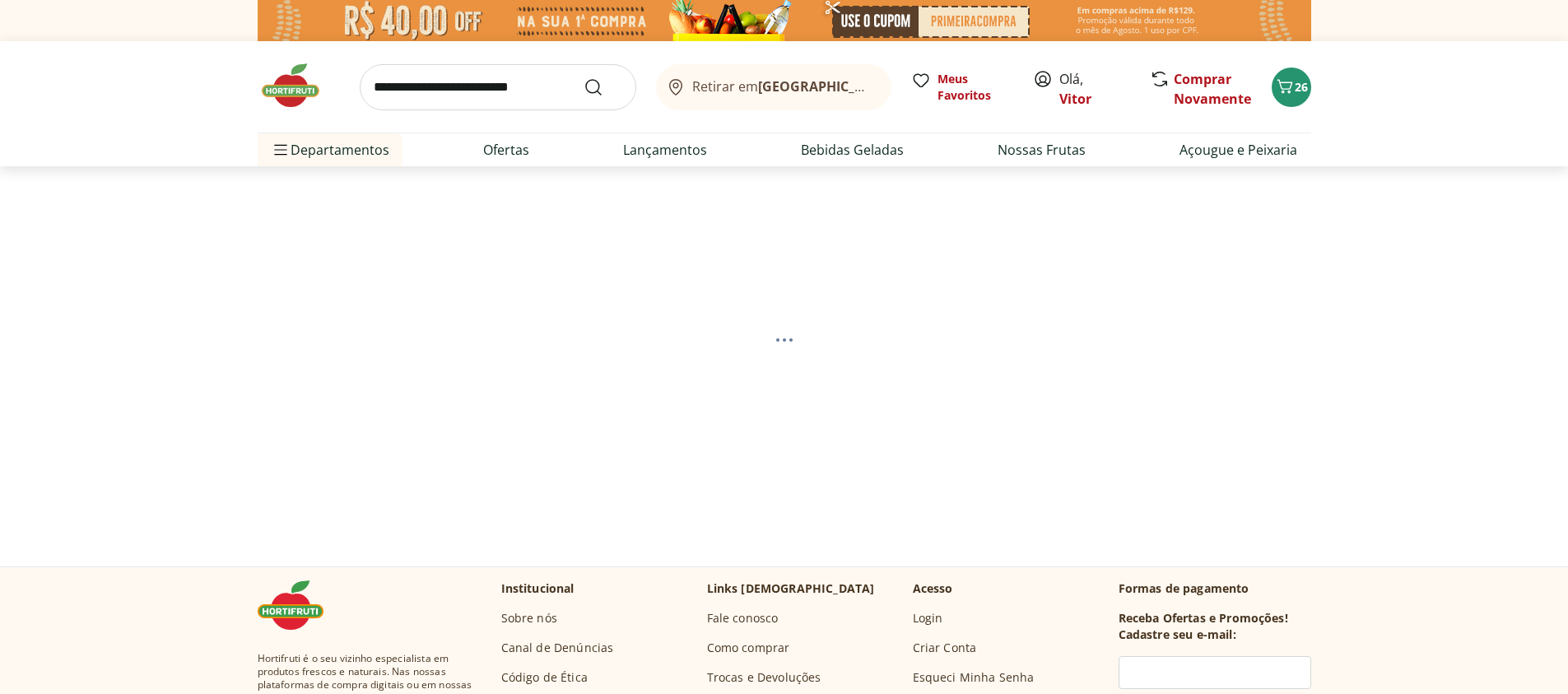
select select "**********"
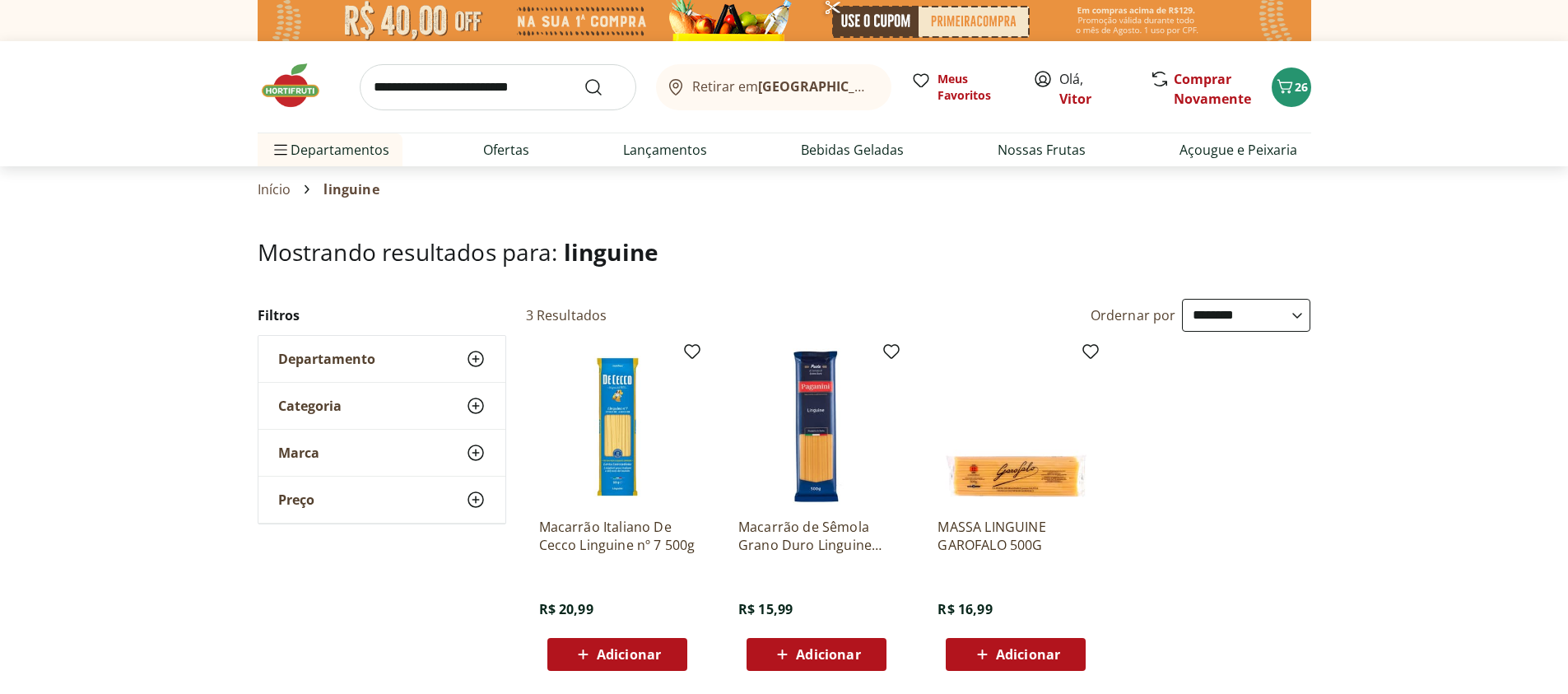
click at [822, 656] on span "Adicionar" at bounding box center [828, 654] width 64 height 13
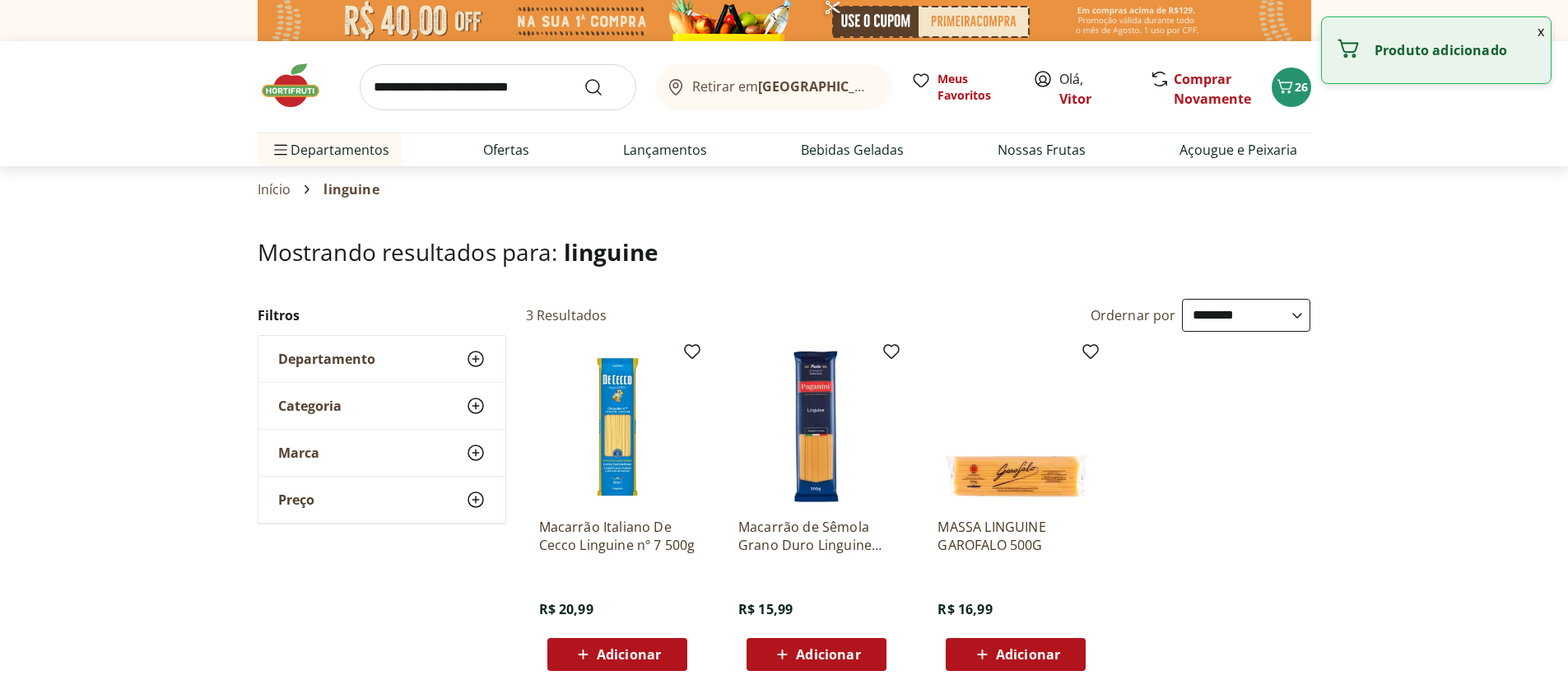
click at [822, 656] on span "Adicionar" at bounding box center [828, 654] width 64 height 13
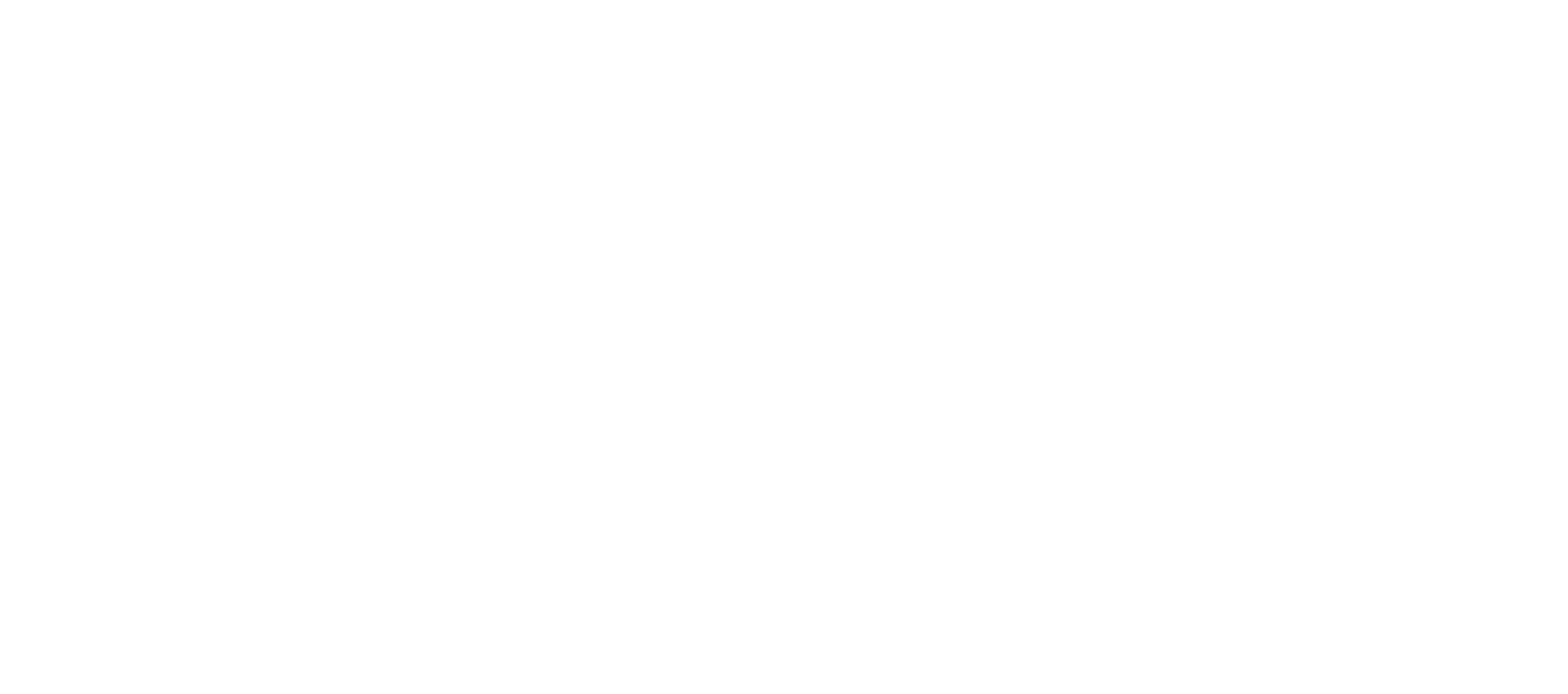
select select "**********"
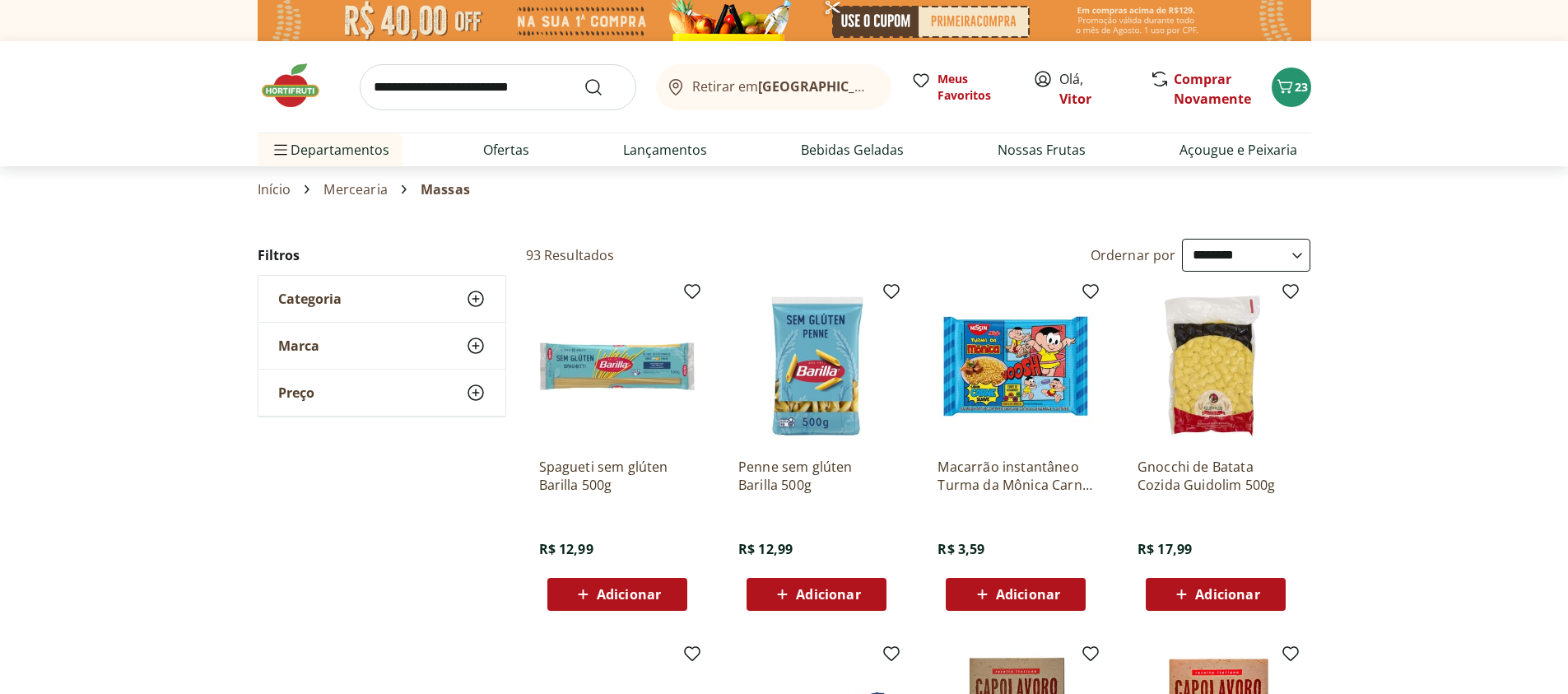
click at [479, 350] on icon at bounding box center [476, 346] width 20 height 20
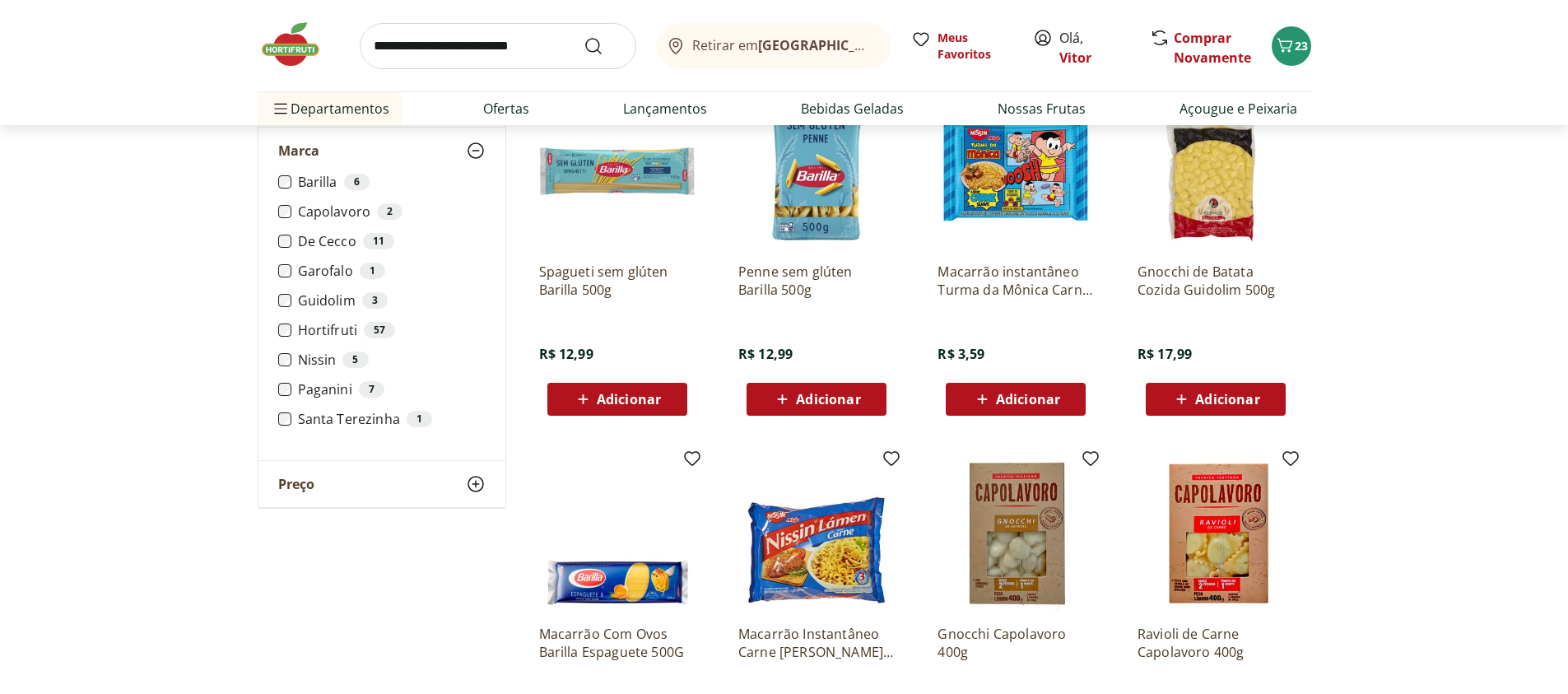
scroll to position [296, 0]
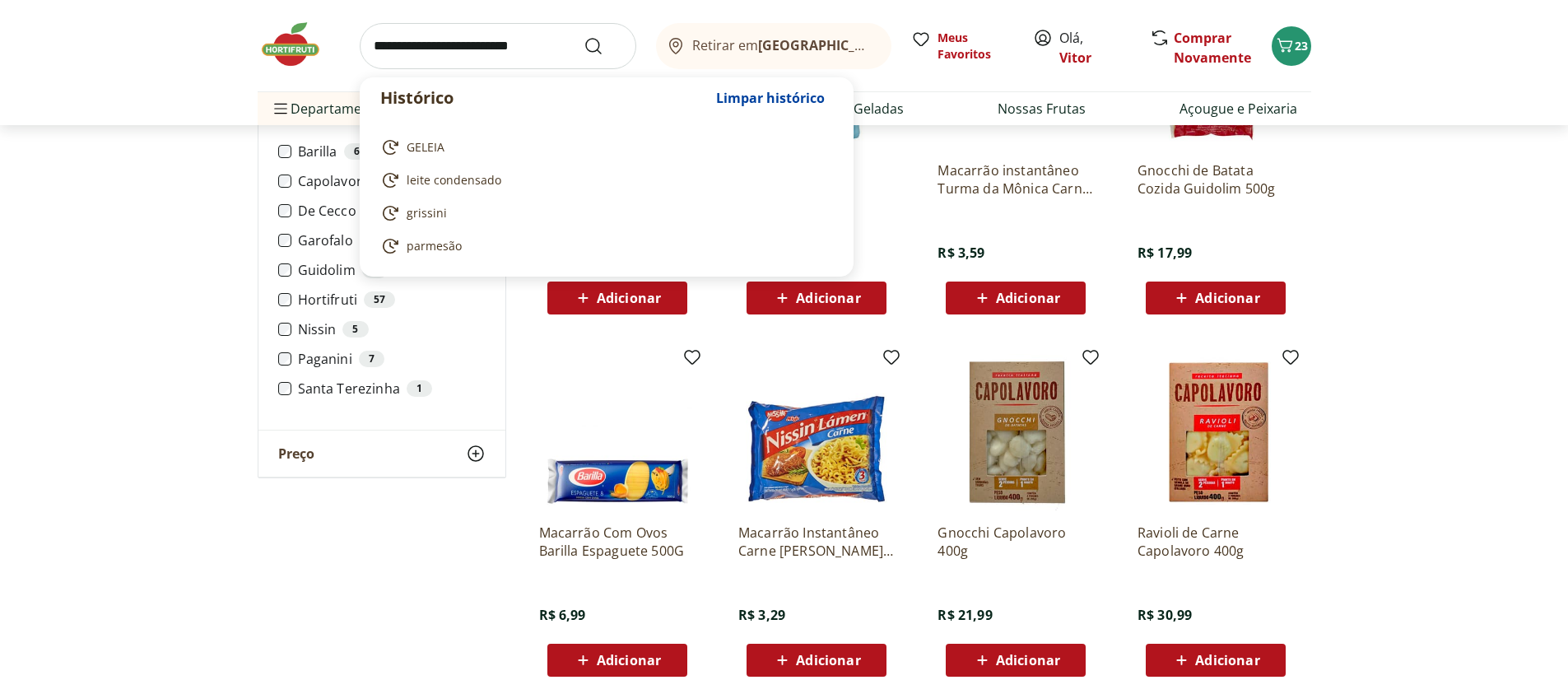
click at [431, 34] on input "search" at bounding box center [498, 46] width 276 height 46
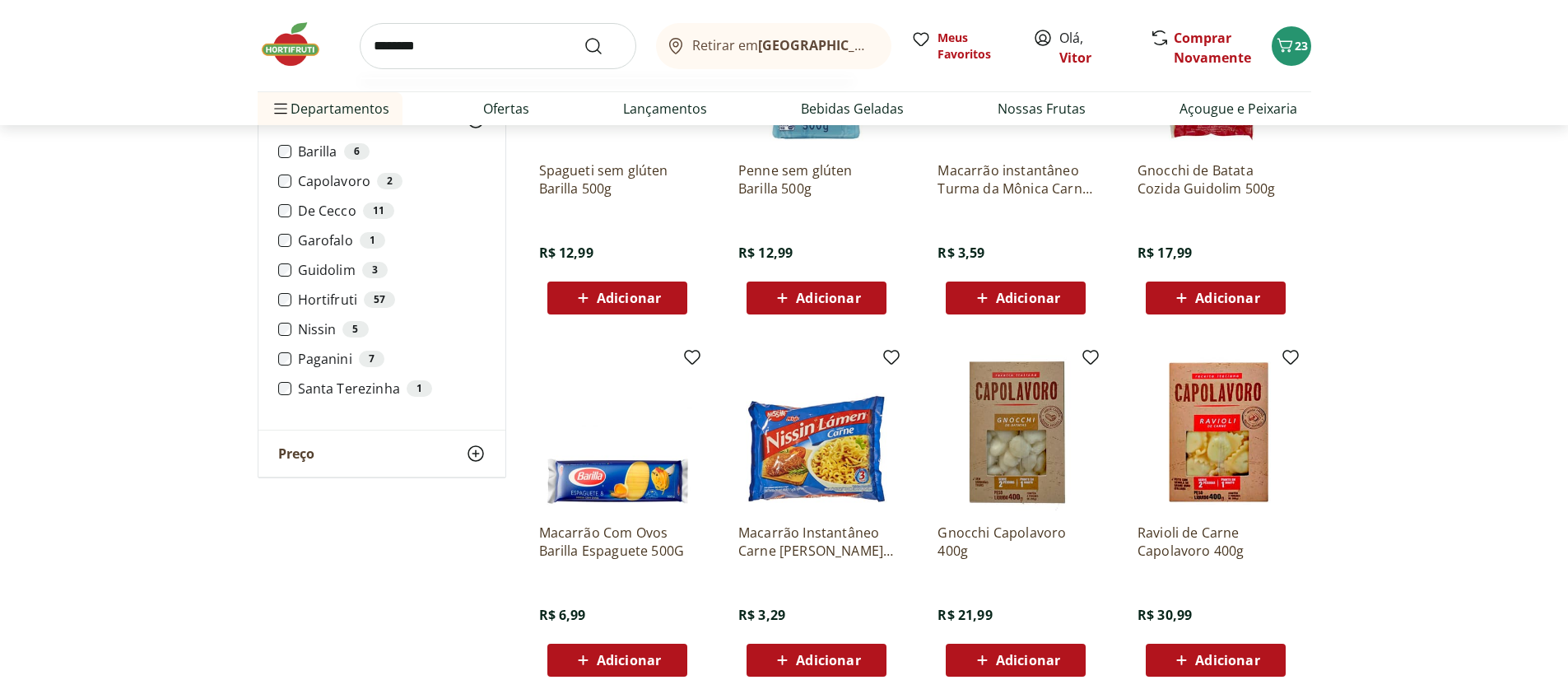
type input "********"
click at [584, 37] on button "Submit Search" at bounding box center [603, 46] width 39 height 20
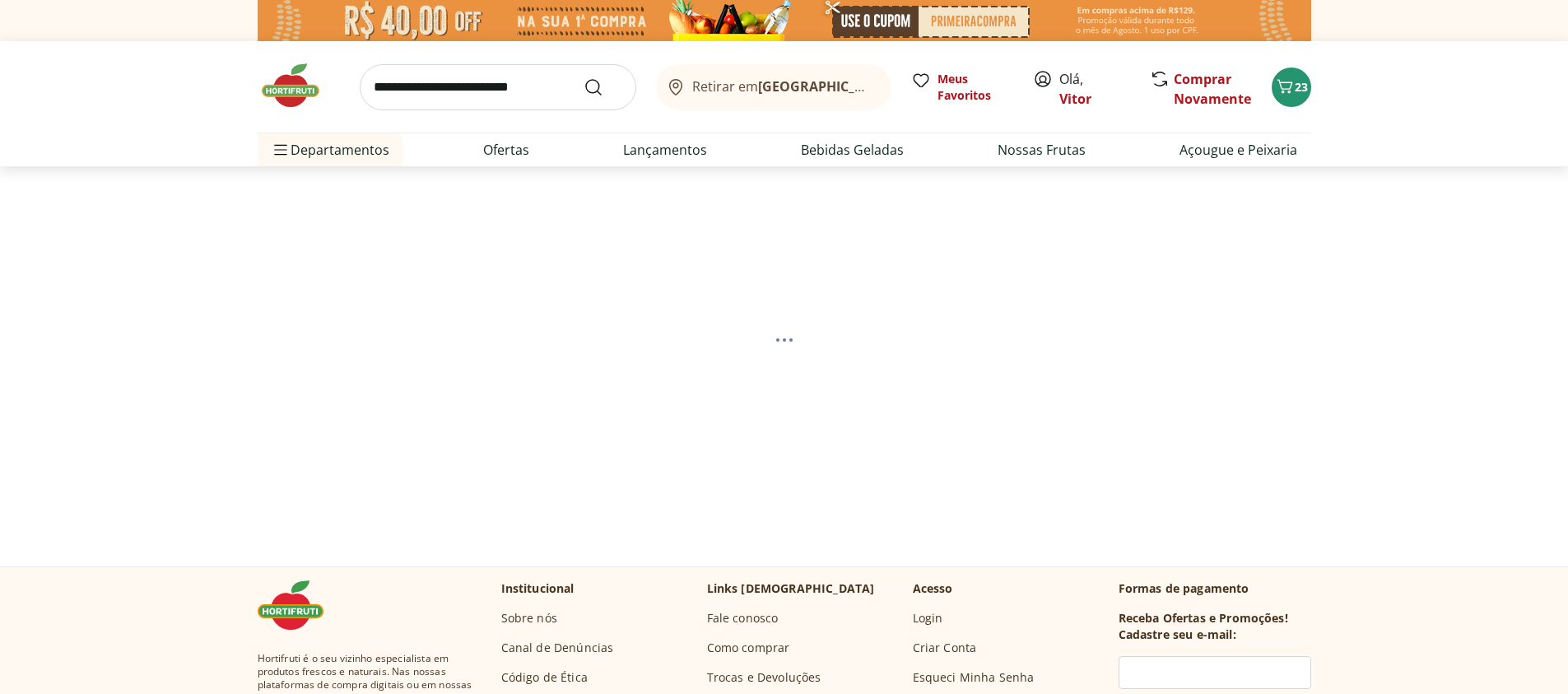
select select "**********"
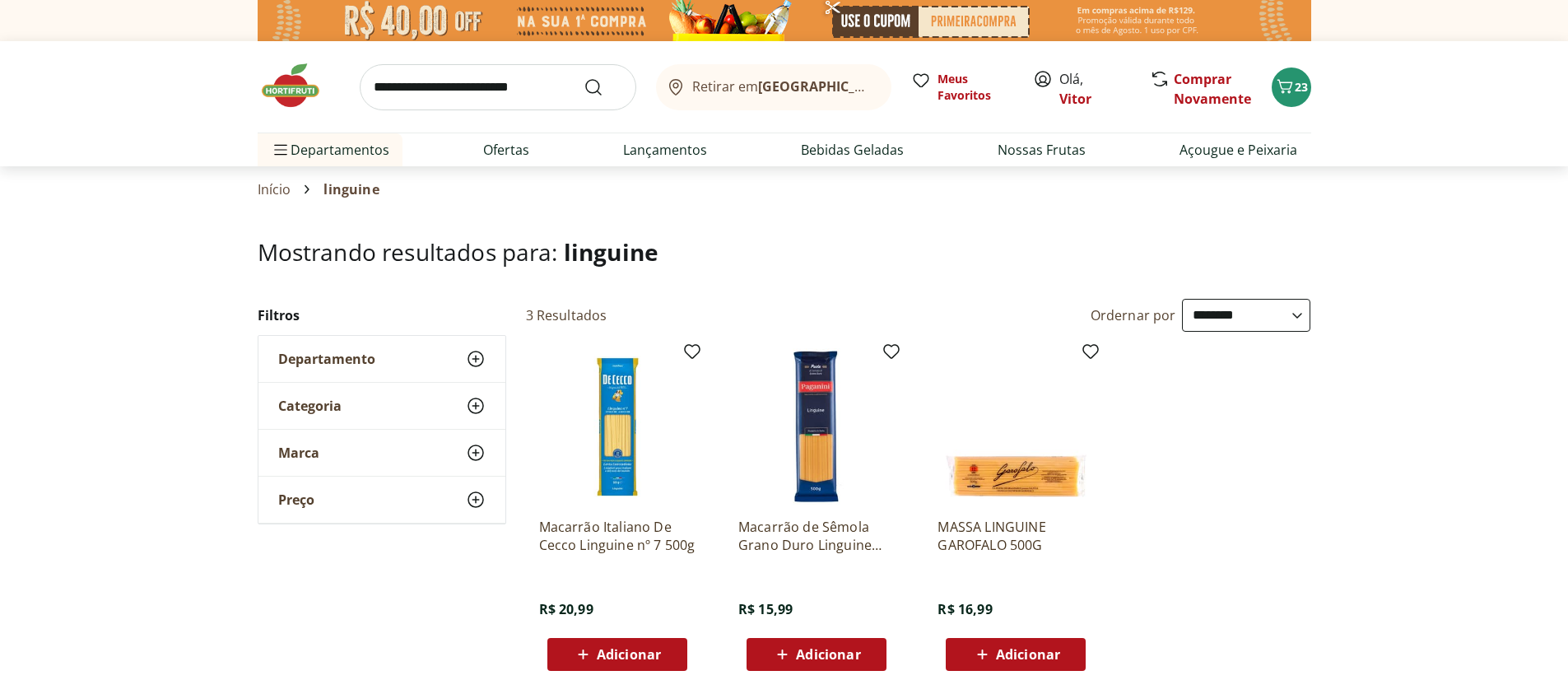
click at [815, 543] on p "Macarrão de Sêmola Grano Duro Linguine Paganini 500g" at bounding box center [816, 535] width 156 height 37
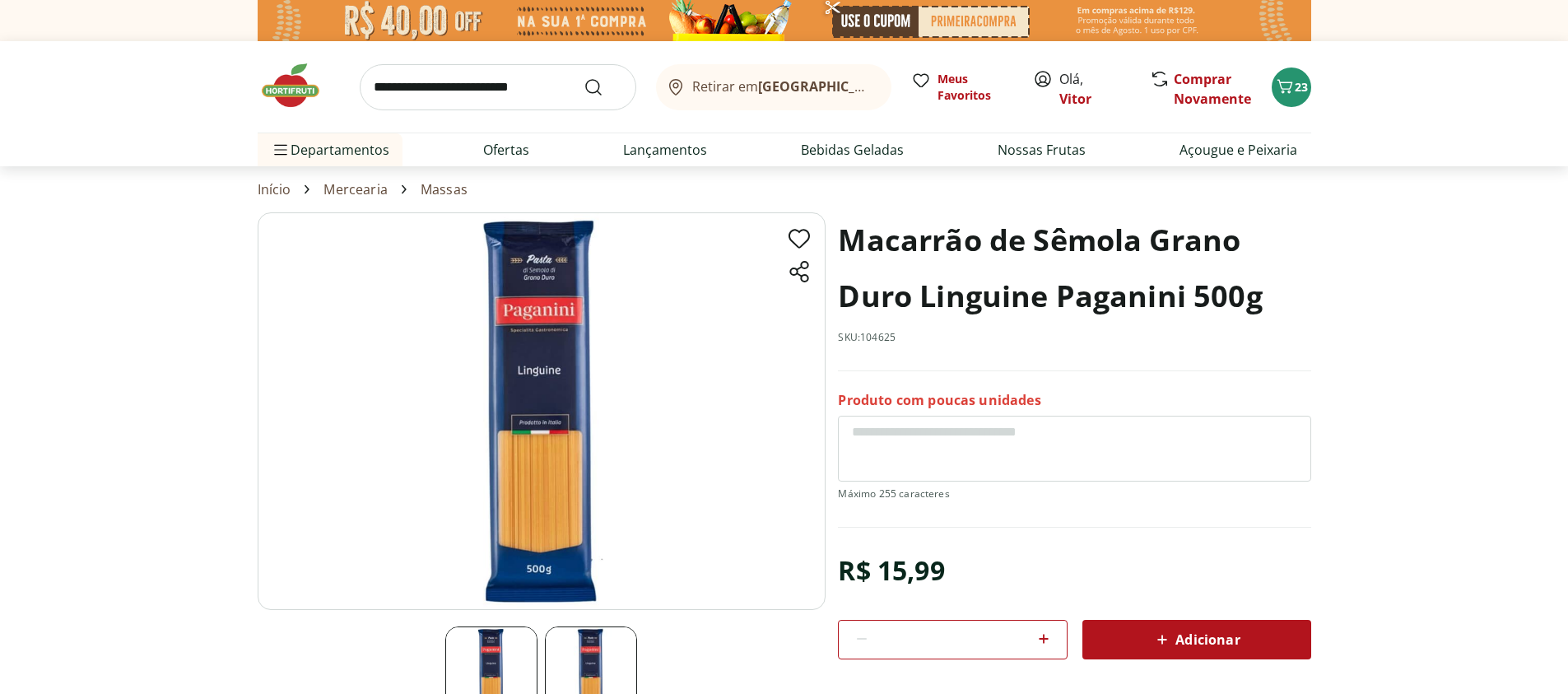
click at [1226, 639] on span "Adicionar" at bounding box center [1196, 640] width 87 height 20
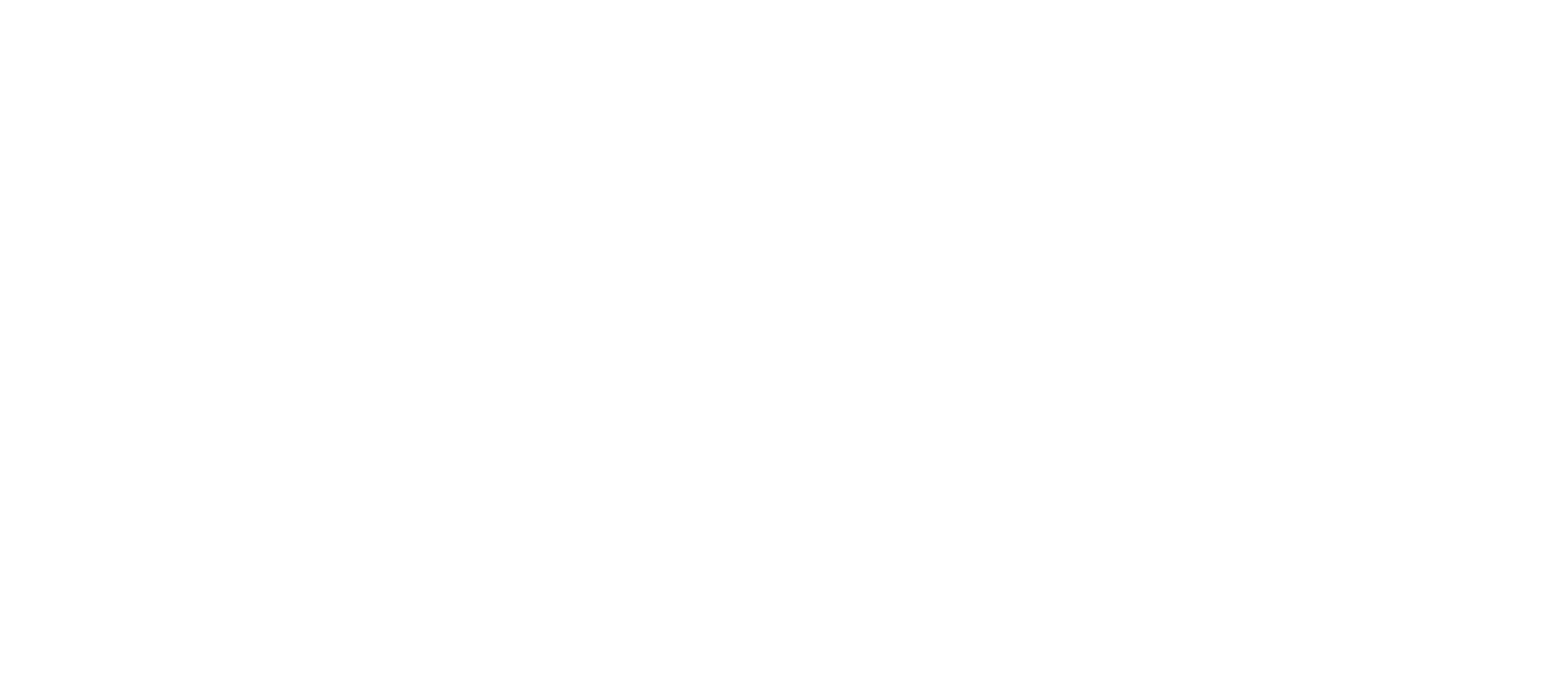
select select "**********"
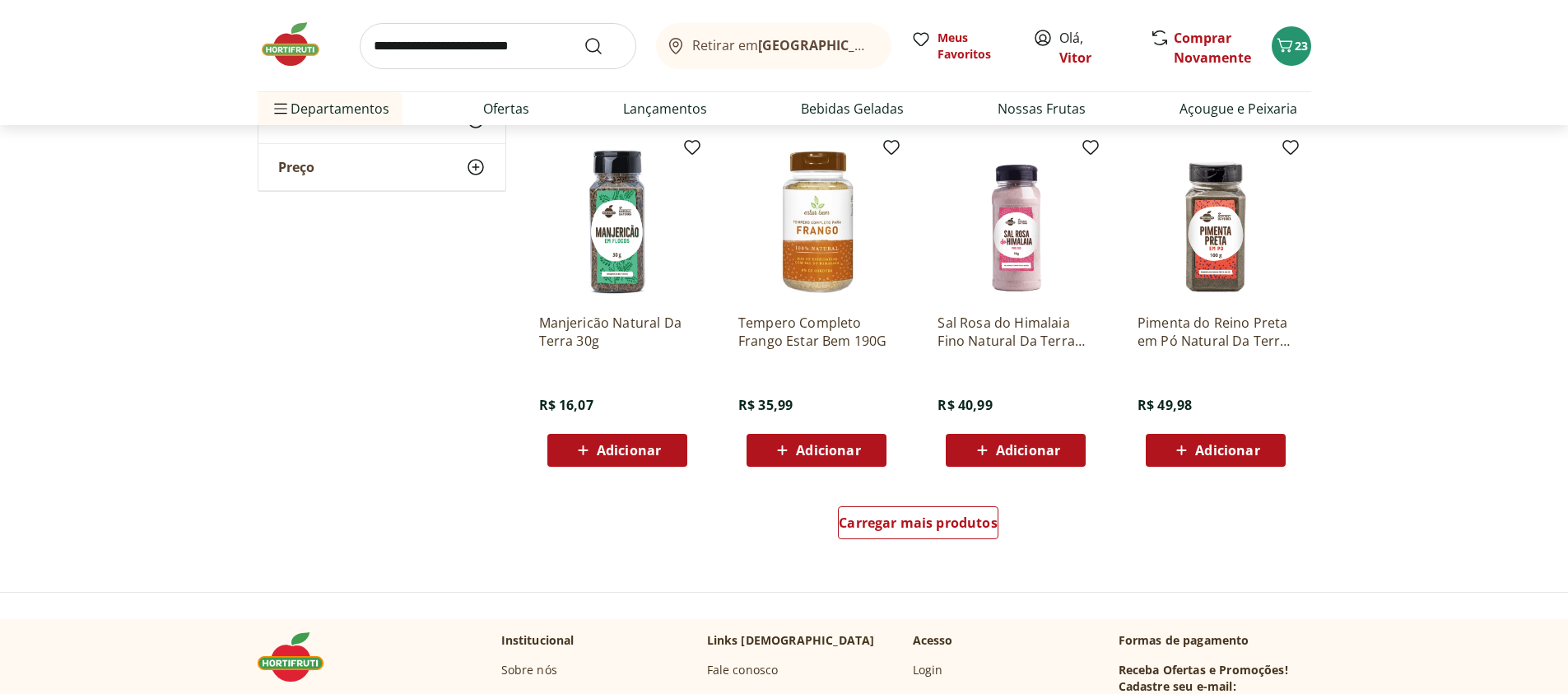
scroll to position [987, 0]
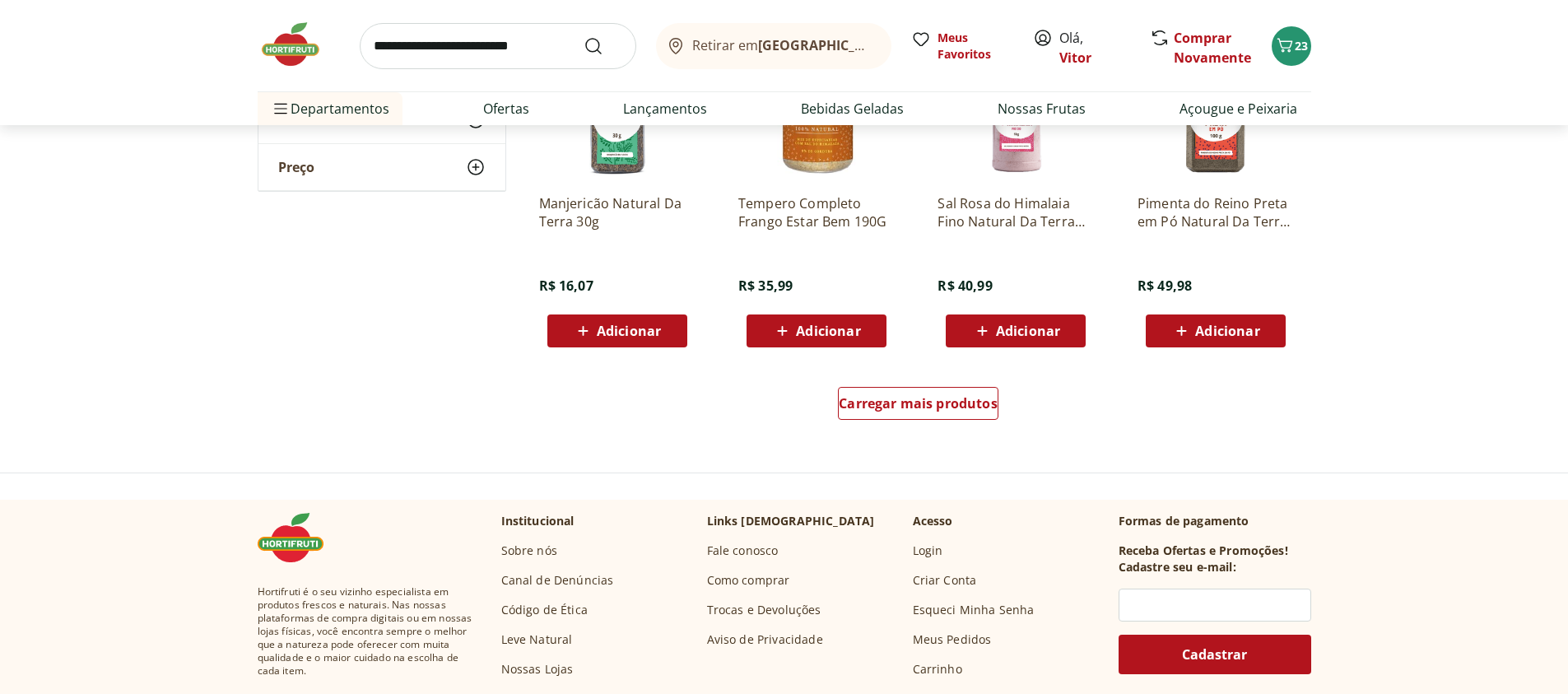
click at [916, 427] on div "Carregar mais produtos" at bounding box center [919, 406] width 799 height 79
click at [905, 409] on span "Carregar mais produtos" at bounding box center [918, 403] width 159 height 13
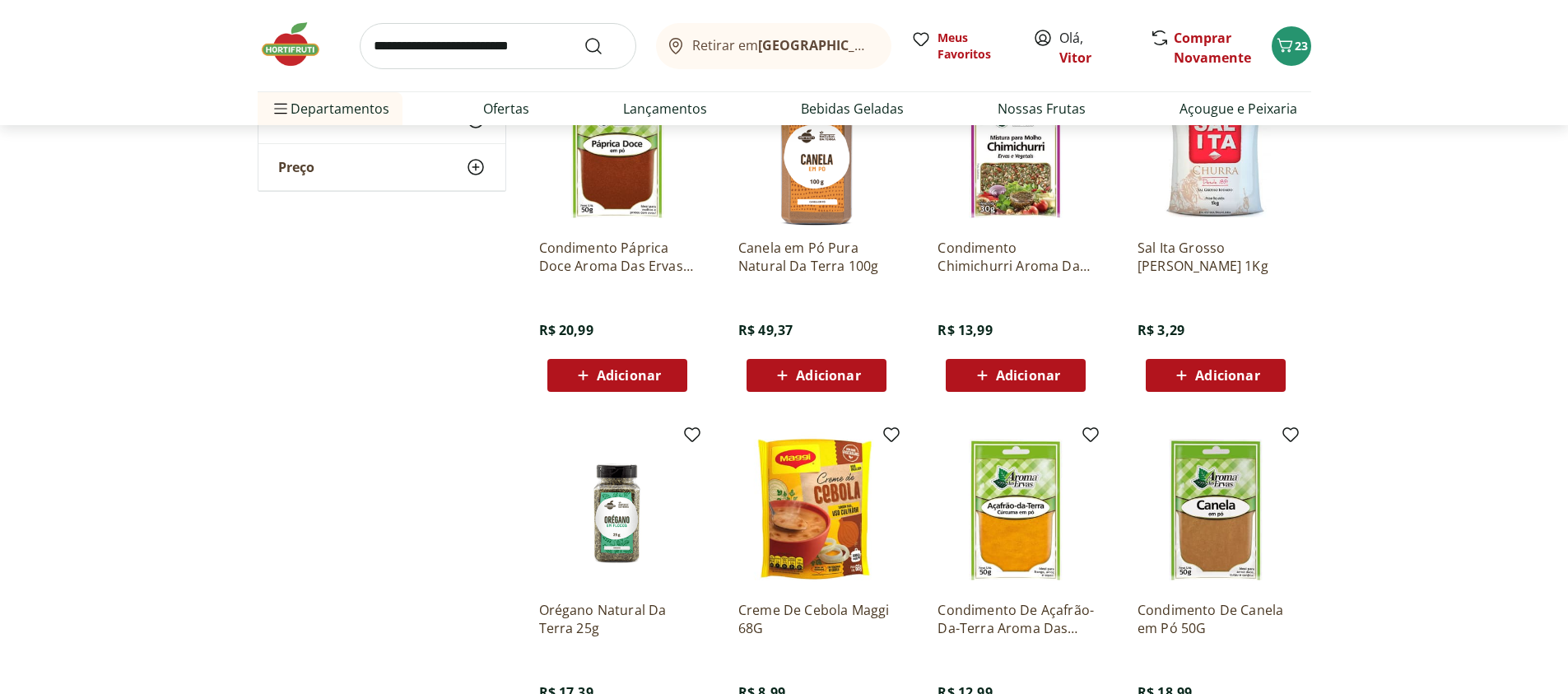
scroll to position [1876, 0]
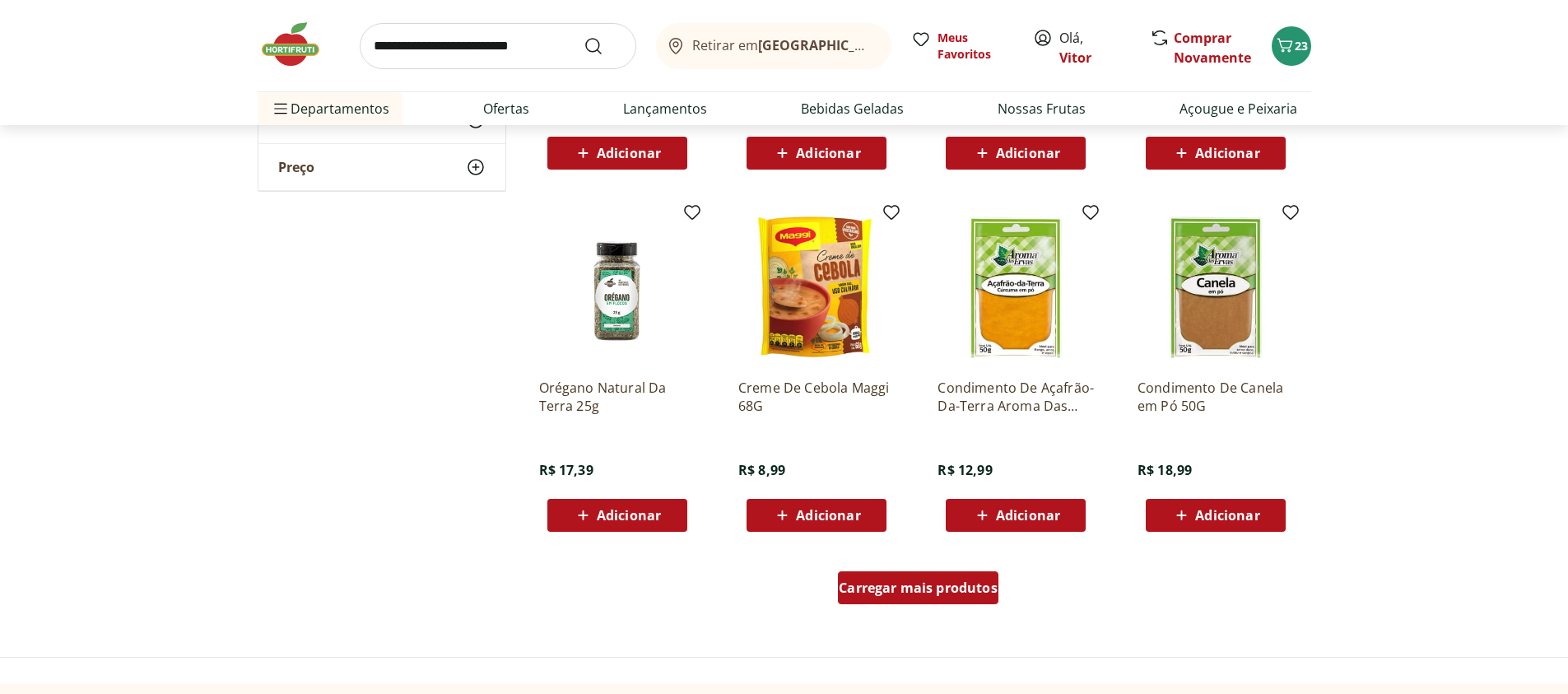
click at [978, 576] on div "Carregar mais produtos" at bounding box center [918, 587] width 160 height 33
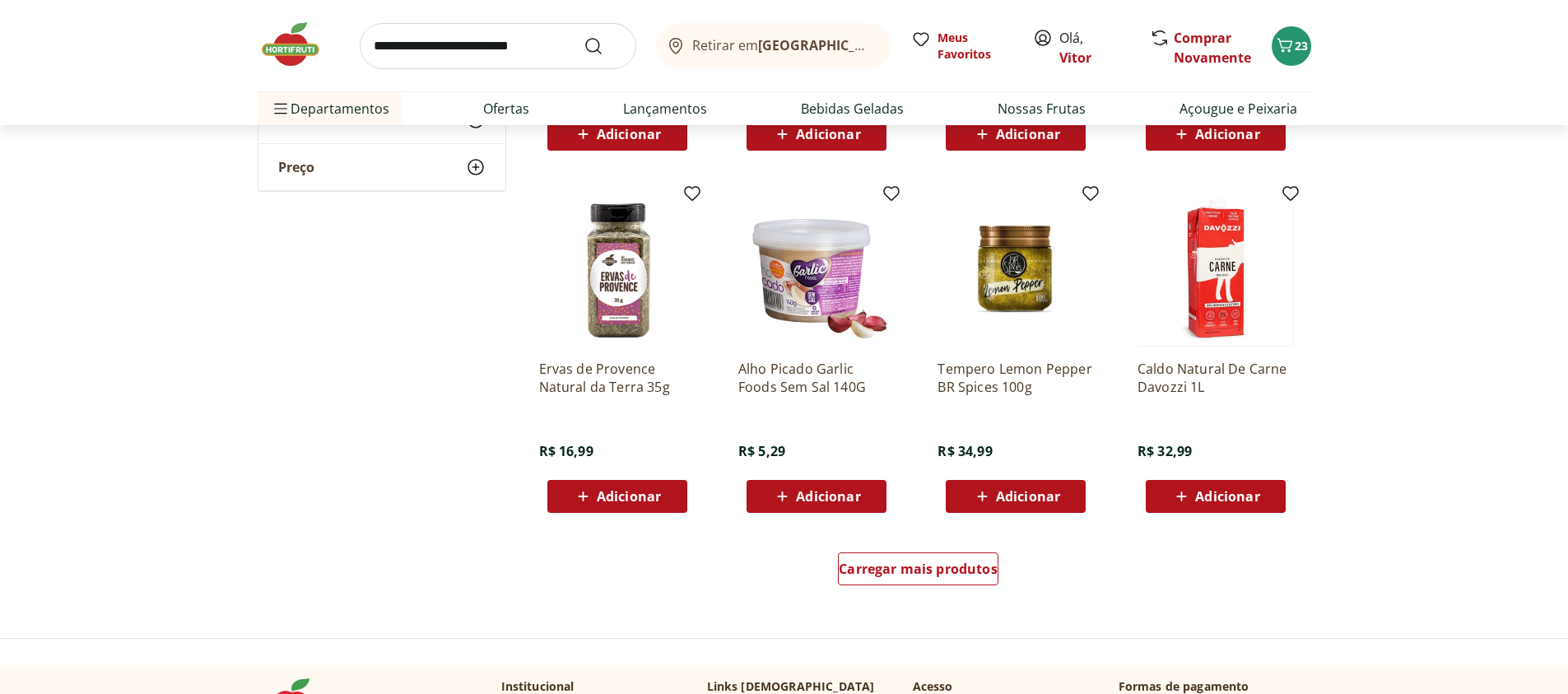
scroll to position [3160, 0]
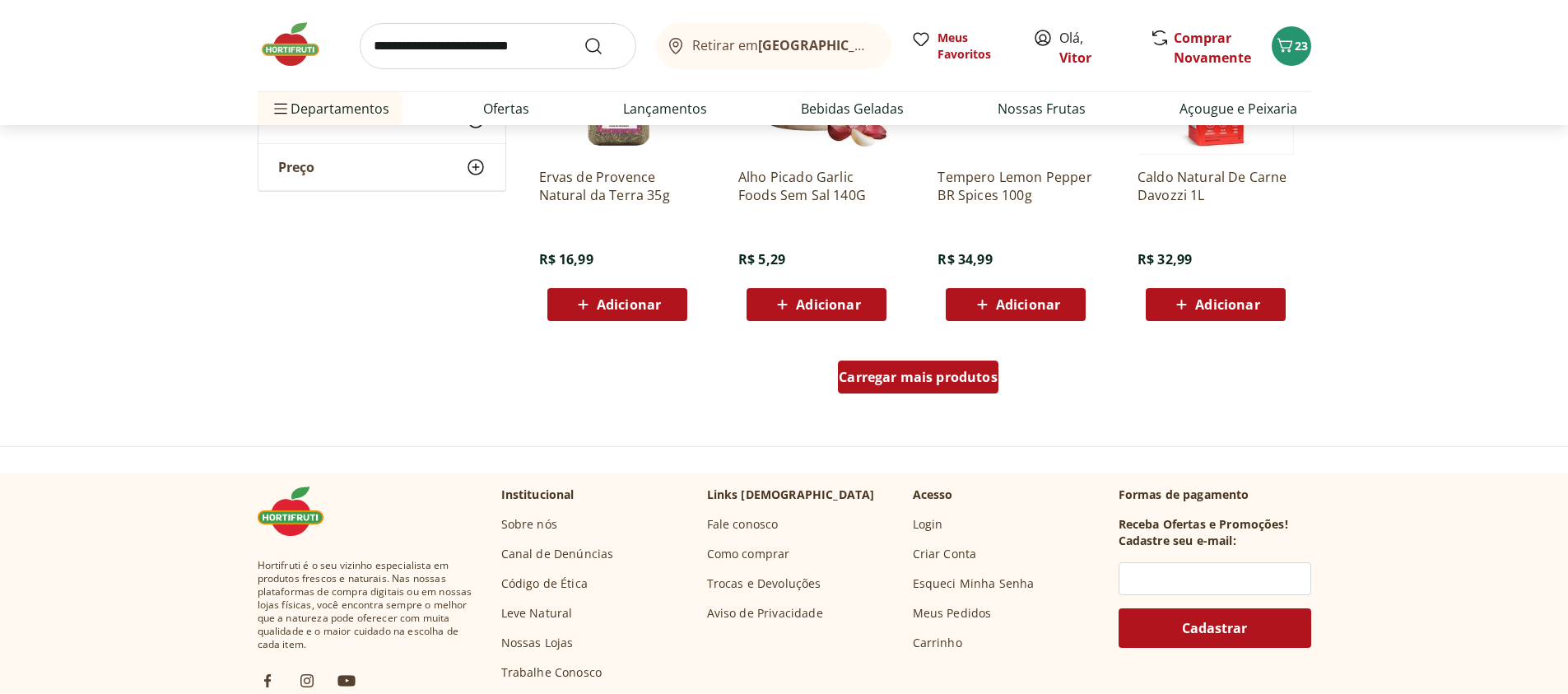
click at [943, 385] on div "Carregar mais produtos" at bounding box center [918, 377] width 160 height 33
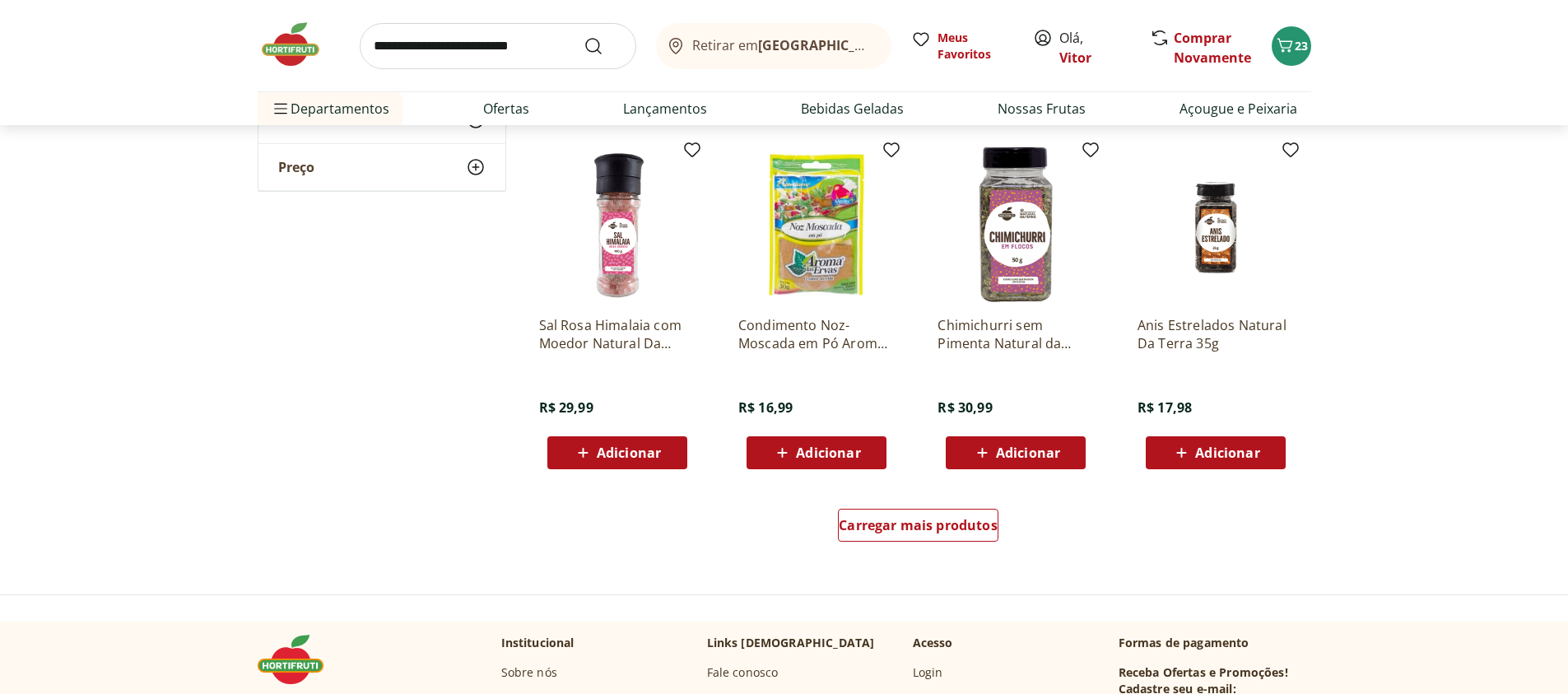
scroll to position [4246, 0]
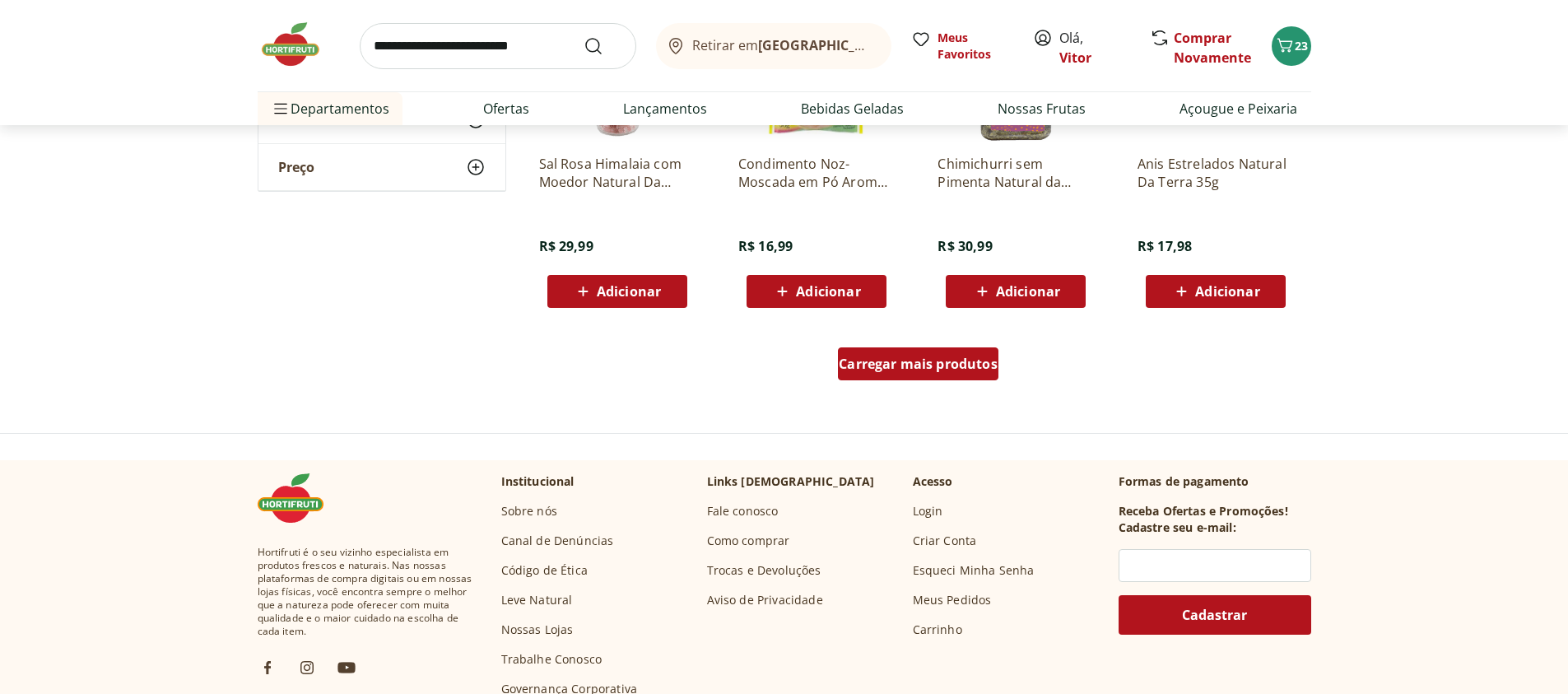
click at [946, 374] on div "Carregar mais produtos" at bounding box center [918, 363] width 160 height 33
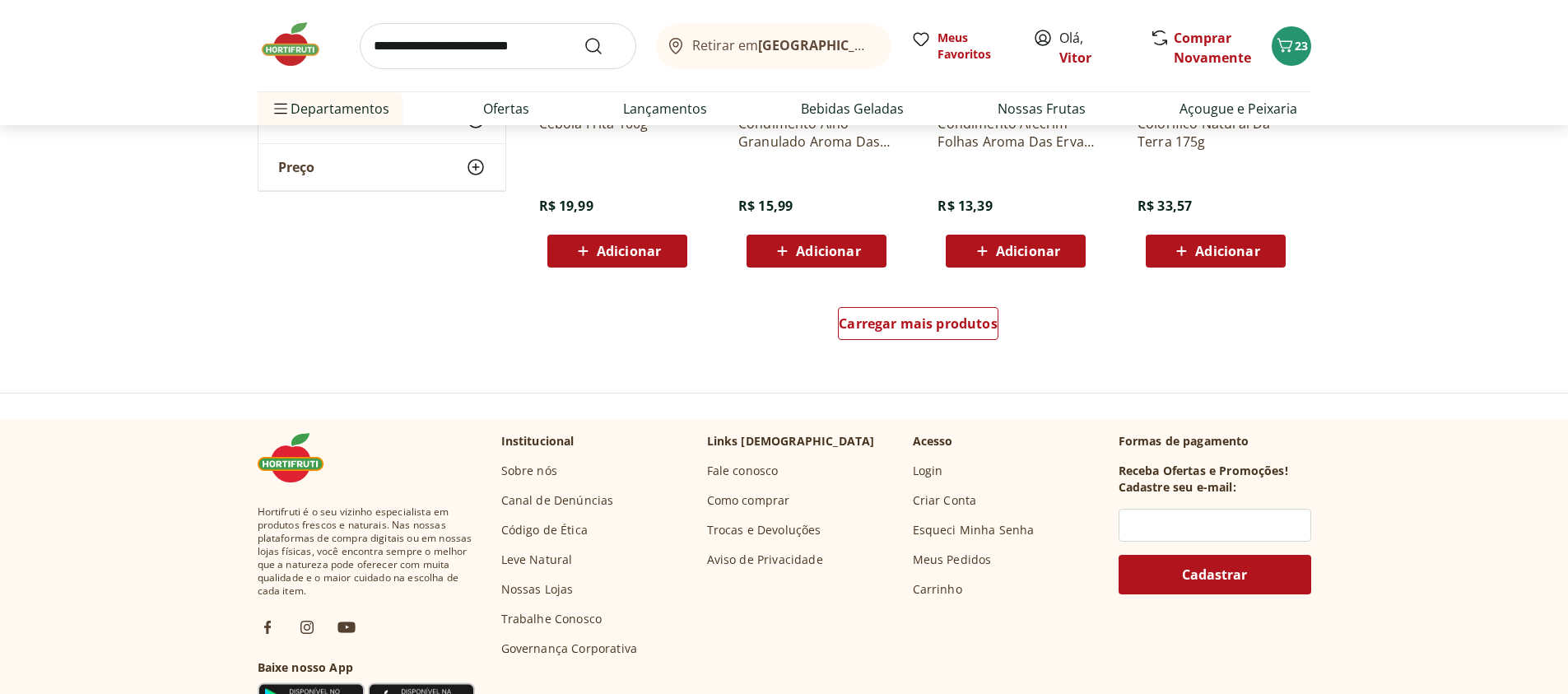
scroll to position [5134, 0]
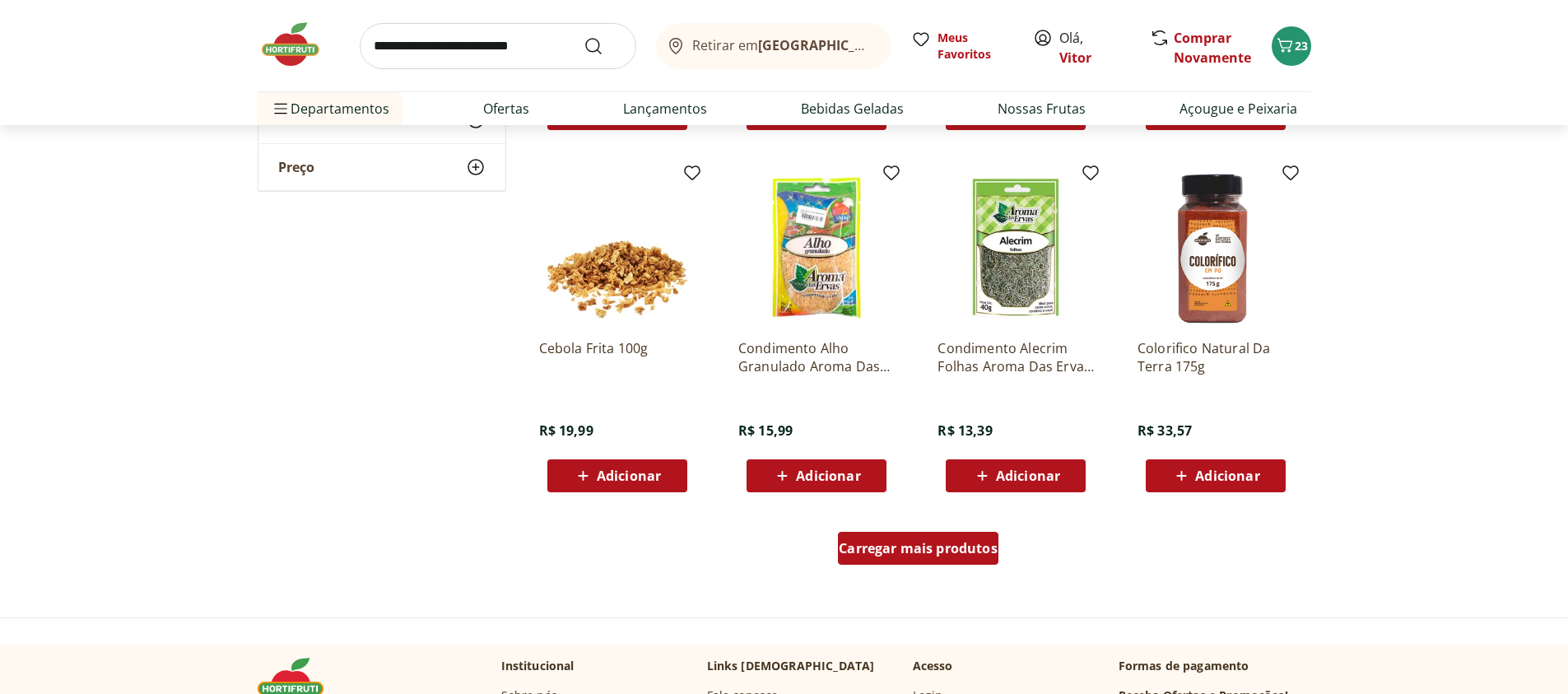
click at [987, 557] on div "Carregar mais produtos" at bounding box center [918, 548] width 160 height 33
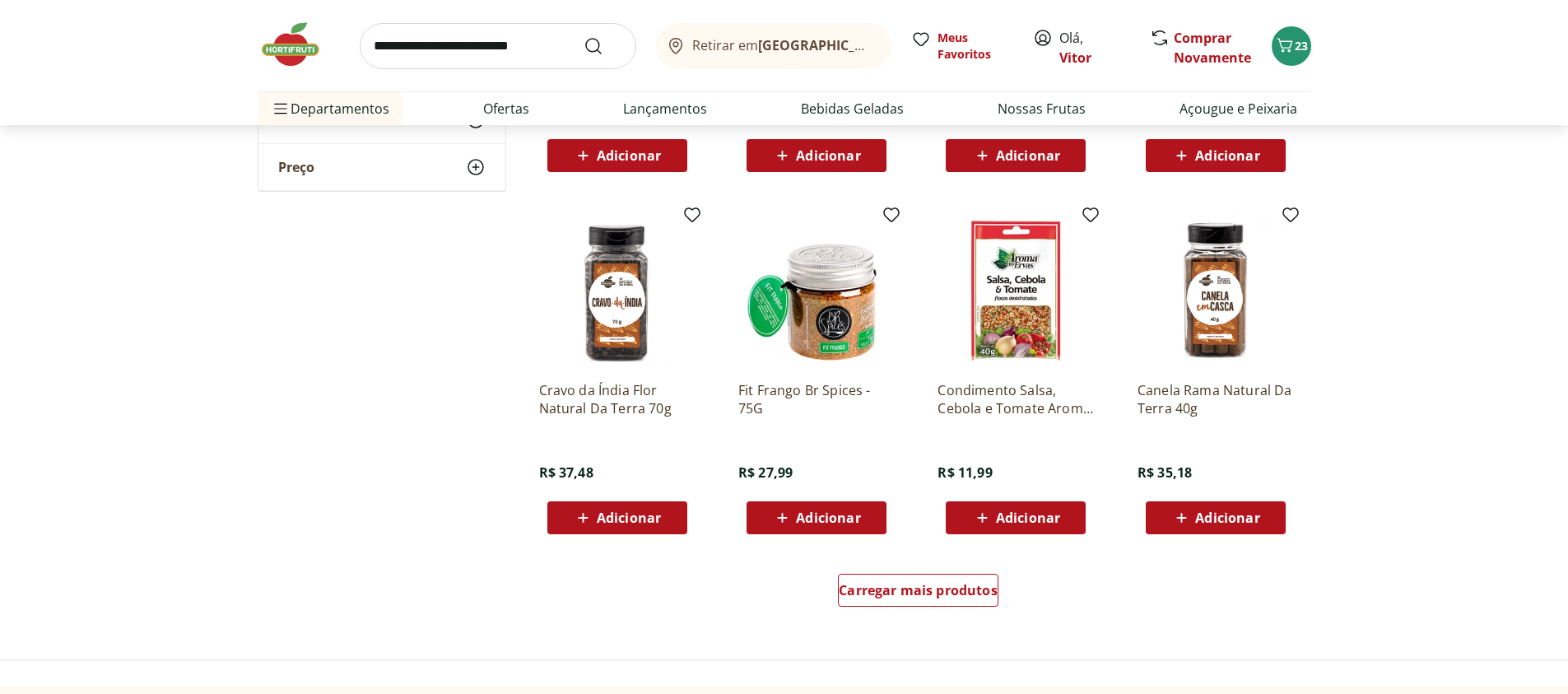
scroll to position [6517, 0]
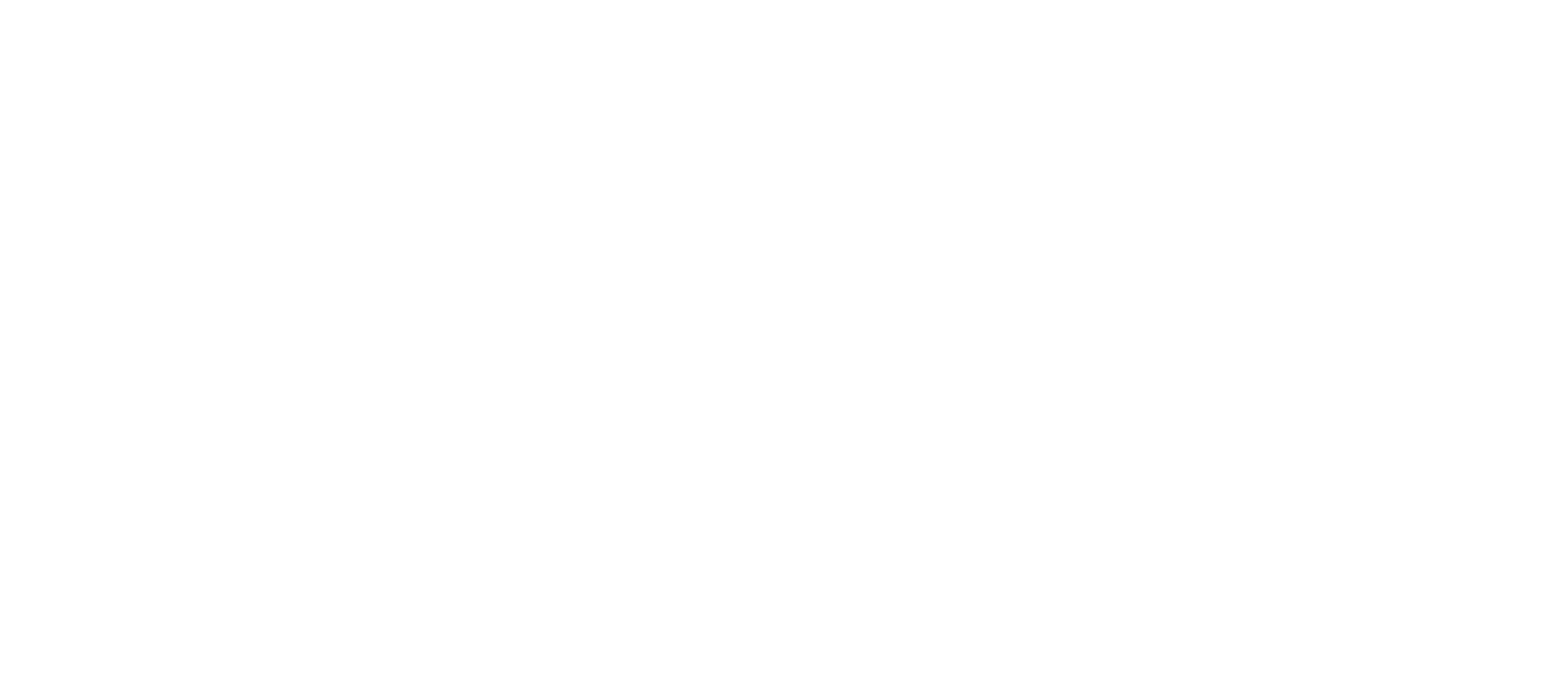
select select "**********"
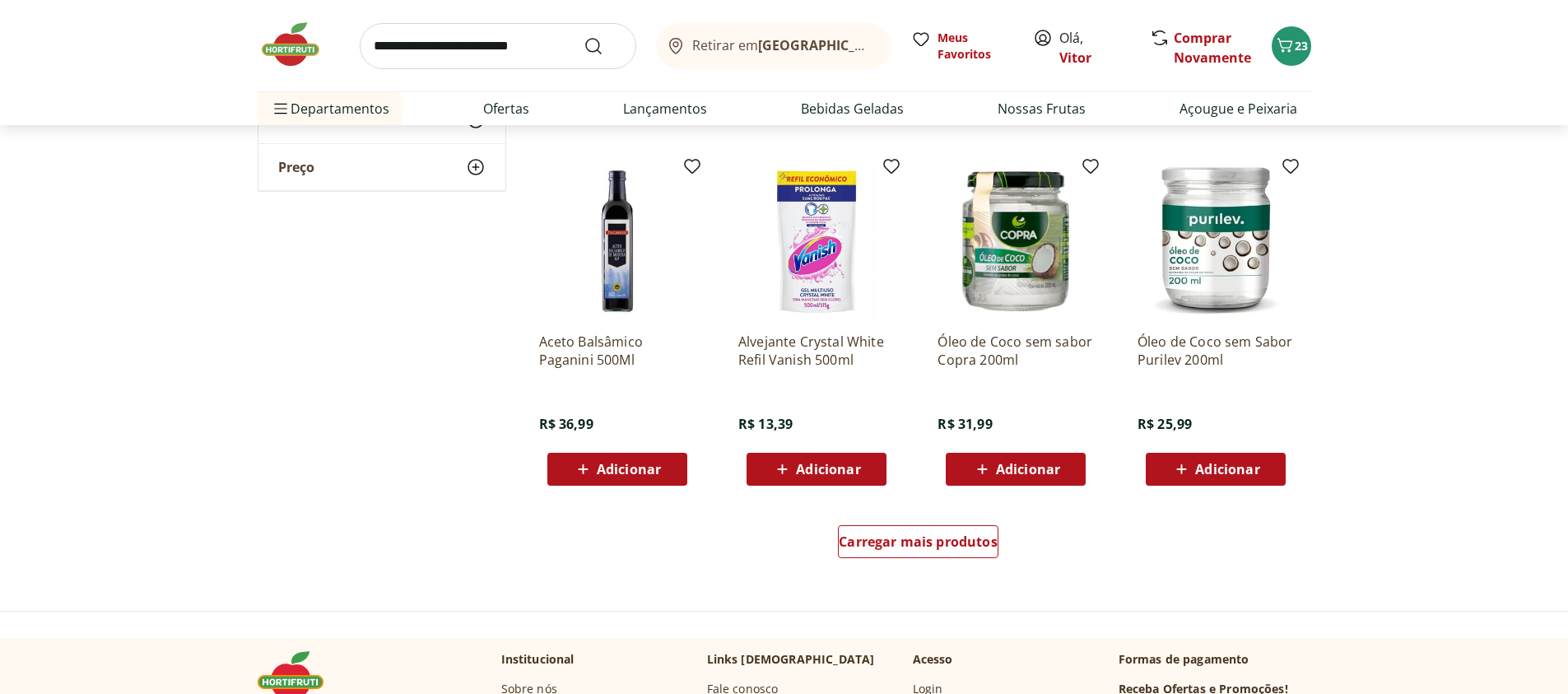
scroll to position [888, 0]
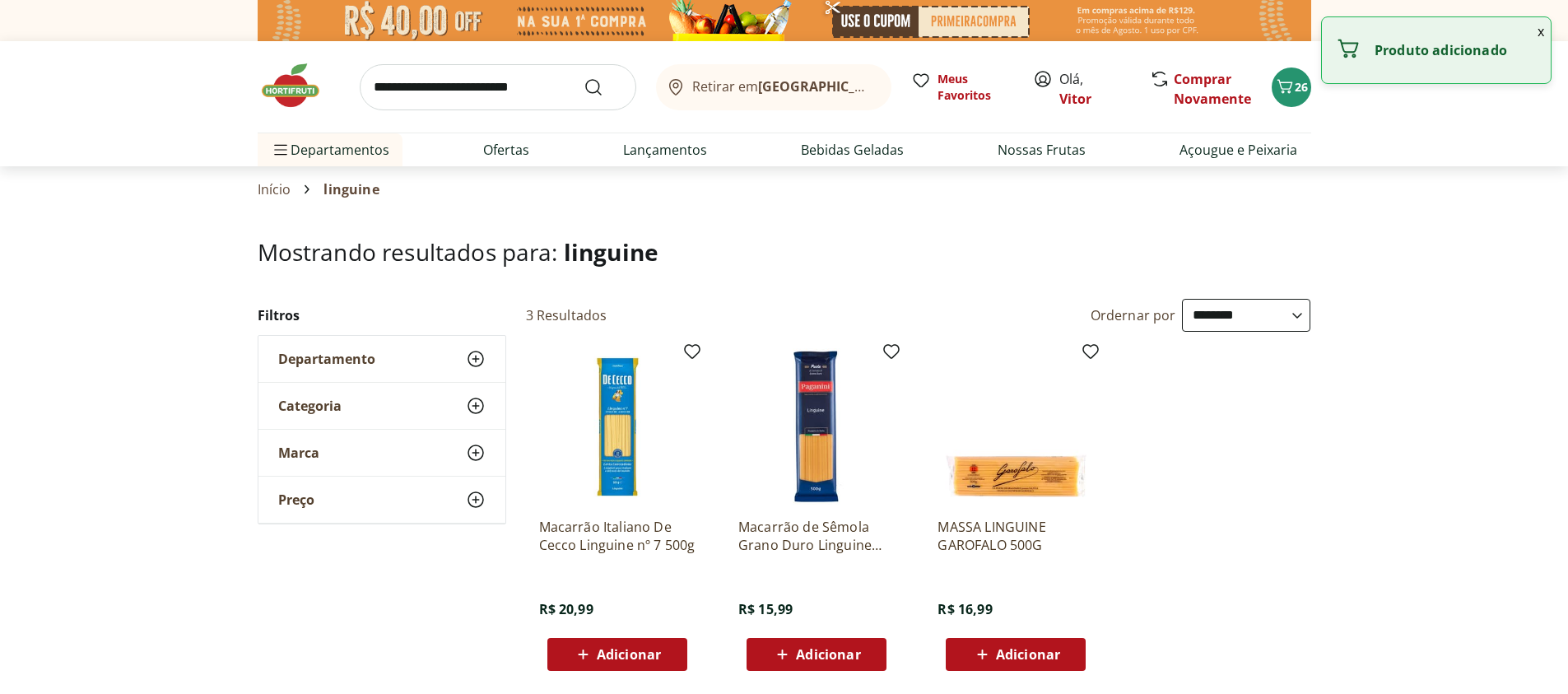
select select "**********"
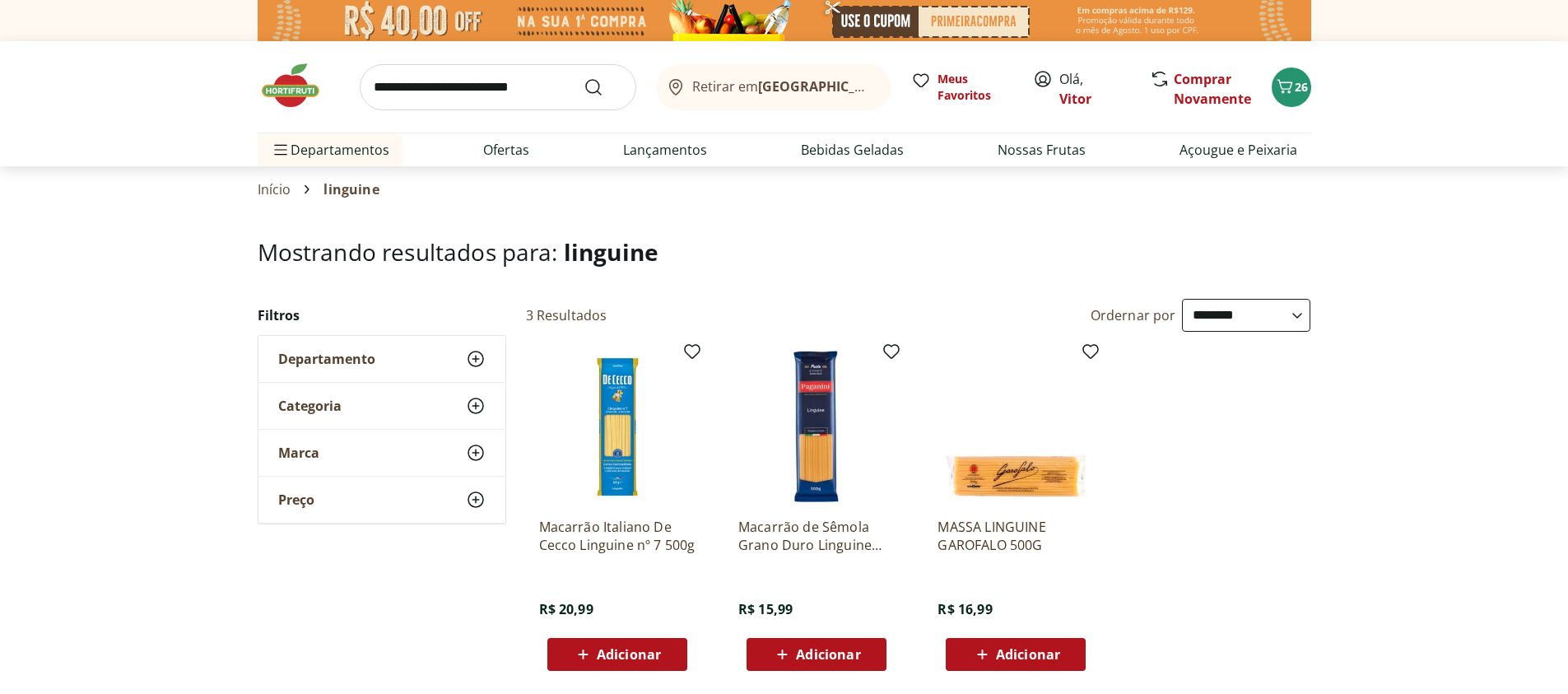
click at [776, 651] on icon at bounding box center [782, 654] width 21 height 20
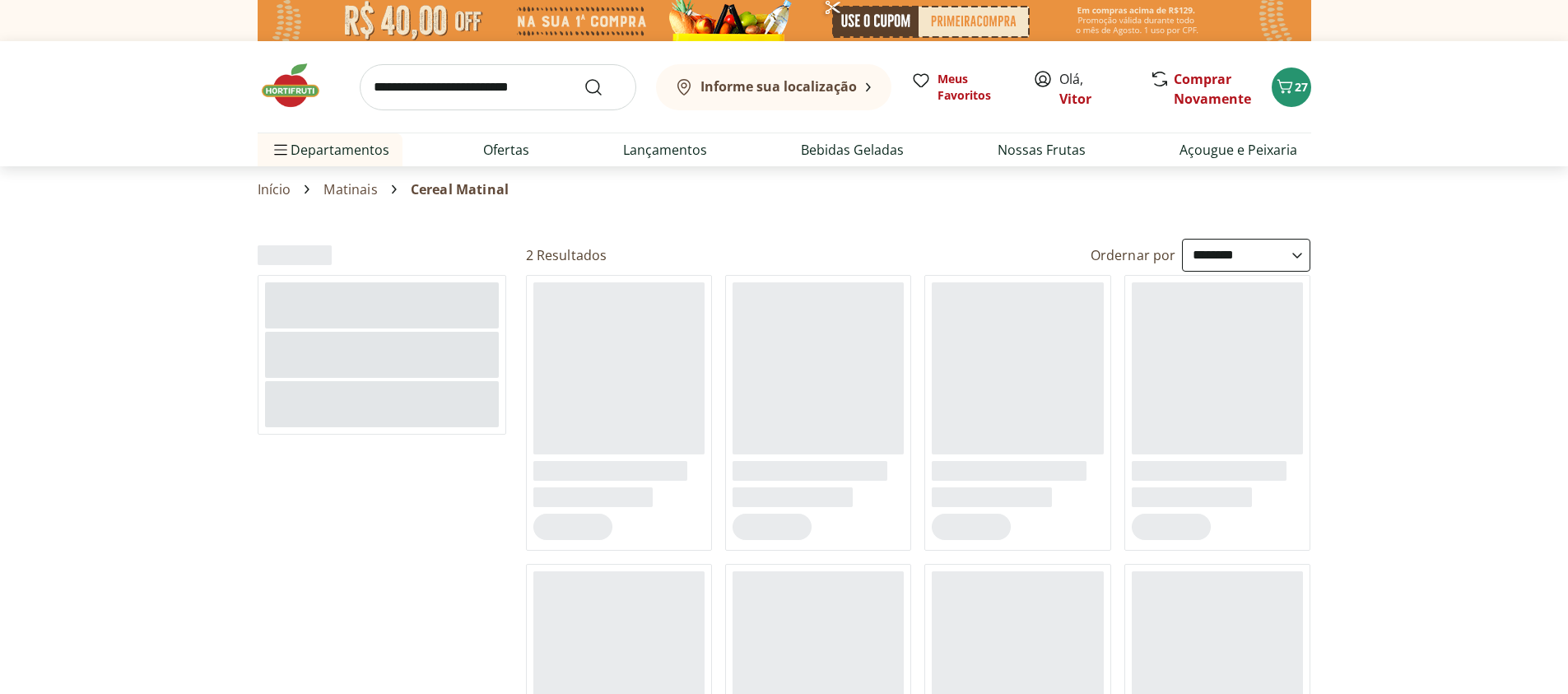
select select "**********"
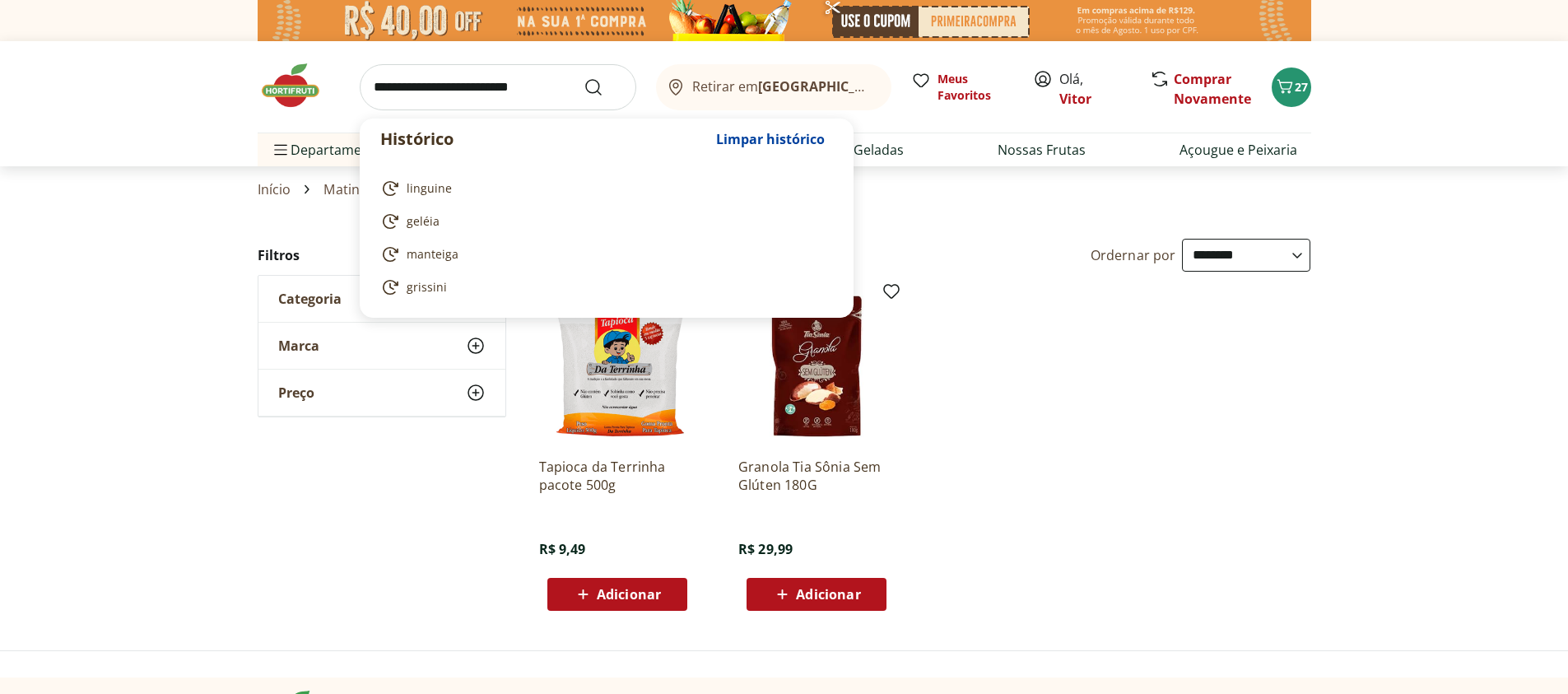
click at [470, 91] on input "search" at bounding box center [498, 87] width 276 height 46
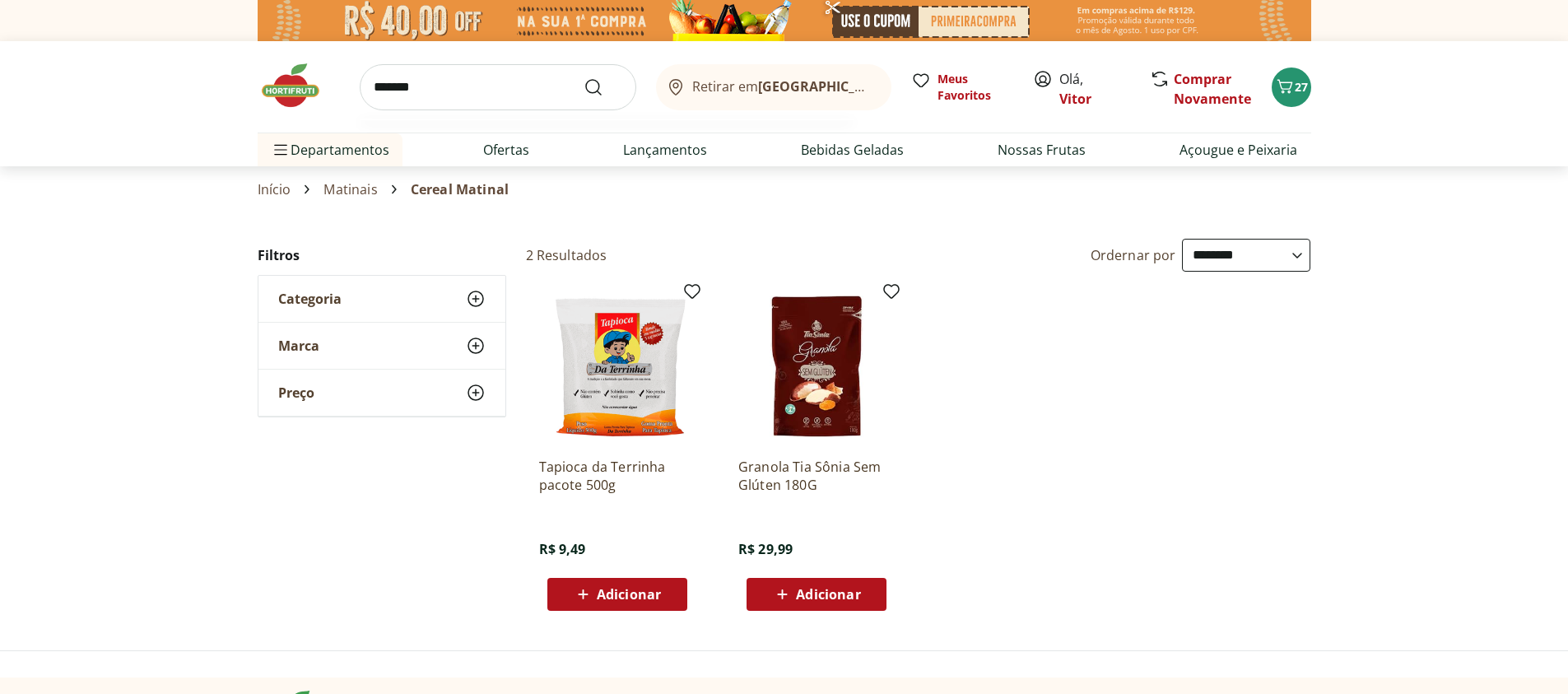
type input "*******"
click at [584, 78] on button "Submit Search" at bounding box center [603, 87] width 39 height 20
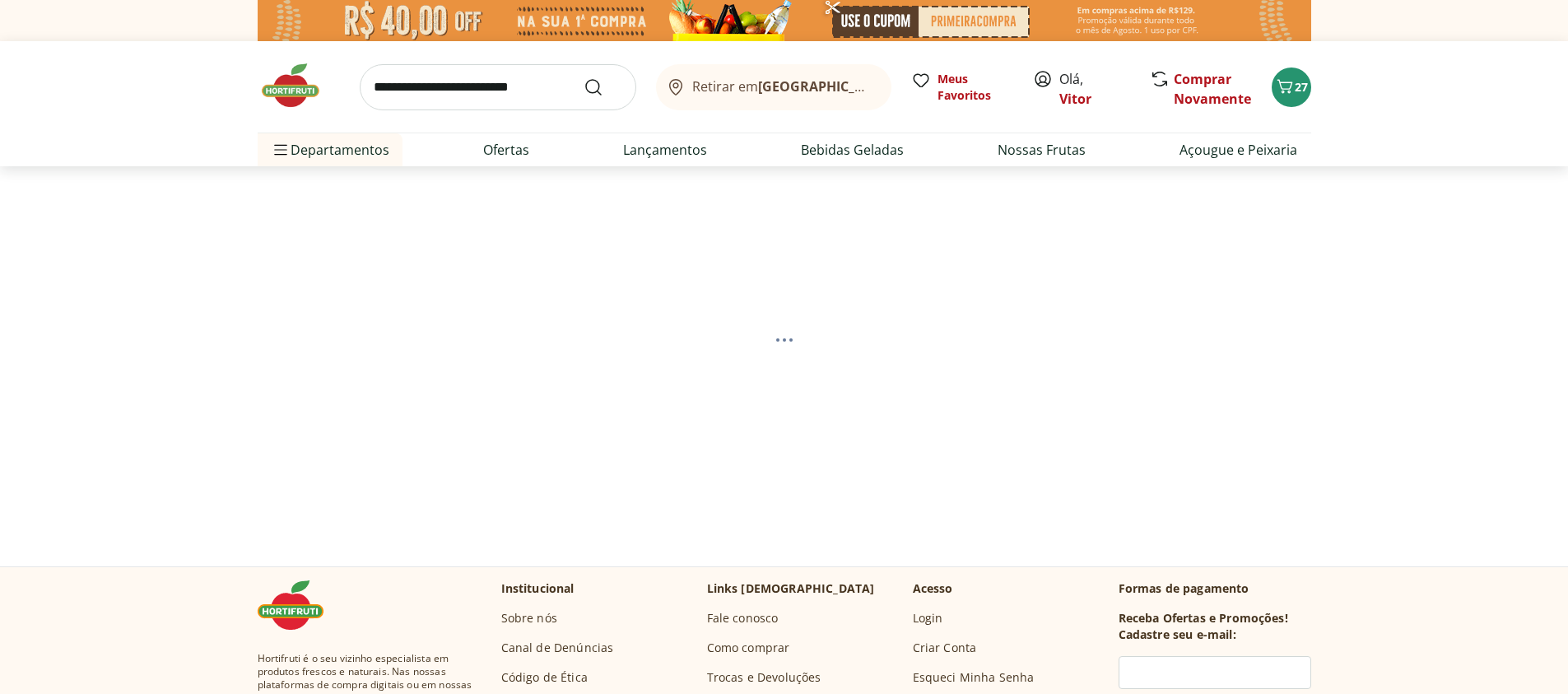
select select "**********"
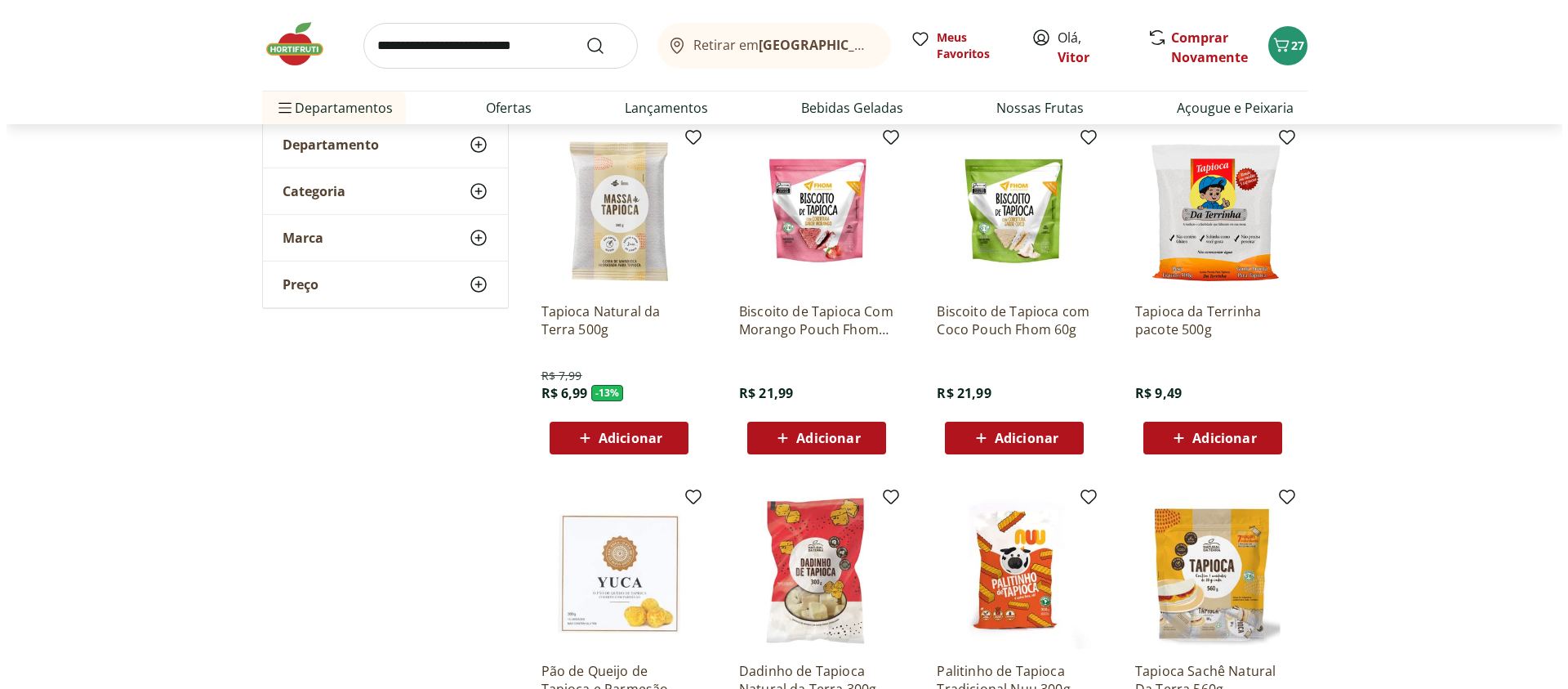
scroll to position [98, 0]
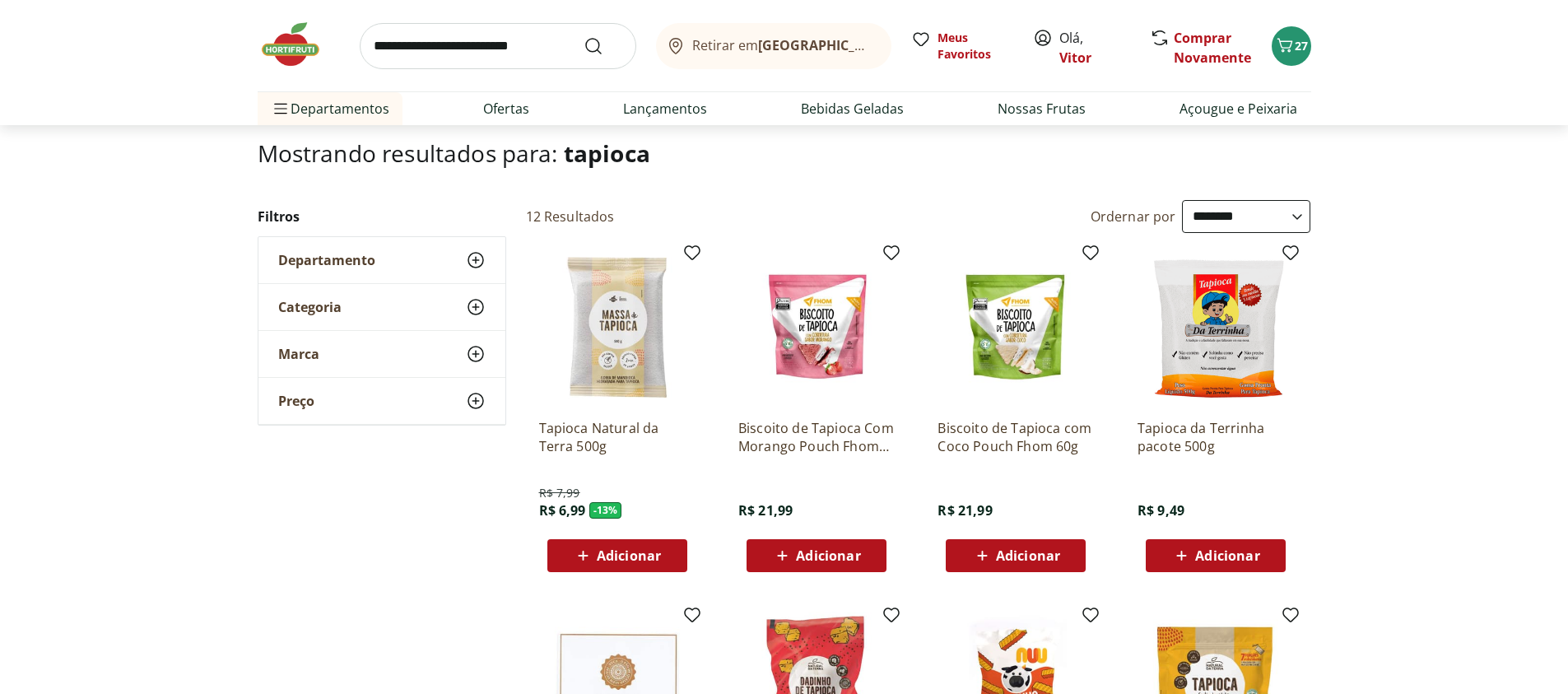
click at [584, 553] on icon at bounding box center [582, 555] width 10 height 10
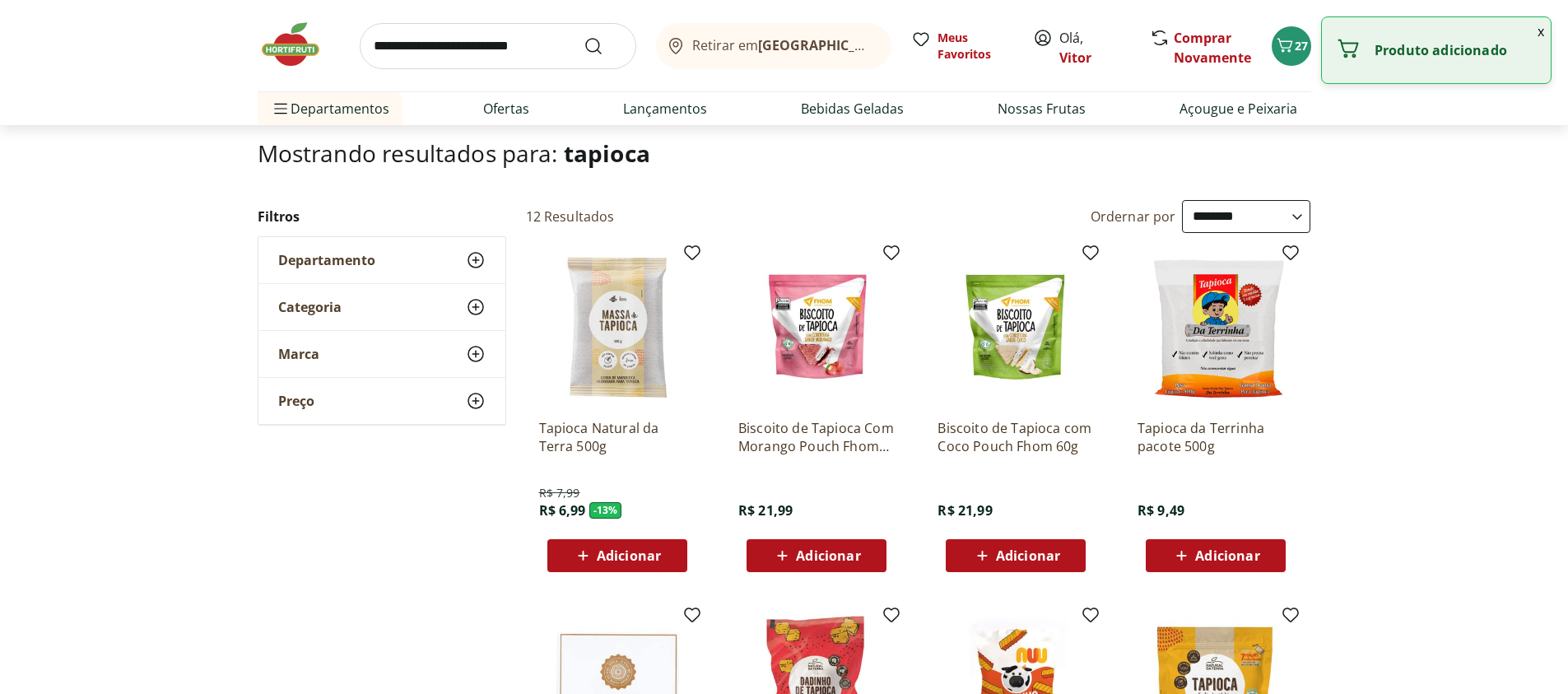
click at [584, 553] on icon at bounding box center [582, 555] width 10 height 10
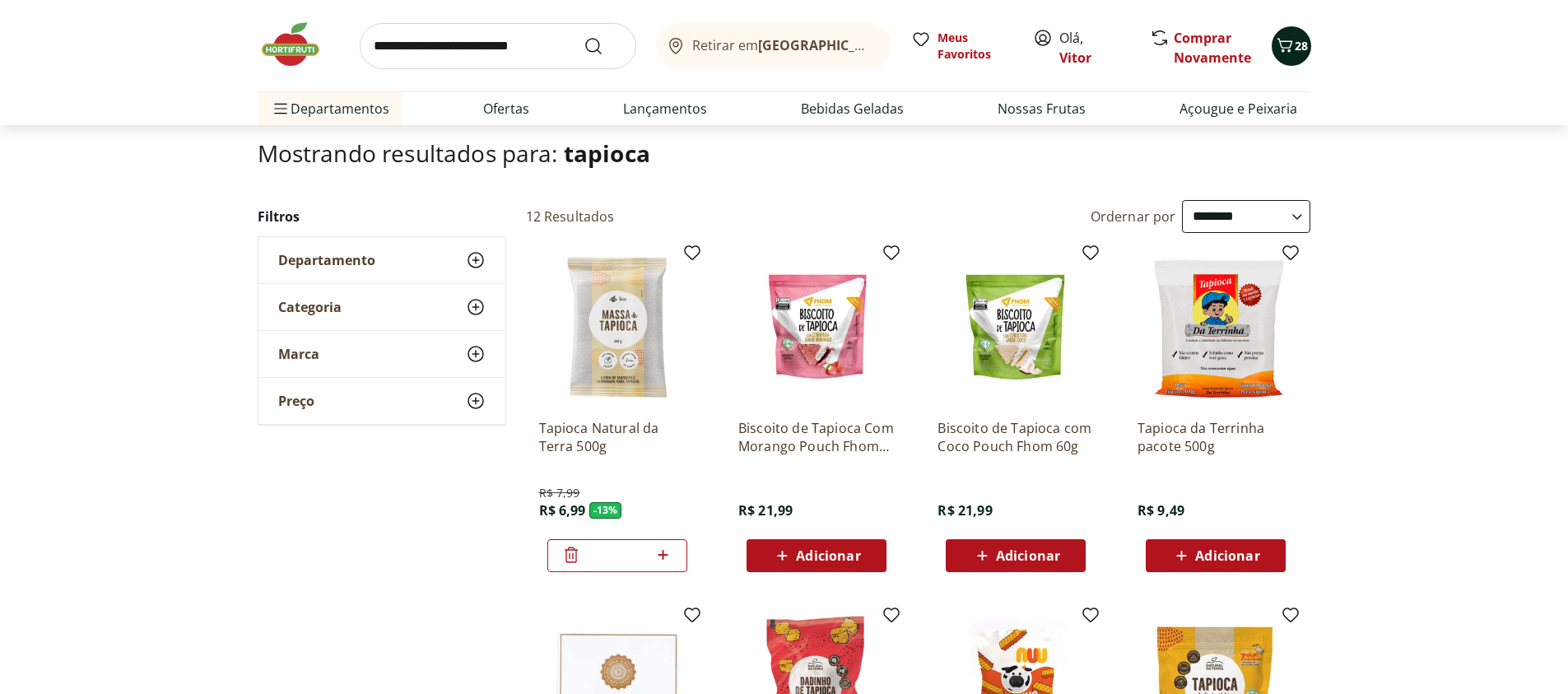
click at [1293, 50] on icon "Carrinho" at bounding box center [1285, 45] width 20 height 20
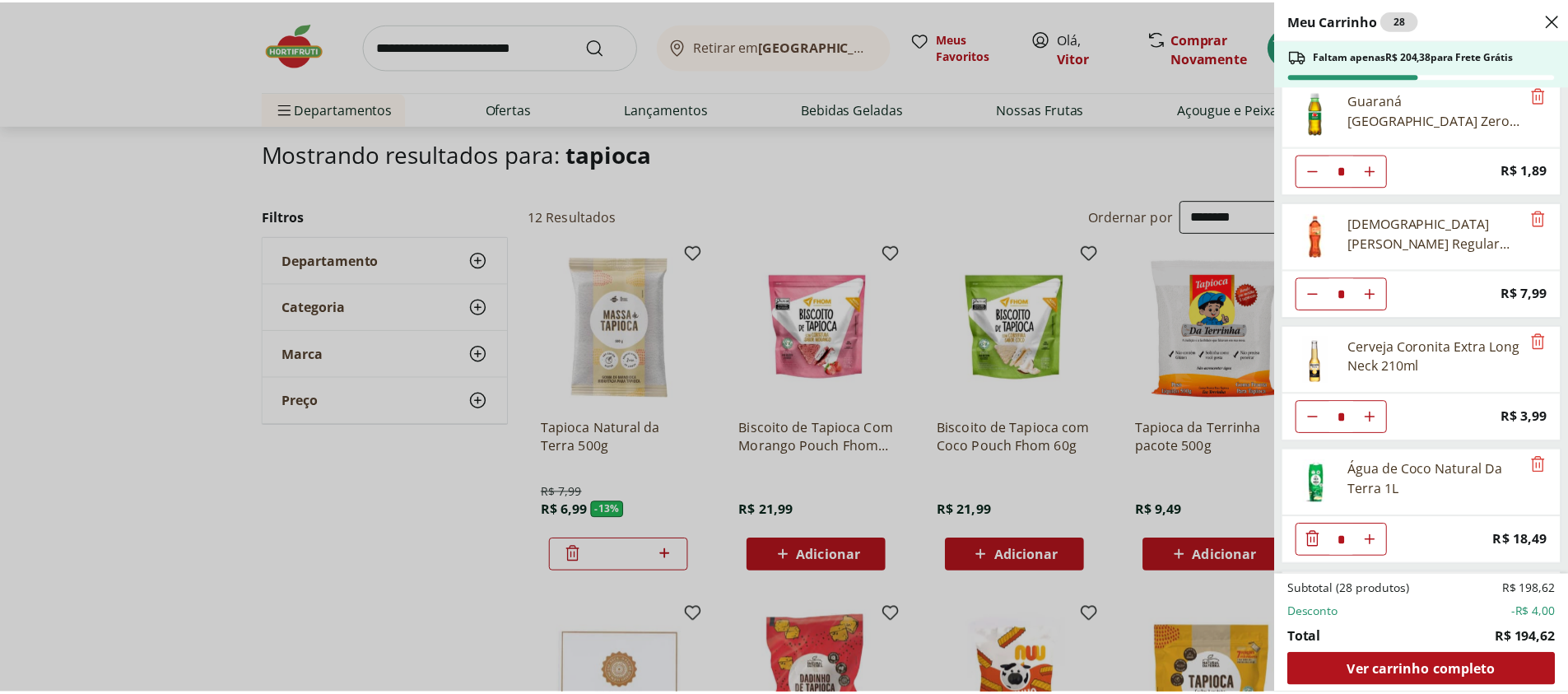
scroll to position [0, 0]
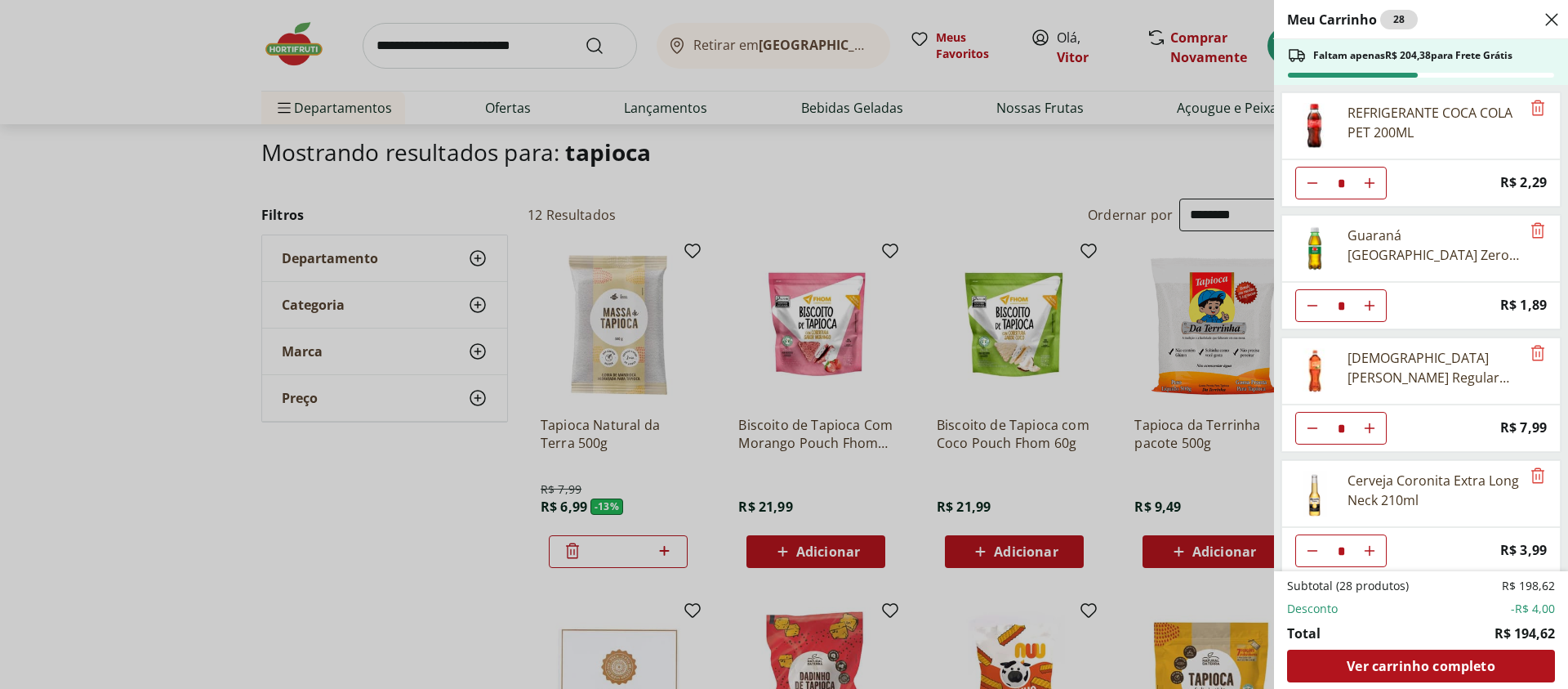
click at [560, 58] on div "Meu Carrinho 28 Faltam apenas R$ 204,38 para Frete Grátis REFRIGERANTE COCA COL…" at bounding box center [784, 344] width 1568 height 689
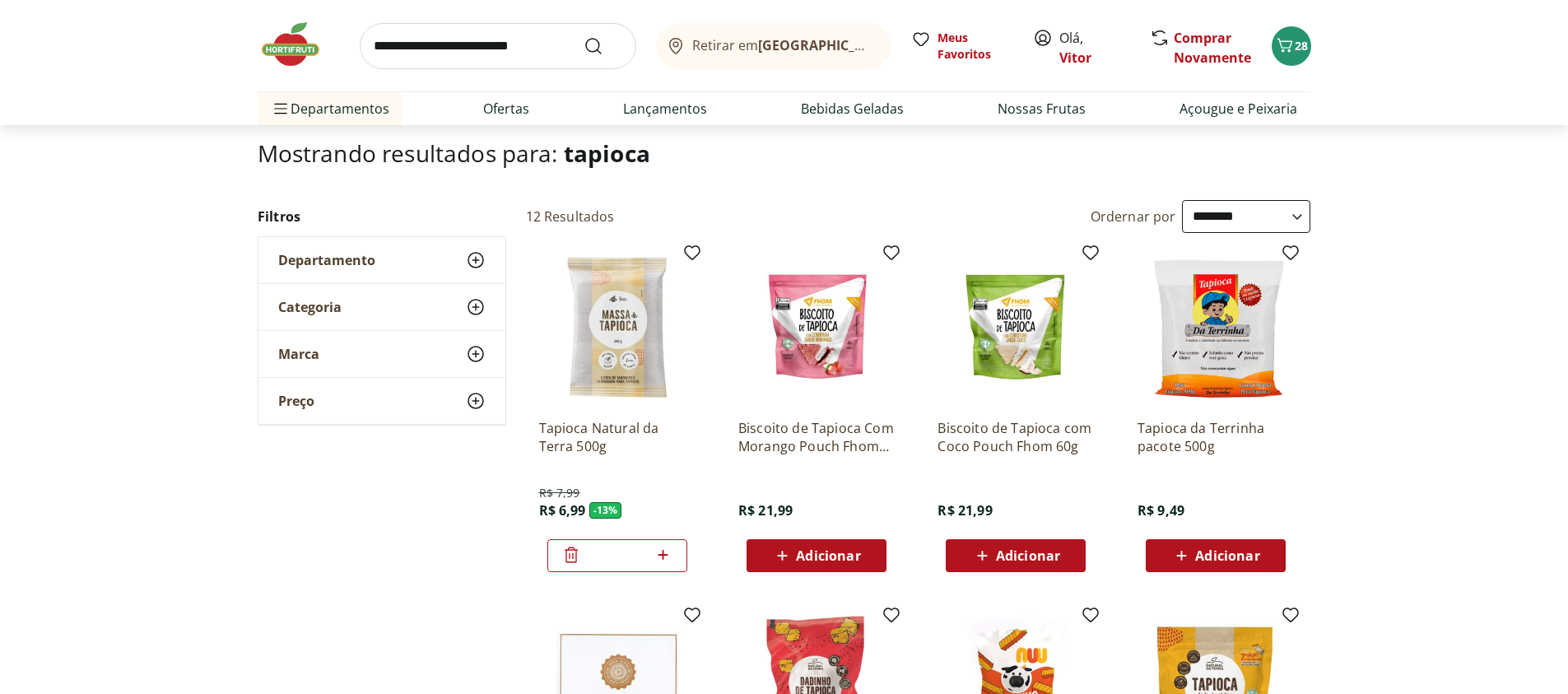
click at [544, 48] on input "search" at bounding box center [498, 46] width 276 height 46
type input "****"
click at [584, 37] on button "Submit Search" at bounding box center [603, 46] width 39 height 20
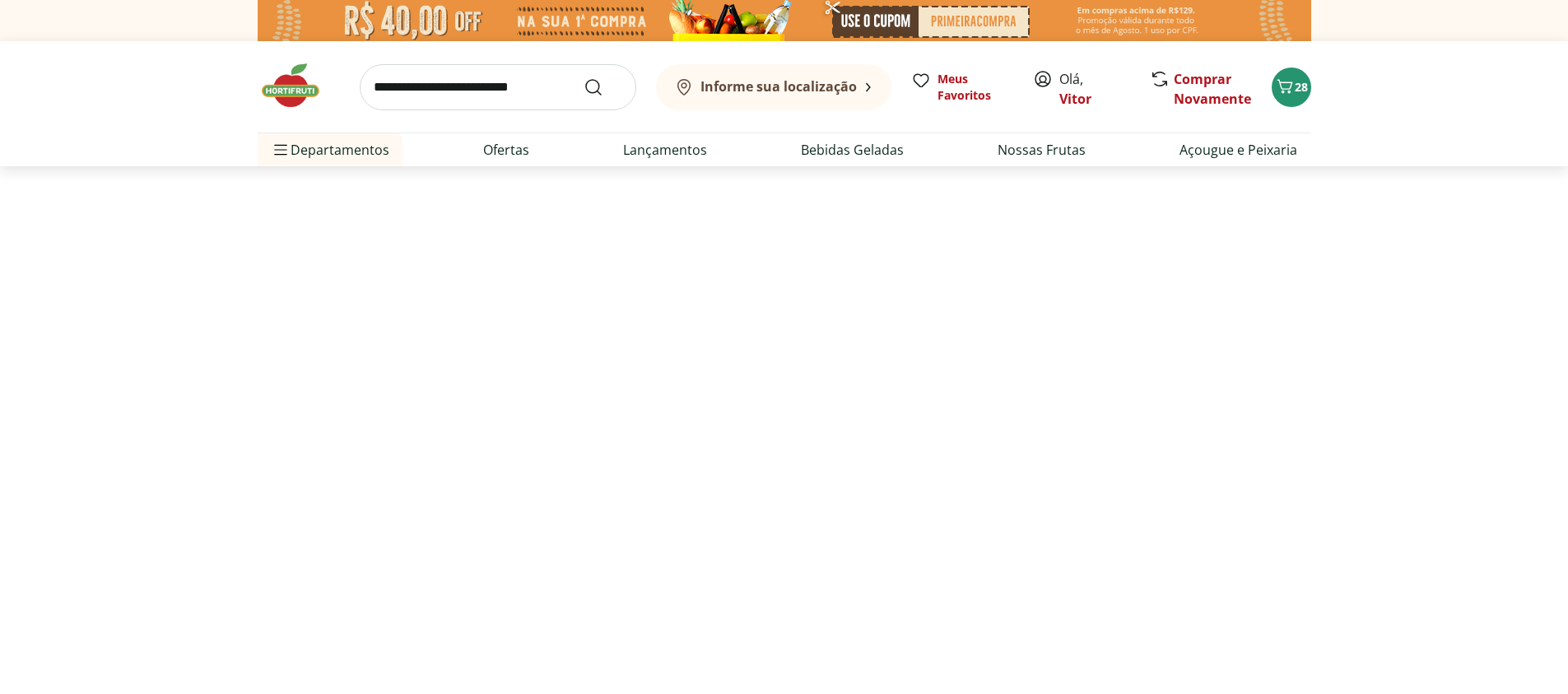
select select "**********"
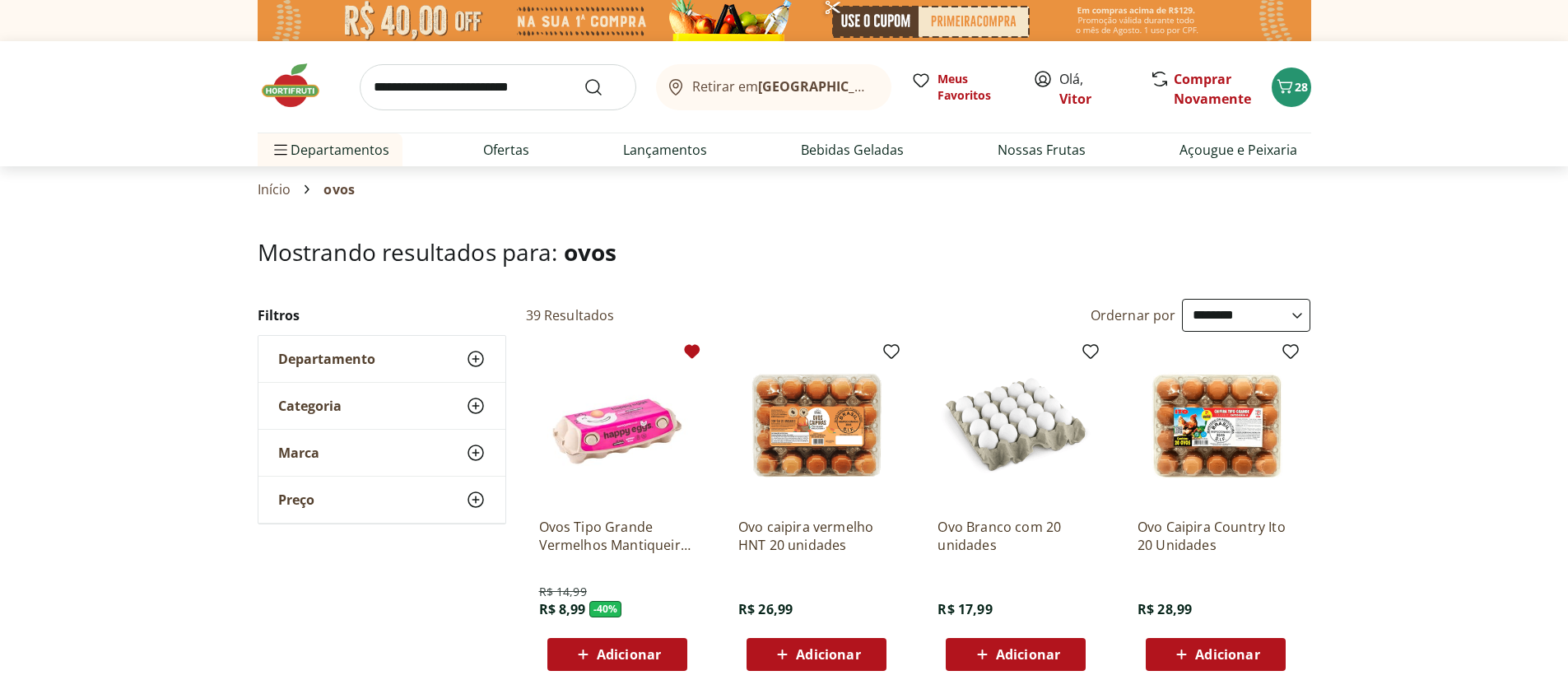
click at [579, 657] on icon at bounding box center [583, 654] width 21 height 20
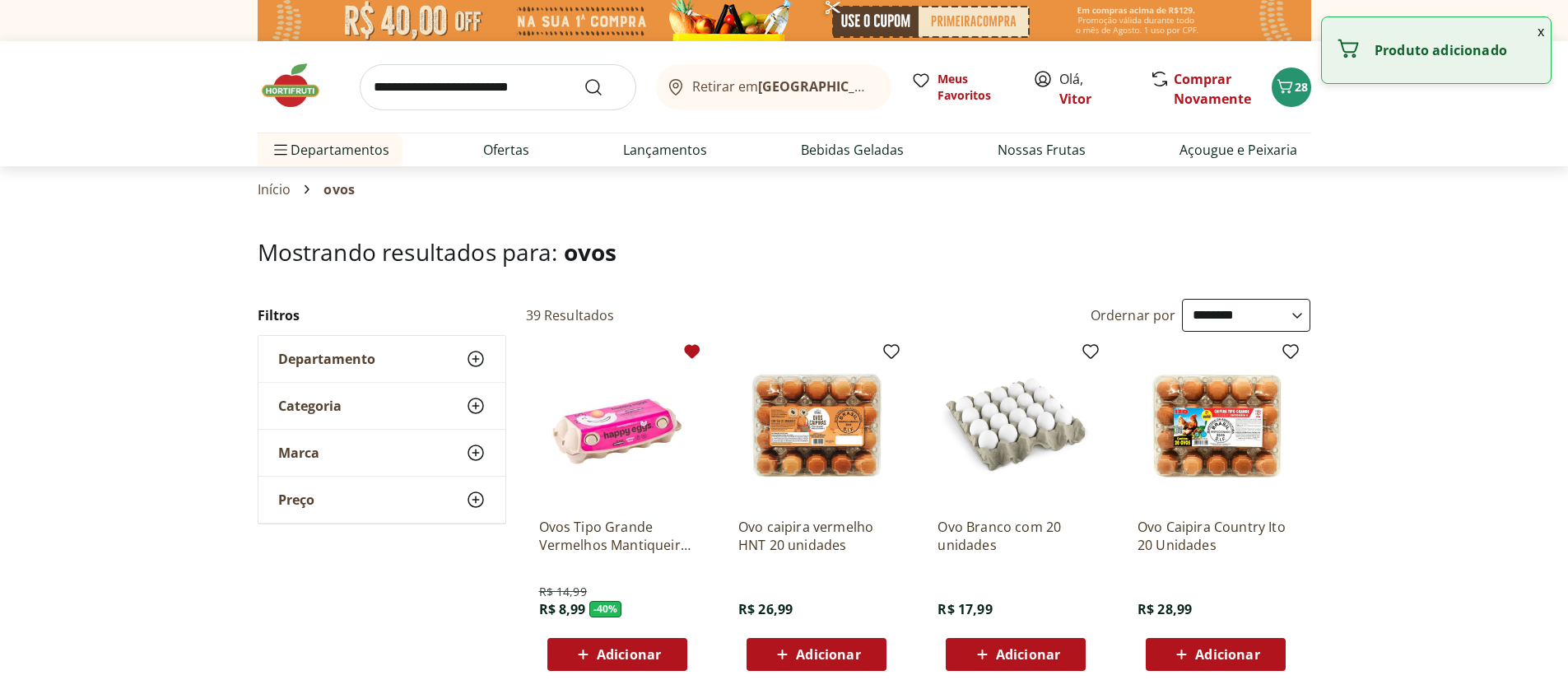
click at [579, 657] on icon at bounding box center [583, 654] width 21 height 20
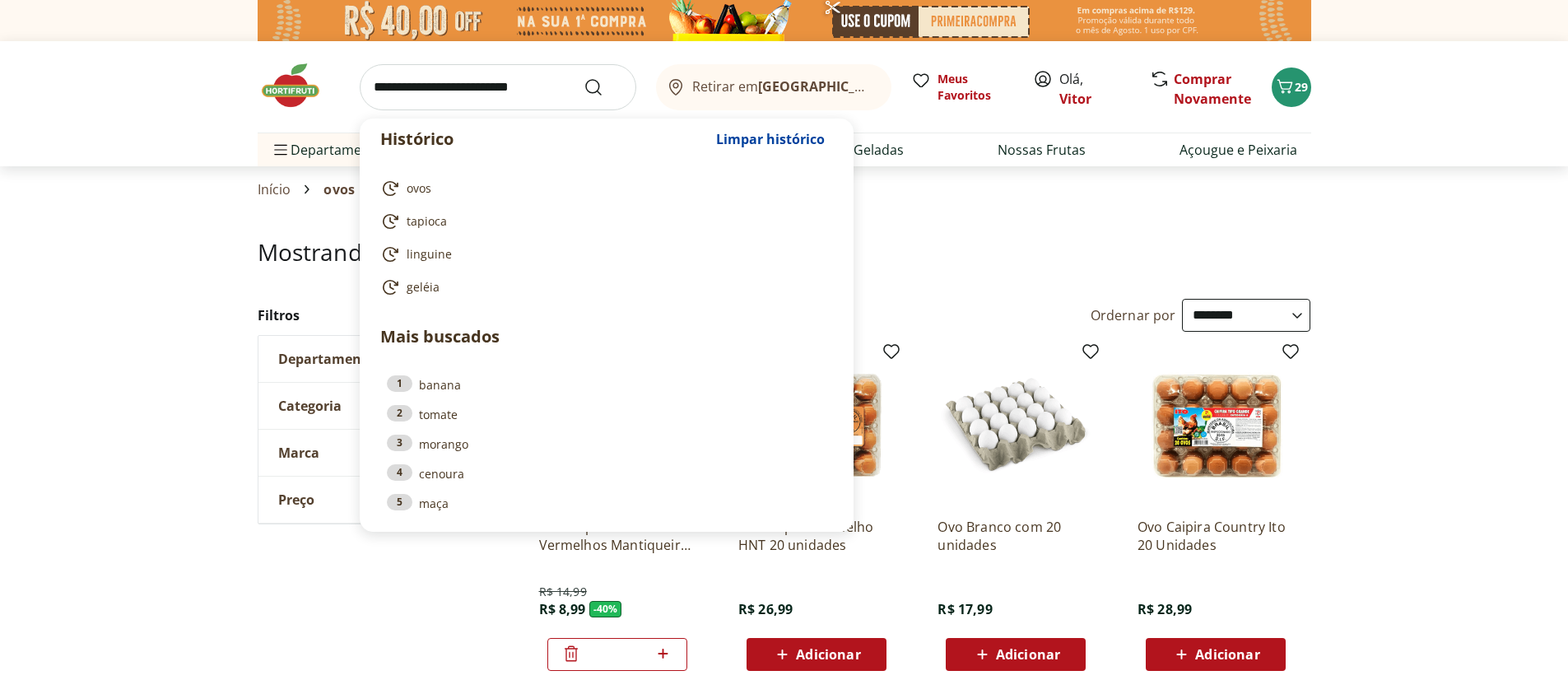
click at [525, 90] on input "search" at bounding box center [498, 87] width 276 height 46
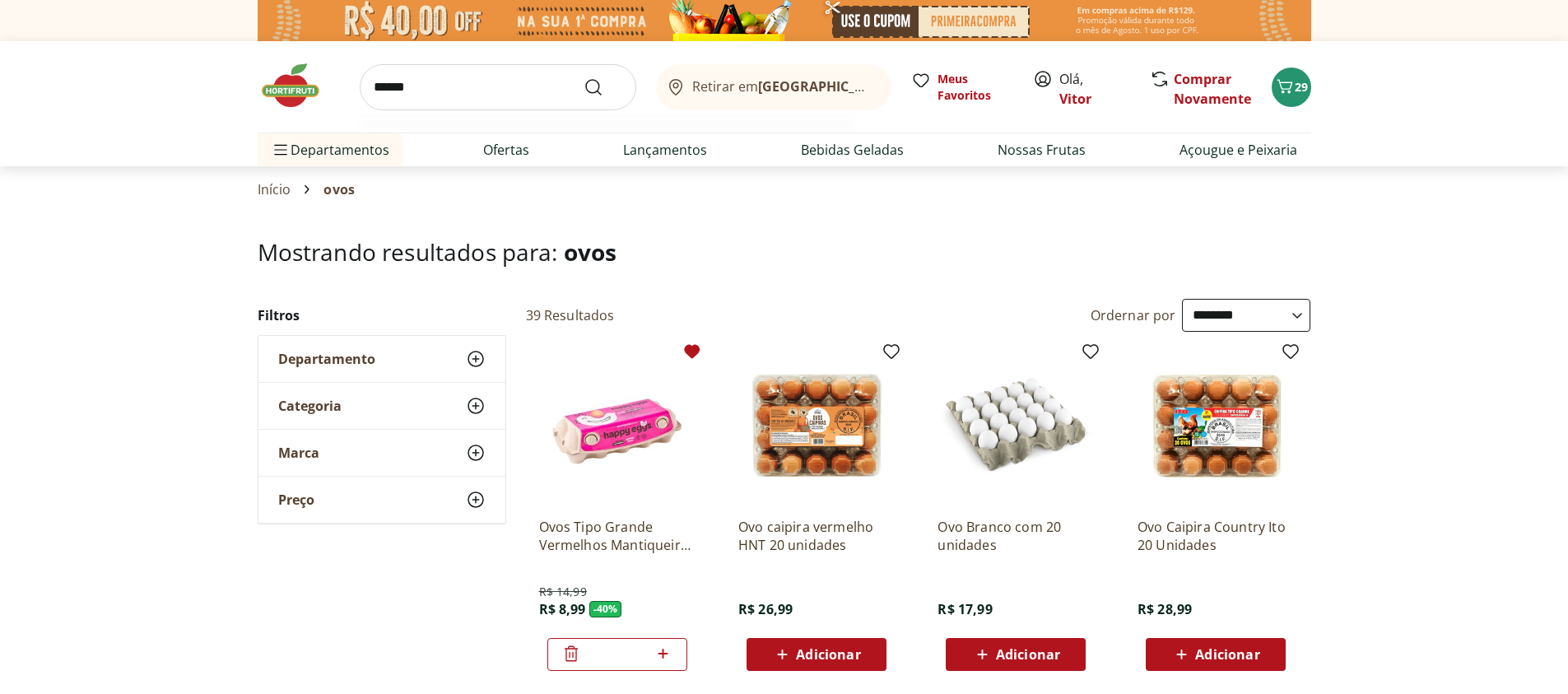
type input "******"
click at [584, 78] on button "Submit Search" at bounding box center [603, 87] width 39 height 20
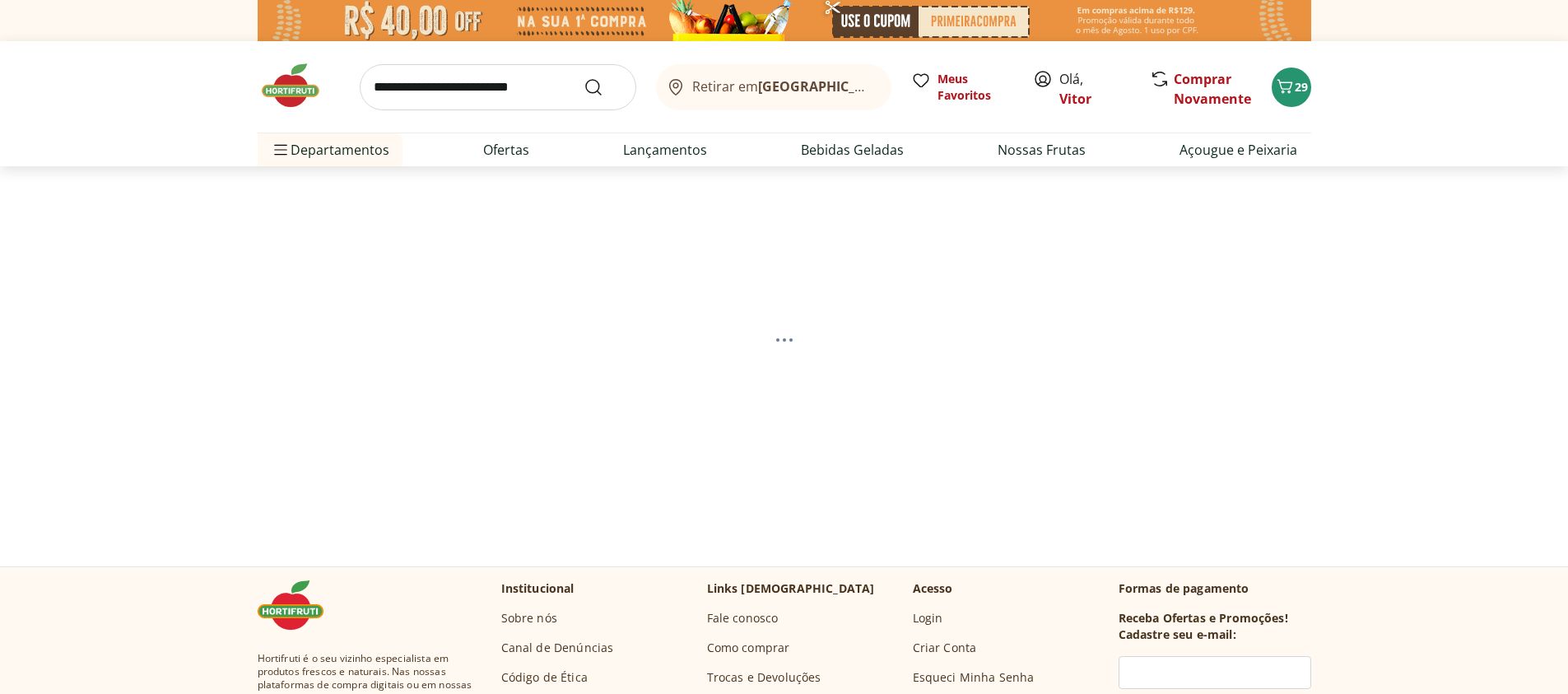
select select "**********"
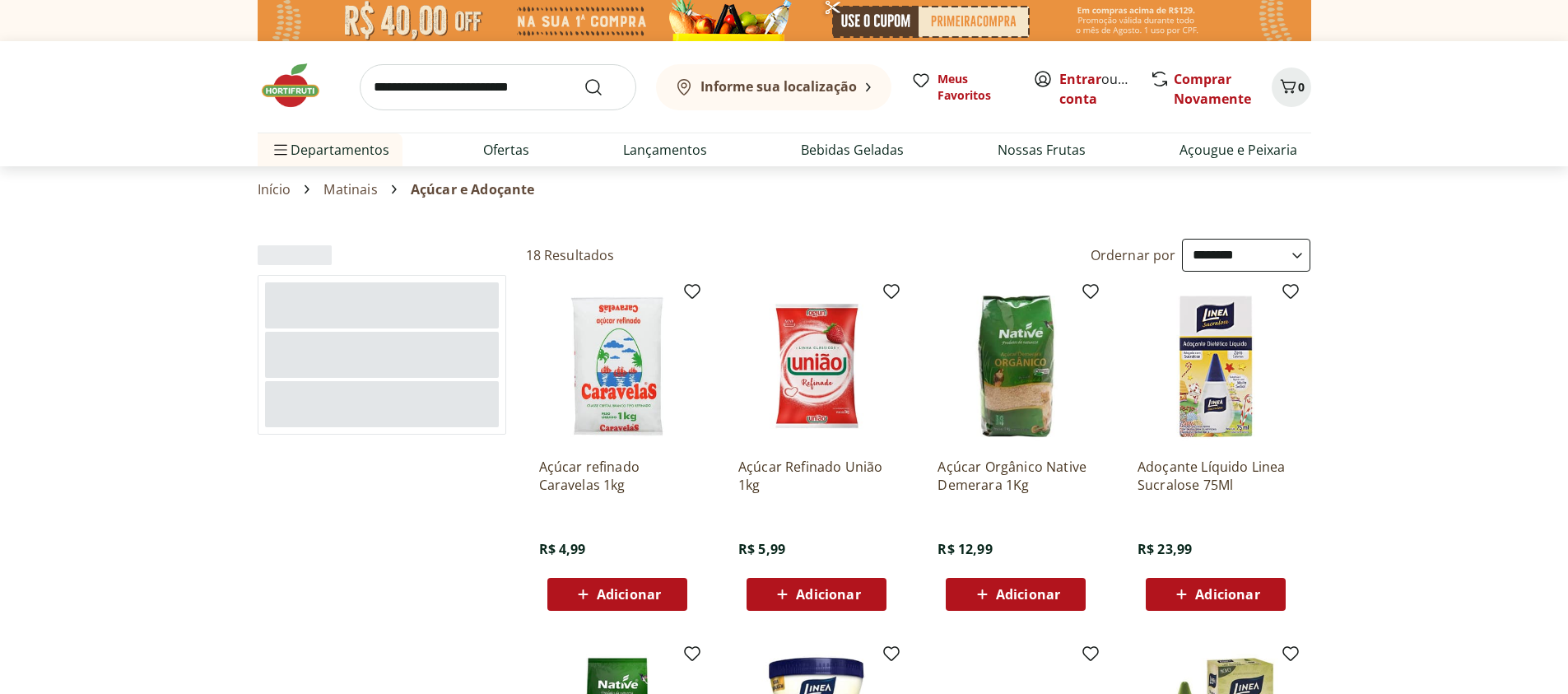
select select "**********"
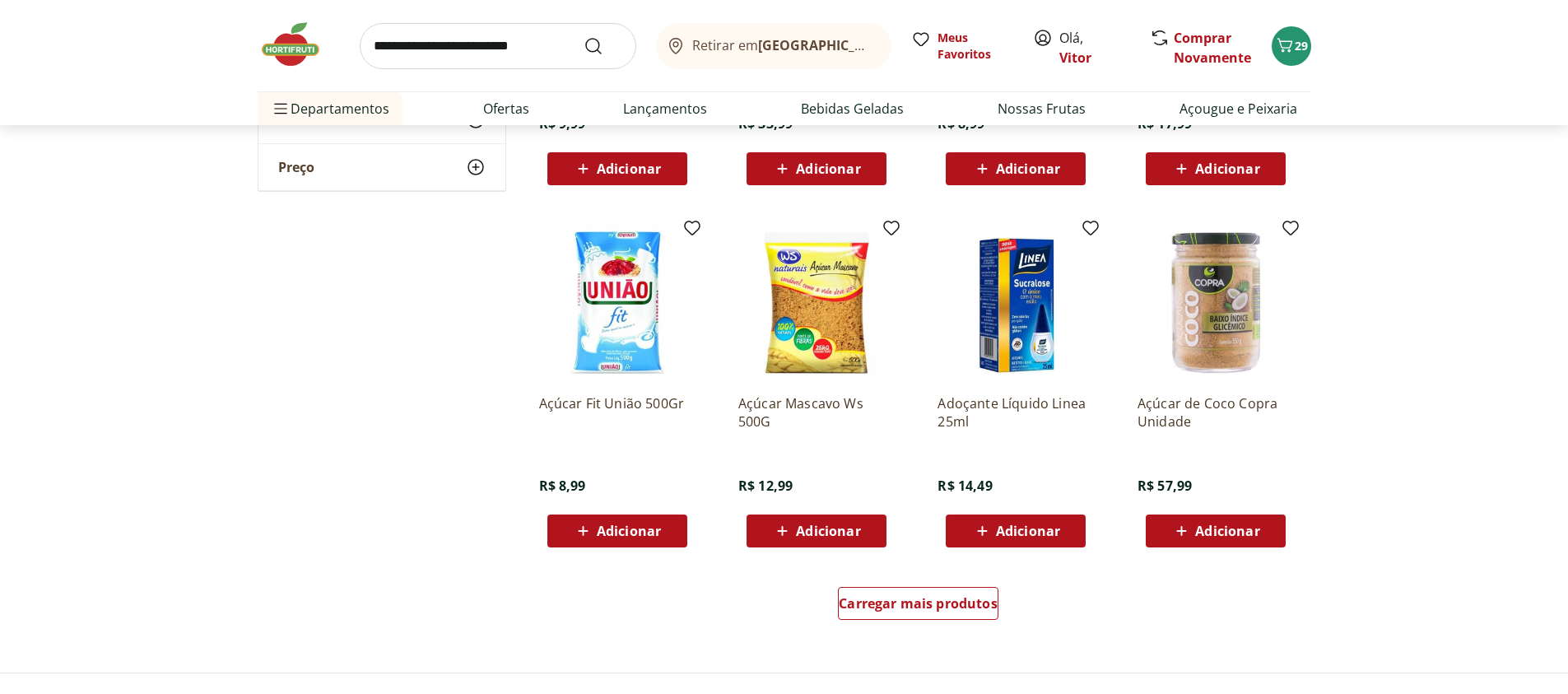
scroll to position [888, 0]
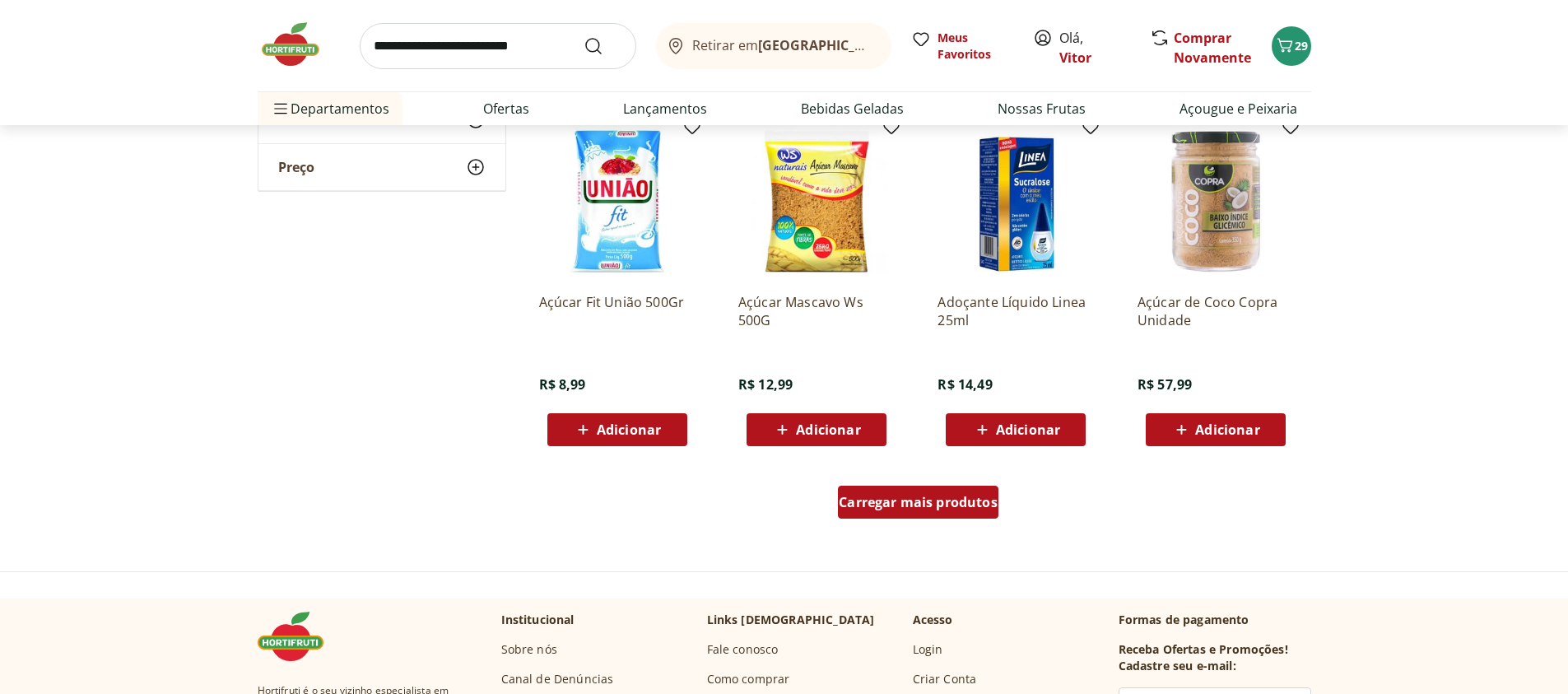
click at [979, 504] on span "Carregar mais produtos" at bounding box center [918, 502] width 159 height 13
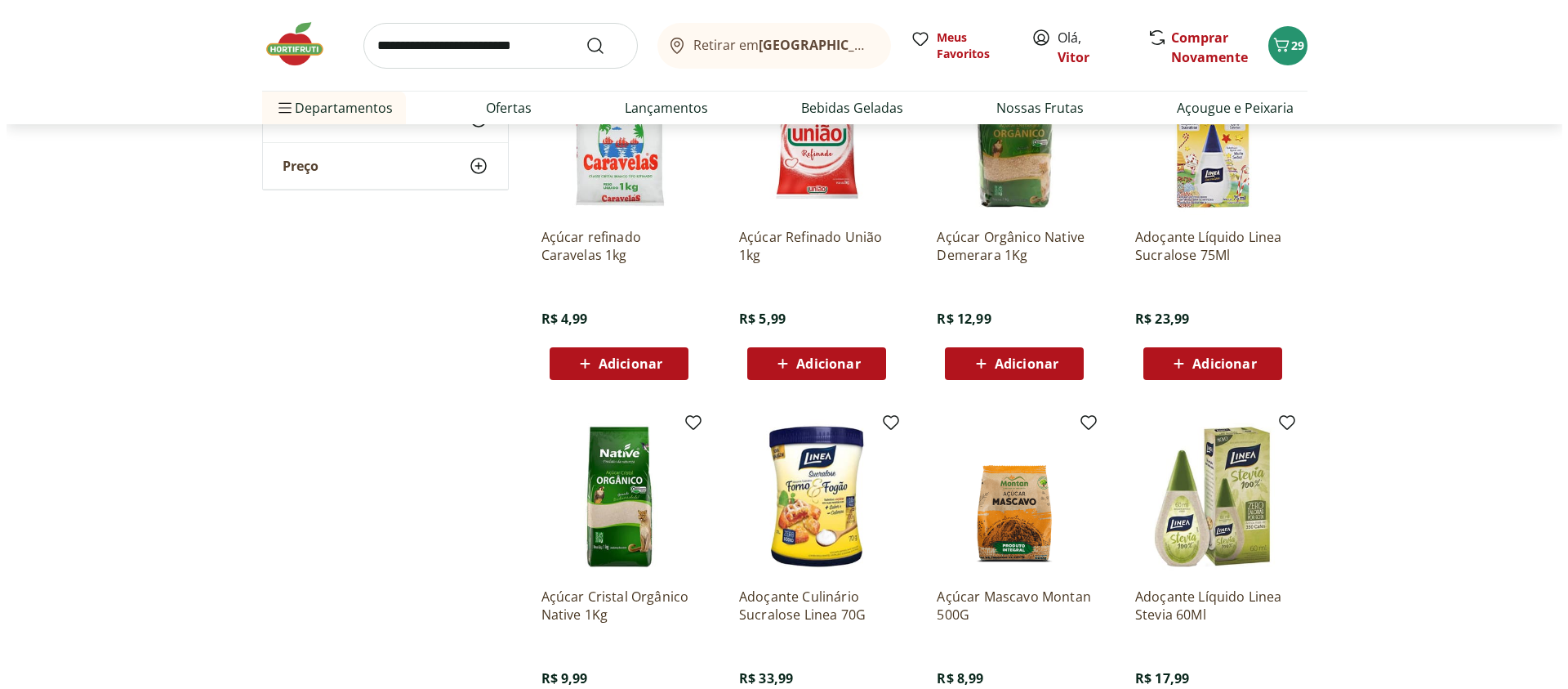
scroll to position [0, 0]
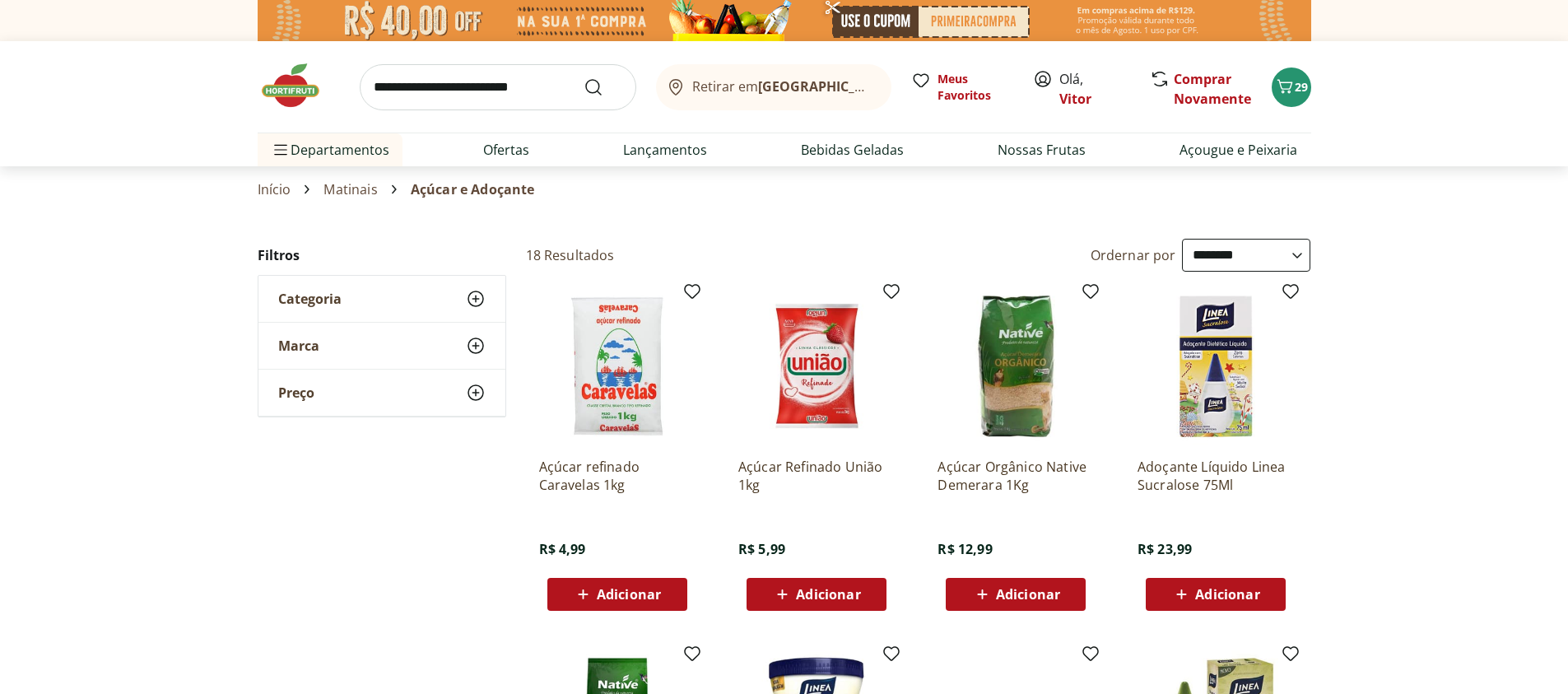
click at [760, 597] on div "Adicionar" at bounding box center [816, 593] width 113 height 29
click at [1300, 90] on span "30" at bounding box center [1301, 87] width 13 height 16
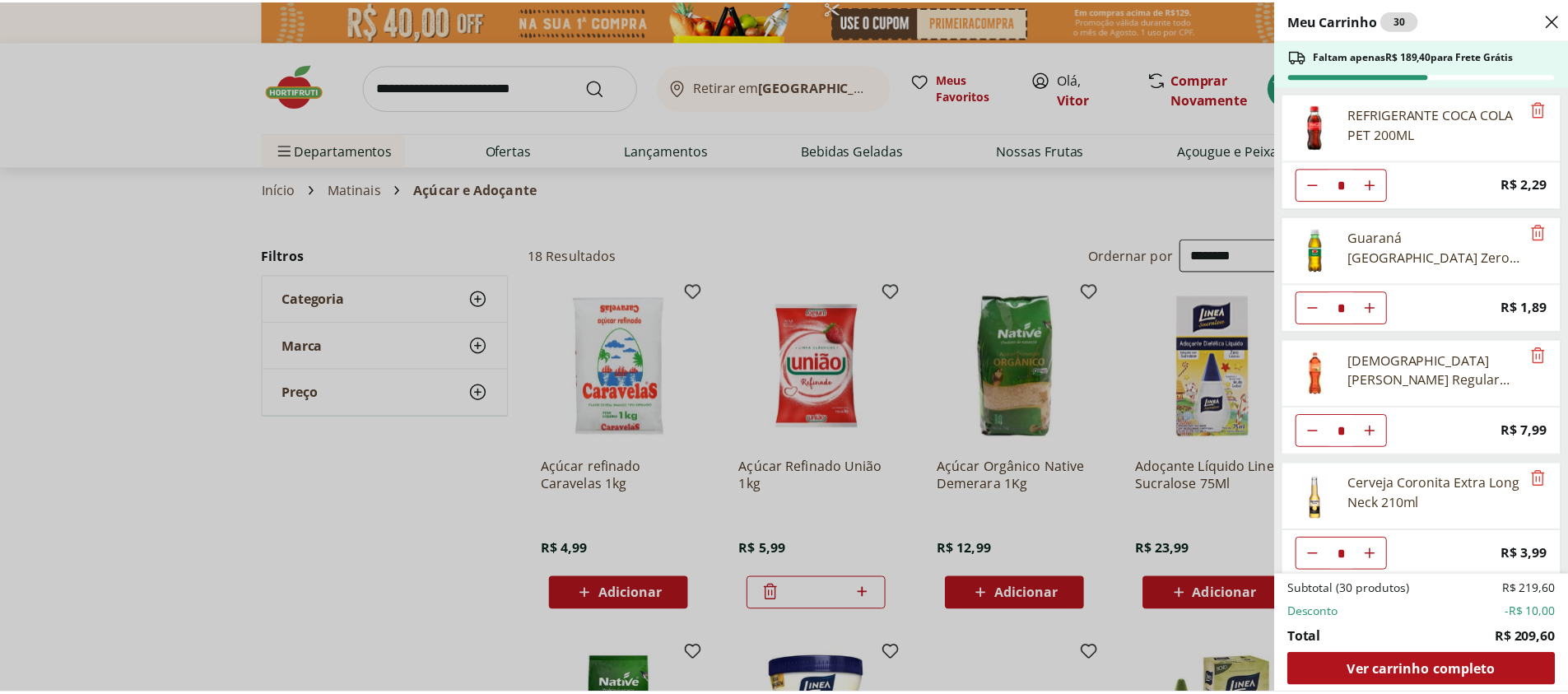
scroll to position [1245, 0]
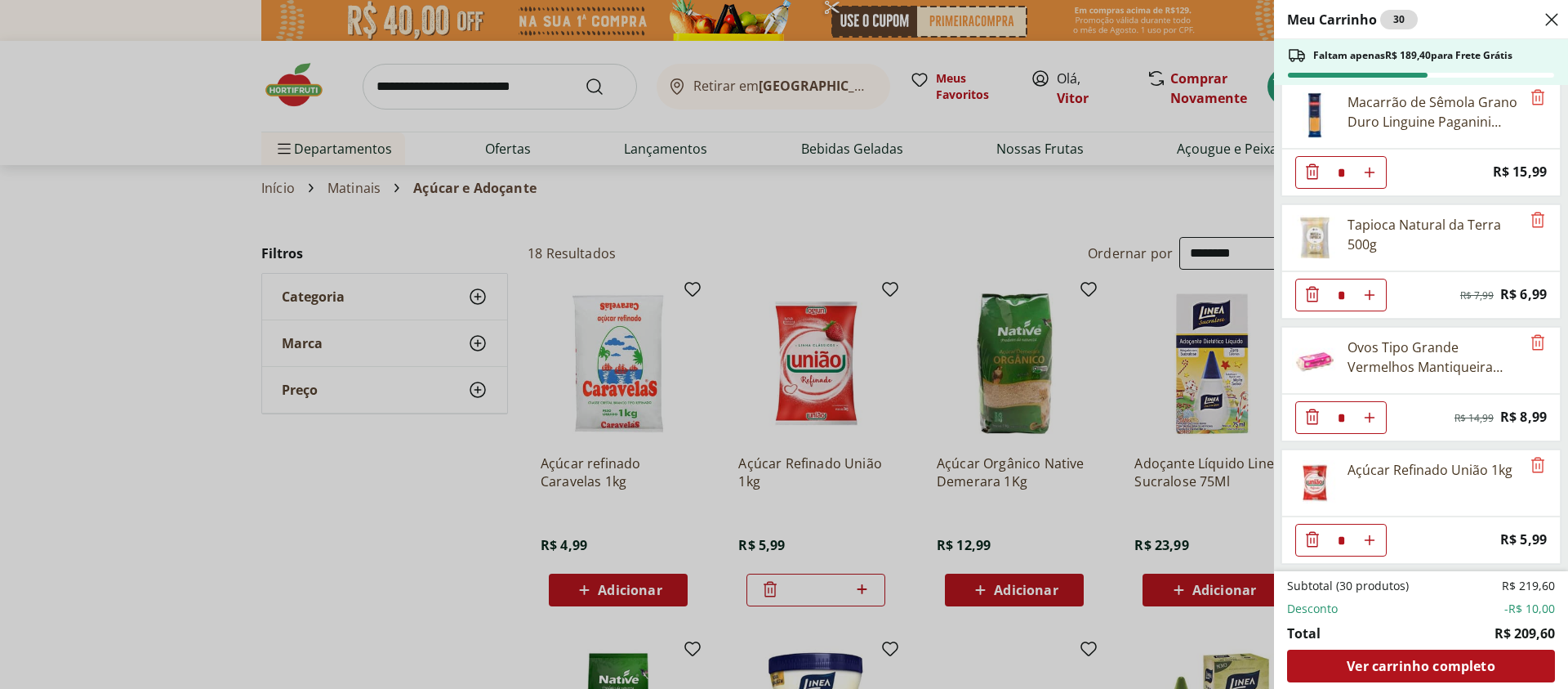
click at [283, 517] on div "Meu Carrinho 30 Faltam apenas R$ 189,40 para Frete Grátis REFRIGERANTE COCA COL…" at bounding box center [784, 344] width 1568 height 689
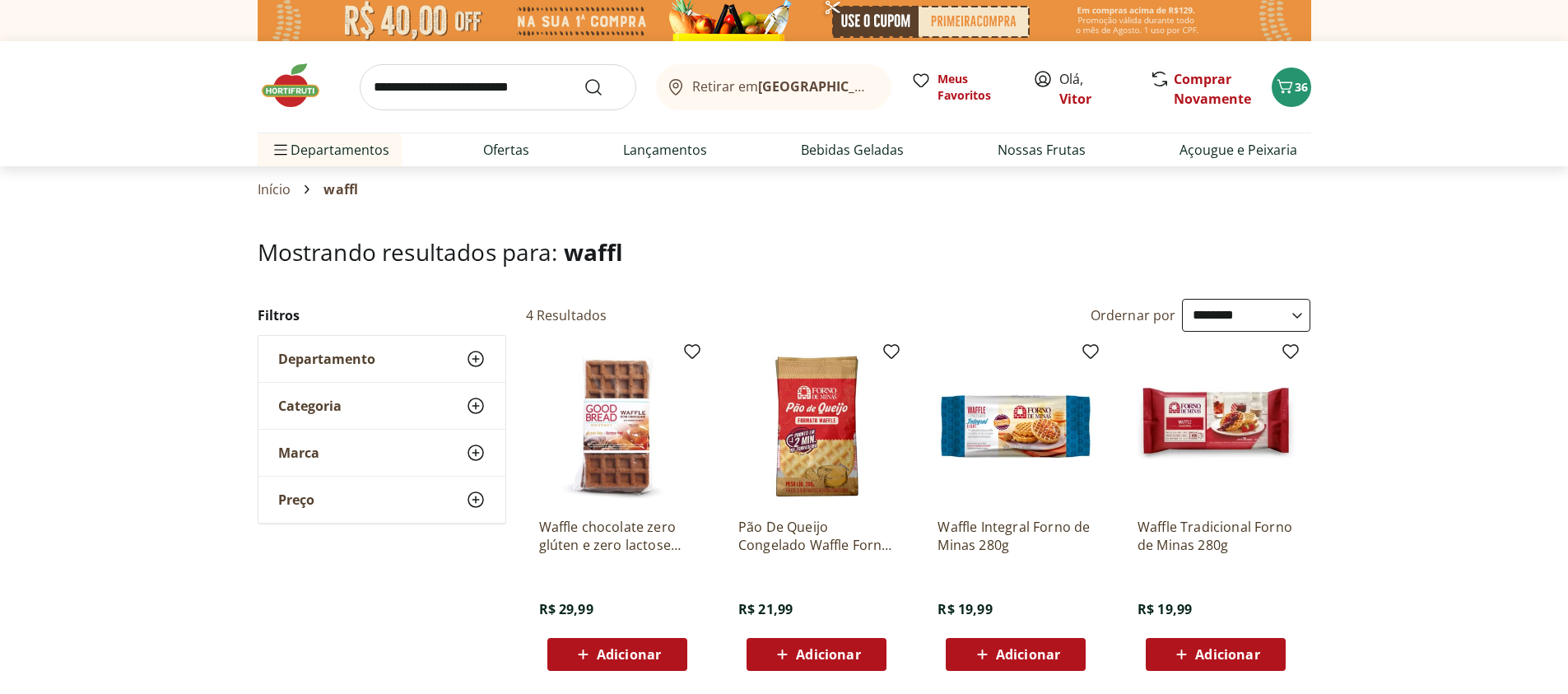
select select "**********"
click at [1184, 662] on icon at bounding box center [1181, 654] width 21 height 20
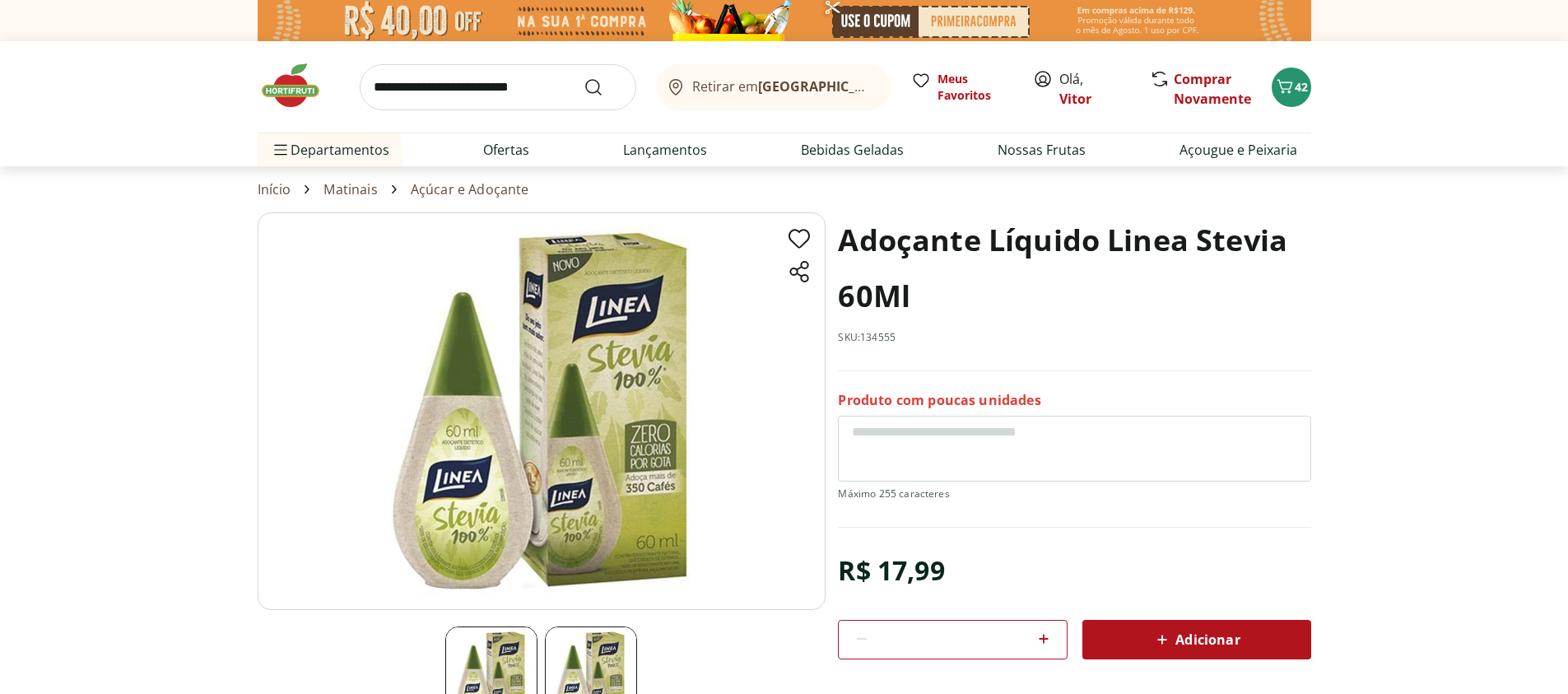
click at [1165, 641] on icon at bounding box center [1162, 640] width 20 height 20
click at [1157, 641] on icon at bounding box center [1162, 640] width 20 height 20
click at [1288, 86] on icon "Carrinho" at bounding box center [1285, 86] width 20 height 20
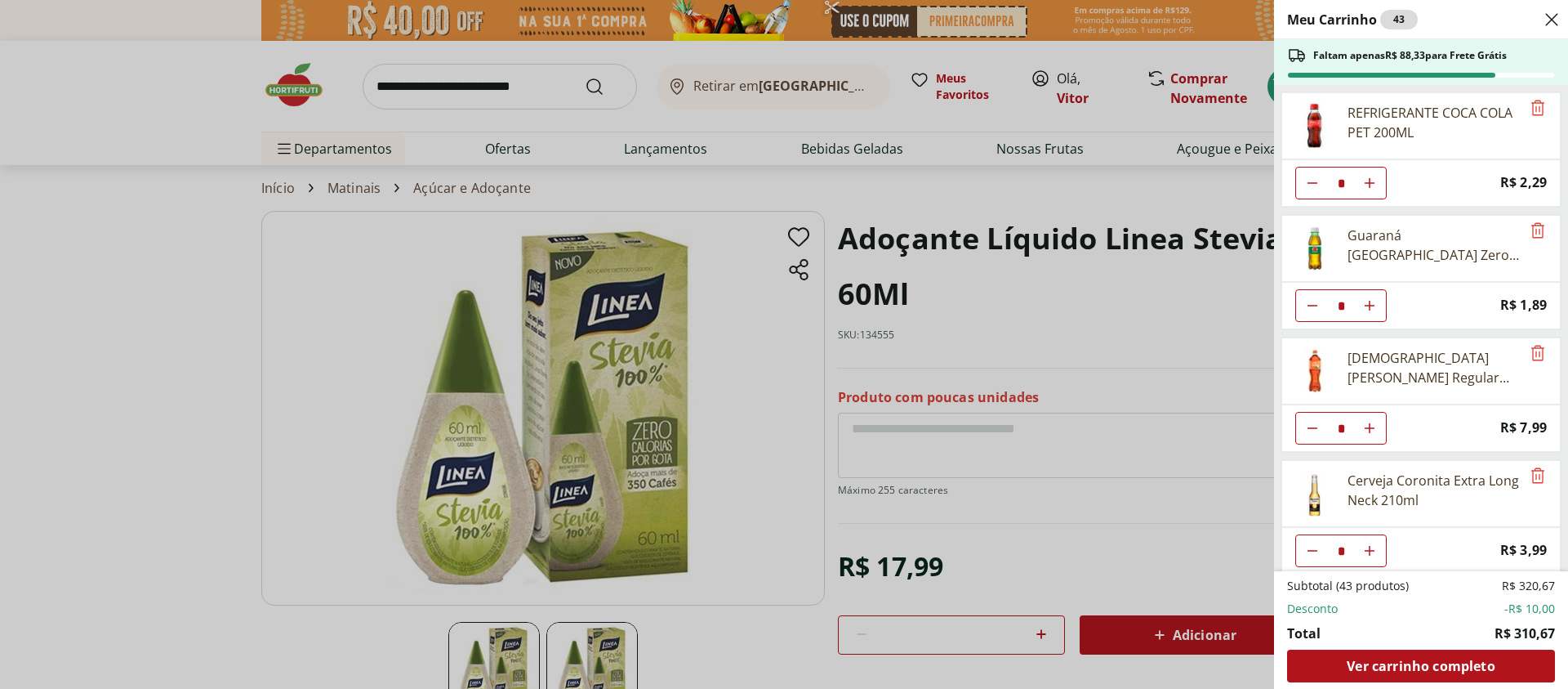
click at [136, 482] on div "Meu Carrinho 43 Faltam apenas R$ 88,33 para Frete Grátis REFRIGERANTE COCA COLA…" at bounding box center [784, 344] width 1568 height 689
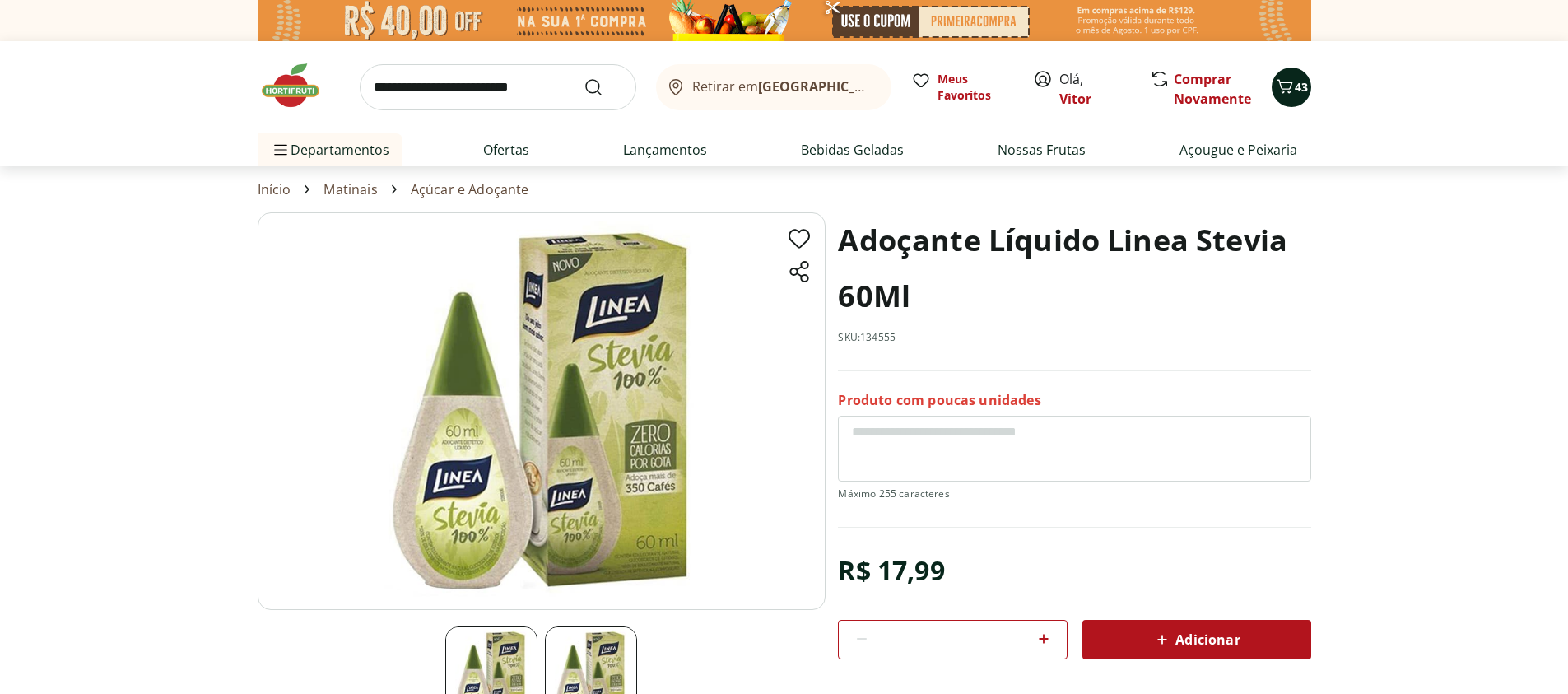
click at [1277, 92] on icon "Carrinho" at bounding box center [1285, 86] width 20 height 20
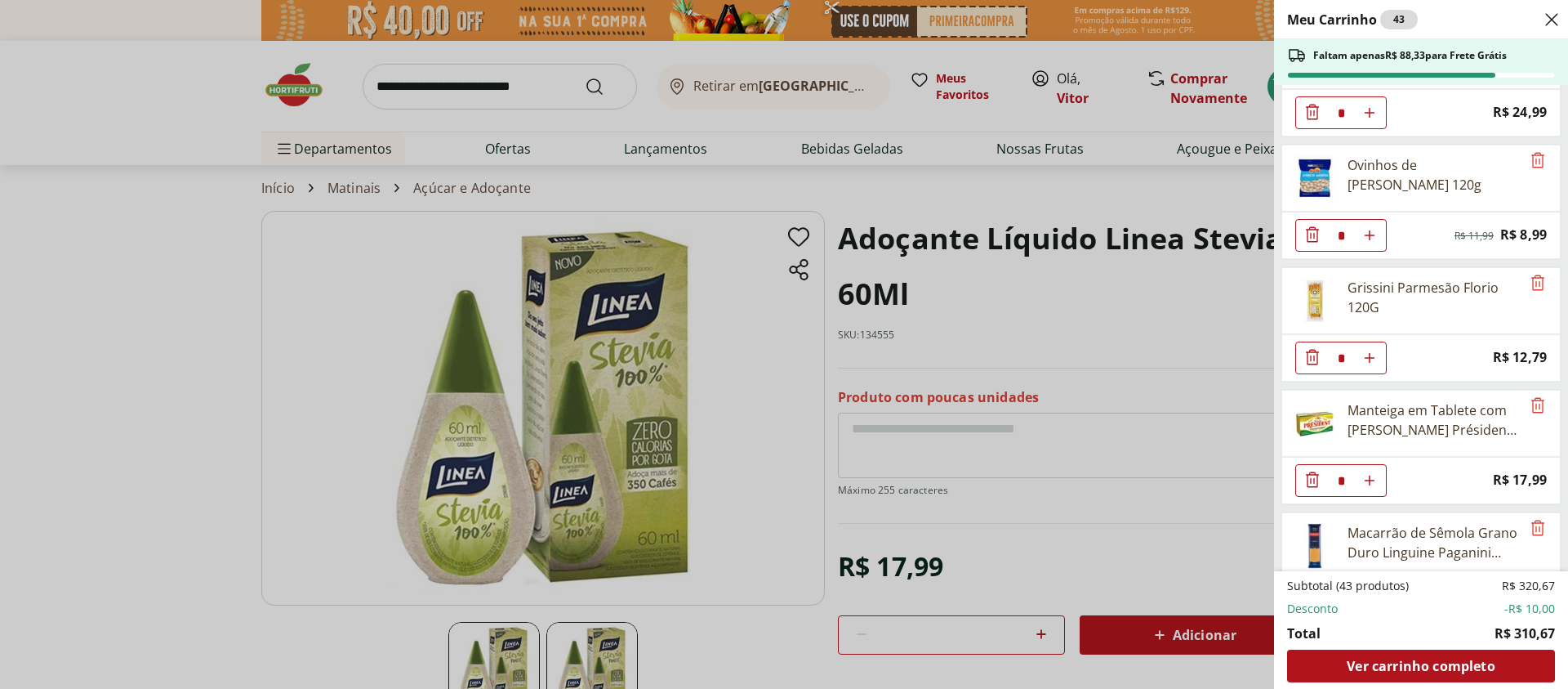
scroll to position [1078, 0]
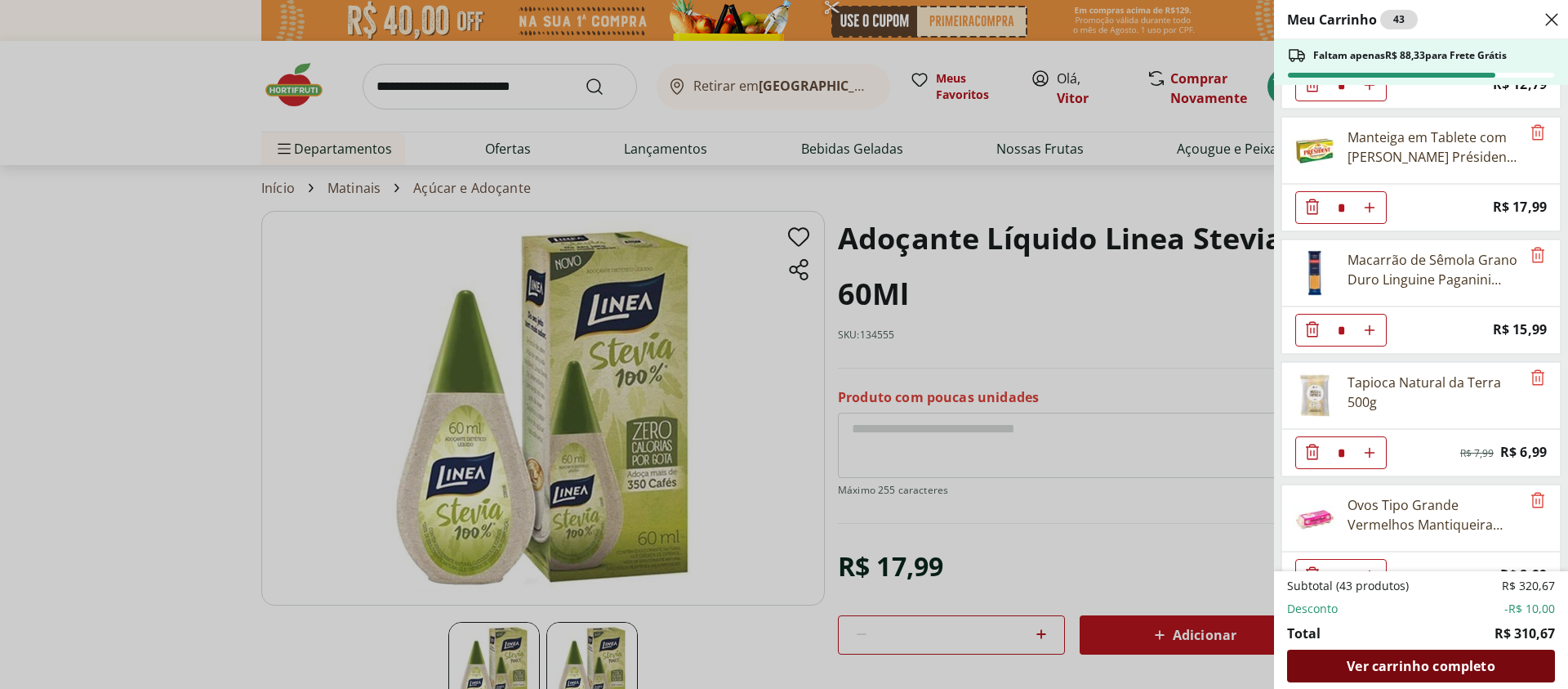
click at [1464, 659] on span "Ver carrinho completo" at bounding box center [1420, 665] width 148 height 13
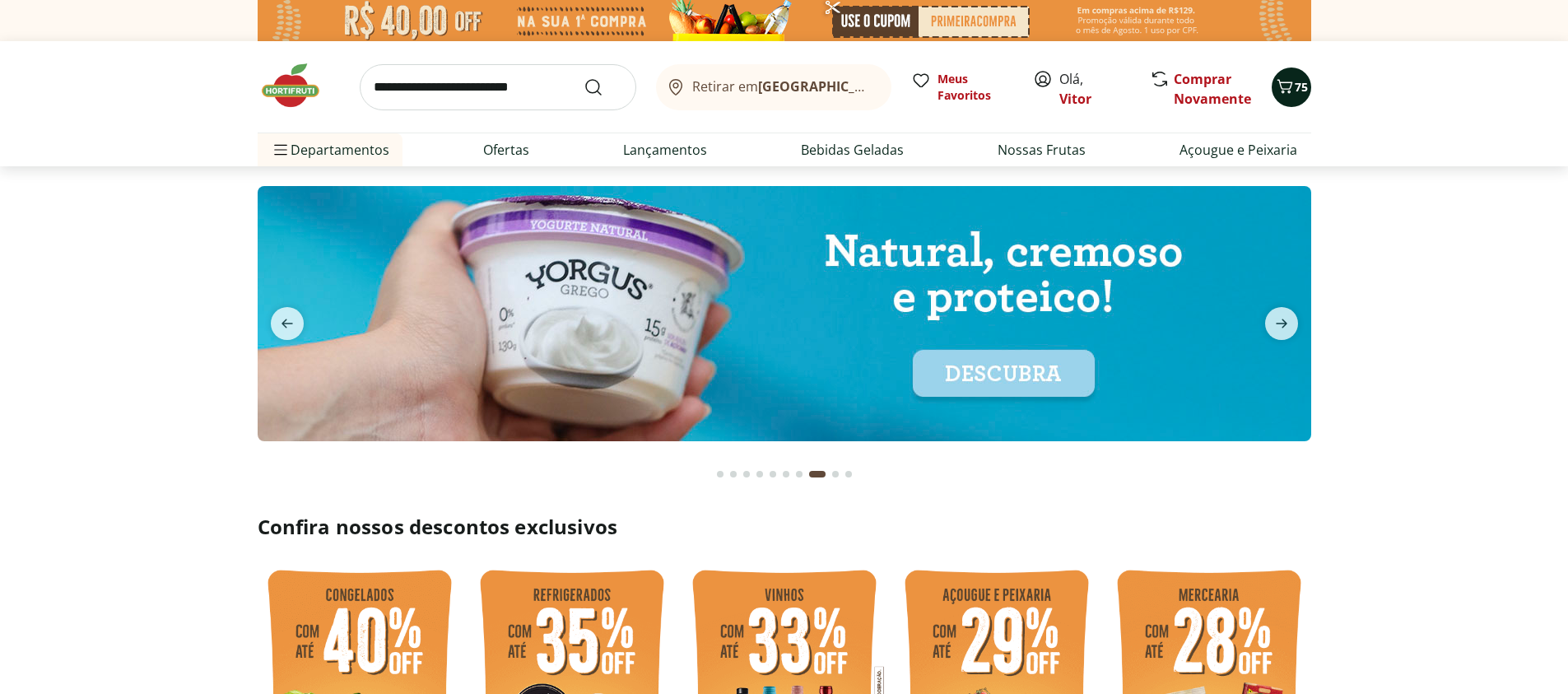
click at [1289, 93] on icon "Carrinho" at bounding box center [1285, 86] width 16 height 14
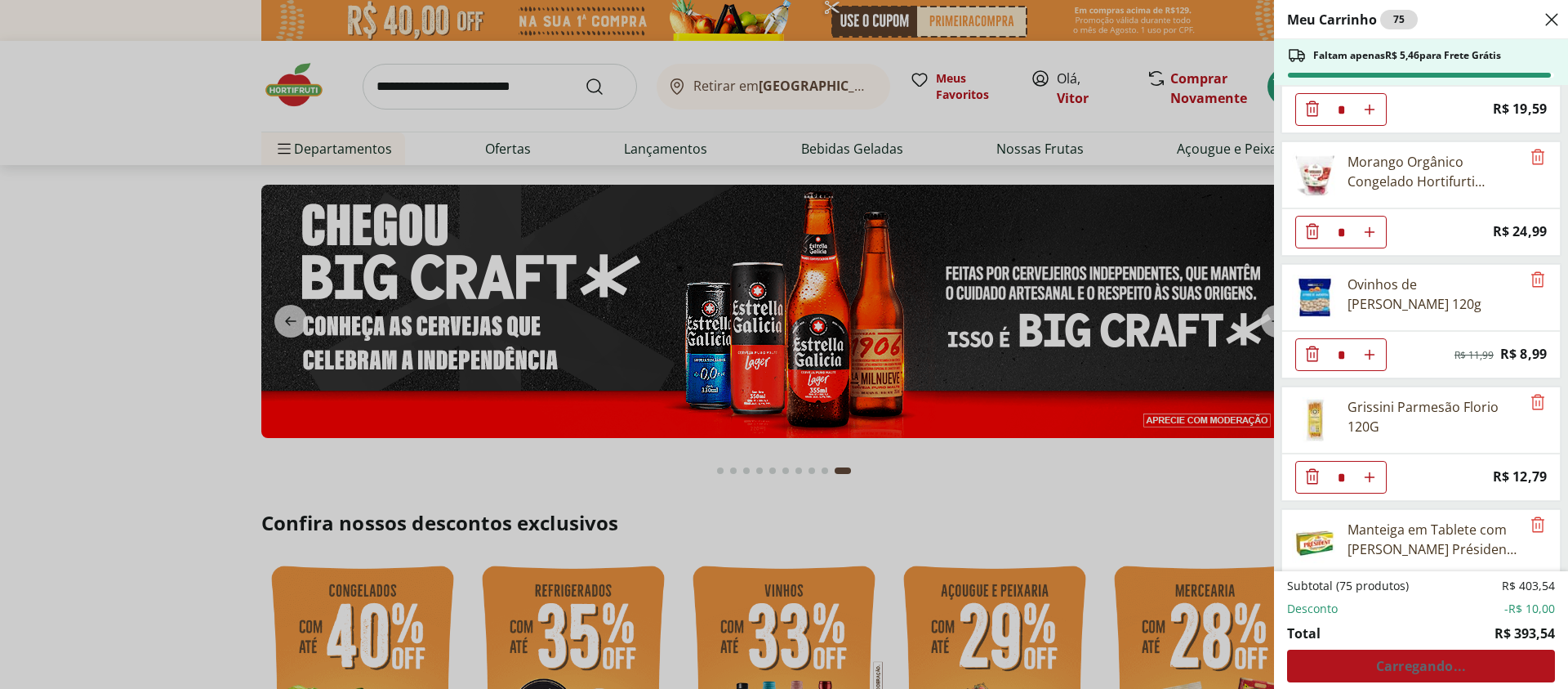
scroll to position [882, 0]
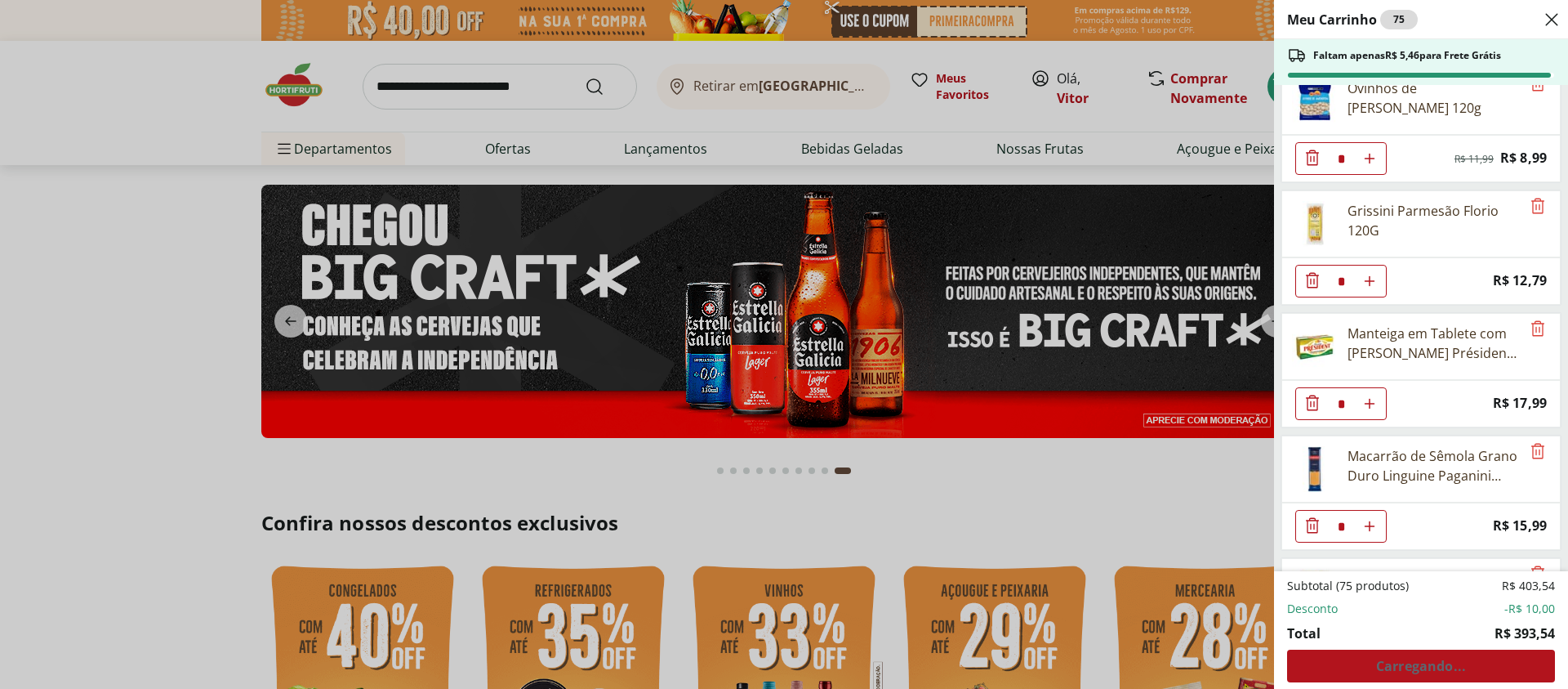
click at [111, 335] on div "Meu Carrinho 75 Faltam apenas R$ 5,46 para Frete Grátis REFRIGERANTE COCA COLA …" at bounding box center [784, 344] width 1568 height 689
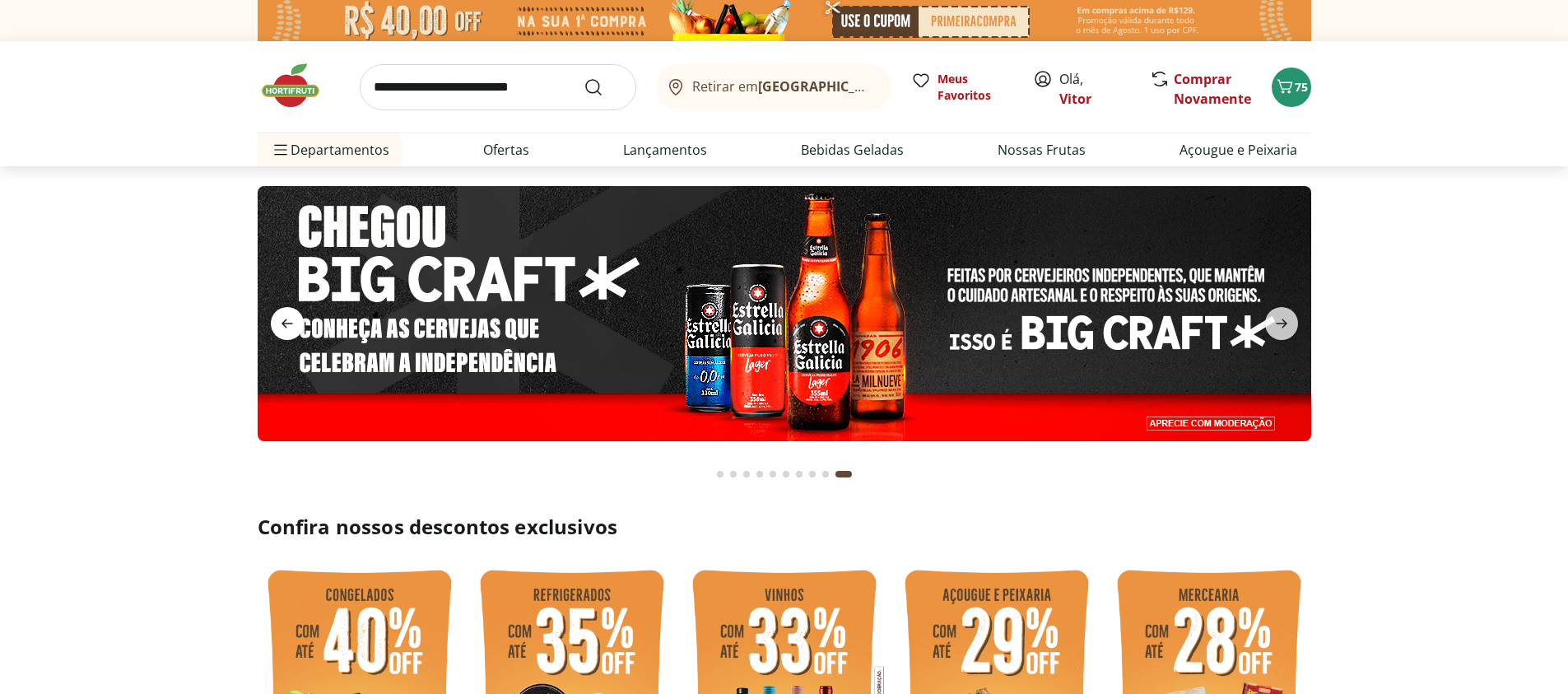
click at [303, 320] on span "previous" at bounding box center [287, 323] width 33 height 33
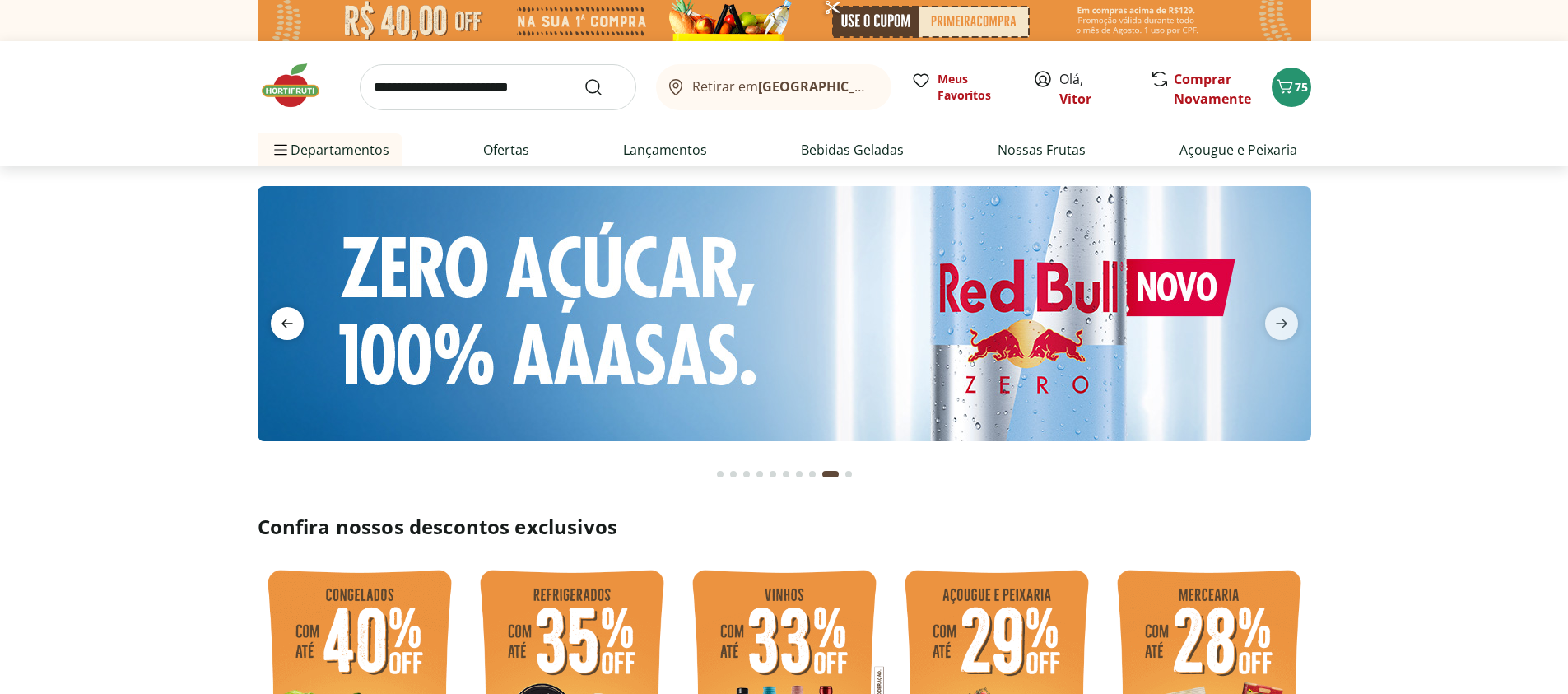
click at [303, 320] on span "previous" at bounding box center [287, 323] width 33 height 33
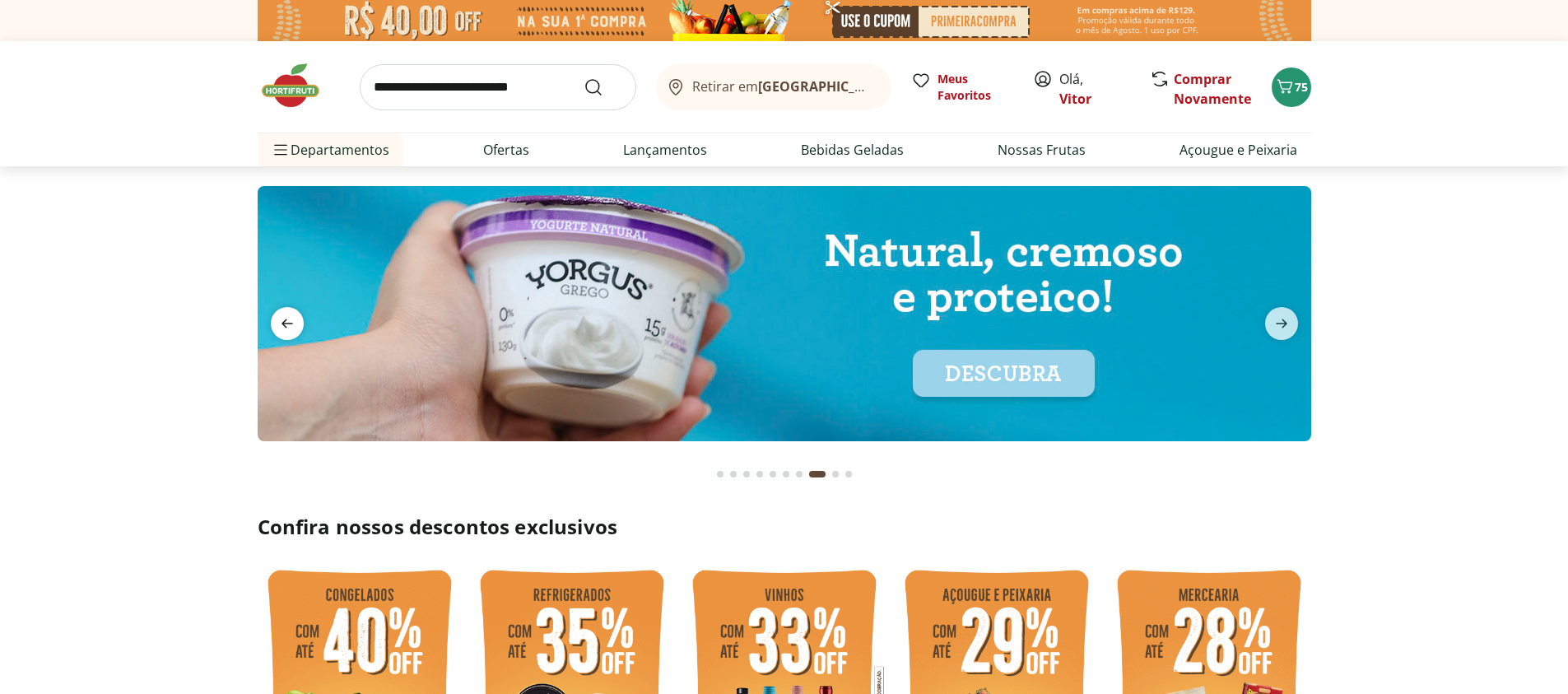
click at [302, 320] on span "previous" at bounding box center [287, 323] width 33 height 33
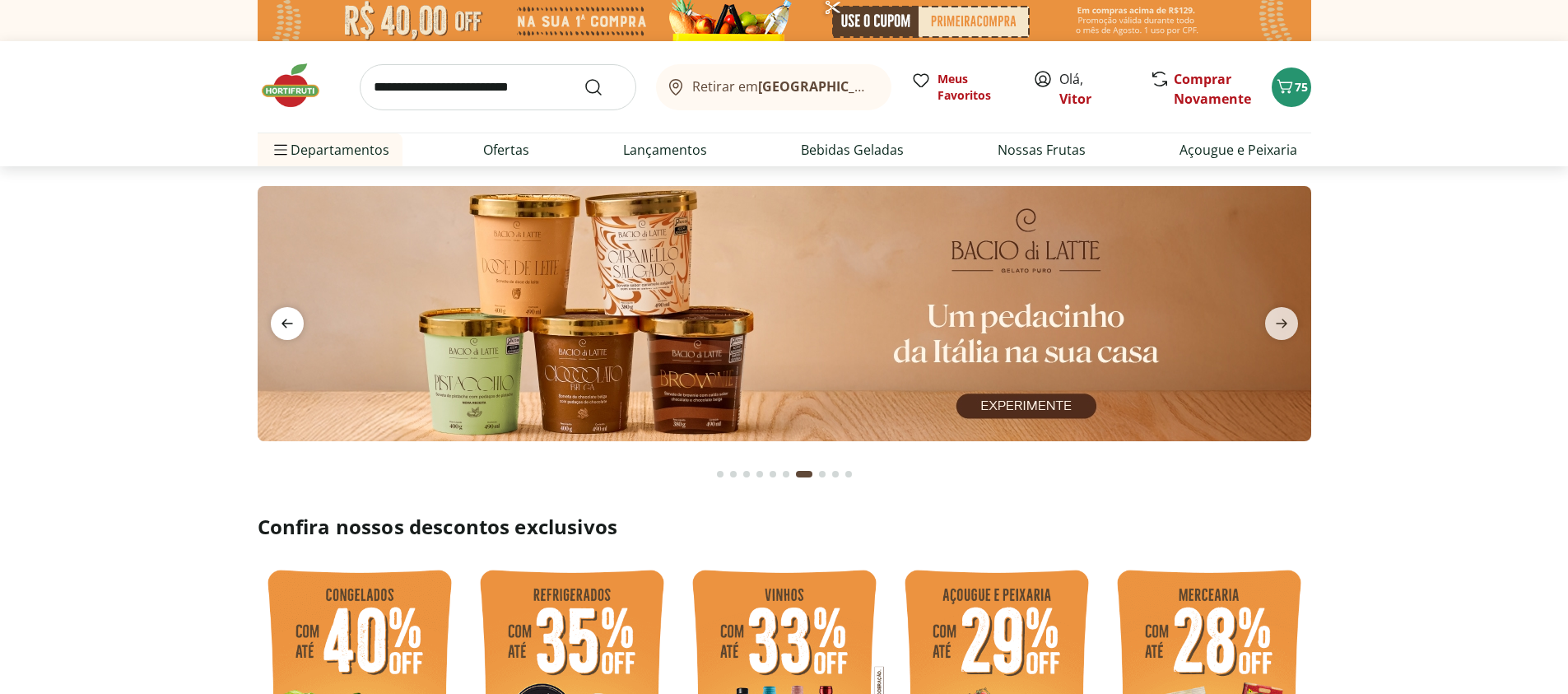
click at [302, 320] on span "previous" at bounding box center [287, 323] width 33 height 33
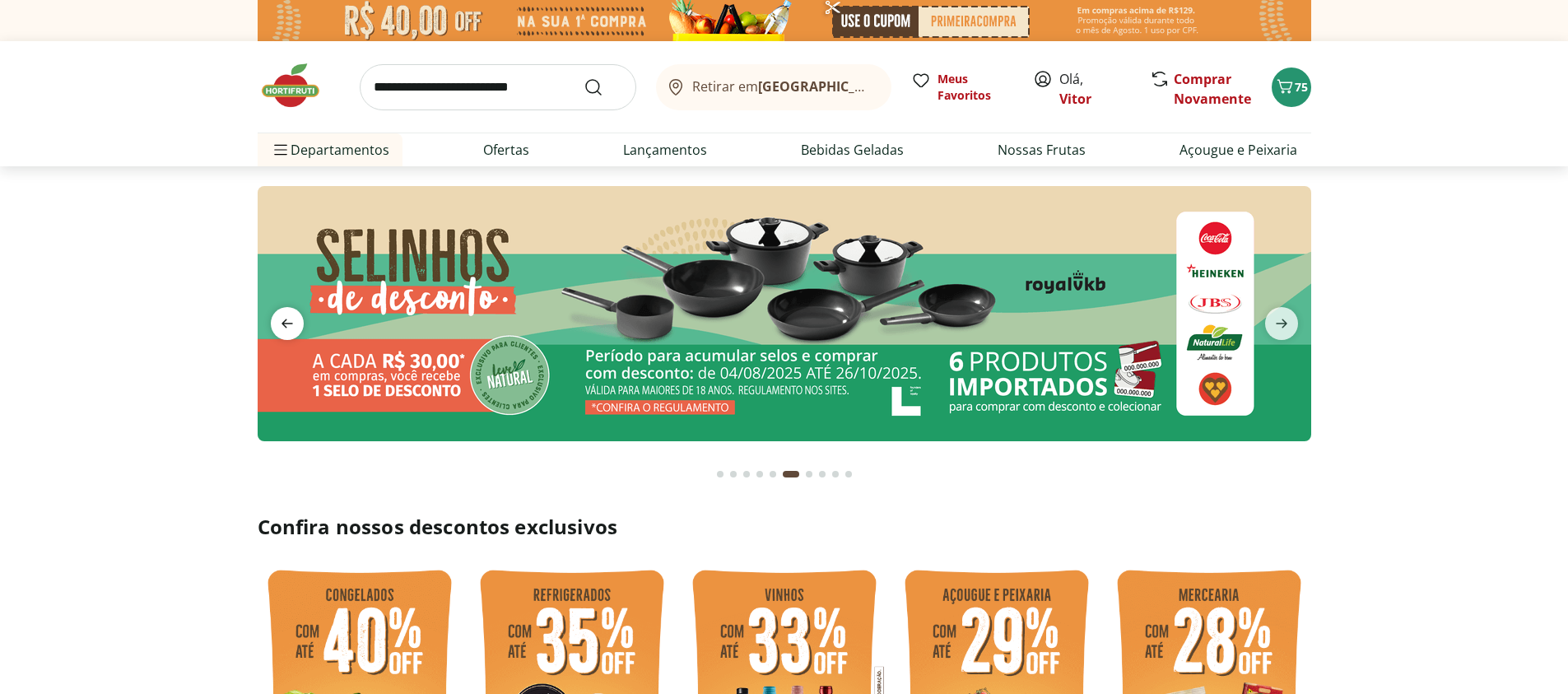
click at [302, 320] on span "previous" at bounding box center [287, 323] width 33 height 33
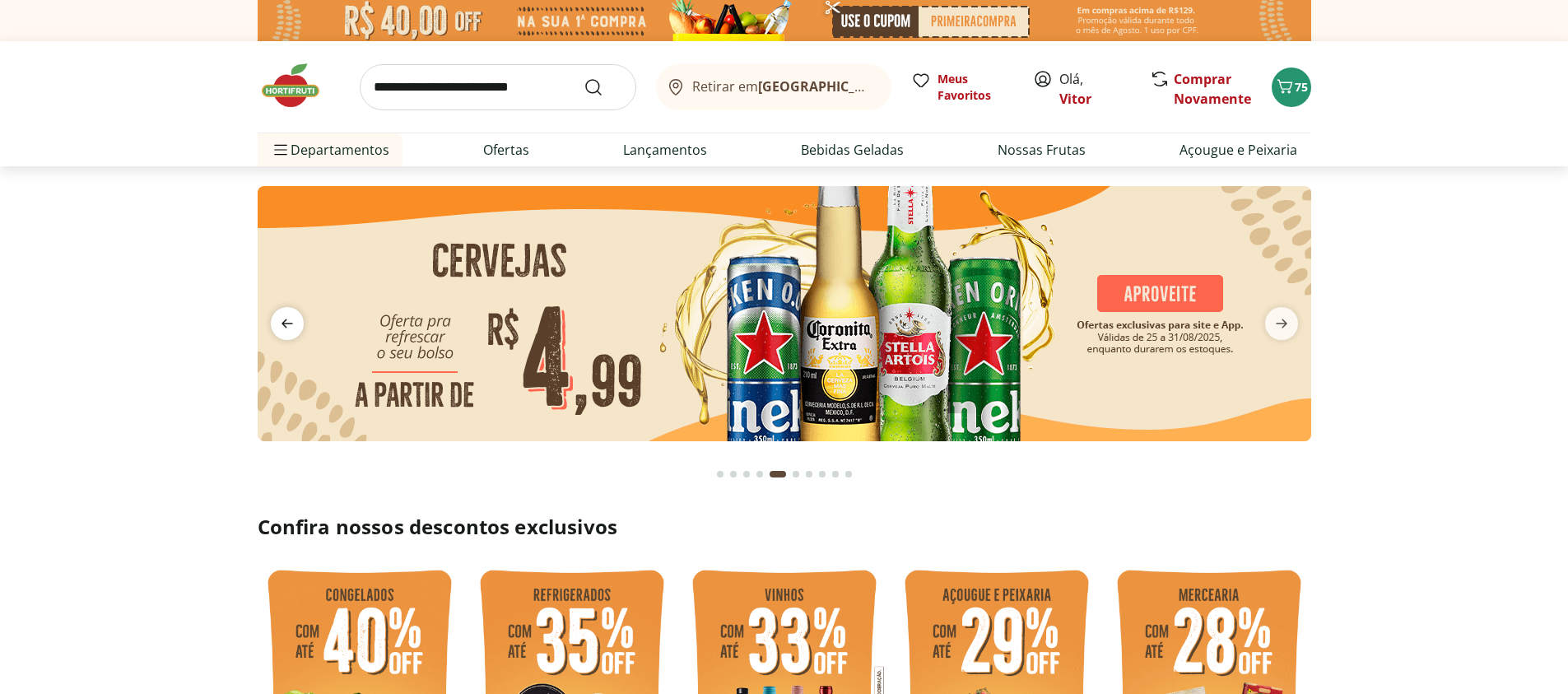
click at [302, 320] on span "previous" at bounding box center [287, 323] width 33 height 33
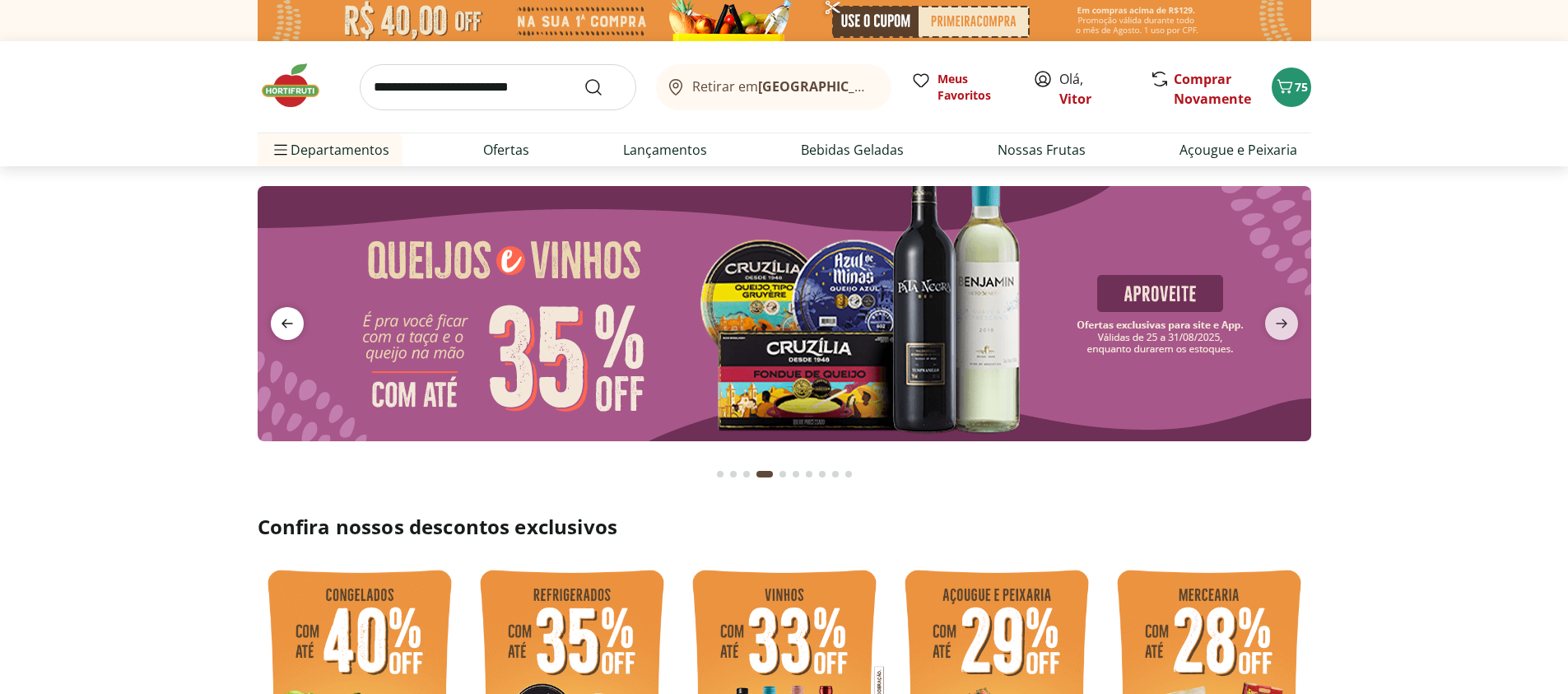
click at [302, 320] on span "previous" at bounding box center [287, 323] width 33 height 33
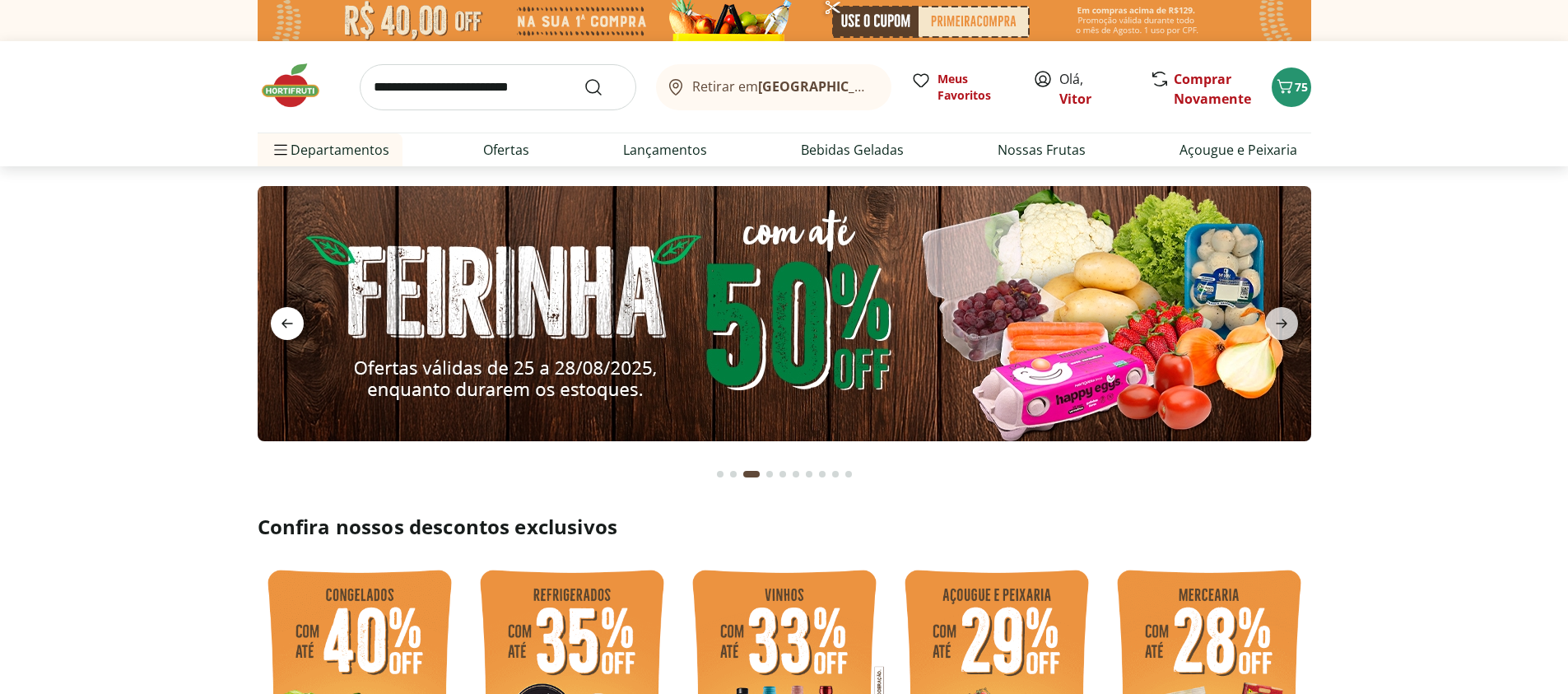
click at [302, 320] on span "previous" at bounding box center [287, 323] width 33 height 33
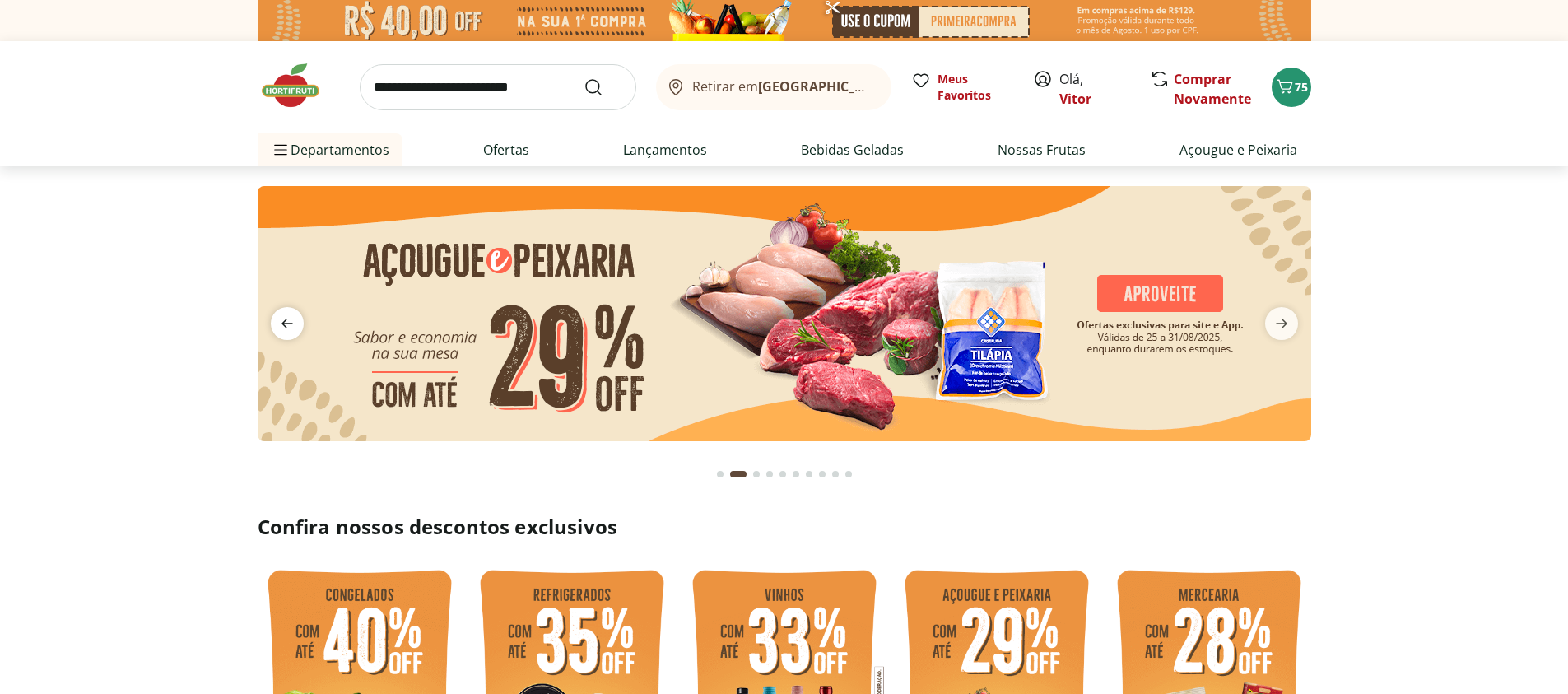
click at [285, 323] on icon "previous" at bounding box center [287, 323] width 12 height 9
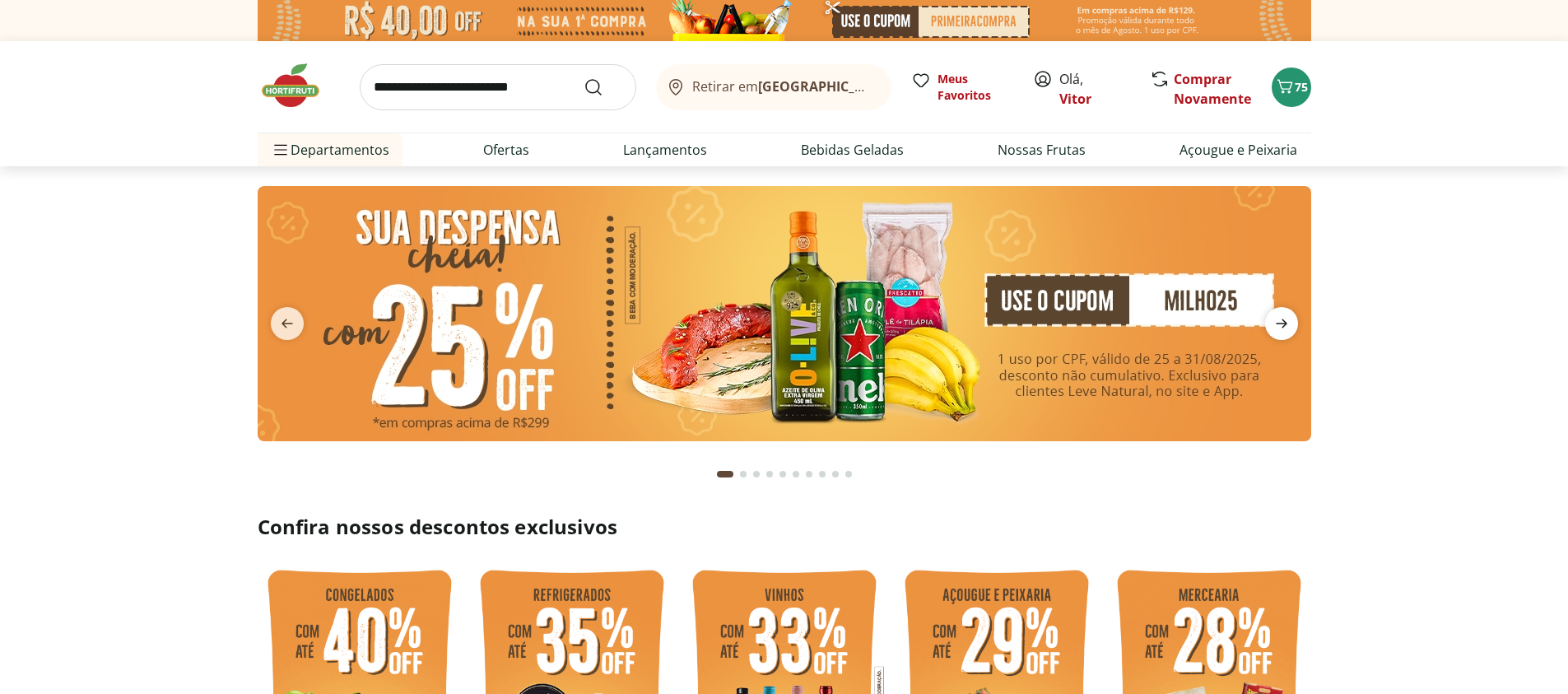
click at [1272, 327] on icon "next" at bounding box center [1282, 323] width 20 height 20
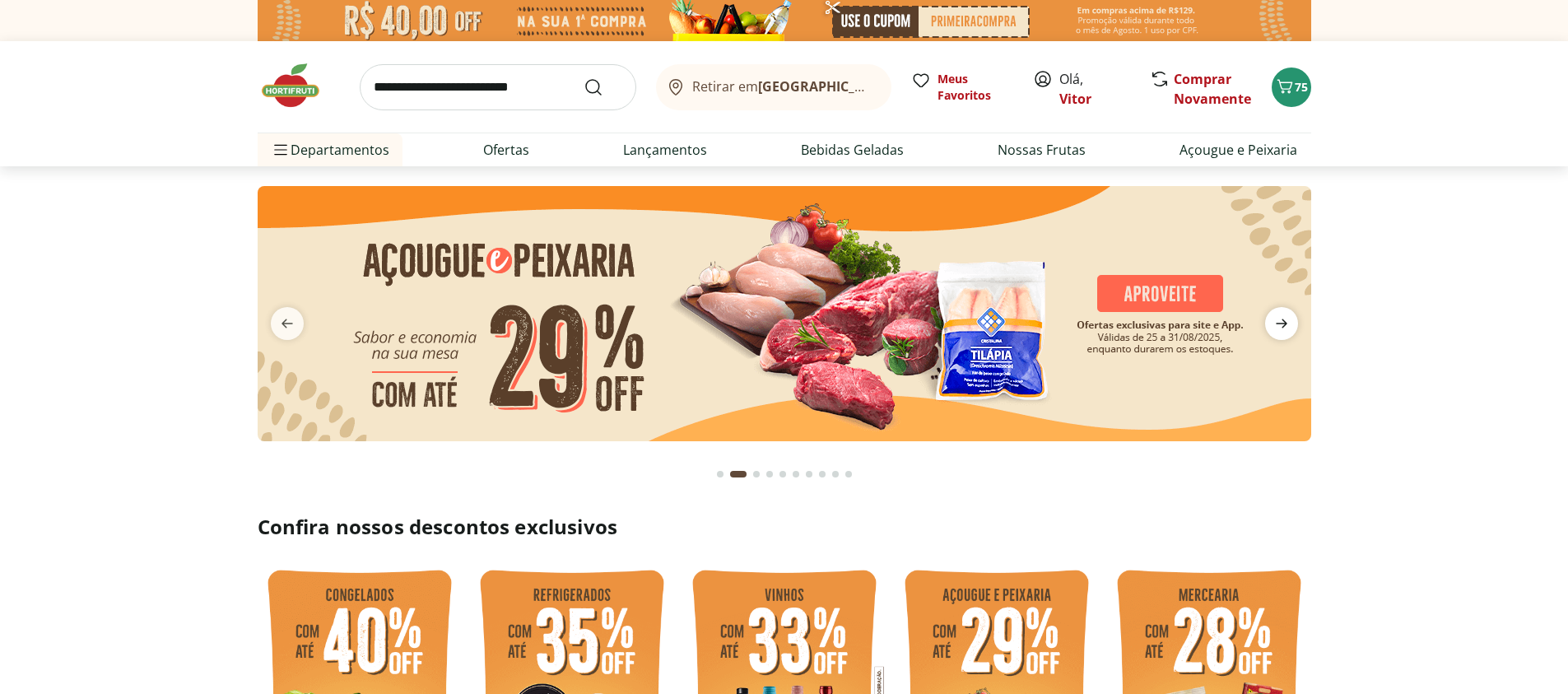
click at [1272, 327] on icon "next" at bounding box center [1282, 323] width 20 height 20
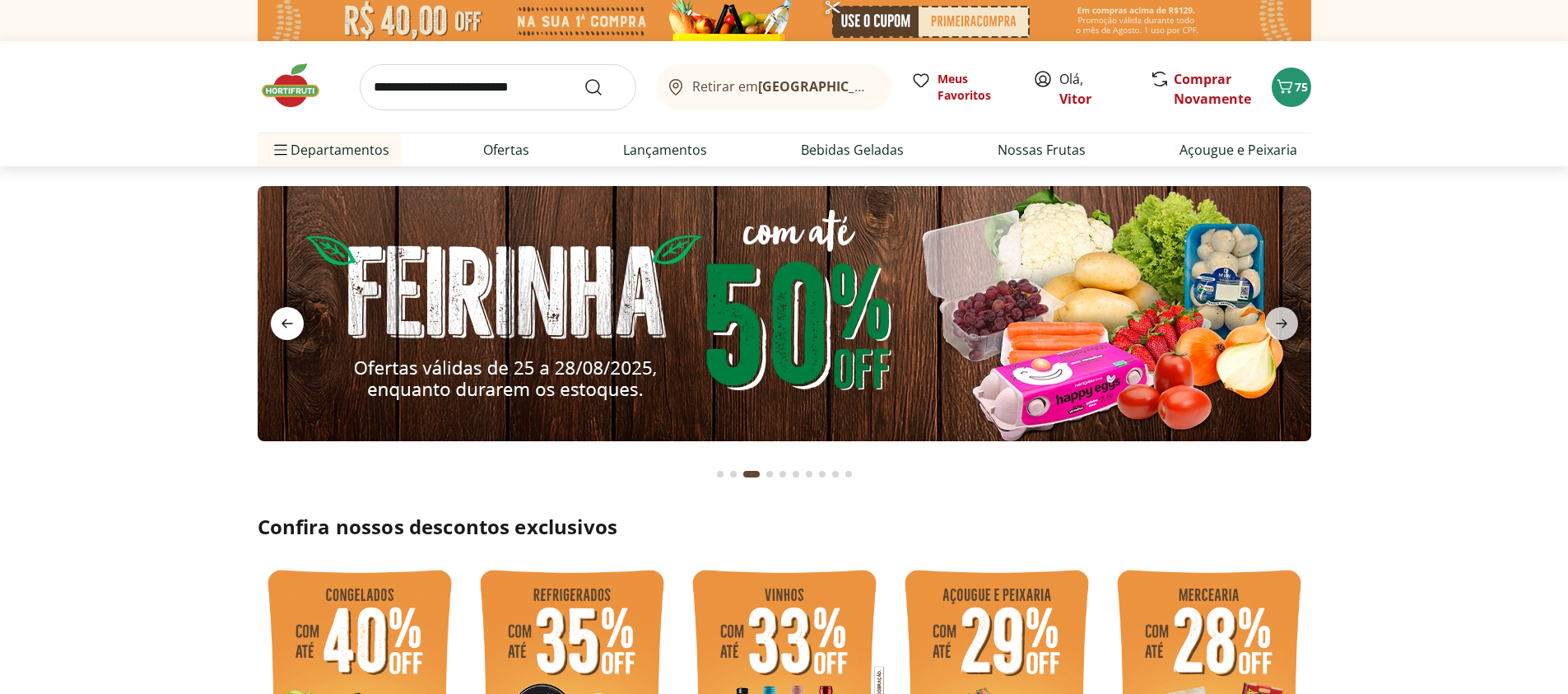
click at [294, 327] on icon "previous" at bounding box center [287, 323] width 20 height 20
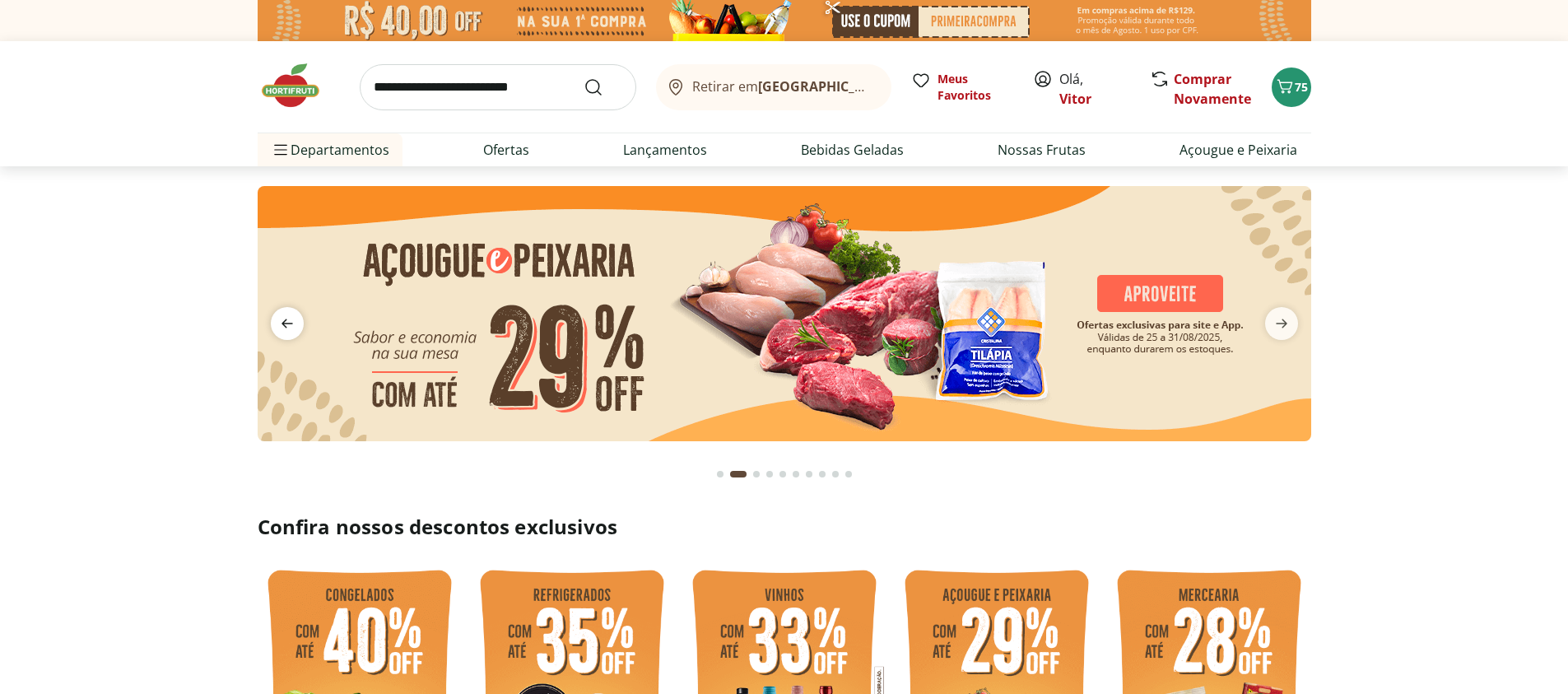
click at [294, 327] on icon "previous" at bounding box center [287, 323] width 20 height 20
click at [293, 341] on img at bounding box center [784, 314] width 1054 height 255
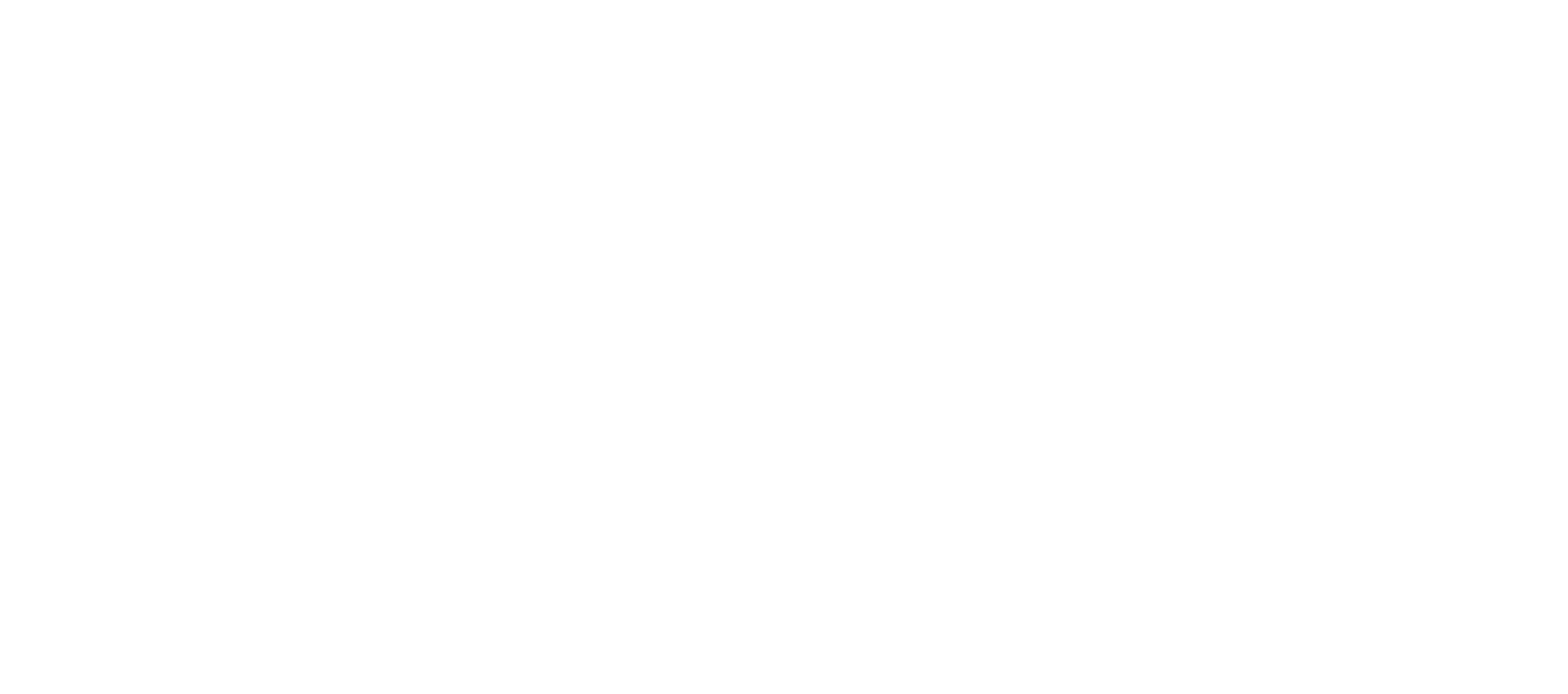
select select "**********"
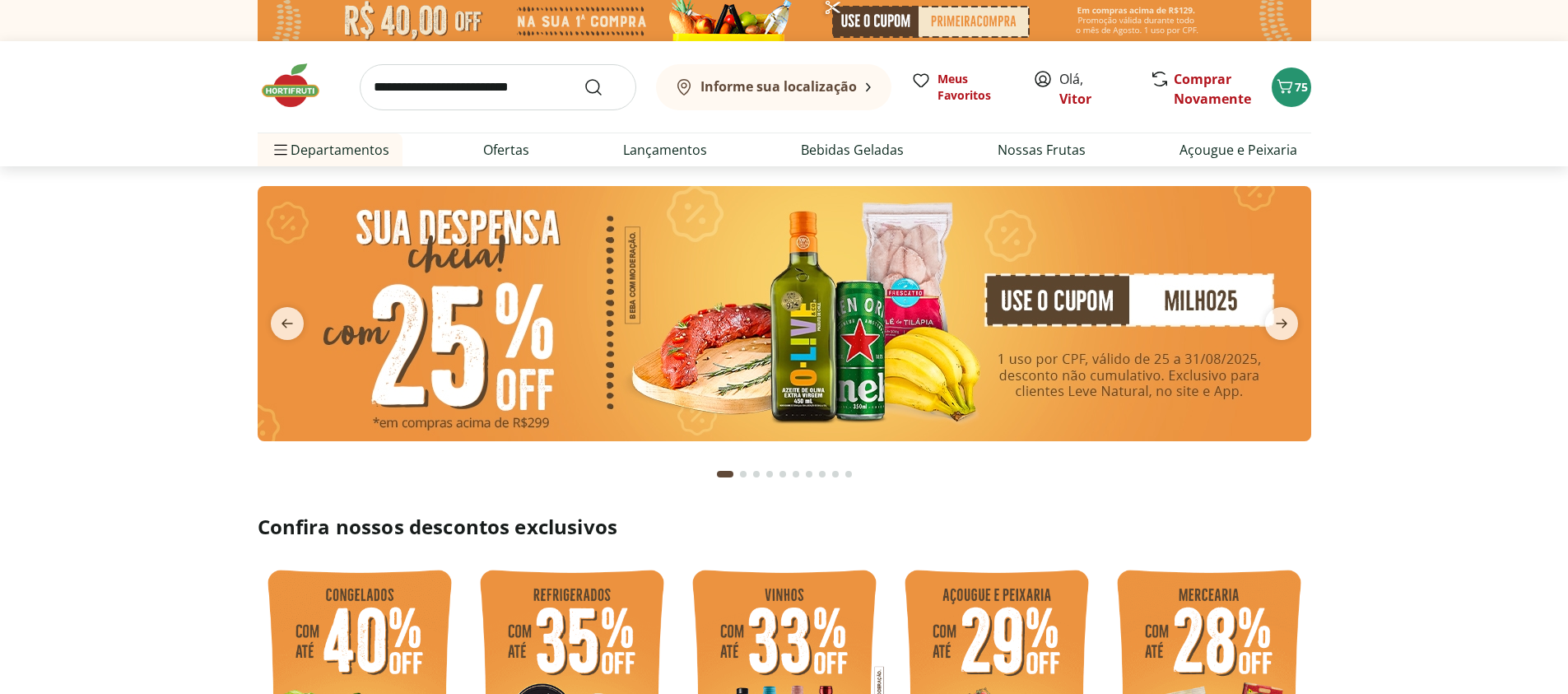
type input "*"
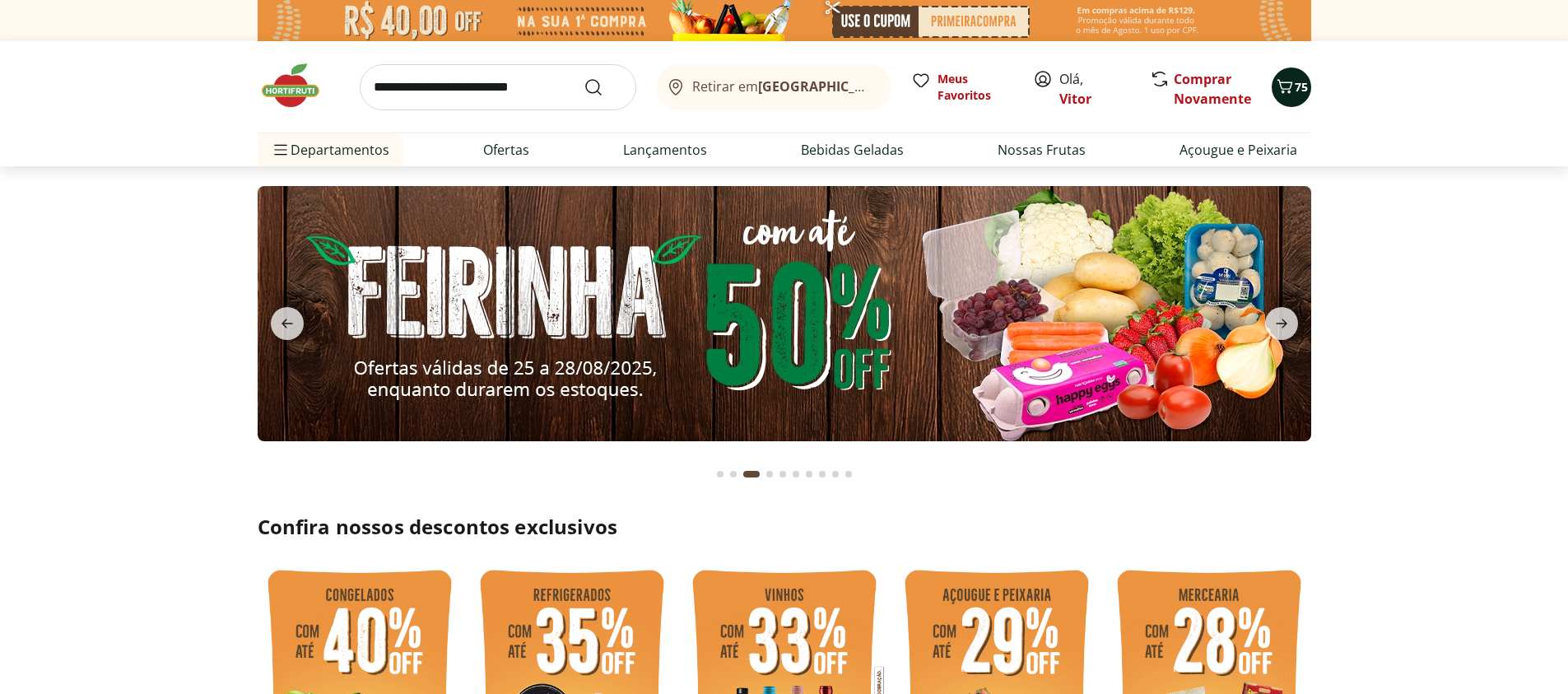
click at [1296, 94] on span "75" at bounding box center [1301, 87] width 13 height 16
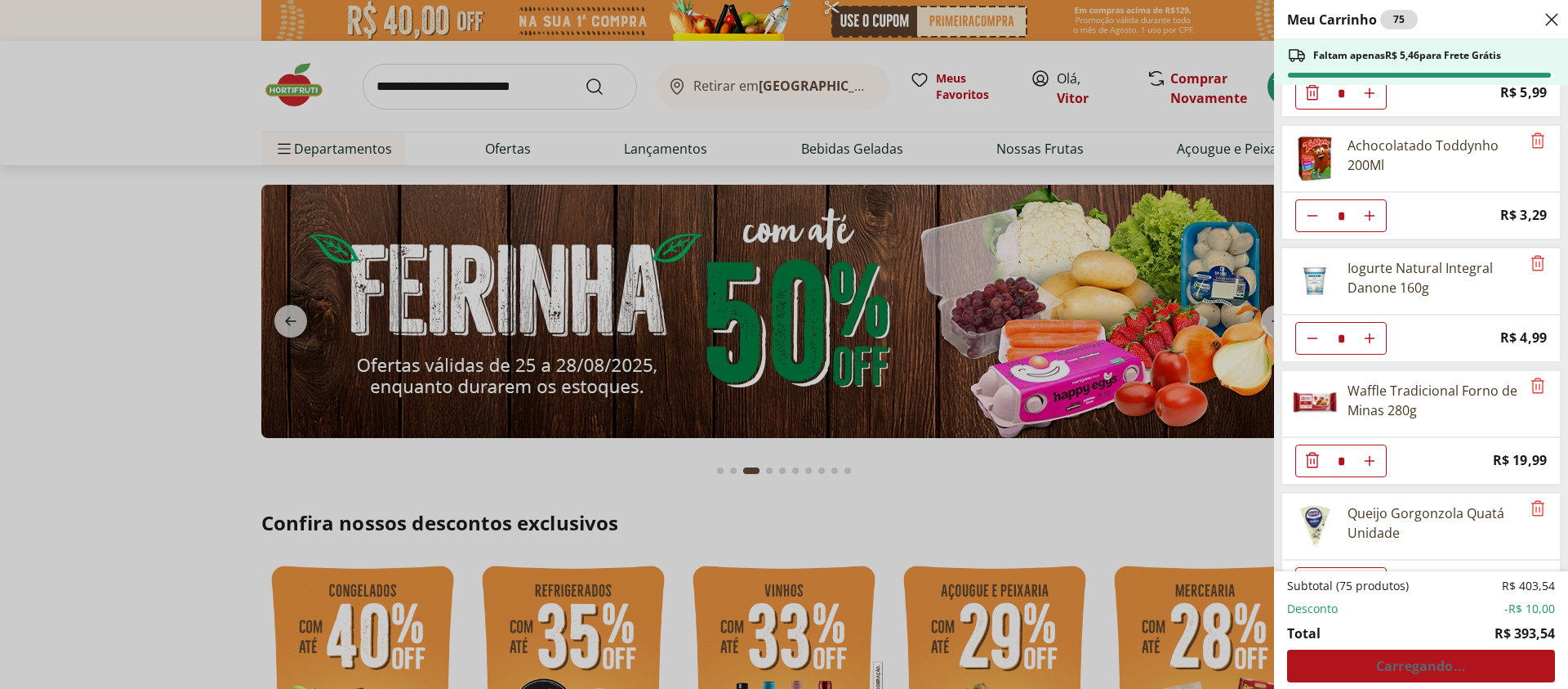
scroll to position [1961, 0]
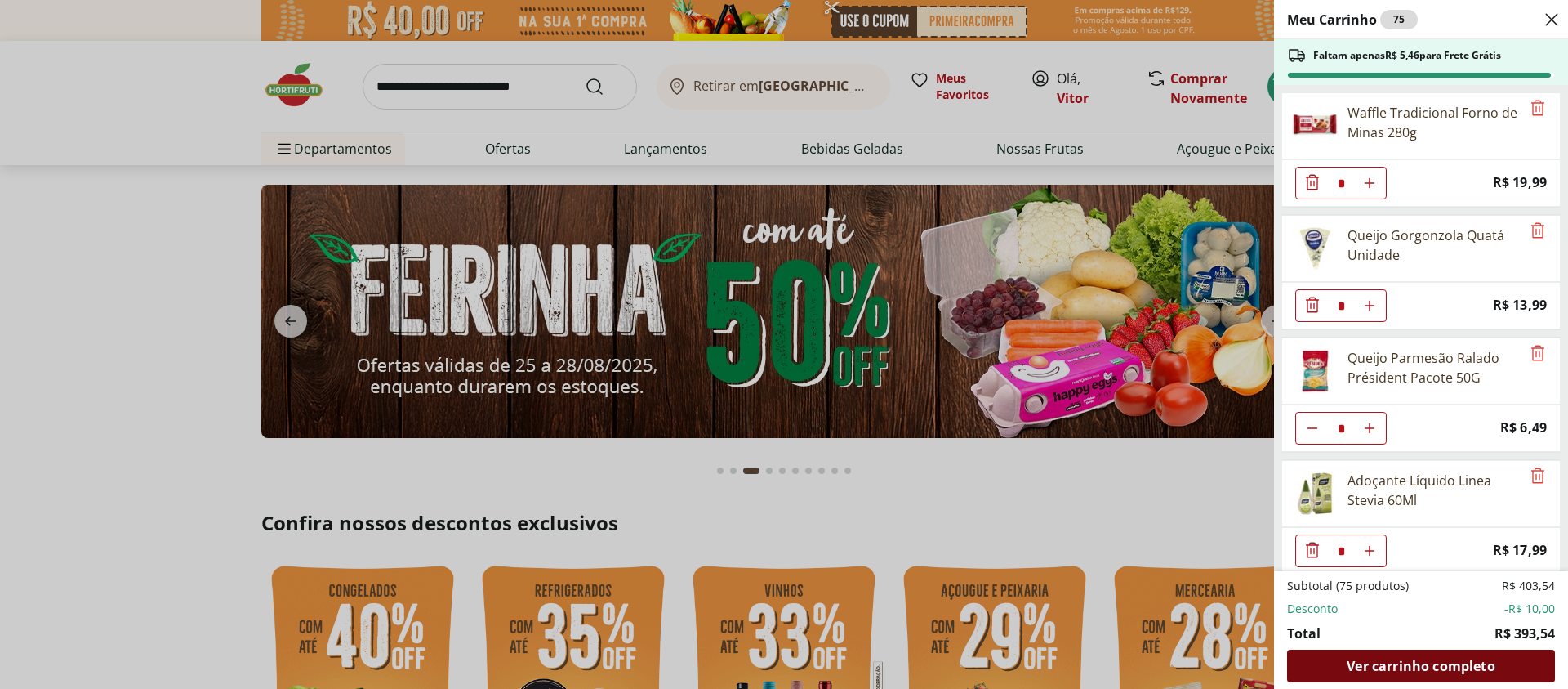
click at [1438, 672] on span "Ver carrinho completo" at bounding box center [1420, 665] width 148 height 13
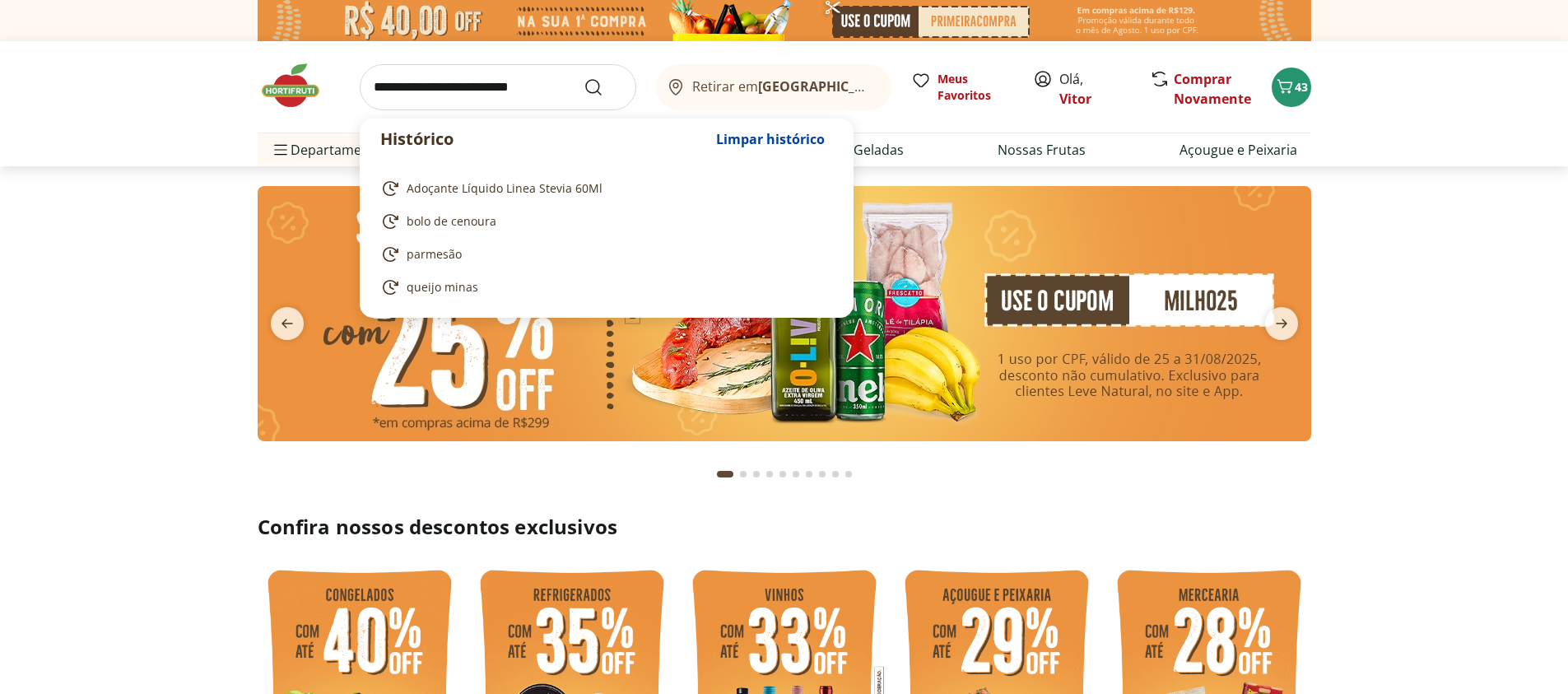
click at [482, 83] on input "search" at bounding box center [498, 87] width 276 height 46
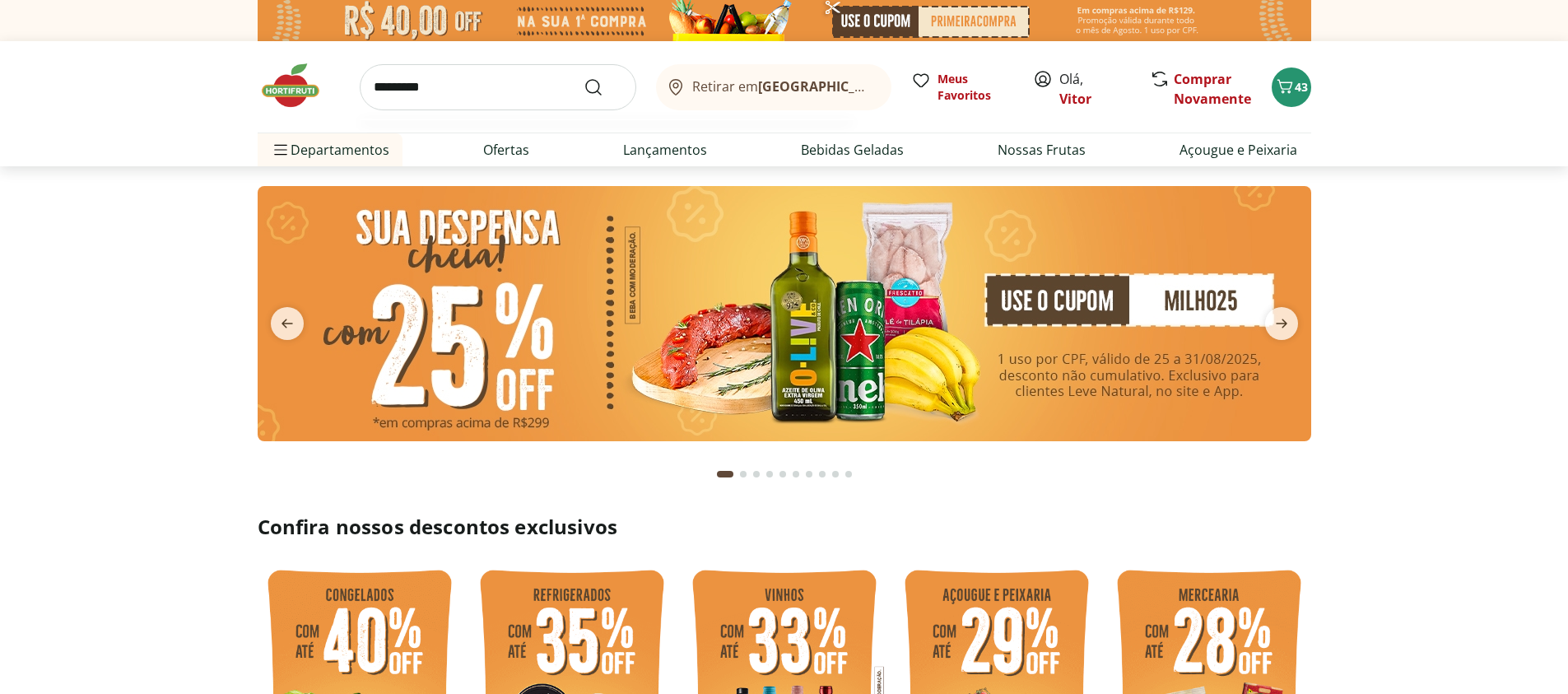
type input "*********"
click at [584, 78] on button "Submit Search" at bounding box center [603, 87] width 39 height 20
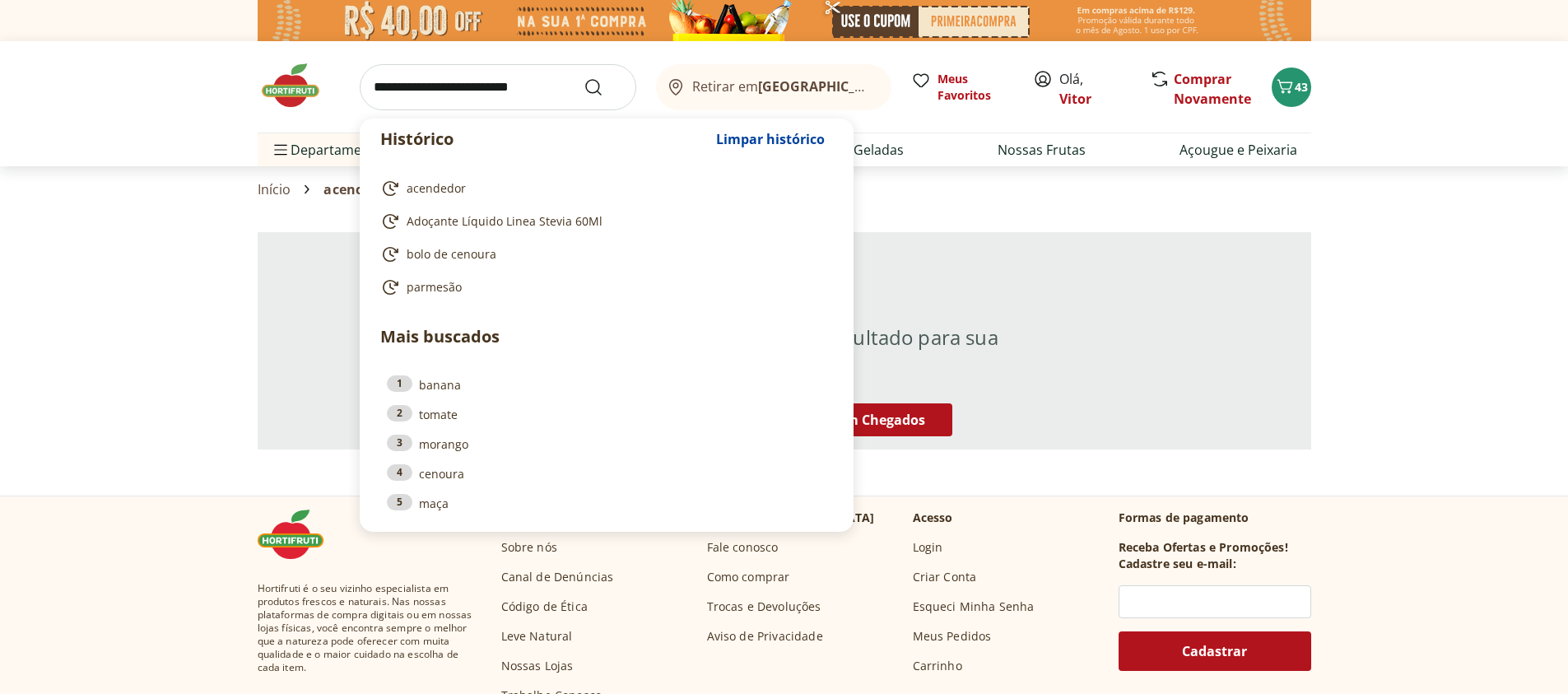
click at [501, 86] on input "search" at bounding box center [498, 87] width 276 height 46
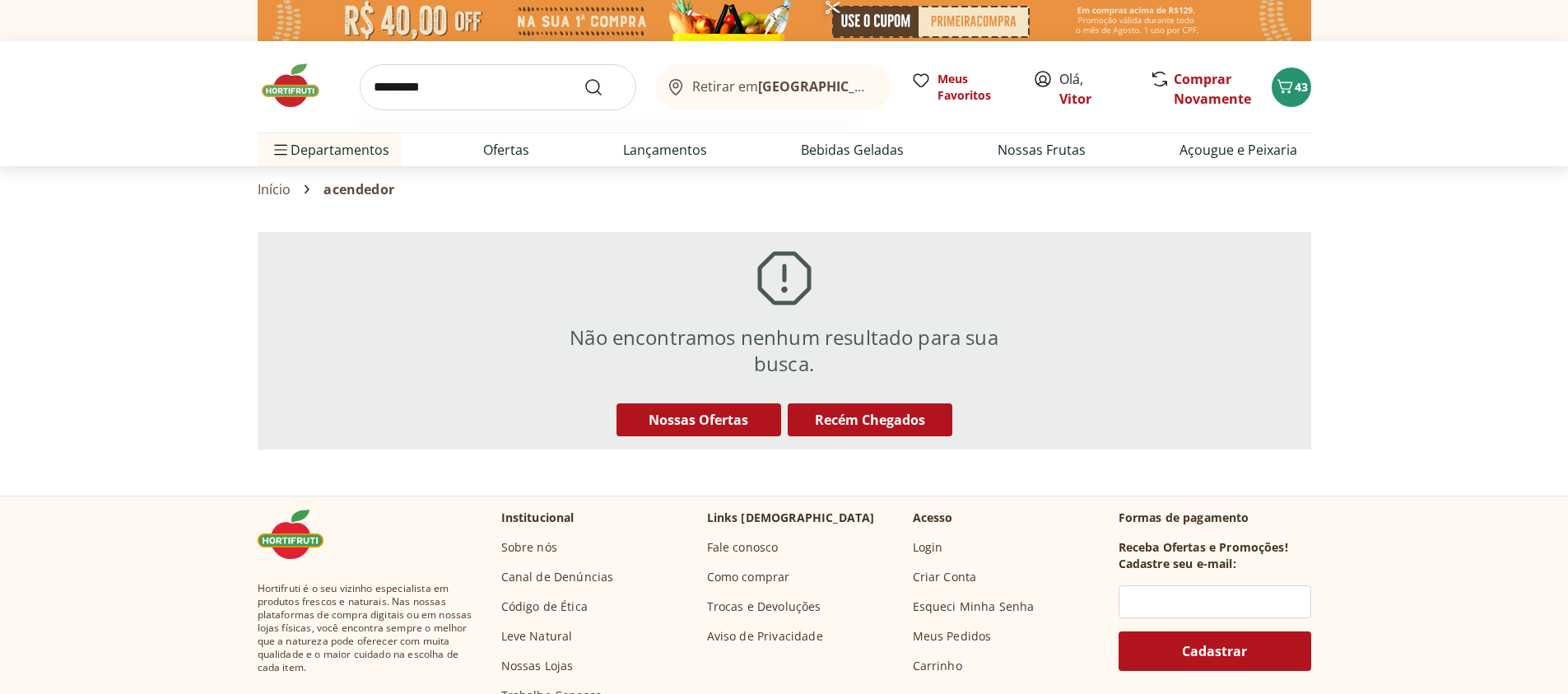
type input "*********"
click at [584, 78] on button "Submit Search" at bounding box center [603, 87] width 39 height 20
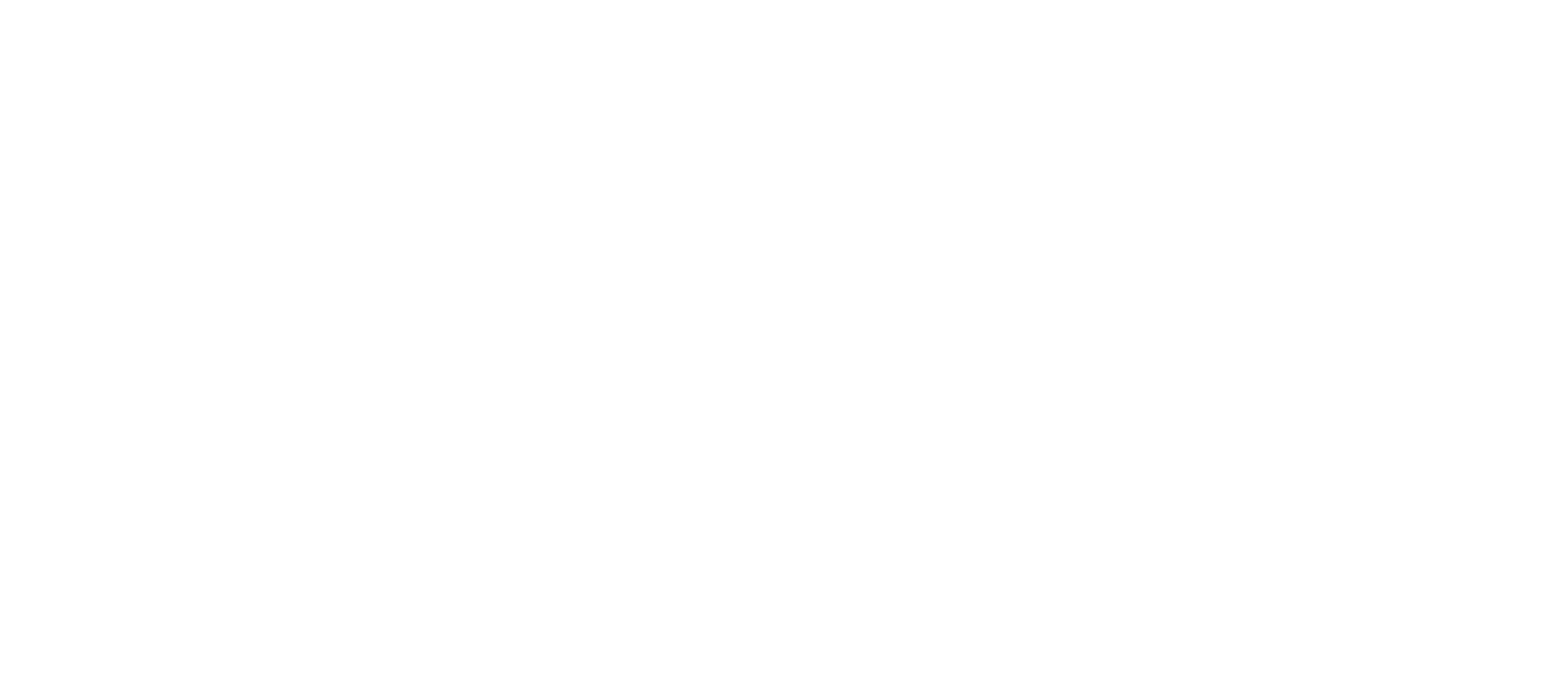
select select "**********"
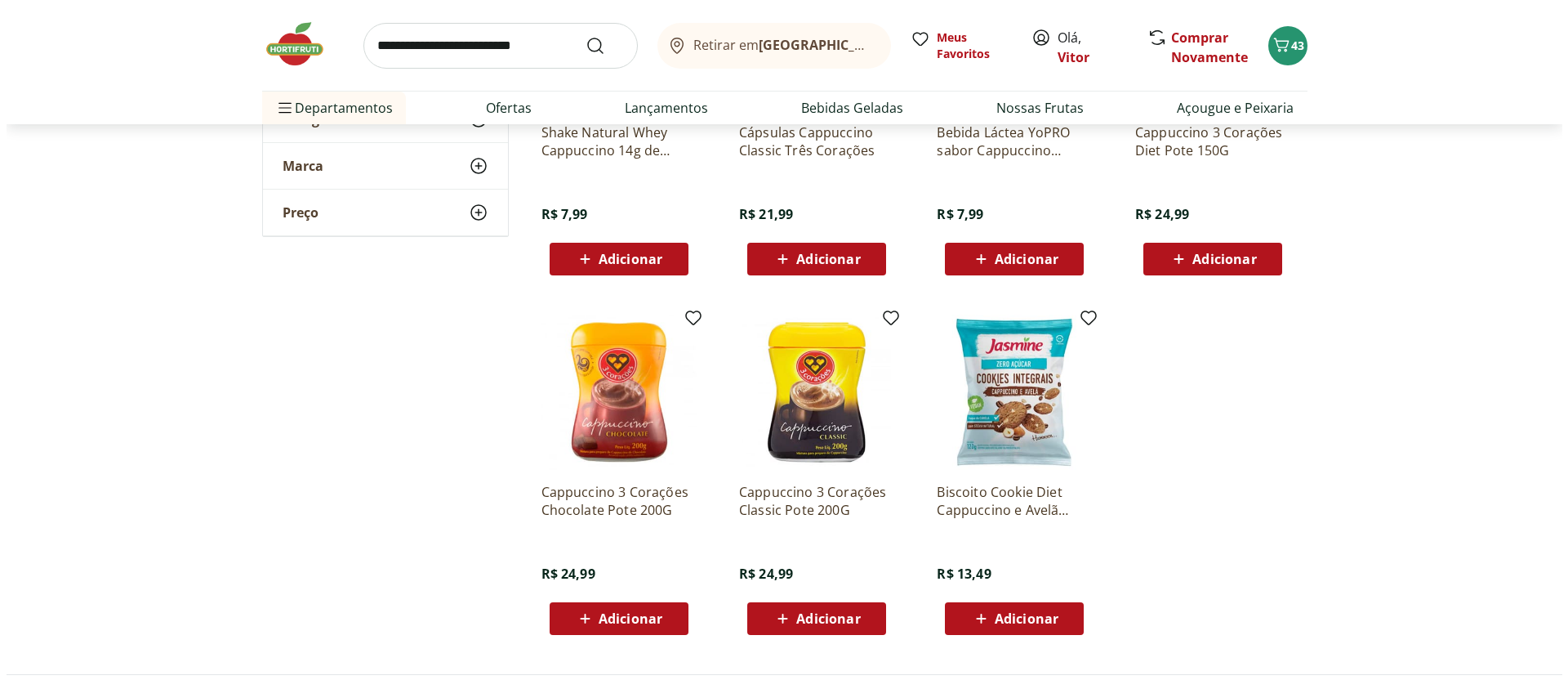
scroll to position [392, 0]
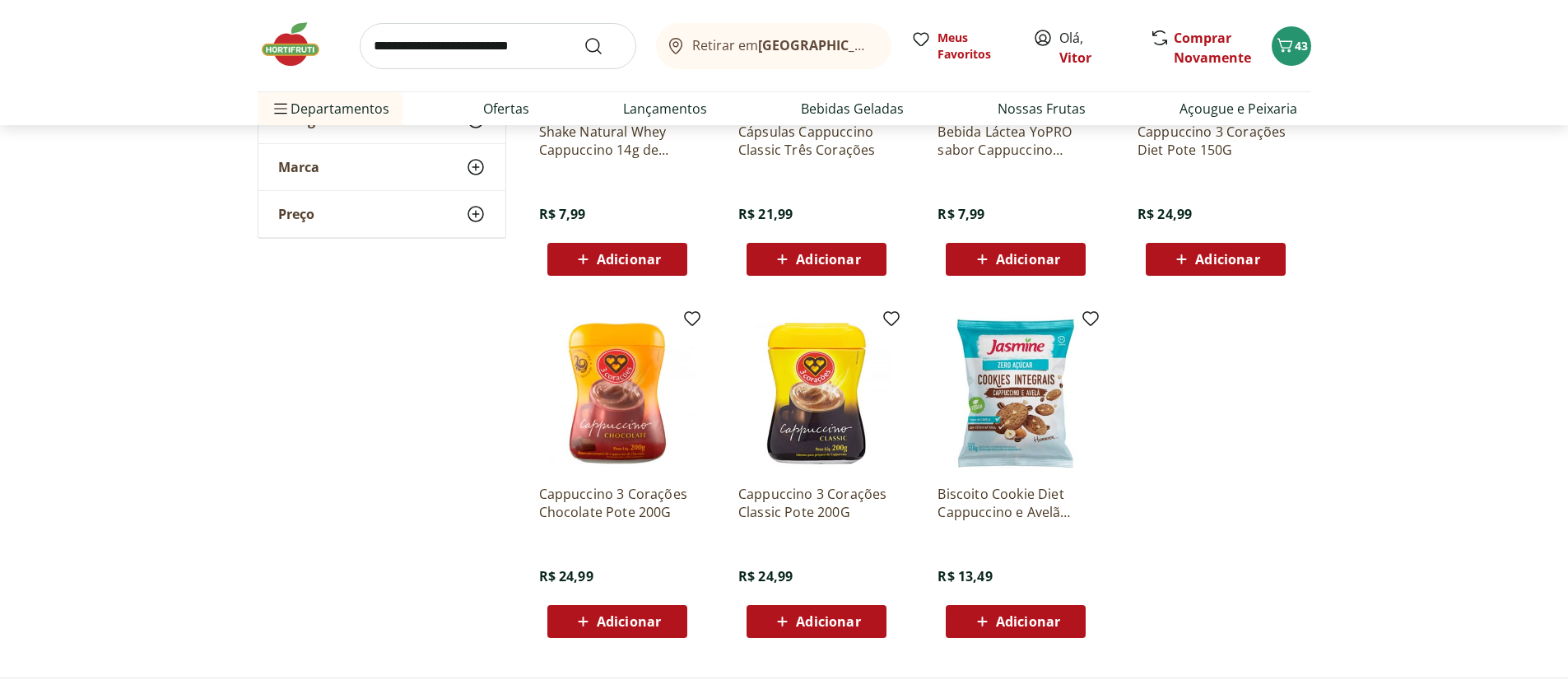
click at [772, 625] on icon at bounding box center [782, 621] width 21 height 20
click at [1278, 50] on icon "Carrinho" at bounding box center [1285, 45] width 20 height 20
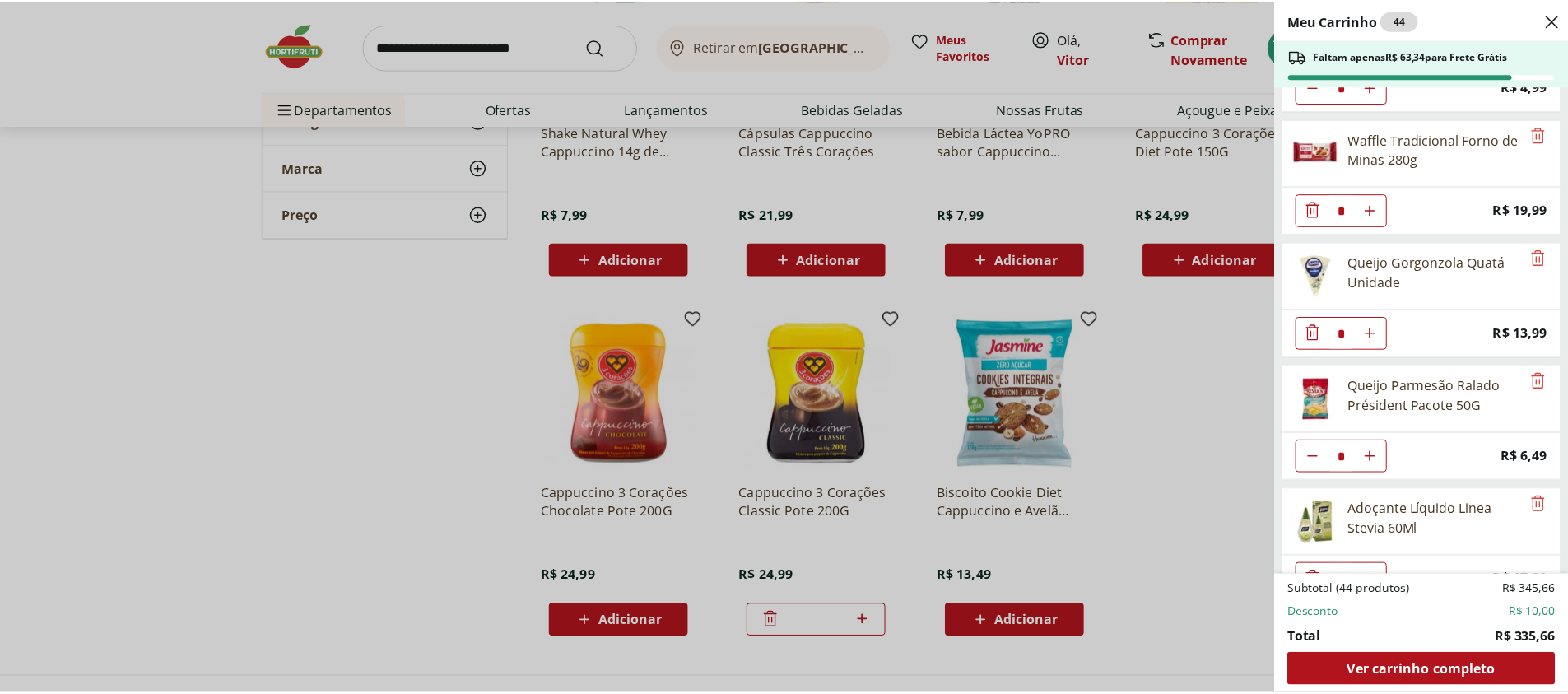
scroll to position [2109, 0]
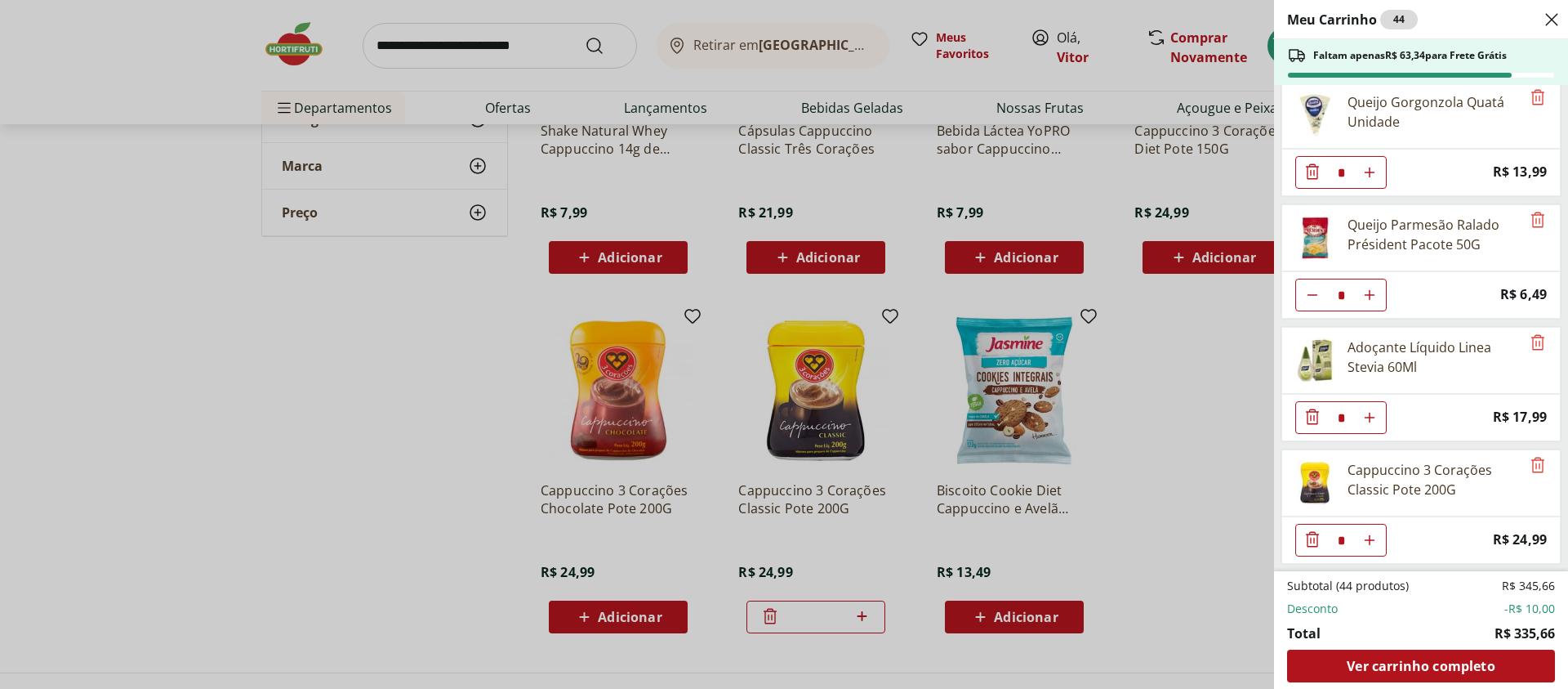
click at [293, 428] on div "Meu Carrinho 44 Faltam apenas R$ 63,34 para Frete Grátis REFRIGERANTE COCA COLA…" at bounding box center [784, 344] width 1568 height 689
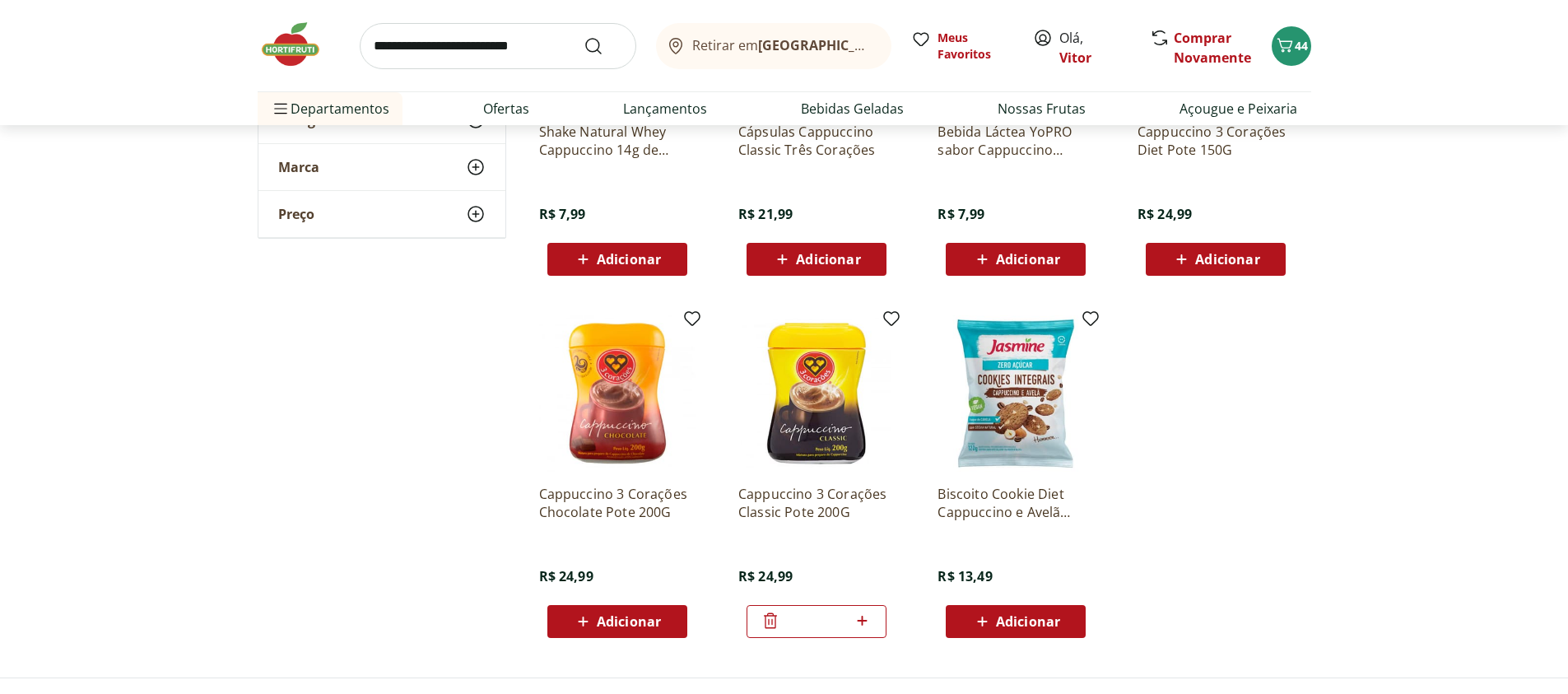
click at [404, 48] on input "search" at bounding box center [498, 46] width 276 height 46
type input "*****"
click at [584, 37] on button "Submit Search" at bounding box center [603, 46] width 39 height 20
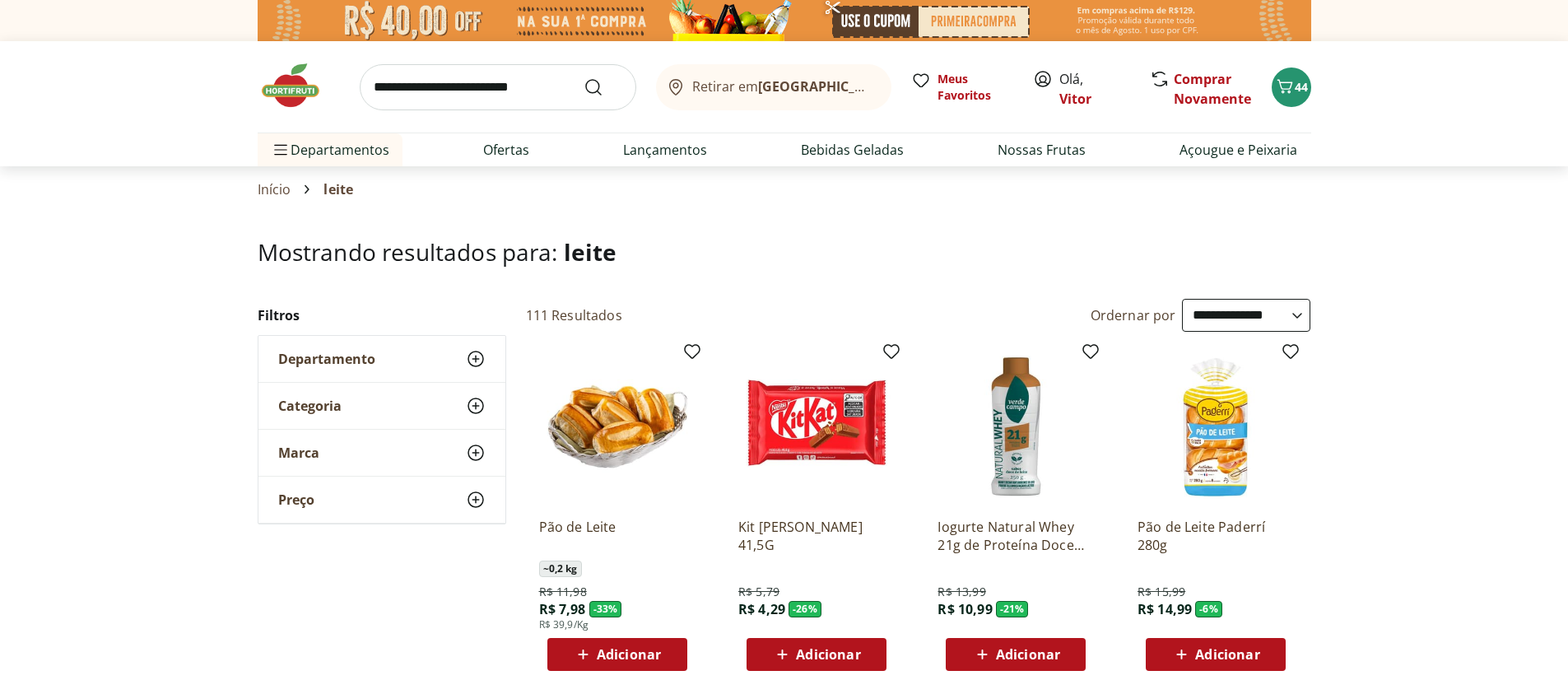
click at [1182, 298] on select "**********" at bounding box center [1246, 314] width 128 height 33
select select "**********"
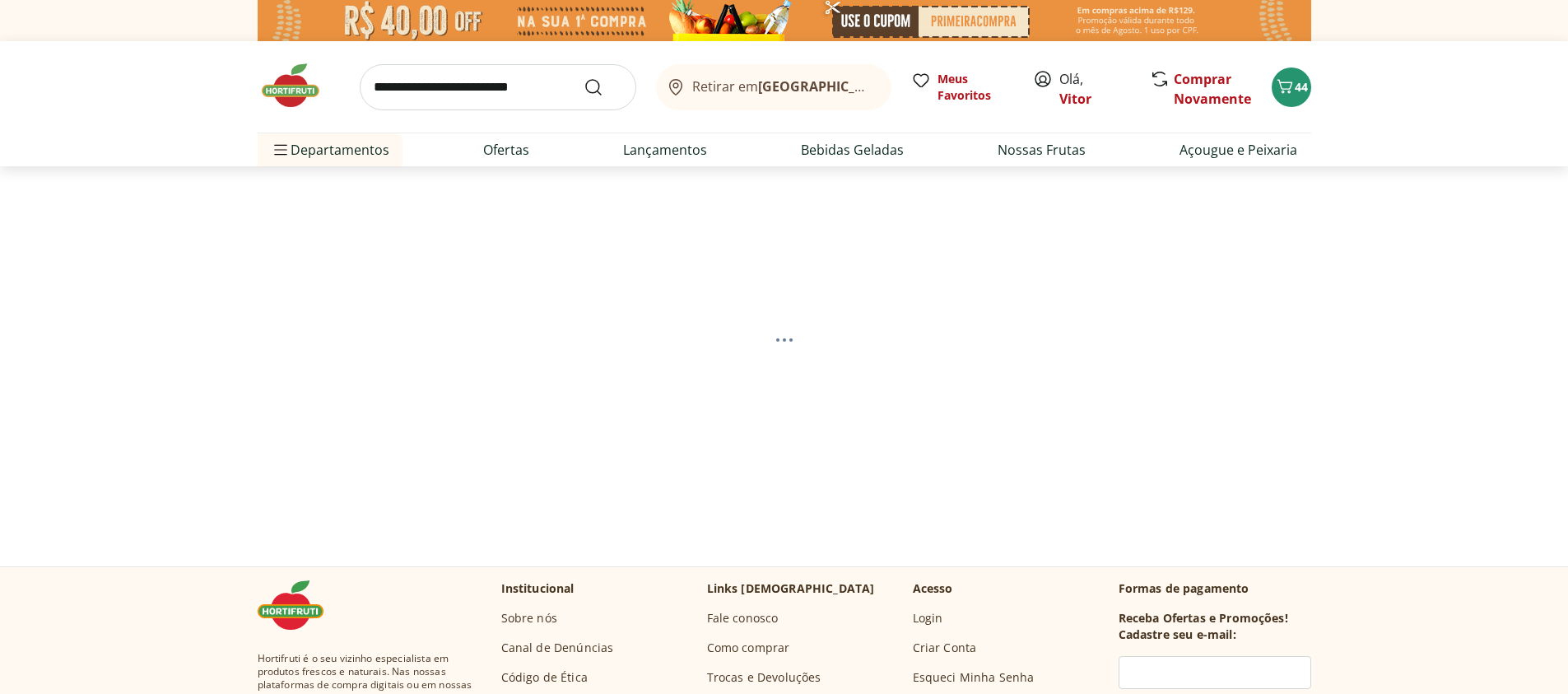
select select "*********"
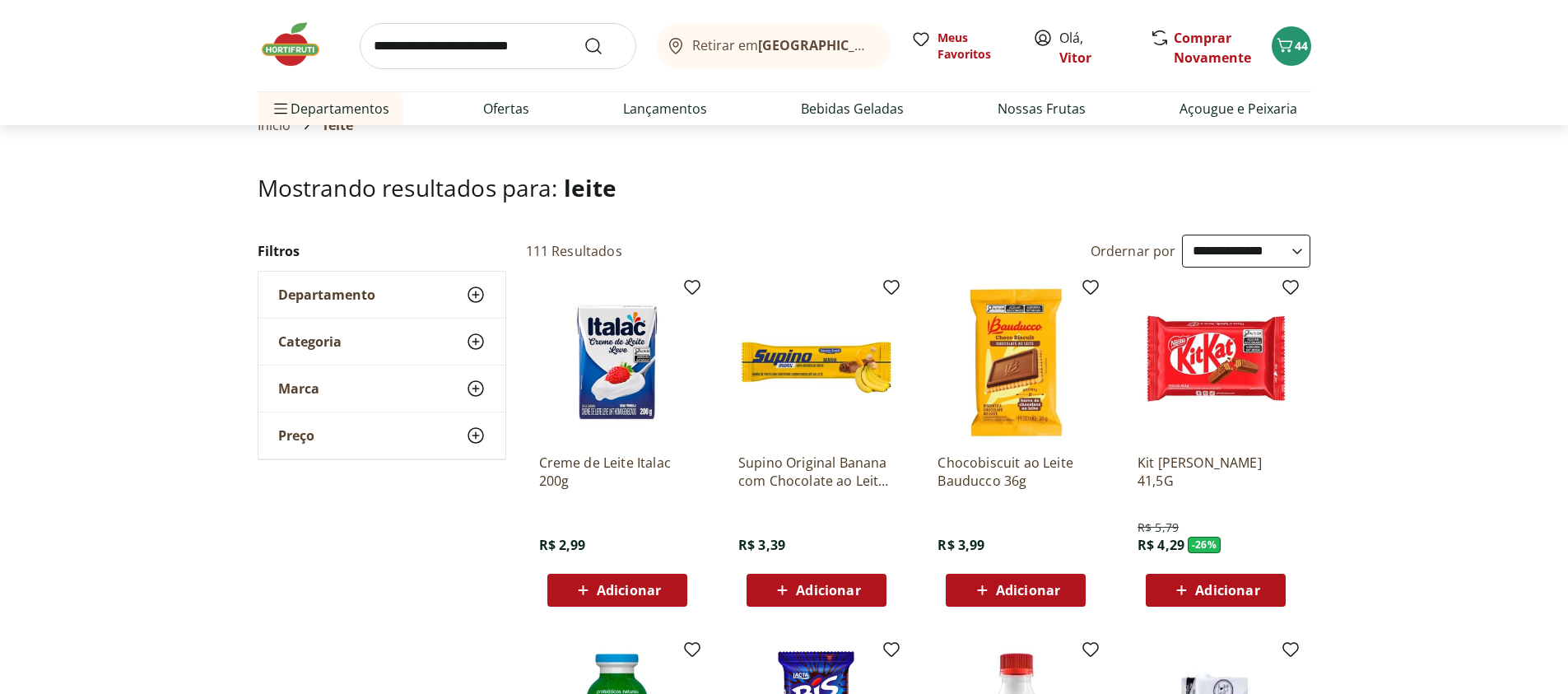
scroll to position [198, 0]
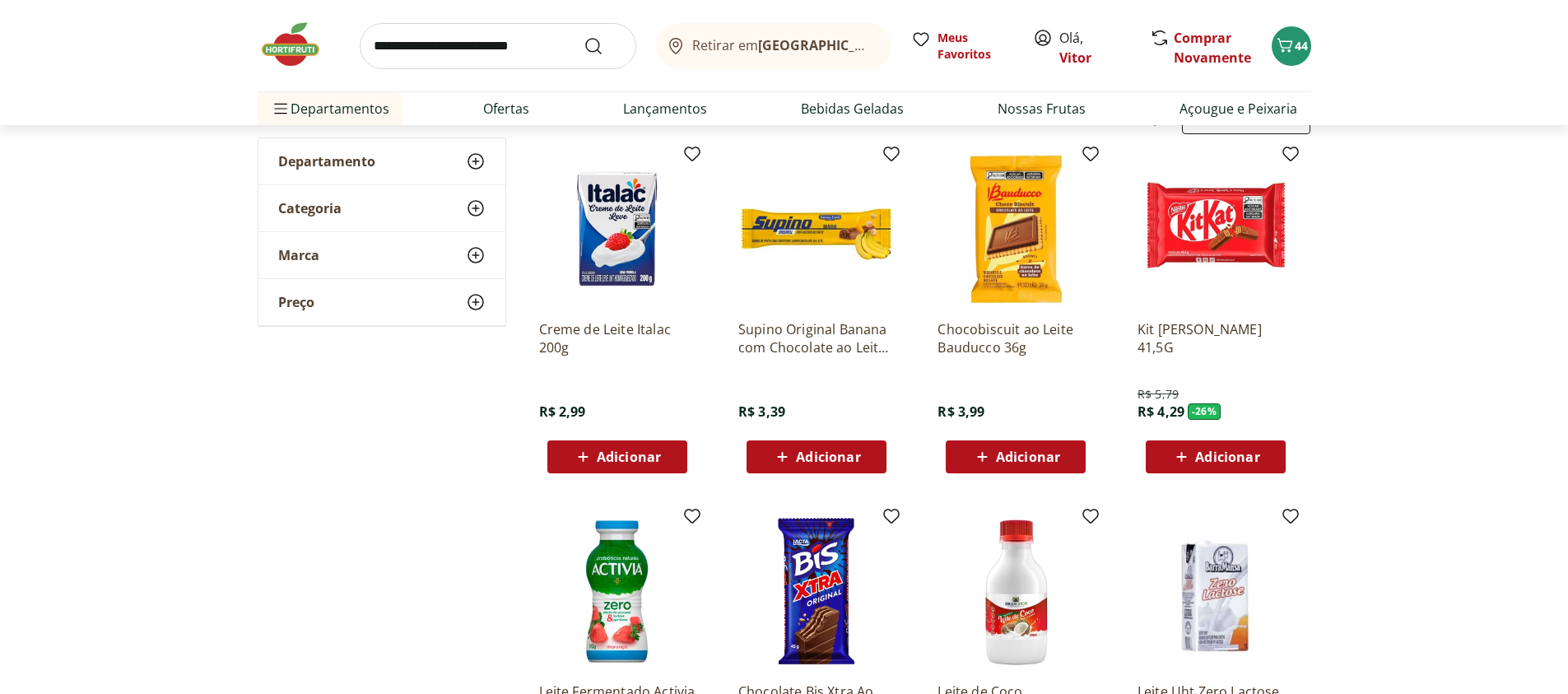
click at [566, 462] on div "Adicionar" at bounding box center [617, 456] width 113 height 29
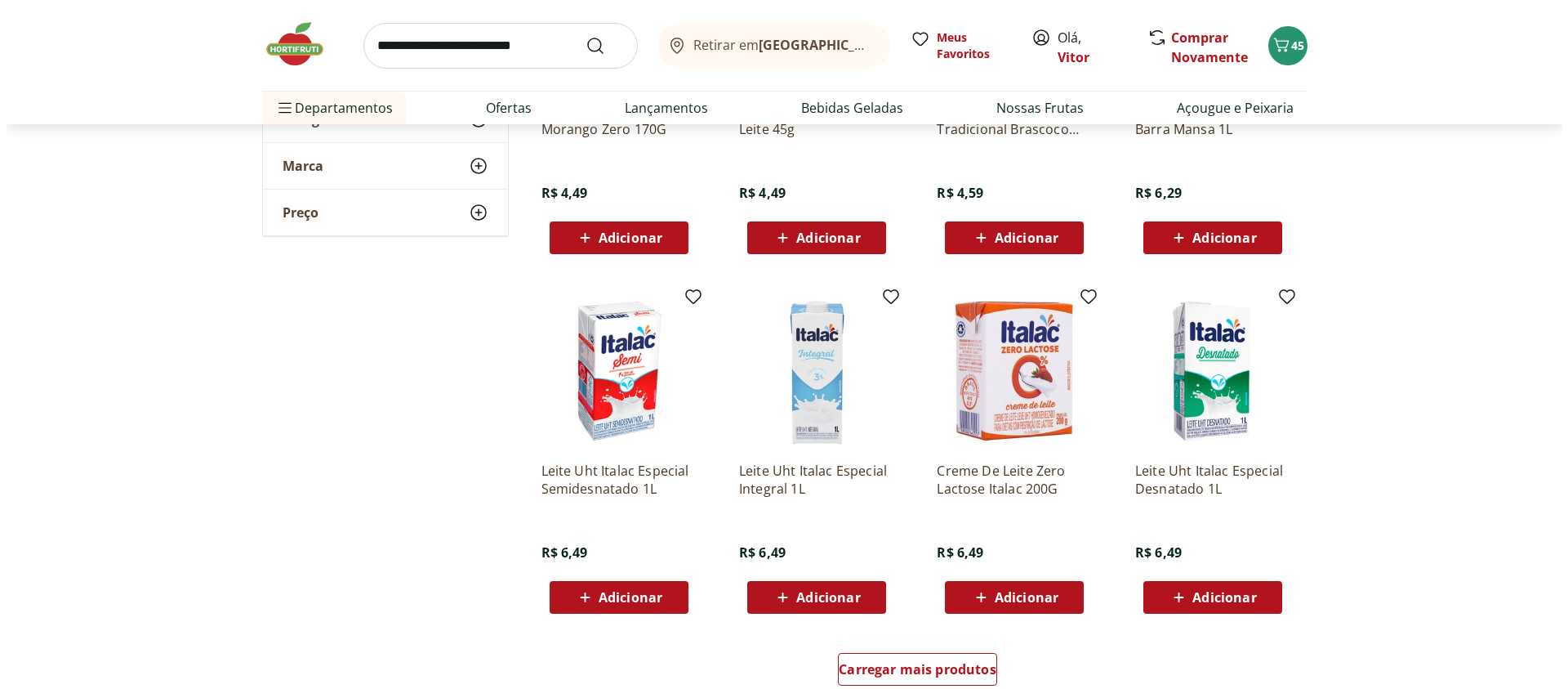
scroll to position [785, 0]
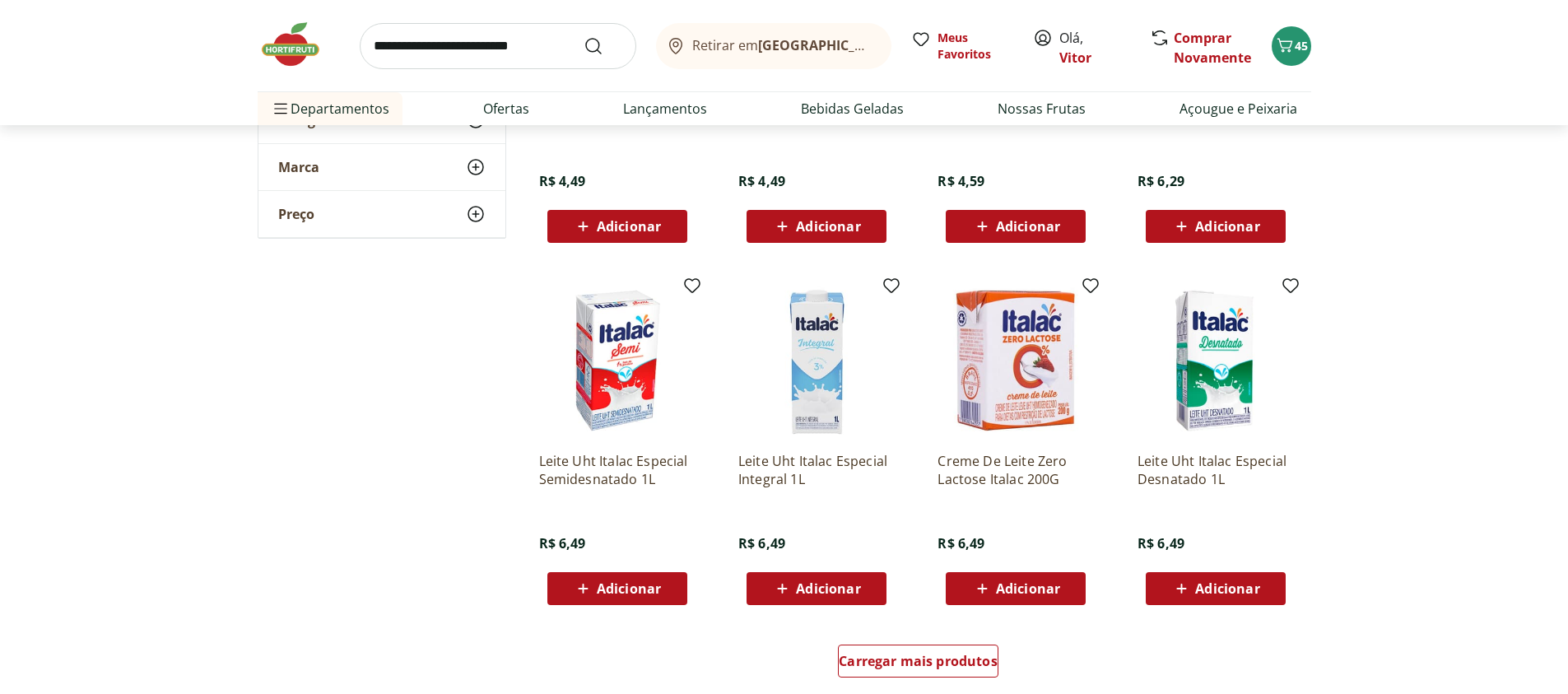
click at [781, 580] on icon at bounding box center [782, 588] width 21 height 20
click at [1285, 61] on button "46" at bounding box center [1292, 46] width 39 height 39
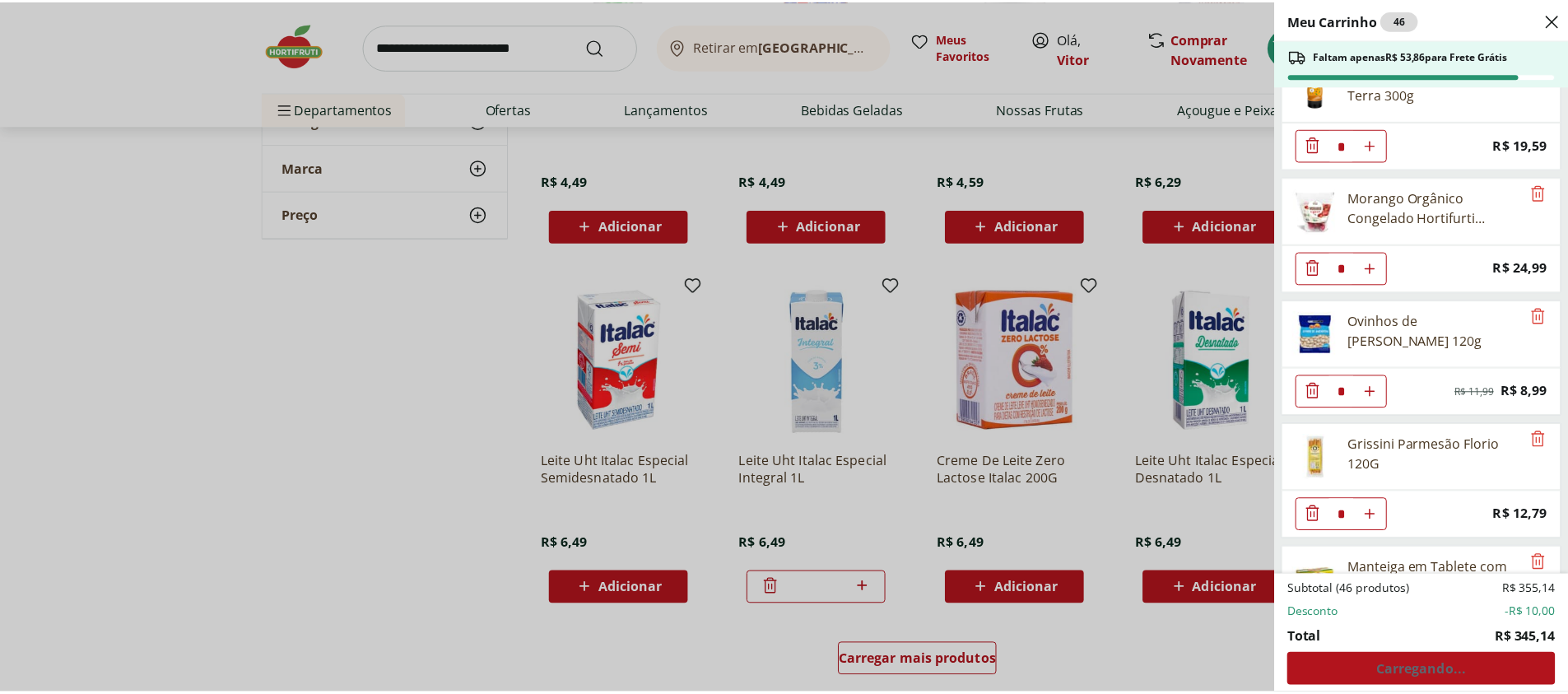
scroll to position [691, 0]
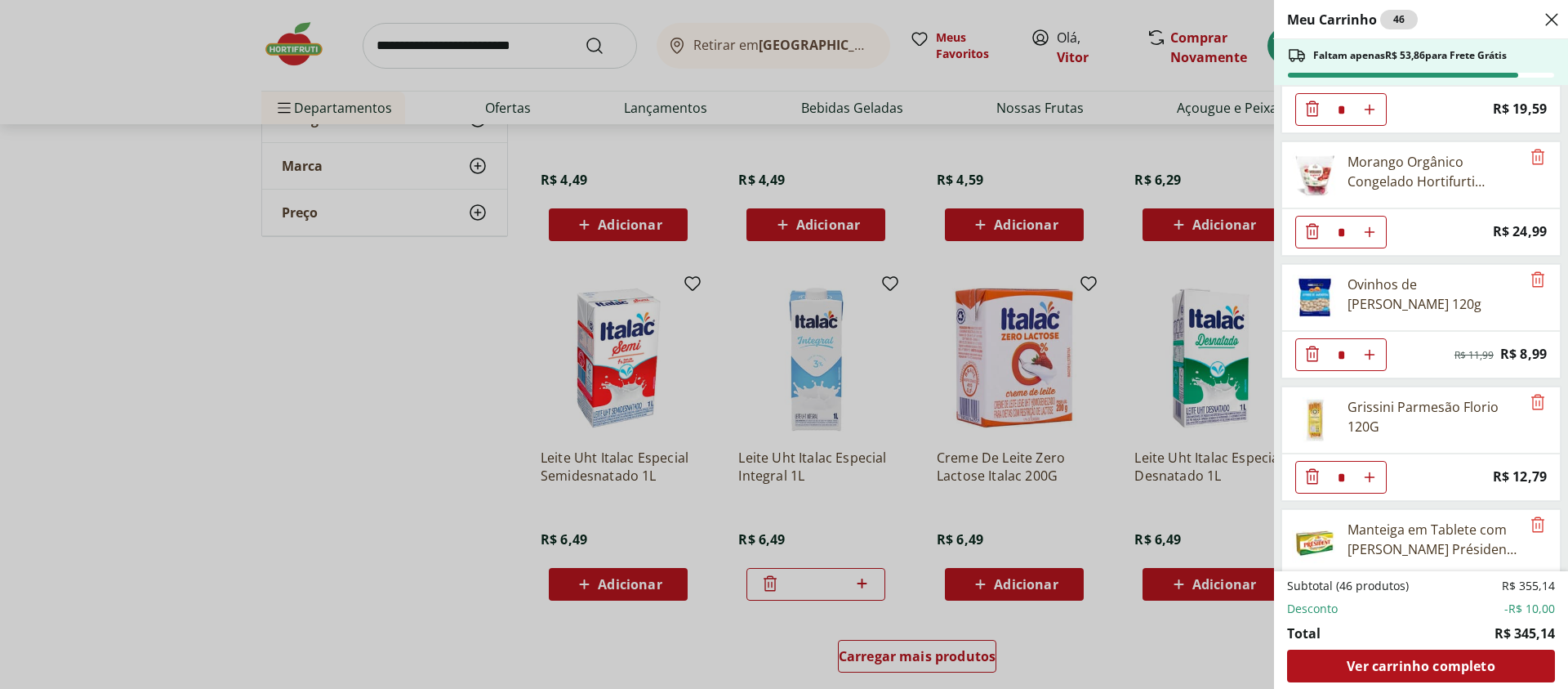
type input "*"
click at [309, 515] on div "Meu Carrinho 47 Faltam apenas R$ 41,07 para Frete Grátis REFRIGERANTE COCA COLA…" at bounding box center [784, 344] width 1568 height 689
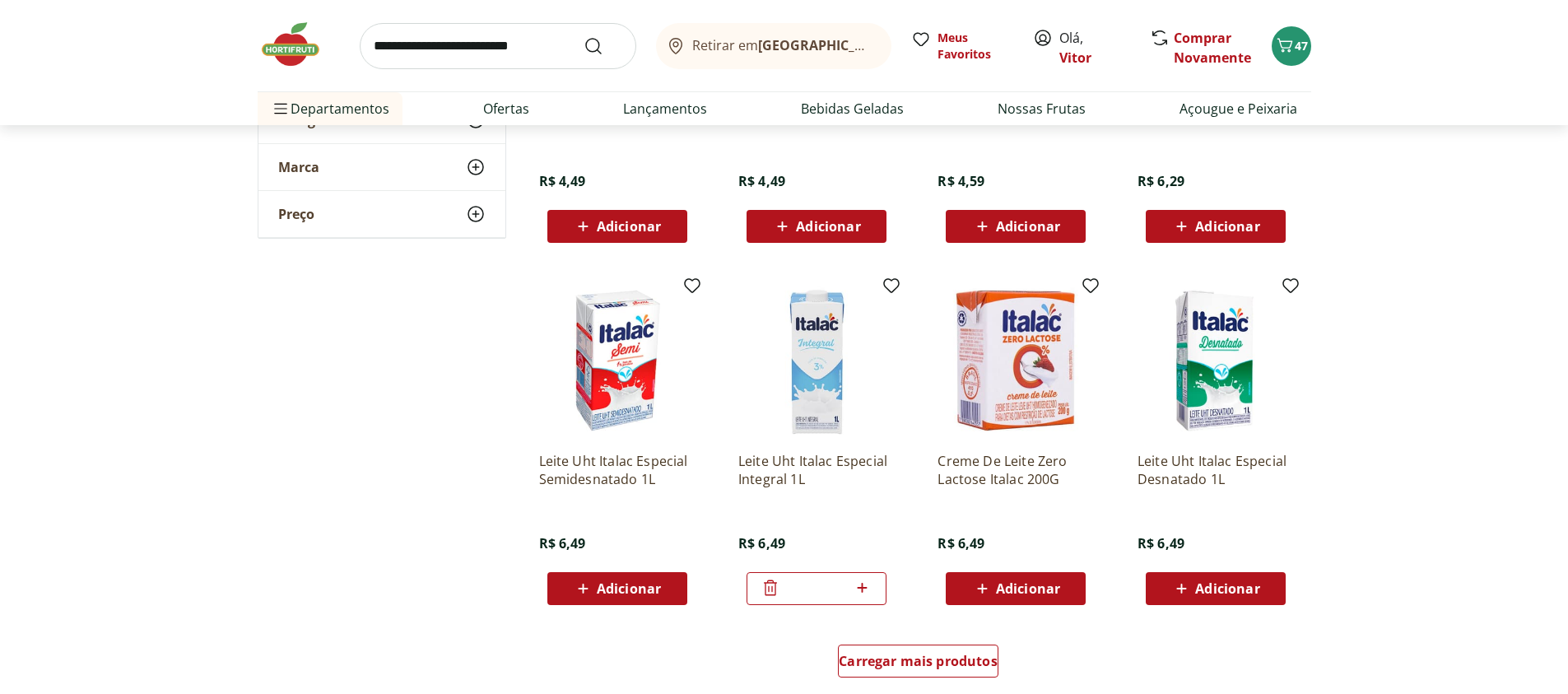
click at [480, 58] on input "search" at bounding box center [498, 46] width 276 height 46
type input "**********"
click at [584, 37] on button "Submit Search" at bounding box center [603, 46] width 39 height 20
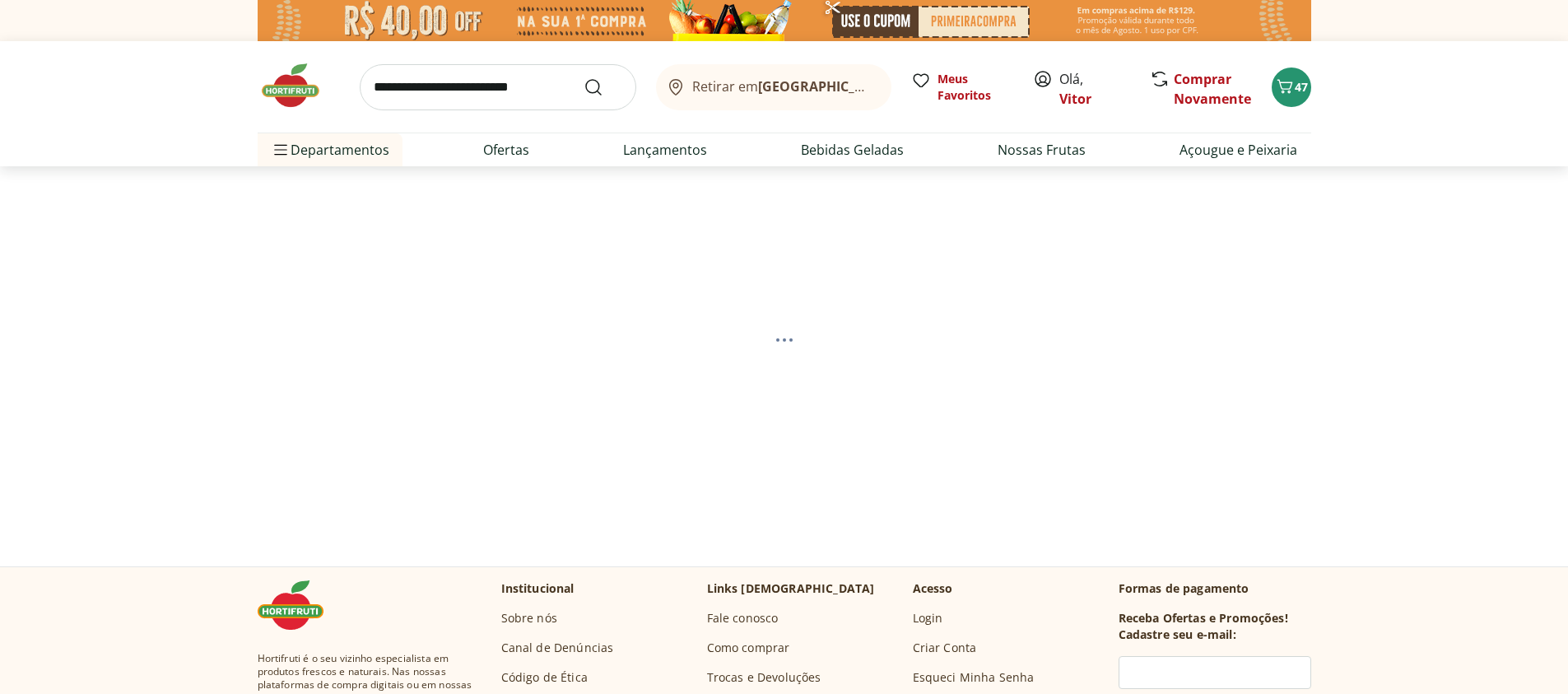
select select "**********"
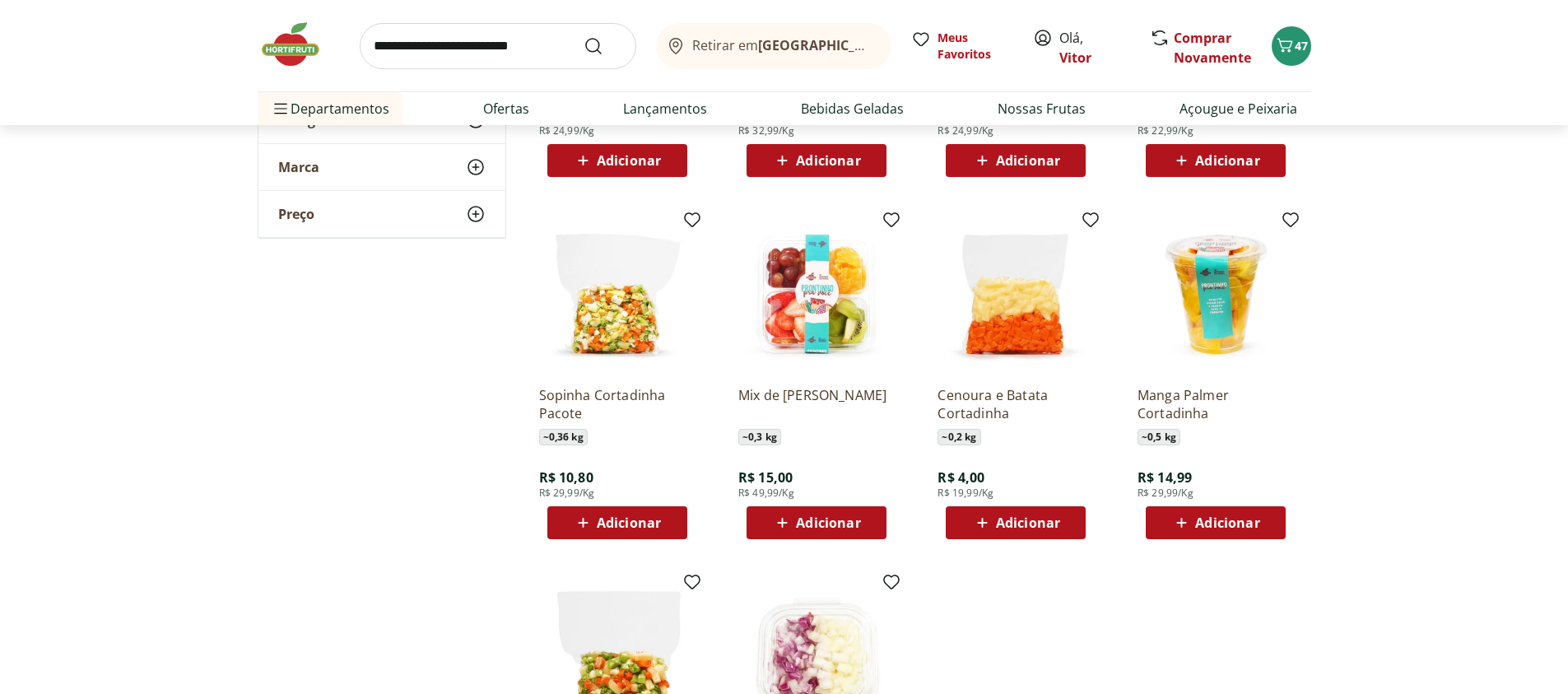
scroll to position [790, 0]
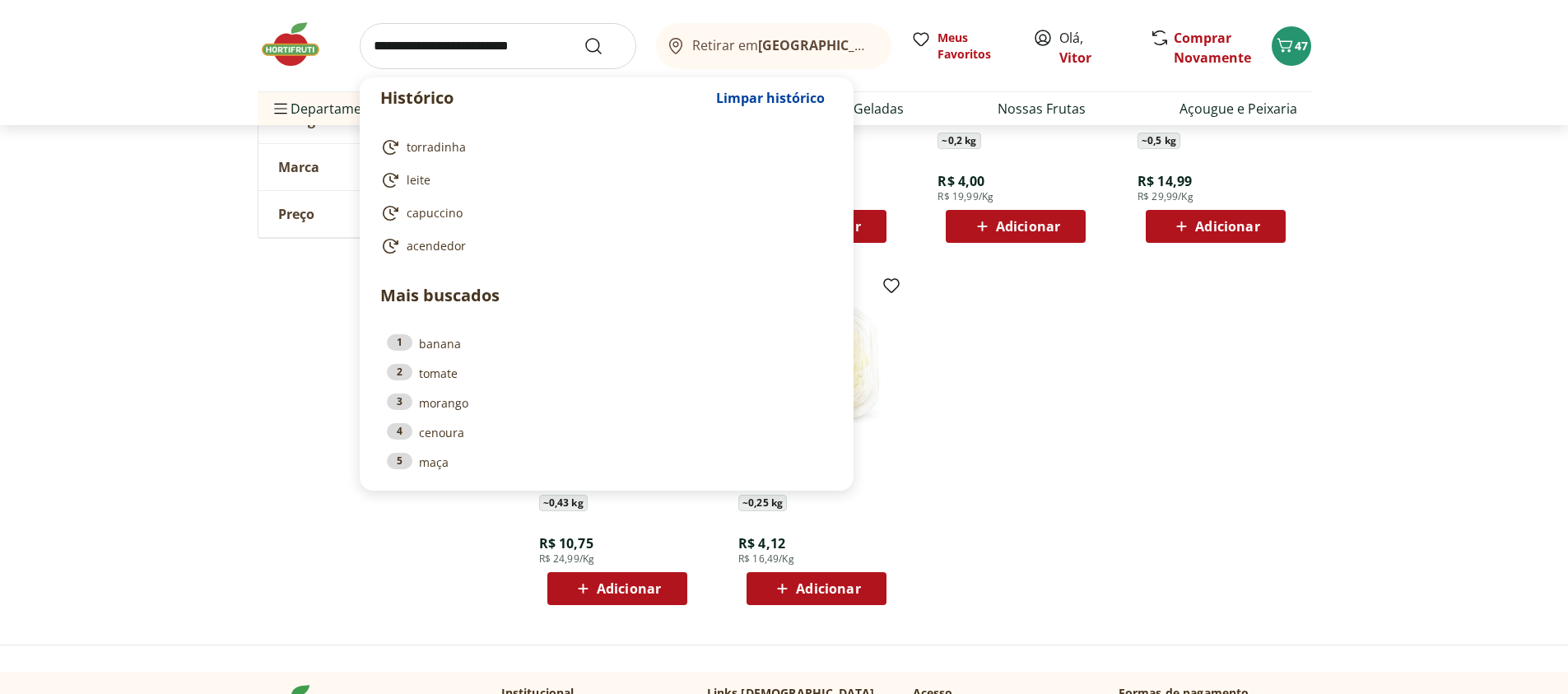
click at [431, 50] on input "search" at bounding box center [498, 46] width 276 height 46
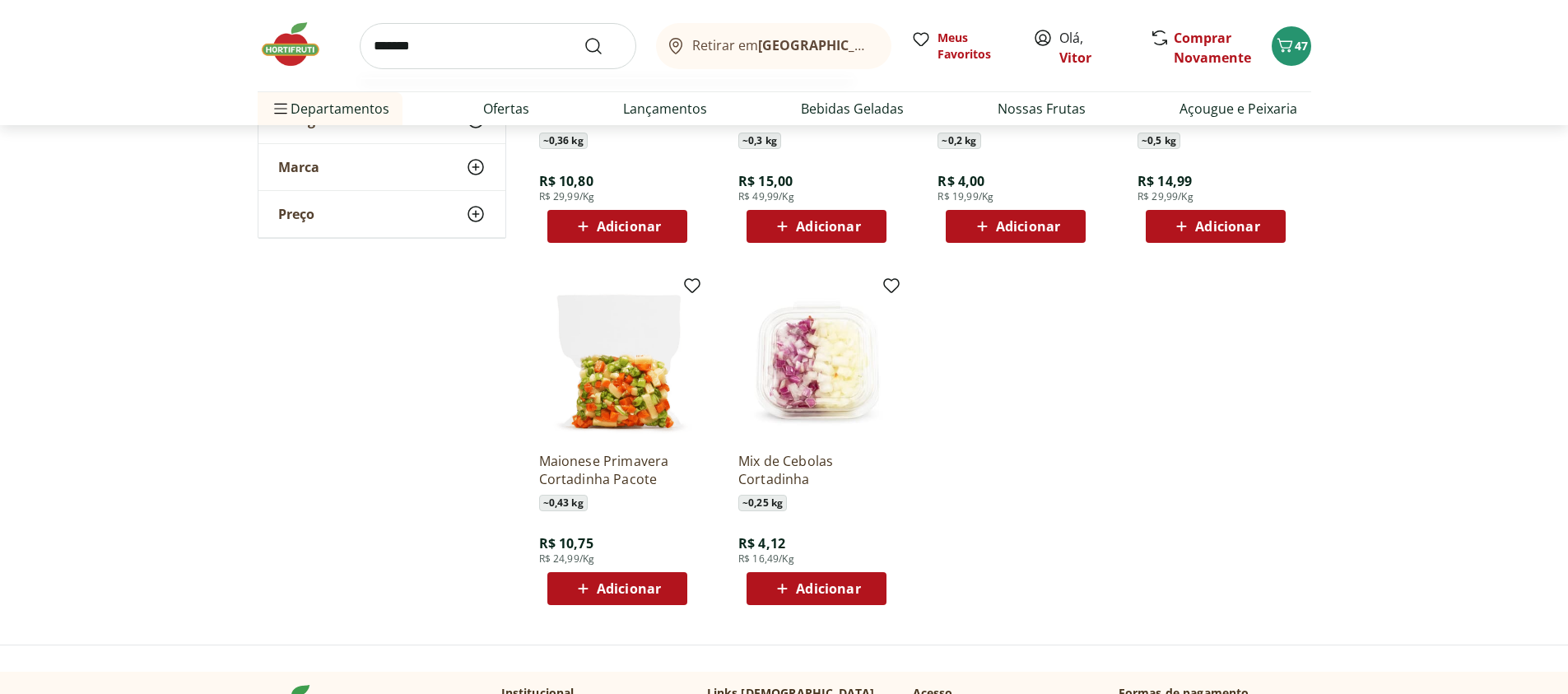
type input "*******"
click at [584, 37] on button "Submit Search" at bounding box center [603, 46] width 39 height 20
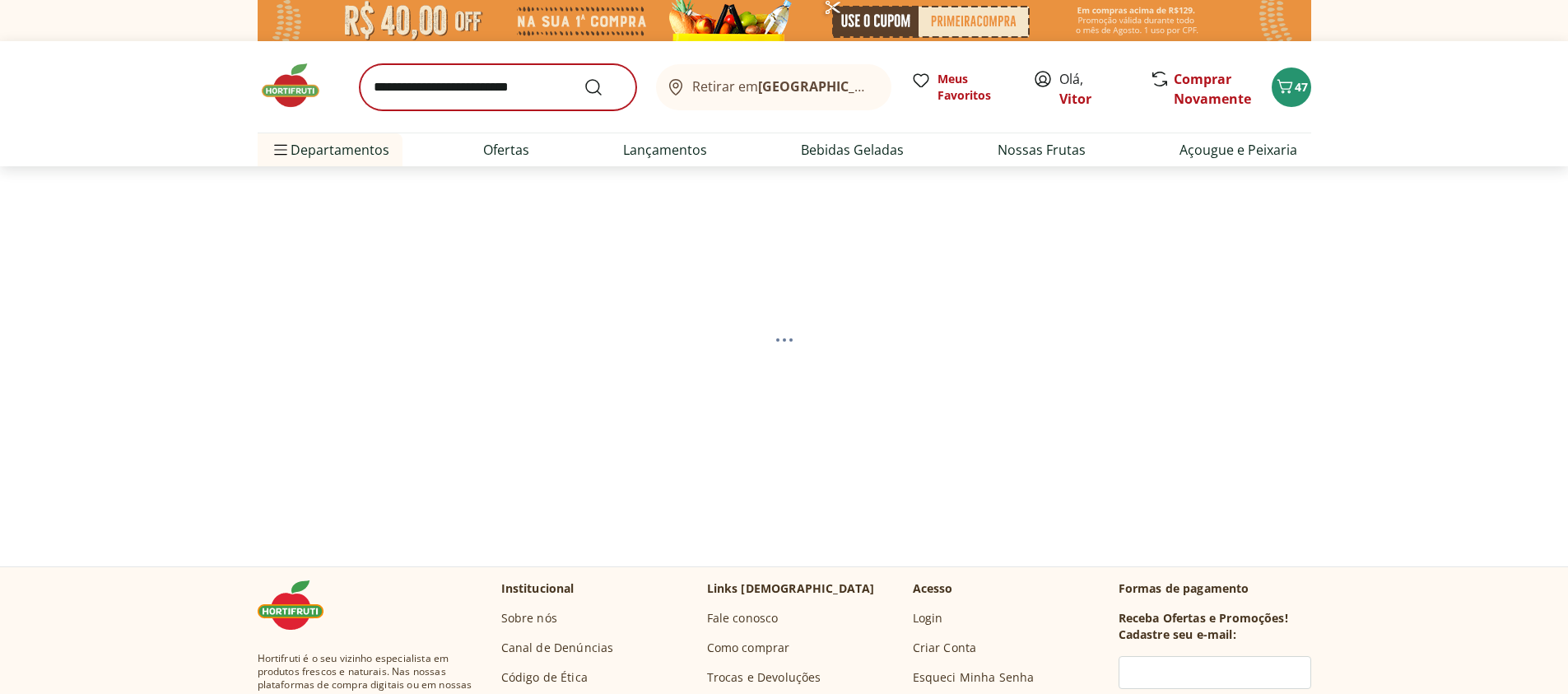
select select "**********"
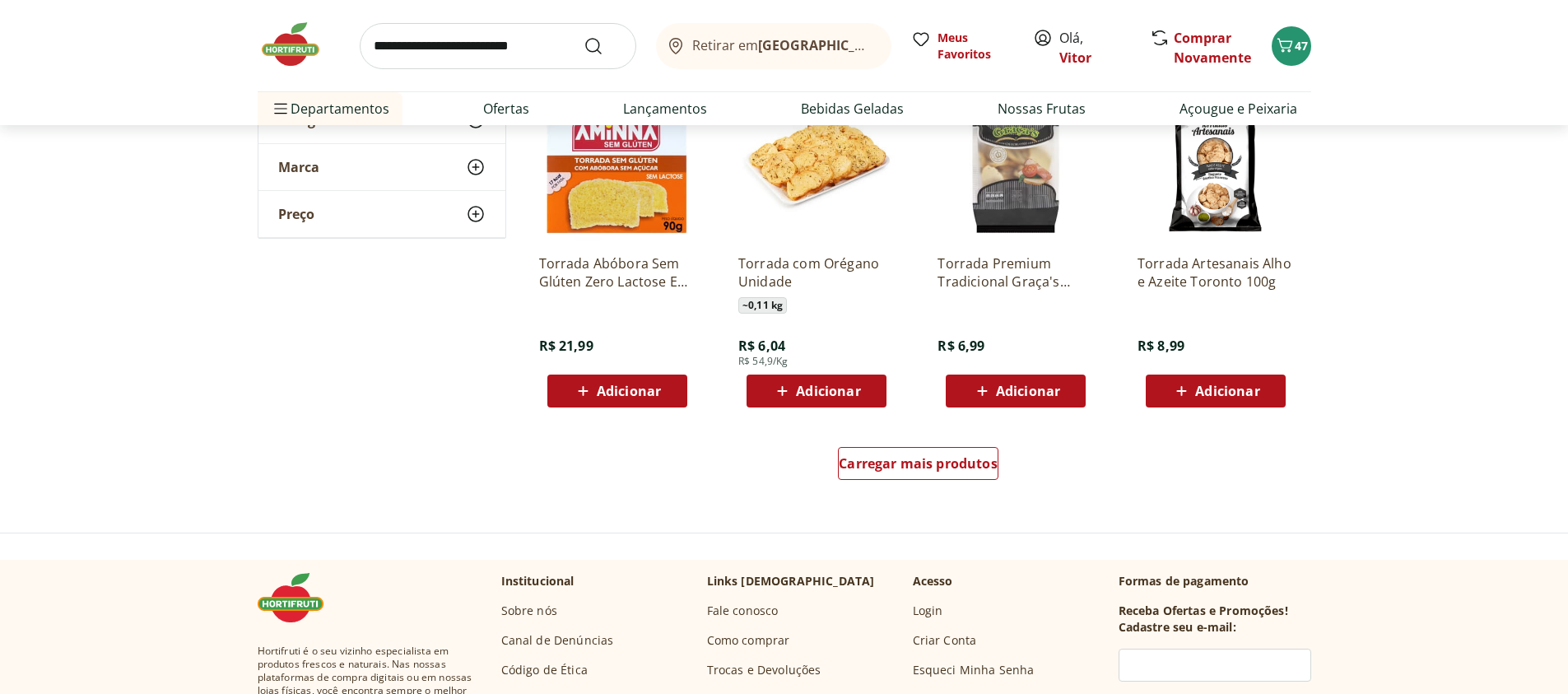
scroll to position [888, 0]
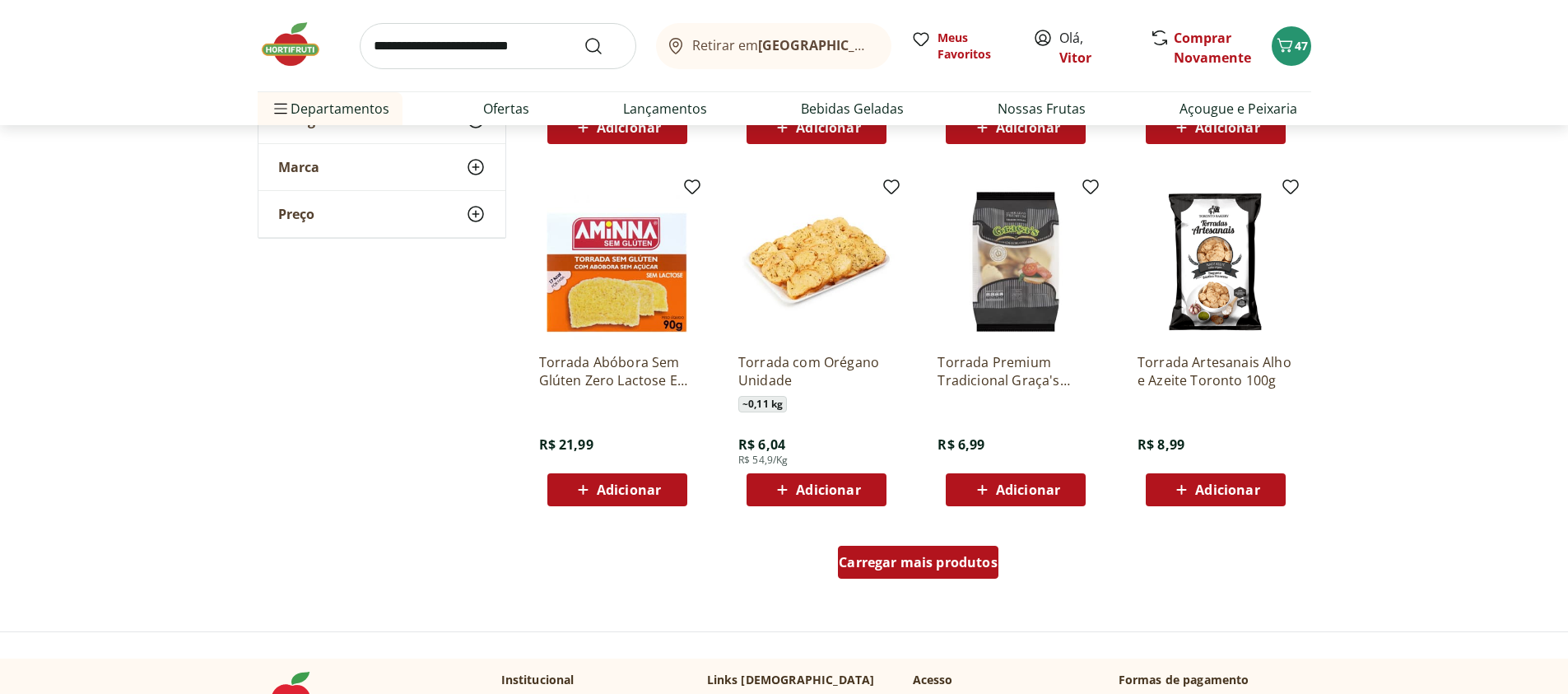
click at [970, 559] on span "Carregar mais produtos" at bounding box center [918, 561] width 159 height 13
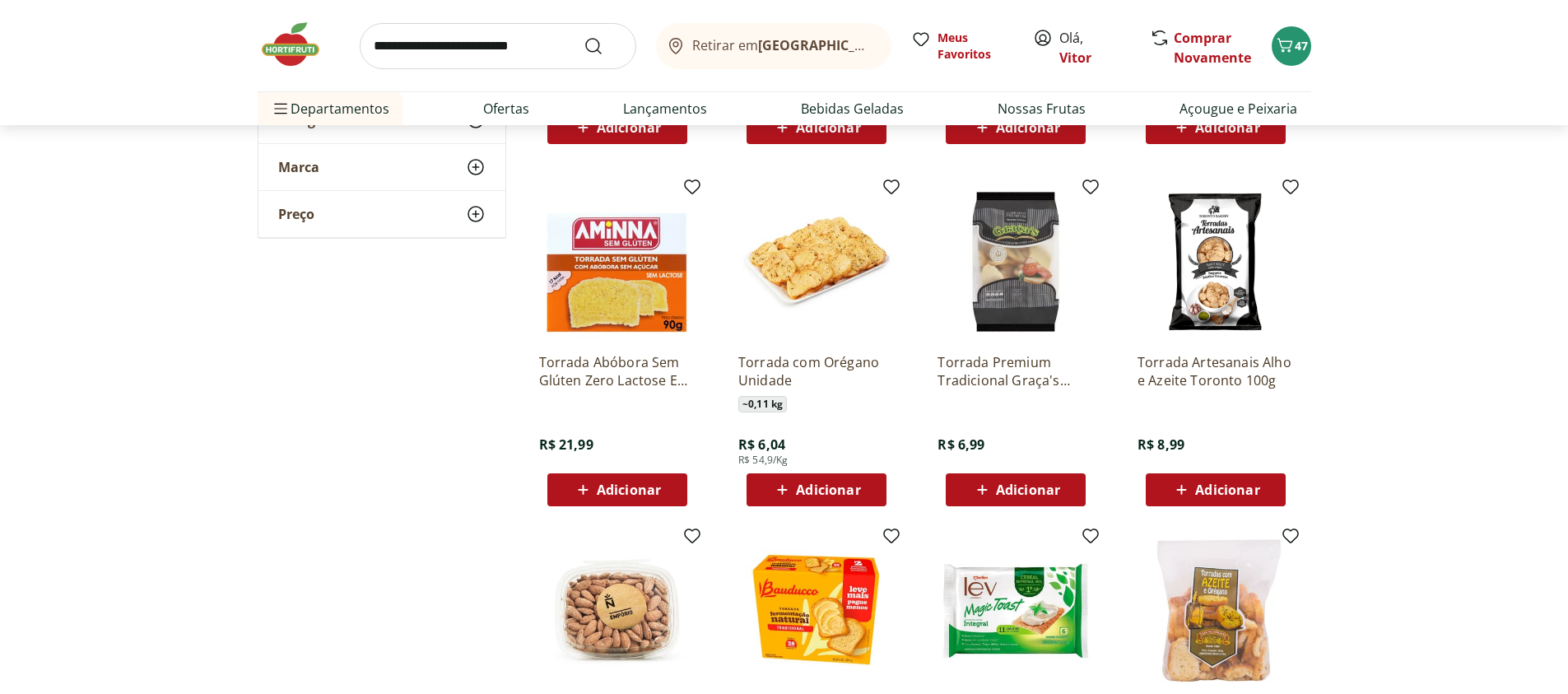
click at [1017, 382] on p "Torrada Premium Tradicional Graça's Pacote 100G" at bounding box center [1015, 371] width 156 height 37
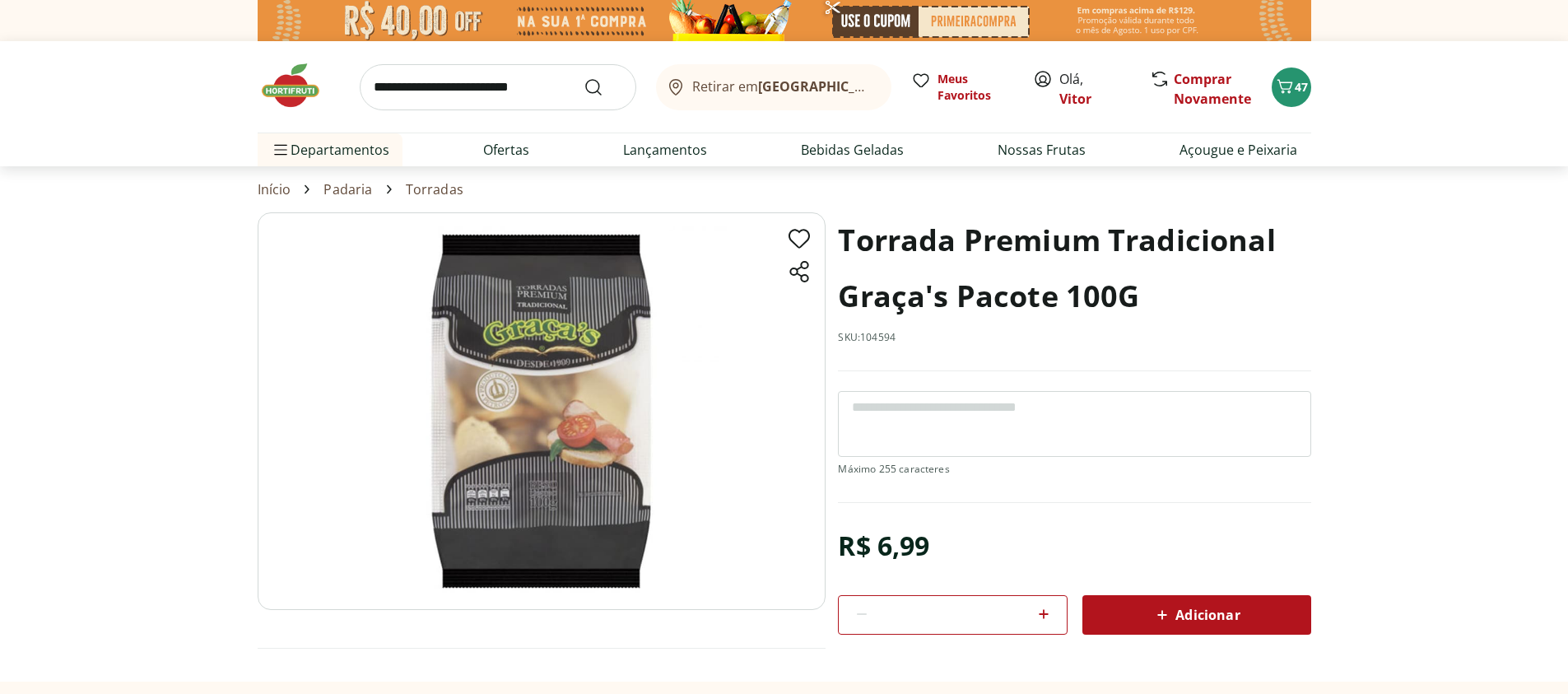
click at [1044, 617] on icon at bounding box center [1044, 613] width 10 height 10
type input "*"
click at [1158, 615] on icon at bounding box center [1162, 615] width 20 height 20
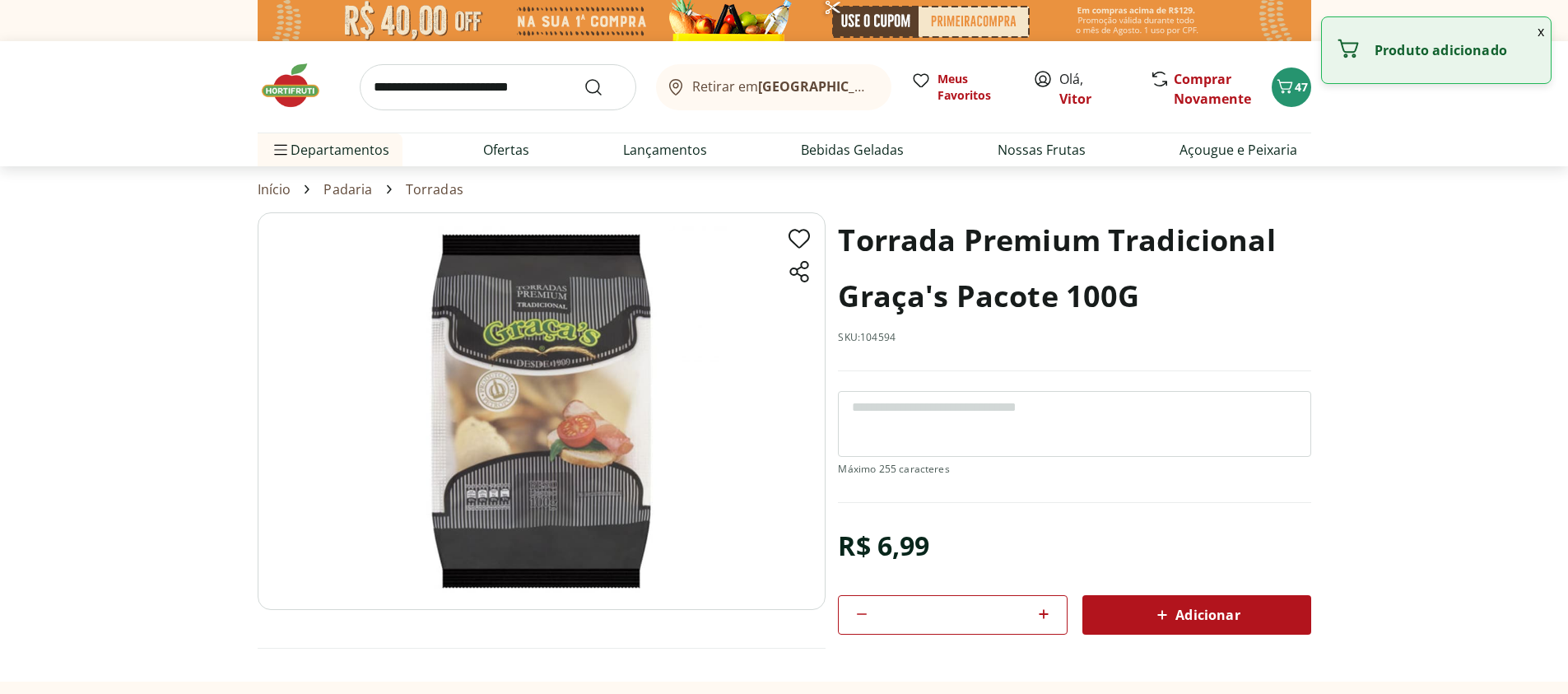
click at [1158, 615] on icon at bounding box center [1162, 615] width 20 height 20
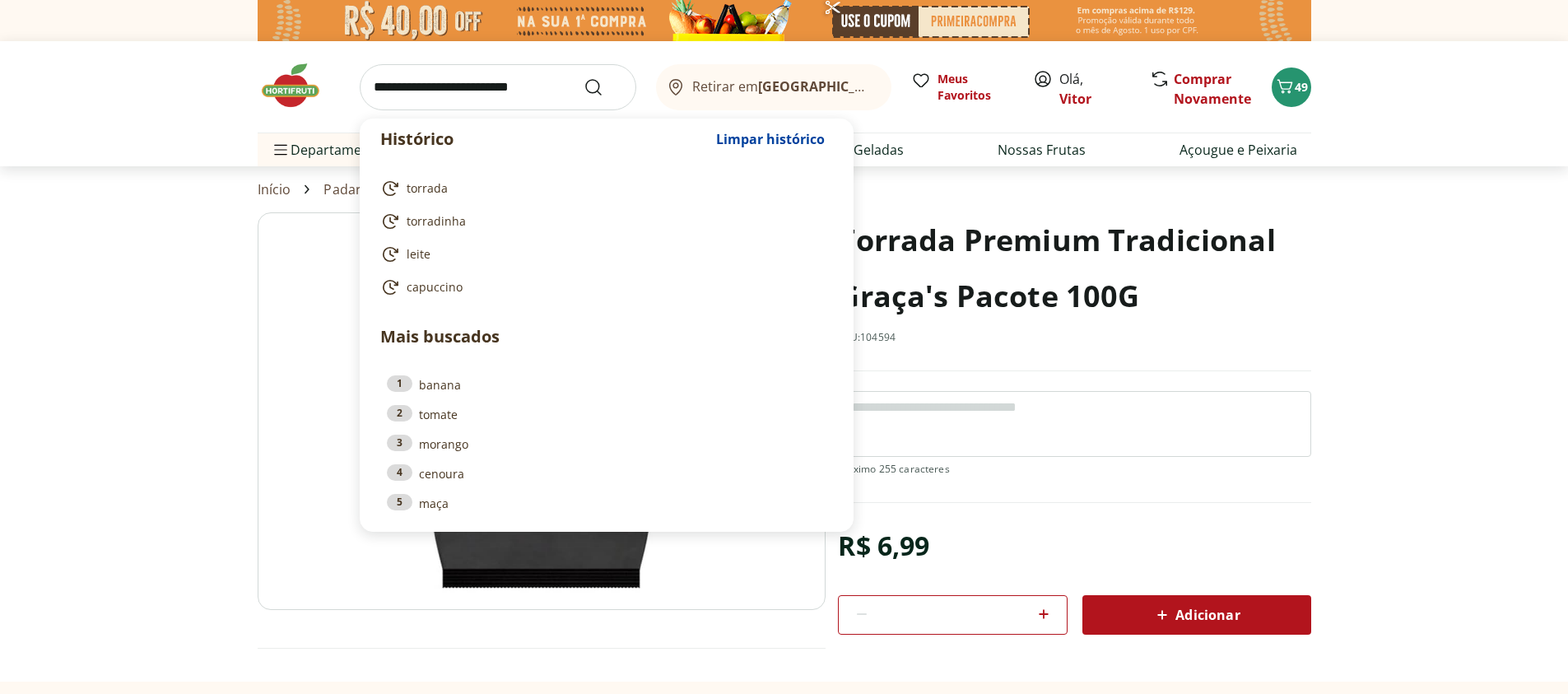
click at [490, 79] on input "search" at bounding box center [498, 87] width 276 height 46
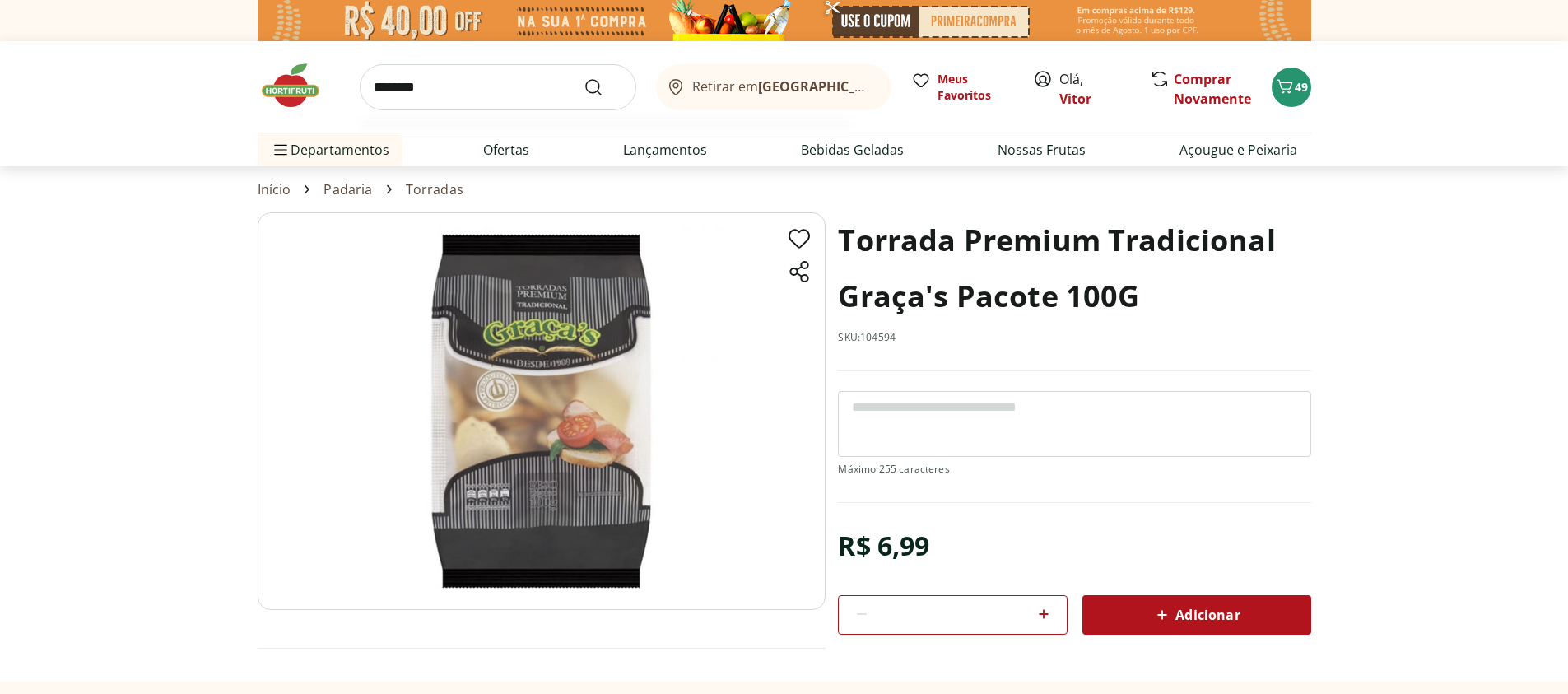
type input "********"
click at [584, 78] on button "Submit Search" at bounding box center [603, 87] width 39 height 20
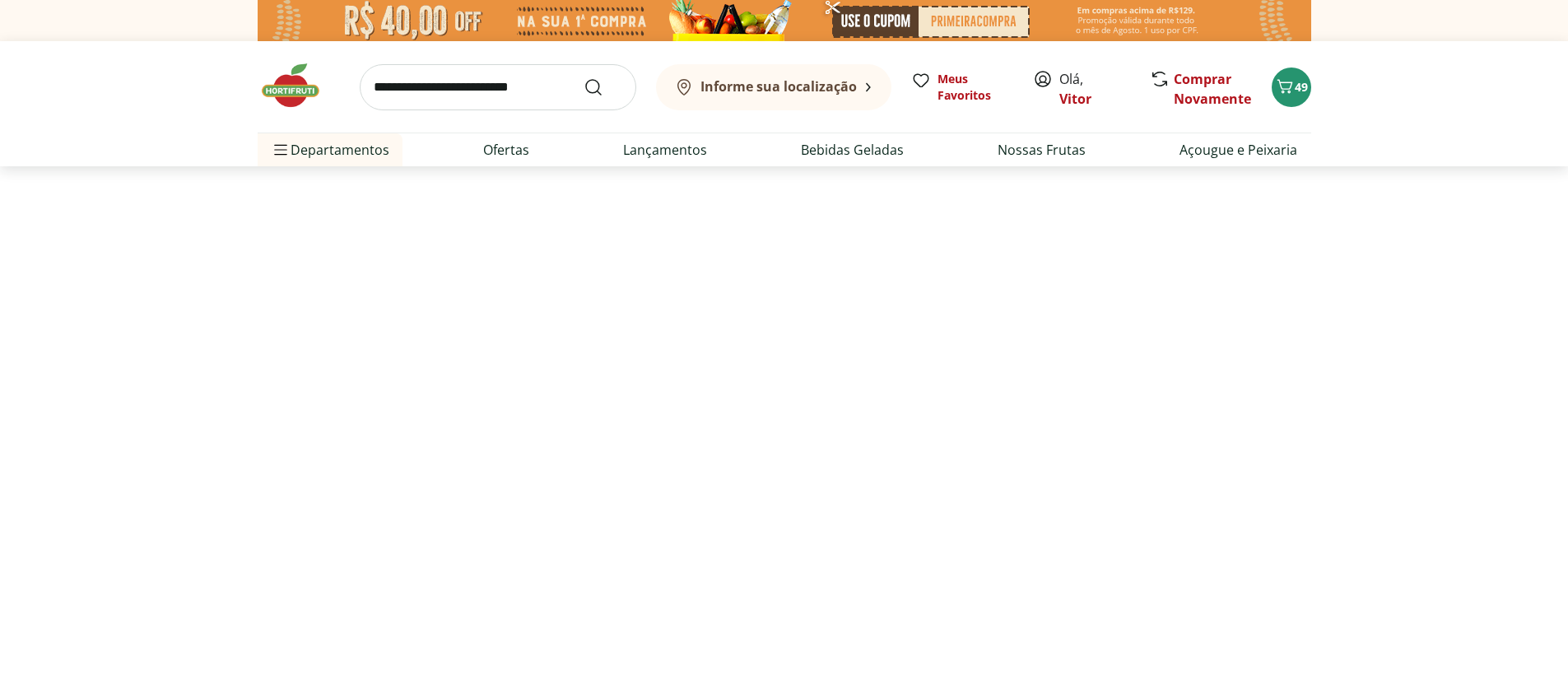
select select "**********"
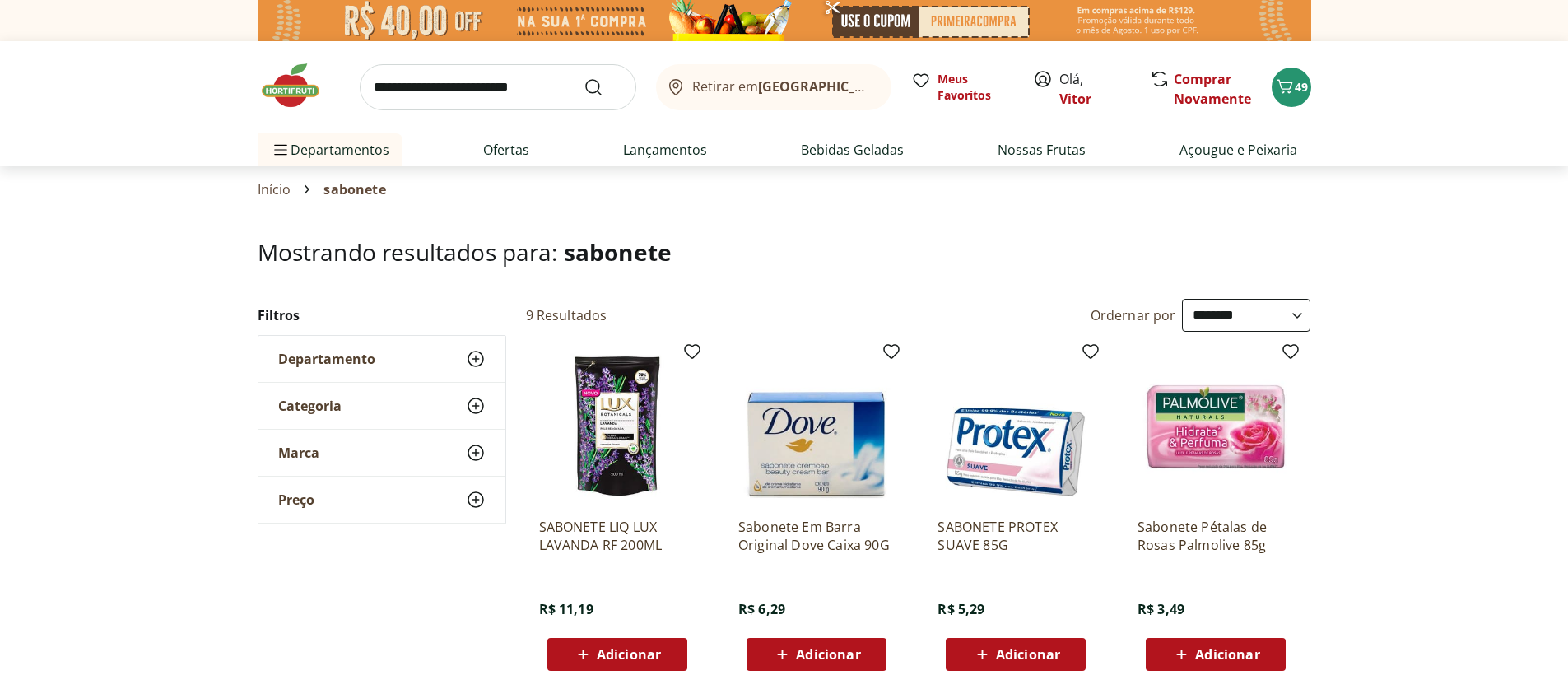
click at [431, 92] on input "search" at bounding box center [498, 87] width 276 height 46
type input "**********"
click at [584, 78] on button "Submit Search" at bounding box center [603, 87] width 39 height 20
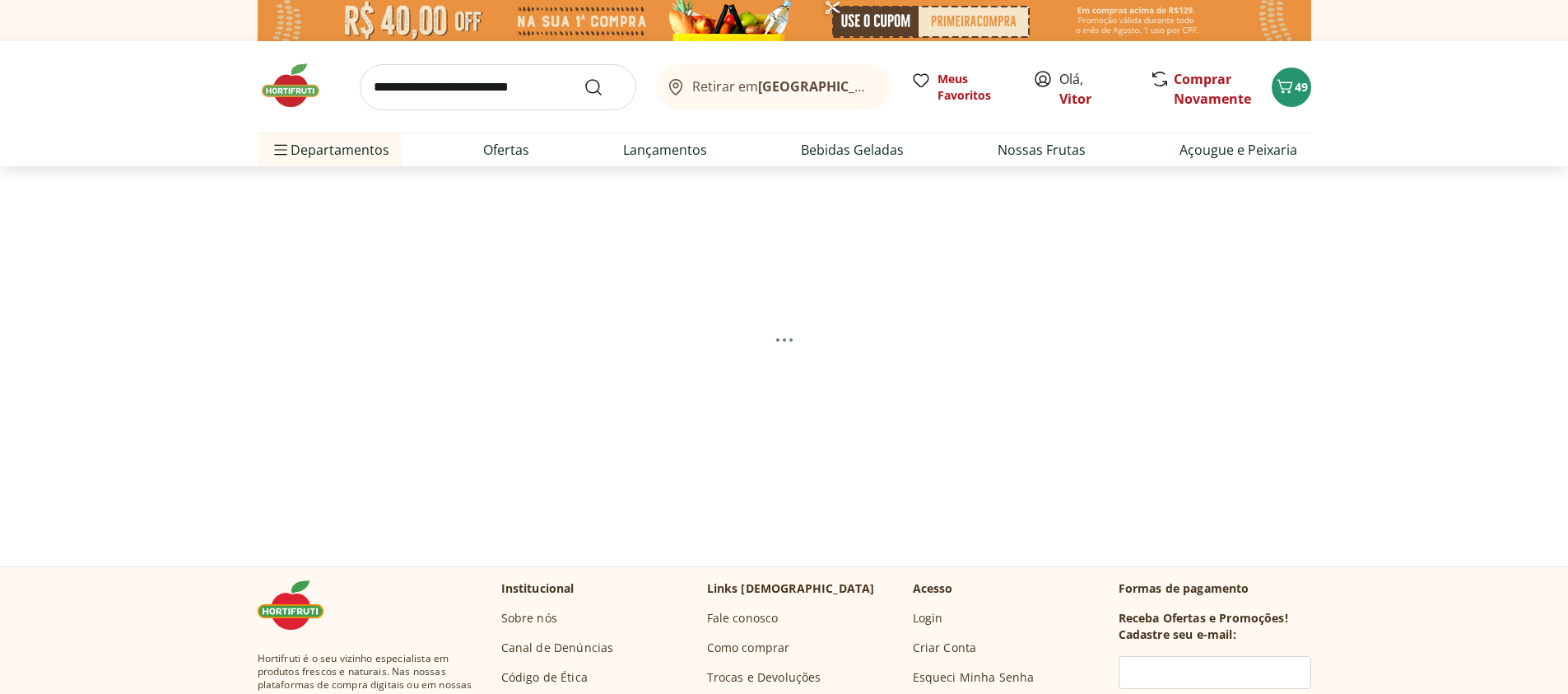
select select "**********"
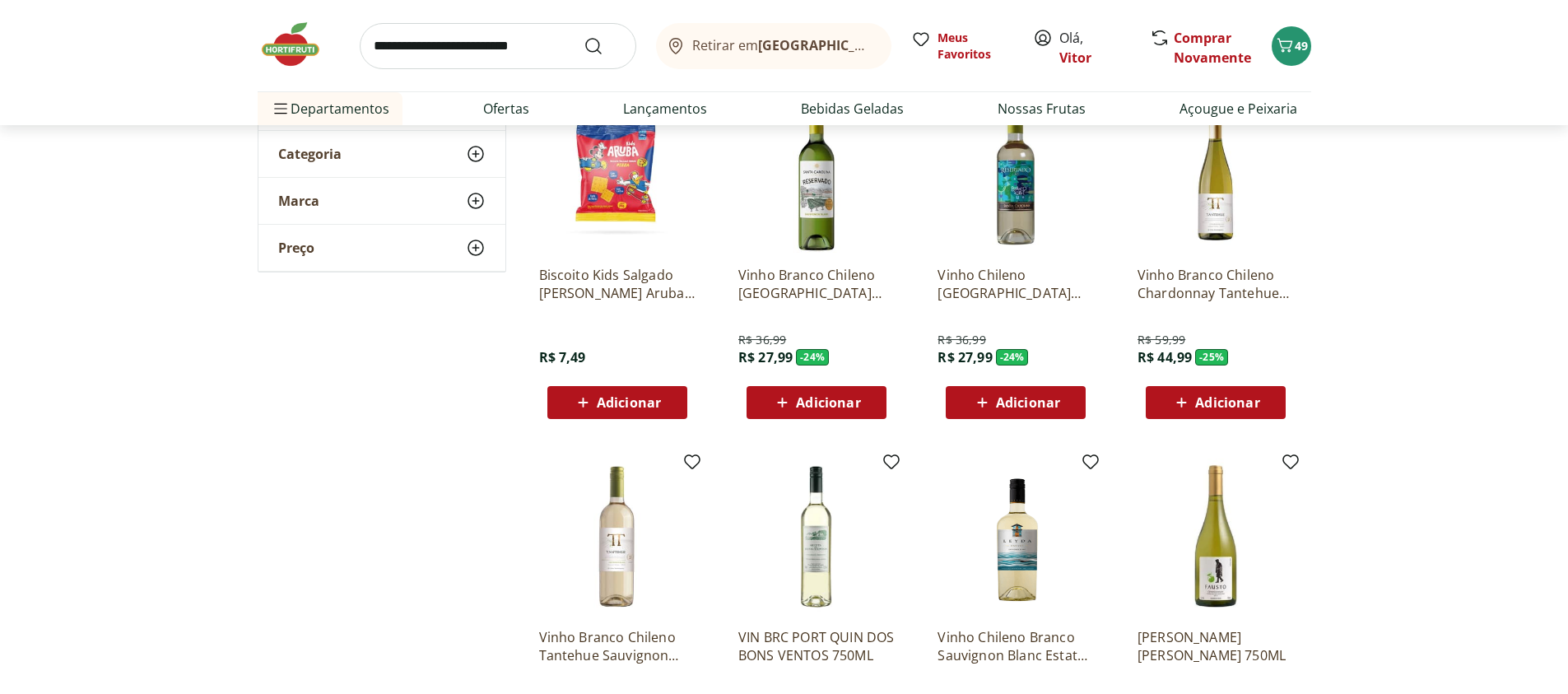
scroll to position [99, 0]
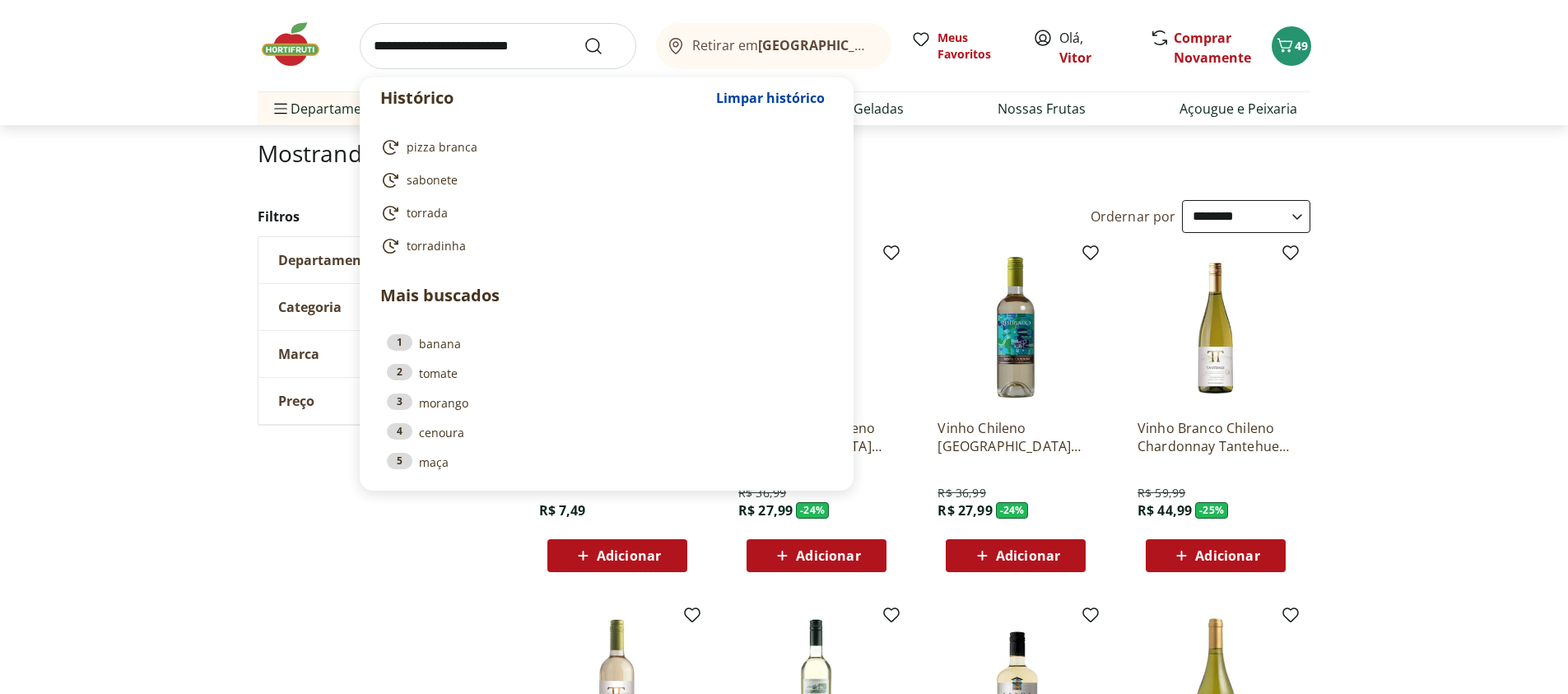
click at [443, 39] on input "search" at bounding box center [498, 46] width 276 height 46
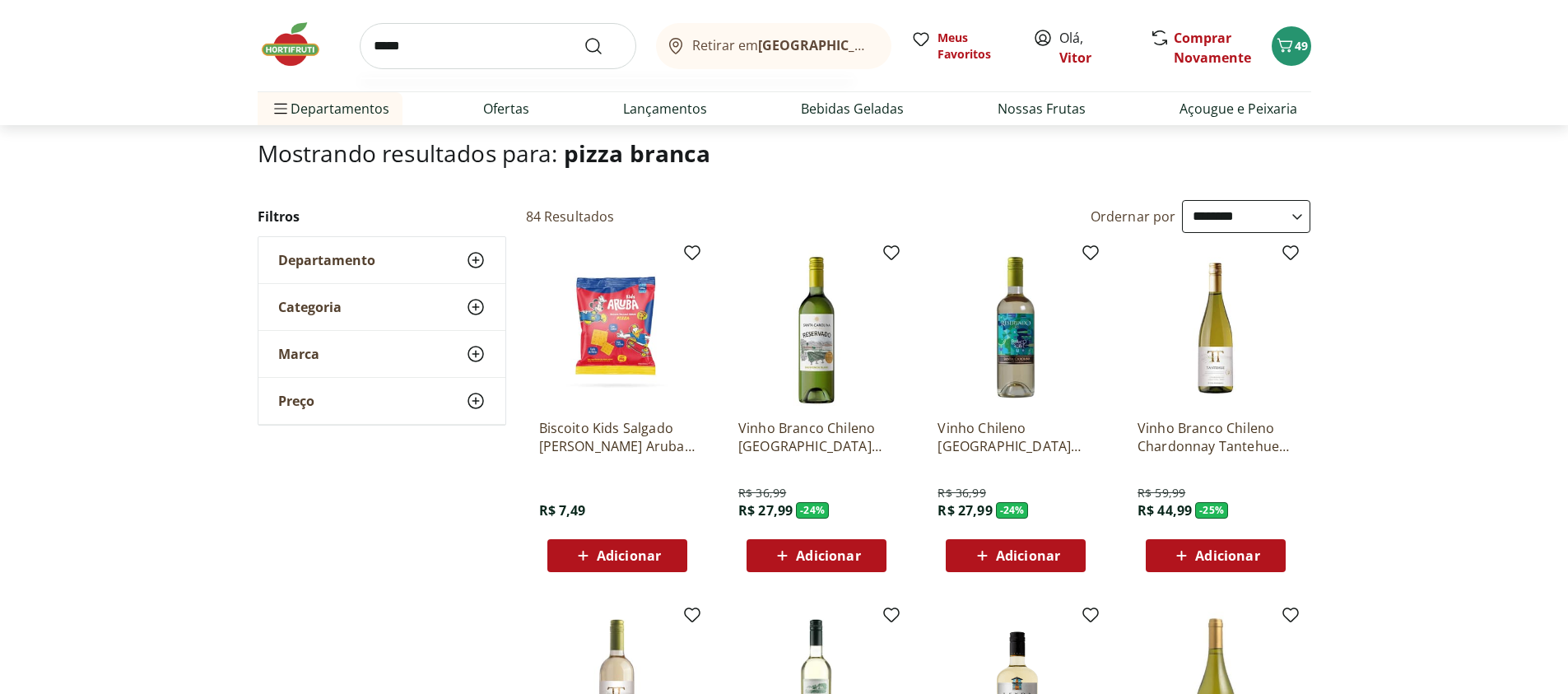
type input "******"
click button "Submit Search" at bounding box center [603, 46] width 39 height 20
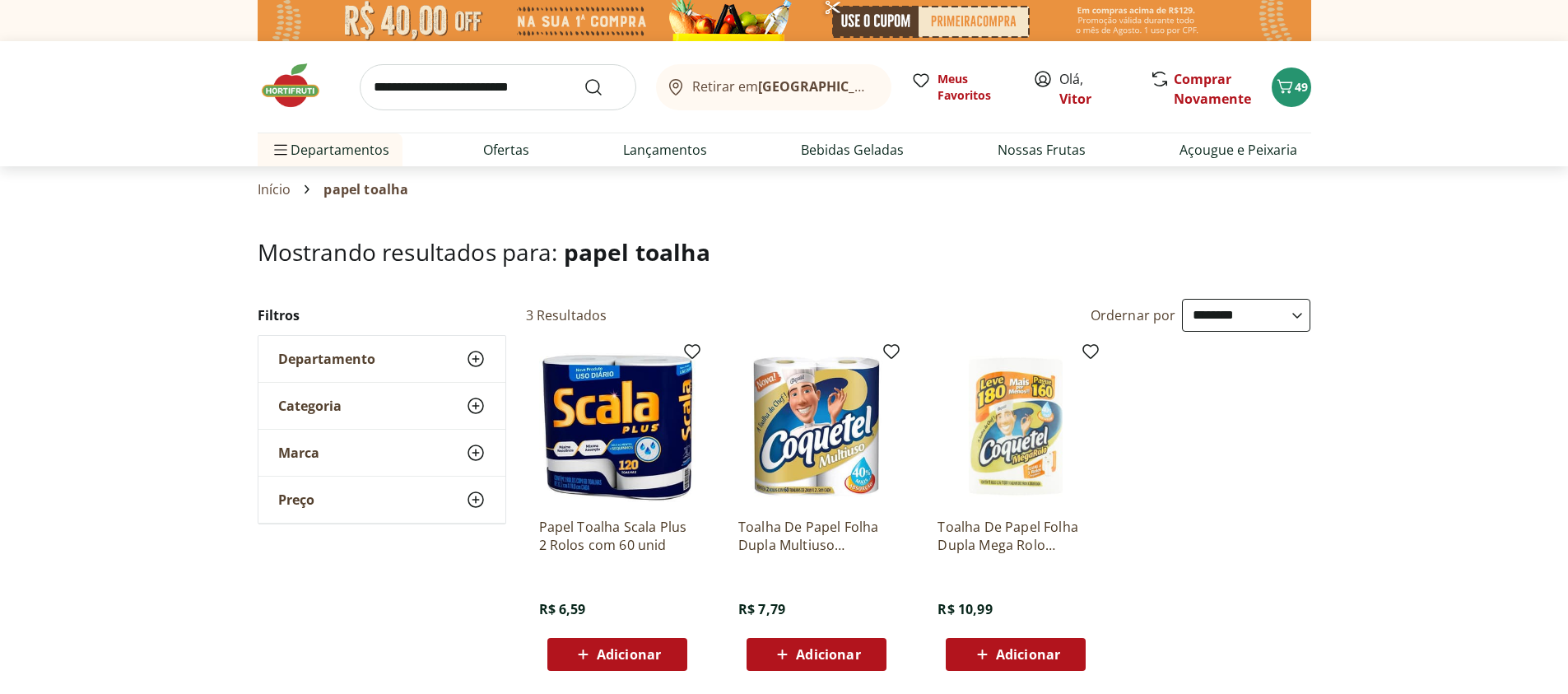
select select "**********"
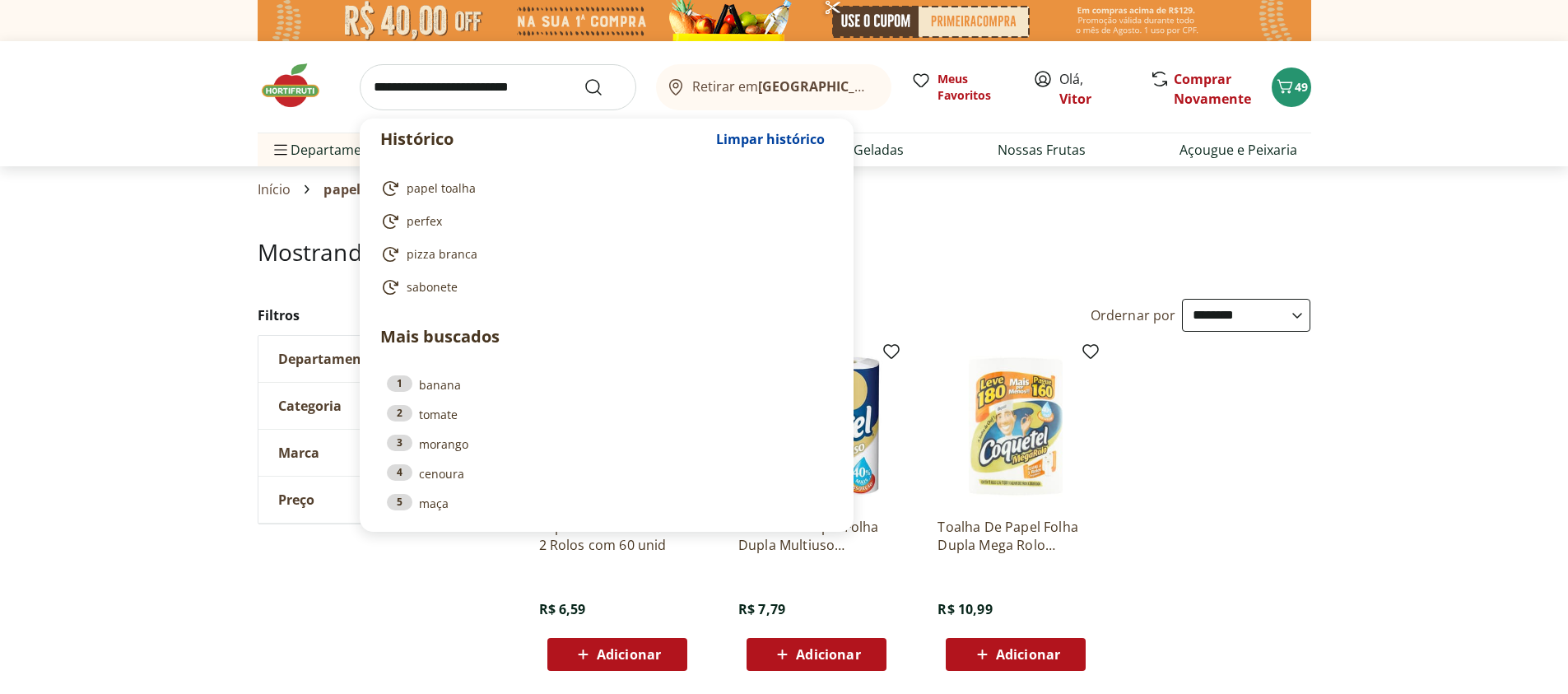
click at [465, 66] on input "search" at bounding box center [498, 87] width 276 height 46
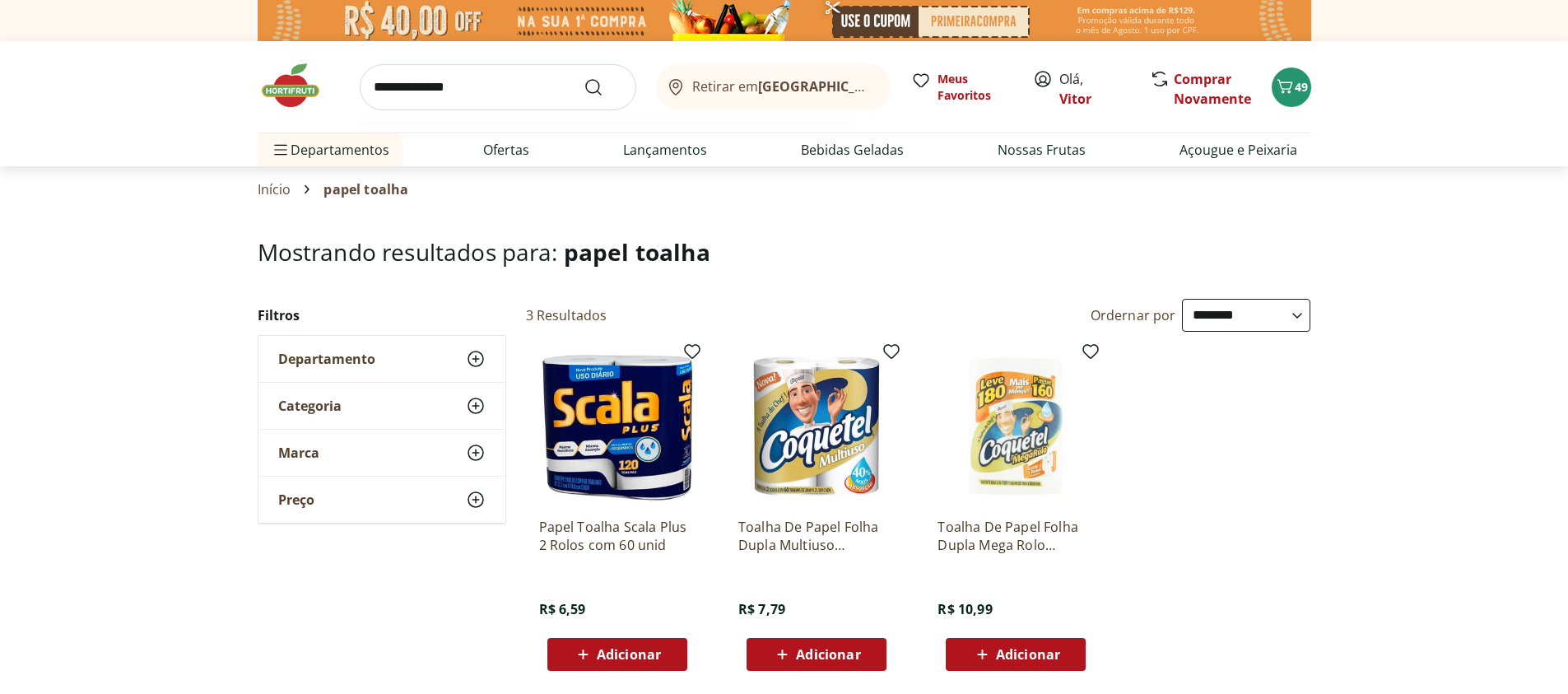
type input "**********"
click at [584, 78] on button "Submit Search" at bounding box center [603, 87] width 39 height 20
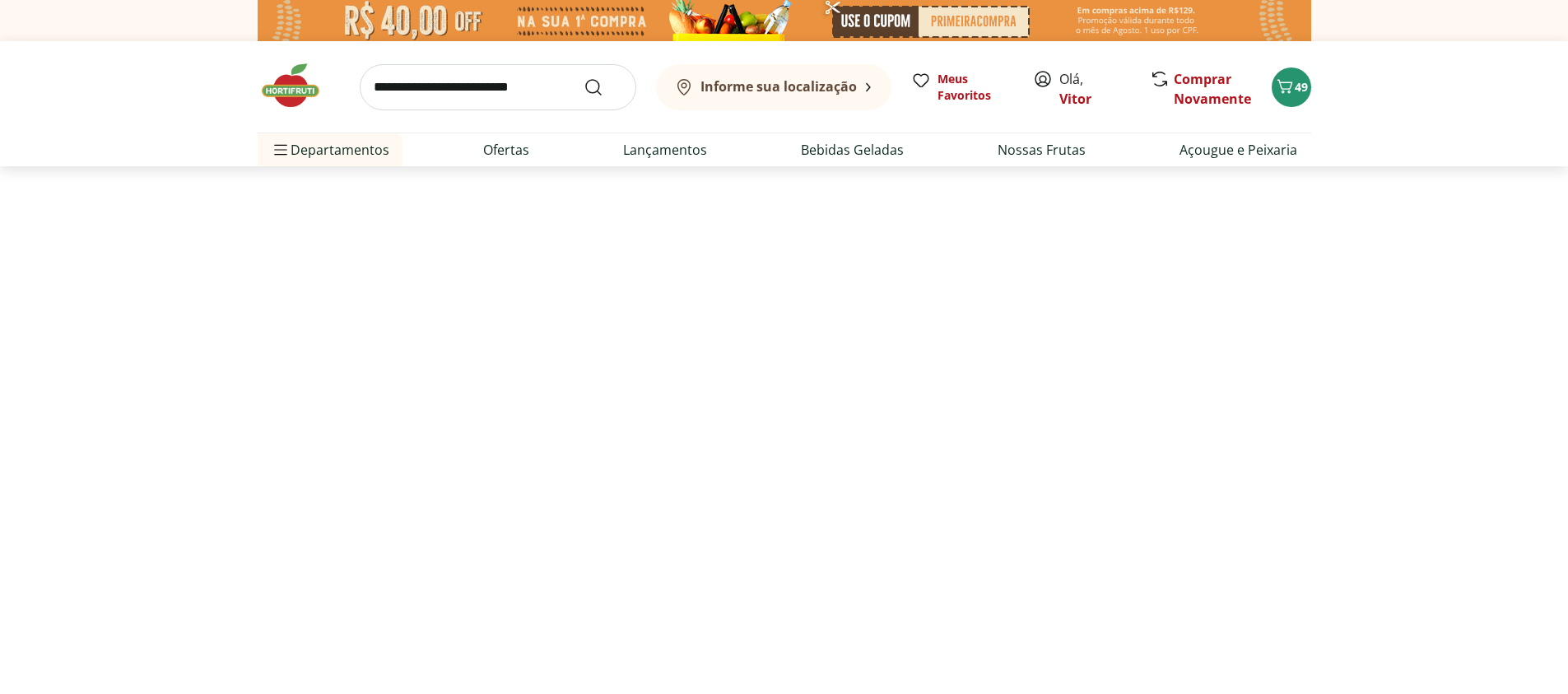
select select "**********"
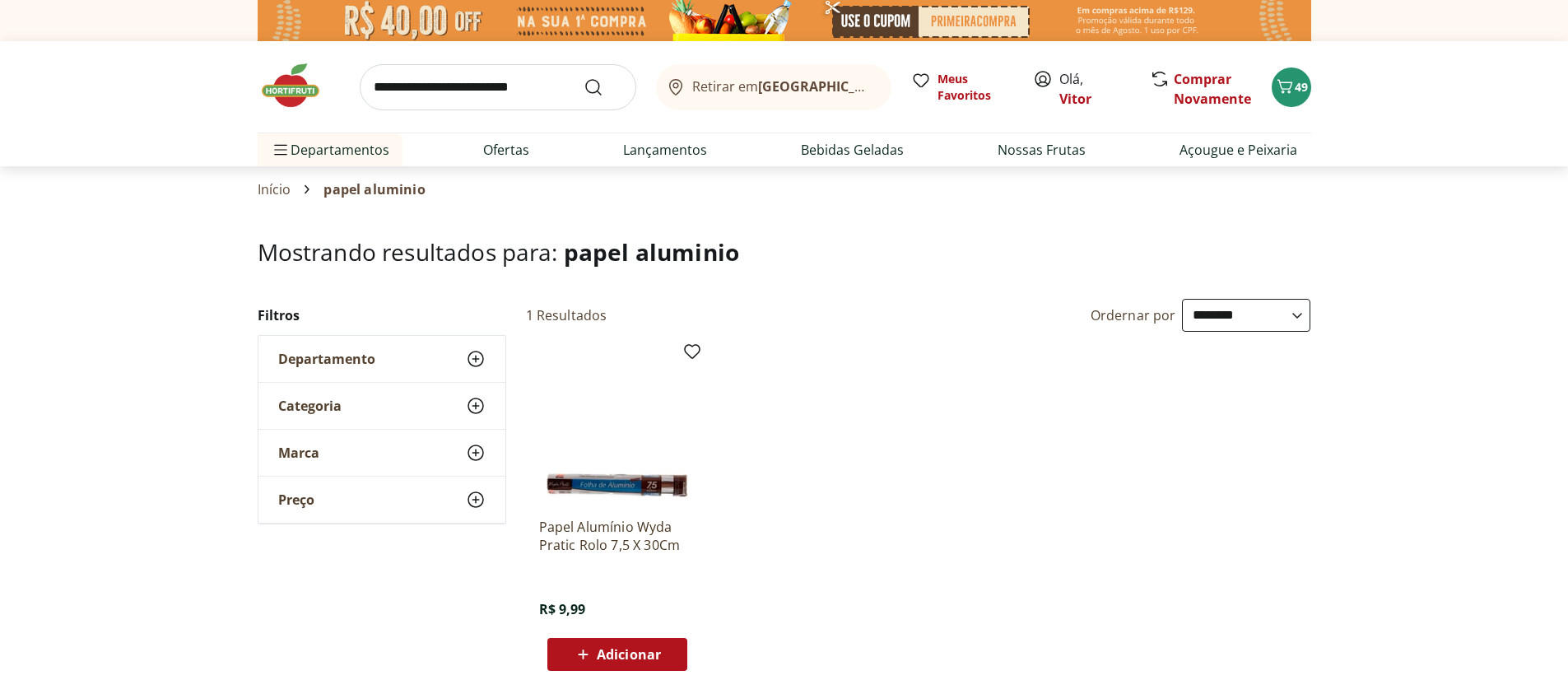
click at [280, 92] on img at bounding box center [299, 85] width 82 height 49
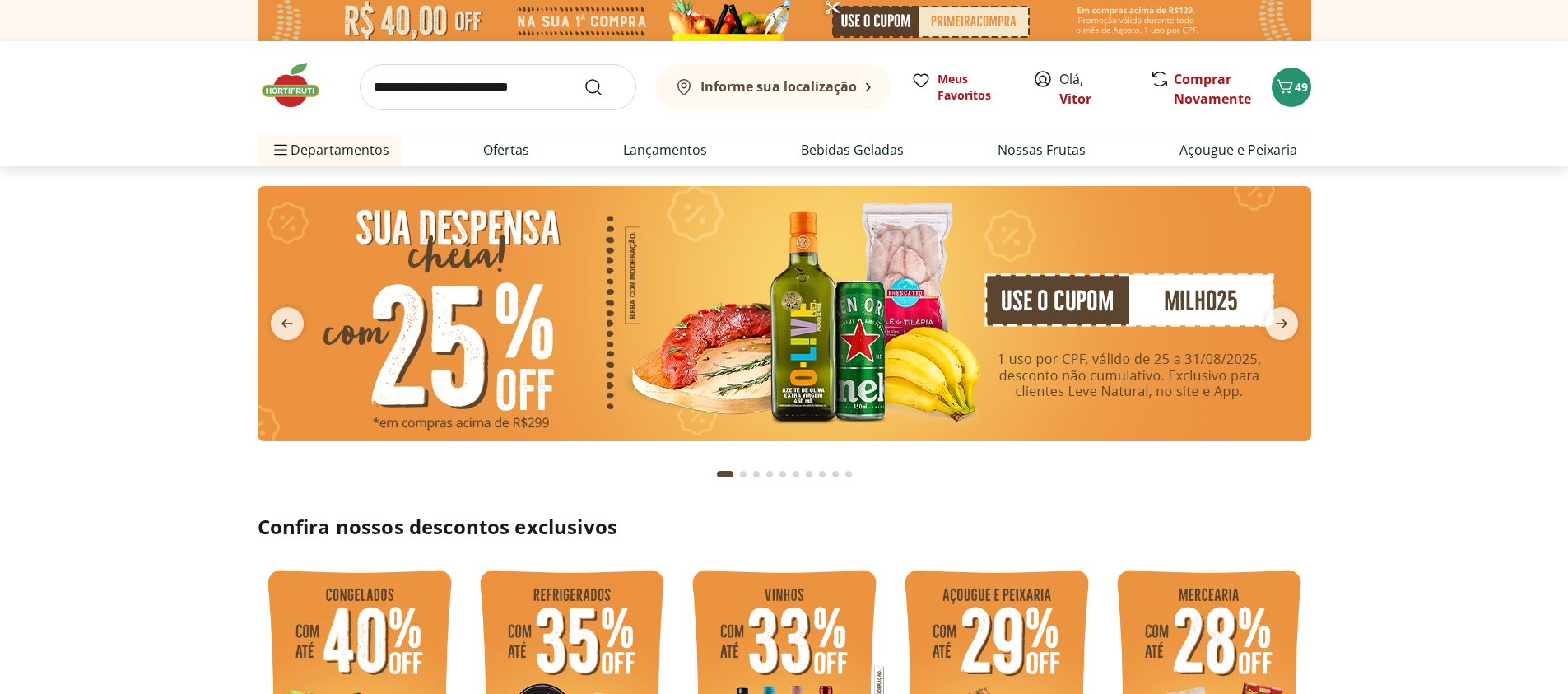
click at [425, 91] on input "search" at bounding box center [498, 87] width 276 height 46
type input "*******"
click at [584, 78] on button "Submit Search" at bounding box center [603, 87] width 39 height 20
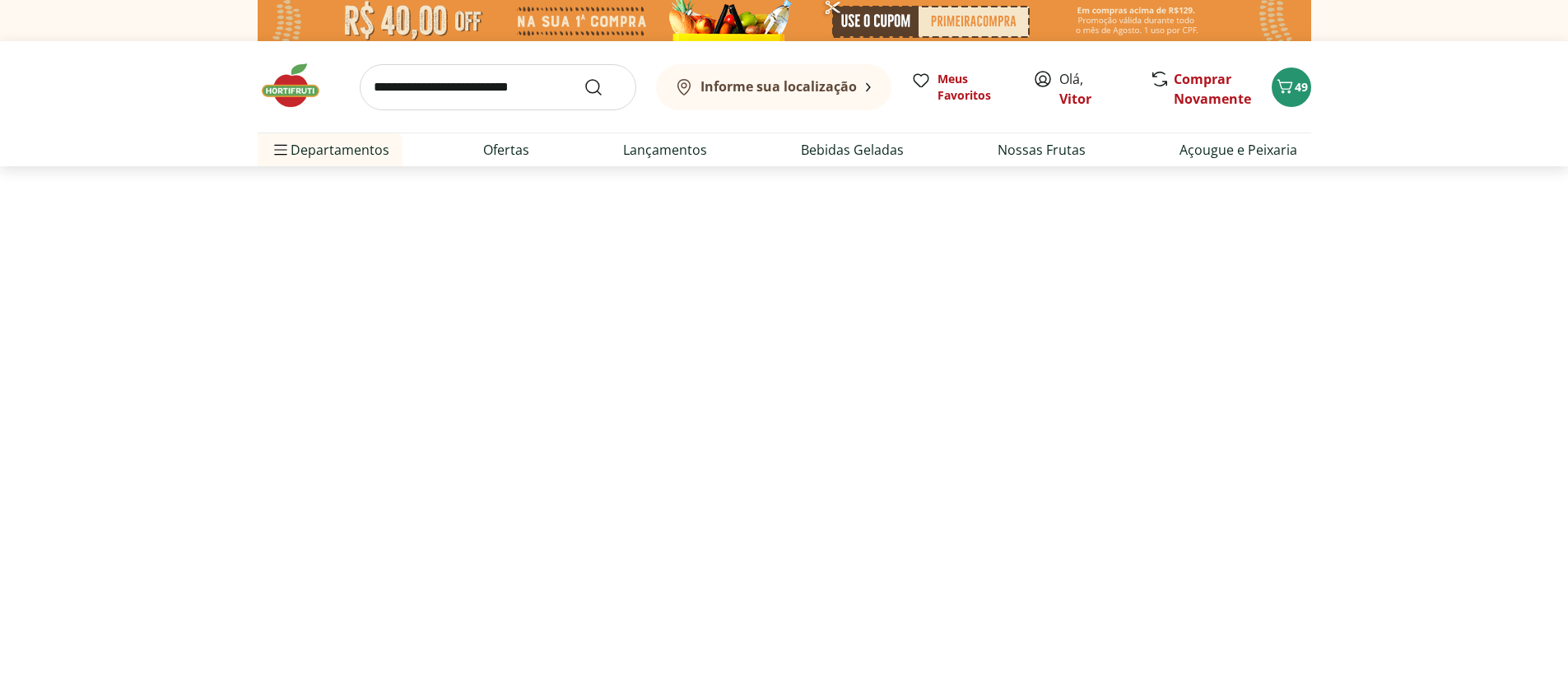
select select "**********"
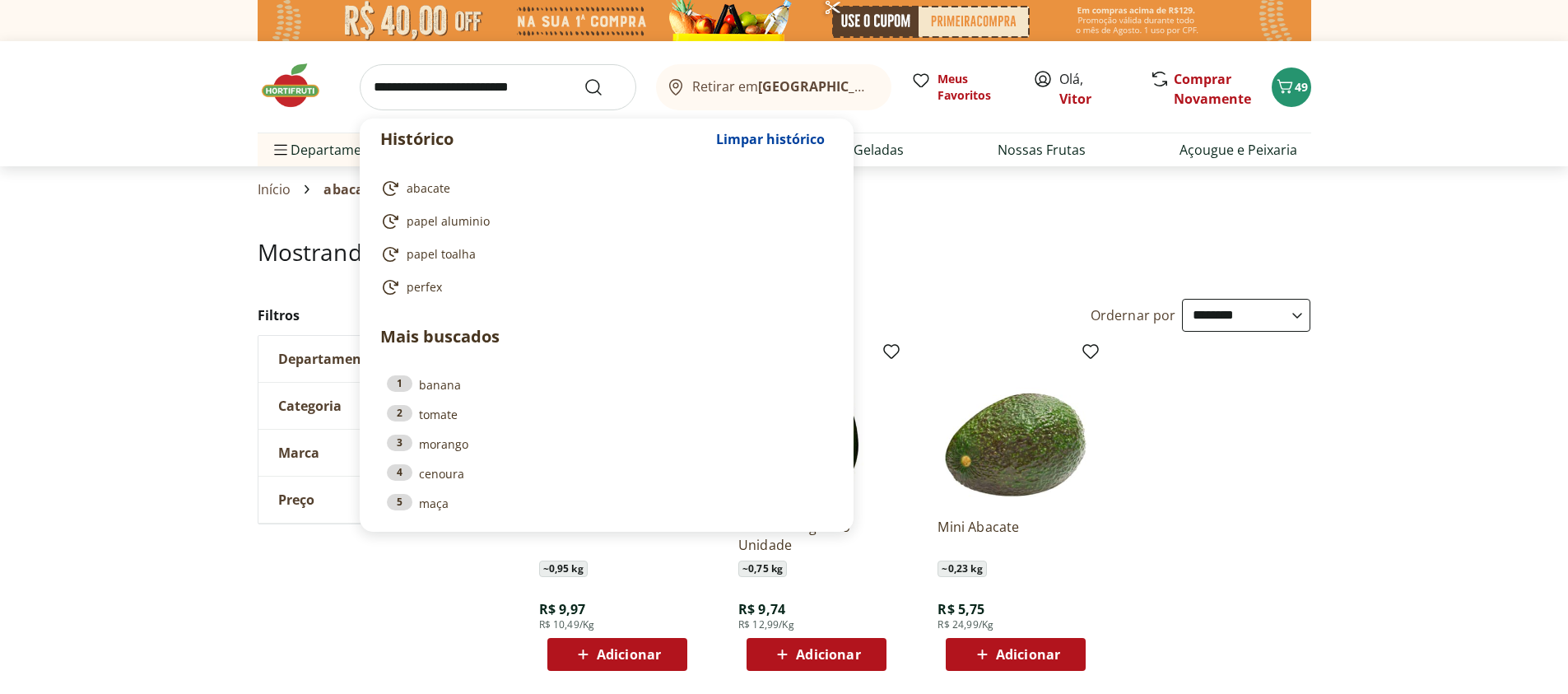
click at [398, 96] on input "search" at bounding box center [498, 87] width 276 height 46
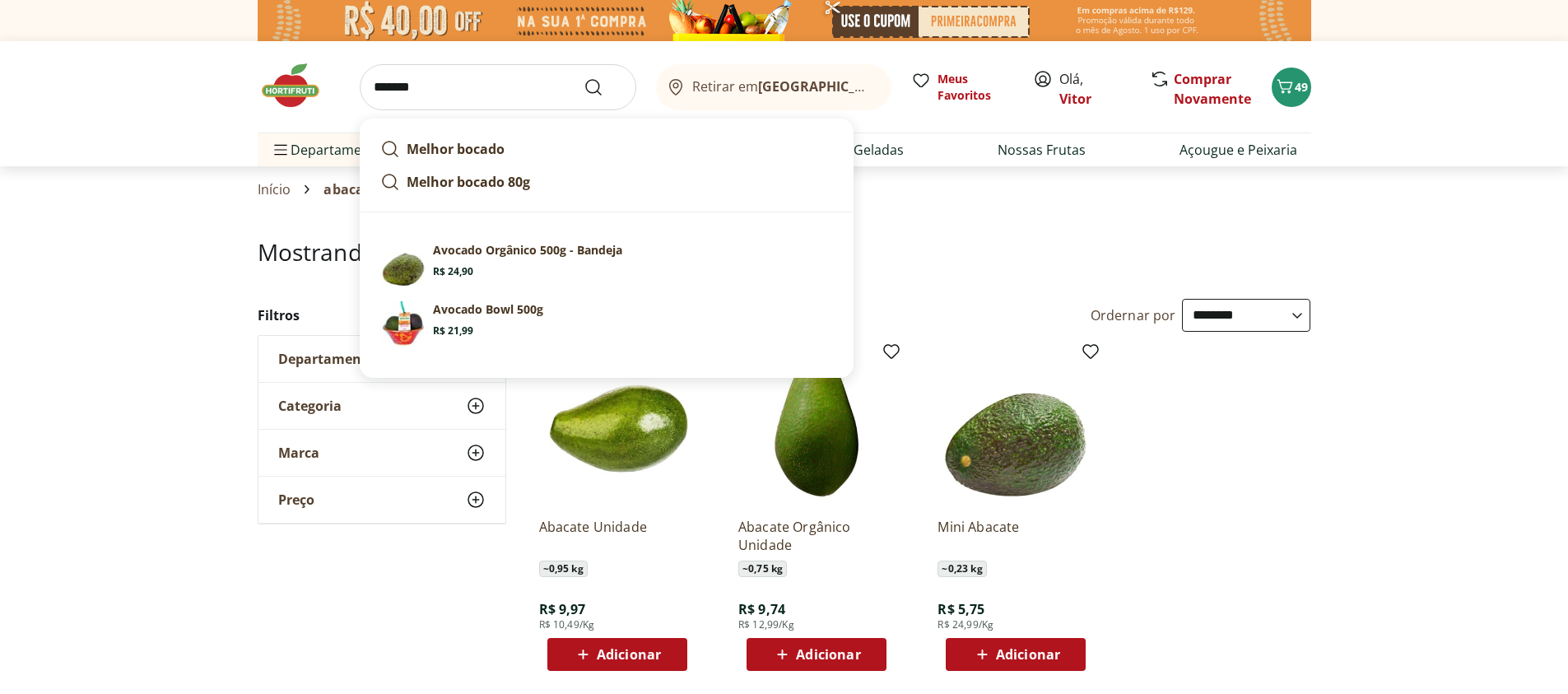
type input "*******"
click at [584, 78] on button "Submit Search" at bounding box center [603, 87] width 39 height 20
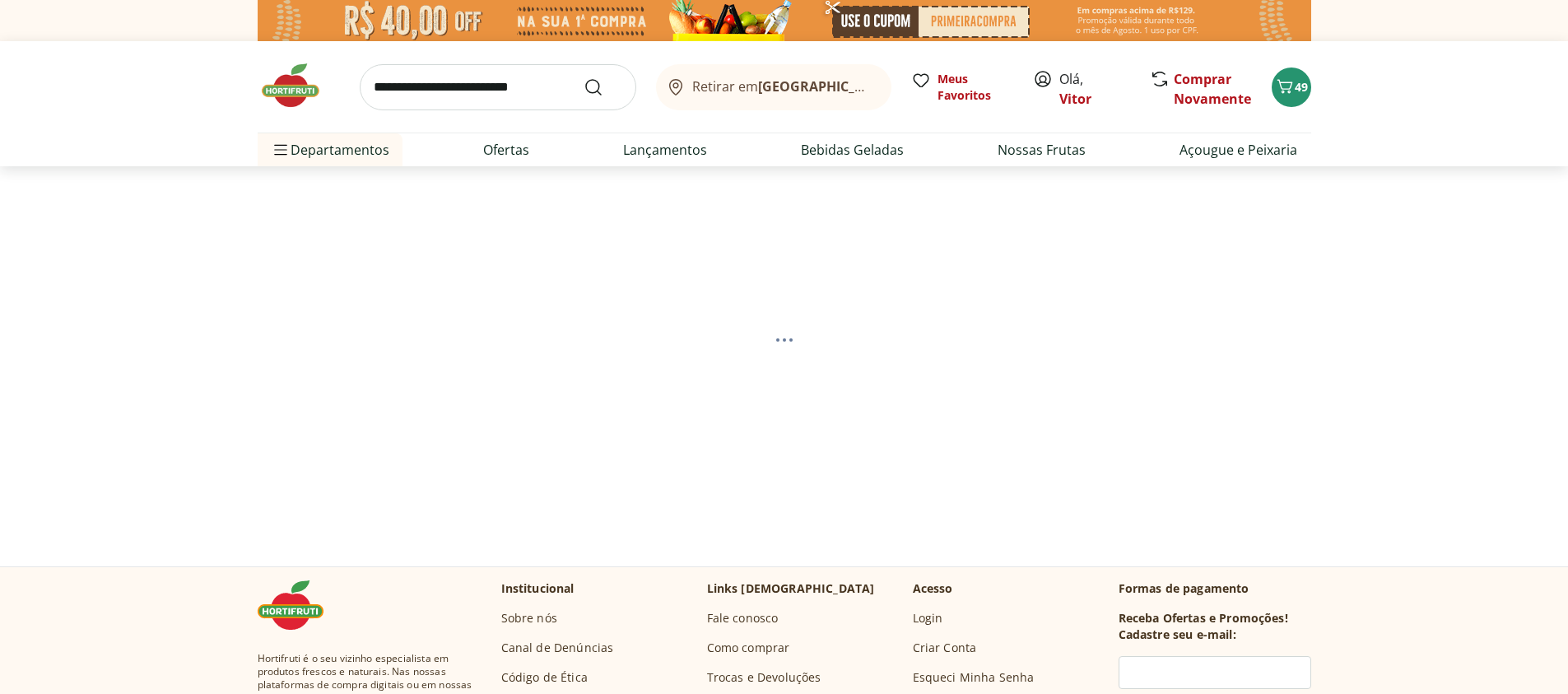
select select "**********"
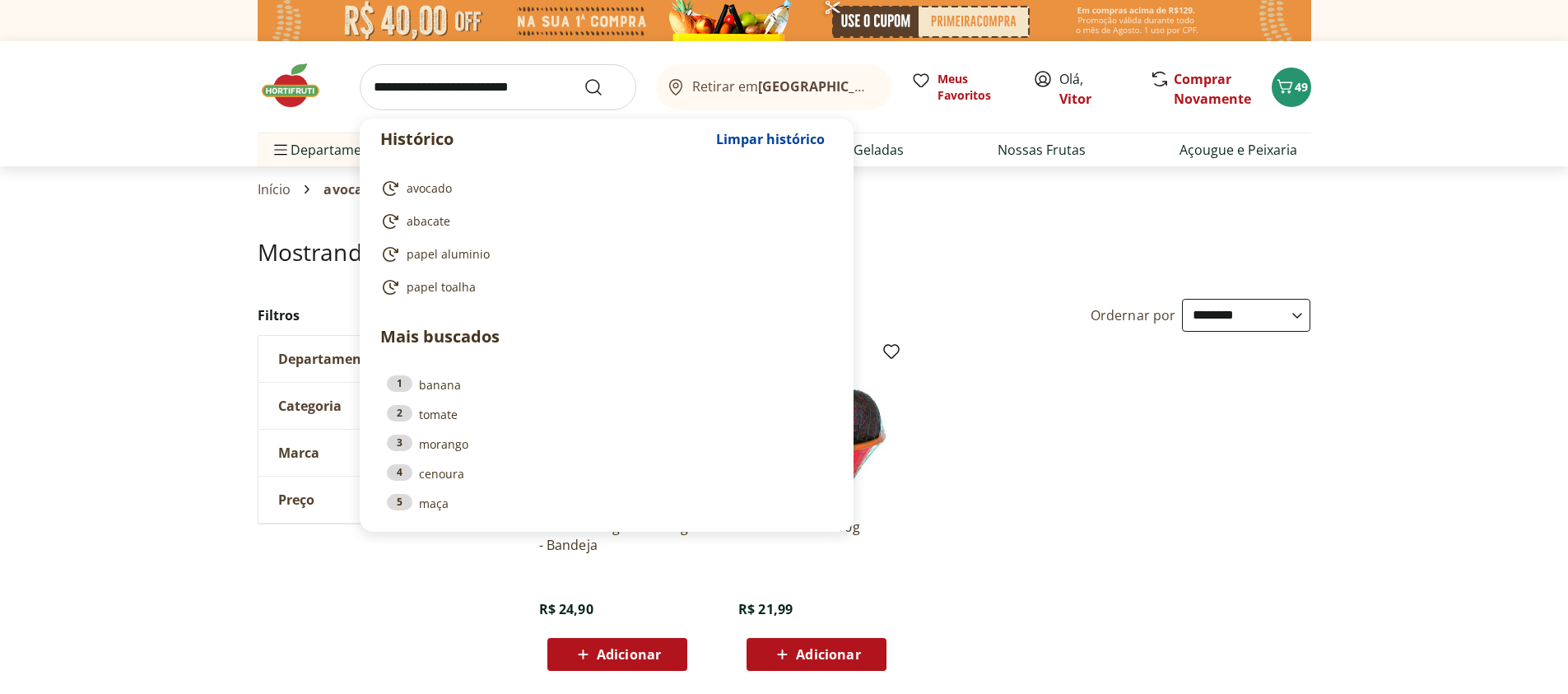
click at [521, 102] on input "search" at bounding box center [498, 87] width 276 height 46
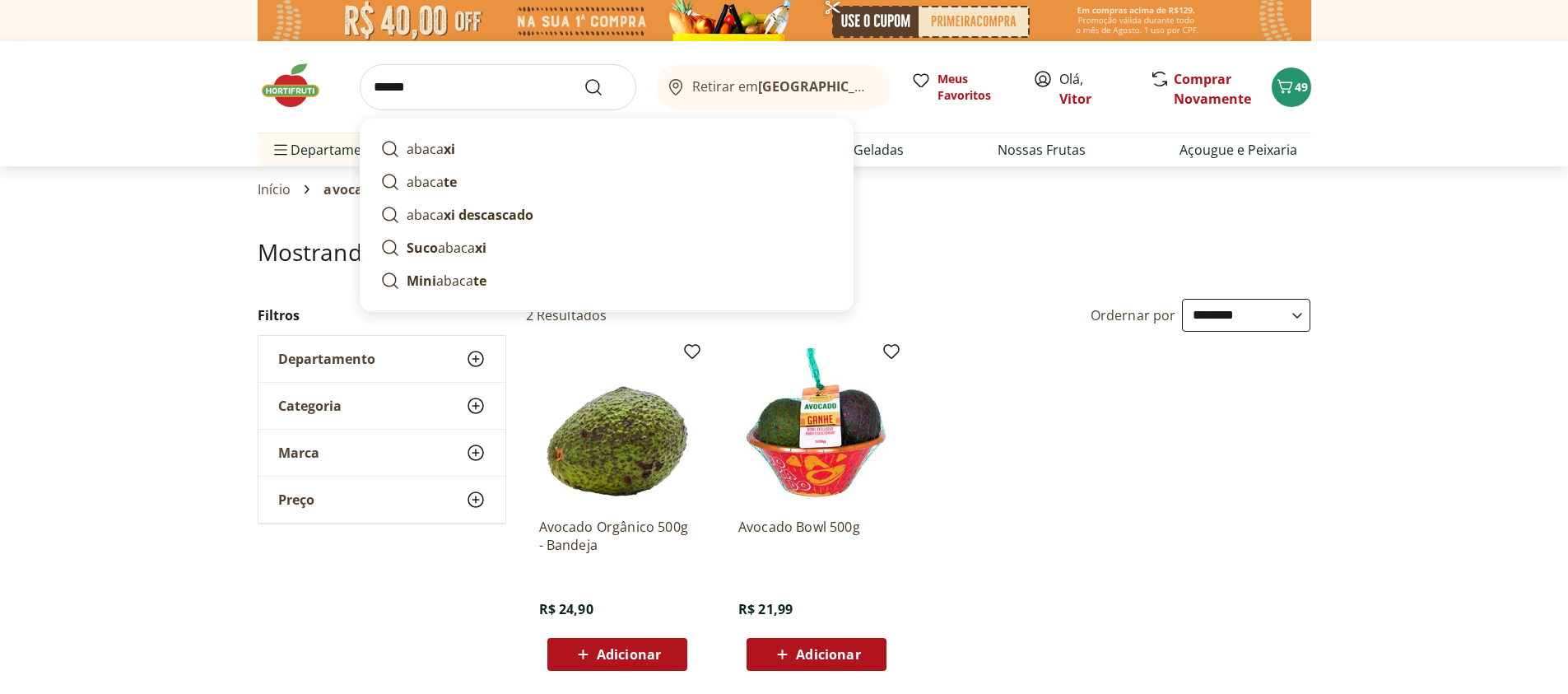
type input "*******"
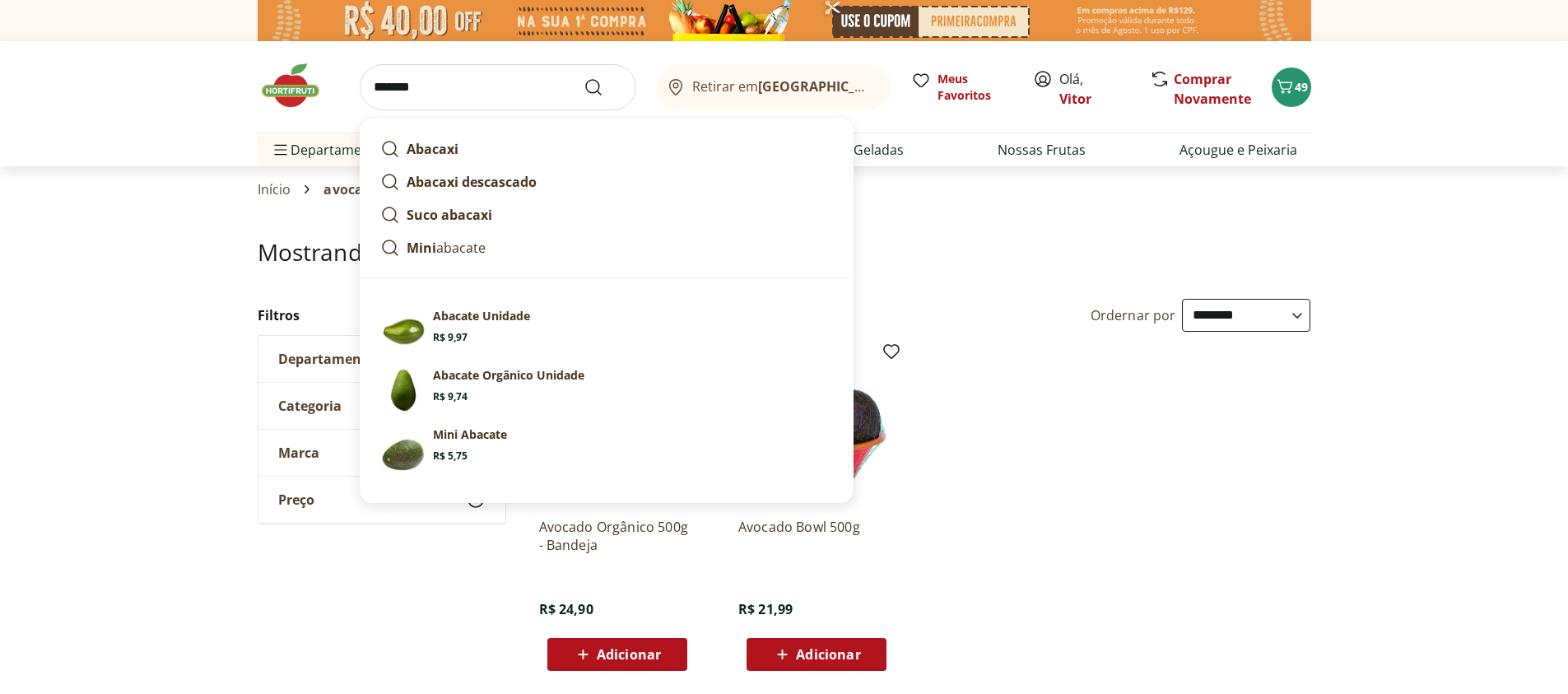
click button "Submit Search" at bounding box center [603, 87] width 39 height 20
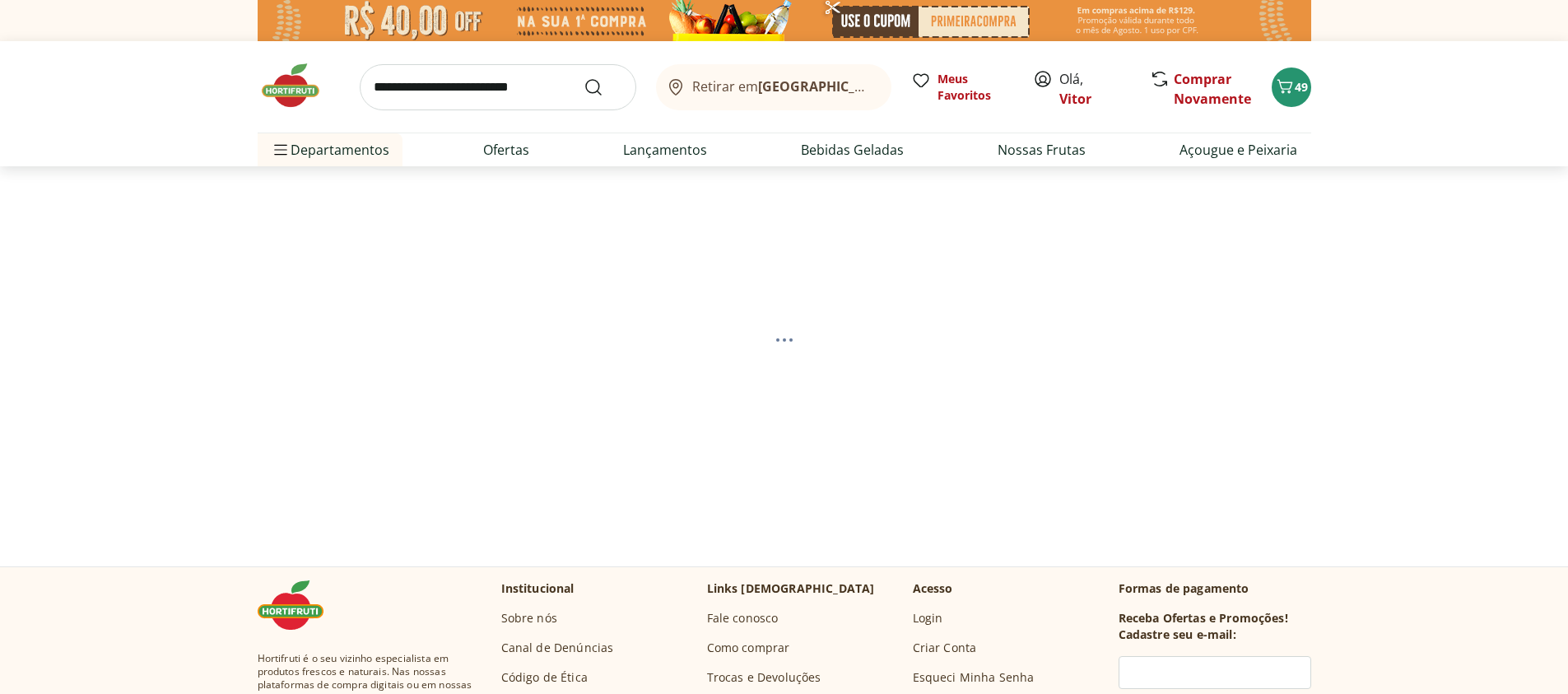
select select "**********"
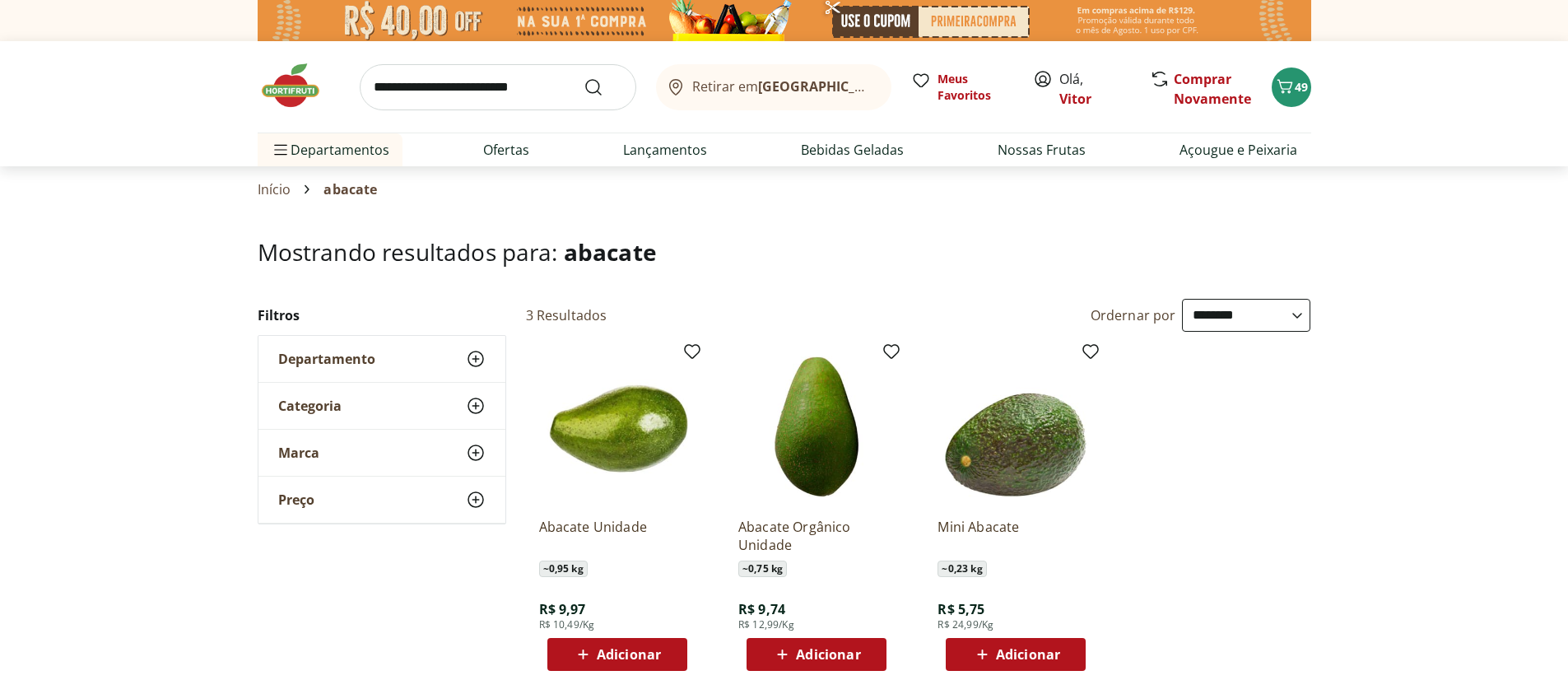
click at [579, 652] on icon at bounding box center [583, 654] width 21 height 20
click at [566, 661] on icon at bounding box center [571, 653] width 13 height 16
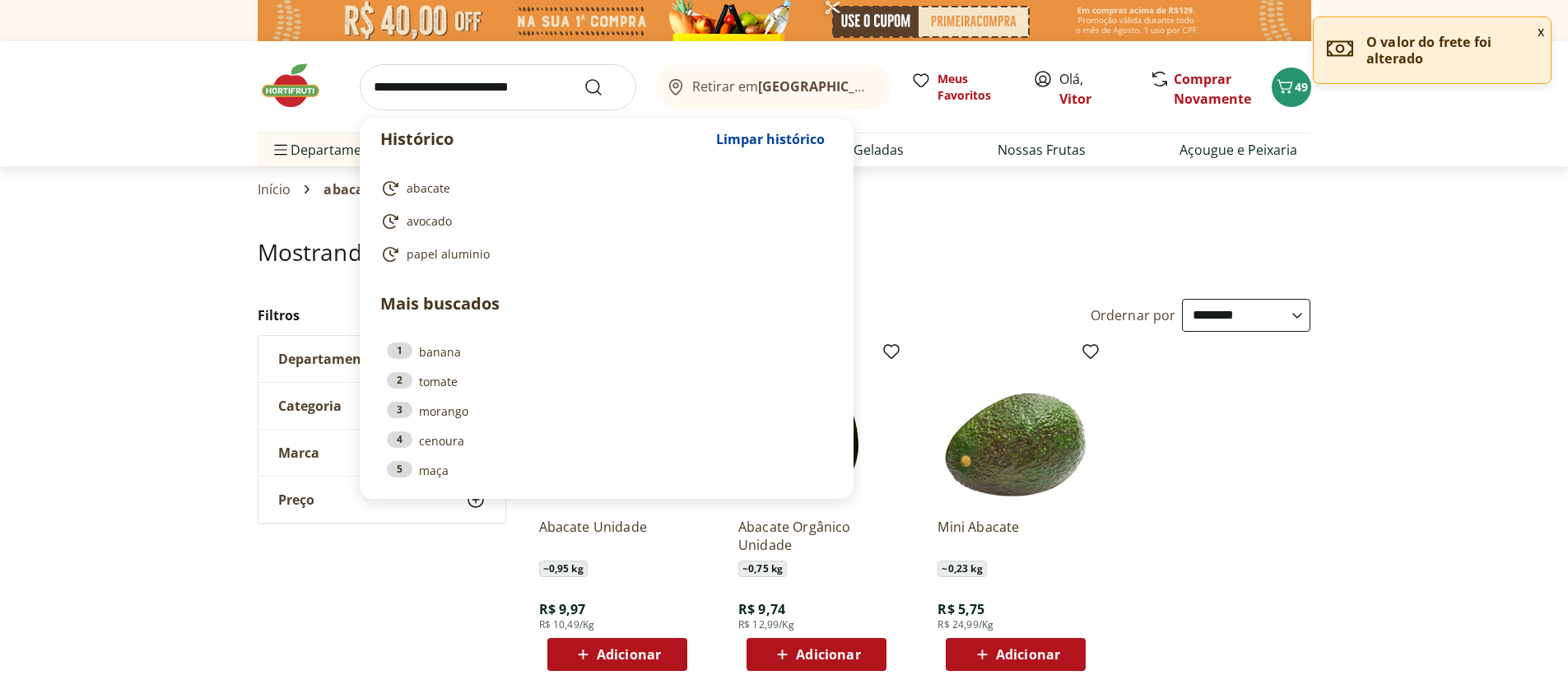
click at [389, 88] on input "search" at bounding box center [498, 87] width 276 height 46
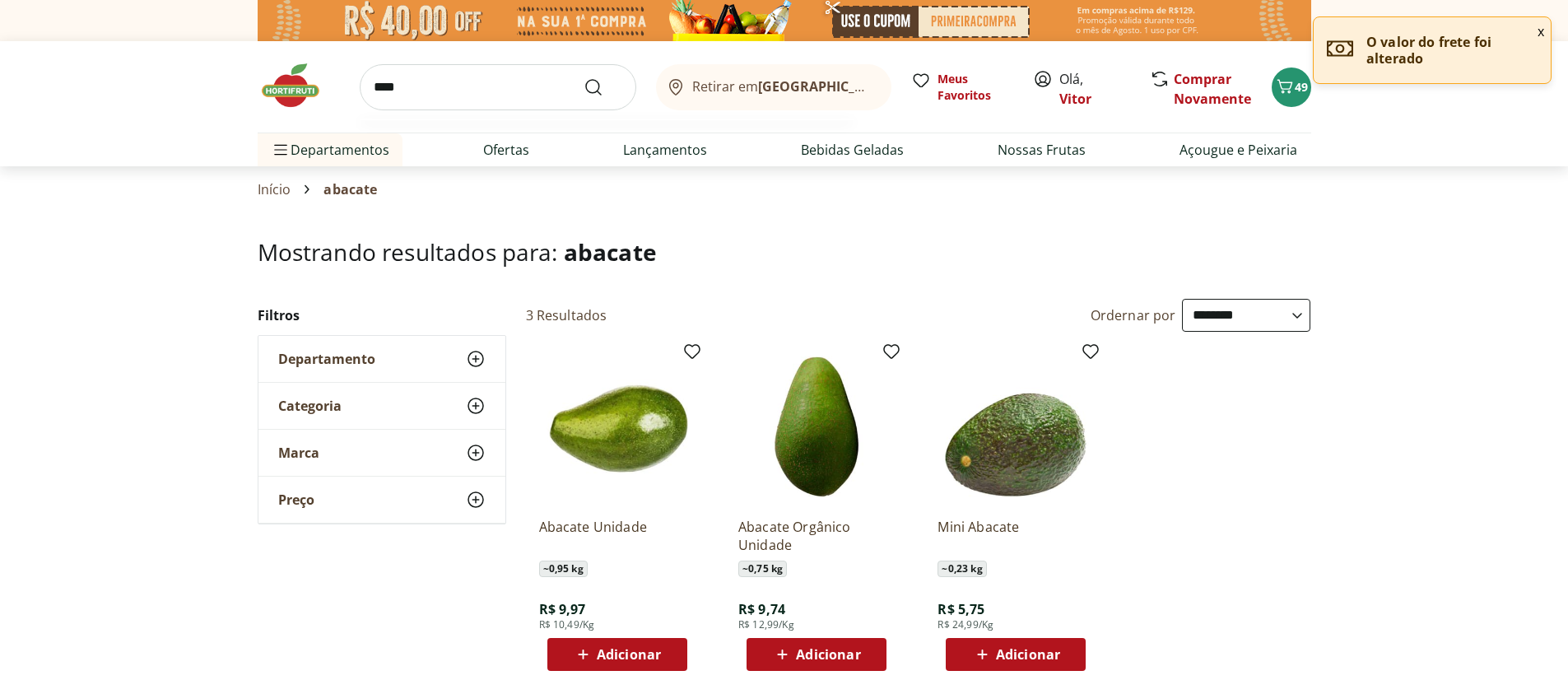
type input "****"
click at [584, 78] on button "Submit Search" at bounding box center [603, 87] width 39 height 20
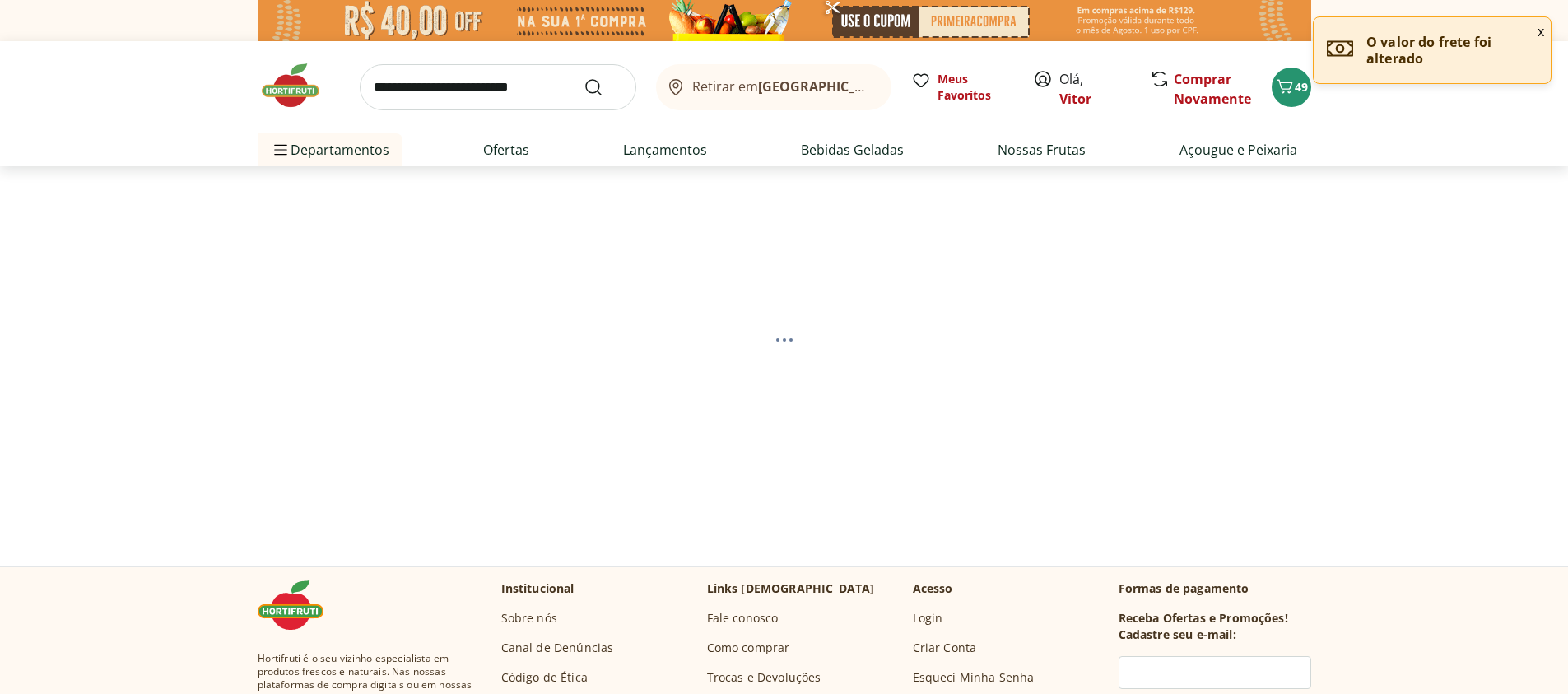
select select "**********"
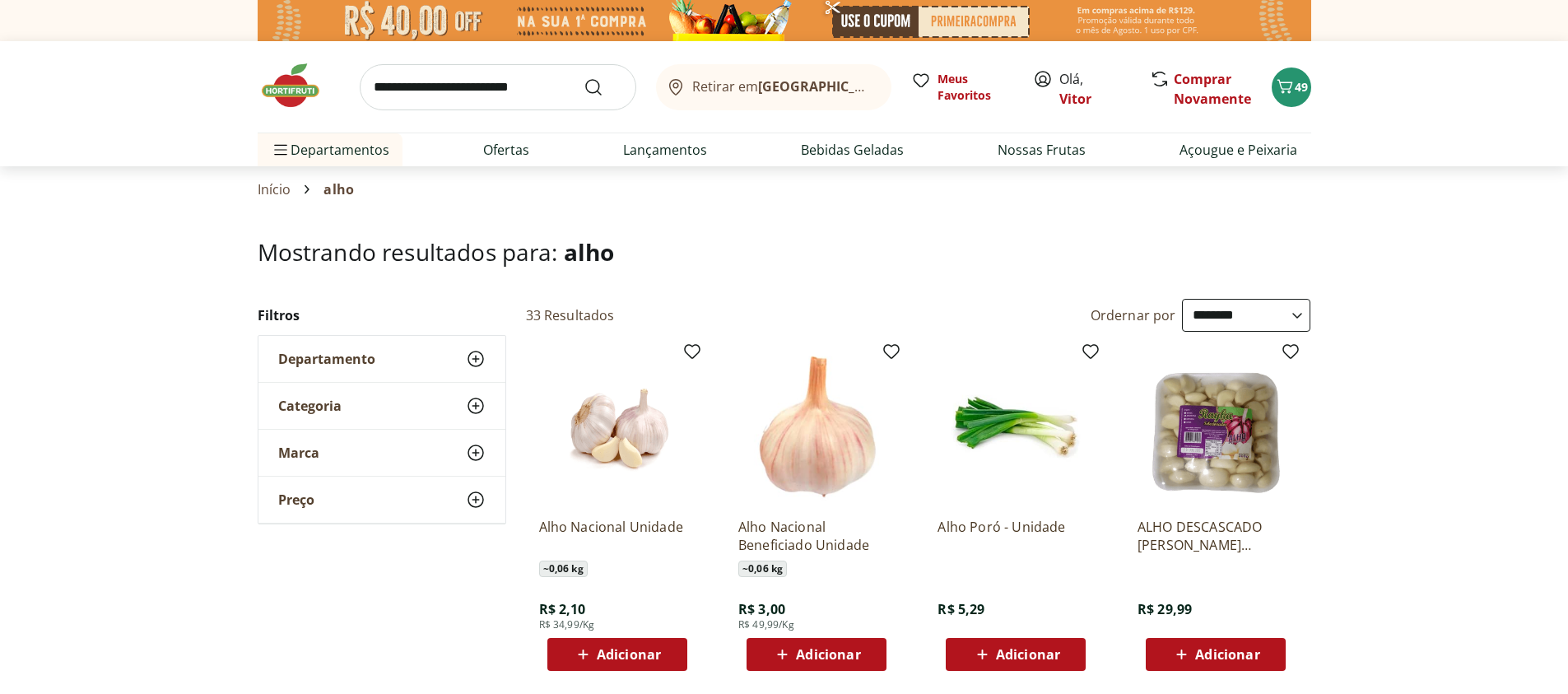
click at [579, 656] on icon at bounding box center [583, 654] width 21 height 20
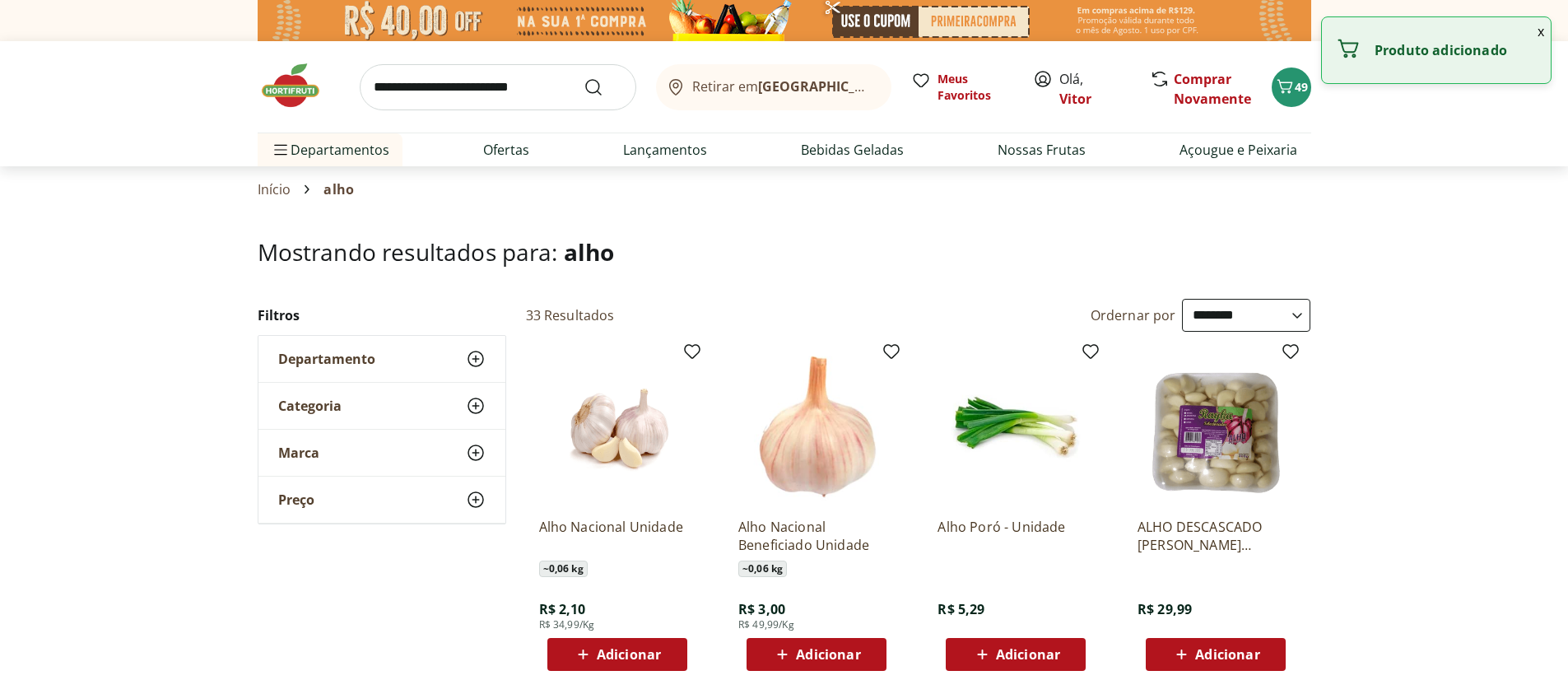
click at [579, 662] on icon at bounding box center [583, 654] width 21 height 20
click at [665, 655] on icon at bounding box center [662, 653] width 21 height 20
type input "*"
click at [584, 652] on icon at bounding box center [582, 654] width 10 height 10
click at [671, 652] on icon at bounding box center [662, 653] width 21 height 20
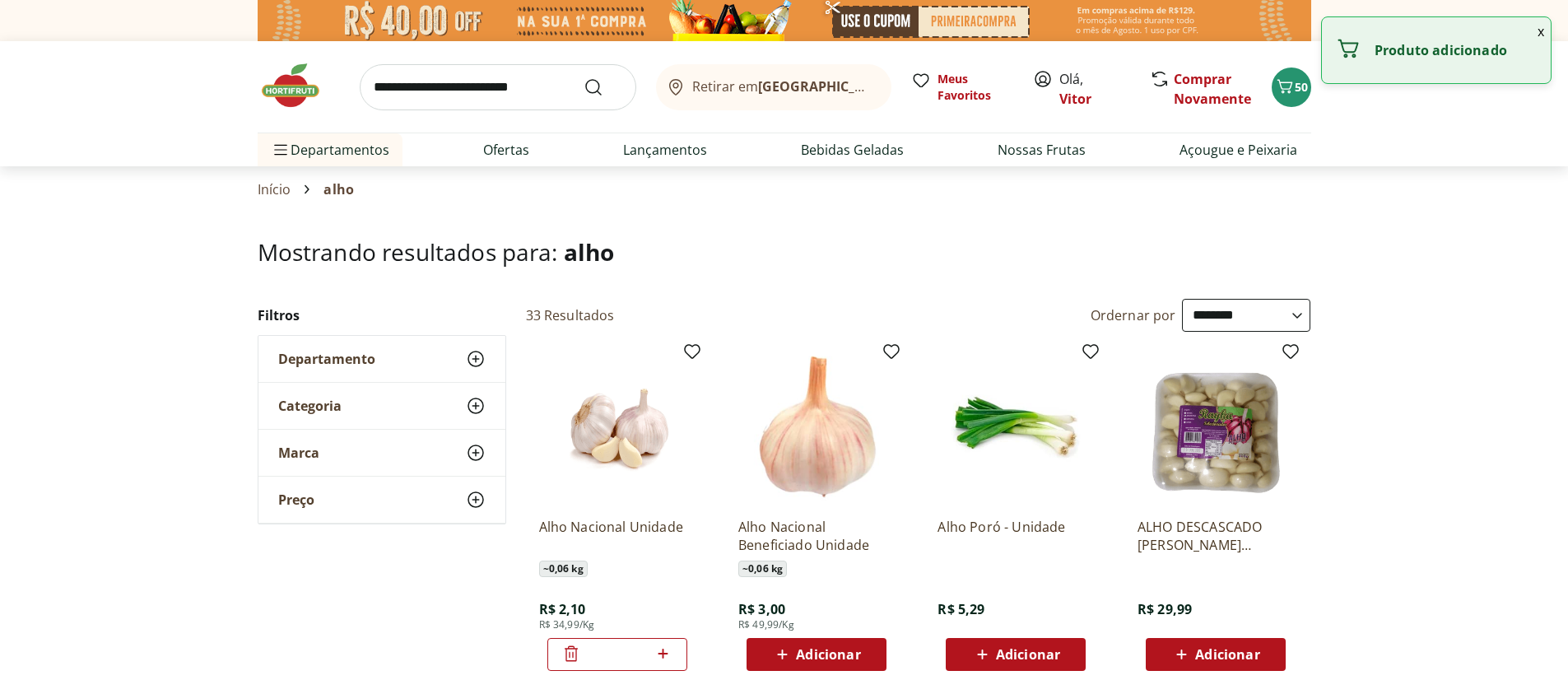
type input "*"
click at [672, 652] on div "Adicionar" at bounding box center [617, 654] width 113 height 29
click at [672, 652] on icon at bounding box center [662, 653] width 21 height 20
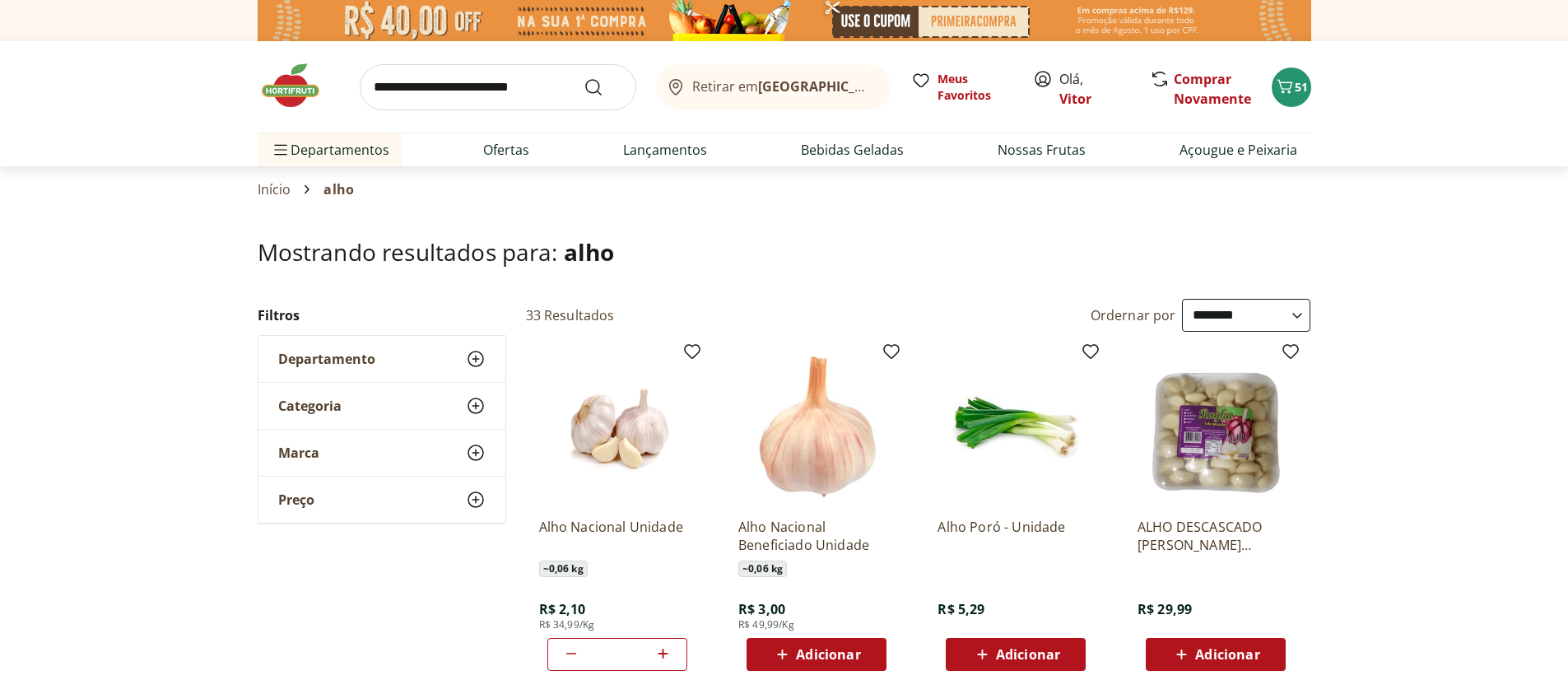
click at [672, 652] on icon at bounding box center [662, 653] width 21 height 20
type input "*"
click at [451, 92] on input "search" at bounding box center [498, 87] width 276 height 46
type input "******"
click at [584, 78] on button "Submit Search" at bounding box center [603, 87] width 39 height 20
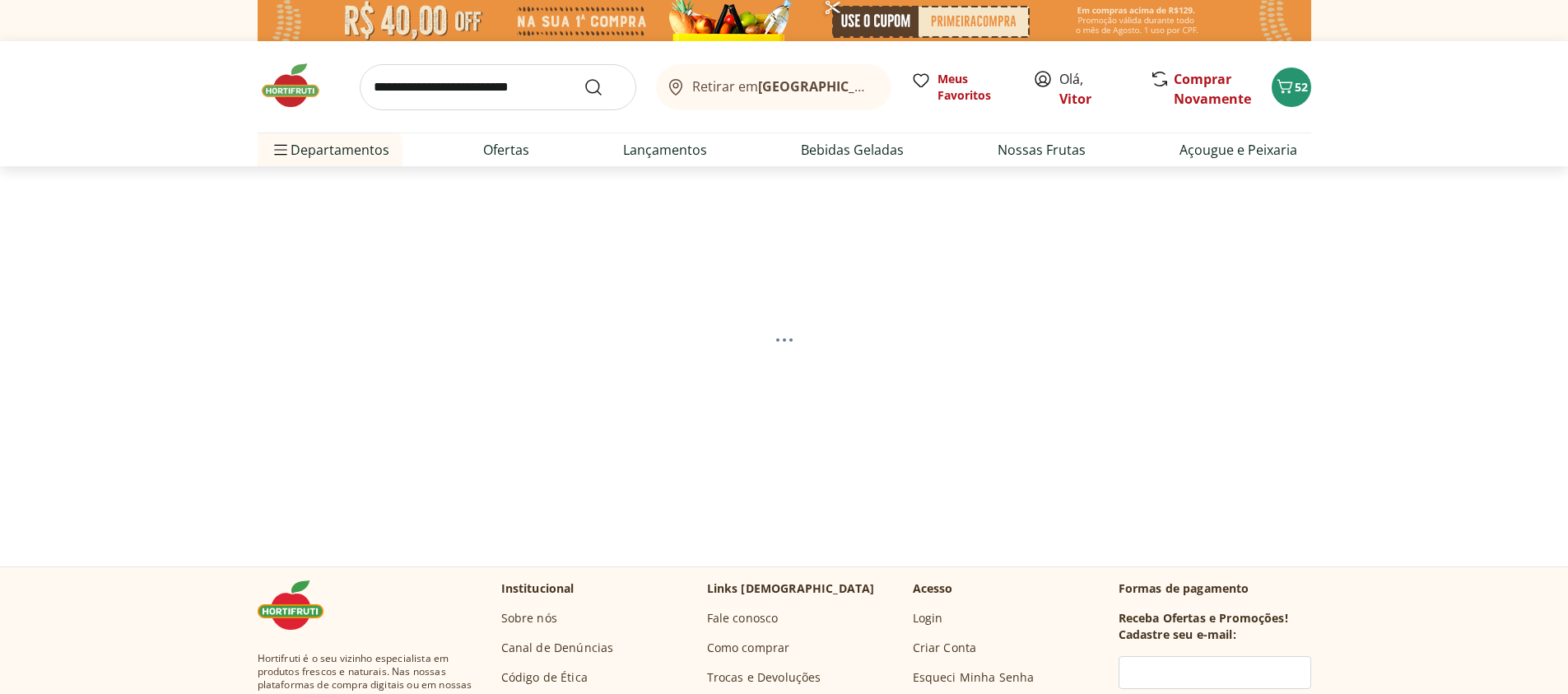
select select "**********"
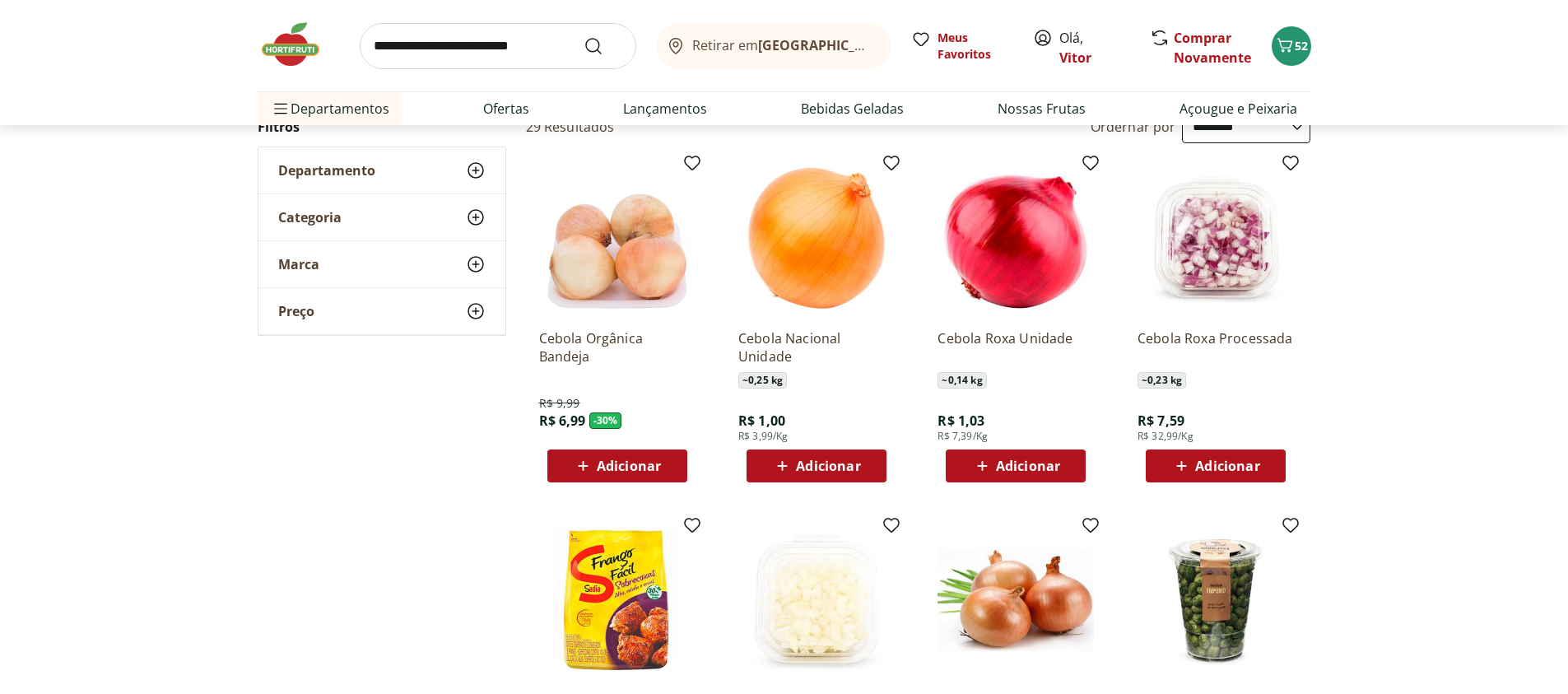
scroll to position [198, 0]
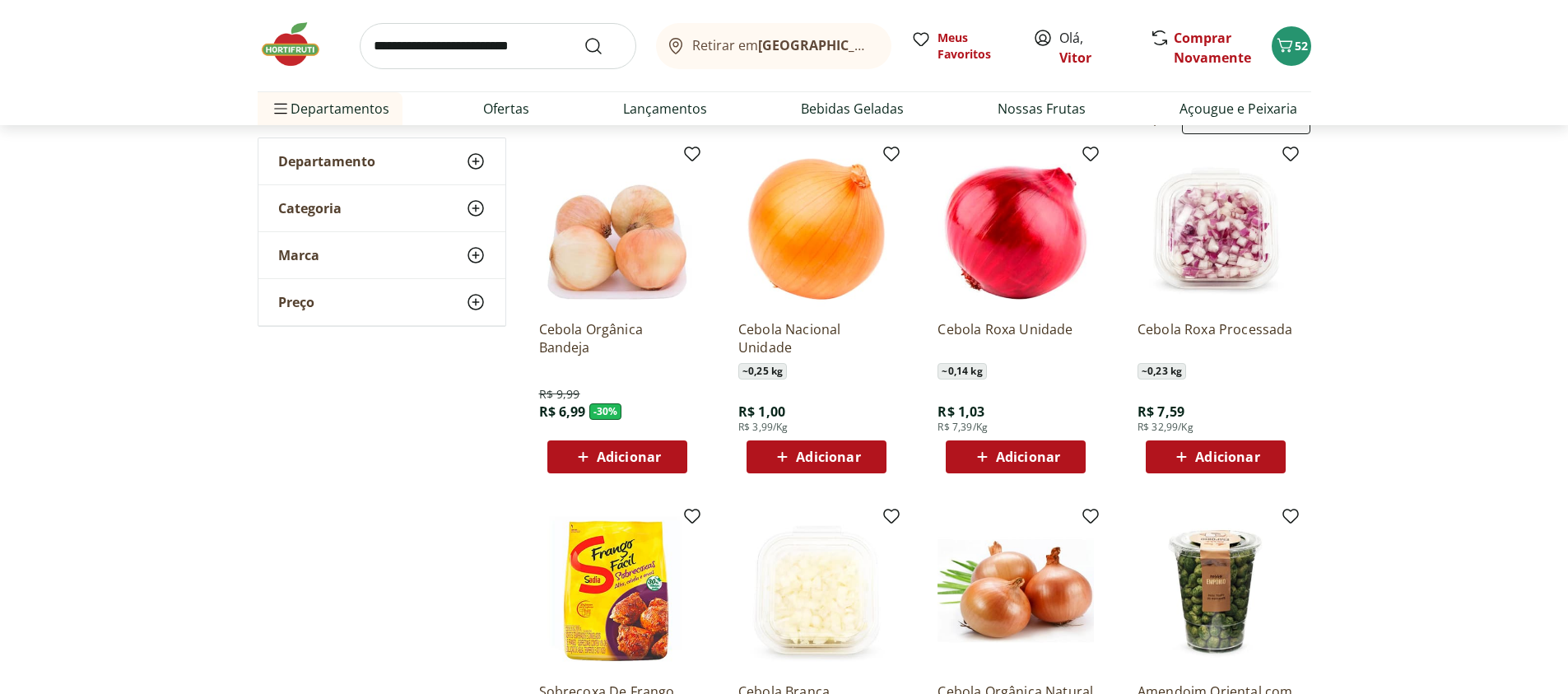
click at [782, 456] on icon at bounding box center [783, 456] width 10 height 10
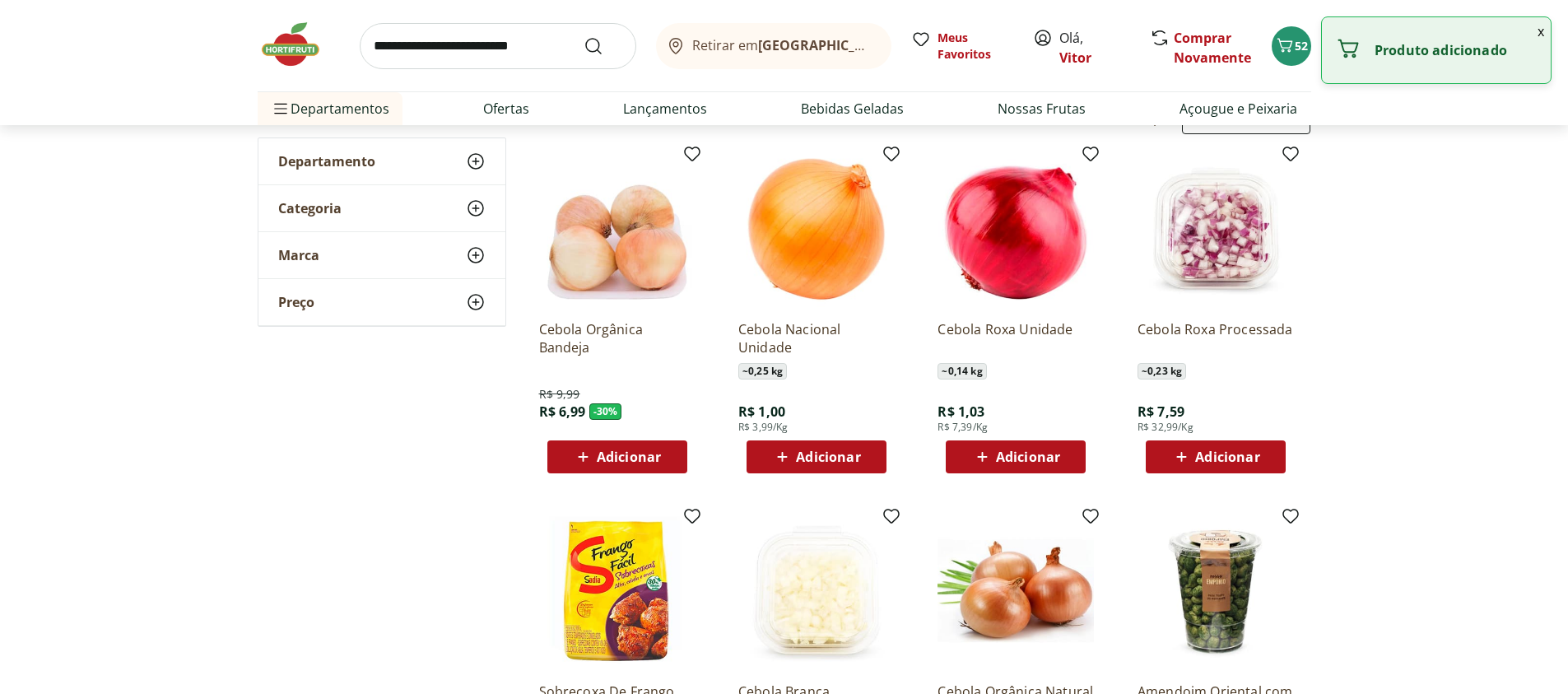
click at [777, 454] on icon at bounding box center [782, 457] width 21 height 20
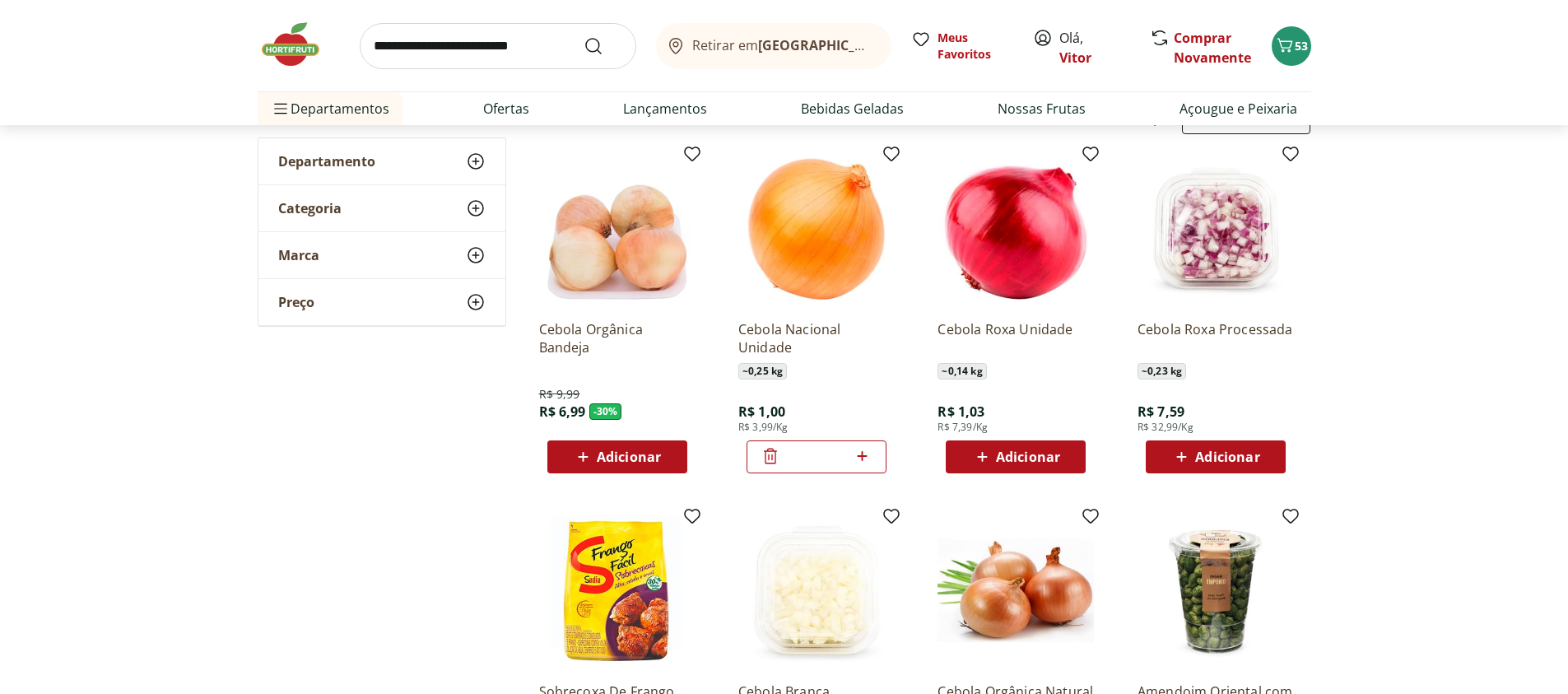
click at [862, 459] on icon at bounding box center [862, 456] width 21 height 20
click at [862, 458] on icon at bounding box center [862, 456] width 21 height 20
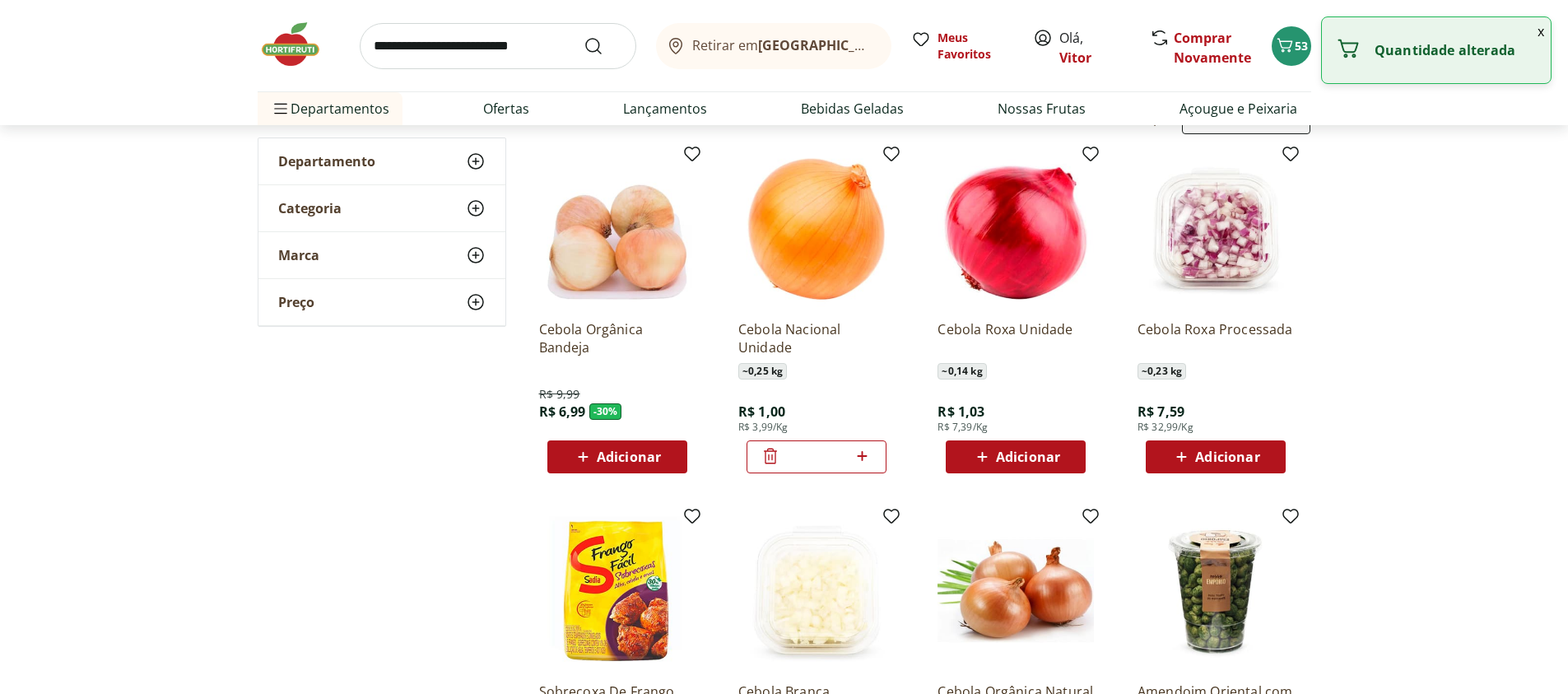
click at [862, 458] on icon at bounding box center [862, 456] width 21 height 20
click at [861, 458] on icon at bounding box center [862, 456] width 21 height 20
type input "*"
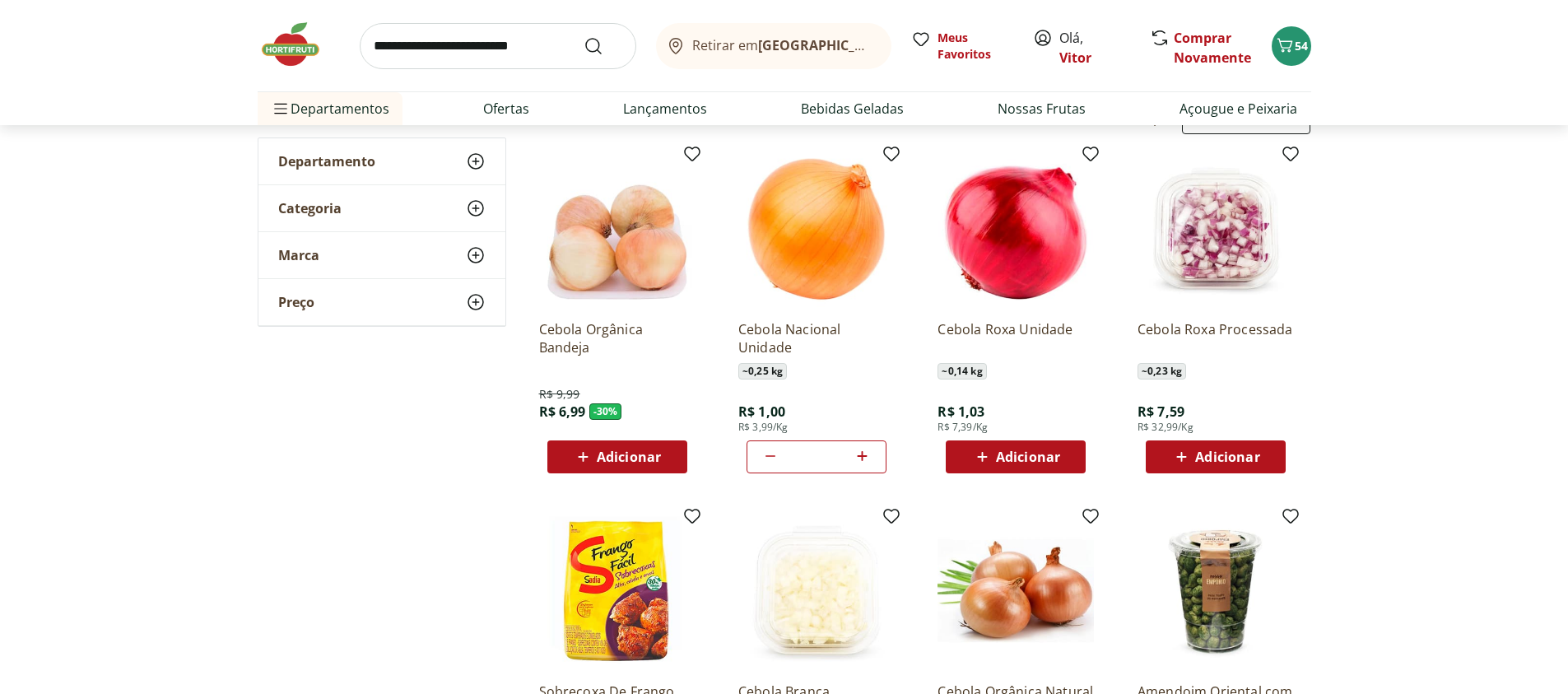
click at [980, 456] on icon at bounding box center [981, 456] width 10 height 10
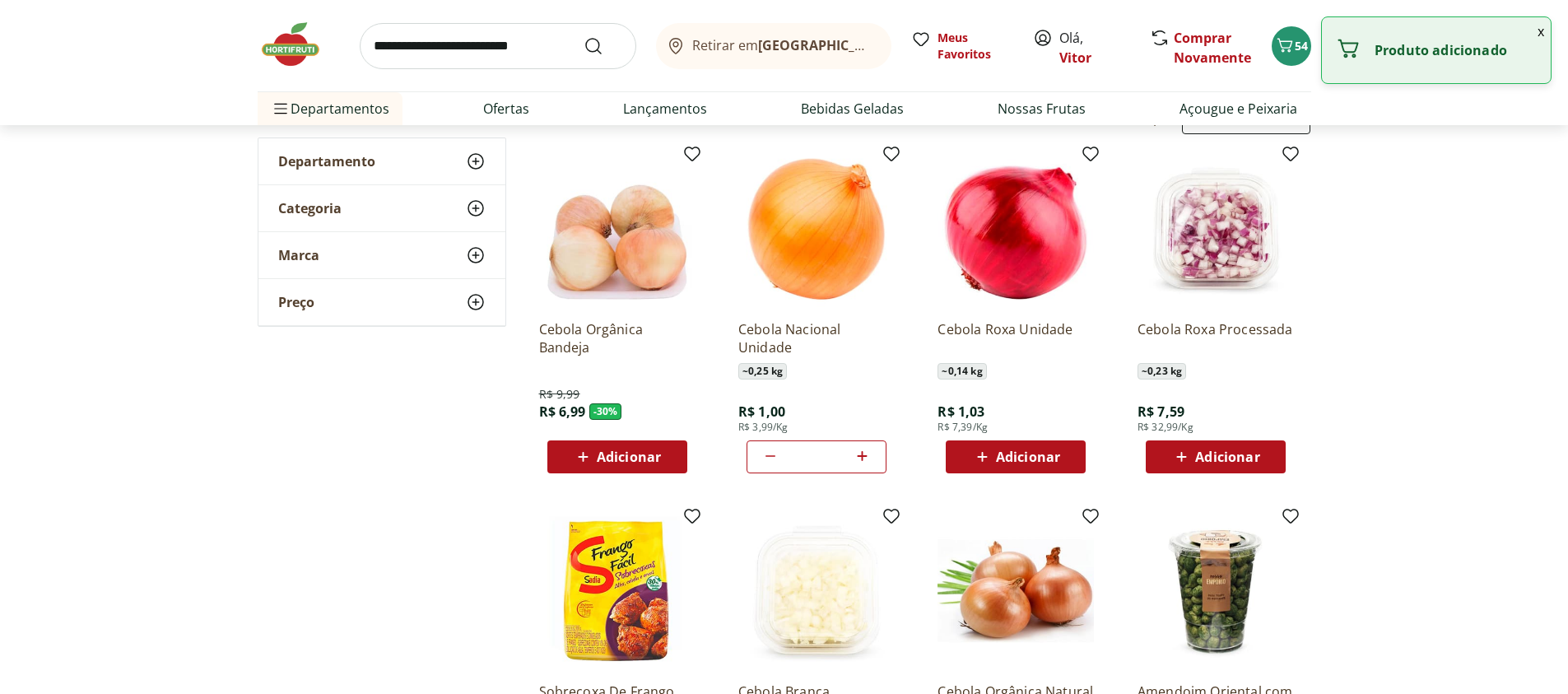
click at [969, 454] on div "Adicionar" at bounding box center [1015, 456] width 113 height 29
click at [1062, 454] on div "Adicionar" at bounding box center [1015, 456] width 113 height 29
click at [1062, 454] on icon at bounding box center [1062, 456] width 21 height 20
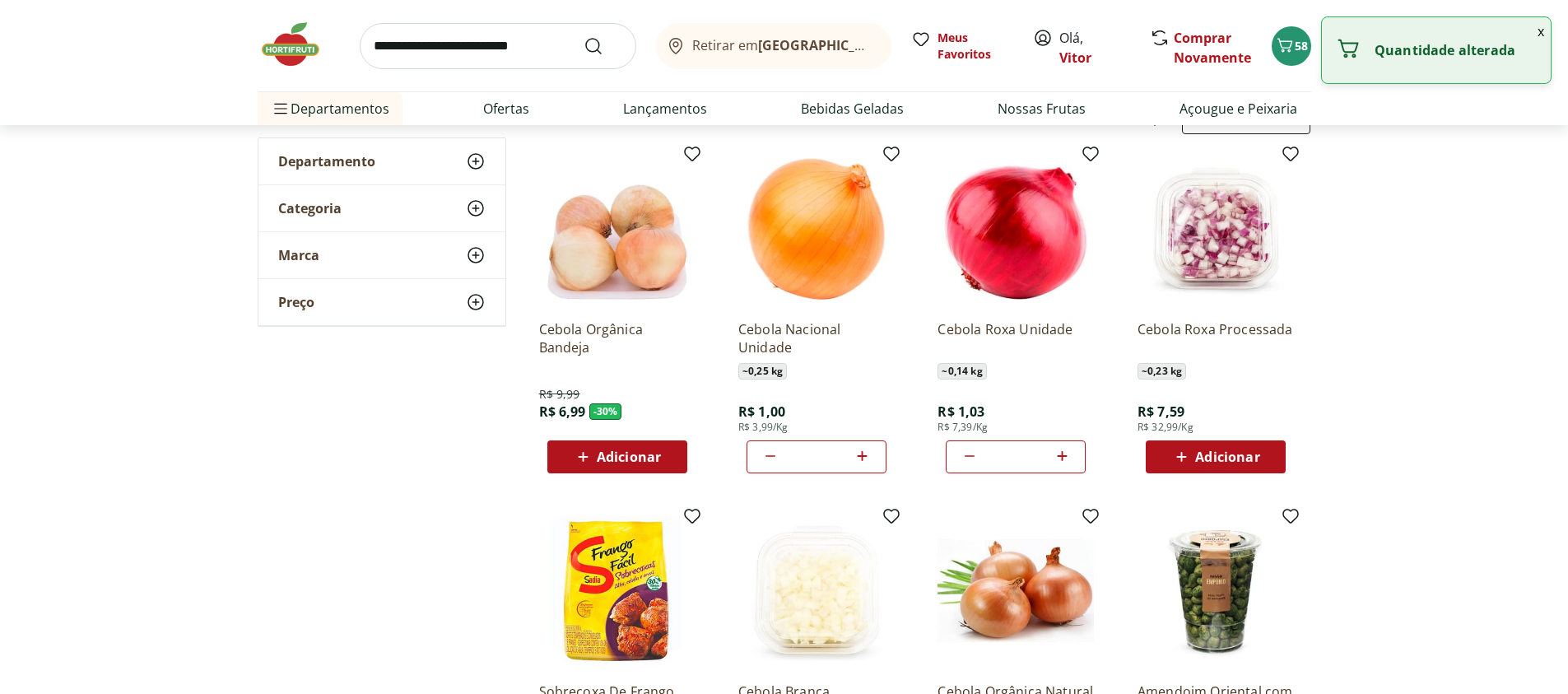
click at [1062, 454] on icon at bounding box center [1062, 456] width 21 height 20
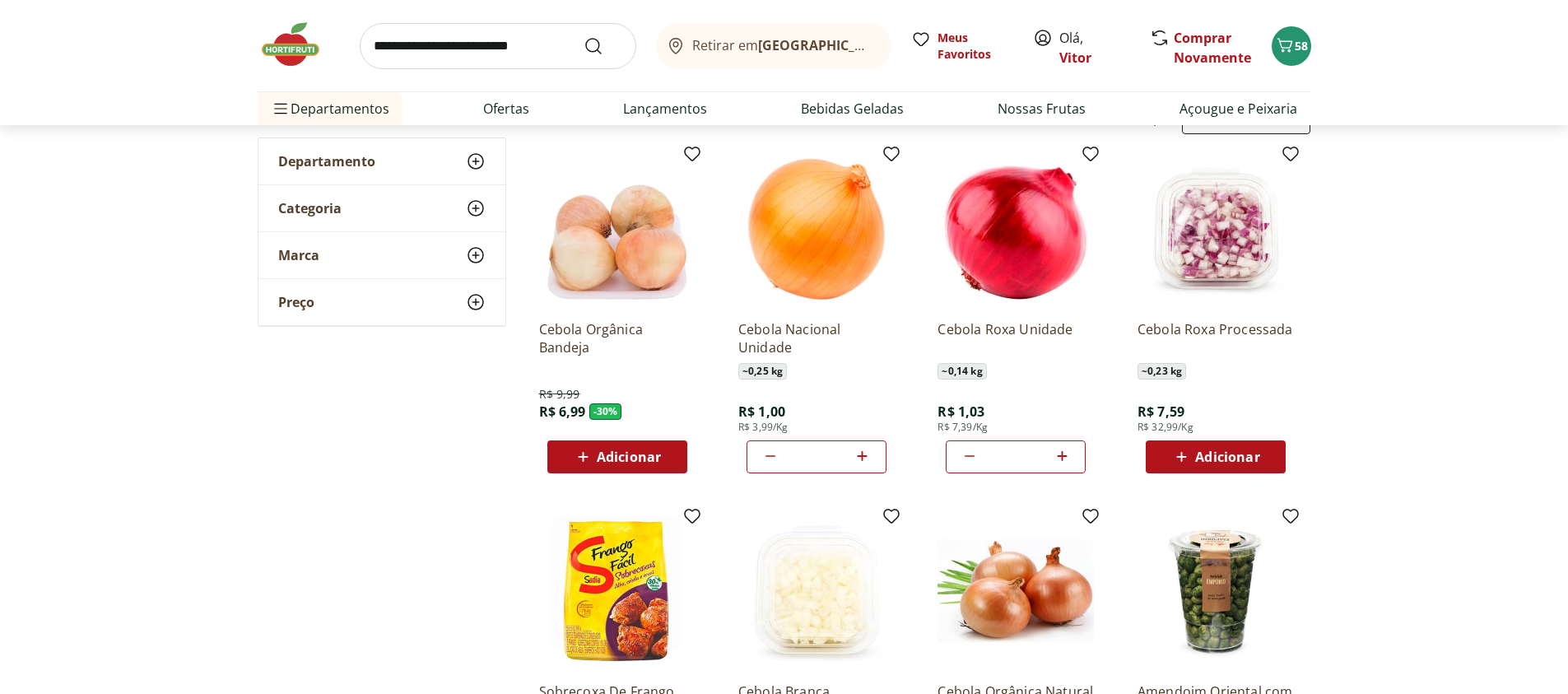
click at [1062, 454] on icon at bounding box center [1062, 456] width 21 height 20
type input "*"
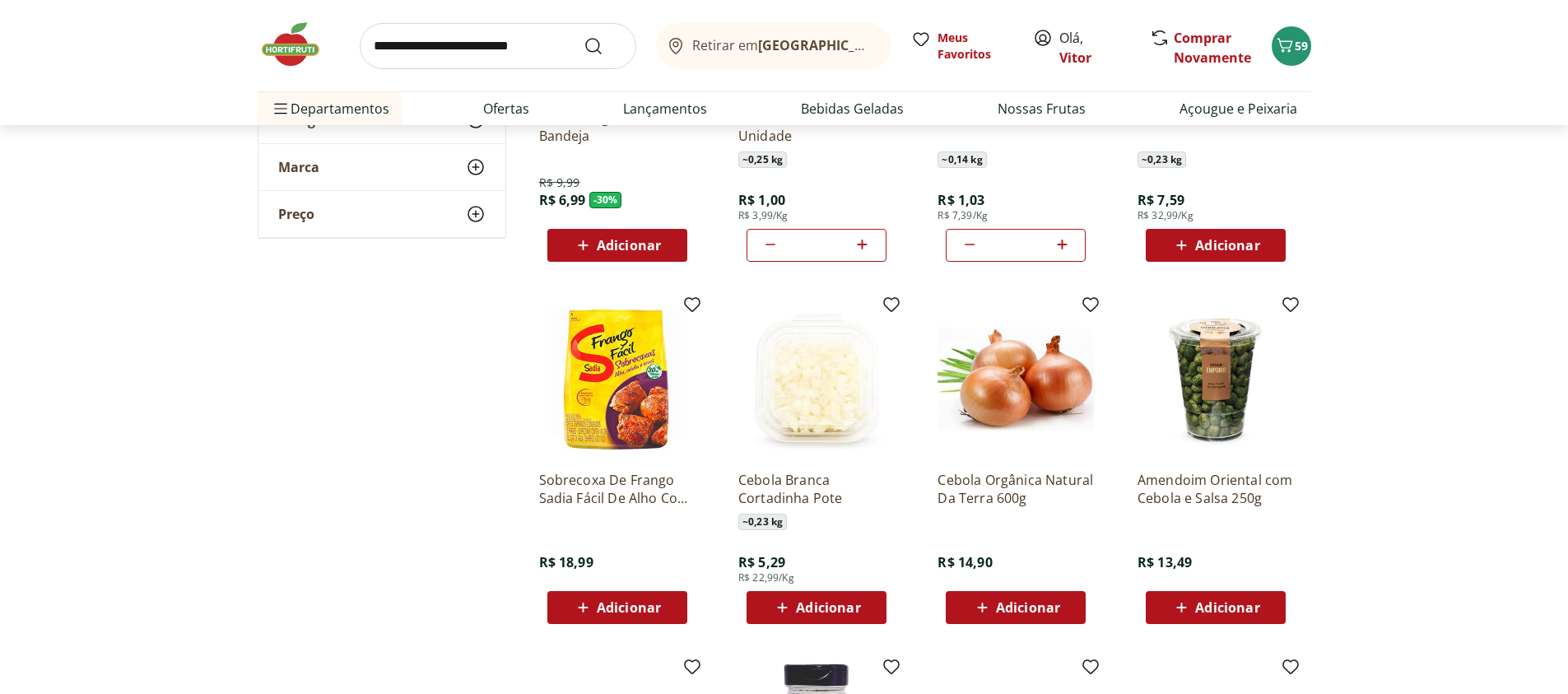
scroll to position [296, 0]
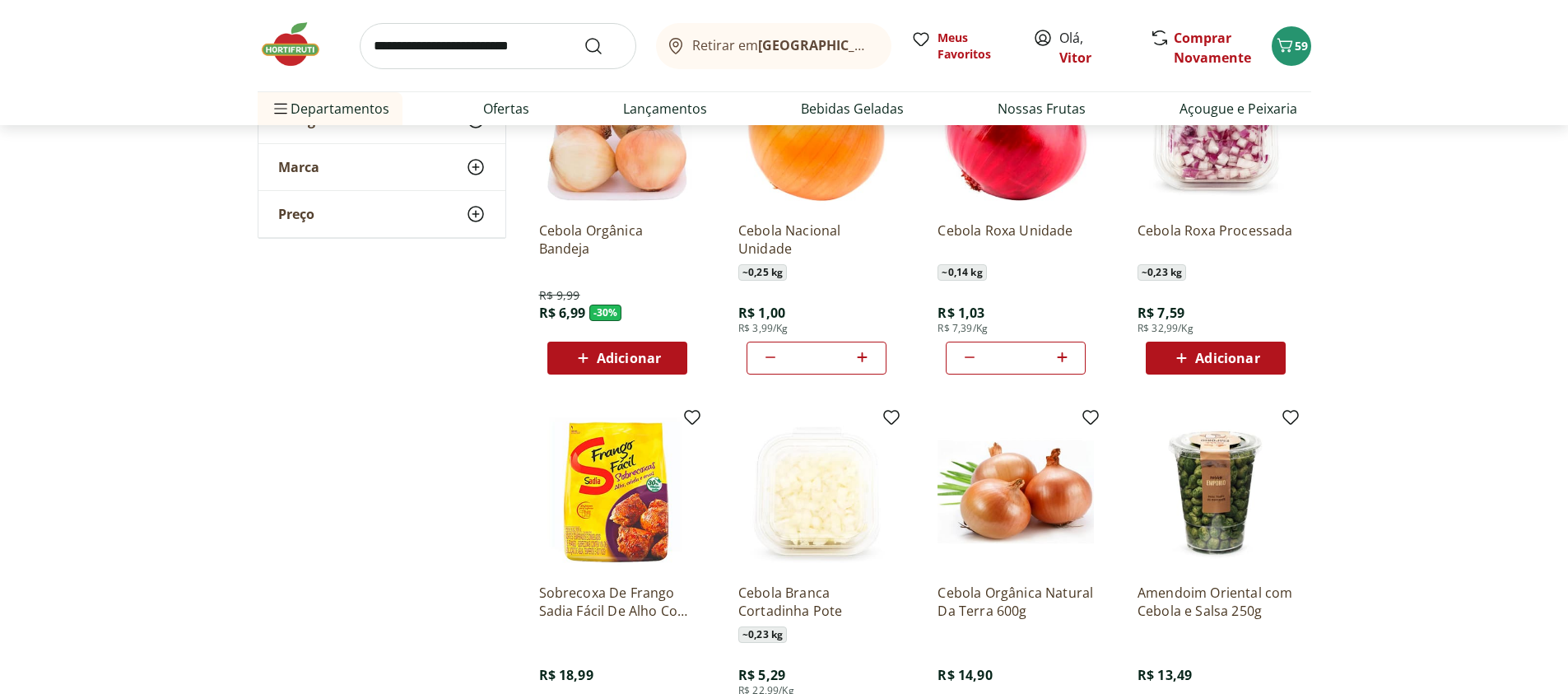
click at [456, 45] on input "search" at bounding box center [498, 46] width 276 height 46
type input "**********"
click at [584, 37] on button "Submit Search" at bounding box center [603, 46] width 39 height 20
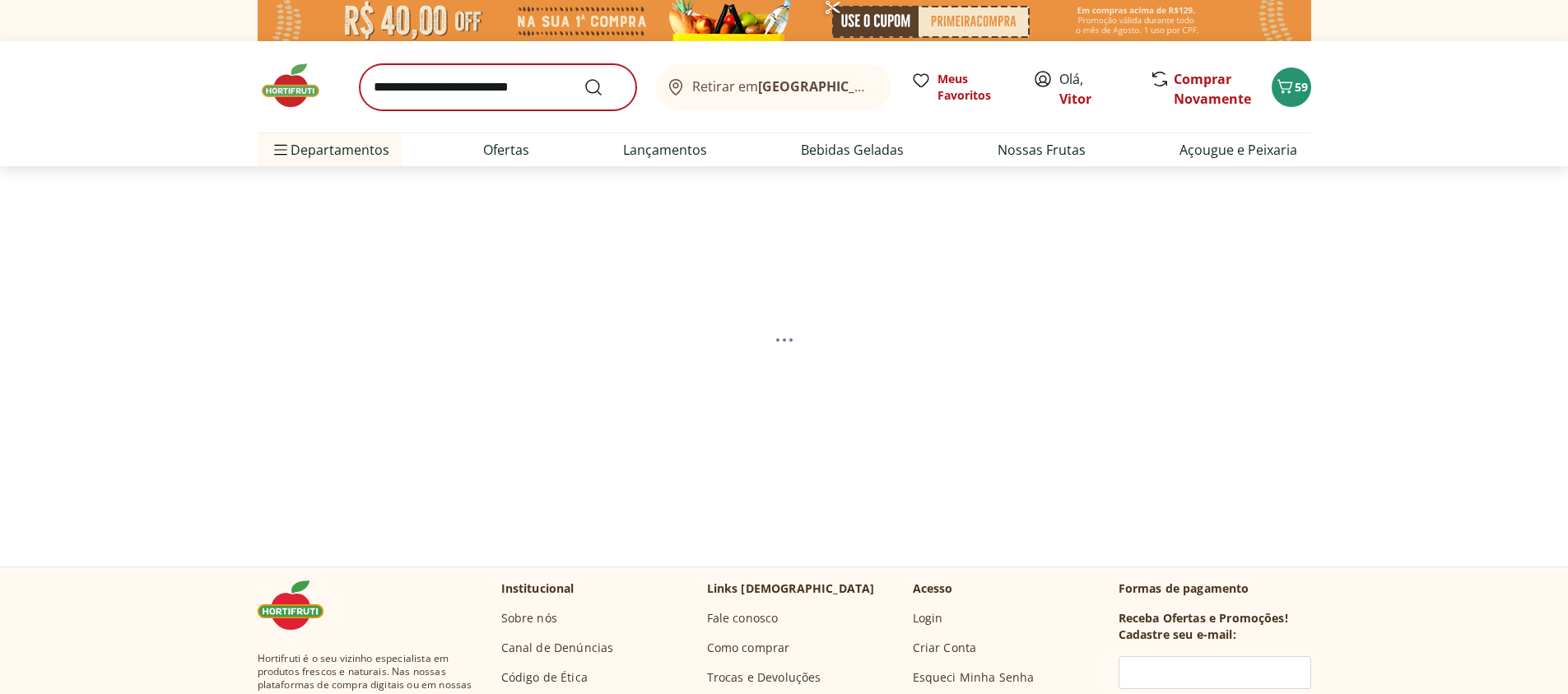
select select "**********"
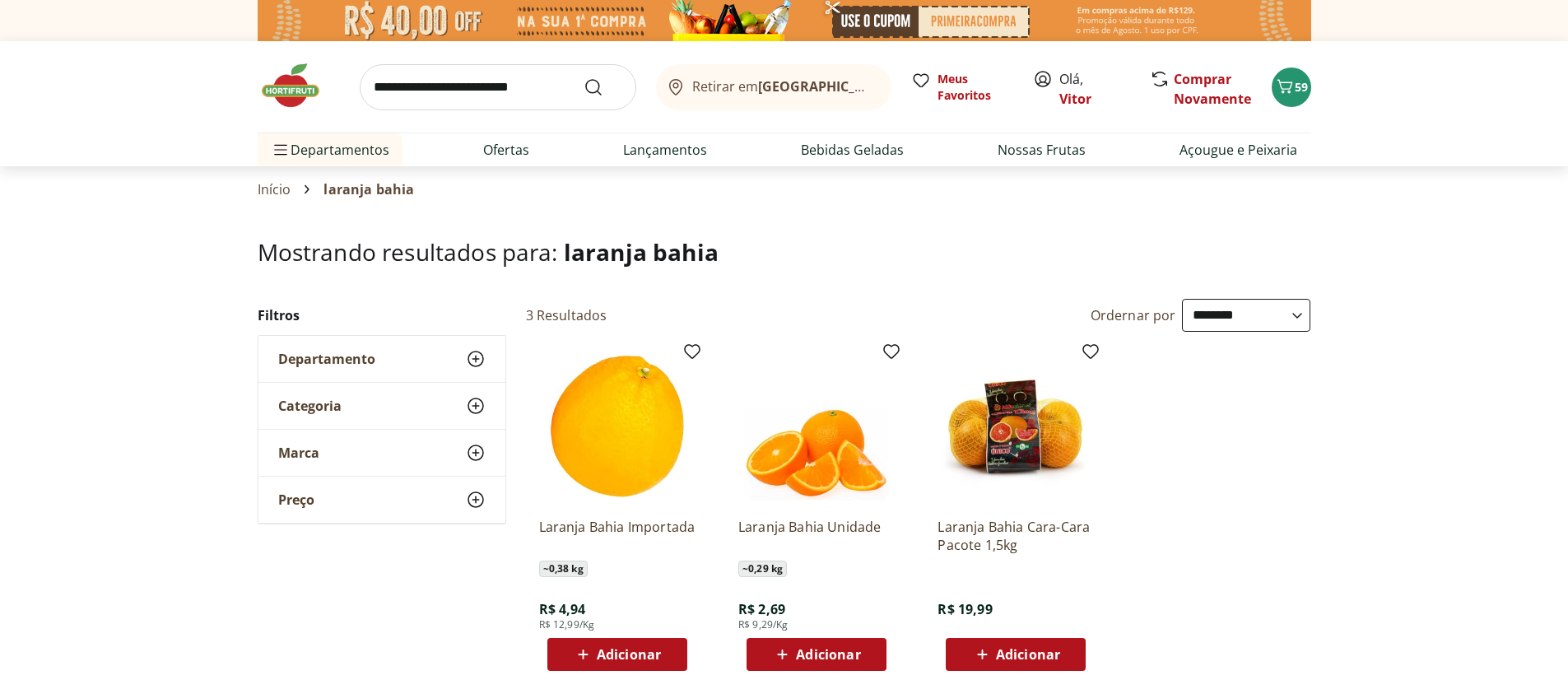
scroll to position [99, 0]
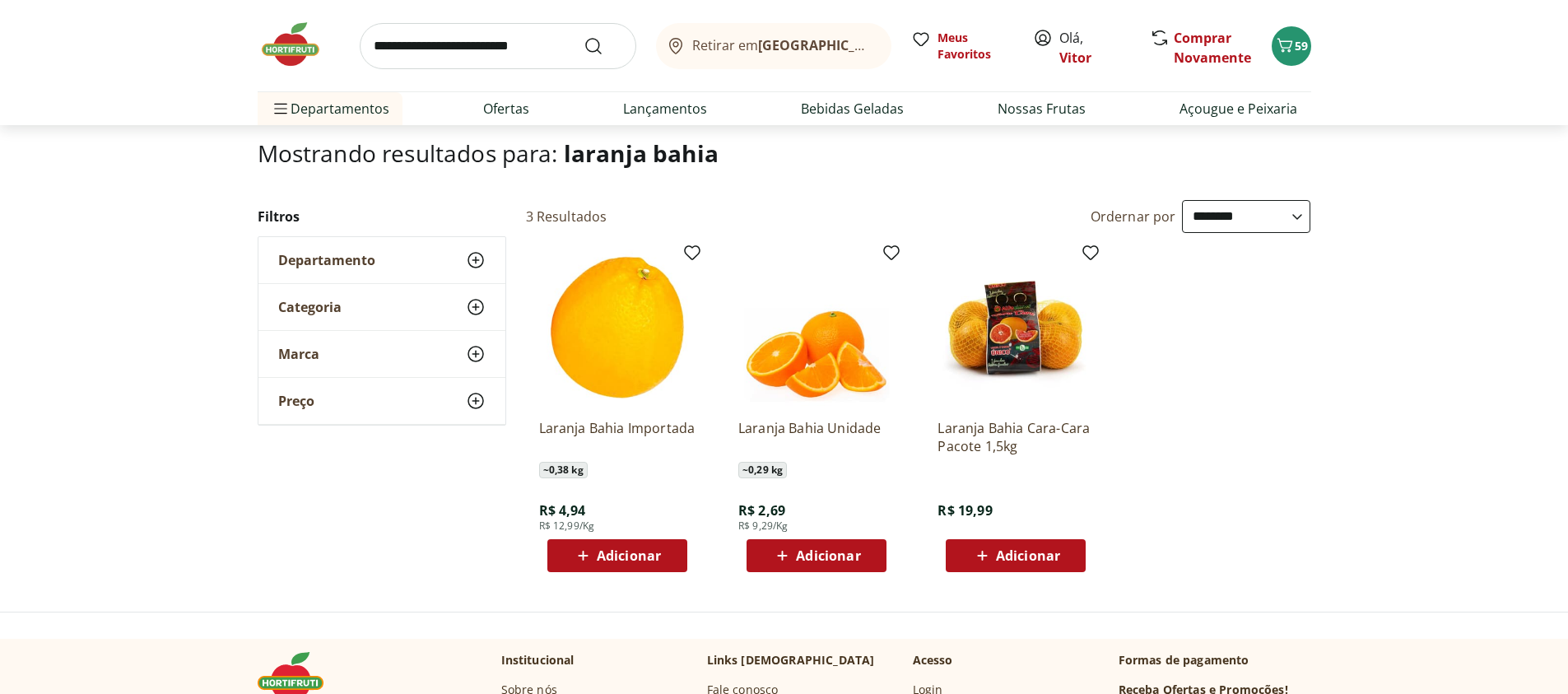
click at [781, 559] on icon at bounding box center [782, 555] width 21 height 20
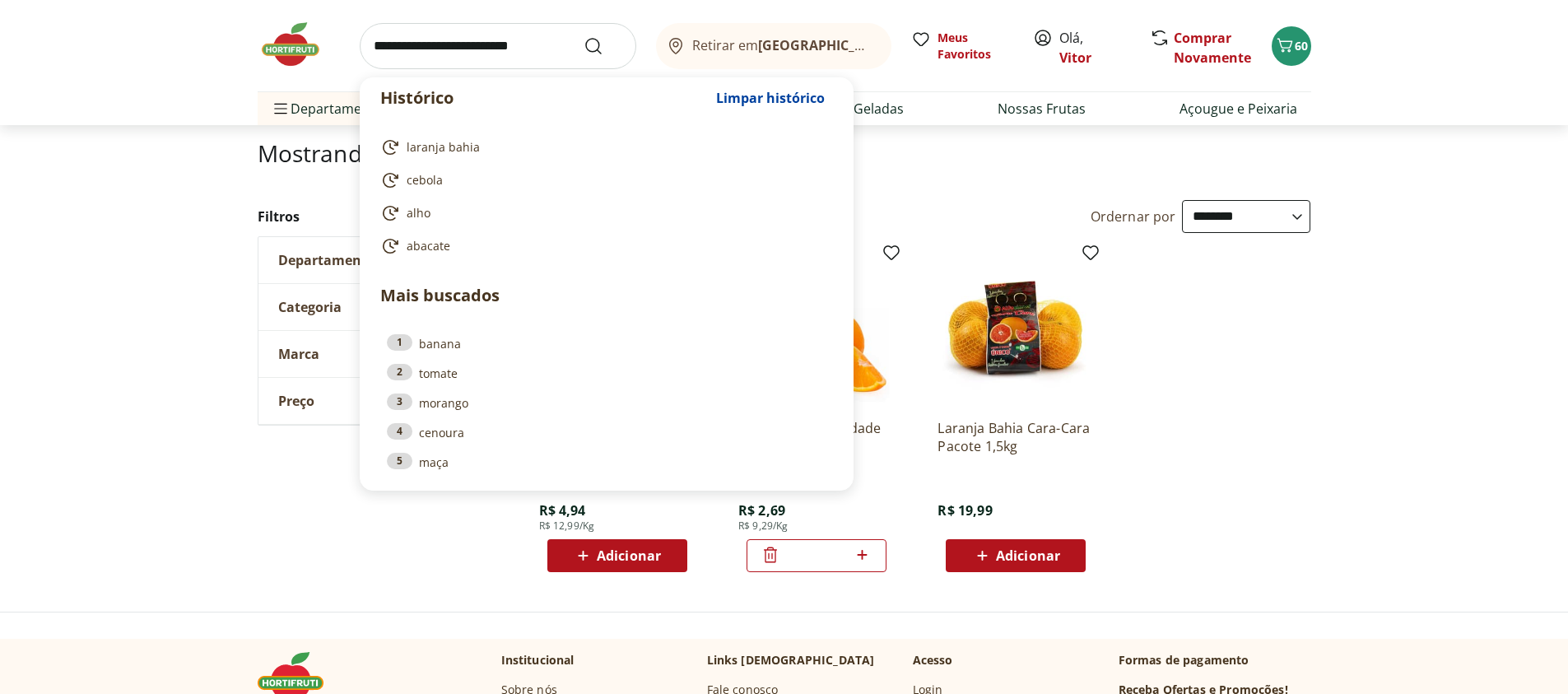
click at [472, 51] on input "search" at bounding box center [498, 46] width 276 height 46
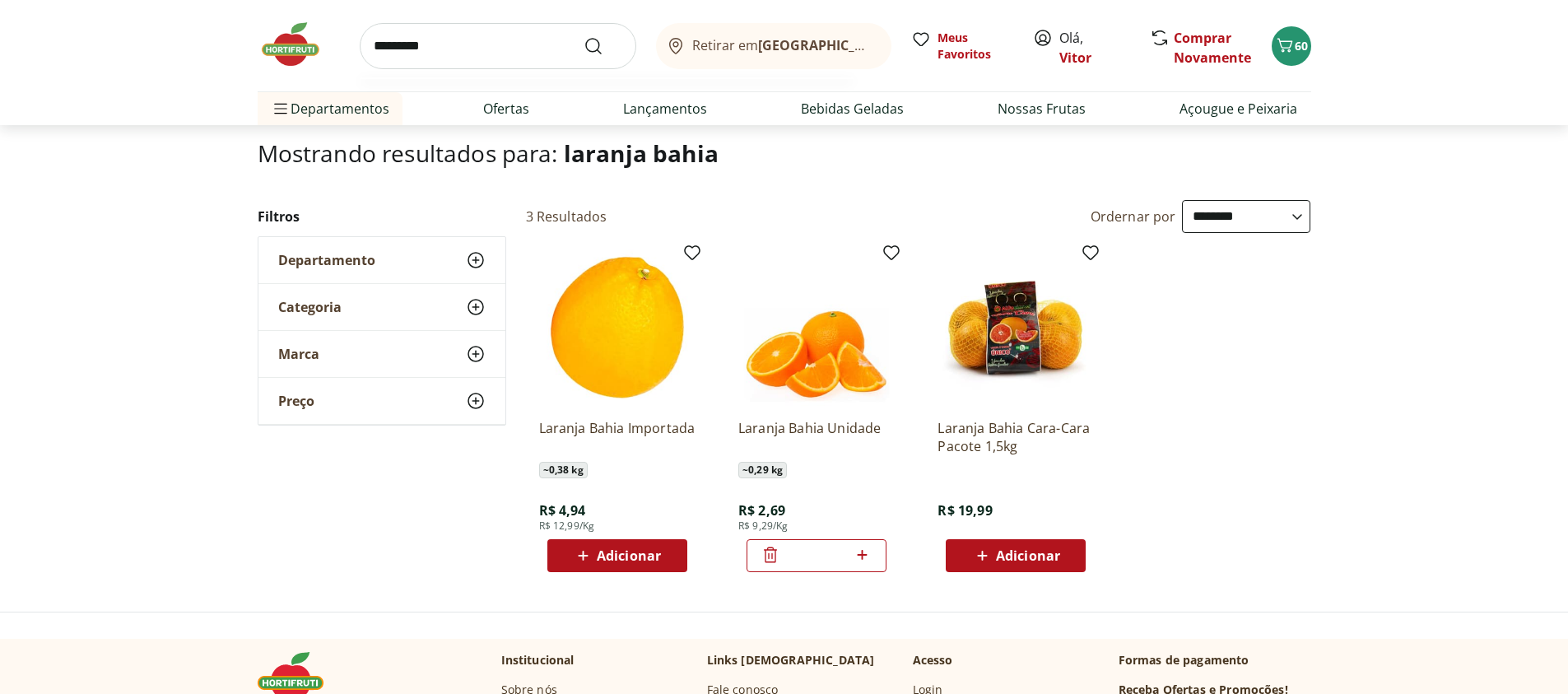
type input "*********"
click at [584, 37] on button "Submit Search" at bounding box center [603, 46] width 39 height 20
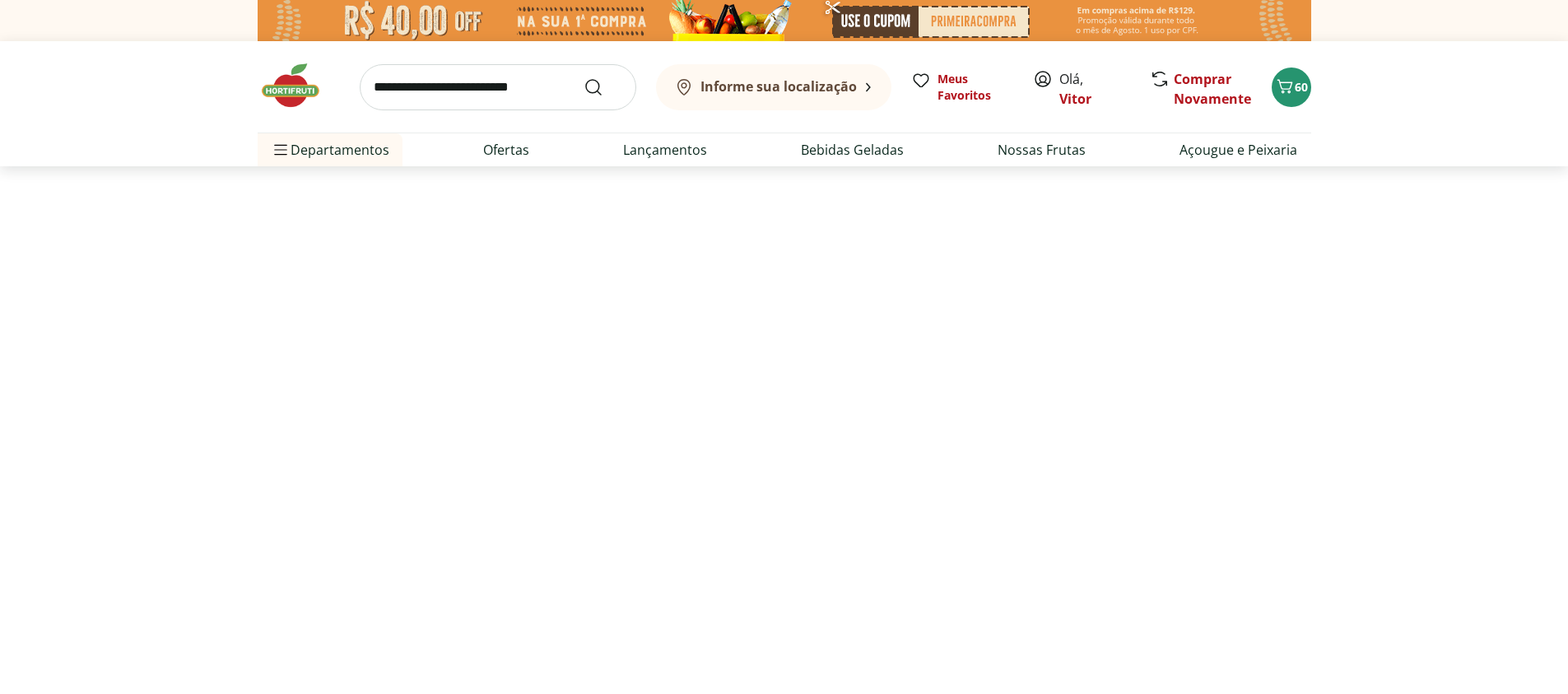
select select "**********"
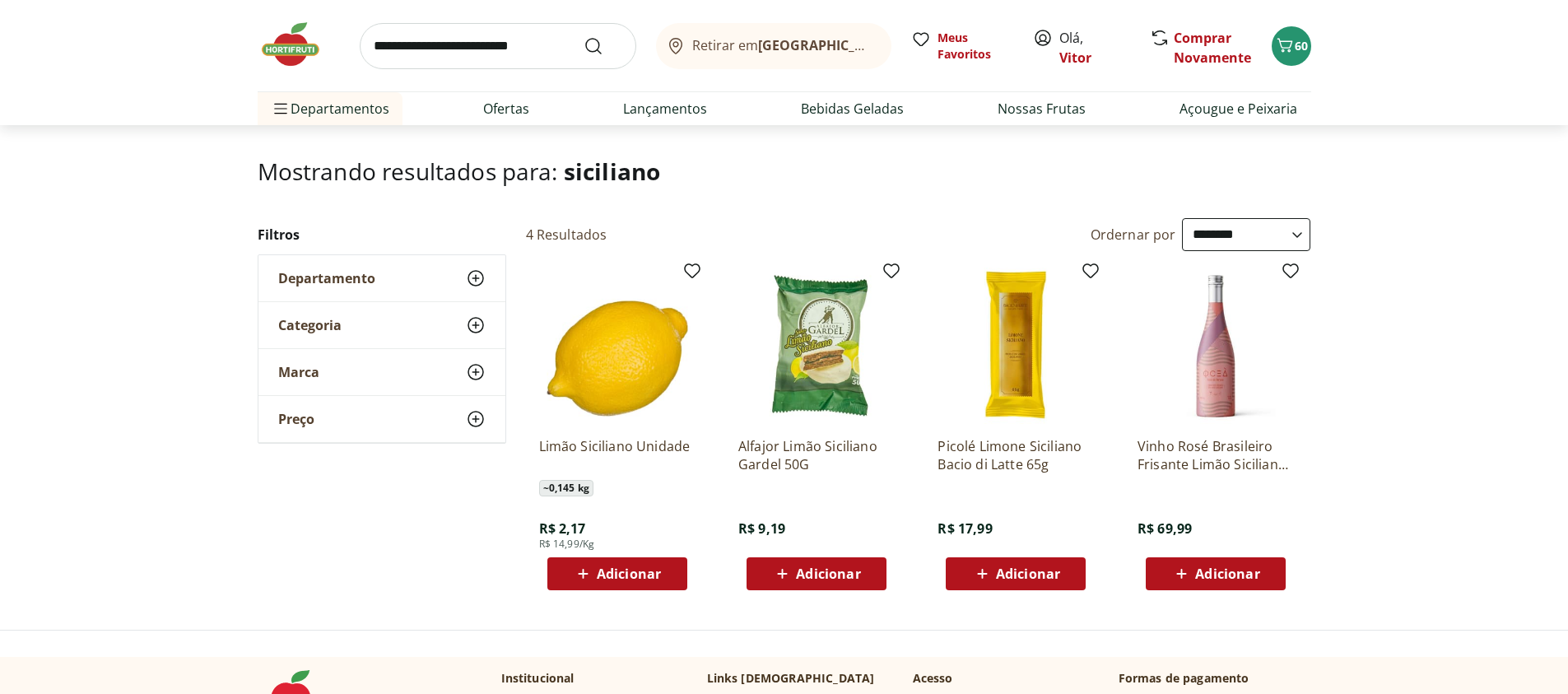
scroll to position [198, 0]
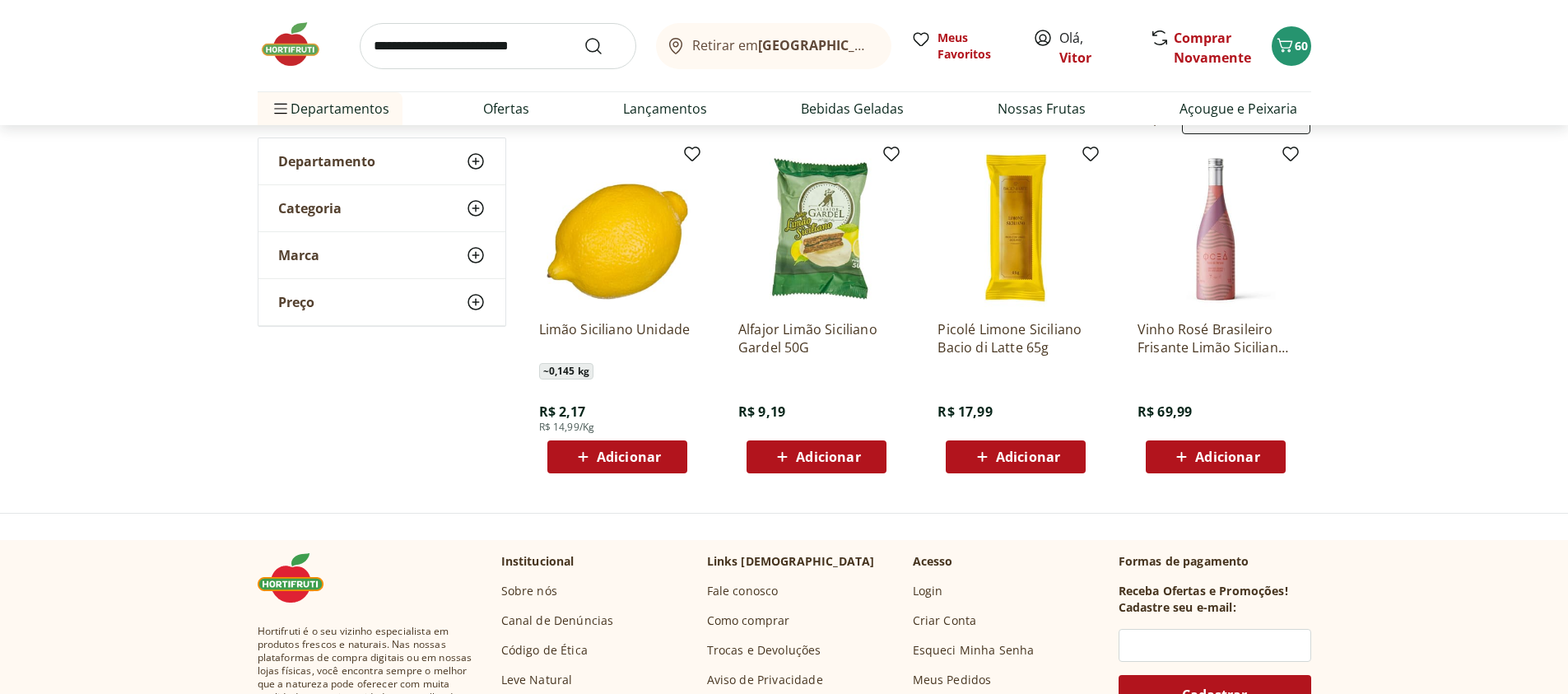
click at [585, 461] on icon at bounding box center [583, 457] width 21 height 20
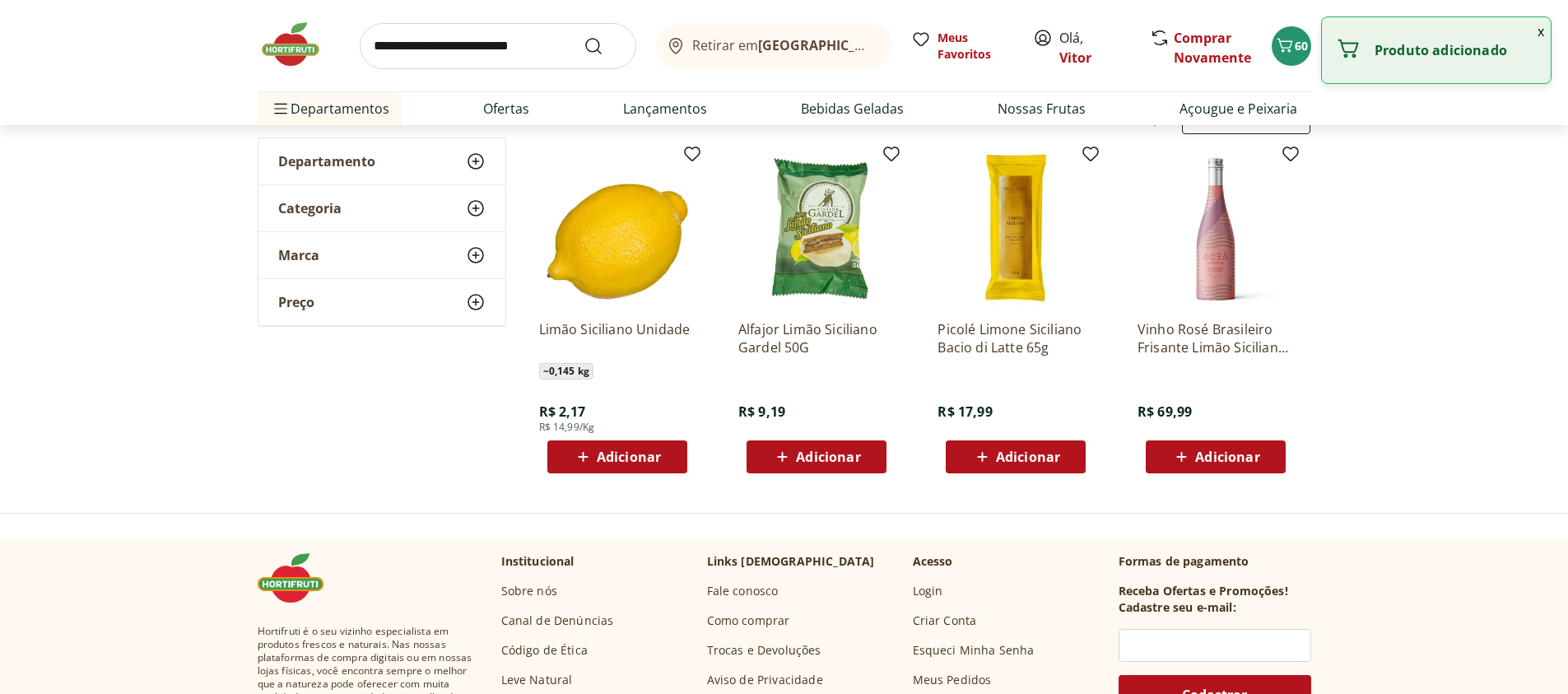
click at [586, 461] on icon at bounding box center [583, 457] width 21 height 20
click at [665, 456] on icon at bounding box center [663, 455] width 10 height 10
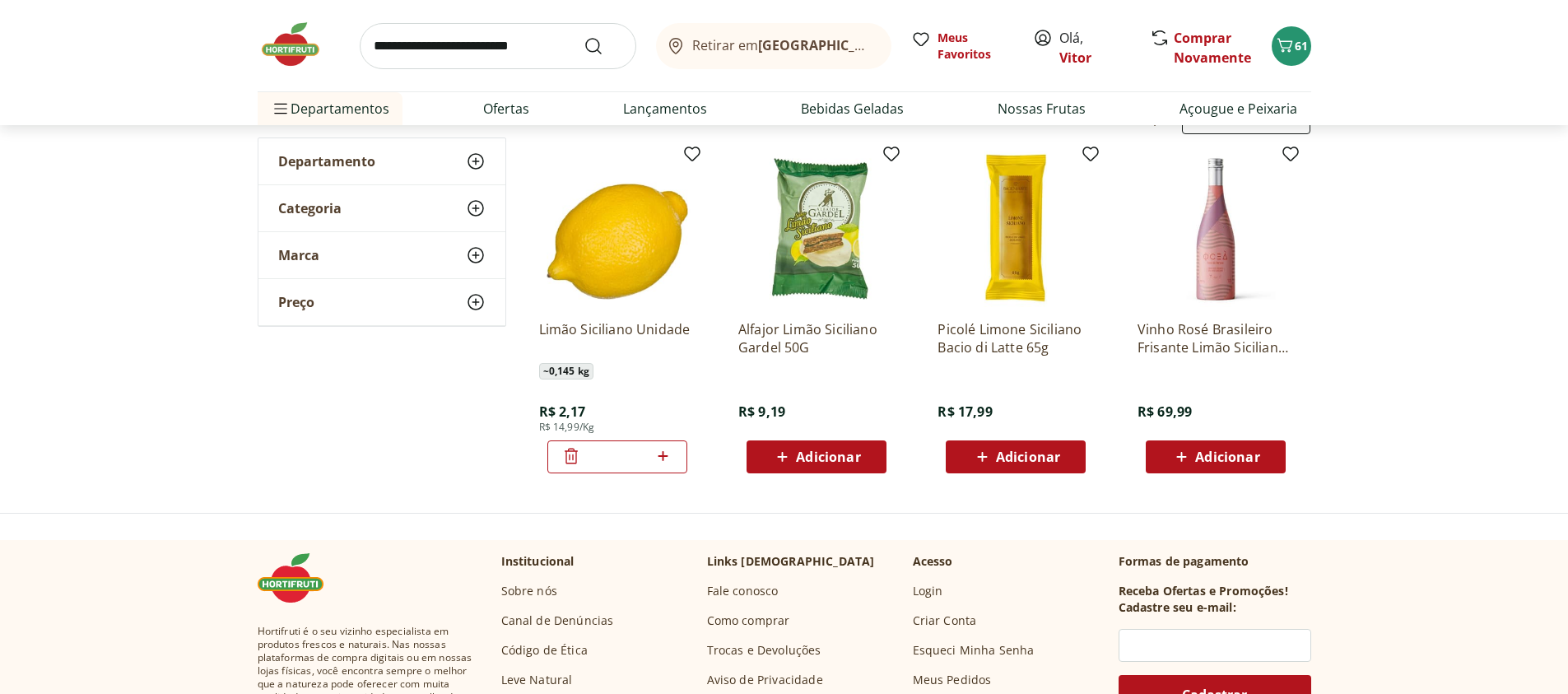
click at [663, 457] on icon at bounding box center [663, 455] width 10 height 10
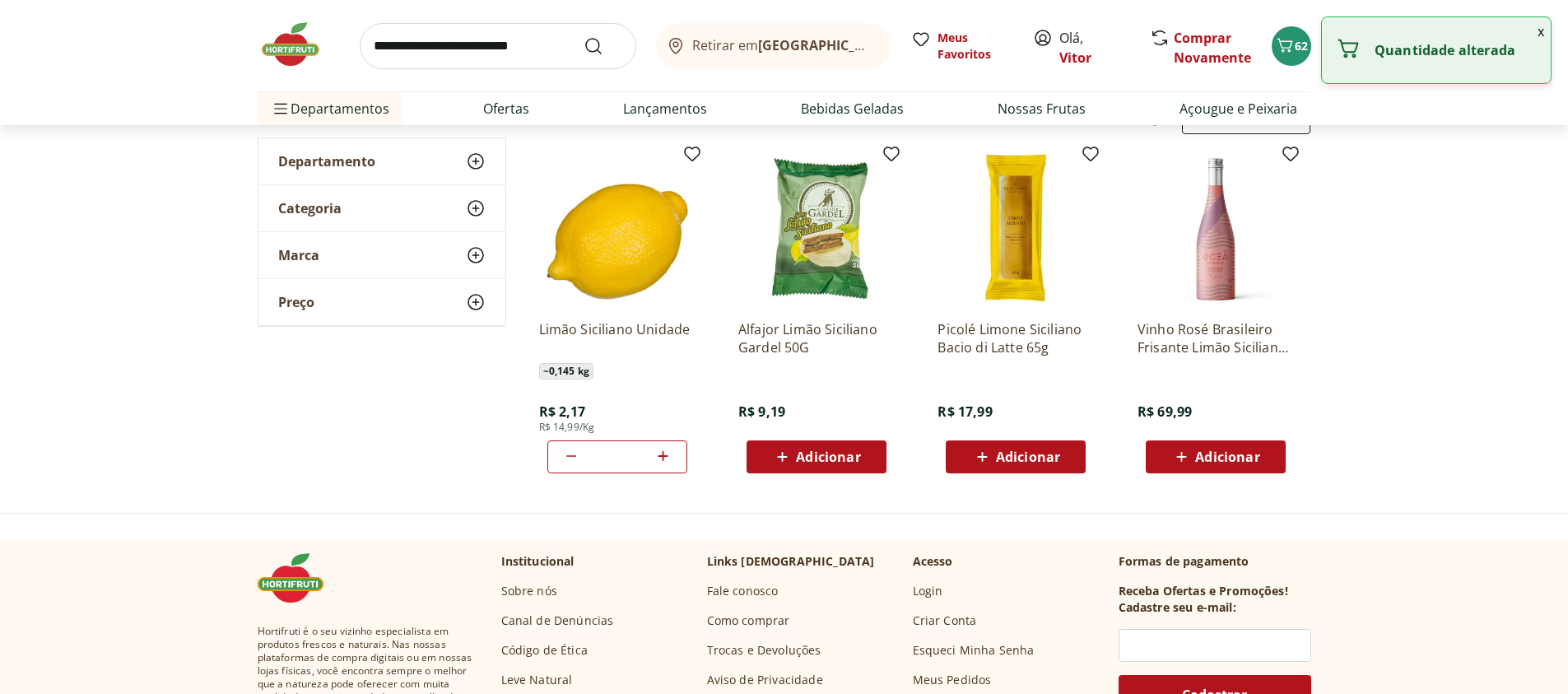
click at [663, 457] on icon at bounding box center [663, 455] width 10 height 10
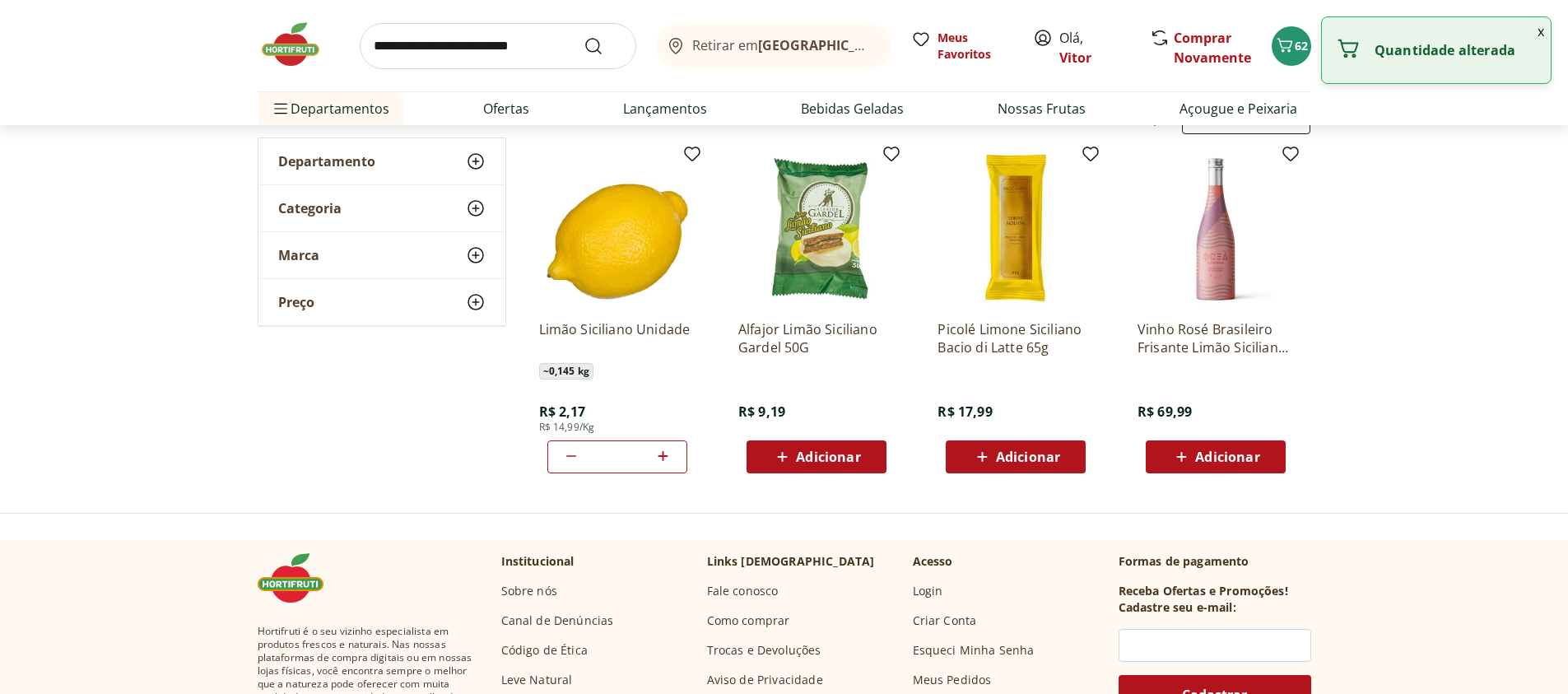
click at [663, 457] on icon at bounding box center [663, 455] width 10 height 10
type input "*"
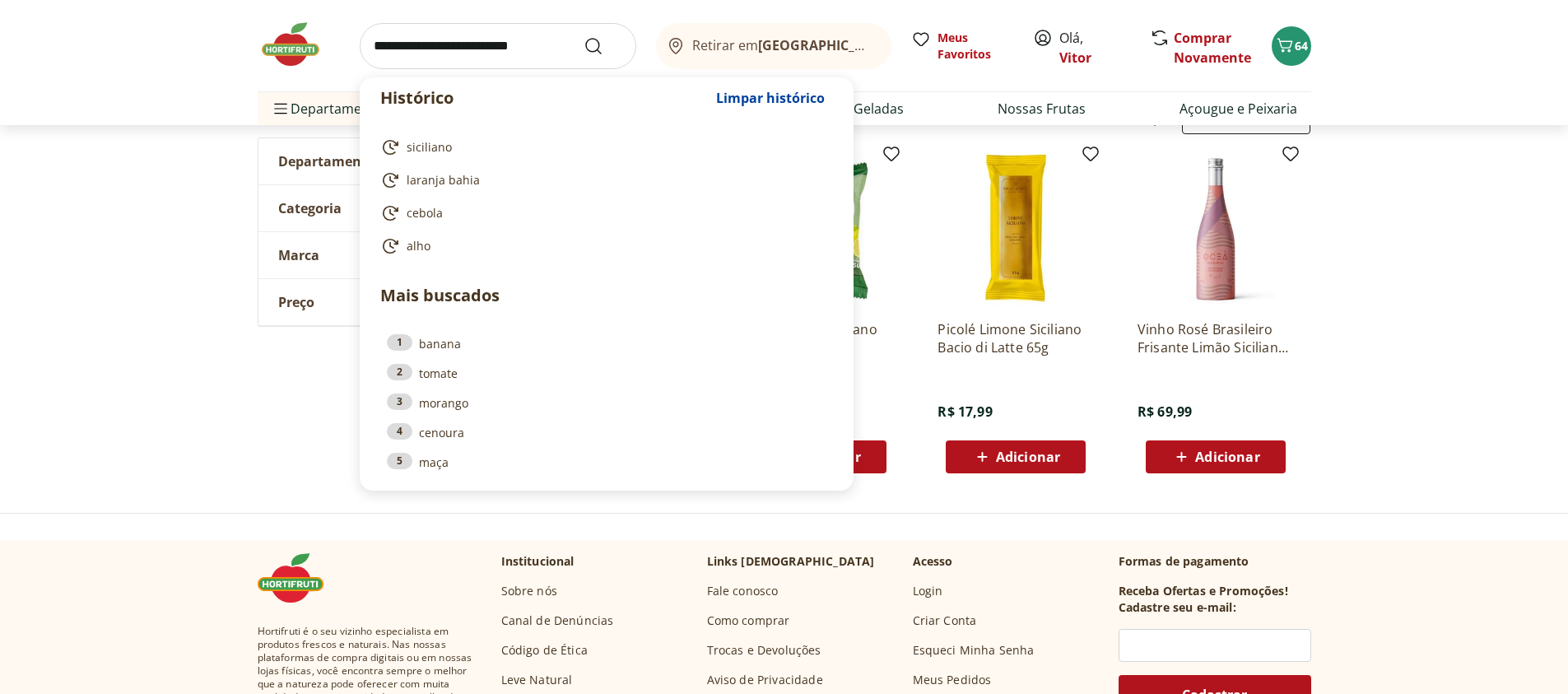
click at [477, 58] on input "search" at bounding box center [498, 46] width 276 height 46
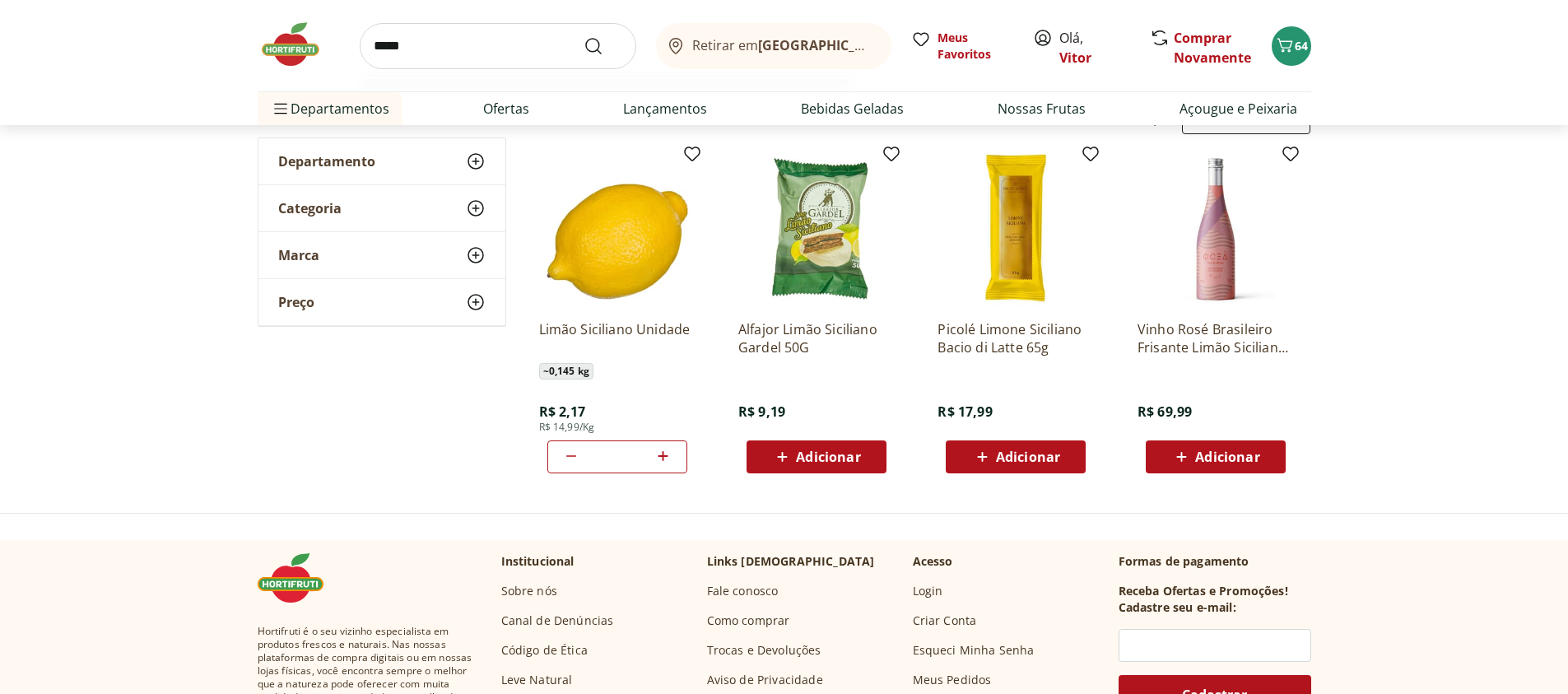
type input "*****"
click at [584, 37] on button "Submit Search" at bounding box center [603, 46] width 39 height 20
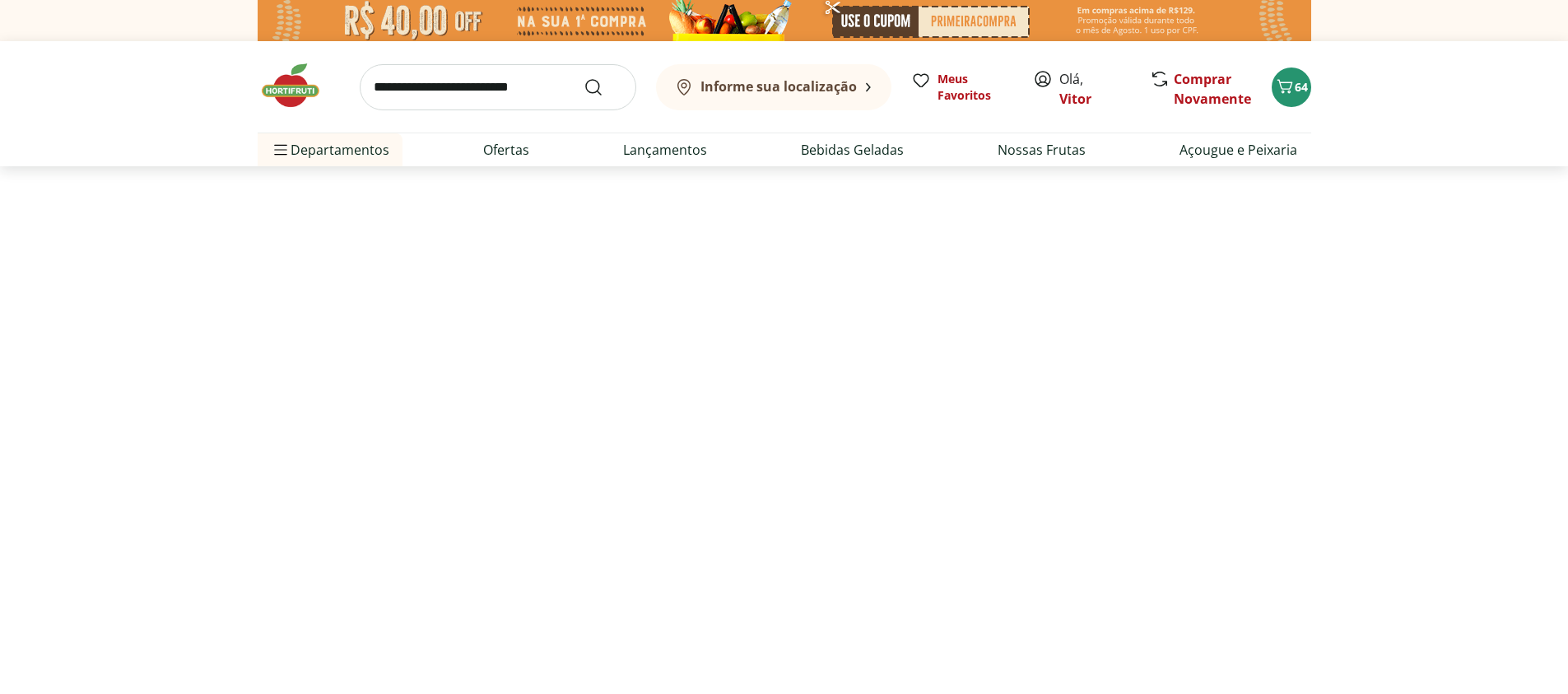
select select "**********"
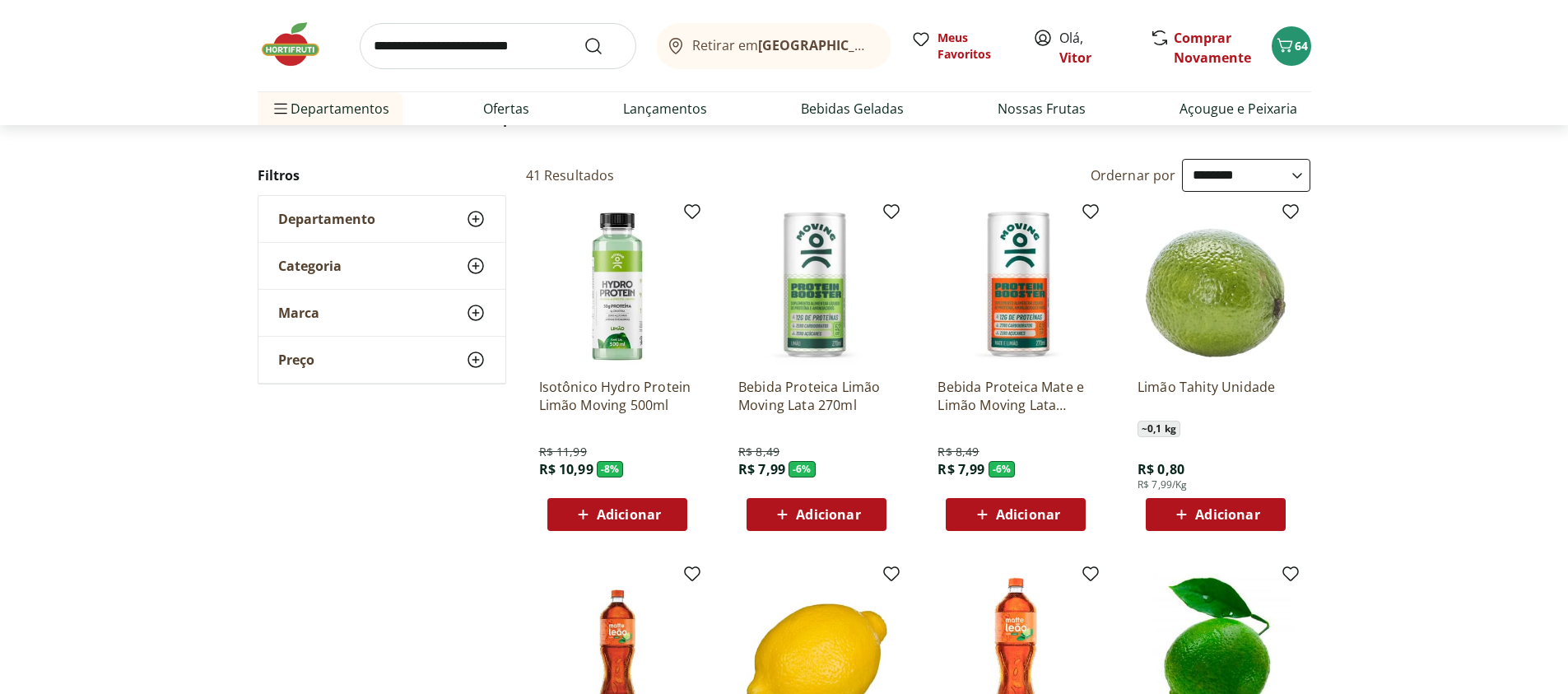
scroll to position [99, 0]
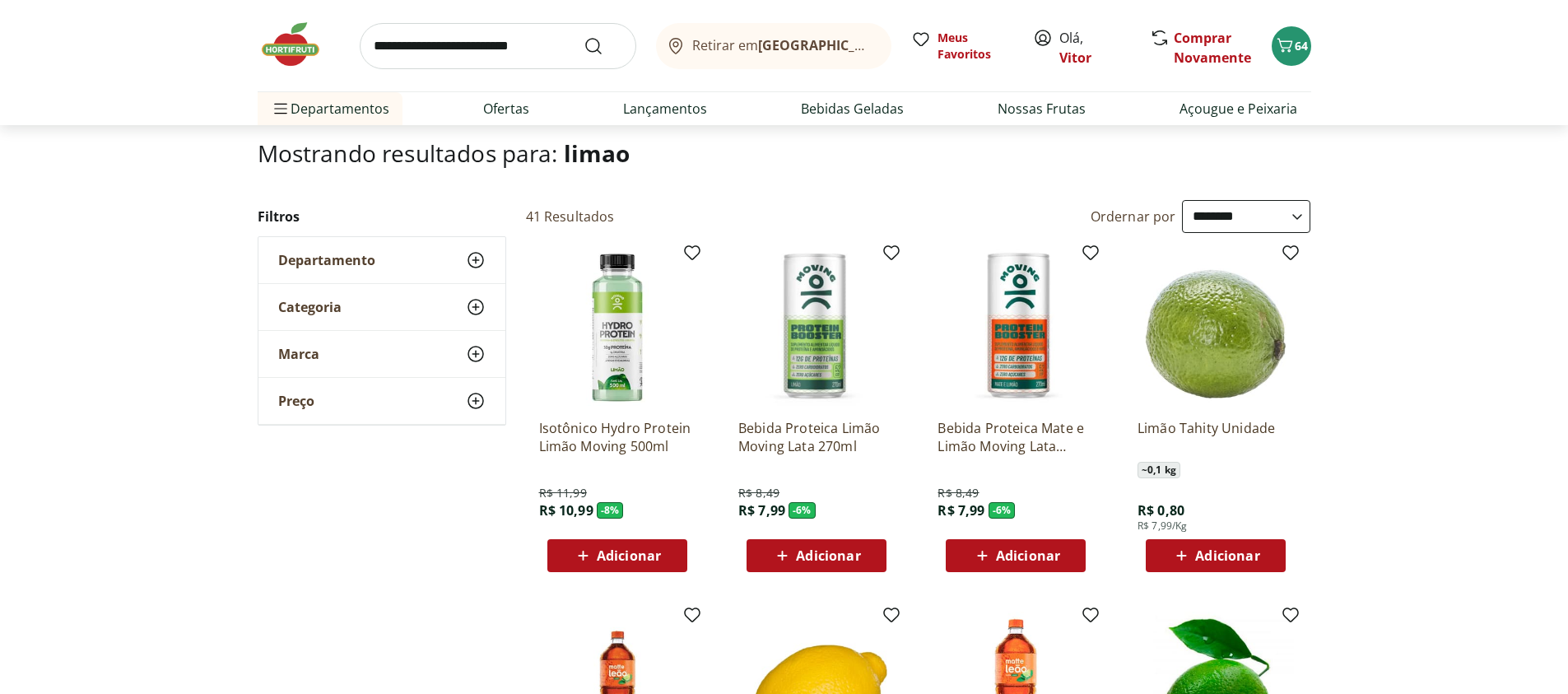
click at [1198, 425] on p "Limão Tahity Unidade" at bounding box center [1215, 437] width 156 height 37
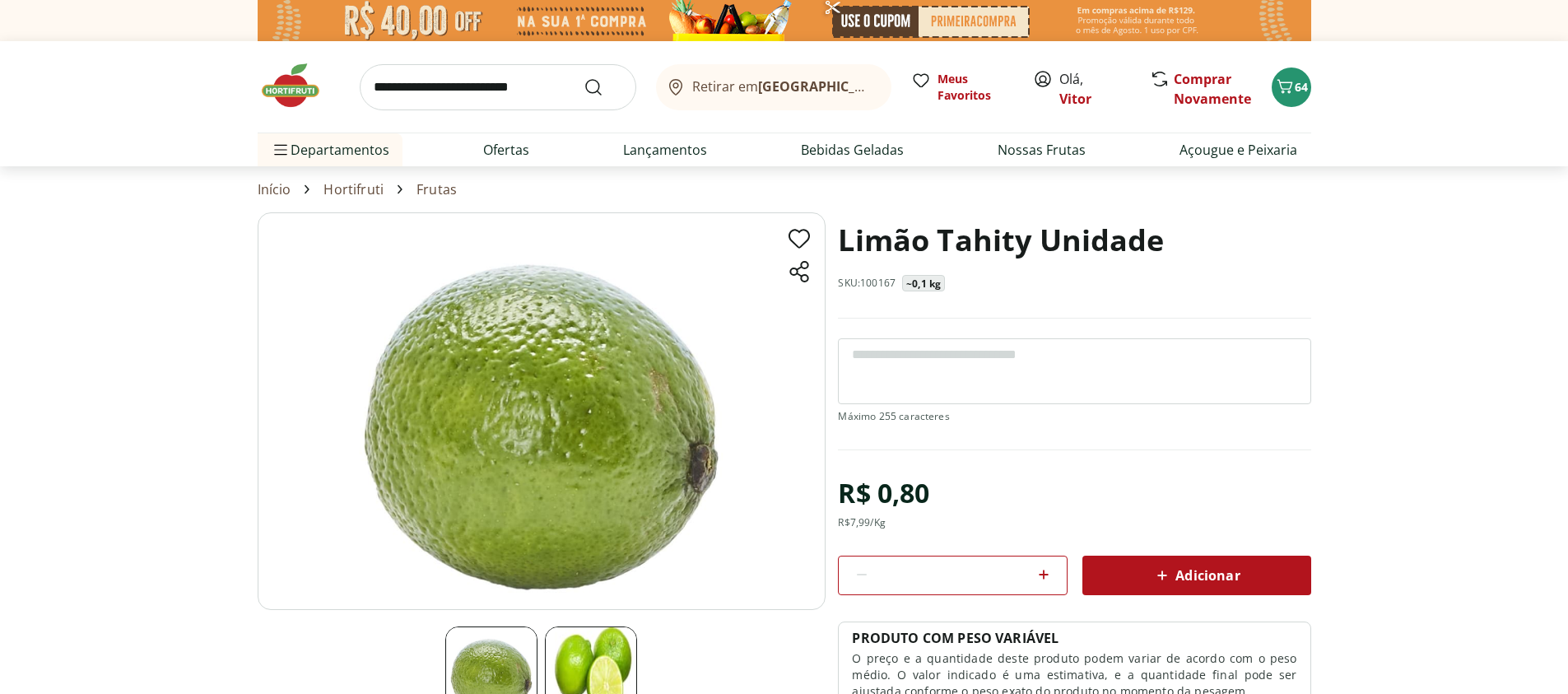
click at [1040, 580] on icon at bounding box center [1044, 575] width 20 height 20
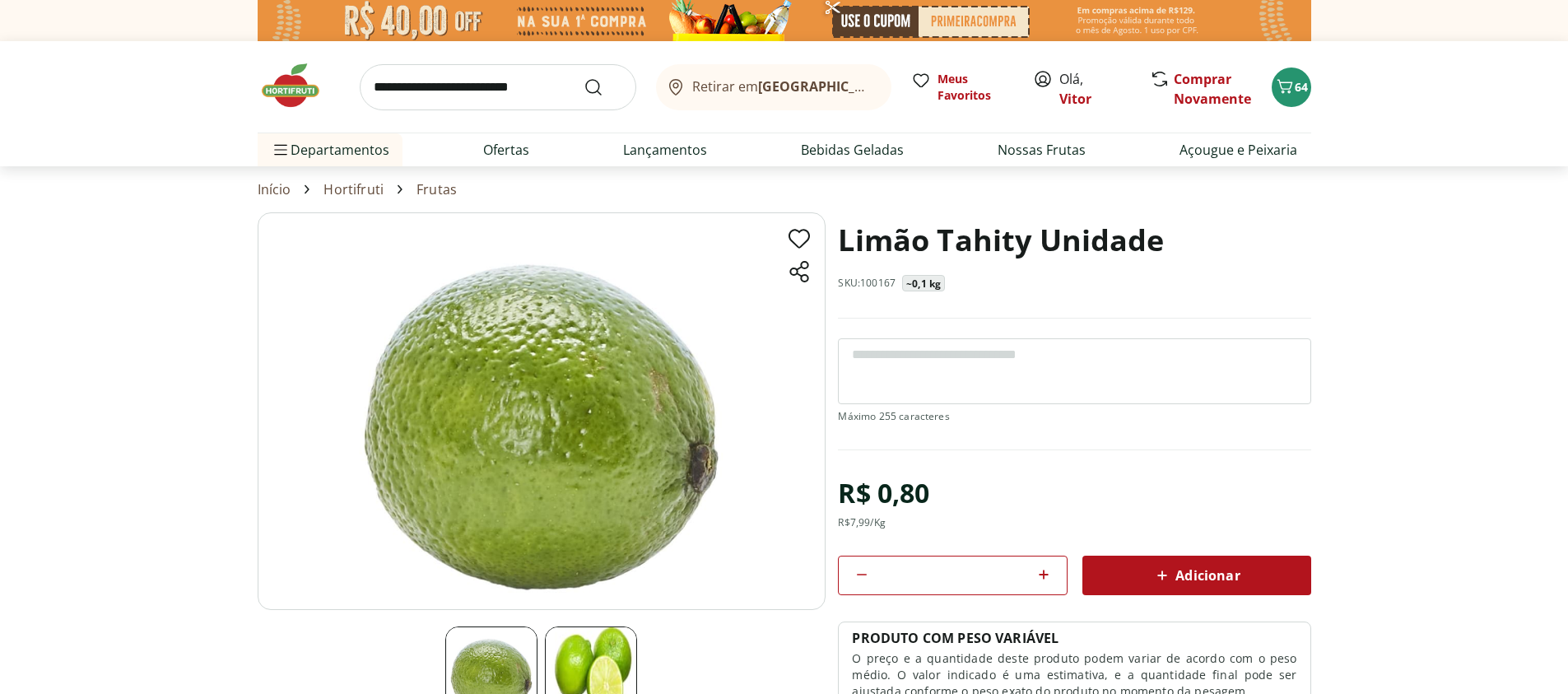
click at [1040, 580] on icon at bounding box center [1044, 575] width 20 height 20
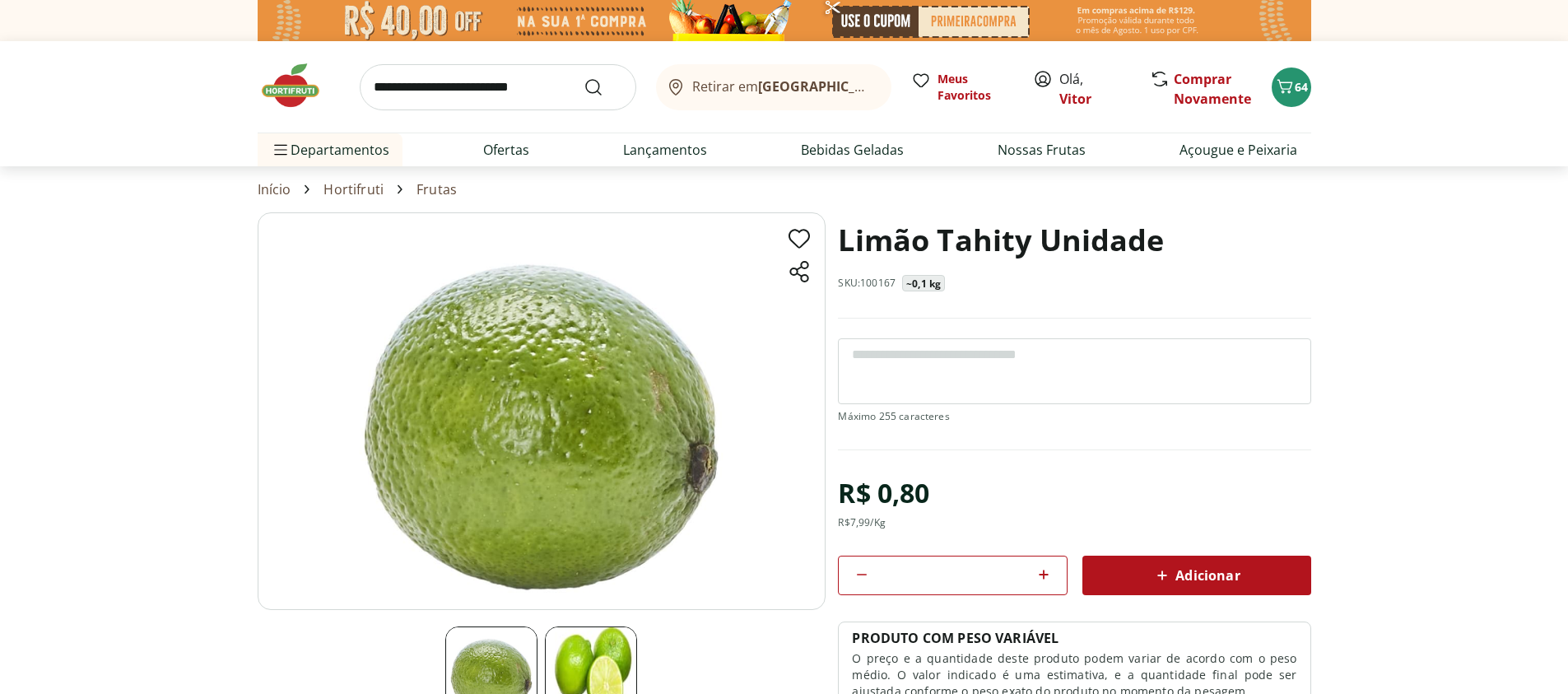
click at [1040, 580] on icon at bounding box center [1044, 575] width 20 height 20
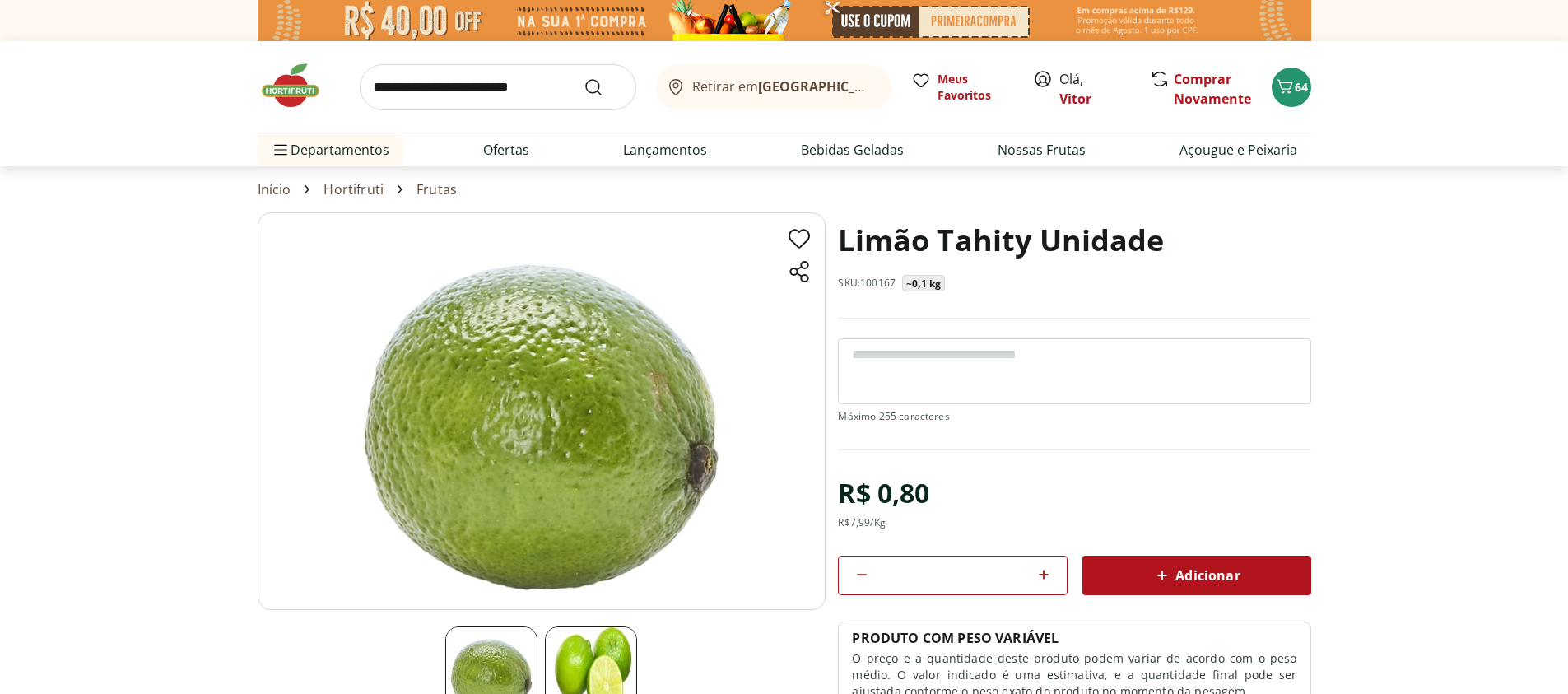
click at [866, 576] on icon at bounding box center [862, 575] width 20 height 20
click at [1434, 429] on section "Limão Tahity Unidade SKU: 100167 ~0,1 kg R$ 0,80 R$ 7,99 /Kg ** Adicionar PRODU…" at bounding box center [784, 506] width 1568 height 588
click at [867, 576] on icon at bounding box center [862, 575] width 20 height 20
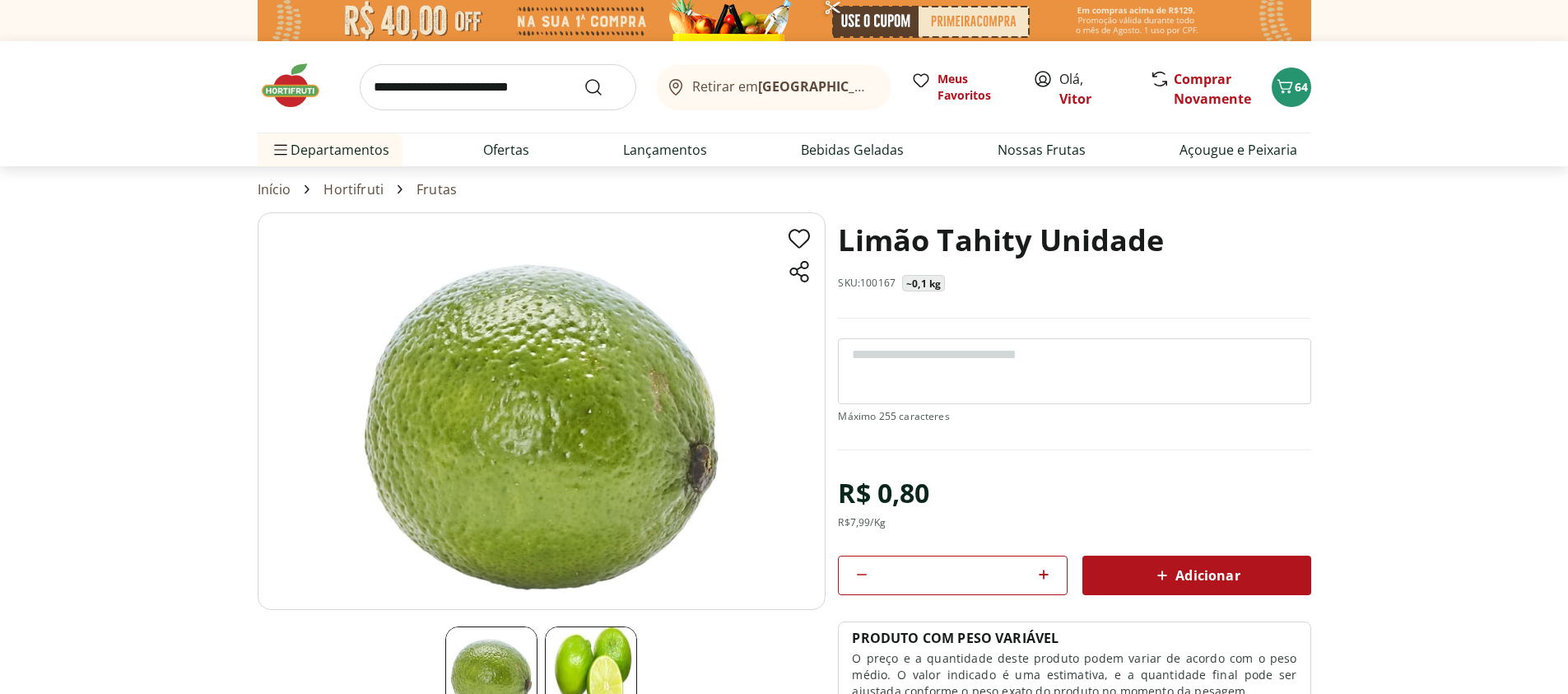
type input "**"
click at [1163, 576] on icon at bounding box center [1162, 575] width 10 height 10
click at [1285, 82] on icon "Carrinho" at bounding box center [1285, 86] width 16 height 14
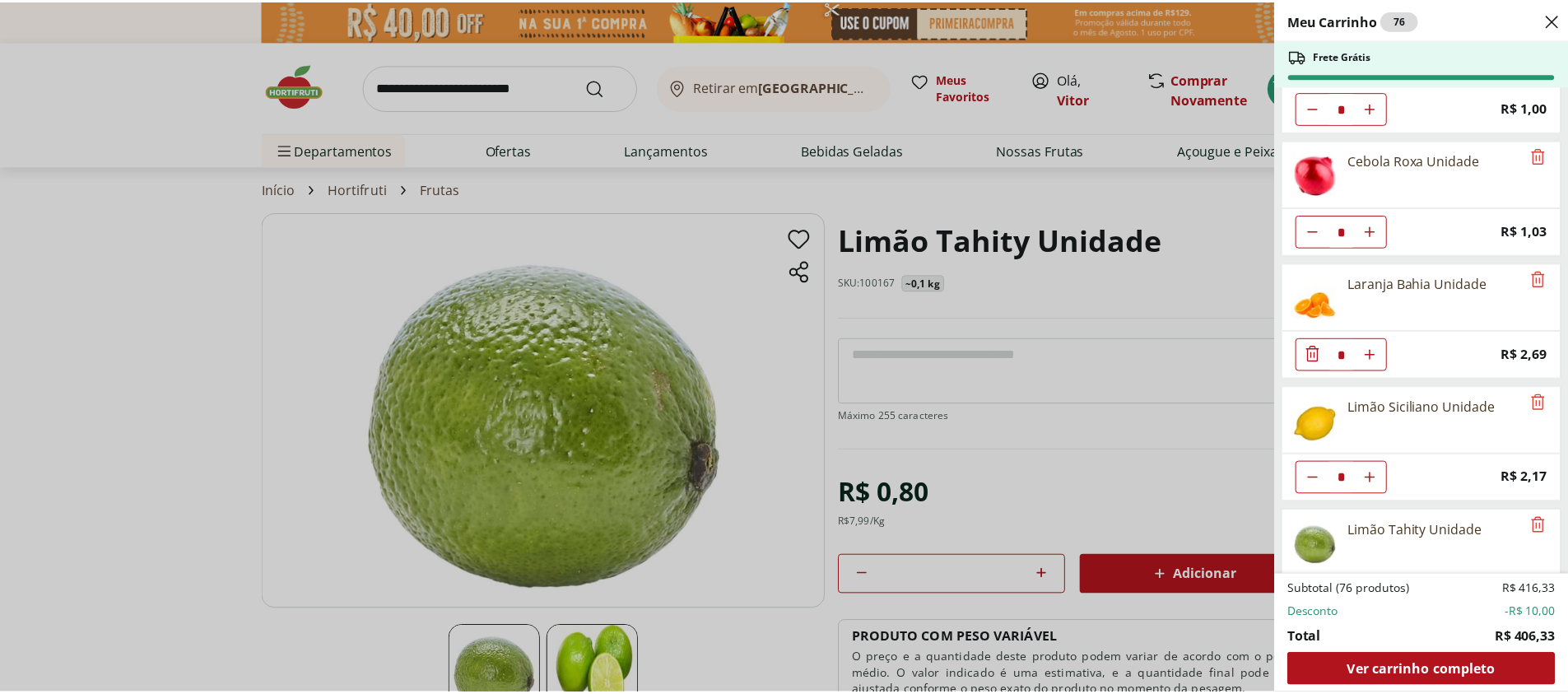
scroll to position [3220, 0]
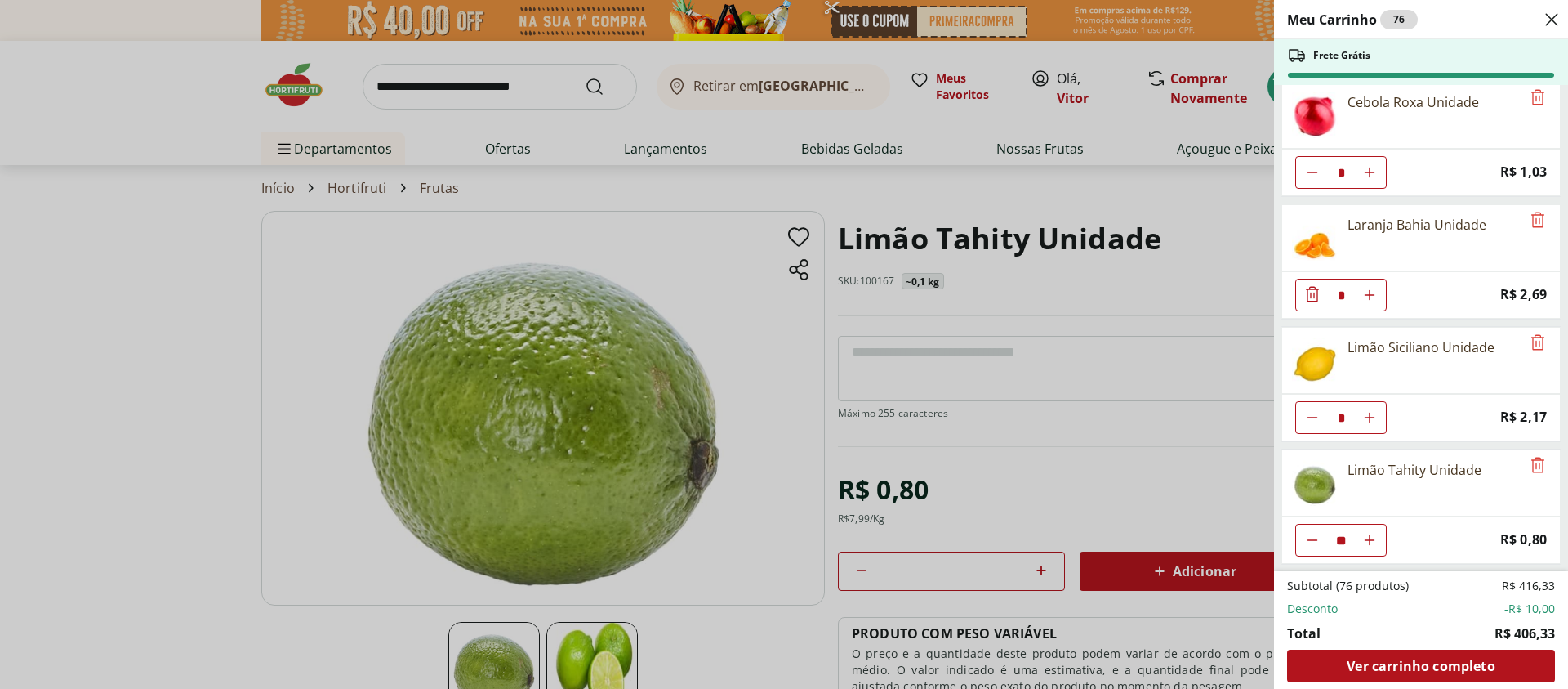
click at [189, 427] on div "Meu Carrinho 76 Frete Grátis REFRIGERANTE COCA COLA PET 200ML * Price: R$ 2,29 …" at bounding box center [784, 344] width 1568 height 689
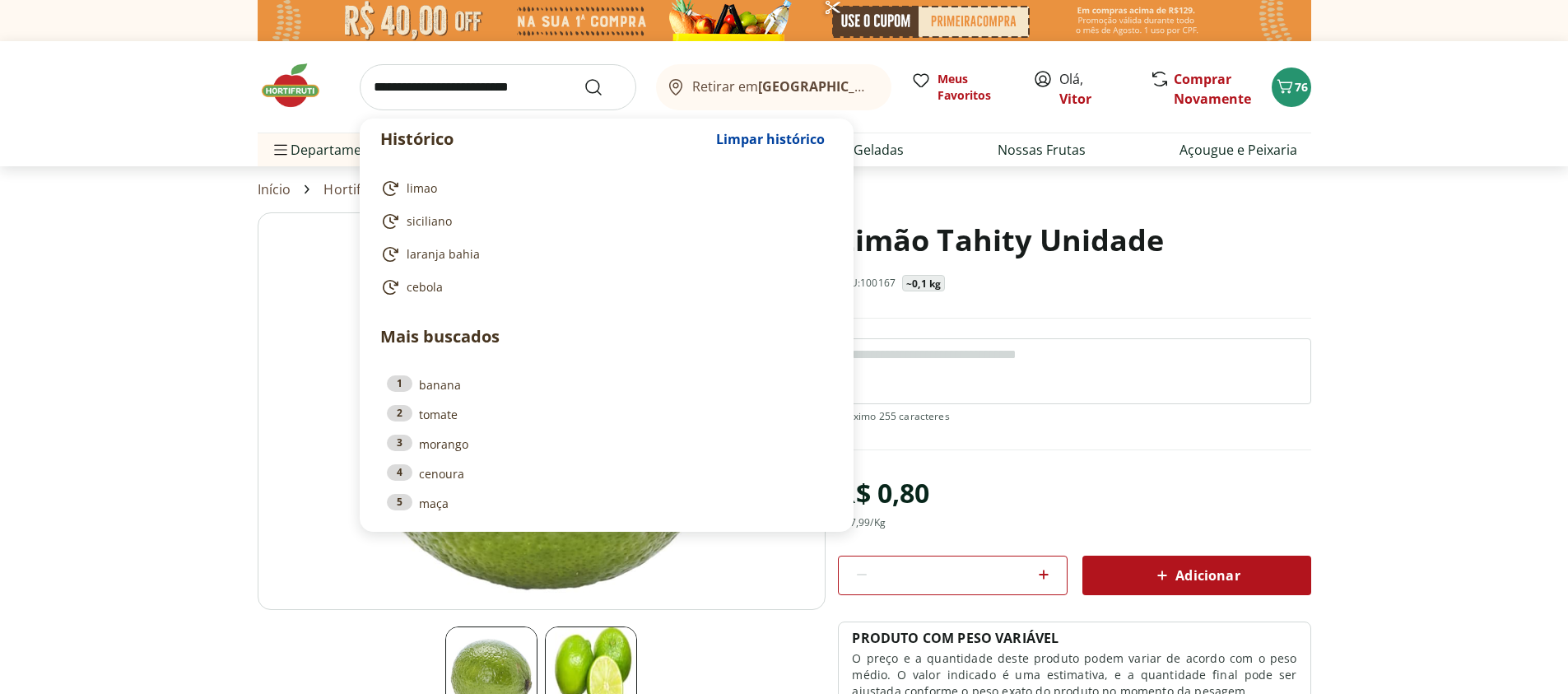
click at [522, 99] on input "search" at bounding box center [498, 87] width 276 height 46
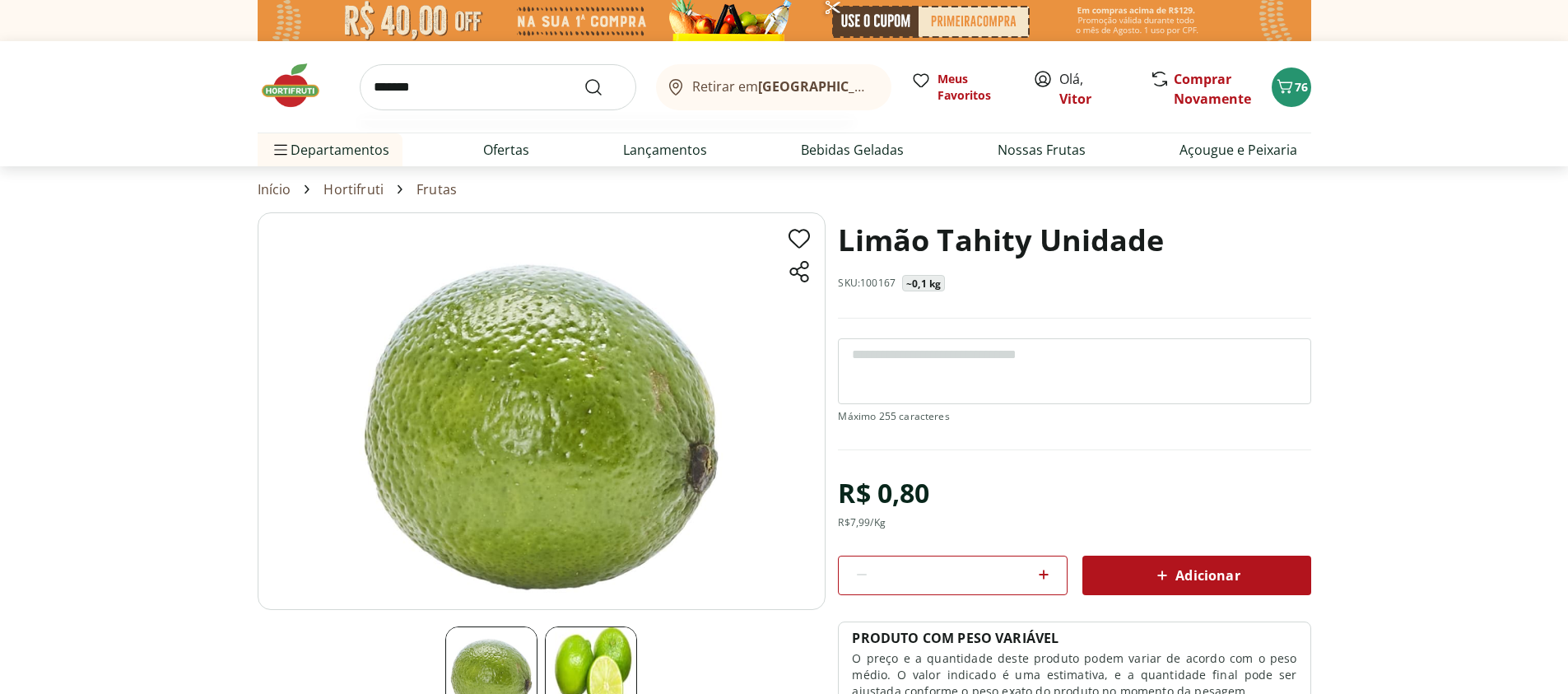
type input "*******"
click at [584, 78] on button "Submit Search" at bounding box center [603, 87] width 39 height 20
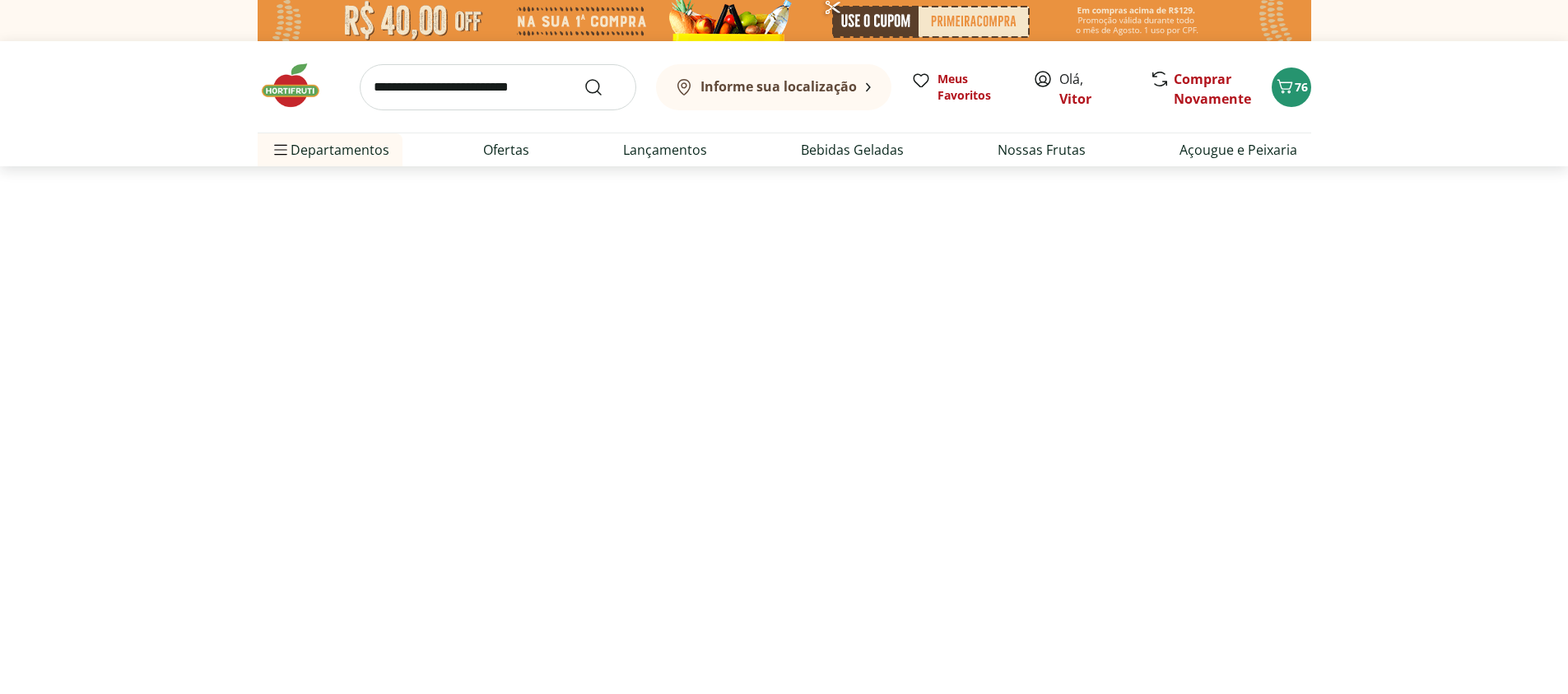
select select "**********"
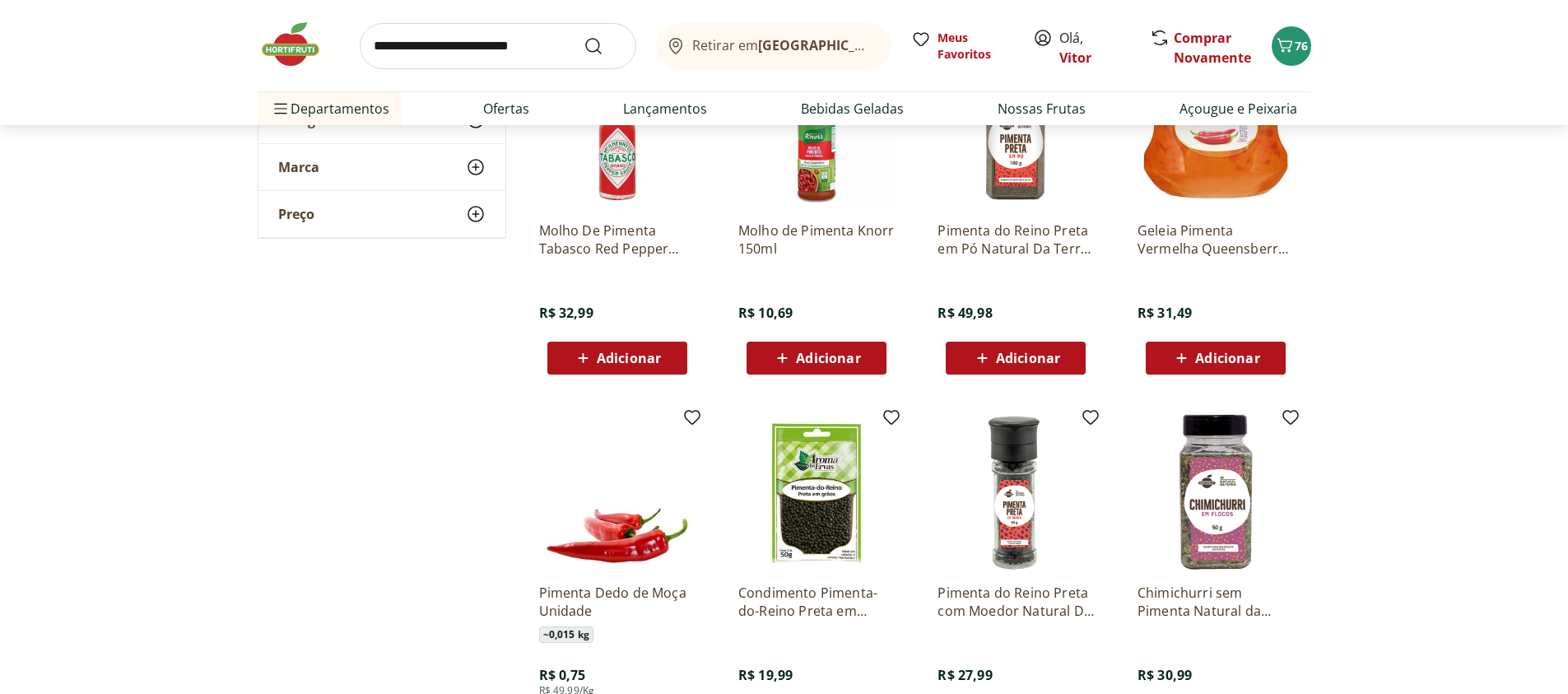
scroll to position [395, 0]
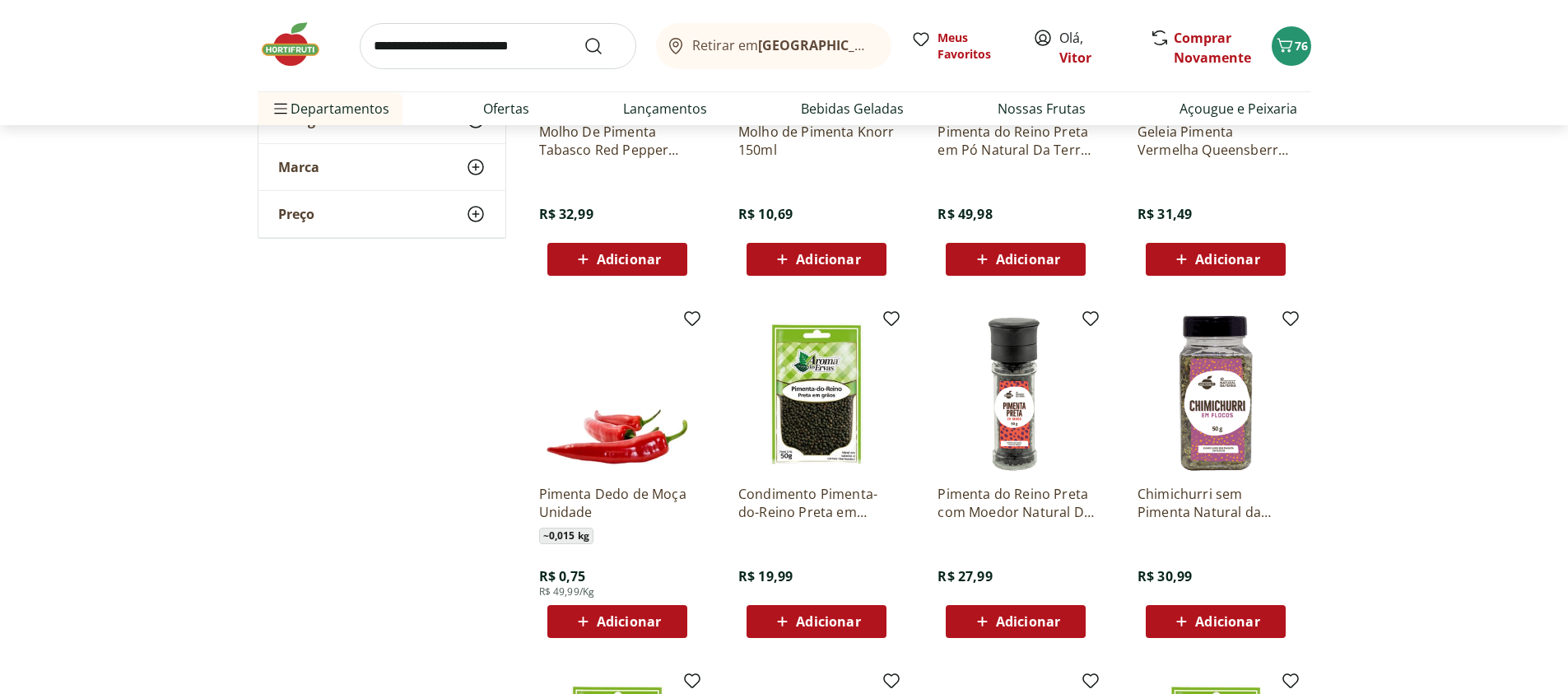
click at [579, 628] on icon at bounding box center [583, 621] width 21 height 20
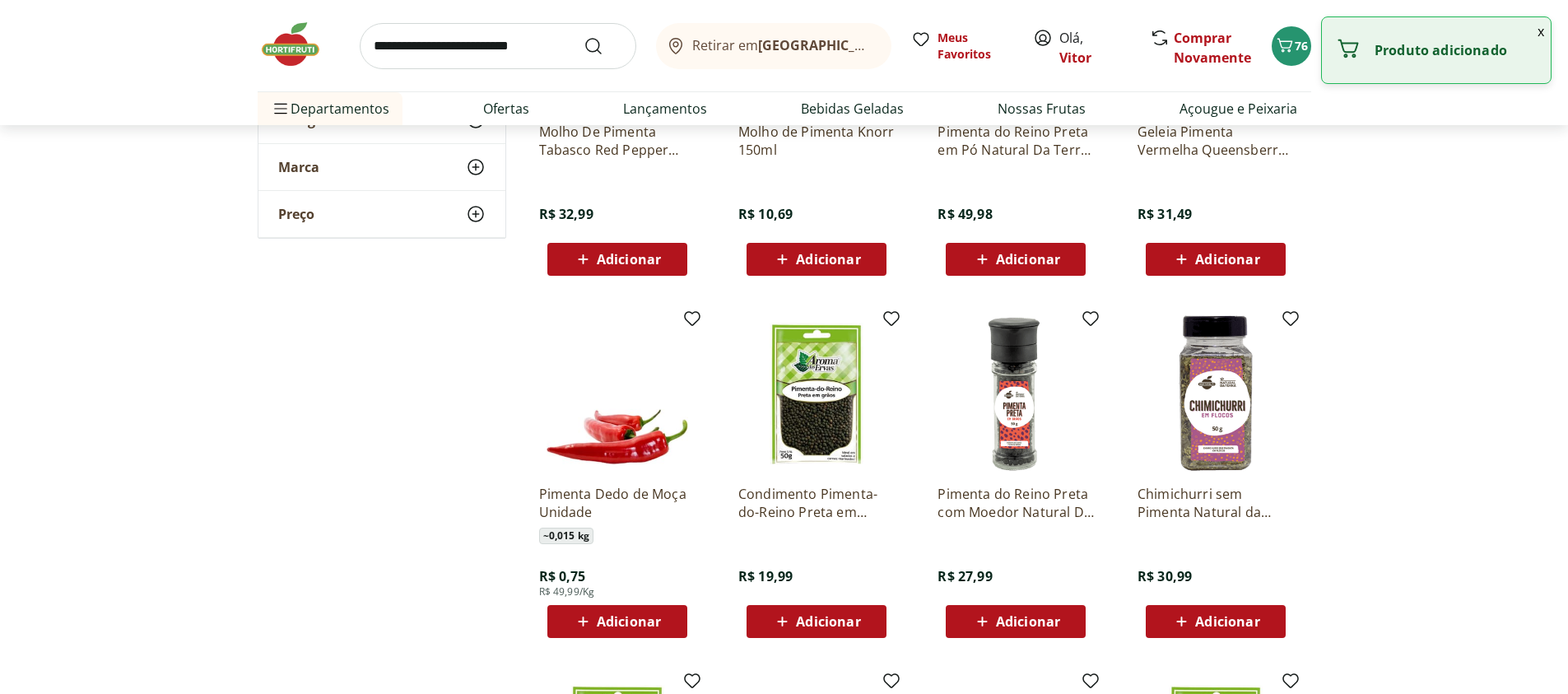
click at [635, 616] on span "Adicionar" at bounding box center [629, 621] width 64 height 13
click at [662, 631] on div "Adicionar" at bounding box center [617, 621] width 113 height 29
click at [663, 622] on div "Adicionar" at bounding box center [617, 621] width 113 height 29
click at [663, 622] on icon at bounding box center [663, 620] width 10 height 10
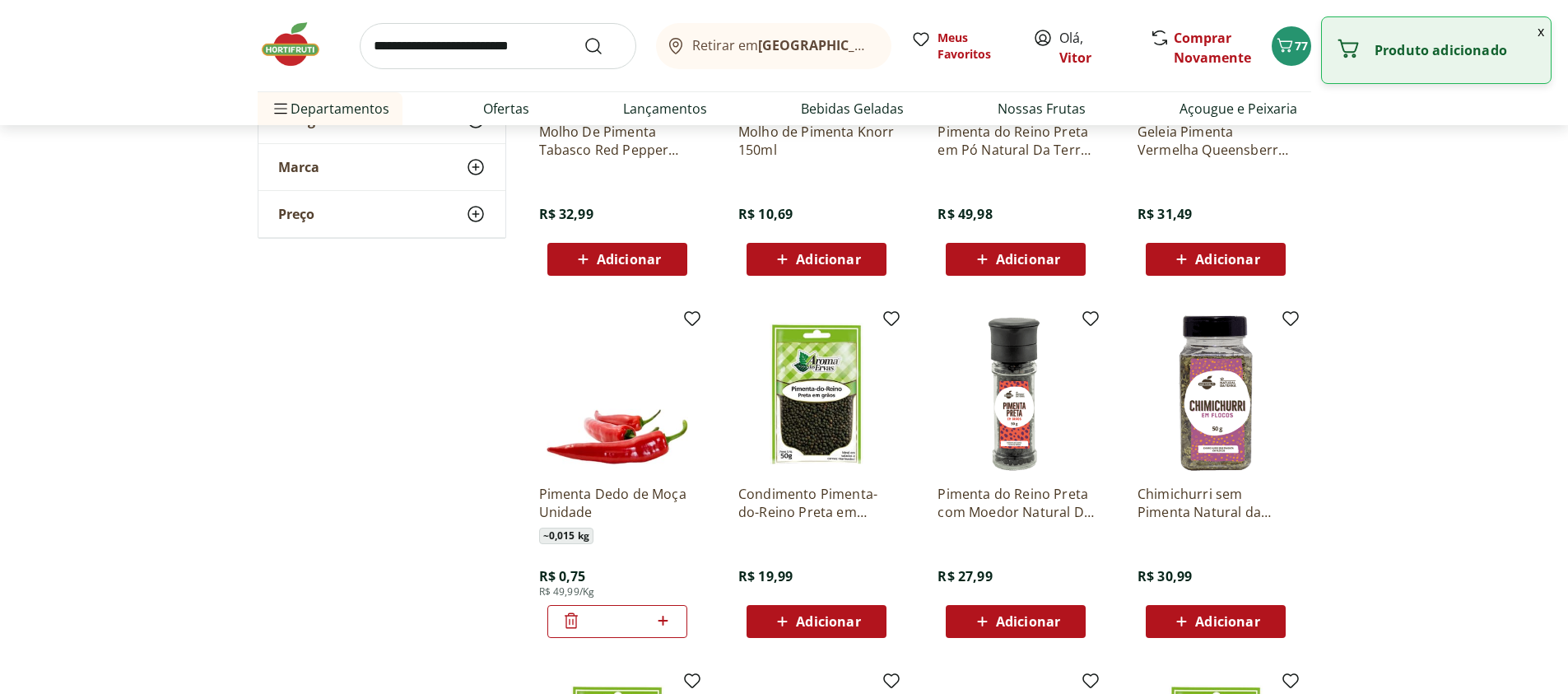
type input "*"
click at [663, 622] on div "Adicionar" at bounding box center [617, 621] width 113 height 29
click at [663, 622] on icon at bounding box center [663, 620] width 10 height 10
type input "*"
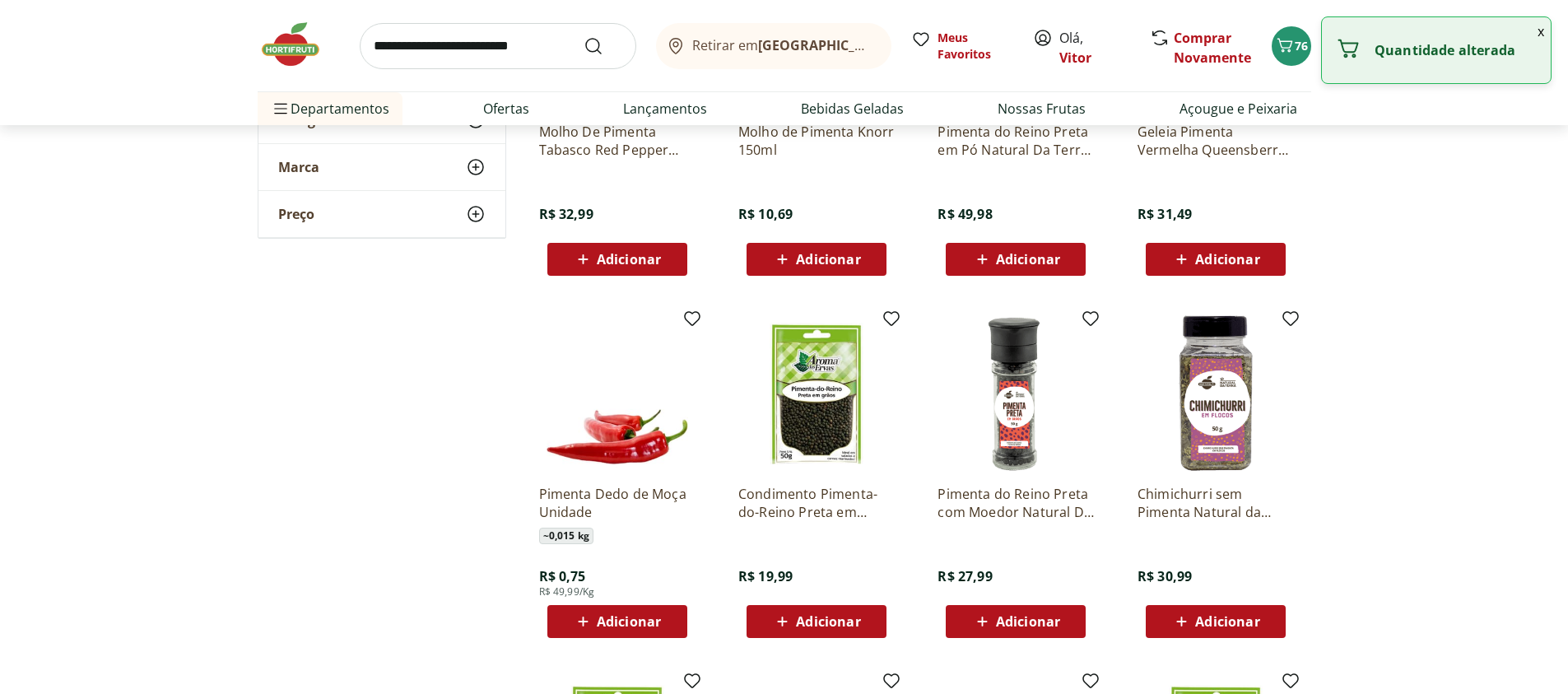
click at [663, 622] on div "Adicionar" at bounding box center [617, 621] width 113 height 29
click at [663, 622] on icon at bounding box center [663, 620] width 10 height 10
type input "*"
click at [663, 622] on div "Adicionar" at bounding box center [617, 621] width 113 height 29
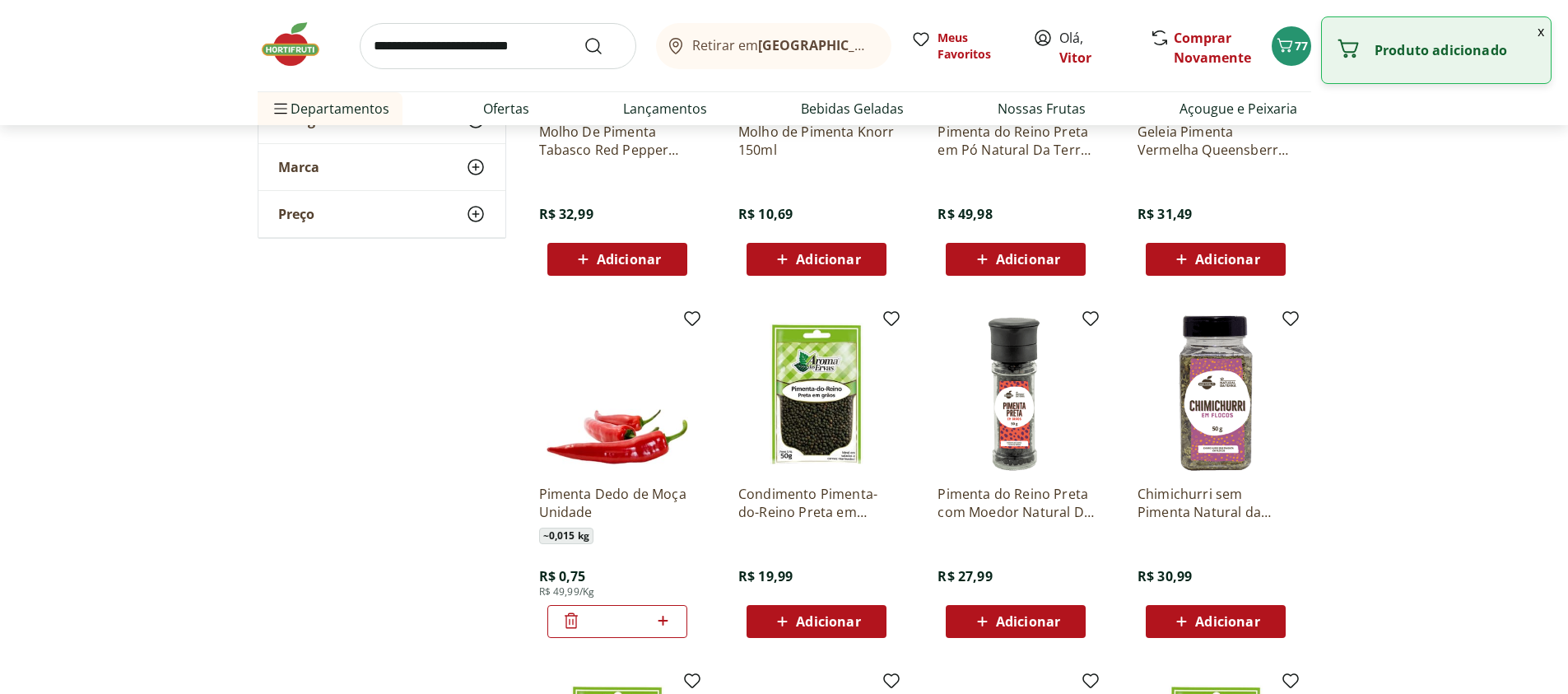
click at [663, 622] on icon at bounding box center [663, 620] width 10 height 10
type input "*"
click at [571, 504] on p "Pimenta Dedo de Moça Unidade" at bounding box center [617, 502] width 156 height 37
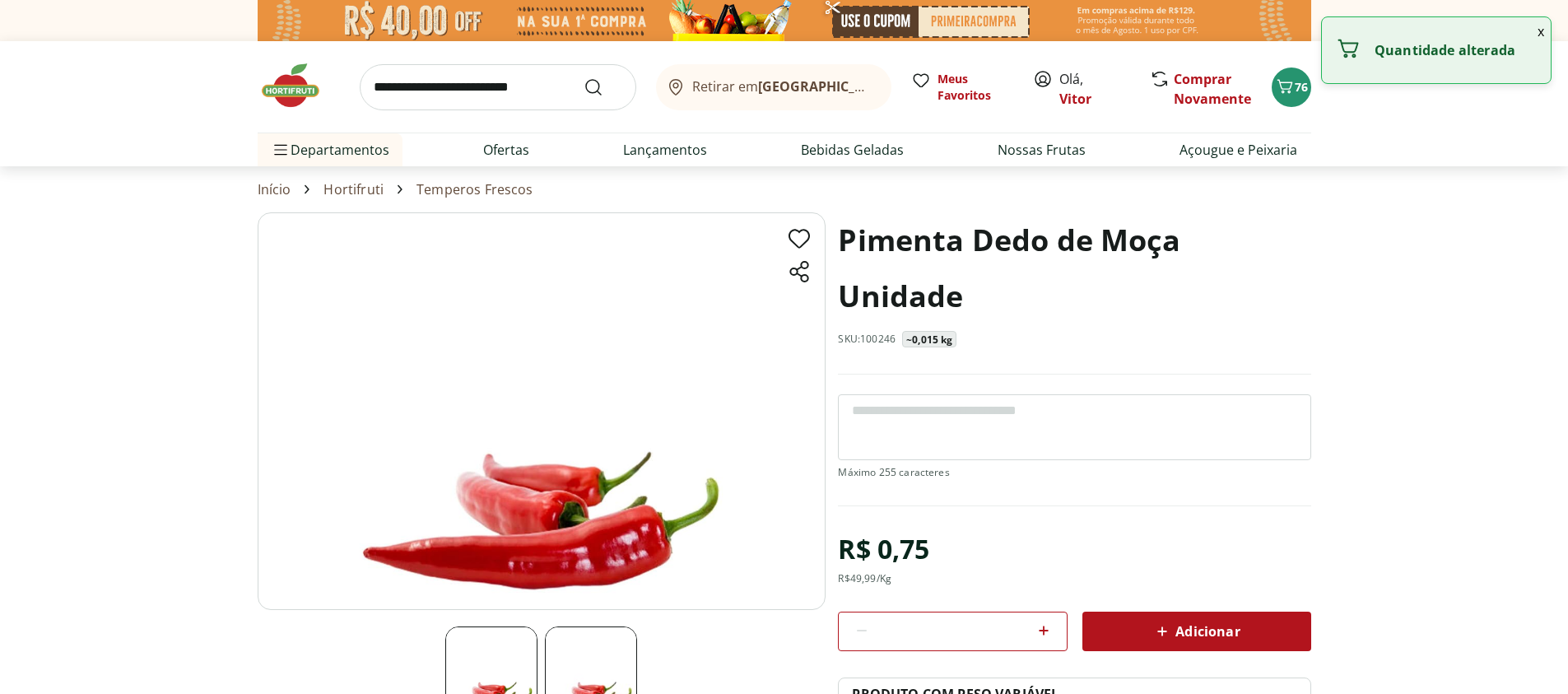
click at [1042, 632] on icon at bounding box center [1044, 630] width 20 height 20
type input "*"
click at [1131, 617] on div "Adicionar" at bounding box center [1196, 631] width 202 height 29
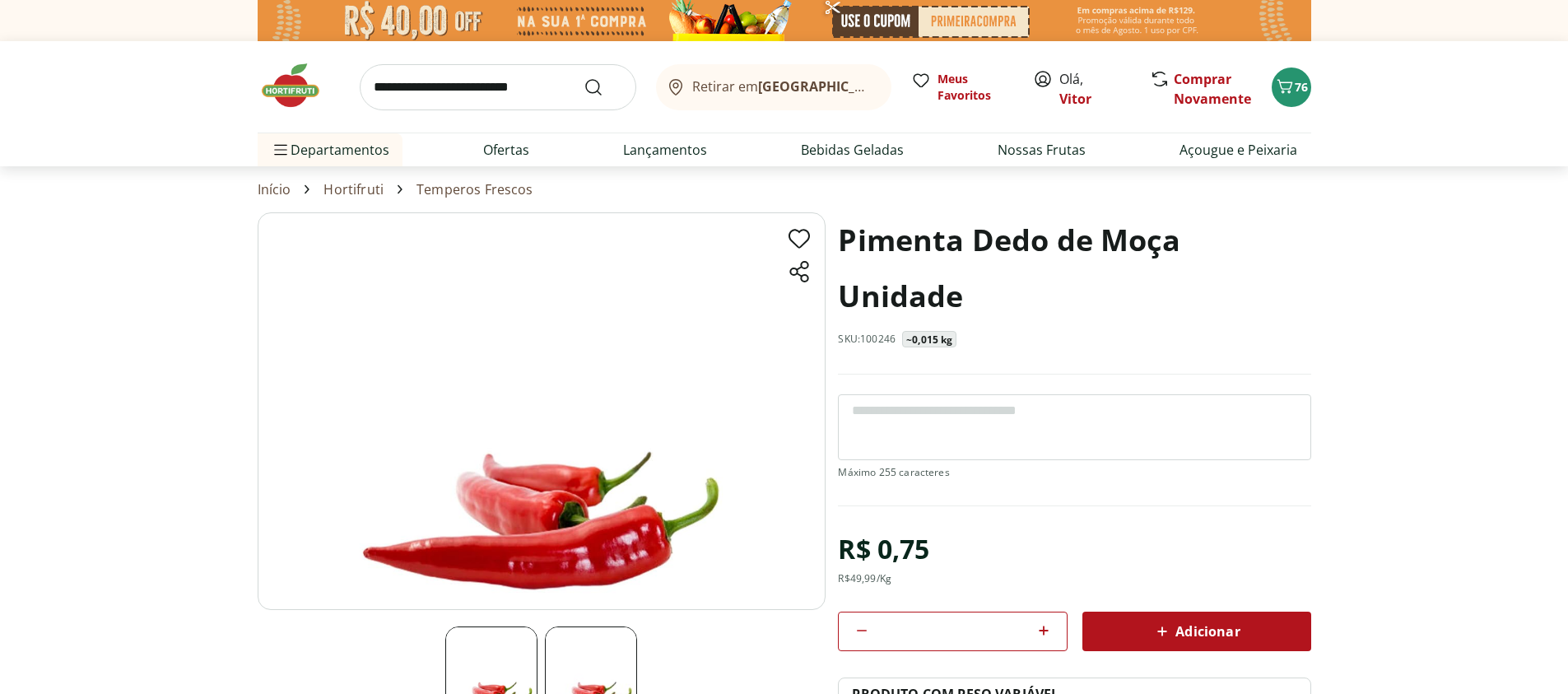
click at [1173, 625] on span "Adicionar" at bounding box center [1196, 631] width 87 height 20
click at [1186, 624] on span "Adicionar" at bounding box center [1196, 631] width 87 height 20
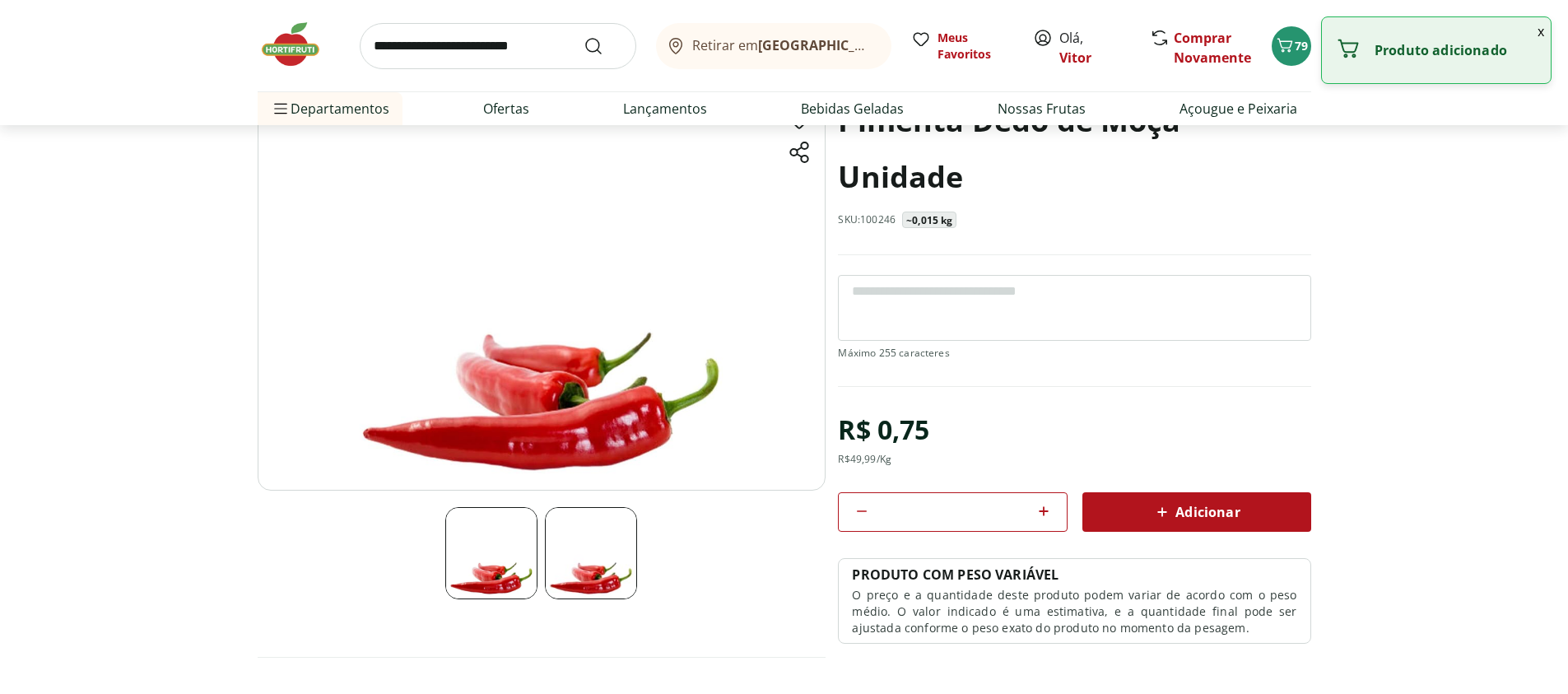
scroll to position [198, 0]
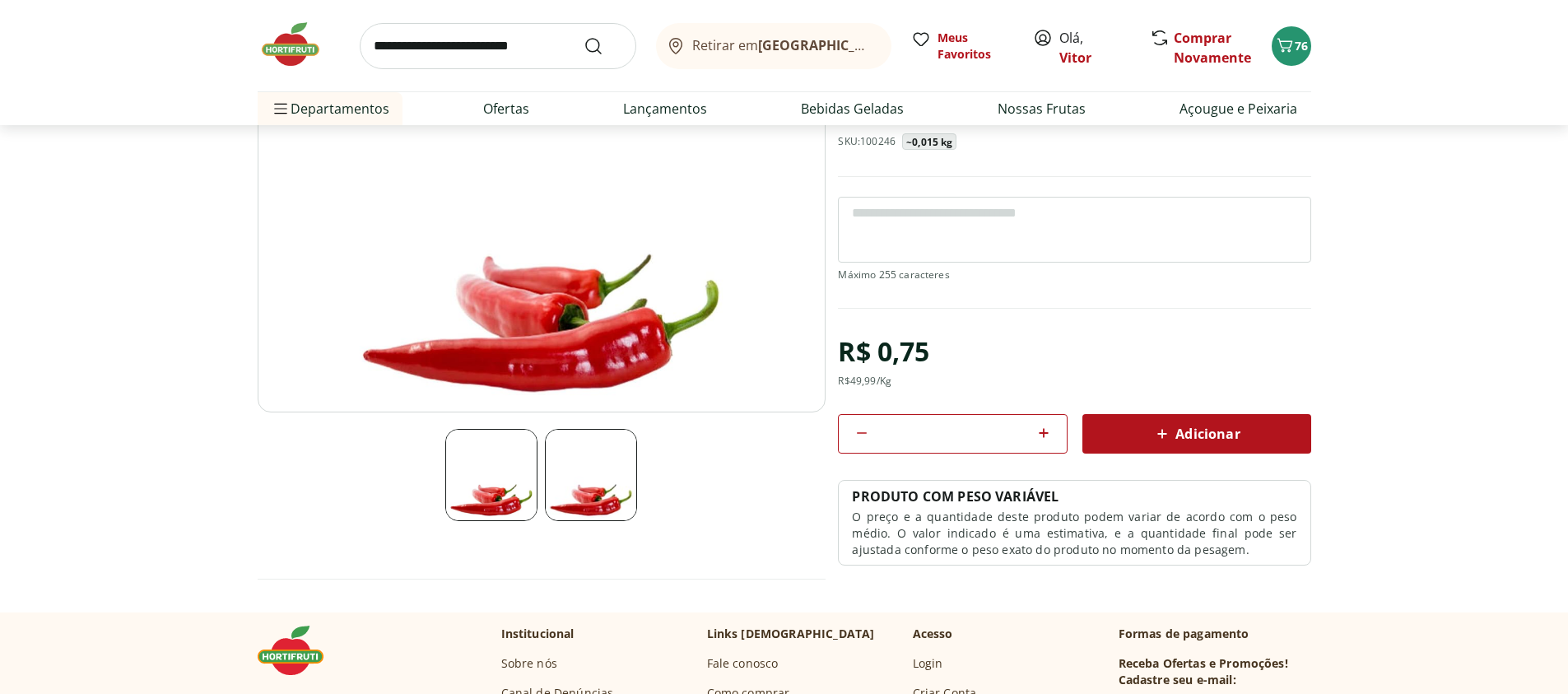
click at [1147, 426] on div "Adicionar" at bounding box center [1196, 433] width 202 height 29
click at [1147, 425] on div "Adicionar" at bounding box center [1196, 433] width 202 height 29
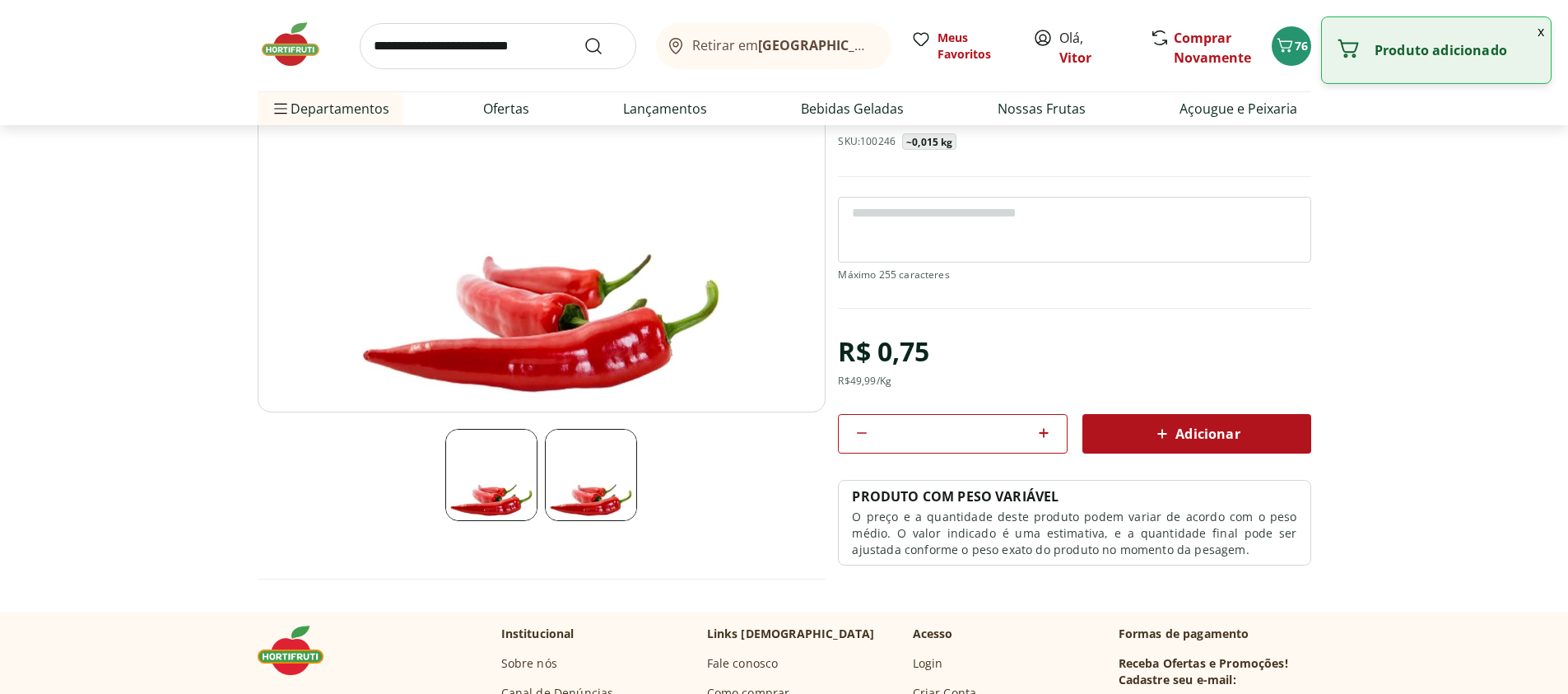
click at [1147, 425] on div "Adicionar" at bounding box center [1196, 433] width 202 height 29
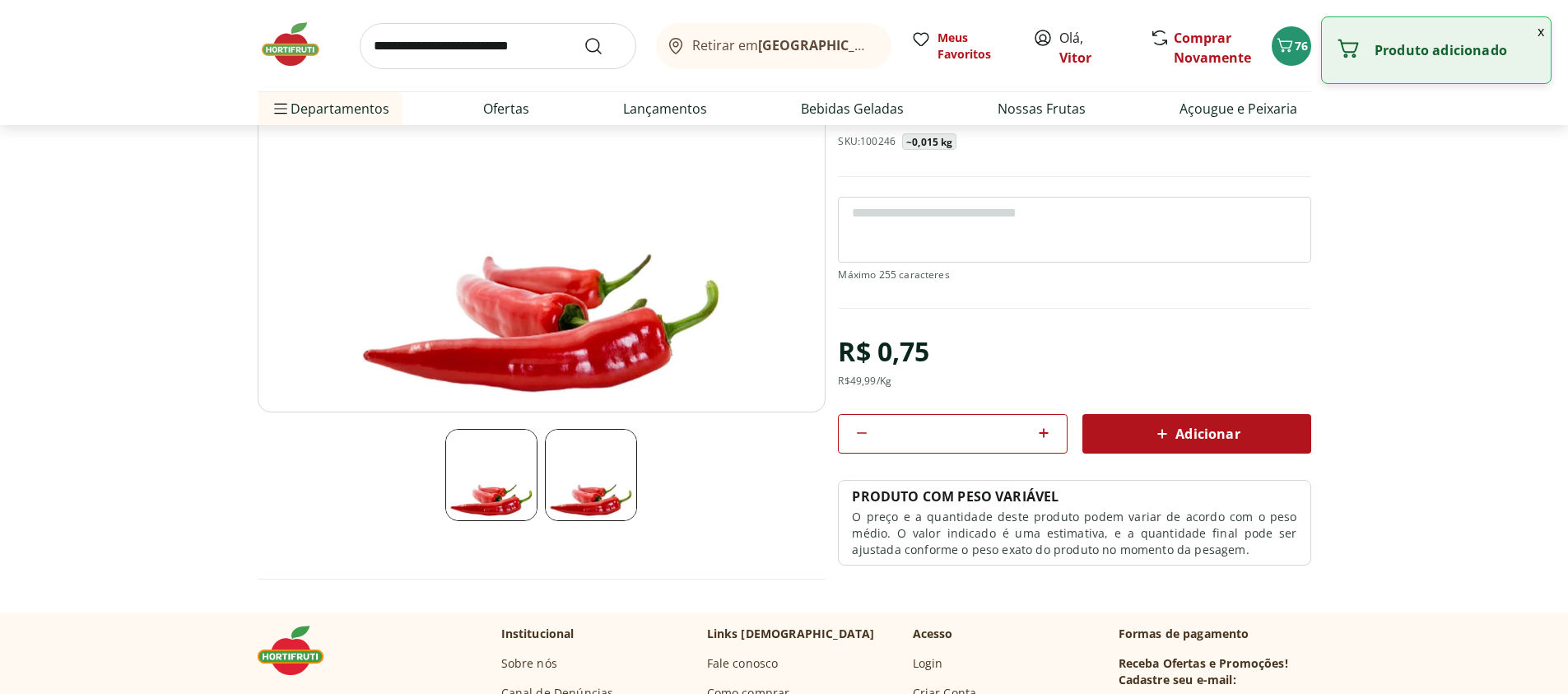
click at [1147, 425] on div "Adicionar" at bounding box center [1196, 433] width 202 height 29
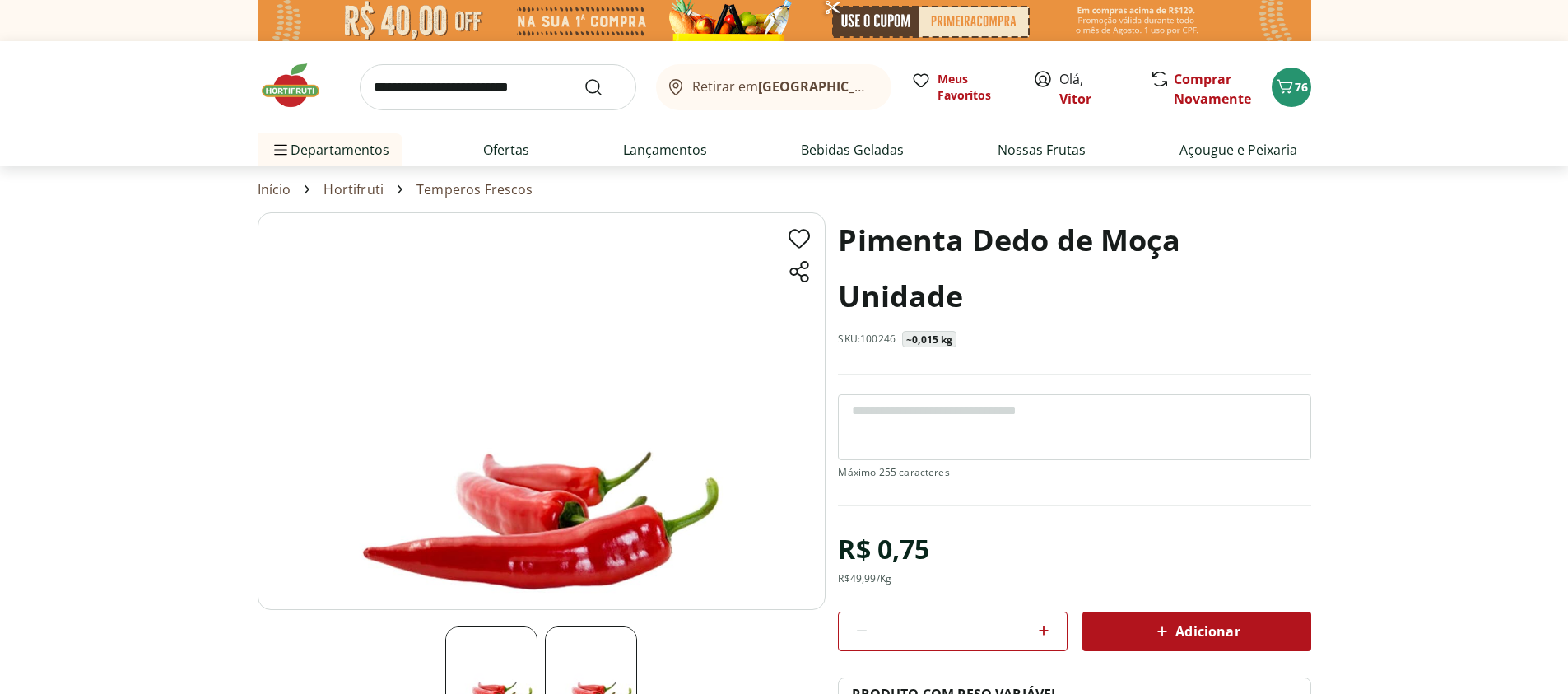
click at [1050, 633] on icon at bounding box center [1044, 630] width 20 height 20
click at [1050, 633] on icon at bounding box center [1044, 630] width 20 height 20
type input "*"
click at [1419, 456] on section "Pimenta Dedo de Moça Unidade SKU: 100246 ~0,015 kg R$ 0,75 R$ 49,99 /Kg * Adici…" at bounding box center [784, 510] width 1568 height 597
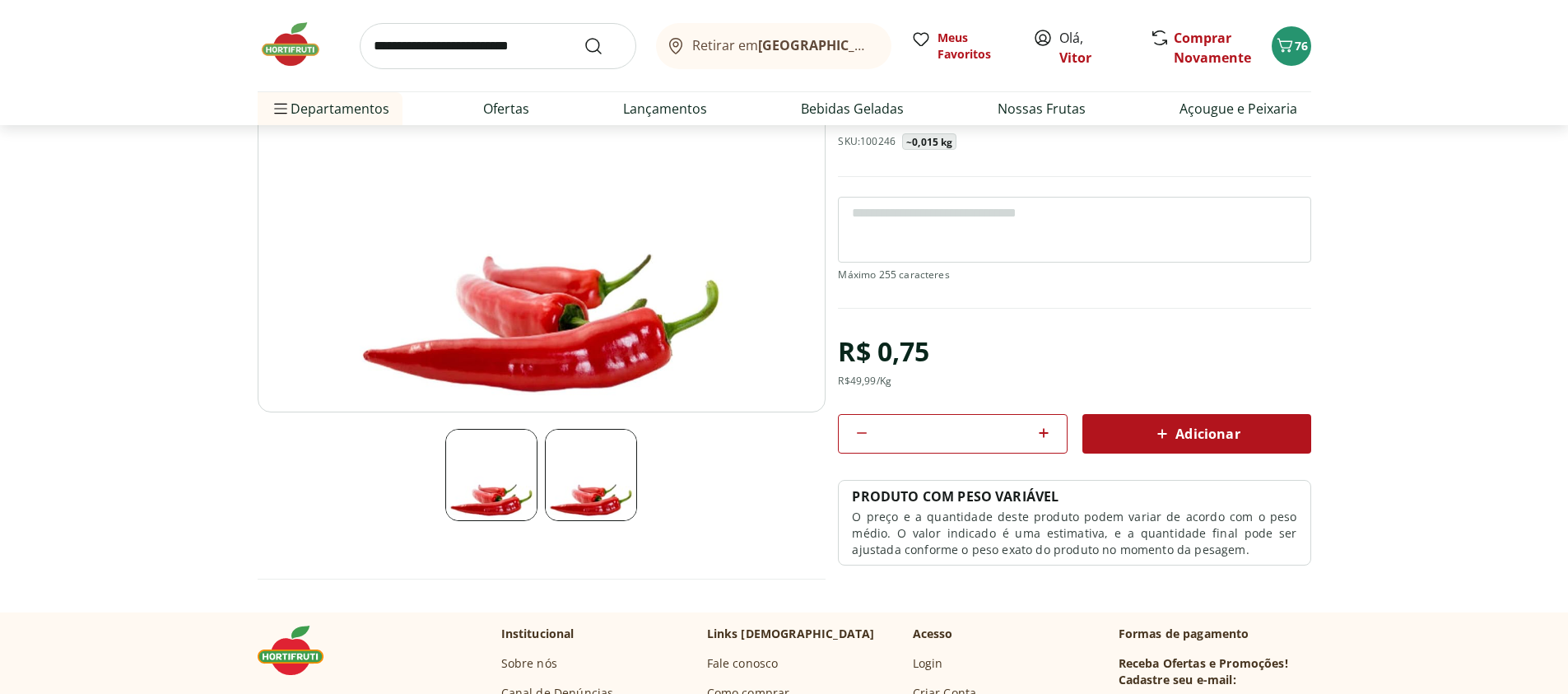
click at [1292, 421] on div "Adicionar" at bounding box center [1196, 433] width 202 height 29
click at [1116, 434] on div "Adicionar" at bounding box center [1196, 433] width 202 height 29
click at [449, 43] on input "search" at bounding box center [498, 46] width 276 height 46
type input "******"
click at [584, 37] on button "Submit Search" at bounding box center [603, 46] width 39 height 20
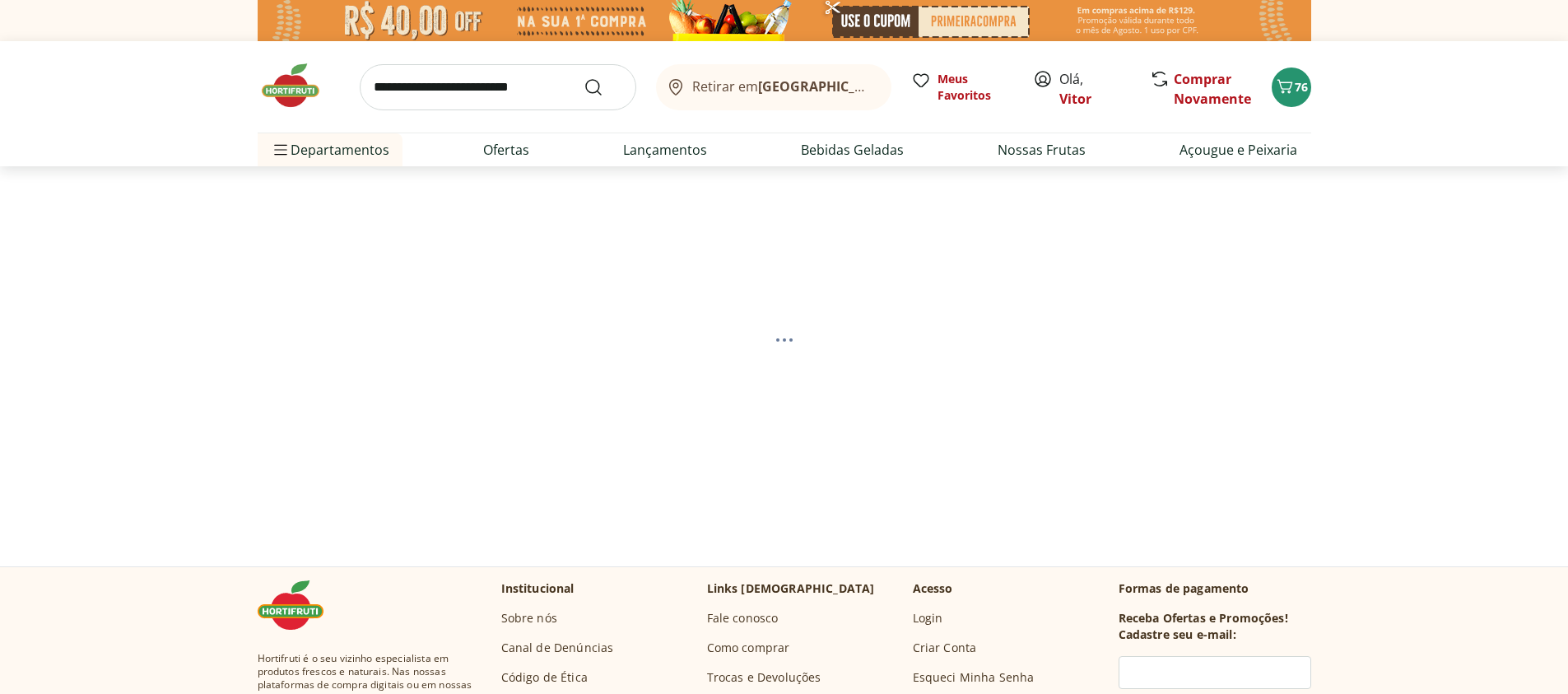
select select "**********"
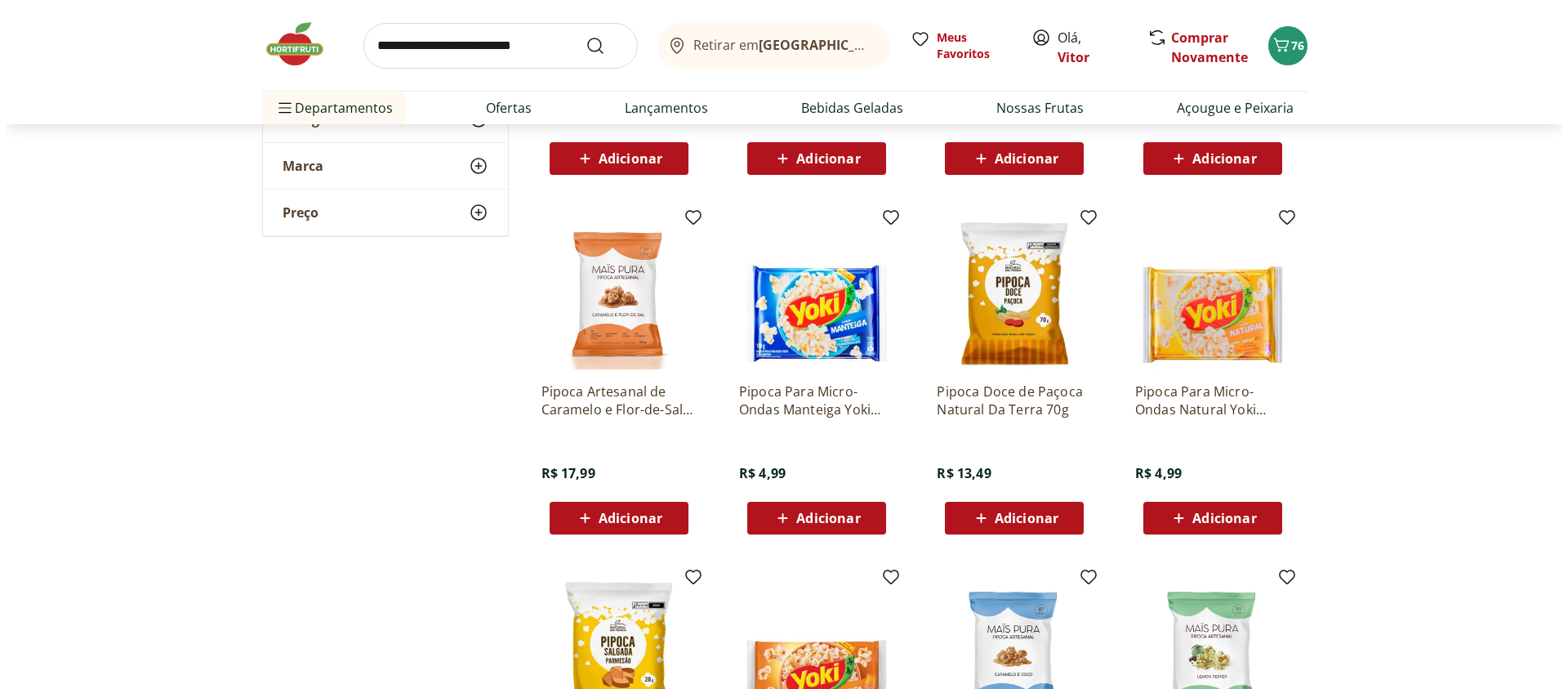
scroll to position [490, 0]
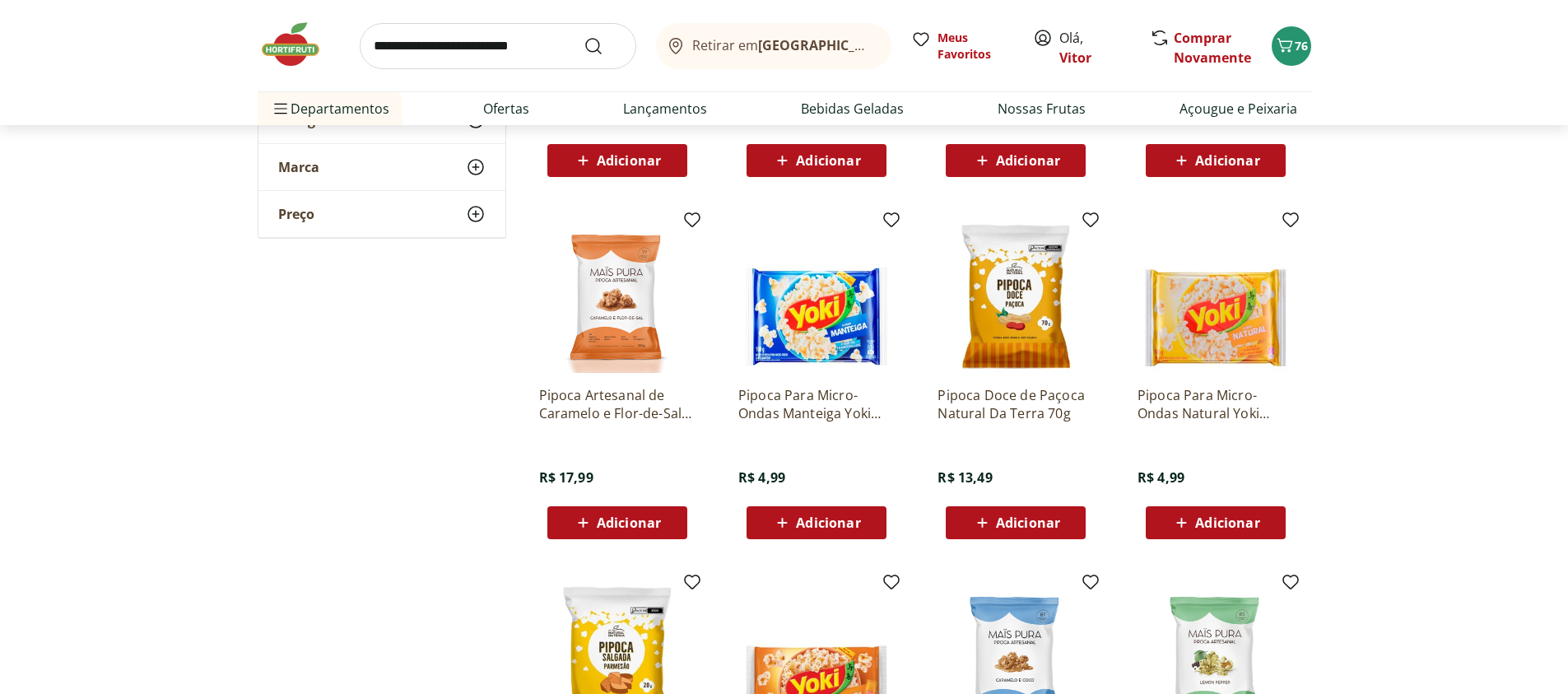
click at [784, 525] on icon at bounding box center [782, 522] width 21 height 20
click at [844, 526] on span "Adicionar" at bounding box center [828, 522] width 64 height 13
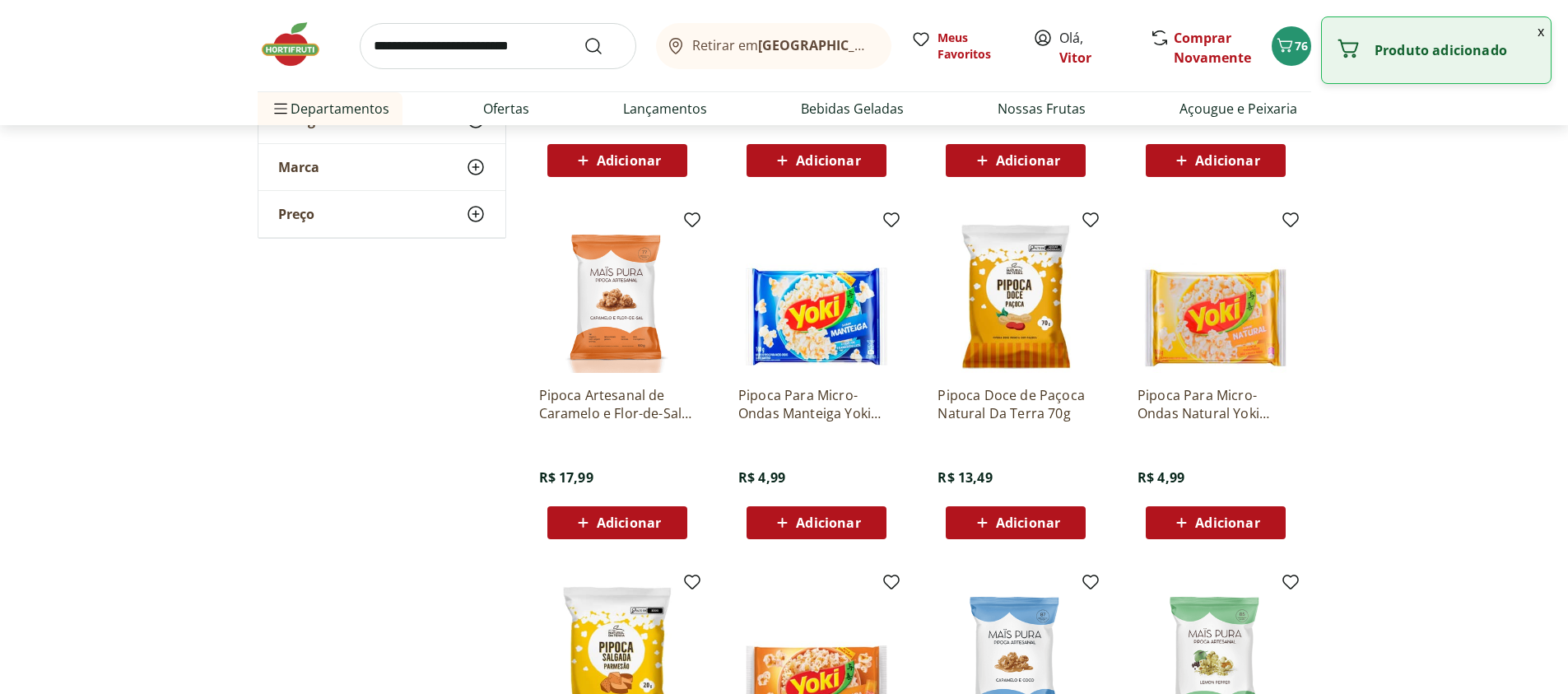
click at [843, 527] on span "Adicionar" at bounding box center [828, 522] width 64 height 13
click at [831, 535] on div "Adicionar" at bounding box center [816, 522] width 113 height 29
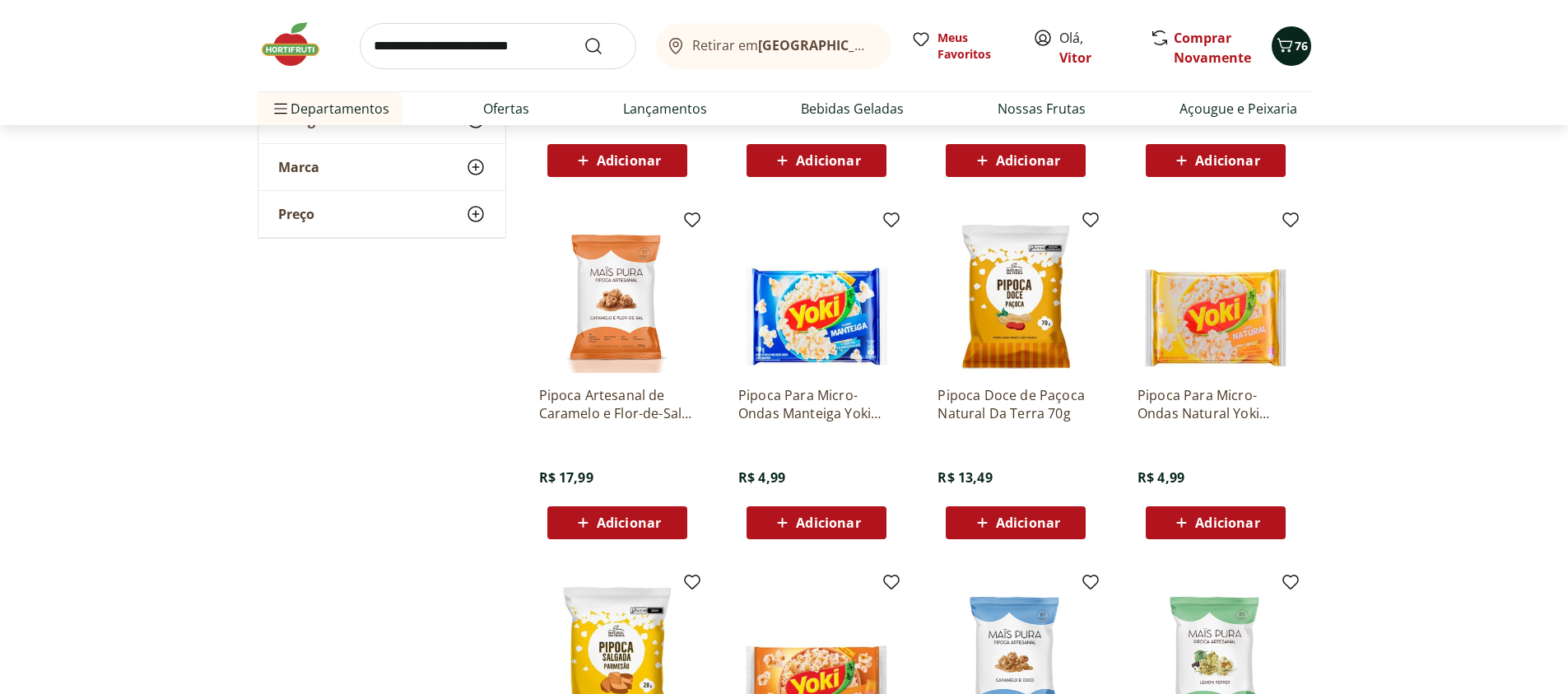
click at [1301, 45] on span "76" at bounding box center [1301, 45] width 13 height 16
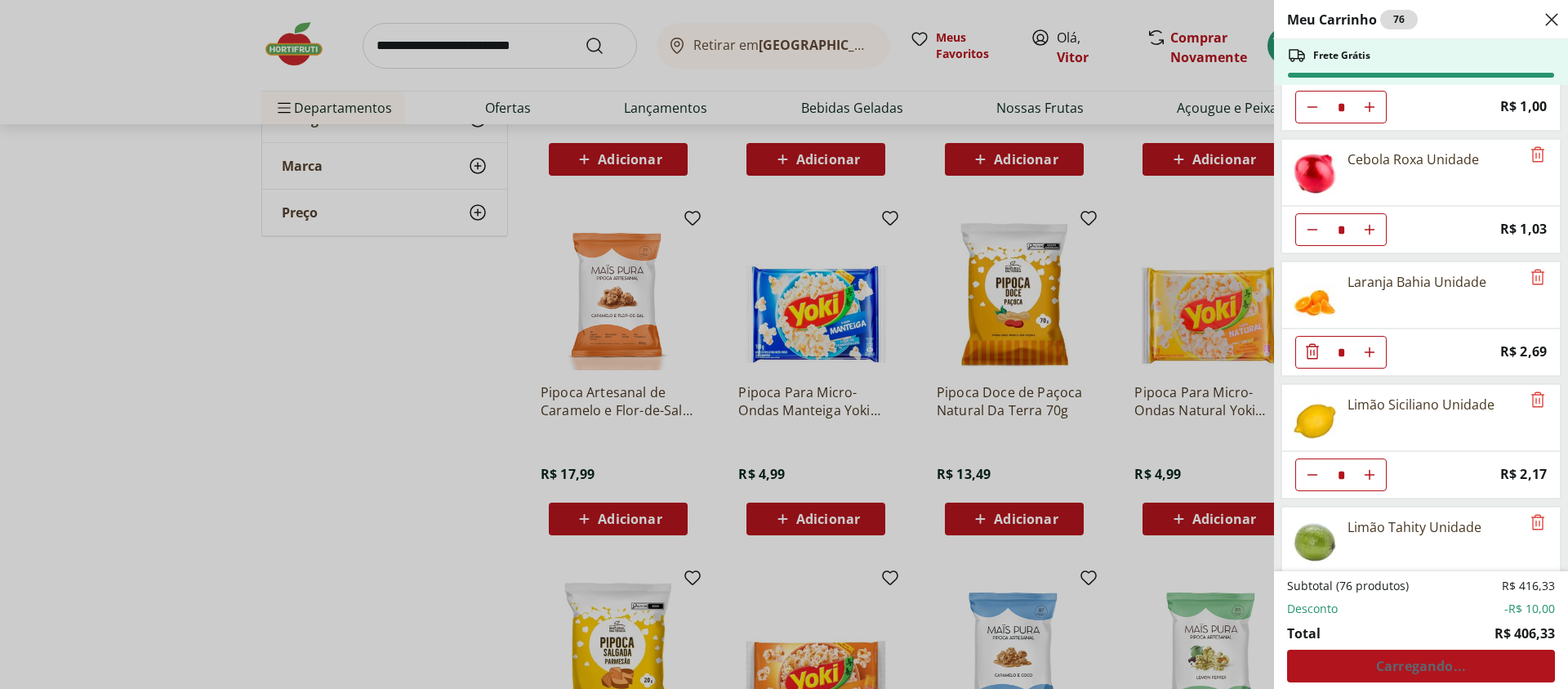
scroll to position [3196, 0]
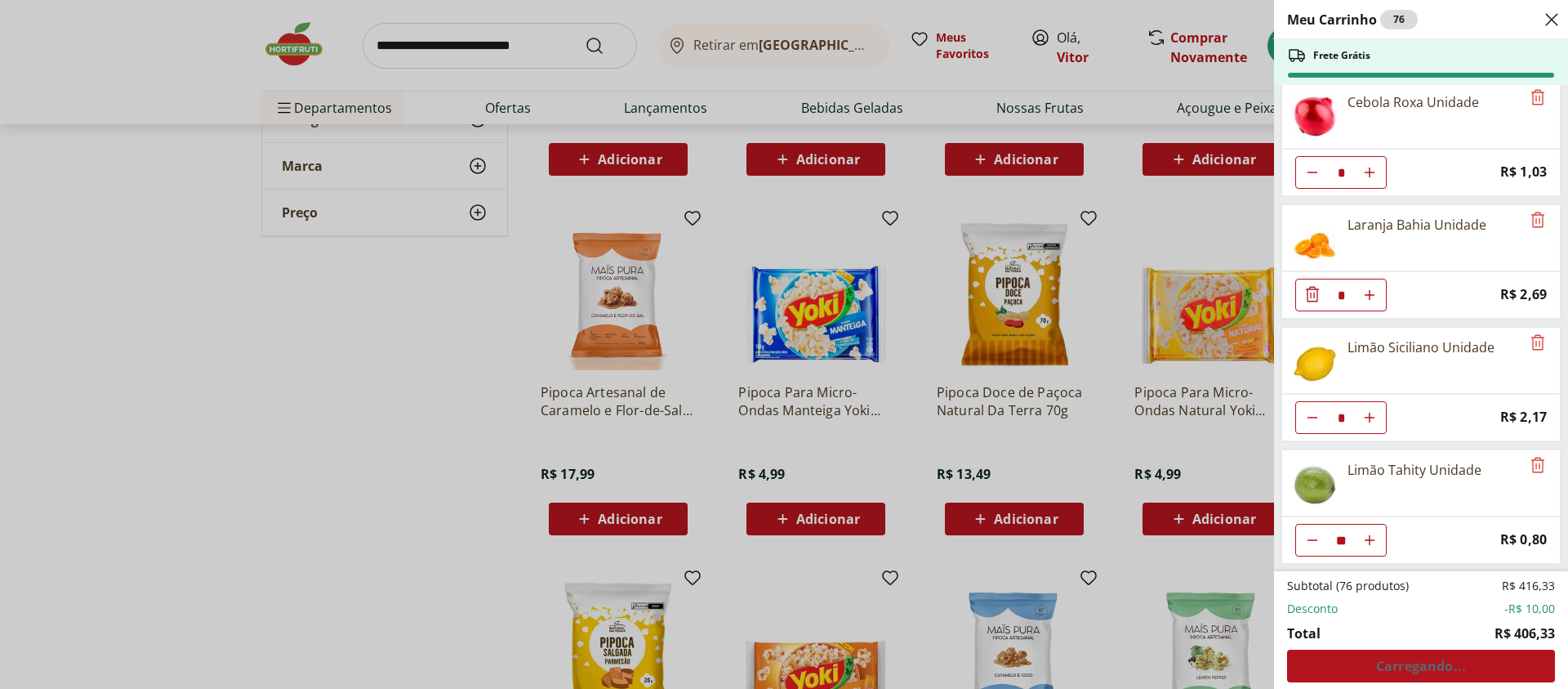
click at [1414, 666] on div "Subtotal (76 produtos) R$ 416,33 Desconto -R$ 10,00 Total R$ 406,33 Carregando.…" at bounding box center [1421, 630] width 268 height 104
click at [1423, 660] on span "Ver carrinho completo" at bounding box center [1420, 665] width 148 height 13
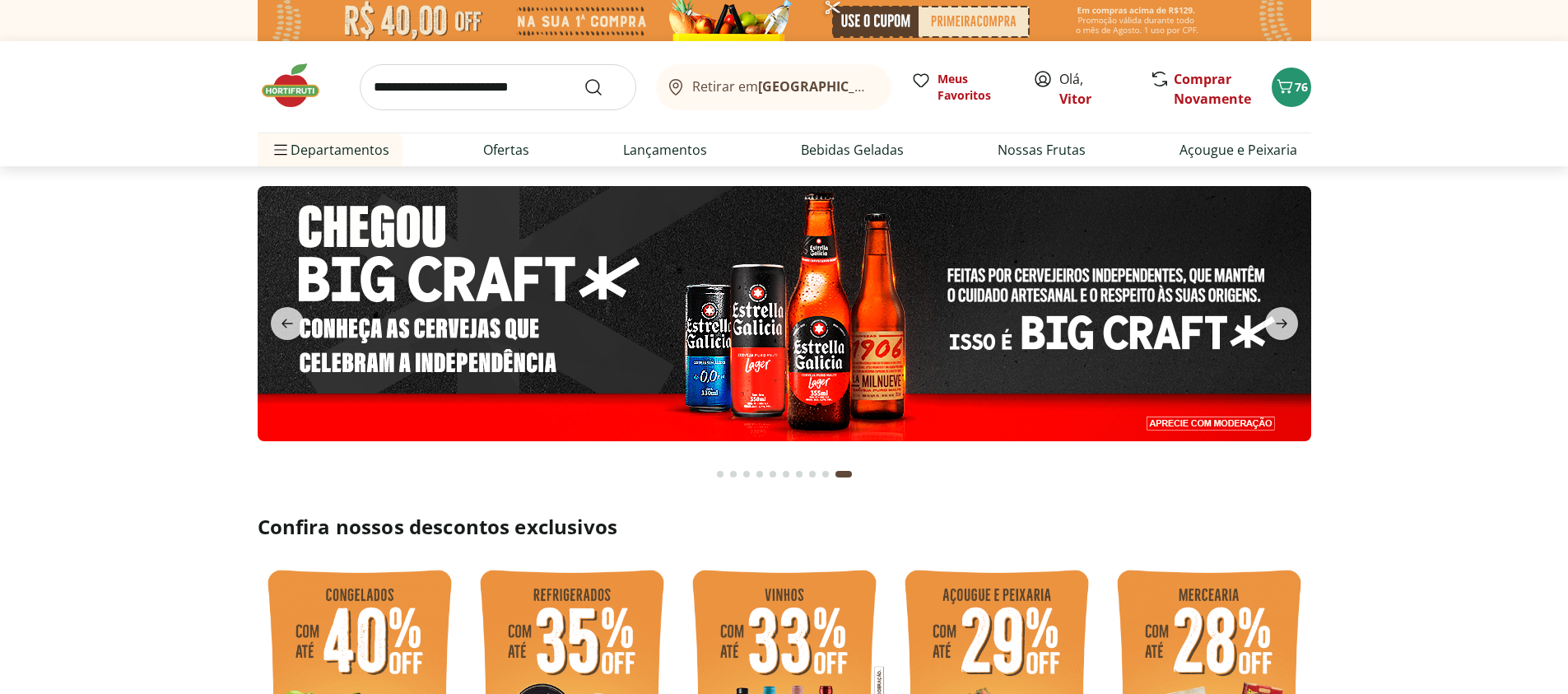
click at [722, 478] on button "Go to page 1 from fs-carousel" at bounding box center [720, 474] width 13 height 39
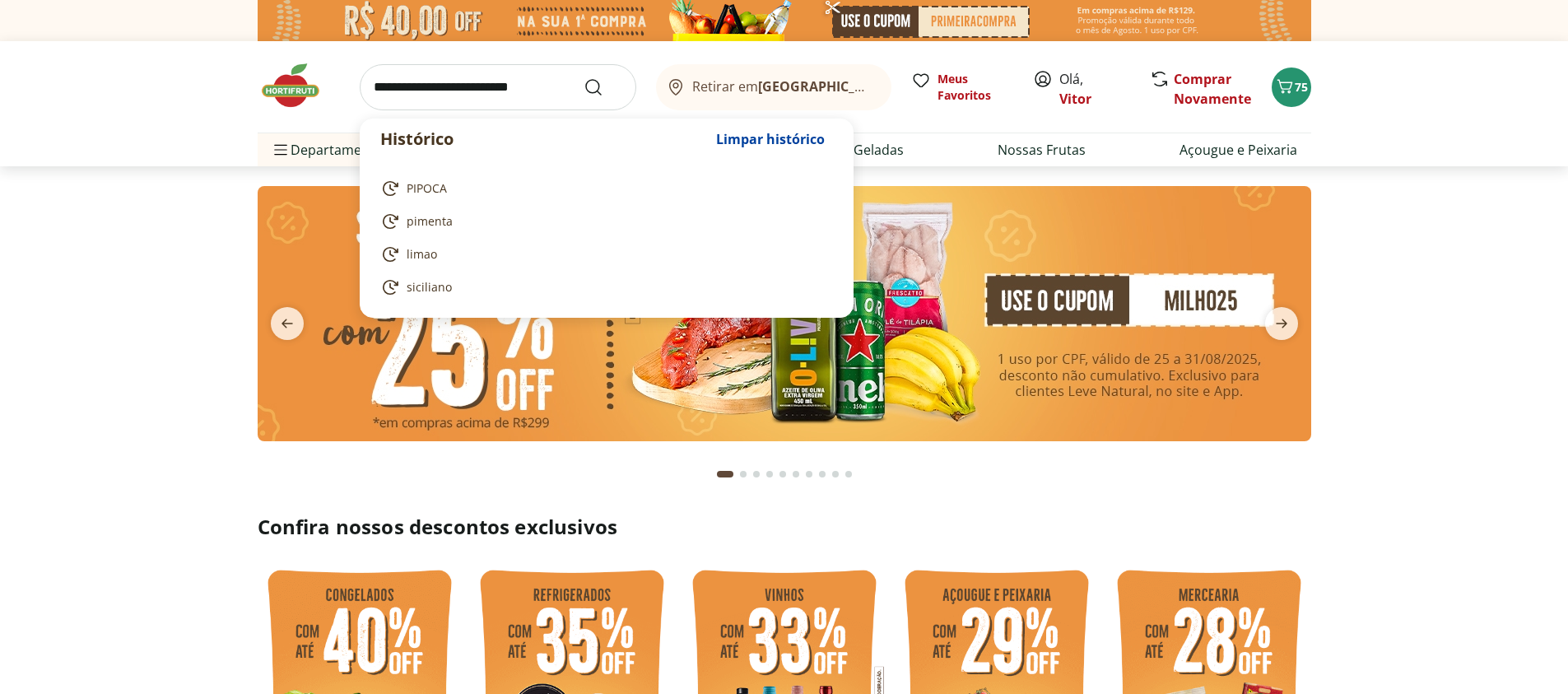
click at [501, 88] on input "search" at bounding box center [498, 87] width 276 height 46
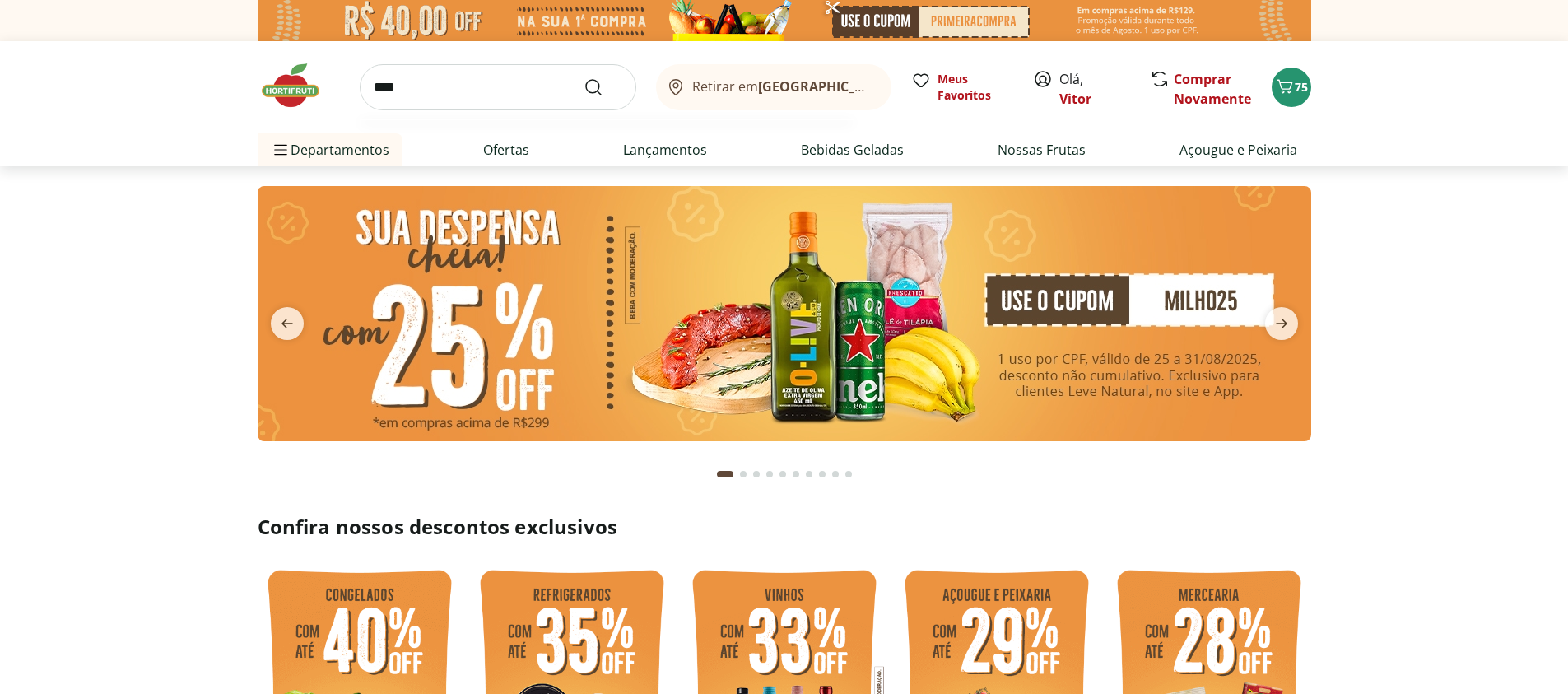
type input "****"
click at [584, 78] on button "Submit Search" at bounding box center [603, 87] width 39 height 20
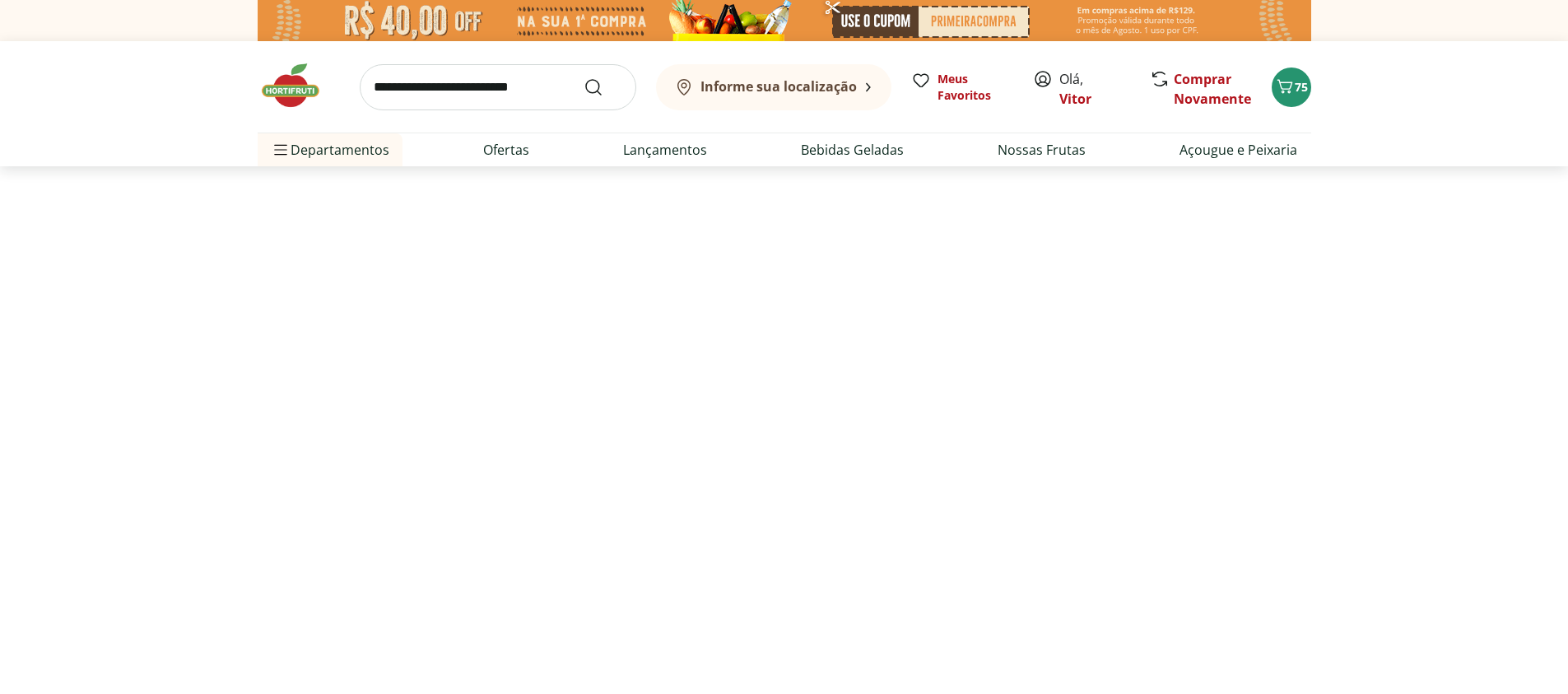
select select "**********"
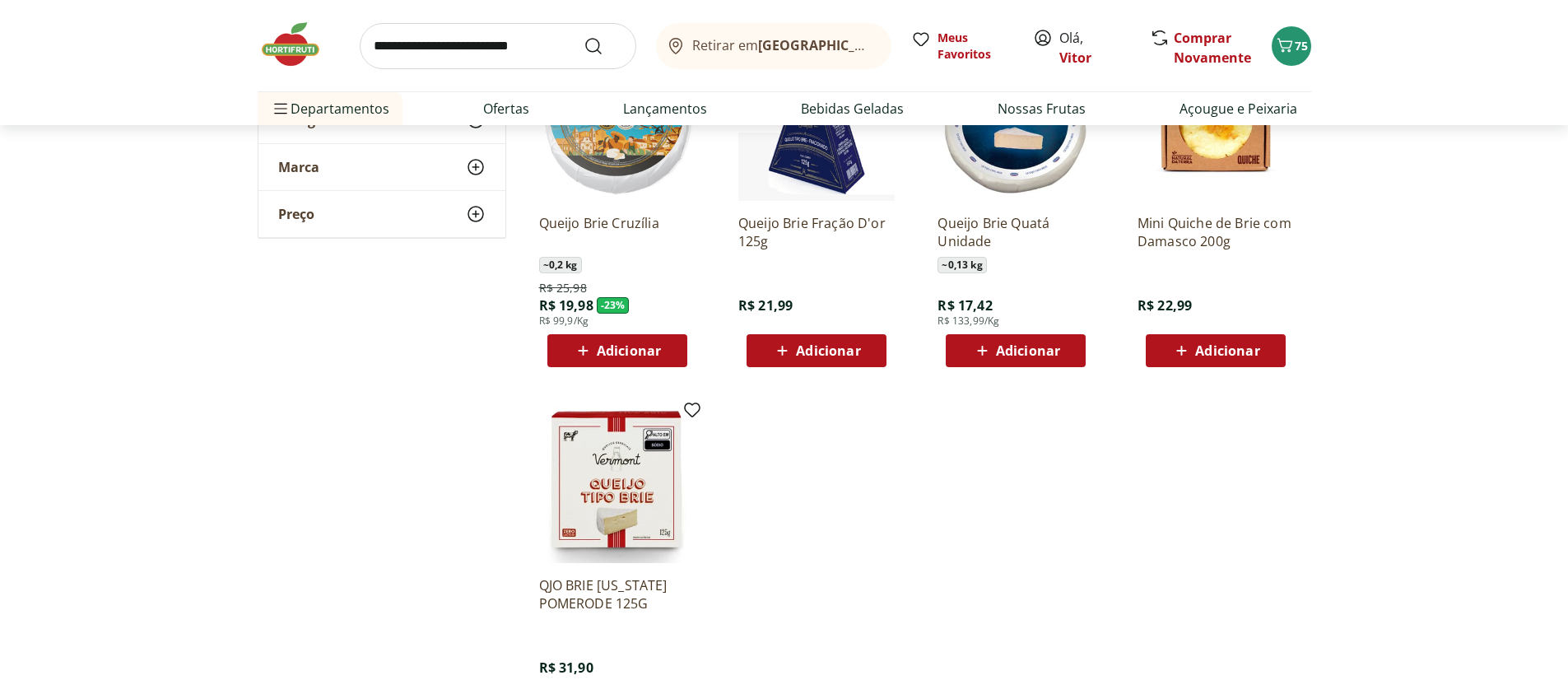
scroll to position [198, 0]
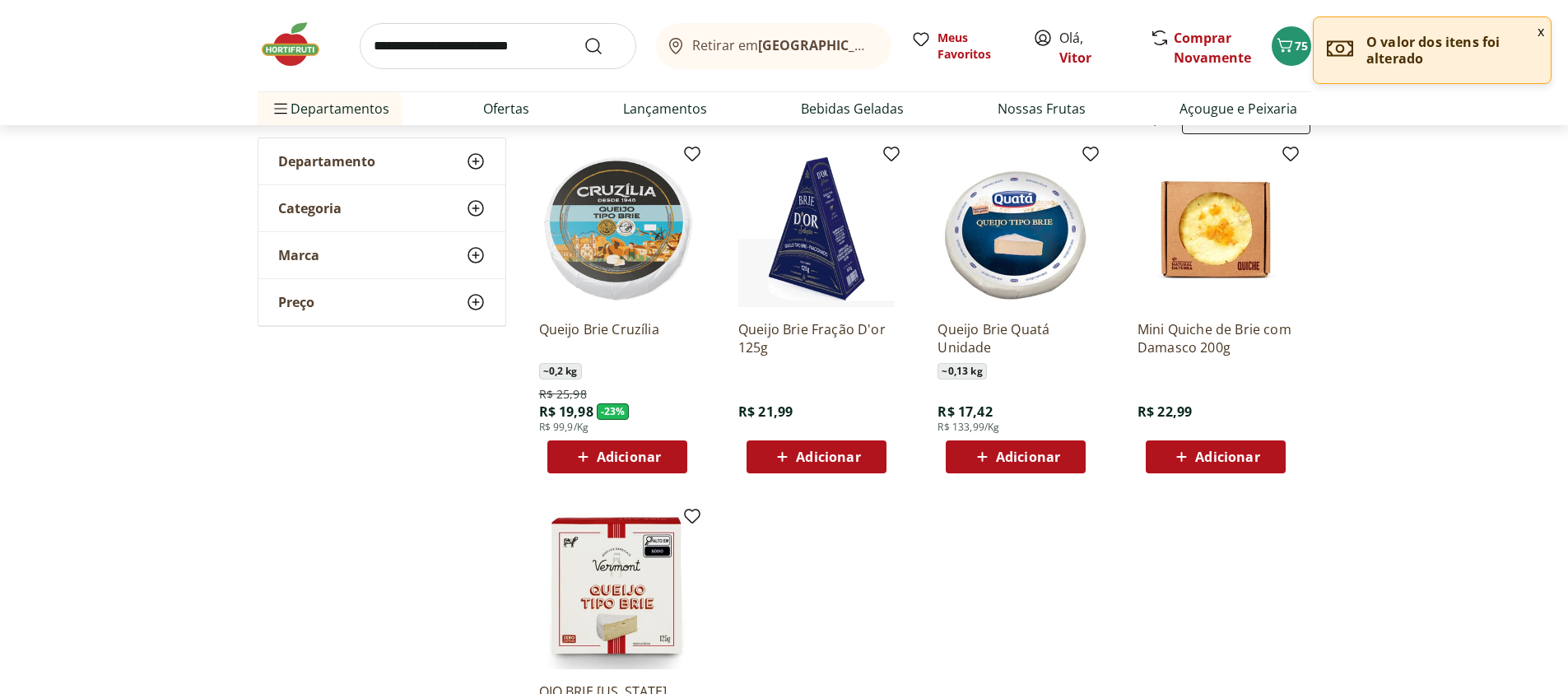
click at [979, 463] on icon at bounding box center [982, 457] width 21 height 20
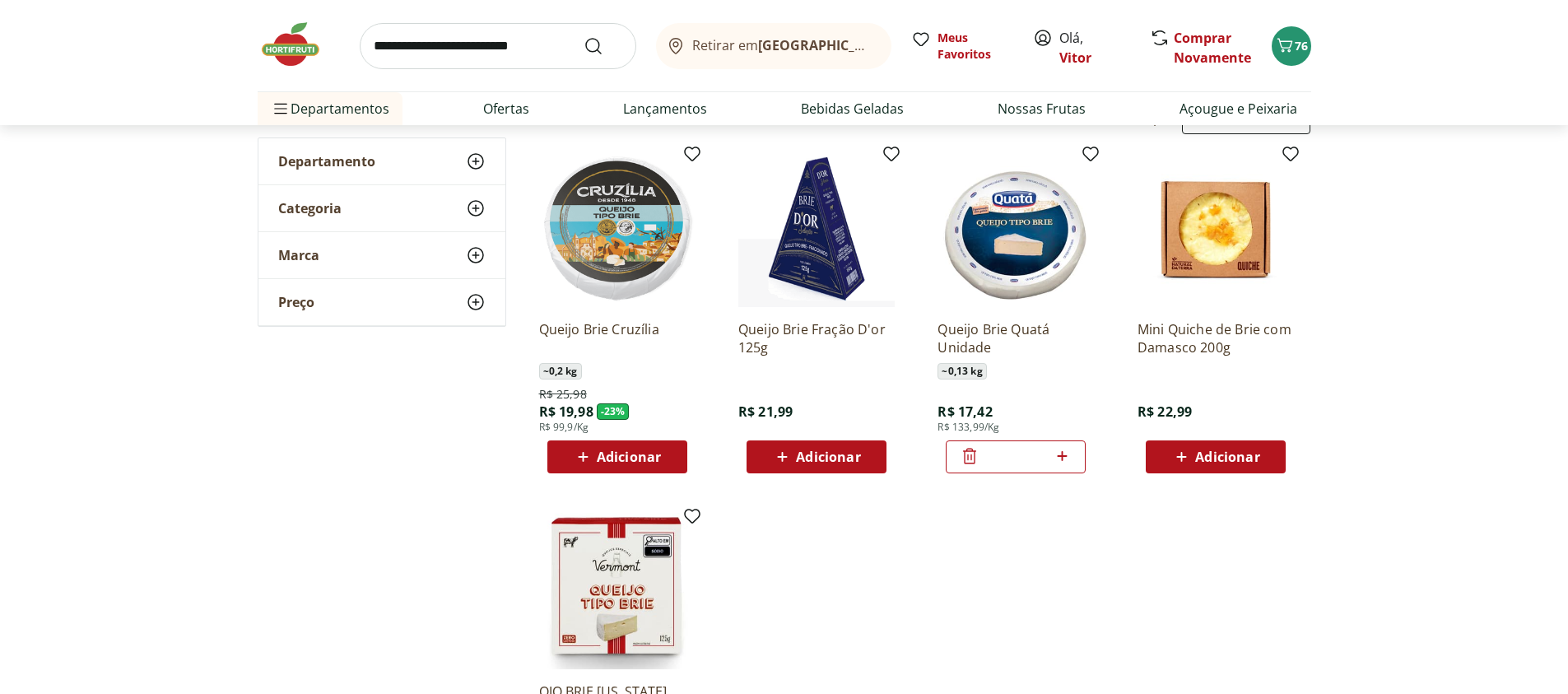
click at [1400, 245] on section "**********" at bounding box center [784, 444] width 1568 height 806
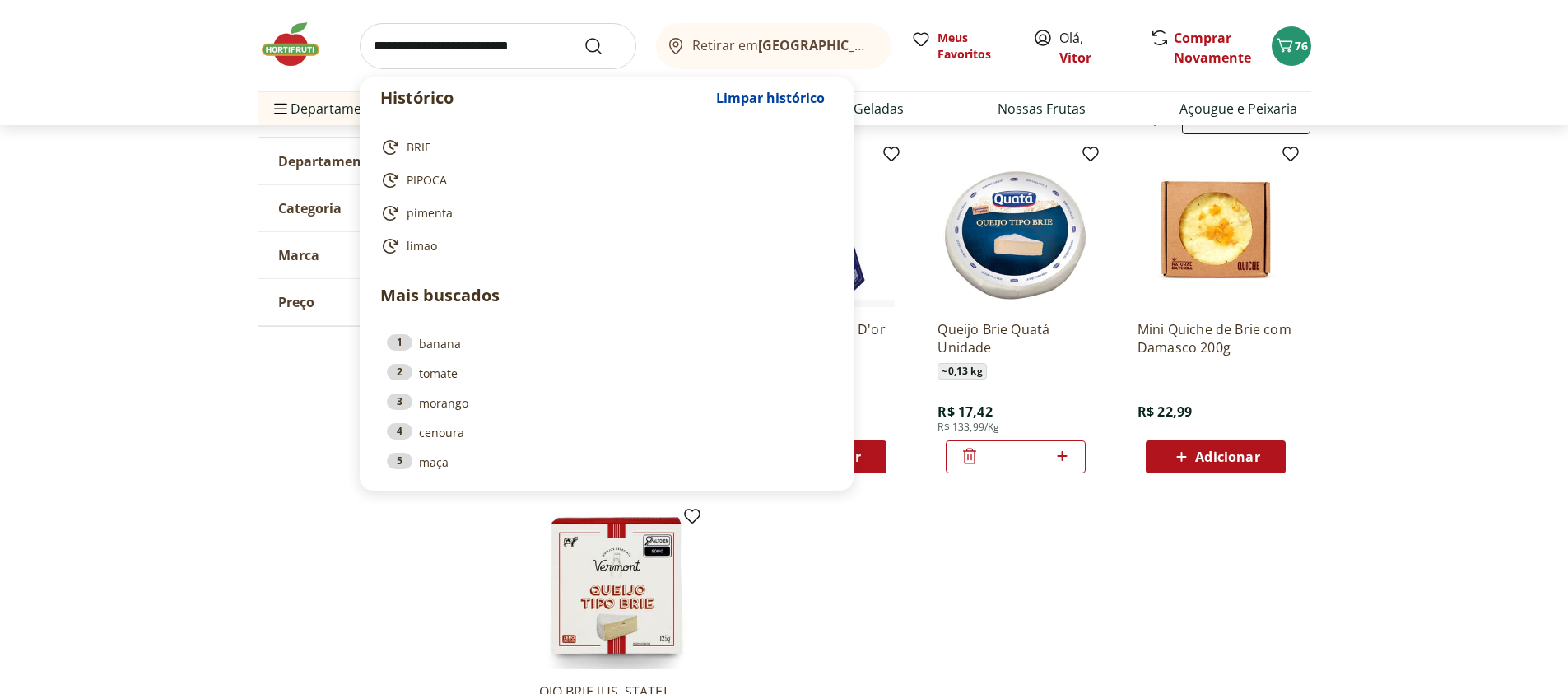
click at [445, 49] on input "search" at bounding box center [498, 46] width 276 height 46
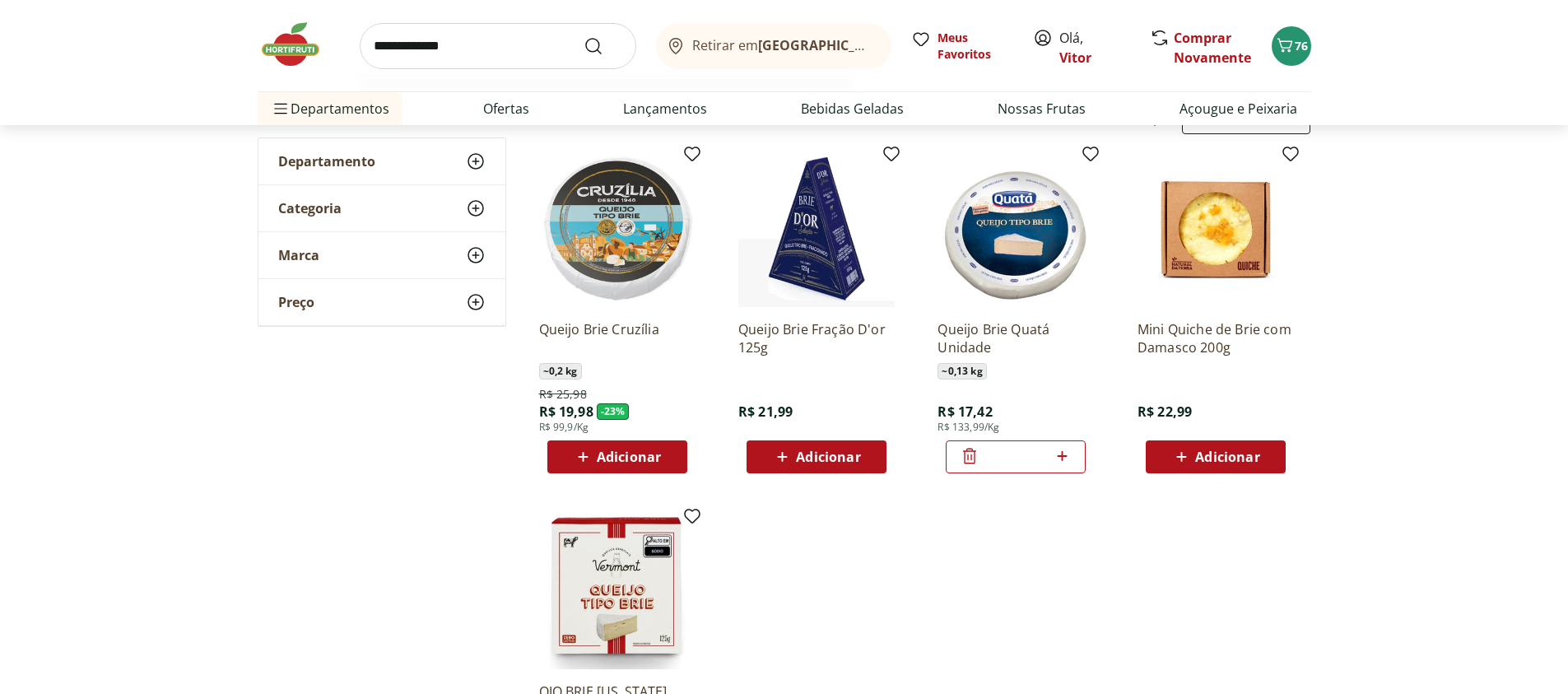
type input "**********"
click at [584, 37] on button "Submit Search" at bounding box center [603, 46] width 39 height 20
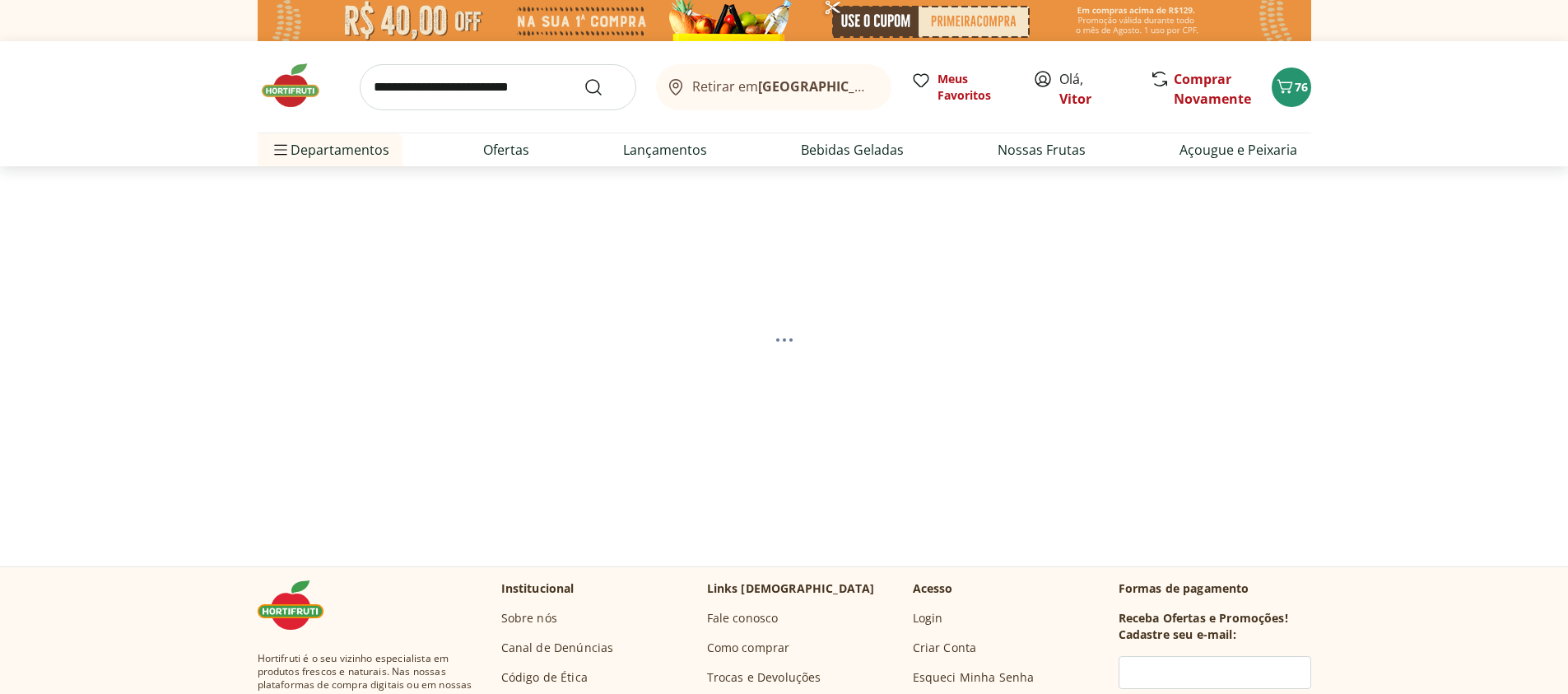
select select "**********"
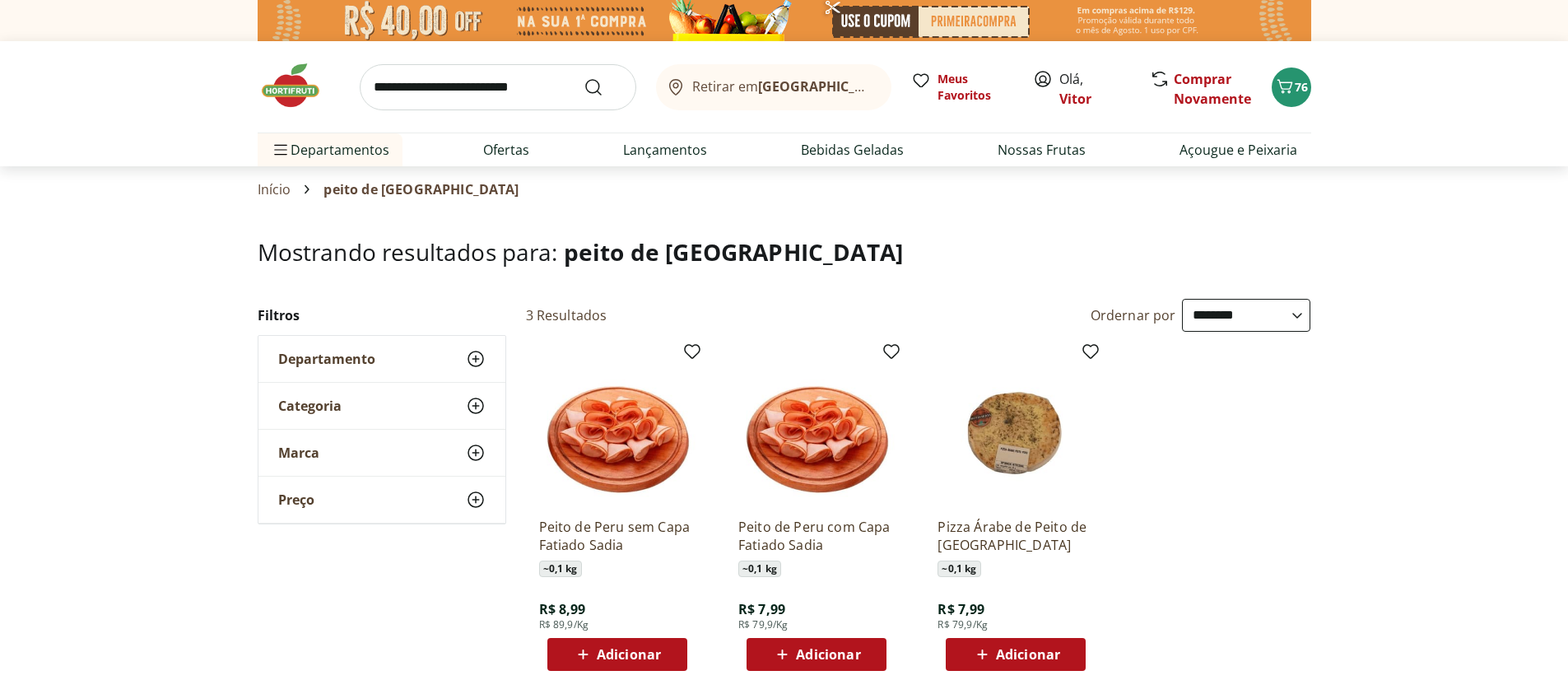
click at [459, 81] on input "search" at bounding box center [498, 87] width 276 height 46
type input "******"
click at [584, 78] on button "Submit Search" at bounding box center [603, 87] width 39 height 20
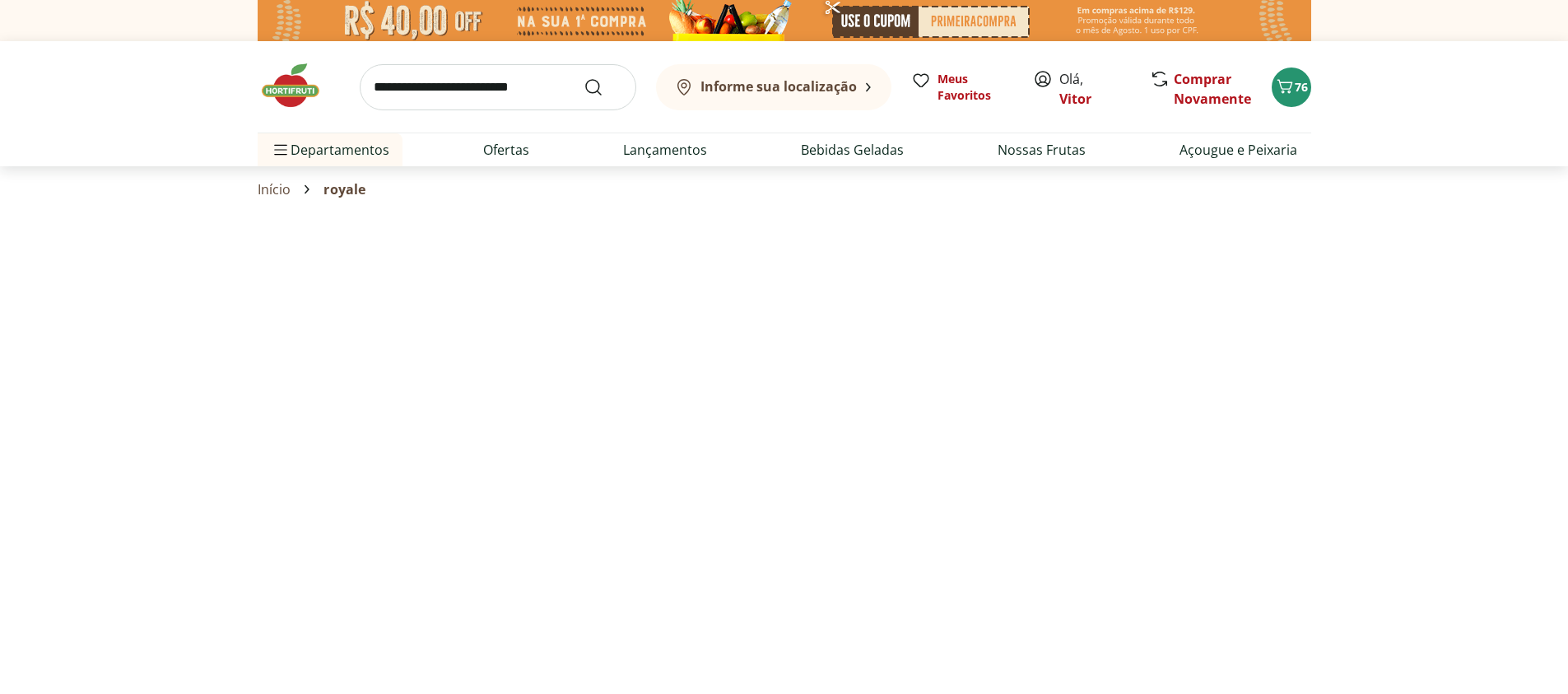
select select "**********"
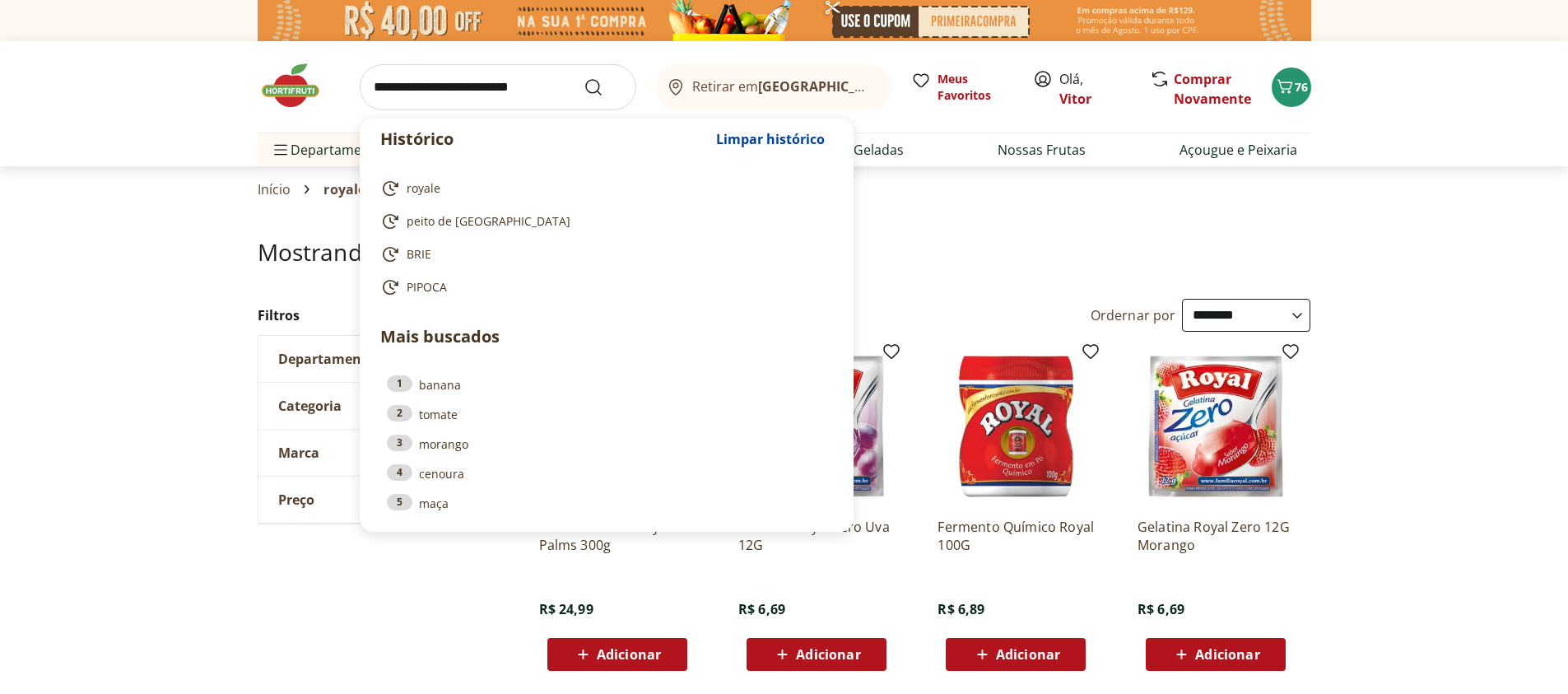
click at [521, 83] on input "search" at bounding box center [498, 87] width 276 height 46
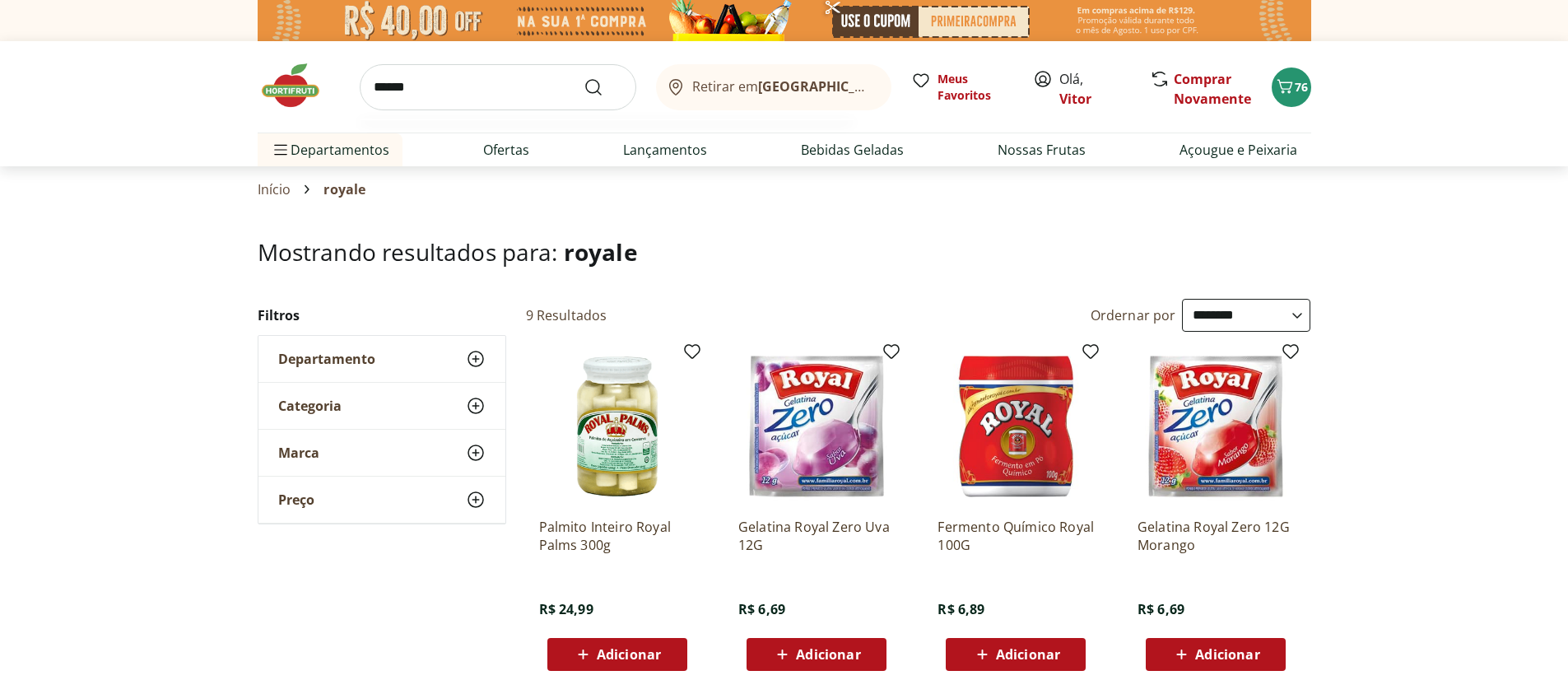
type input "******"
click at [584, 78] on button "Submit Search" at bounding box center [603, 87] width 39 height 20
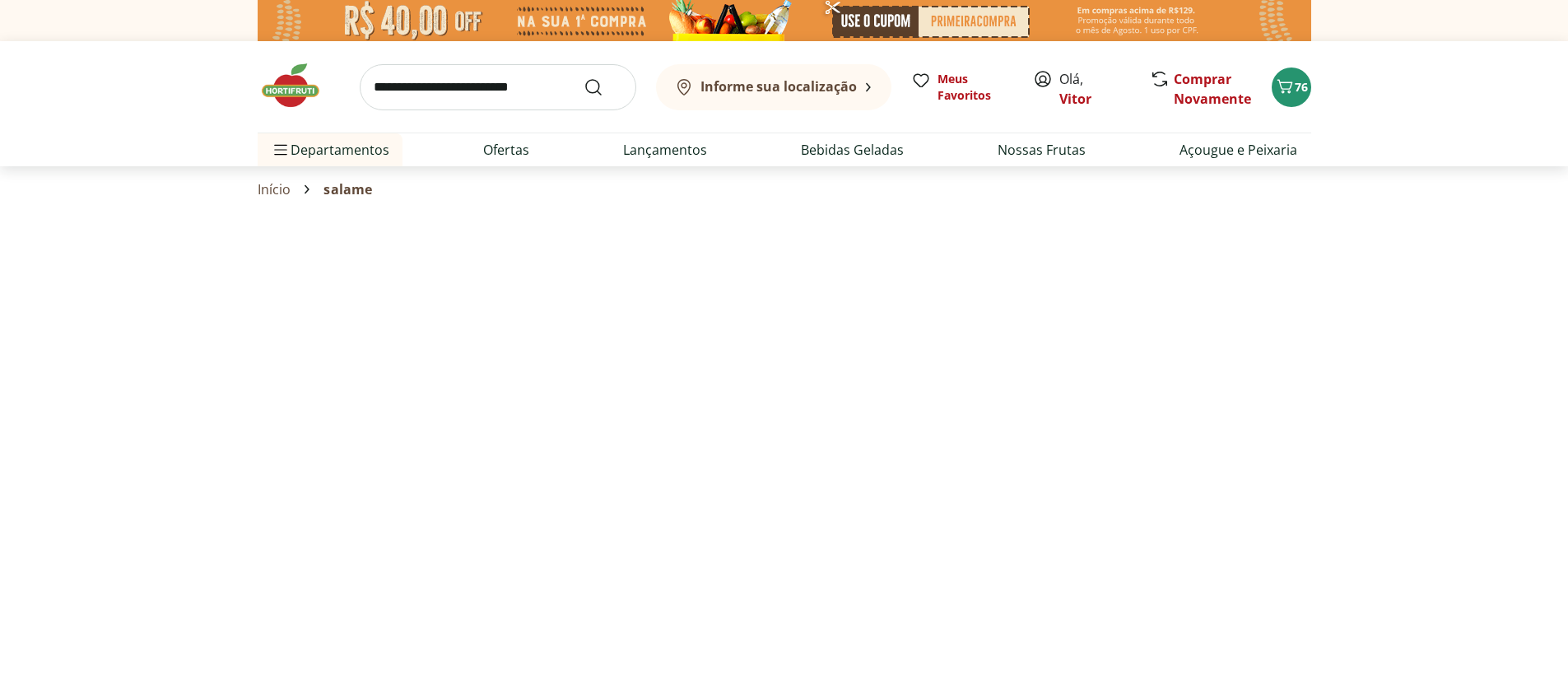
select select "**********"
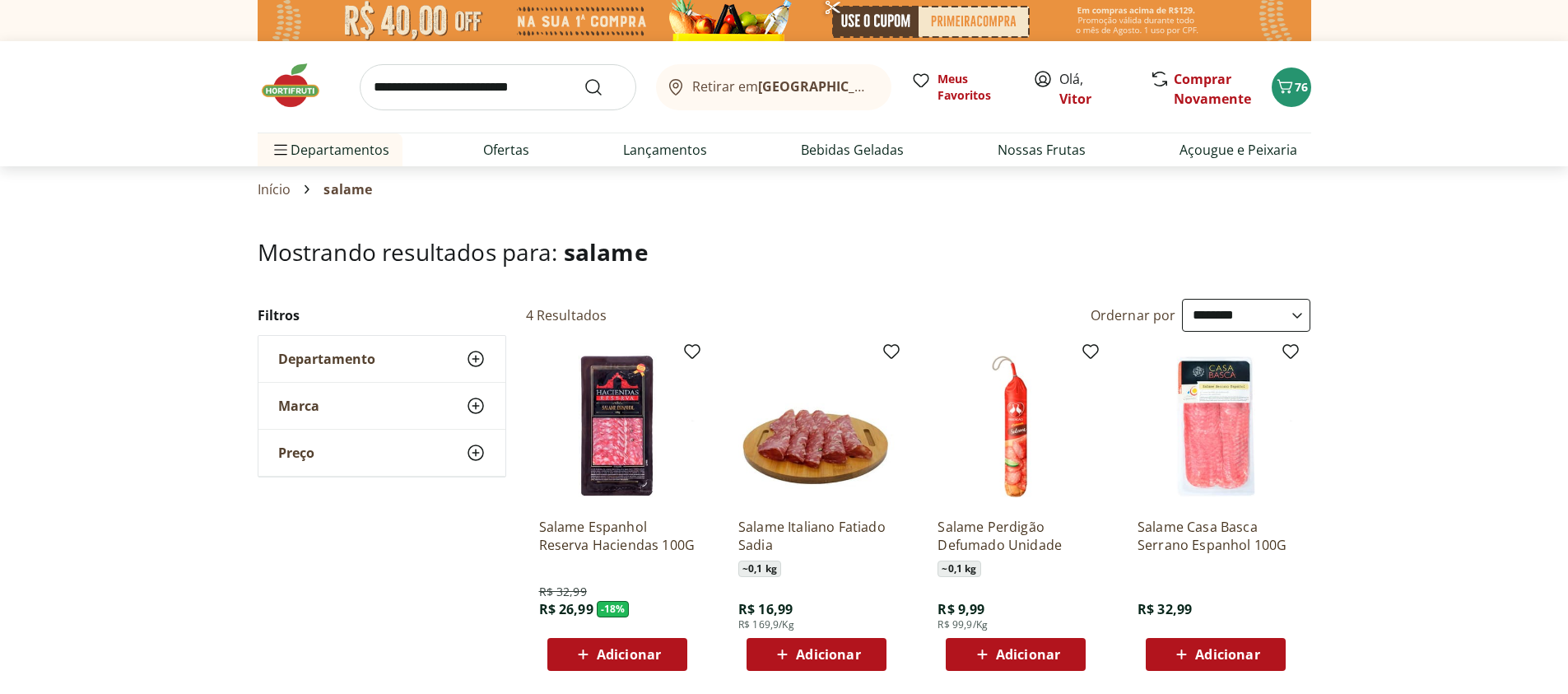
scroll to position [33, 0]
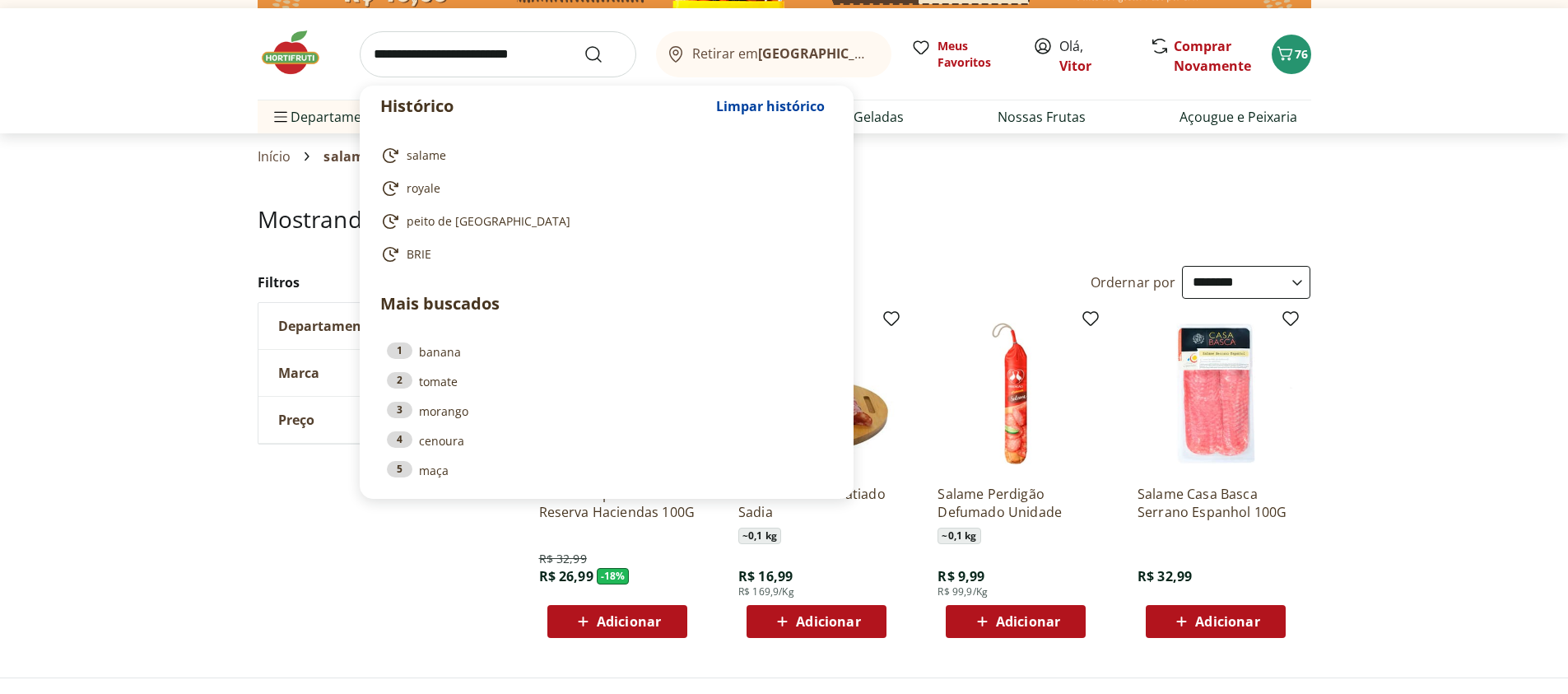
click at [526, 46] on input "search" at bounding box center [498, 54] width 276 height 46
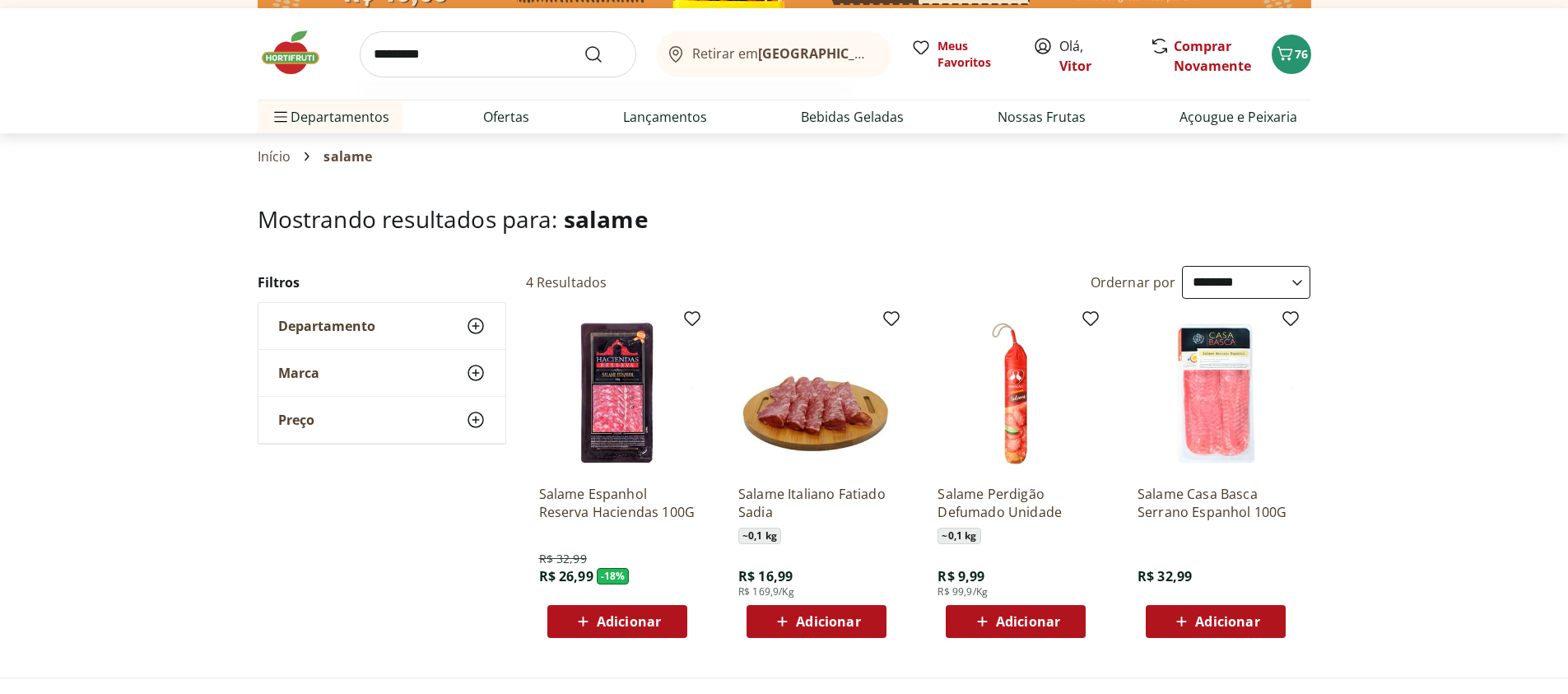
type input "*********"
click at [584, 45] on button "Submit Search" at bounding box center [603, 54] width 39 height 20
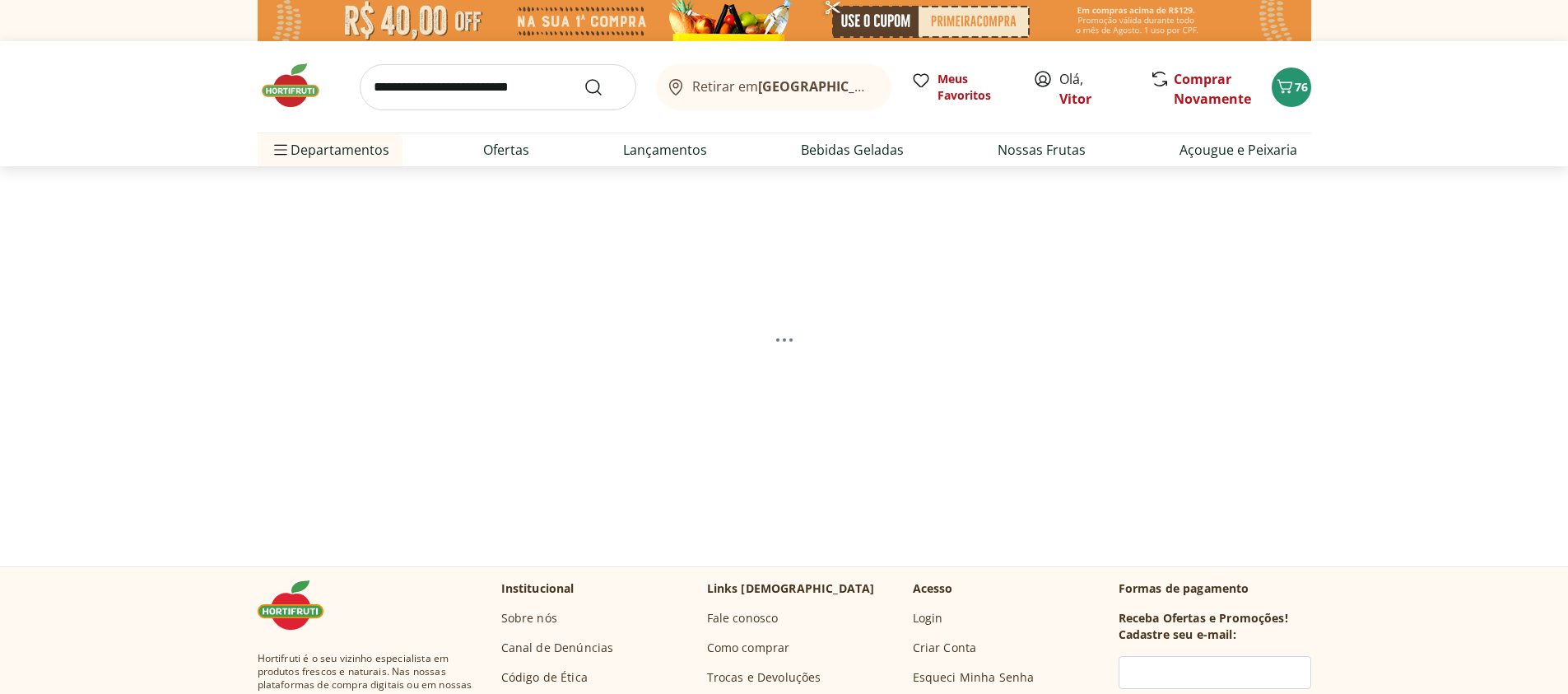
select select "**********"
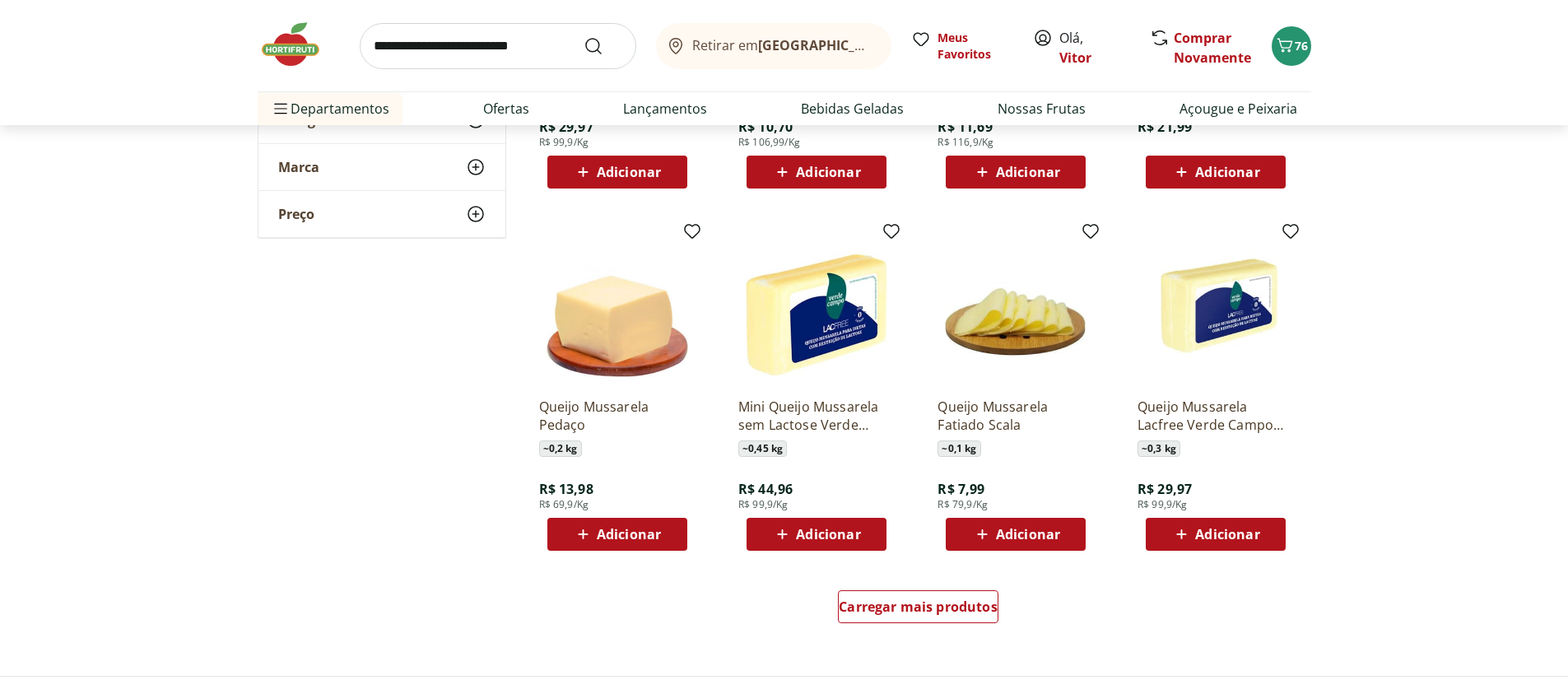
scroll to position [987, 0]
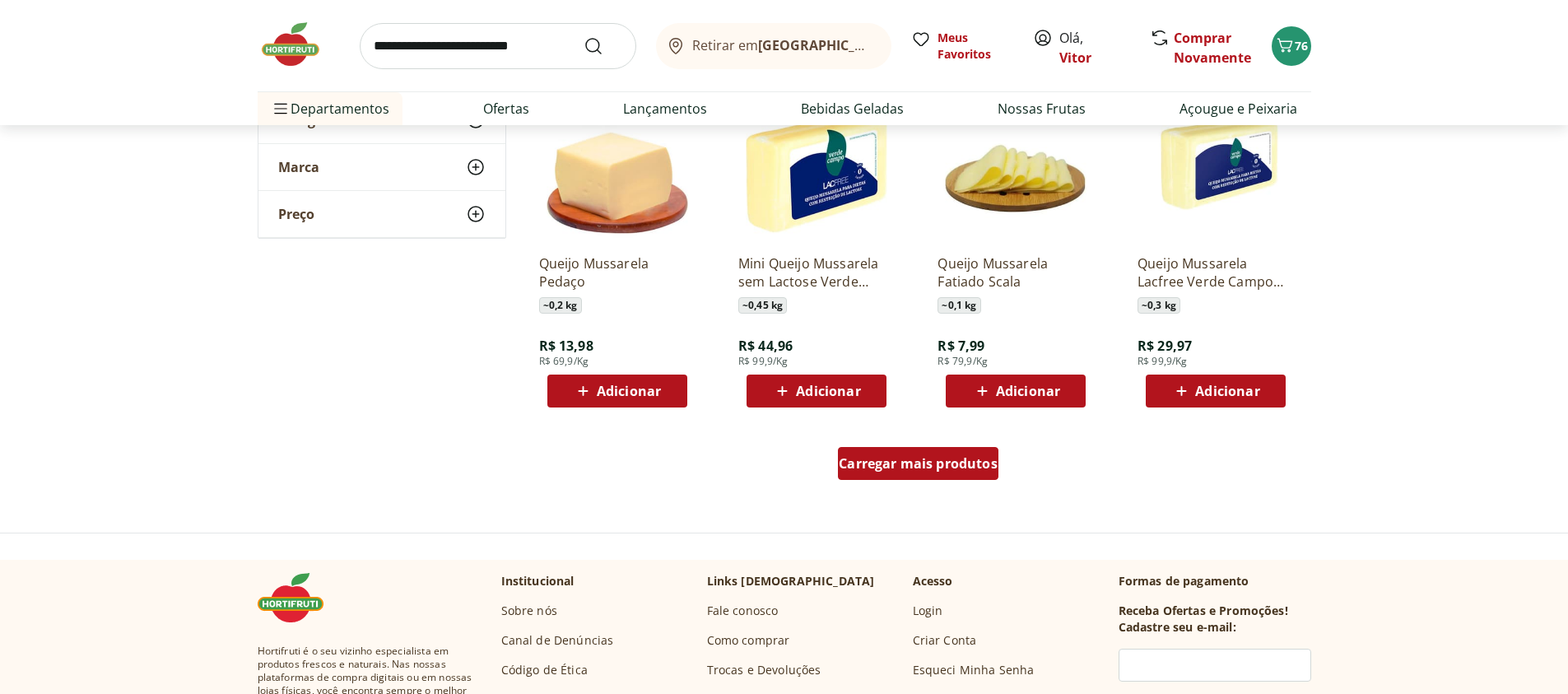
click at [933, 472] on div "Carregar mais produtos" at bounding box center [918, 463] width 160 height 33
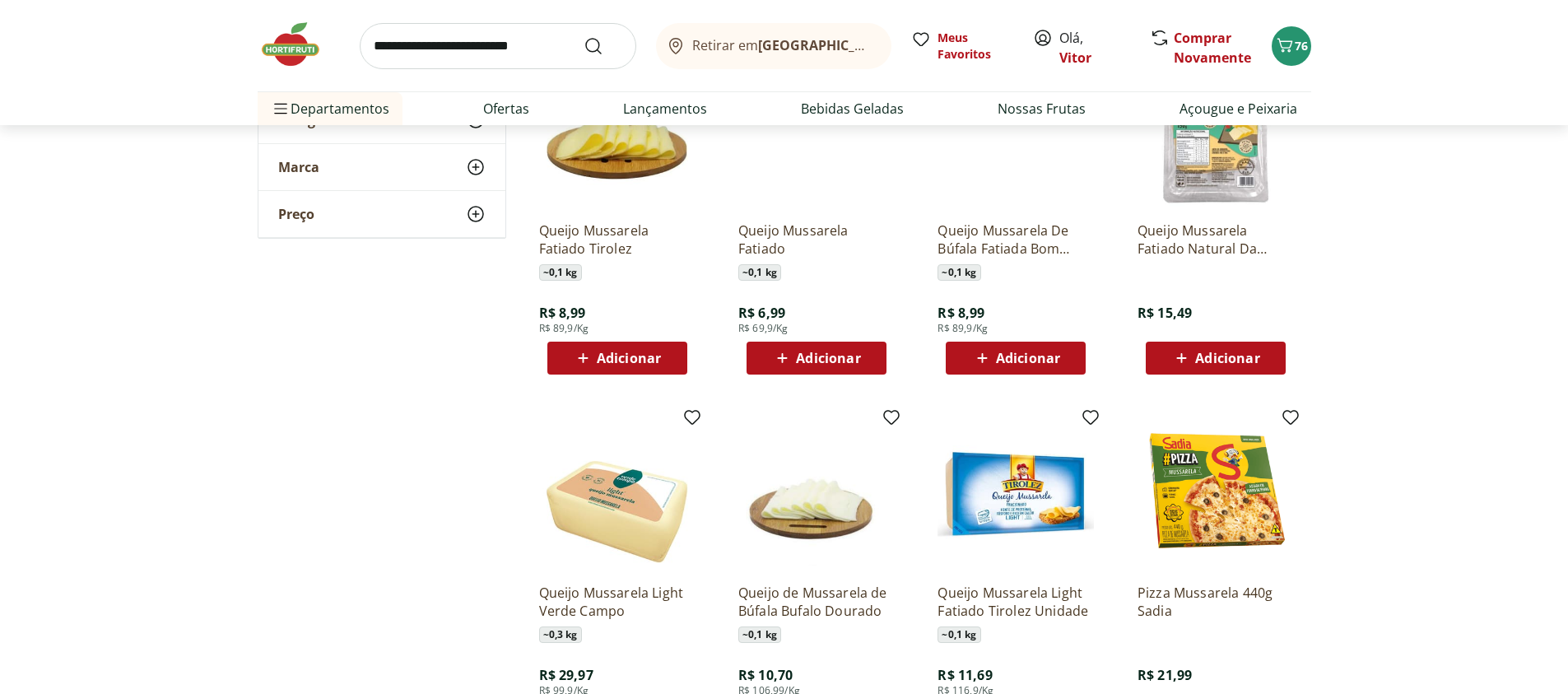
scroll to position [198, 0]
